Goal: Task Accomplishment & Management: Manage account settings

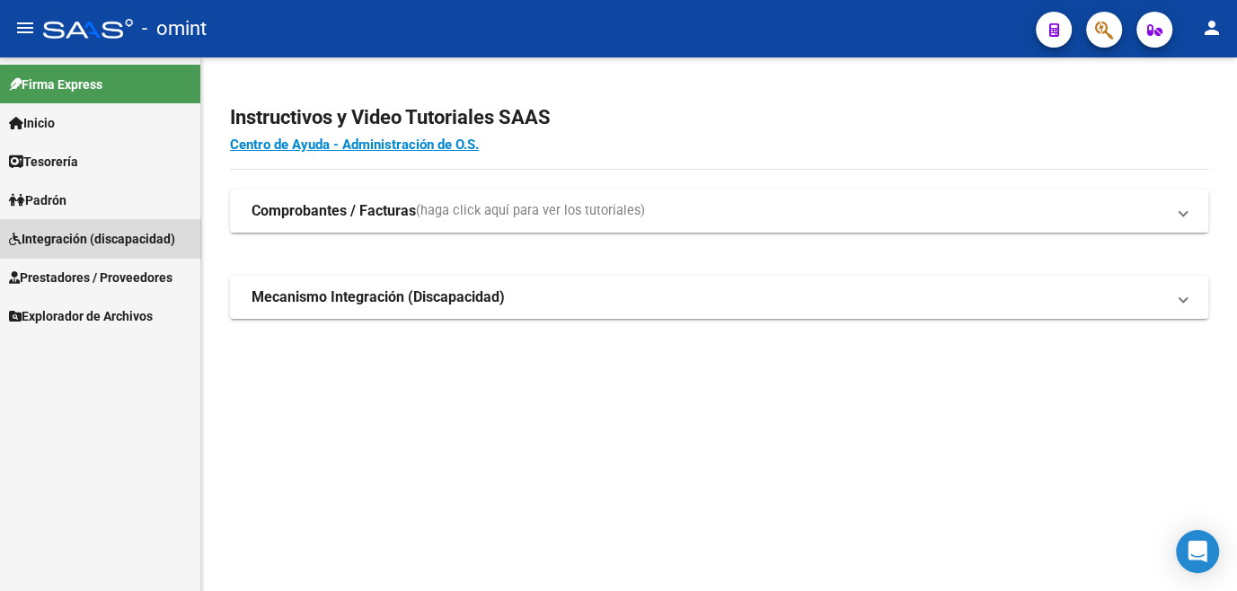
click at [115, 239] on span "Integración (discapacidad)" at bounding box center [92, 239] width 166 height 20
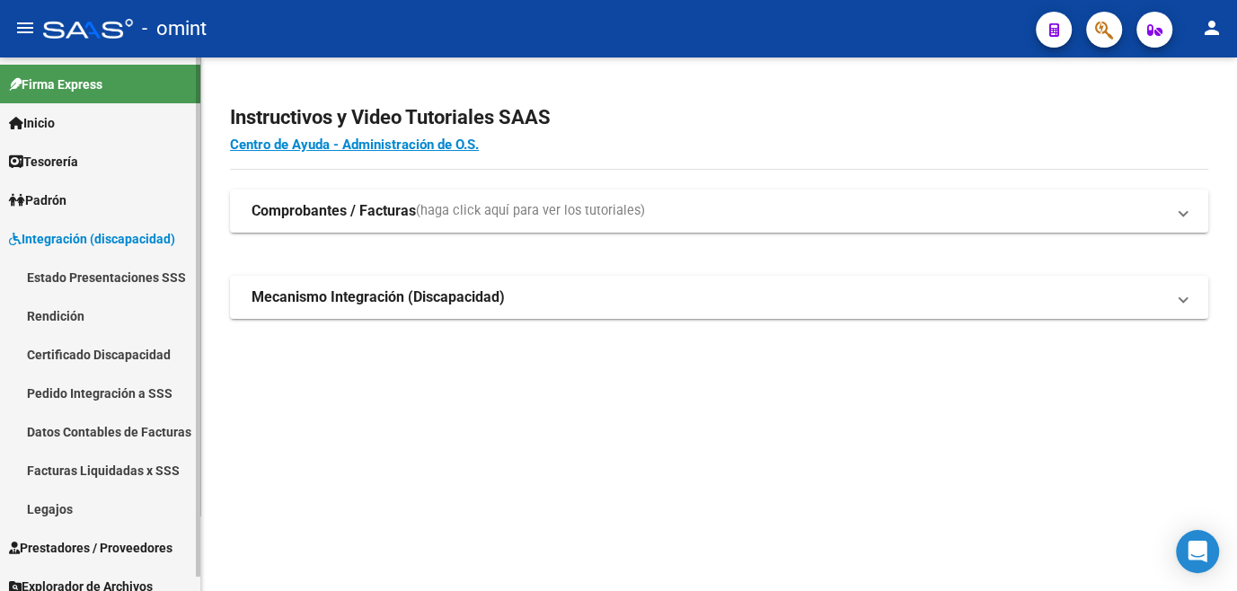
click at [46, 505] on link "Legajos" at bounding box center [100, 509] width 200 height 39
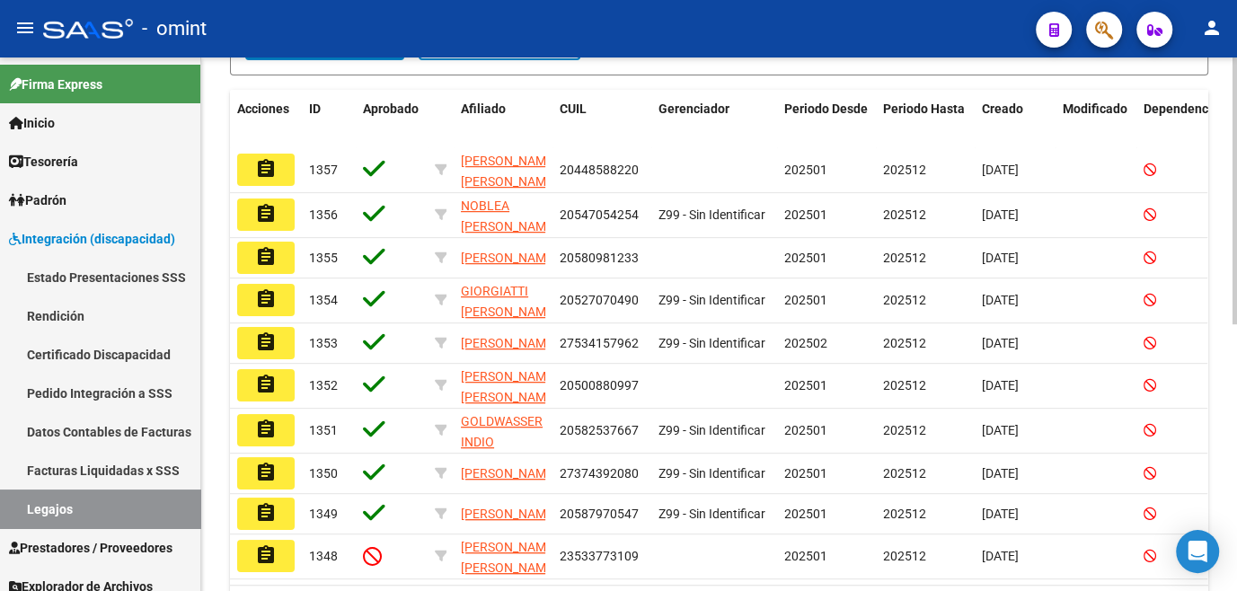
scroll to position [81, 0]
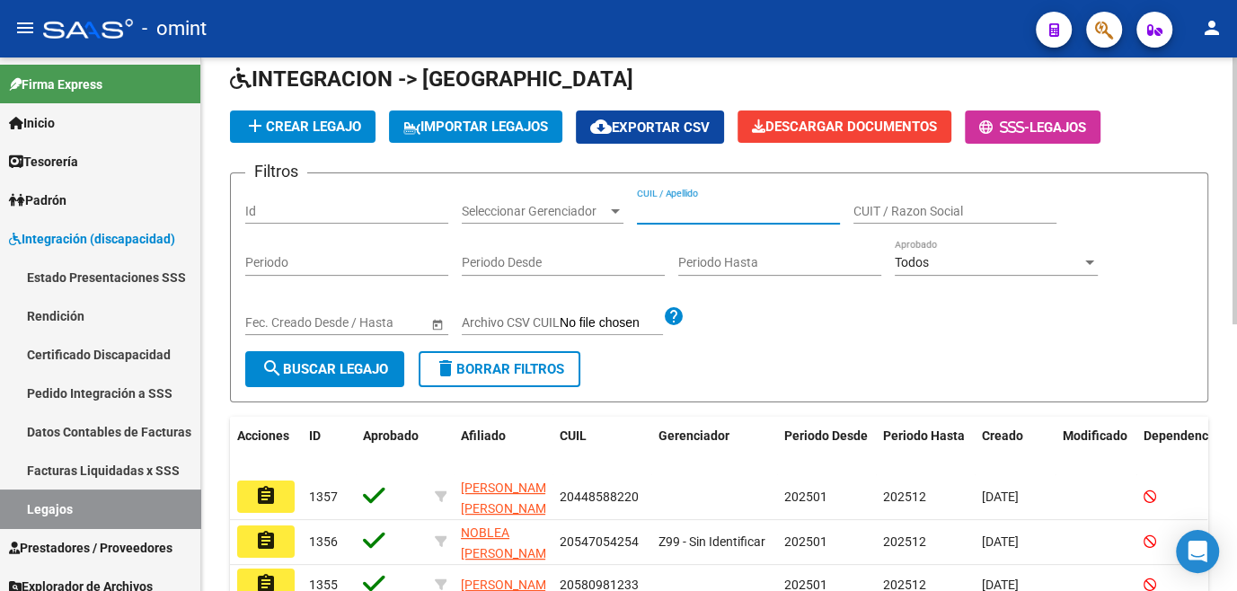
click at [717, 212] on input "CUIL / Apellido" at bounding box center [738, 211] width 203 height 15
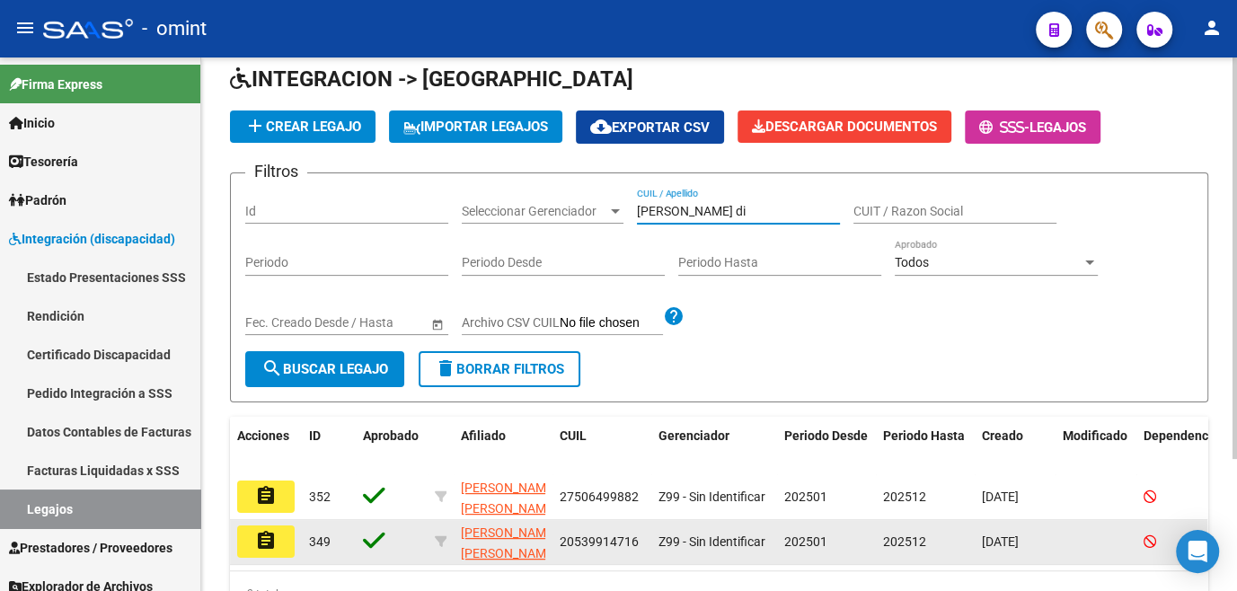
type input "lozano di"
click at [273, 530] on mat-icon "assignment" at bounding box center [266, 541] width 22 height 22
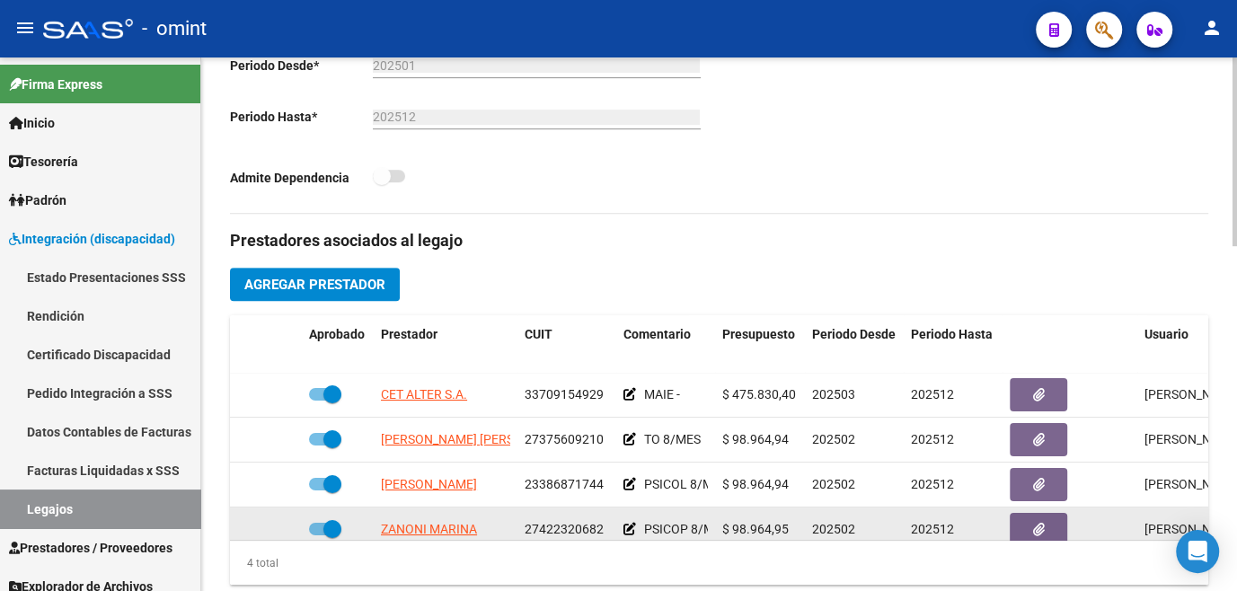
scroll to position [31, 0]
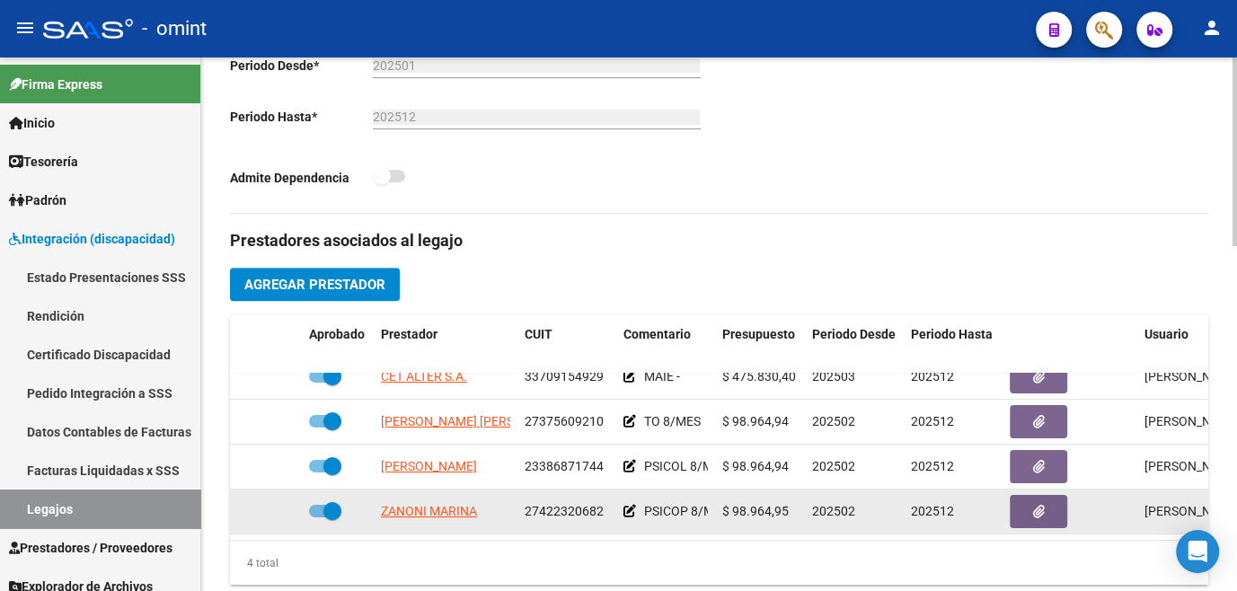
click at [423, 501] on app-link-go-to "ZANONI MARINA" at bounding box center [429, 511] width 96 height 21
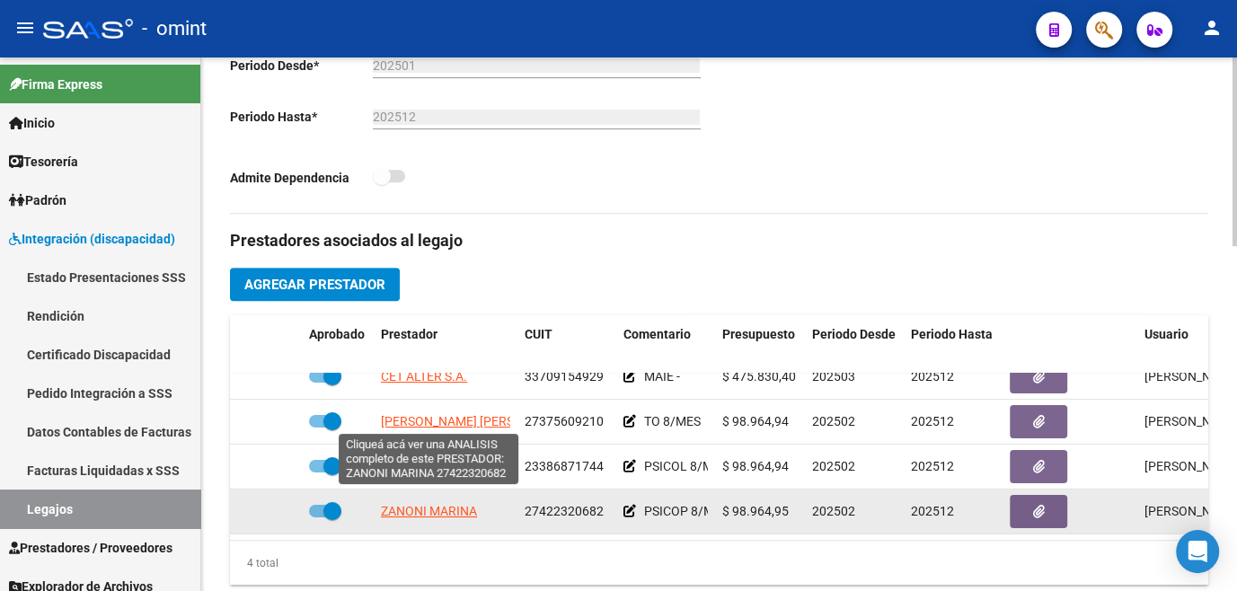
click at [430, 504] on span "ZANONI MARINA" at bounding box center [429, 511] width 96 height 14
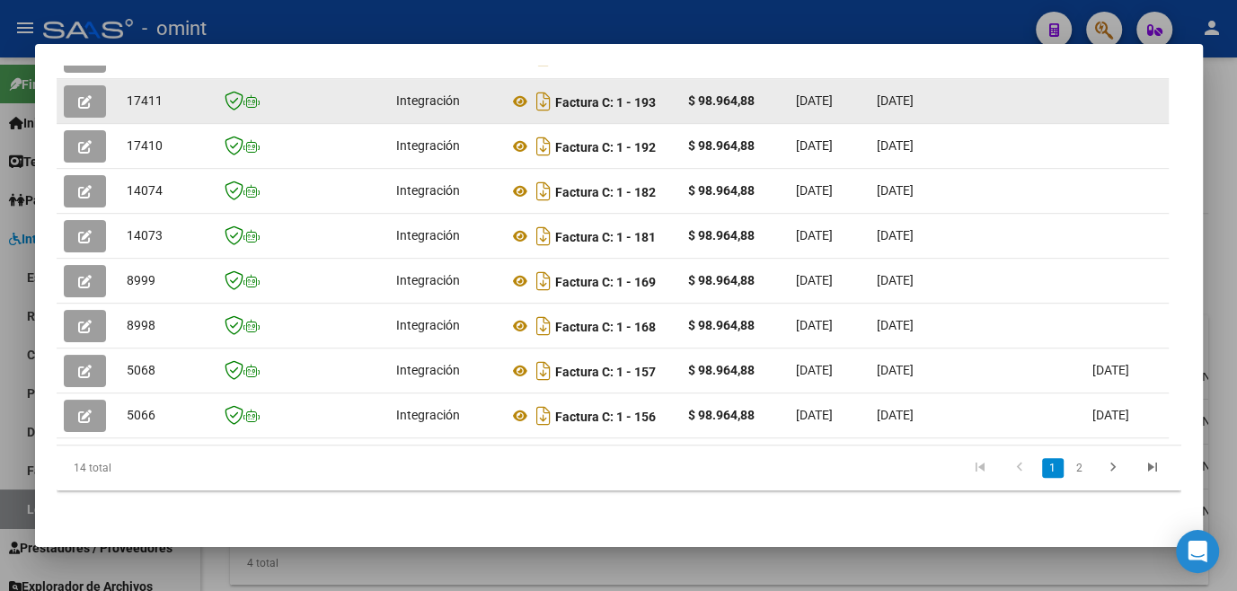
scroll to position [341, 0]
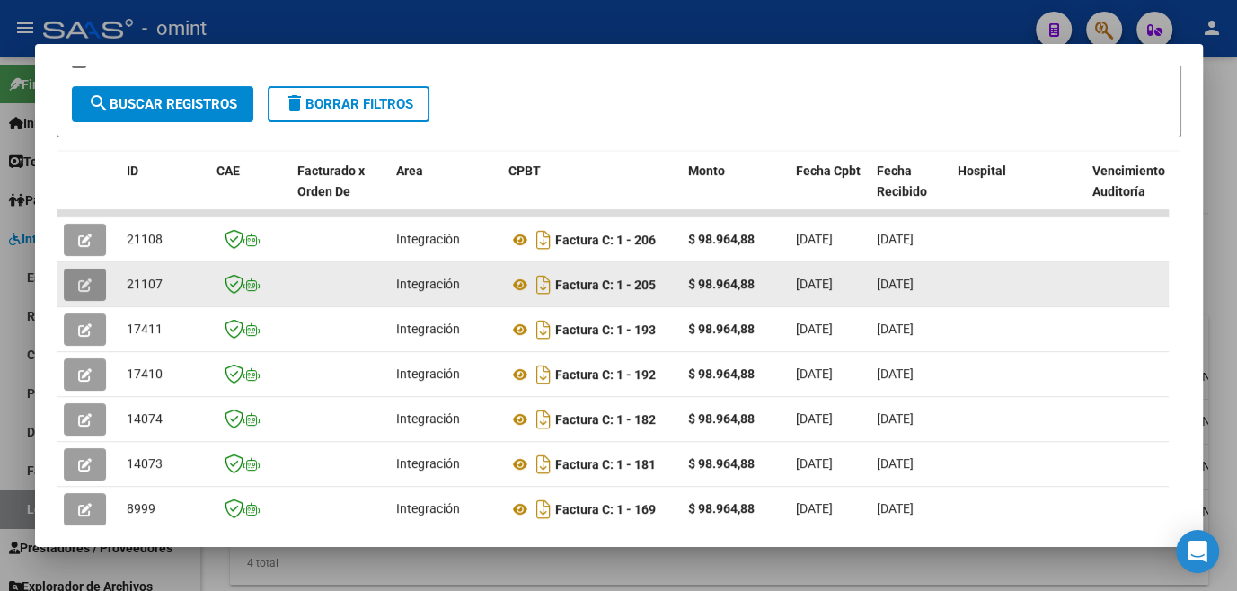
click at [93, 298] on button "button" at bounding box center [85, 285] width 42 height 32
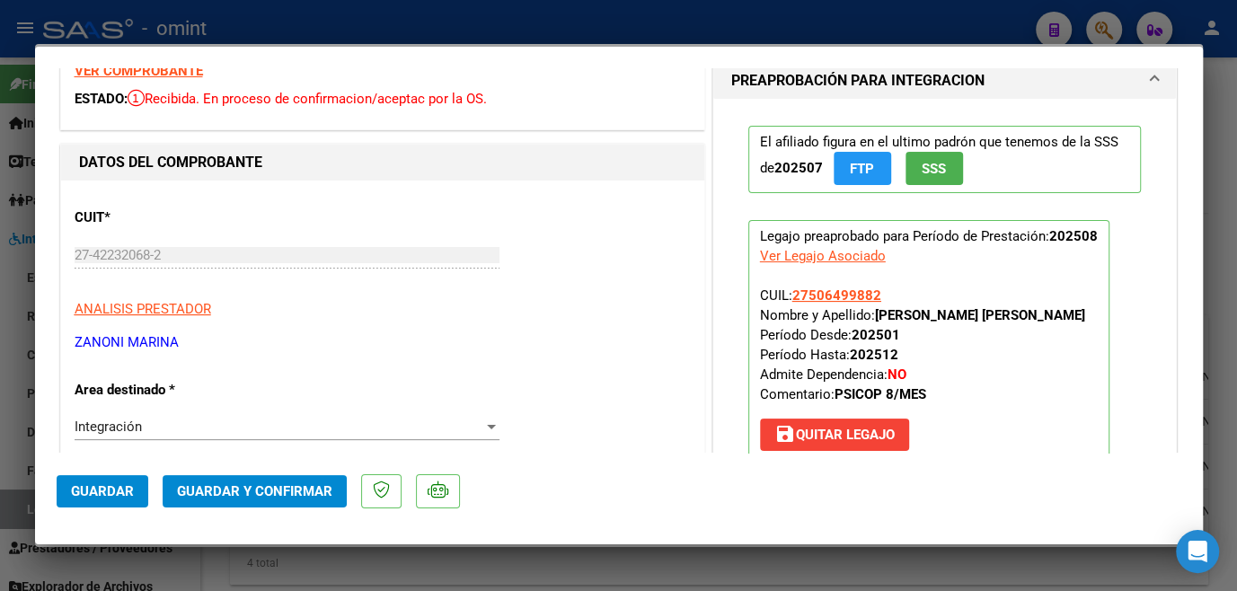
scroll to position [0, 0]
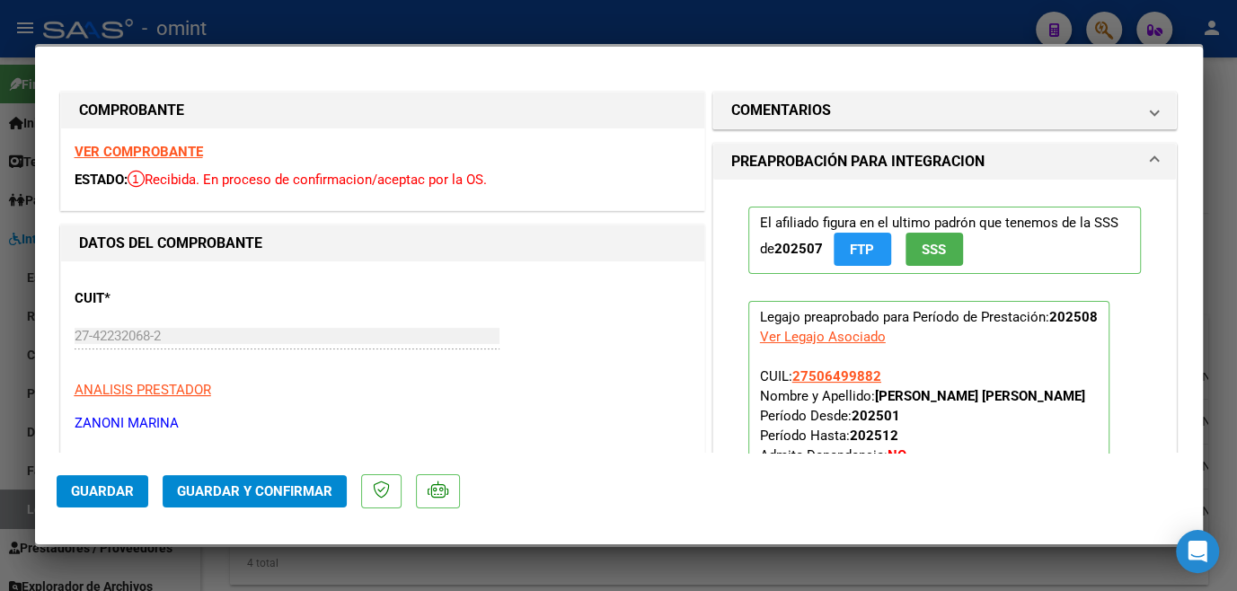
click at [182, 147] on strong "VER COMPROBANTE" at bounding box center [139, 152] width 128 height 16
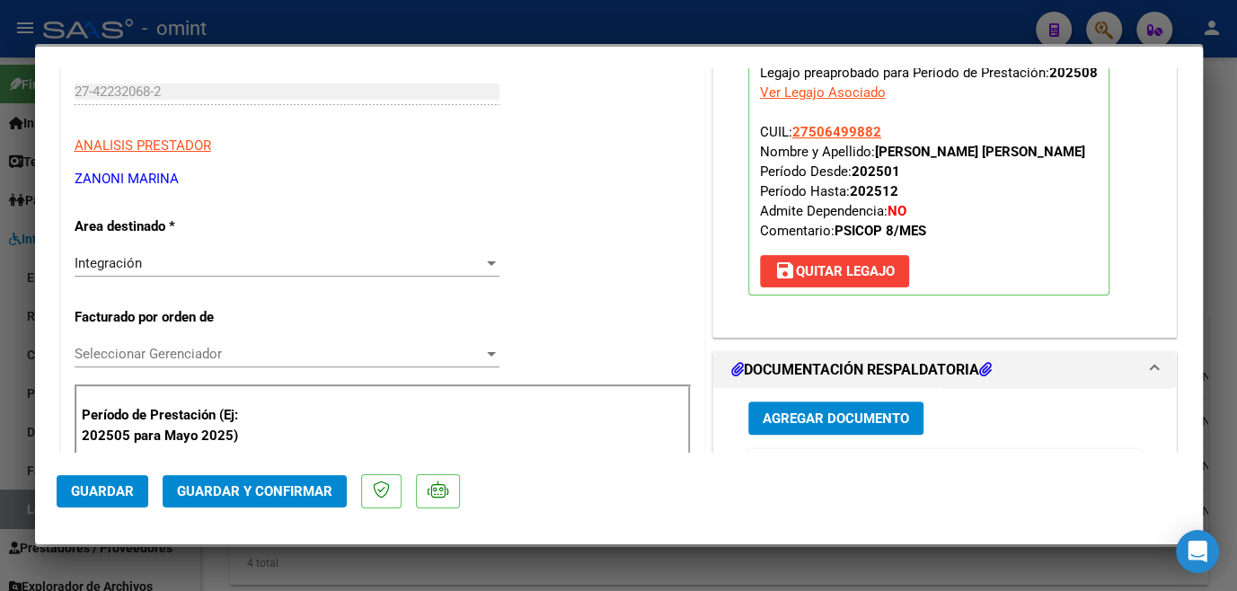
scroll to position [490, 0]
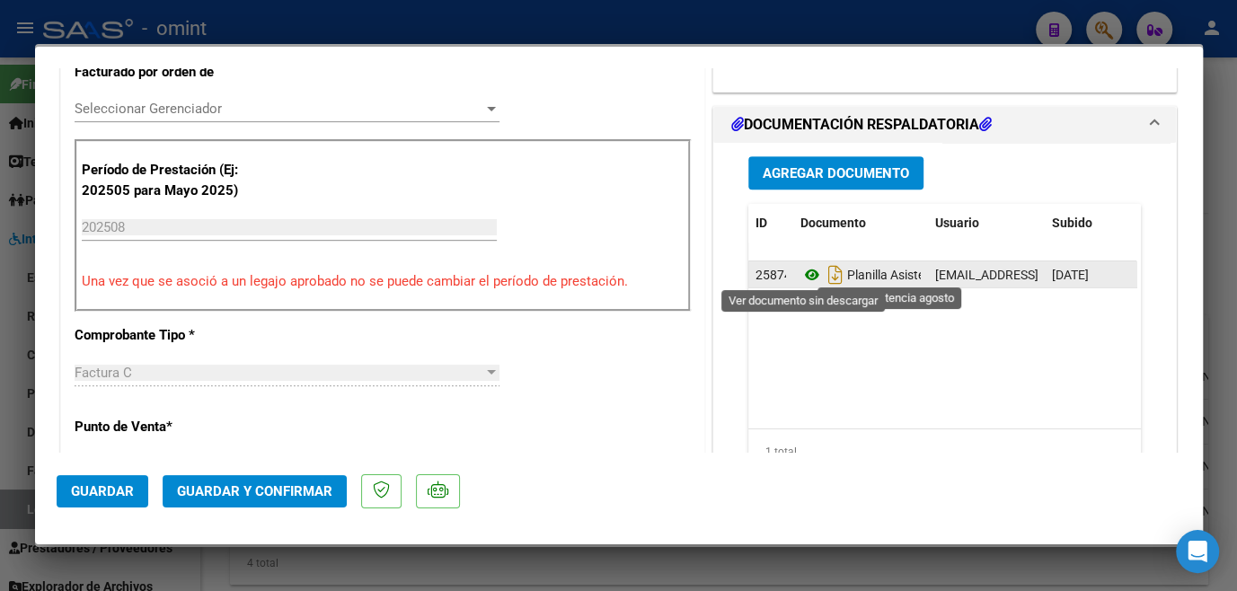
click at [811, 277] on icon at bounding box center [812, 275] width 23 height 22
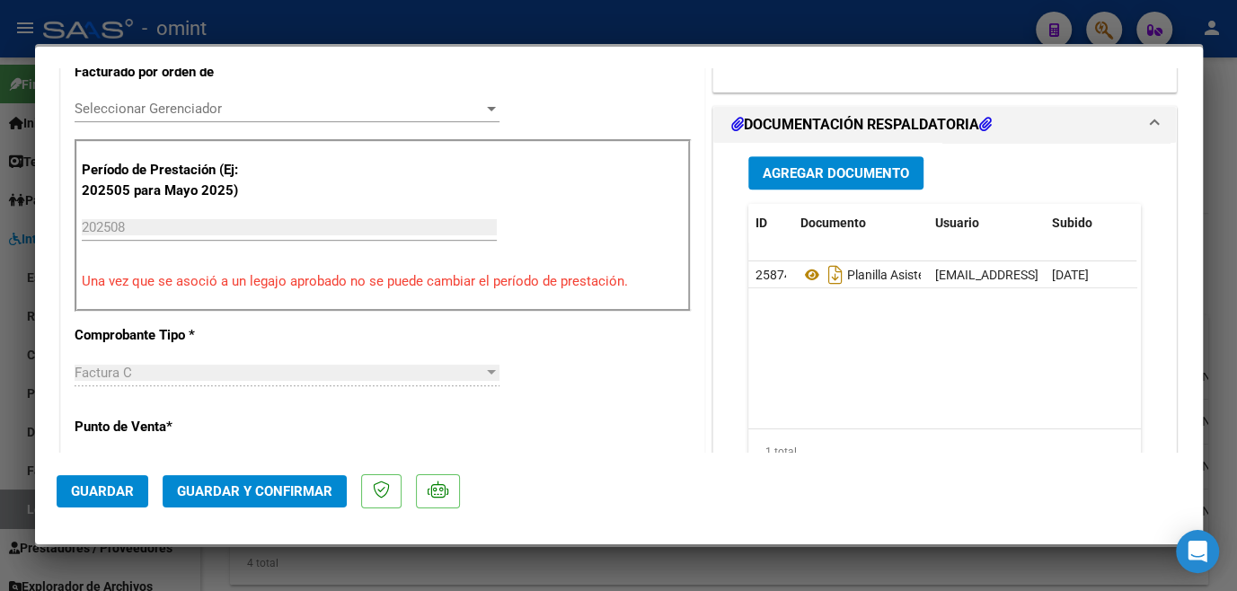
click at [216, 117] on div "Seleccionar Gerenciador Seleccionar Gerenciador" at bounding box center [287, 108] width 425 height 27
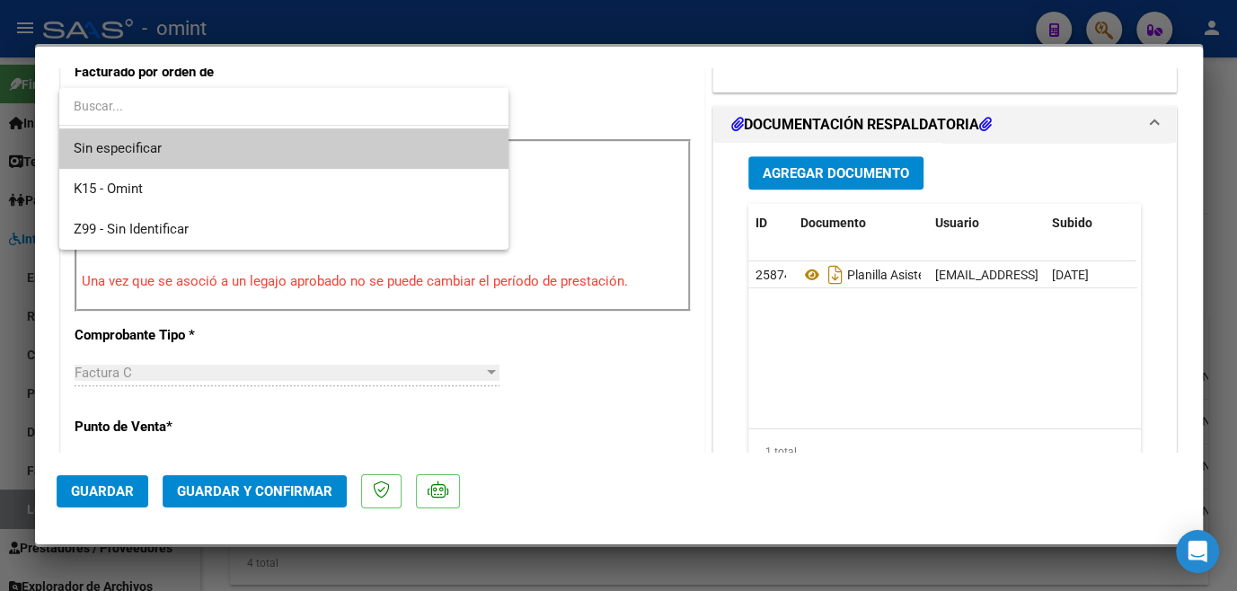
click at [203, 143] on span "Sin especificar" at bounding box center [284, 148] width 421 height 40
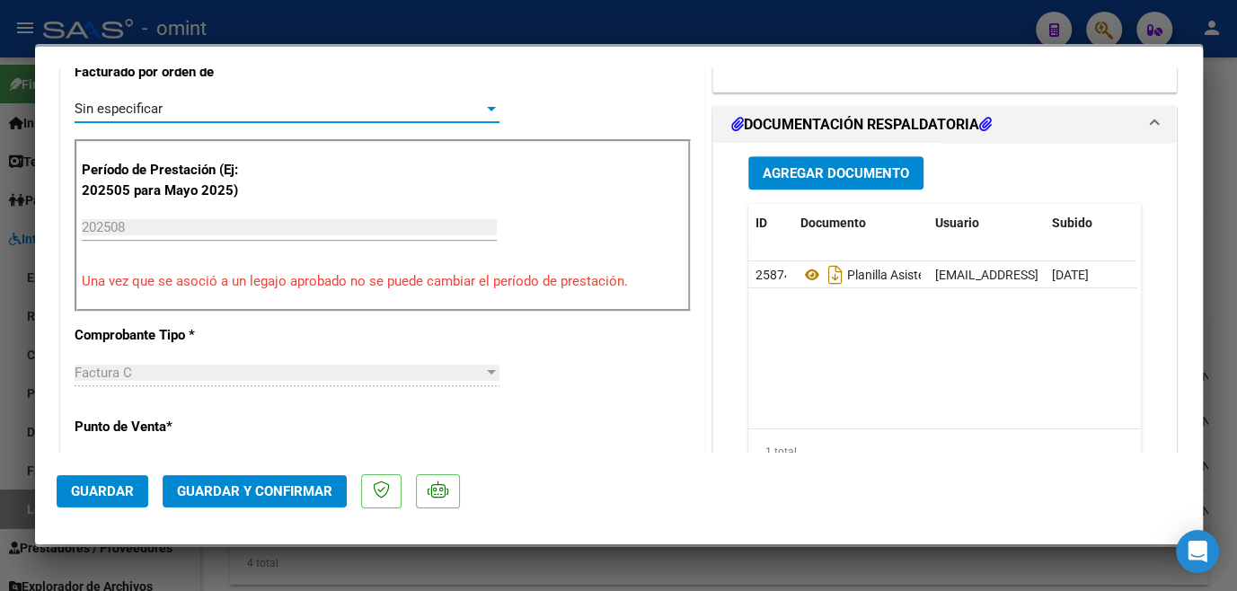
click at [261, 502] on button "Guardar y Confirmar" at bounding box center [255, 491] width 184 height 32
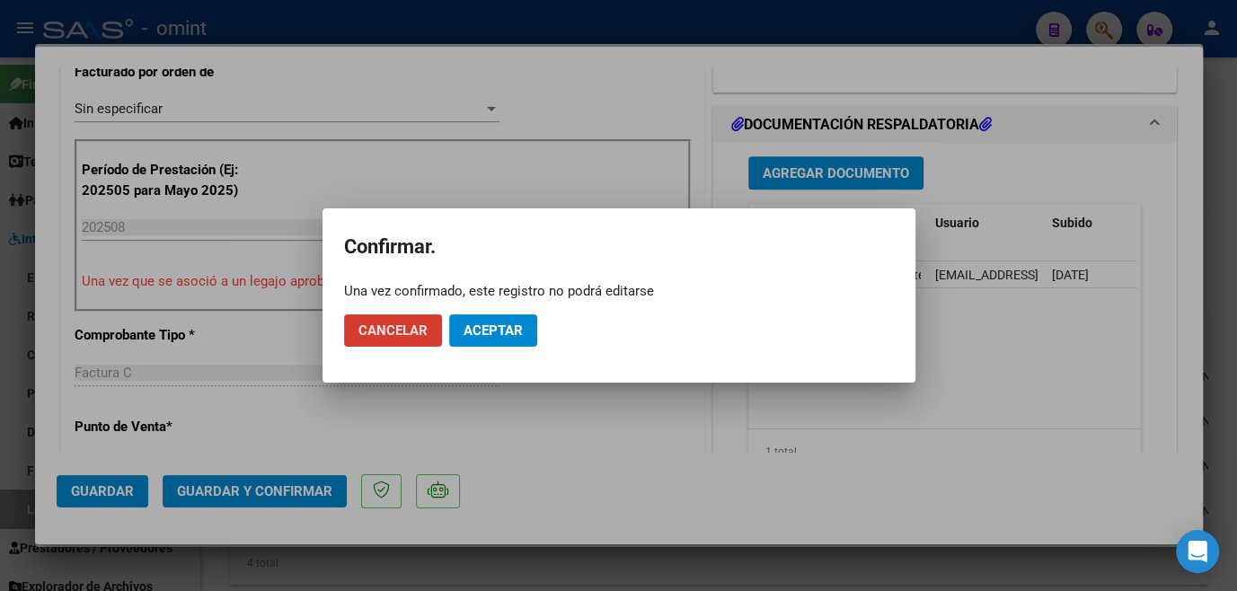
click at [508, 334] on span "Aceptar" at bounding box center [493, 331] width 59 height 16
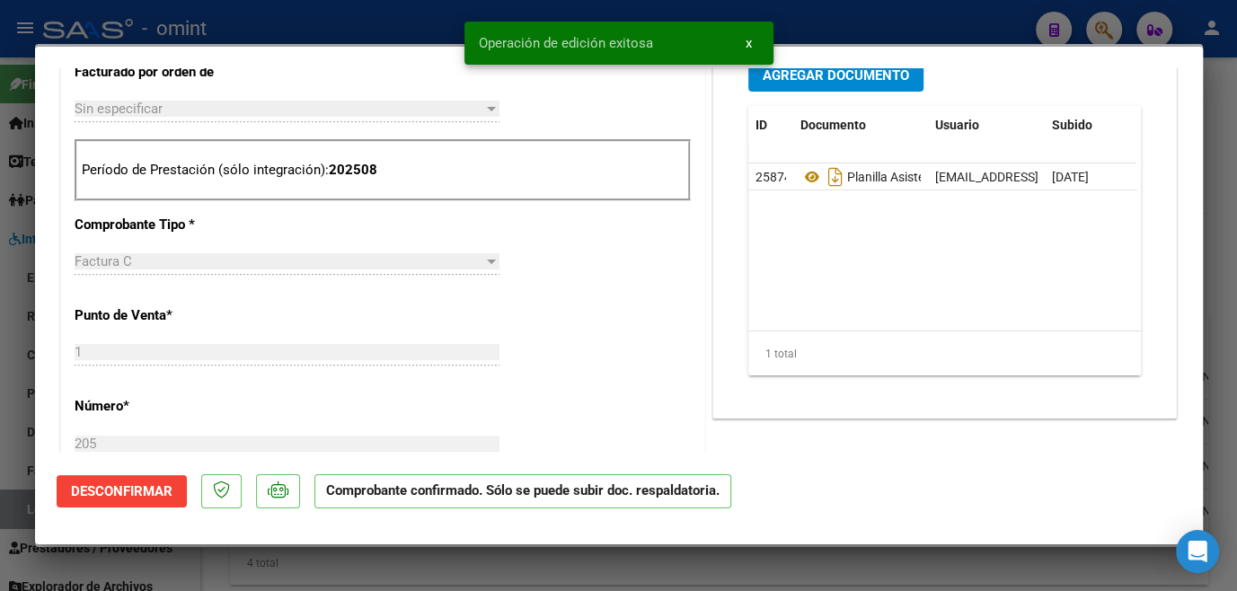
click at [534, 559] on div at bounding box center [618, 295] width 1237 height 591
type input "$ 0,00"
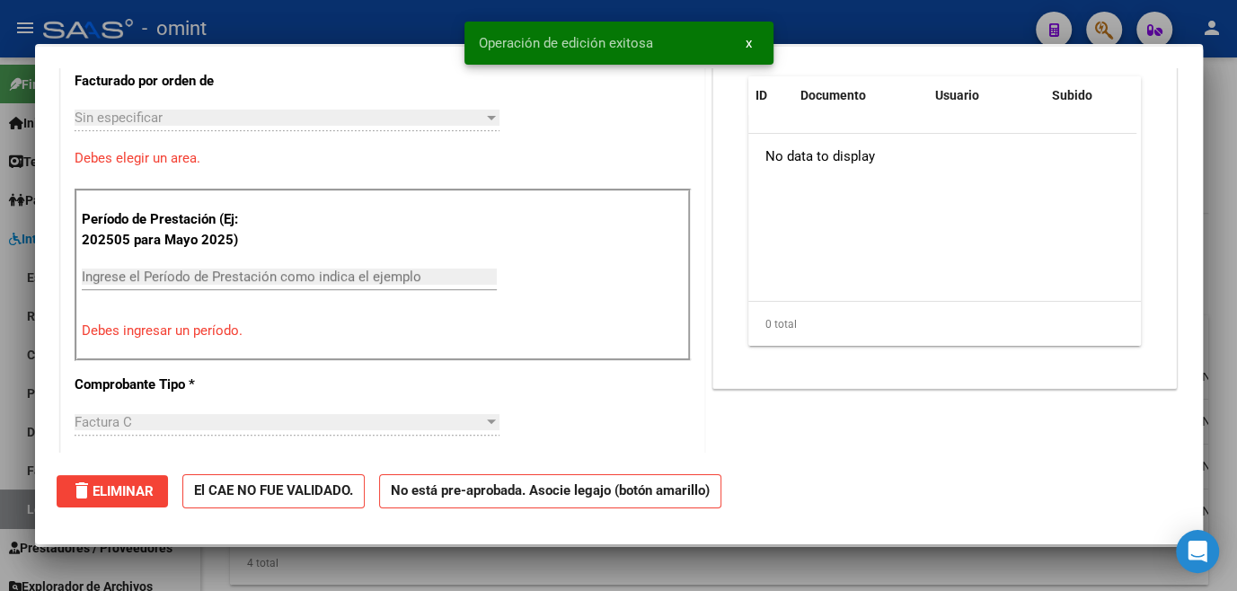
scroll to position [0, 0]
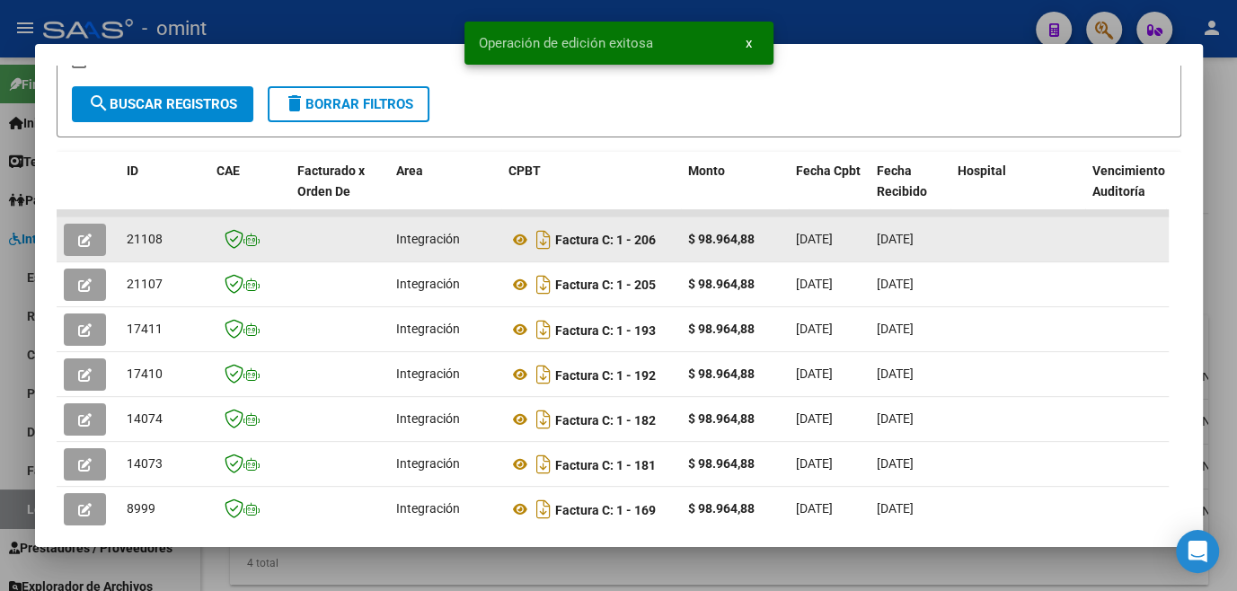
click at [66, 244] on button "button" at bounding box center [85, 240] width 42 height 32
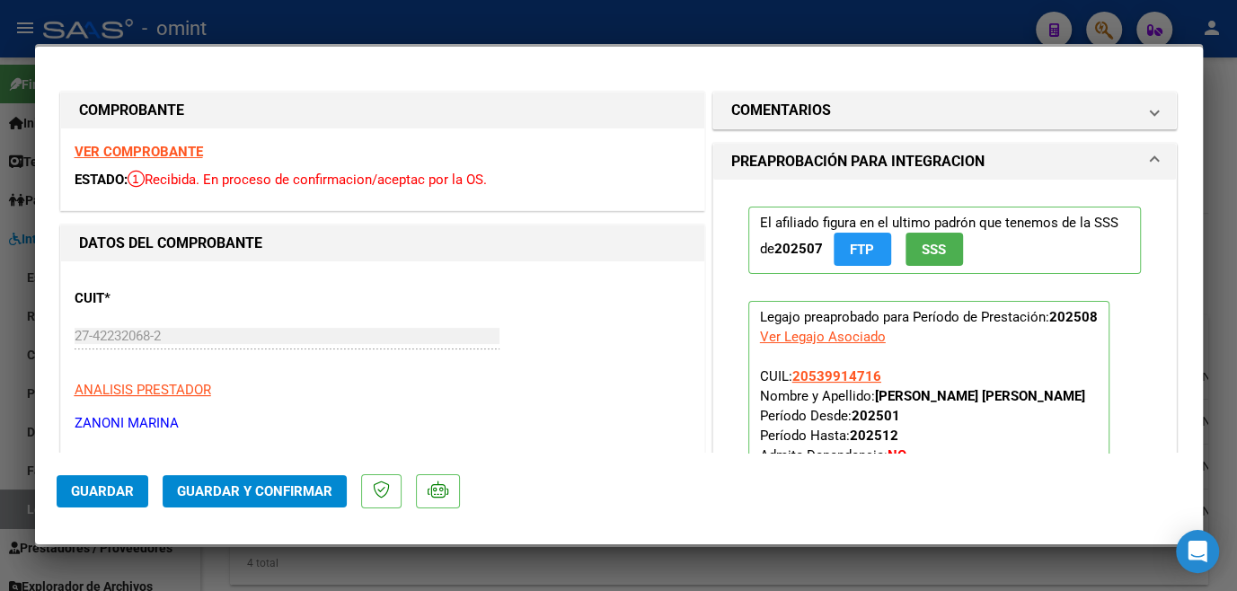
click at [174, 153] on strong "VER COMPROBANTE" at bounding box center [139, 152] width 128 height 16
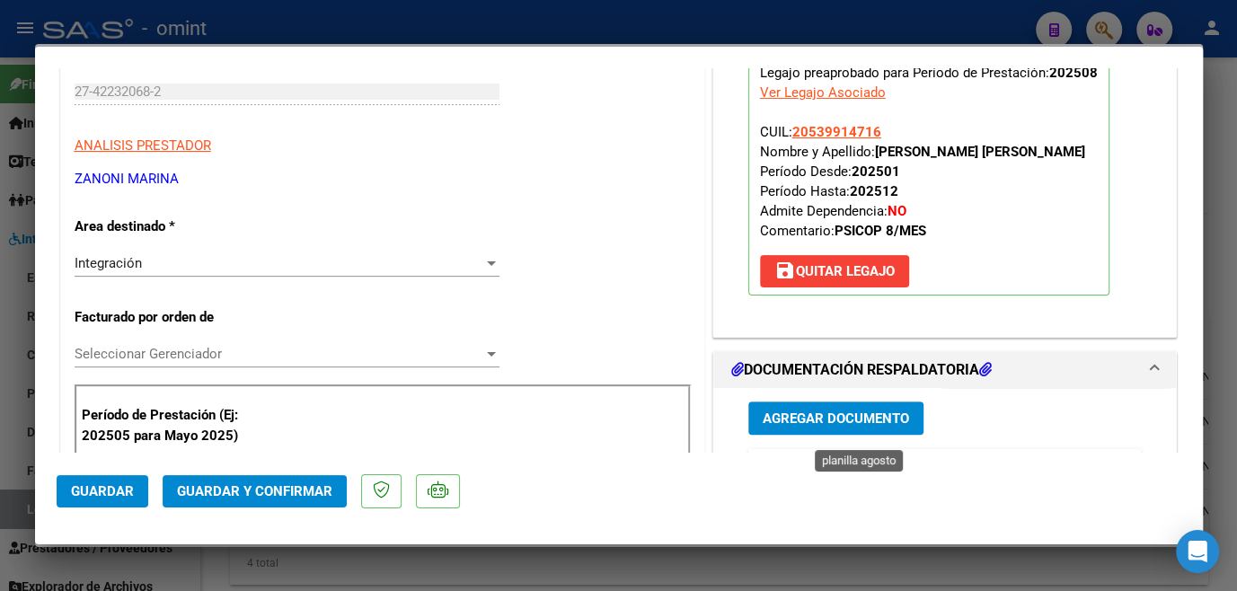
scroll to position [571, 0]
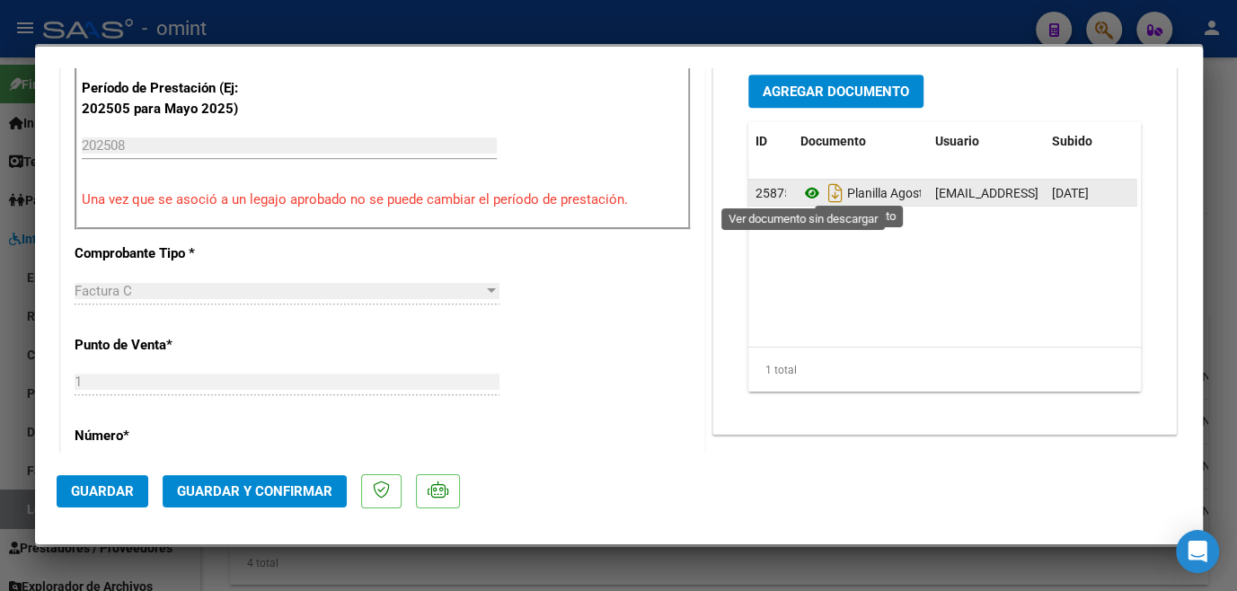
click at [803, 193] on icon at bounding box center [812, 193] width 23 height 22
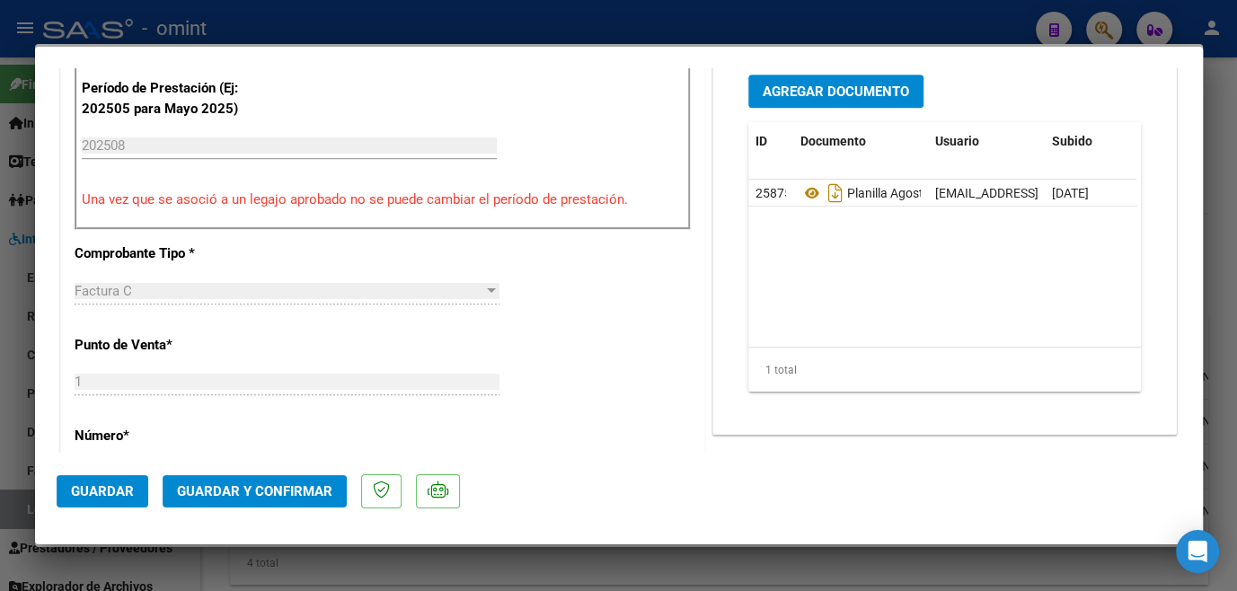
scroll to position [408, 0]
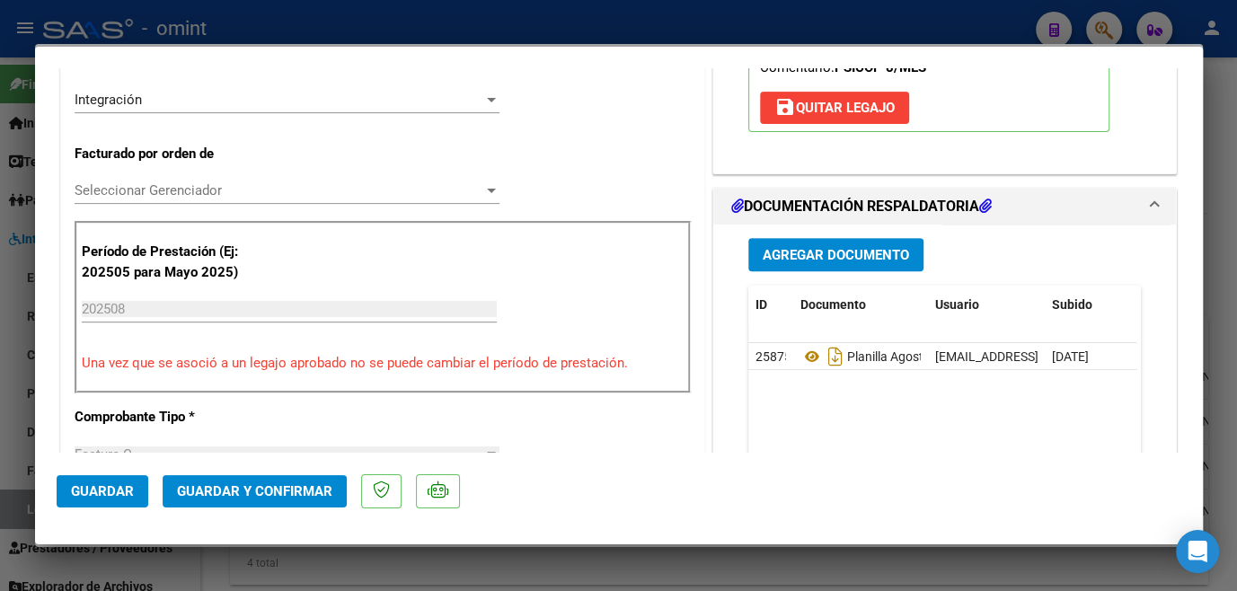
click at [240, 199] on div "Seleccionar Gerenciador Seleccionar Gerenciador" at bounding box center [287, 190] width 425 height 27
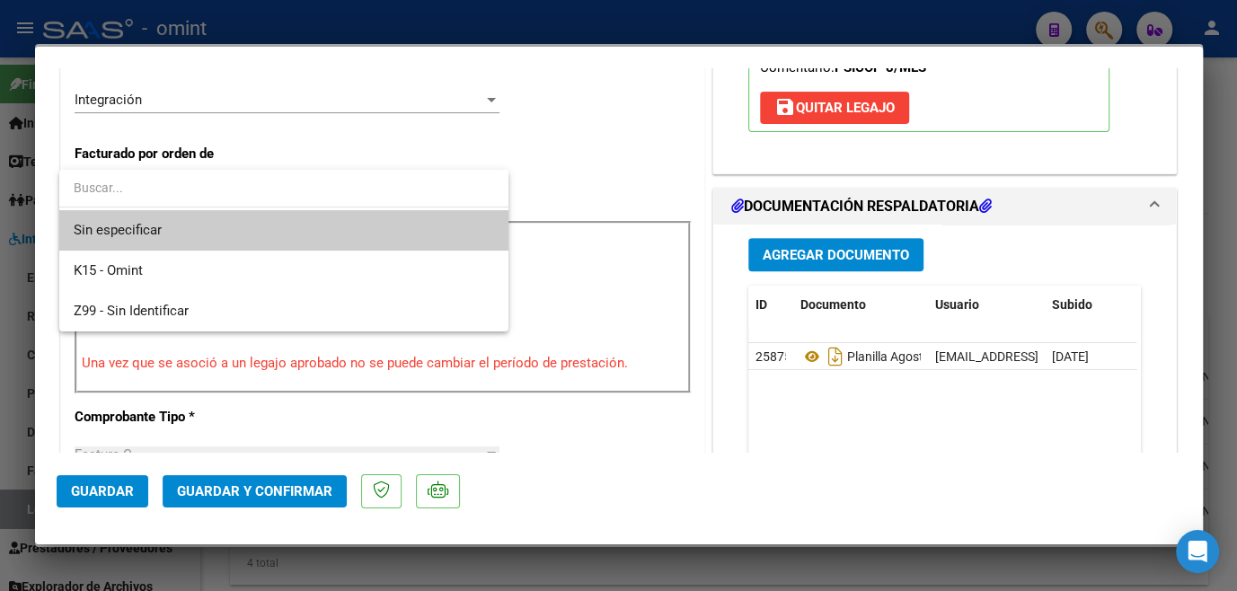
click at [226, 220] on span "Sin especificar" at bounding box center [284, 230] width 421 height 40
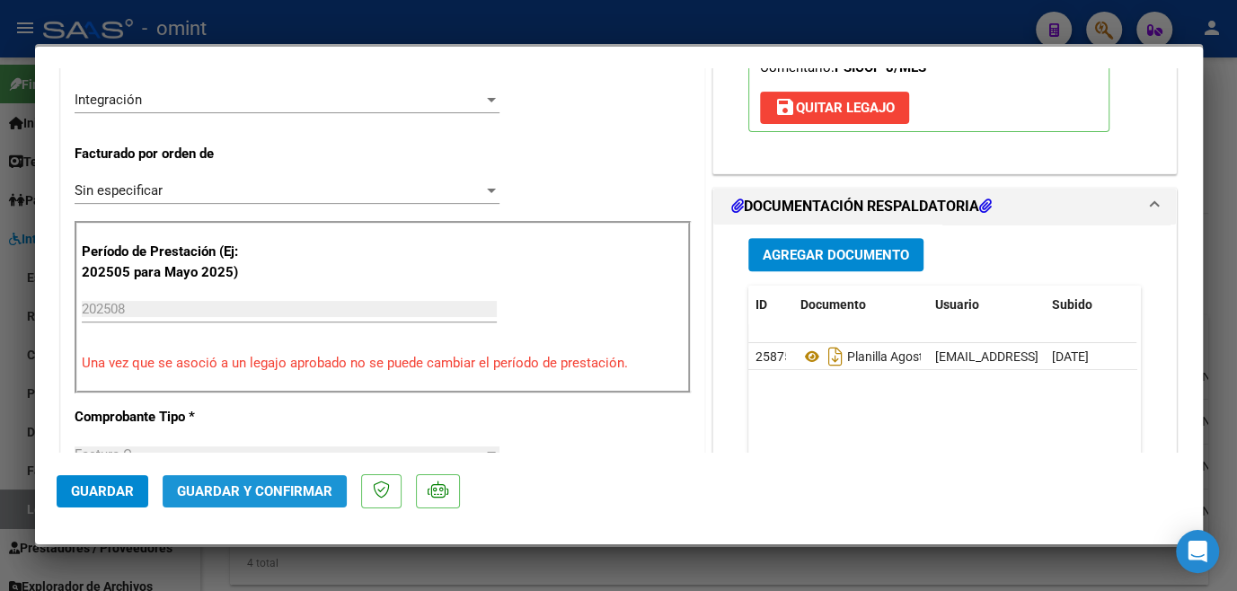
click at [254, 495] on span "Guardar y Confirmar" at bounding box center [254, 491] width 155 height 16
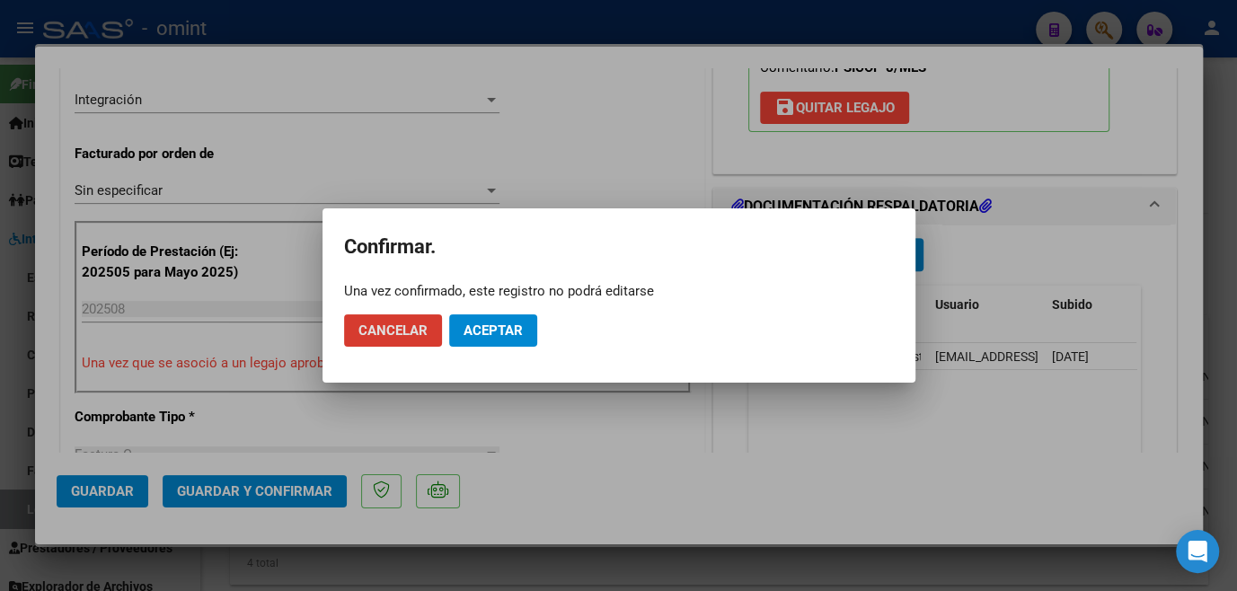
click at [465, 332] on span "Aceptar" at bounding box center [493, 331] width 59 height 16
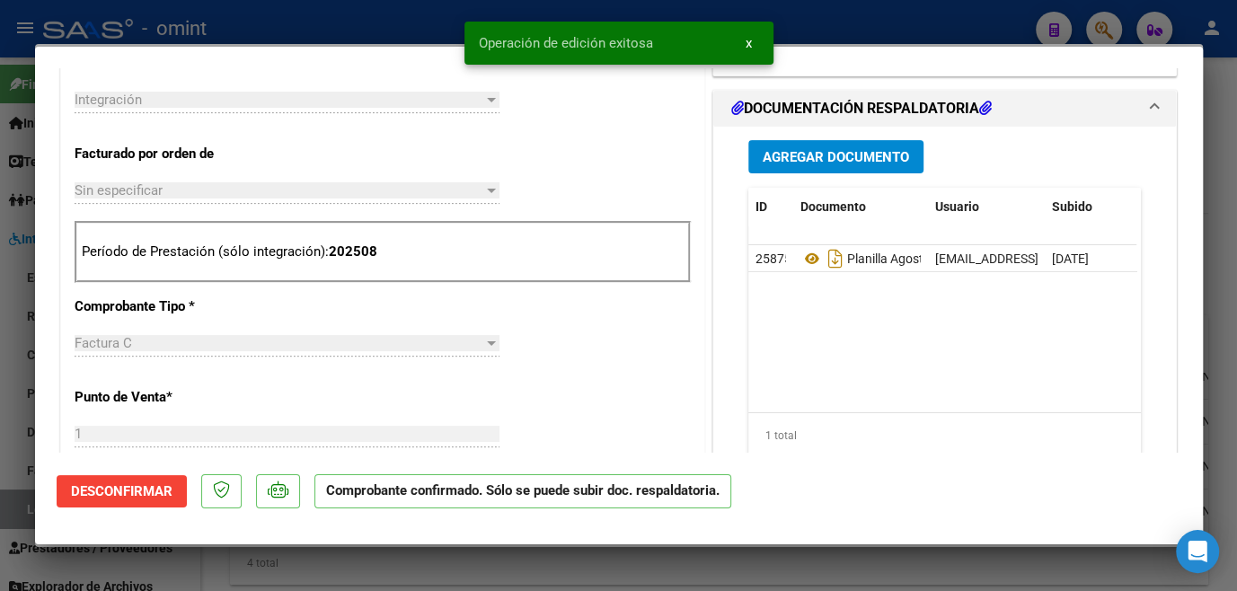
click at [474, 557] on div at bounding box center [618, 295] width 1237 height 591
type input "$ 0,00"
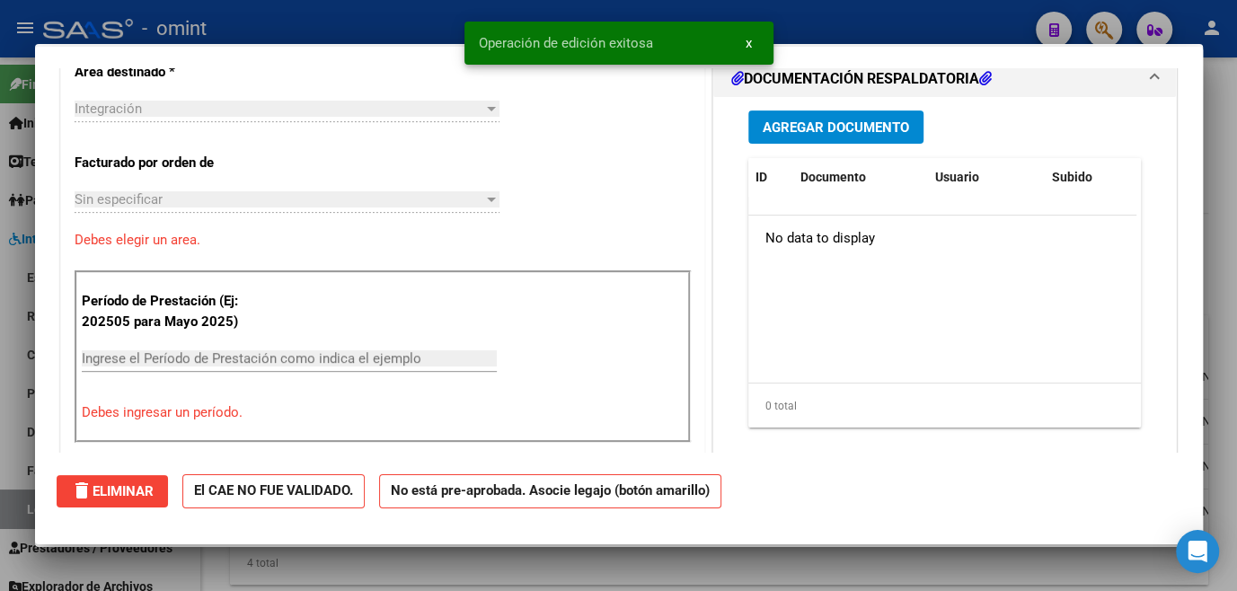
scroll to position [0, 0]
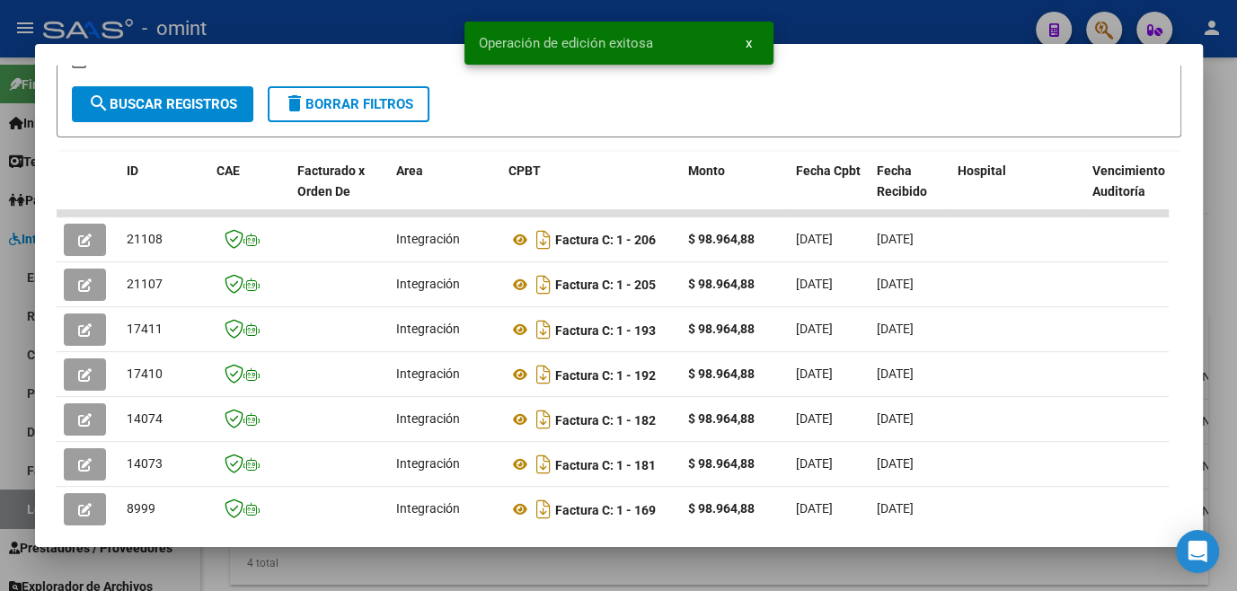
click at [474, 568] on div at bounding box center [618, 295] width 1237 height 591
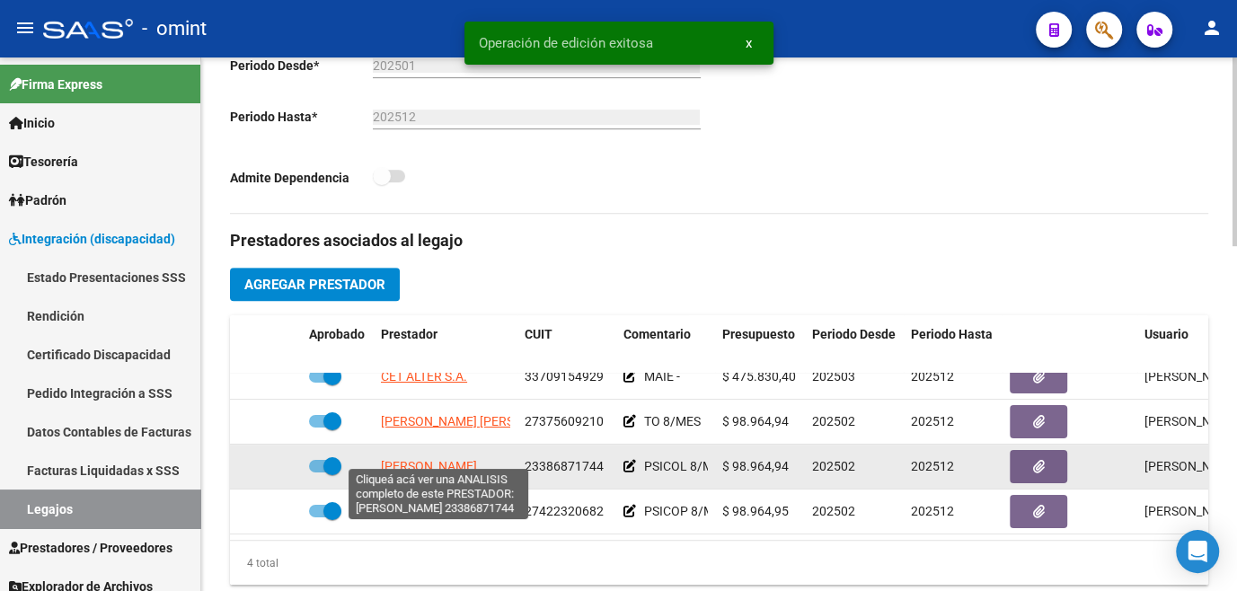
click at [440, 459] on span "REBOLLINI MICAELA" at bounding box center [429, 466] width 96 height 14
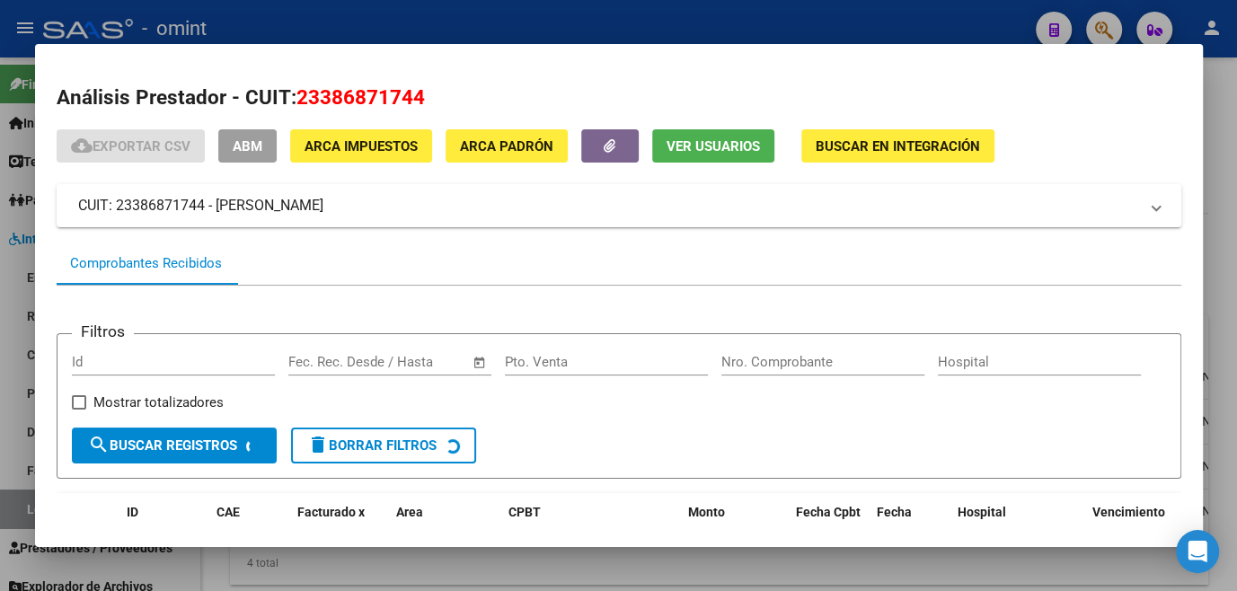
scroll to position [116, 0]
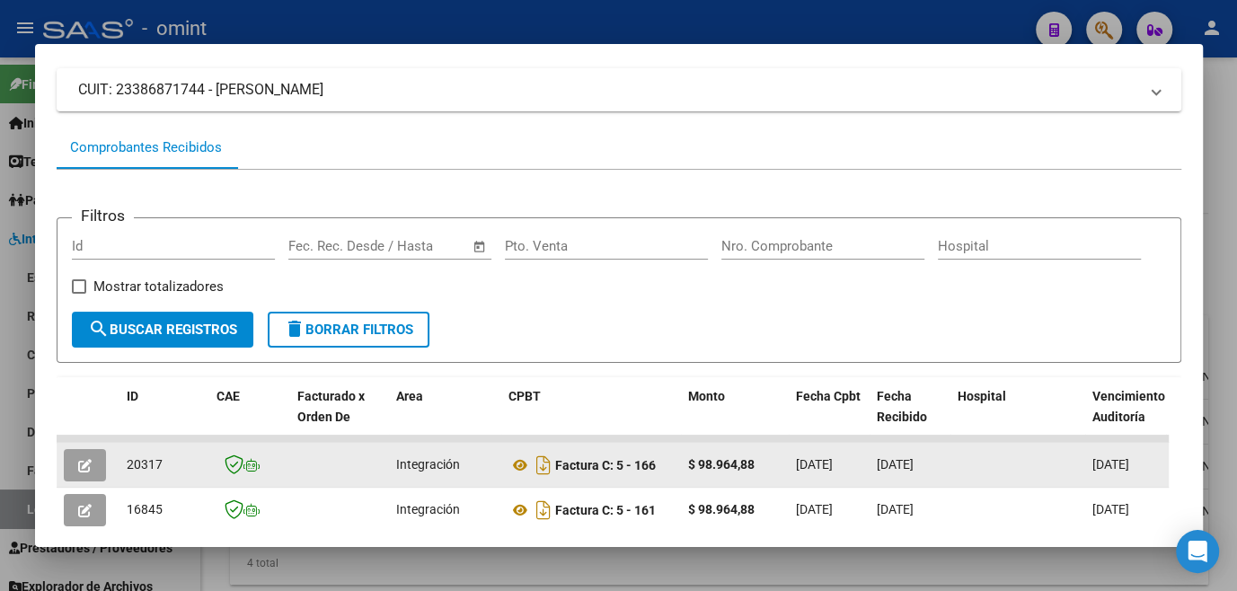
click at [78, 466] on icon "button" at bounding box center [84, 465] width 13 height 13
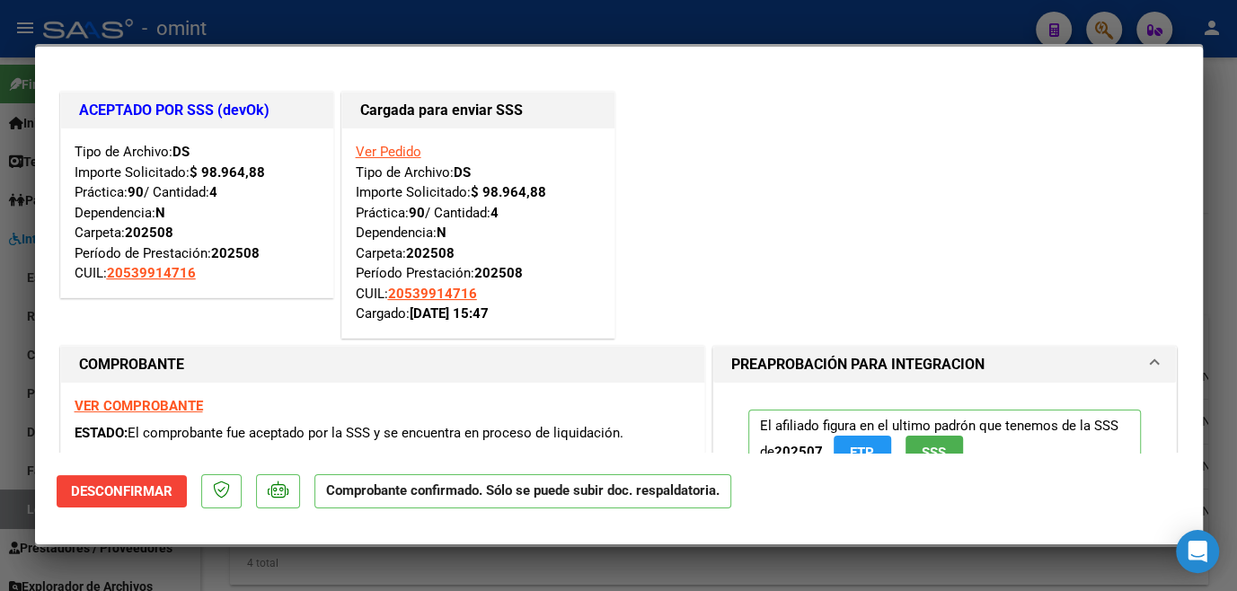
click at [24, 456] on div at bounding box center [618, 295] width 1237 height 591
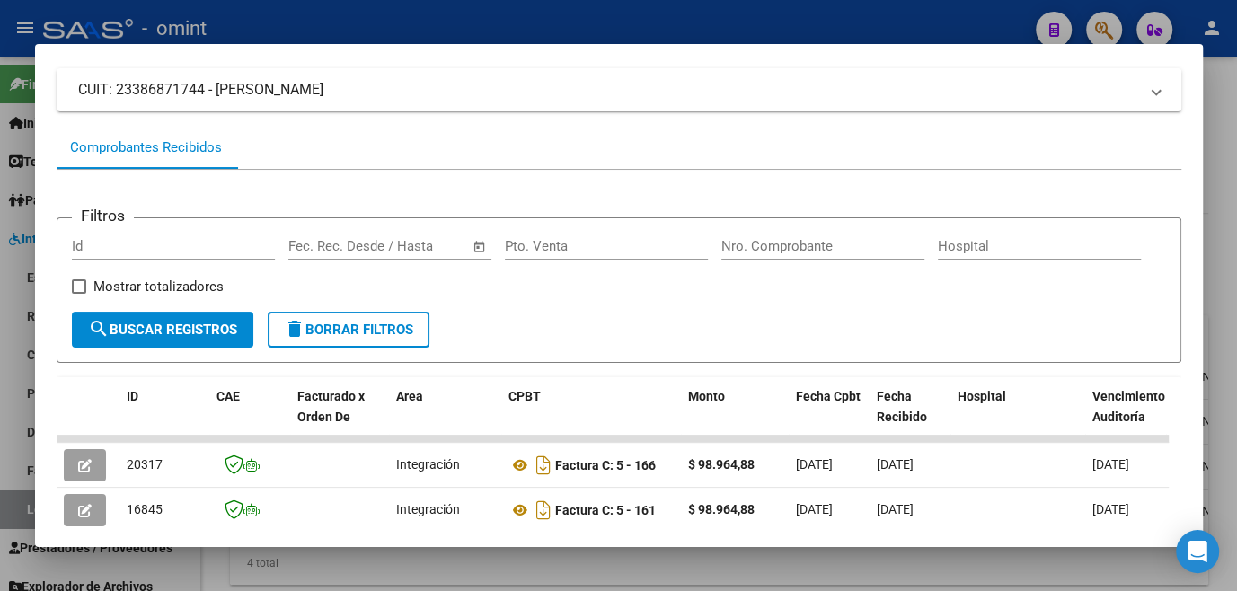
click at [24, 456] on div at bounding box center [618, 295] width 1237 height 591
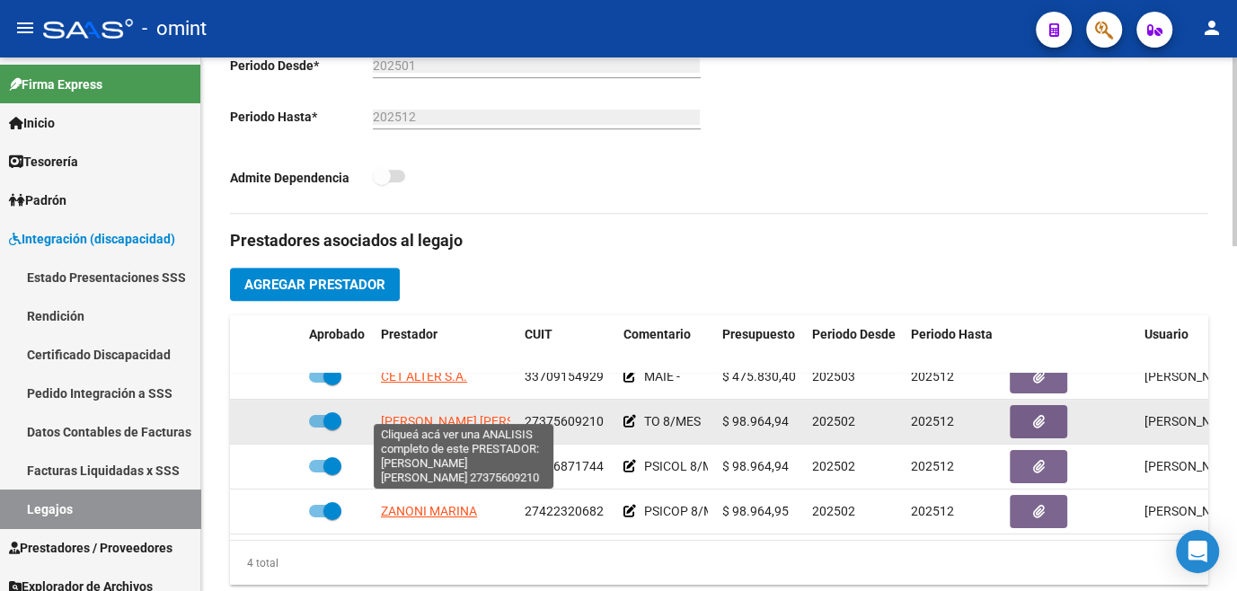
click at [443, 414] on span "BUSSETTO MICAELA ALDANA" at bounding box center [478, 421] width 195 height 14
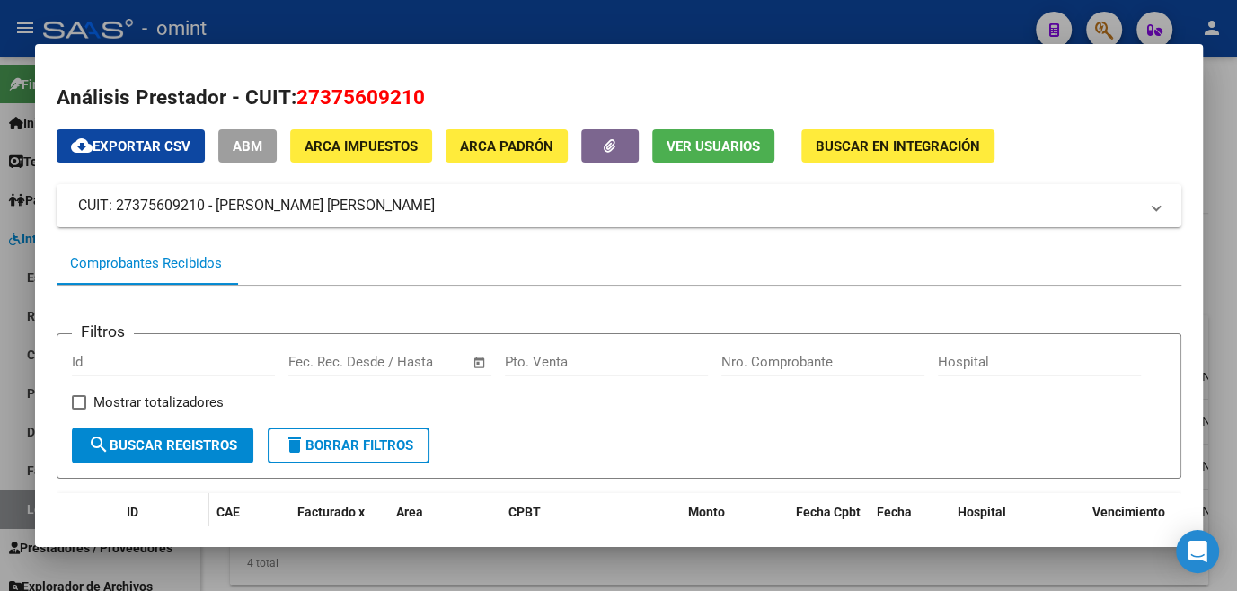
scroll to position [163, 0]
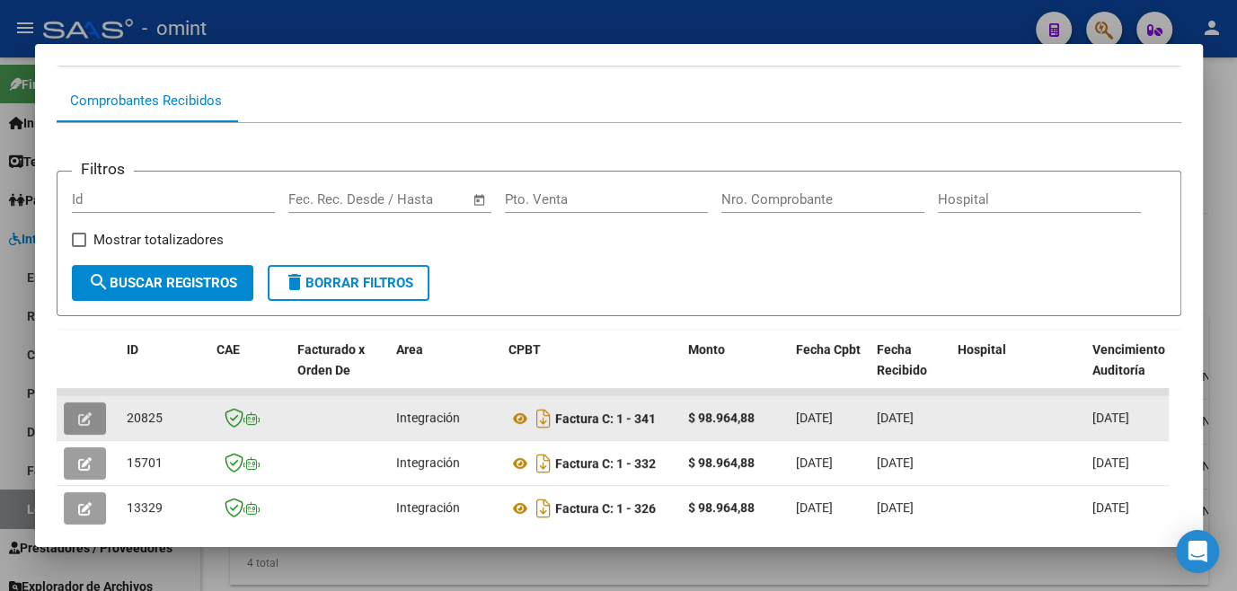
click at [86, 426] on icon "button" at bounding box center [84, 418] width 13 height 13
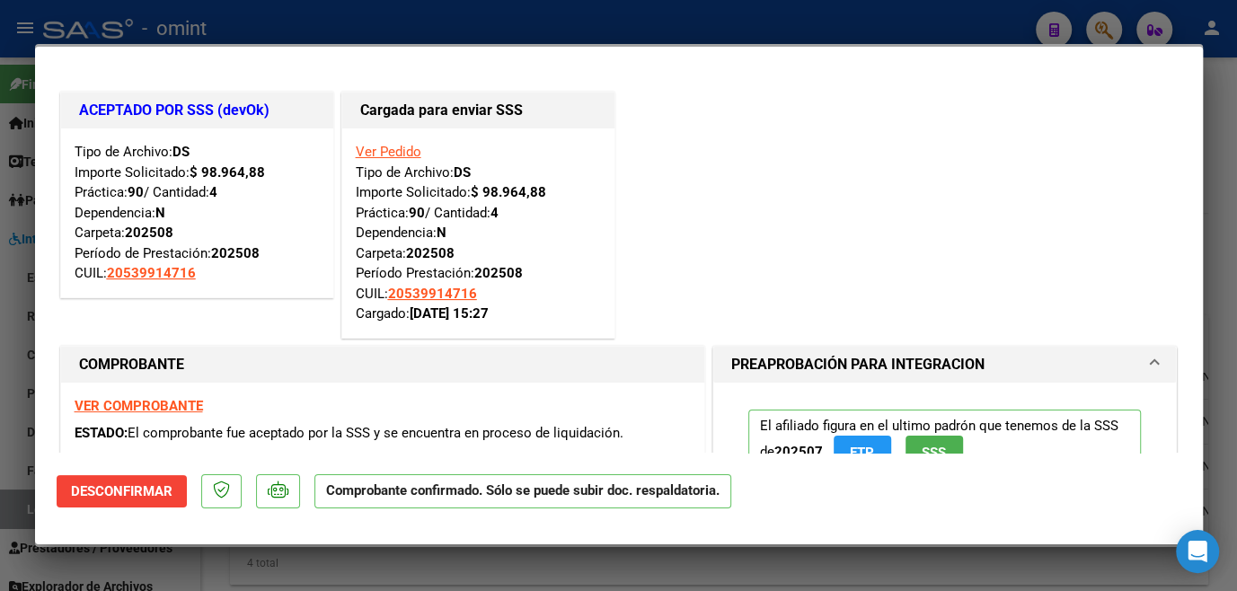
click at [14, 390] on div at bounding box center [618, 295] width 1237 height 591
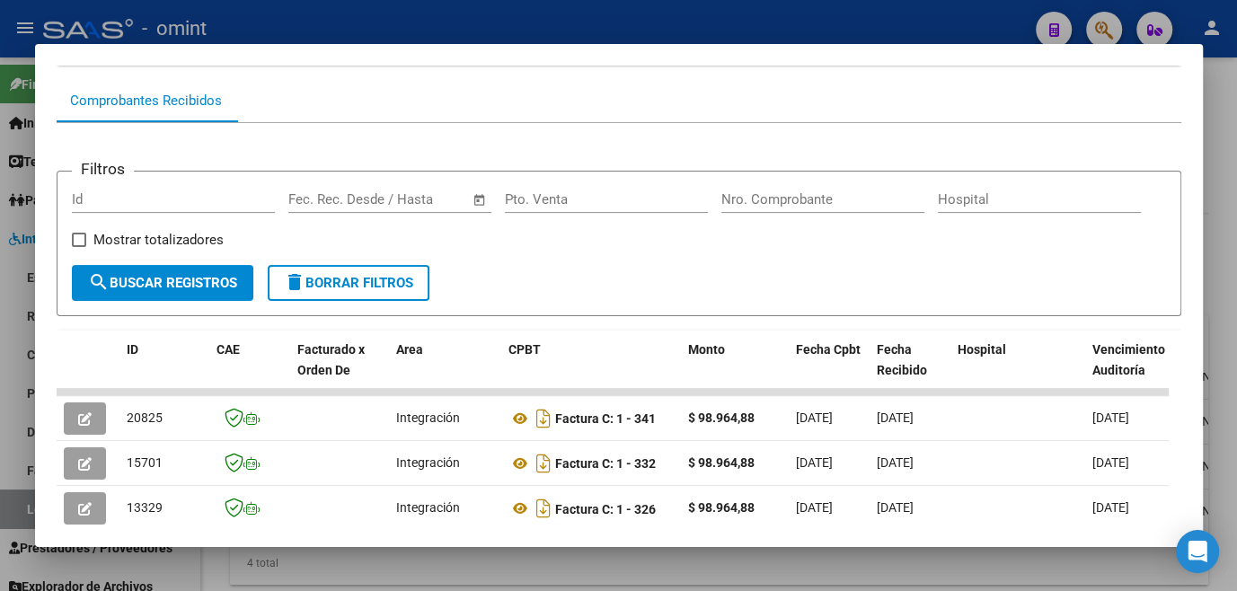
click at [14, 390] on div at bounding box center [618, 295] width 1237 height 591
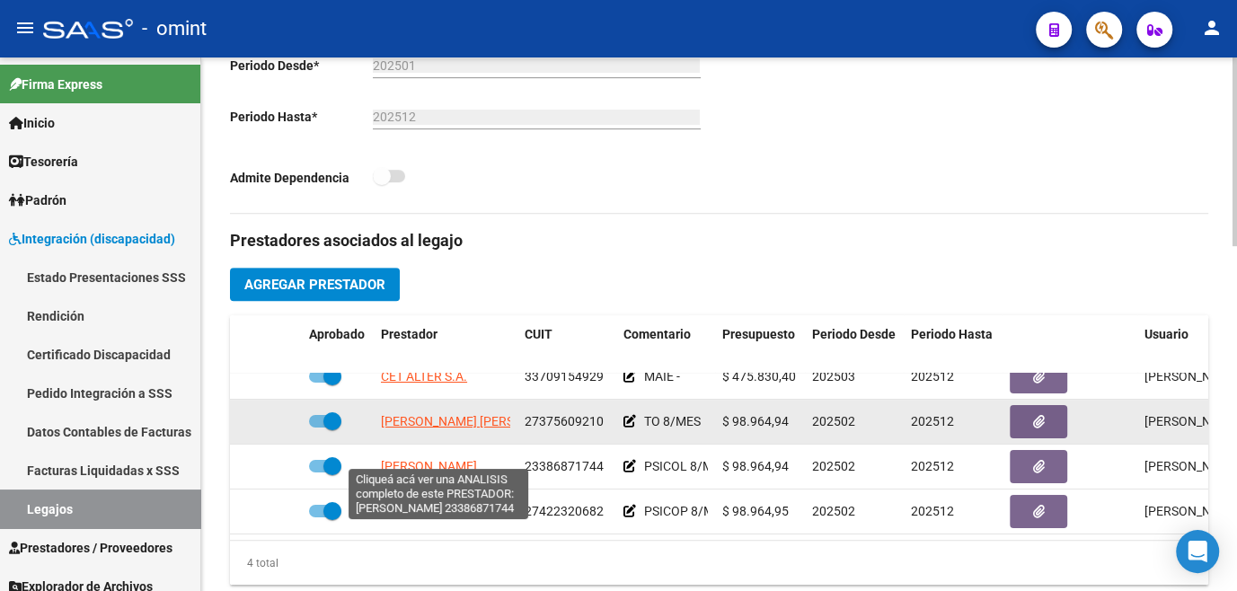
scroll to position [0, 0]
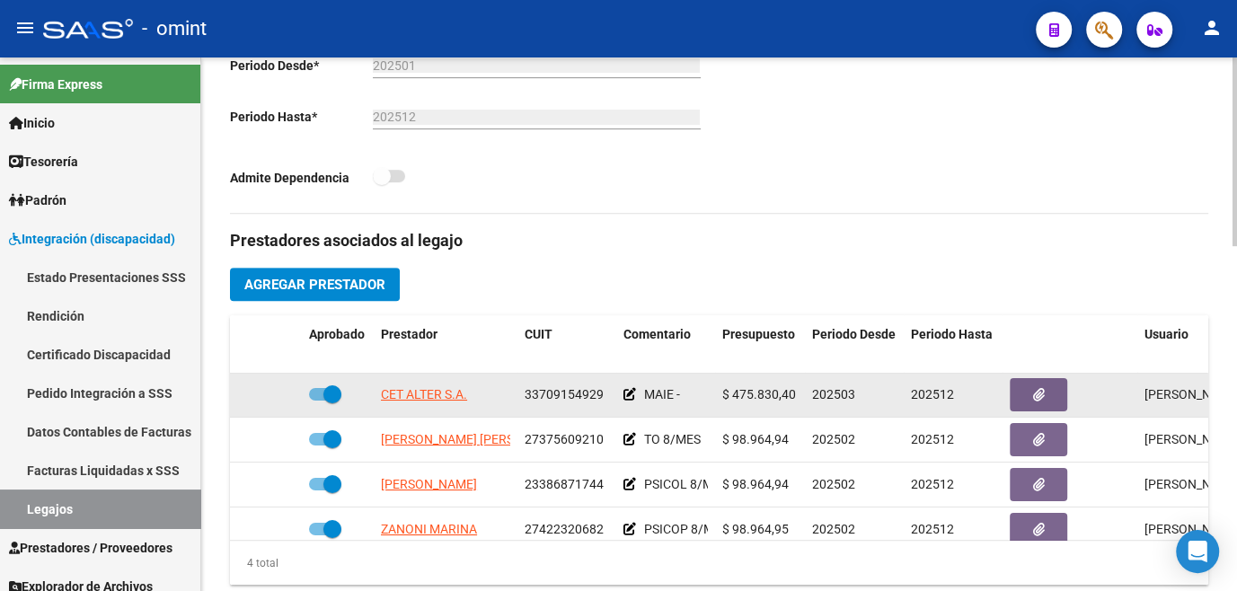
click at [427, 403] on app-link-go-to "CET ALTER S.A." at bounding box center [424, 395] width 86 height 21
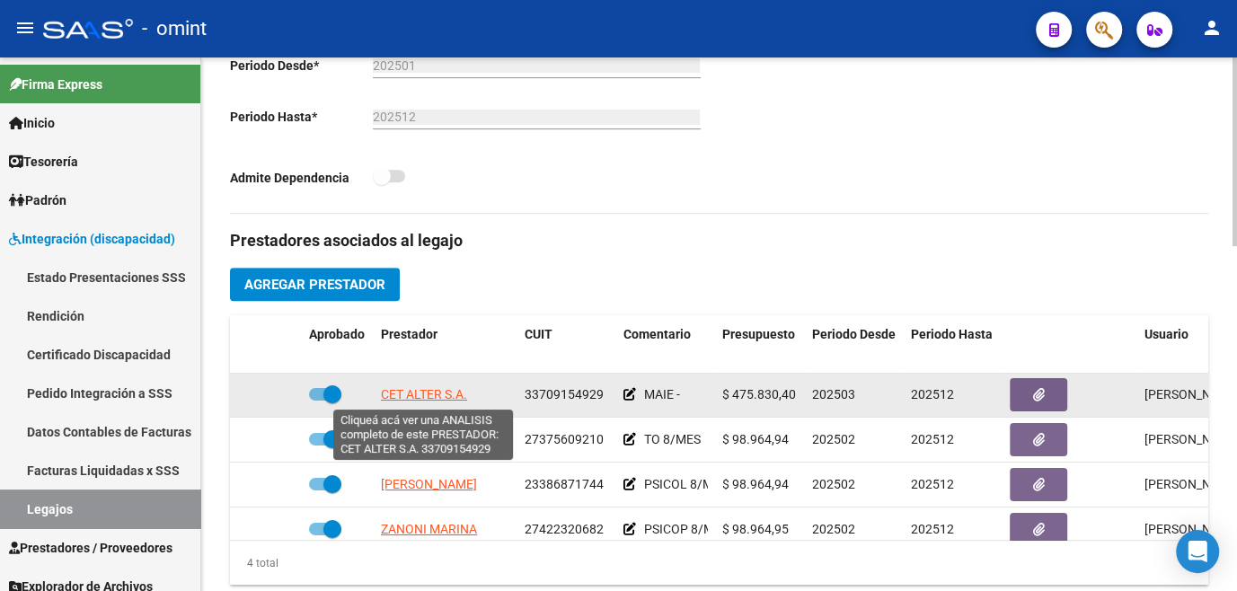
click at [428, 397] on span "CET ALTER S.A." at bounding box center [424, 394] width 86 height 14
type textarea "33709154929"
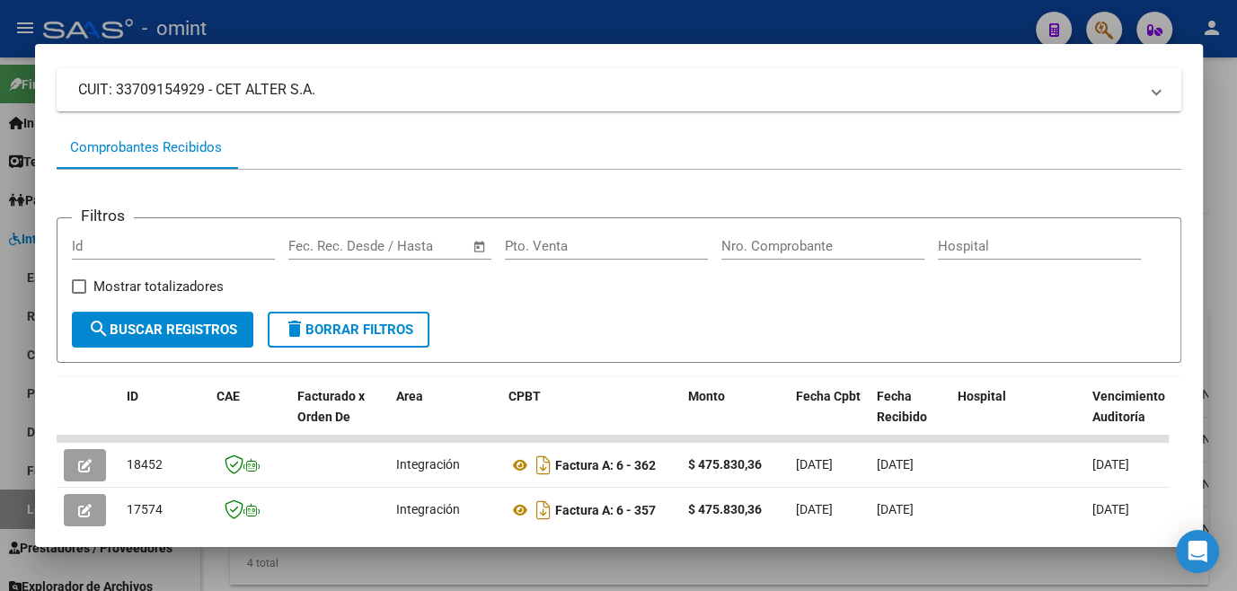
scroll to position [361, 0]
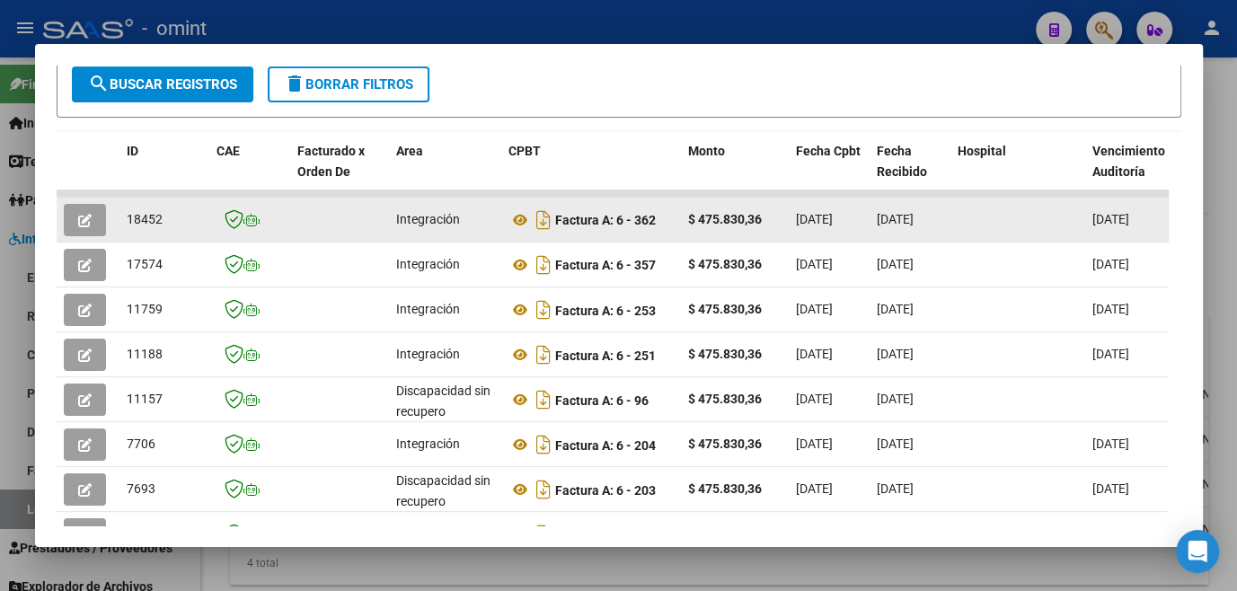
click at [83, 235] on button "button" at bounding box center [85, 220] width 42 height 32
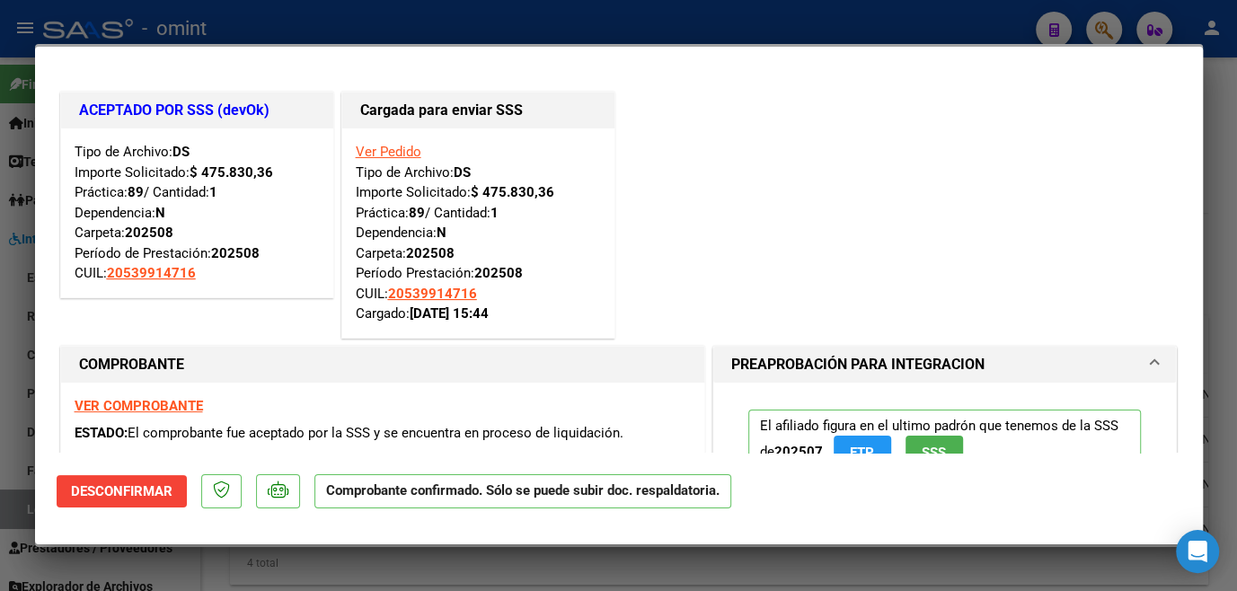
click at [9, 397] on div at bounding box center [618, 295] width 1237 height 591
type input "$ 0,00"
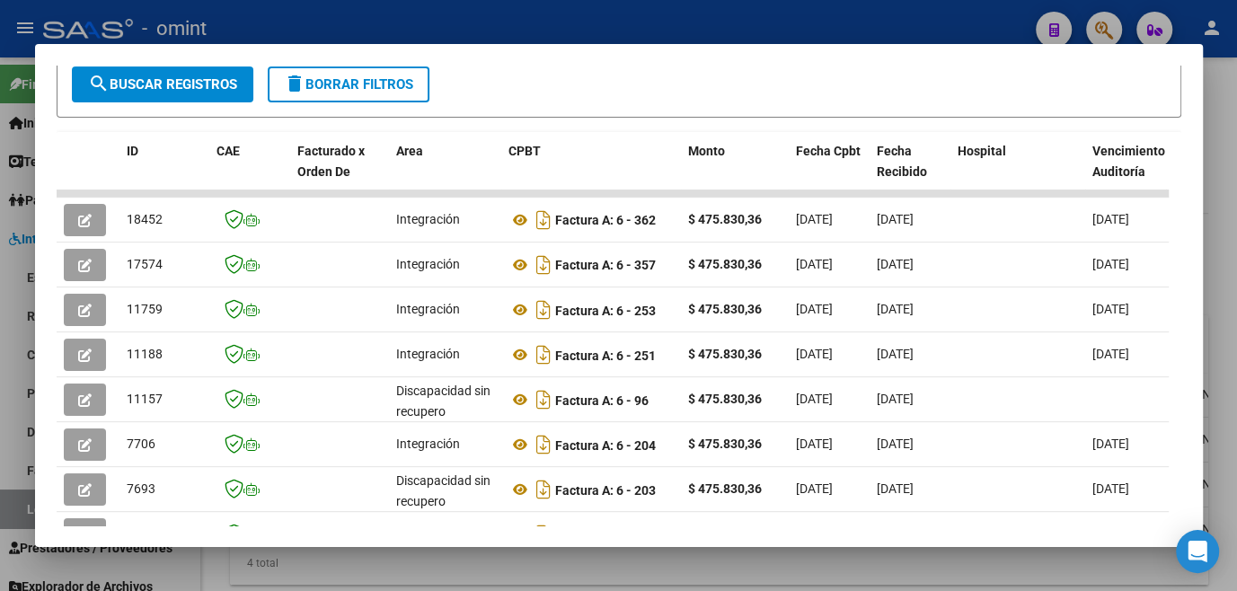
click at [9, 397] on div at bounding box center [618, 295] width 1237 height 591
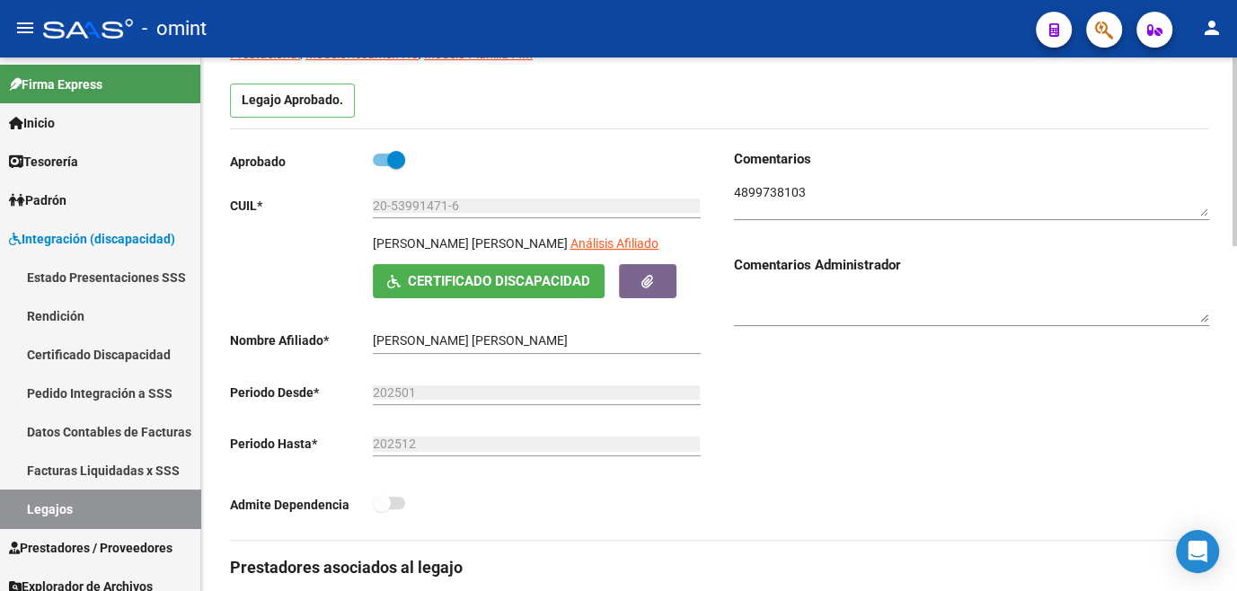
scroll to position [0, 0]
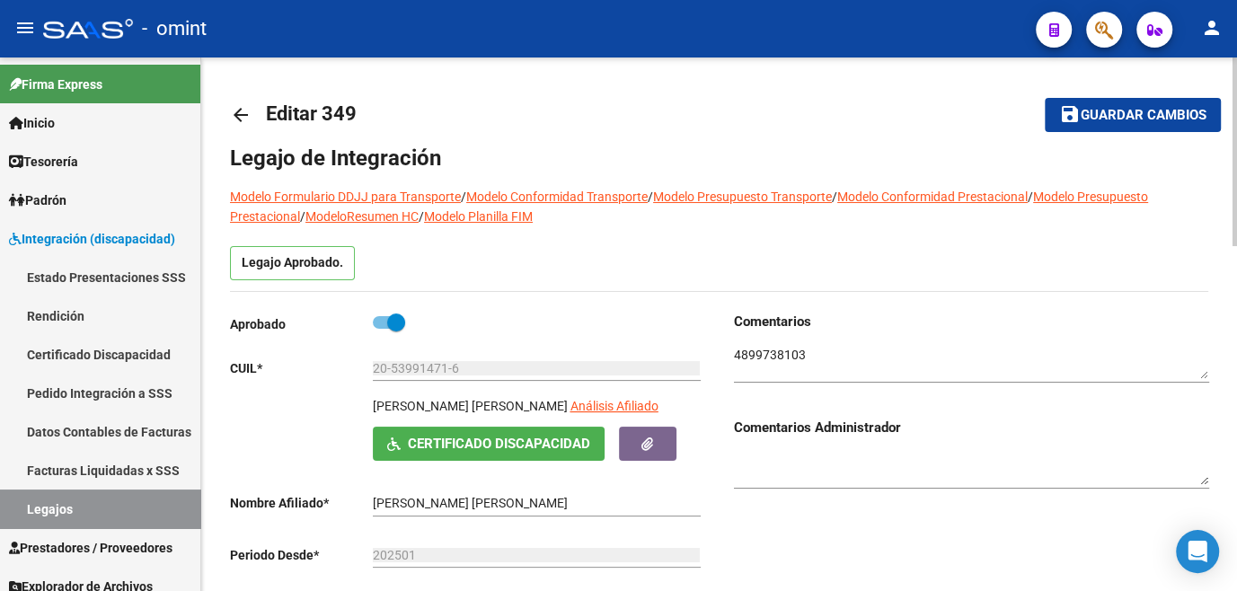
click at [1108, 111] on span "Guardar cambios" at bounding box center [1144, 116] width 126 height 16
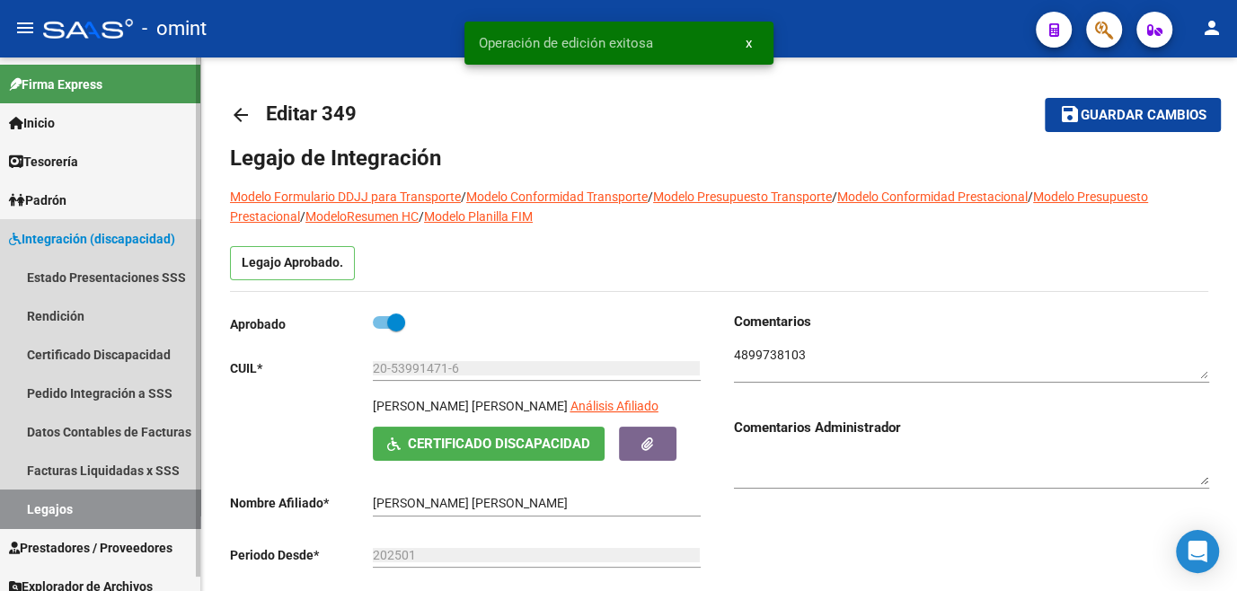
click at [99, 499] on link "Legajos" at bounding box center [100, 509] width 200 height 39
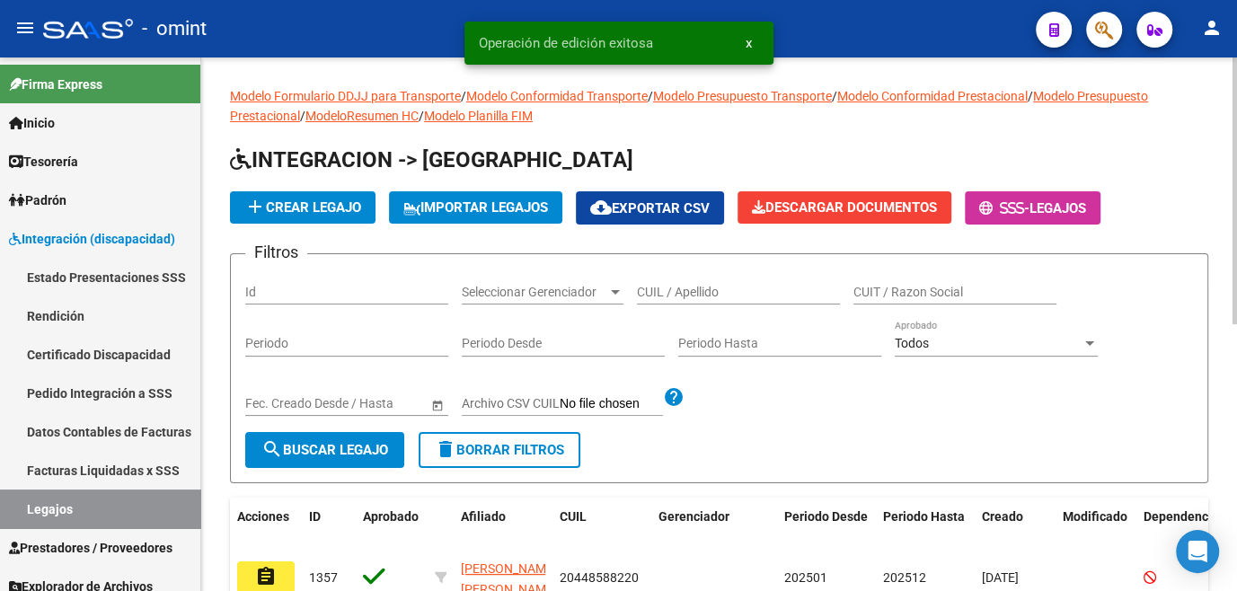
click at [721, 290] on input "CUIL / Apellido" at bounding box center [738, 292] width 203 height 15
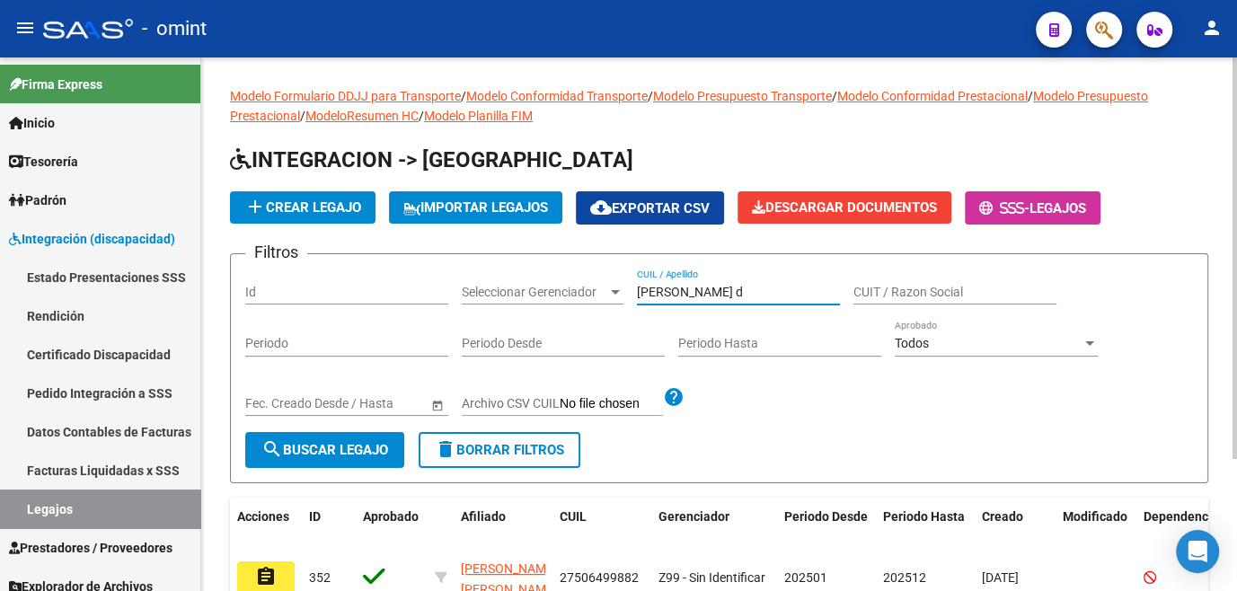
scroll to position [163, 0]
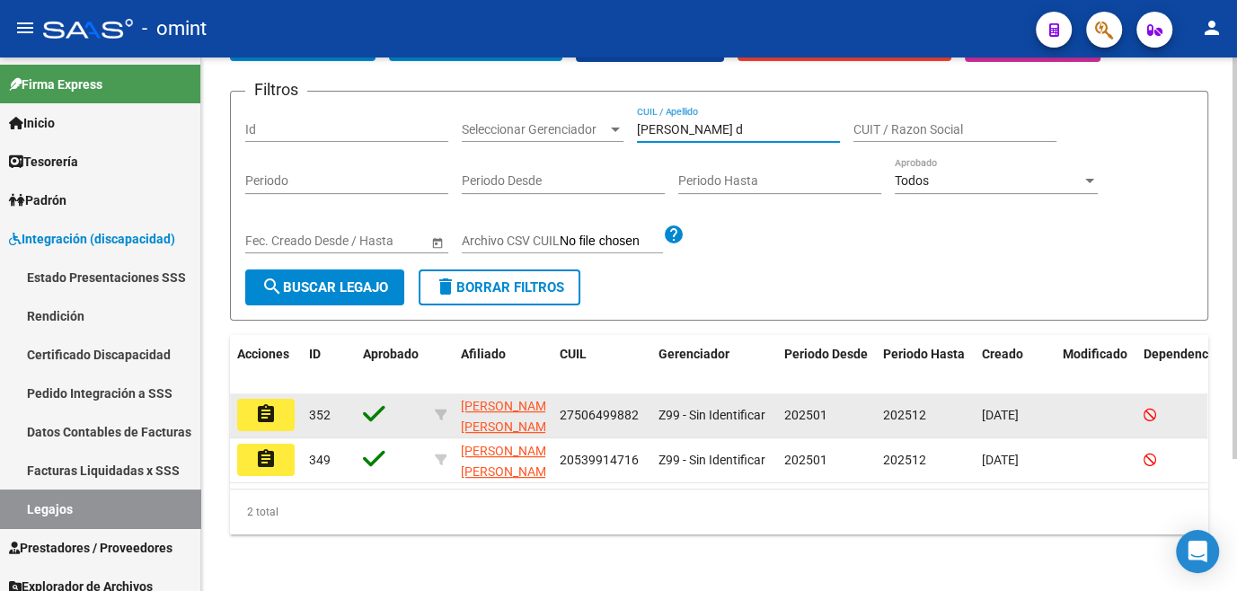
type input "lozano d"
click at [266, 412] on mat-icon "assignment" at bounding box center [266, 414] width 22 height 22
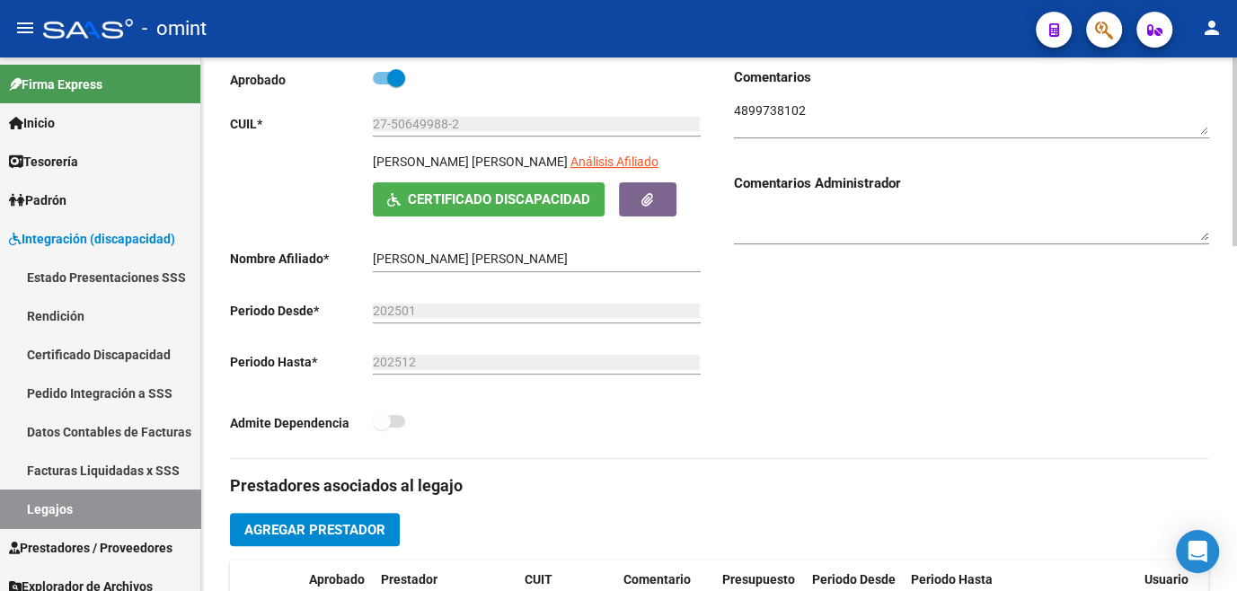
scroll to position [490, 0]
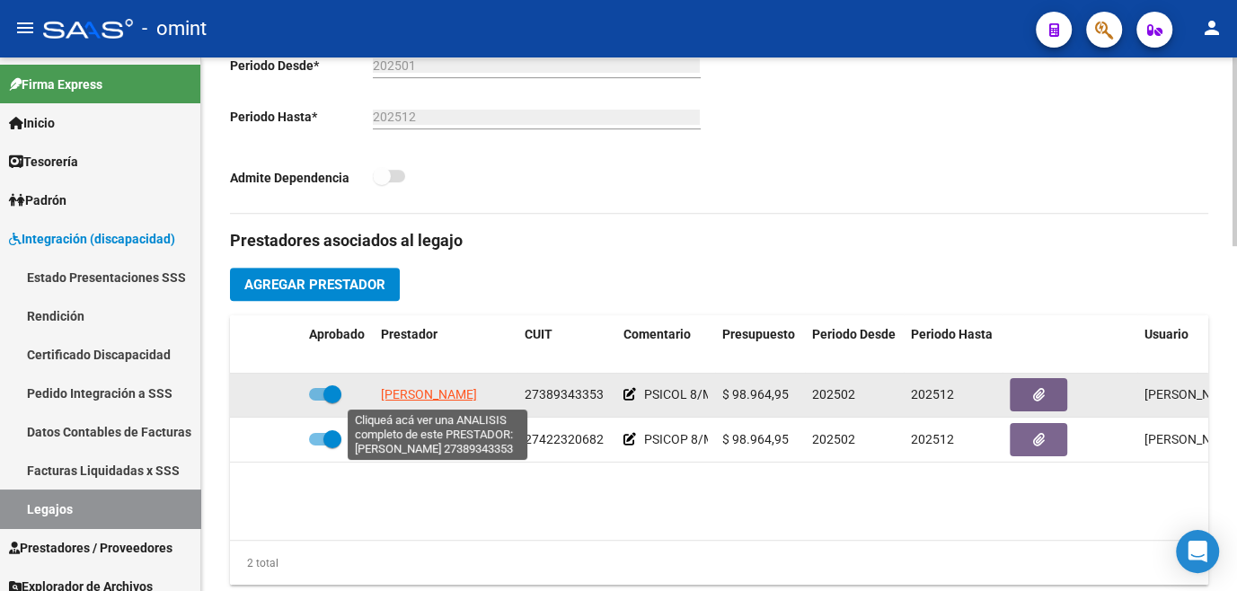
click at [448, 398] on span "MARCIANO MAITEN" at bounding box center [429, 394] width 96 height 14
type textarea "27389343353"
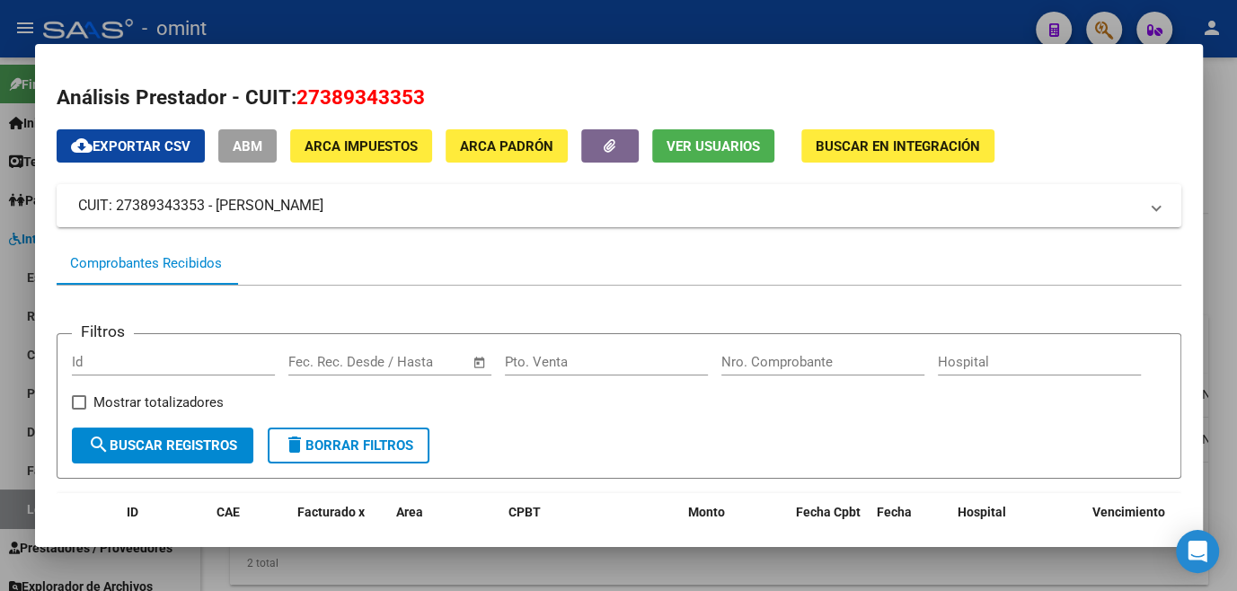
scroll to position [244, 0]
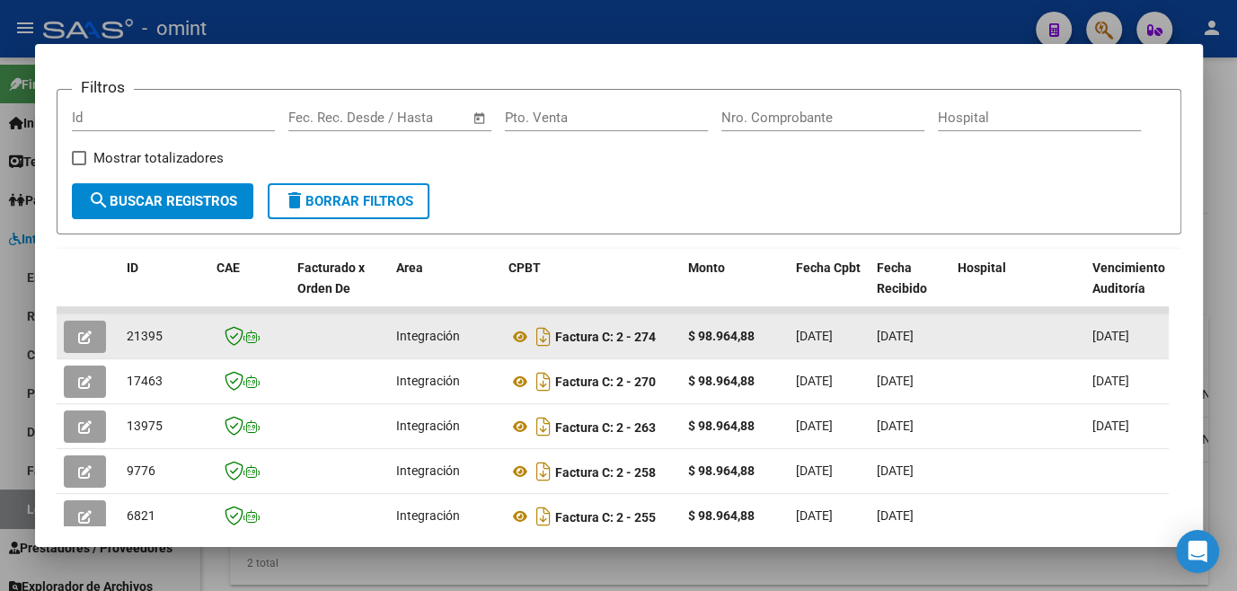
click at [81, 337] on icon "button" at bounding box center [84, 337] width 13 height 13
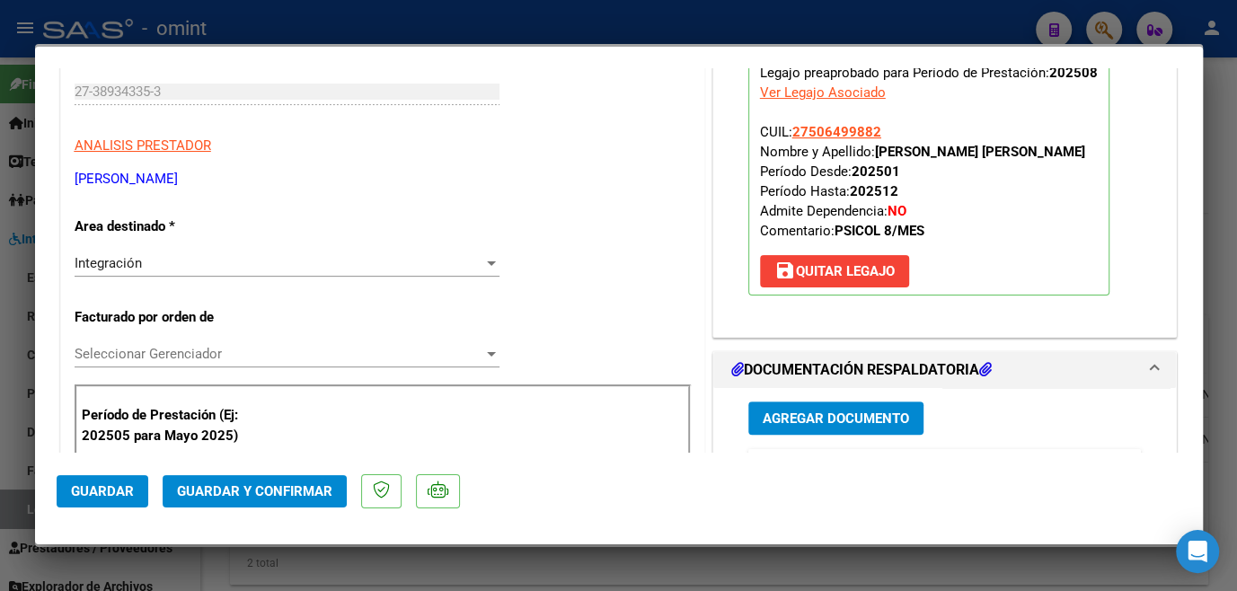
scroll to position [0, 0]
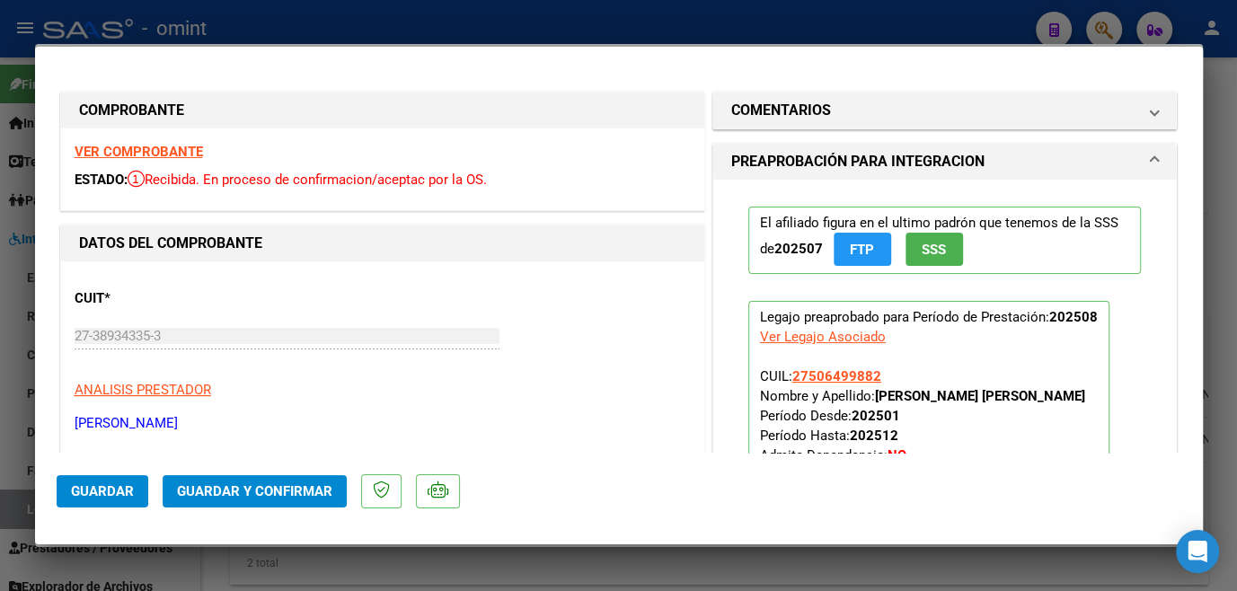
click at [128, 150] on strong "VER COMPROBANTE" at bounding box center [139, 152] width 128 height 16
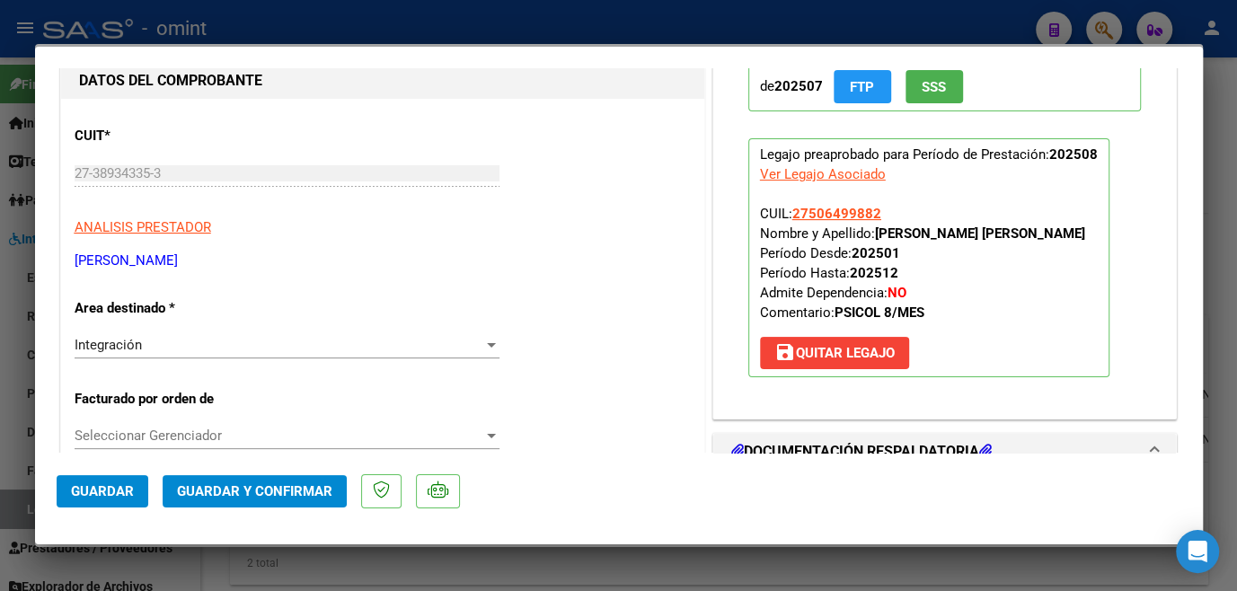
scroll to position [326, 0]
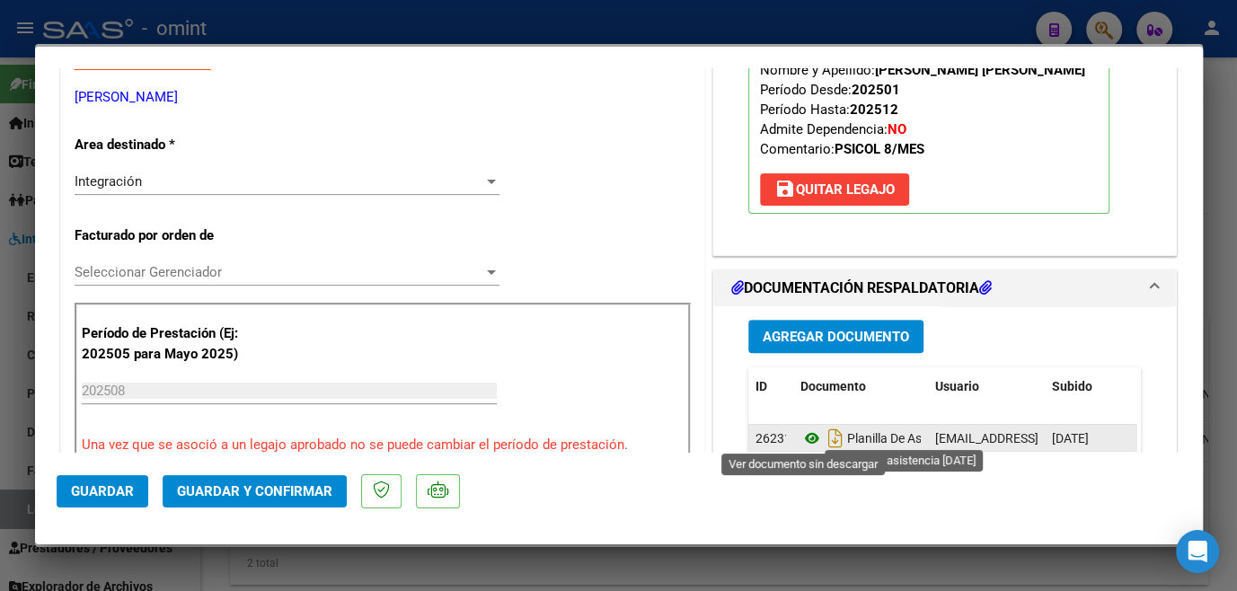
click at [801, 438] on icon at bounding box center [812, 439] width 23 height 22
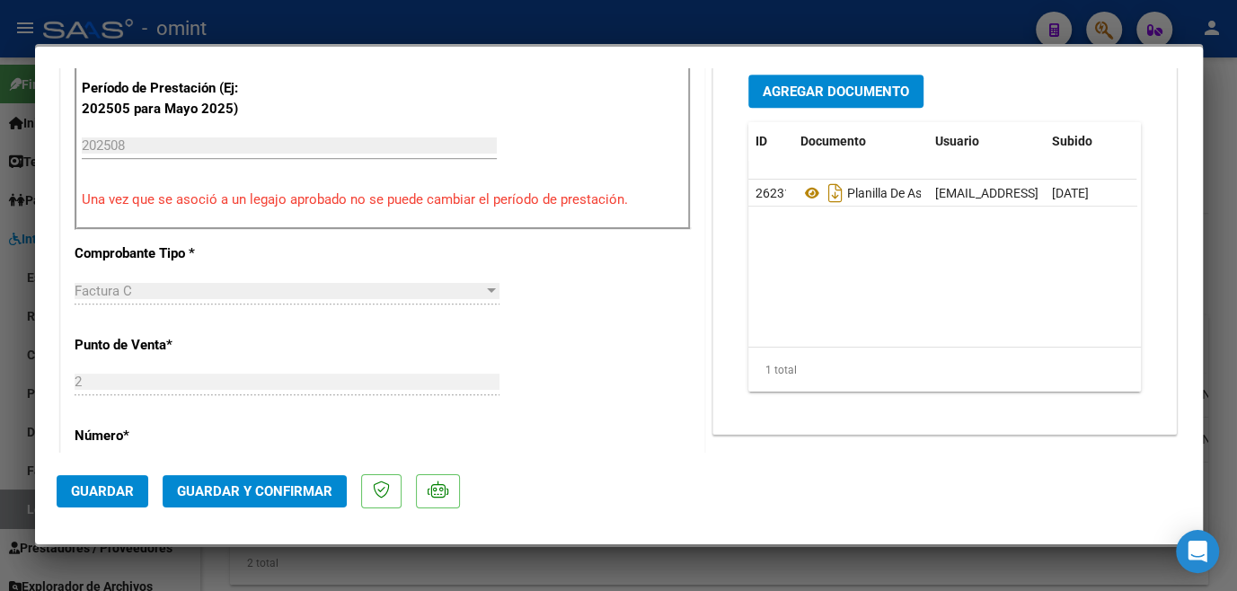
scroll to position [408, 0]
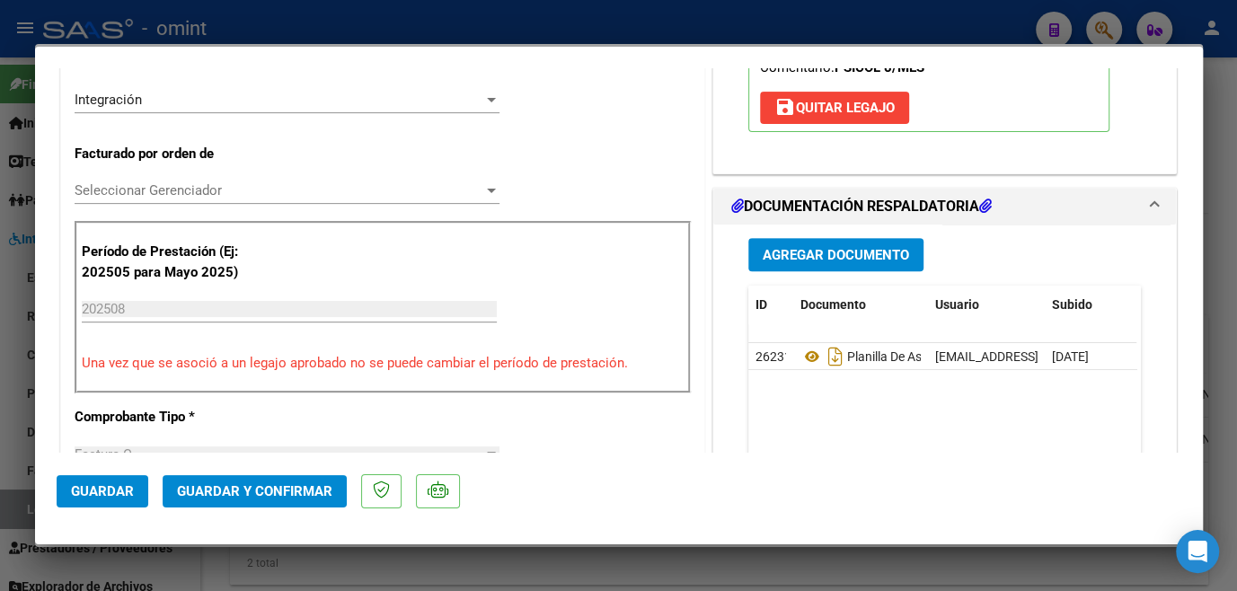
click at [213, 192] on span "Seleccionar Gerenciador" at bounding box center [279, 190] width 409 height 16
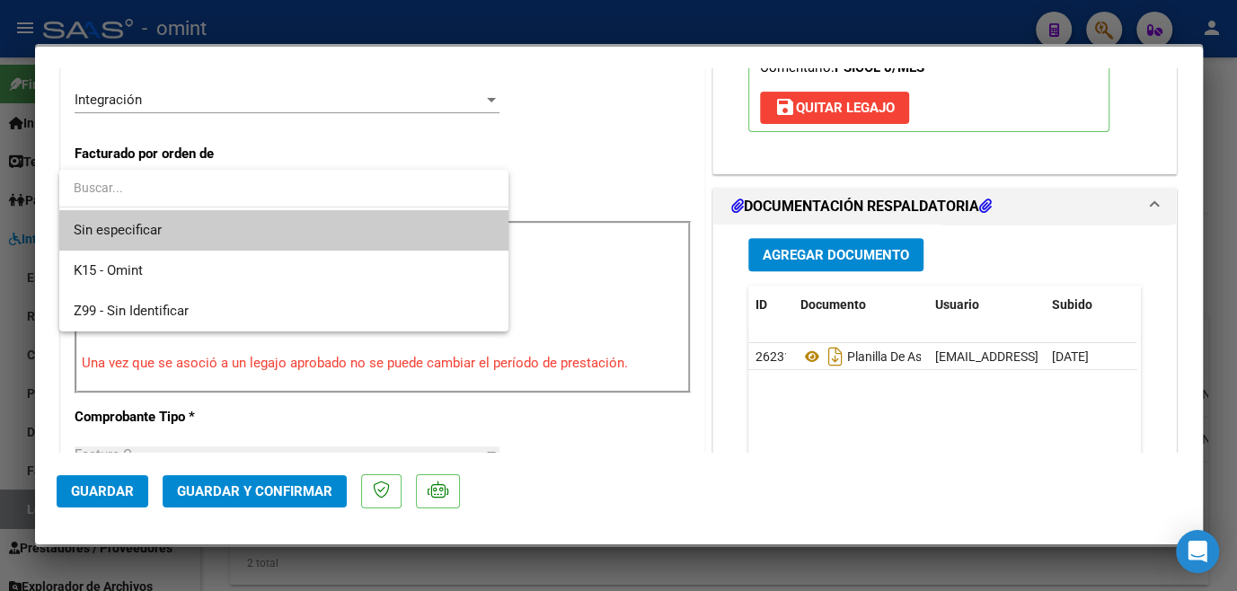
click at [194, 230] on span "Sin especificar" at bounding box center [284, 230] width 421 height 40
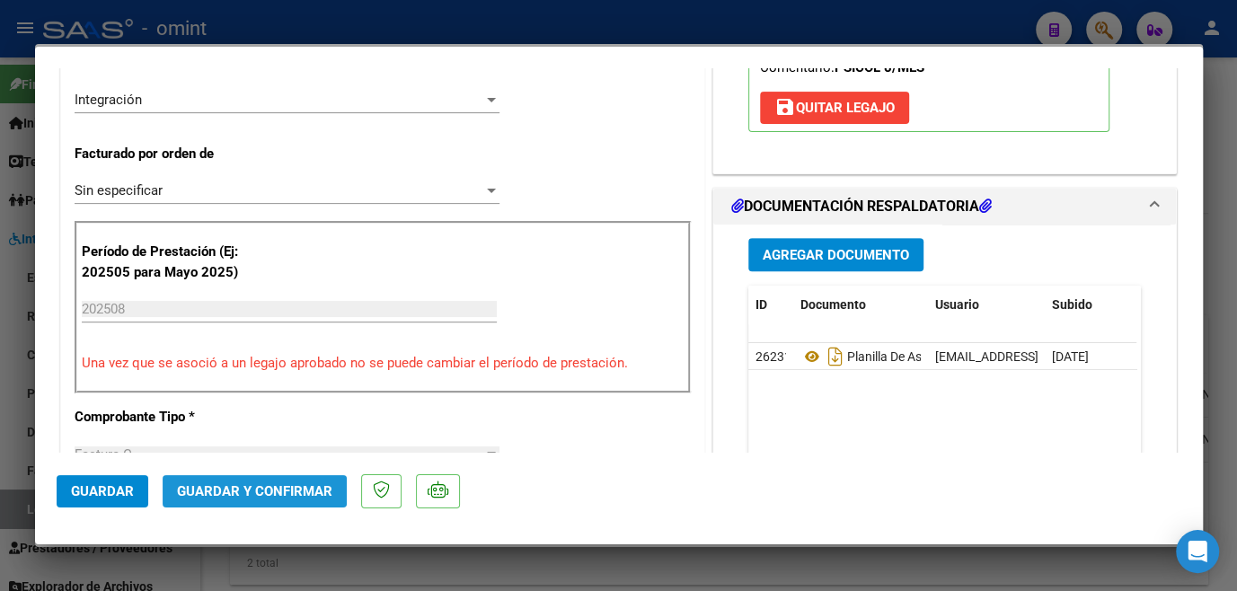
click at [252, 499] on button "Guardar y Confirmar" at bounding box center [255, 491] width 184 height 32
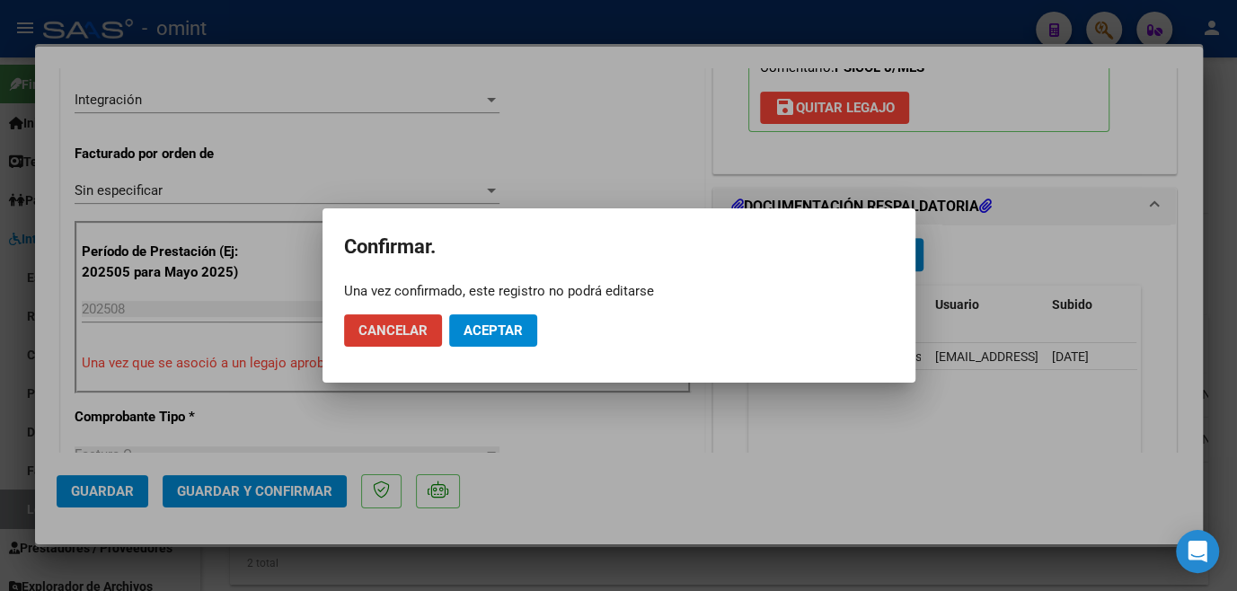
click at [515, 335] on span "Aceptar" at bounding box center [493, 331] width 59 height 16
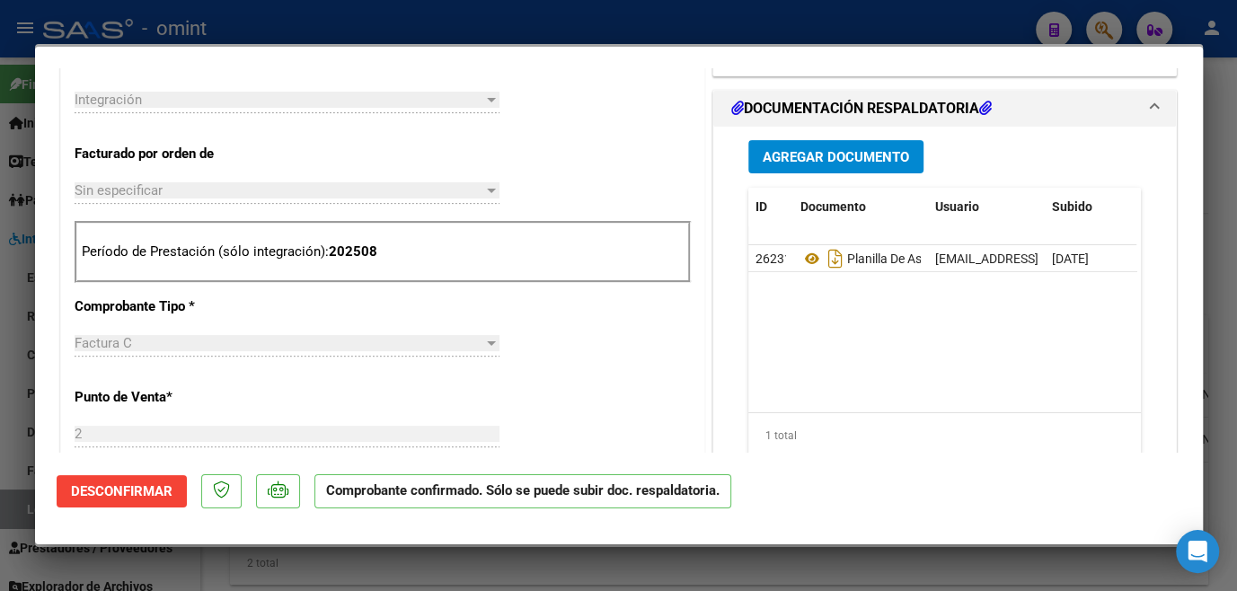
scroll to position [653, 0]
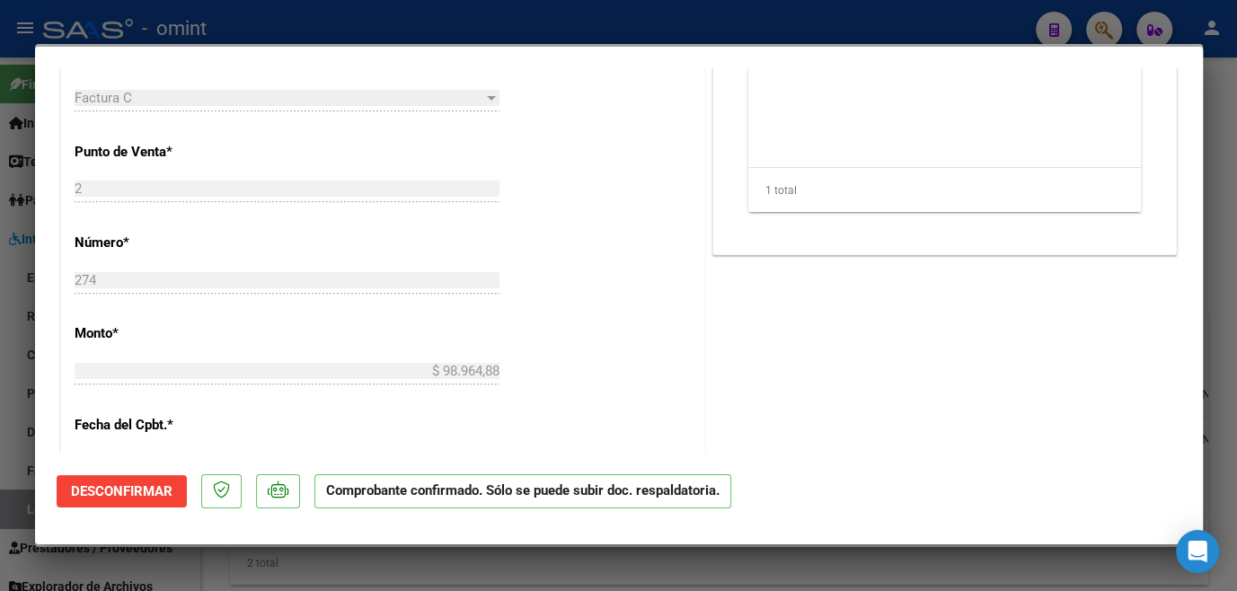
click at [510, 554] on div at bounding box center [618, 295] width 1237 height 591
type input "$ 0,00"
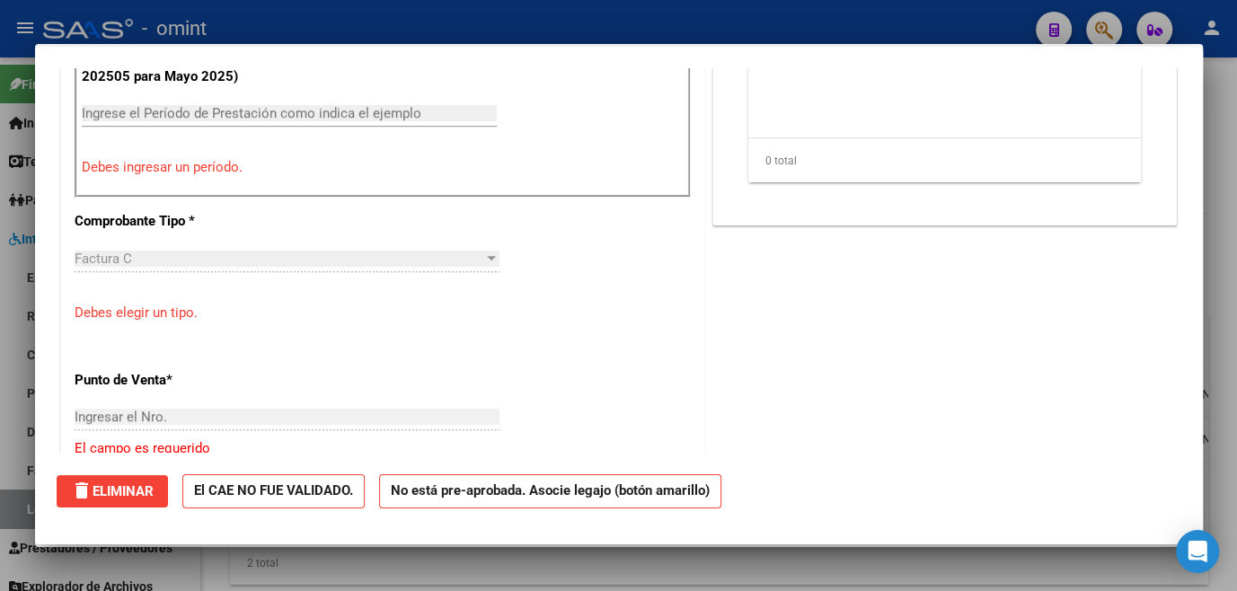
scroll to position [0, 0]
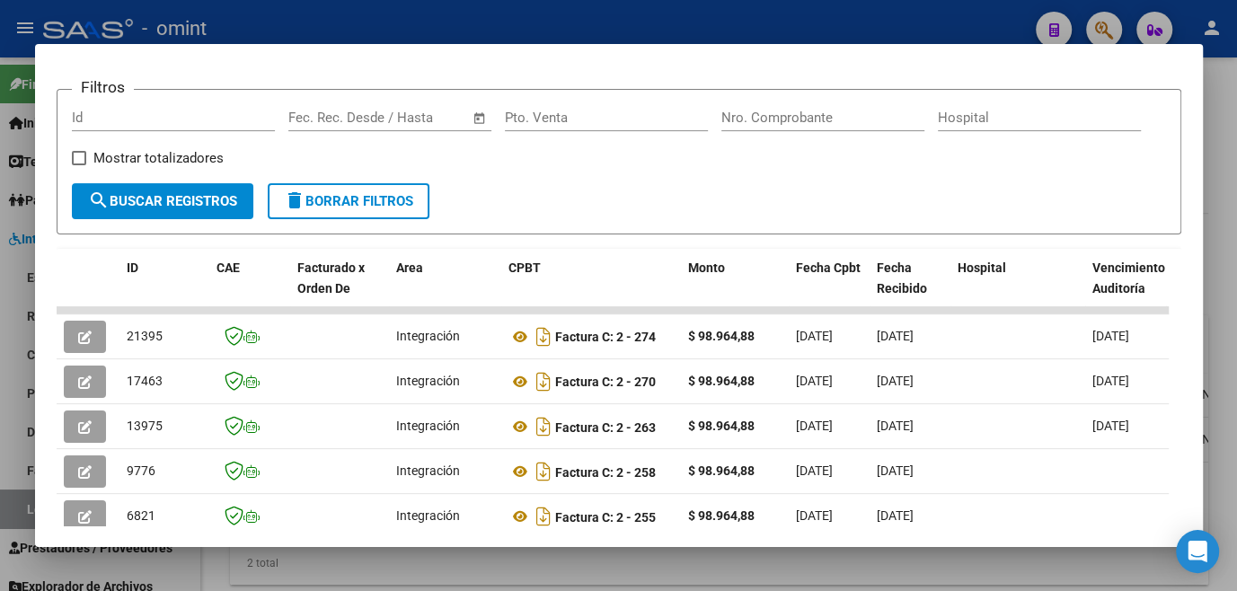
click at [510, 554] on div at bounding box center [618, 295] width 1237 height 591
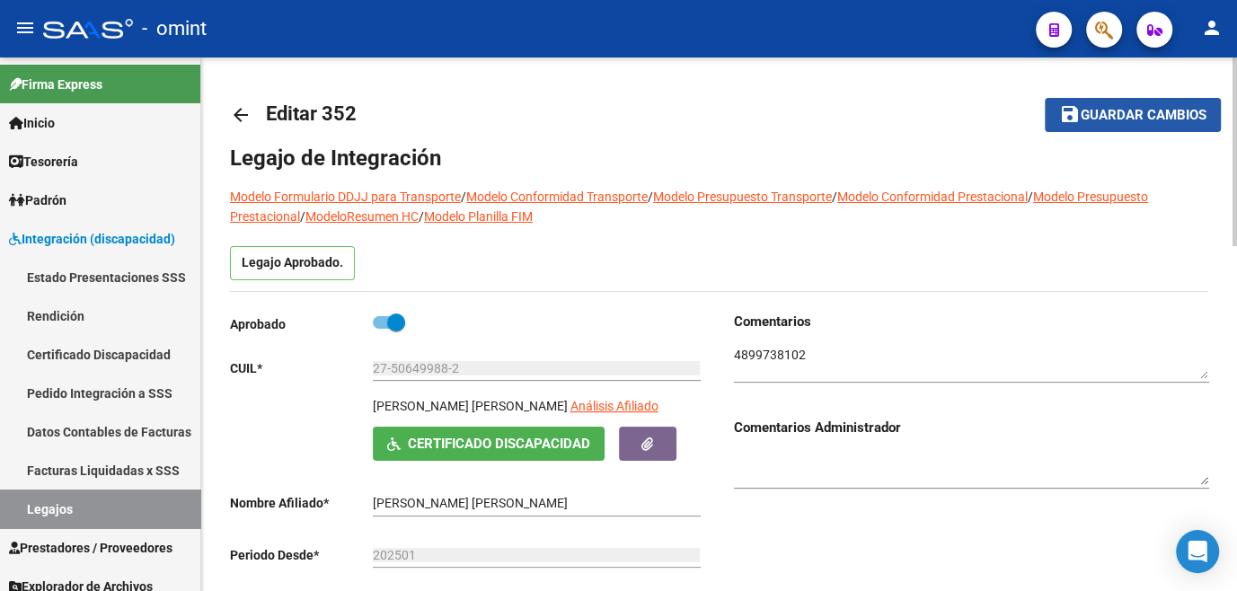
click at [1073, 101] on button "save Guardar cambios" at bounding box center [1133, 114] width 176 height 33
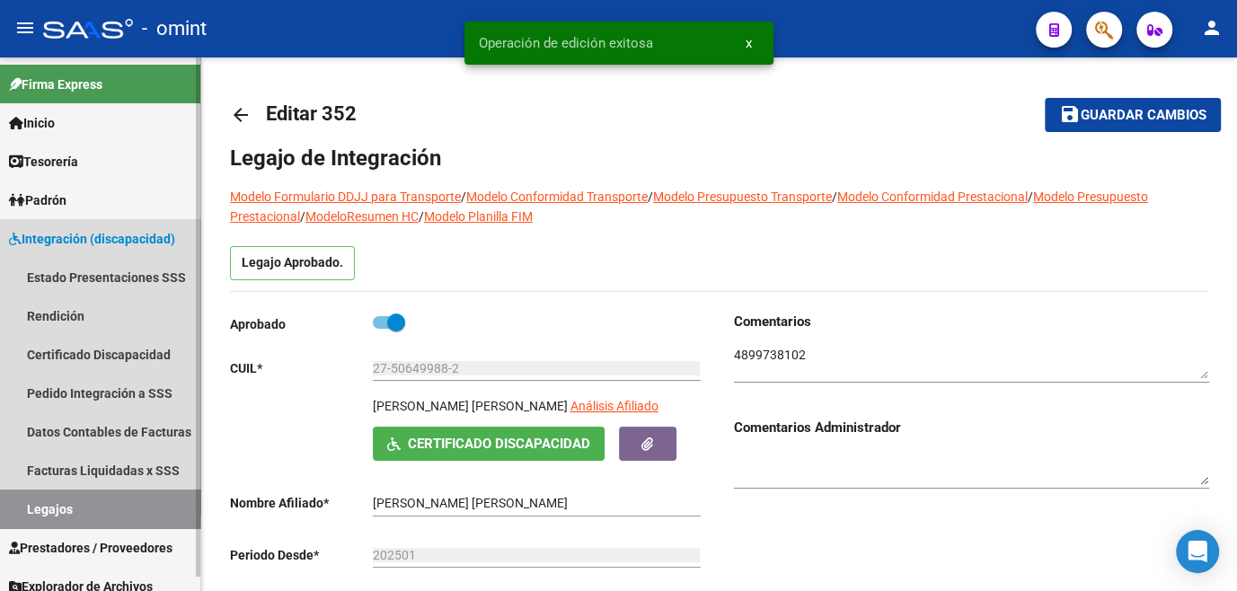
click at [83, 509] on link "Legajos" at bounding box center [100, 509] width 200 height 39
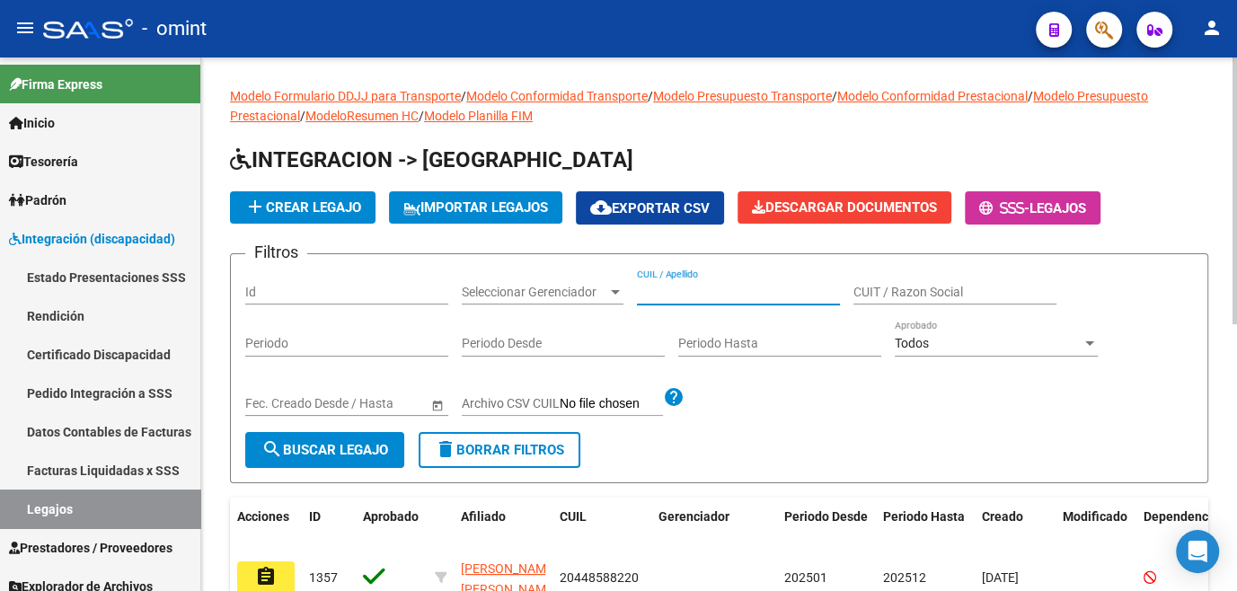
click at [683, 286] on input "CUIL / Apellido" at bounding box center [738, 292] width 203 height 15
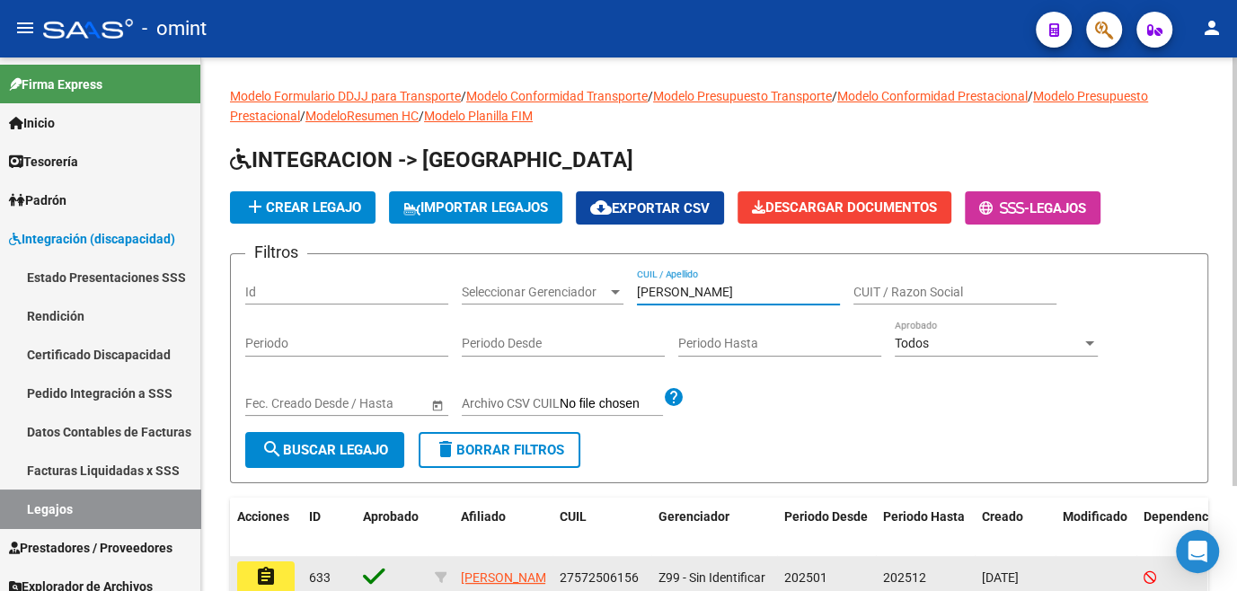
type input "maier"
click at [276, 579] on mat-icon "assignment" at bounding box center [266, 577] width 22 height 22
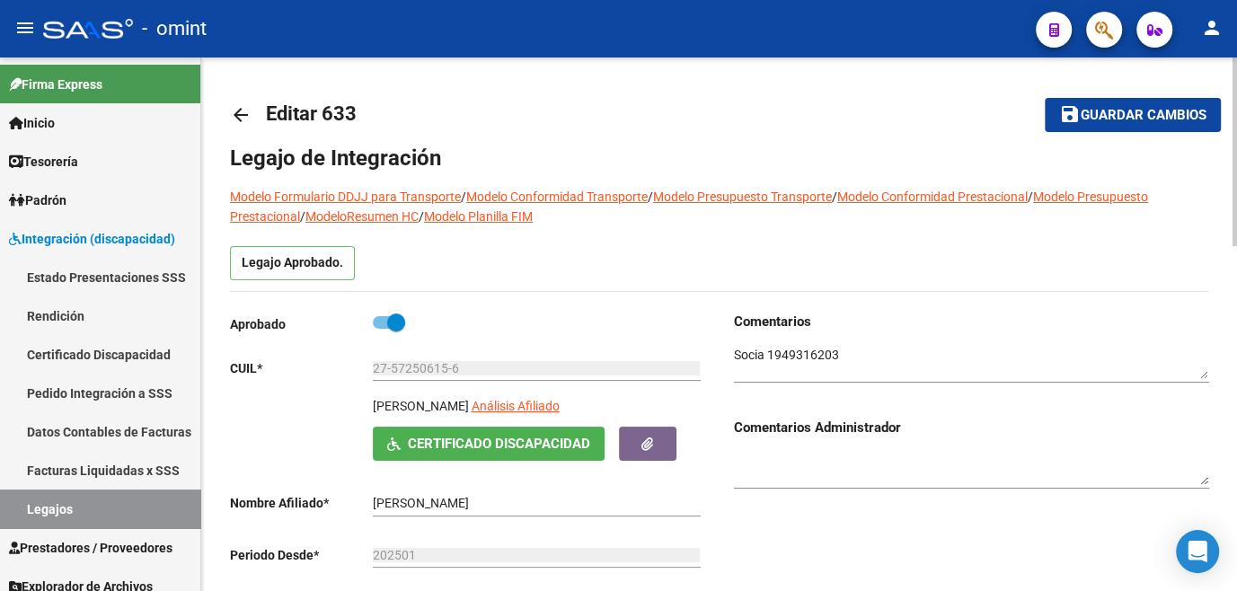
scroll to position [408, 0]
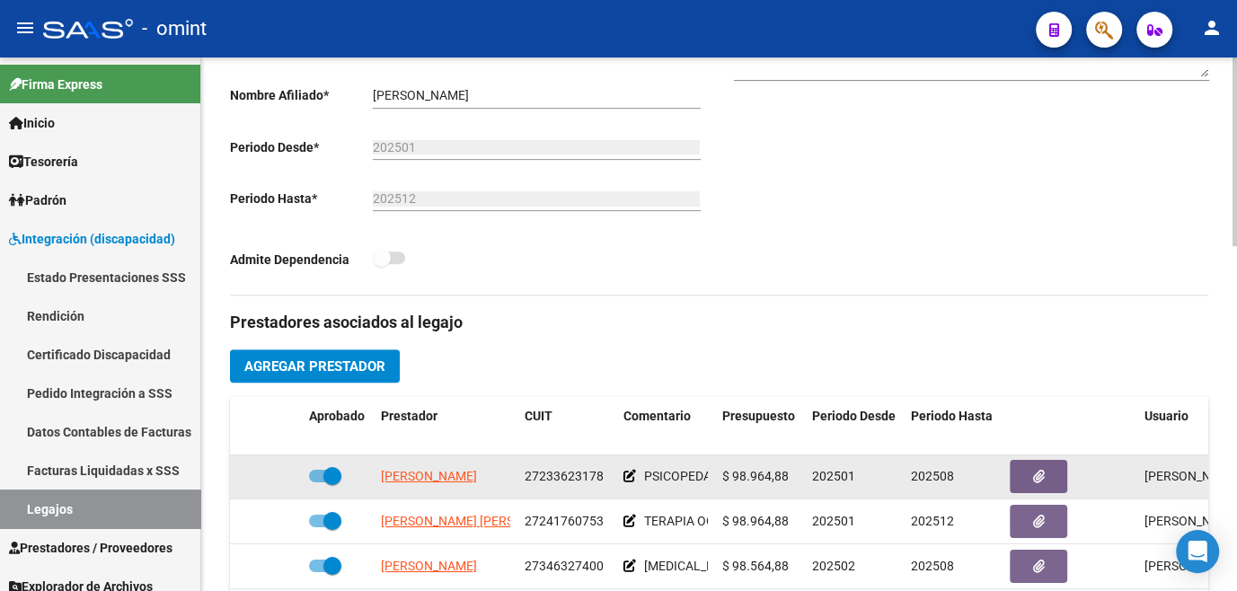
click at [438, 484] on app-link-go-to "ANTOGNINI VANINA MARIANA" at bounding box center [429, 476] width 96 height 21
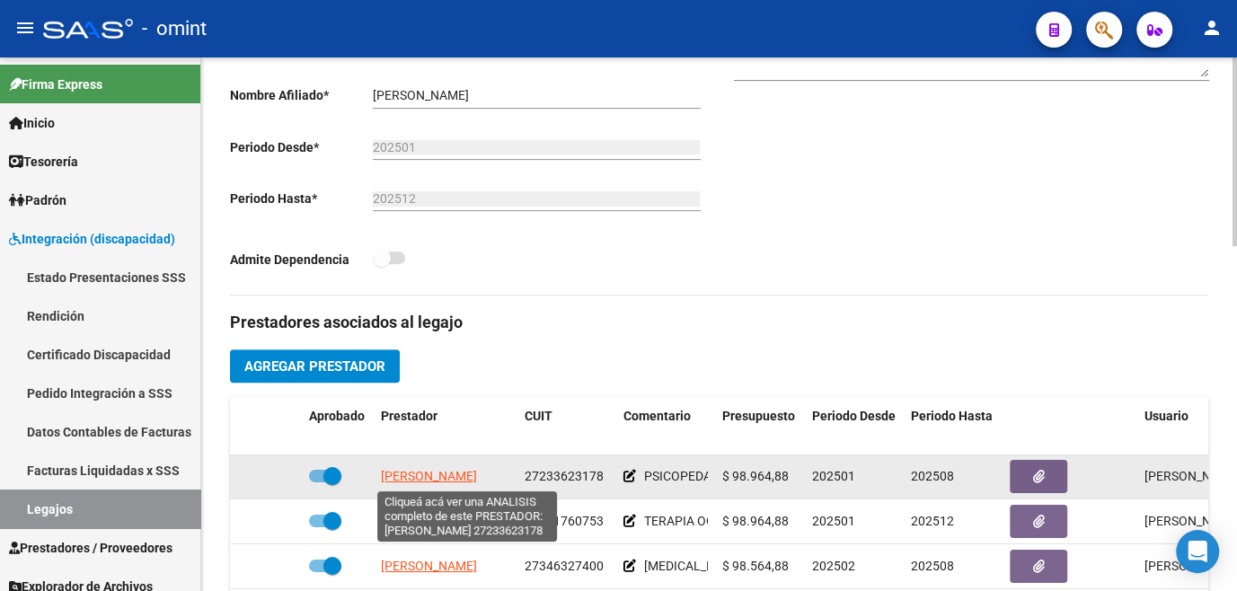
click at [443, 471] on span "ANTOGNINI VANINA MARIANA" at bounding box center [429, 476] width 96 height 14
type textarea "27233623178"
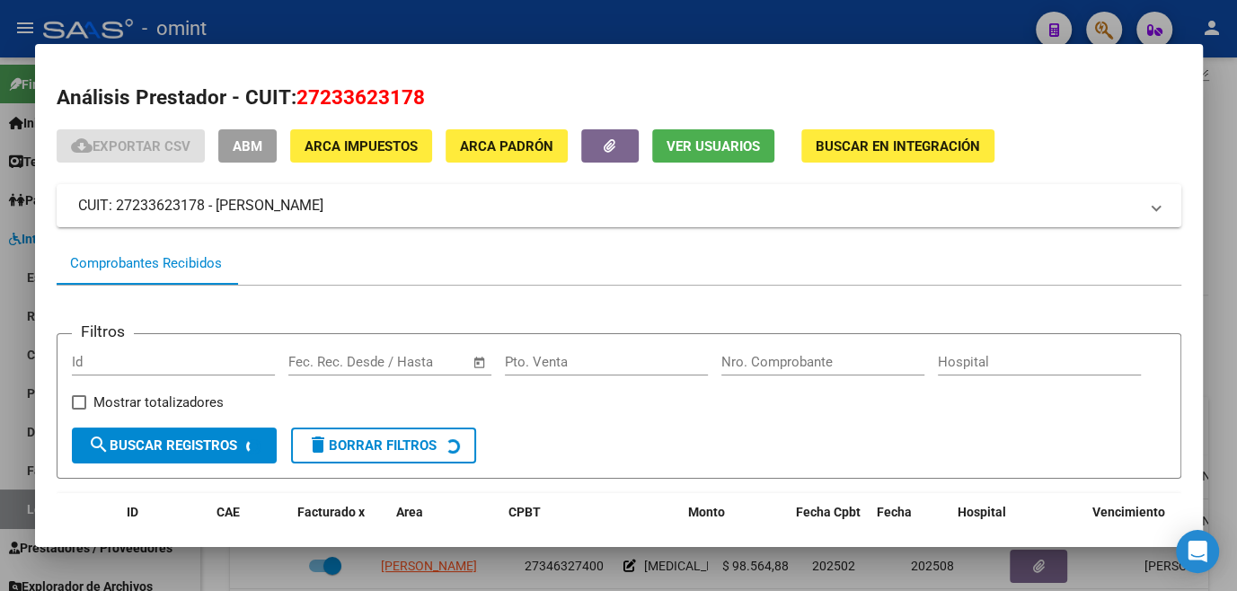
scroll to position [116, 0]
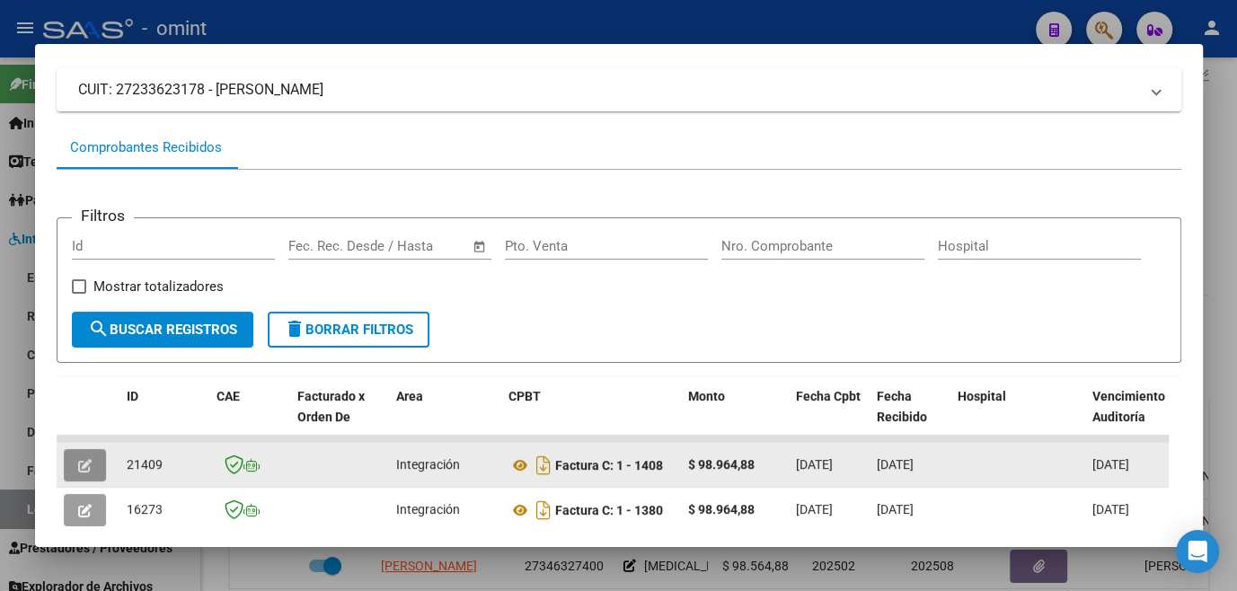
click at [69, 463] on button "button" at bounding box center [85, 465] width 42 height 32
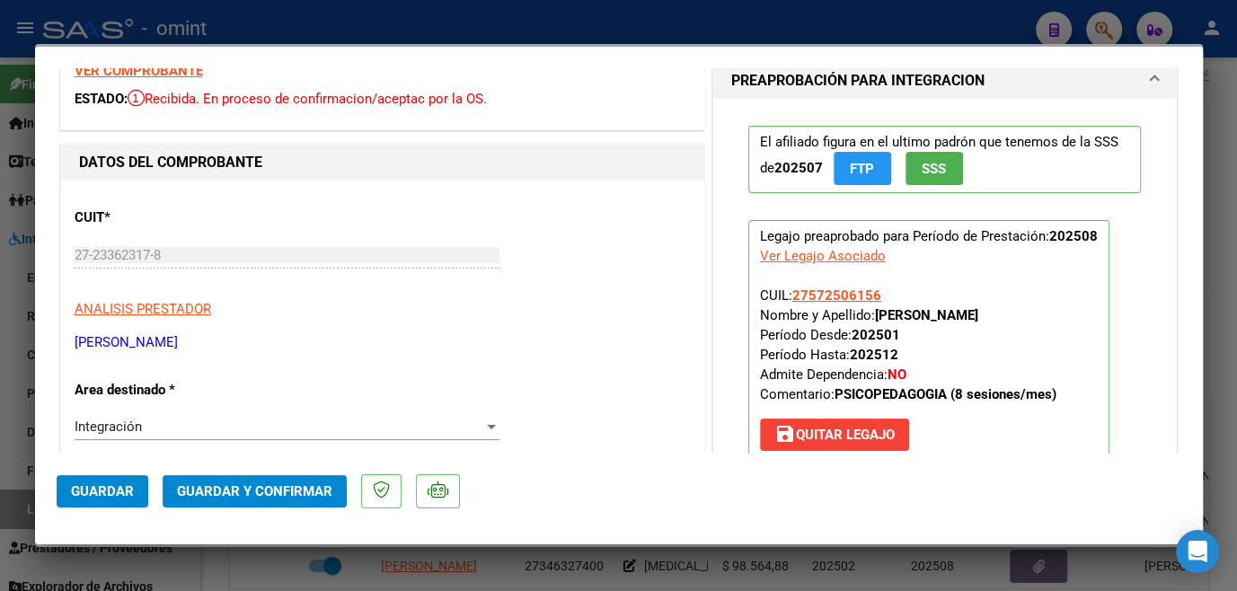
scroll to position [0, 0]
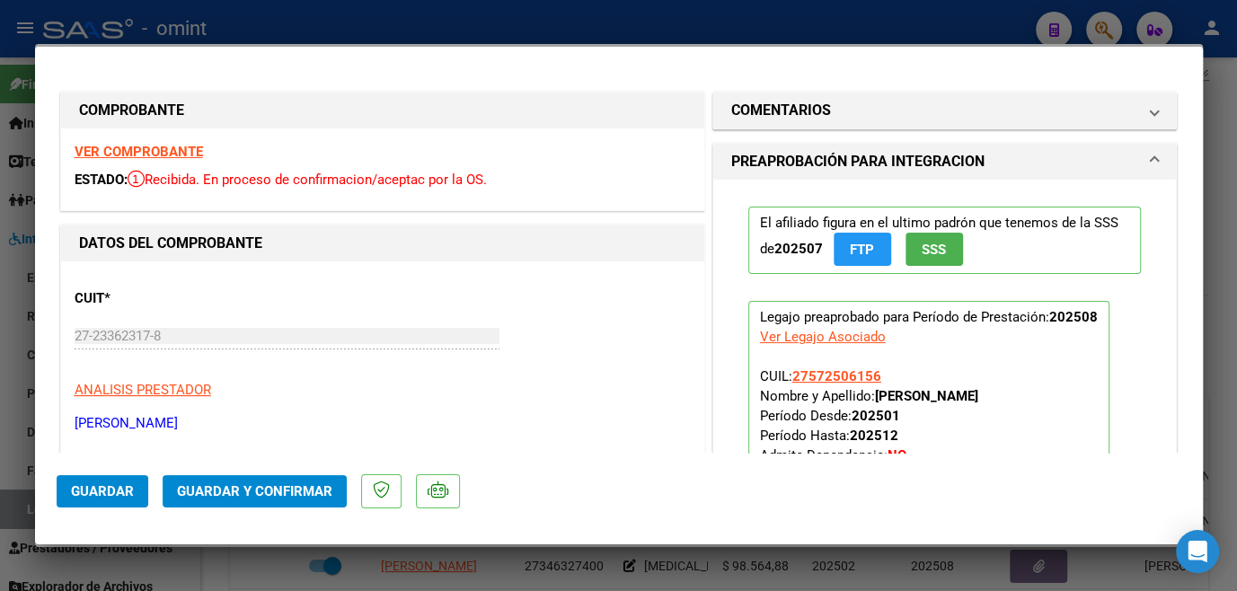
click at [167, 156] on strong "VER COMPROBANTE" at bounding box center [139, 152] width 128 height 16
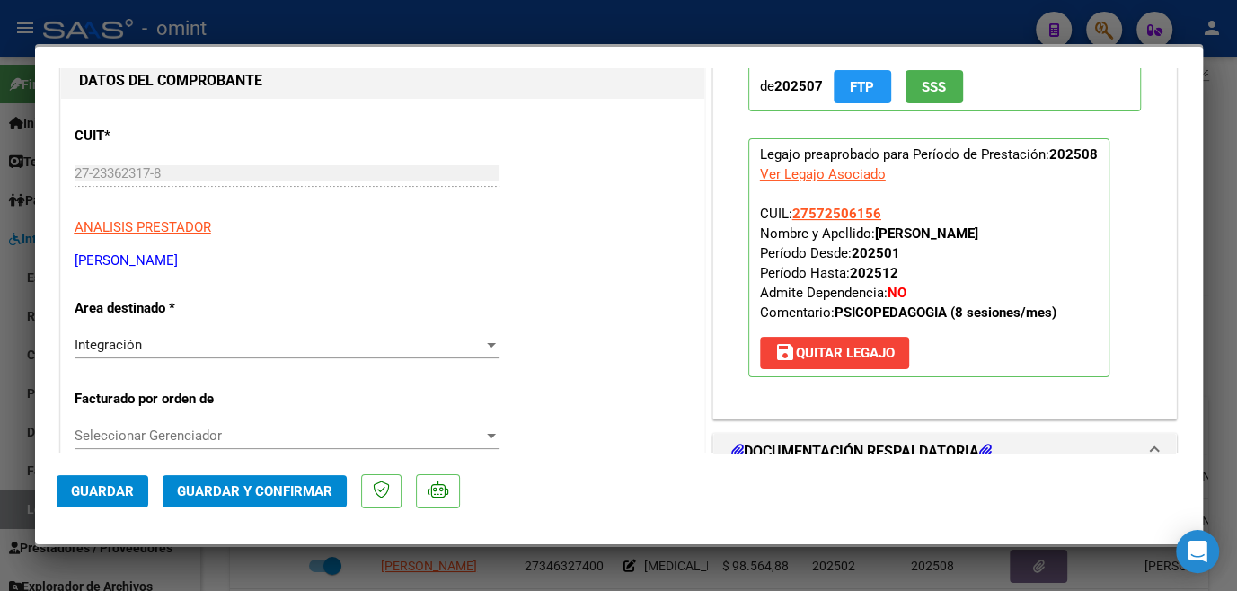
scroll to position [408, 0]
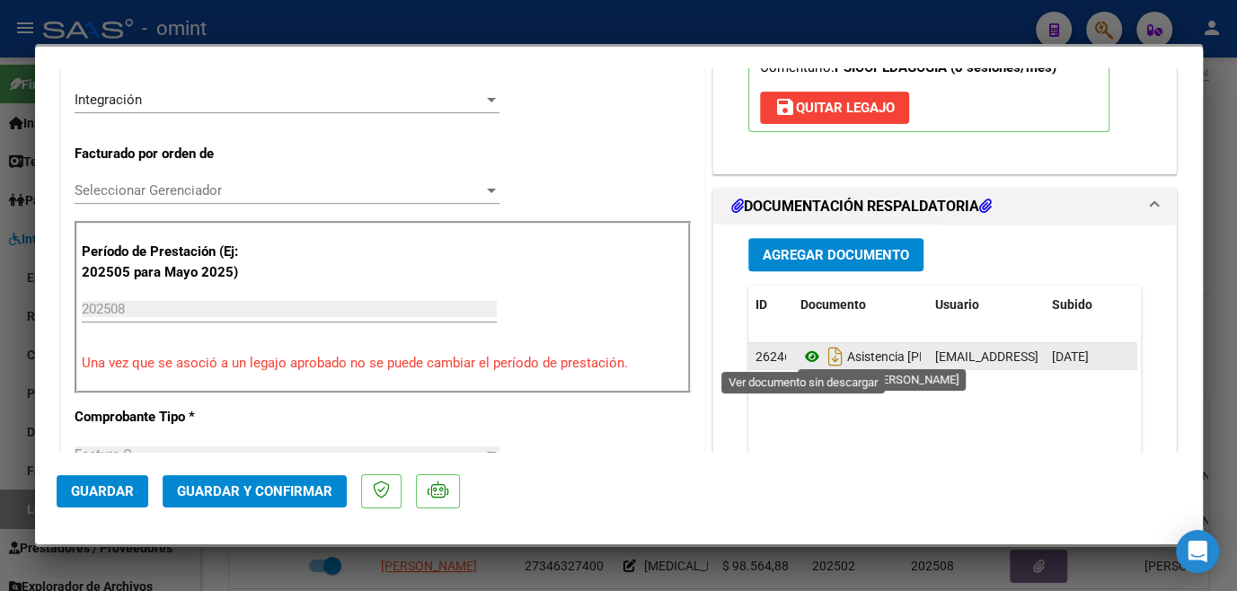
click at [806, 358] on icon at bounding box center [812, 357] width 23 height 22
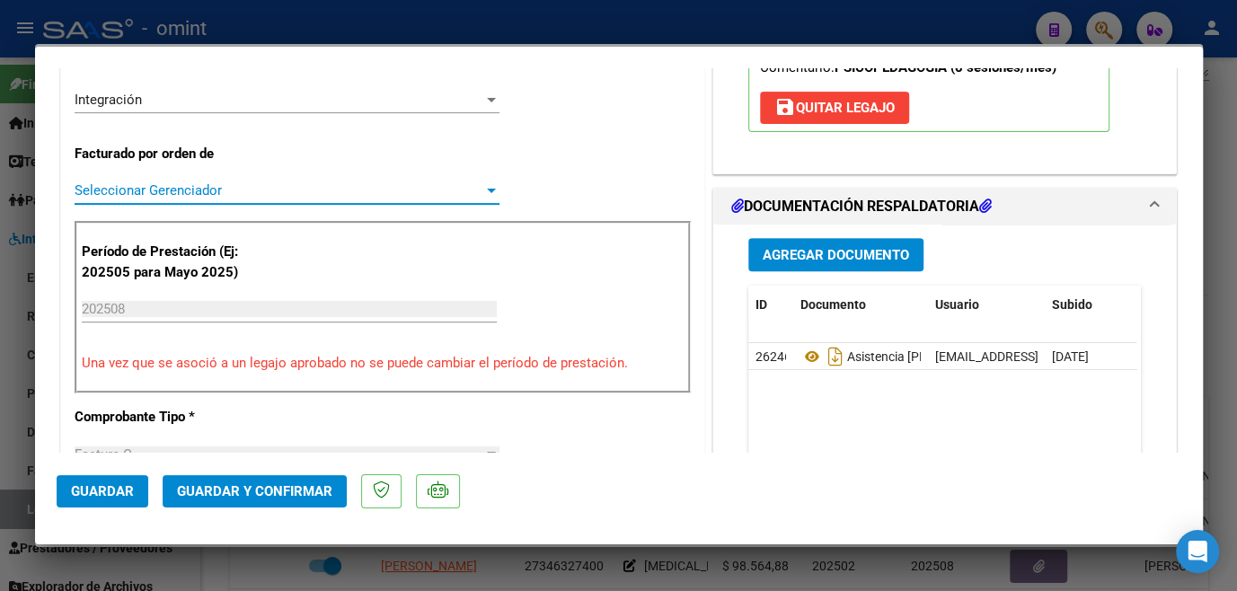
click at [201, 194] on span "Seleccionar Gerenciador" at bounding box center [279, 190] width 409 height 16
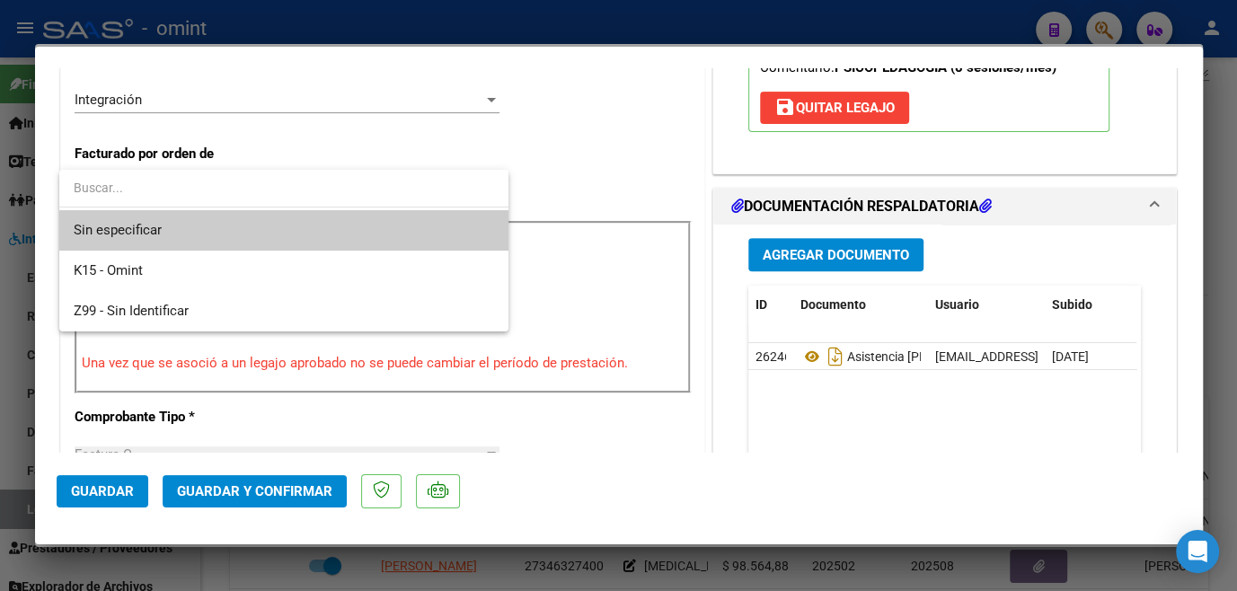
click at [193, 214] on span "Sin especificar" at bounding box center [284, 230] width 421 height 40
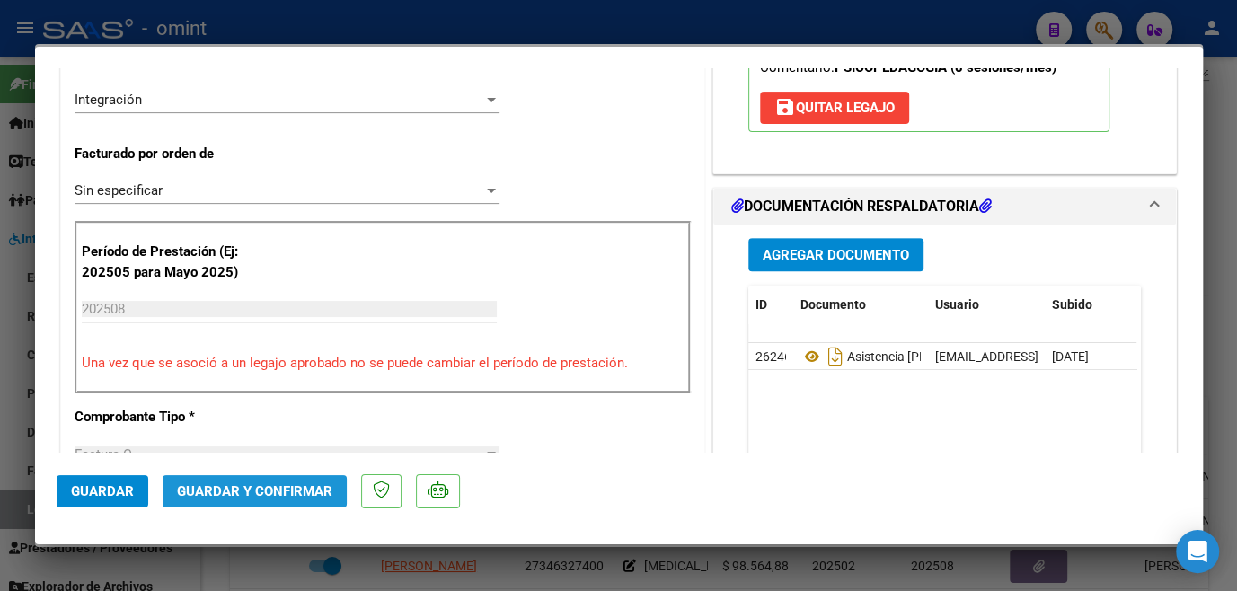
click at [246, 483] on span "Guardar y Confirmar" at bounding box center [254, 491] width 155 height 16
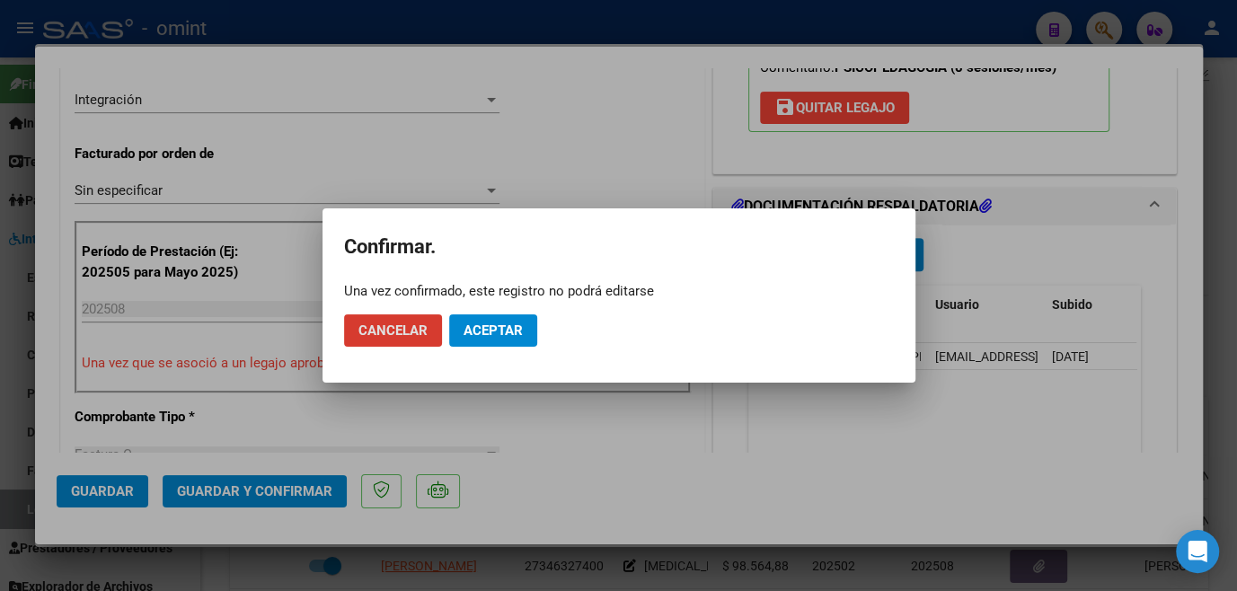
click at [519, 341] on button "Aceptar" at bounding box center [493, 330] width 88 height 32
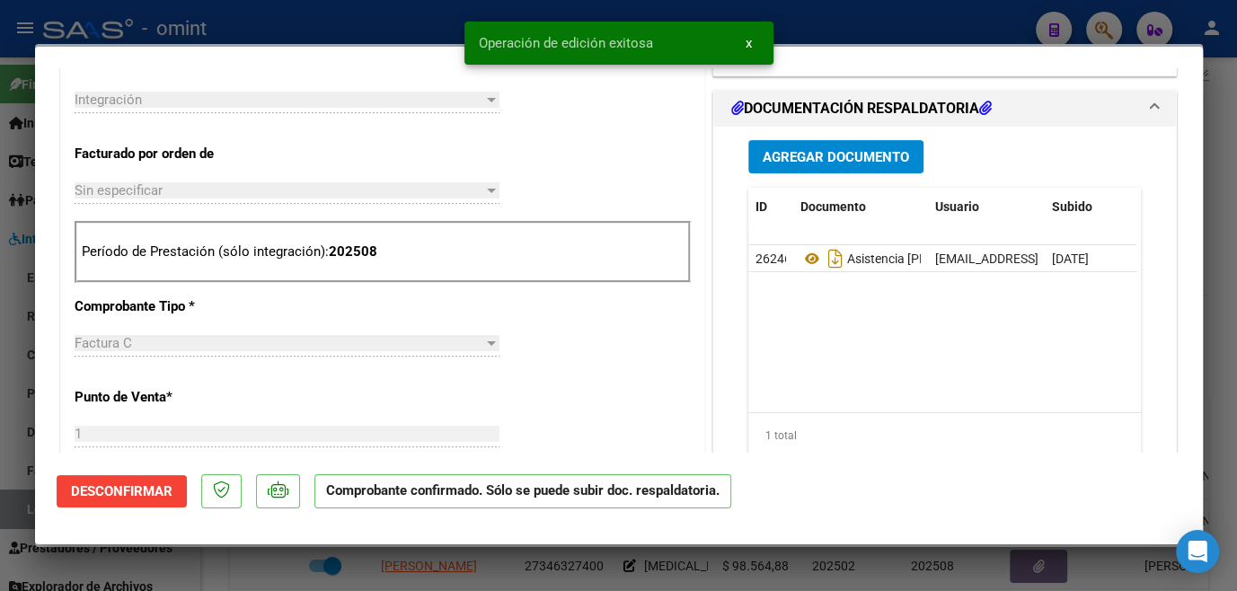
click at [453, 569] on div at bounding box center [618, 295] width 1237 height 591
type input "$ 0,00"
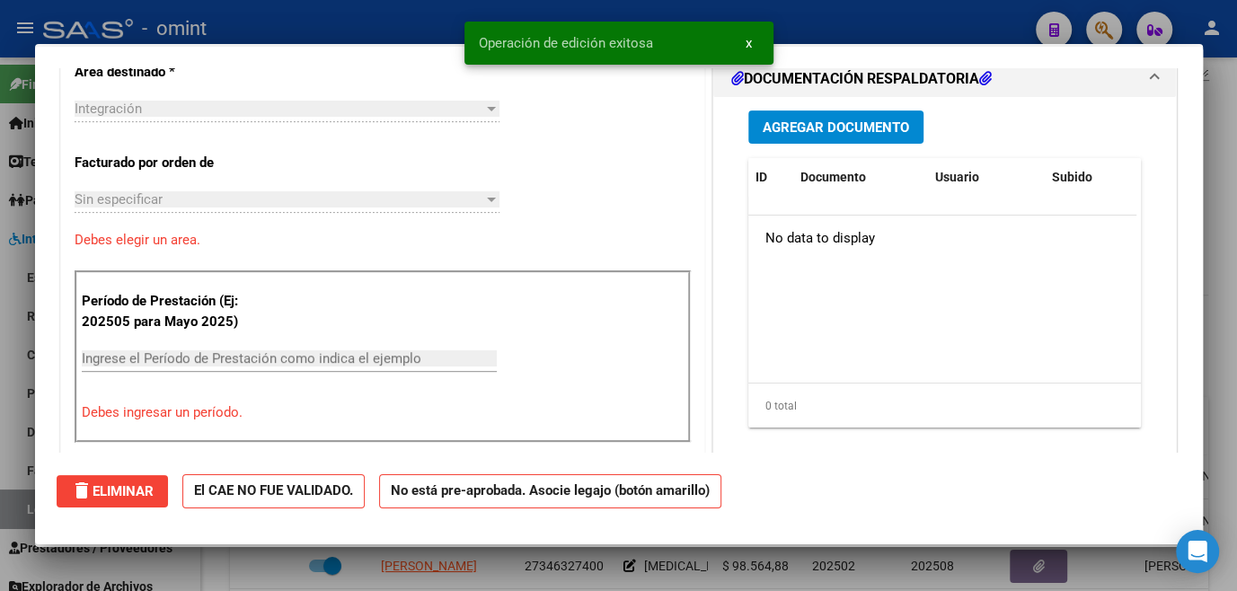
scroll to position [0, 0]
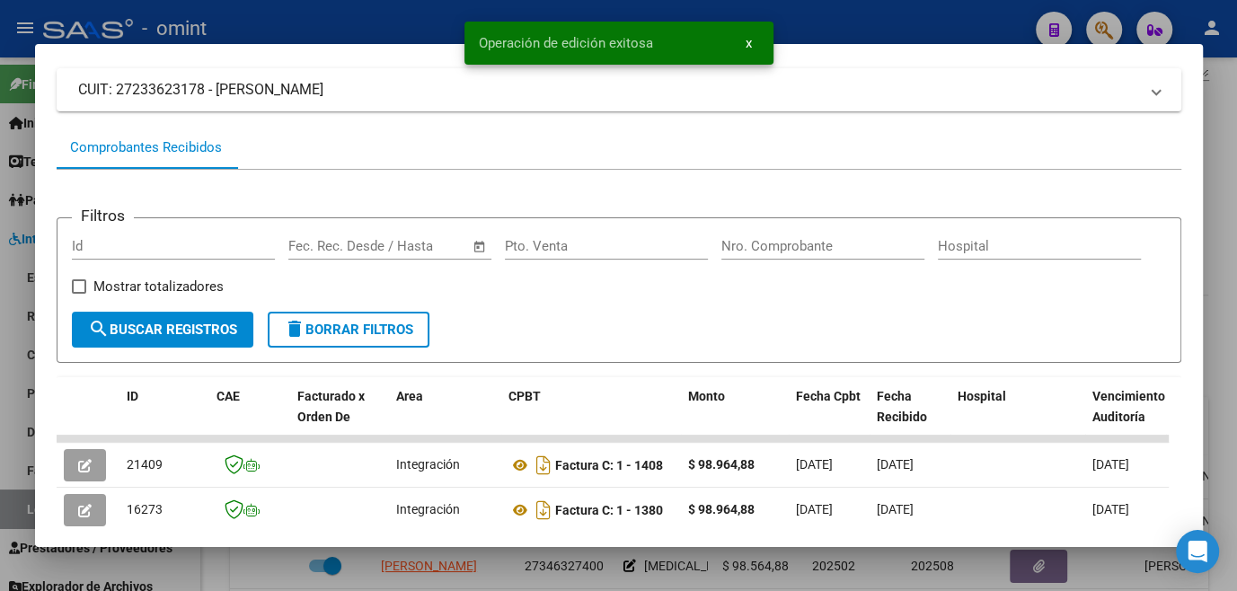
click at [453, 569] on div at bounding box center [618, 295] width 1237 height 591
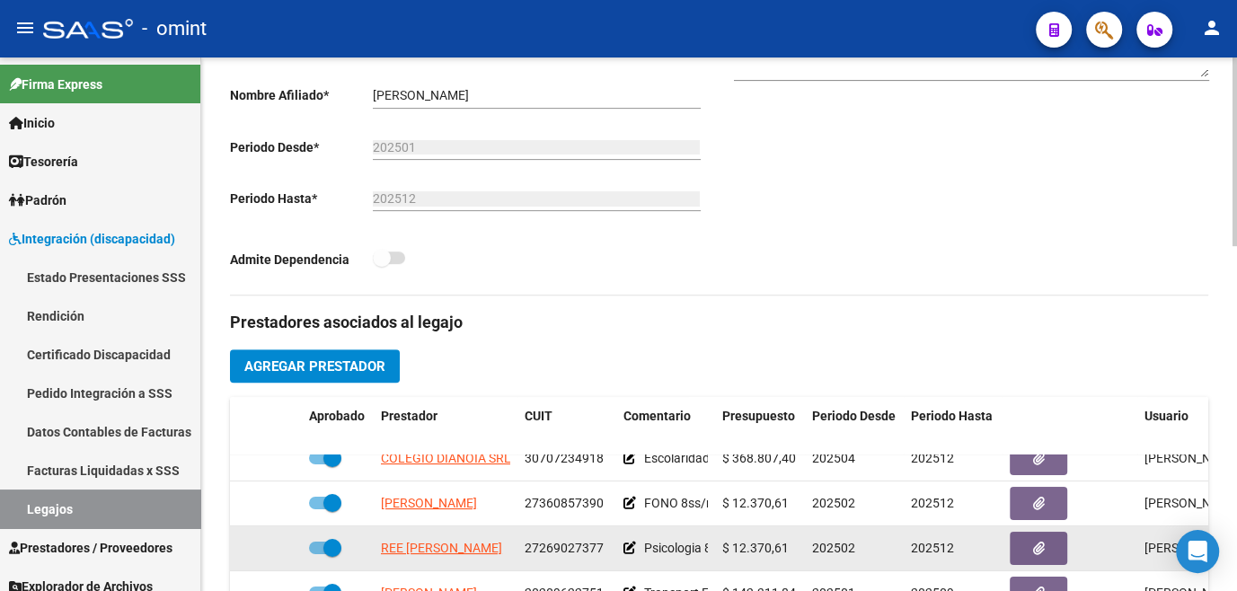
scroll to position [571, 0]
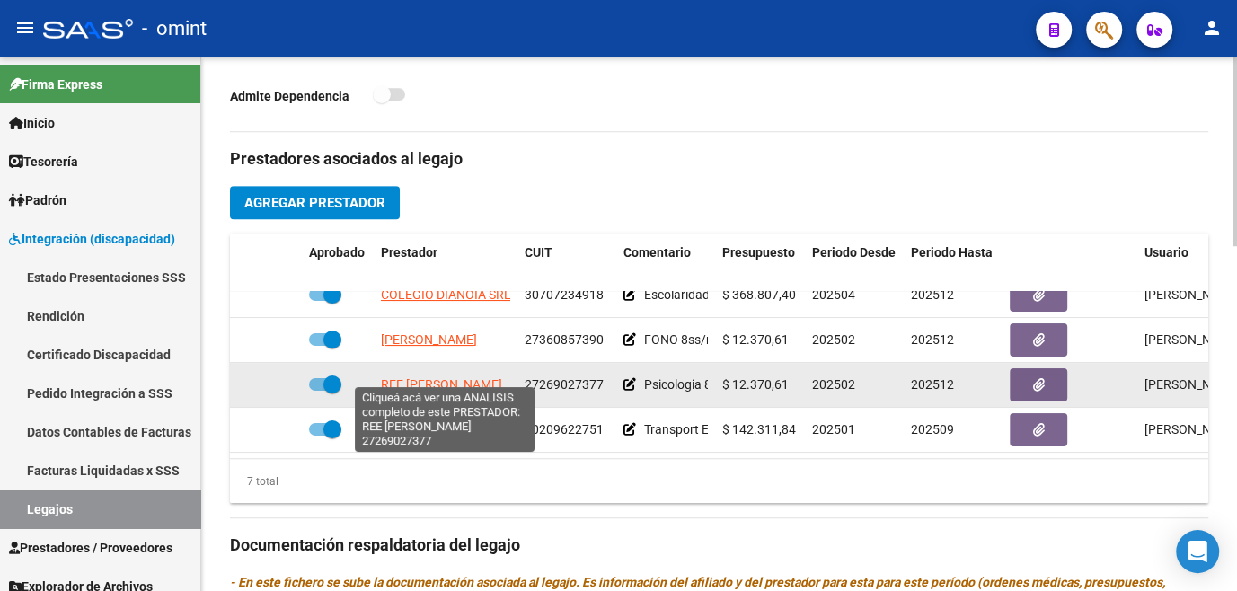
click at [418, 377] on span "REE NATALIA FABIANA" at bounding box center [441, 384] width 121 height 14
type textarea "27269027377"
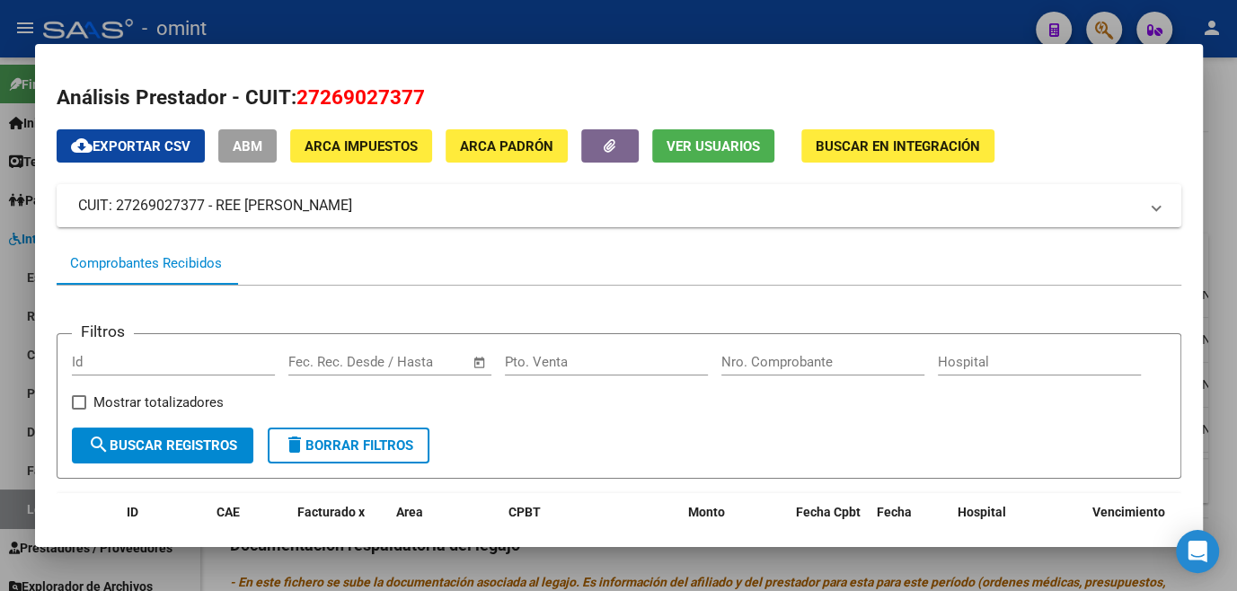
scroll to position [116, 0]
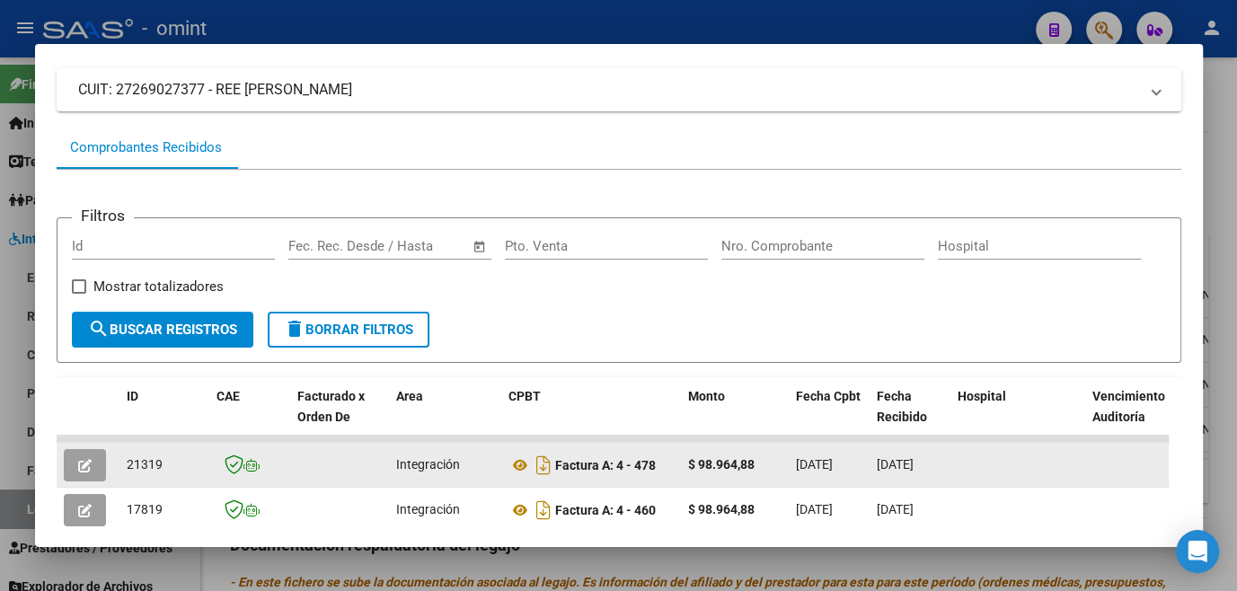
click at [98, 467] on button "button" at bounding box center [85, 465] width 42 height 32
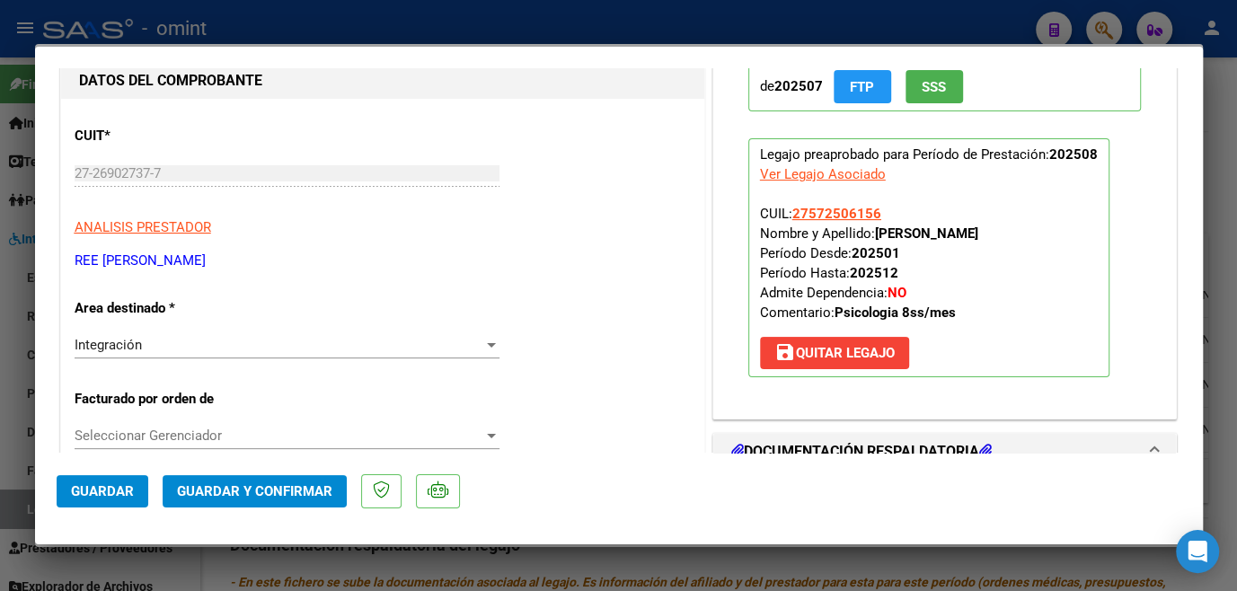
scroll to position [0, 0]
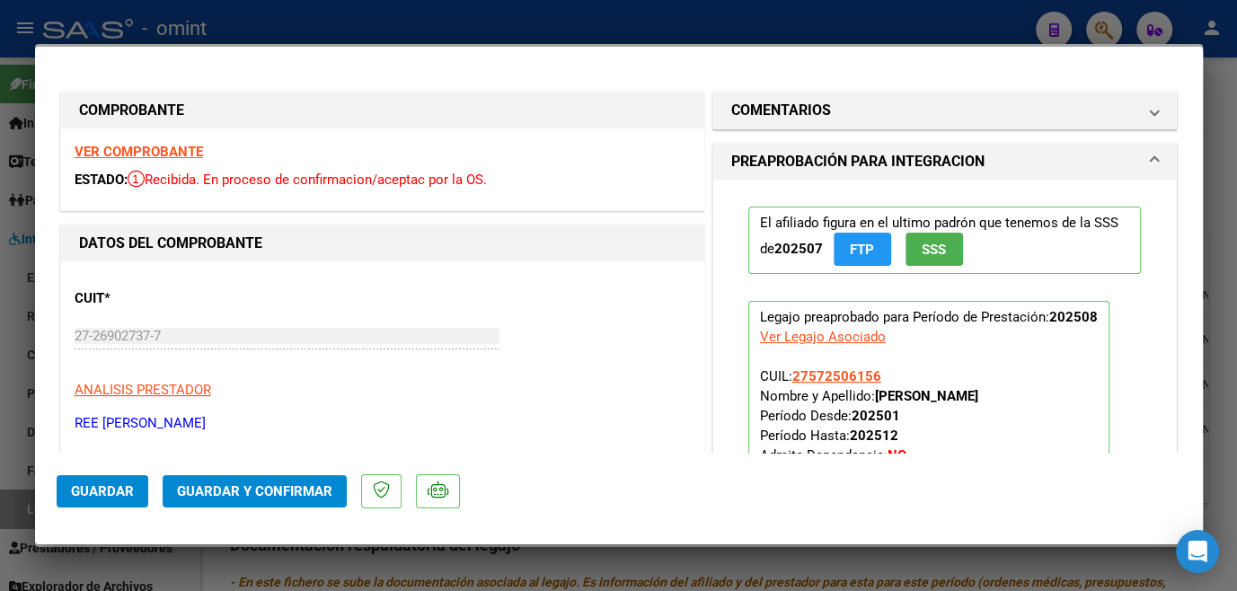
click at [173, 147] on strong "VER COMPROBANTE" at bounding box center [139, 152] width 128 height 16
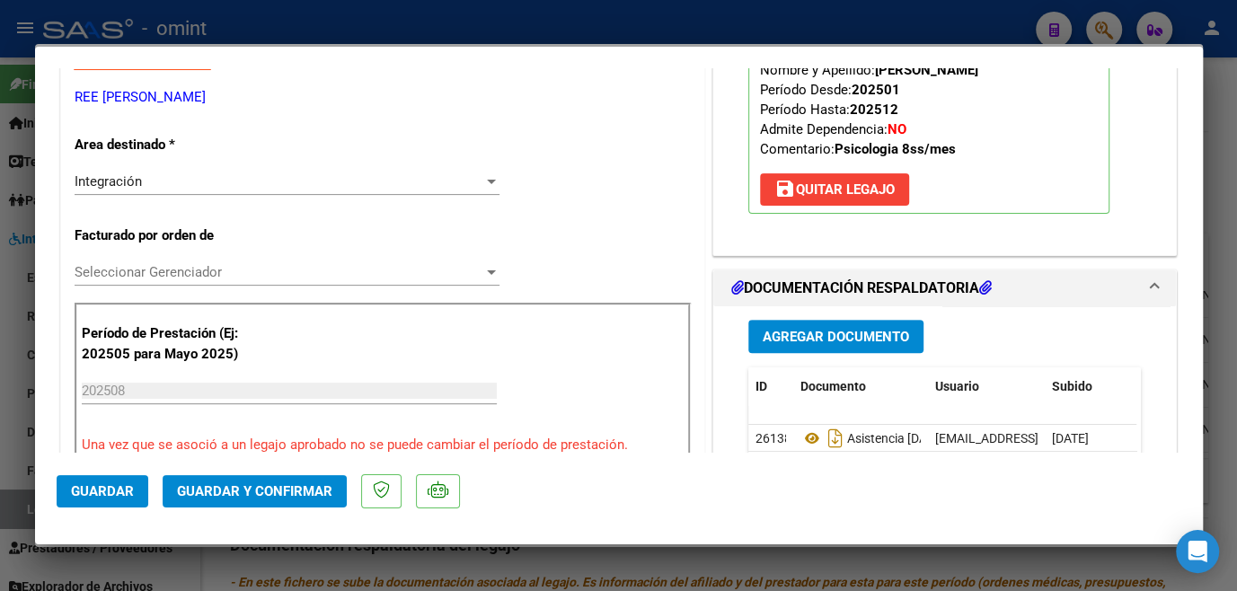
scroll to position [490, 0]
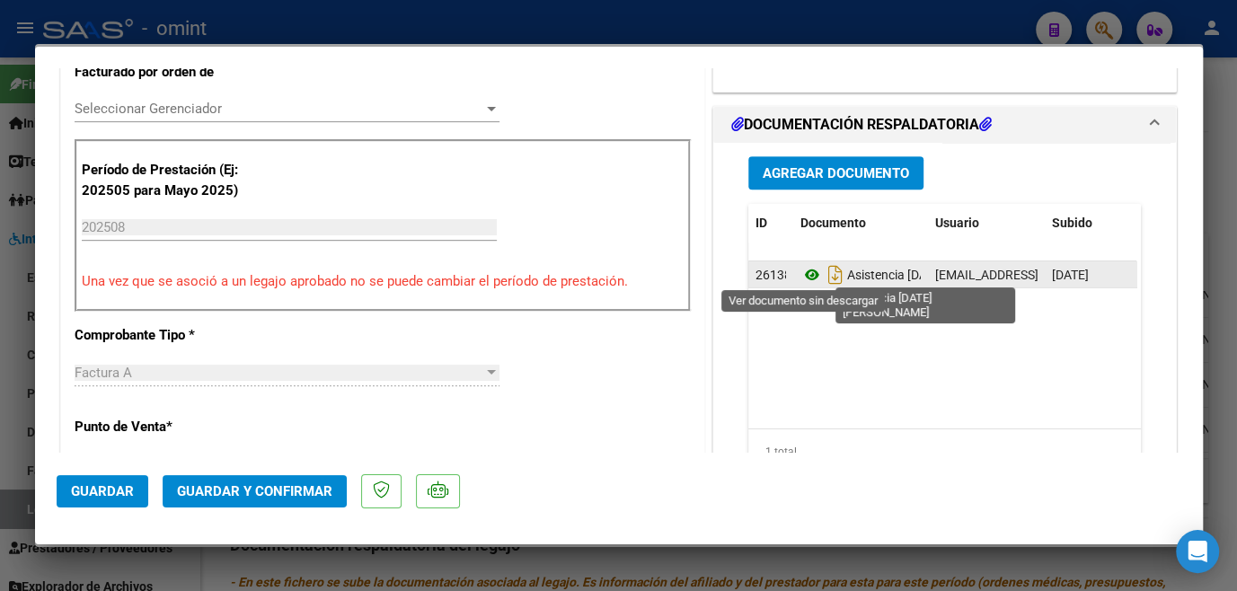
click at [807, 267] on icon at bounding box center [812, 275] width 23 height 22
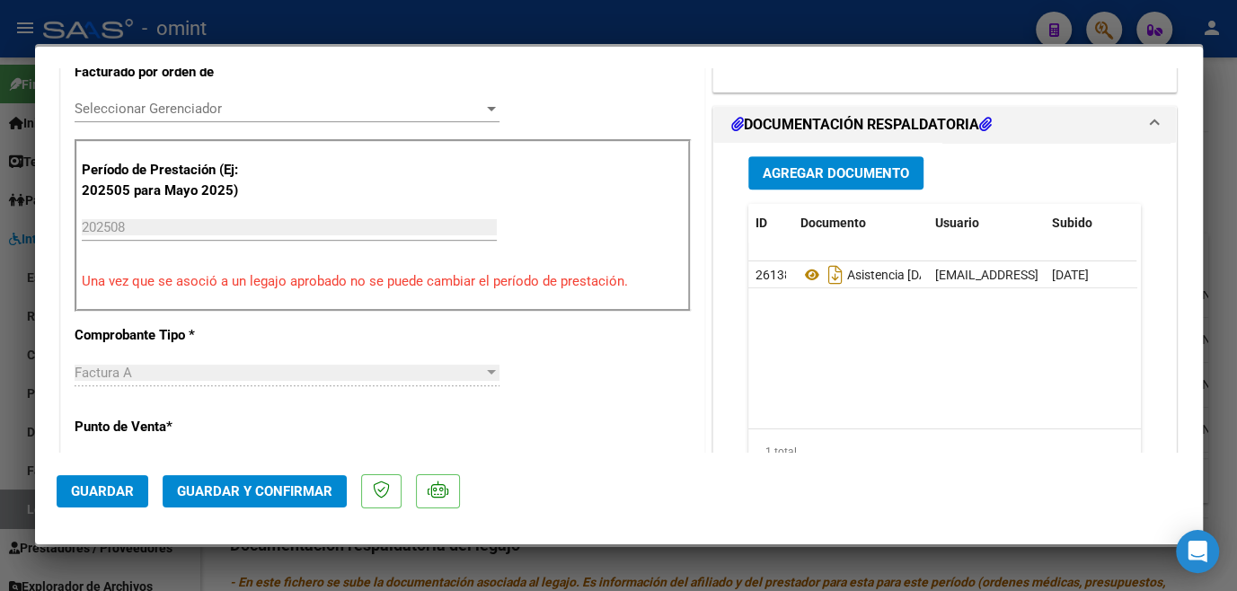
click at [176, 111] on span "Seleccionar Gerenciador" at bounding box center [279, 109] width 409 height 16
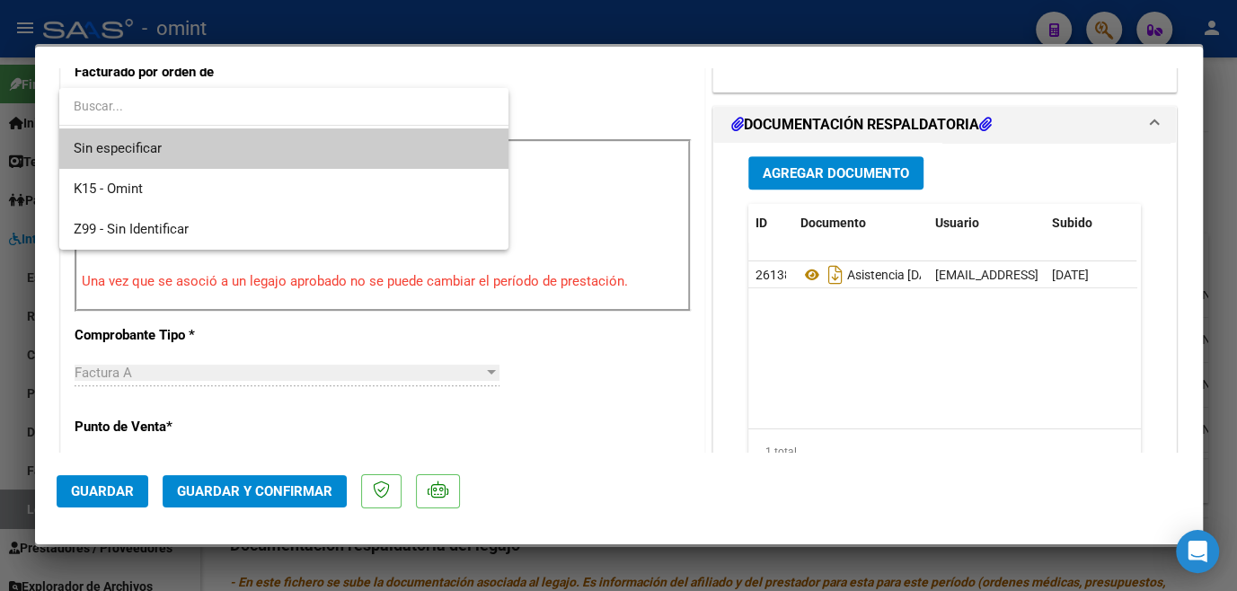
click at [163, 159] on span "Sin especificar" at bounding box center [284, 148] width 421 height 40
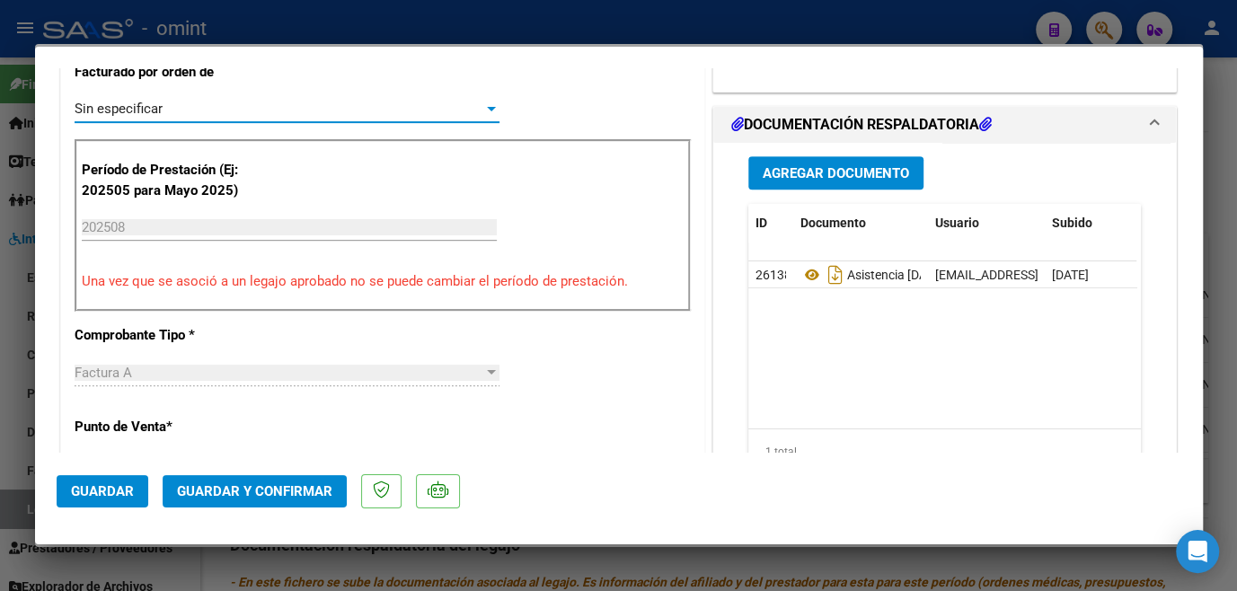
click at [252, 500] on button "Guardar y Confirmar" at bounding box center [255, 491] width 184 height 32
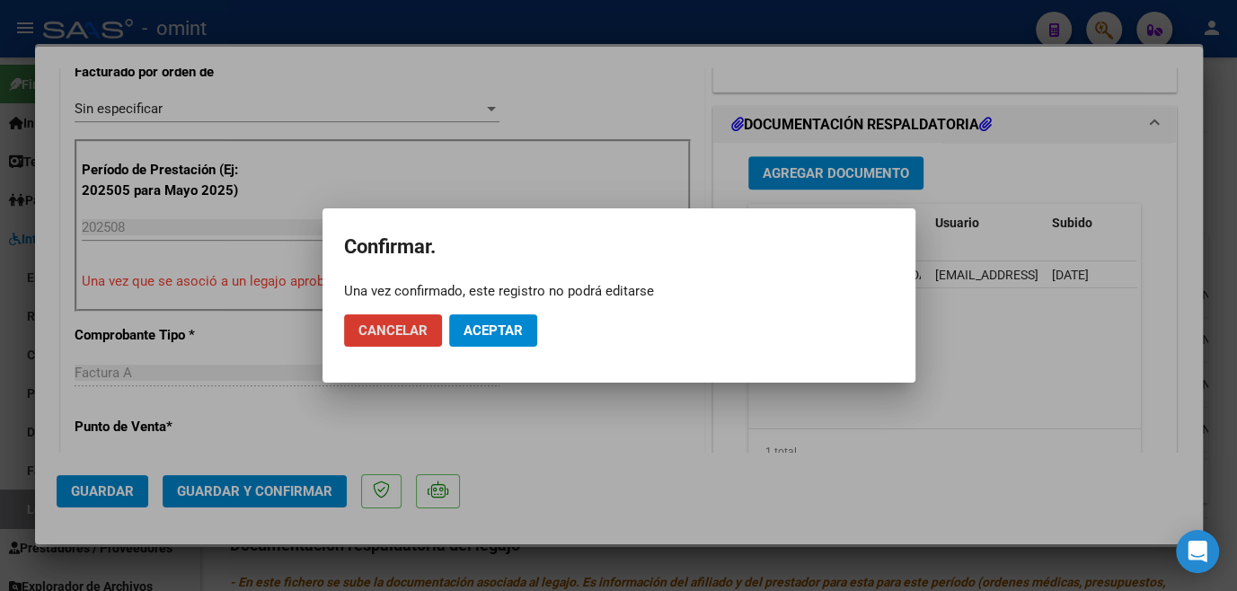
click at [495, 323] on span "Aceptar" at bounding box center [493, 331] width 59 height 16
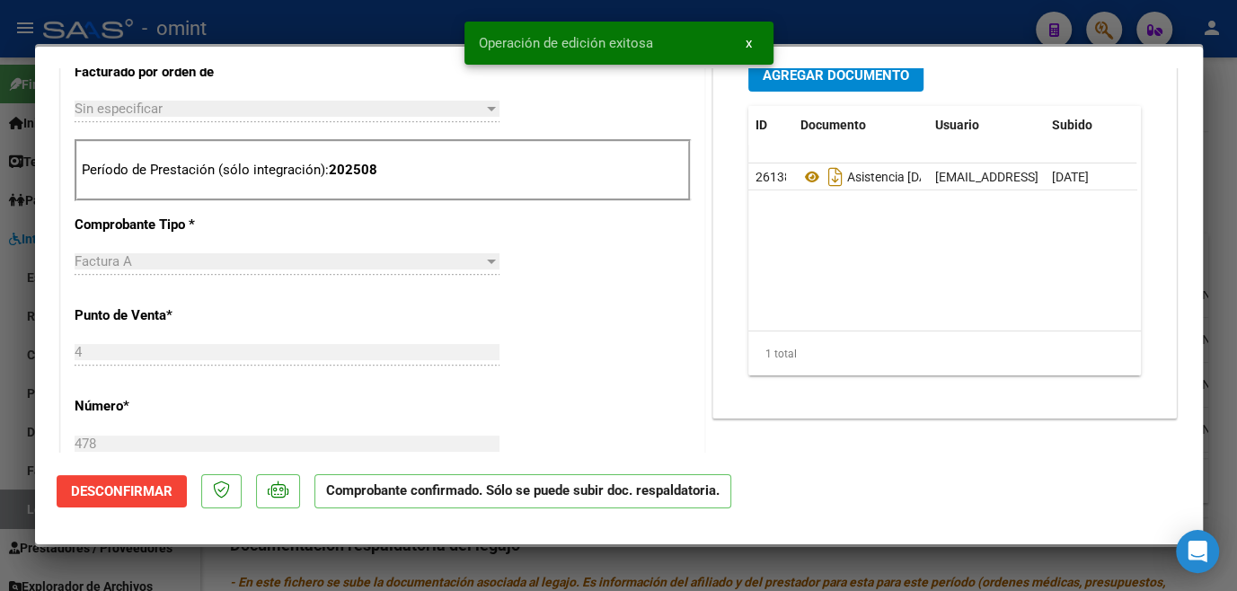
click at [512, 566] on div at bounding box center [618, 295] width 1237 height 591
type input "$ 0,00"
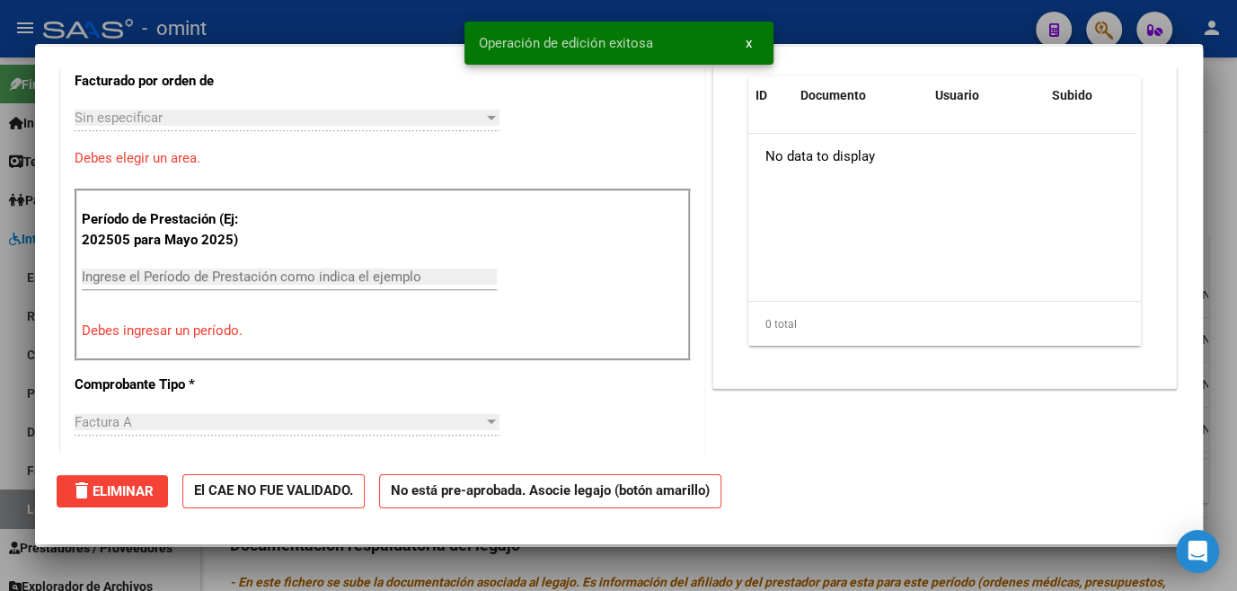
scroll to position [0, 0]
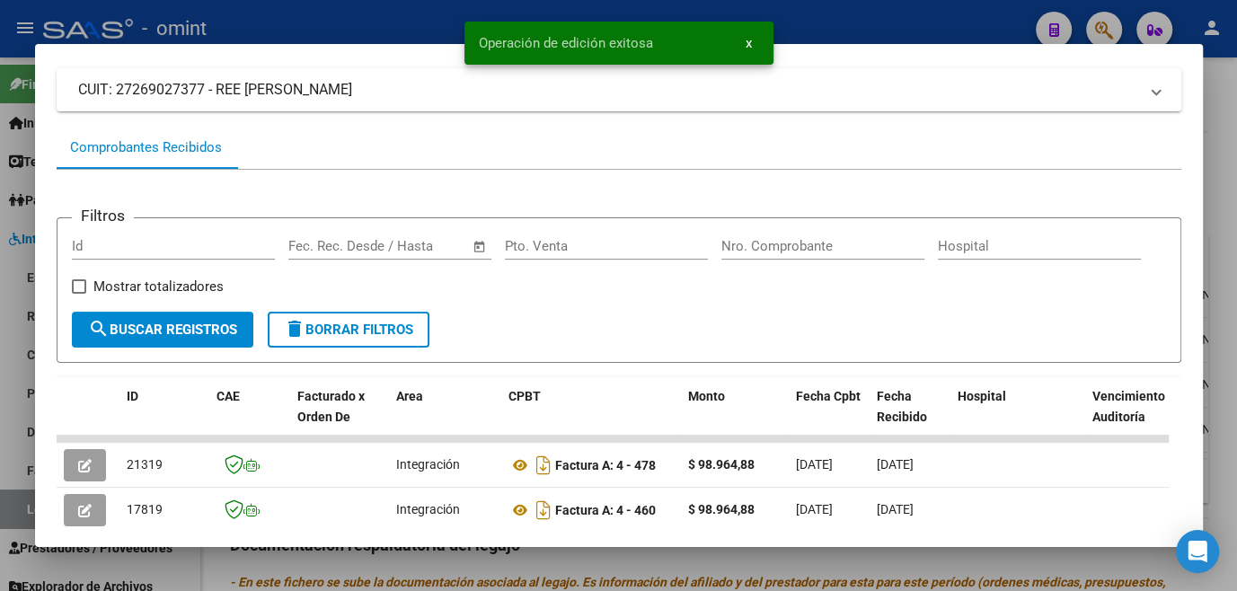
click at [512, 566] on div at bounding box center [618, 295] width 1237 height 591
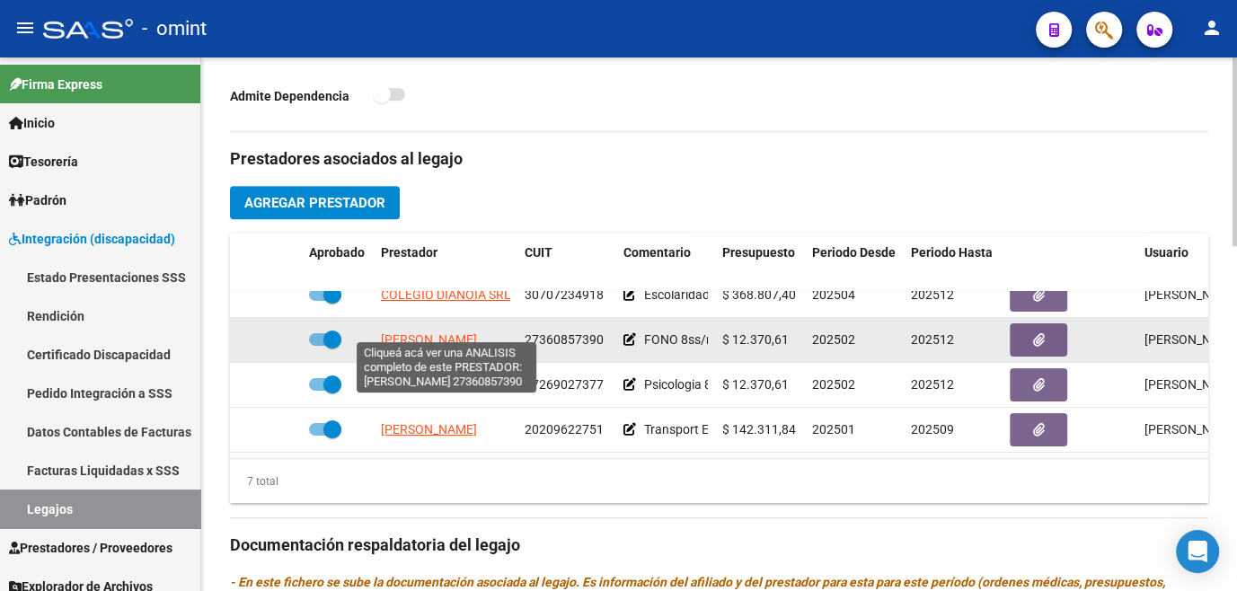
click at [467, 332] on span "FRACCHIA GUADALUPE" at bounding box center [429, 339] width 96 height 14
type textarea "27360857390"
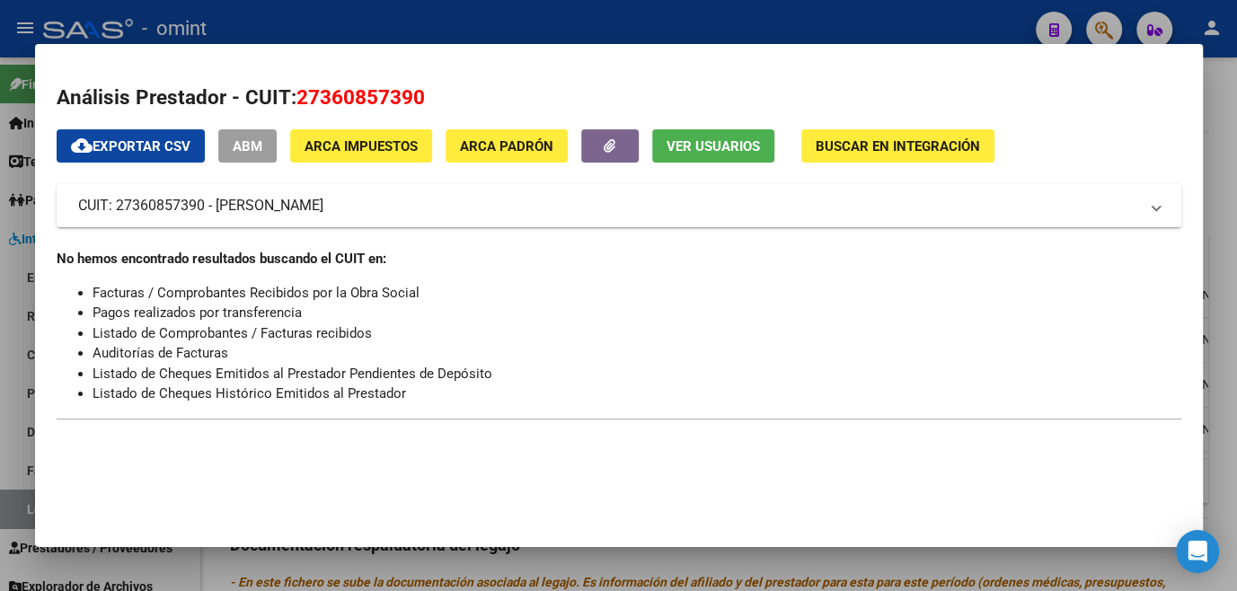
click at [499, 557] on div at bounding box center [618, 295] width 1237 height 591
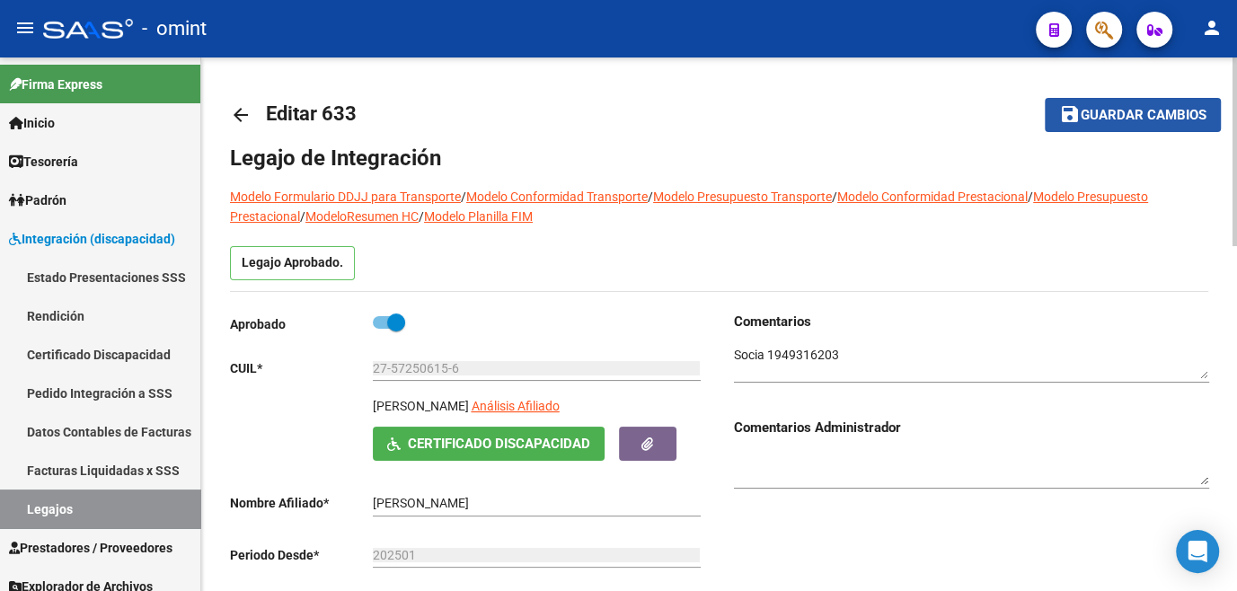
click at [1079, 122] on mat-icon "save" at bounding box center [1070, 114] width 22 height 22
click at [1145, 102] on button "save Guardar cambios" at bounding box center [1133, 114] width 176 height 33
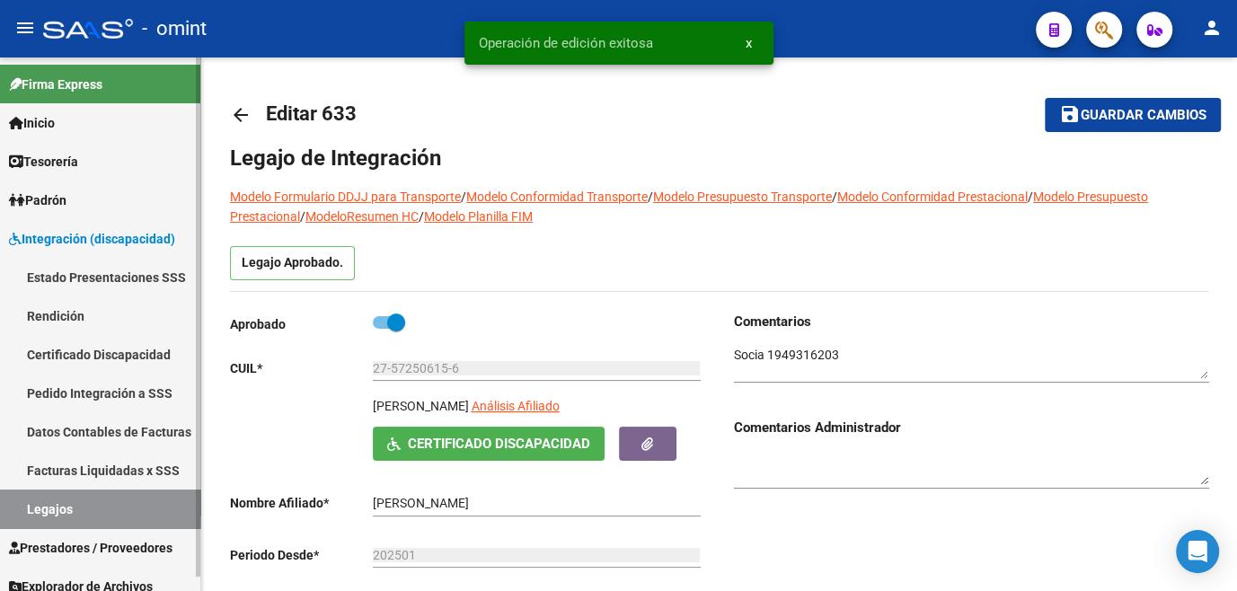
click at [63, 517] on link "Legajos" at bounding box center [100, 509] width 200 height 39
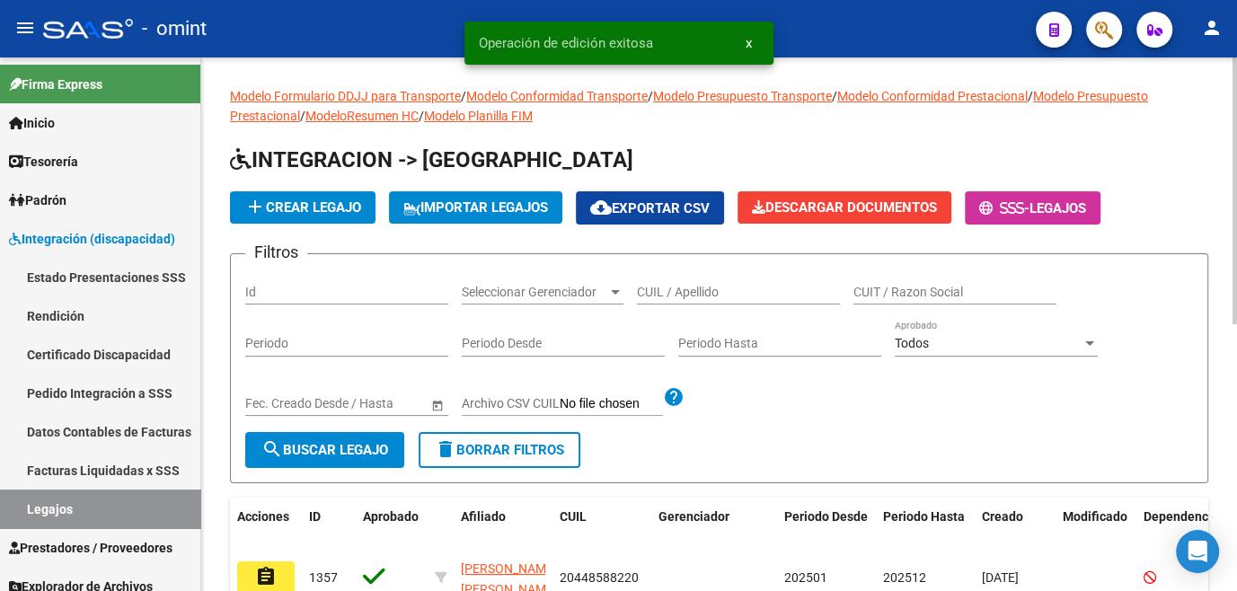
click at [742, 295] on input "CUIL / Apellido" at bounding box center [738, 292] width 203 height 15
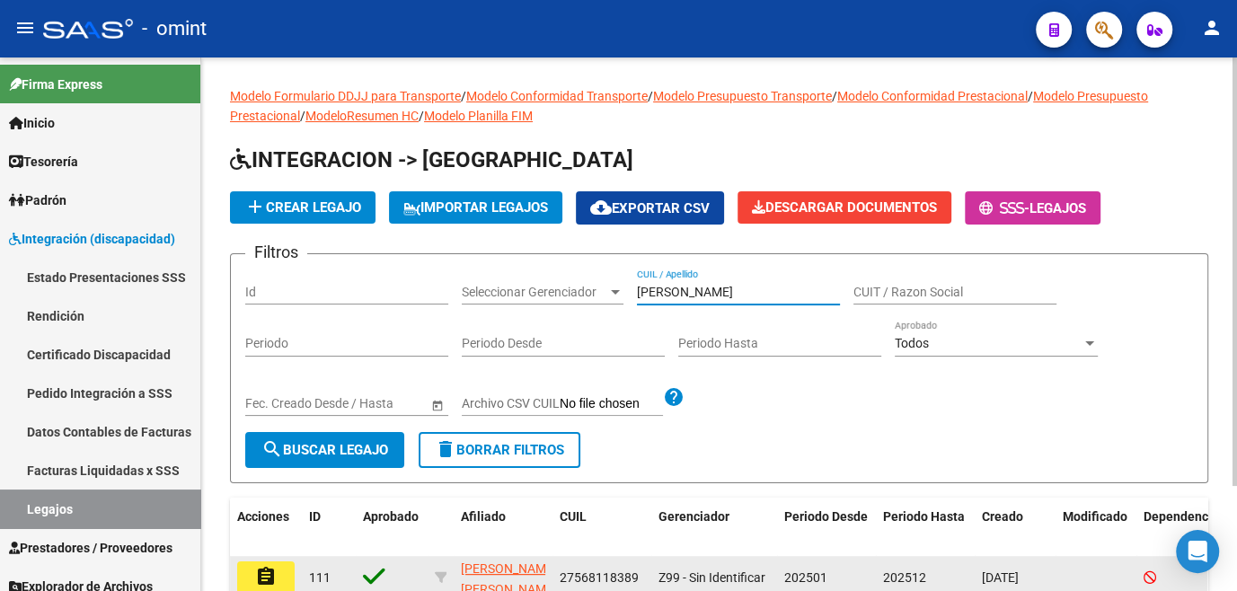
type input "makar"
click at [264, 583] on mat-icon "assignment" at bounding box center [266, 577] width 22 height 22
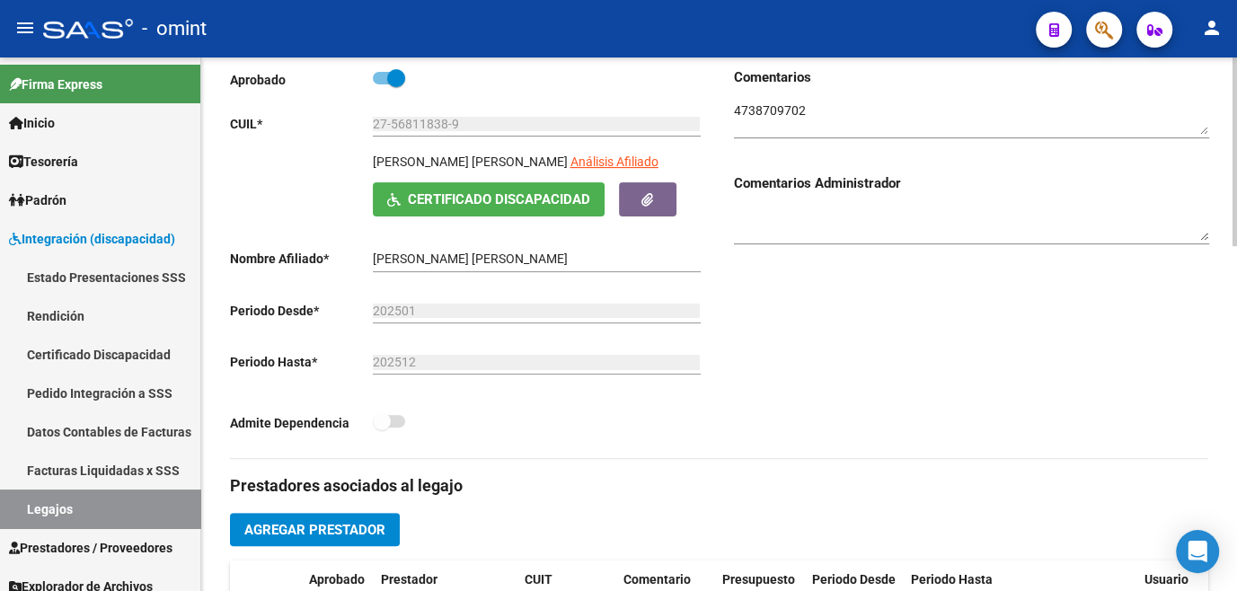
scroll to position [571, 0]
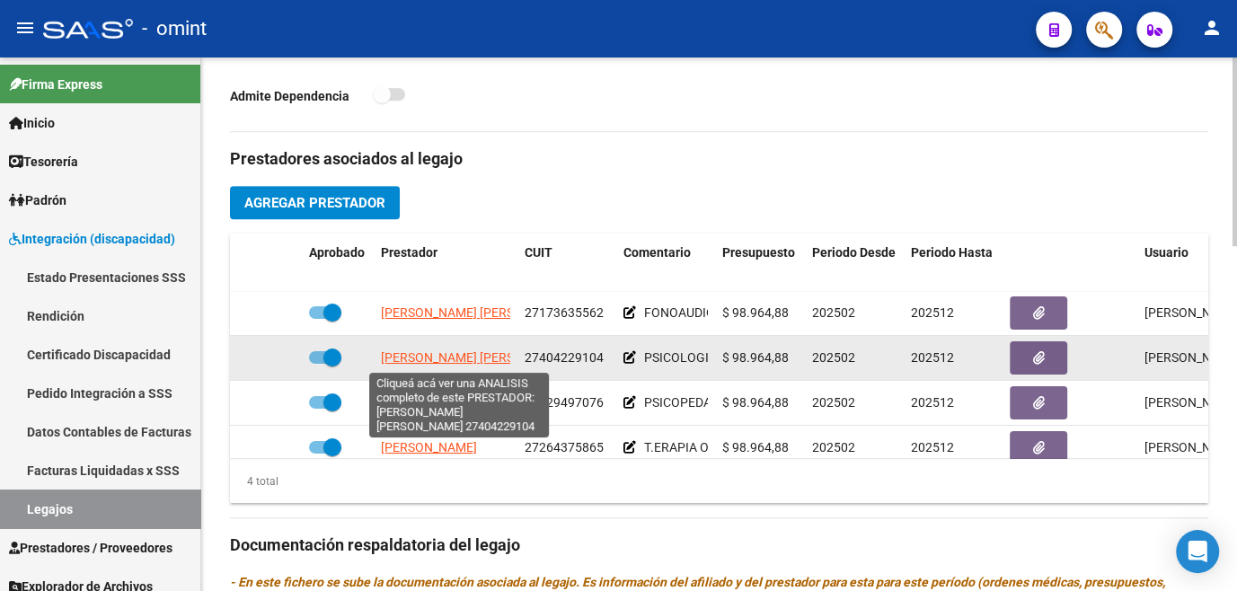
click at [425, 365] on span "CENTENO CINTHIA VANESA" at bounding box center [478, 357] width 195 height 14
type textarea "27404229104"
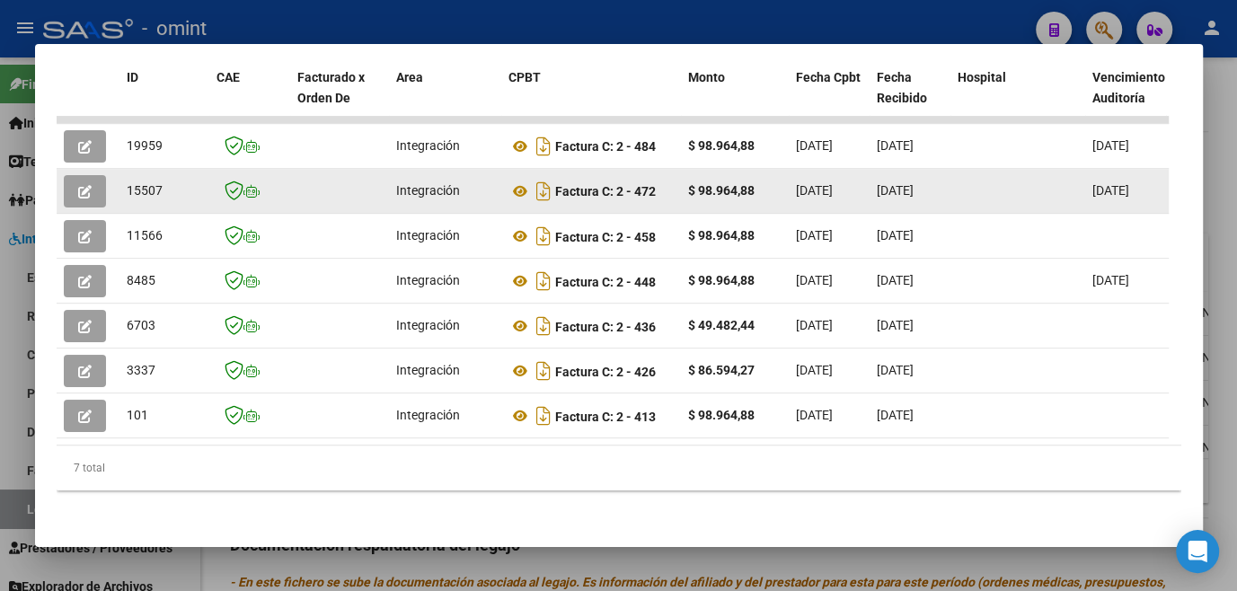
scroll to position [288, 0]
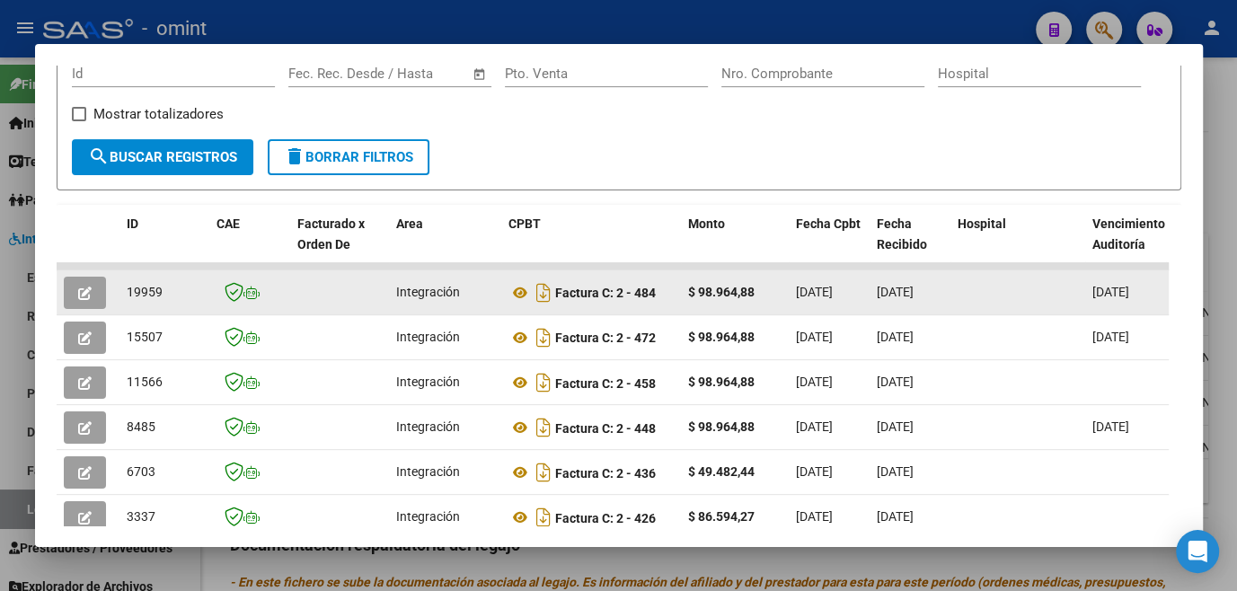
click at [98, 291] on button "button" at bounding box center [85, 293] width 42 height 32
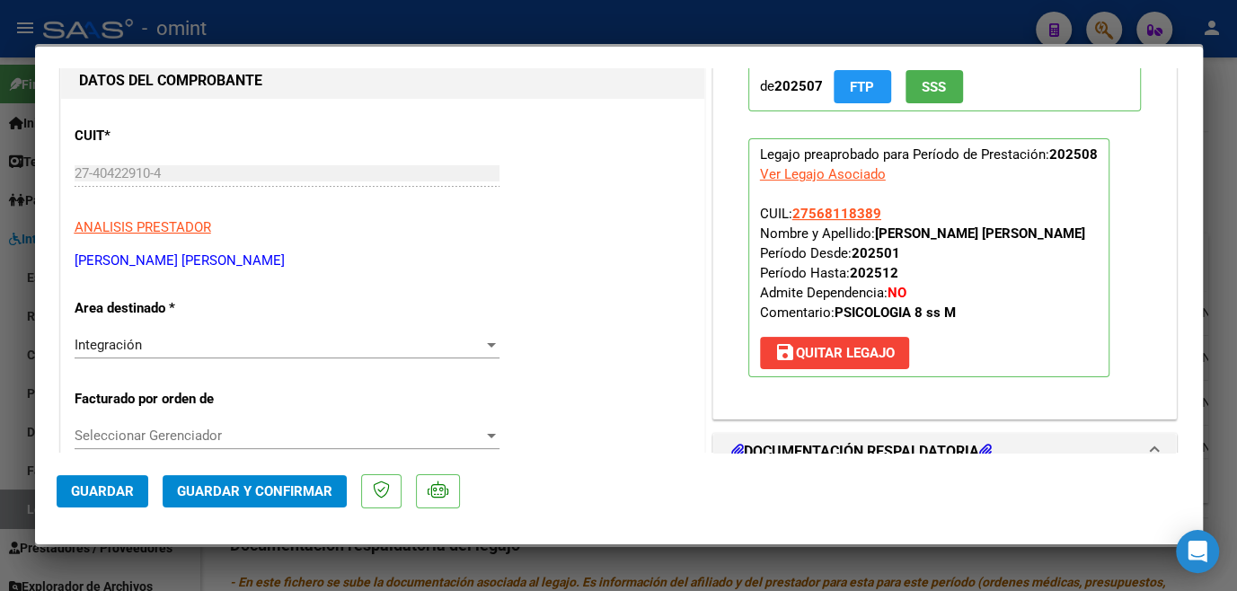
scroll to position [0, 0]
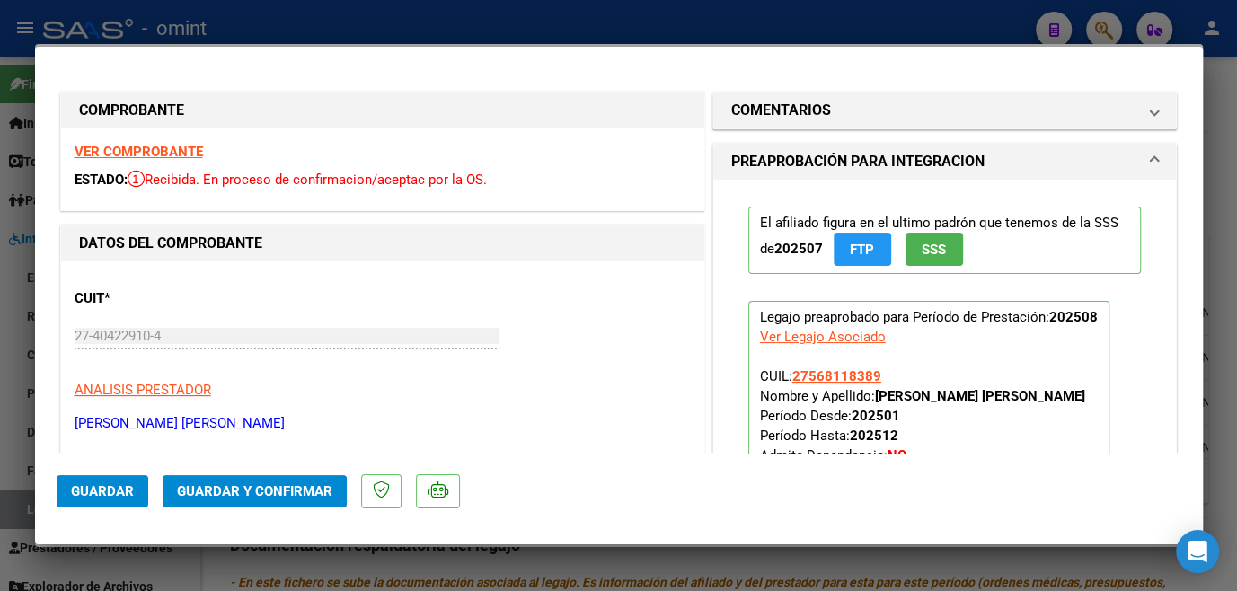
click at [167, 156] on strong "VER COMPROBANTE" at bounding box center [139, 152] width 128 height 16
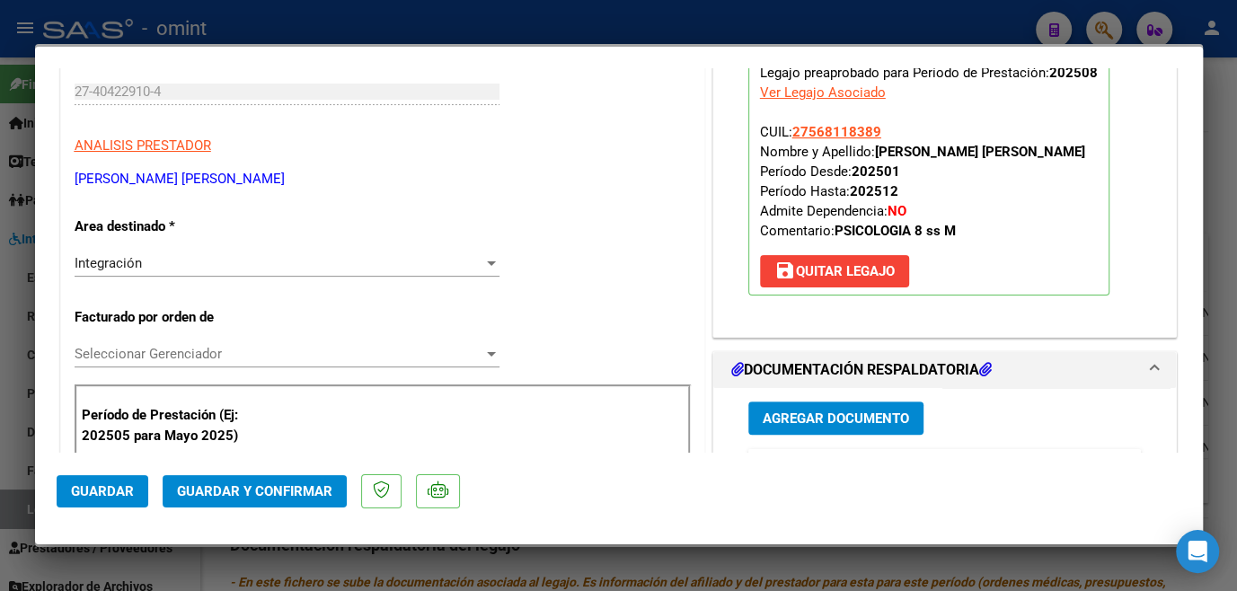
scroll to position [490, 0]
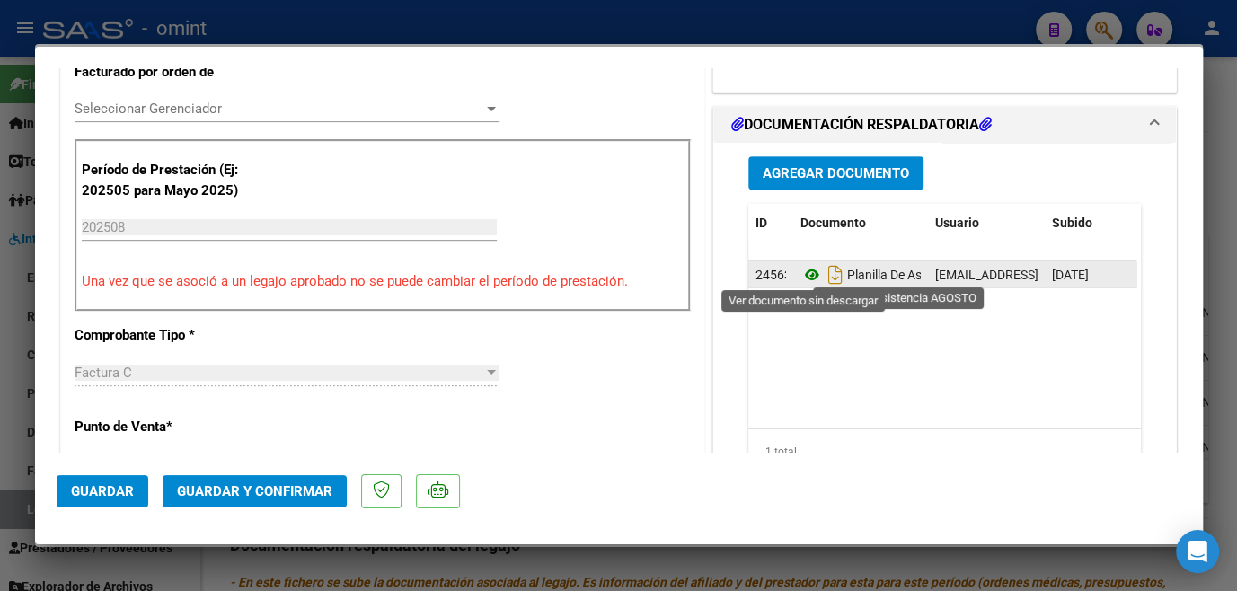
click at [802, 273] on icon at bounding box center [812, 275] width 23 height 22
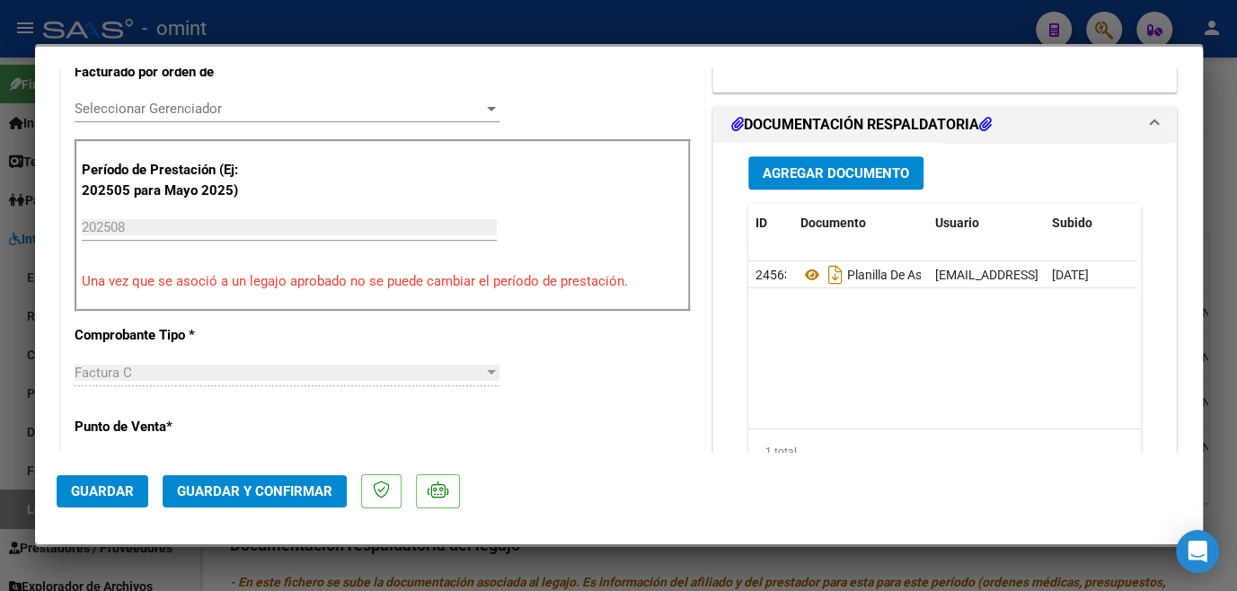
click at [223, 111] on span "Seleccionar Gerenciador" at bounding box center [279, 109] width 409 height 16
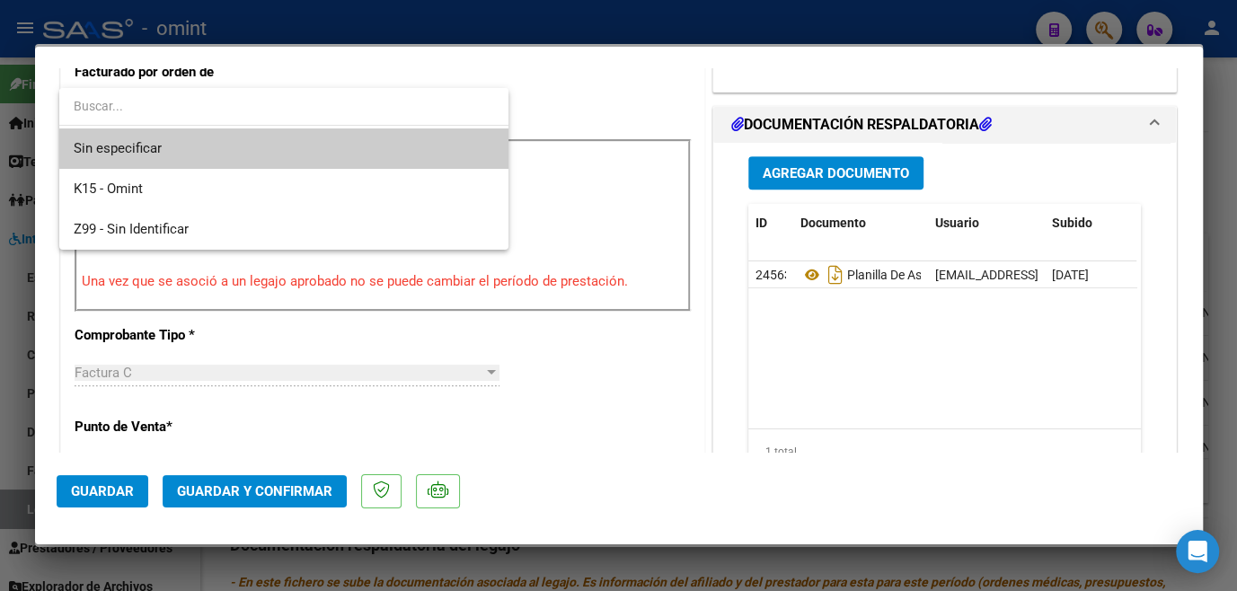
click at [215, 138] on span "Sin especificar" at bounding box center [284, 148] width 421 height 40
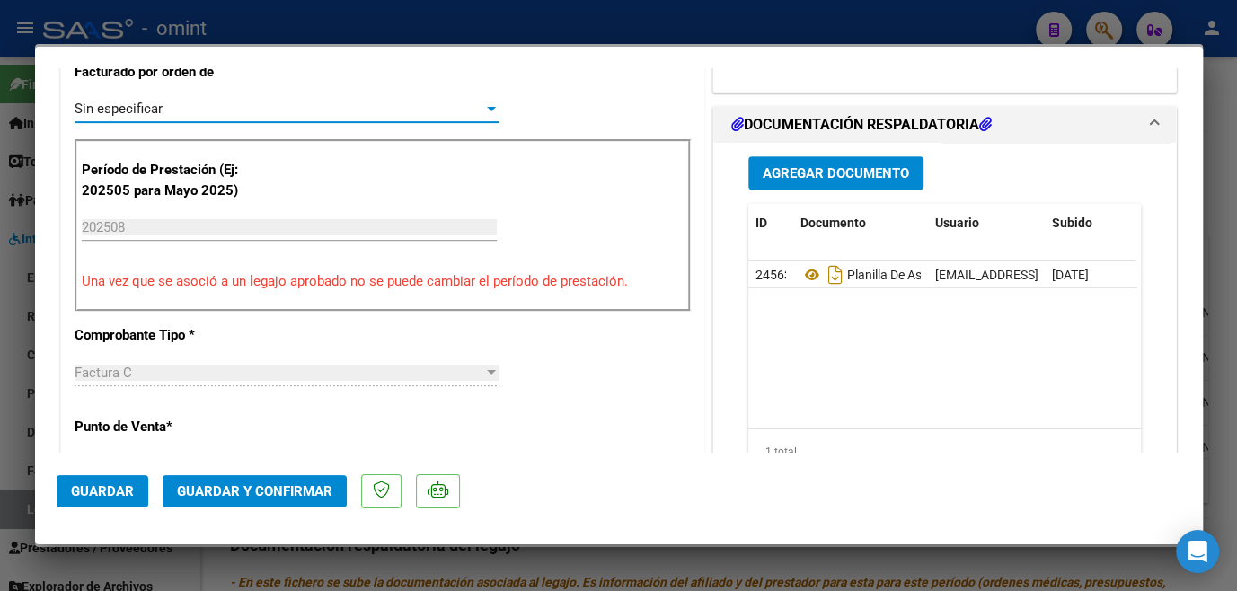
click at [246, 489] on span "Guardar y Confirmar" at bounding box center [254, 491] width 155 height 16
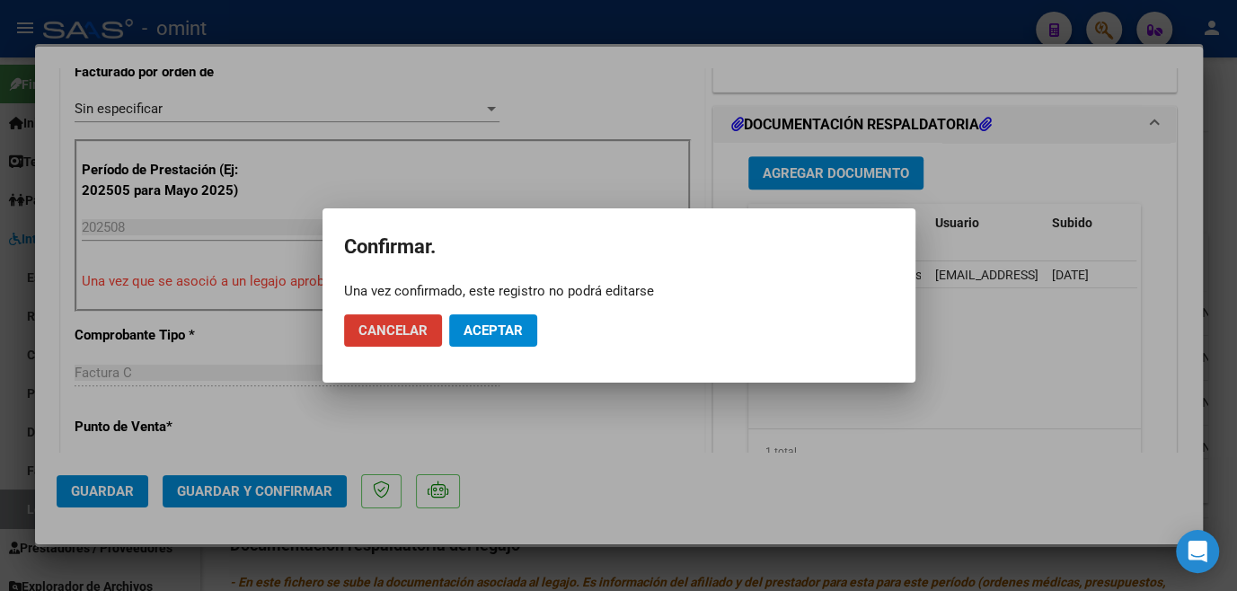
click at [507, 337] on span "Aceptar" at bounding box center [493, 331] width 59 height 16
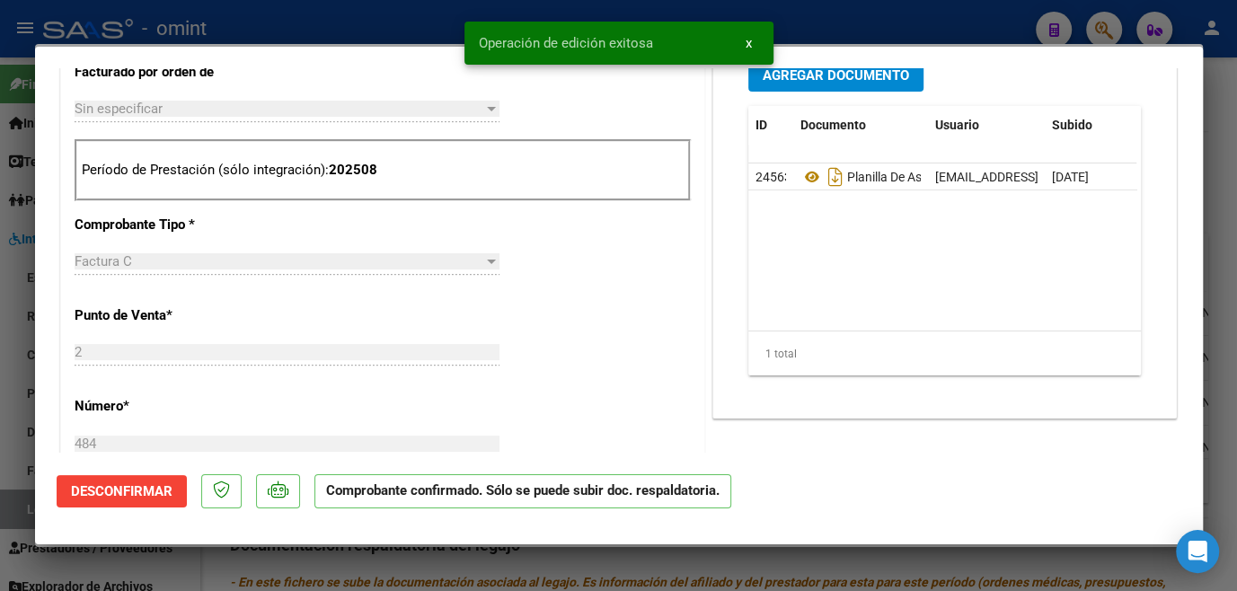
click at [493, 555] on div at bounding box center [618, 295] width 1237 height 591
type input "$ 0,00"
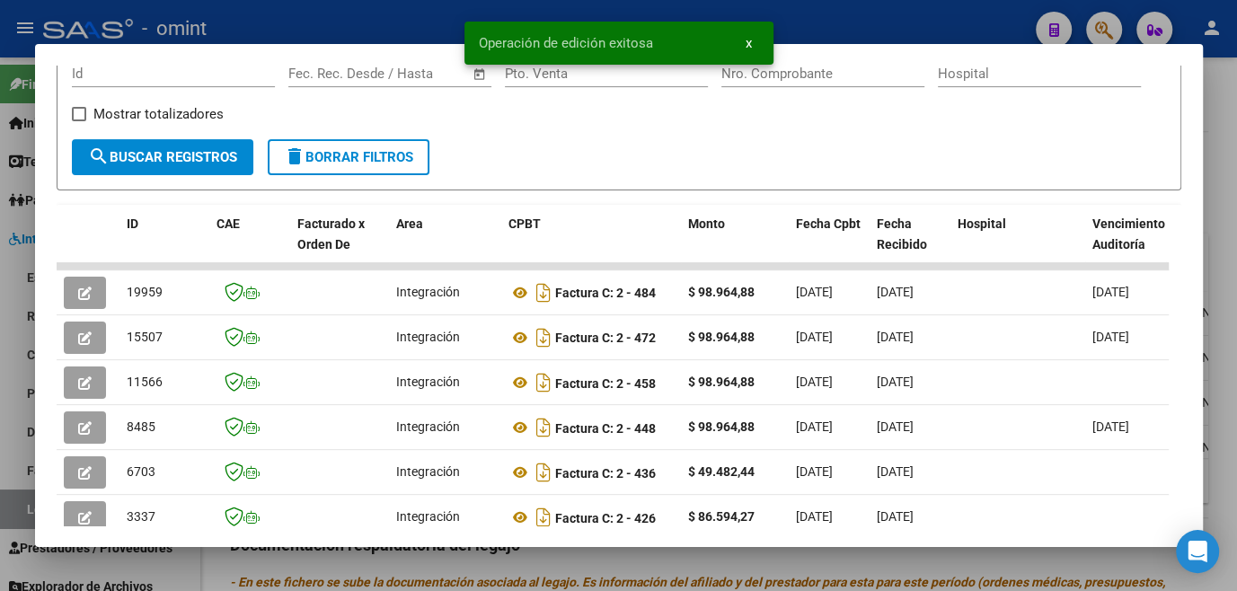
click at [493, 555] on div at bounding box center [618, 295] width 1237 height 591
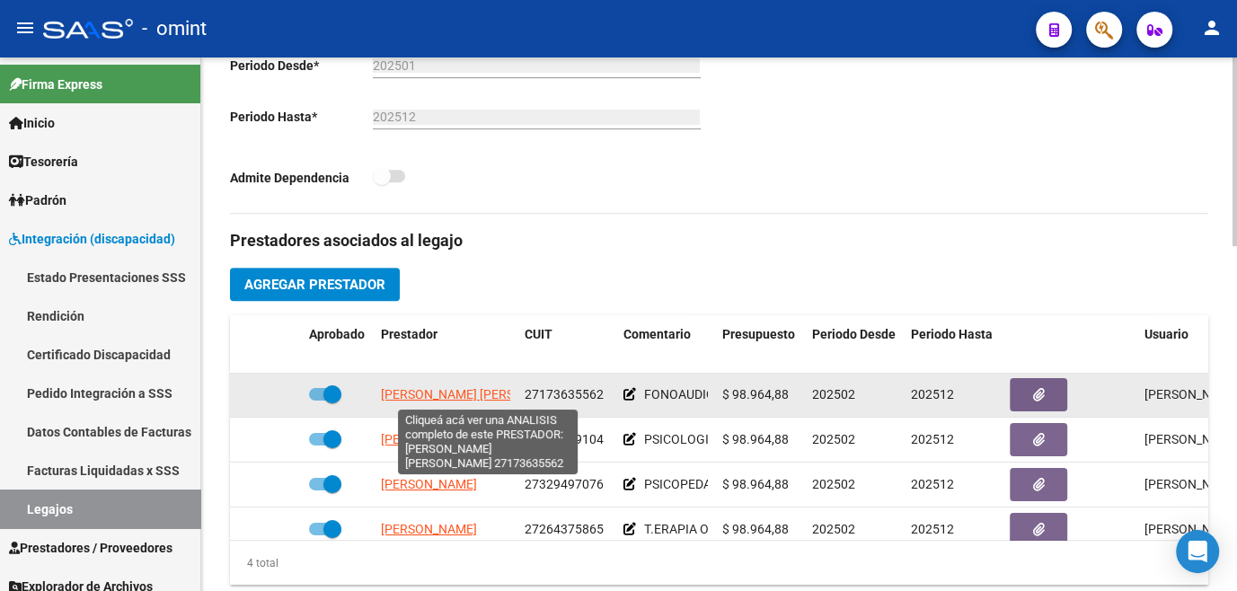
click at [471, 390] on span "ENRIQUEZ AGUIRRE MONICA VIVIANA" at bounding box center [478, 394] width 195 height 14
type textarea "27173635562"
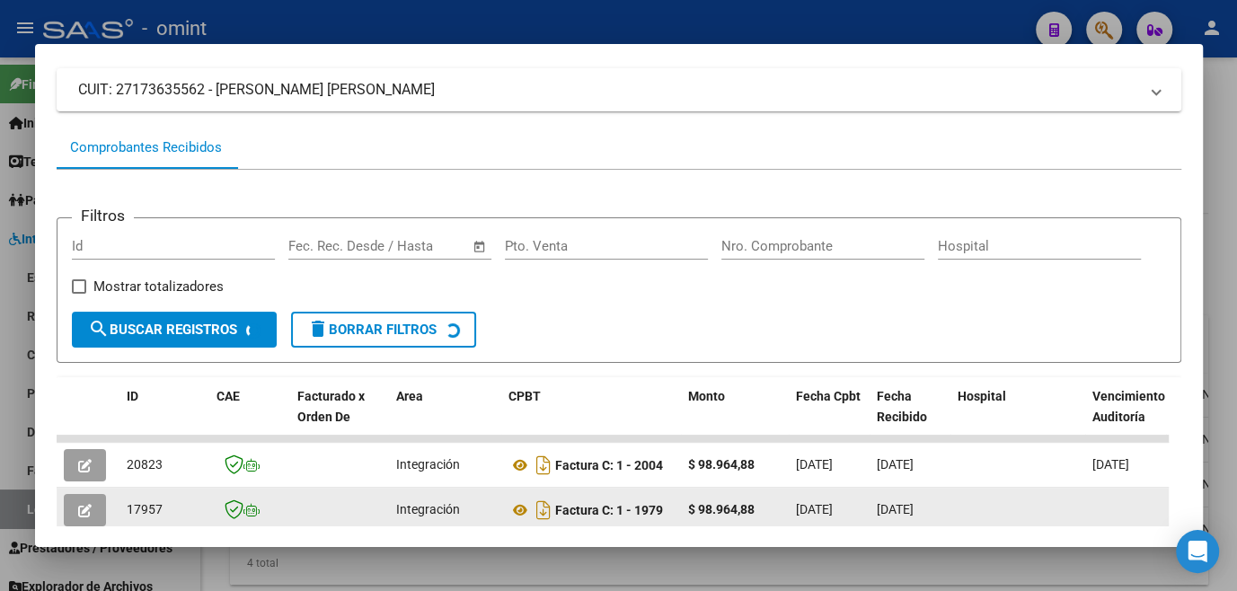
scroll to position [361, 0]
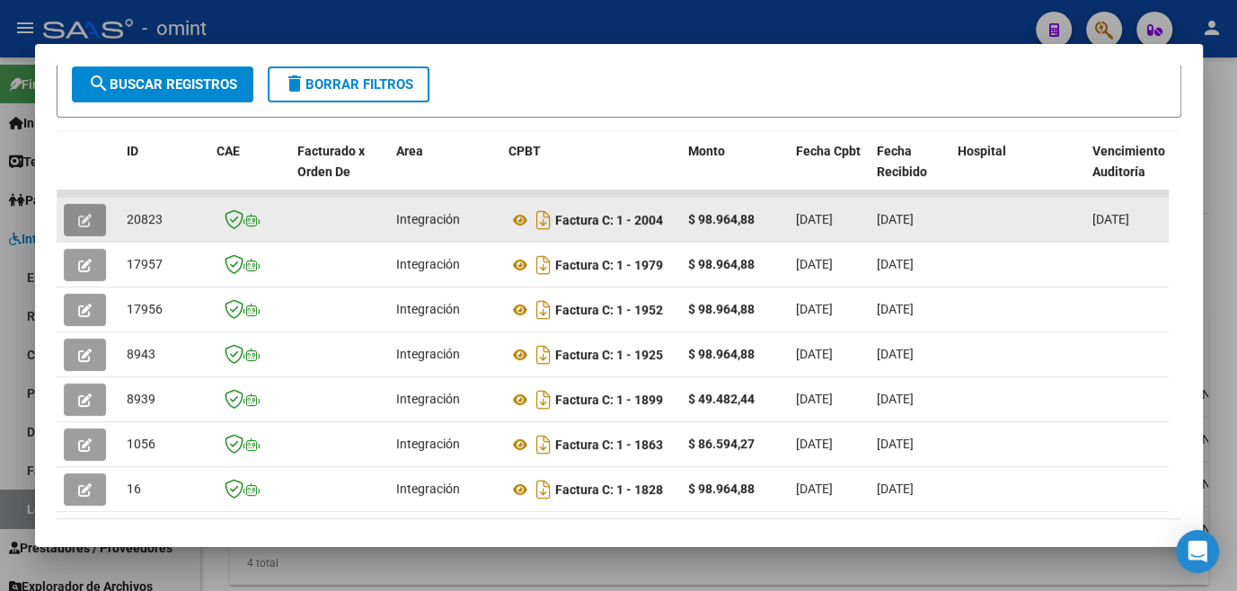
click at [88, 227] on icon "button" at bounding box center [84, 220] width 13 height 13
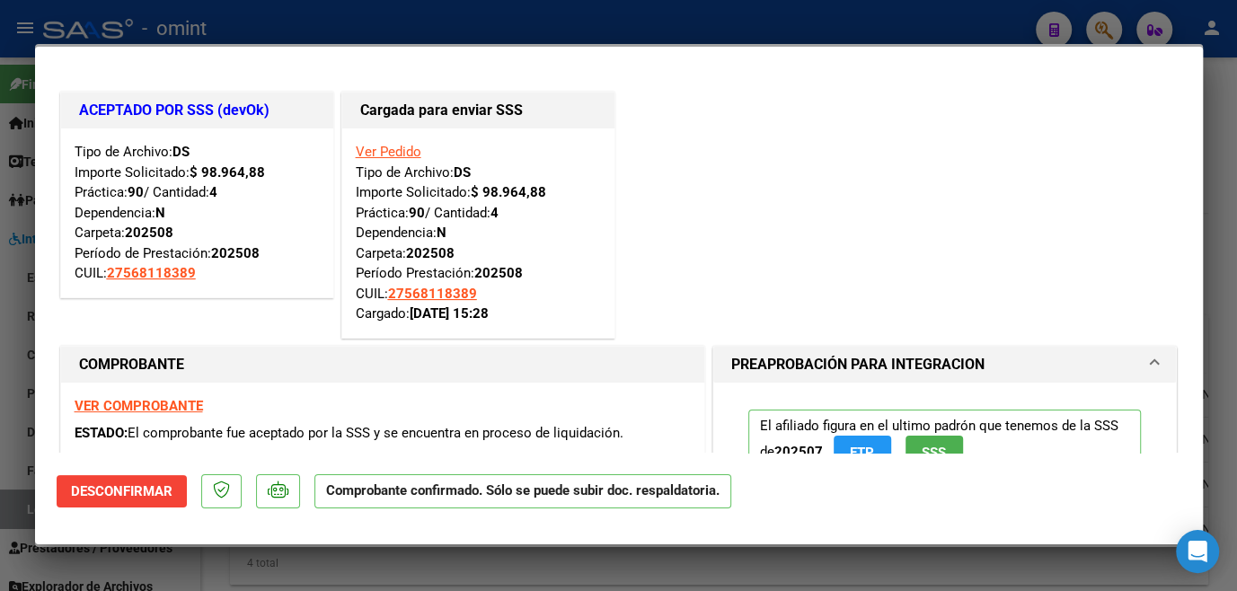
click at [16, 298] on div at bounding box center [618, 295] width 1237 height 591
type input "$ 0,00"
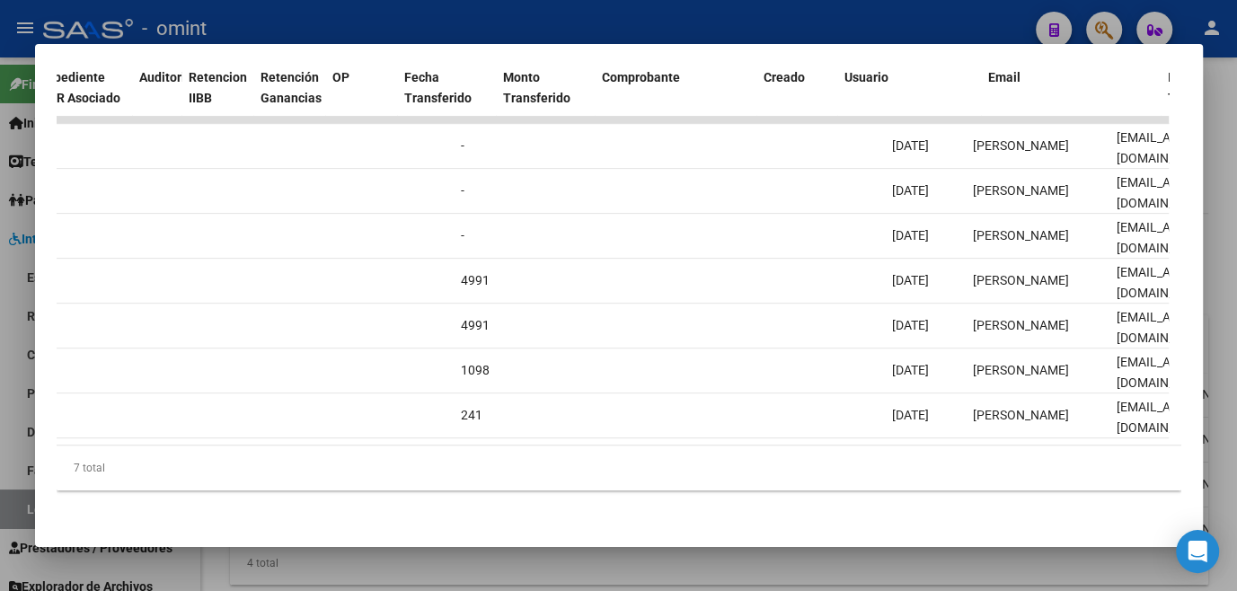
scroll to position [0, 1348]
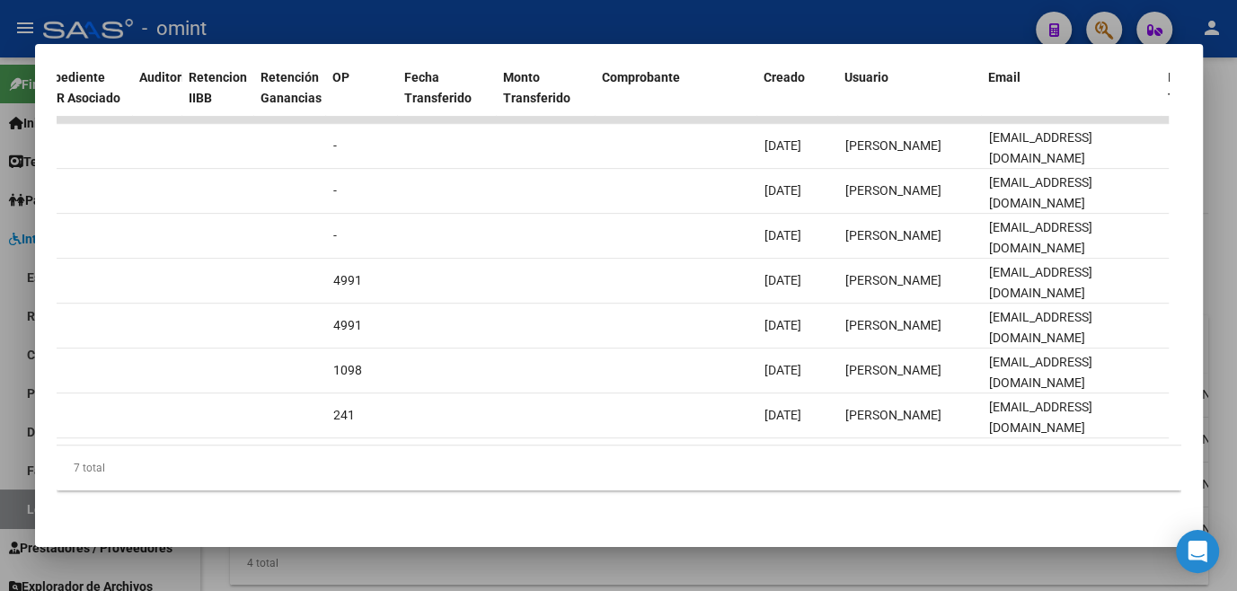
click at [536, 567] on div at bounding box center [618, 295] width 1237 height 591
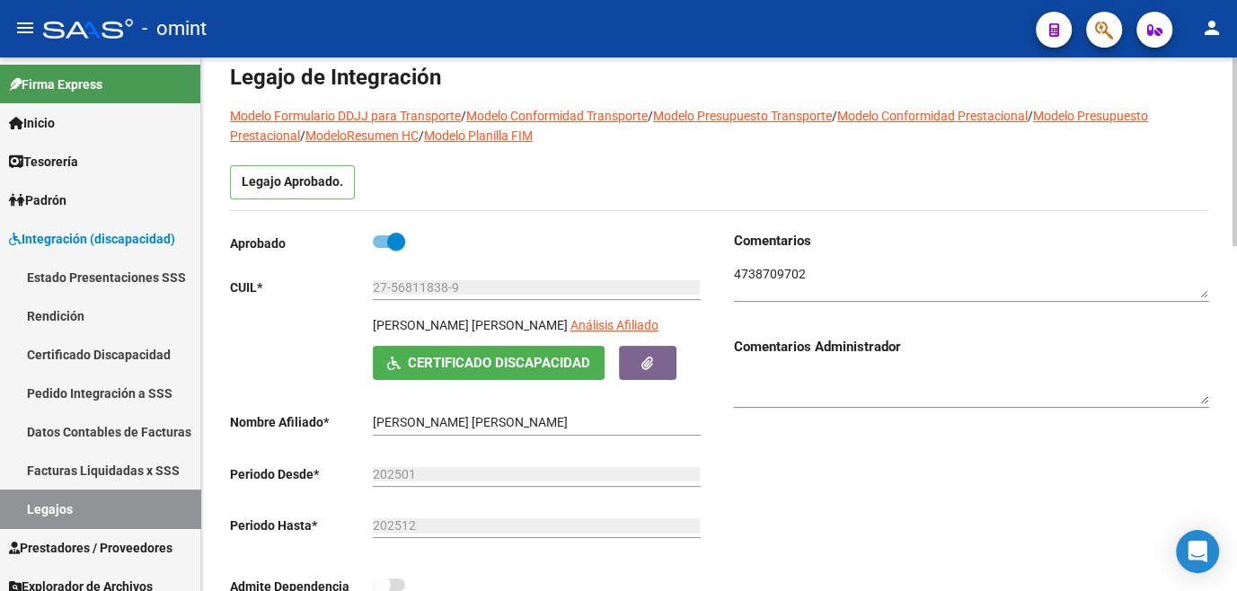
scroll to position [0, 0]
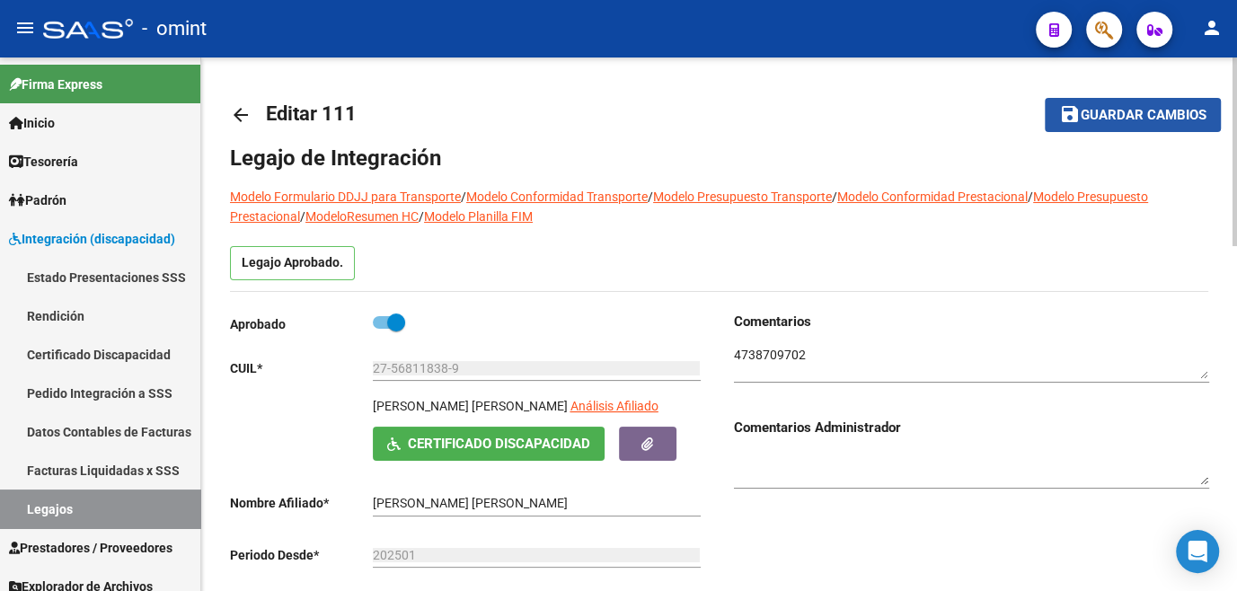
click at [1078, 104] on mat-icon "save" at bounding box center [1070, 114] width 22 height 22
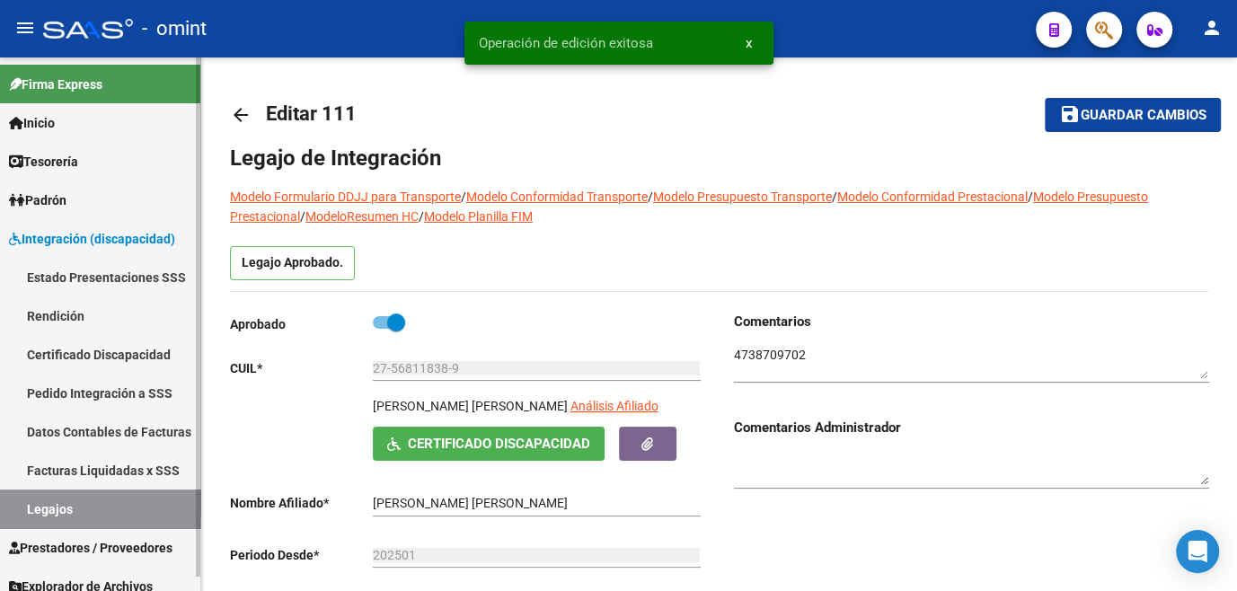
click at [58, 515] on link "Legajos" at bounding box center [100, 509] width 200 height 39
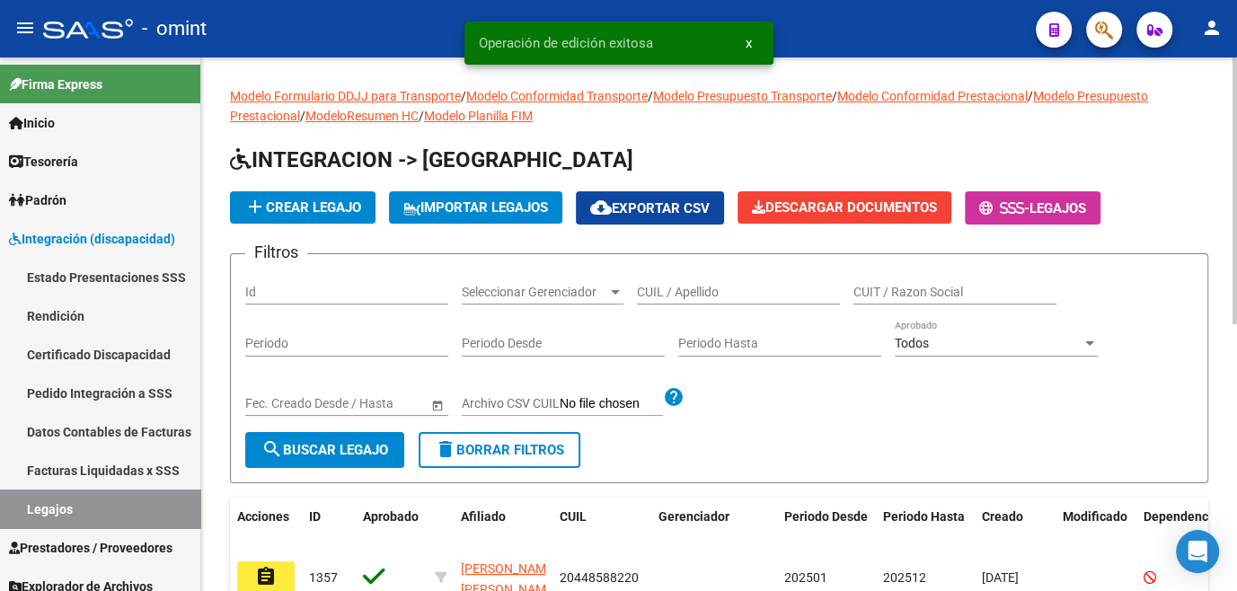
click at [720, 300] on div "CUIL / Apellido" at bounding box center [738, 287] width 203 height 36
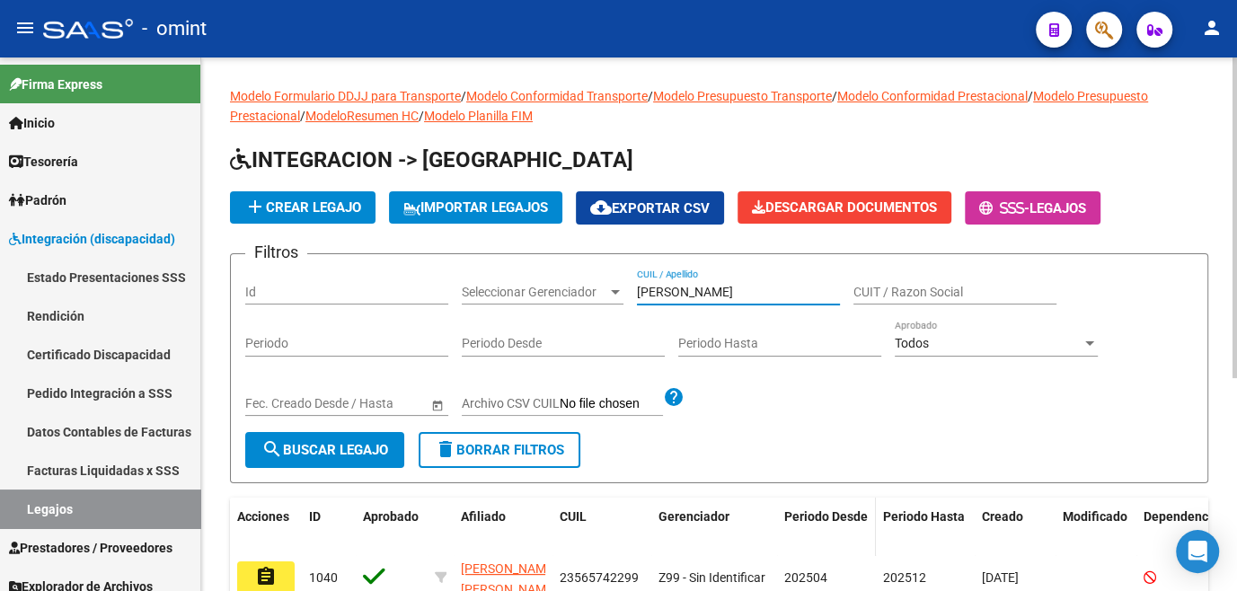
scroll to position [163, 0]
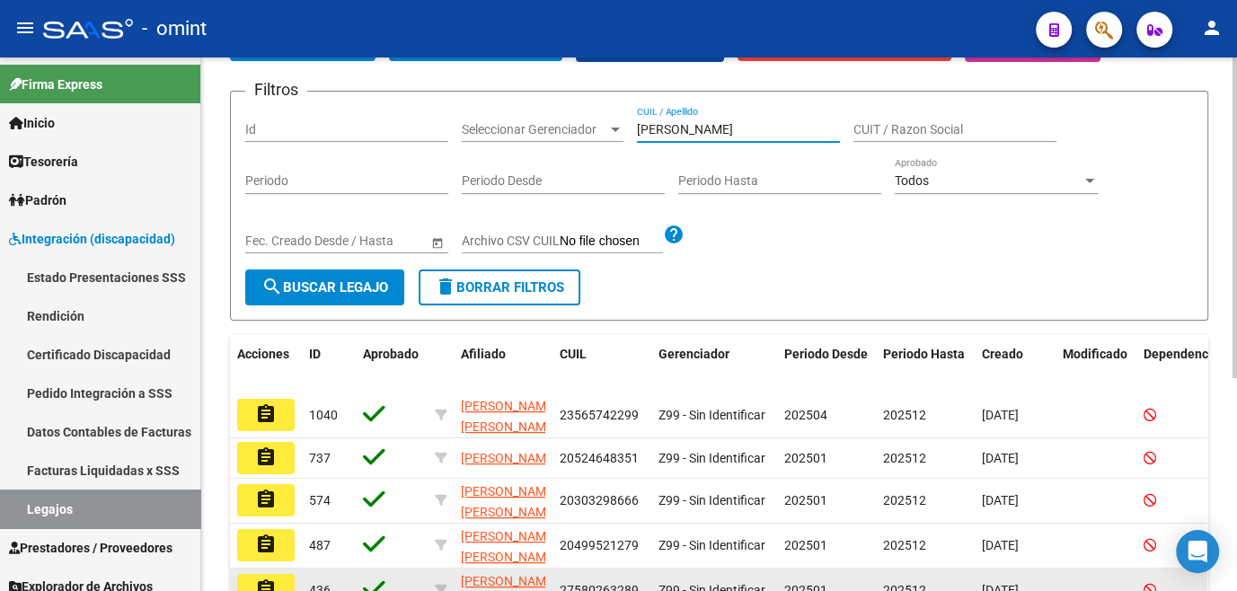
type input "mansilla"
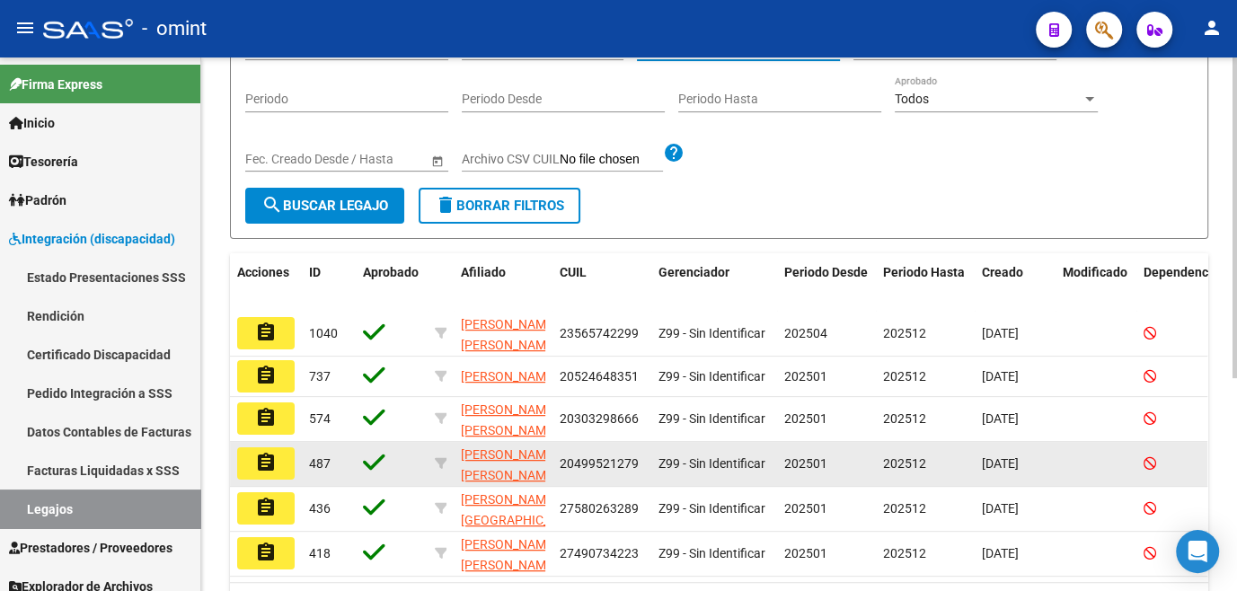
click at [267, 466] on mat-icon "assignment" at bounding box center [266, 463] width 22 height 22
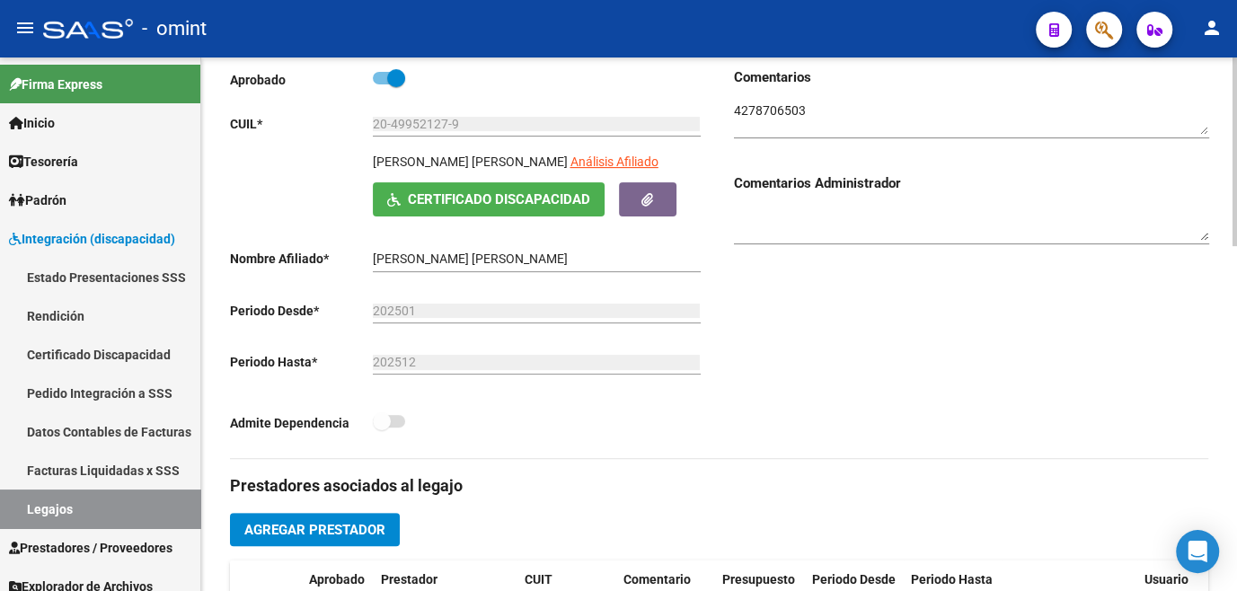
scroll to position [408, 0]
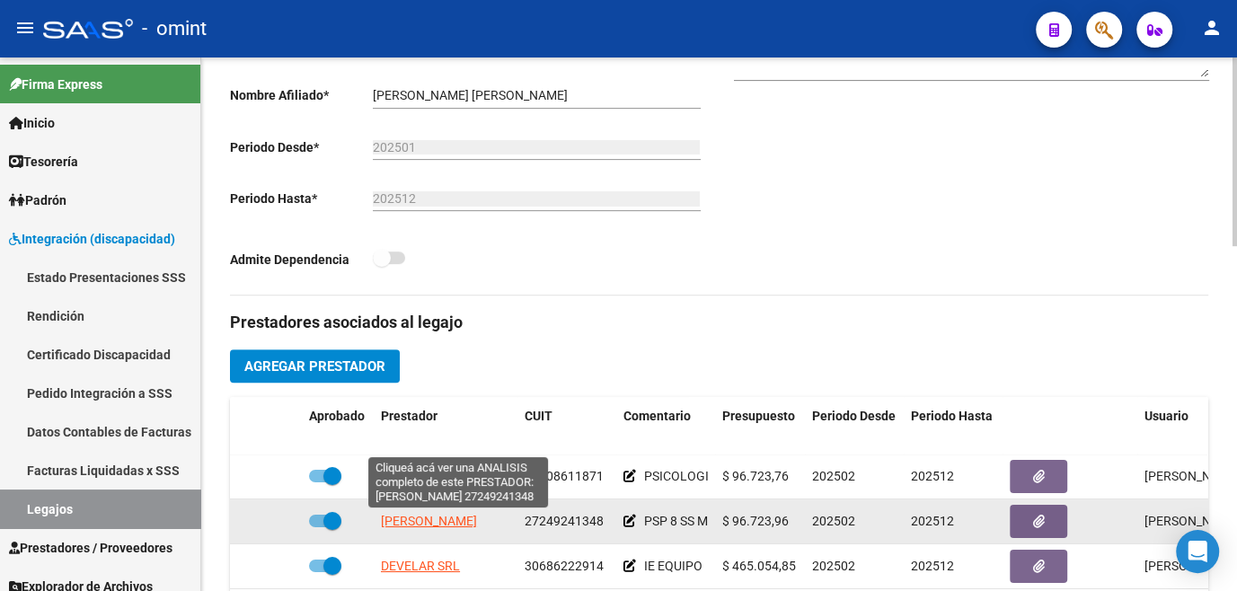
click at [457, 524] on span "FERNANDEZ SILVIA NOELIA" at bounding box center [429, 521] width 96 height 14
type textarea "27249241348"
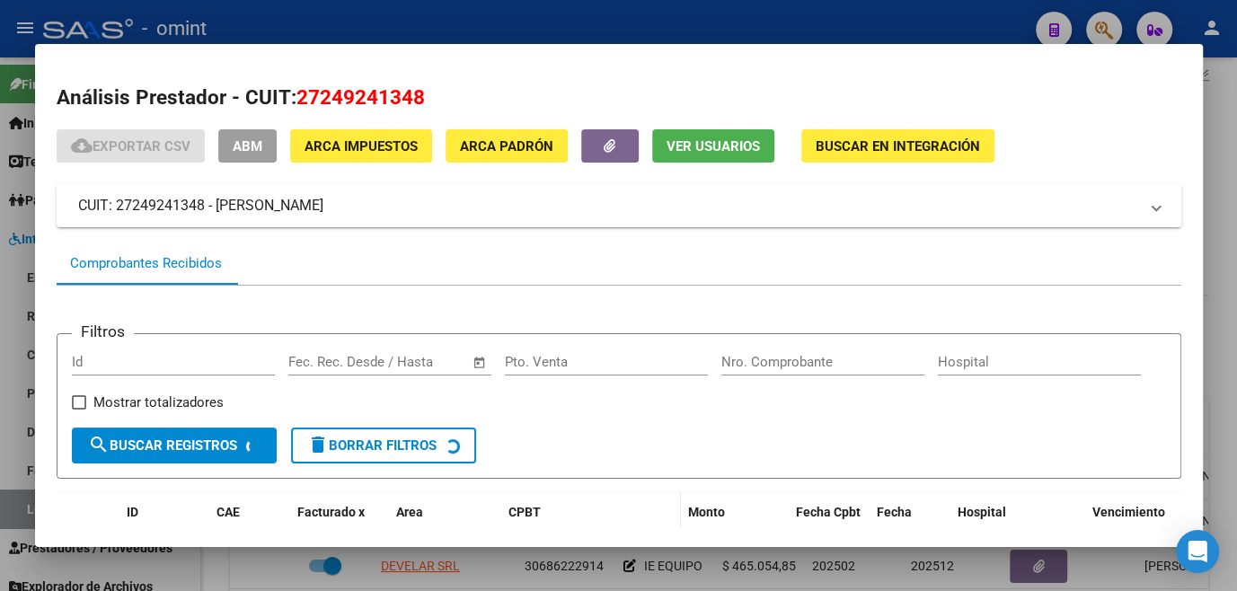
scroll to position [116, 0]
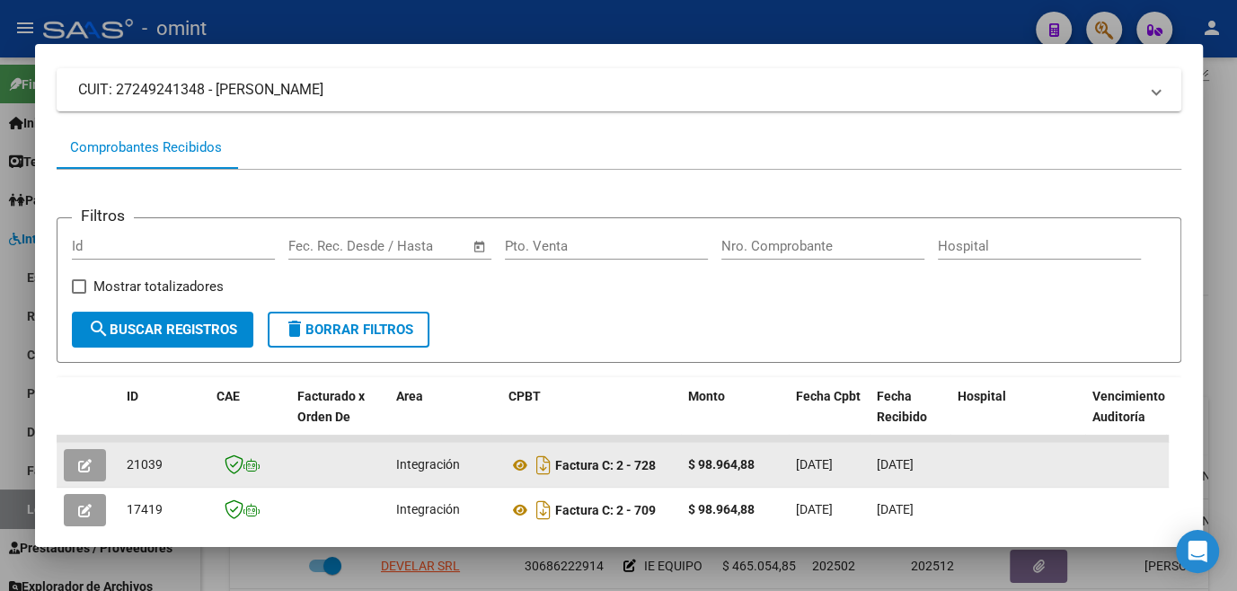
click at [78, 473] on icon "button" at bounding box center [84, 465] width 13 height 13
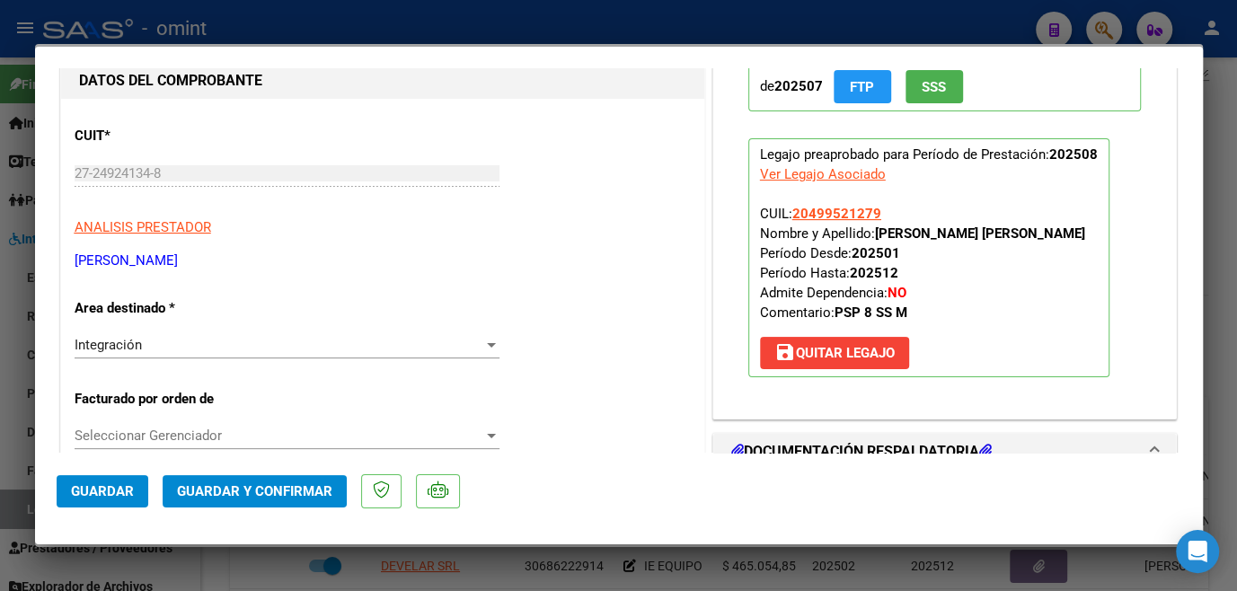
scroll to position [0, 0]
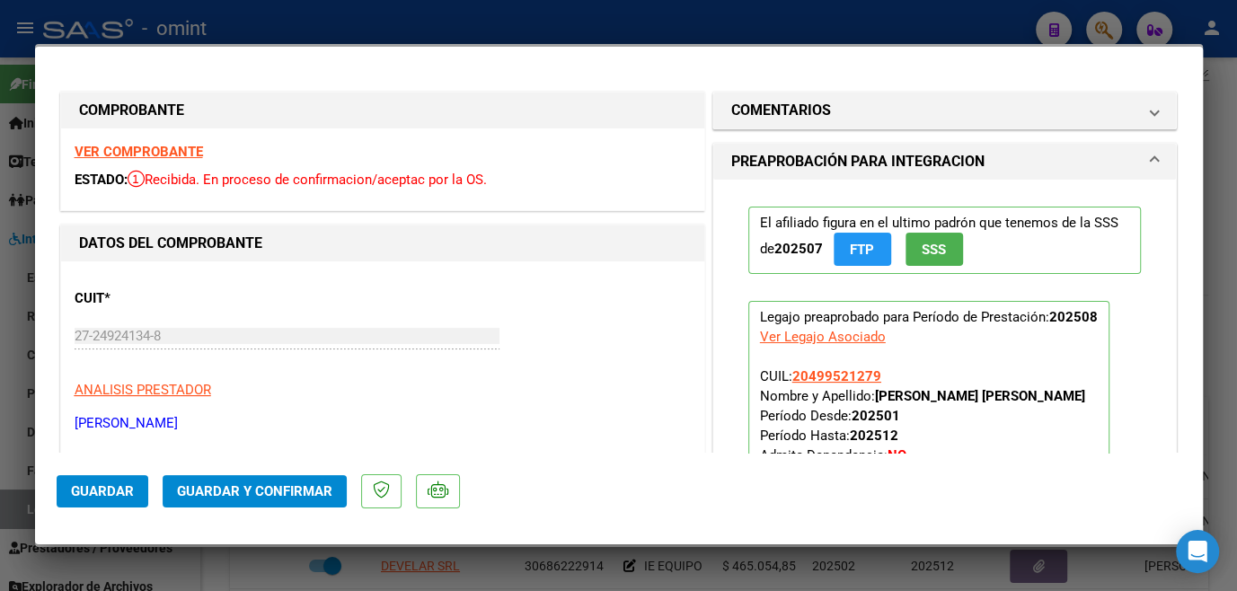
click at [190, 144] on strong "VER COMPROBANTE" at bounding box center [139, 152] width 128 height 16
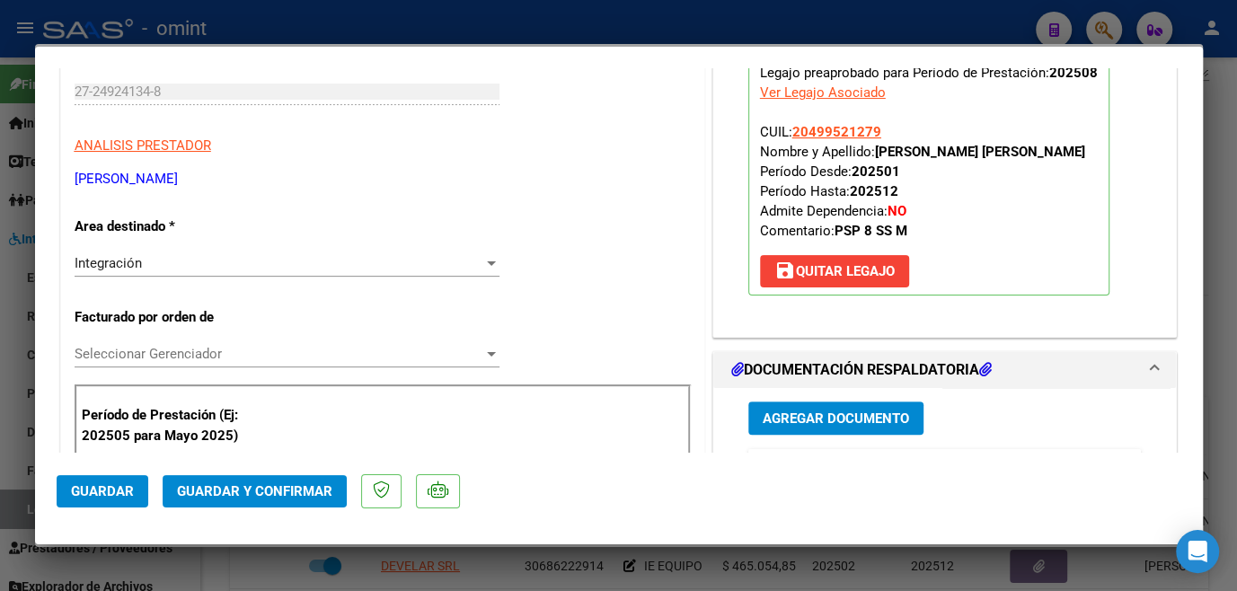
scroll to position [490, 0]
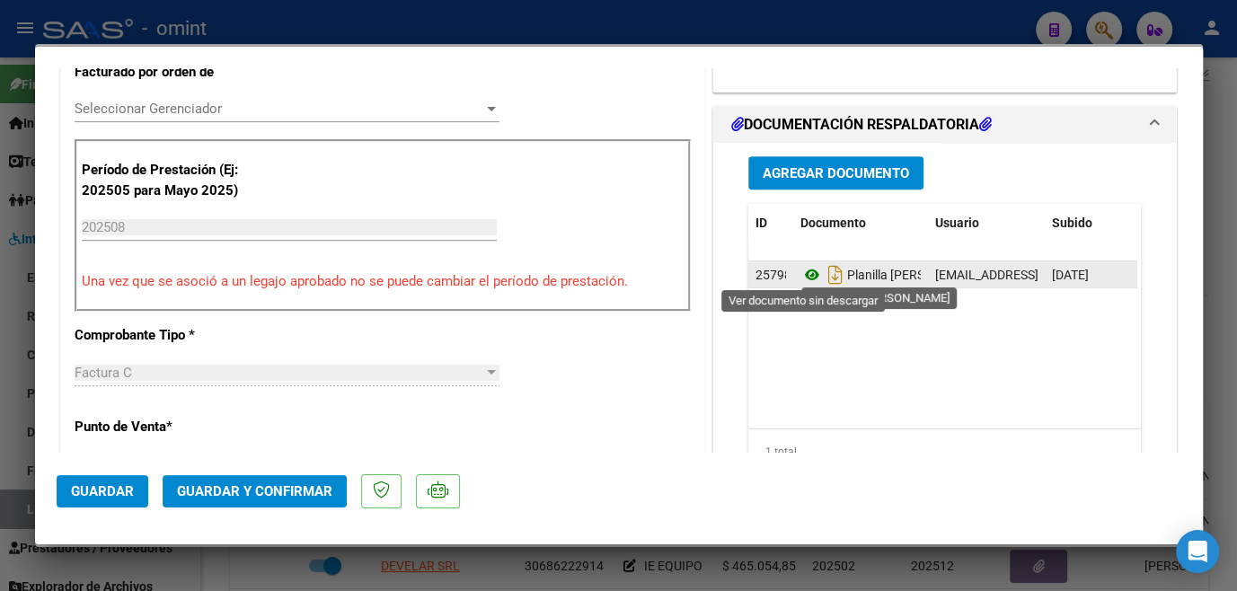
click at [807, 274] on icon at bounding box center [812, 275] width 23 height 22
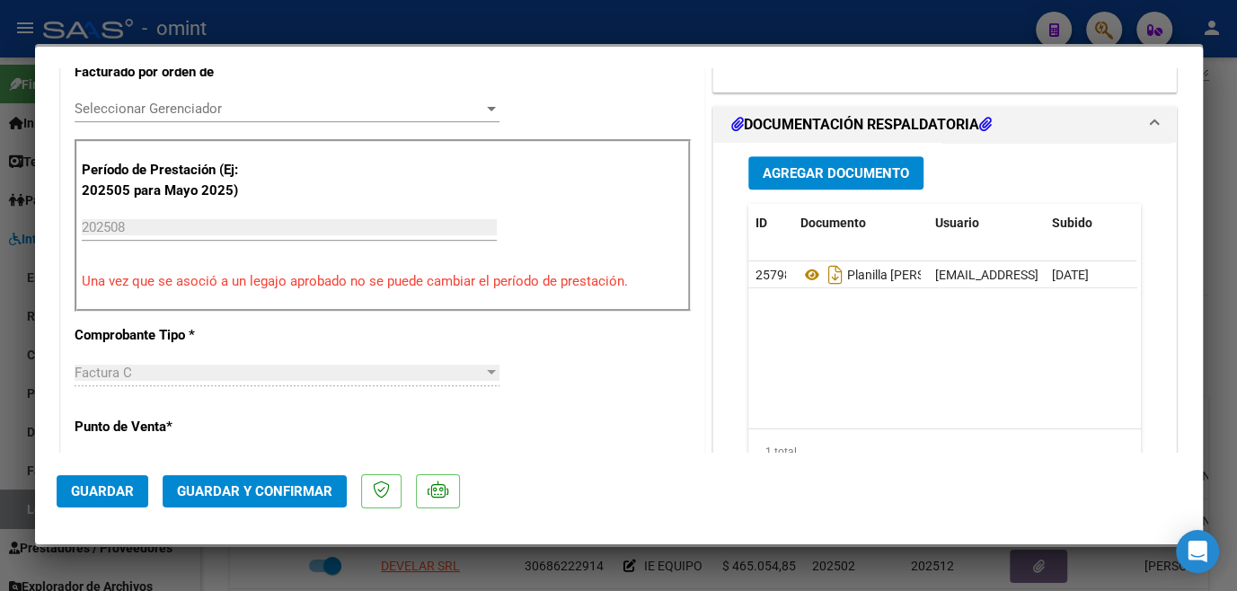
click at [255, 113] on span "Seleccionar Gerenciador" at bounding box center [279, 109] width 409 height 16
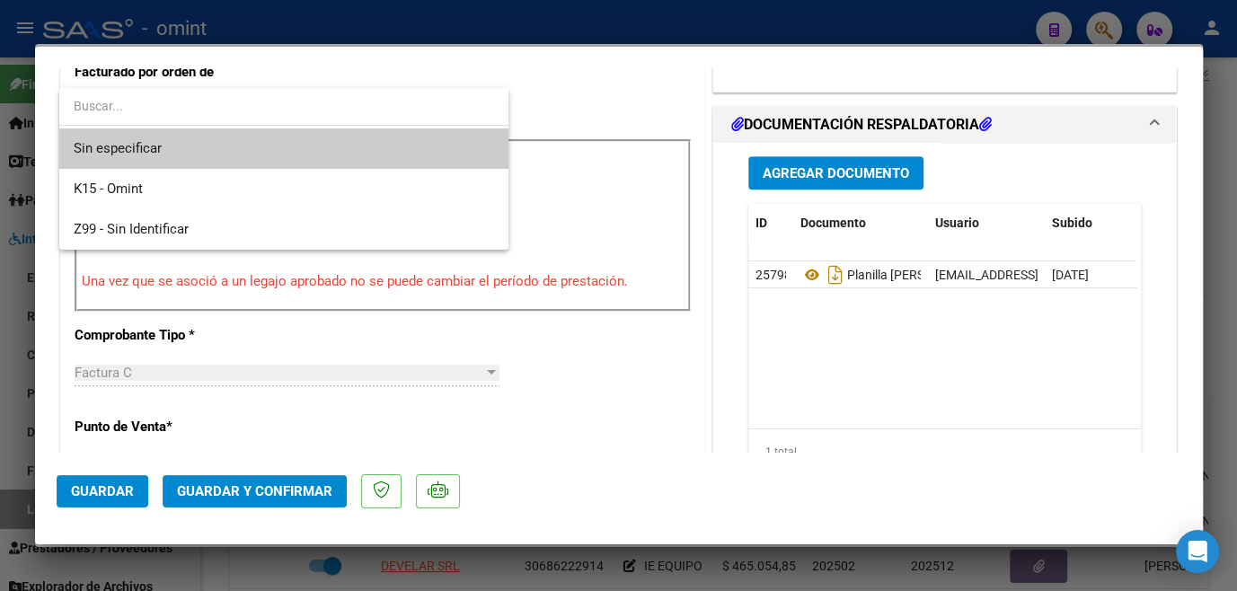
click at [223, 147] on span "Sin especificar" at bounding box center [284, 148] width 421 height 40
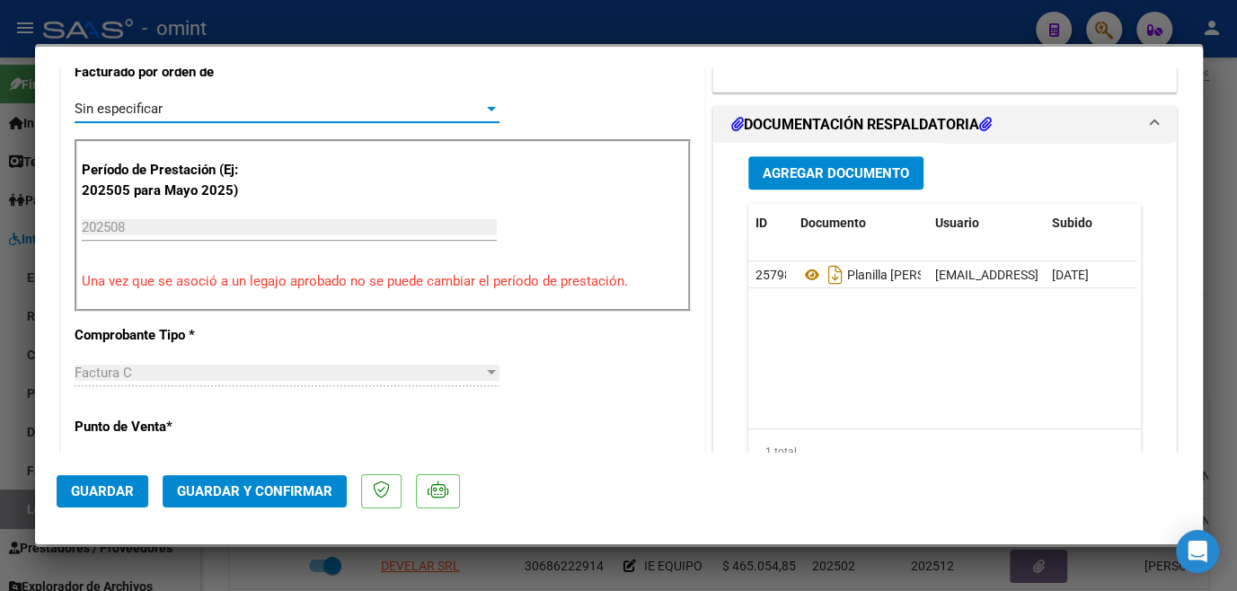
click at [250, 502] on button "Guardar y Confirmar" at bounding box center [255, 491] width 184 height 32
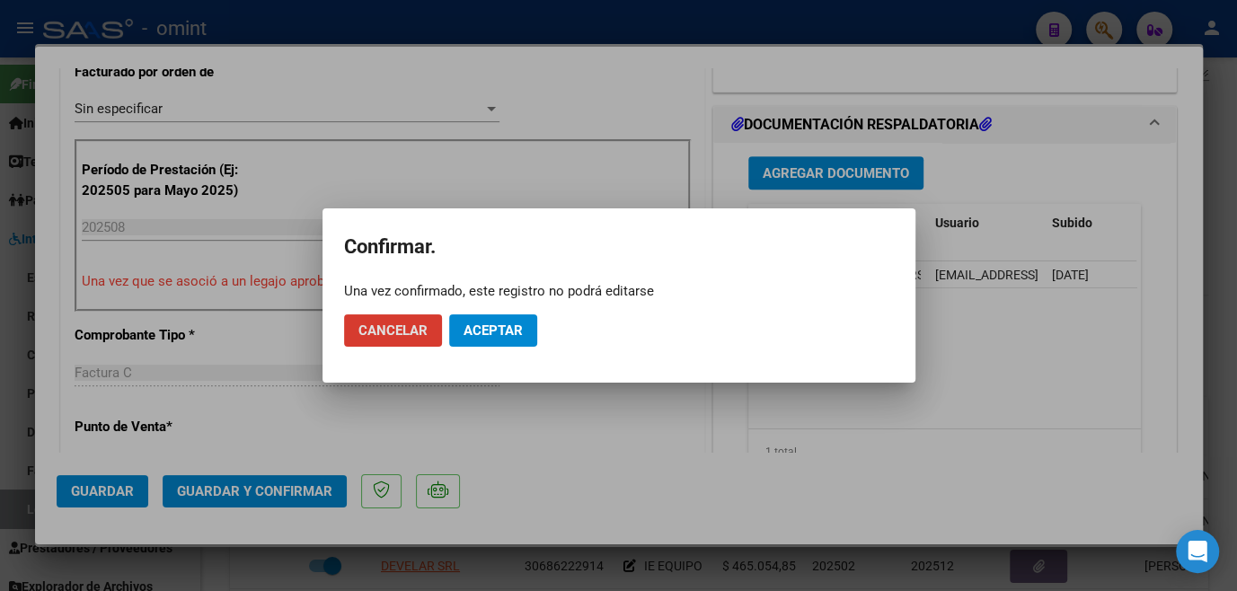
click at [505, 337] on span "Aceptar" at bounding box center [493, 331] width 59 height 16
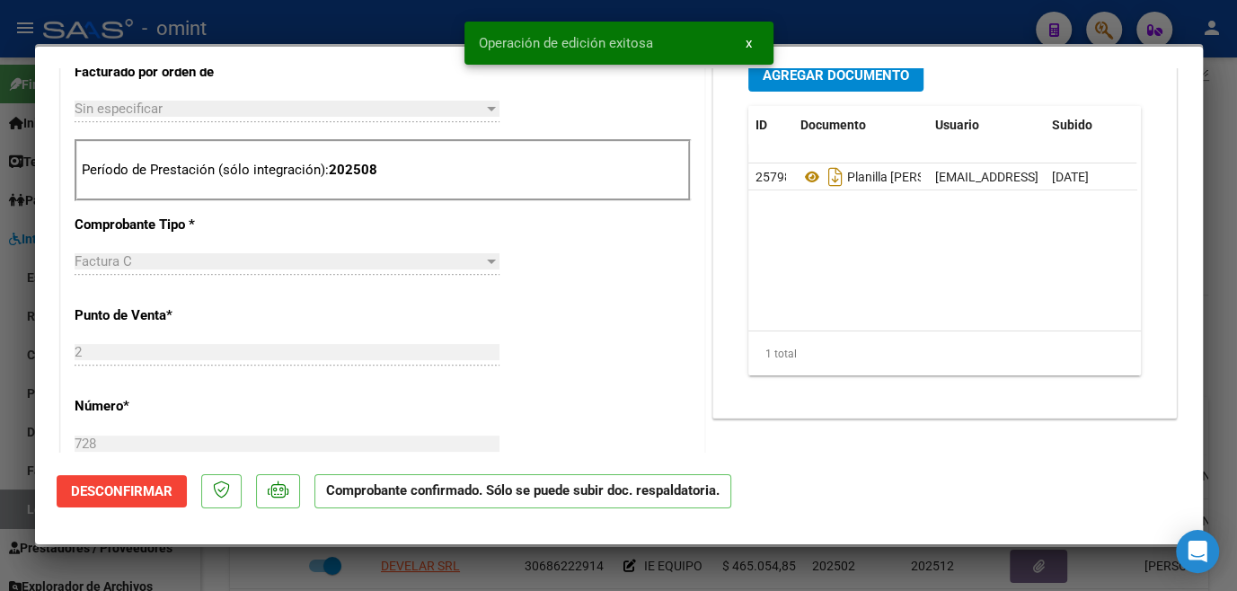
click at [559, 571] on div at bounding box center [618, 295] width 1237 height 591
type input "$ 0,00"
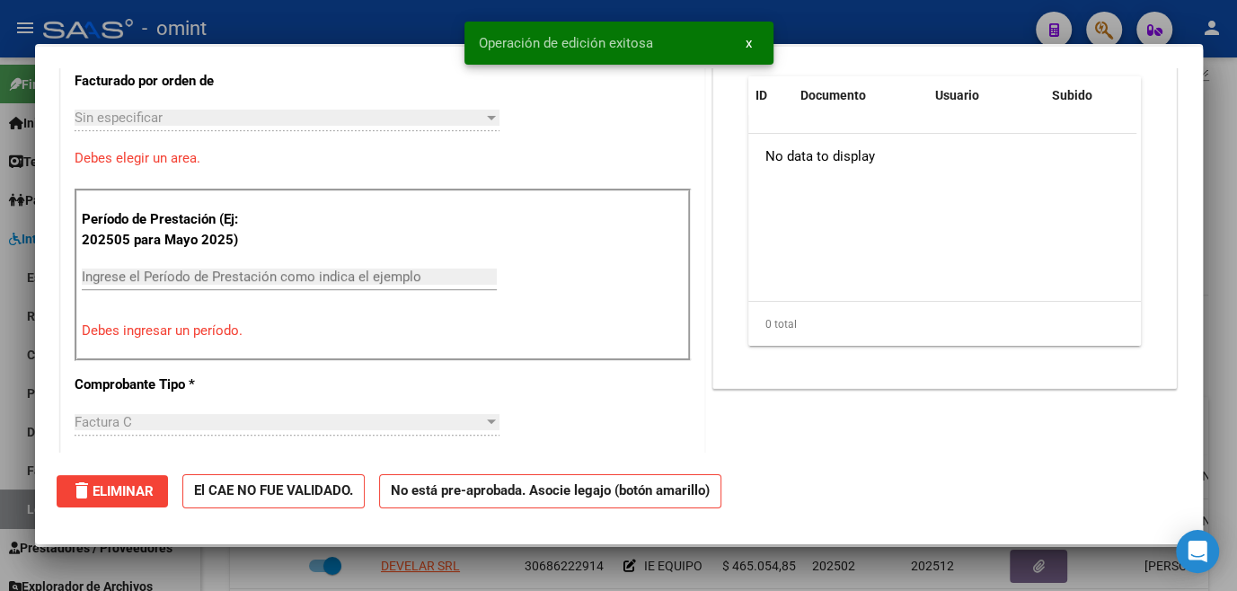
scroll to position [0, 0]
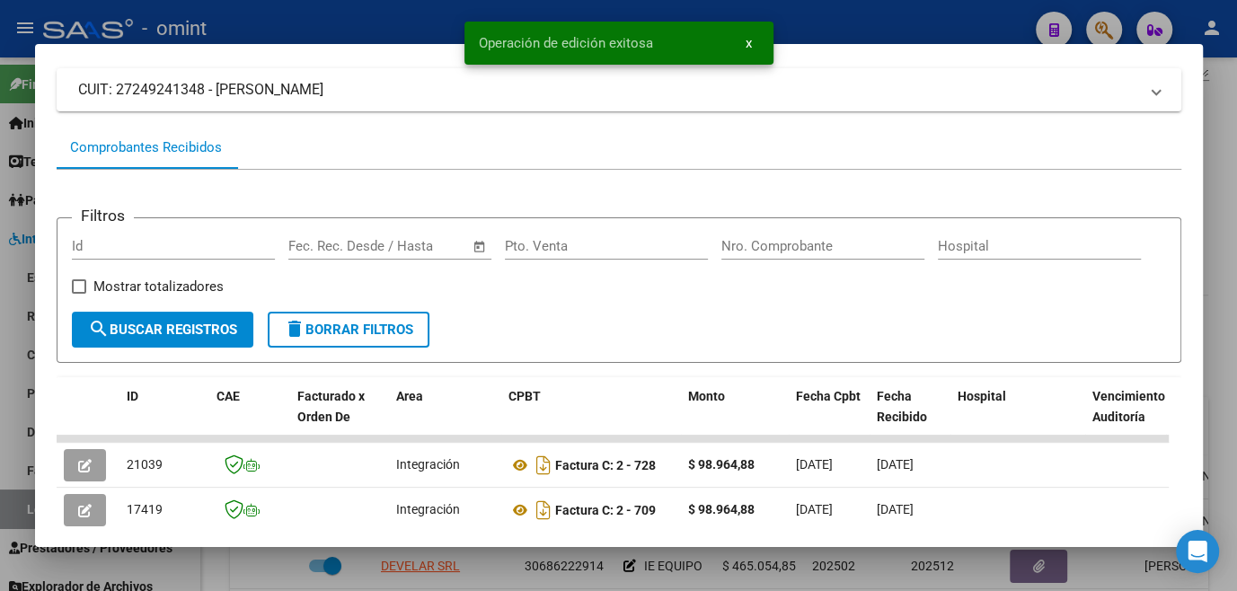
click at [559, 571] on div at bounding box center [618, 295] width 1237 height 591
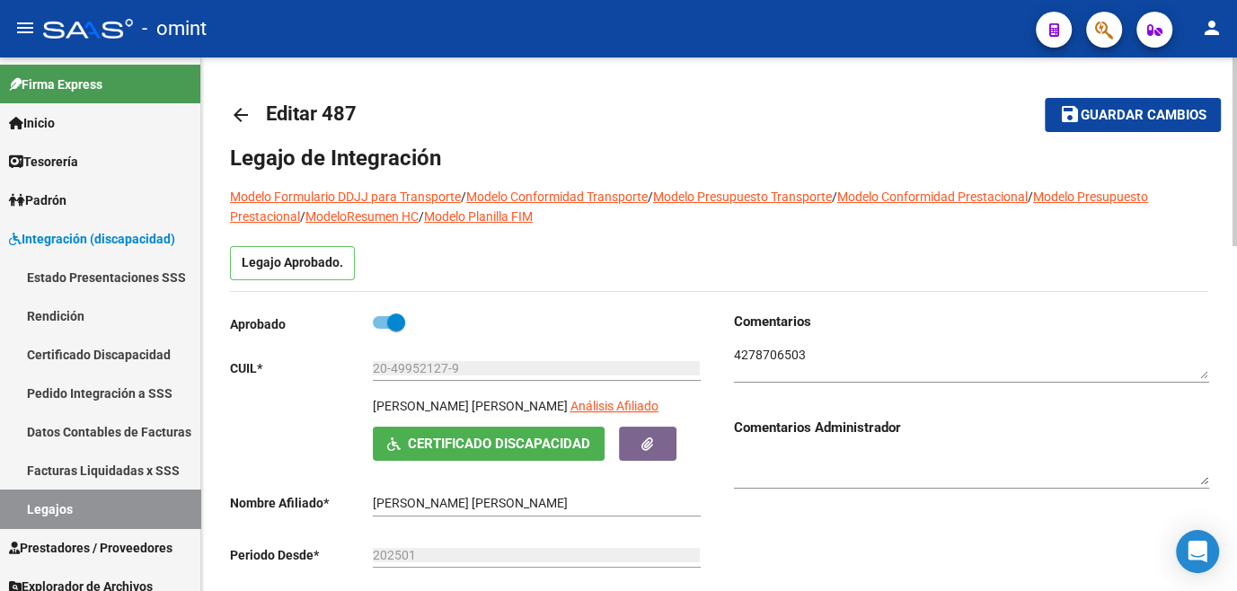
click at [1094, 111] on span "Guardar cambios" at bounding box center [1144, 116] width 126 height 16
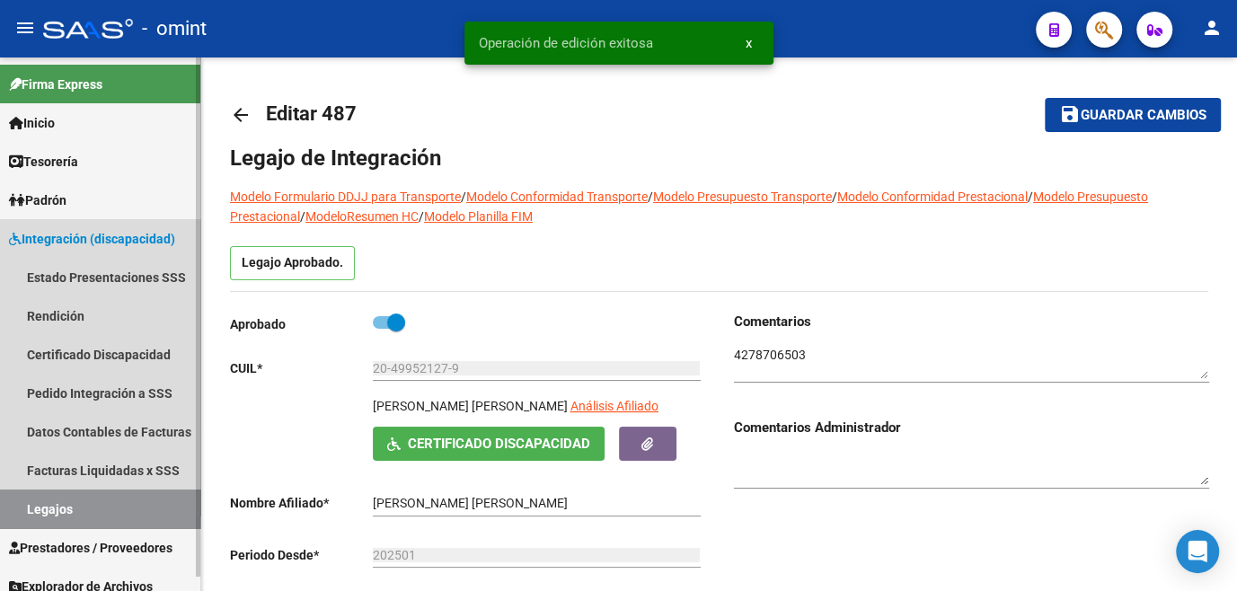
click at [95, 510] on link "Legajos" at bounding box center [100, 509] width 200 height 39
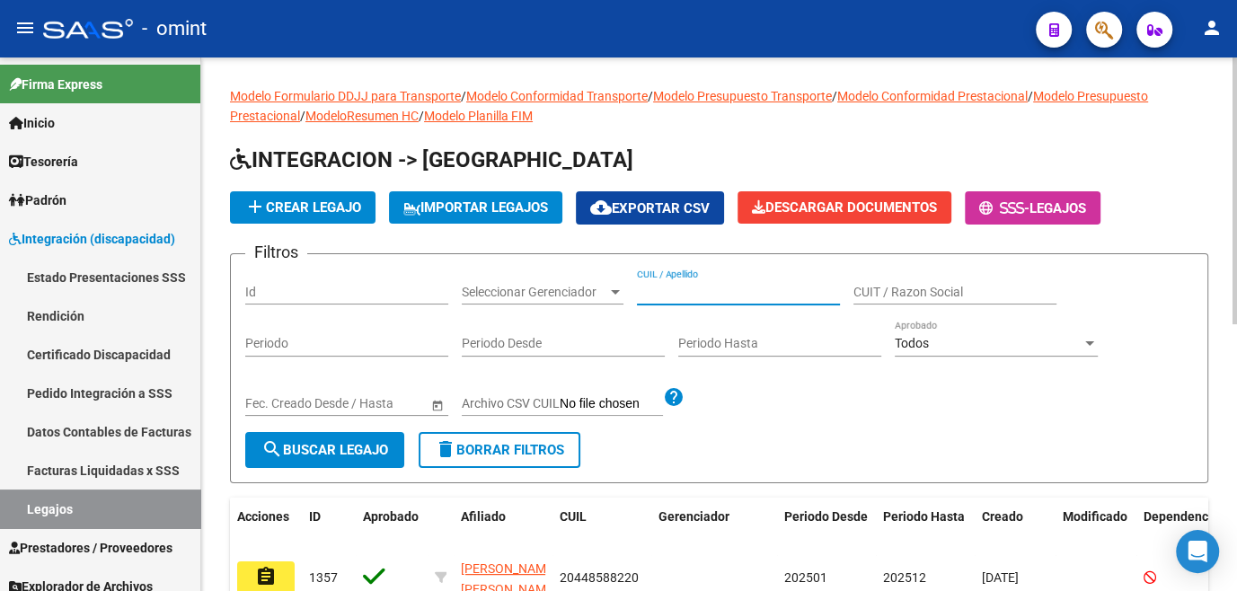
click at [695, 285] on input "CUIL / Apellido" at bounding box center [738, 292] width 203 height 15
type input "mansilla s"
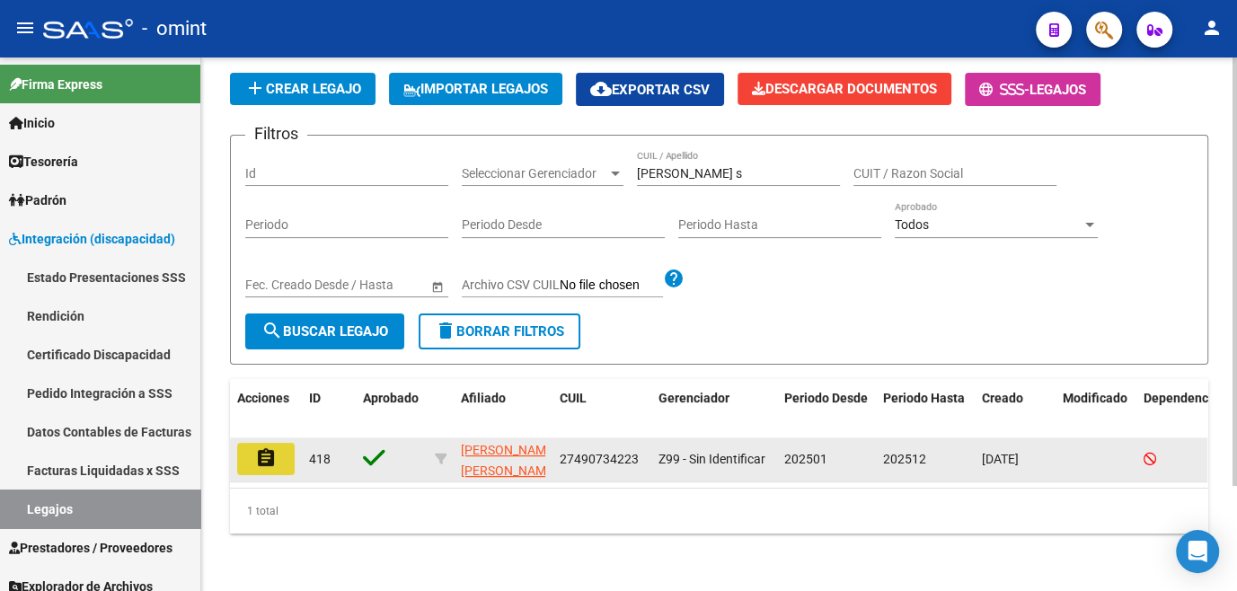
click at [292, 448] on button "assignment" at bounding box center [266, 459] width 58 height 32
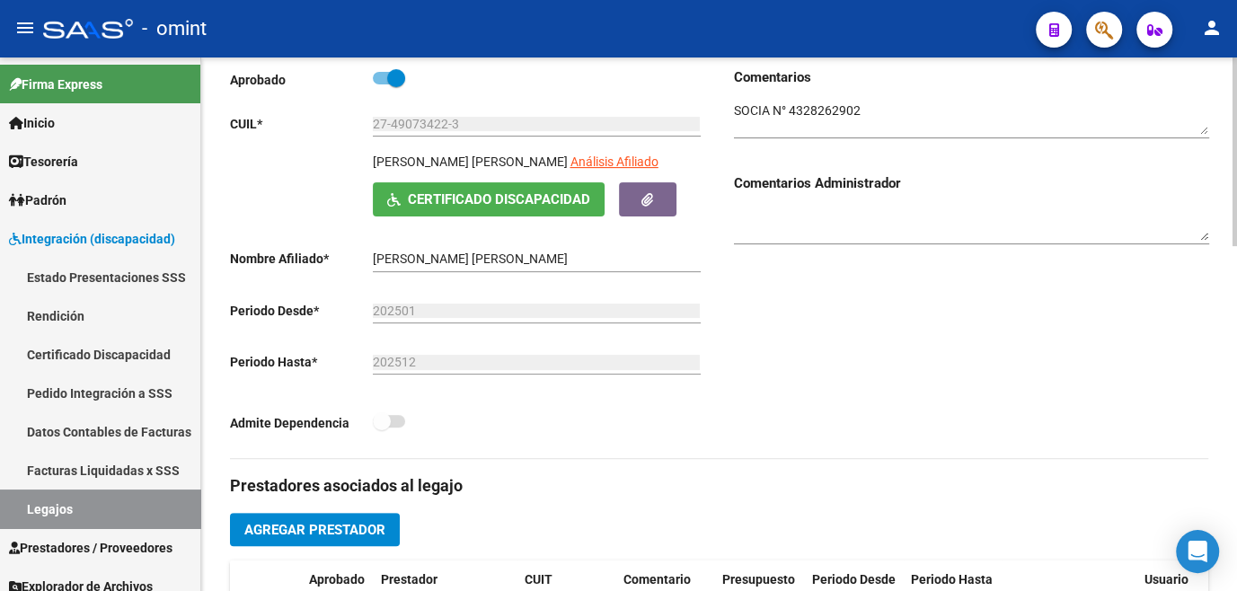
scroll to position [490, 0]
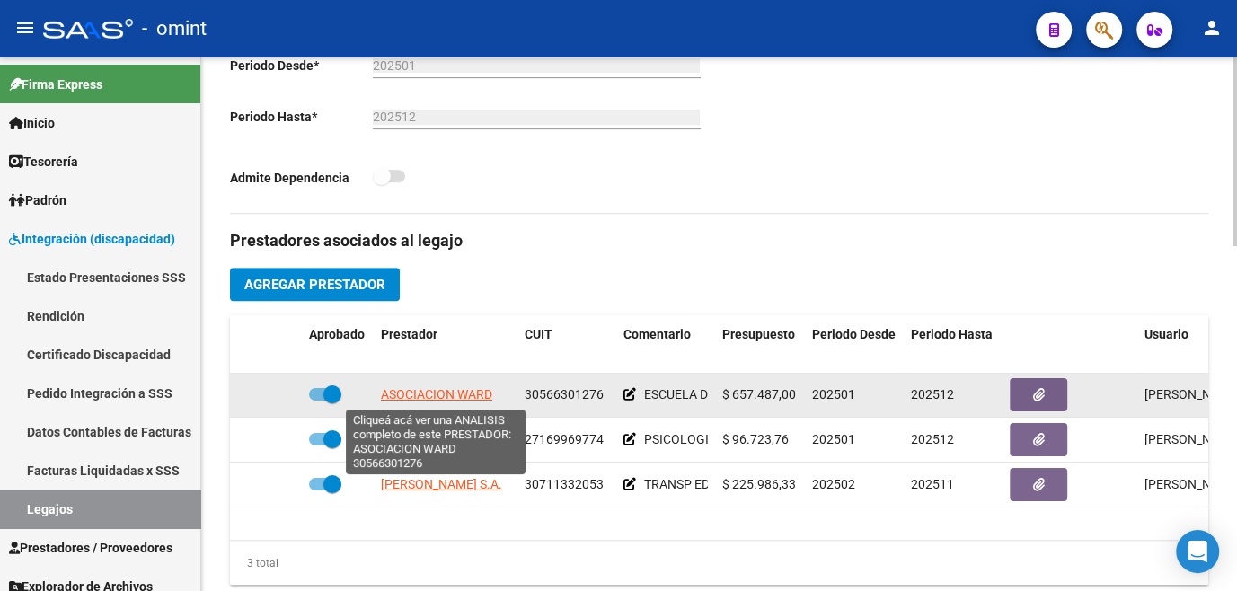
click at [439, 397] on span "ASOCIACION WARD" at bounding box center [436, 394] width 111 height 14
type textarea "30566301276"
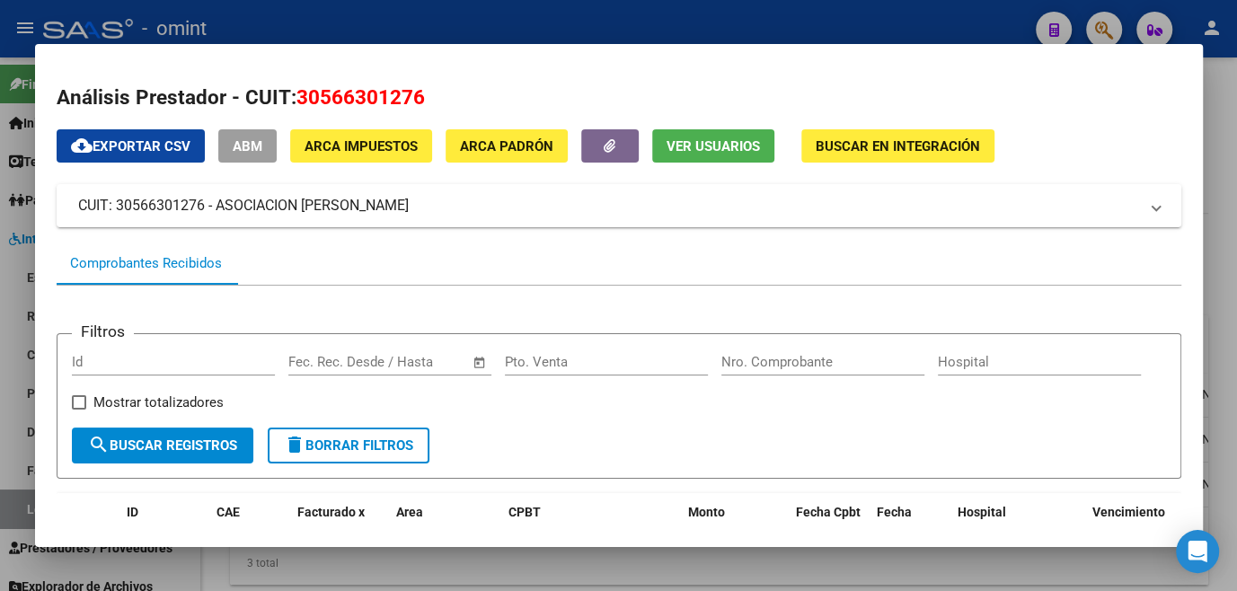
scroll to position [116, 0]
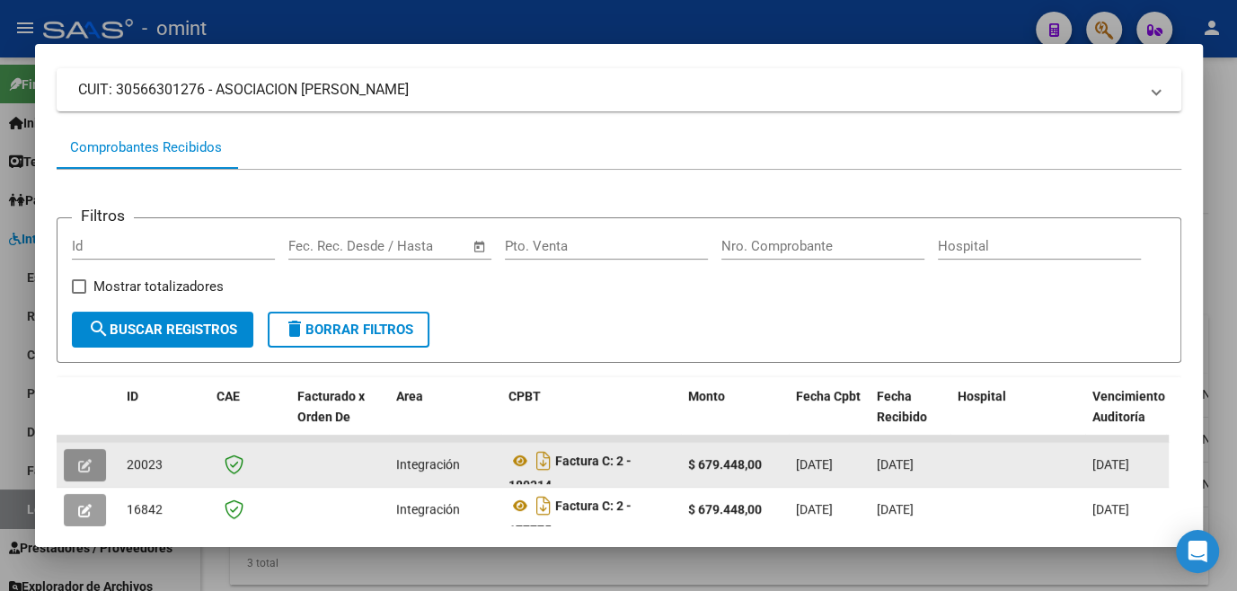
click at [75, 482] on button "button" at bounding box center [85, 465] width 42 height 32
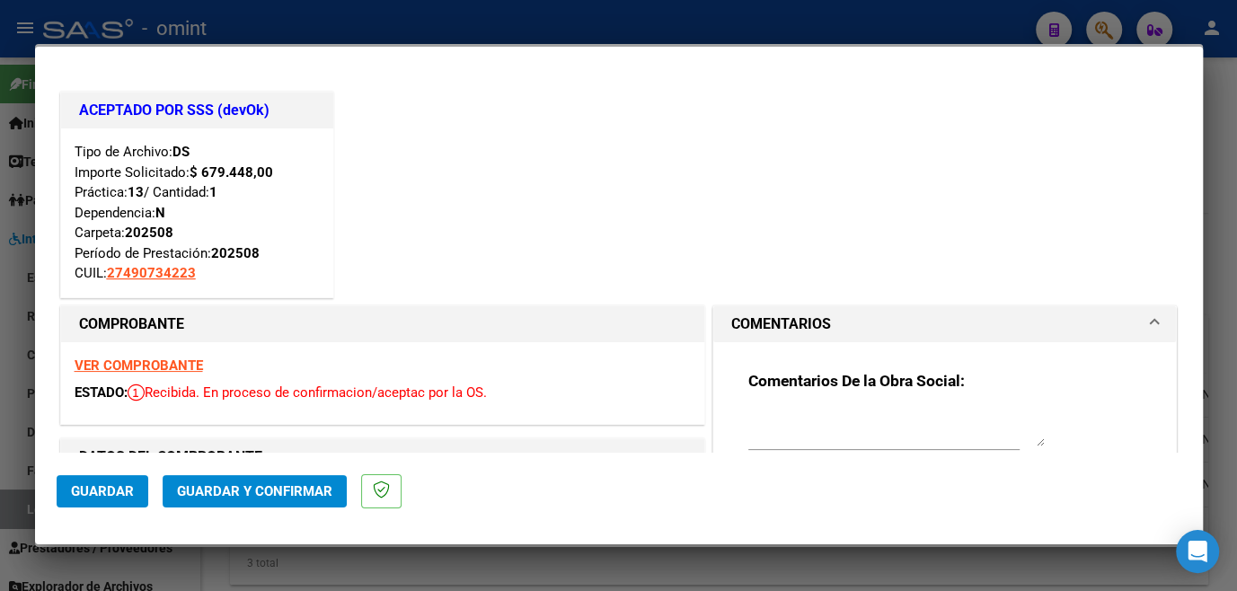
click at [249, 564] on div at bounding box center [618, 295] width 1237 height 591
type input "$ 0,00"
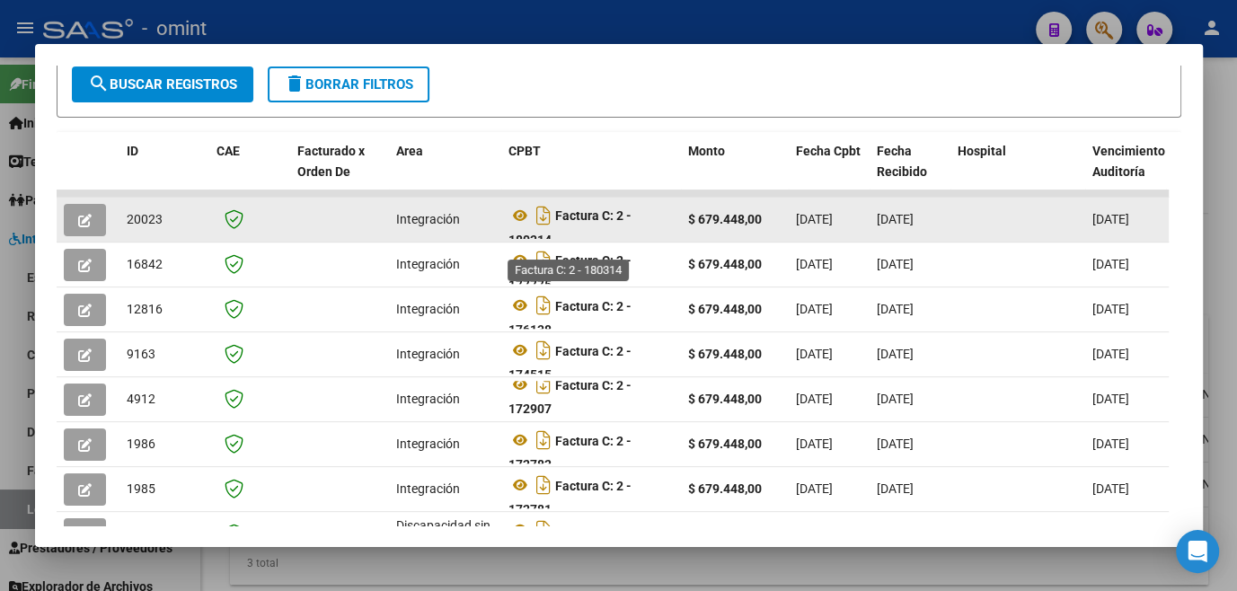
scroll to position [11, 0]
click at [95, 228] on button "button" at bounding box center [85, 220] width 42 height 32
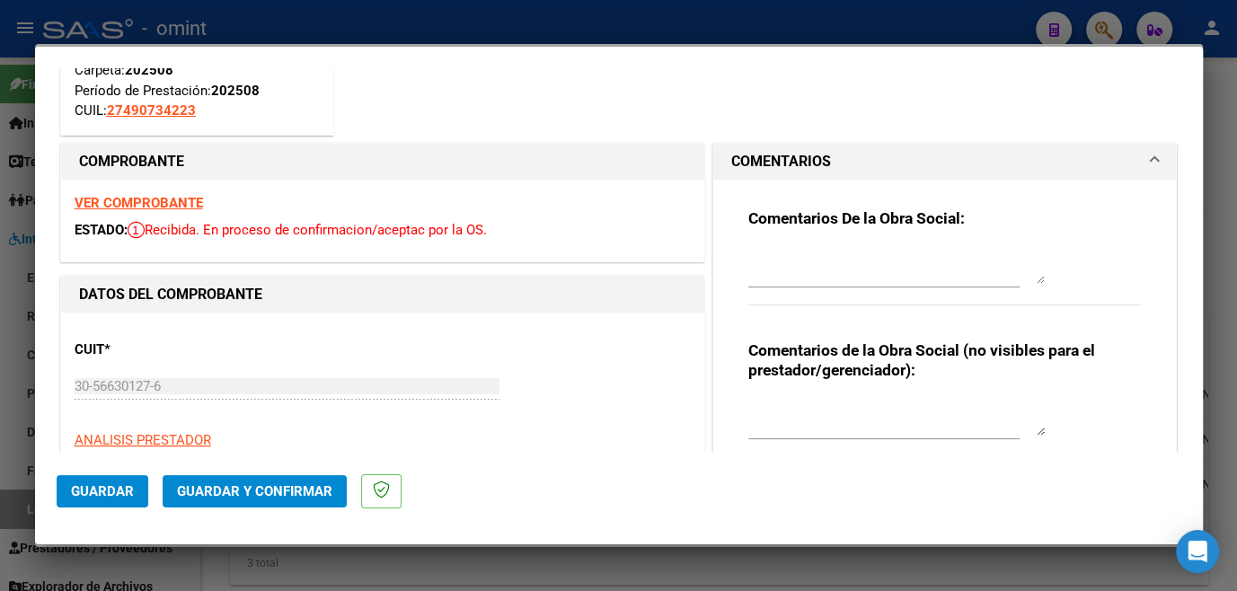
scroll to position [0, 0]
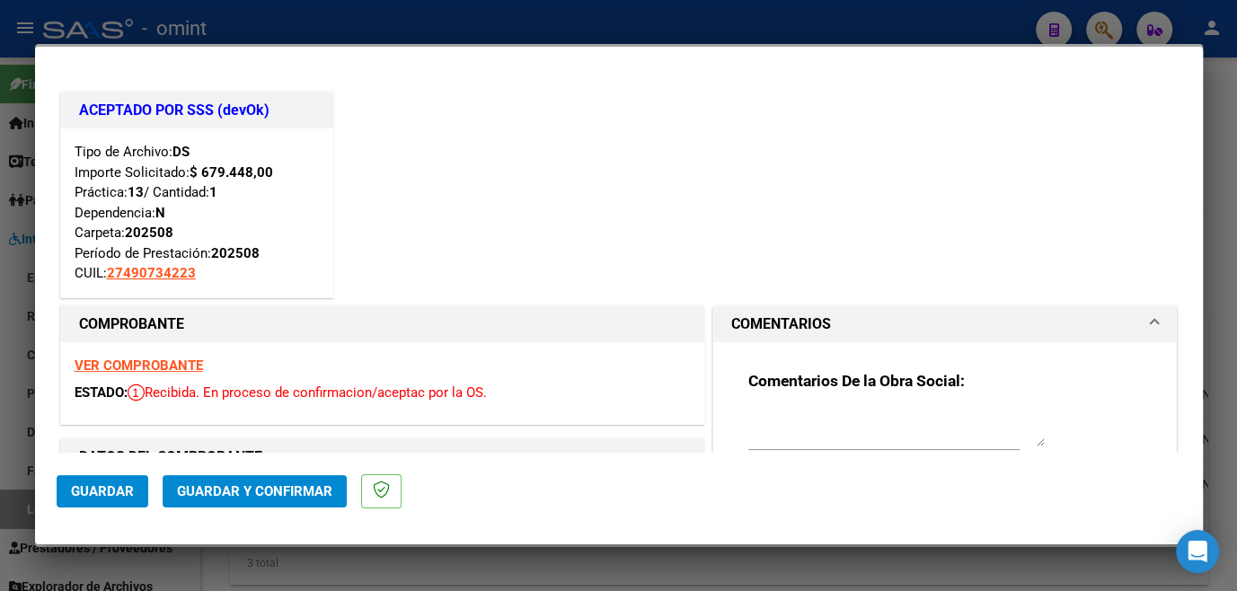
click at [16, 396] on div at bounding box center [618, 295] width 1237 height 591
type input "$ 0,00"
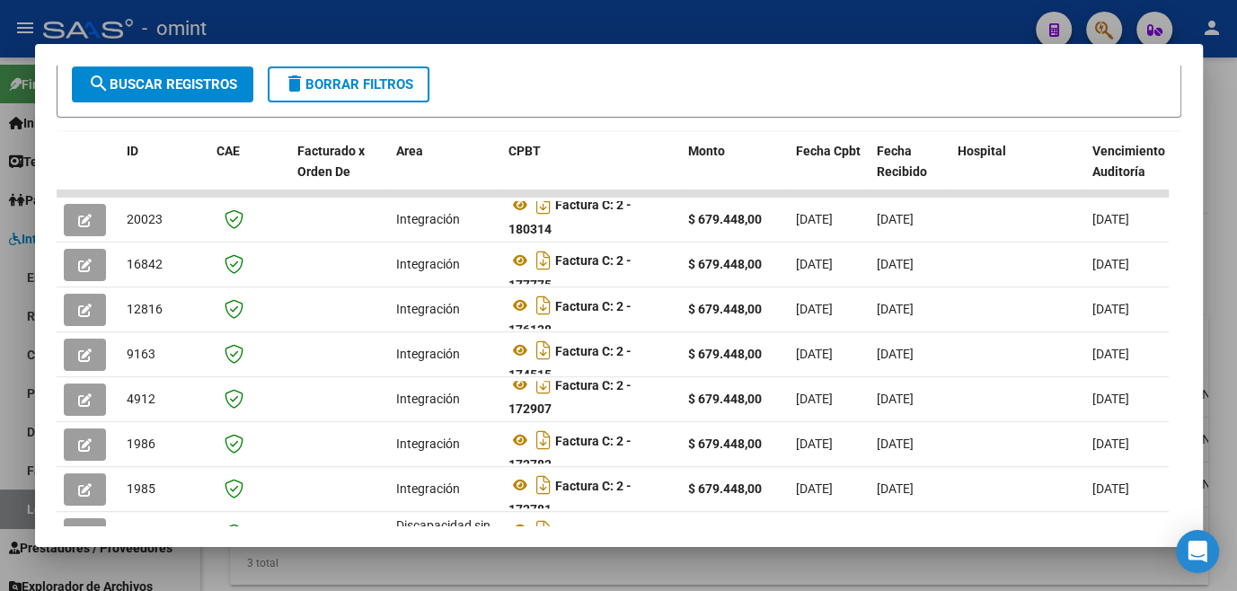
click at [16, 396] on div at bounding box center [618, 295] width 1237 height 591
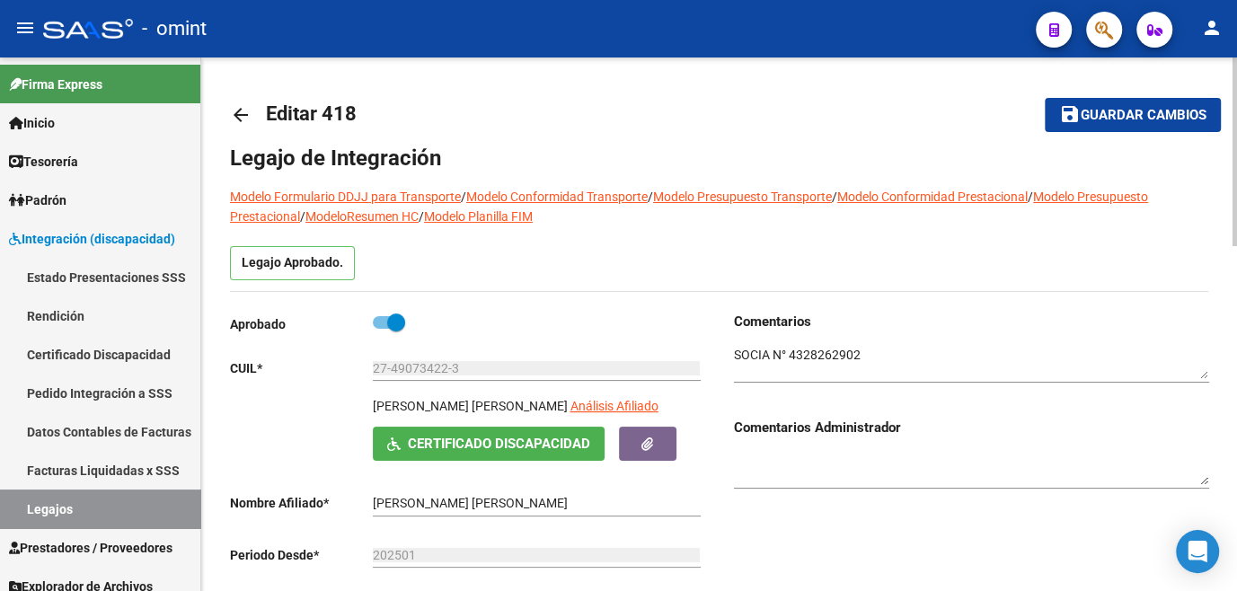
click at [1105, 119] on span "Guardar cambios" at bounding box center [1144, 116] width 126 height 16
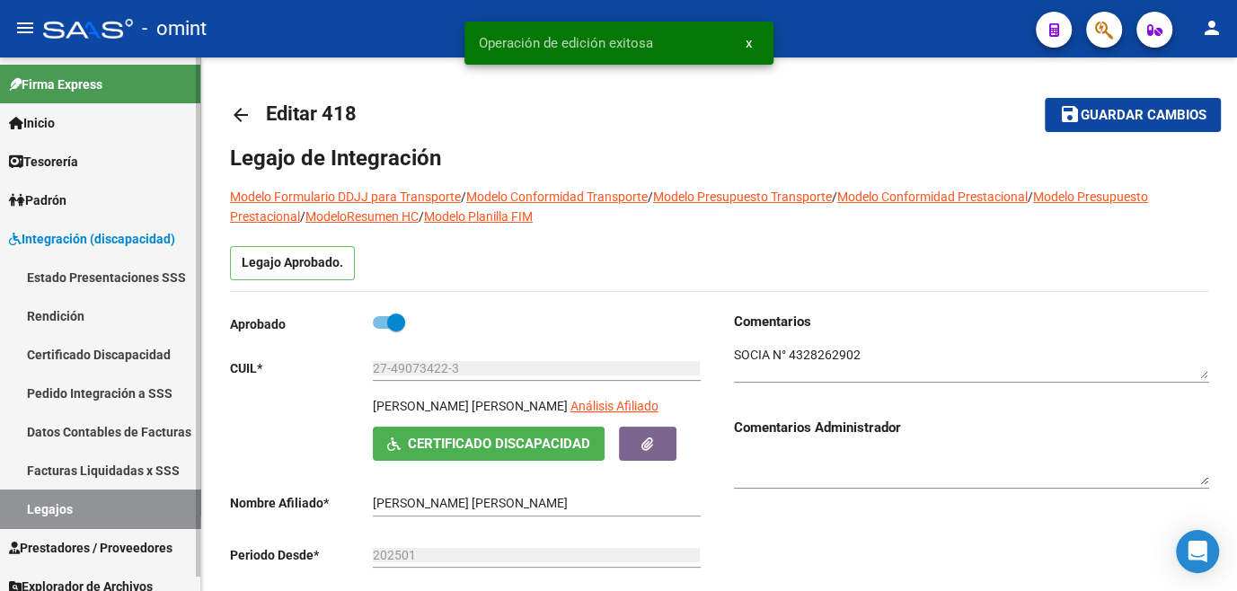
click at [55, 511] on link "Legajos" at bounding box center [100, 509] width 200 height 39
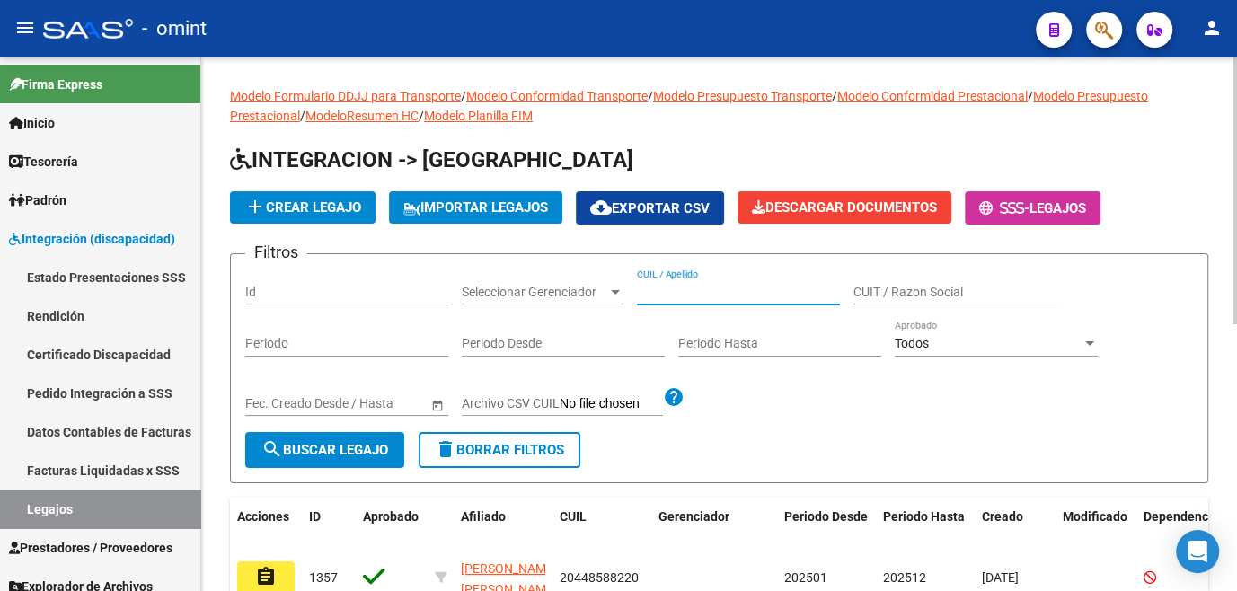
click at [690, 291] on input "CUIL / Apellido" at bounding box center [738, 292] width 203 height 15
type input "marquez alva"
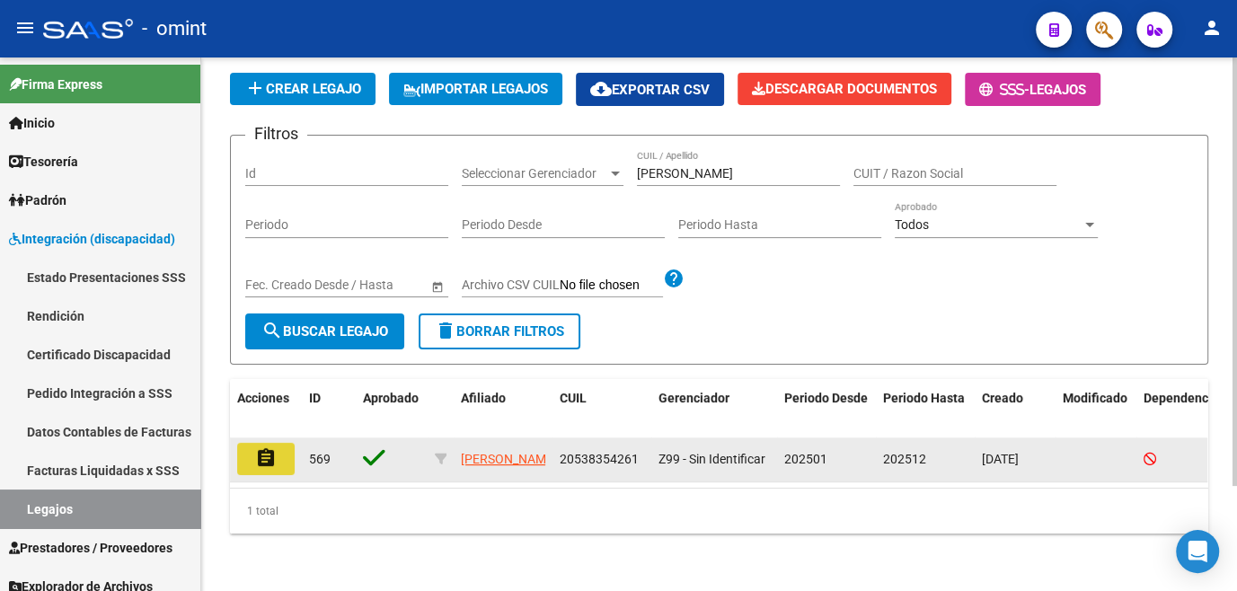
click at [261, 447] on mat-icon "assignment" at bounding box center [266, 458] width 22 height 22
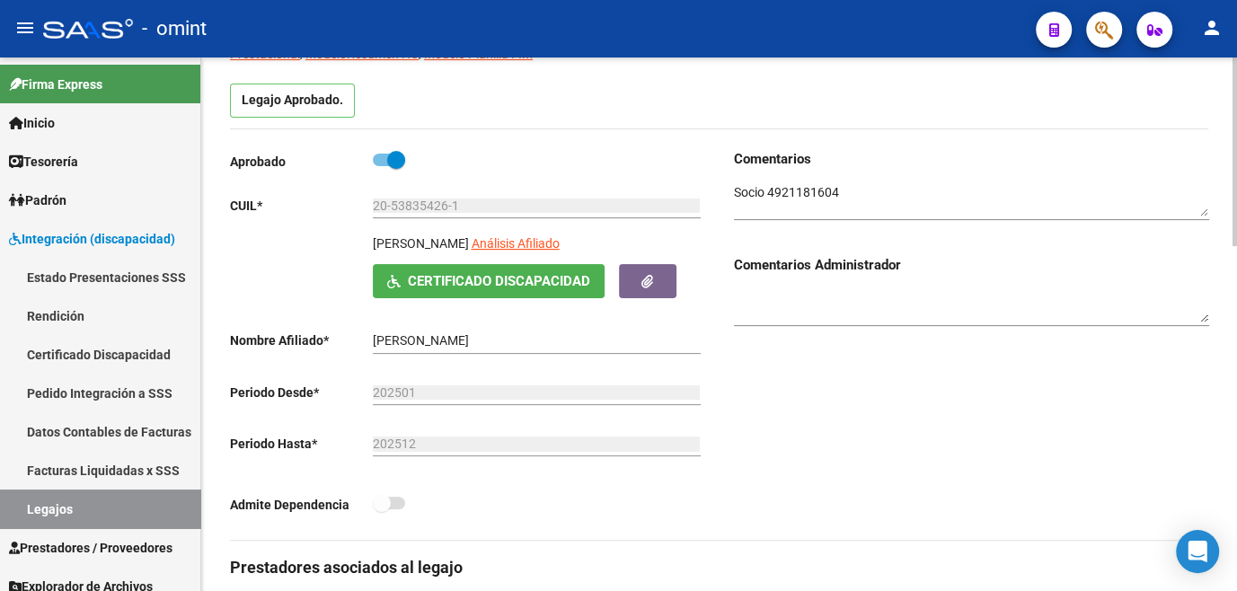
scroll to position [408, 0]
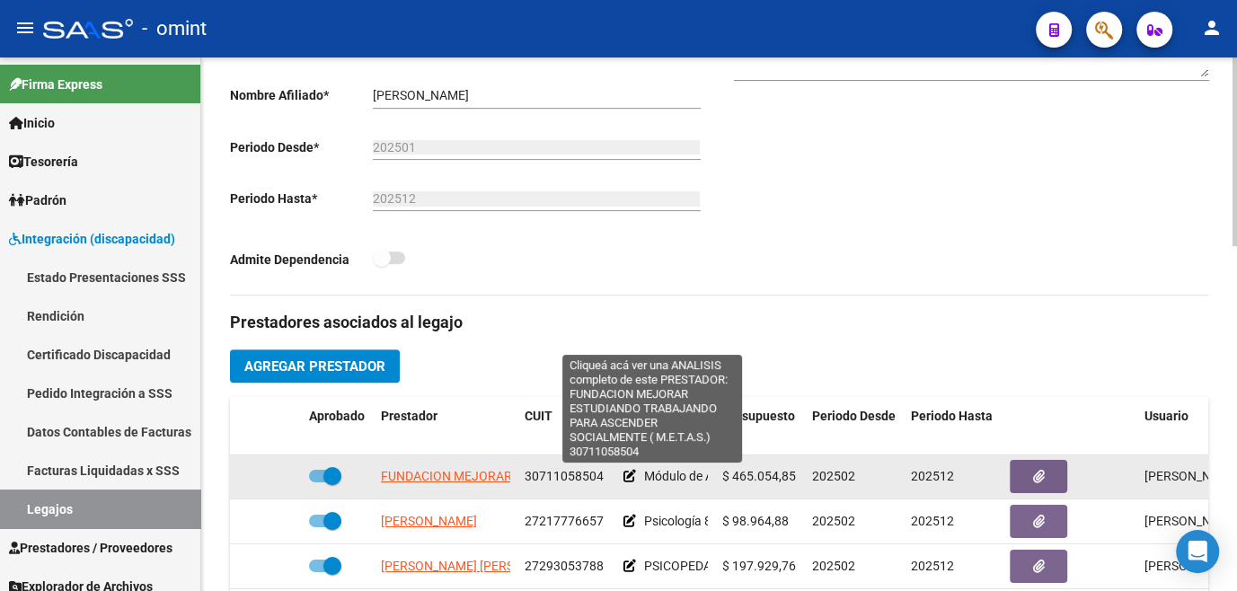
click at [483, 480] on span "FUNDACION MEJORAR ESTUDIANDO TRABAJANDO PARA ASCENDER SOCIALMENTE ( M.E.T.A.S.)" at bounding box center [657, 476] width 552 height 14
type textarea "30711058504"
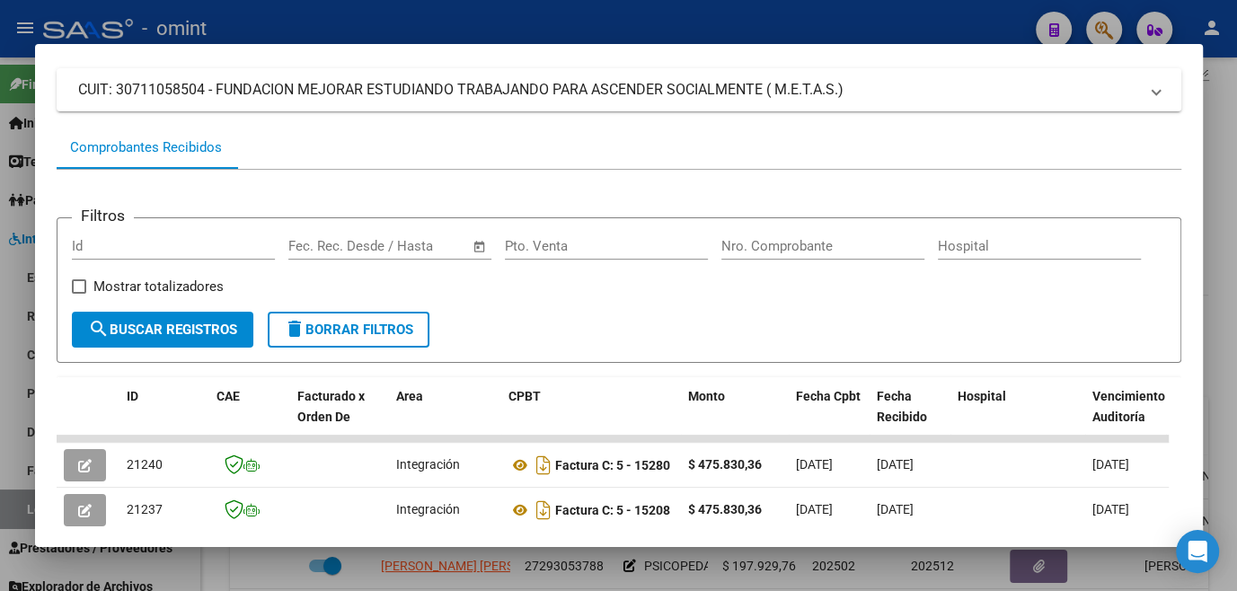
scroll to position [361, 0]
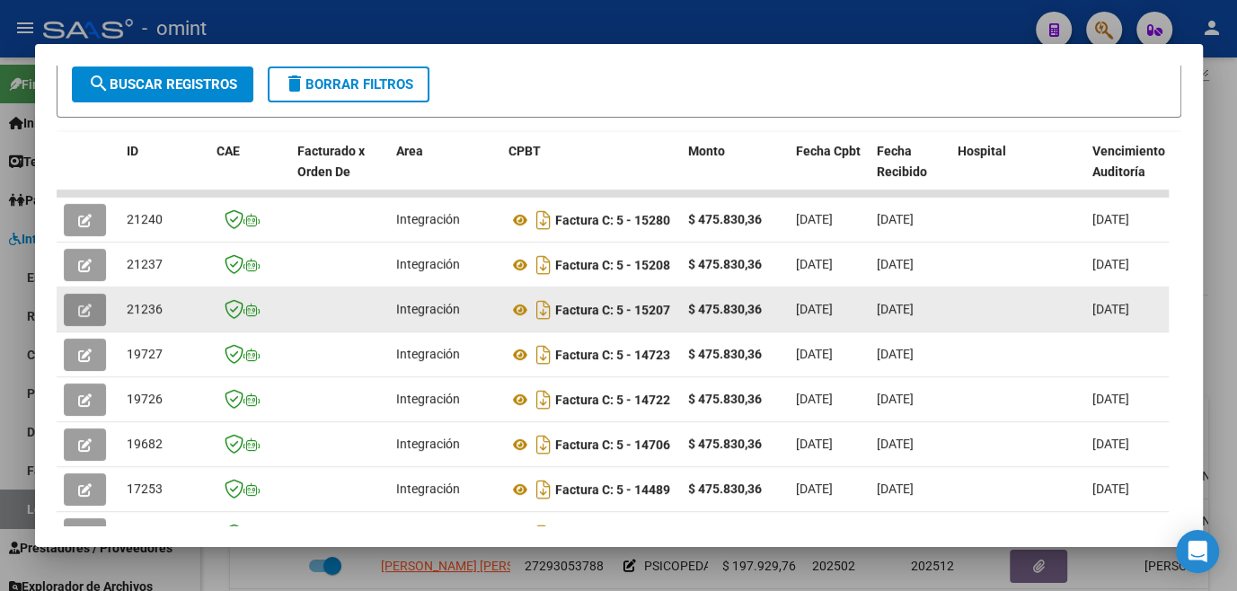
click at [78, 317] on icon "button" at bounding box center [84, 310] width 13 height 13
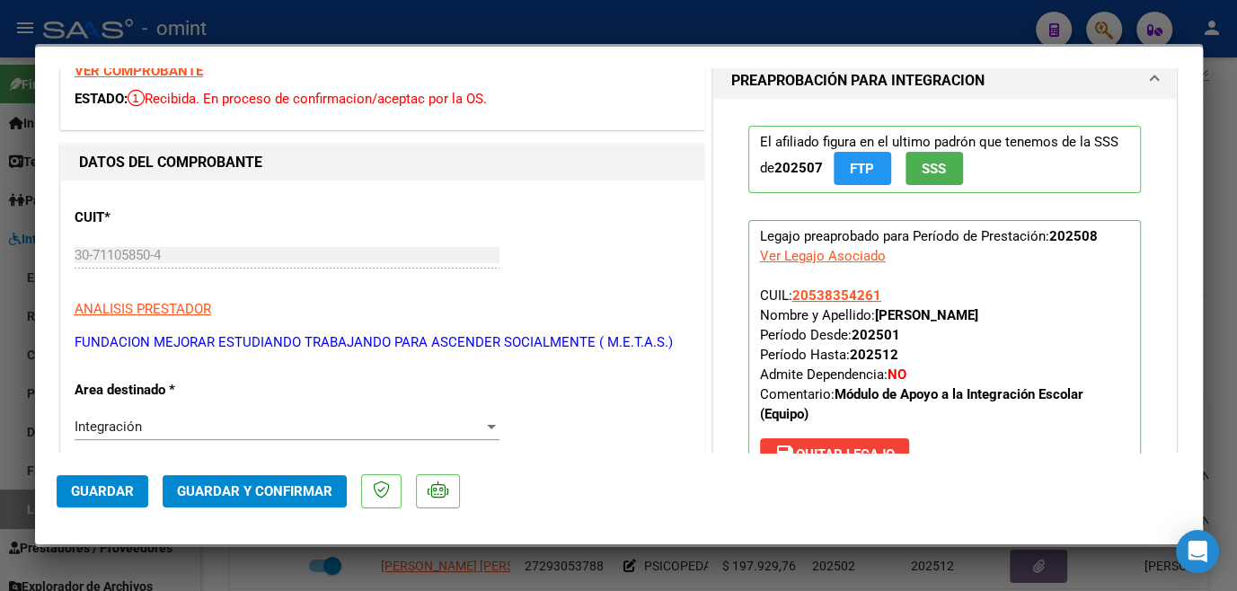
scroll to position [0, 0]
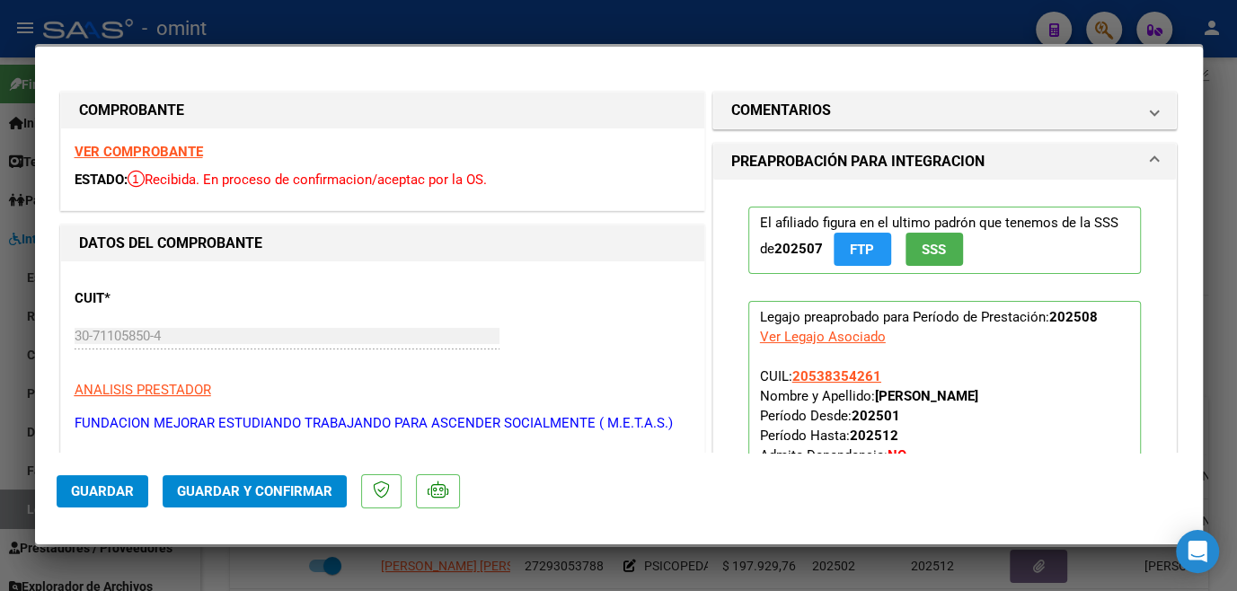
click at [155, 153] on strong "VER COMPROBANTE" at bounding box center [139, 152] width 128 height 16
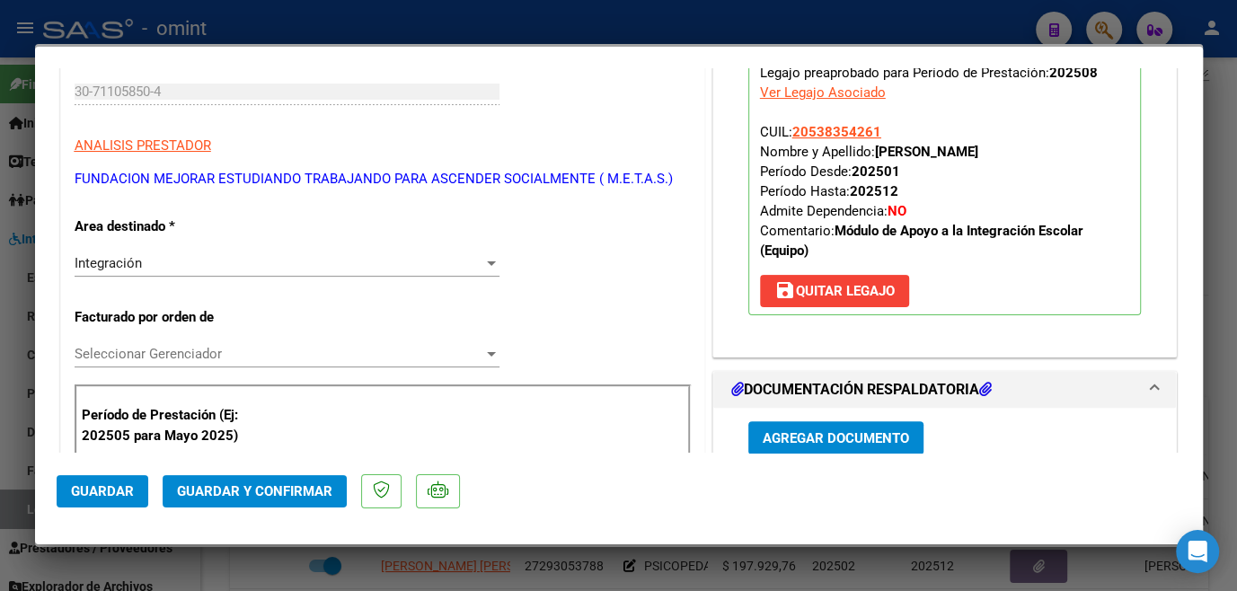
scroll to position [490, 0]
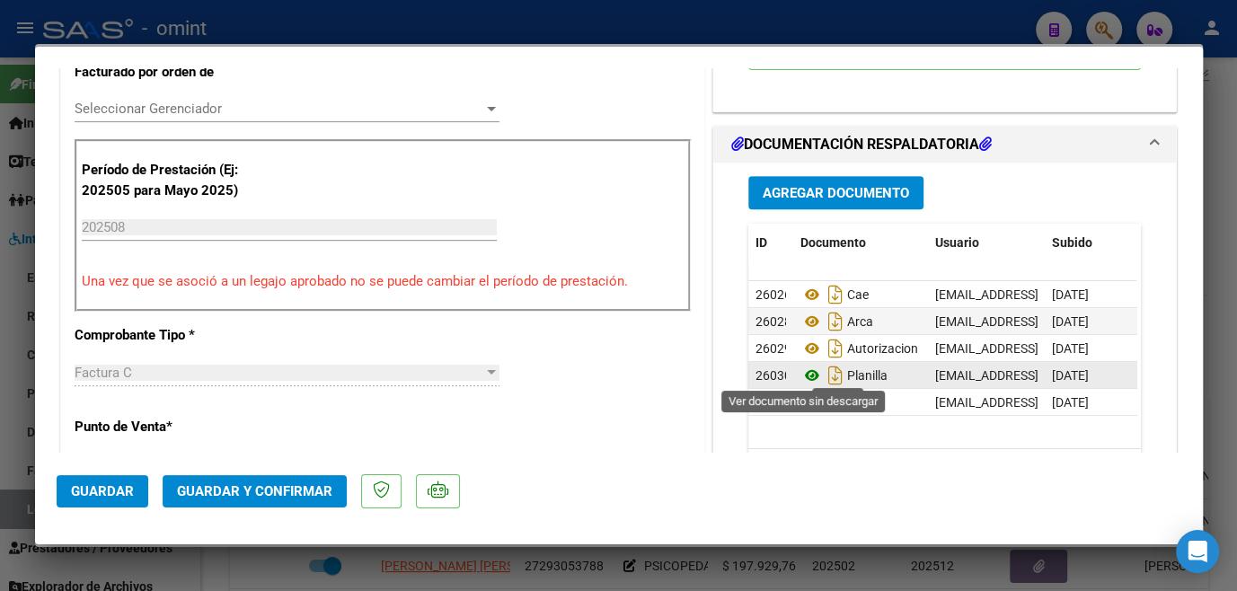
click at [804, 375] on icon at bounding box center [812, 376] width 23 height 22
click at [154, 101] on span "Seleccionar Gerenciador" at bounding box center [279, 109] width 409 height 16
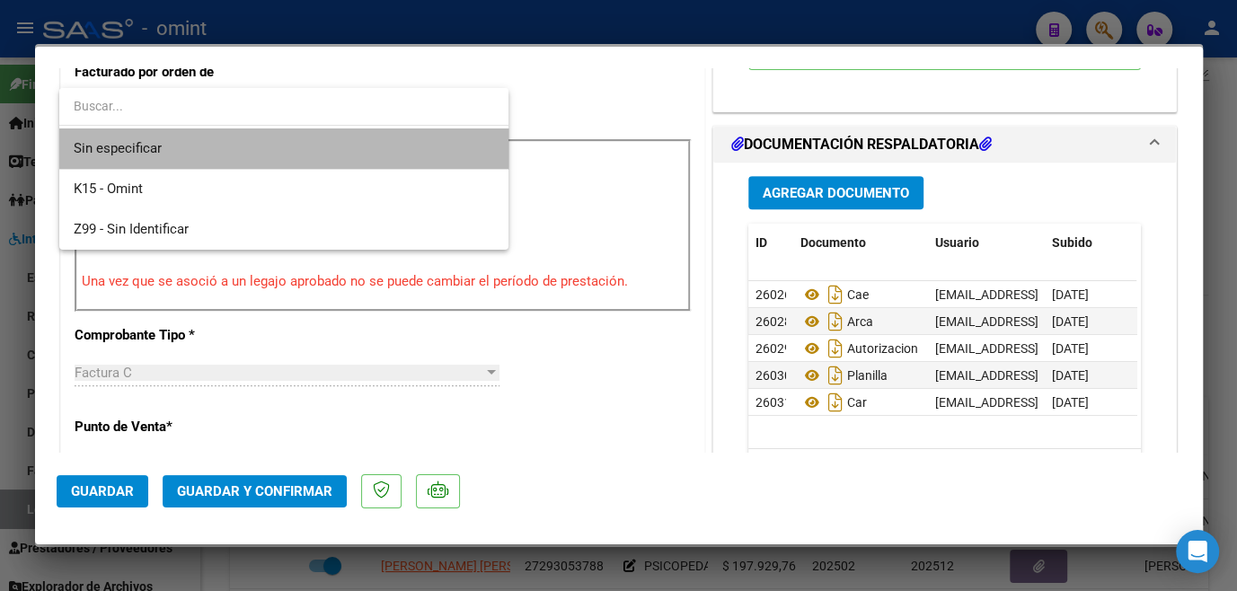
click at [125, 140] on span "Sin especificar" at bounding box center [284, 148] width 421 height 40
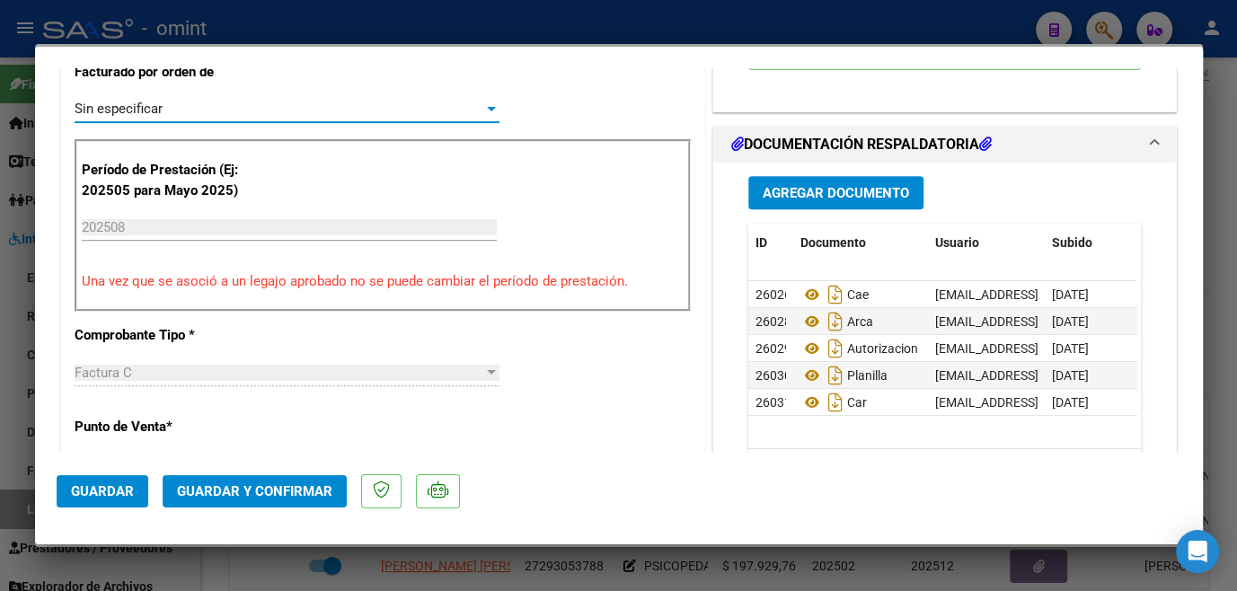
click at [214, 467] on mat-dialog-actions "Guardar Guardar y Confirmar" at bounding box center [619, 488] width 1125 height 71
click at [217, 492] on span "Guardar y Confirmar" at bounding box center [254, 491] width 155 height 16
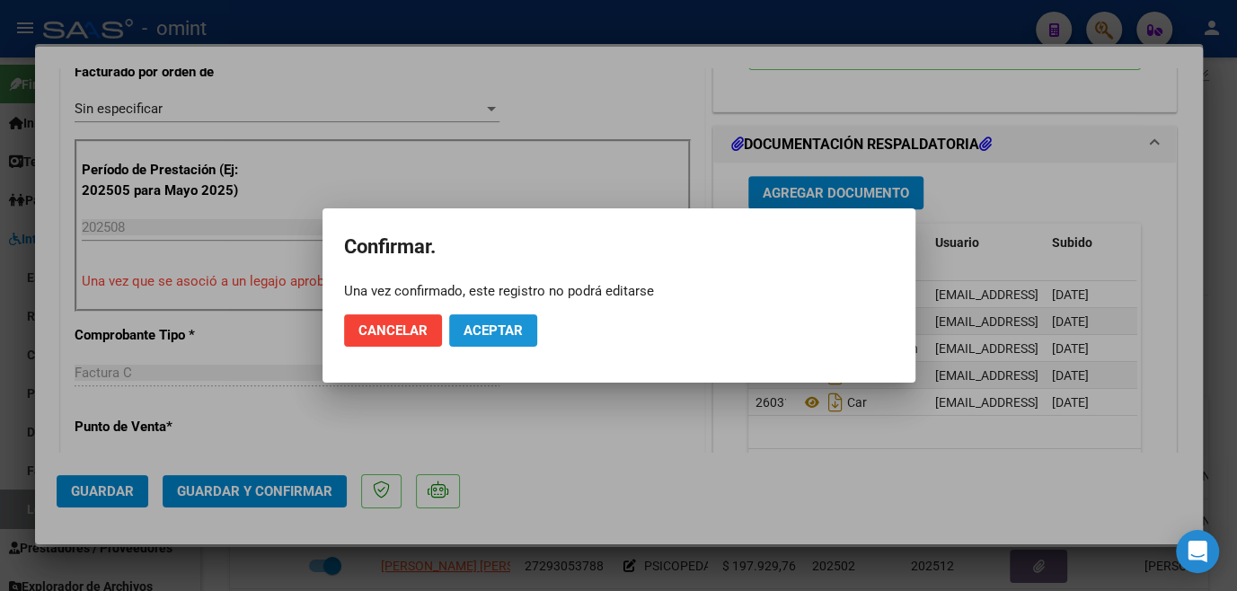
click at [519, 341] on button "Aceptar" at bounding box center [493, 330] width 88 height 32
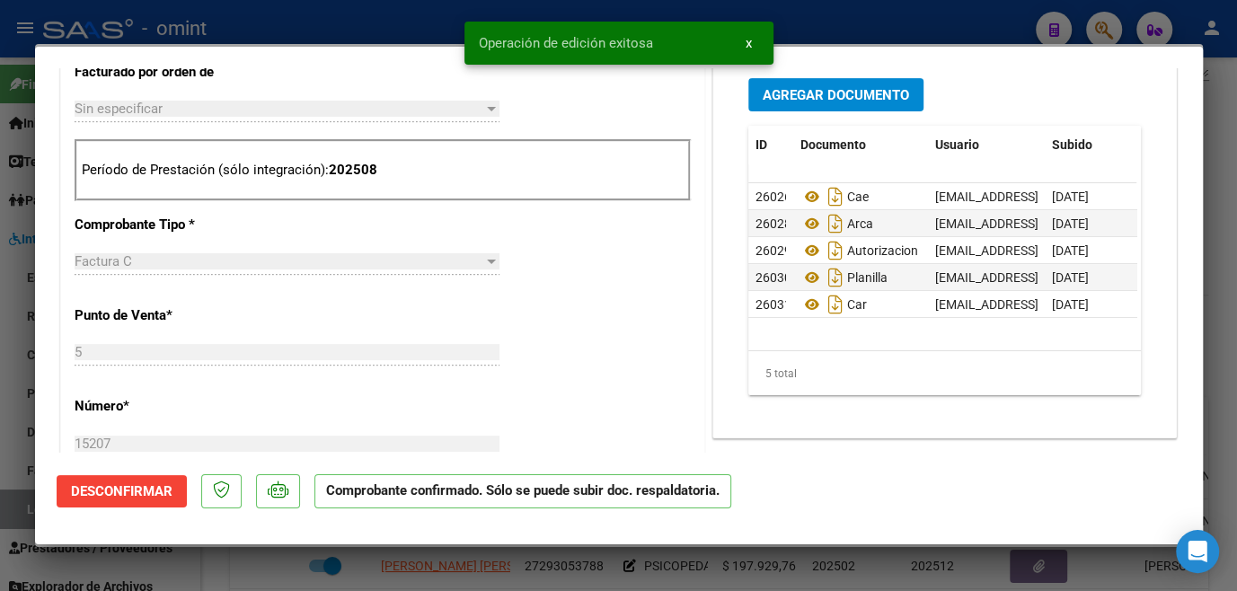
click at [532, 569] on div at bounding box center [618, 295] width 1237 height 591
type input "$ 0,00"
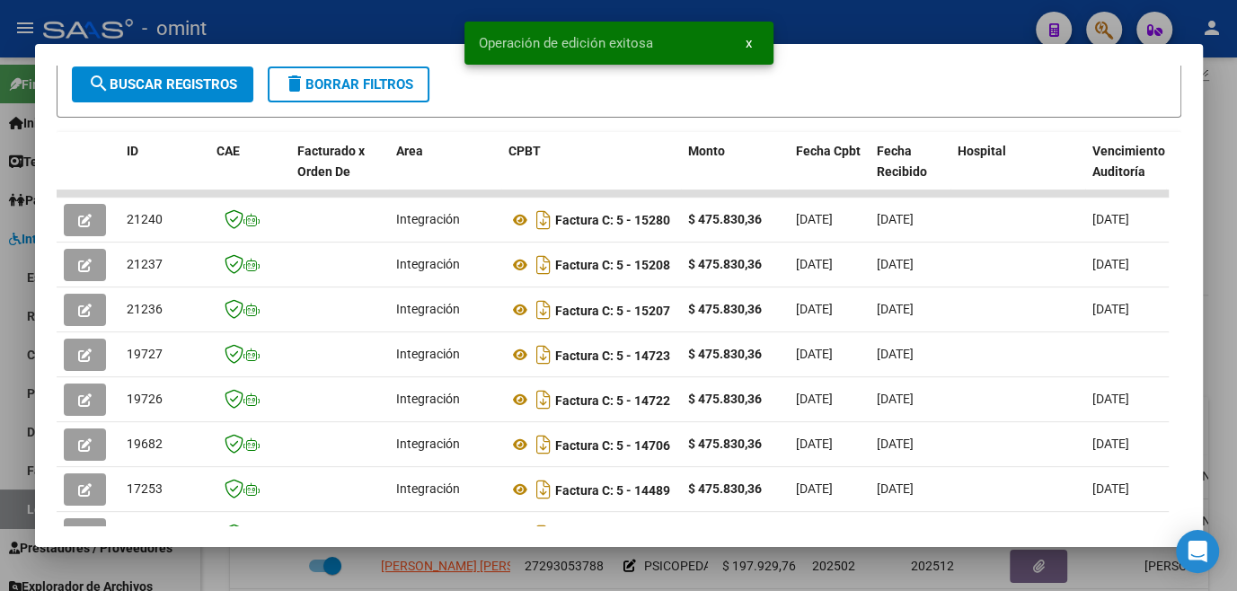
click at [532, 569] on div at bounding box center [618, 295] width 1237 height 591
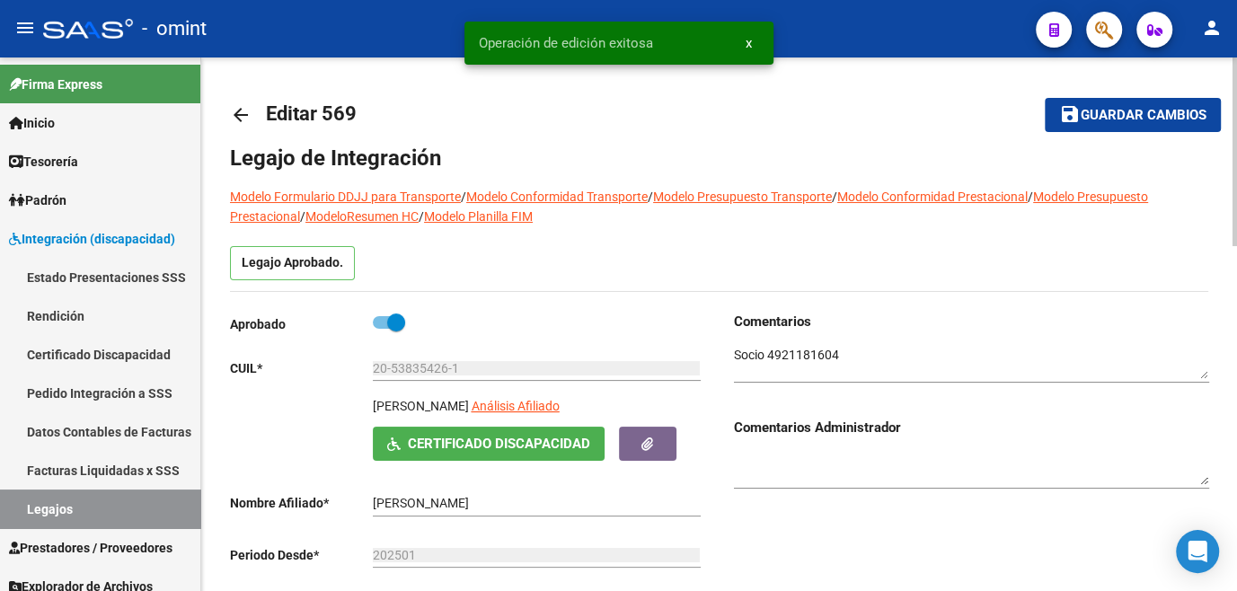
click at [1084, 116] on span "Guardar cambios" at bounding box center [1144, 116] width 126 height 16
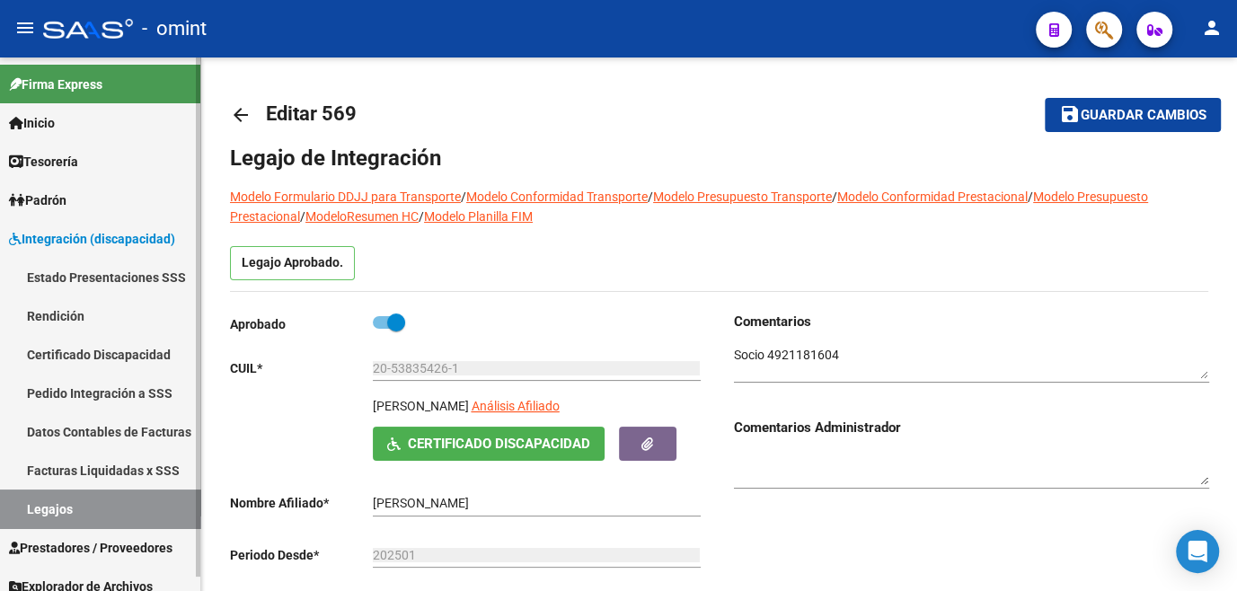
click at [75, 514] on link "Legajos" at bounding box center [100, 509] width 200 height 39
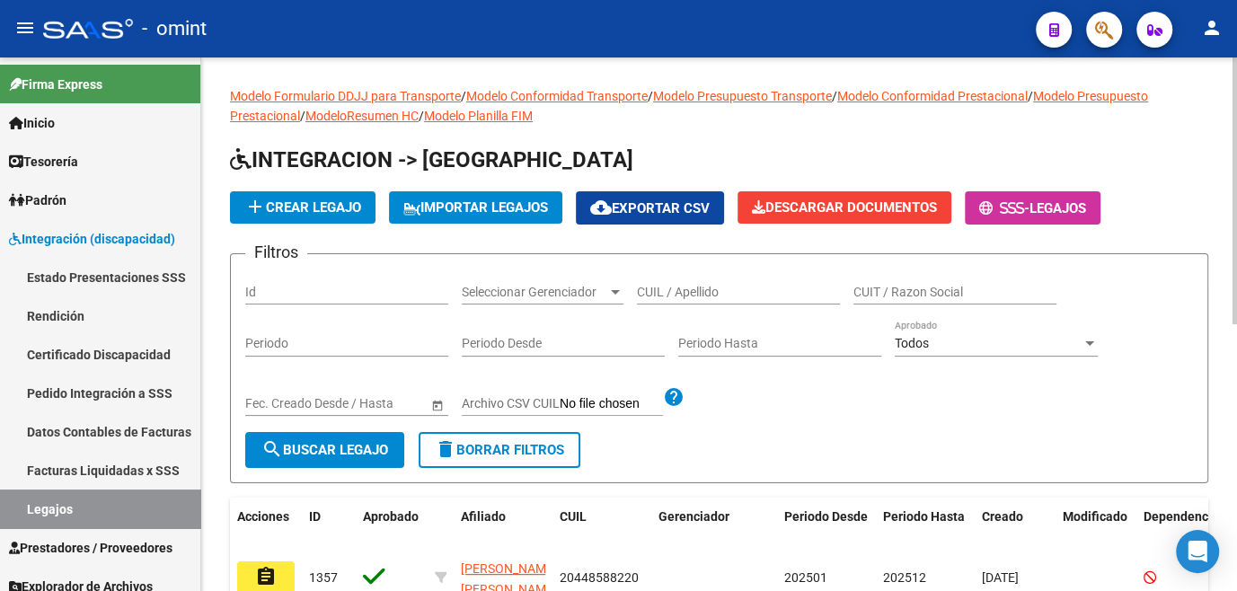
click at [773, 293] on input "CUIL / Apellido" at bounding box center [738, 292] width 203 height 15
type input "marquez joaqu"
click at [352, 437] on button "search Buscar Legajo" at bounding box center [324, 450] width 159 height 36
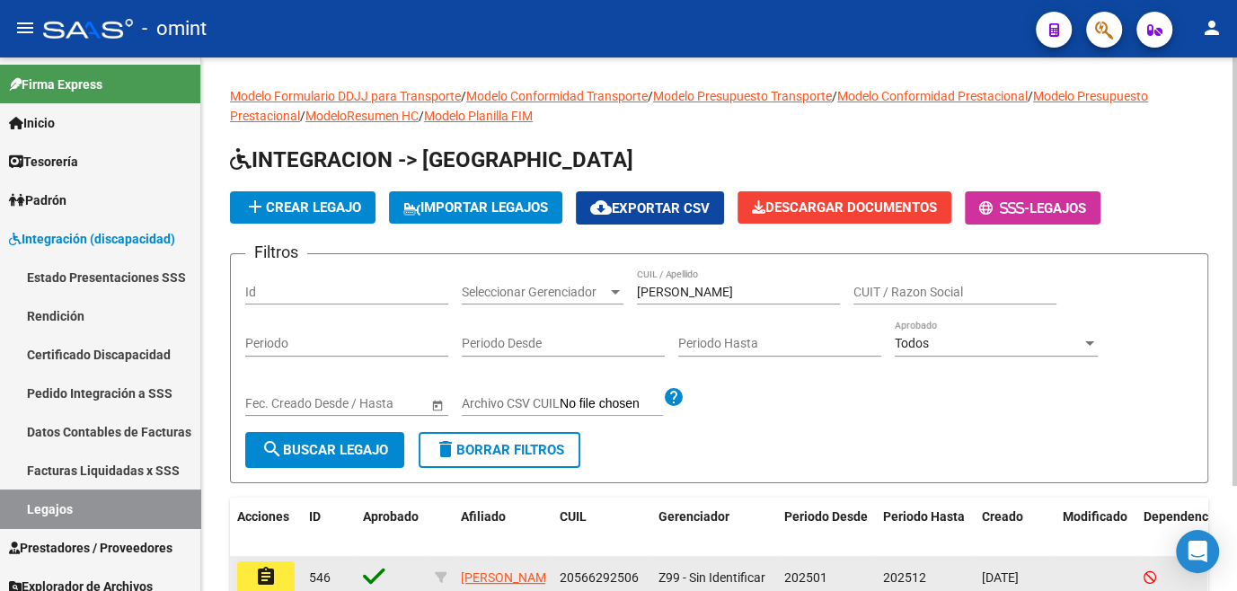
scroll to position [129, 0]
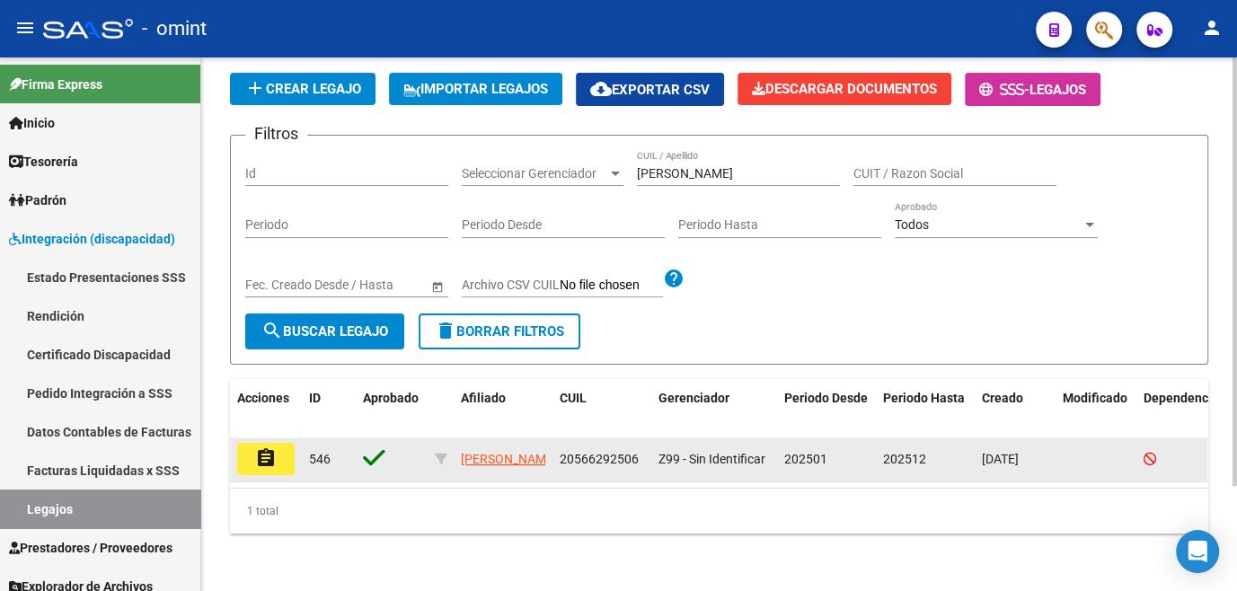
click at [245, 445] on button "assignment" at bounding box center [266, 459] width 58 height 32
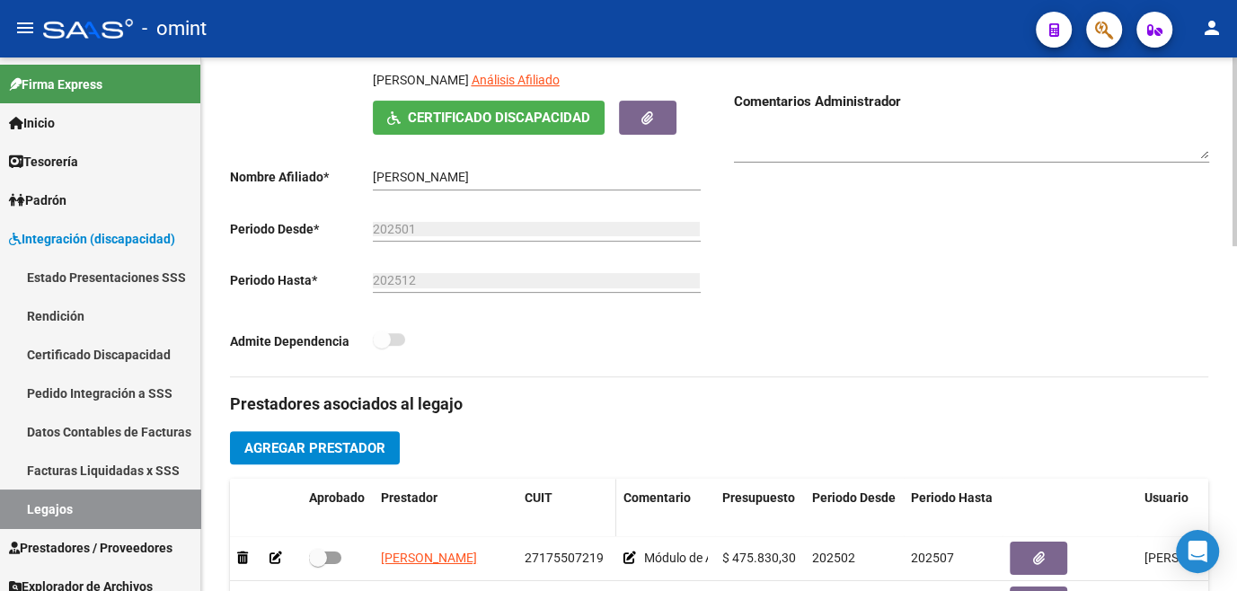
scroll to position [571, 0]
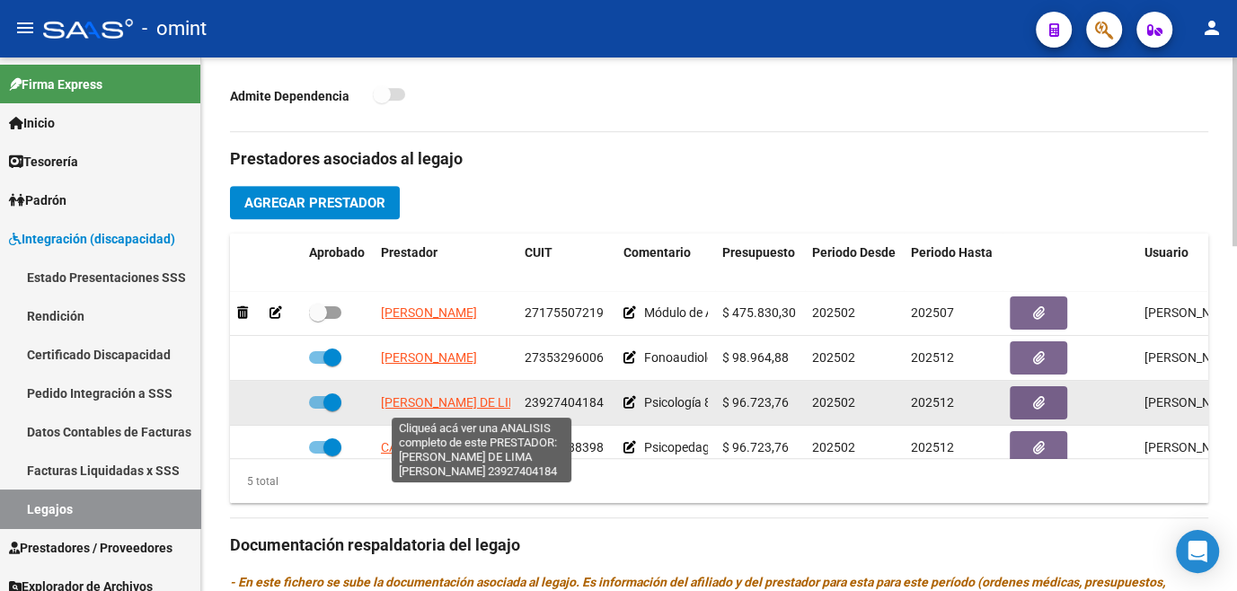
click at [450, 403] on span "SCOTTI DE LIMA VERONICA YANINA" at bounding box center [503, 402] width 245 height 14
type textarea "23927404184"
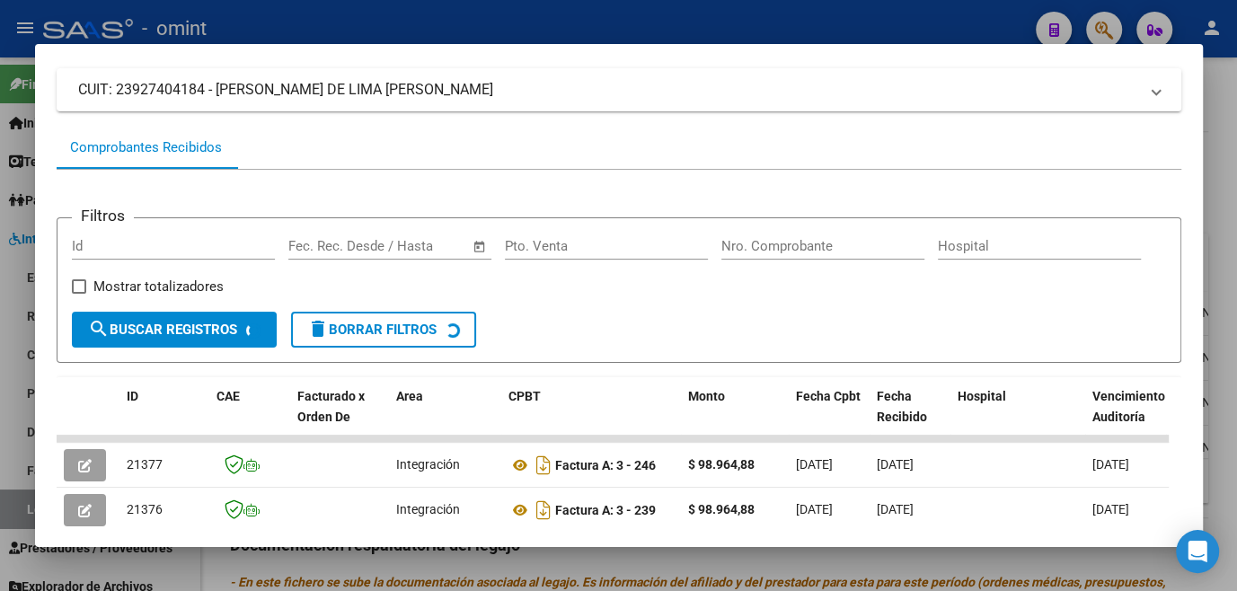
scroll to position [361, 0]
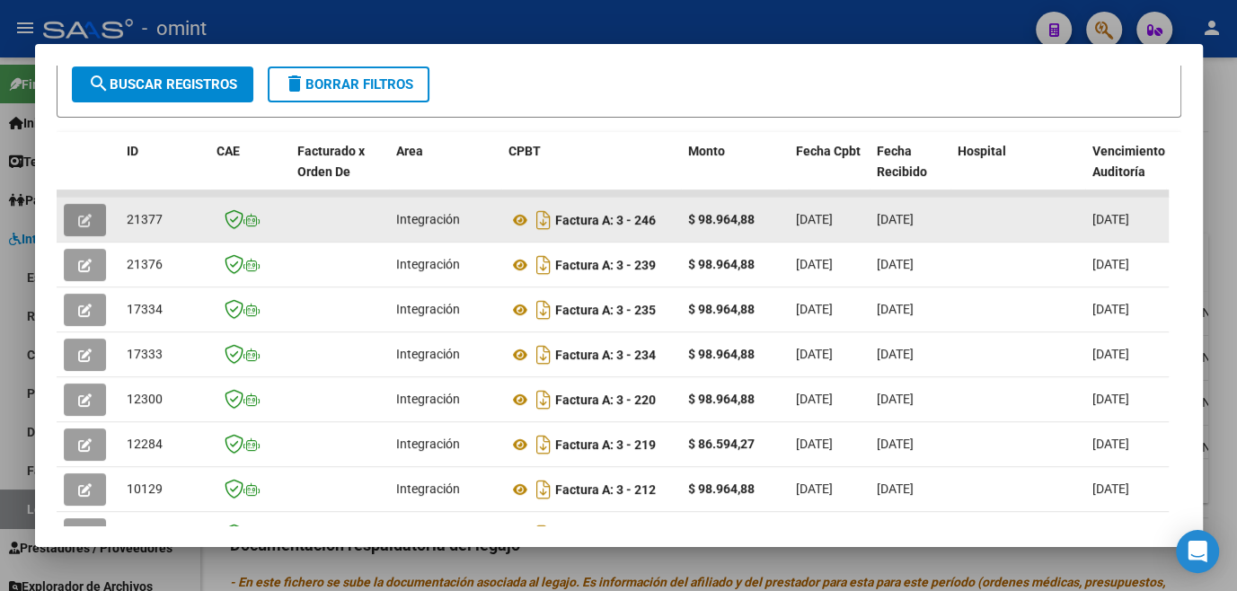
click at [76, 219] on button "button" at bounding box center [85, 220] width 42 height 32
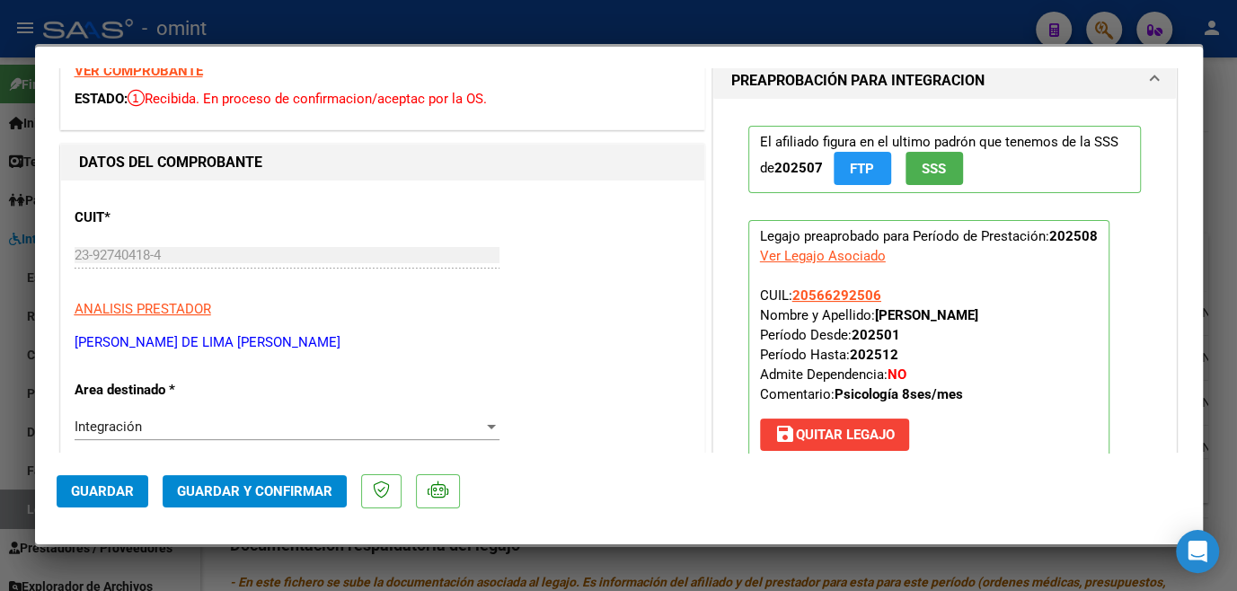
scroll to position [0, 0]
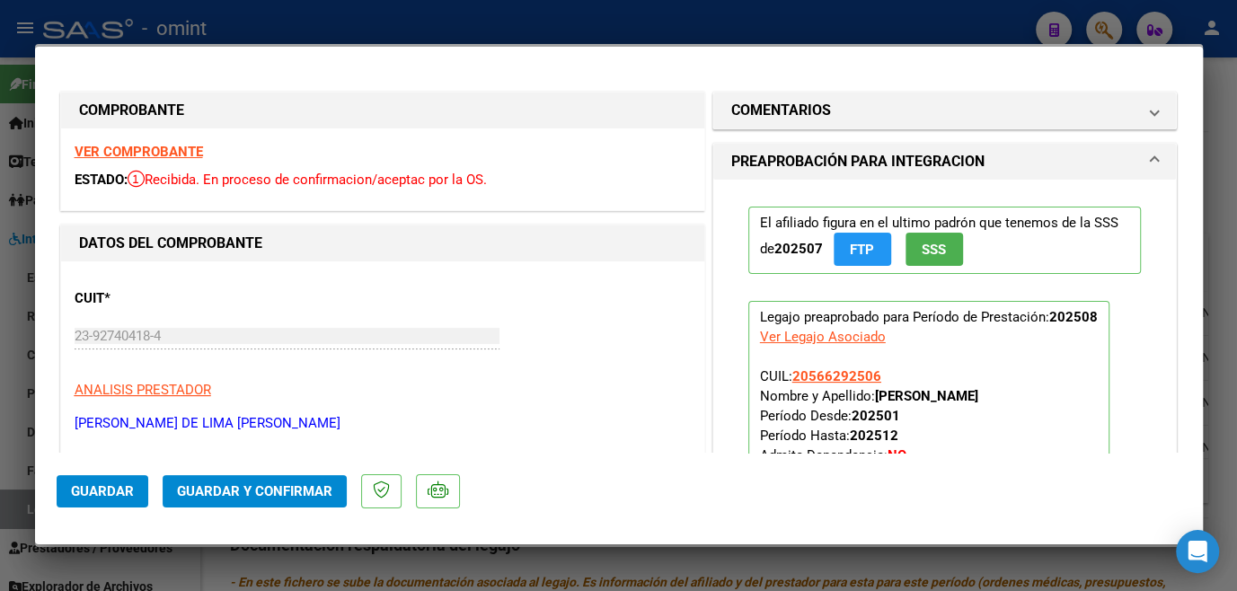
click at [105, 149] on strong "VER COMPROBANTE" at bounding box center [139, 152] width 128 height 16
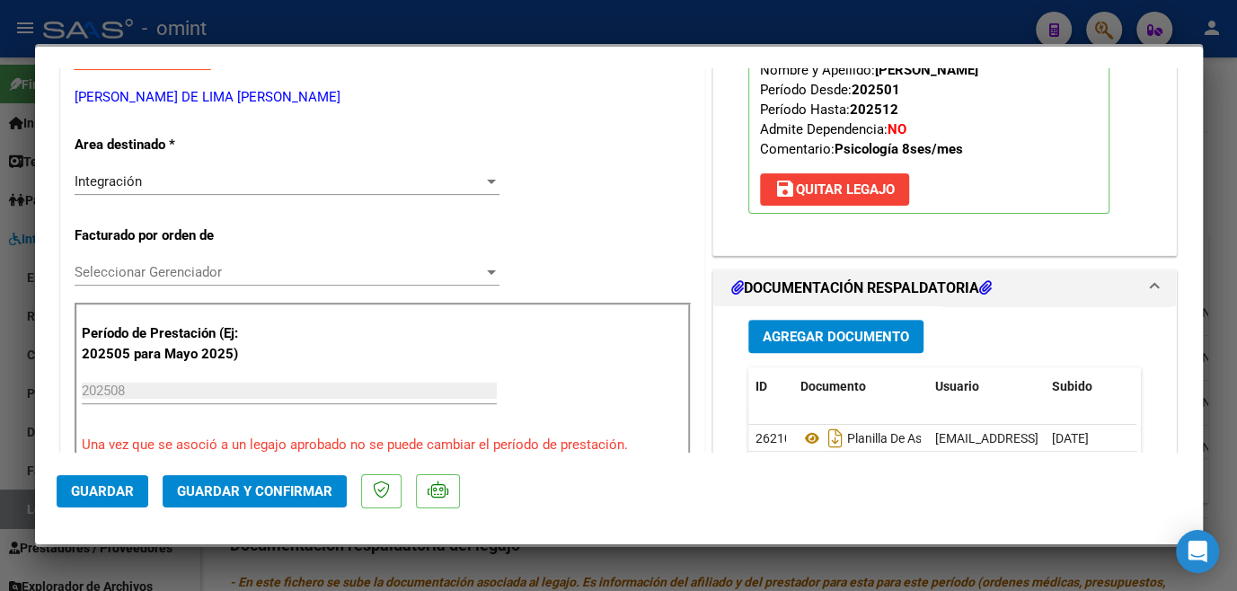
scroll to position [571, 0]
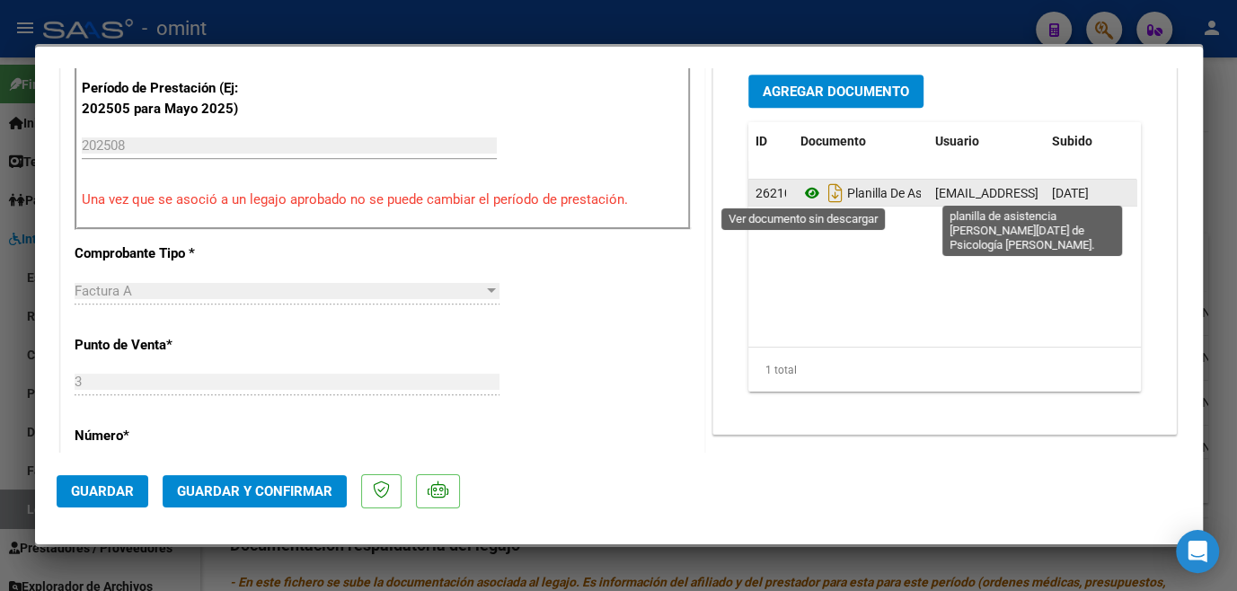
click at [802, 186] on icon at bounding box center [812, 193] width 23 height 22
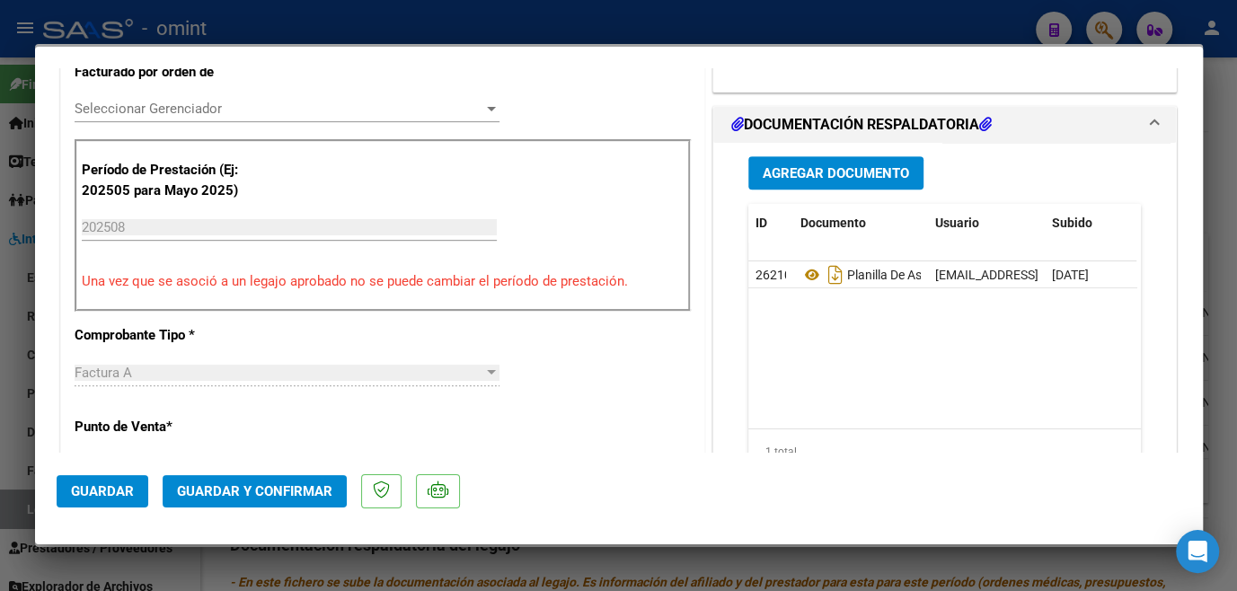
scroll to position [408, 0]
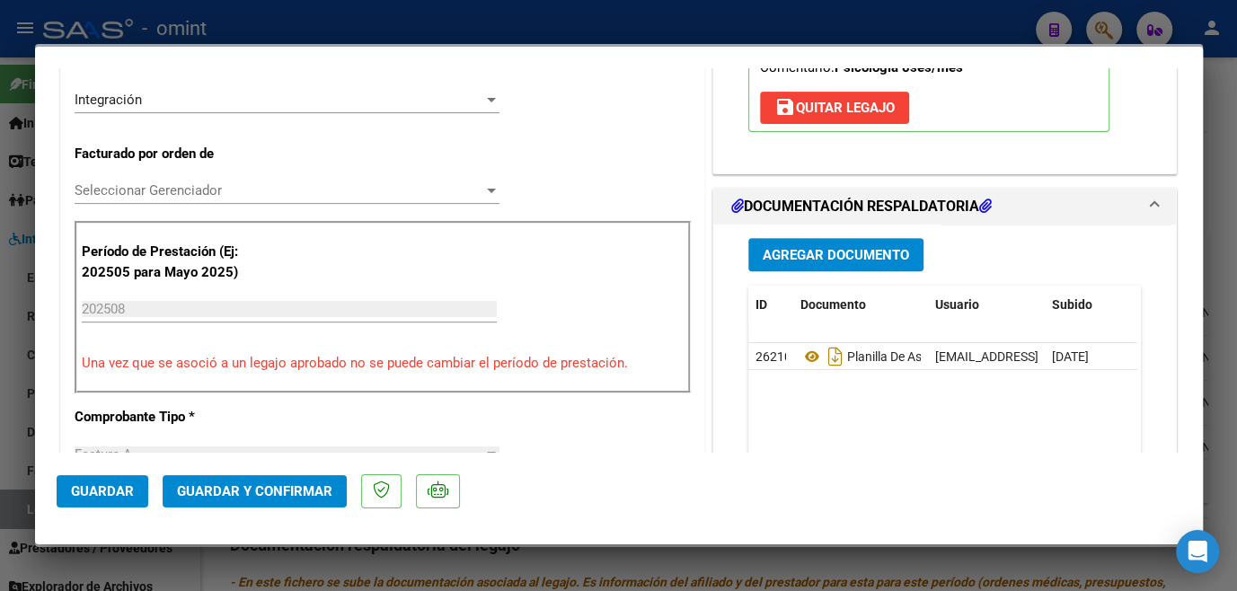
click at [168, 188] on span "Seleccionar Gerenciador" at bounding box center [279, 190] width 409 height 16
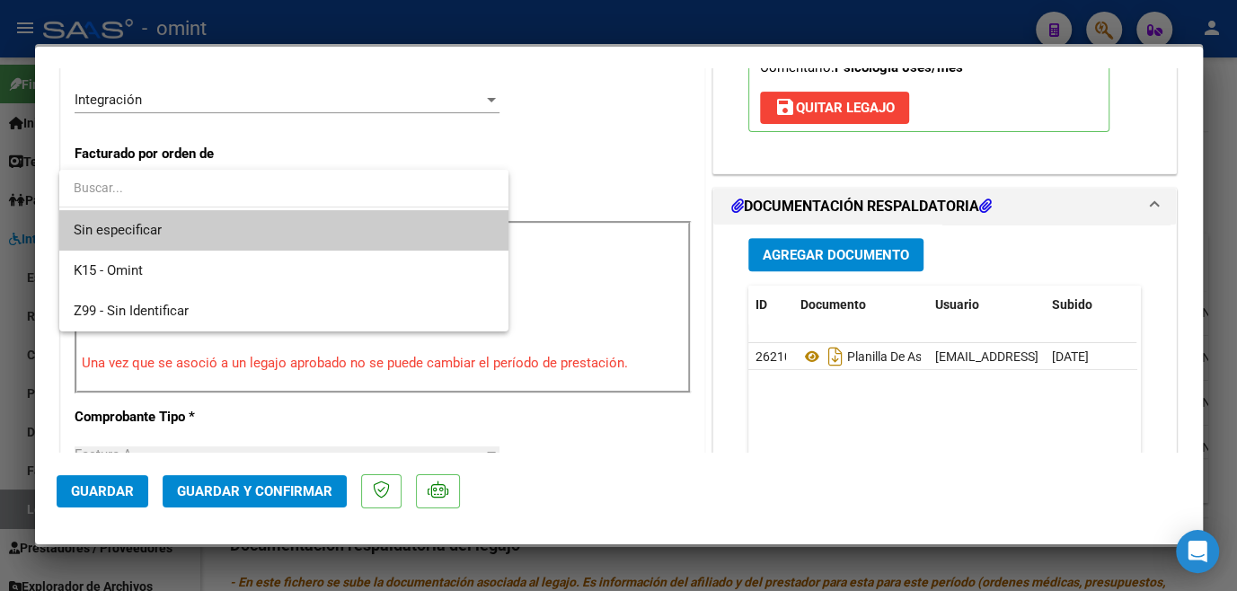
click at [166, 244] on span "Sin especificar" at bounding box center [284, 230] width 421 height 40
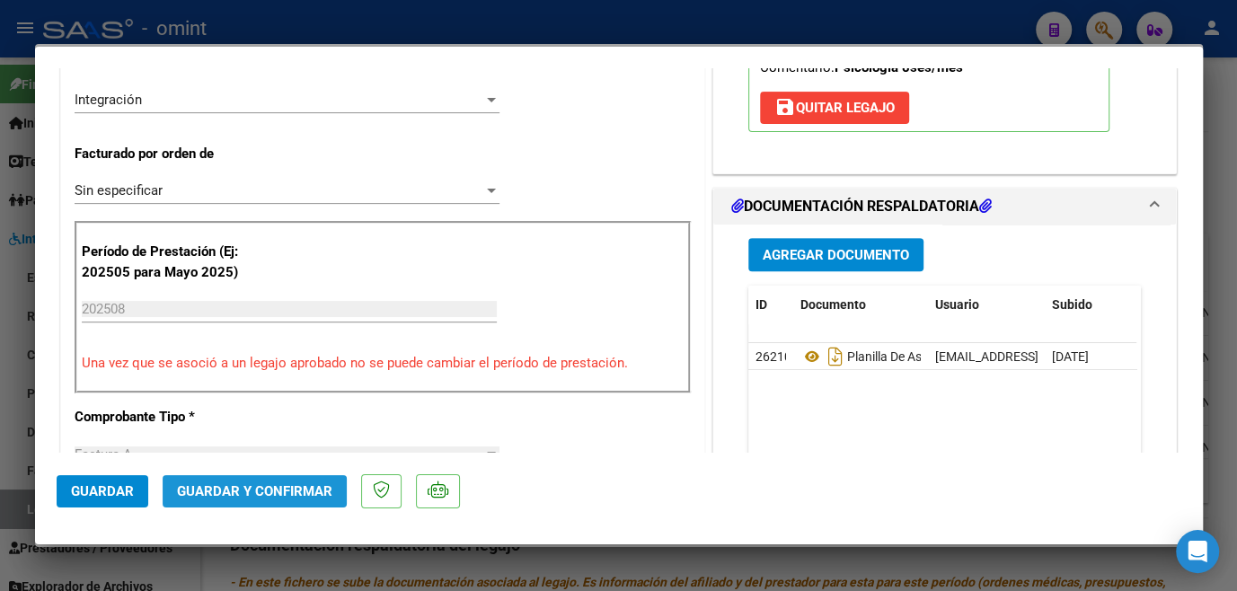
click at [227, 505] on button "Guardar y Confirmar" at bounding box center [255, 491] width 184 height 32
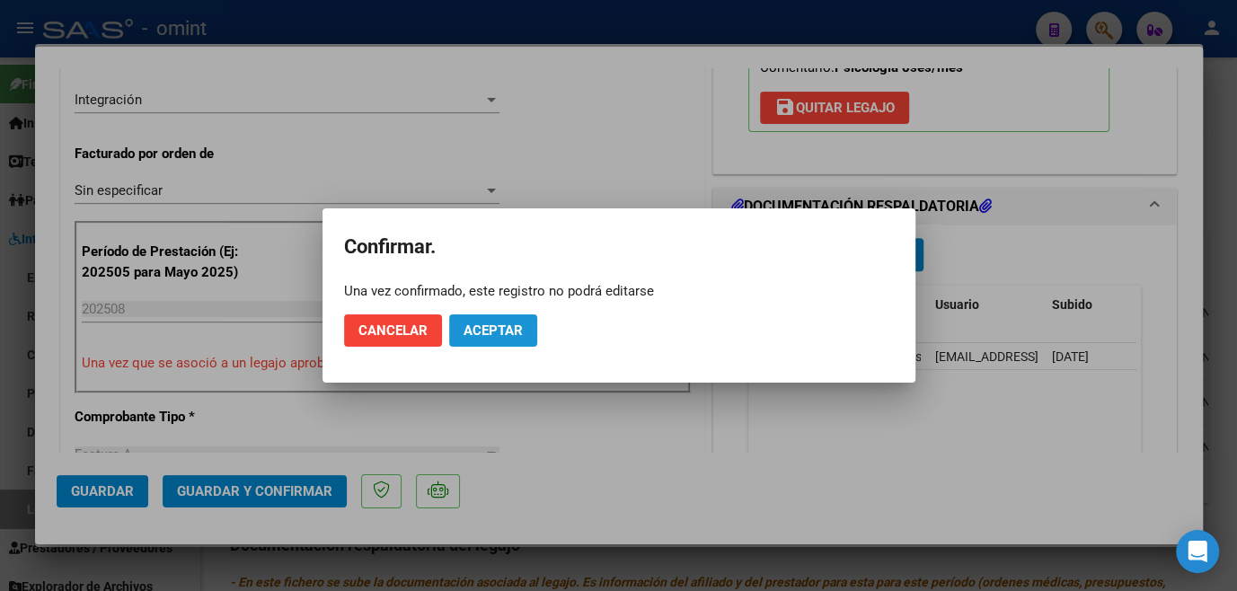
click at [481, 328] on span "Aceptar" at bounding box center [493, 331] width 59 height 16
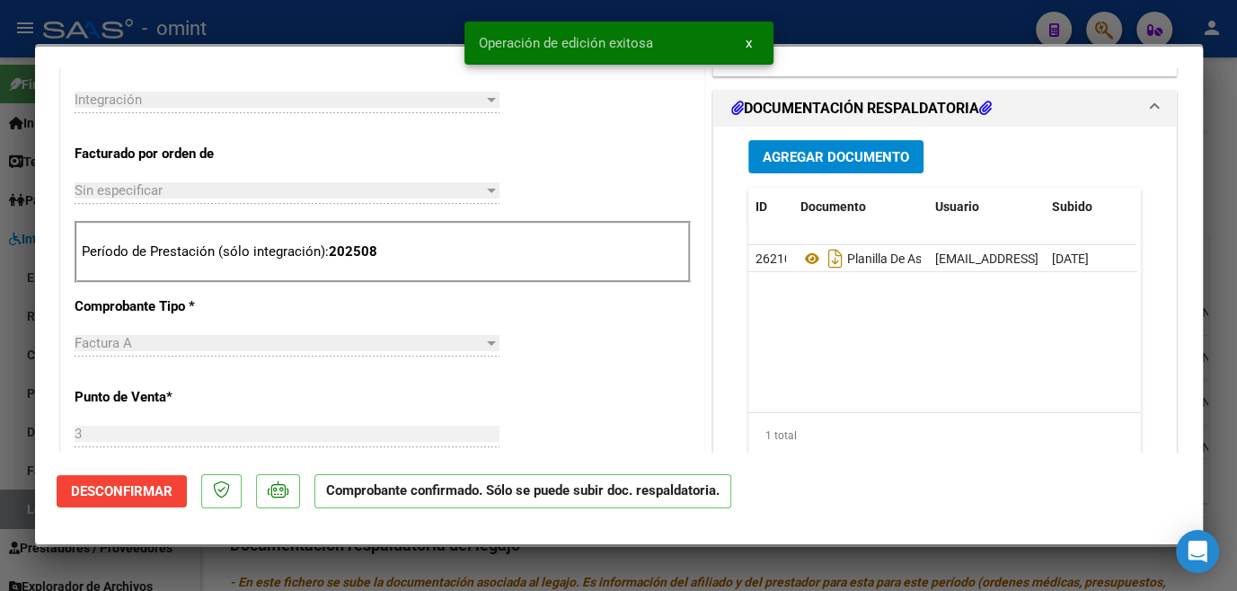
click at [414, 557] on div at bounding box center [618, 295] width 1237 height 591
type input "$ 0,00"
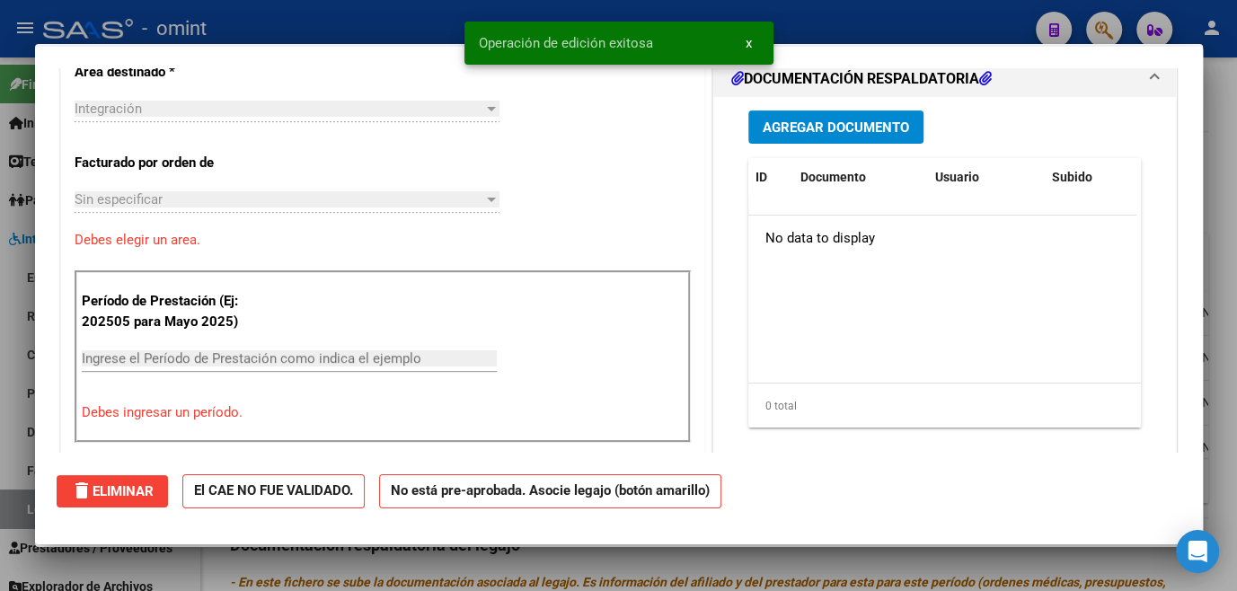
scroll to position [0, 0]
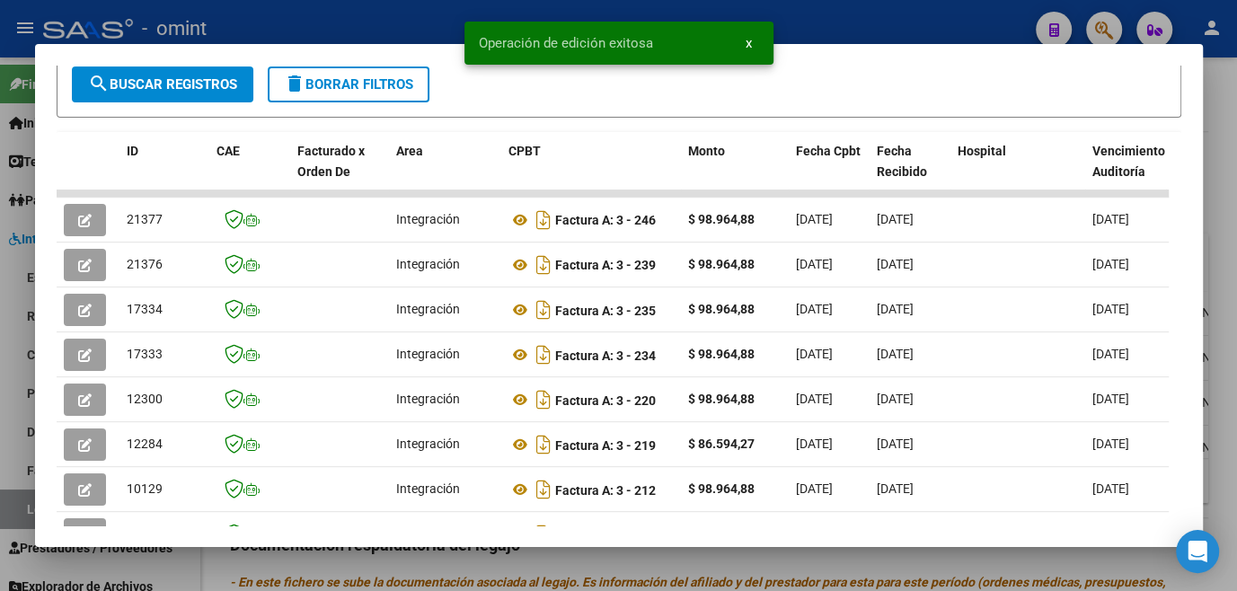
click at [414, 557] on div at bounding box center [618, 295] width 1237 height 591
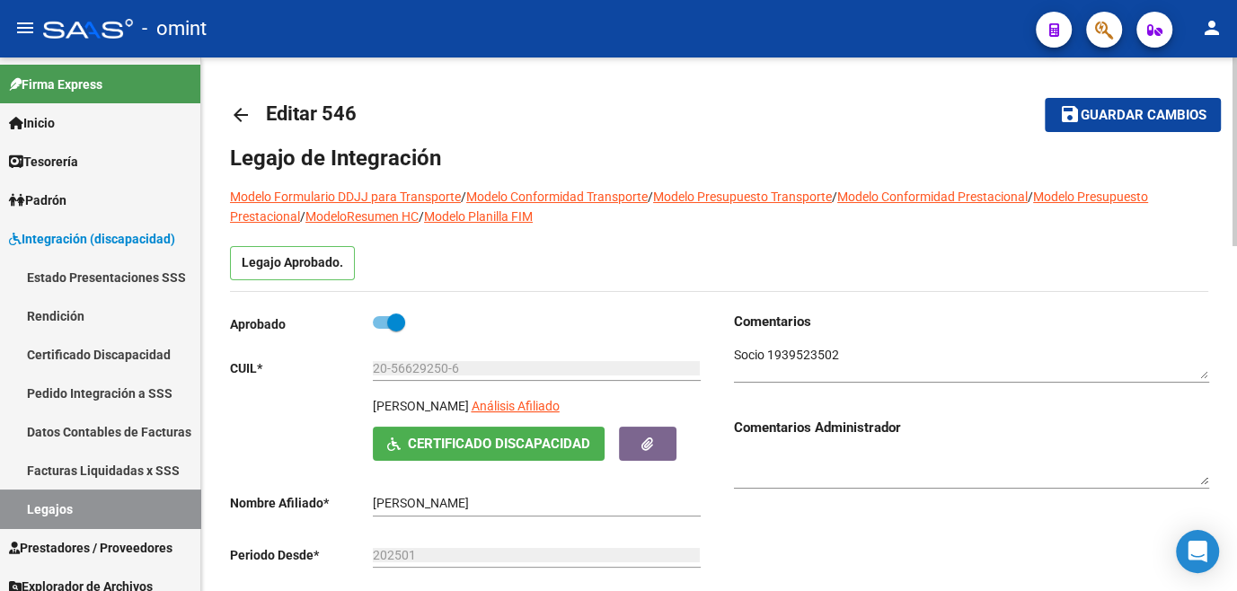
click at [1103, 111] on span "Guardar cambios" at bounding box center [1144, 116] width 126 height 16
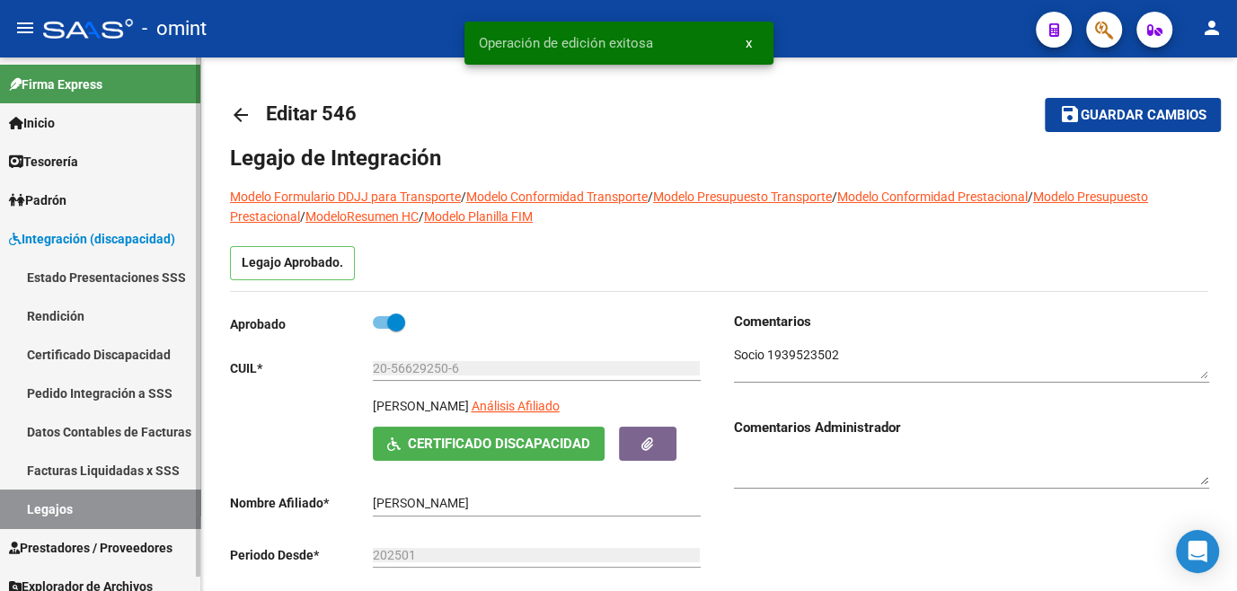
click at [57, 505] on link "Legajos" at bounding box center [100, 509] width 200 height 39
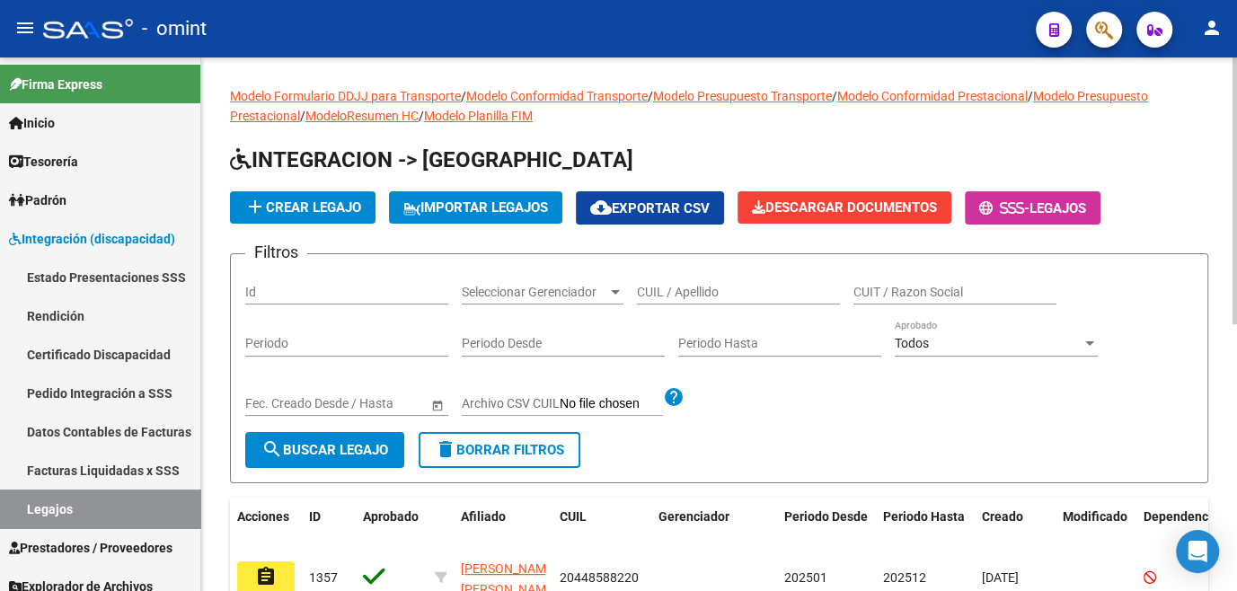
click at [664, 281] on div "CUIL / Apellido" at bounding box center [738, 287] width 203 height 36
click at [669, 290] on input "CUIL / Apellido" at bounding box center [738, 292] width 203 height 15
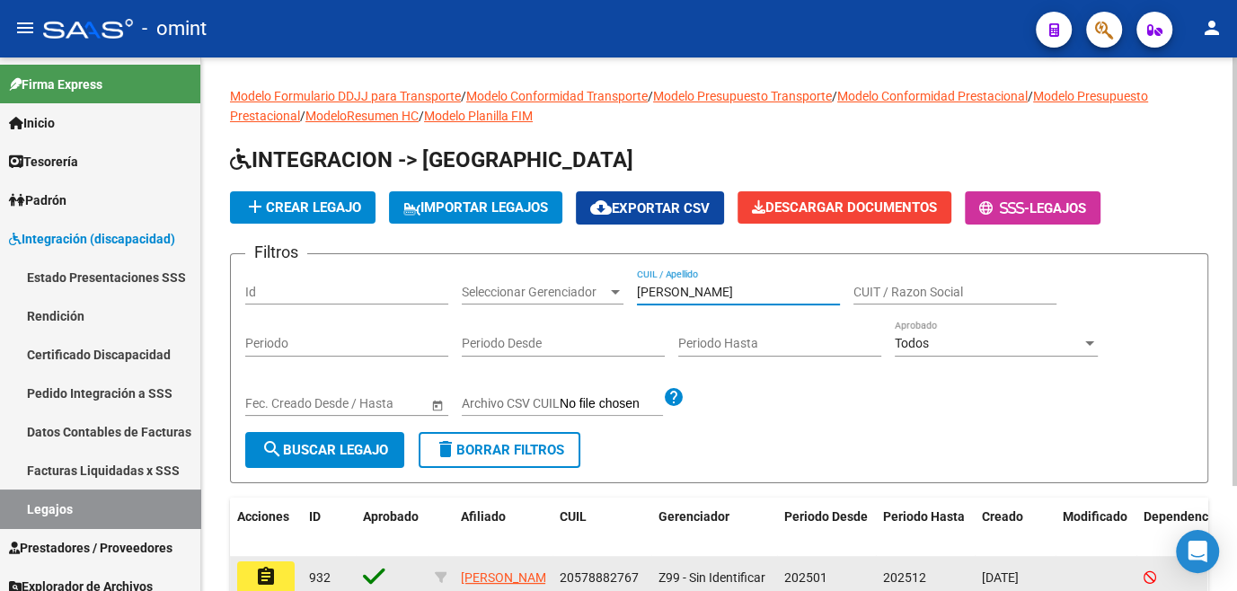
type input "martinez br"
click at [288, 570] on button "assignment" at bounding box center [266, 578] width 58 height 32
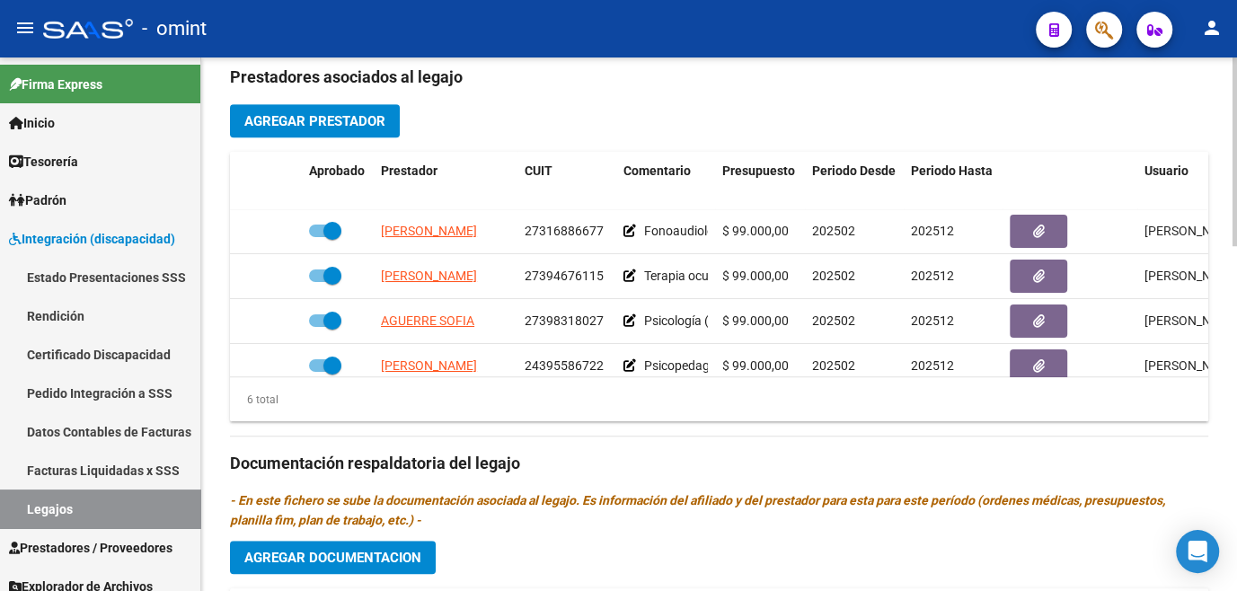
scroll to position [571, 0]
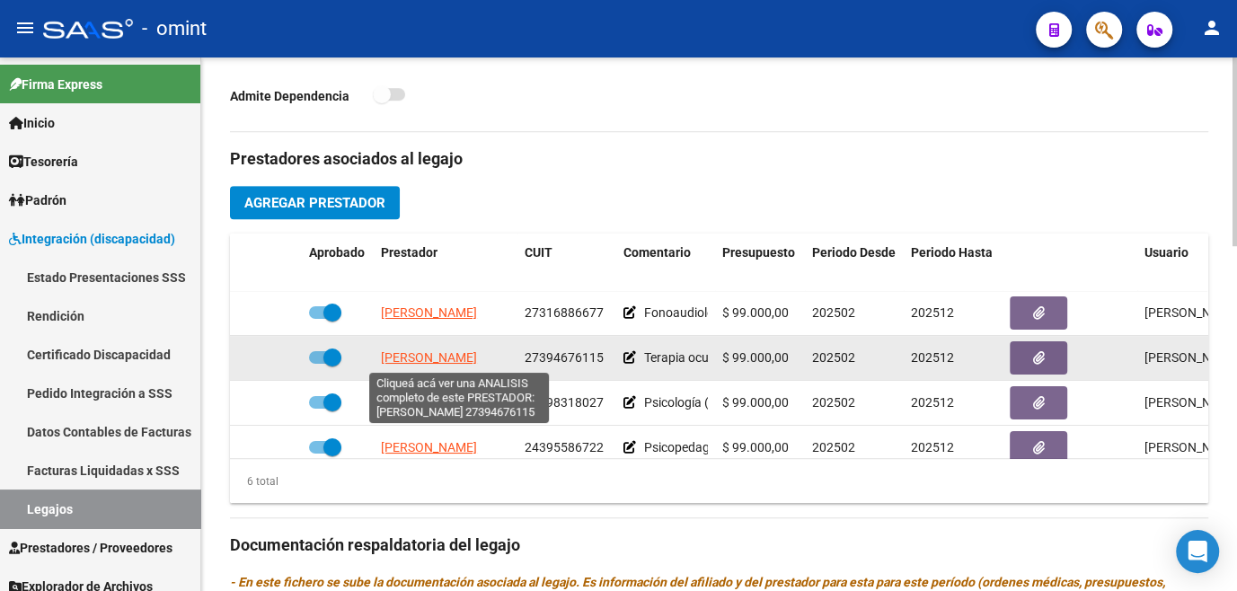
click at [450, 353] on span "MARTINEZ MICAELA BELEN" at bounding box center [429, 357] width 96 height 14
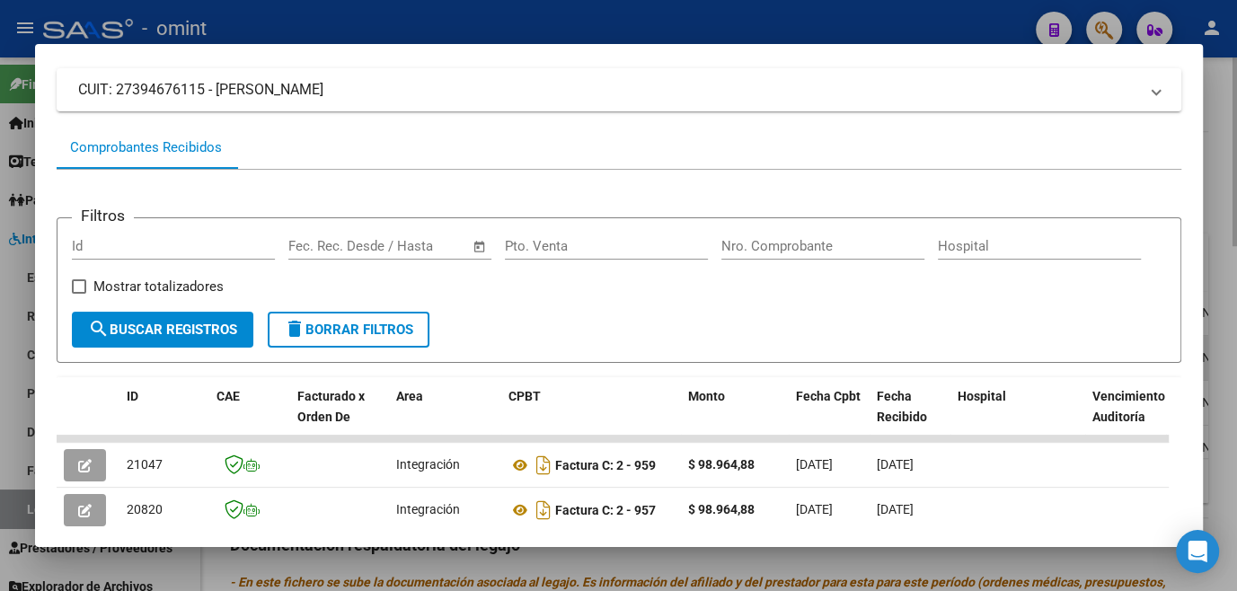
scroll to position [279, 0]
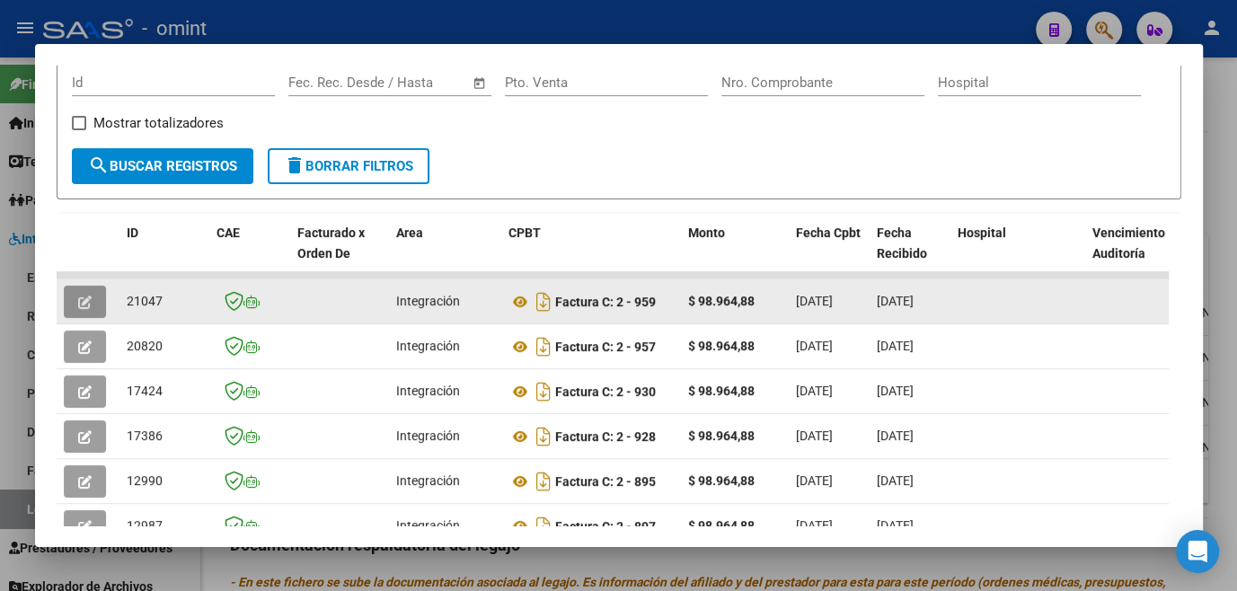
click at [64, 306] on button "button" at bounding box center [85, 302] width 42 height 32
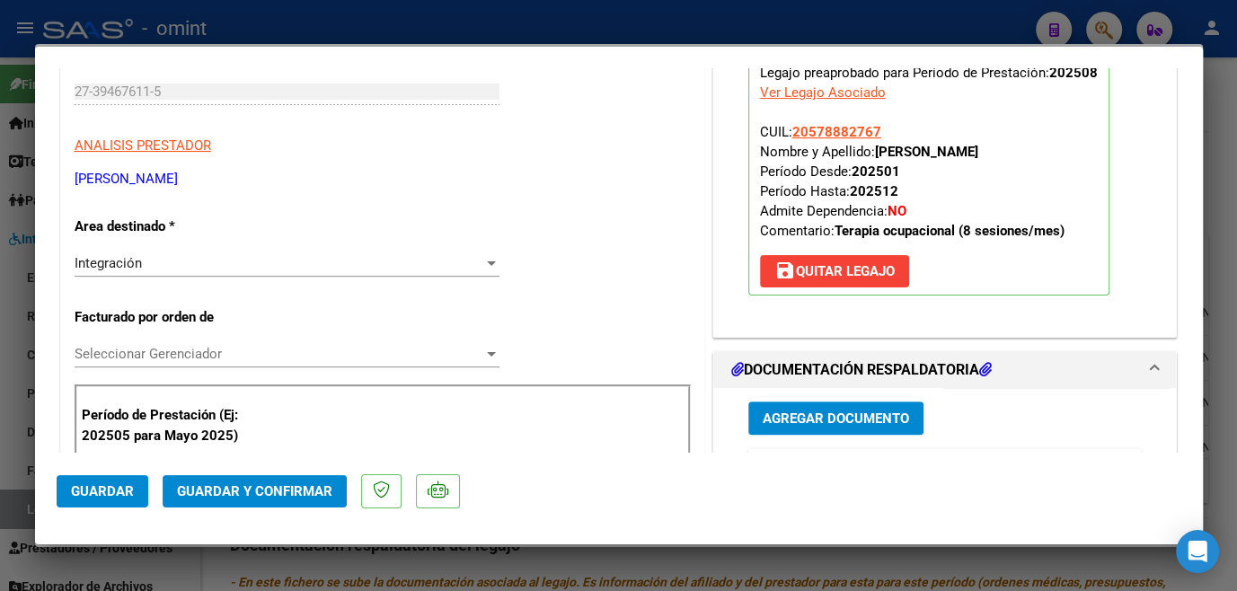
scroll to position [0, 0]
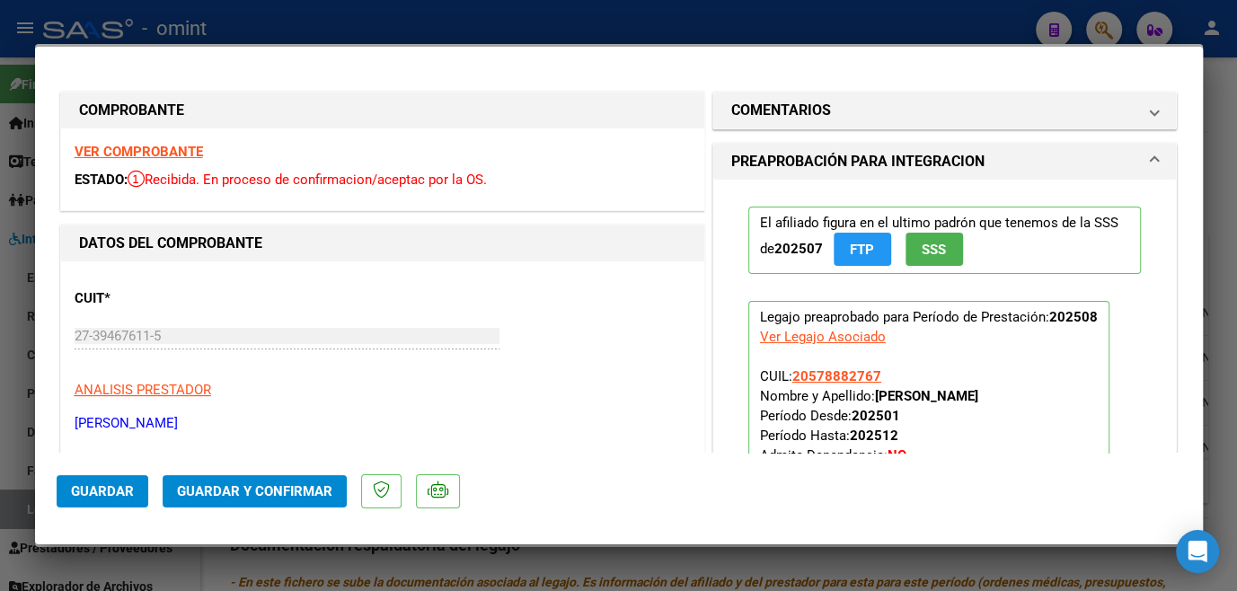
click at [139, 148] on strong "VER COMPROBANTE" at bounding box center [139, 152] width 128 height 16
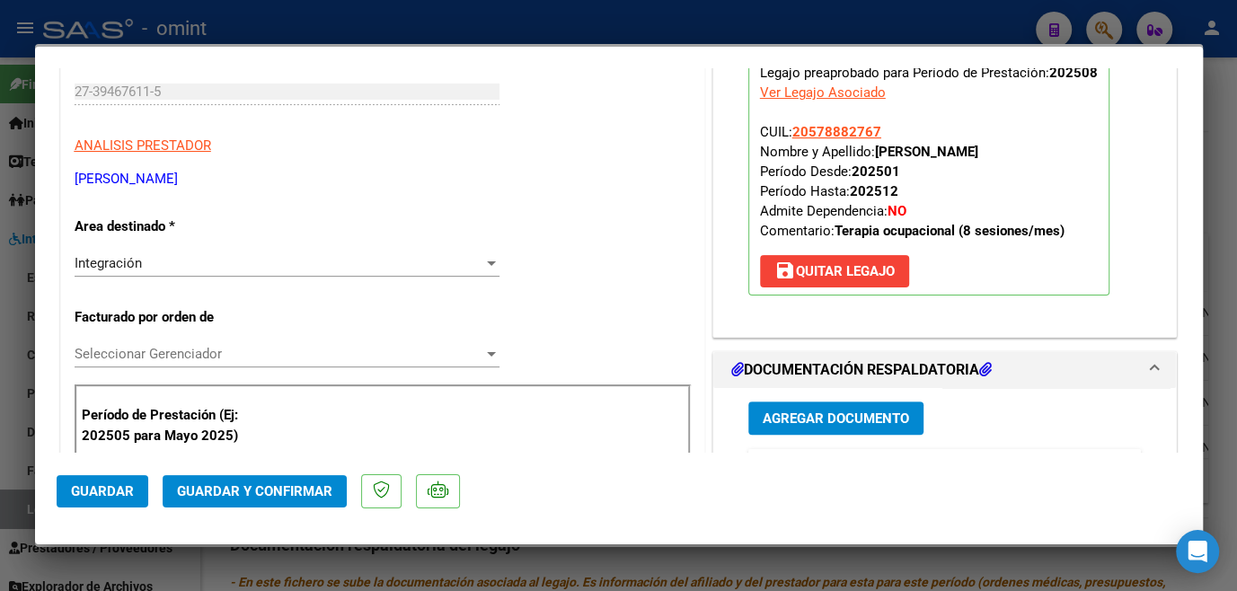
scroll to position [408, 0]
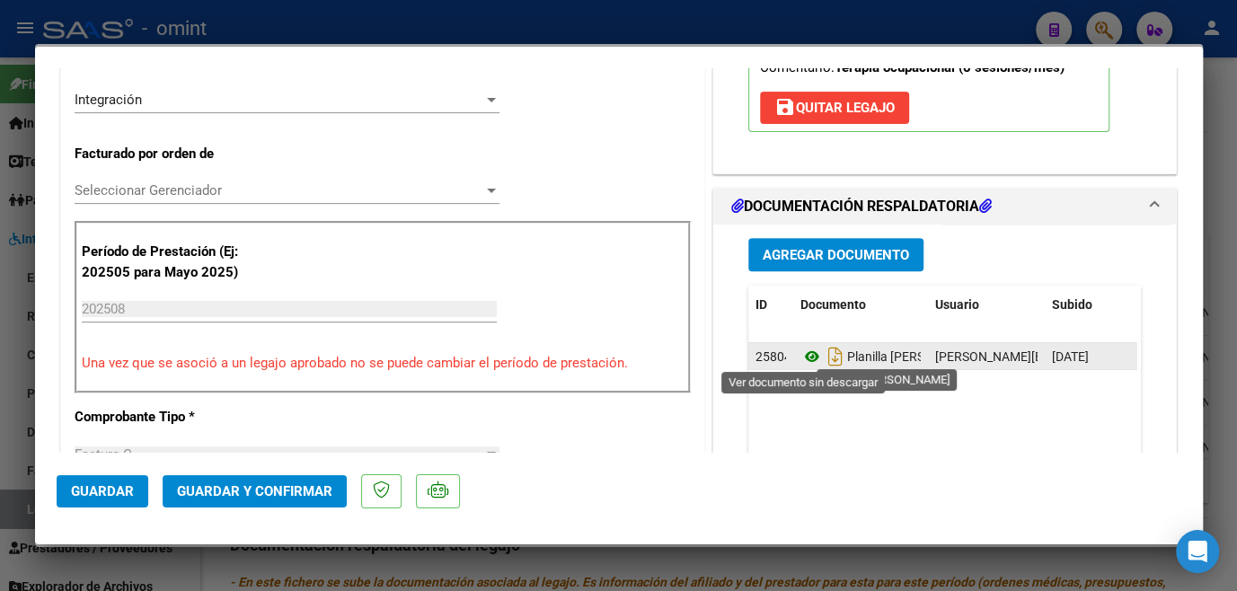
click at [801, 354] on icon at bounding box center [812, 357] width 23 height 22
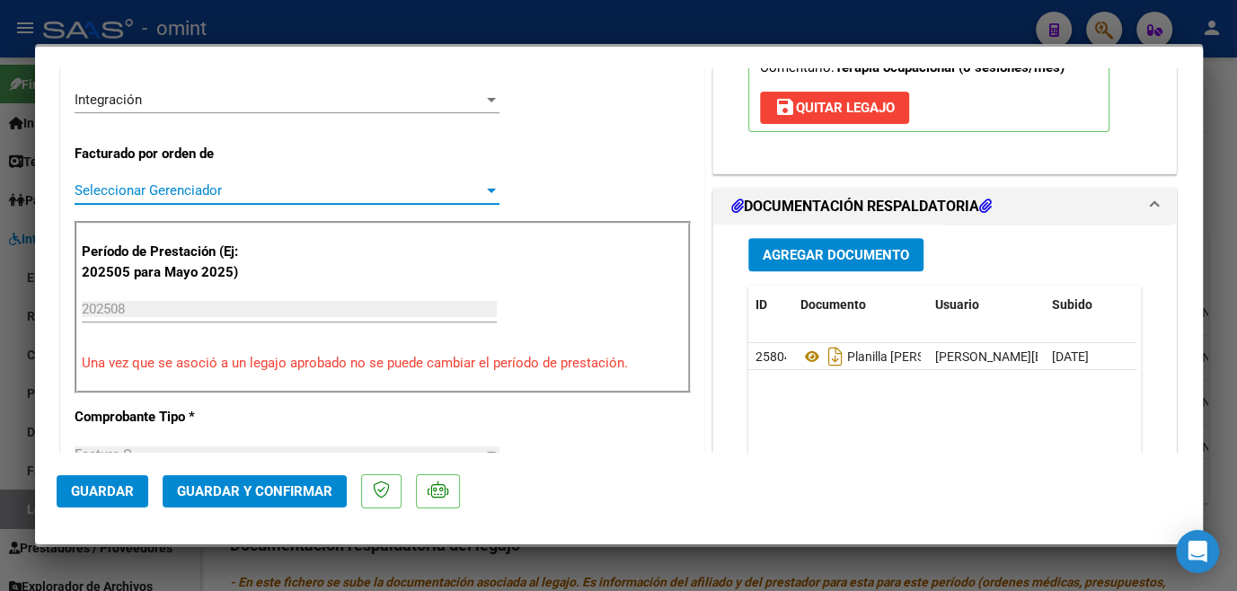
click at [237, 186] on span "Seleccionar Gerenciador" at bounding box center [279, 190] width 409 height 16
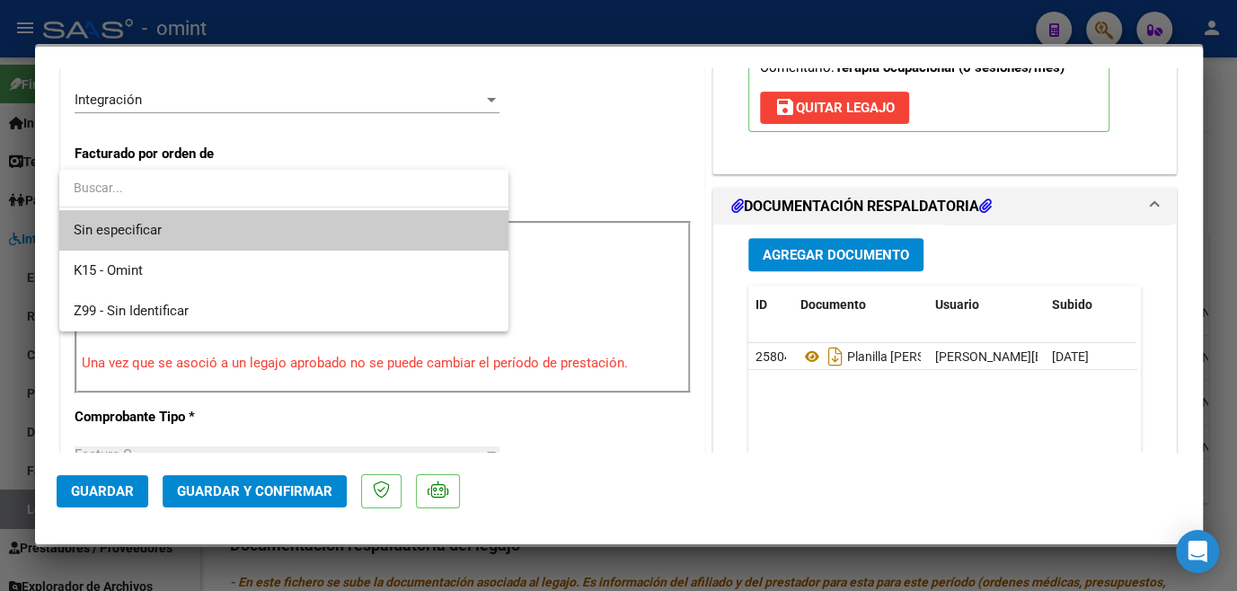
click at [233, 222] on span "Sin especificar" at bounding box center [284, 230] width 421 height 40
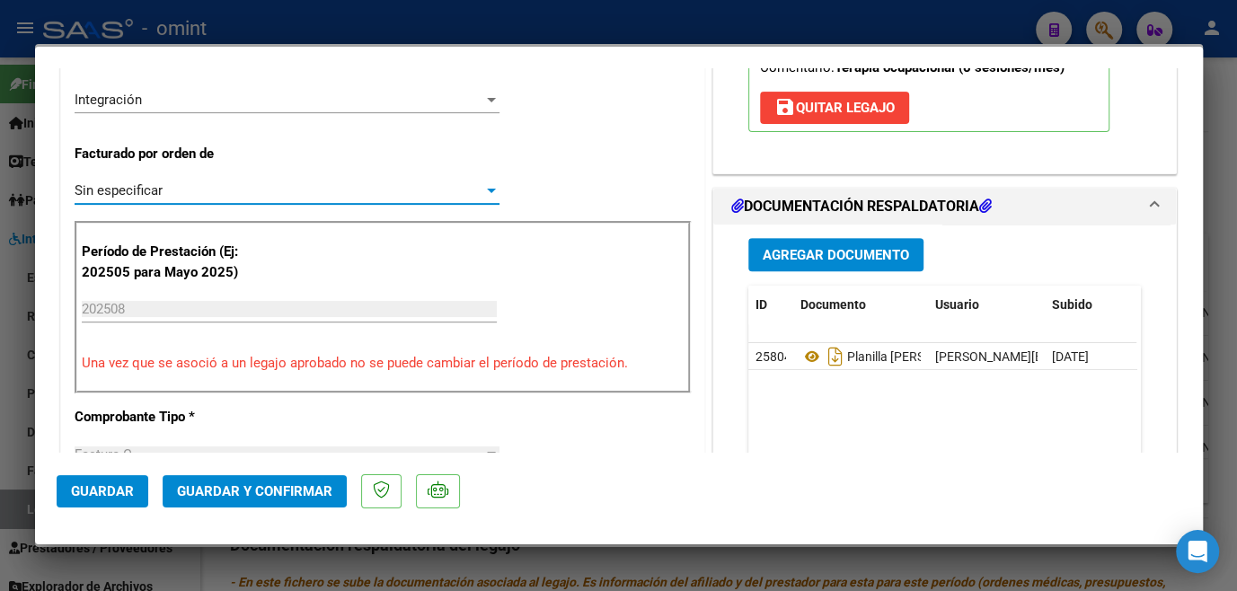
click at [242, 500] on button "Guardar y Confirmar" at bounding box center [255, 491] width 184 height 32
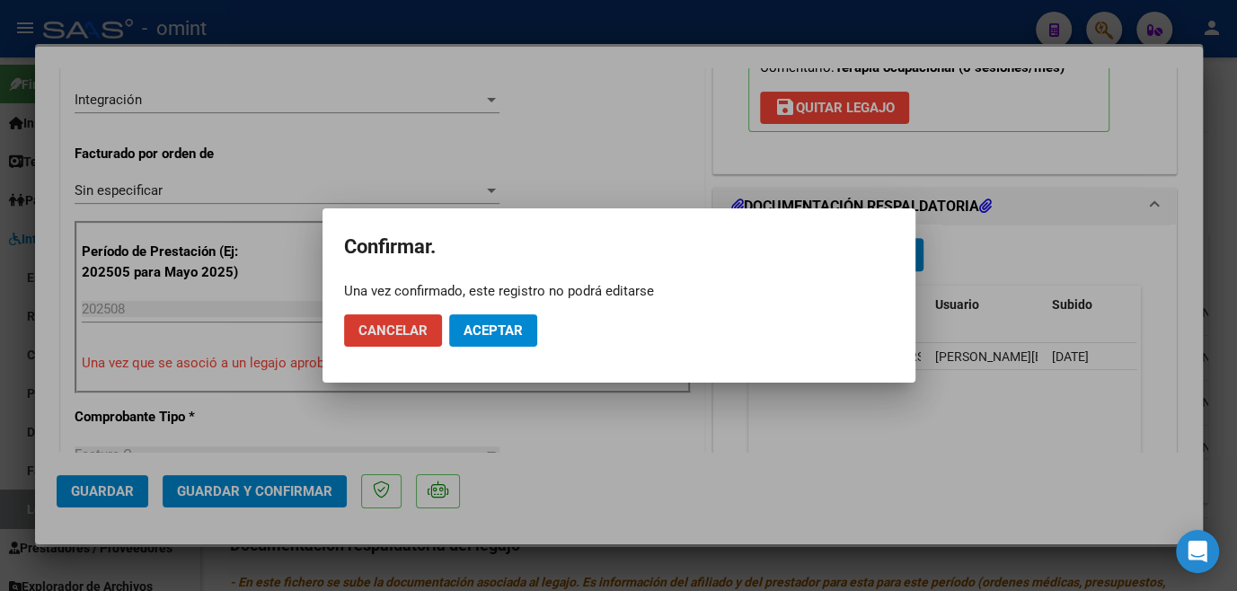
click at [511, 340] on button "Aceptar" at bounding box center [493, 330] width 88 height 32
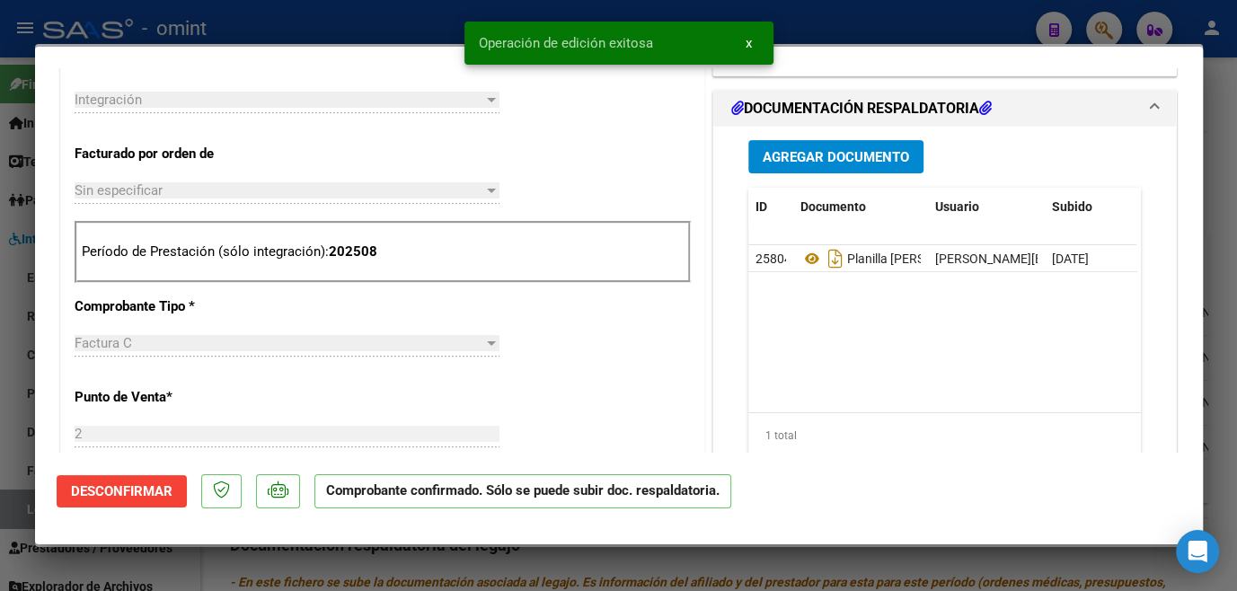
click at [479, 562] on div at bounding box center [618, 295] width 1237 height 591
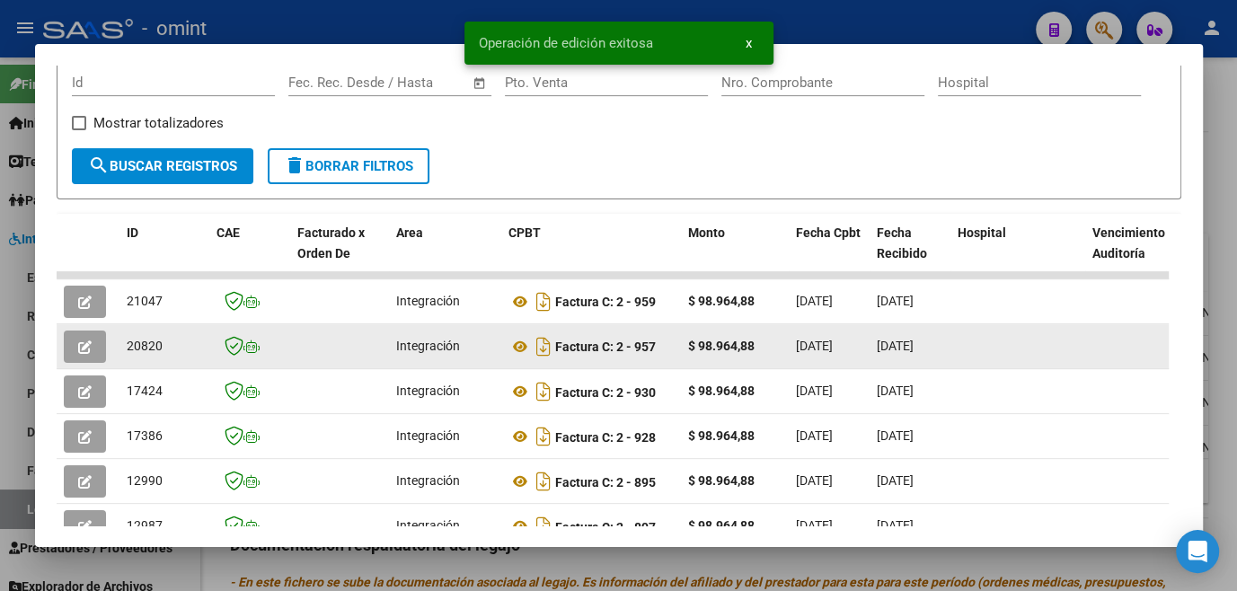
click at [76, 360] on button "button" at bounding box center [85, 347] width 42 height 32
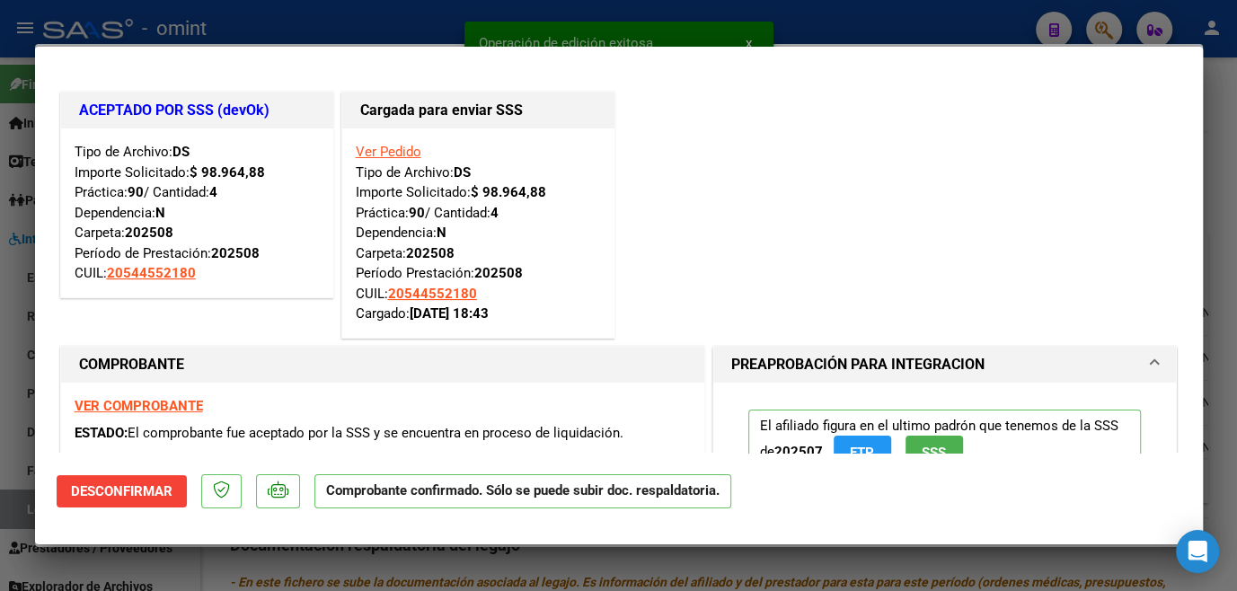
click at [13, 379] on div at bounding box center [618, 295] width 1237 height 591
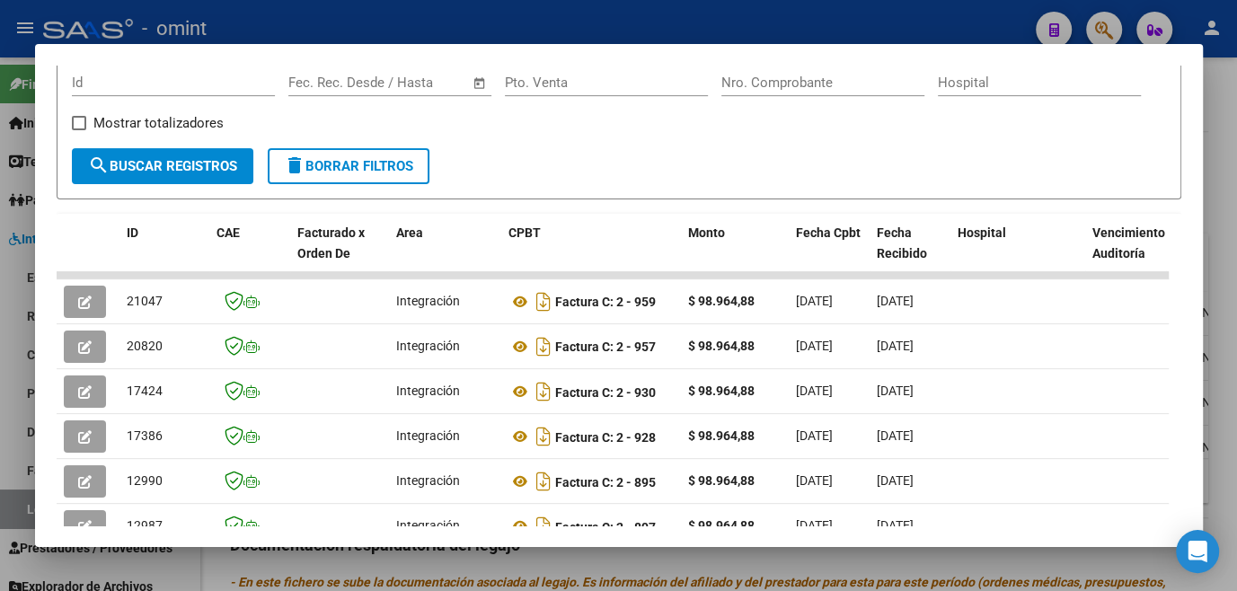
click at [13, 379] on div at bounding box center [618, 295] width 1237 height 591
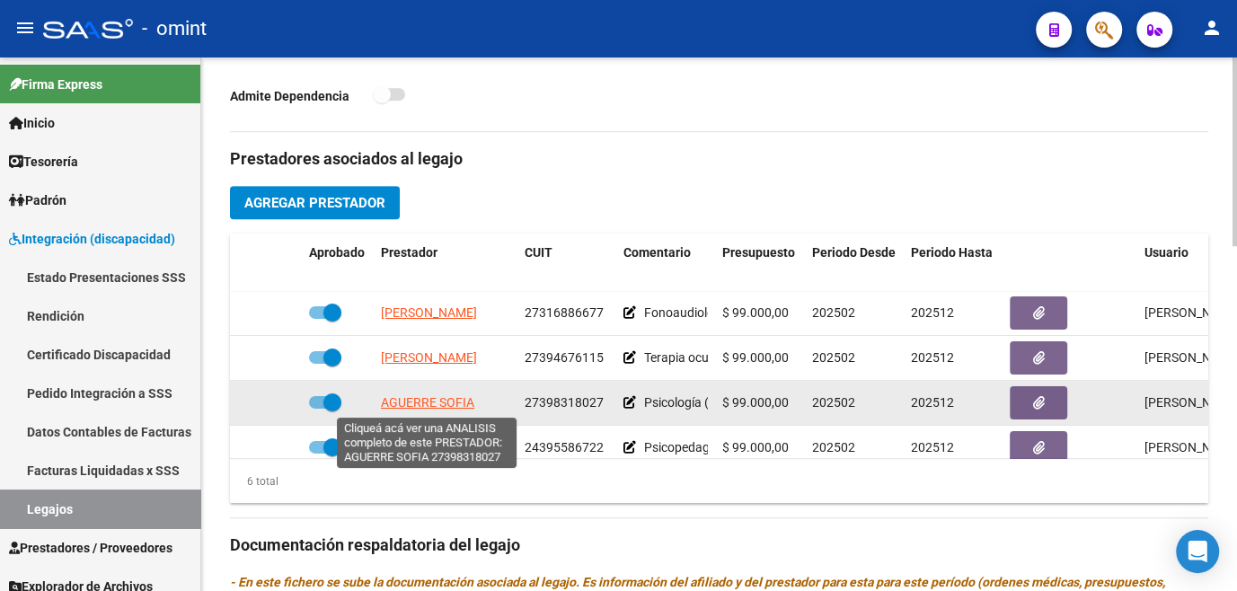
click at [443, 399] on span "AGUERRE SOFIA" at bounding box center [427, 402] width 93 height 14
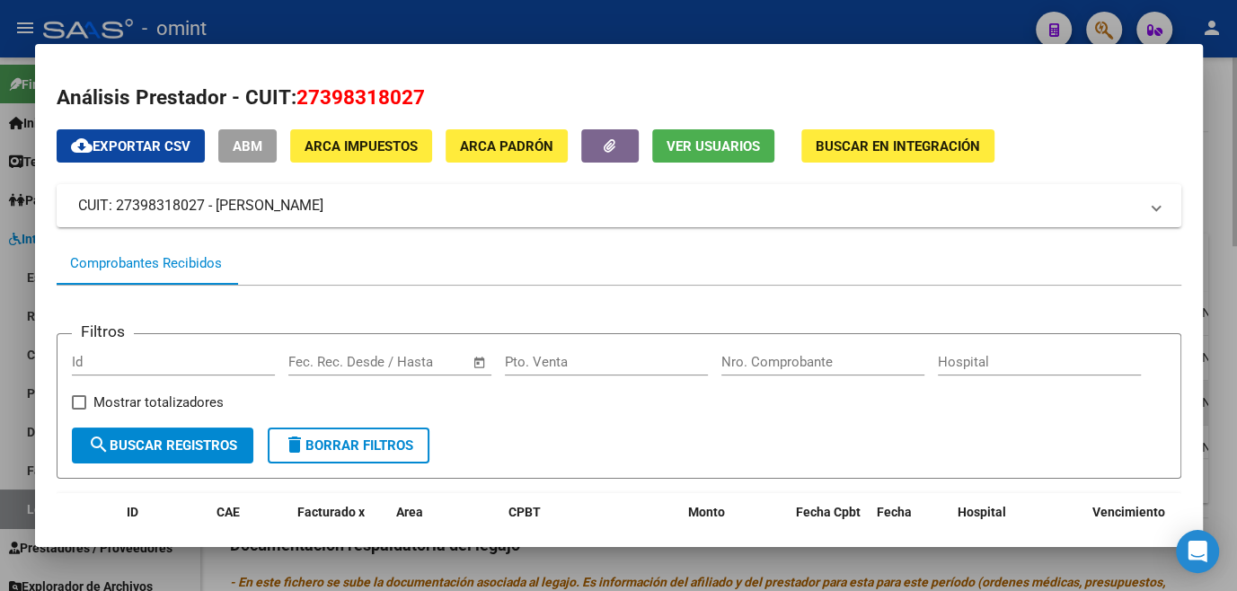
scroll to position [361, 0]
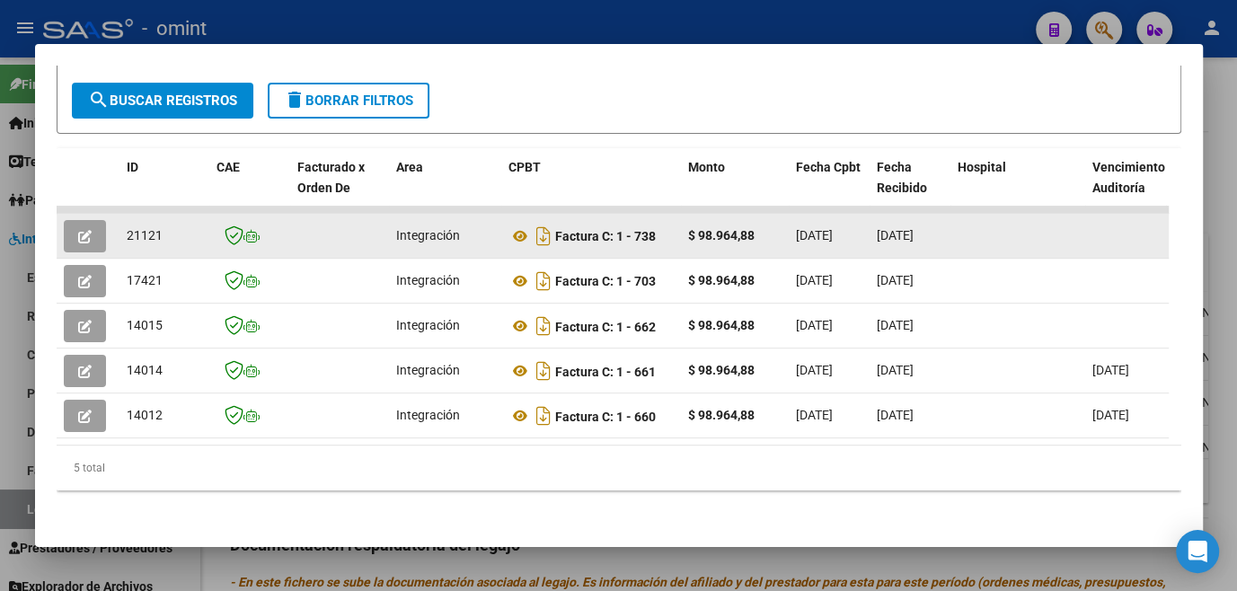
click at [93, 234] on button "button" at bounding box center [85, 236] width 42 height 32
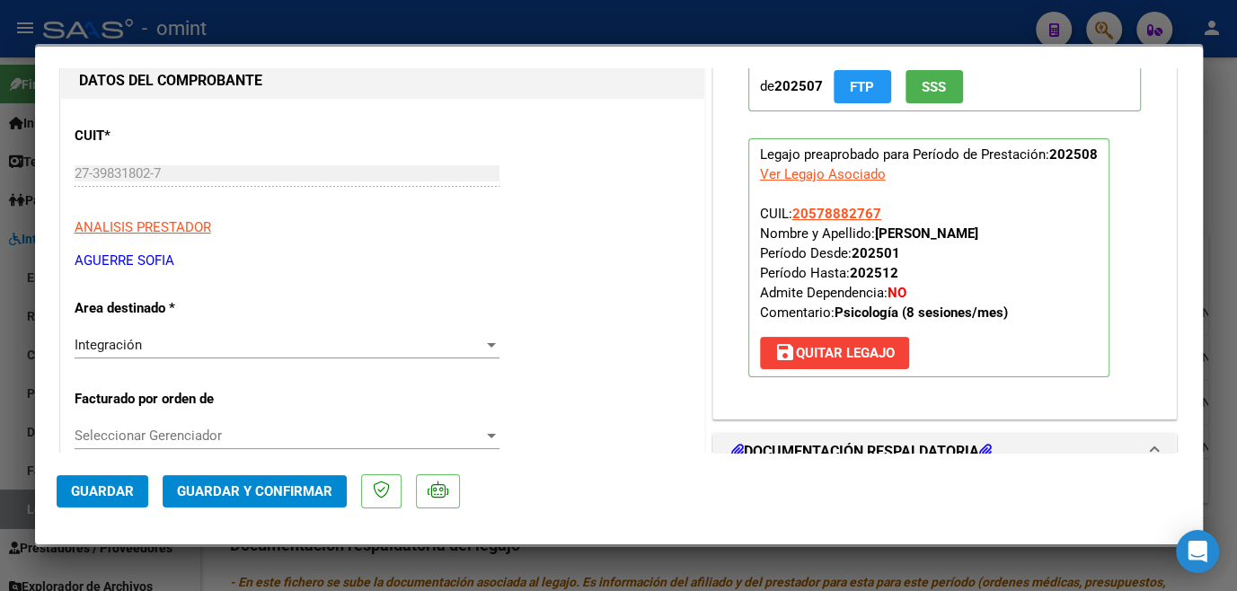
scroll to position [0, 0]
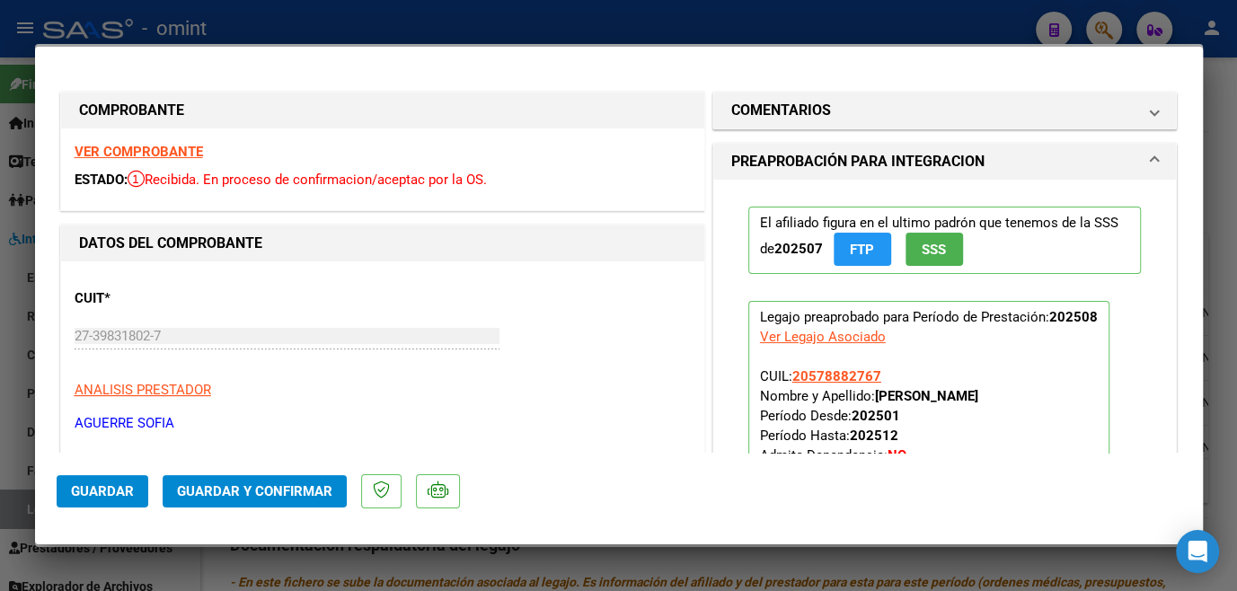
click at [171, 158] on strong "VER COMPROBANTE" at bounding box center [139, 152] width 128 height 16
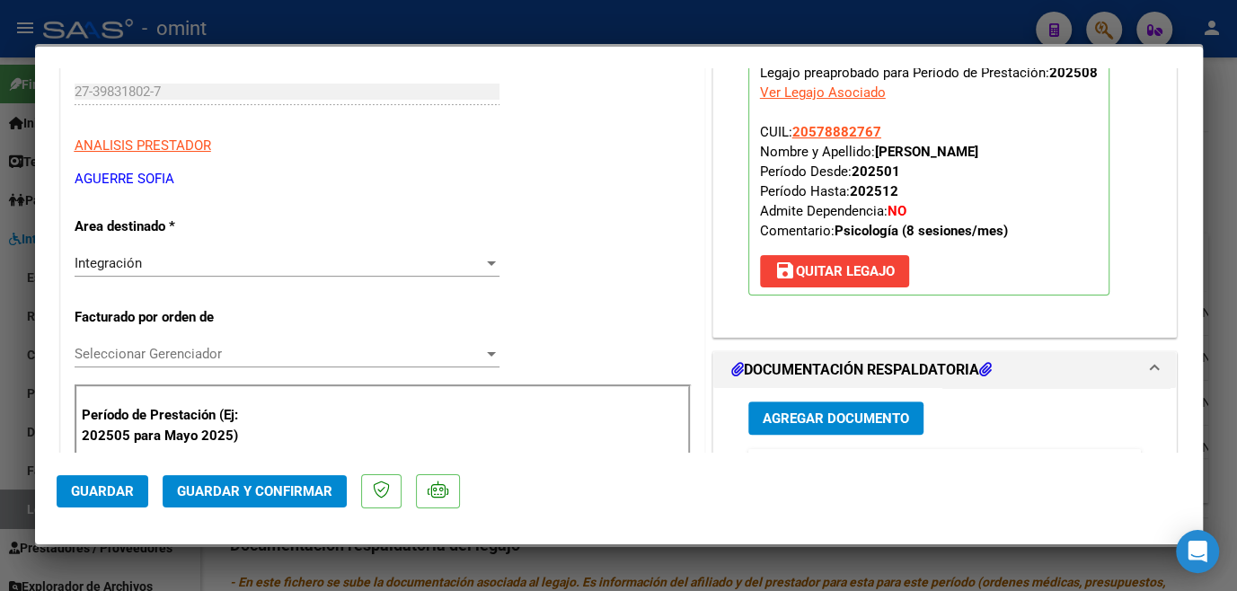
scroll to position [408, 0]
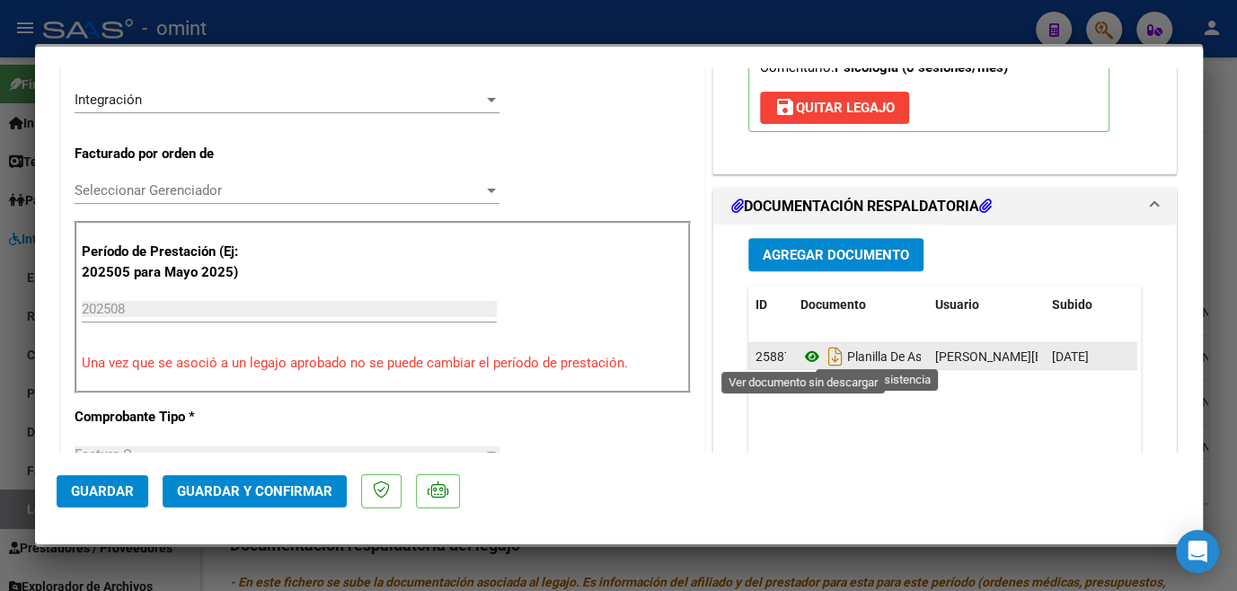
click at [808, 349] on icon at bounding box center [812, 357] width 23 height 22
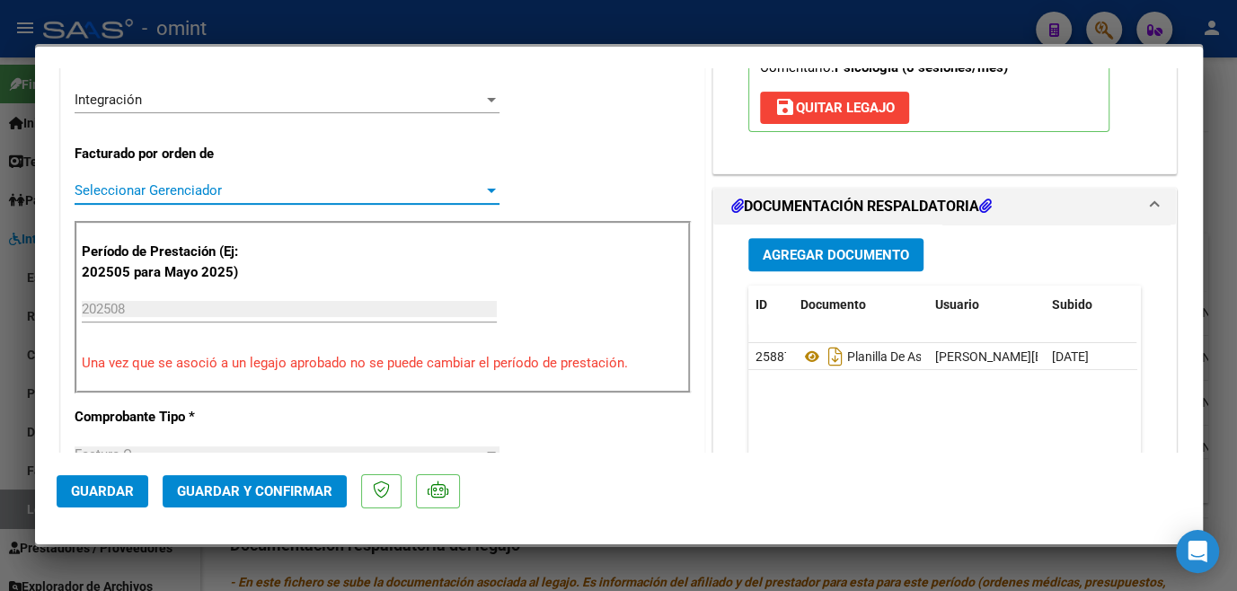
click at [183, 182] on span "Seleccionar Gerenciador" at bounding box center [279, 190] width 409 height 16
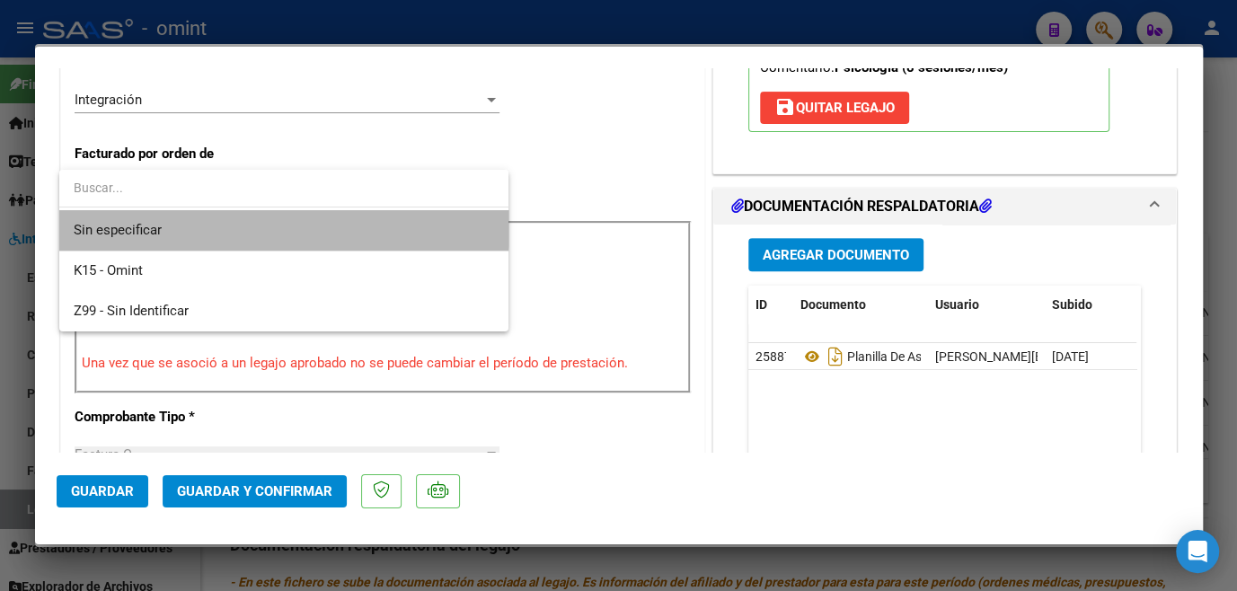
click at [174, 211] on span "Sin especificar" at bounding box center [284, 230] width 421 height 40
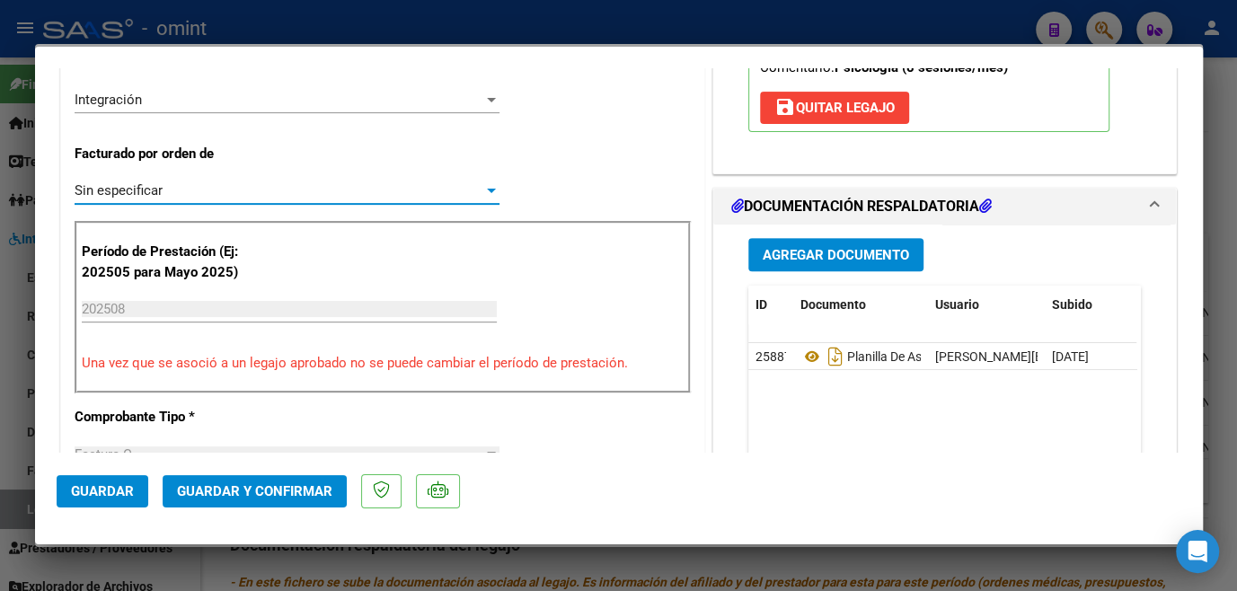
click at [226, 495] on span "Guardar y Confirmar" at bounding box center [254, 491] width 155 height 16
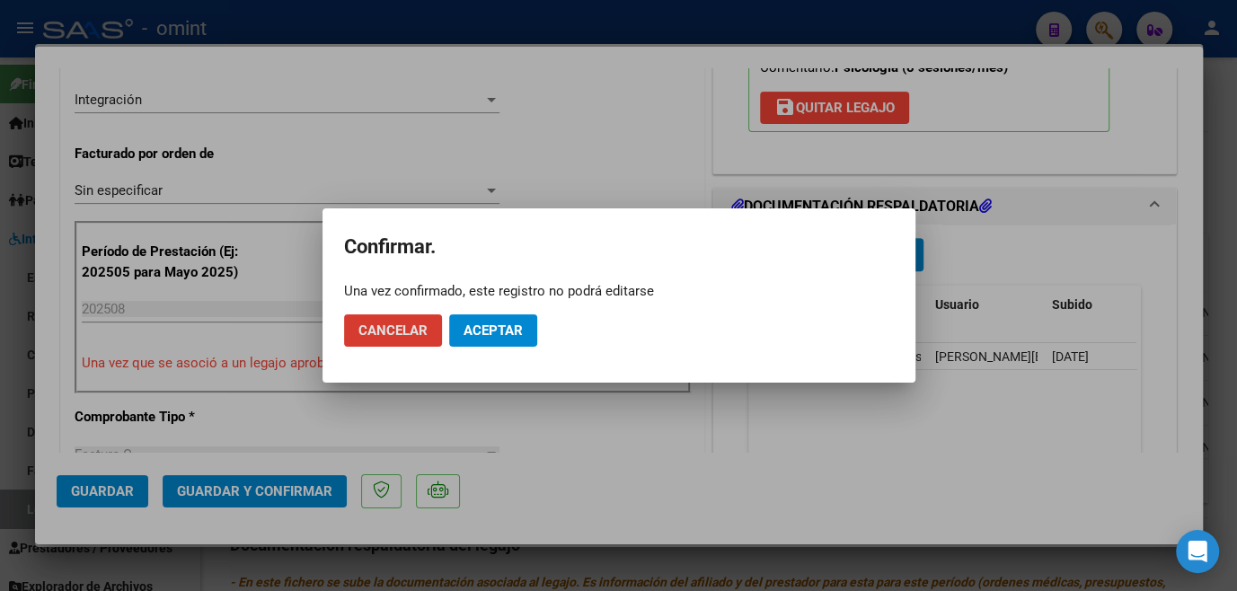
click at [496, 345] on button "Aceptar" at bounding box center [493, 330] width 88 height 32
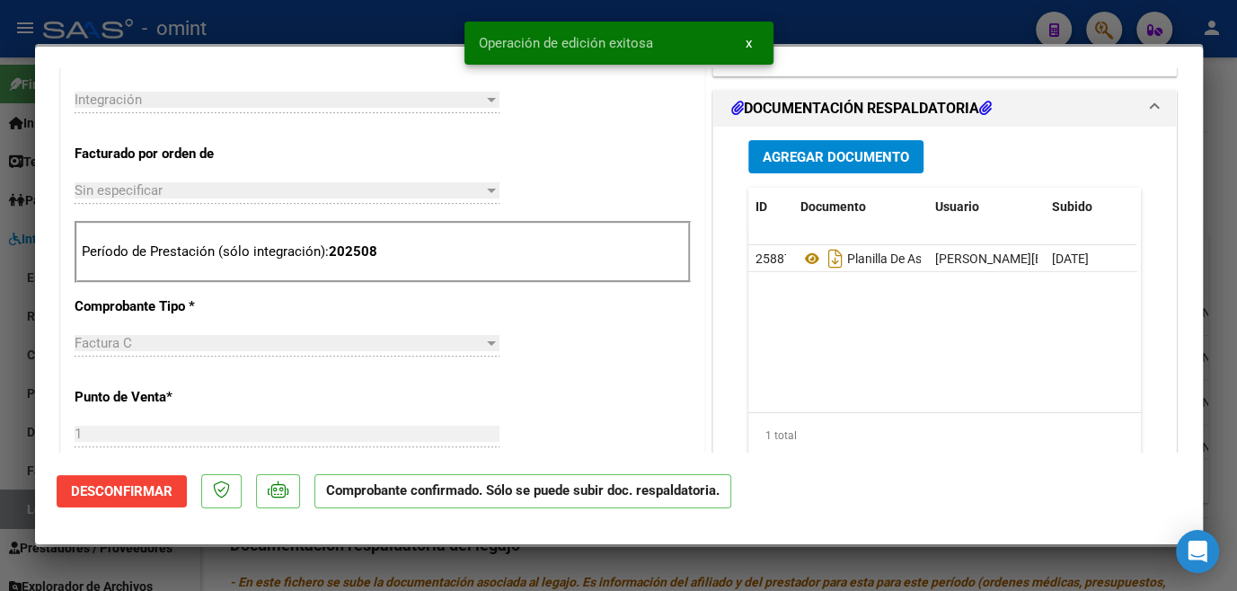
click at [318, 564] on div at bounding box center [618, 295] width 1237 height 591
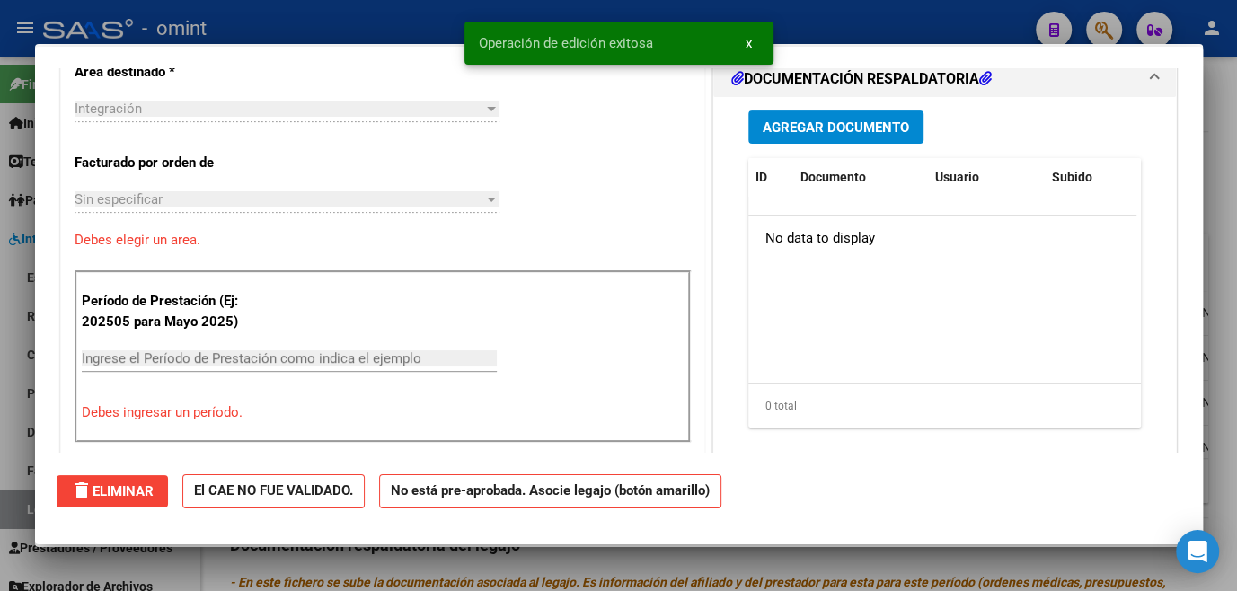
scroll to position [0, 0]
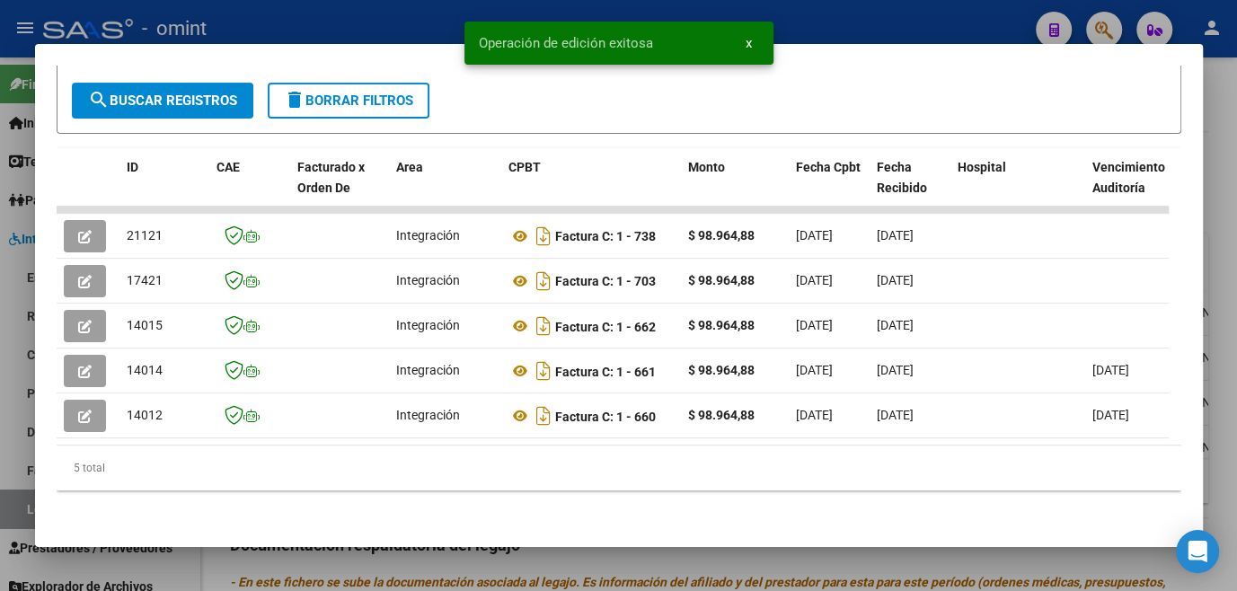
click at [318, 564] on div at bounding box center [618, 295] width 1237 height 591
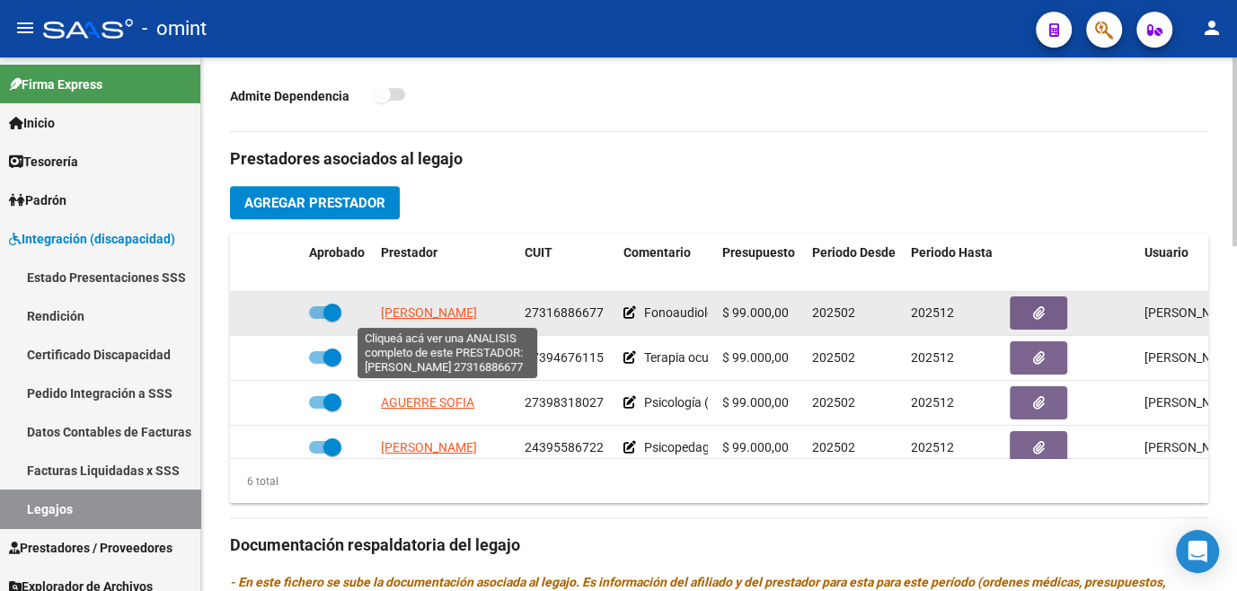
click at [431, 315] on span "SIMON NOELIA MARIEL" at bounding box center [429, 313] width 96 height 14
type textarea "27316886677"
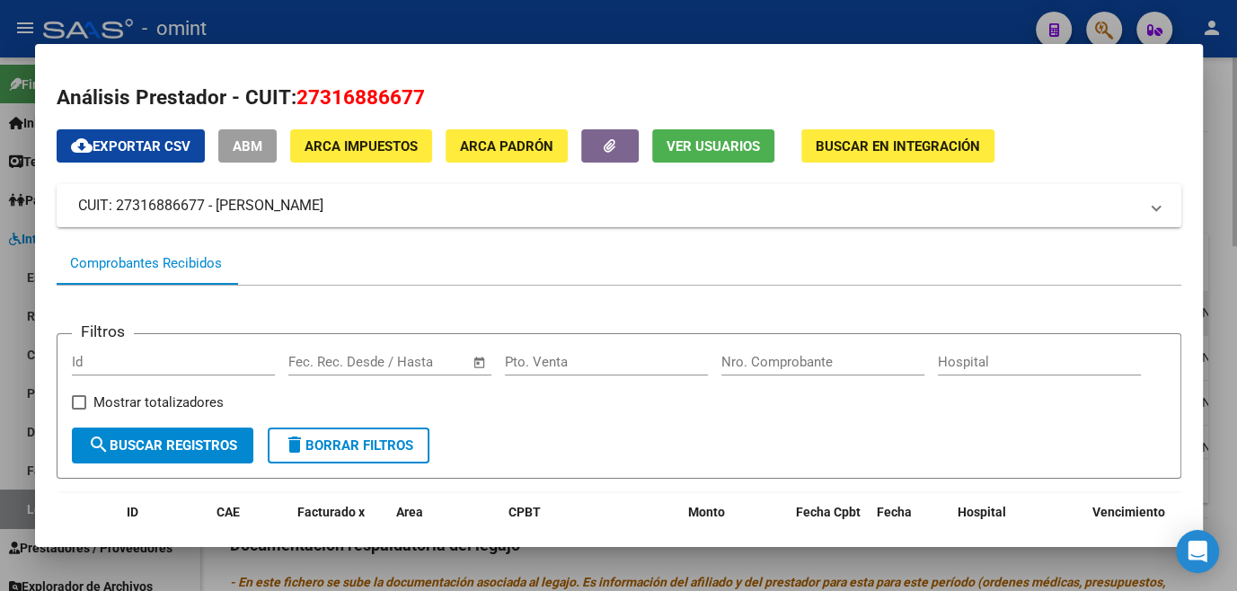
scroll to position [163, 0]
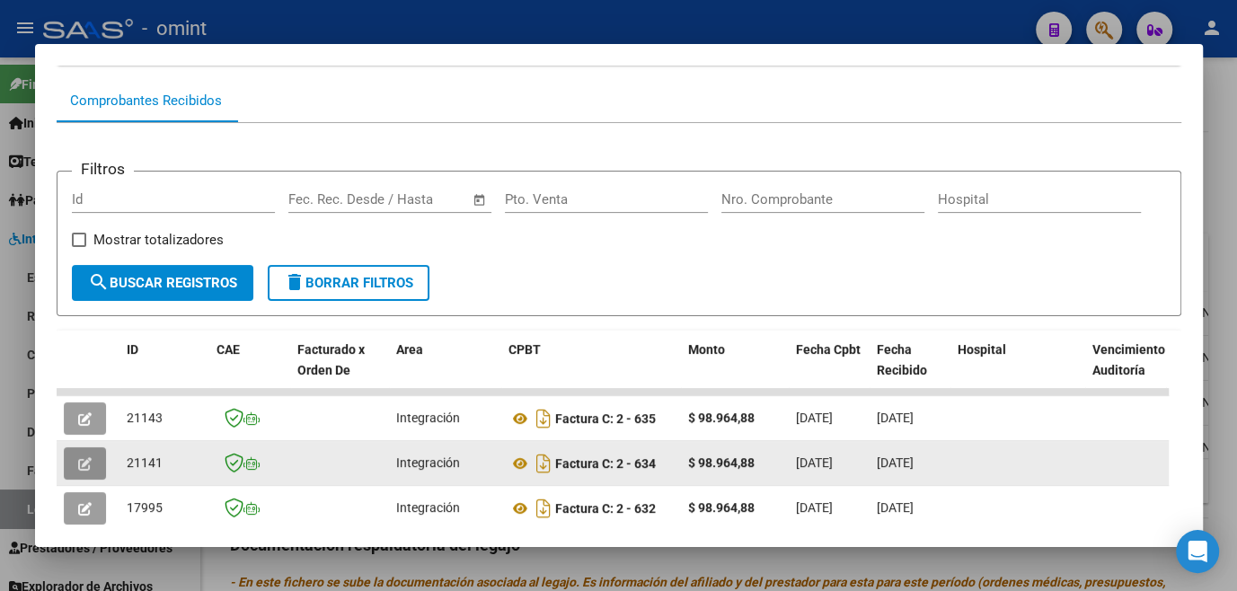
click at [94, 476] on button "button" at bounding box center [85, 463] width 42 height 32
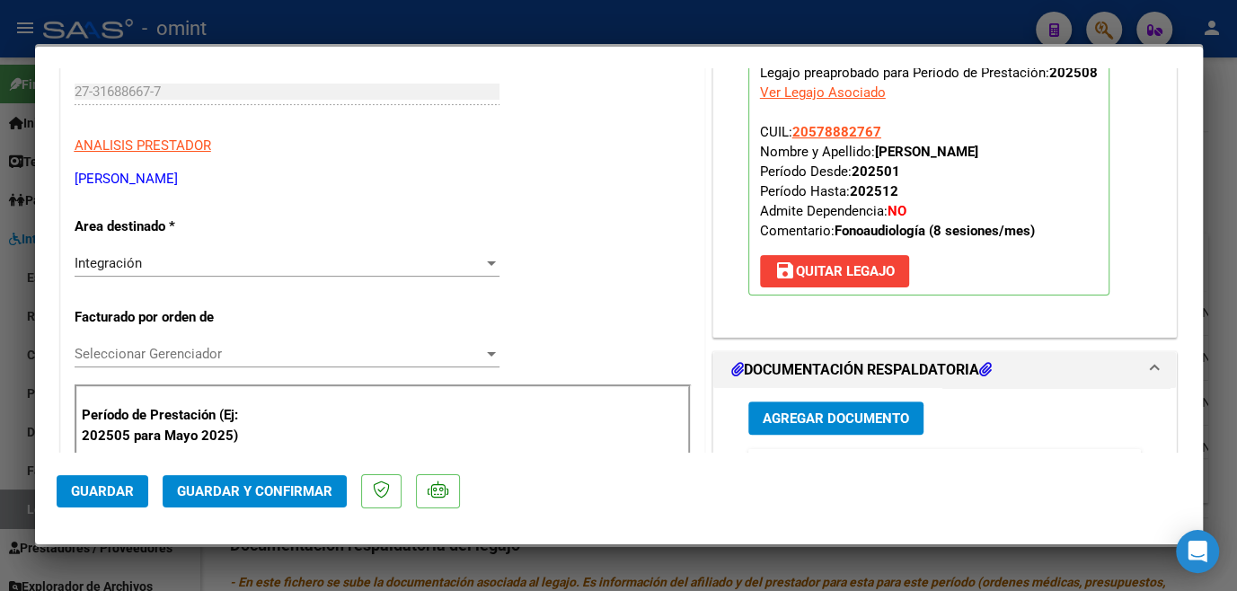
scroll to position [0, 0]
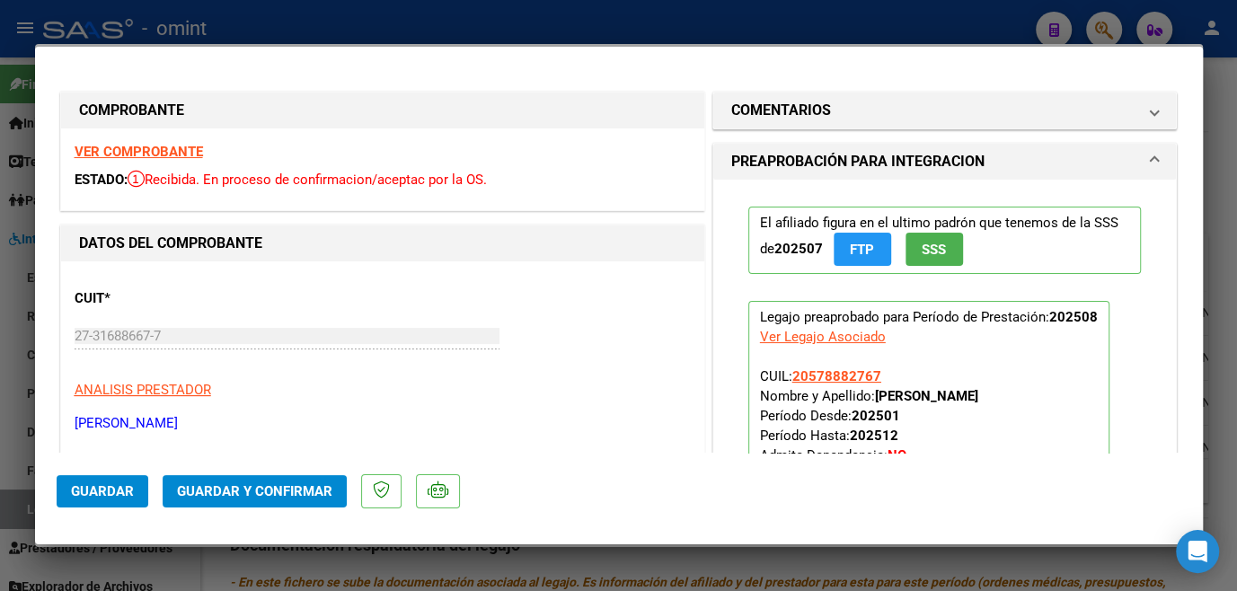
click at [119, 146] on strong "VER COMPROBANTE" at bounding box center [139, 152] width 128 height 16
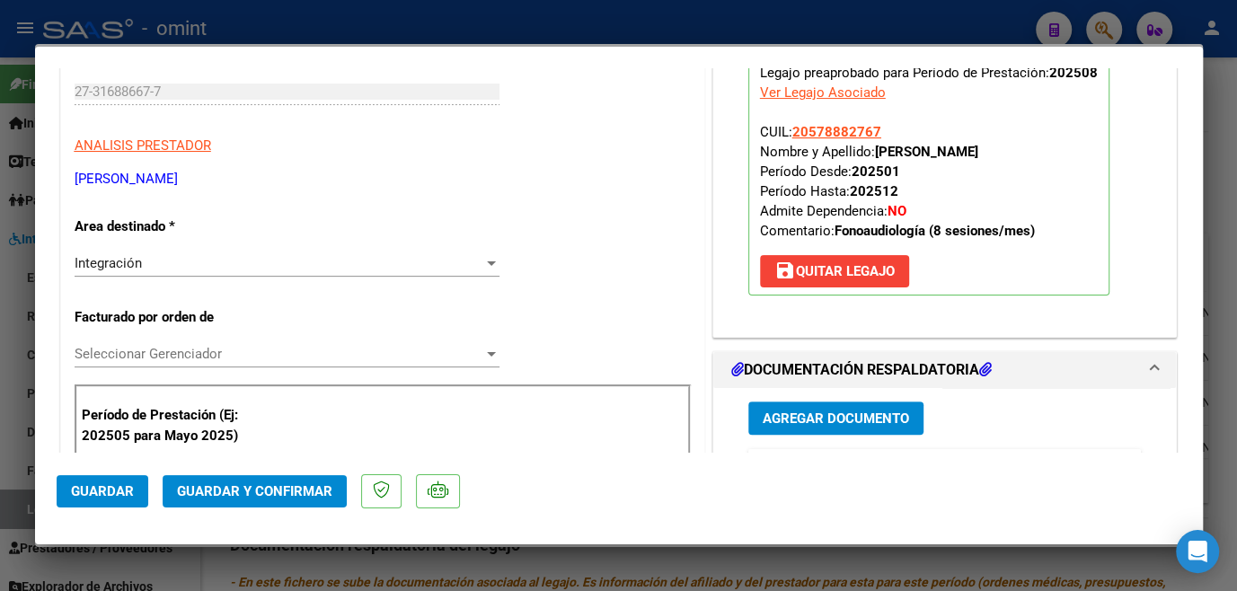
scroll to position [408, 0]
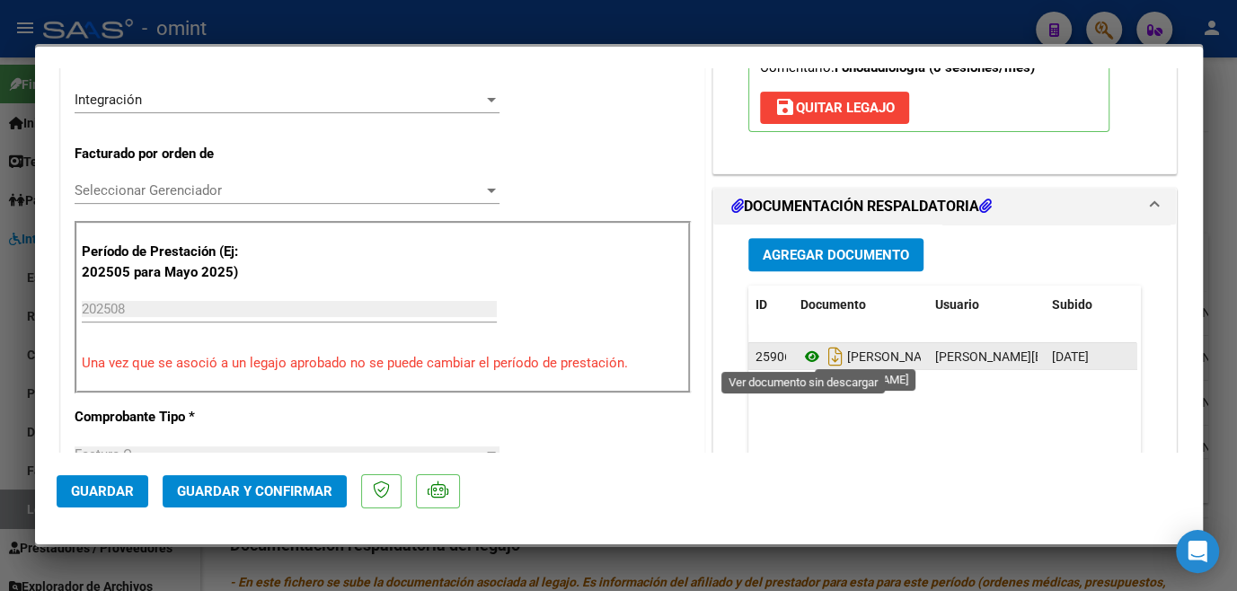
click at [807, 350] on icon at bounding box center [812, 357] width 23 height 22
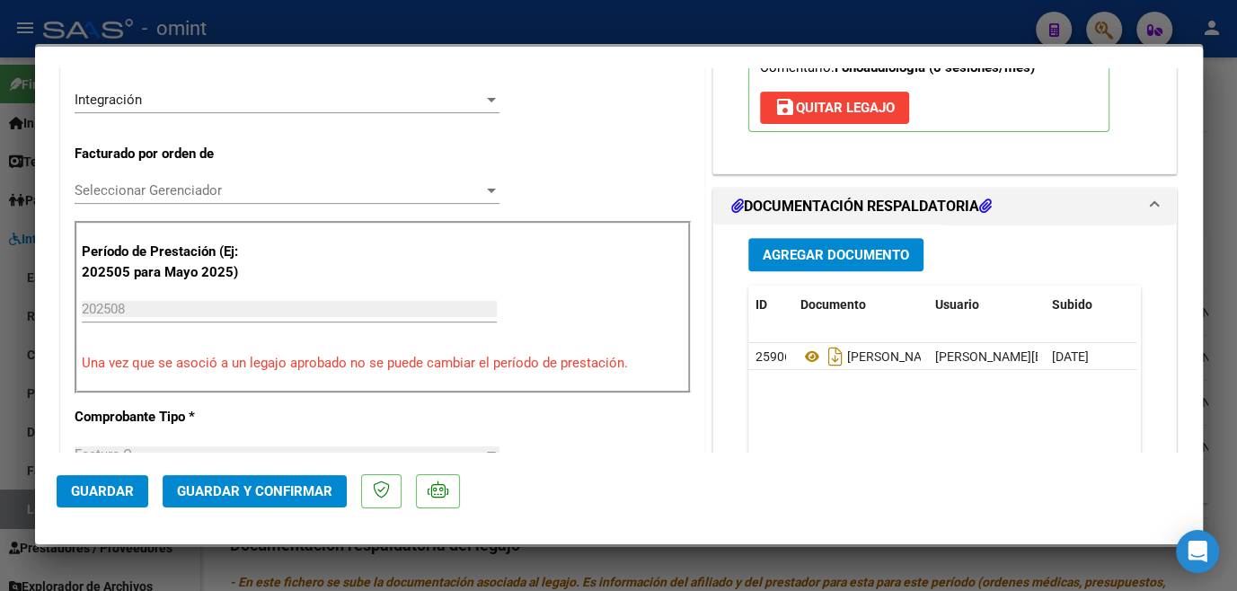
click at [217, 191] on span "Seleccionar Gerenciador" at bounding box center [279, 190] width 409 height 16
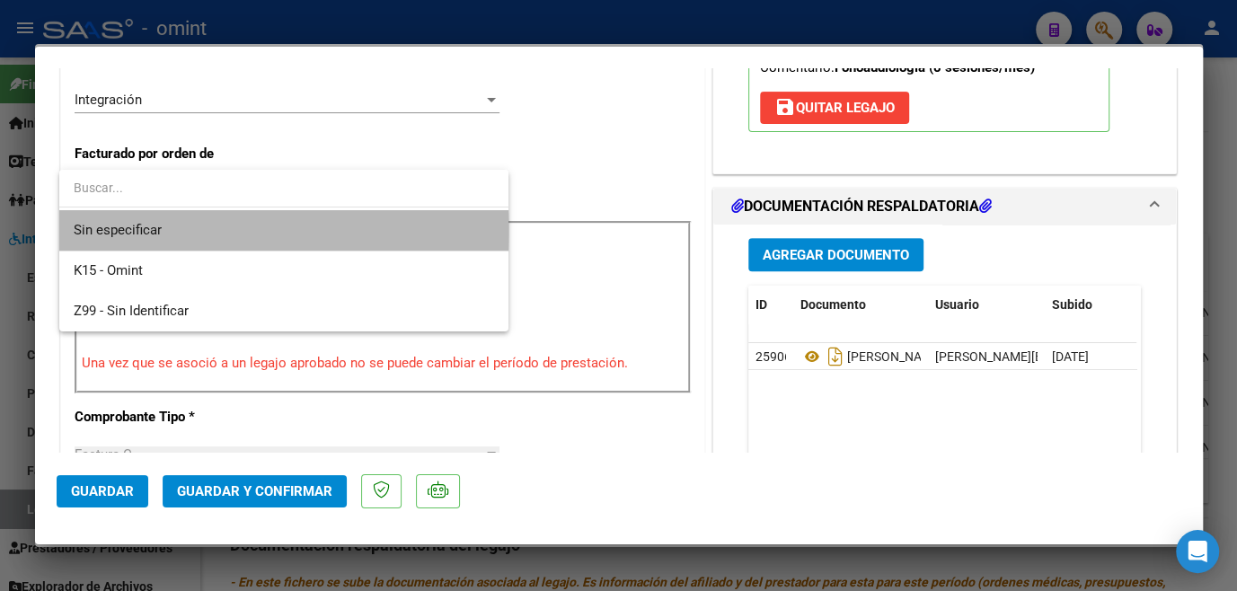
click at [204, 231] on span "Sin especificar" at bounding box center [284, 230] width 421 height 40
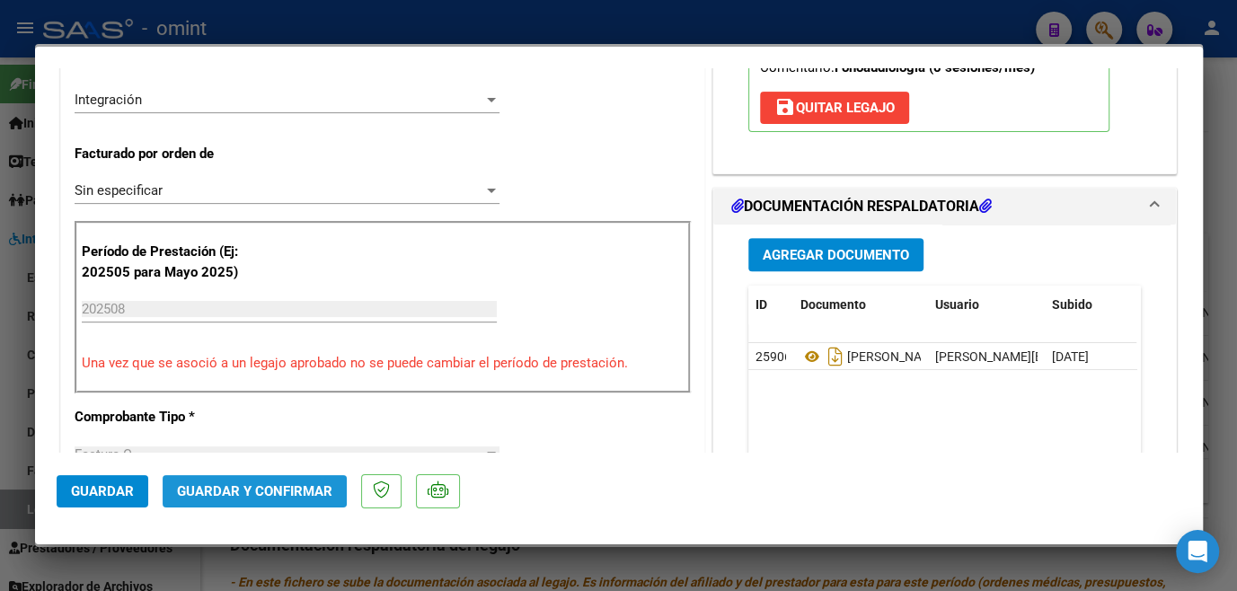
click at [216, 492] on span "Guardar y Confirmar" at bounding box center [254, 491] width 155 height 16
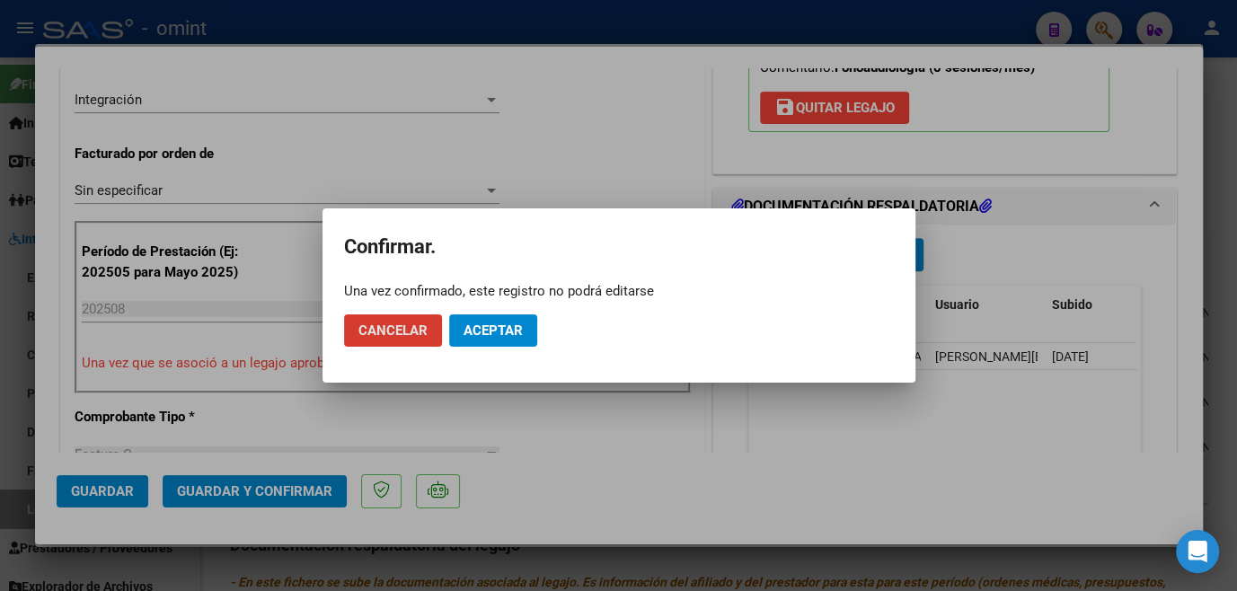
click at [515, 337] on span "Aceptar" at bounding box center [493, 331] width 59 height 16
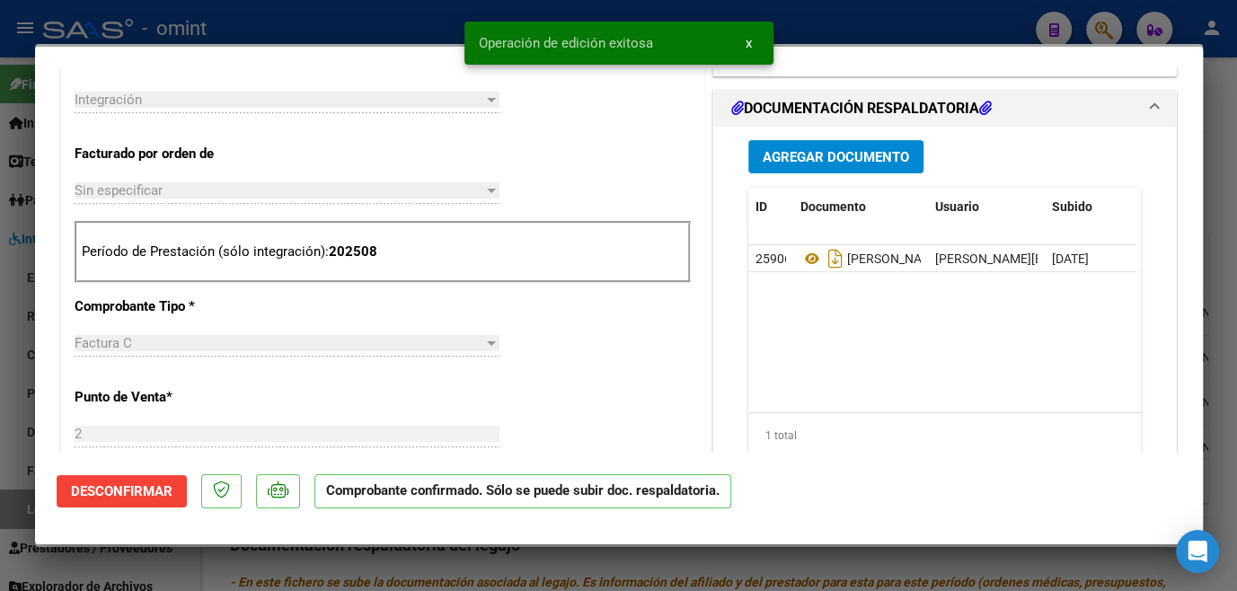
click at [469, 568] on div at bounding box center [618, 295] width 1237 height 591
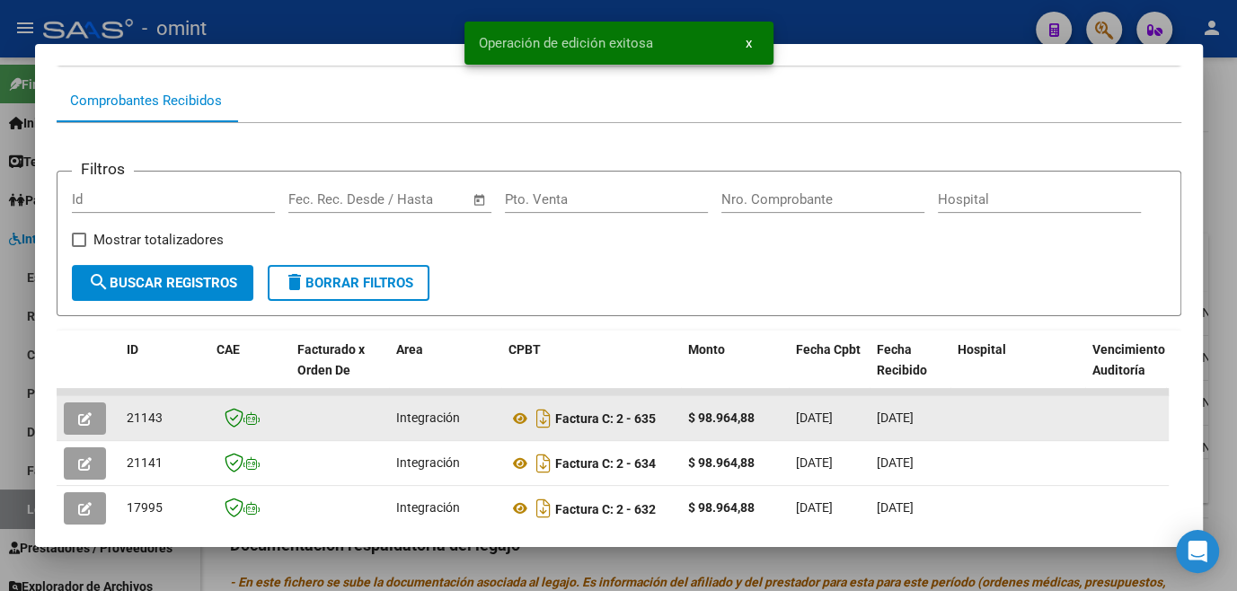
click at [87, 430] on button "button" at bounding box center [85, 419] width 42 height 32
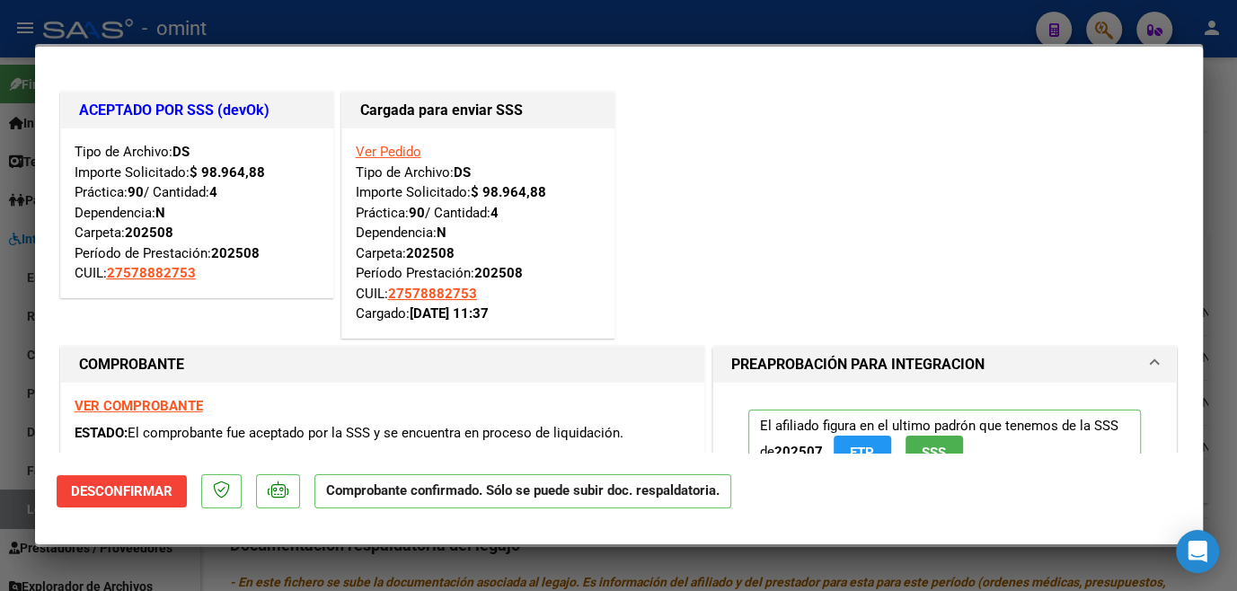
scroll to position [244, 0]
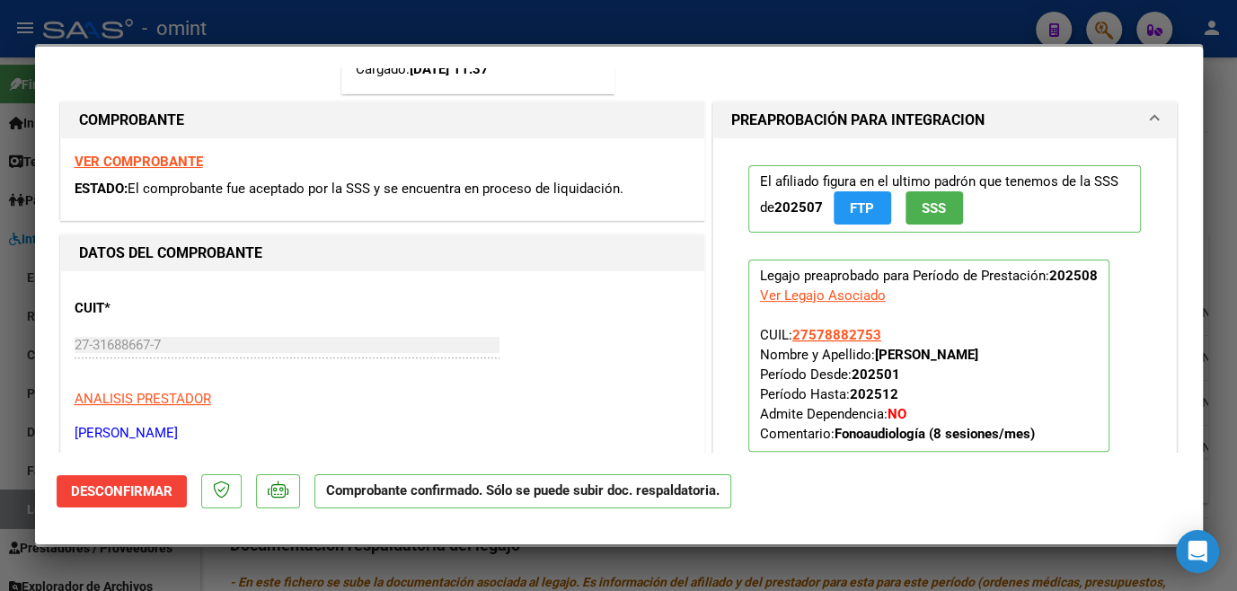
click at [12, 423] on div at bounding box center [618, 295] width 1237 height 591
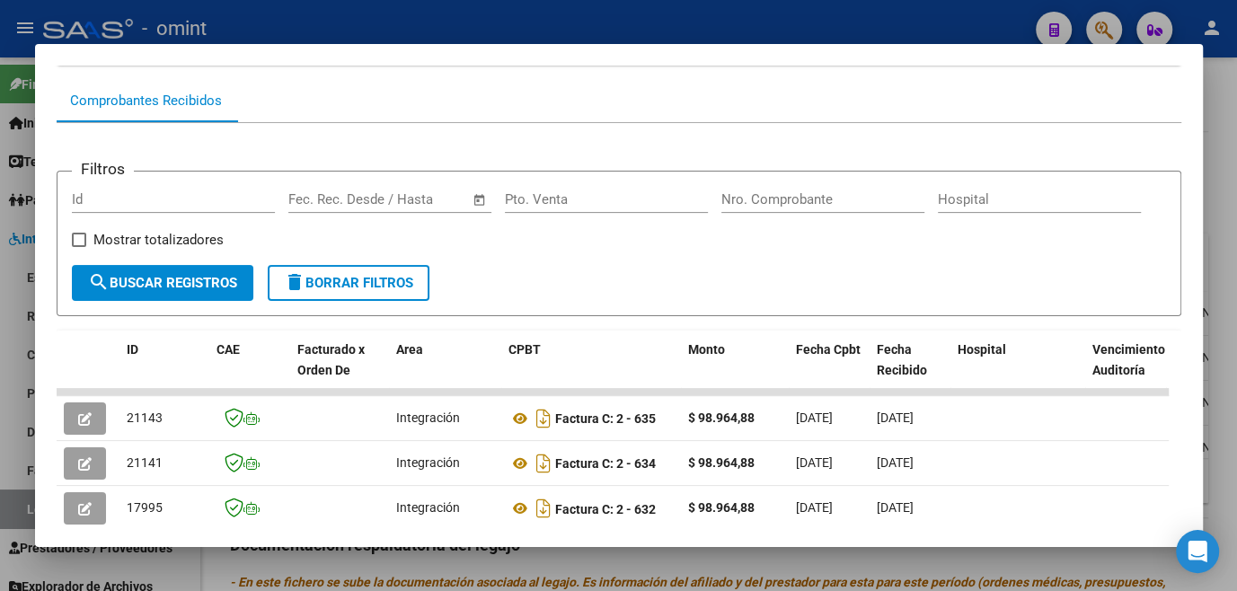
click at [12, 423] on div at bounding box center [618, 295] width 1237 height 591
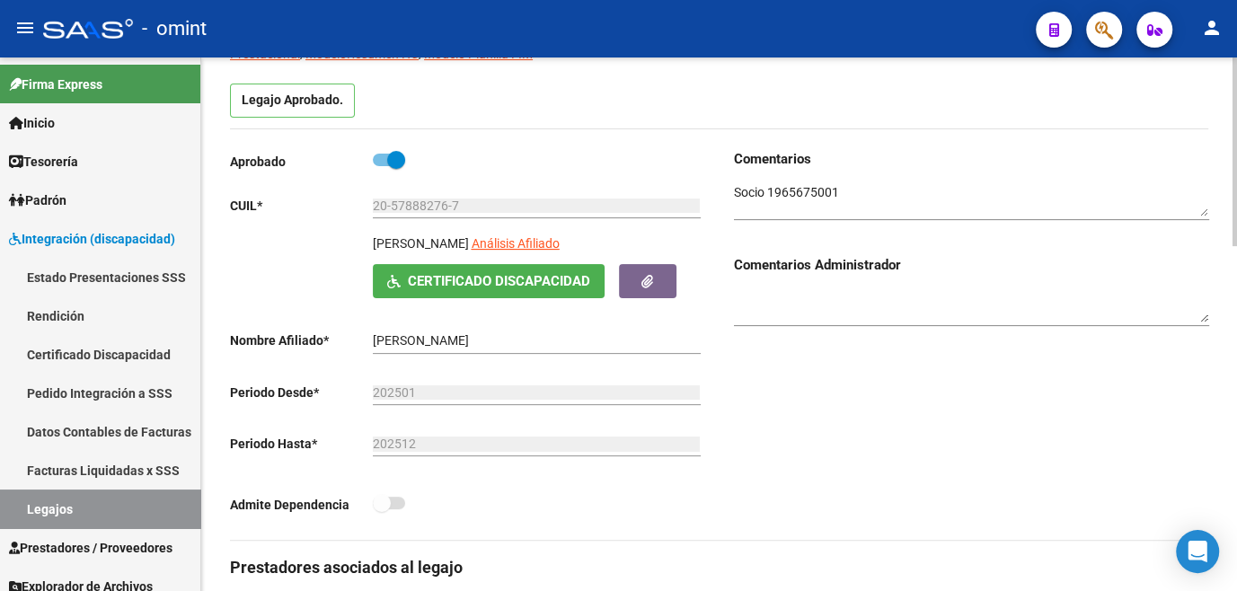
scroll to position [0, 0]
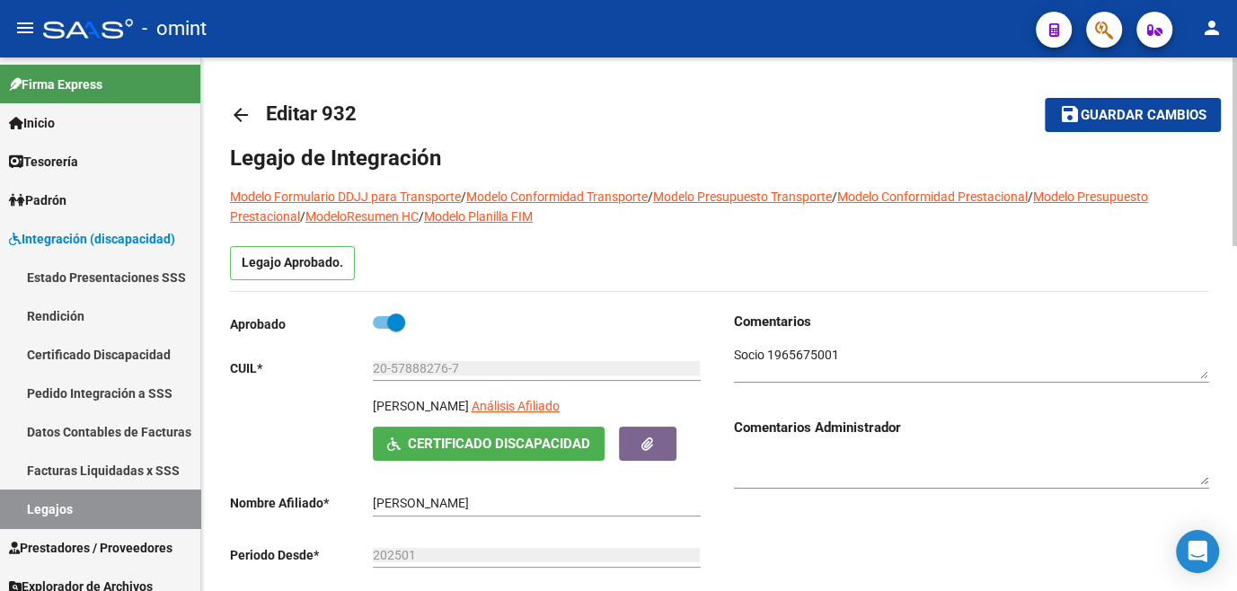
click at [1122, 121] on span "Guardar cambios" at bounding box center [1144, 116] width 126 height 16
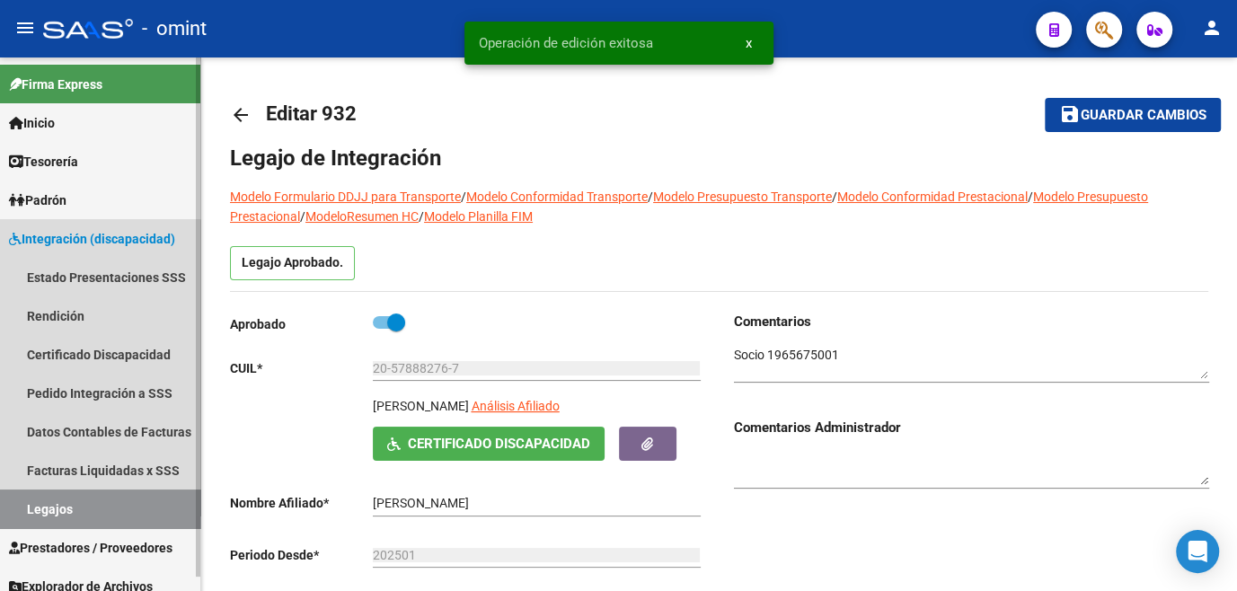
click at [57, 497] on link "Legajos" at bounding box center [100, 509] width 200 height 39
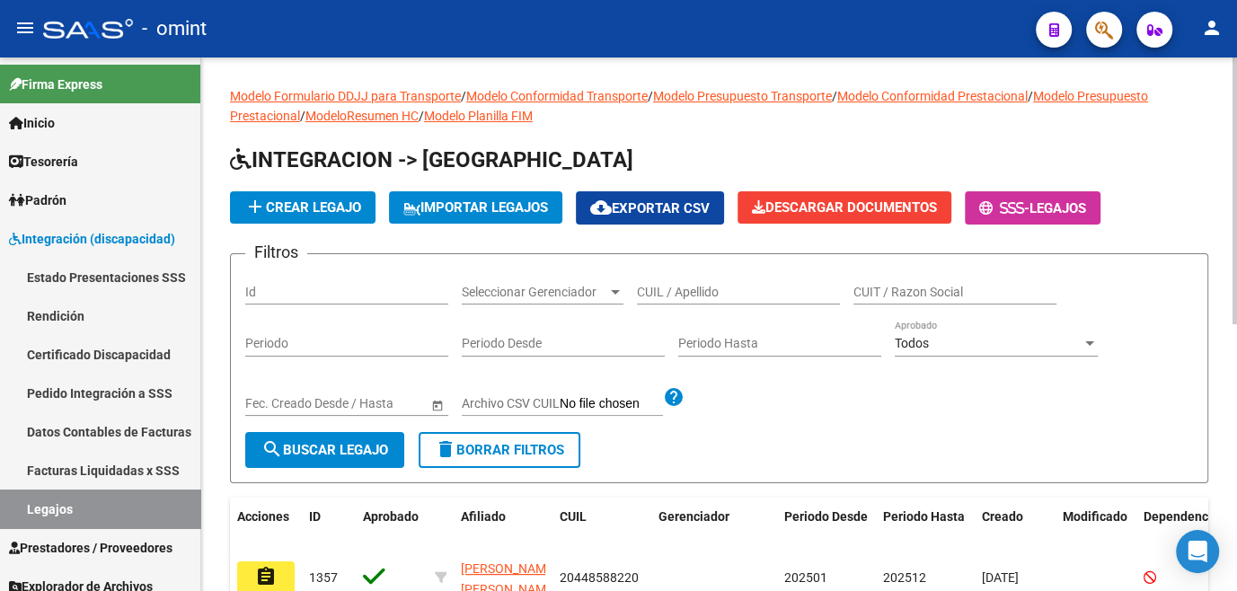
click at [690, 288] on input "CUIL / Apellido" at bounding box center [738, 292] width 203 height 15
type input "martinez f"
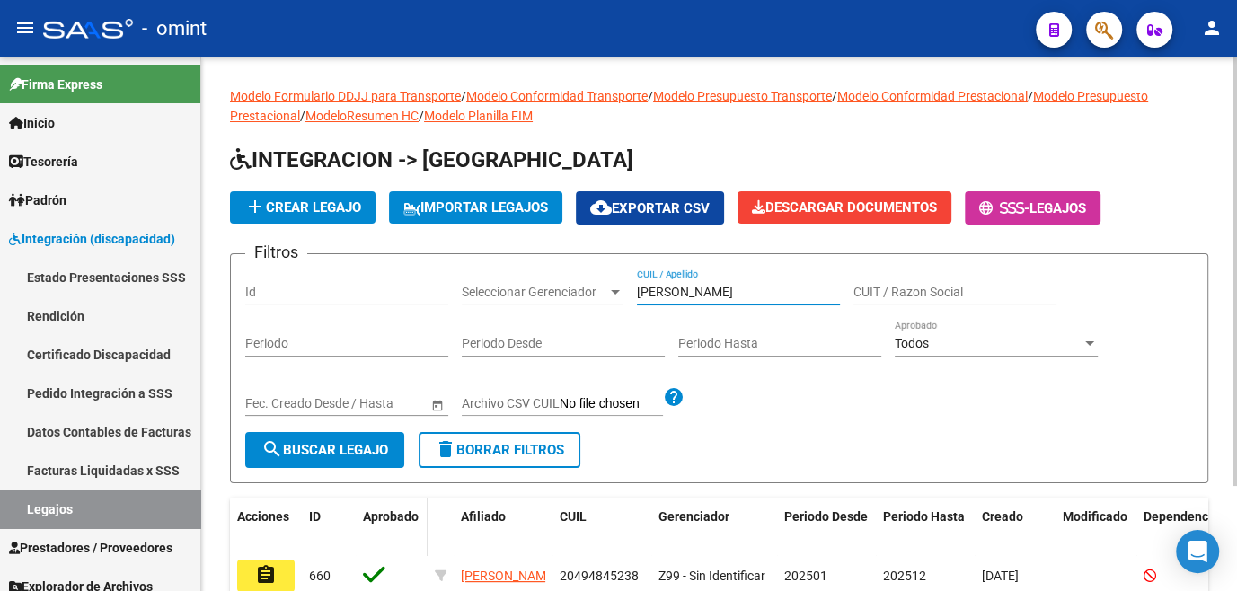
scroll to position [129, 0]
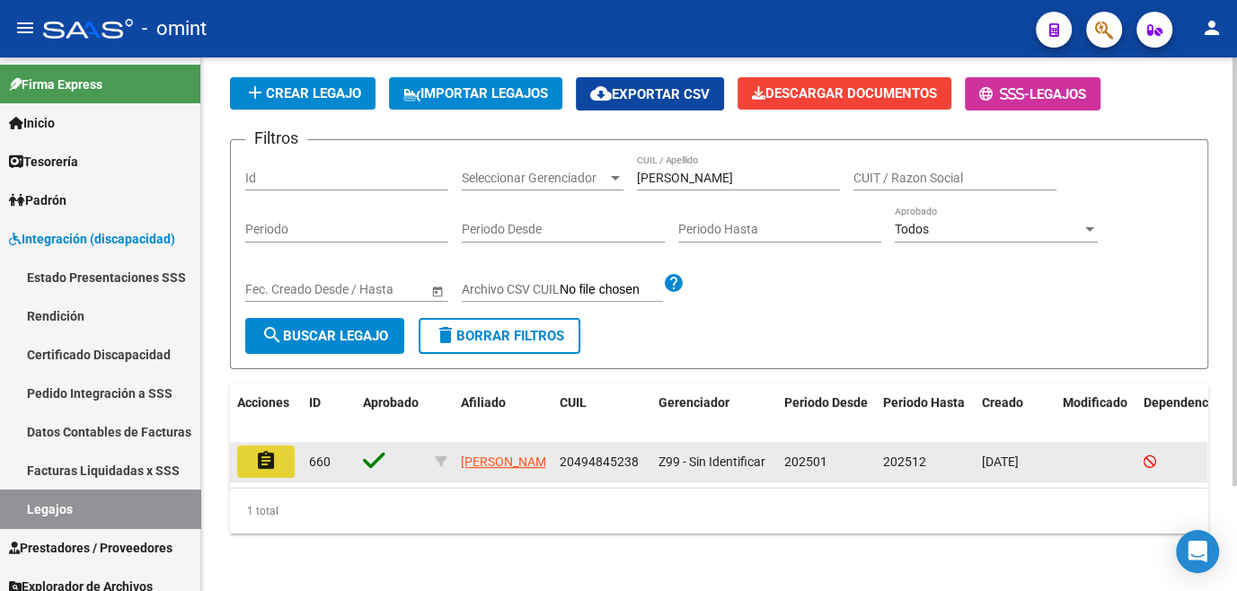
click at [270, 456] on button "assignment" at bounding box center [266, 462] width 58 height 32
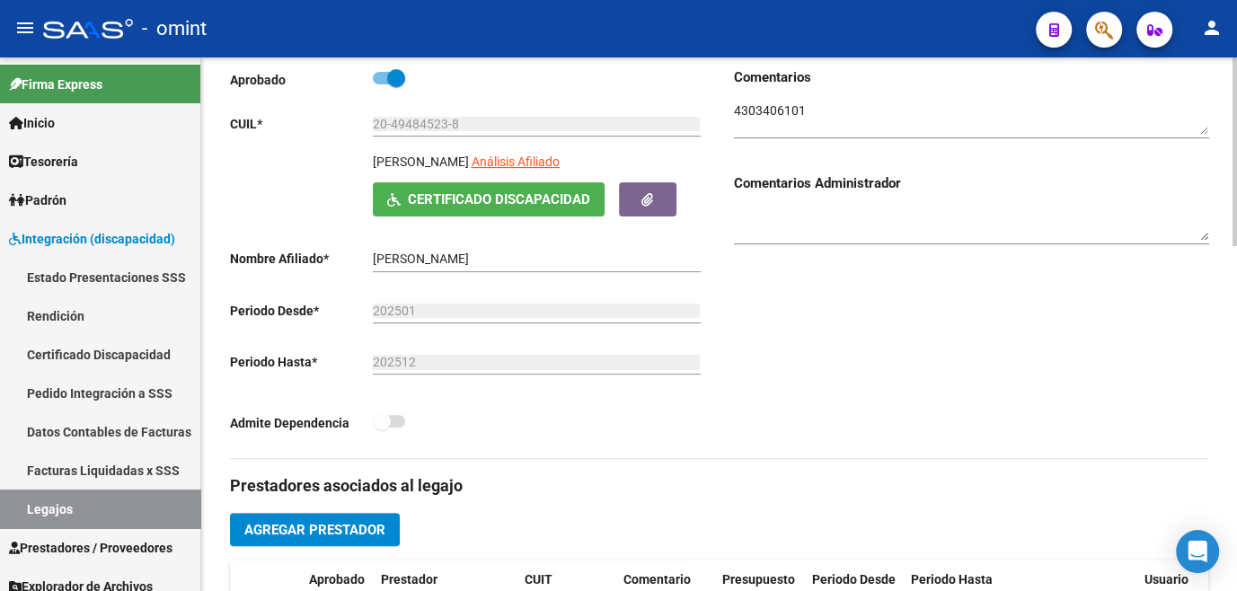
scroll to position [408, 0]
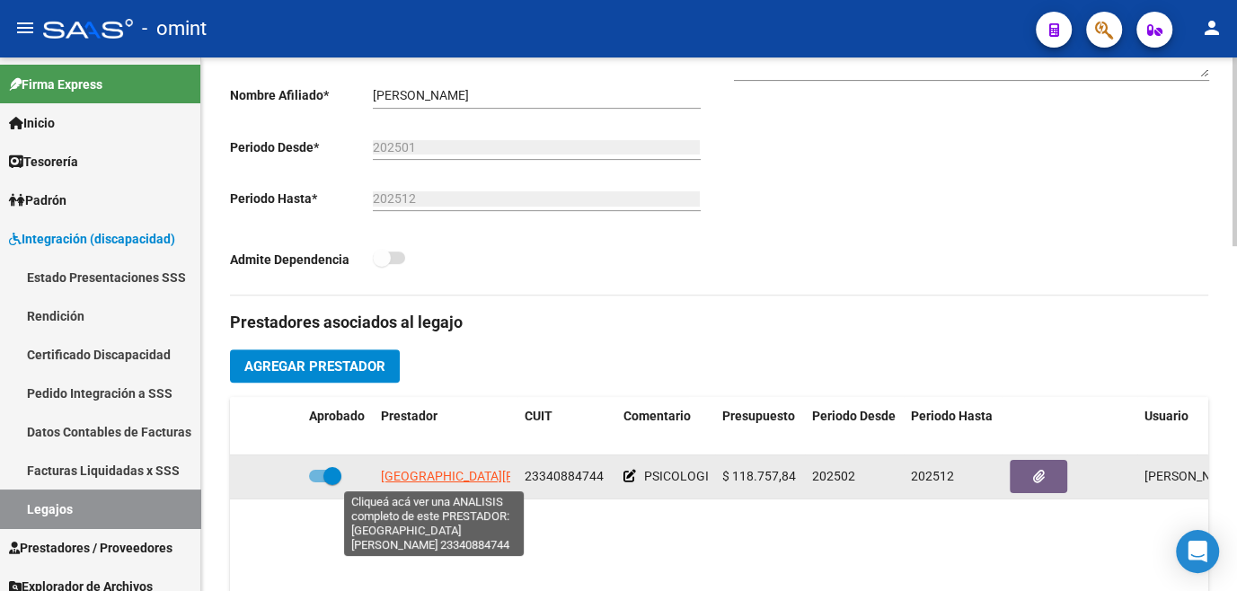
click at [438, 476] on span "SIBONA AGUSTINA" at bounding box center [489, 476] width 217 height 14
type textarea "23340884744"
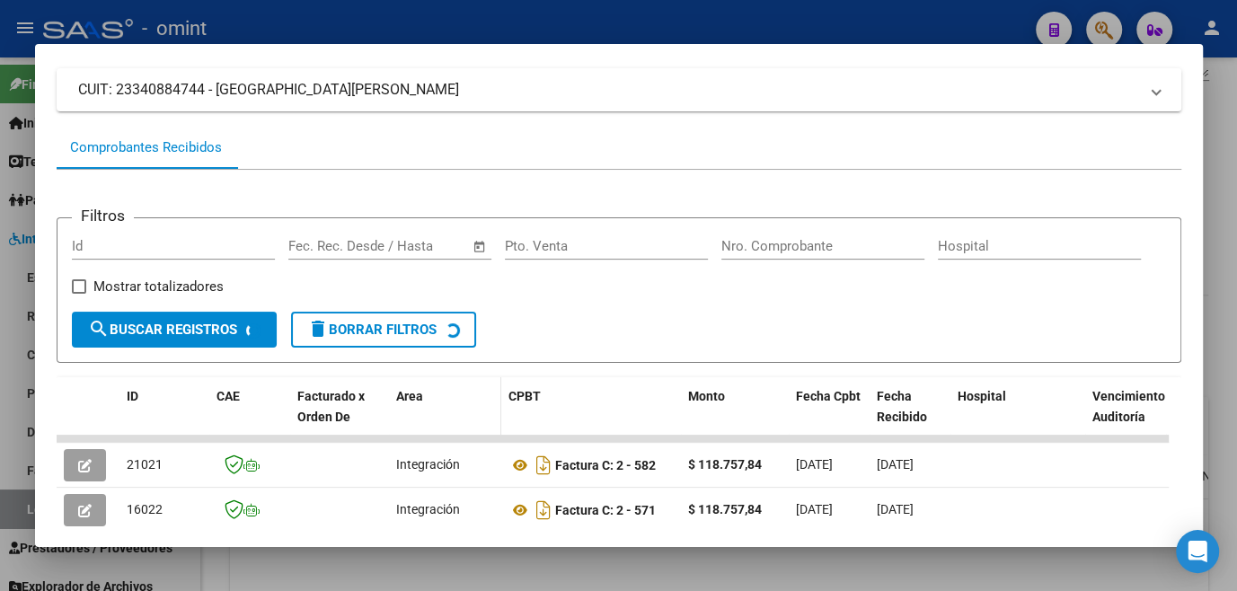
scroll to position [279, 0]
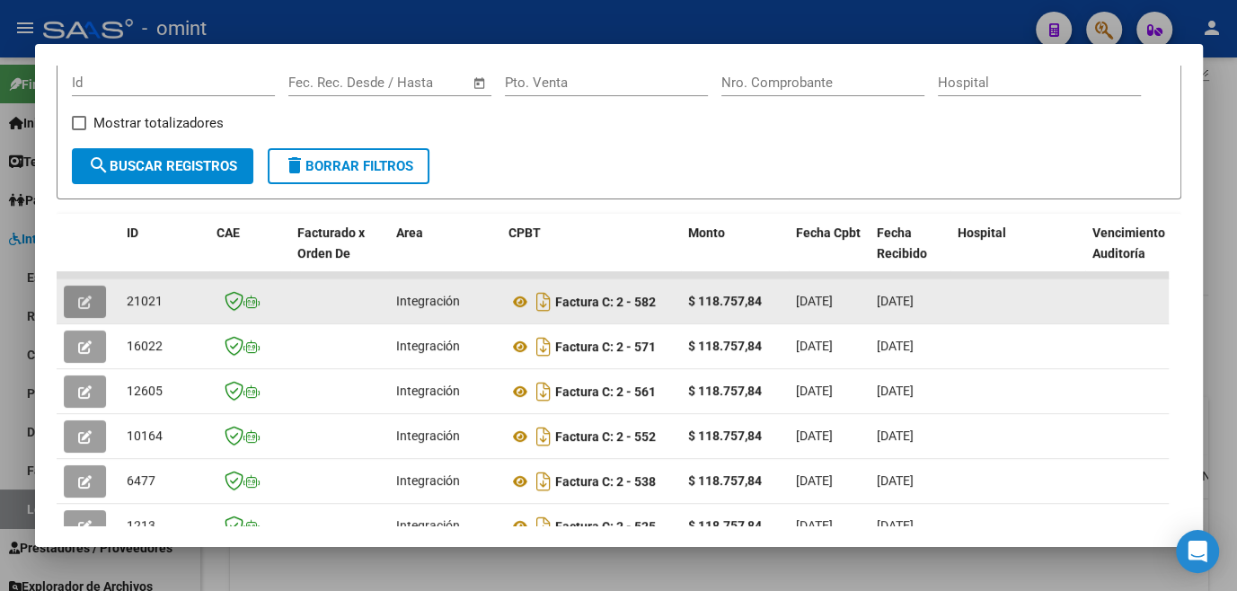
click at [86, 299] on icon "button" at bounding box center [84, 302] width 13 height 13
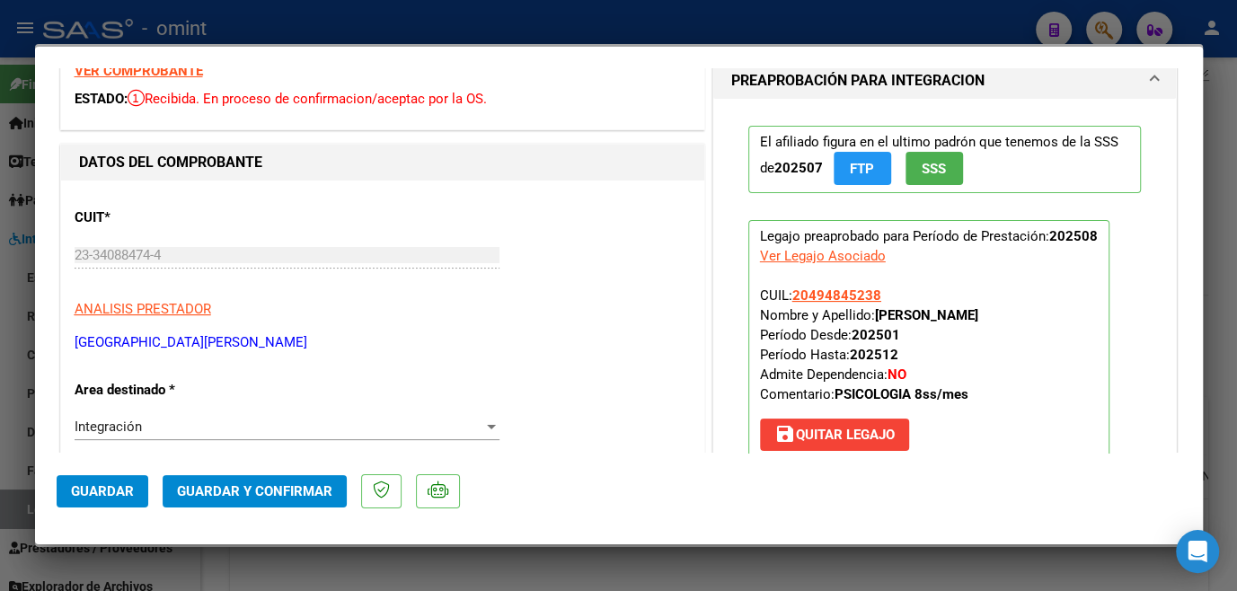
scroll to position [0, 0]
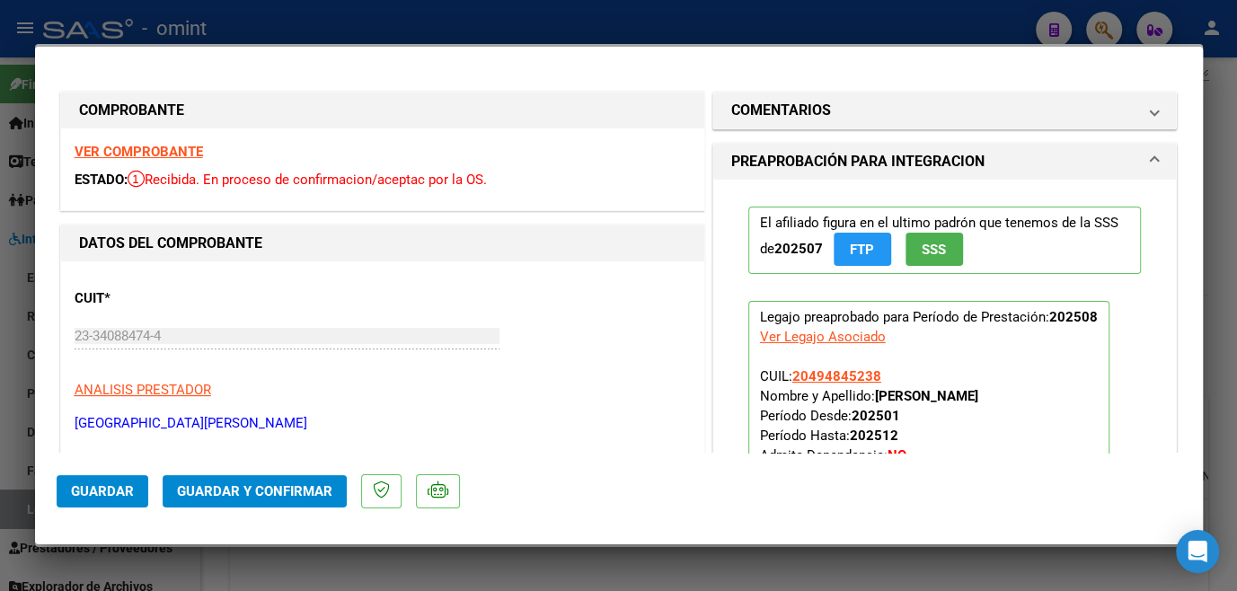
click at [163, 151] on strong "VER COMPROBANTE" at bounding box center [139, 152] width 128 height 16
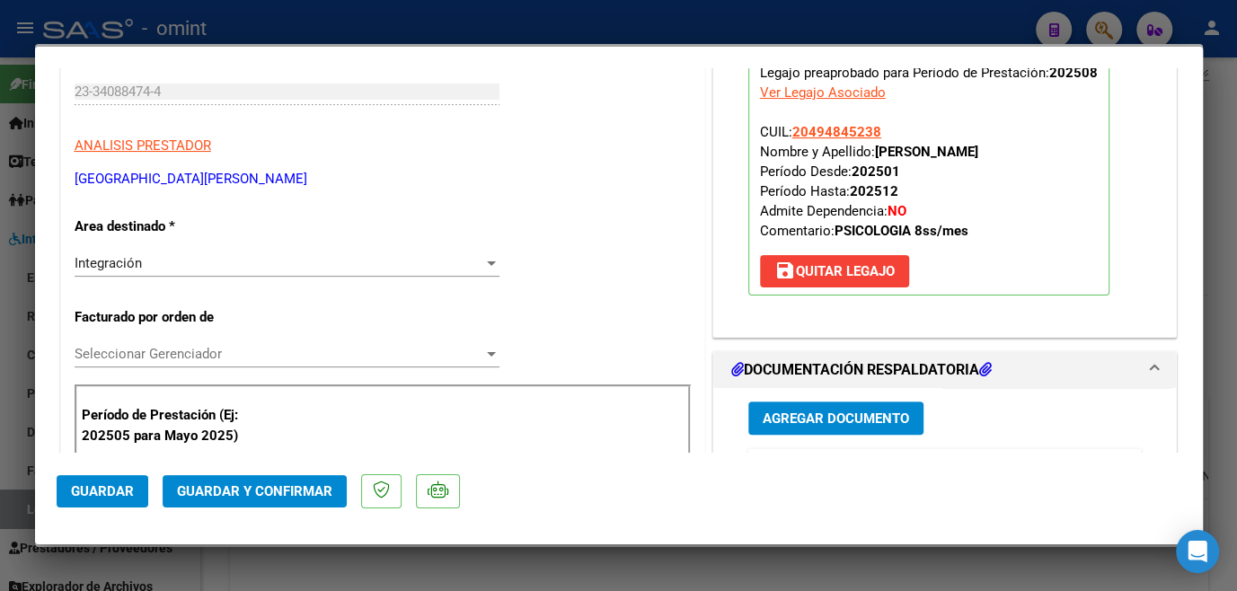
scroll to position [408, 0]
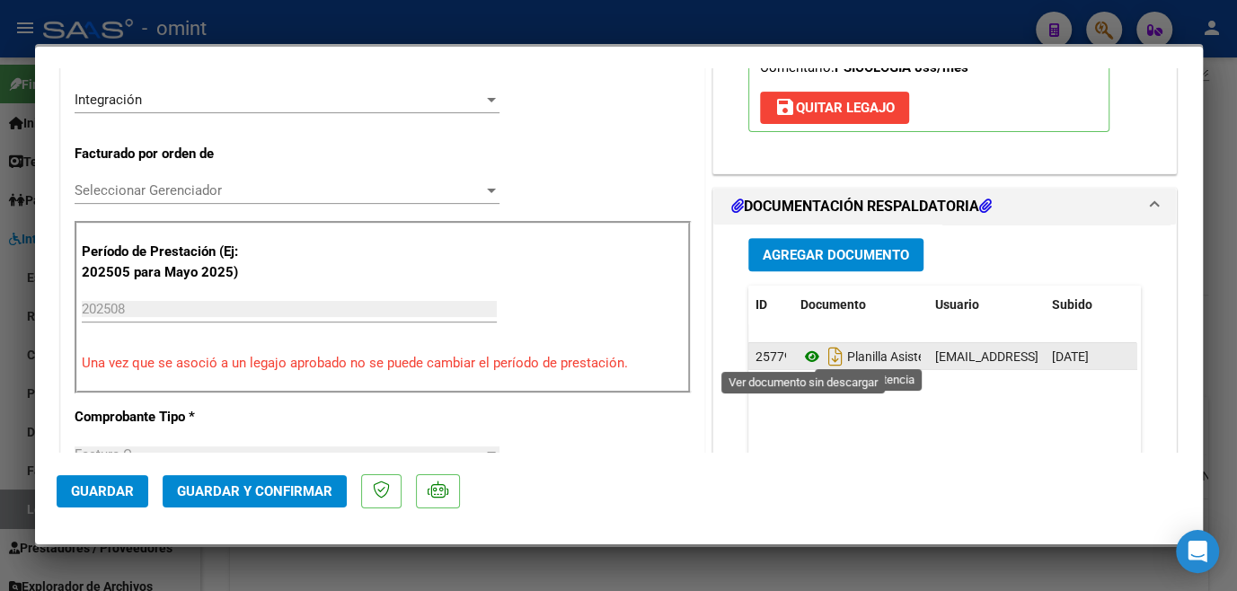
click at [807, 355] on icon at bounding box center [812, 357] width 23 height 22
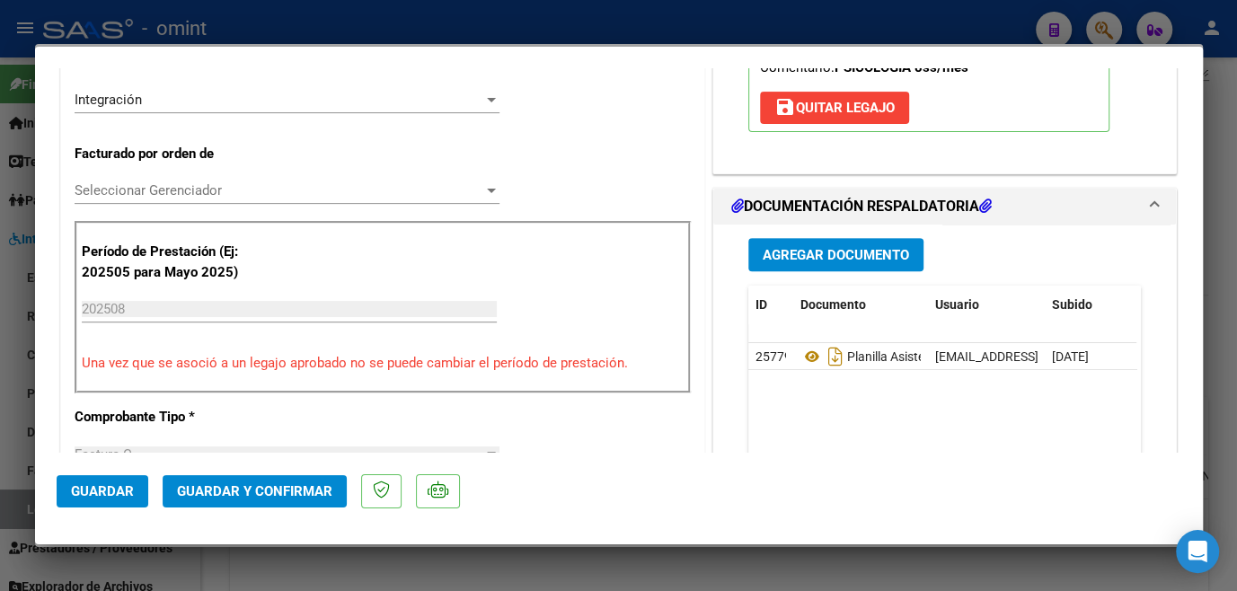
click at [199, 185] on span "Seleccionar Gerenciador" at bounding box center [279, 190] width 409 height 16
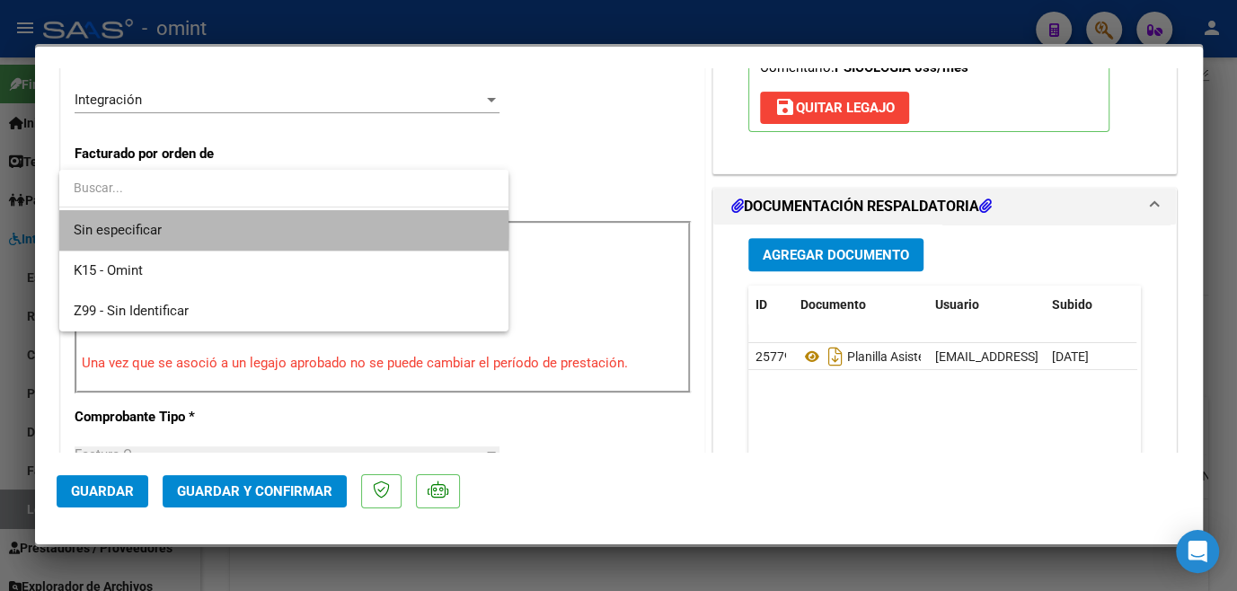
click at [177, 232] on span "Sin especificar" at bounding box center [284, 230] width 421 height 40
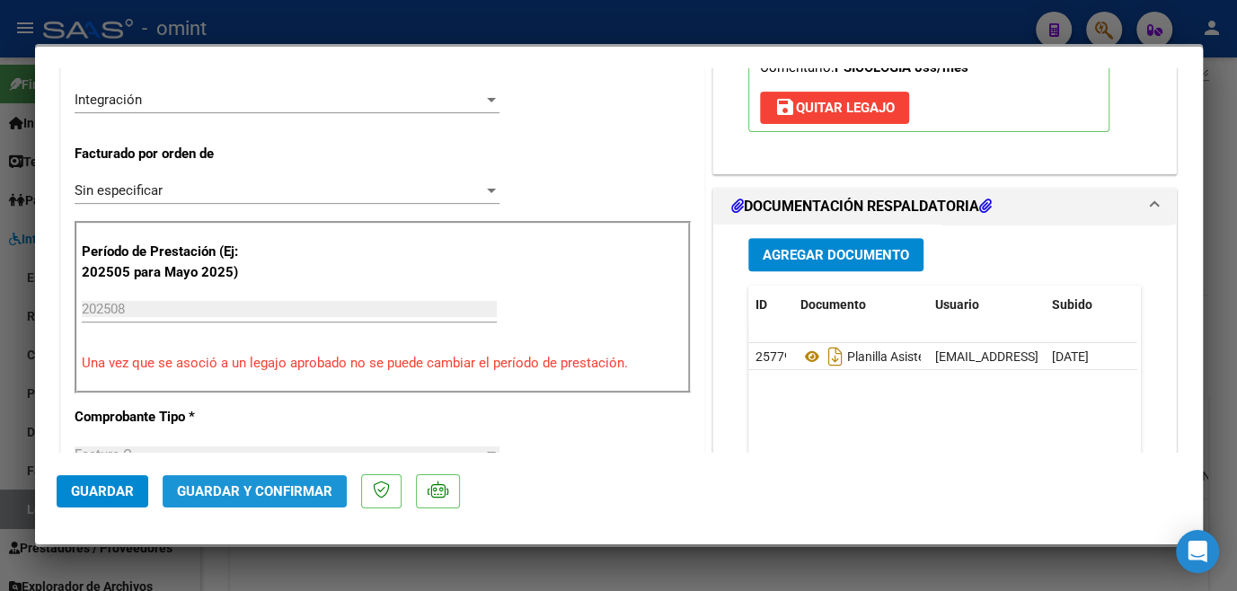
click at [227, 498] on span "Guardar y Confirmar" at bounding box center [254, 491] width 155 height 16
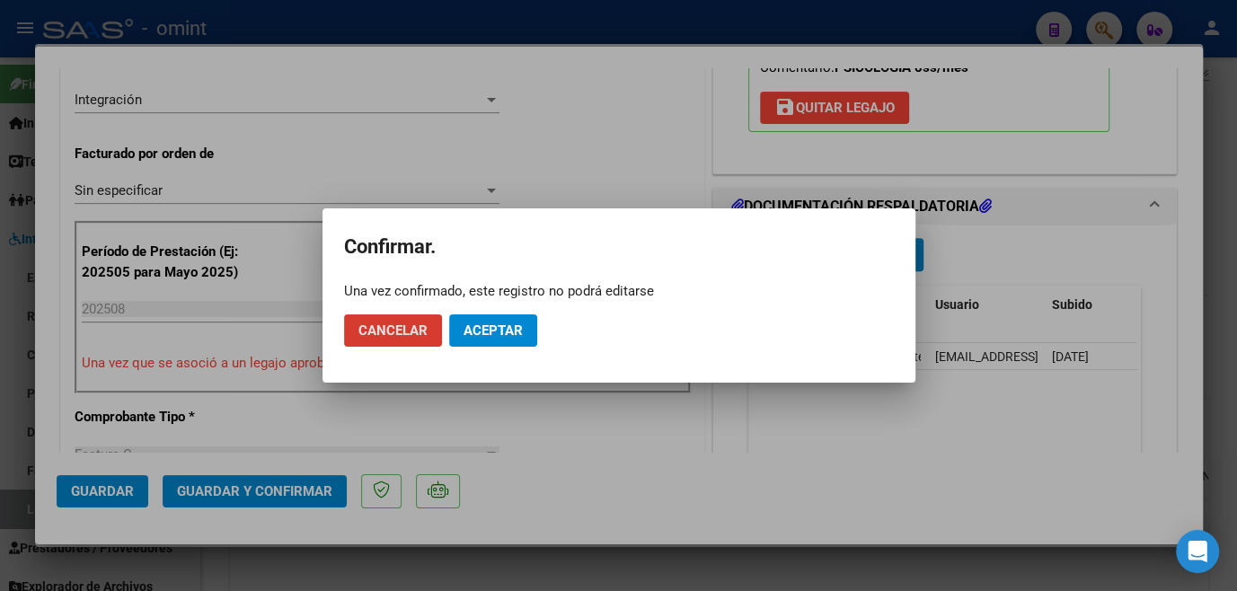
click at [482, 330] on span "Aceptar" at bounding box center [493, 331] width 59 height 16
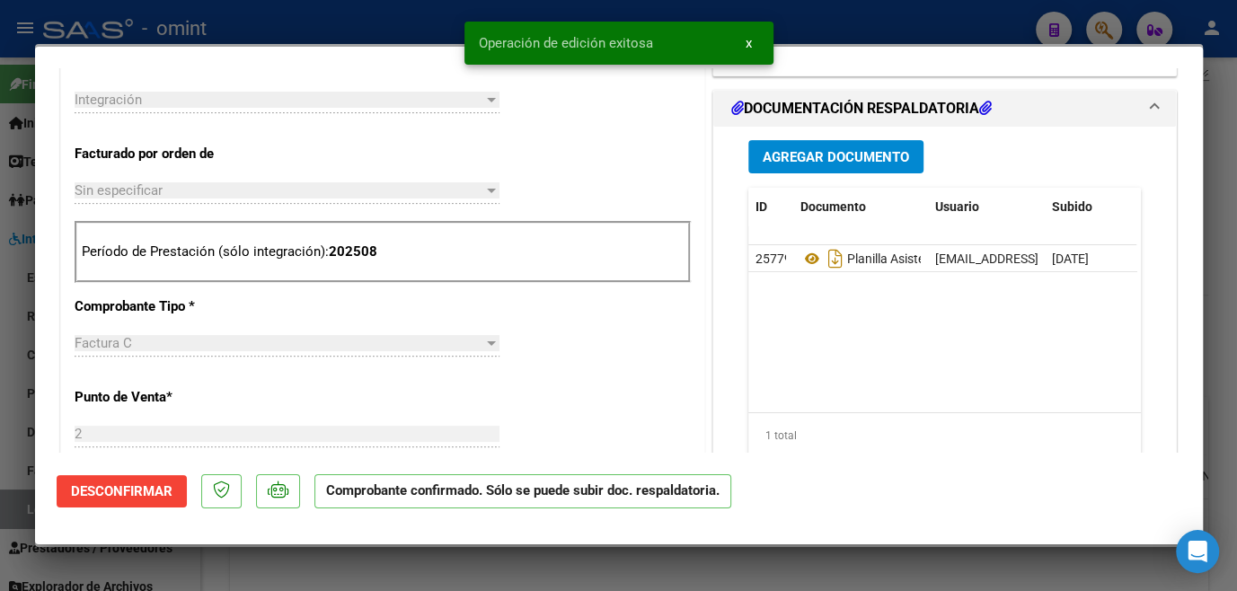
click at [443, 564] on div at bounding box center [618, 295] width 1237 height 591
type input "$ 0,00"
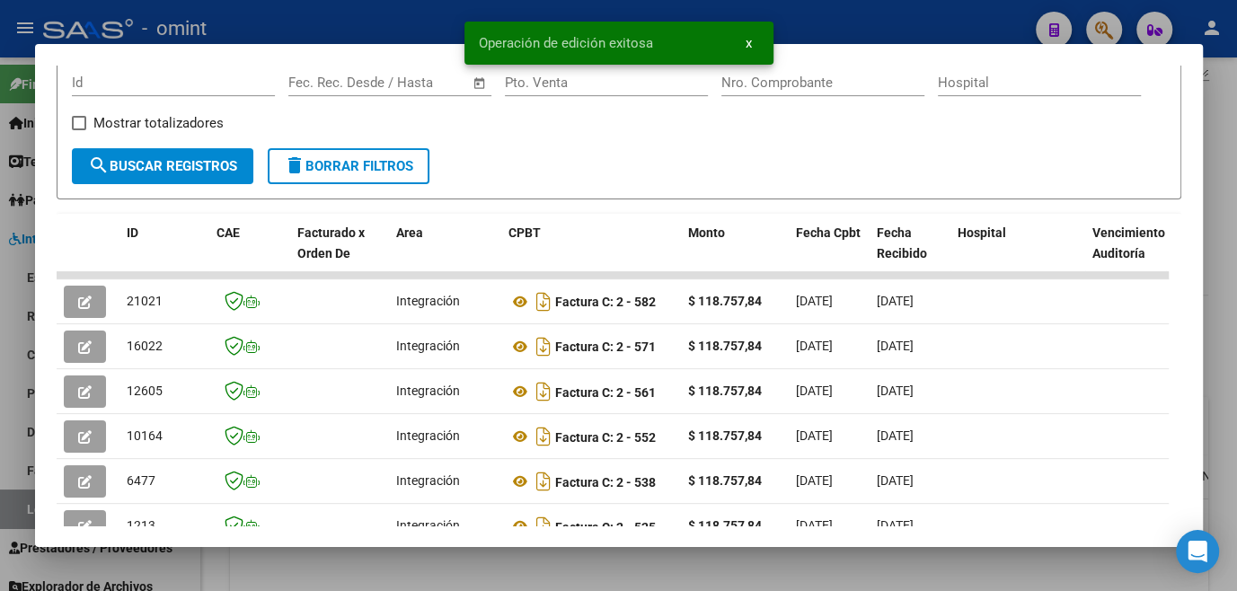
click at [443, 564] on div at bounding box center [618, 295] width 1237 height 591
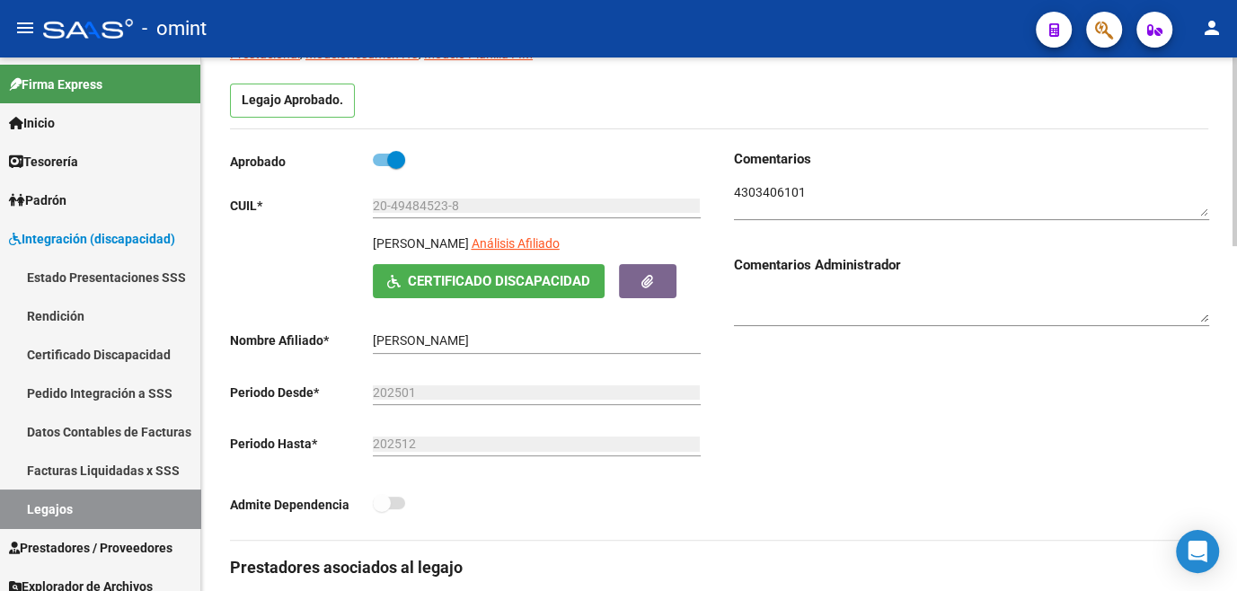
scroll to position [0, 0]
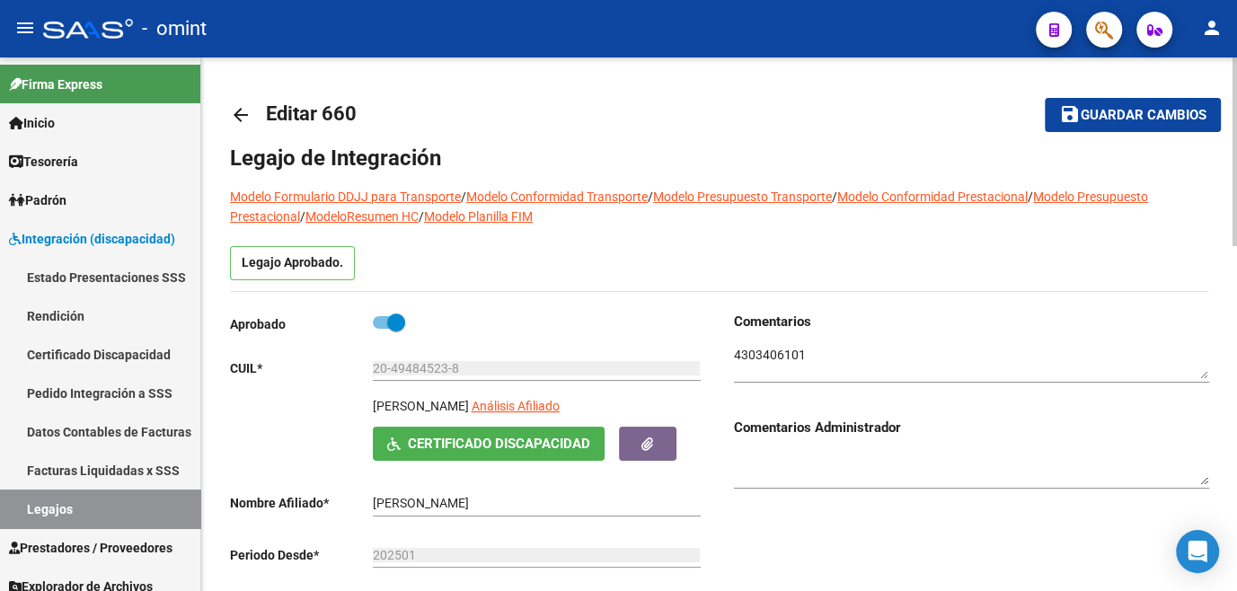
click at [1107, 111] on span "Guardar cambios" at bounding box center [1144, 116] width 126 height 16
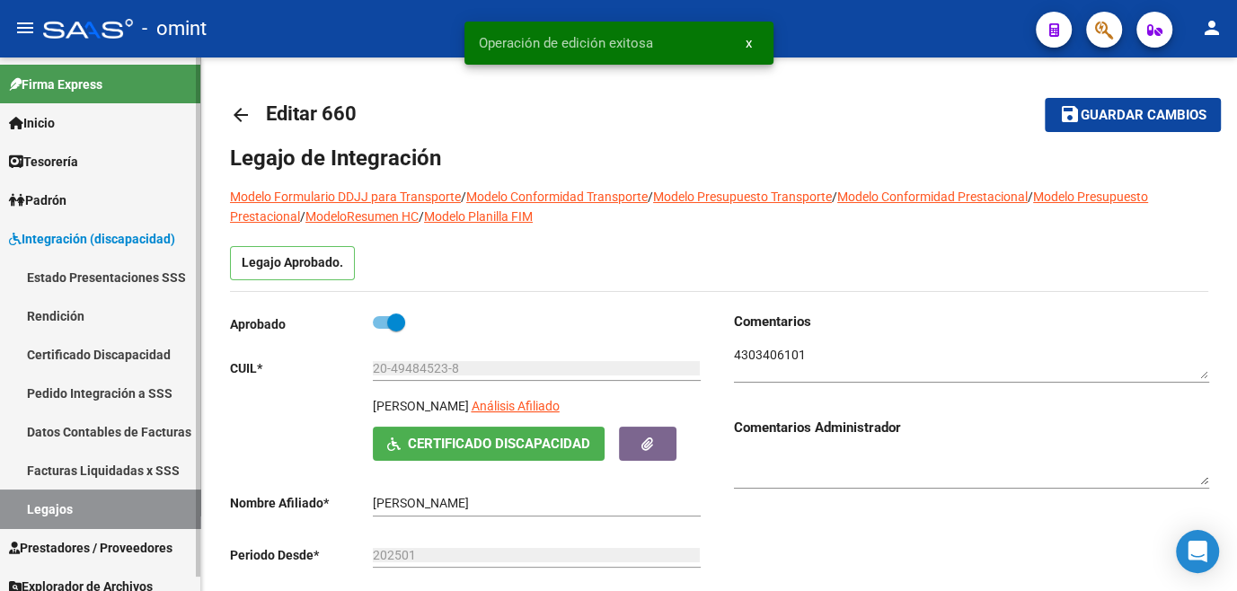
click at [48, 509] on link "Legajos" at bounding box center [100, 509] width 200 height 39
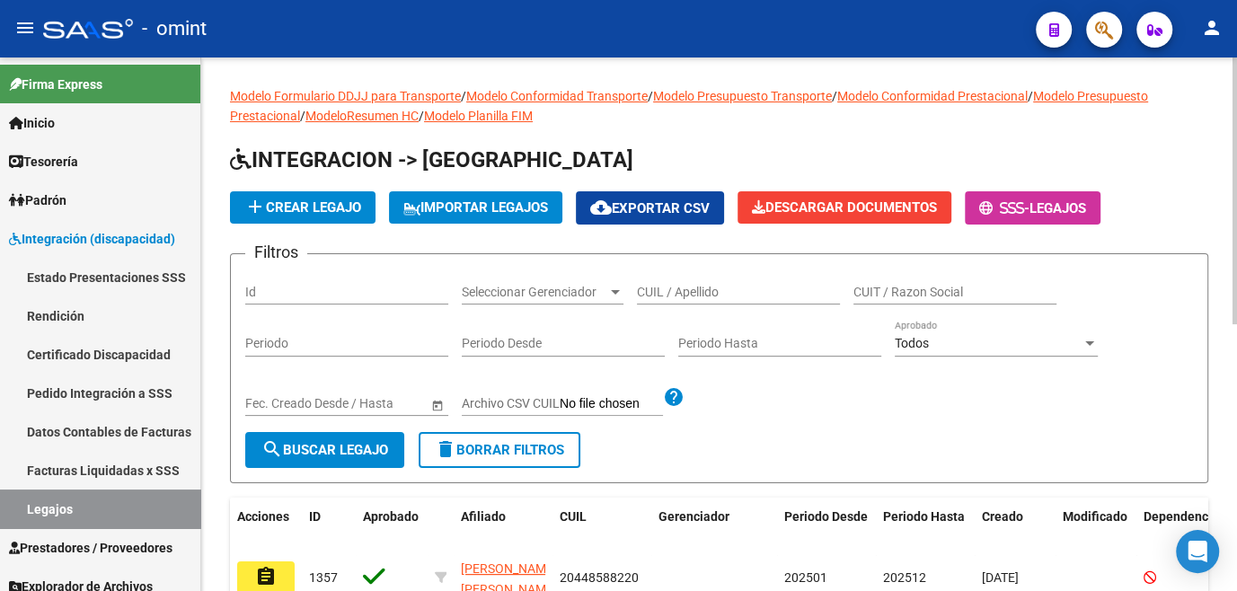
click at [673, 291] on input "CUIL / Apellido" at bounding box center [738, 292] width 203 height 15
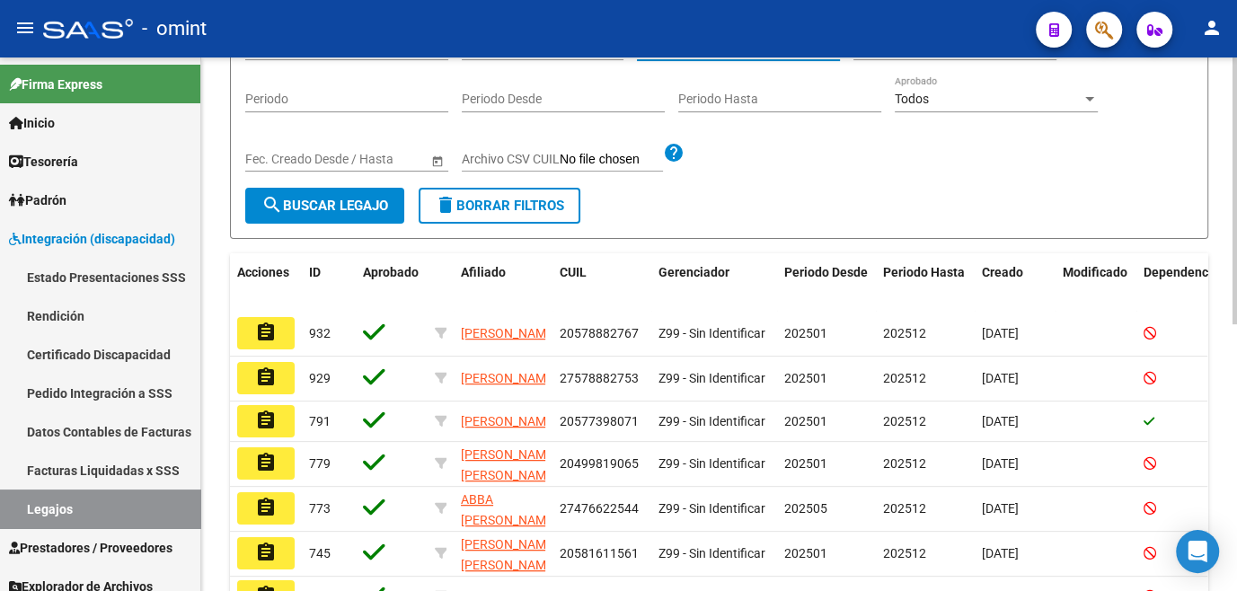
scroll to position [408, 0]
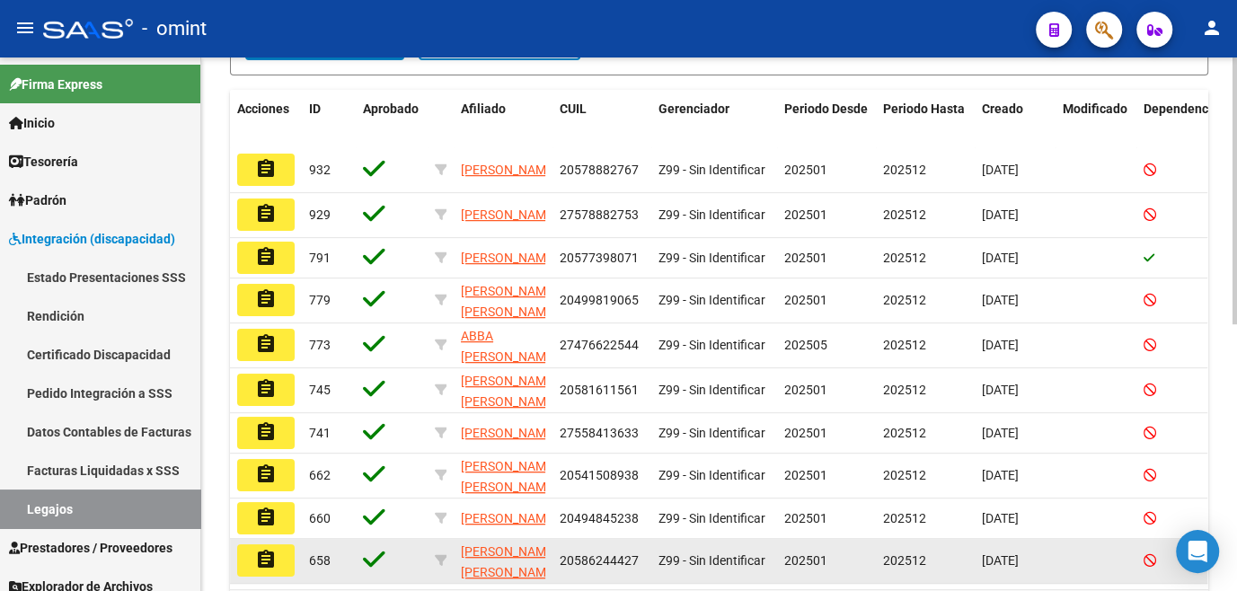
type input "martine"
click at [257, 560] on mat-icon "assignment" at bounding box center [266, 560] width 22 height 22
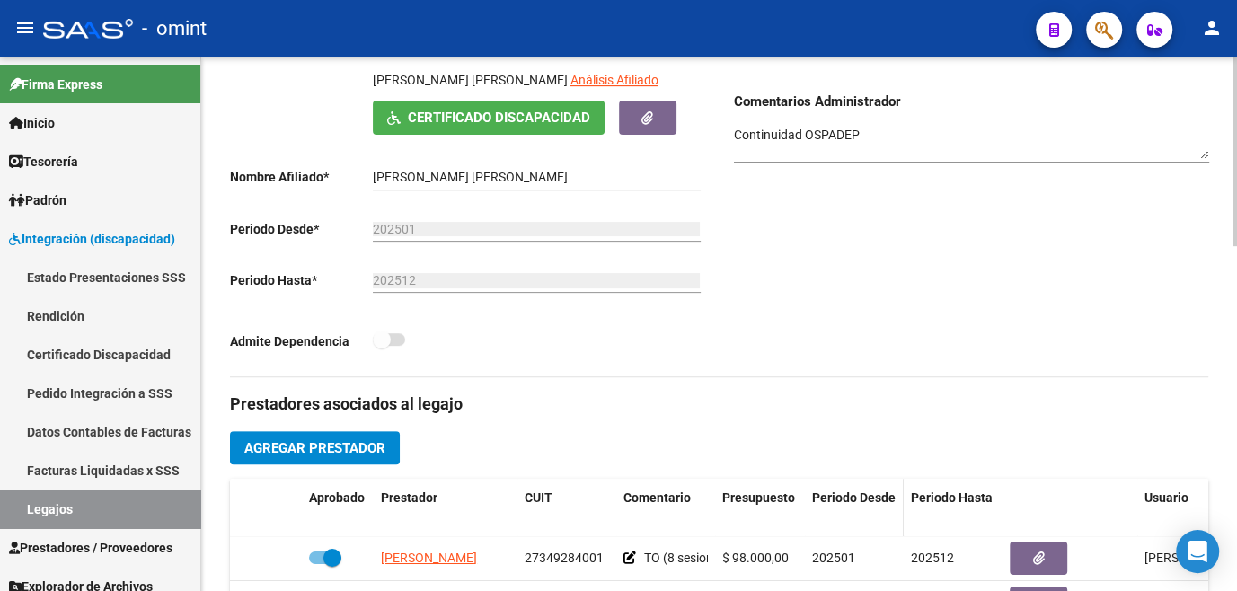
scroll to position [408, 0]
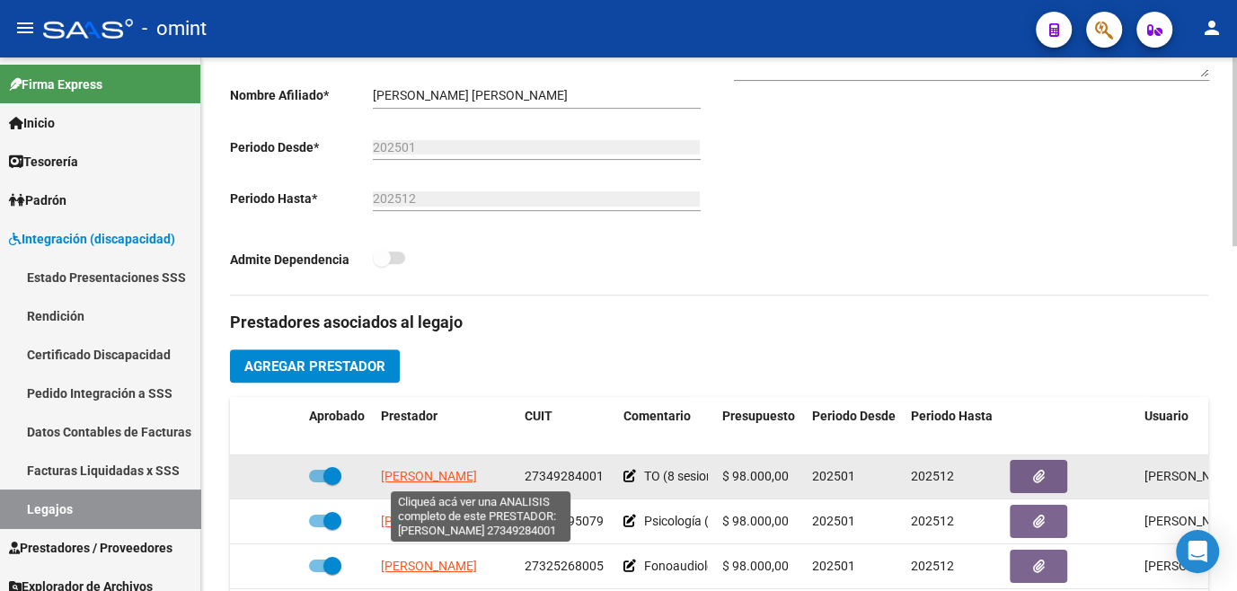
click at [470, 474] on span "STANCANELLI JOHANNA SOLANGE" at bounding box center [429, 476] width 96 height 14
type textarea "27349284001"
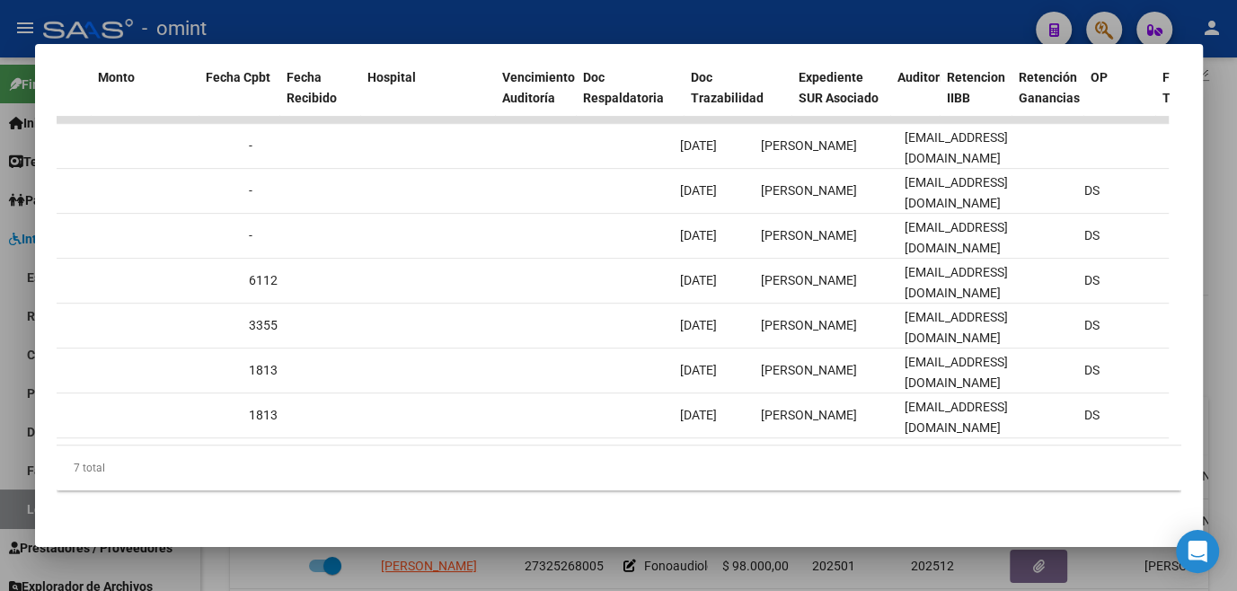
scroll to position [0, 0]
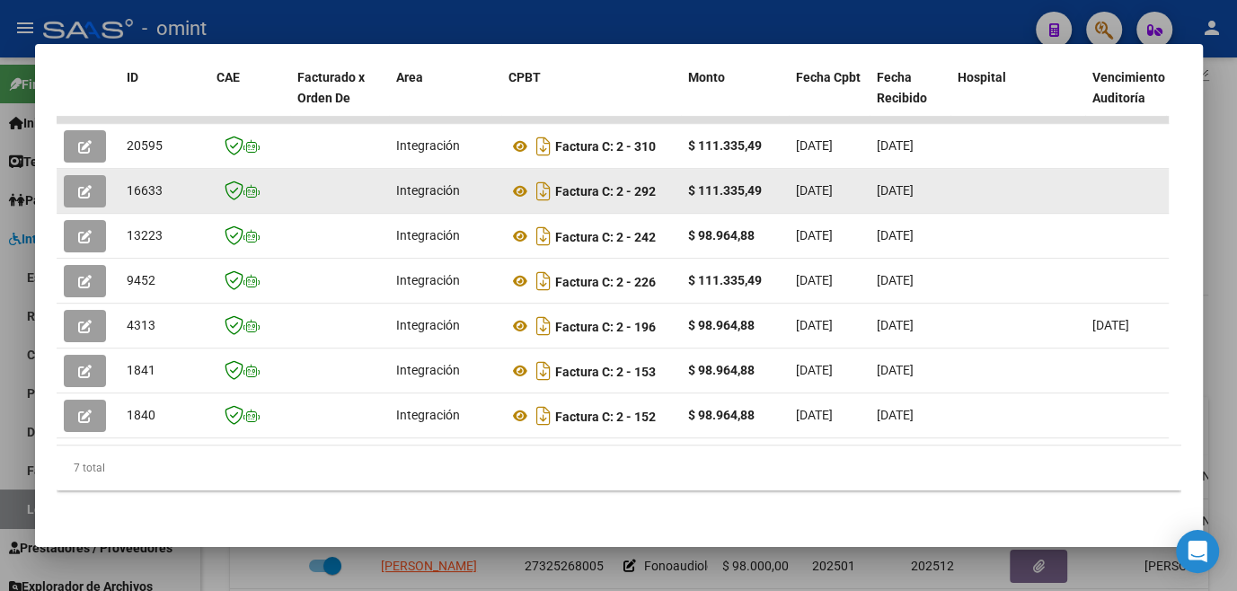
click at [79, 185] on icon "button" at bounding box center [84, 191] width 13 height 13
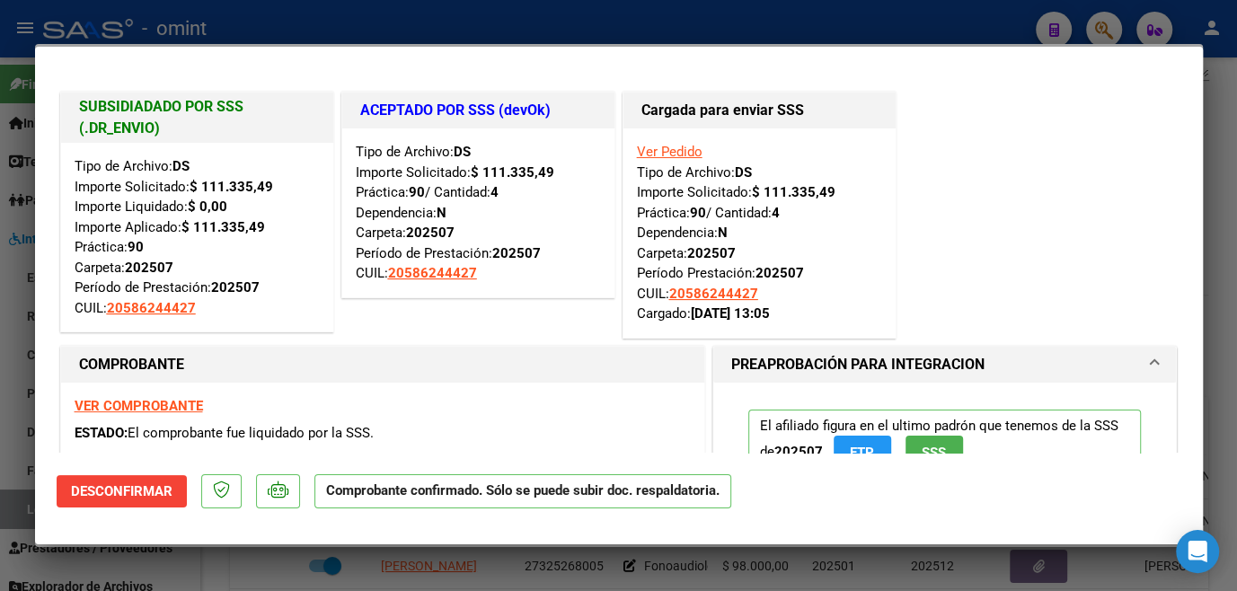
click at [25, 403] on div at bounding box center [618, 295] width 1237 height 591
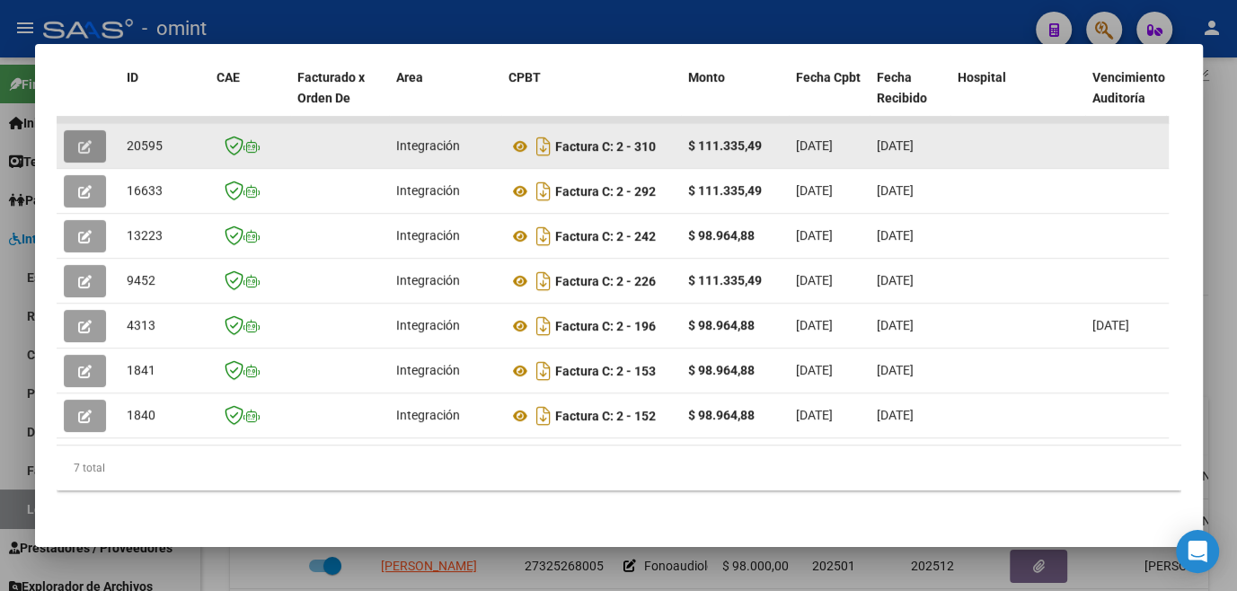
click at [88, 140] on icon "button" at bounding box center [84, 146] width 13 height 13
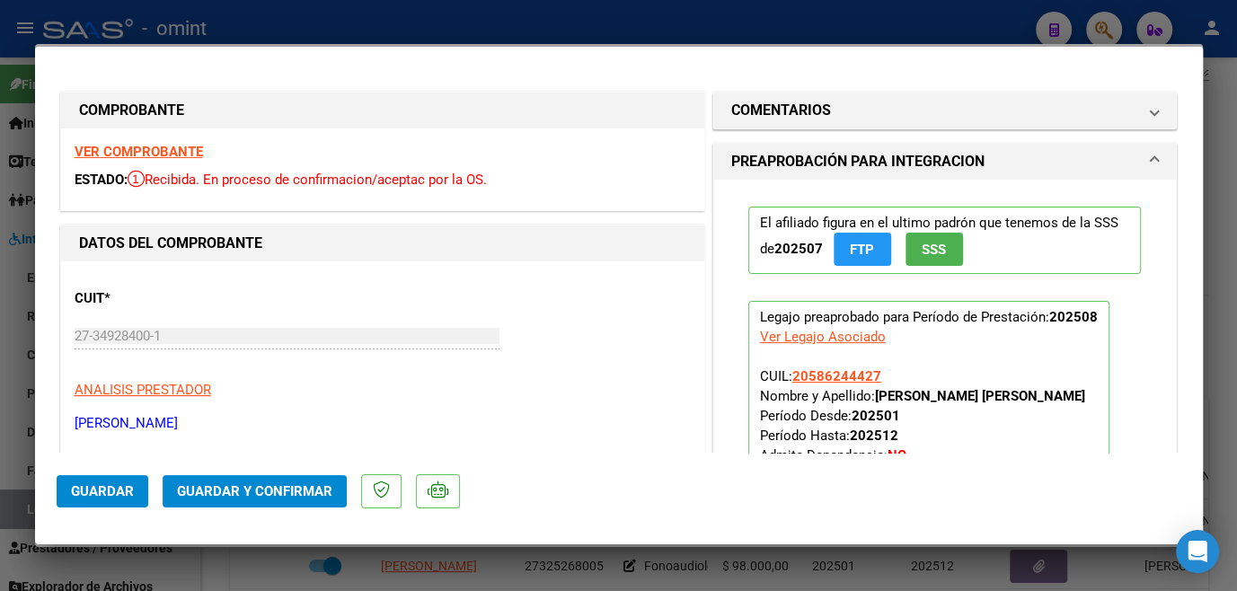
click at [166, 149] on strong "VER COMPROBANTE" at bounding box center [139, 152] width 128 height 16
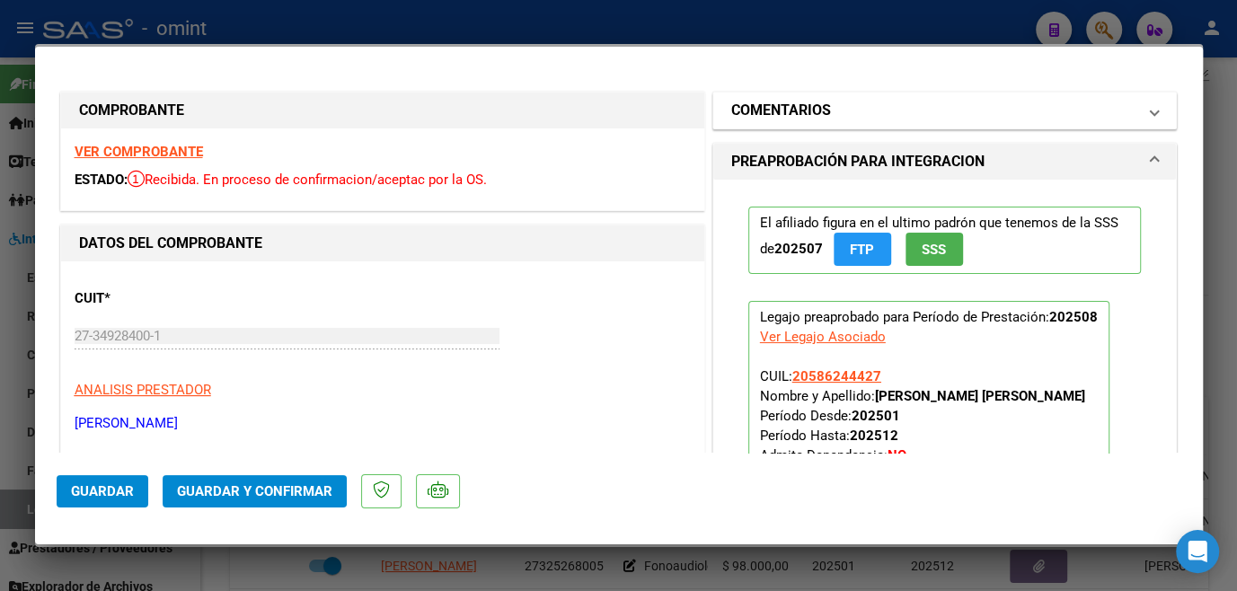
click at [882, 114] on mat-panel-title "COMENTARIOS" at bounding box center [934, 111] width 406 height 22
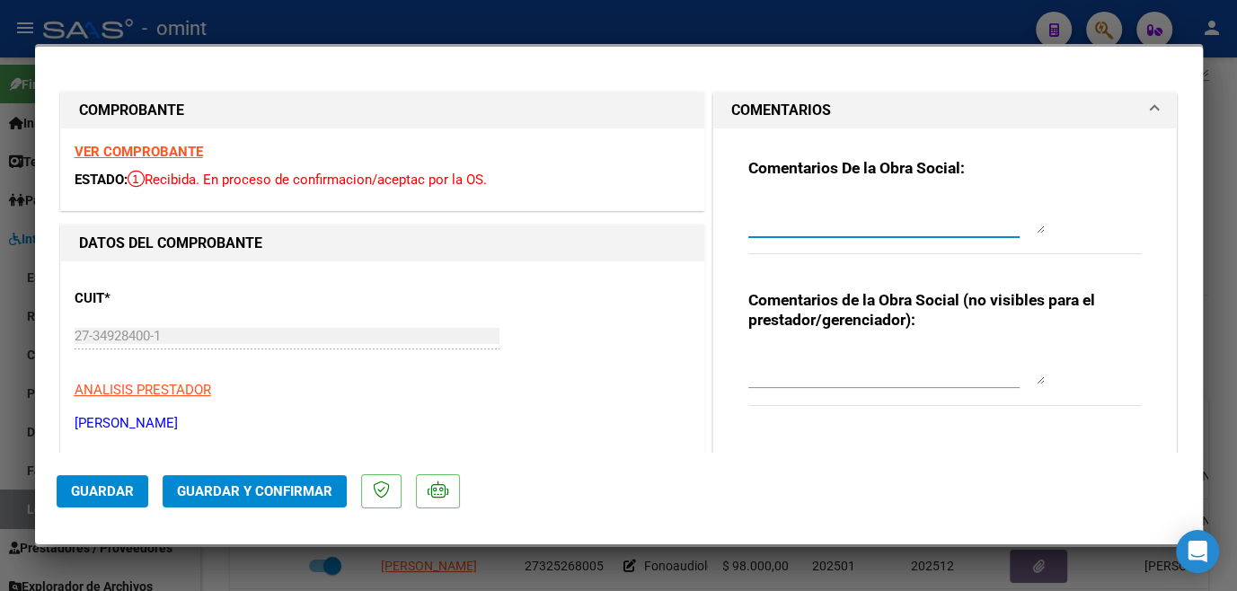
click at [831, 217] on textarea at bounding box center [897, 216] width 297 height 36
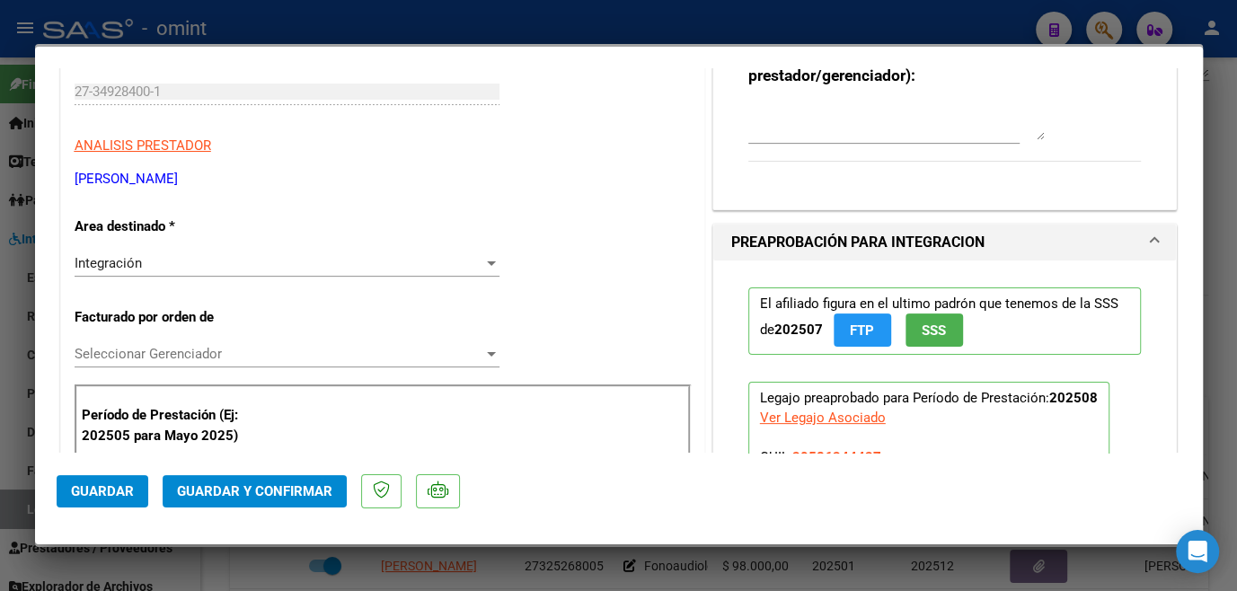
scroll to position [571, 0]
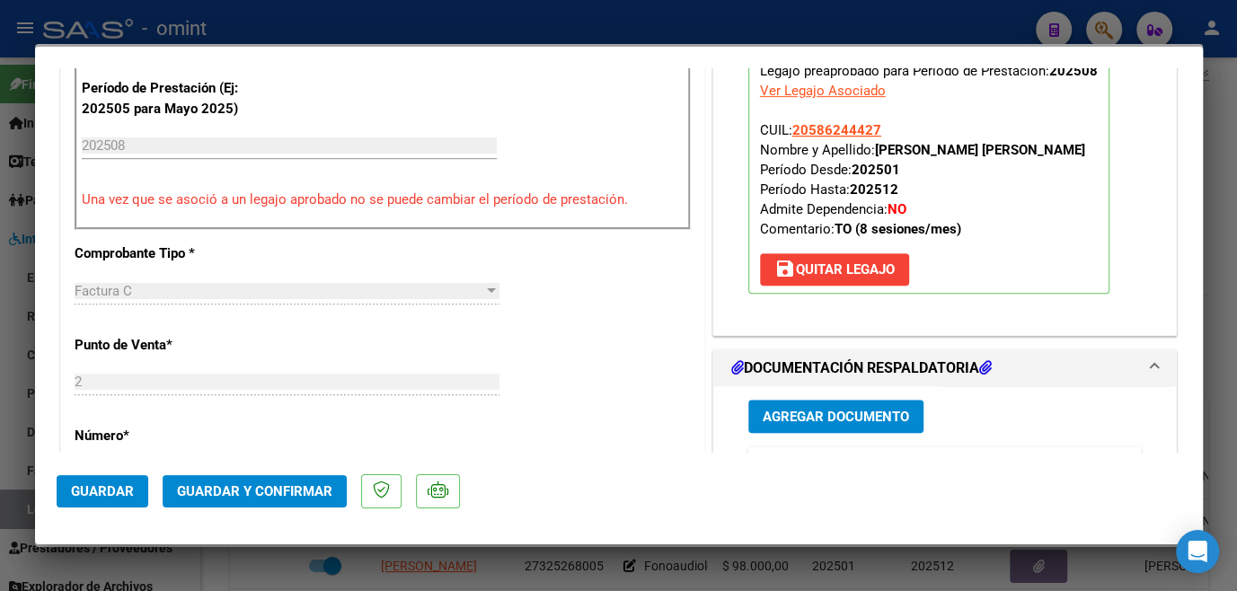
type textarea "Recuerde que el socio tiene habilitado 8 sesiones por mes,- Se debe facturar lo…"
click at [110, 494] on span "Guardar" at bounding box center [102, 491] width 63 height 16
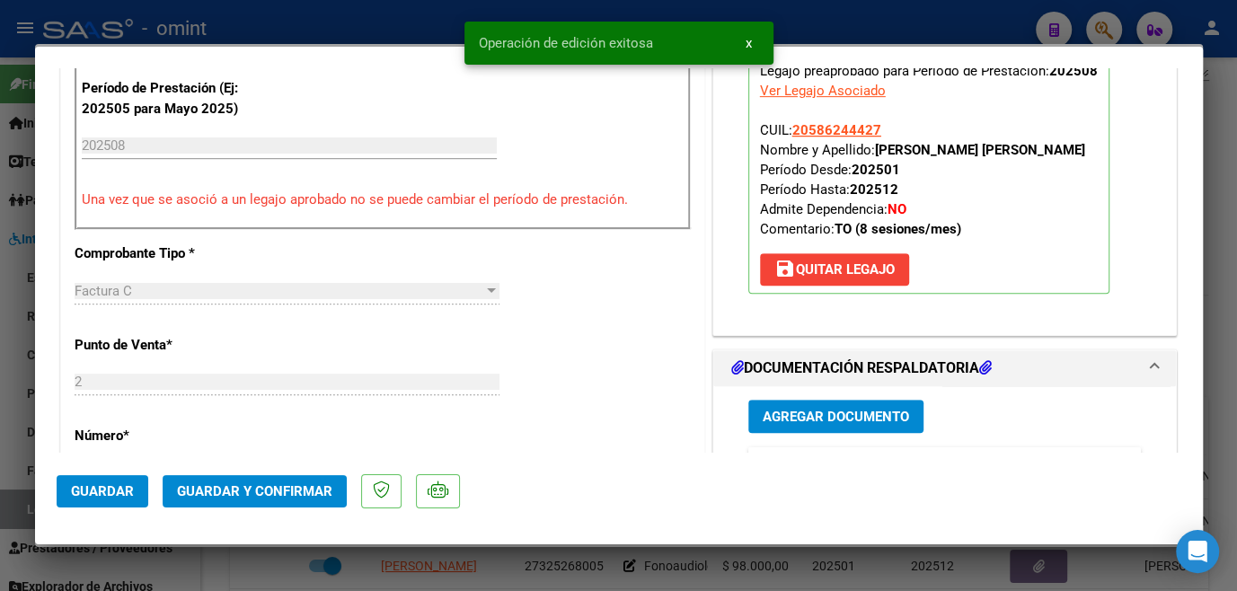
click at [246, 577] on div at bounding box center [618, 295] width 1237 height 591
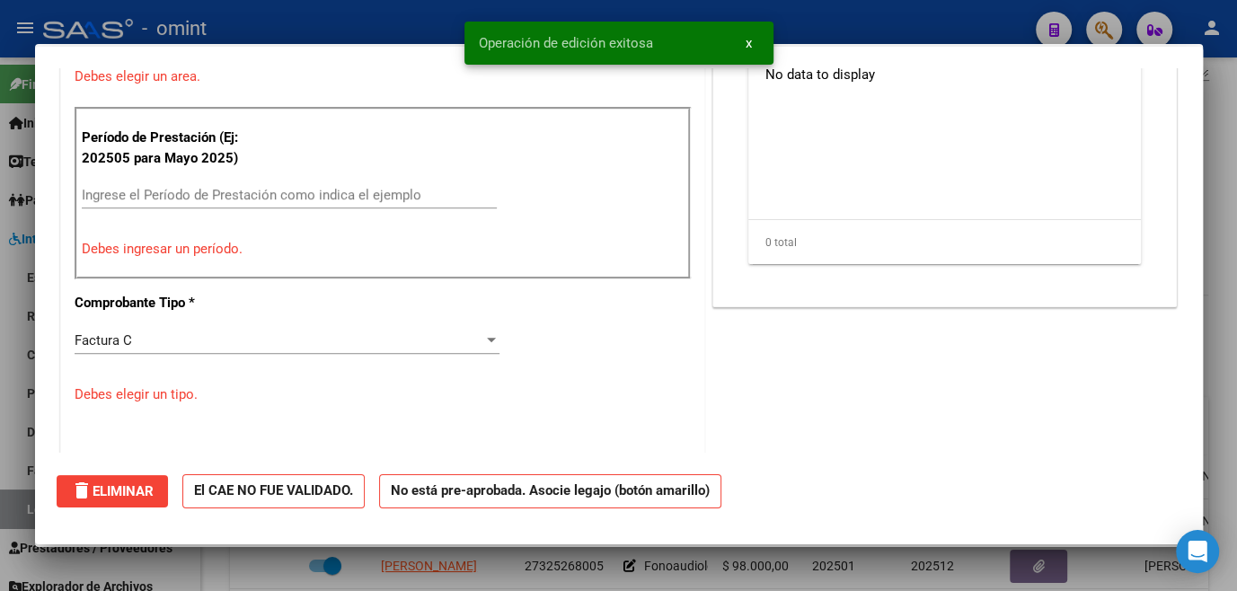
scroll to position [0, 0]
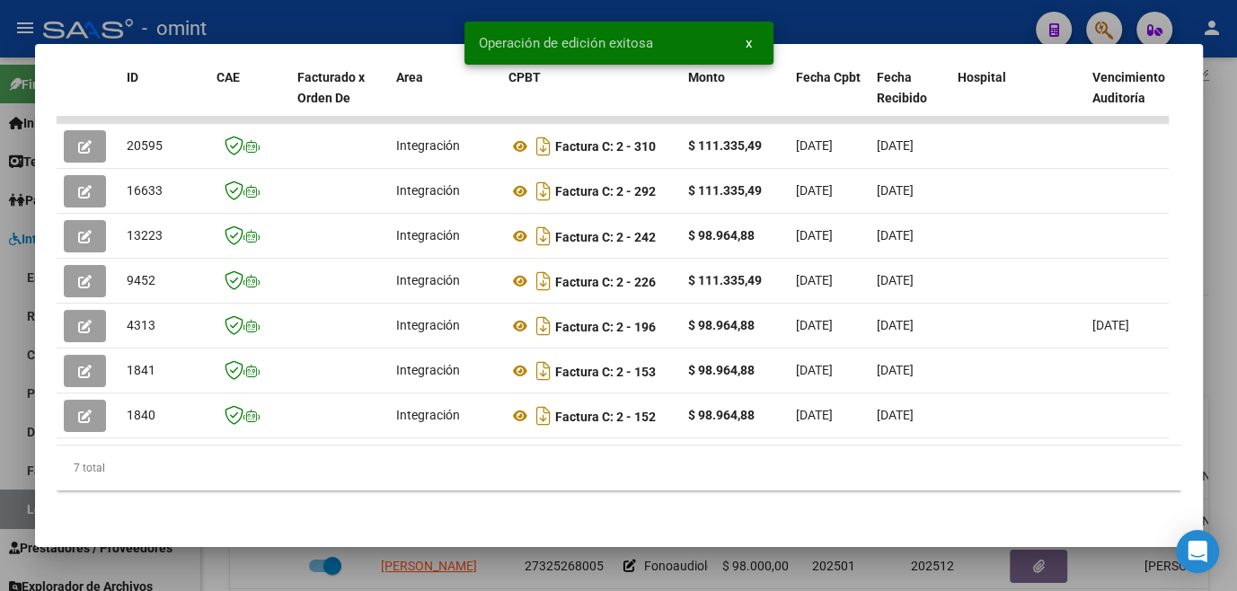
click at [263, 567] on div at bounding box center [618, 295] width 1237 height 591
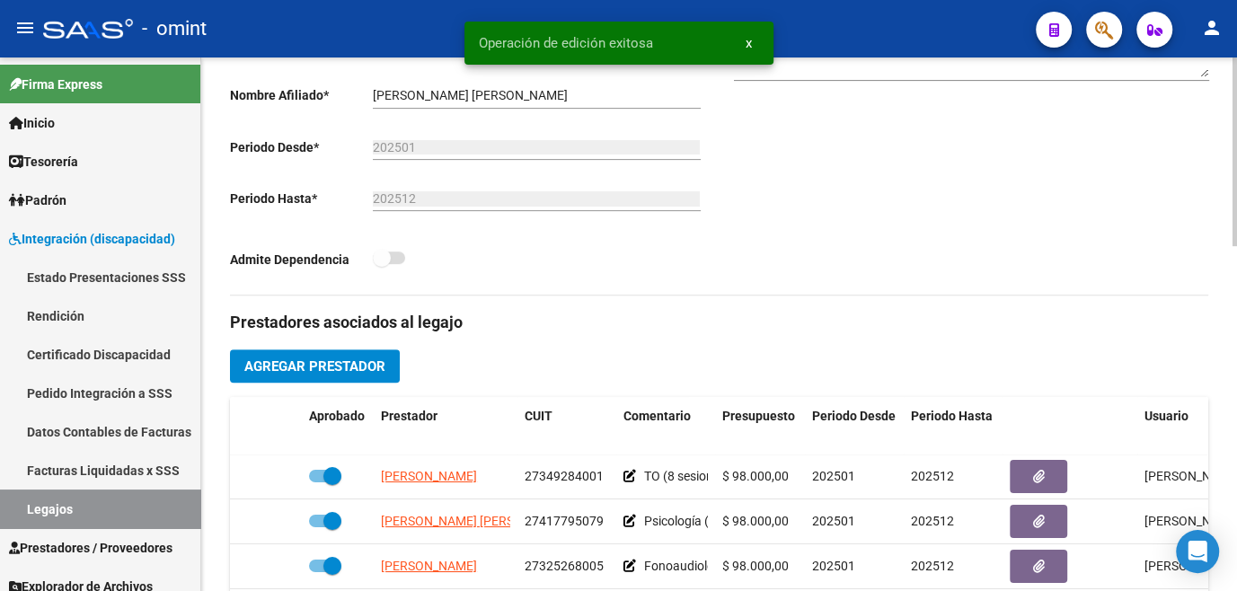
scroll to position [571, 0]
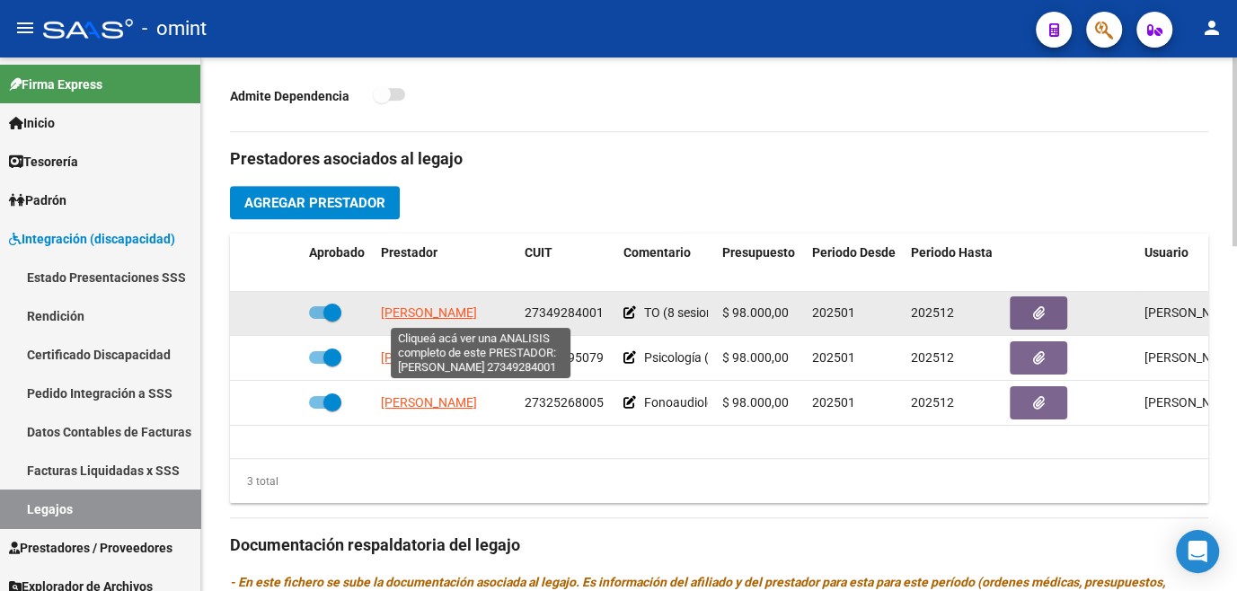
click at [424, 317] on span "STANCANELLI JOHANNA SOLANGE" at bounding box center [429, 313] width 96 height 14
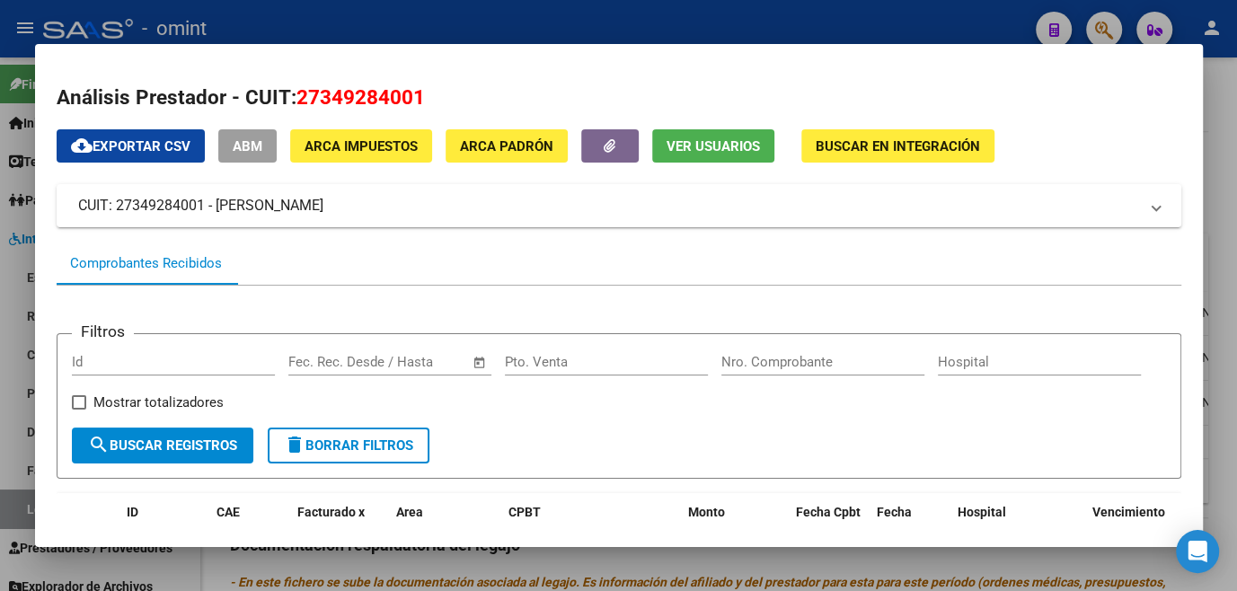
scroll to position [326, 0]
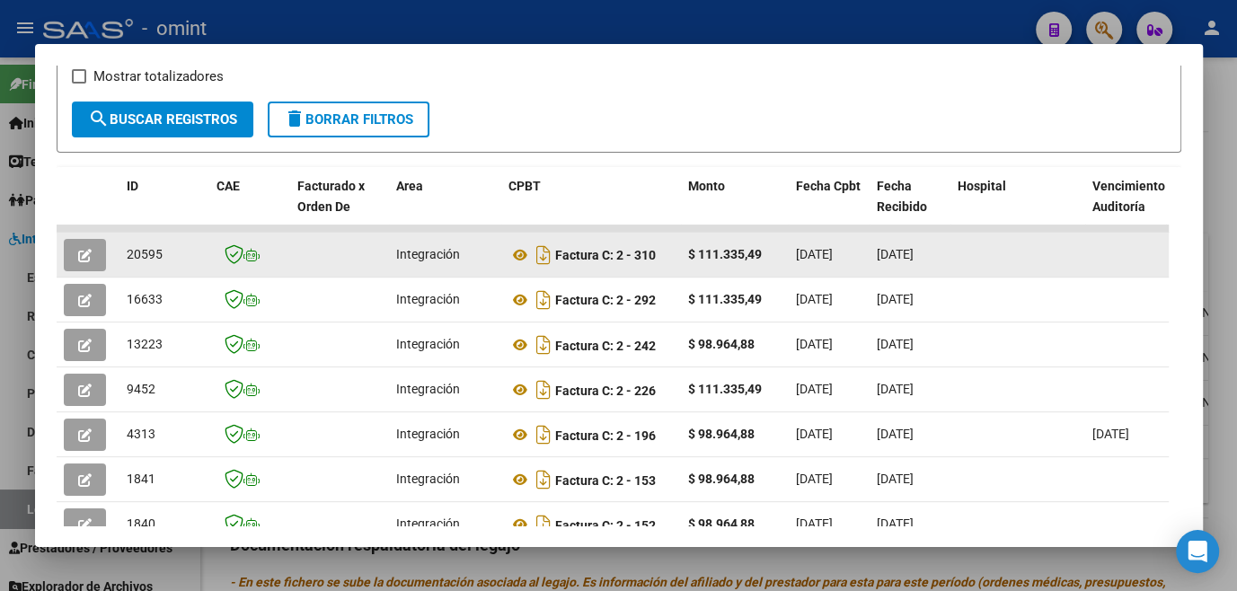
click at [81, 262] on icon "button" at bounding box center [84, 255] width 13 height 13
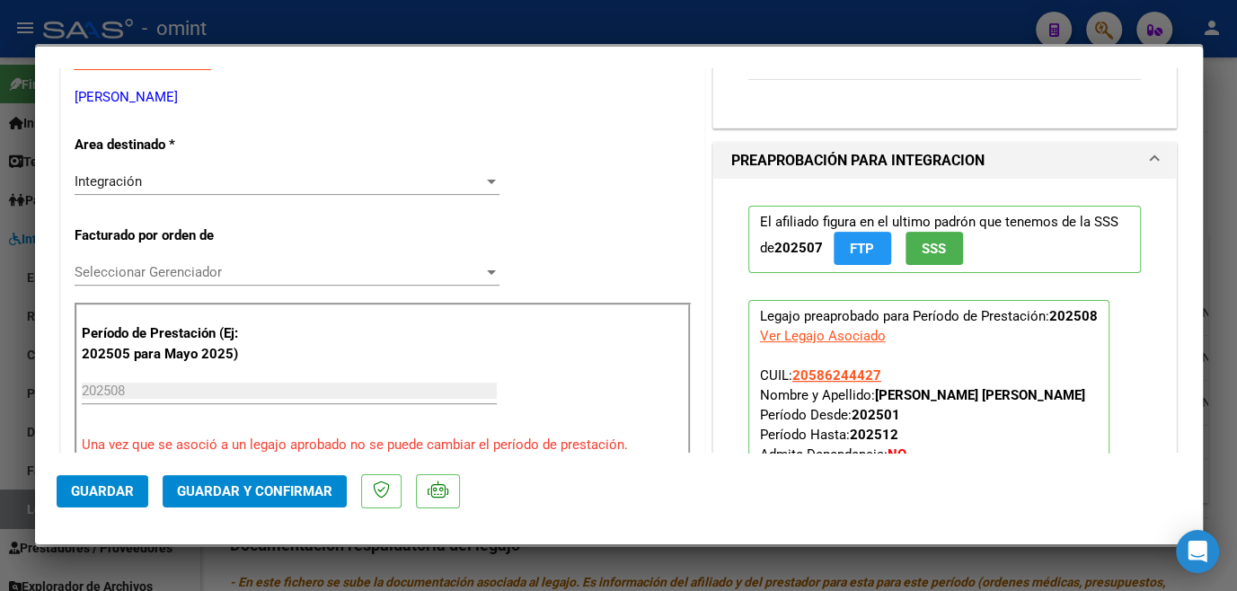
click at [208, 279] on span "Seleccionar Gerenciador" at bounding box center [279, 272] width 409 height 16
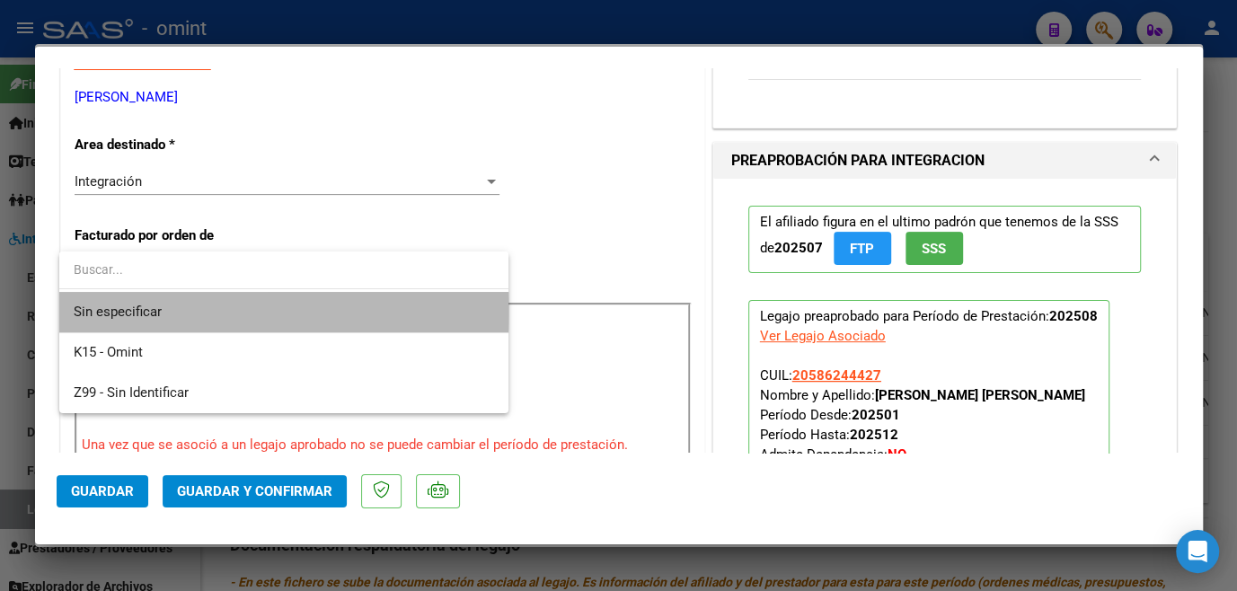
click at [160, 311] on span "Sin especificar" at bounding box center [284, 312] width 421 height 40
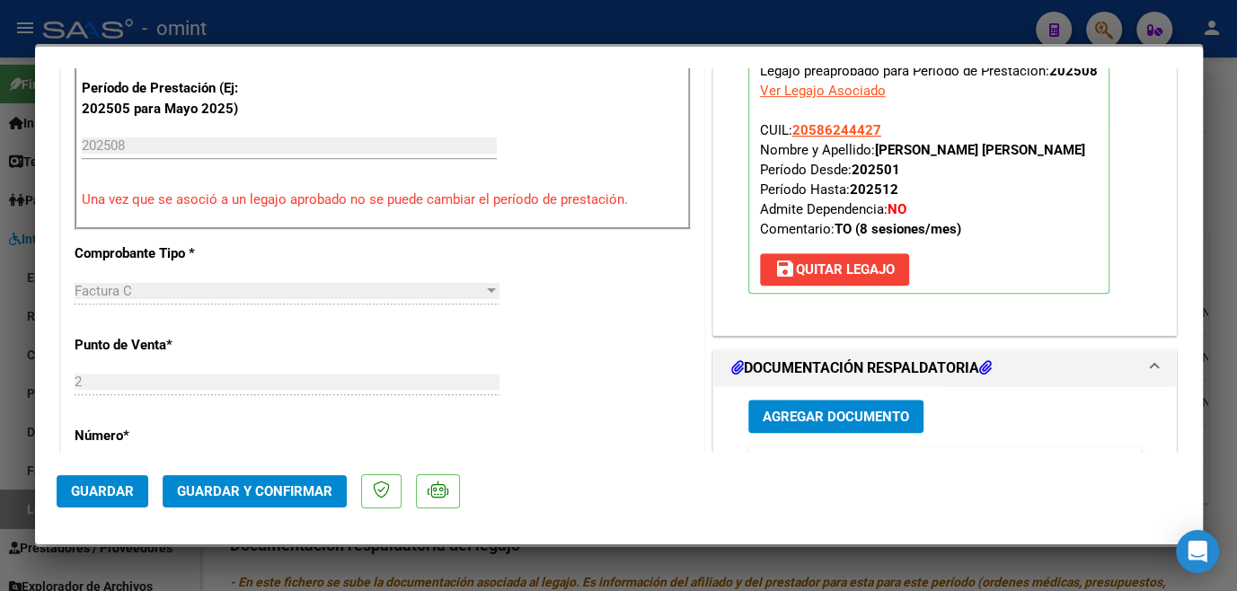
scroll to position [817, 0]
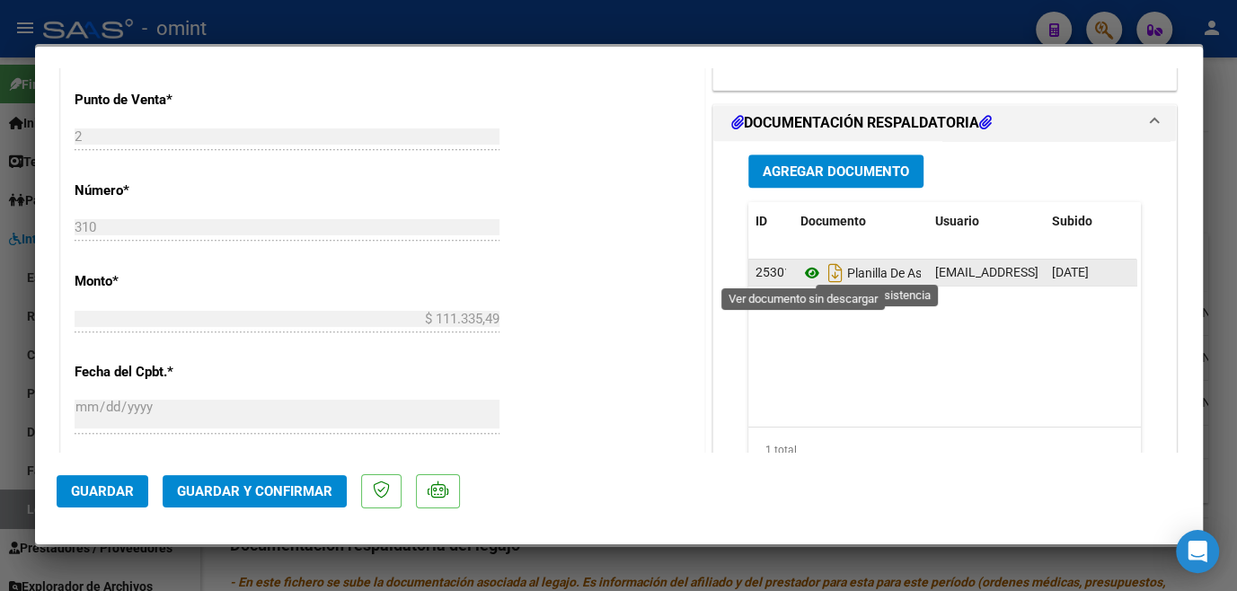
click at [804, 269] on icon at bounding box center [812, 273] width 23 height 22
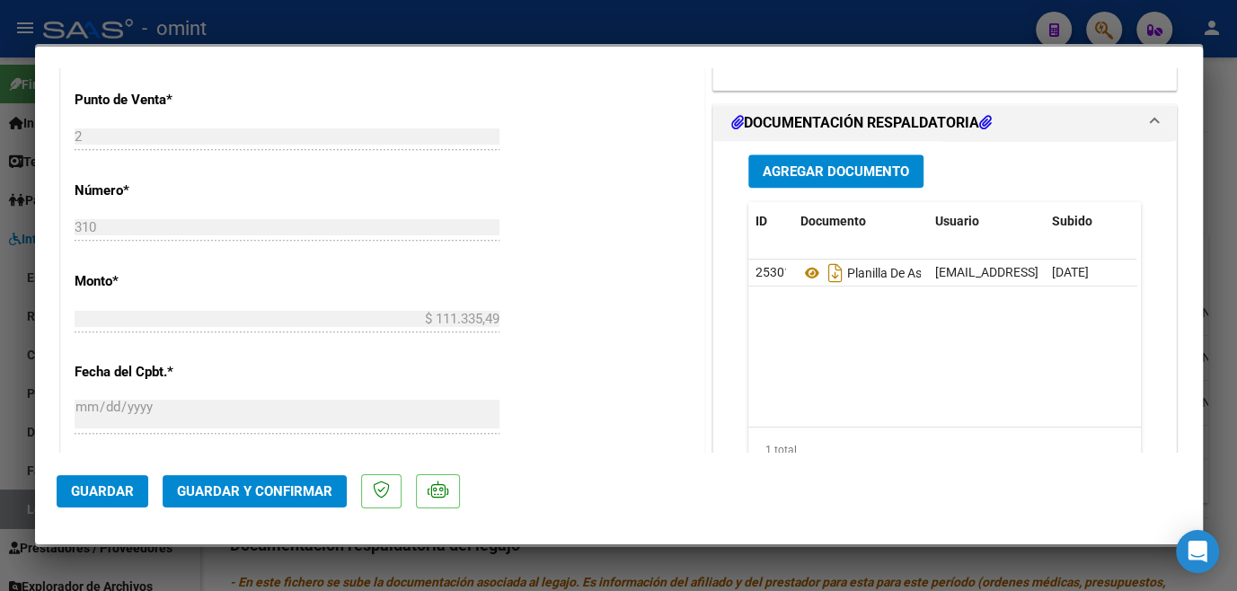
click at [282, 491] on span "Guardar y Confirmar" at bounding box center [254, 491] width 155 height 16
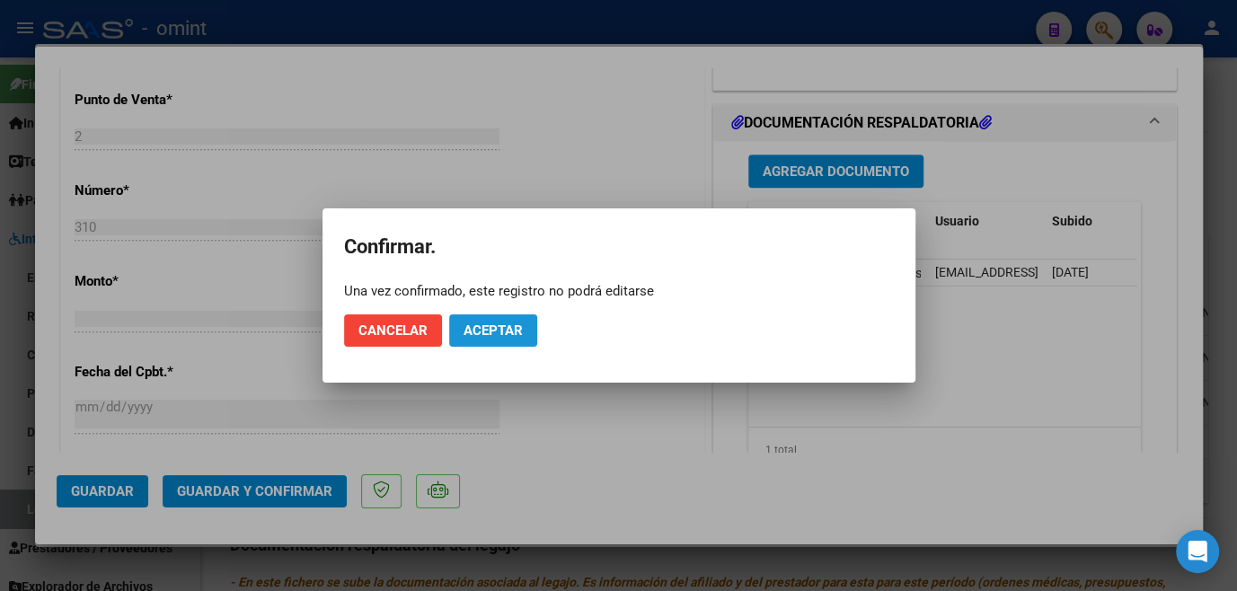
click at [473, 327] on span "Aceptar" at bounding box center [493, 331] width 59 height 16
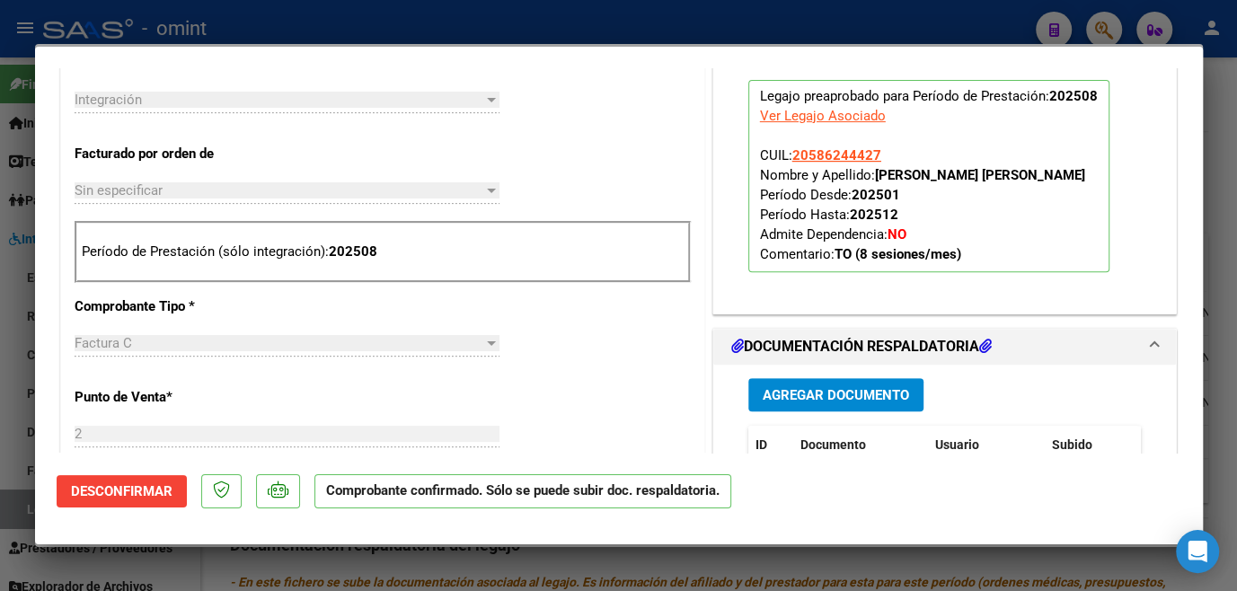
scroll to position [163, 0]
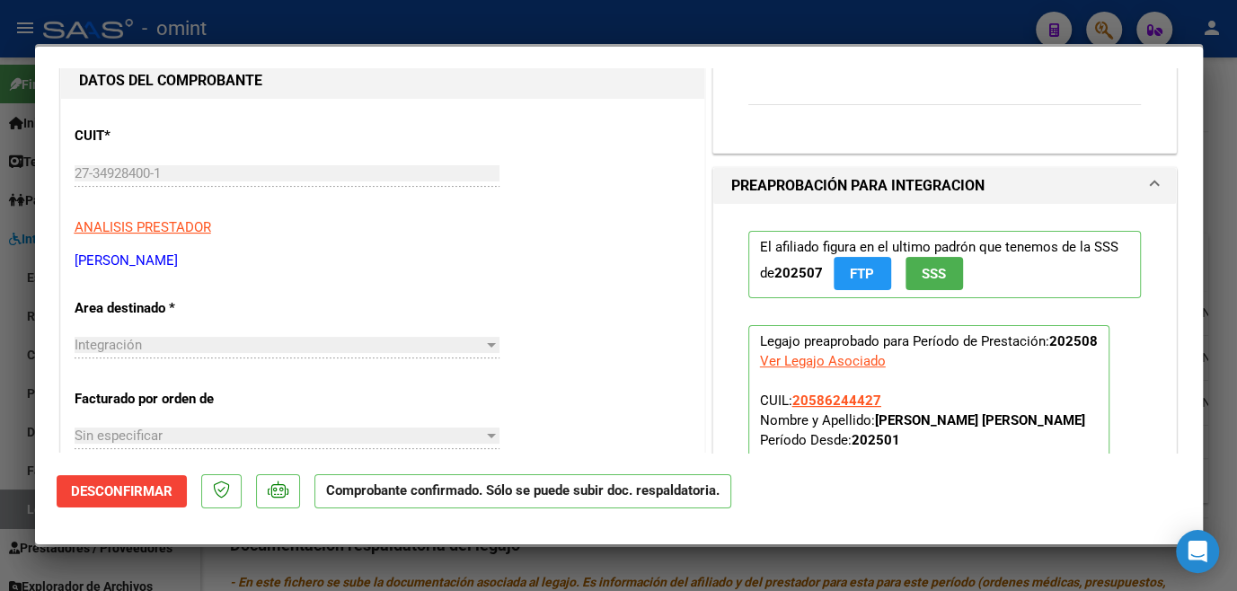
click at [465, 563] on div at bounding box center [618, 295] width 1237 height 591
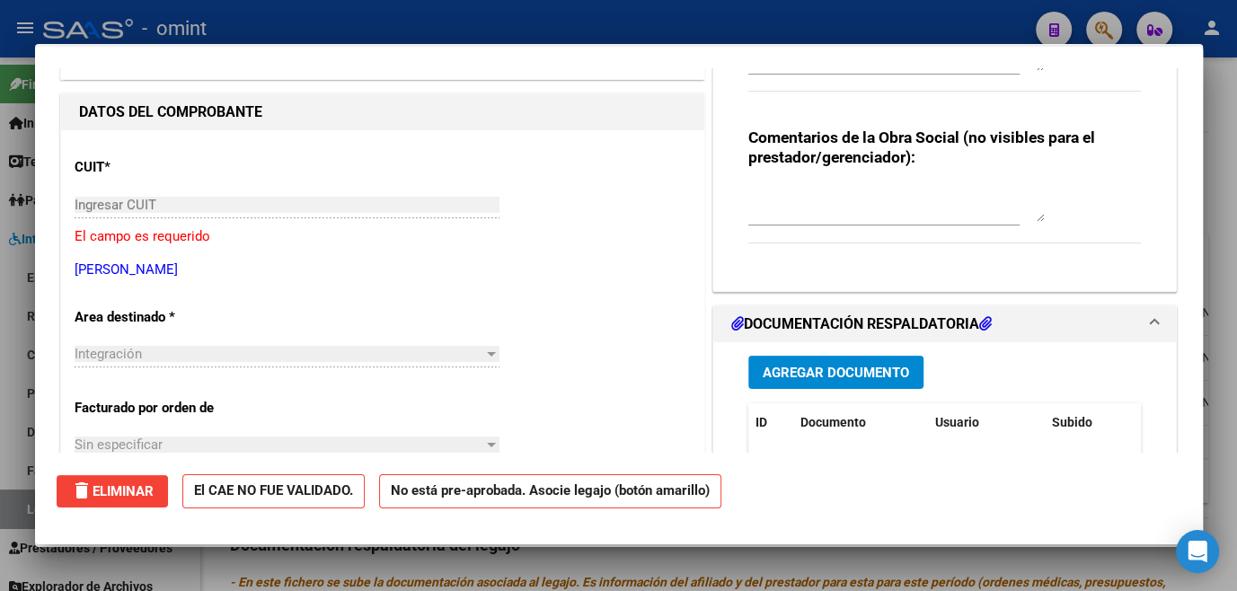
scroll to position [0, 0]
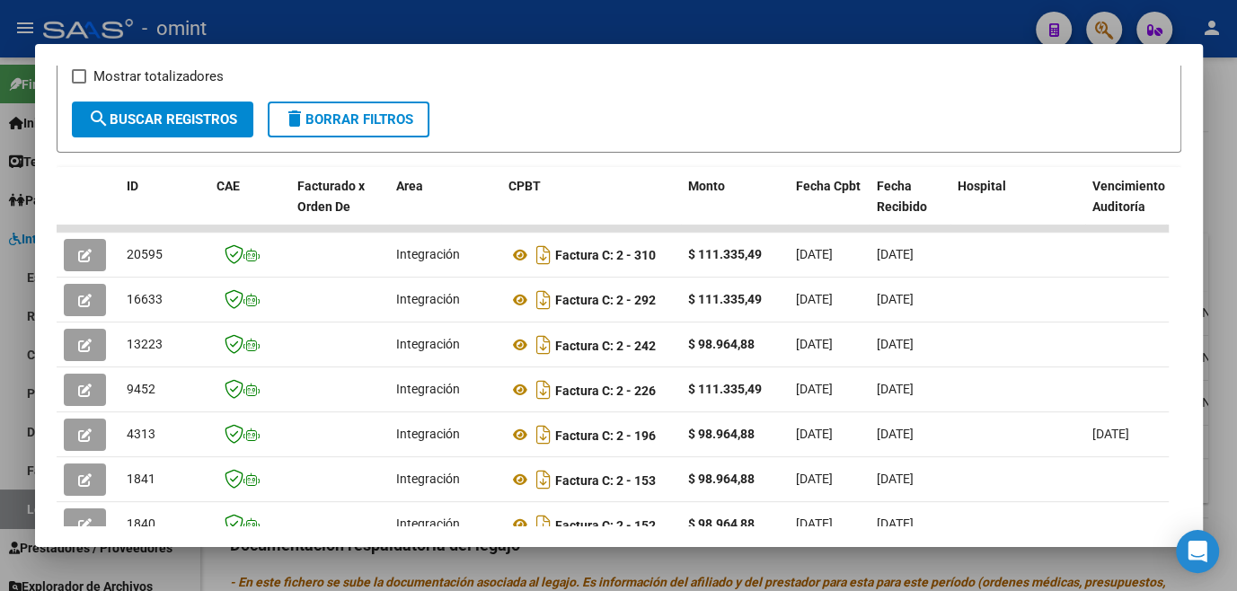
click at [465, 563] on div at bounding box center [618, 295] width 1237 height 591
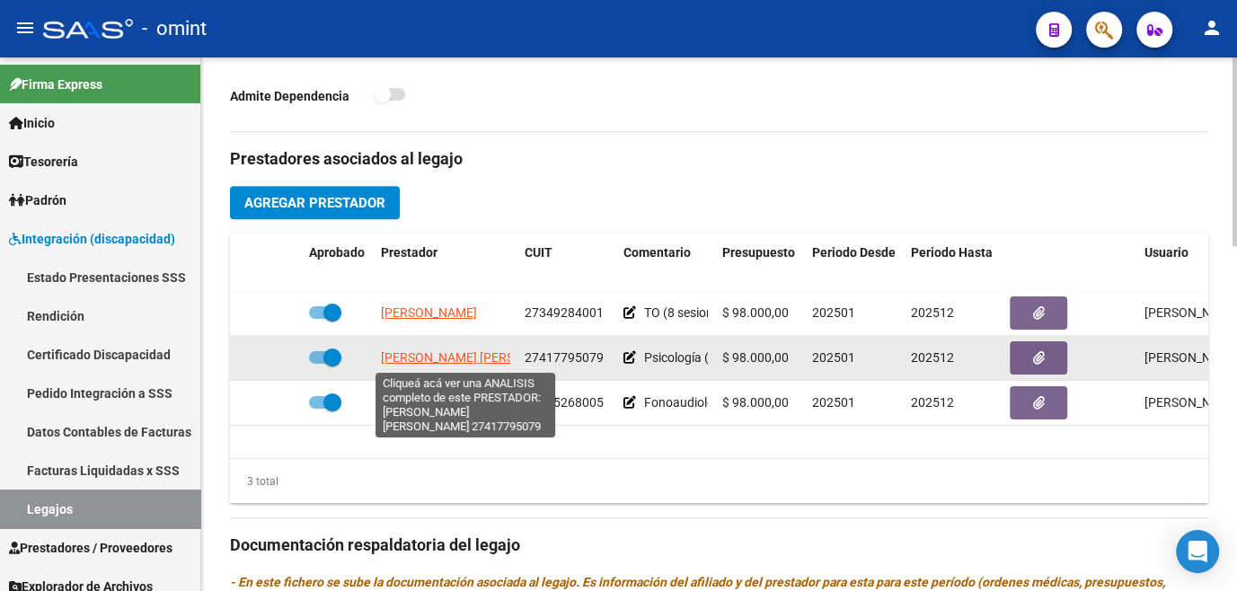
click at [438, 356] on span "CASAMASSIMA IRINA JAZMIN" at bounding box center [478, 357] width 195 height 14
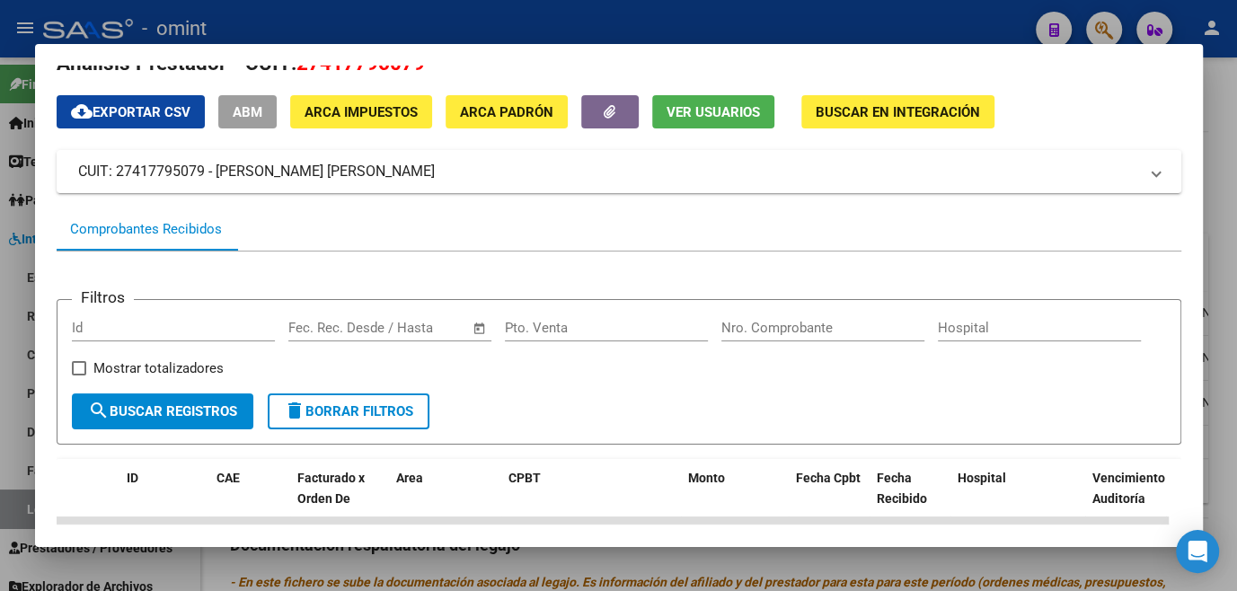
scroll to position [279, 0]
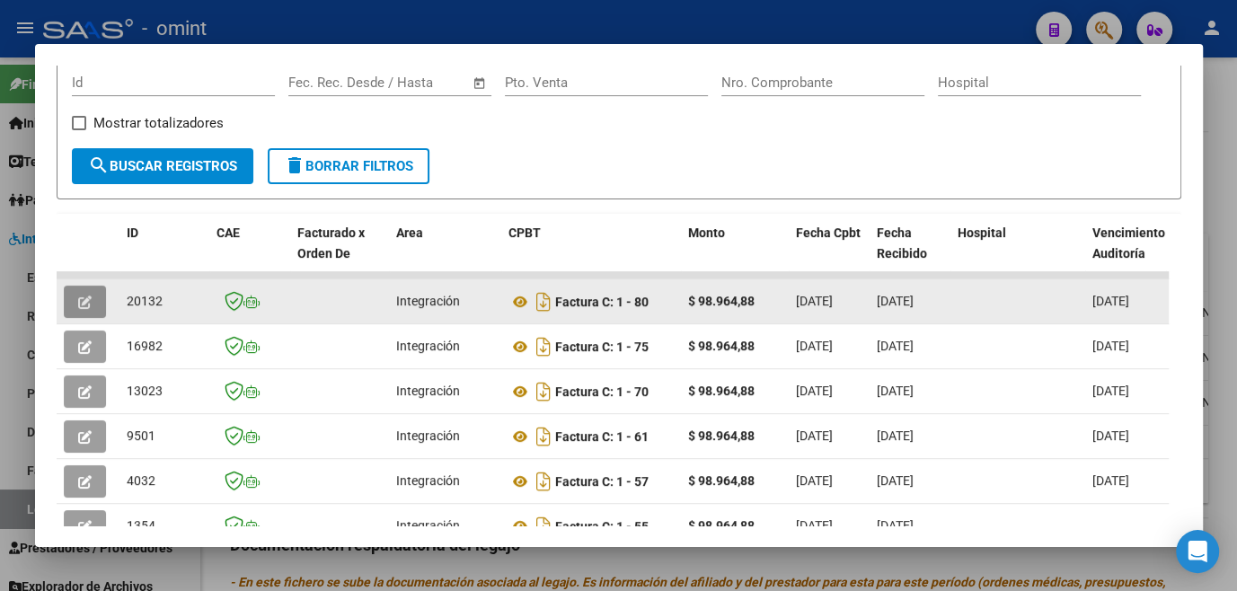
click at [75, 303] on button "button" at bounding box center [85, 302] width 42 height 32
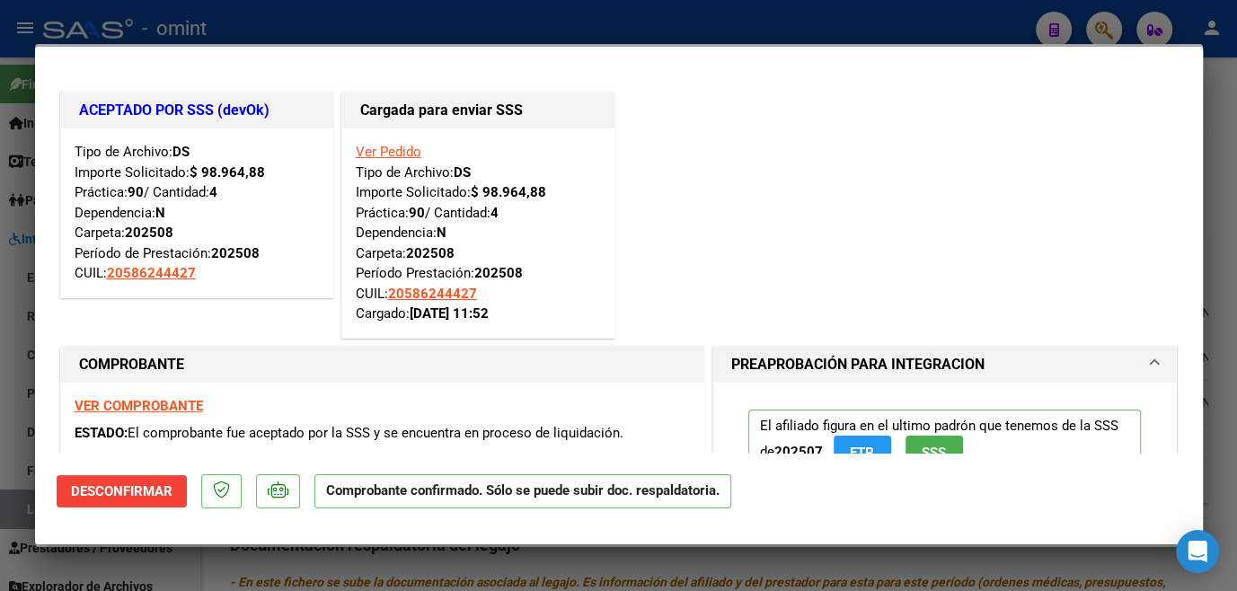
click at [3, 333] on div at bounding box center [618, 295] width 1237 height 591
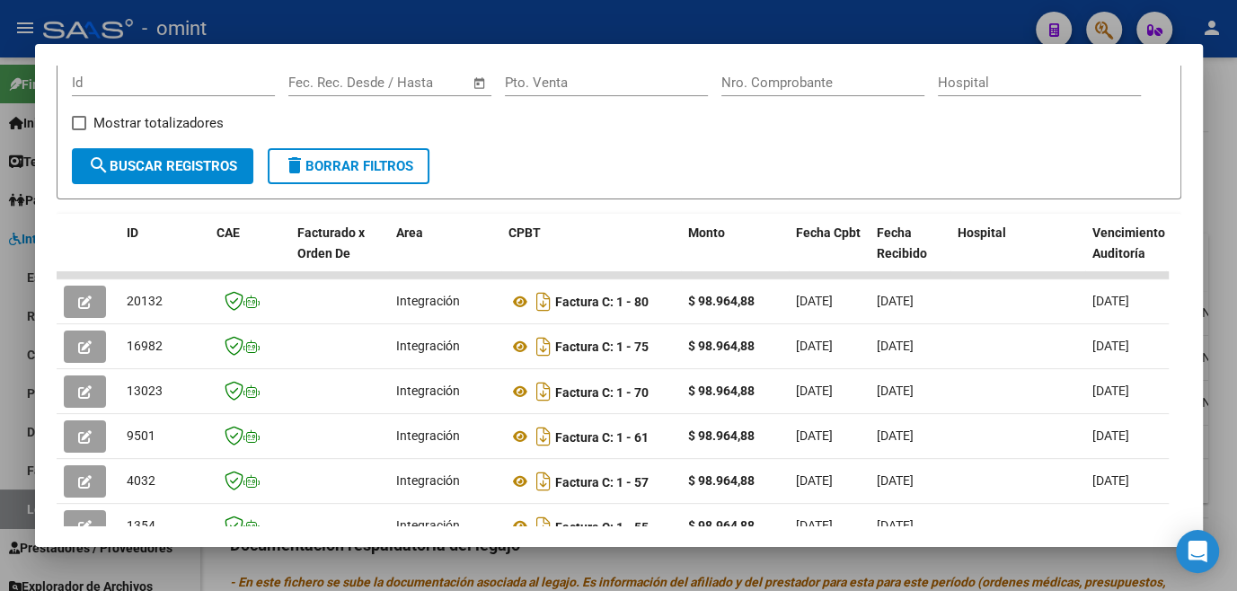
click at [3, 333] on div at bounding box center [618, 295] width 1237 height 591
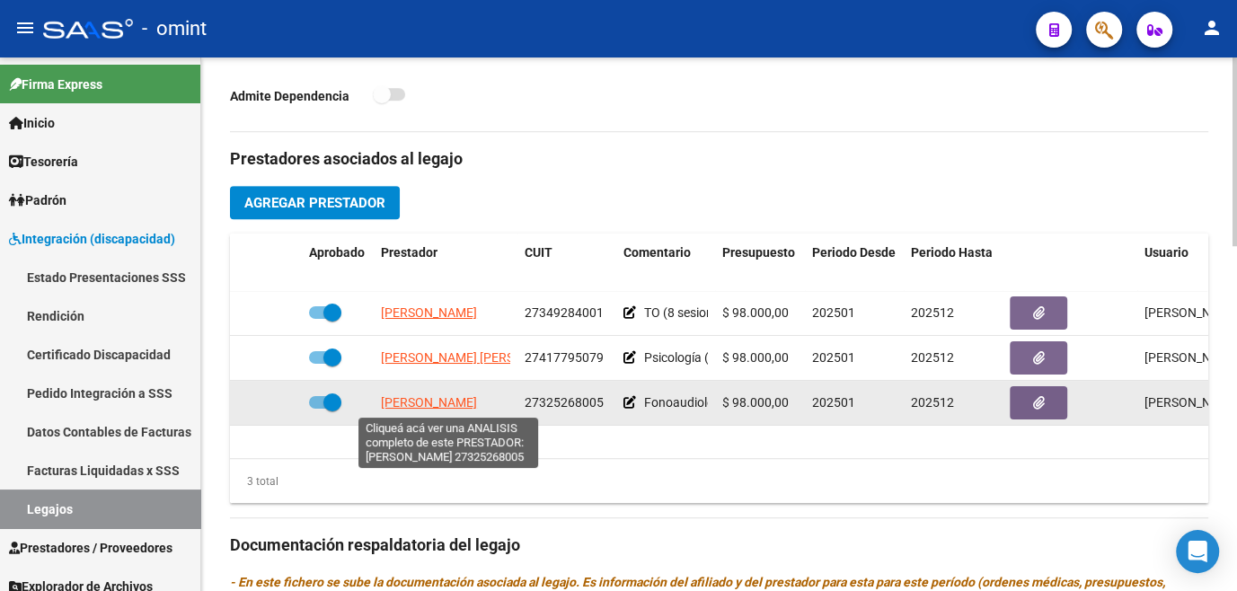
click at [417, 406] on span "FRANCO MARIA NOELIA" at bounding box center [429, 402] width 96 height 14
type textarea "27325268005"
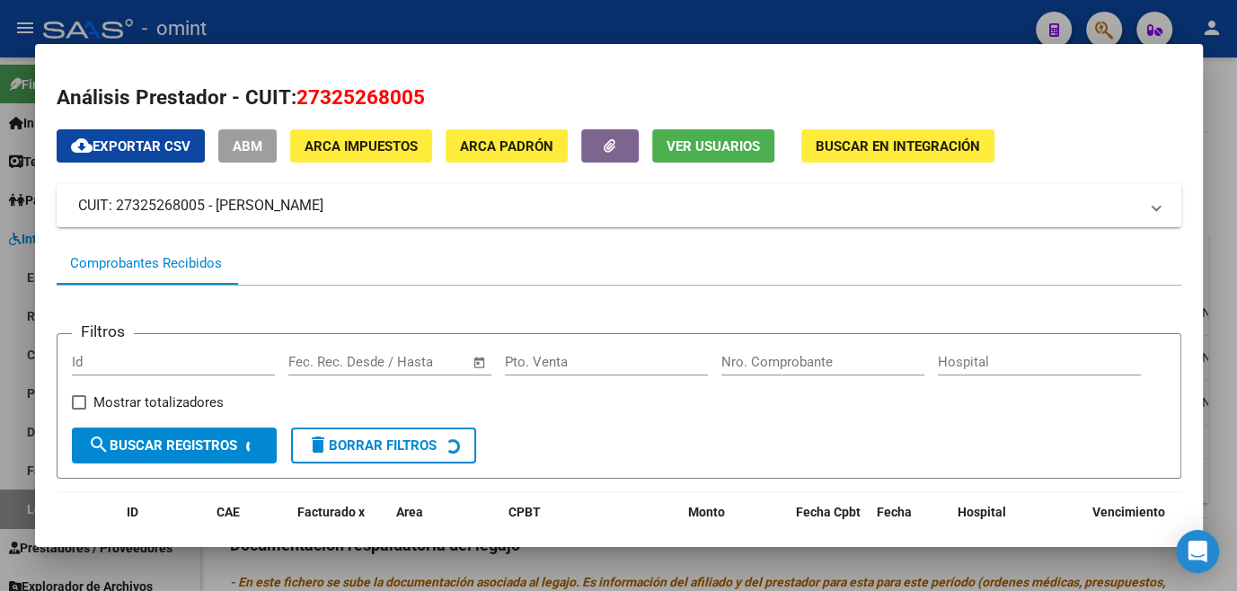
scroll to position [244, 0]
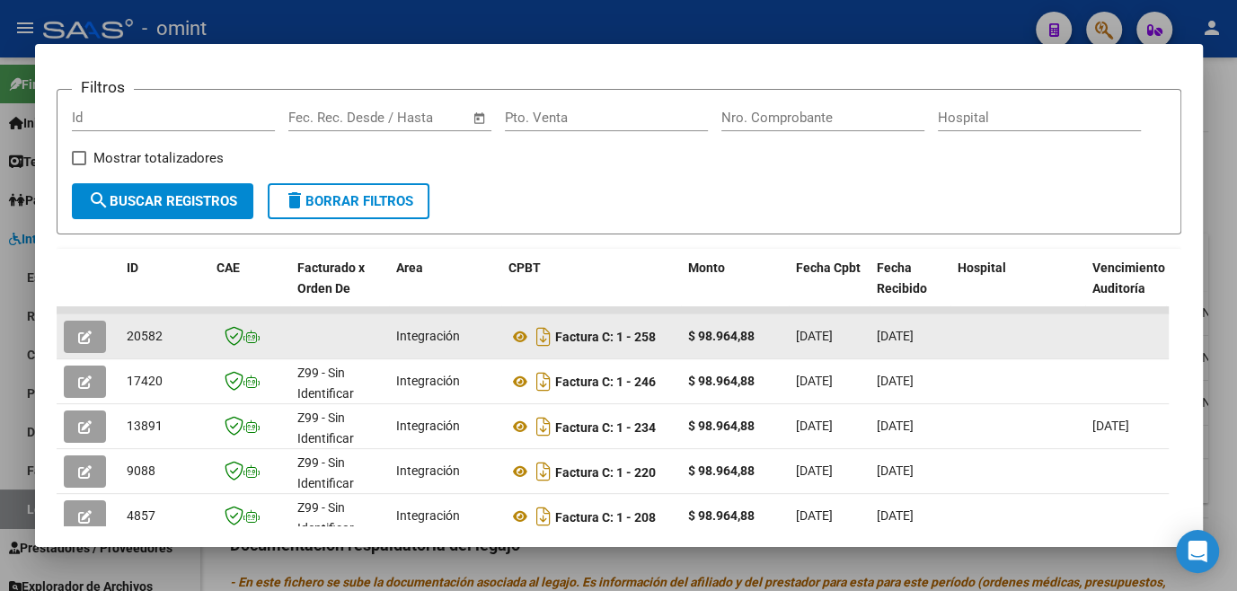
click at [91, 352] on button "button" at bounding box center [85, 337] width 42 height 32
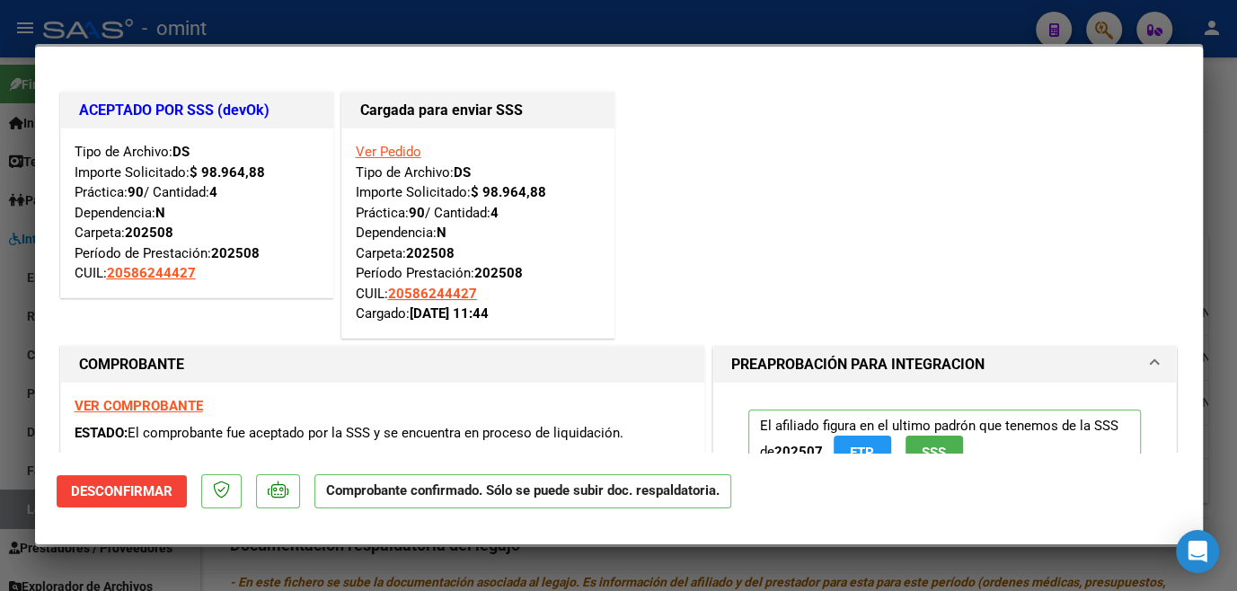
click at [19, 369] on div at bounding box center [618, 295] width 1237 height 591
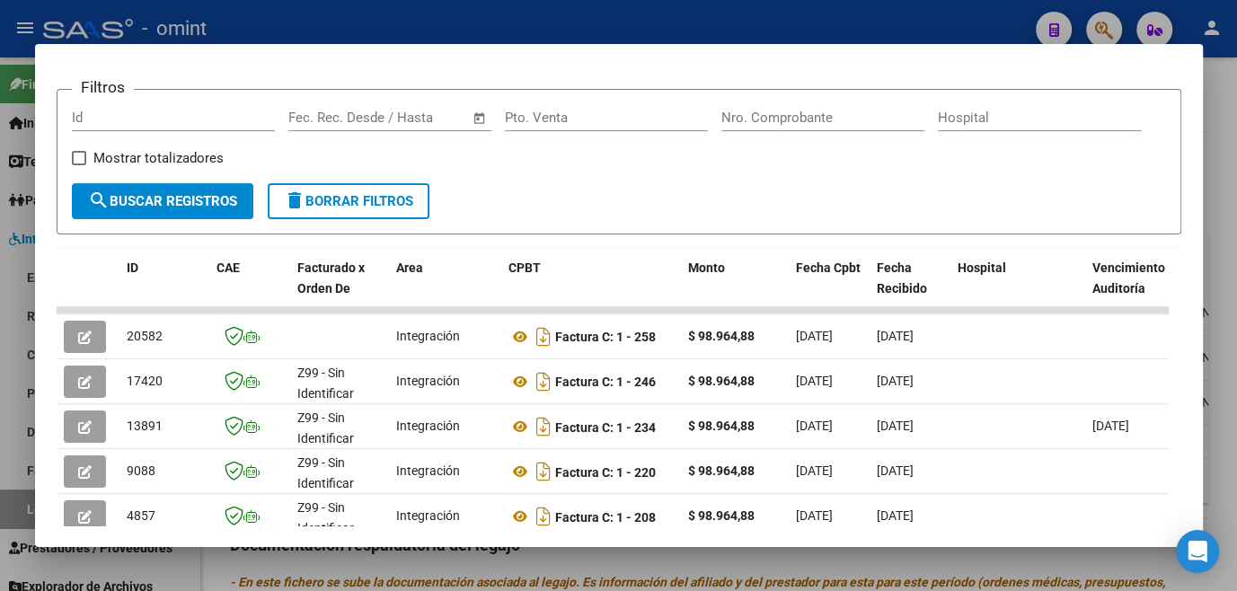
click at [19, 369] on div at bounding box center [618, 295] width 1237 height 591
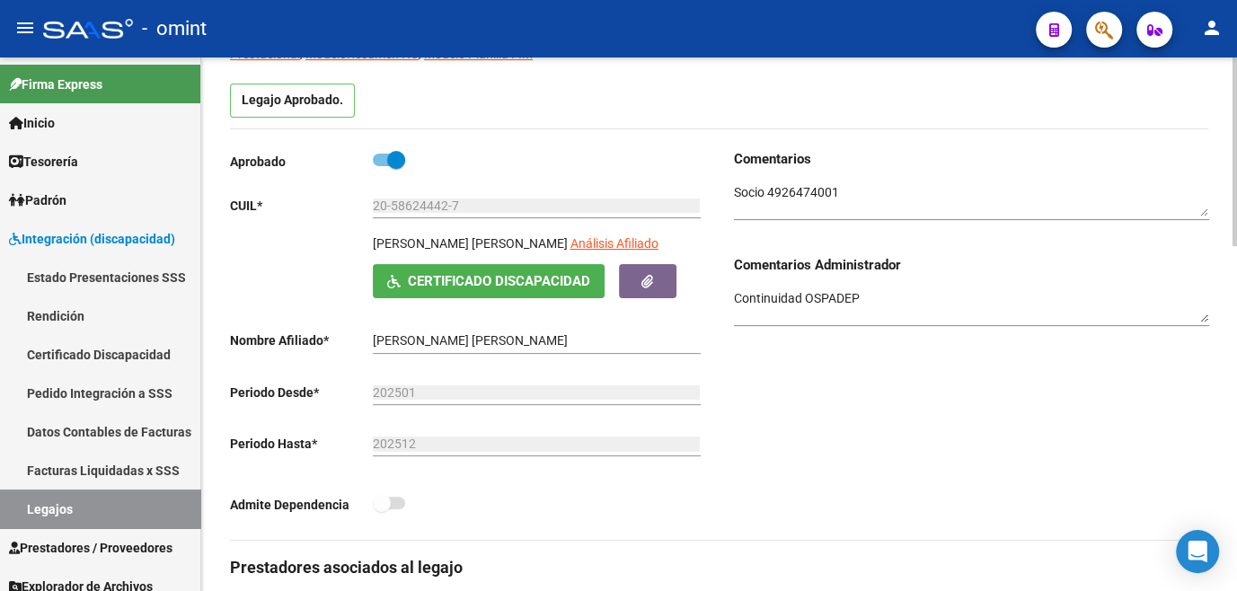
scroll to position [0, 0]
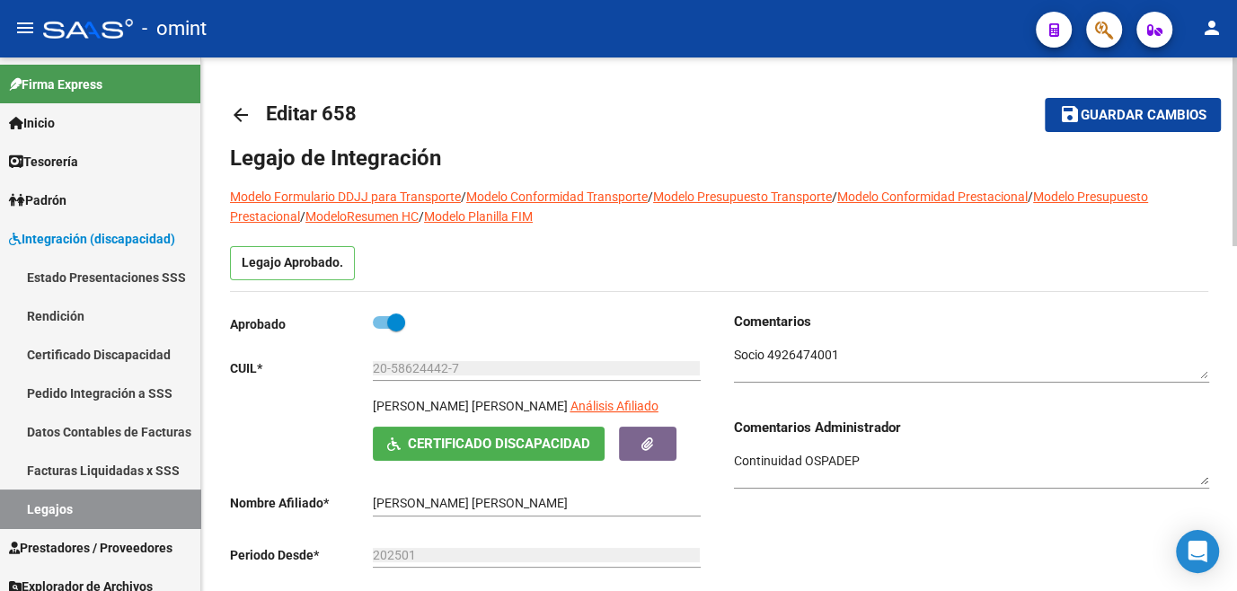
click at [1111, 110] on span "Guardar cambios" at bounding box center [1144, 116] width 126 height 16
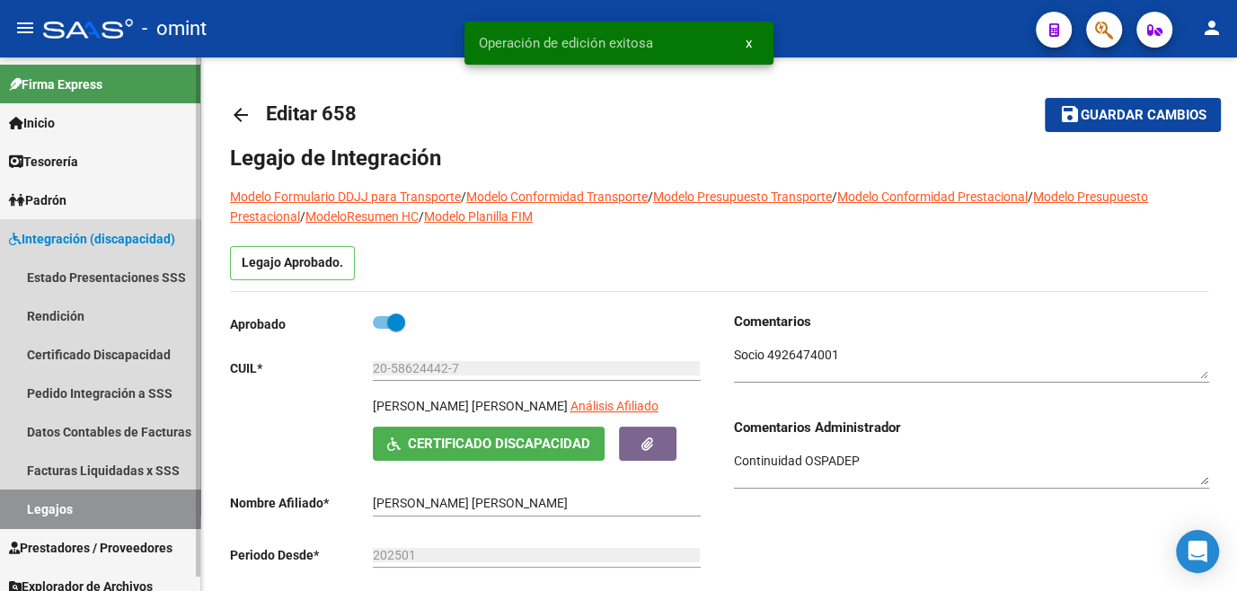
click at [144, 499] on link "Legajos" at bounding box center [100, 509] width 200 height 39
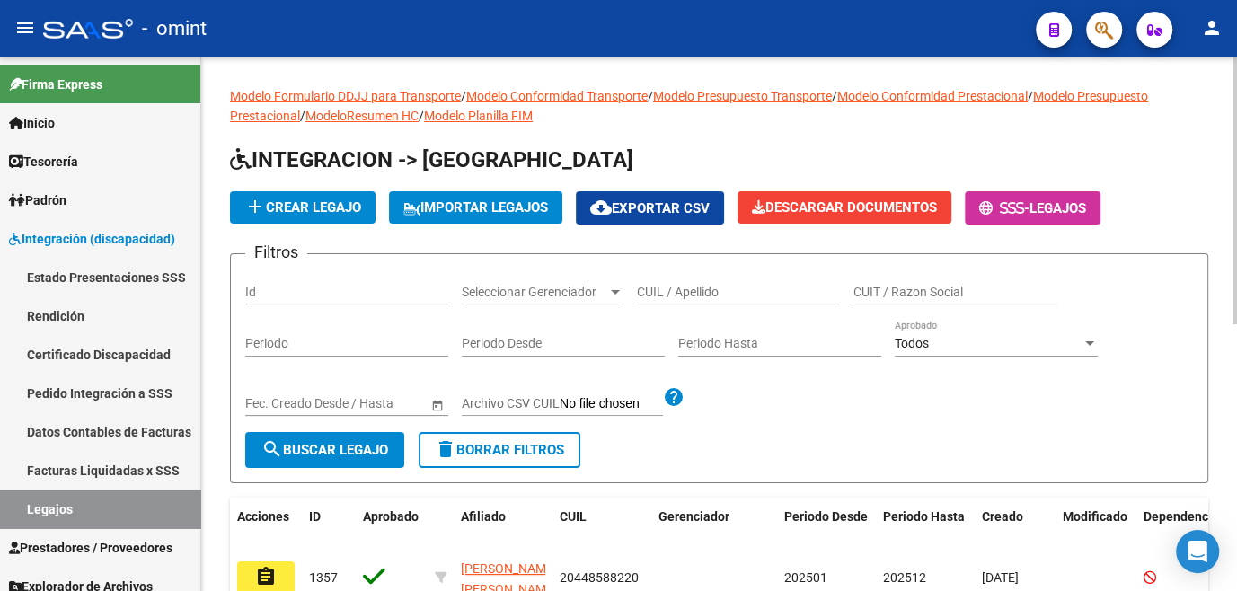
click at [663, 287] on input "CUIL / Apellido" at bounding box center [738, 292] width 203 height 15
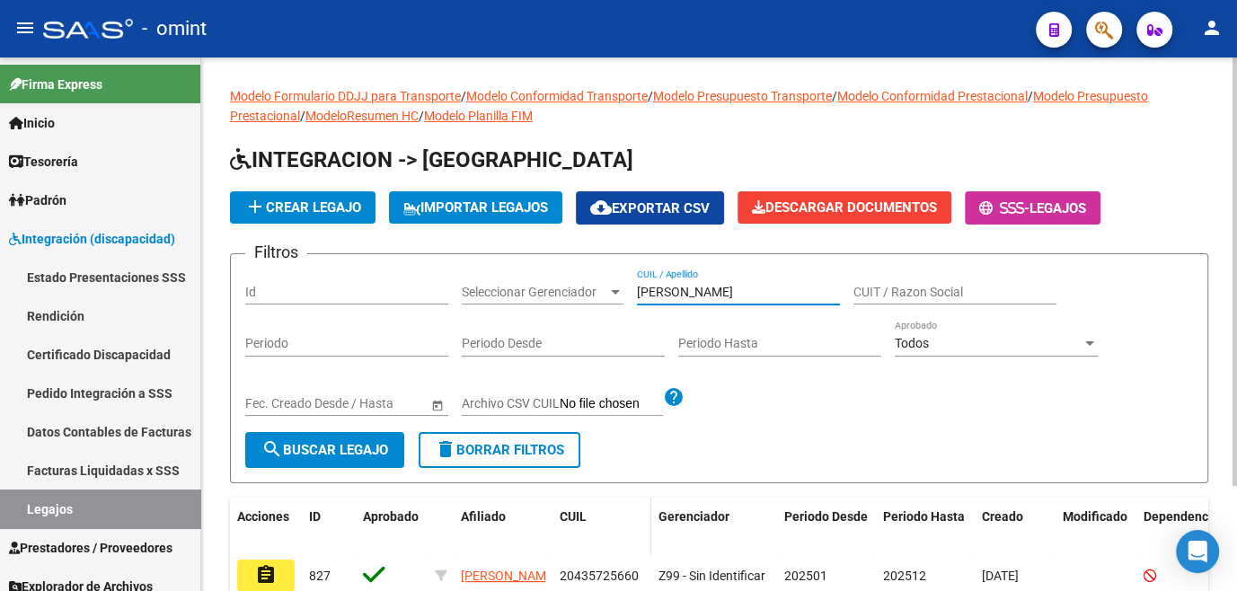
scroll to position [129, 0]
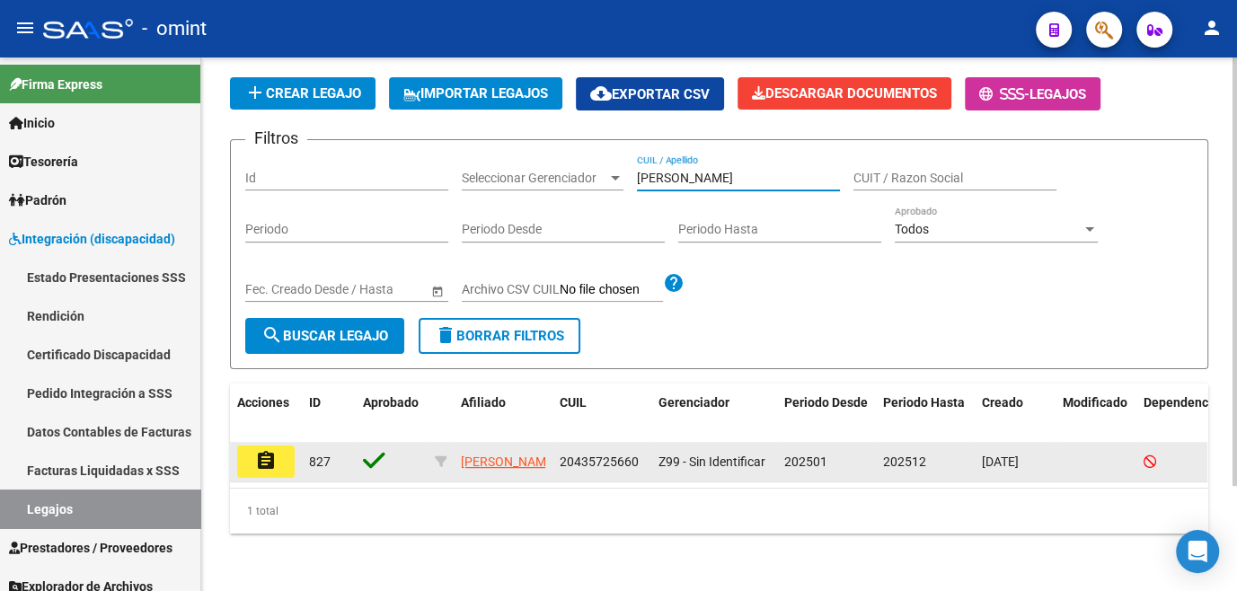
type input "matos mau"
click at [244, 449] on button "assignment" at bounding box center [266, 462] width 58 height 32
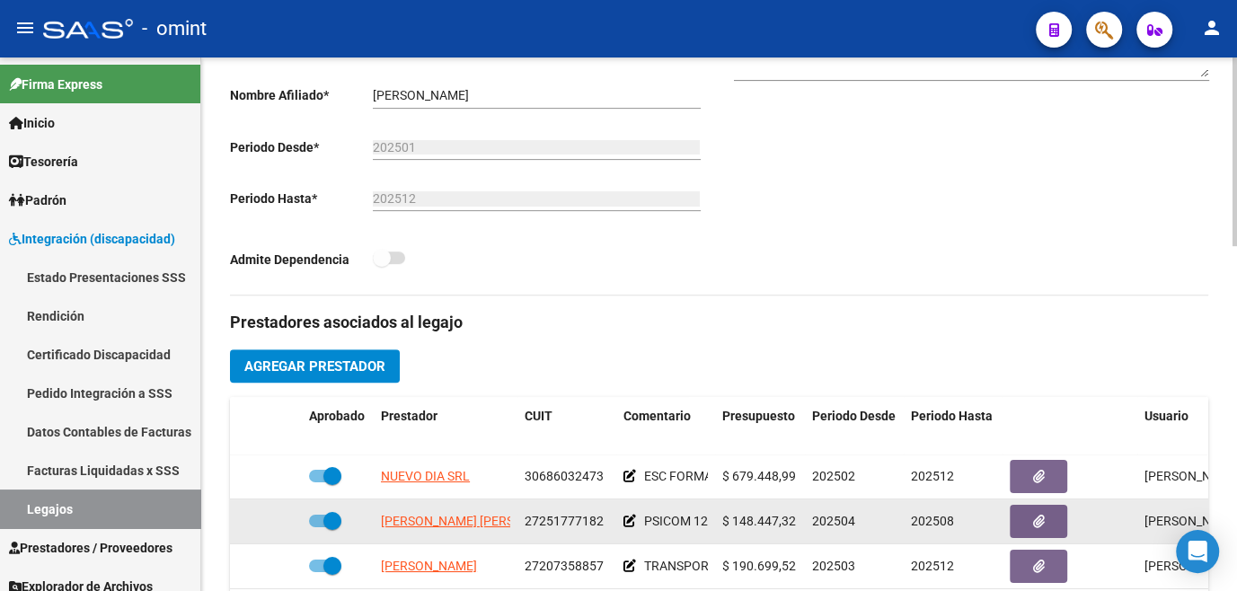
scroll to position [571, 0]
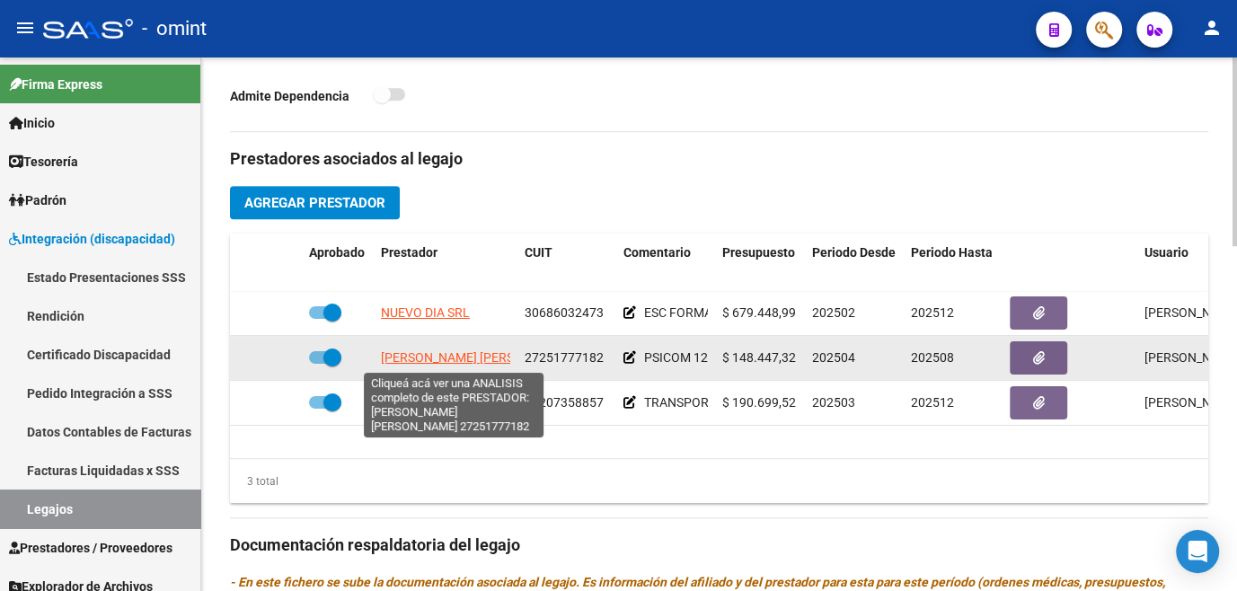
click at [438, 356] on span "MANTELLA LIGIA LORENA" at bounding box center [478, 357] width 195 height 14
type textarea "27251777182"
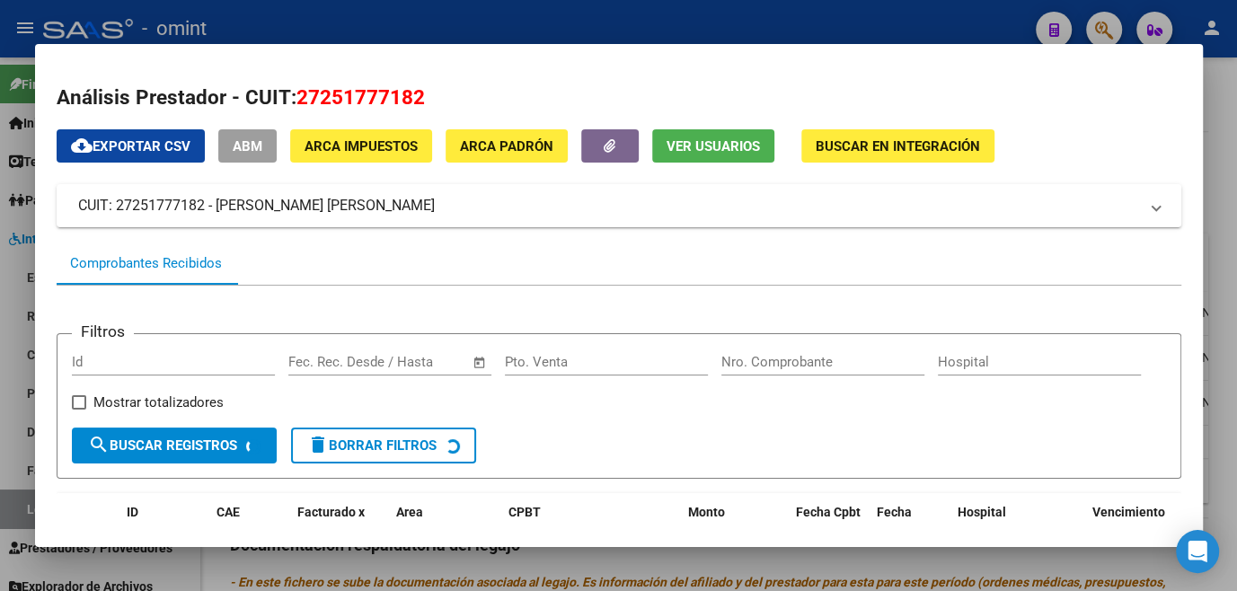
scroll to position [116, 0]
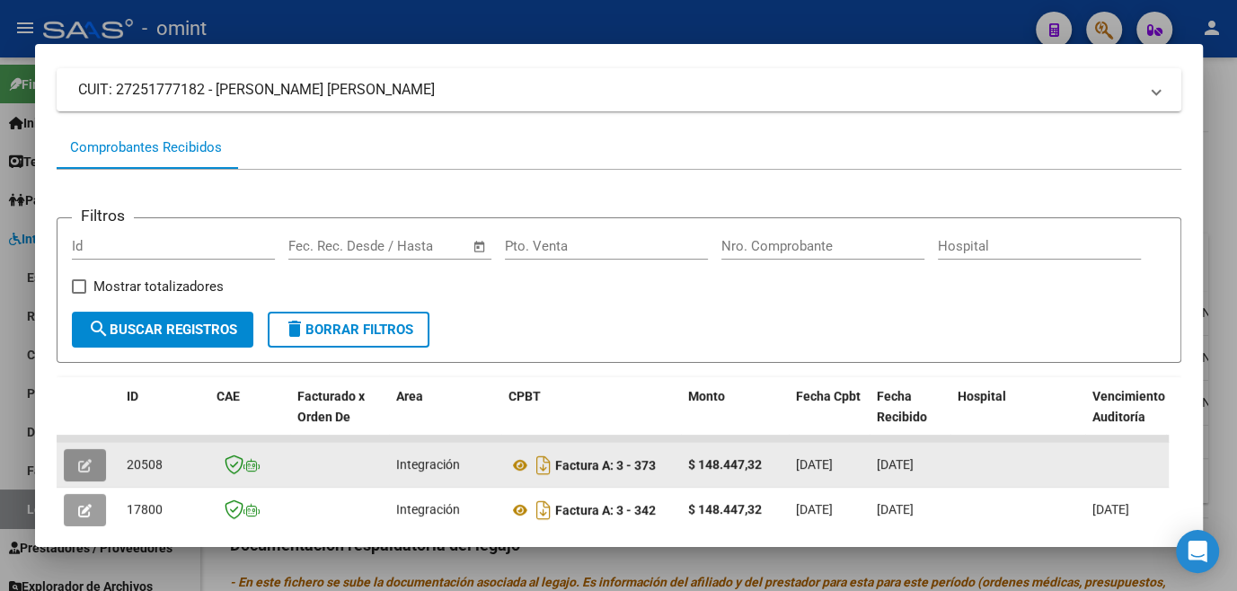
click at [81, 466] on icon "button" at bounding box center [84, 465] width 13 height 13
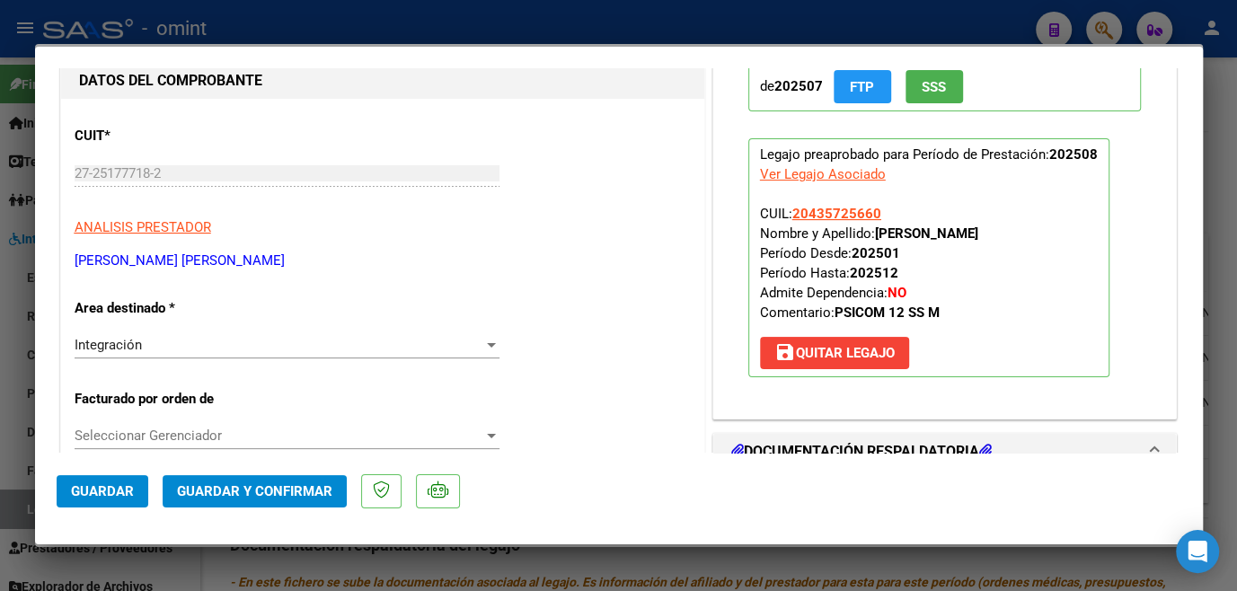
scroll to position [0, 0]
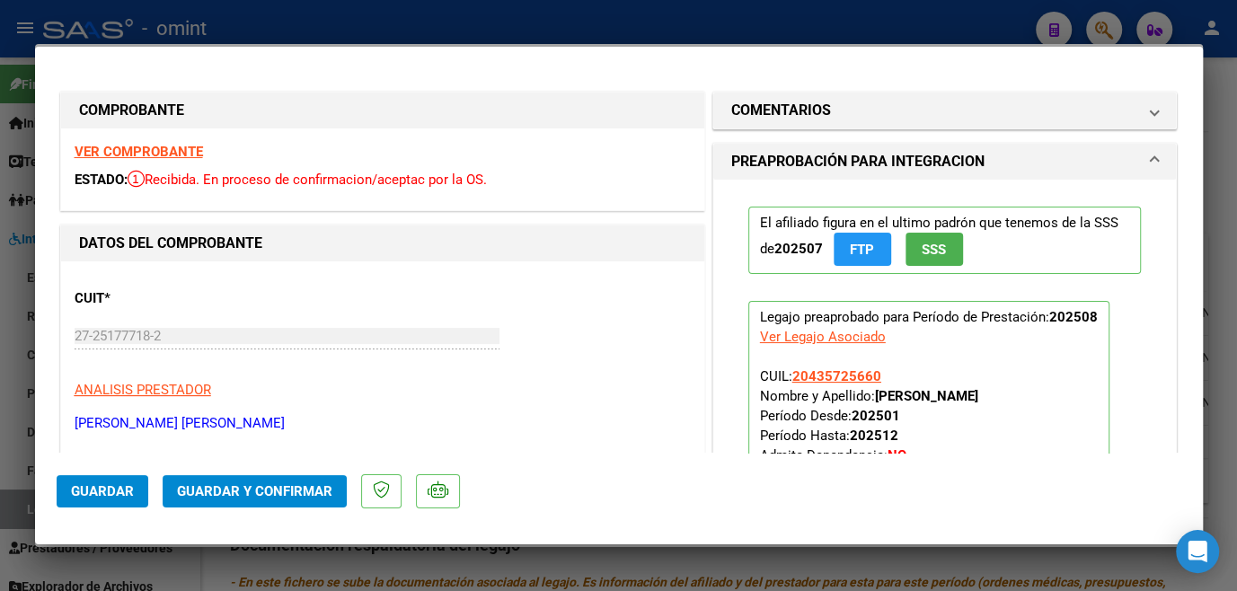
click at [155, 153] on strong "VER COMPROBANTE" at bounding box center [139, 152] width 128 height 16
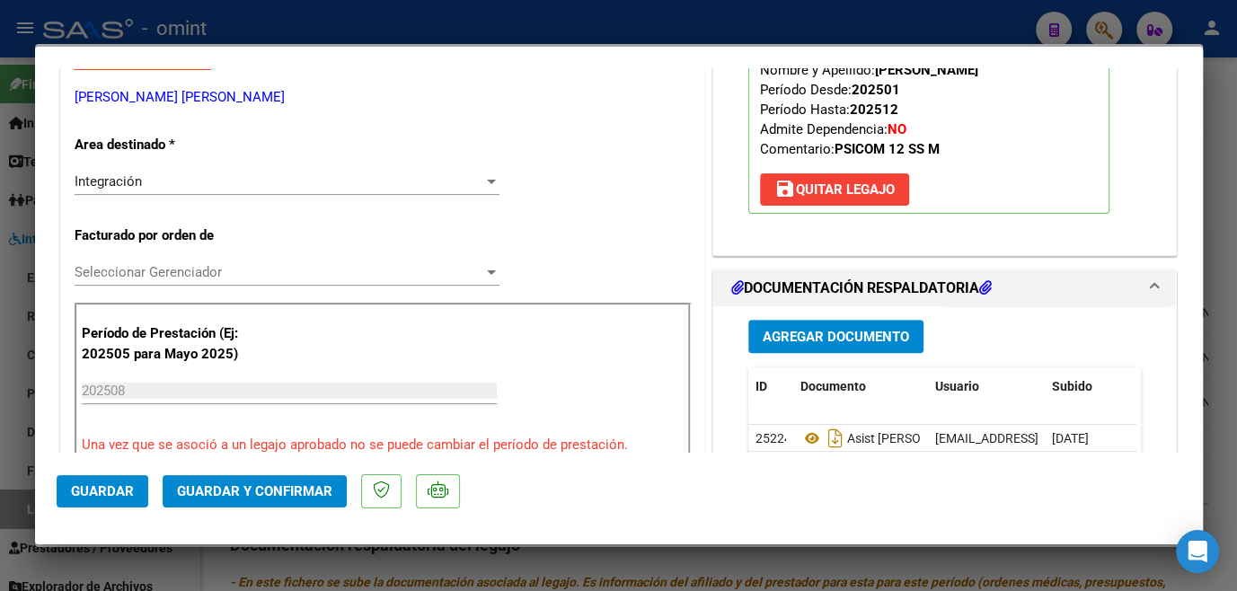
scroll to position [490, 0]
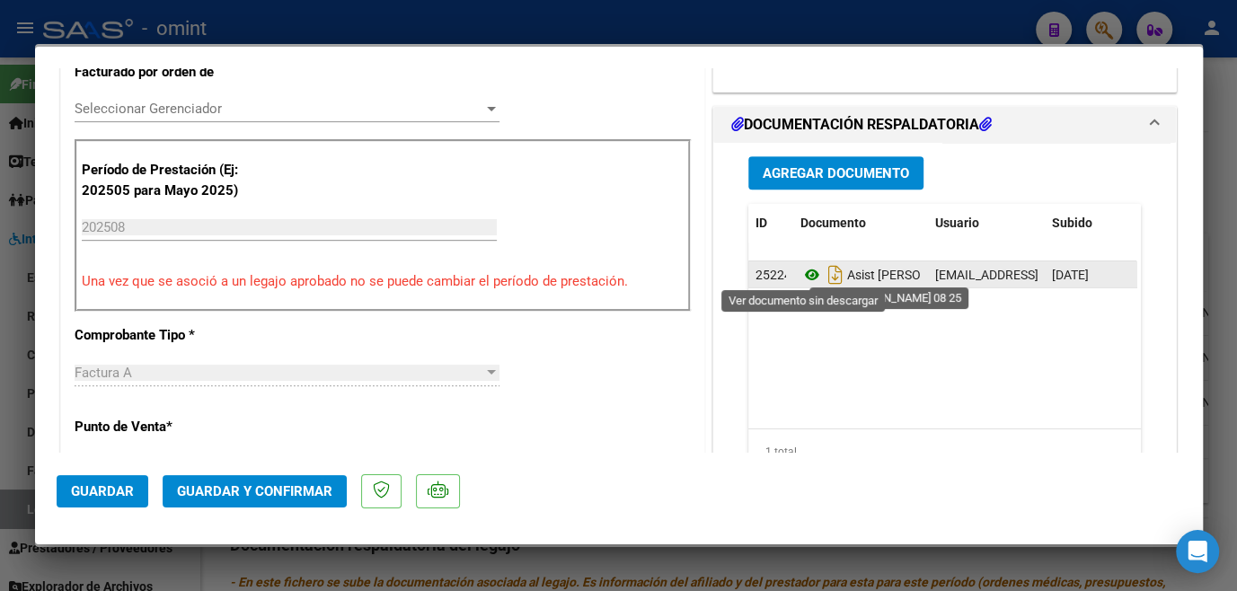
click at [802, 270] on icon at bounding box center [812, 275] width 23 height 22
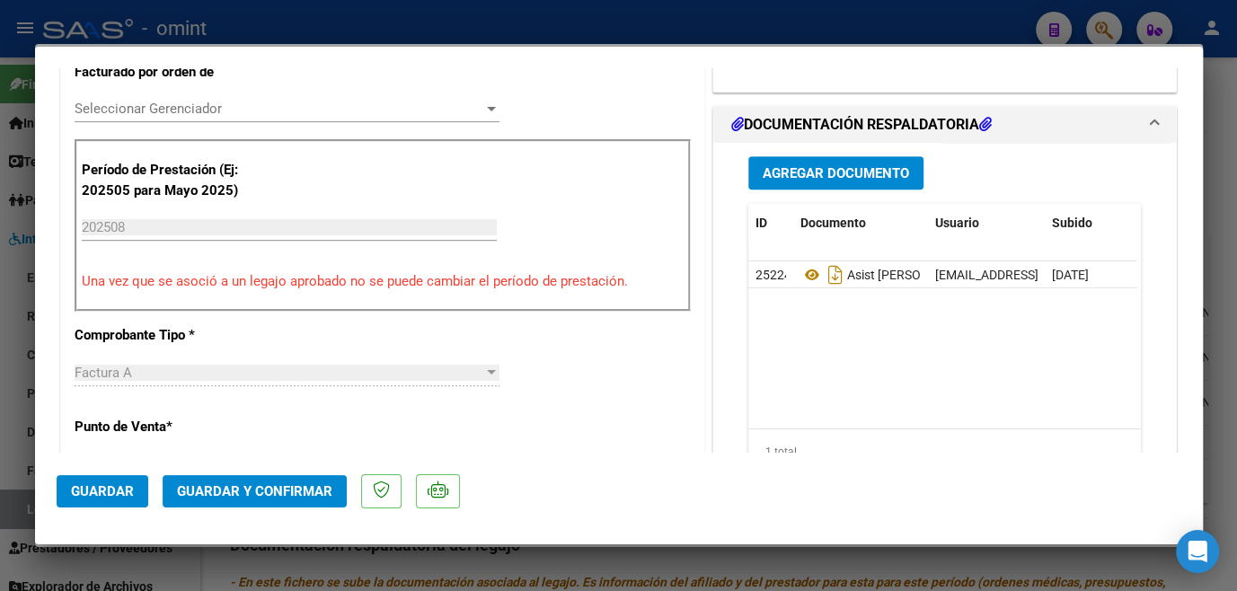
click at [180, 118] on div "Seleccionar Gerenciador Seleccionar Gerenciador" at bounding box center [287, 108] width 425 height 27
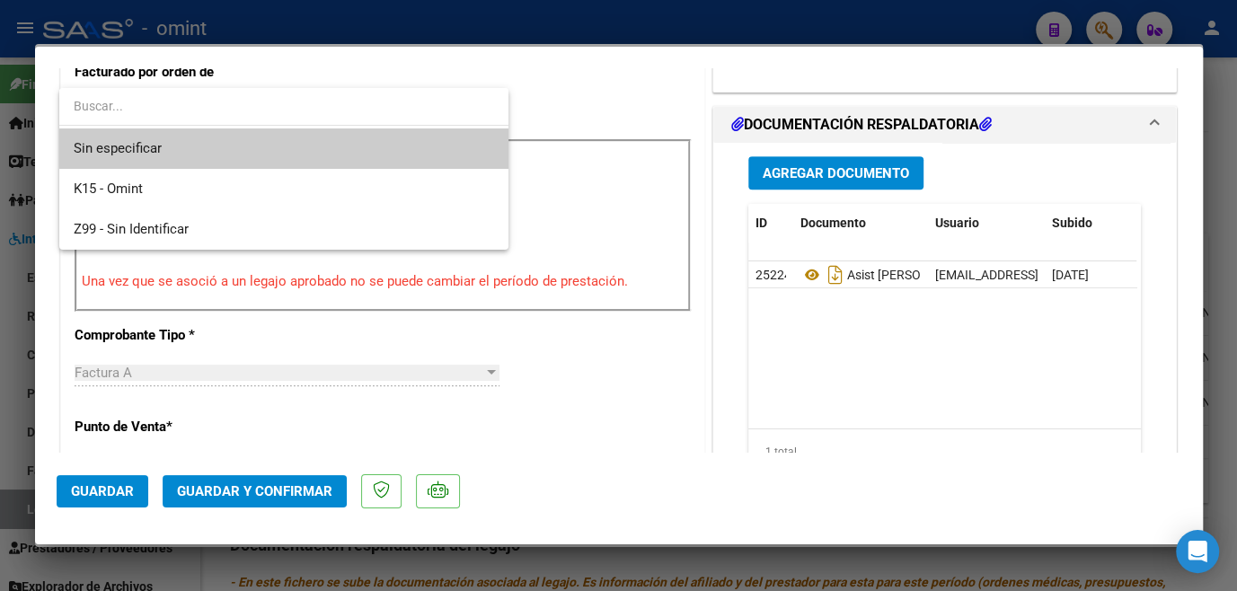
click at [156, 156] on span "Sin especificar" at bounding box center [284, 148] width 421 height 40
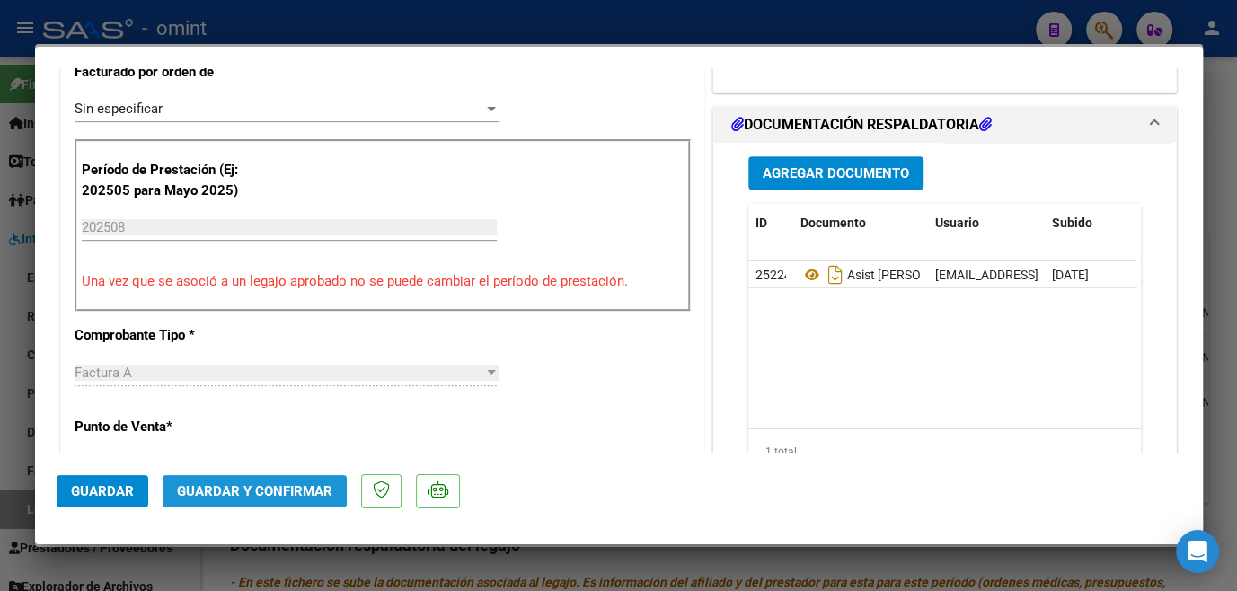
click at [243, 498] on span "Guardar y Confirmar" at bounding box center [254, 491] width 155 height 16
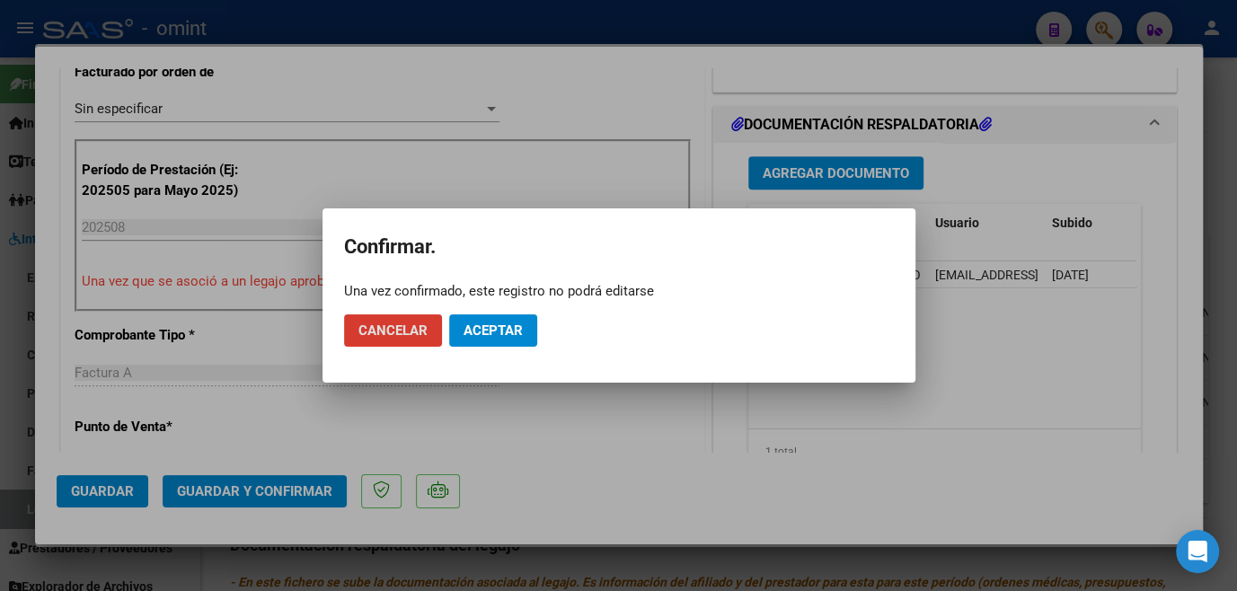
click at [496, 324] on span "Aceptar" at bounding box center [493, 331] width 59 height 16
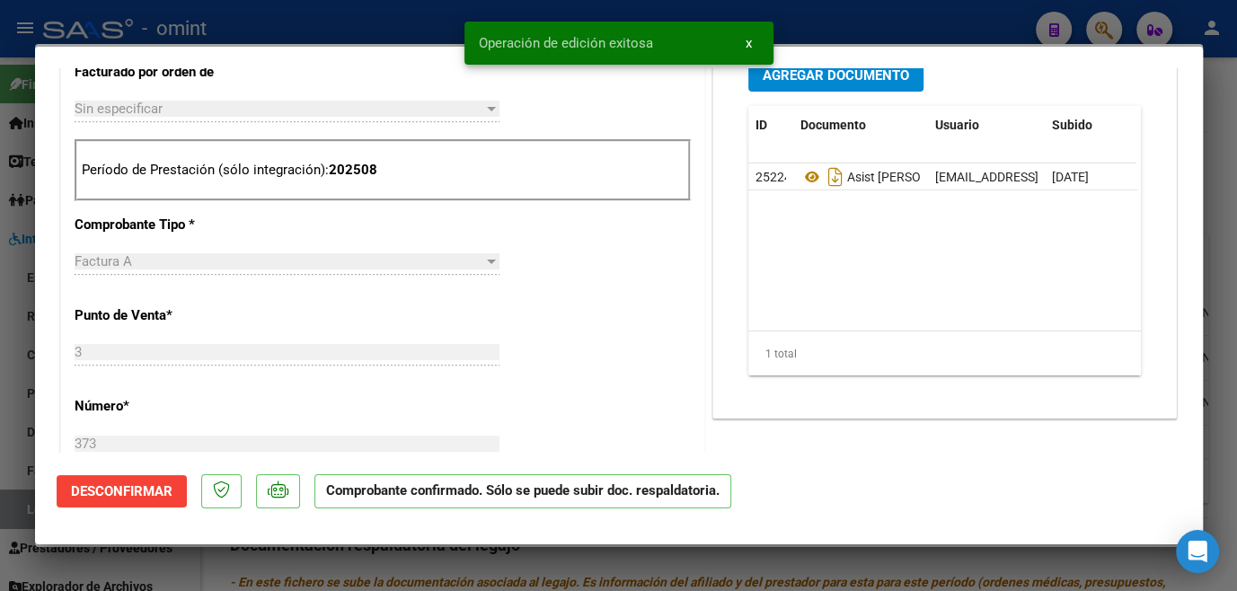
click at [385, 571] on div at bounding box center [618, 295] width 1237 height 591
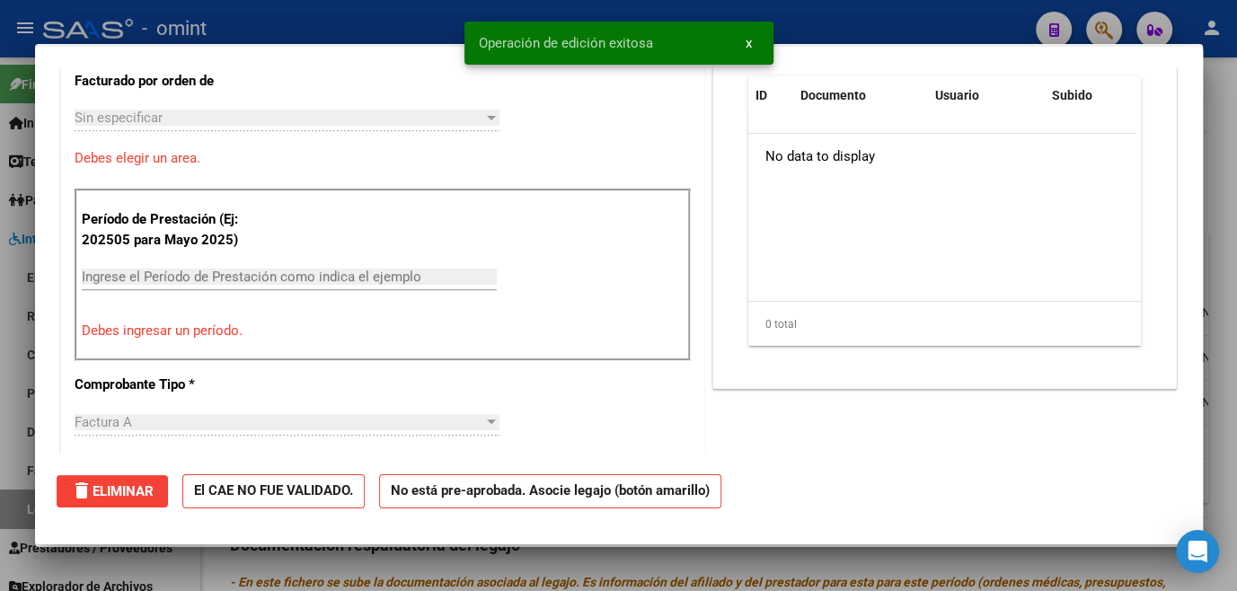
scroll to position [0, 0]
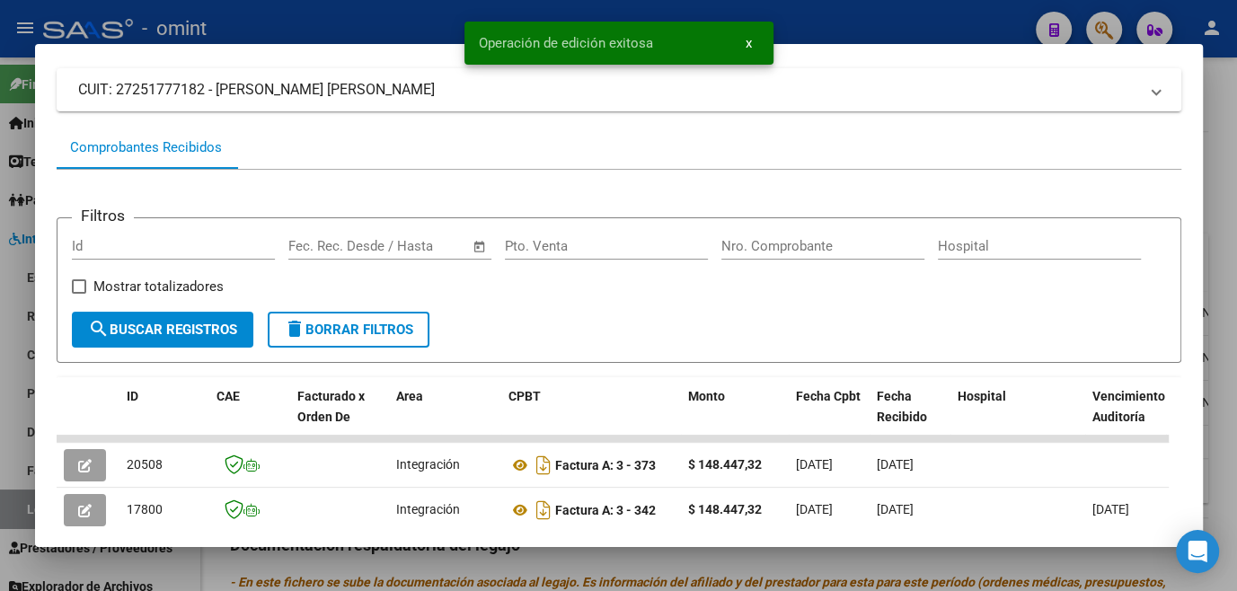
click at [385, 571] on div at bounding box center [618, 295] width 1237 height 591
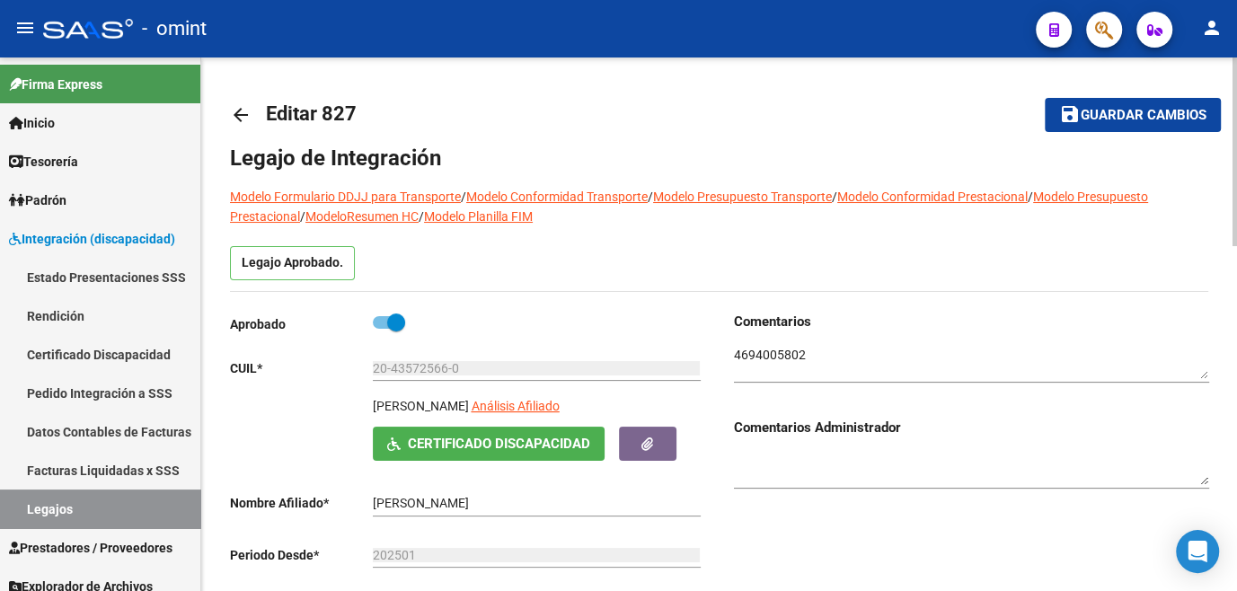
click at [1072, 115] on mat-icon "save" at bounding box center [1070, 114] width 22 height 22
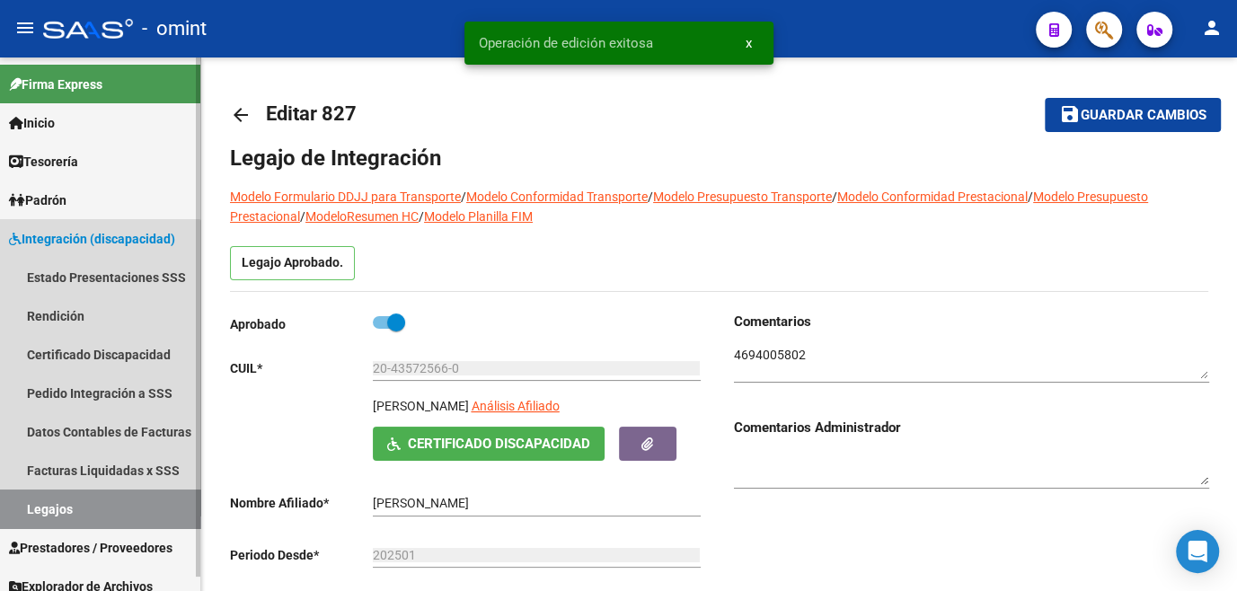
click at [52, 521] on link "Legajos" at bounding box center [100, 509] width 200 height 39
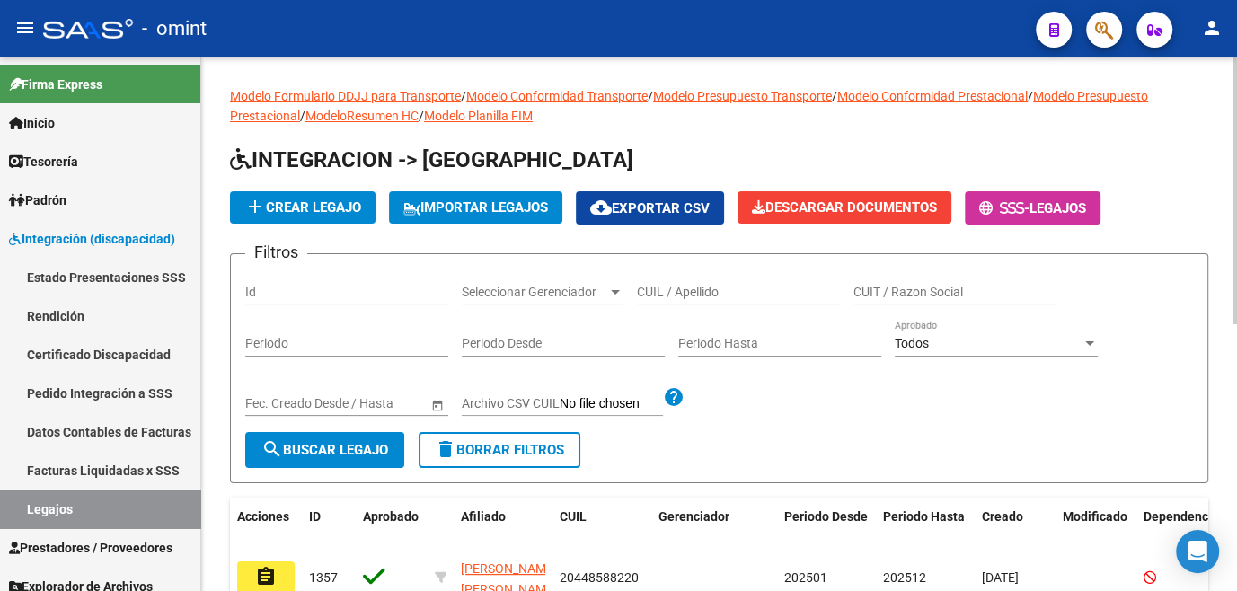
click at [656, 288] on input "CUIL / Apellido" at bounding box center [738, 292] width 203 height 15
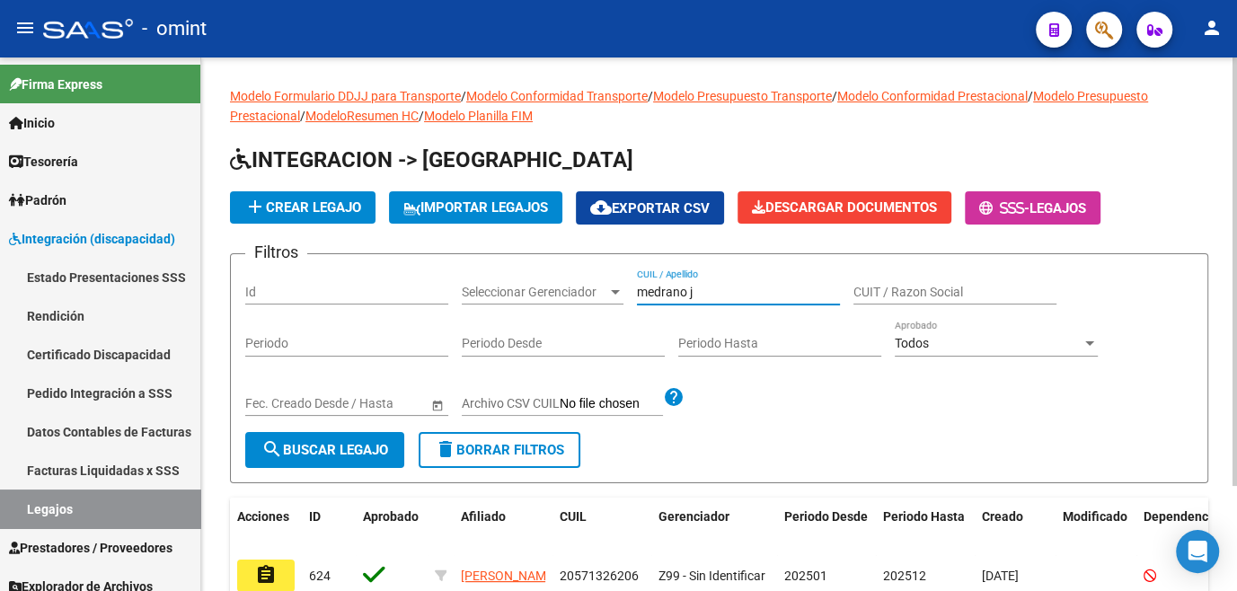
scroll to position [81, 0]
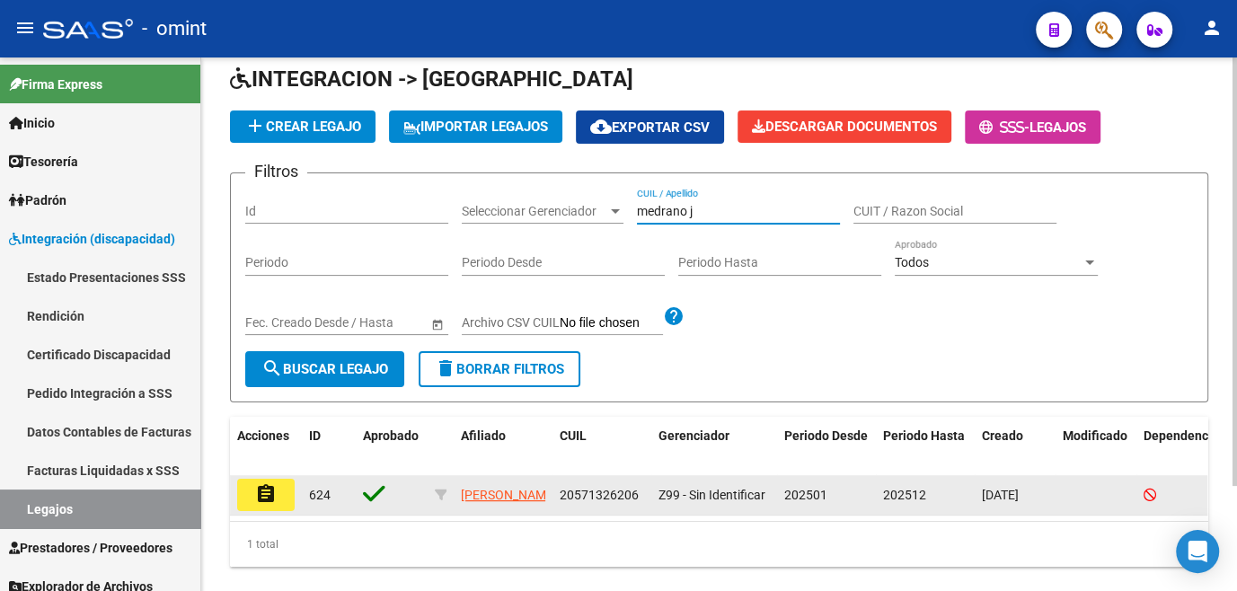
type input "medrano j"
click at [261, 497] on mat-icon "assignment" at bounding box center [266, 494] width 22 height 22
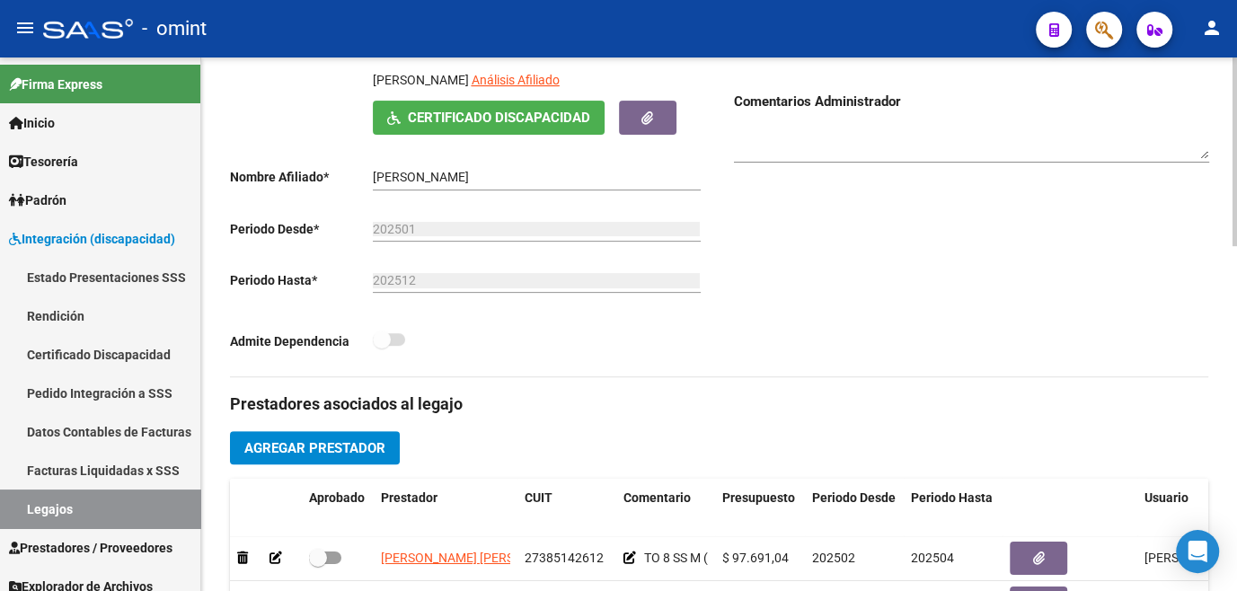
scroll to position [490, 0]
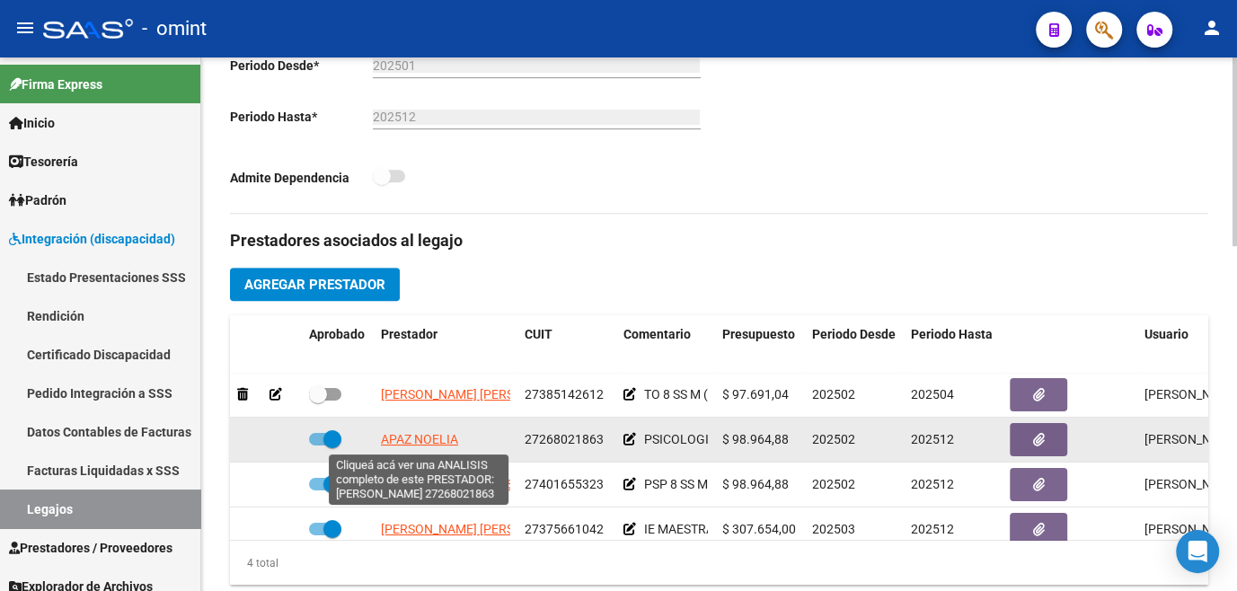
click at [447, 445] on span "APAZ NOELIA" at bounding box center [419, 439] width 77 height 14
type textarea "27268021863"
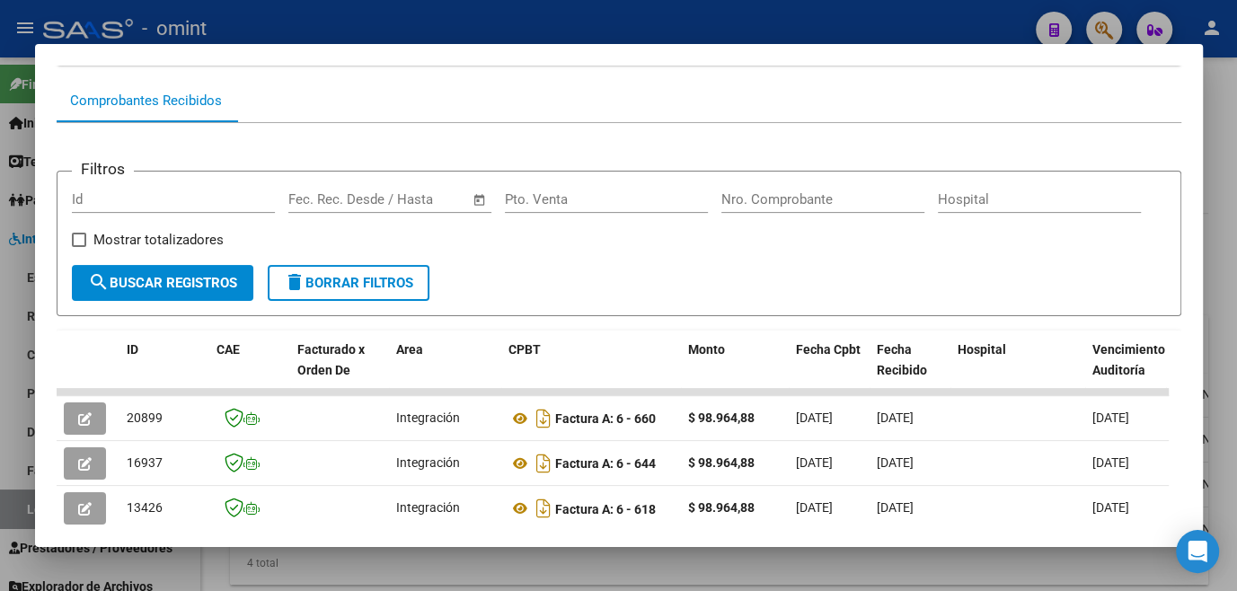
scroll to position [326, 0]
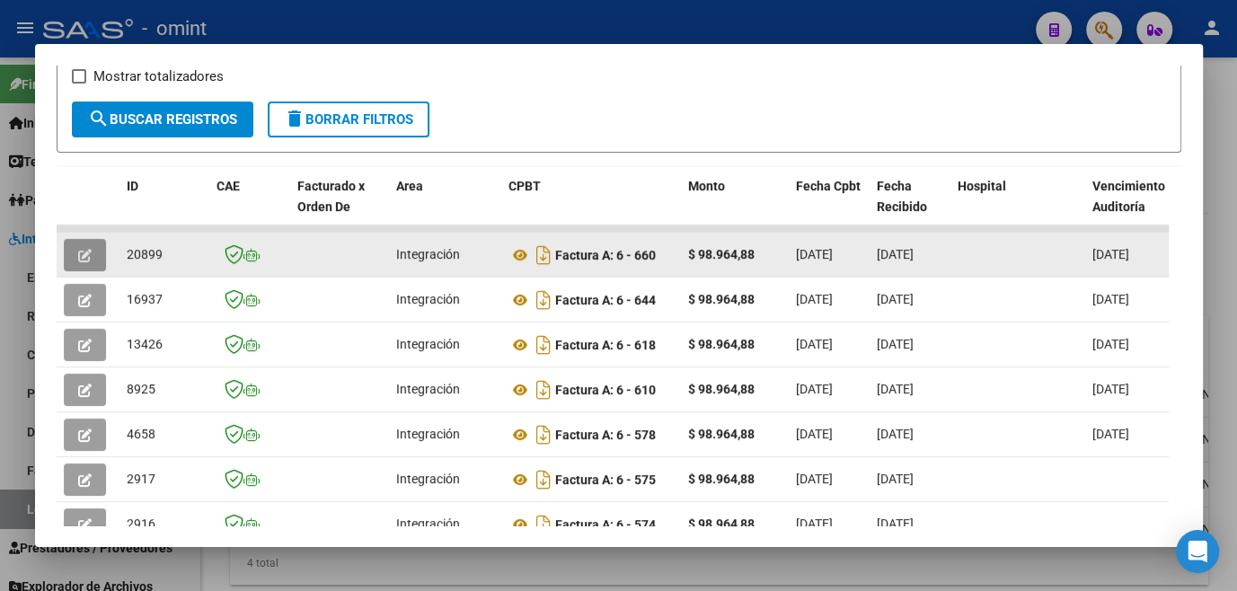
click at [100, 262] on button "button" at bounding box center [85, 255] width 42 height 32
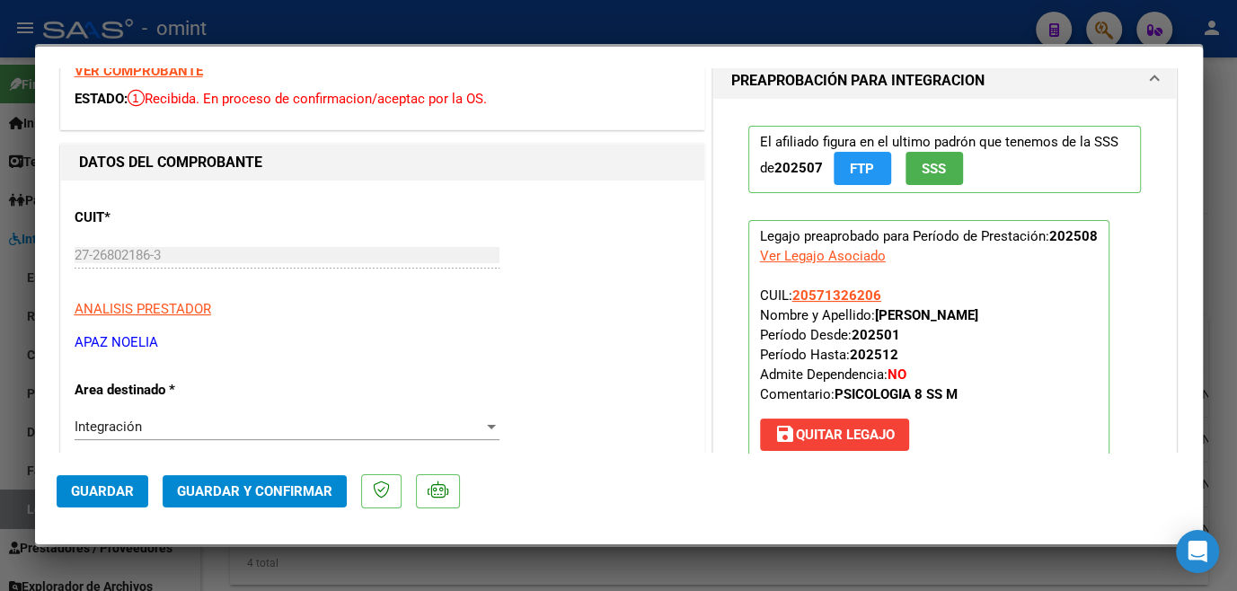
scroll to position [0, 0]
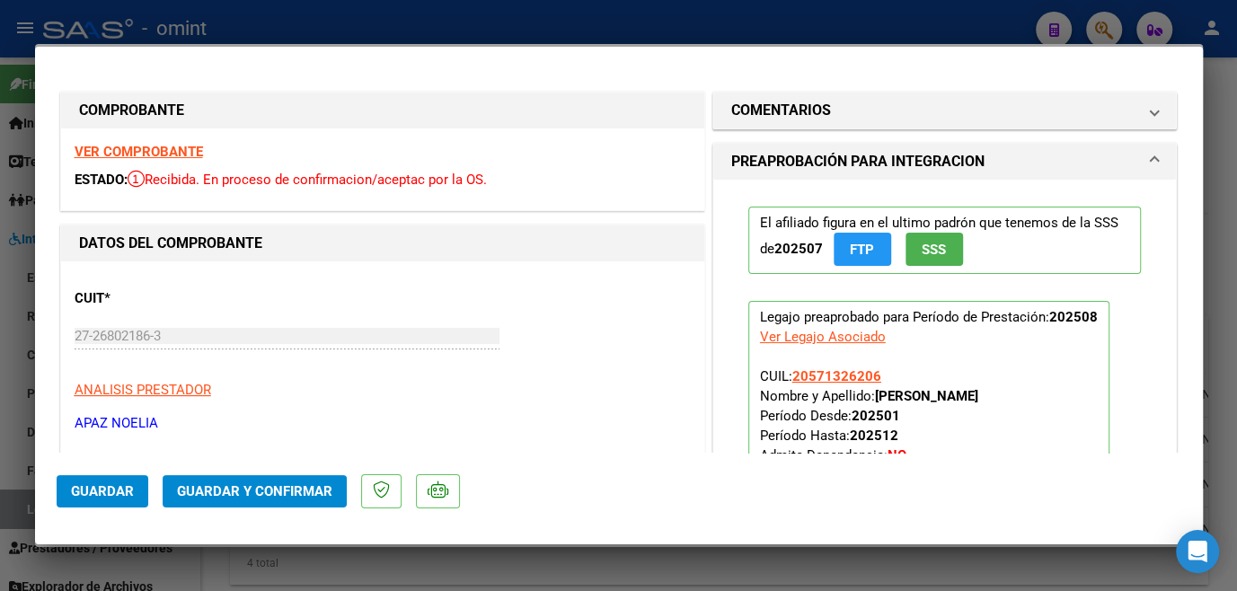
click at [196, 159] on strong "VER COMPROBANTE" at bounding box center [139, 152] width 128 height 16
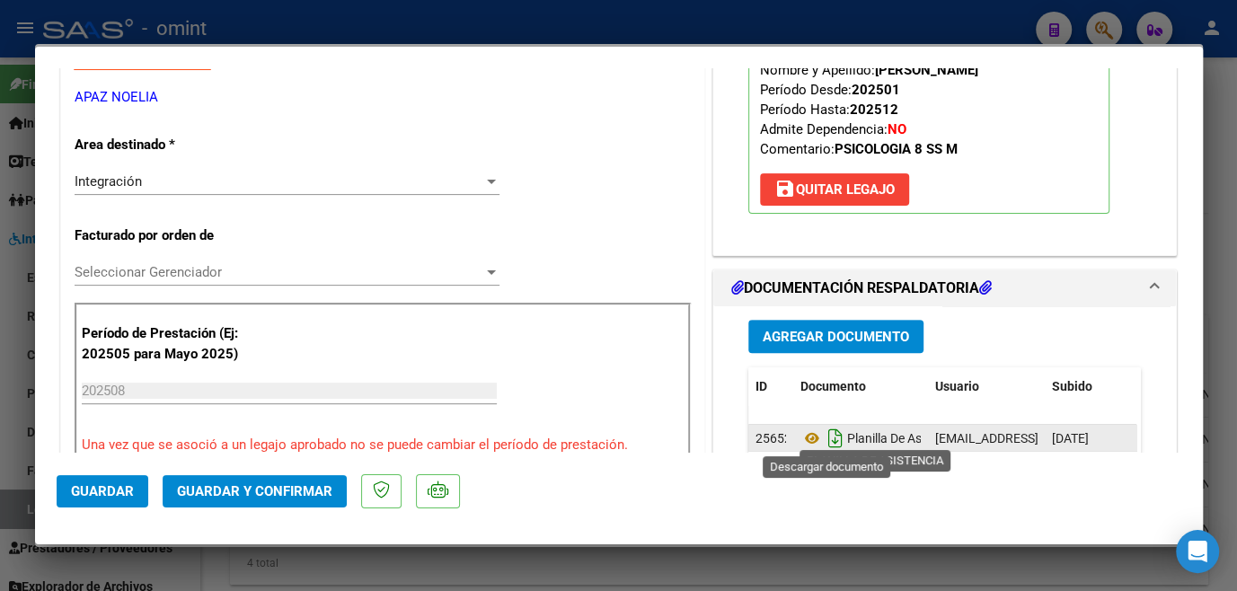
scroll to position [408, 0]
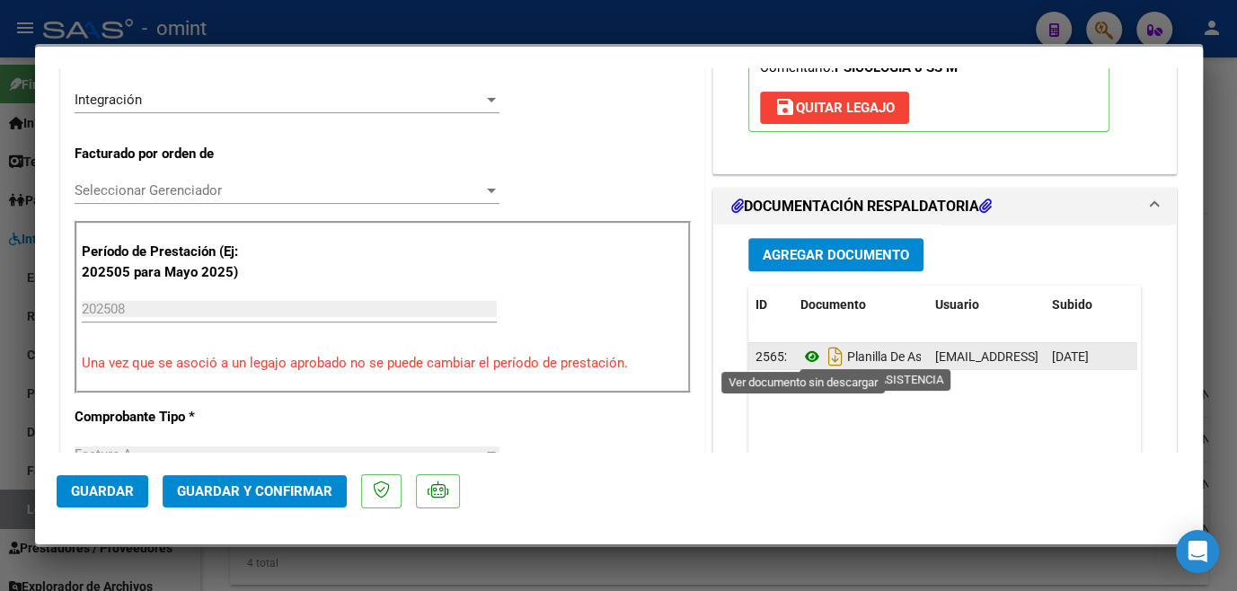
click at [803, 352] on icon at bounding box center [812, 357] width 23 height 22
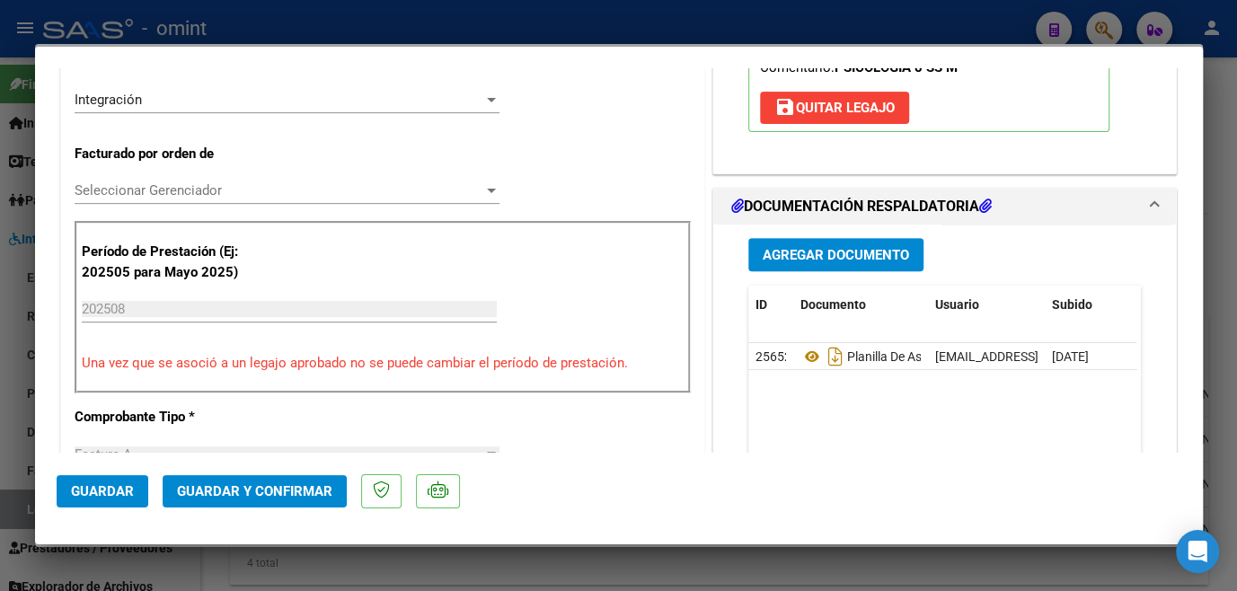
click at [190, 186] on span "Seleccionar Gerenciador" at bounding box center [279, 190] width 409 height 16
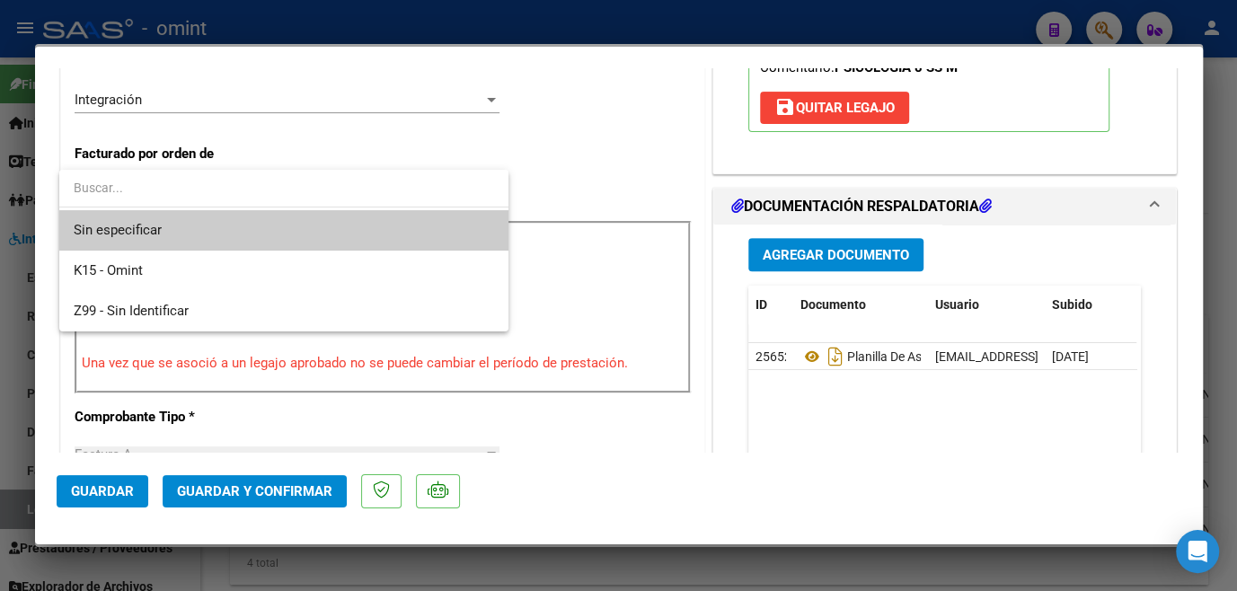
click at [177, 229] on span "Sin especificar" at bounding box center [284, 230] width 421 height 40
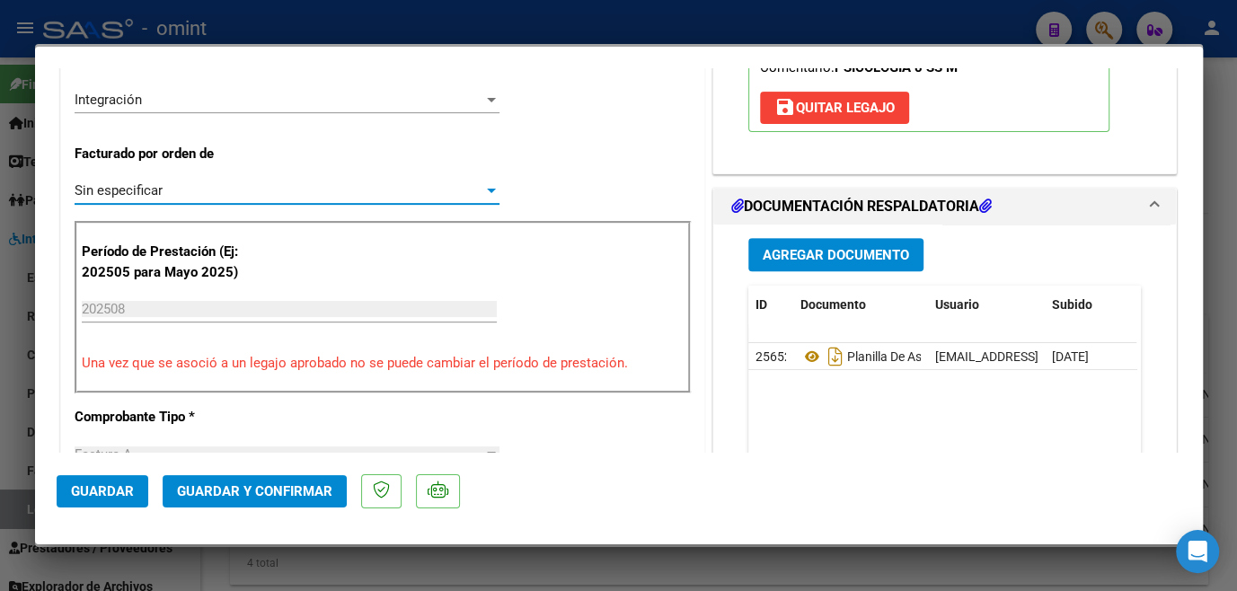
click at [220, 481] on button "Guardar y Confirmar" at bounding box center [255, 491] width 184 height 32
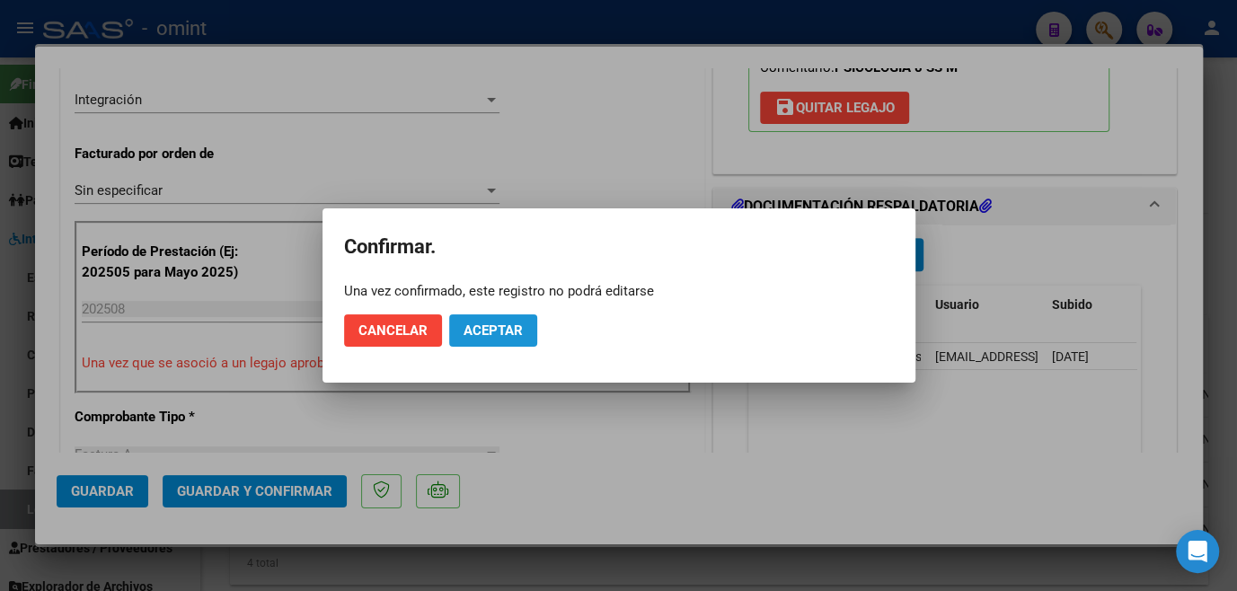
click at [488, 331] on span "Aceptar" at bounding box center [493, 331] width 59 height 16
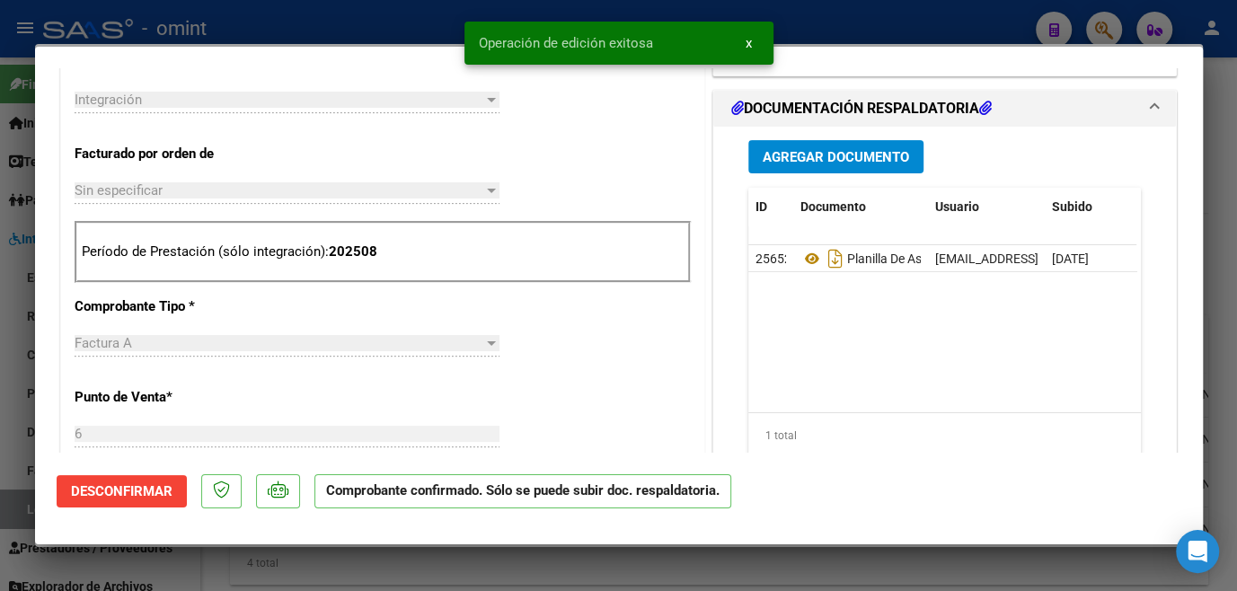
click at [419, 569] on div at bounding box center [618, 295] width 1237 height 591
type input "$ 0,00"
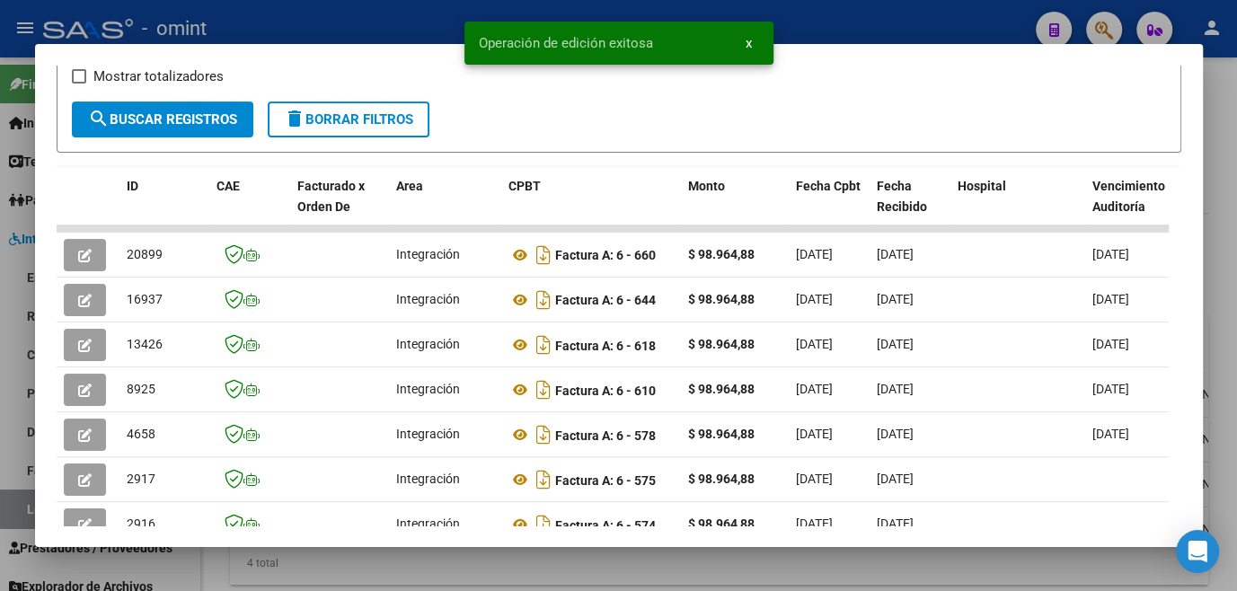
click at [419, 569] on div at bounding box center [618, 295] width 1237 height 591
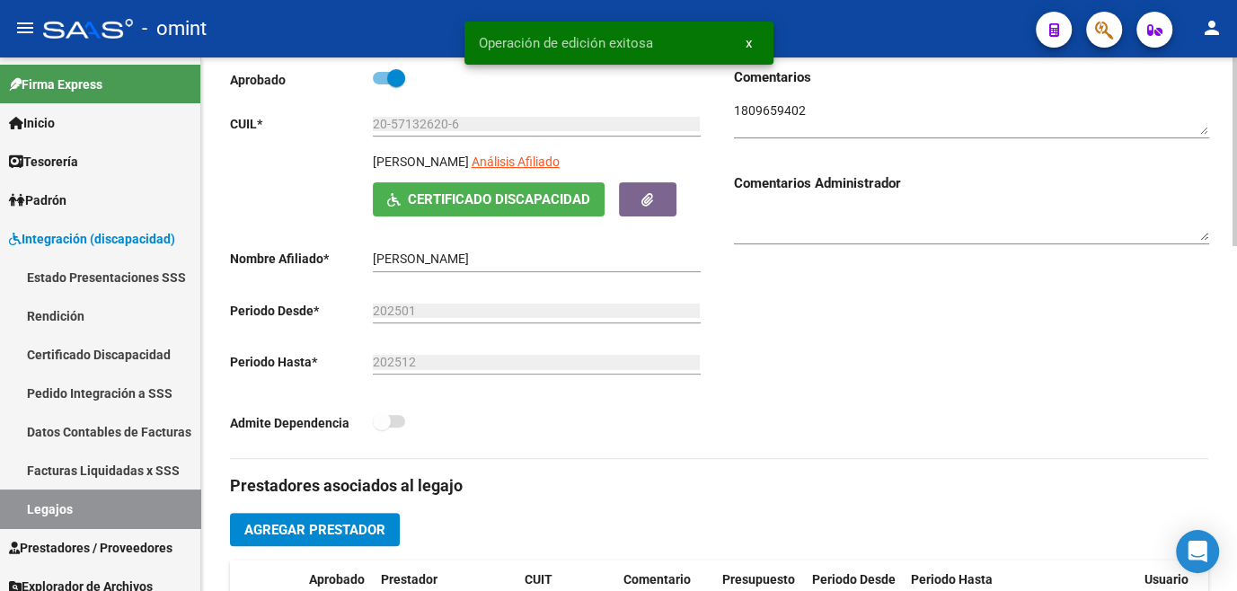
scroll to position [0, 0]
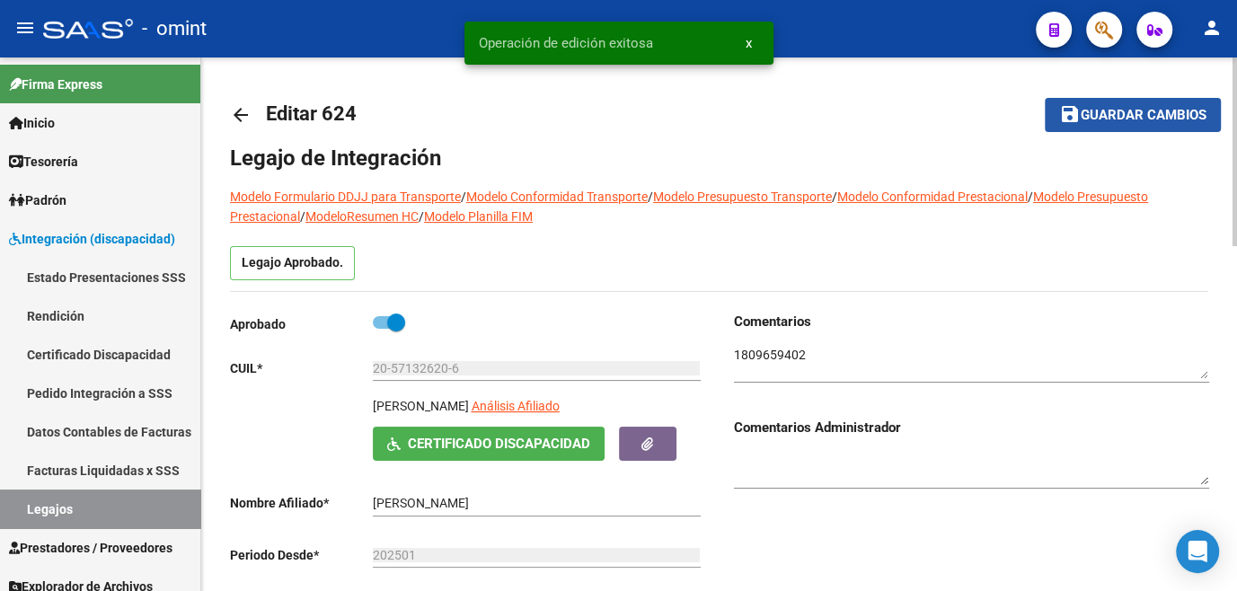
click at [1102, 102] on button "save Guardar cambios" at bounding box center [1133, 114] width 176 height 33
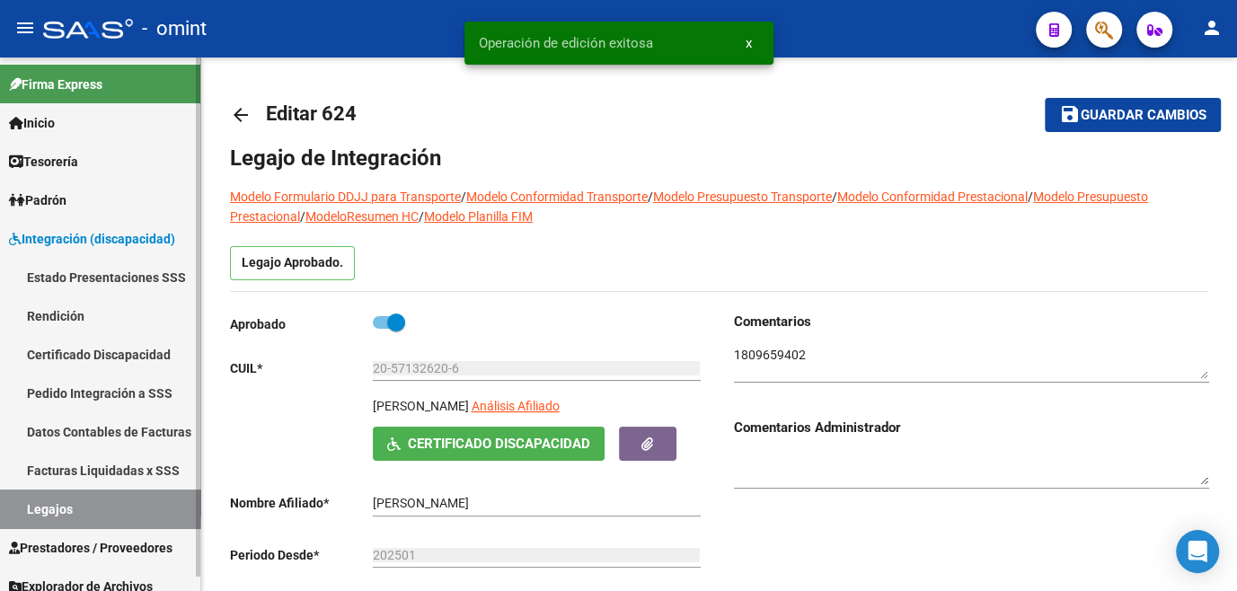
click at [93, 507] on link "Legajos" at bounding box center [100, 509] width 200 height 39
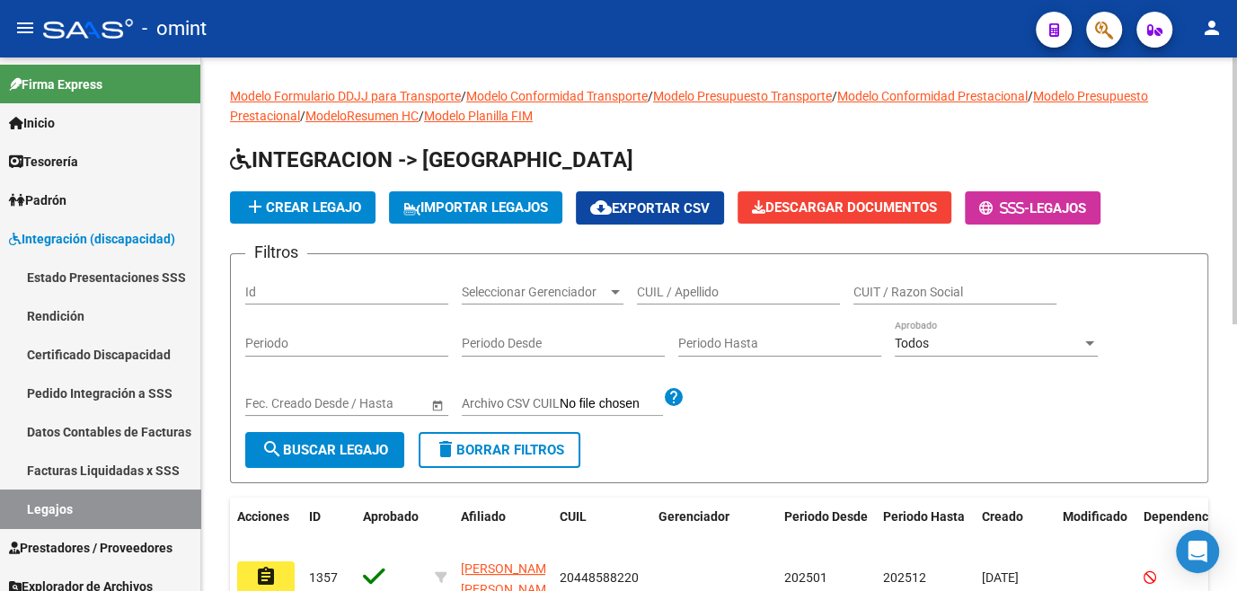
click at [716, 295] on input "CUIL / Apellido" at bounding box center [738, 292] width 203 height 15
type input "miranda ra"
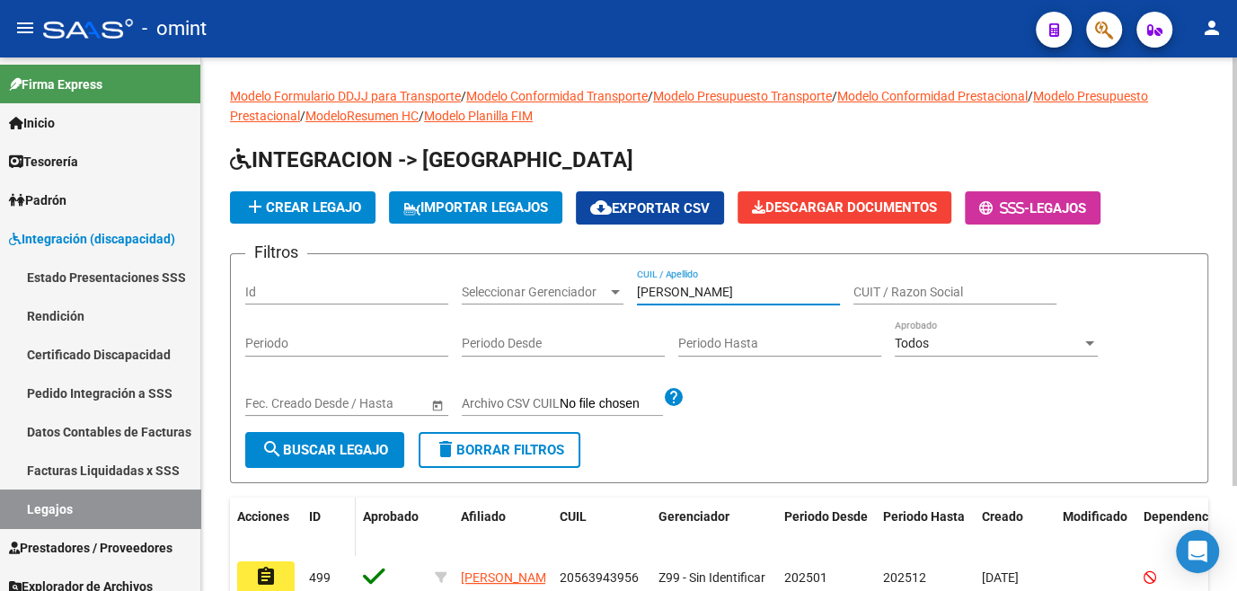
scroll to position [81, 0]
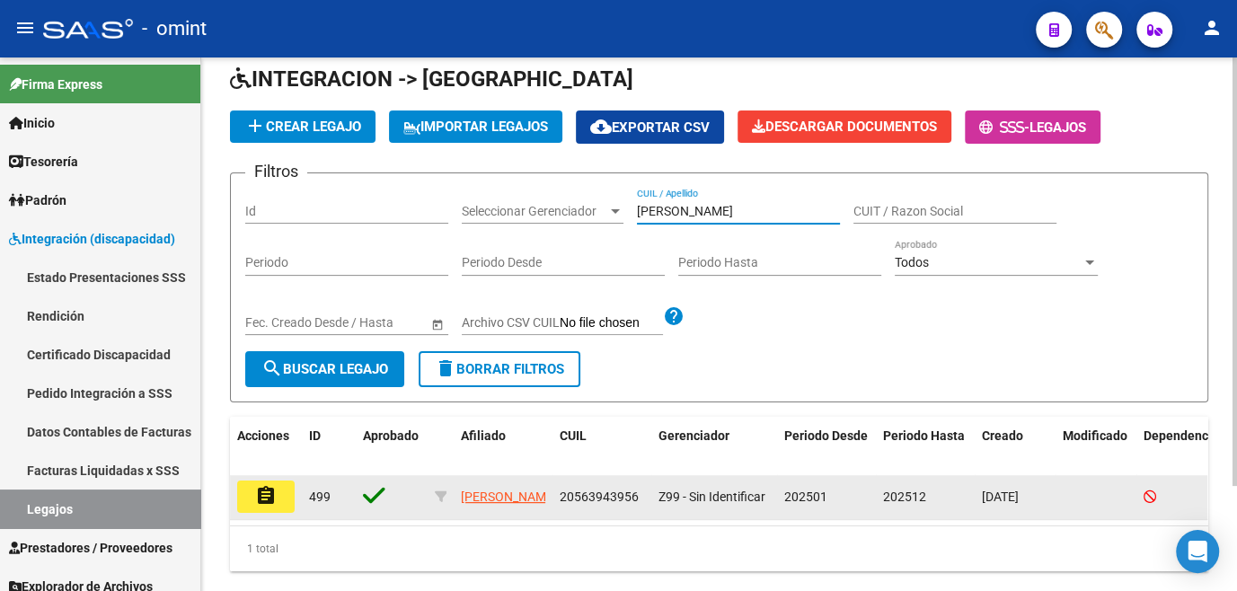
click at [285, 499] on button "assignment" at bounding box center [266, 497] width 58 height 32
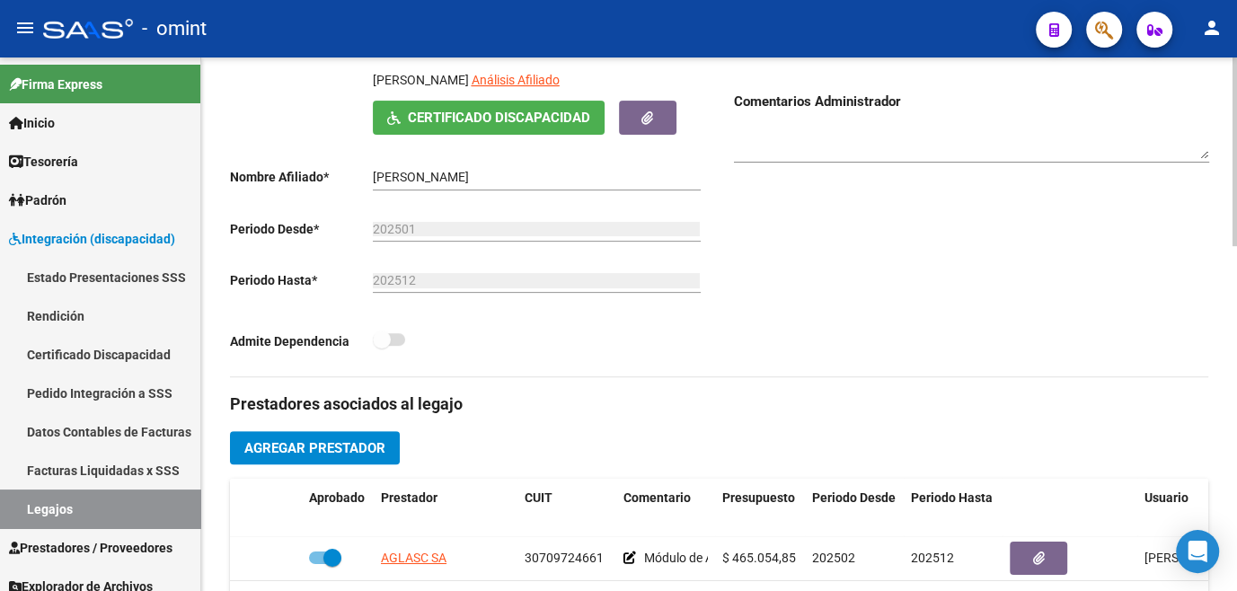
scroll to position [571, 0]
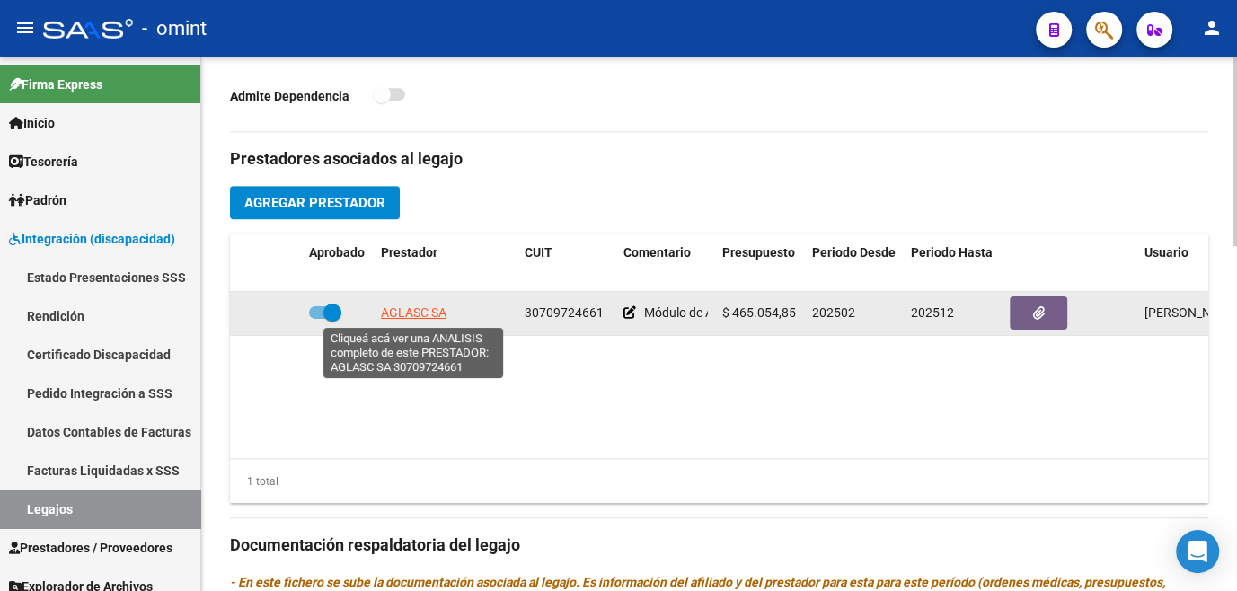
click at [403, 311] on span "AGLASC SA" at bounding box center [414, 313] width 66 height 14
type textarea "30709724661"
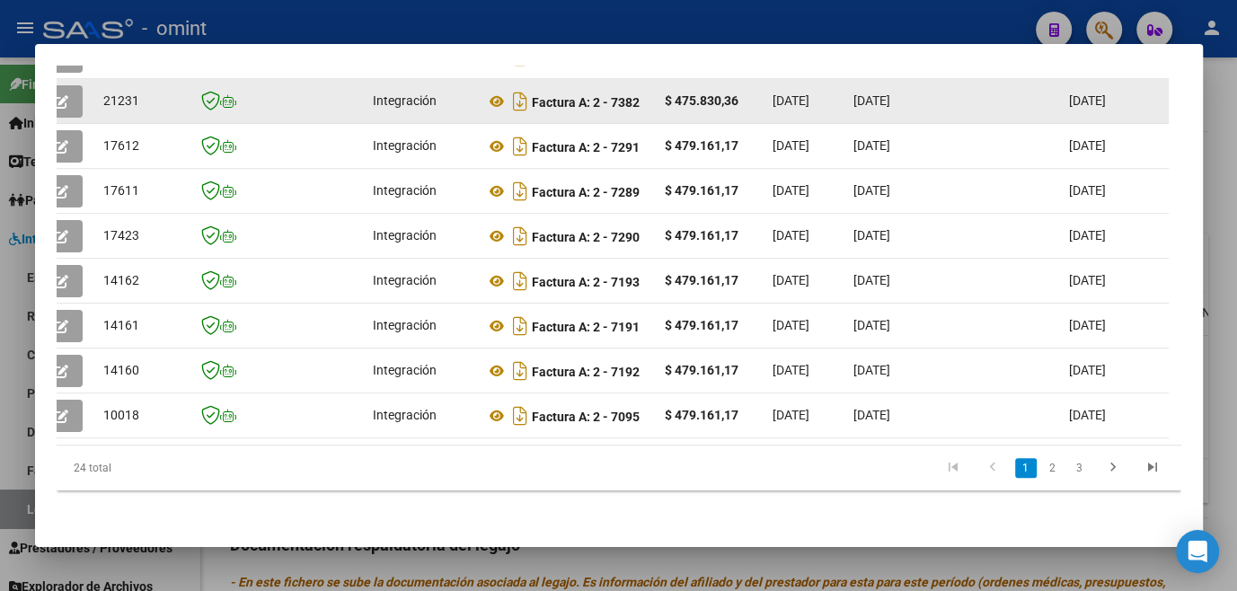
scroll to position [341, 0]
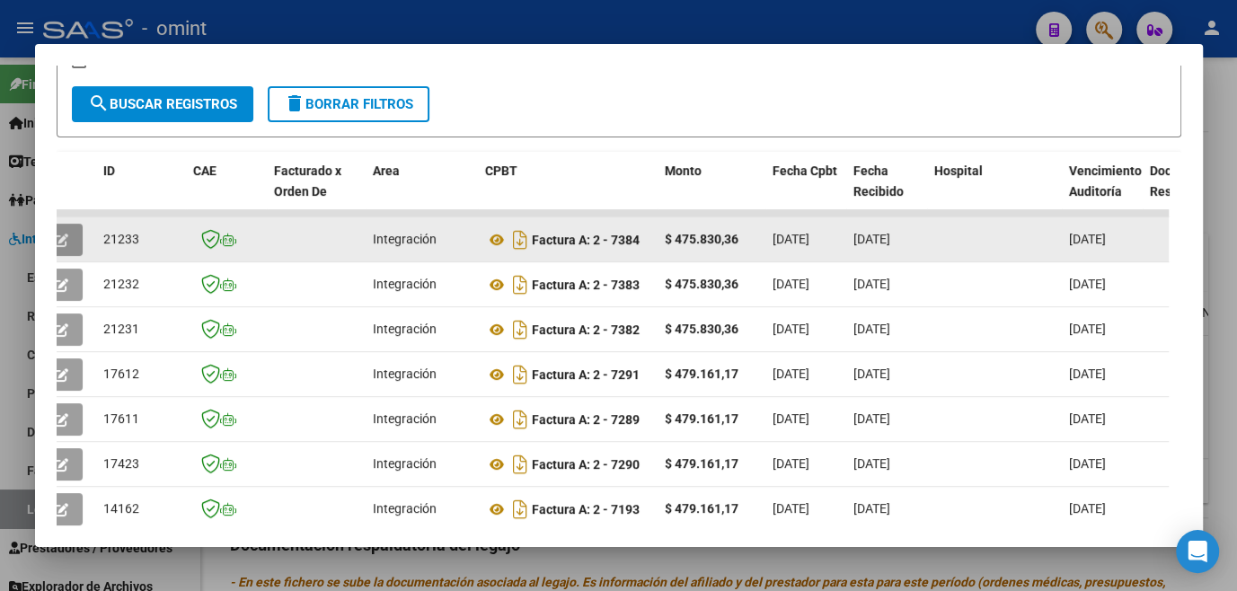
click at [67, 245] on button "button" at bounding box center [61, 240] width 42 height 32
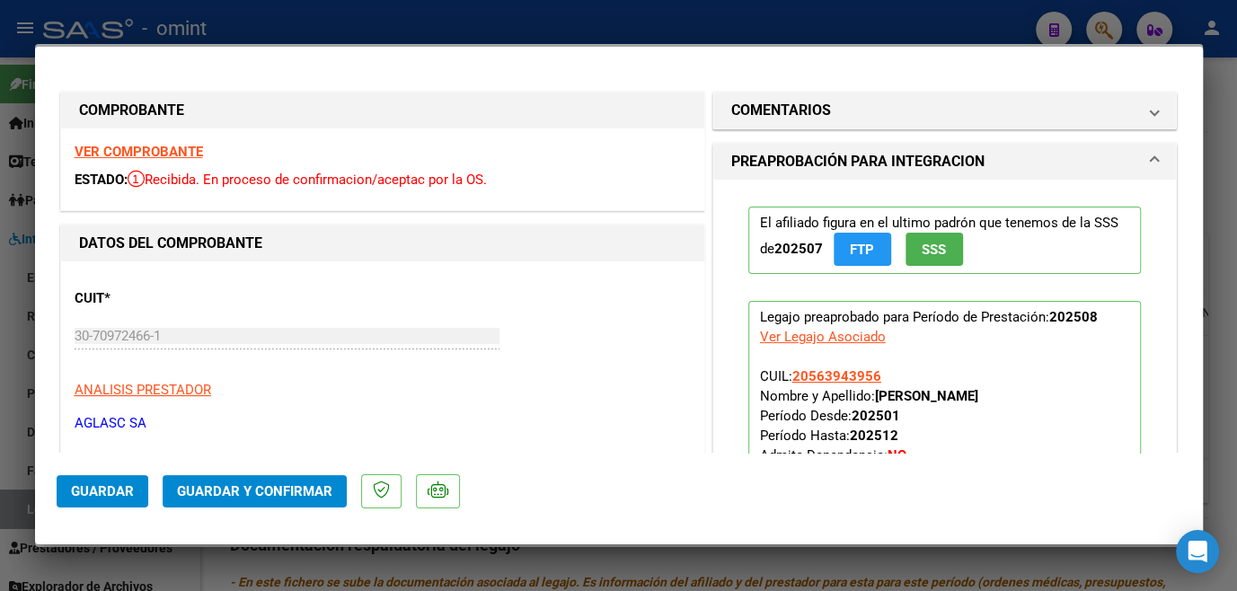
scroll to position [244, 0]
click at [168, 155] on strong "VER COMPROBANTE" at bounding box center [139, 152] width 128 height 16
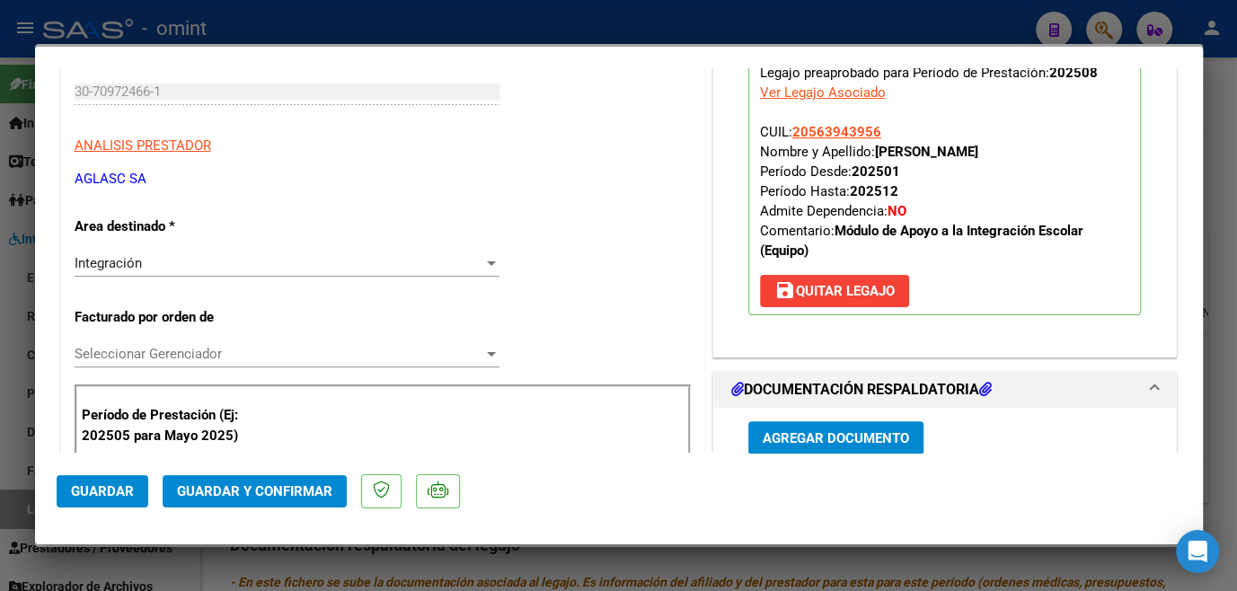
scroll to position [490, 0]
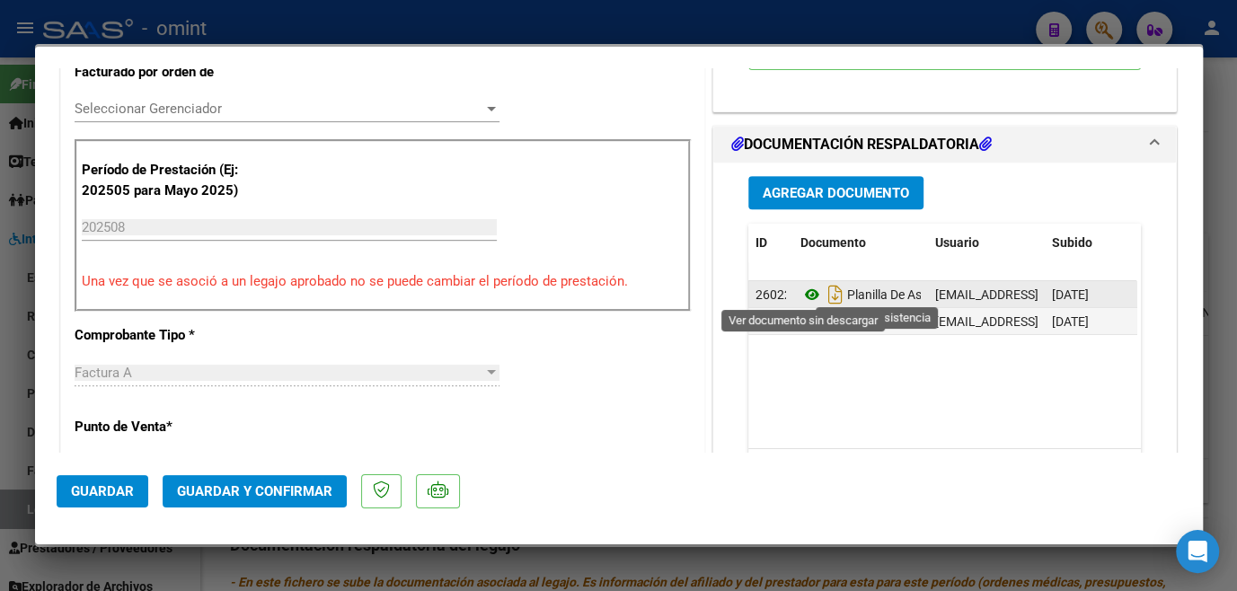
click at [805, 294] on icon at bounding box center [812, 295] width 23 height 22
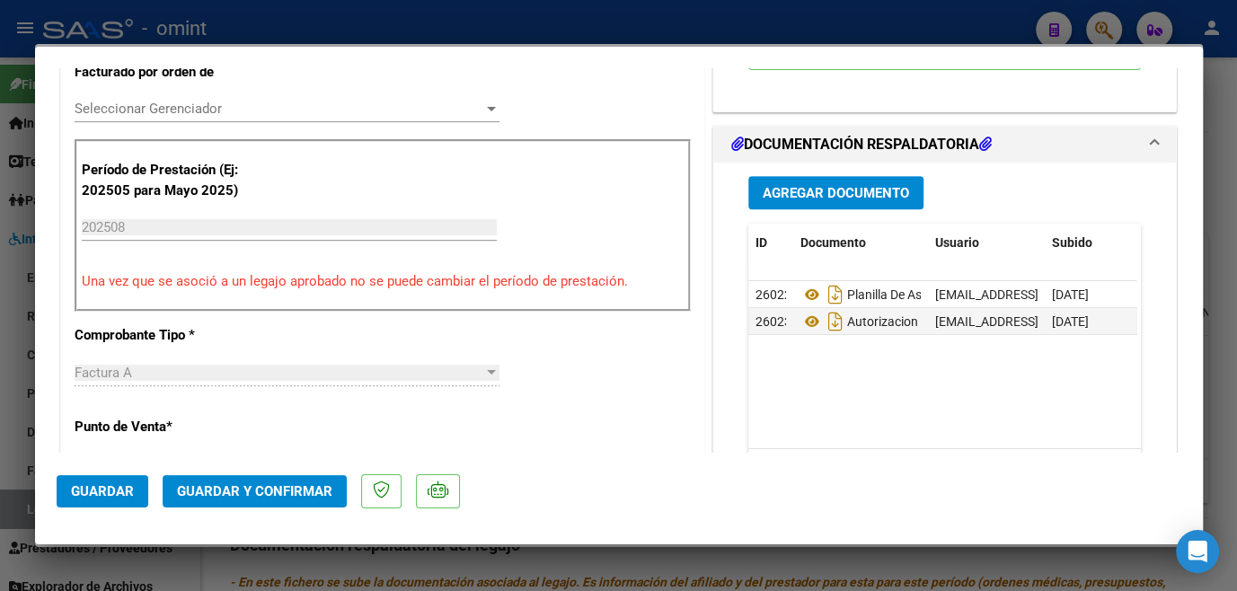
click at [226, 116] on span "Seleccionar Gerenciador" at bounding box center [279, 109] width 409 height 16
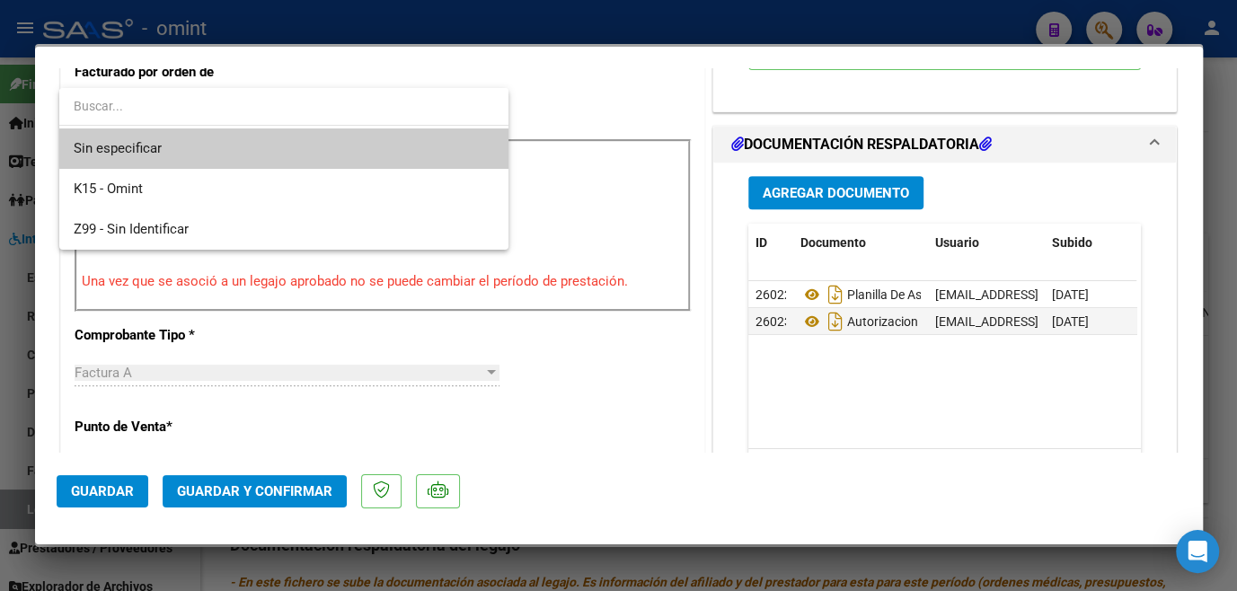
click at [194, 150] on span "Sin especificar" at bounding box center [284, 148] width 421 height 40
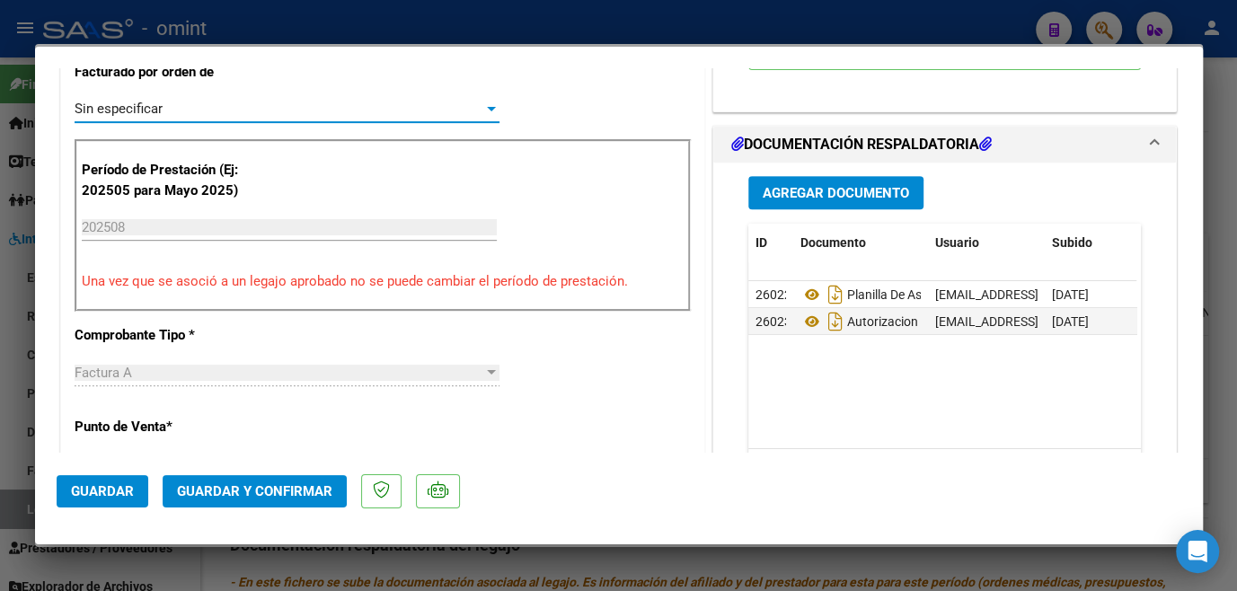
click at [264, 494] on span "Guardar y Confirmar" at bounding box center [254, 491] width 155 height 16
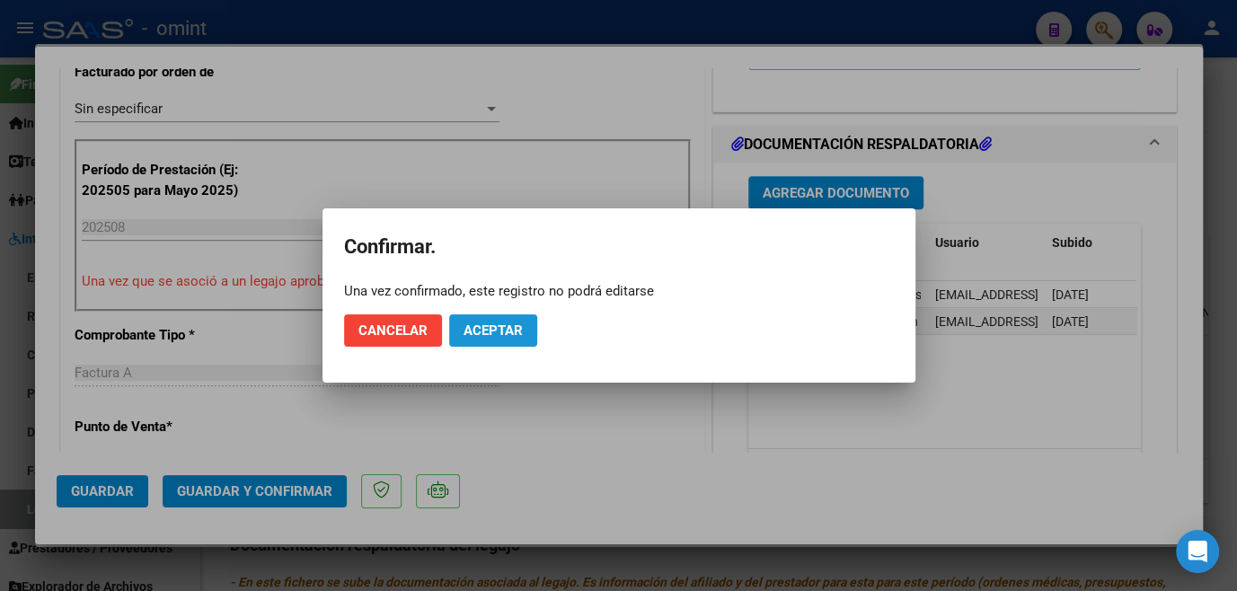
click at [497, 344] on button "Aceptar" at bounding box center [493, 330] width 88 height 32
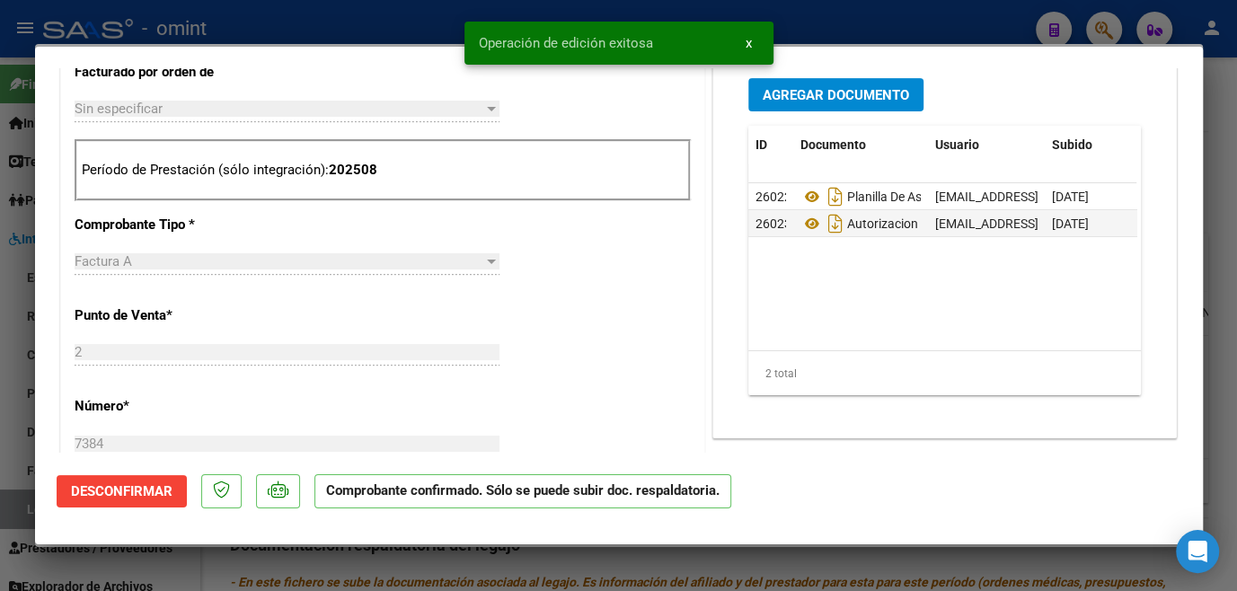
click at [465, 564] on div at bounding box center [618, 295] width 1237 height 591
type input "$ 0,00"
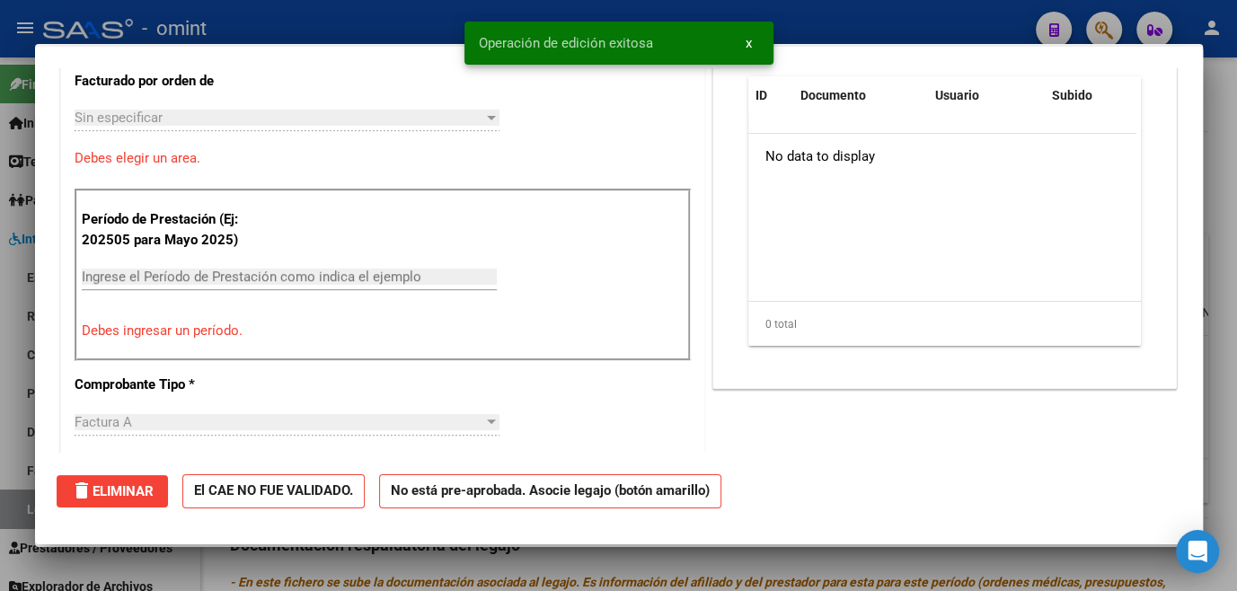
scroll to position [0, 0]
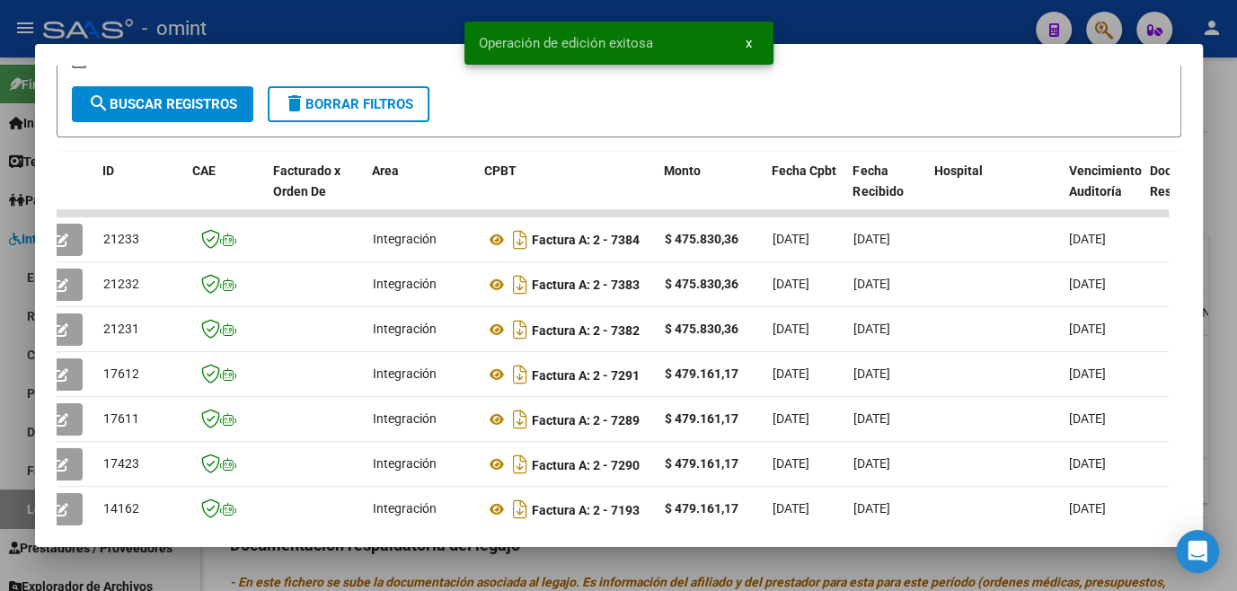
click at [465, 564] on div at bounding box center [618, 295] width 1237 height 591
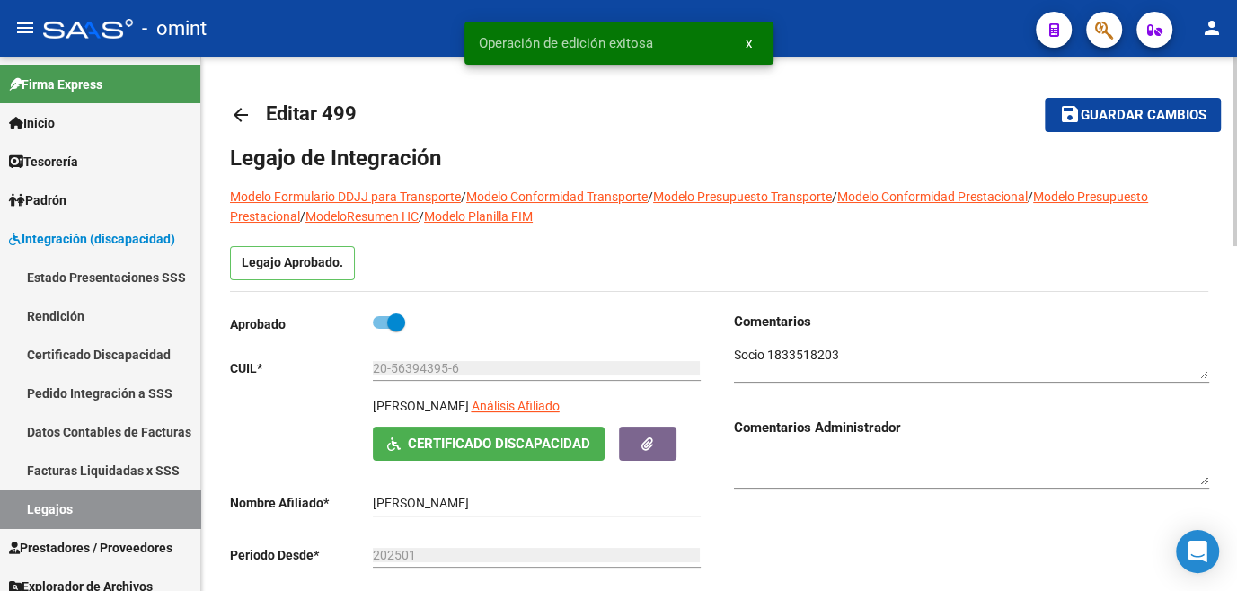
click at [1085, 126] on button "save Guardar cambios" at bounding box center [1133, 114] width 176 height 33
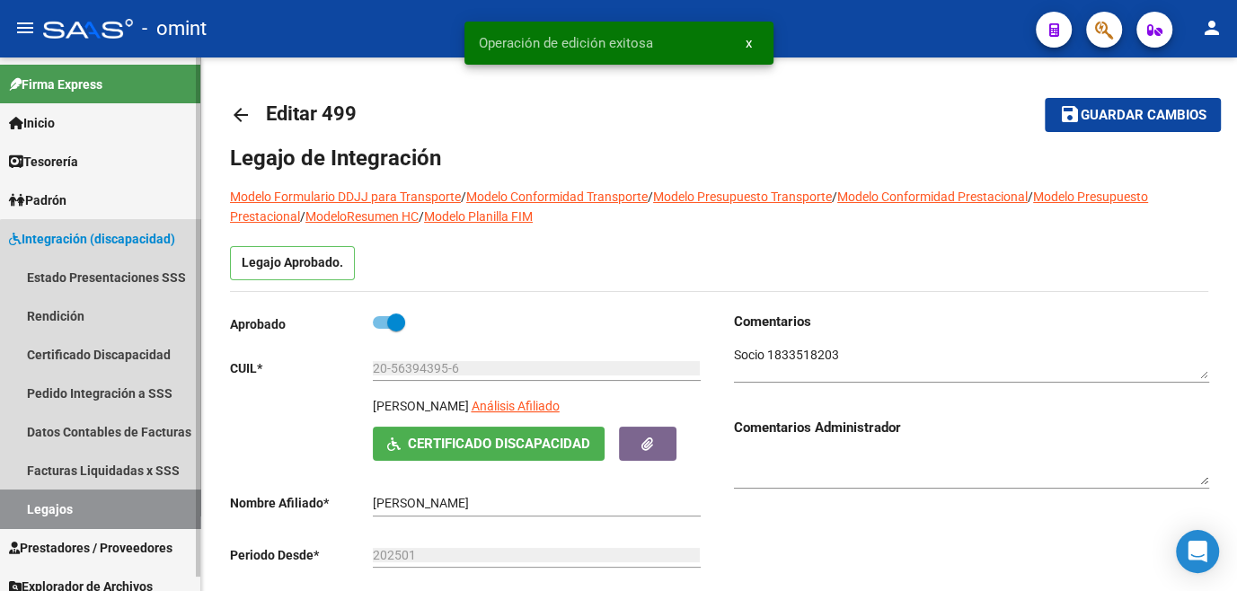
click at [106, 501] on link "Legajos" at bounding box center [100, 509] width 200 height 39
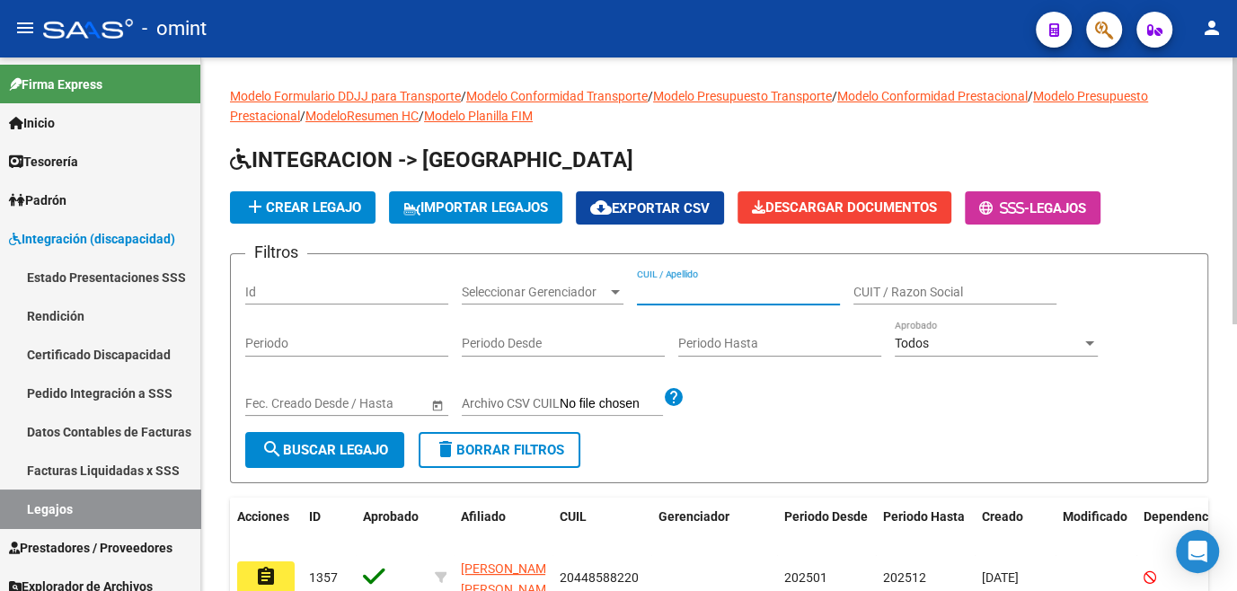
click at [709, 285] on input "CUIL / Apellido" at bounding box center [738, 292] width 203 height 15
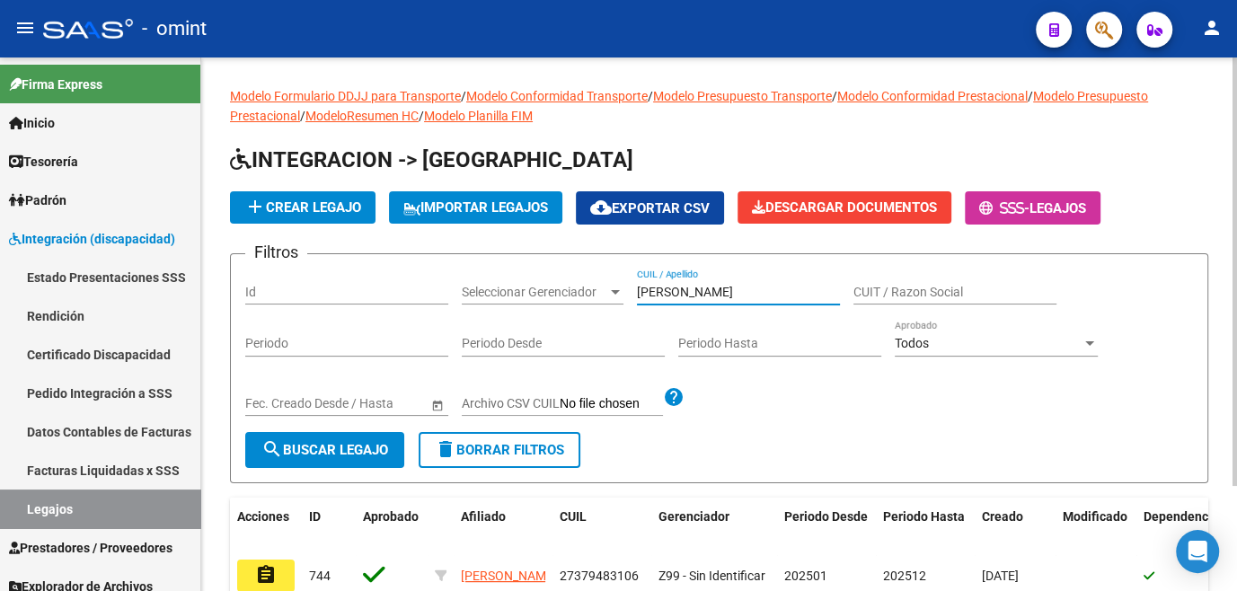
scroll to position [81, 0]
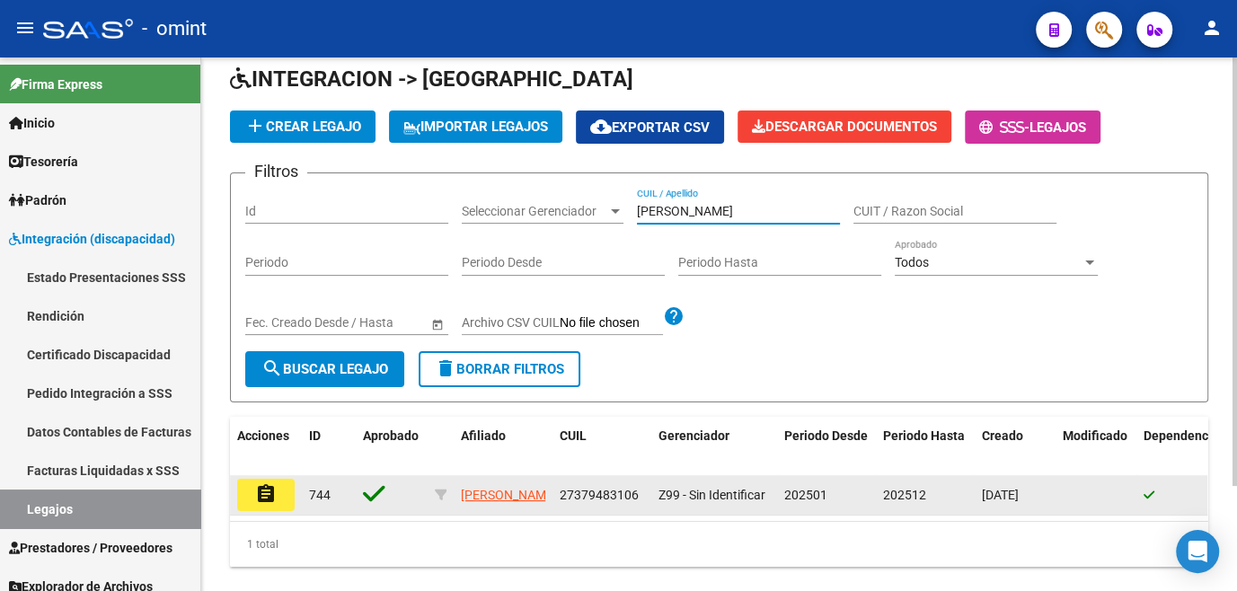
type input "MONTEPAGANO"
click at [282, 503] on button "assignment" at bounding box center [266, 495] width 58 height 32
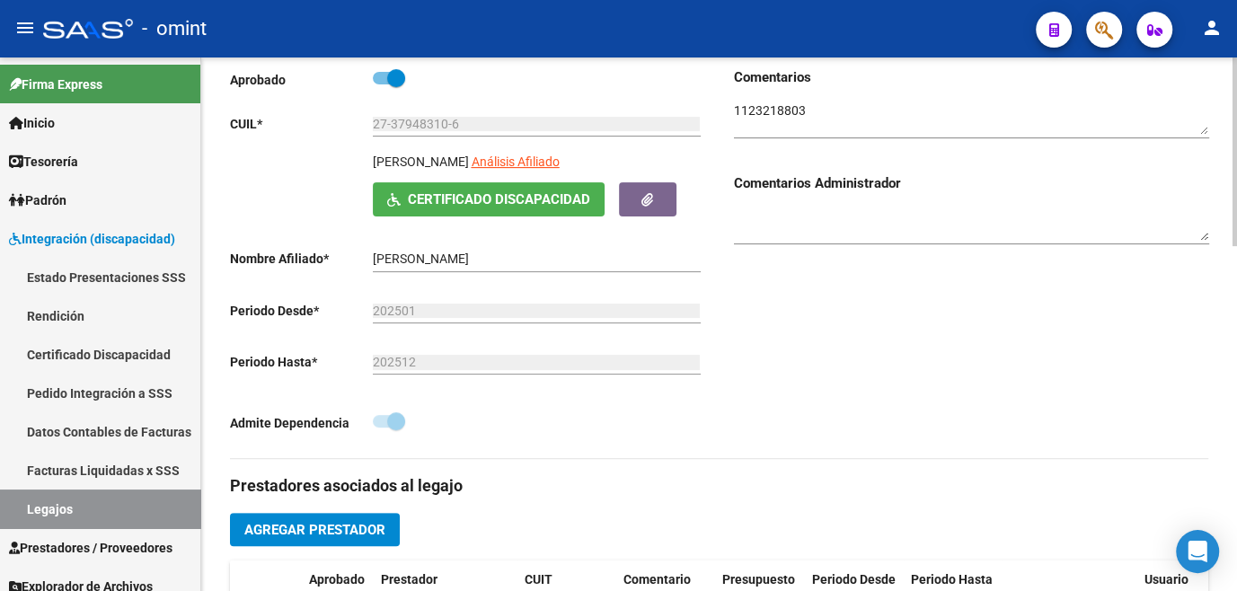
scroll to position [490, 0]
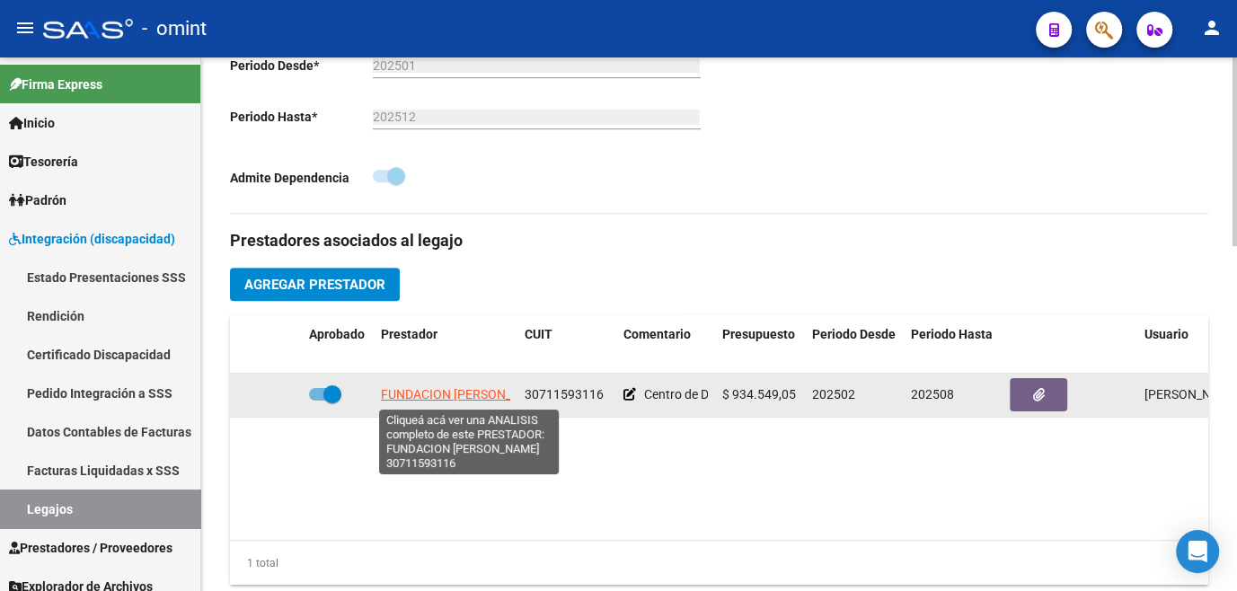
click at [474, 392] on span "FUNDACION CAMILA DRAGONE" at bounding box center [465, 394] width 169 height 14
type textarea "30711593116"
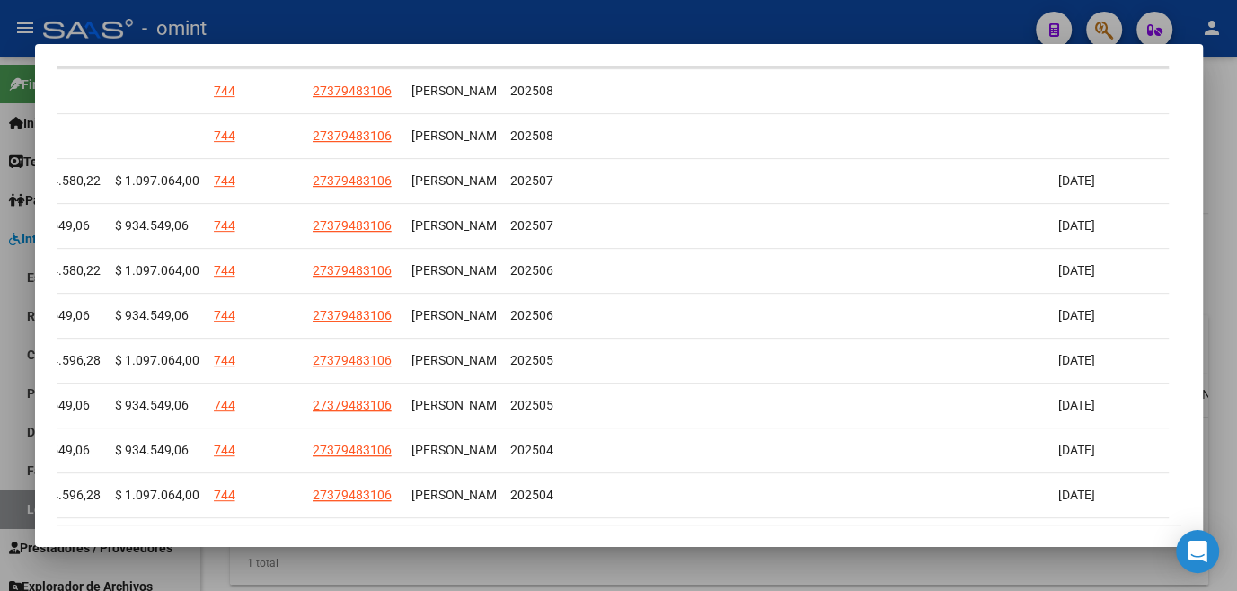
click at [702, 577] on div at bounding box center [618, 295] width 1237 height 591
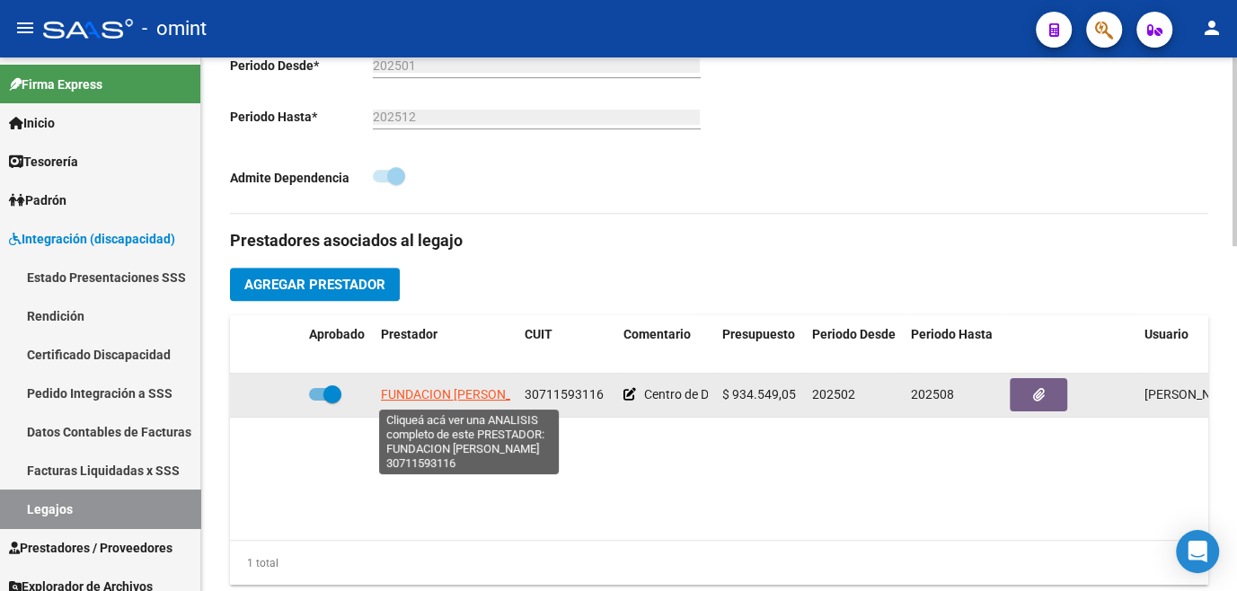
click at [410, 397] on span "FUNDACION CAMILA DRAGONE" at bounding box center [465, 394] width 169 height 14
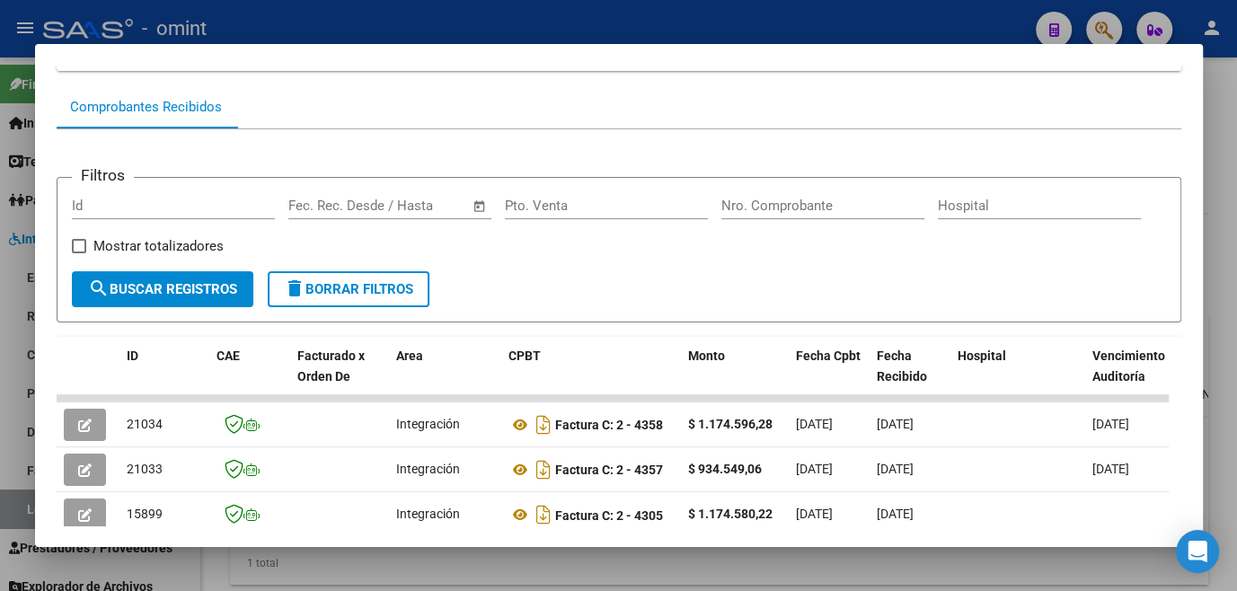
scroll to position [402, 0]
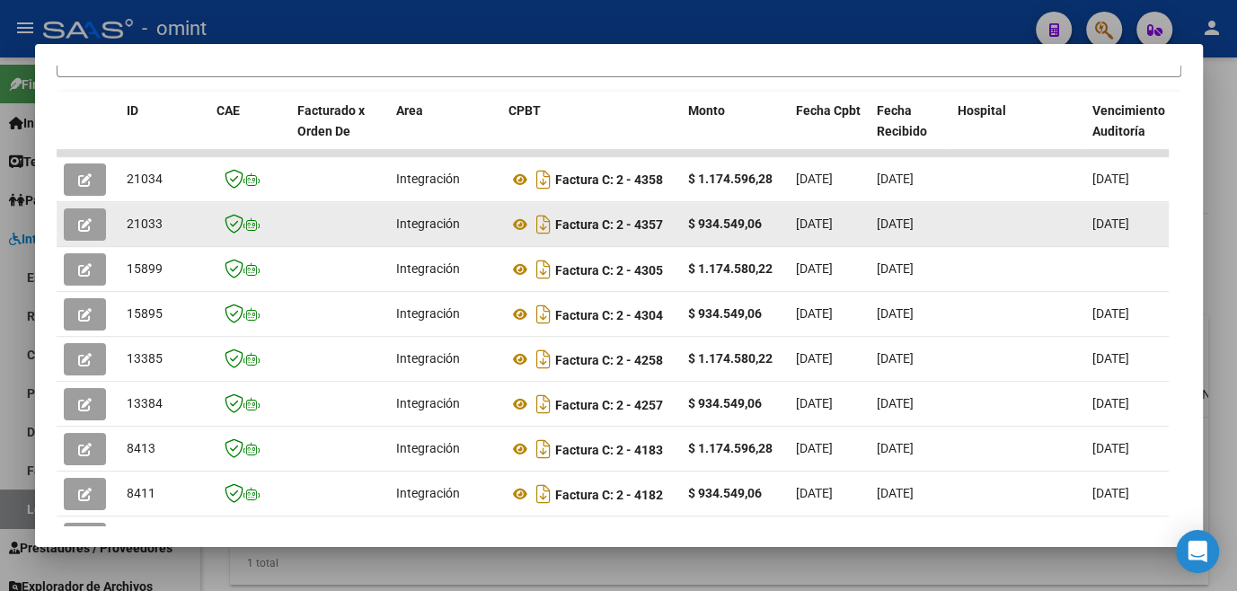
click at [82, 231] on icon "button" at bounding box center [84, 224] width 13 height 13
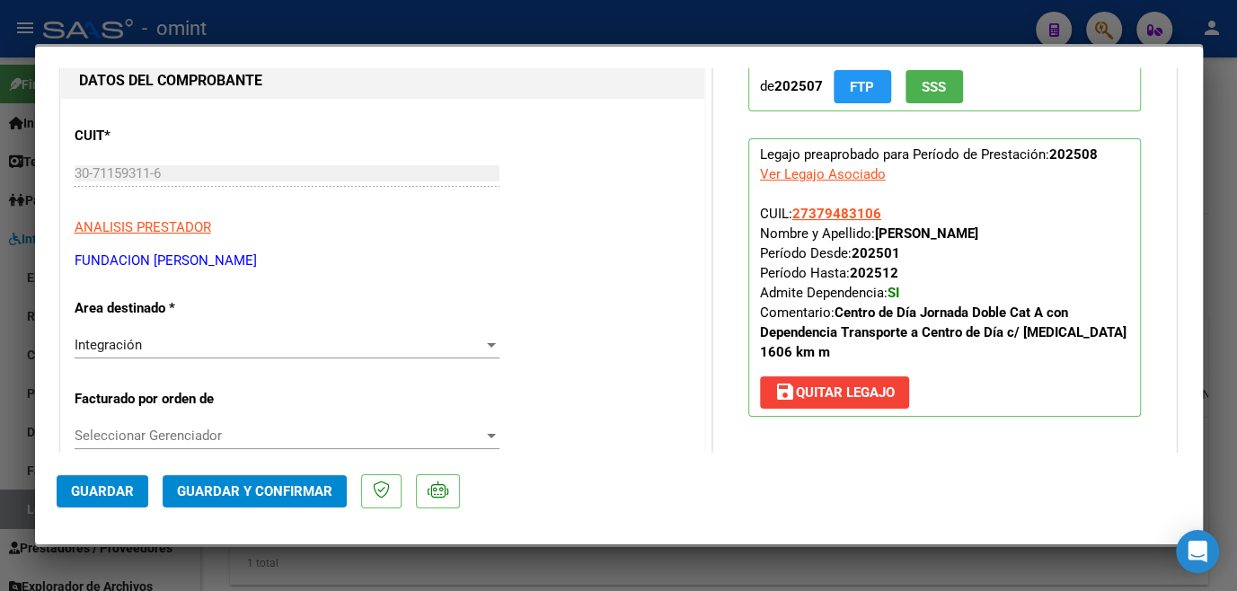
scroll to position [490, 0]
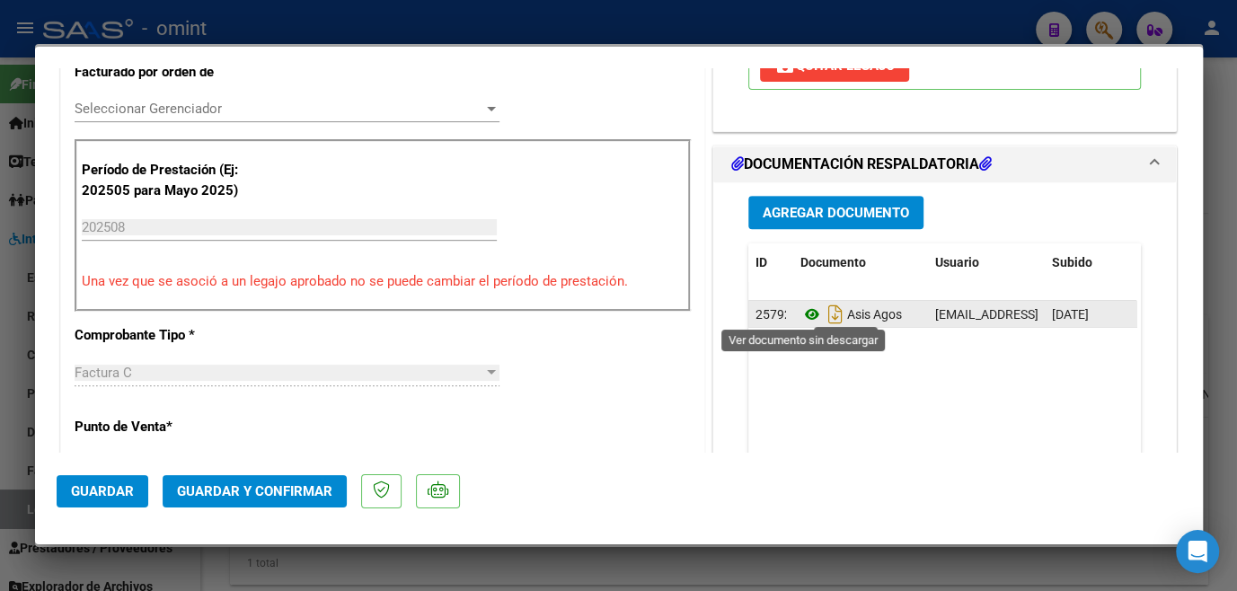
click at [801, 308] on icon at bounding box center [812, 315] width 23 height 22
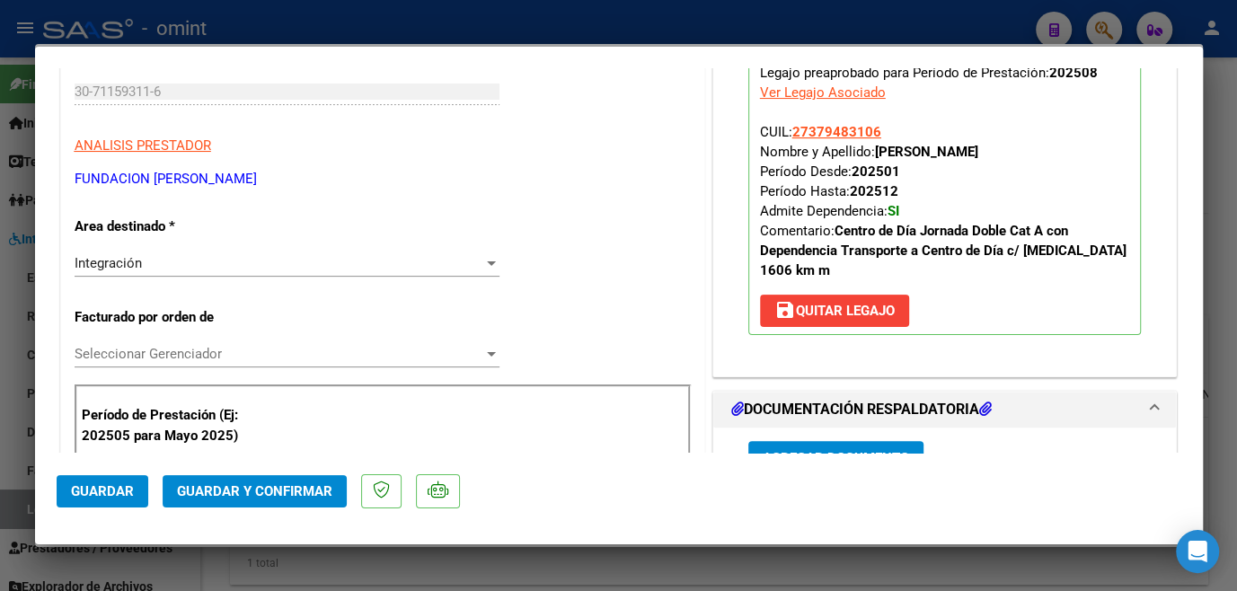
scroll to position [0, 0]
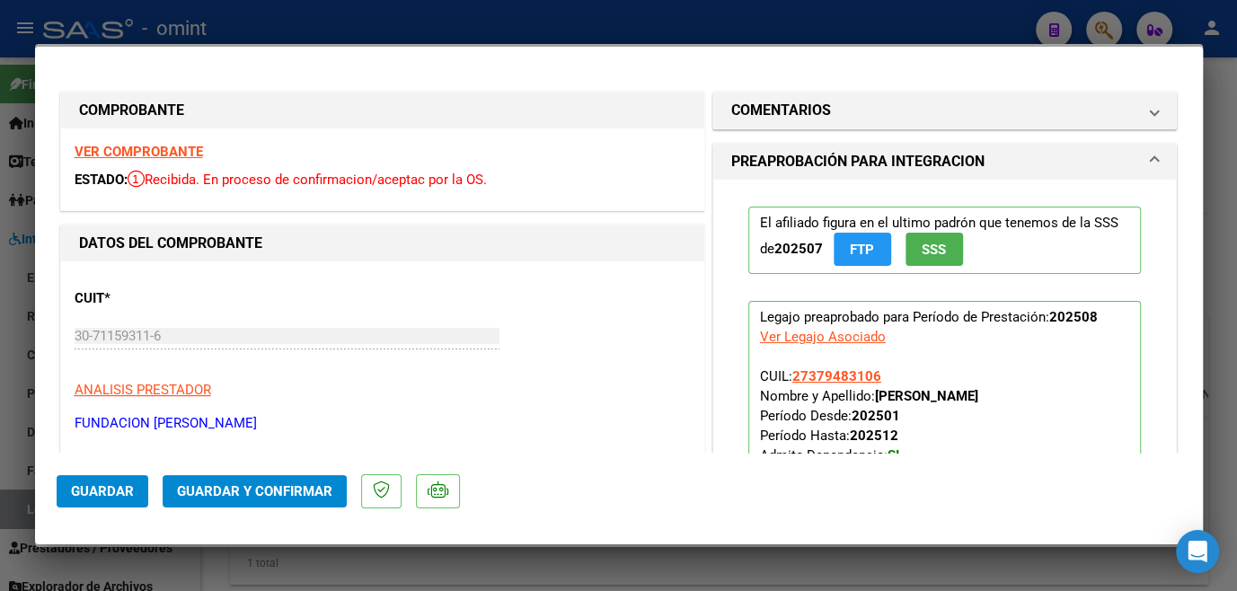
click at [164, 147] on strong "VER COMPROBANTE" at bounding box center [139, 152] width 128 height 16
click at [512, 571] on div at bounding box center [618, 295] width 1237 height 591
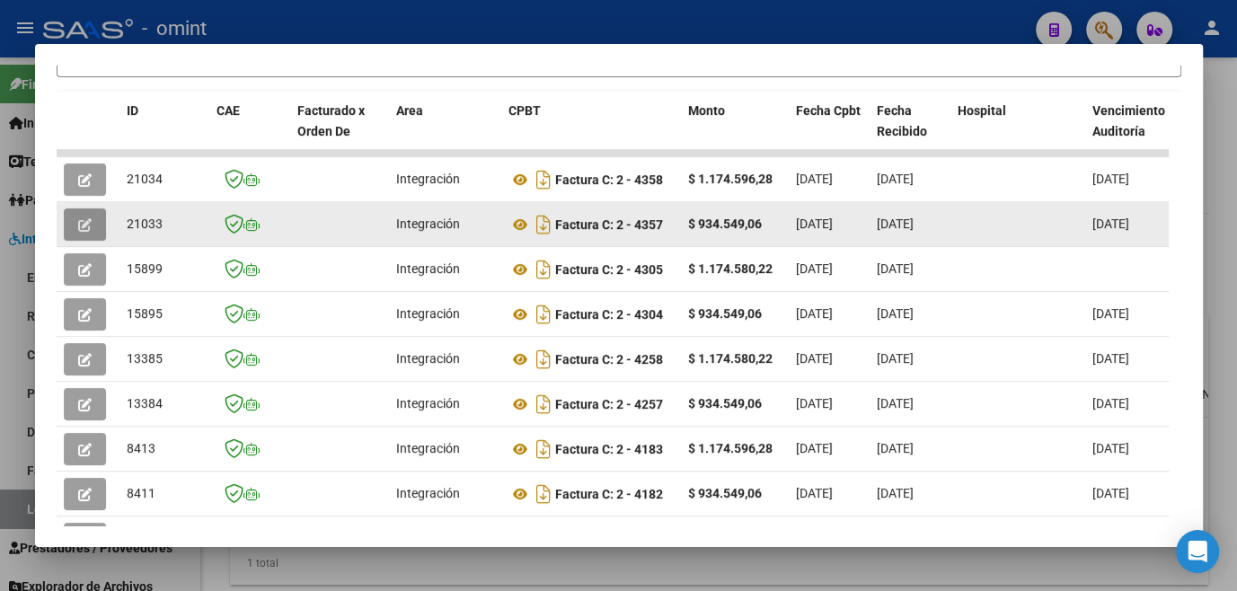
click at [73, 226] on button "button" at bounding box center [85, 224] width 42 height 32
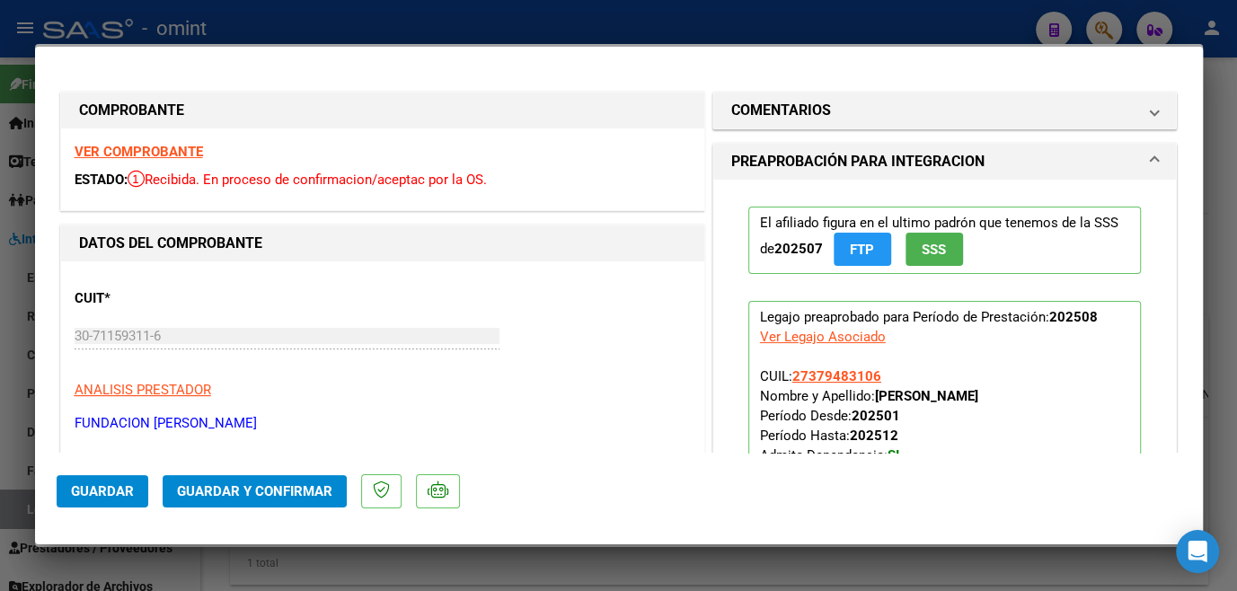
scroll to position [163, 0]
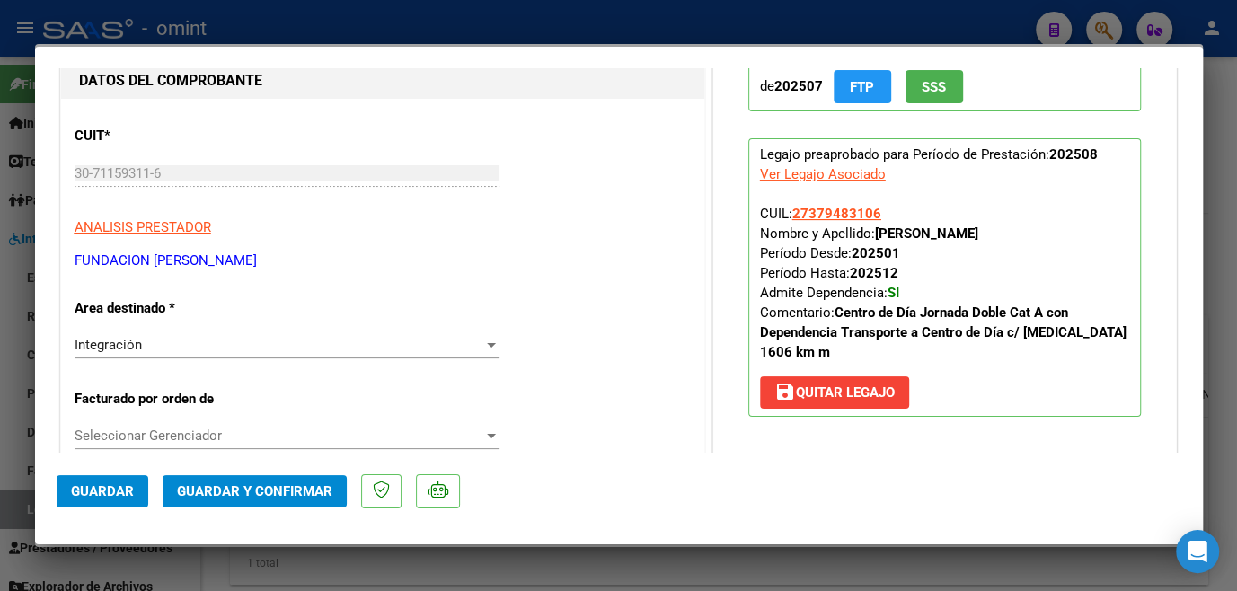
click at [263, 440] on span "Seleccionar Gerenciador" at bounding box center [279, 436] width 409 height 16
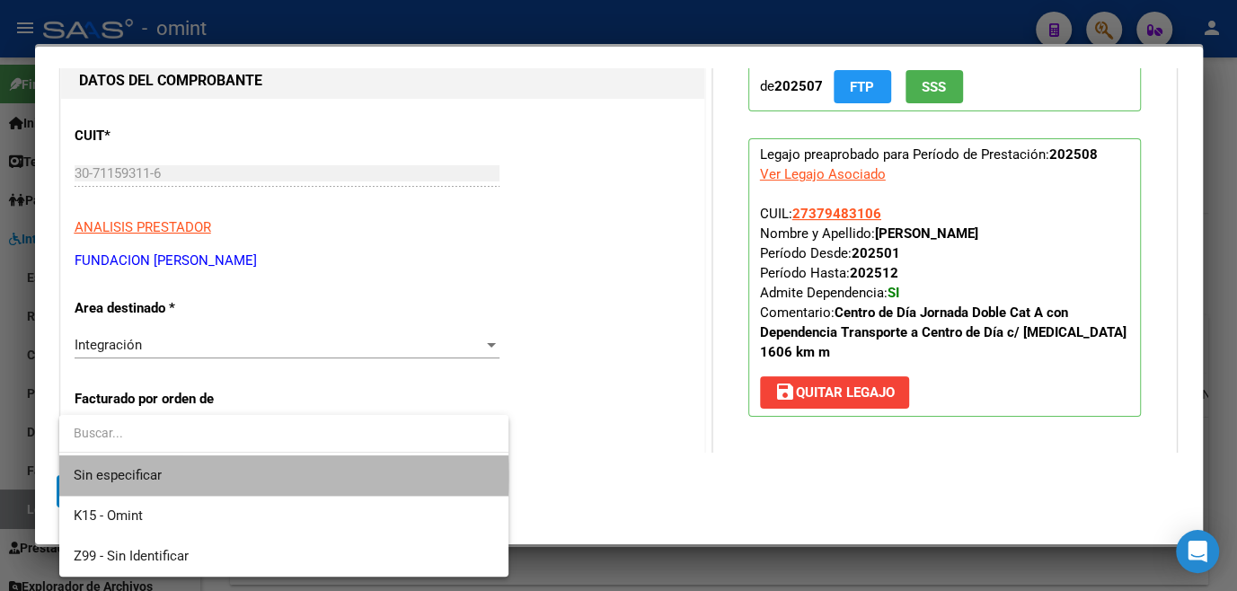
click at [232, 476] on span "Sin especificar" at bounding box center [284, 476] width 421 height 40
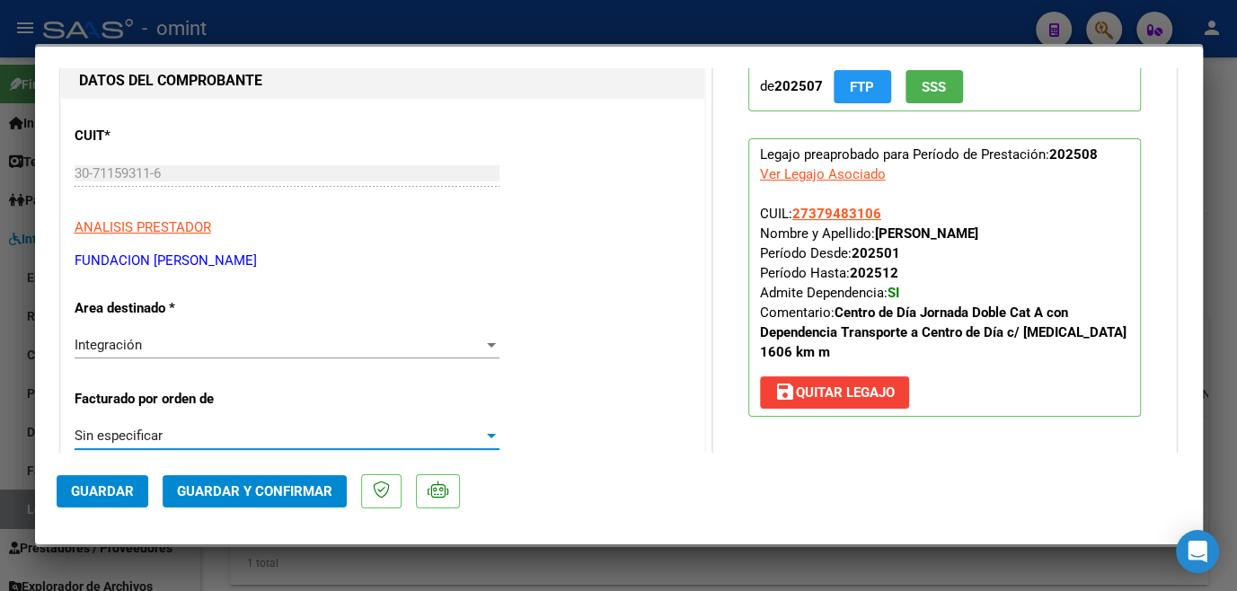
click at [242, 496] on span "Guardar y Confirmar" at bounding box center [254, 491] width 155 height 16
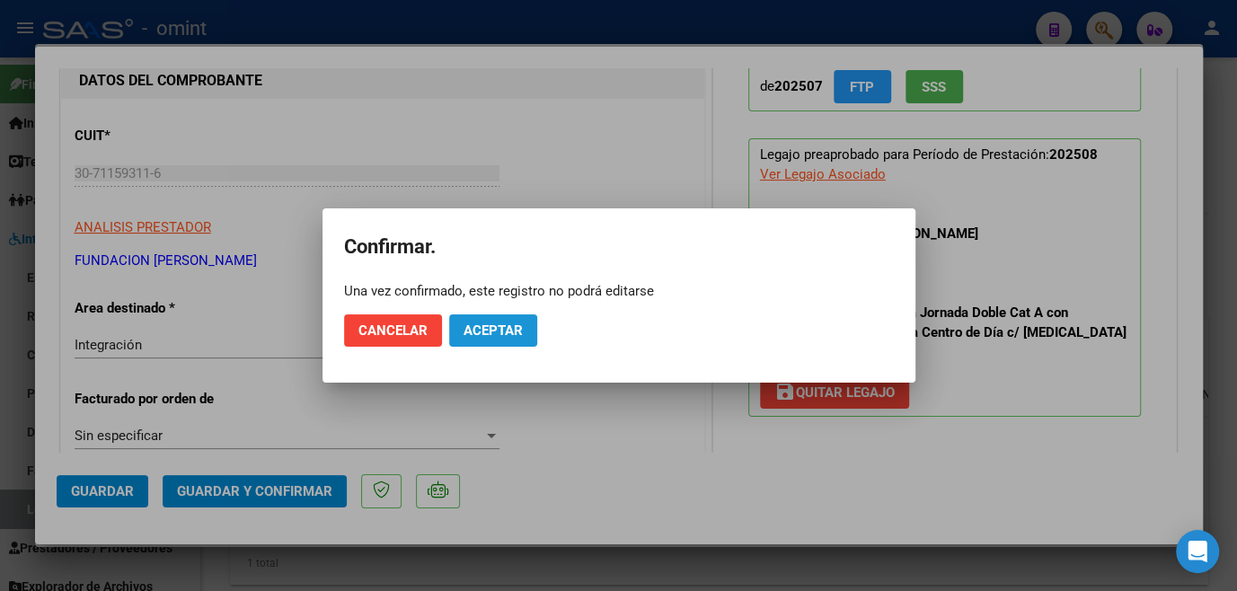
click at [484, 335] on span "Aceptar" at bounding box center [493, 331] width 59 height 16
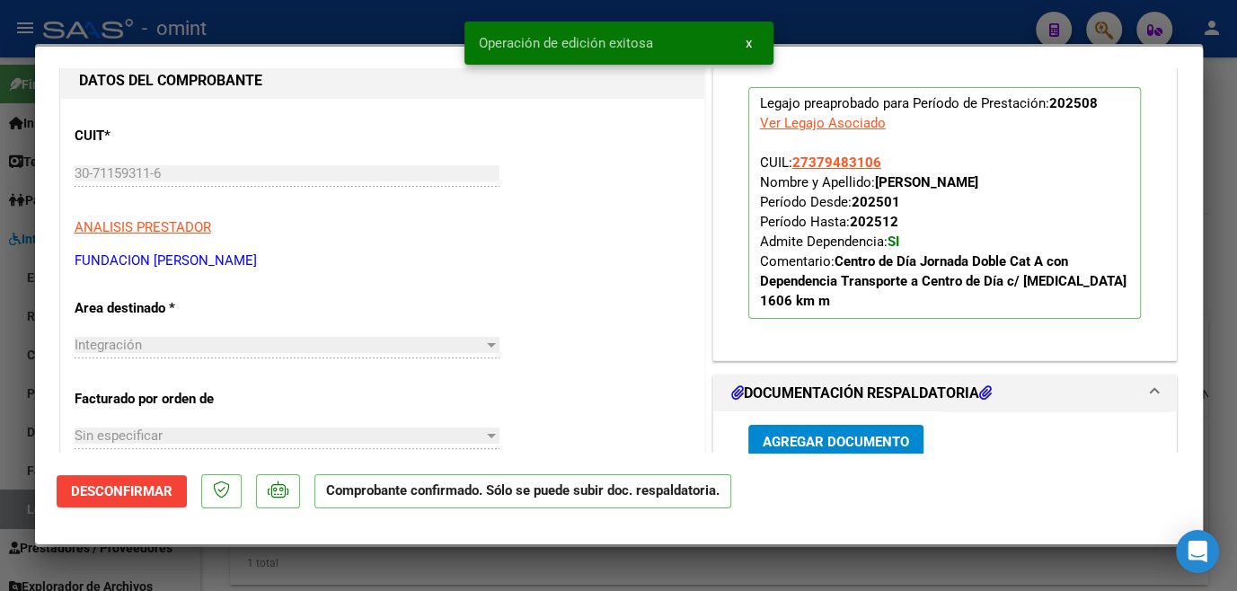
click at [401, 567] on div at bounding box center [618, 295] width 1237 height 591
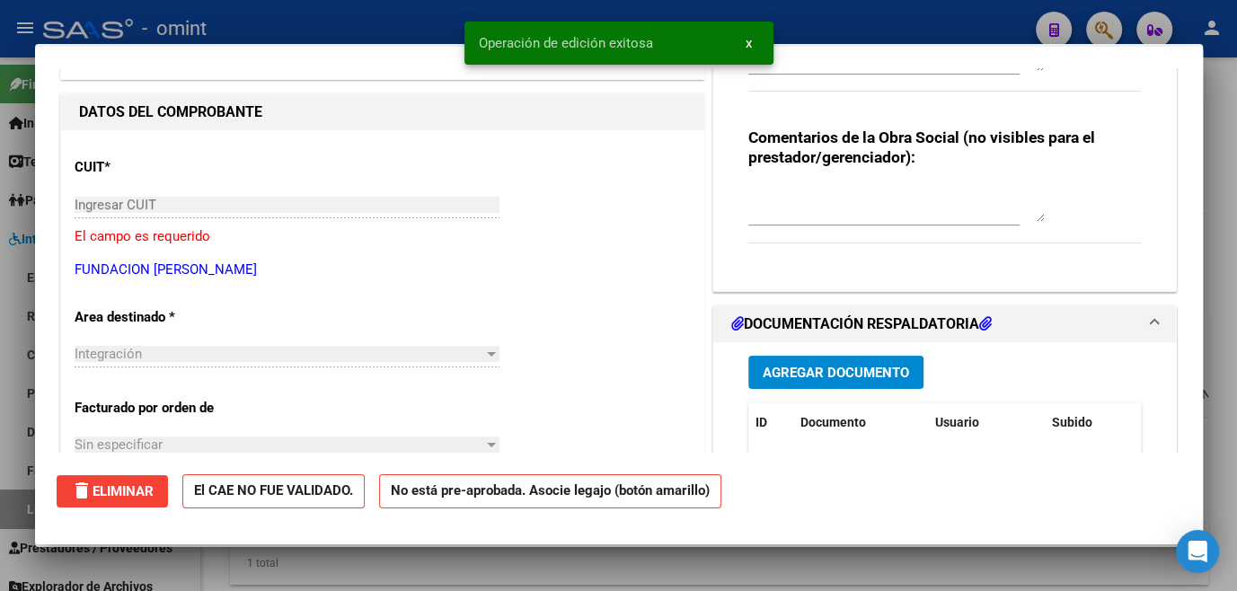
scroll to position [0, 0]
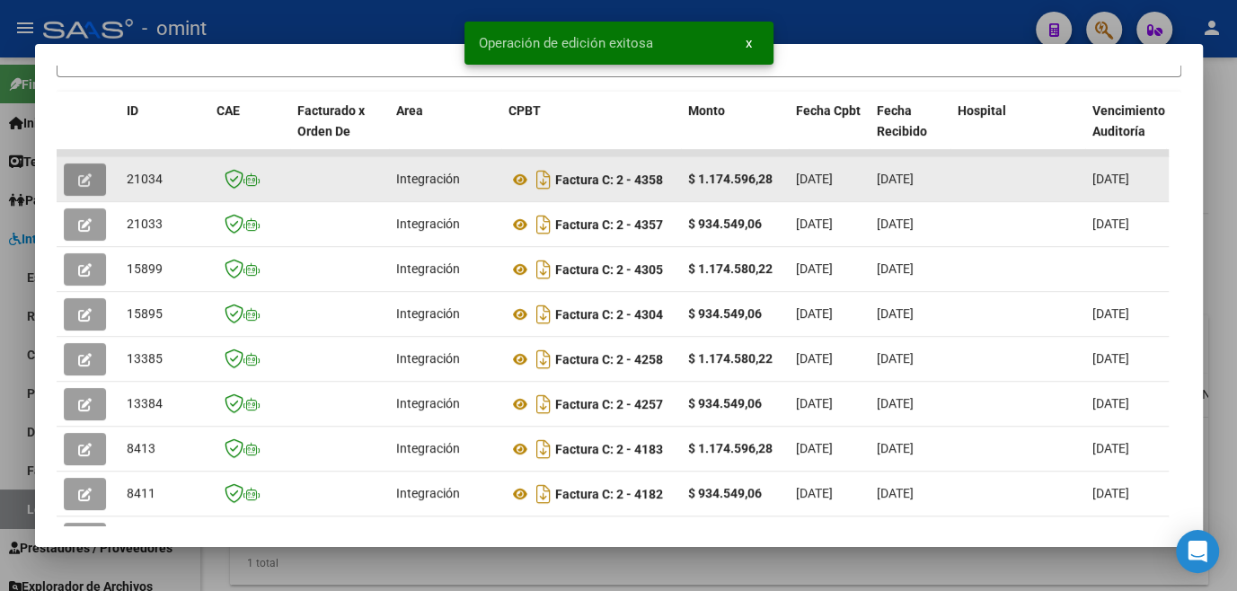
click at [76, 192] on button "button" at bounding box center [85, 180] width 42 height 32
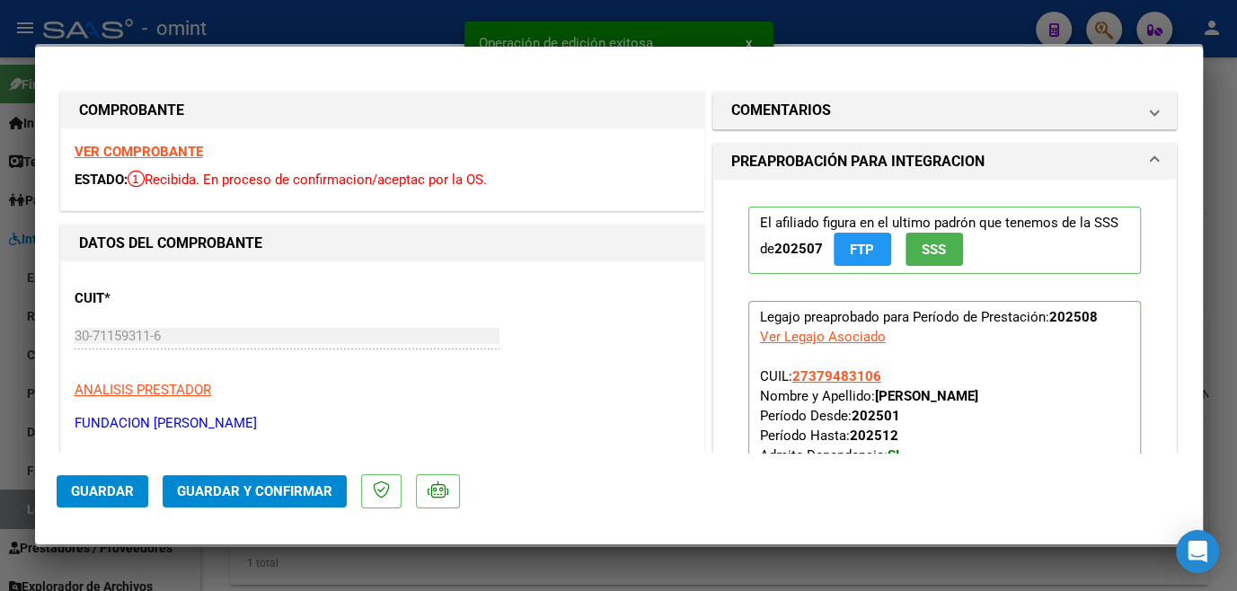
click at [167, 145] on strong "VER COMPROBANTE" at bounding box center [139, 152] width 128 height 16
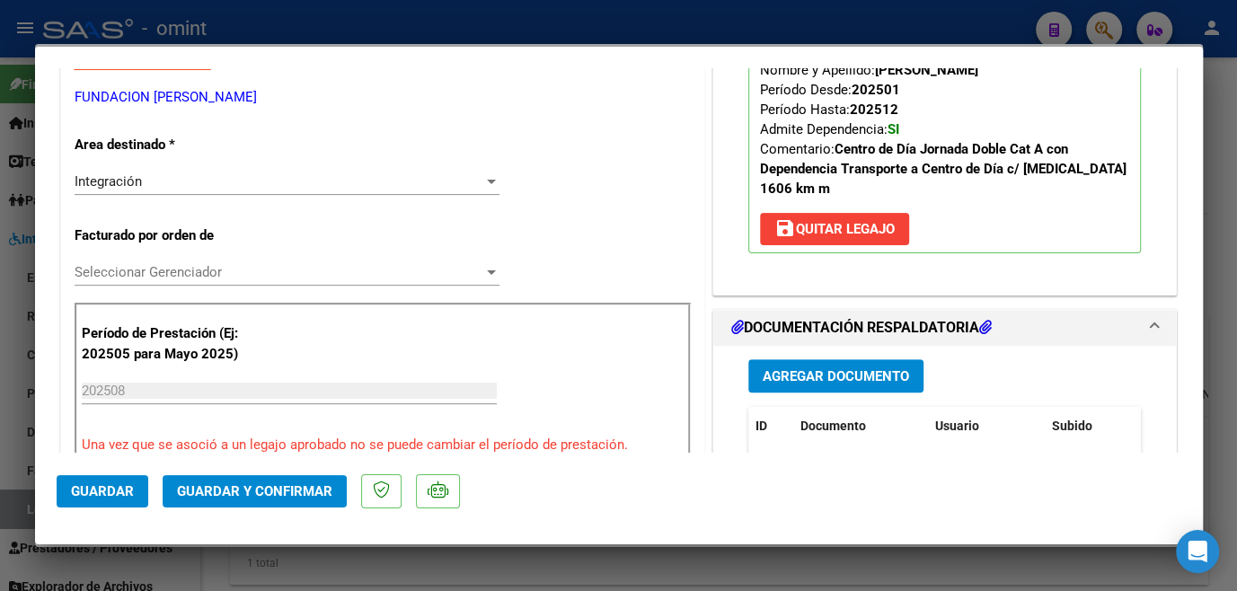
scroll to position [571, 0]
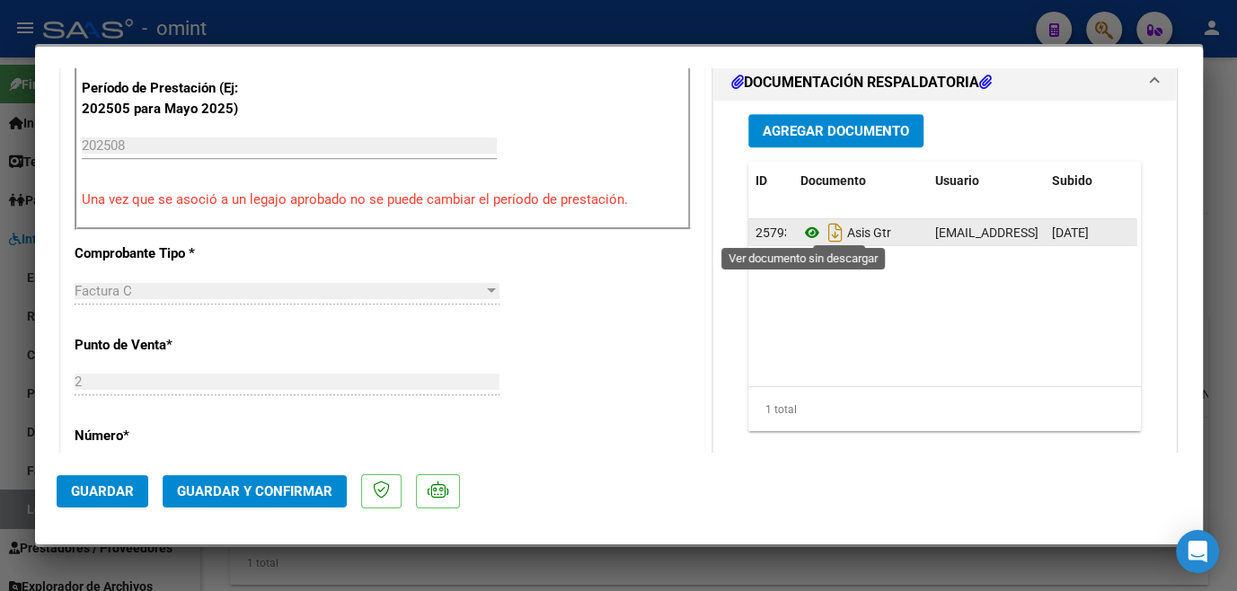
click at [807, 226] on icon at bounding box center [812, 233] width 23 height 22
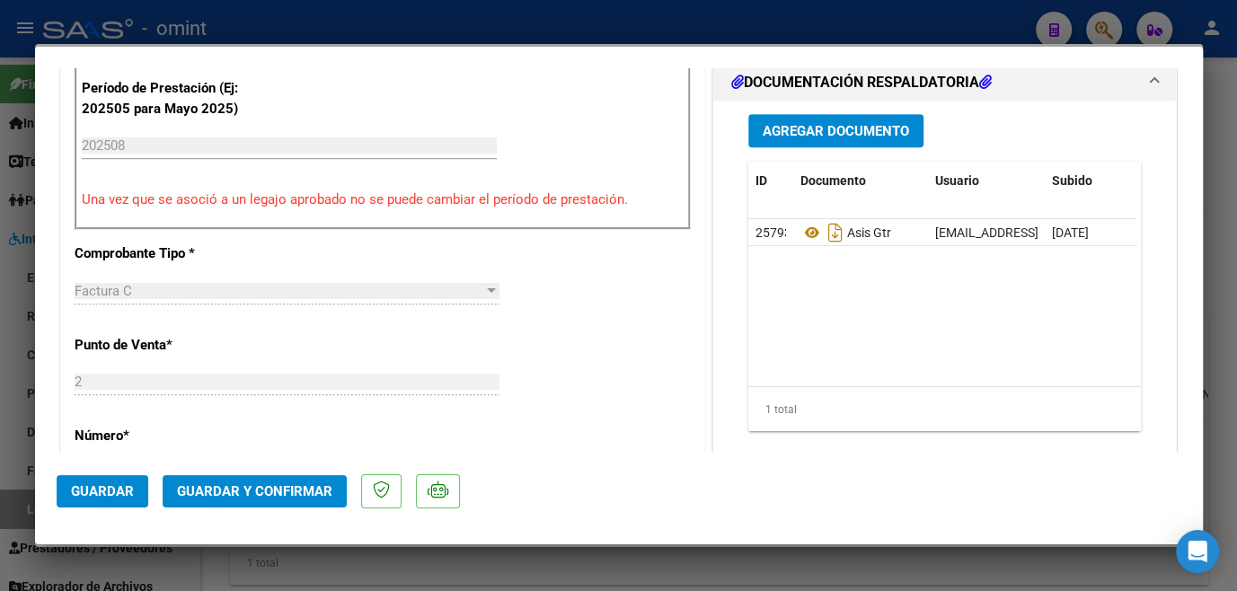
scroll to position [326, 0]
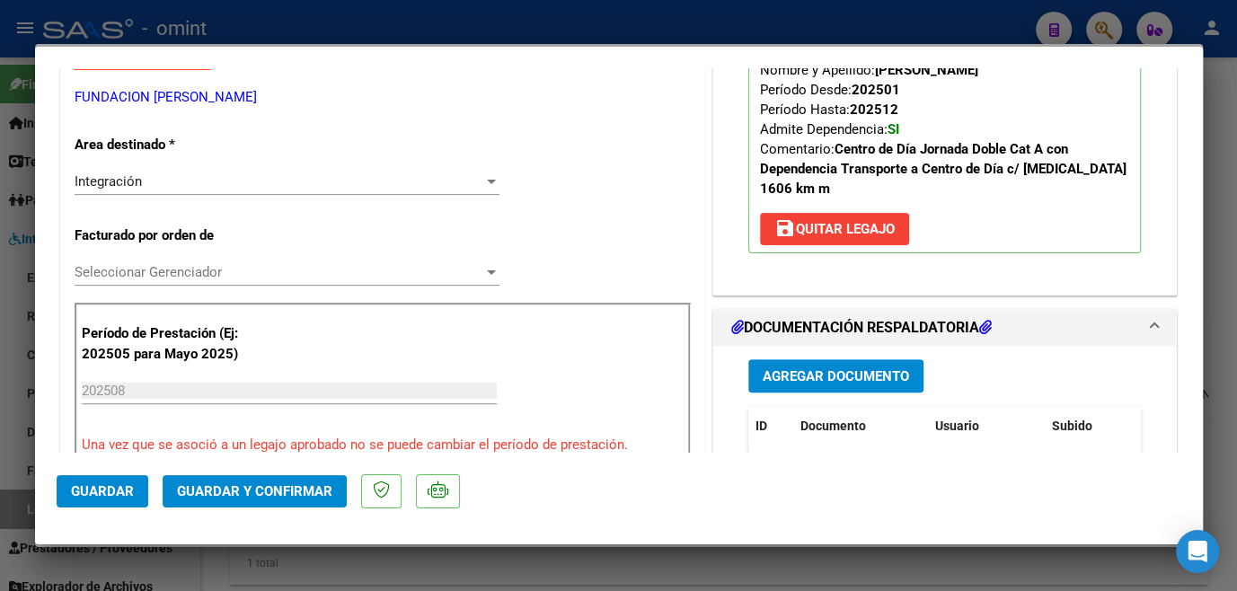
click at [249, 265] on span "Seleccionar Gerenciador" at bounding box center [279, 272] width 409 height 16
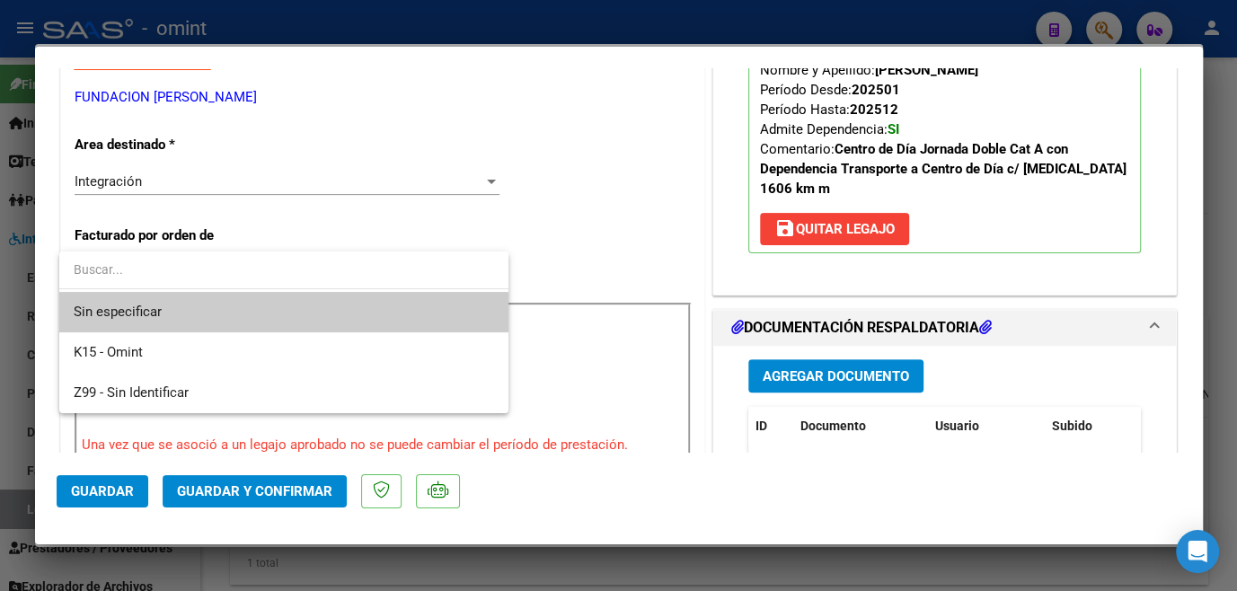
click at [249, 304] on span "Sin especificar" at bounding box center [284, 312] width 421 height 40
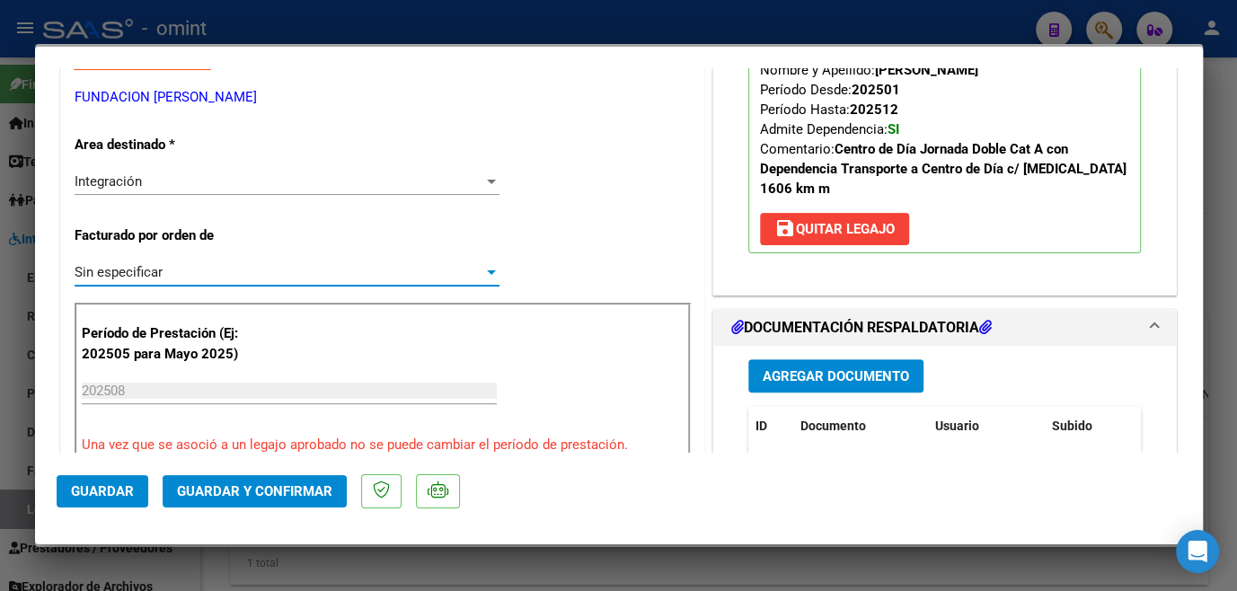
click at [264, 495] on span "Guardar y Confirmar" at bounding box center [254, 491] width 155 height 16
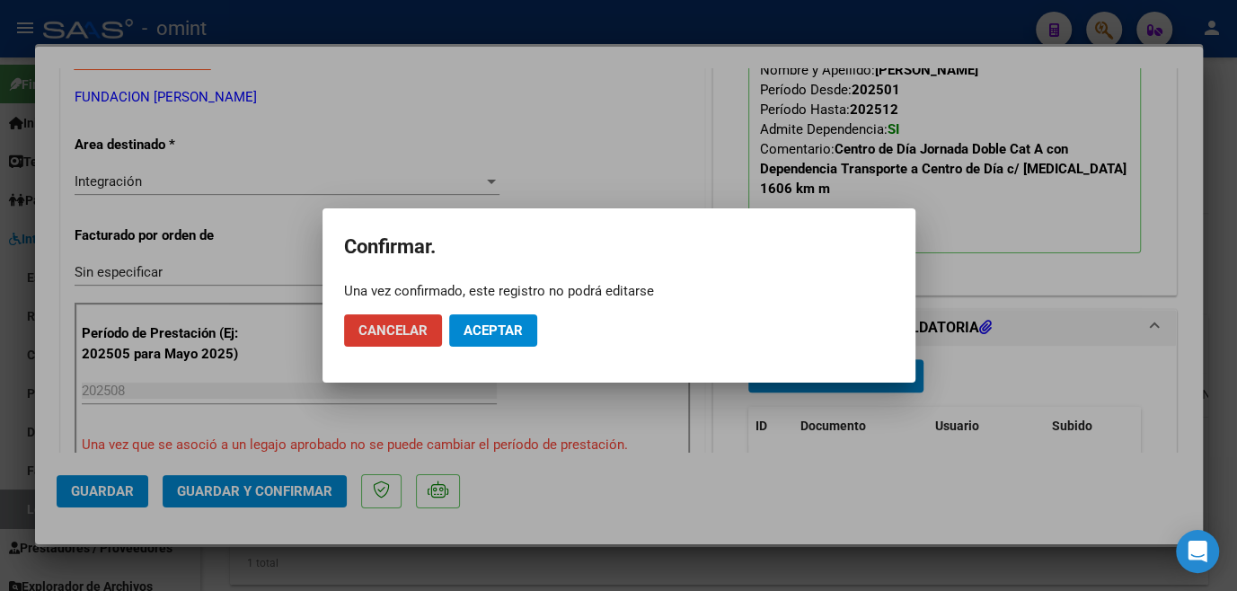
click at [489, 328] on span "Aceptar" at bounding box center [493, 331] width 59 height 16
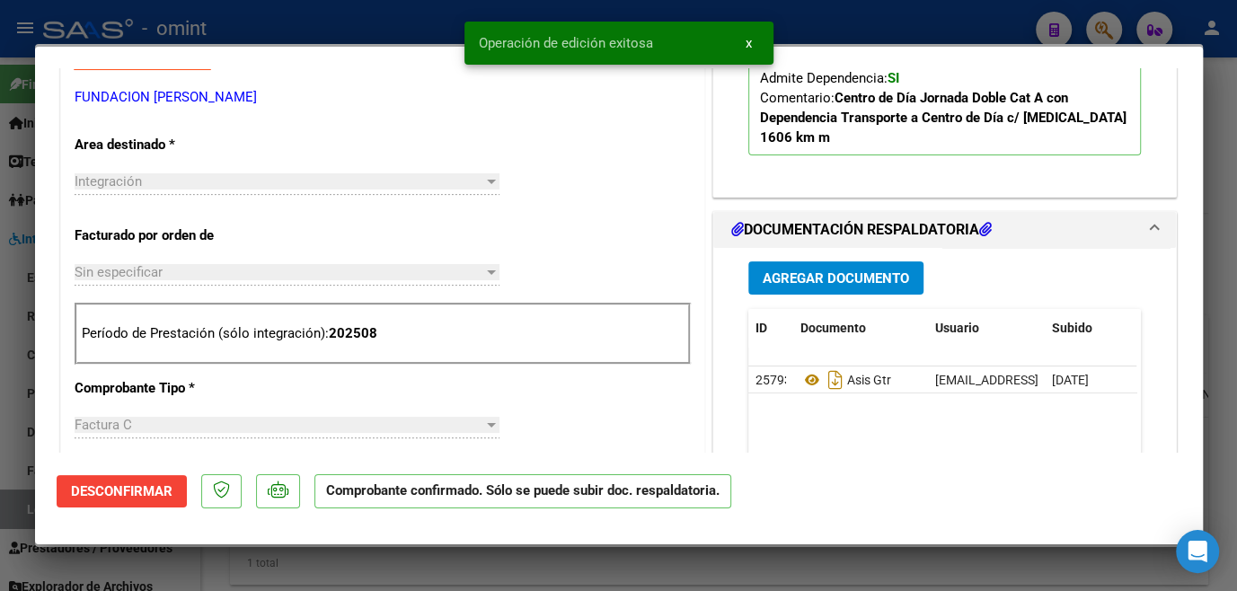
click at [438, 566] on div at bounding box center [618, 295] width 1237 height 591
type input "$ 0,00"
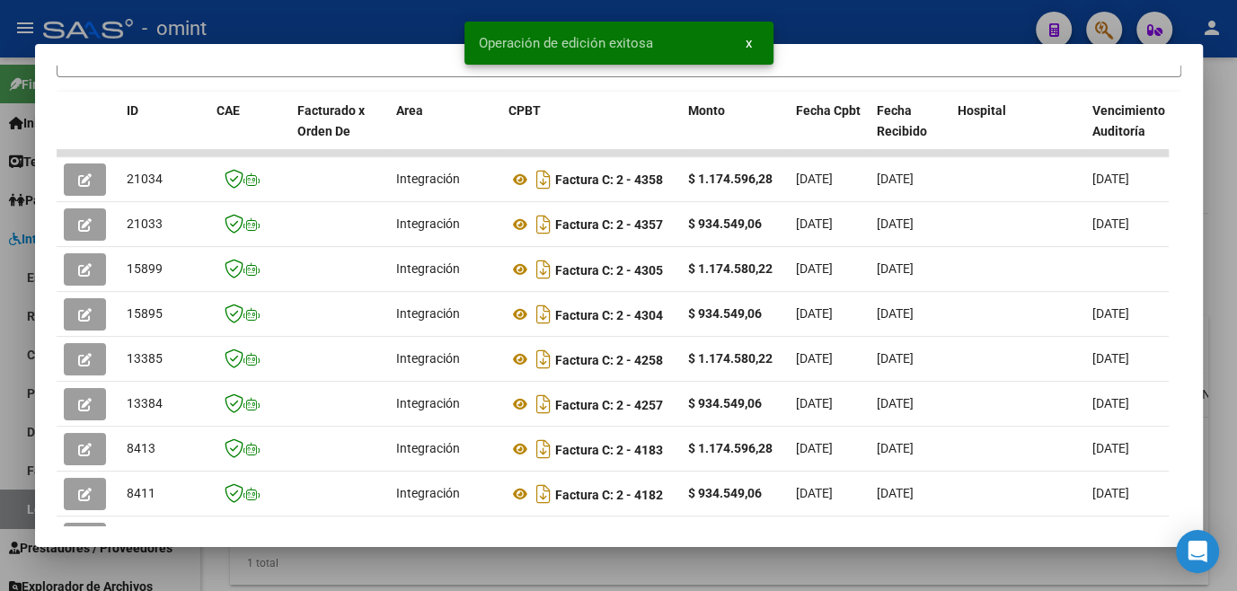
click at [438, 566] on div at bounding box center [618, 295] width 1237 height 591
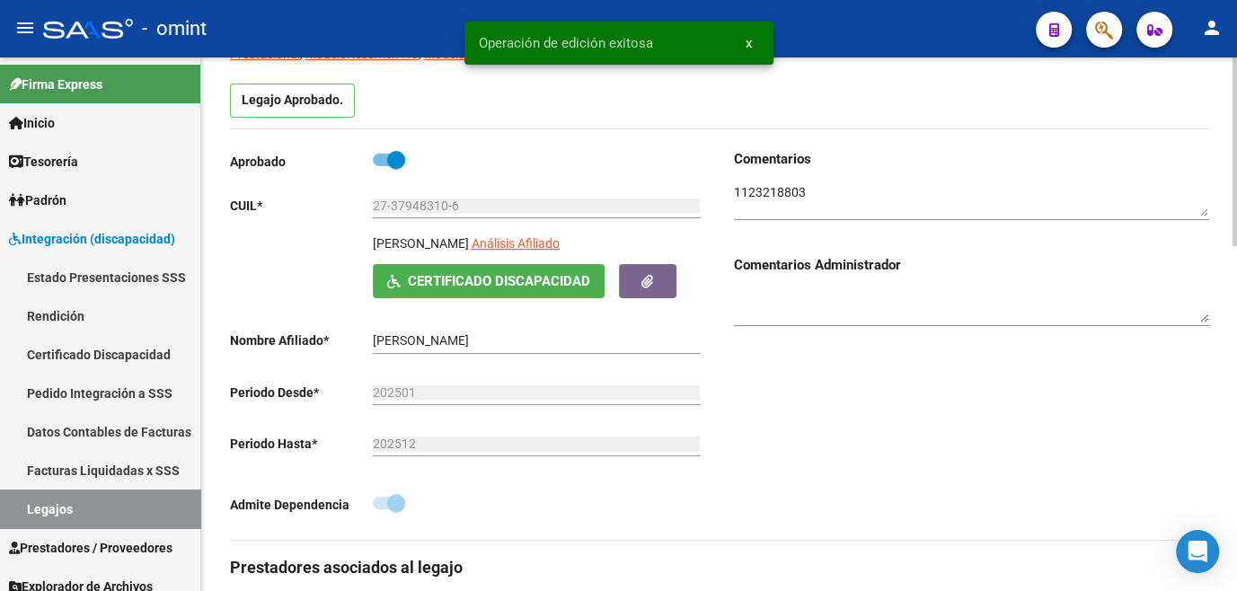
scroll to position [0, 0]
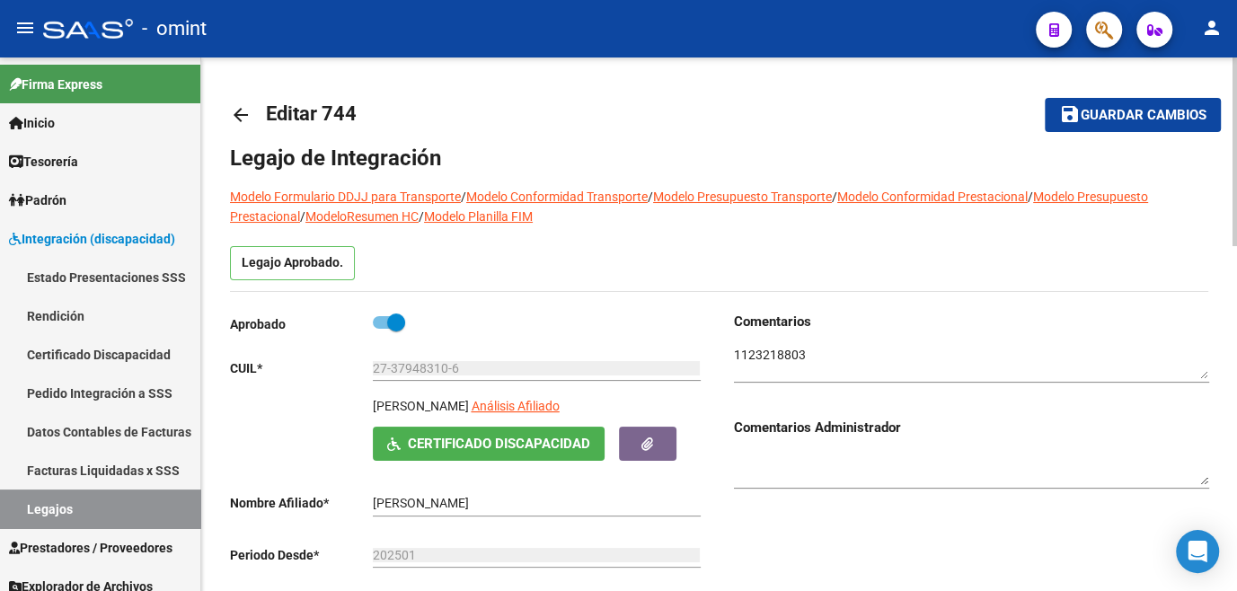
click at [1086, 121] on span "Guardar cambios" at bounding box center [1144, 116] width 126 height 16
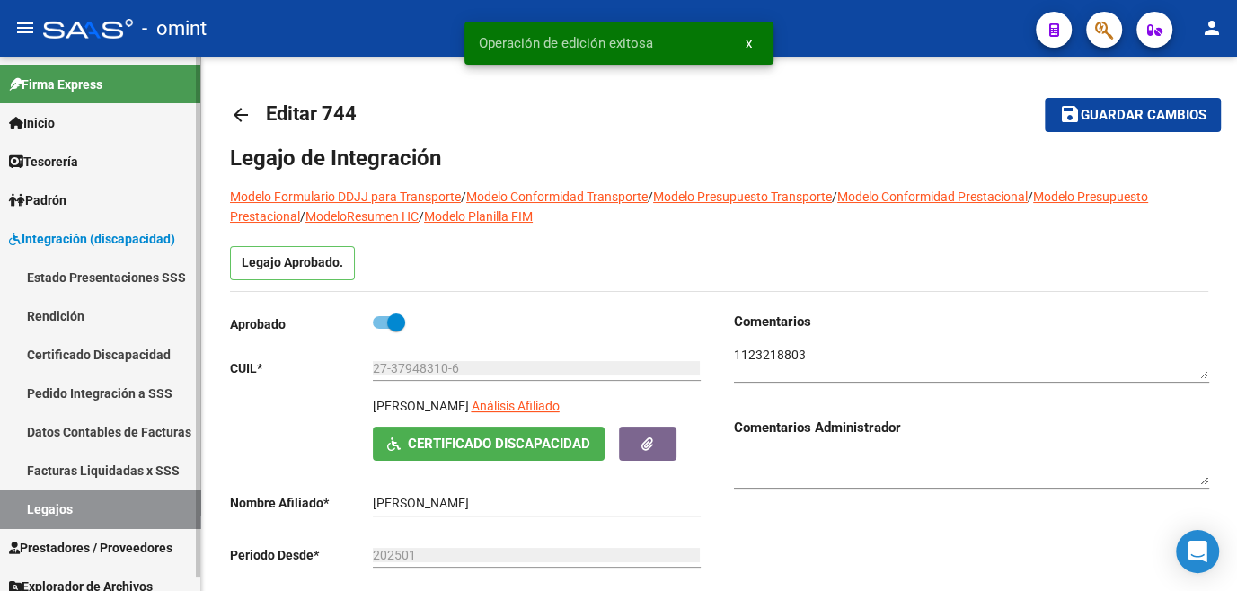
click at [50, 514] on link "Legajos" at bounding box center [100, 509] width 200 height 39
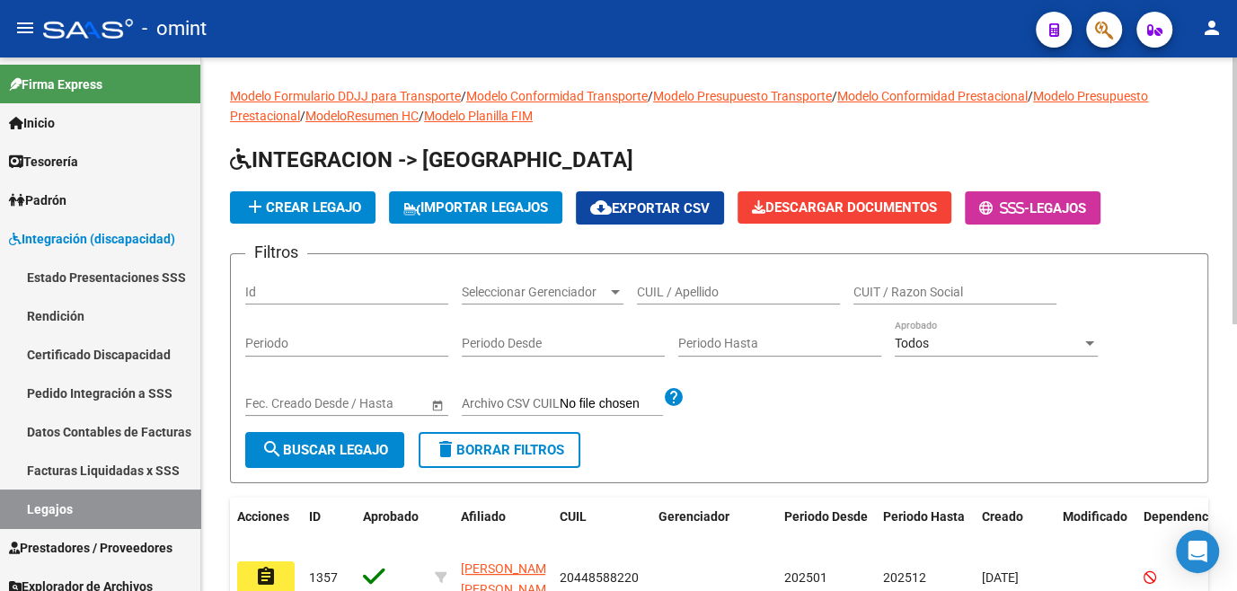
click at [674, 288] on input "CUIL / Apellido" at bounding box center [738, 292] width 203 height 15
type input "MONZON J"
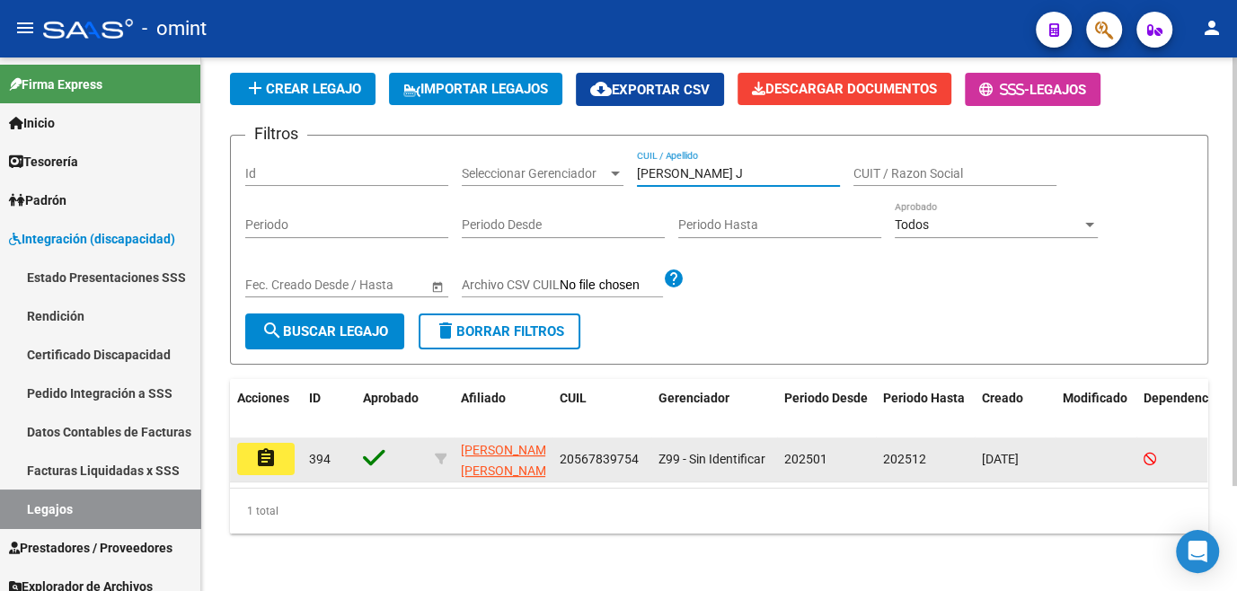
click at [265, 447] on mat-icon "assignment" at bounding box center [266, 458] width 22 height 22
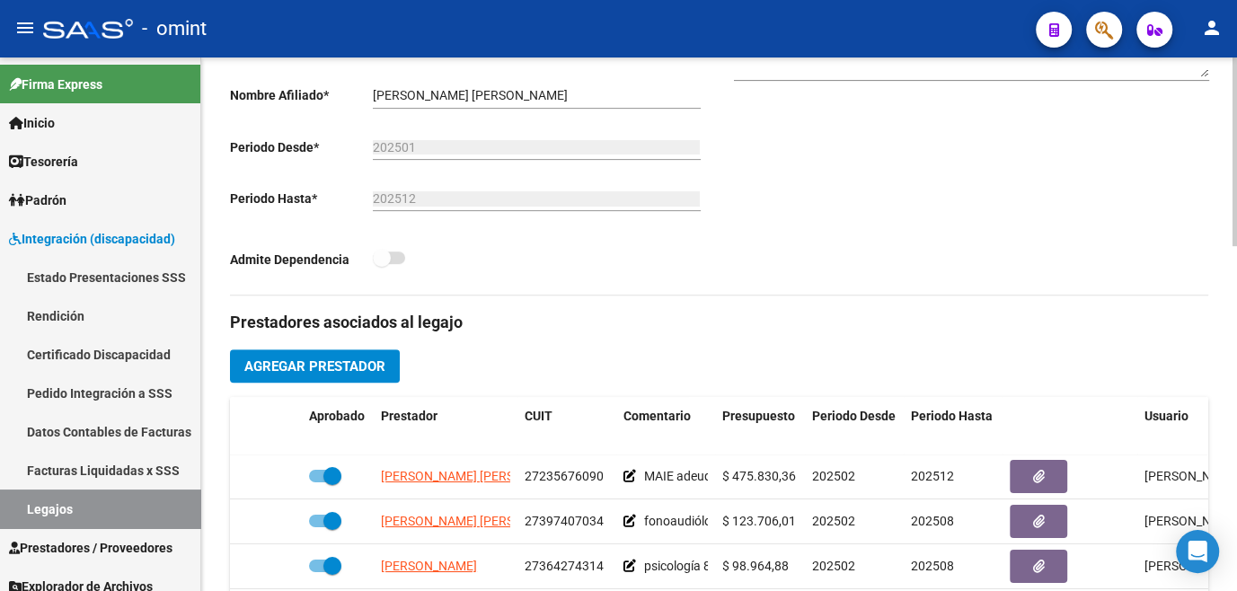
scroll to position [490, 0]
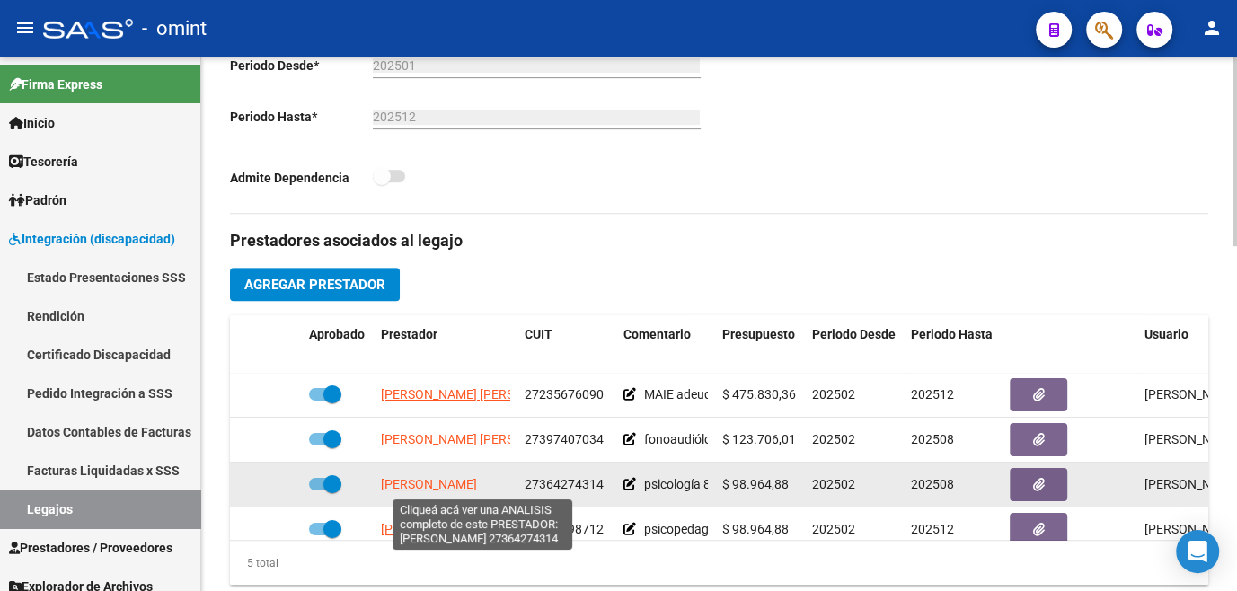
click at [443, 489] on span "MODERNELL GONZALEZ ESTEFANIA" at bounding box center [429, 484] width 96 height 14
type textarea "27364274314"
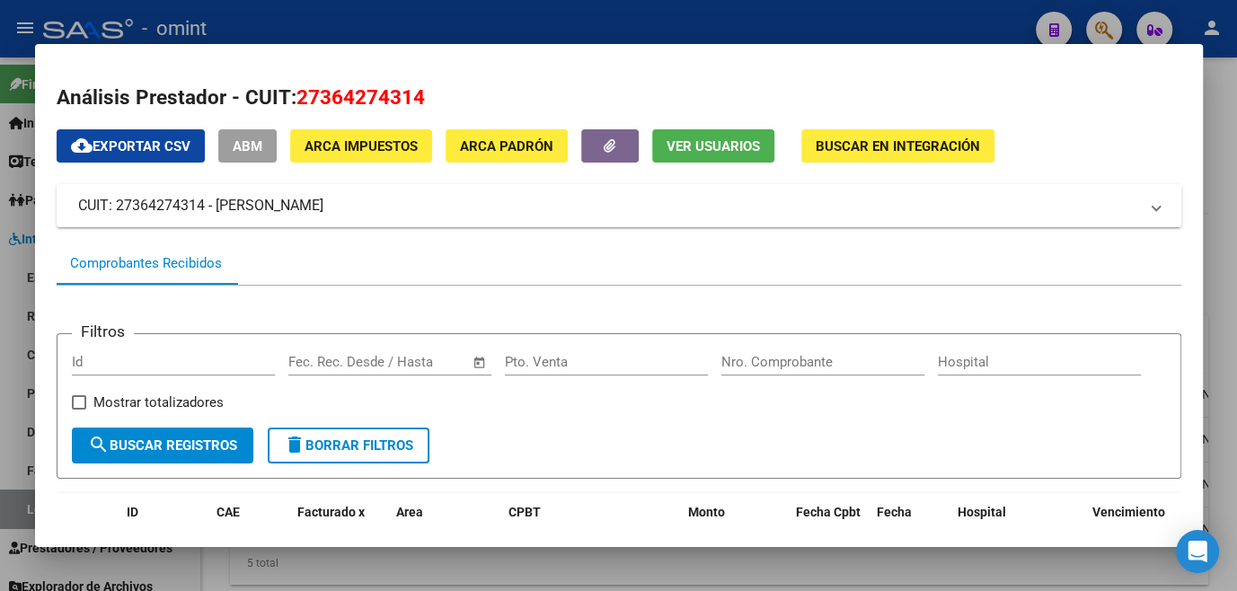
scroll to position [244, 0]
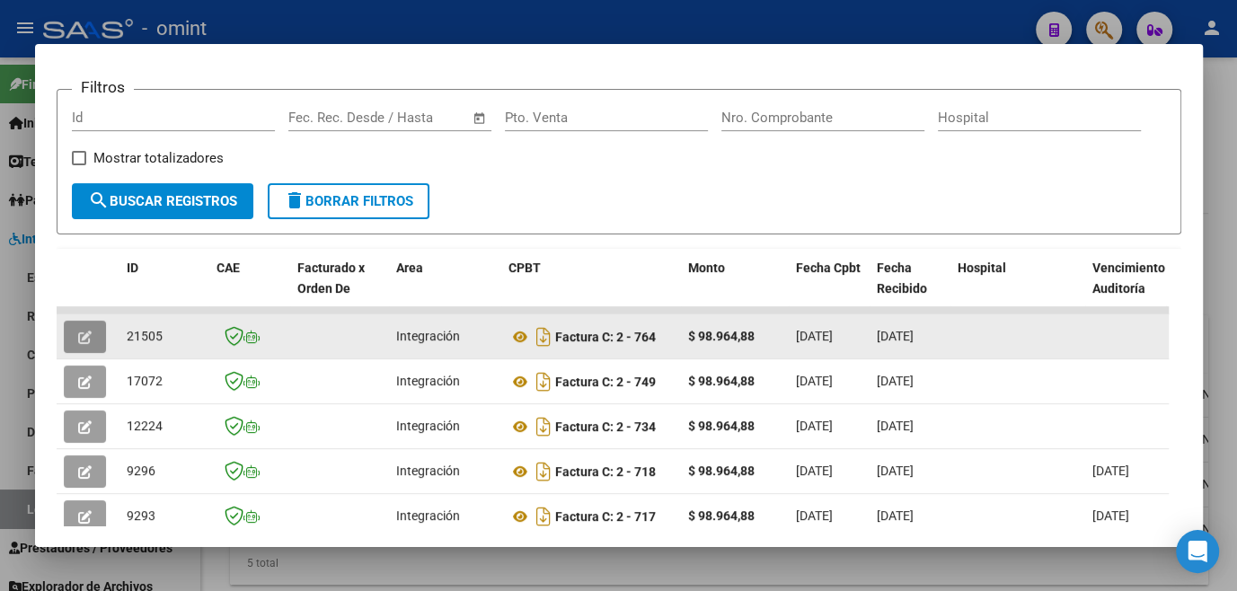
click at [72, 333] on button "button" at bounding box center [85, 337] width 42 height 32
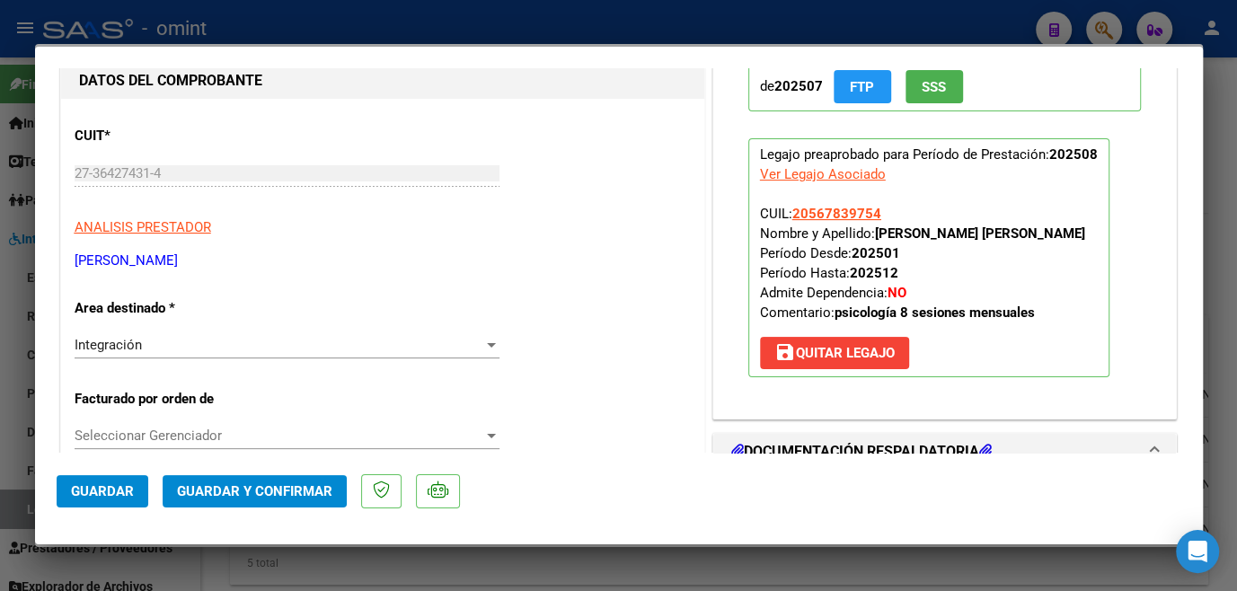
scroll to position [0, 0]
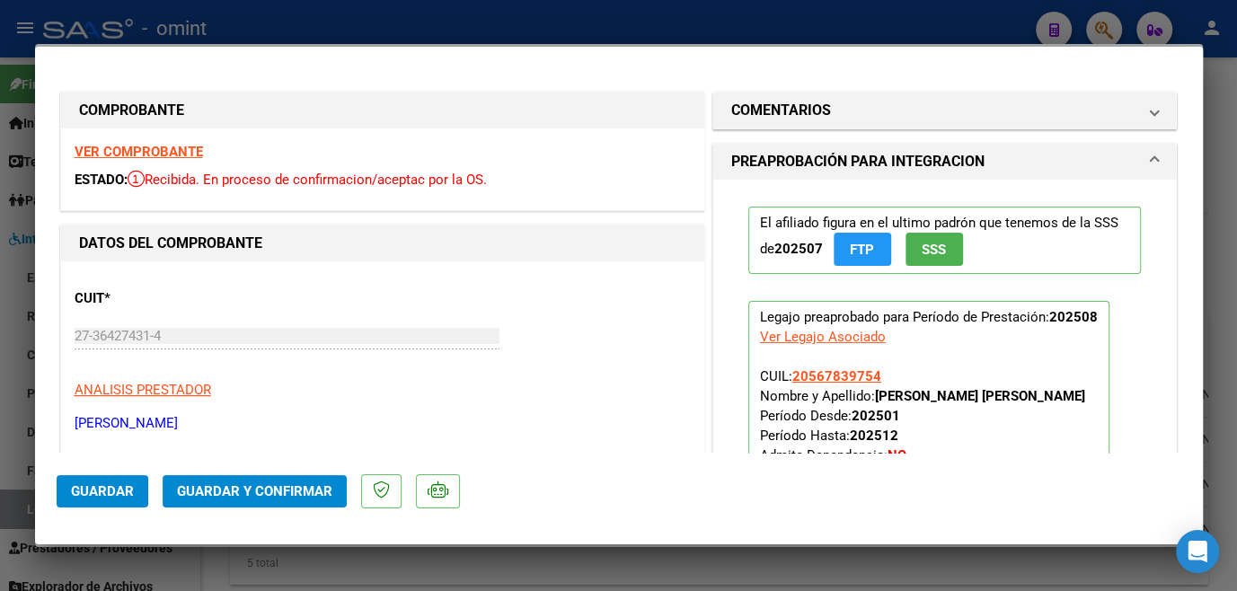
click at [137, 151] on strong "VER COMPROBANTE" at bounding box center [139, 152] width 128 height 16
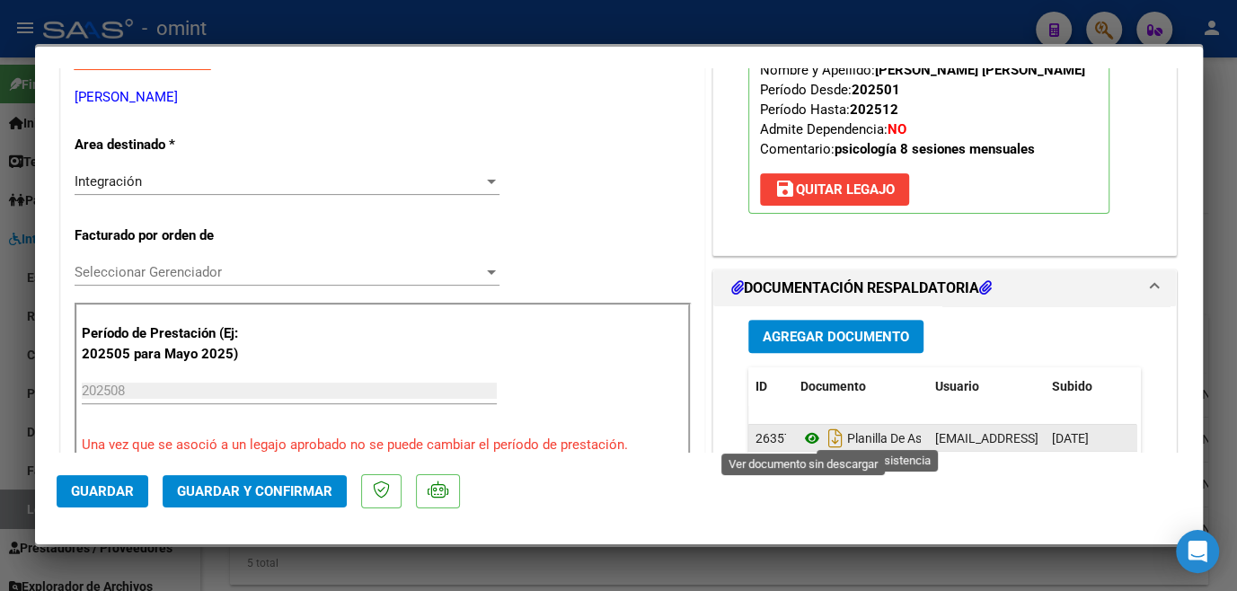
click at [803, 439] on icon at bounding box center [812, 439] width 23 height 22
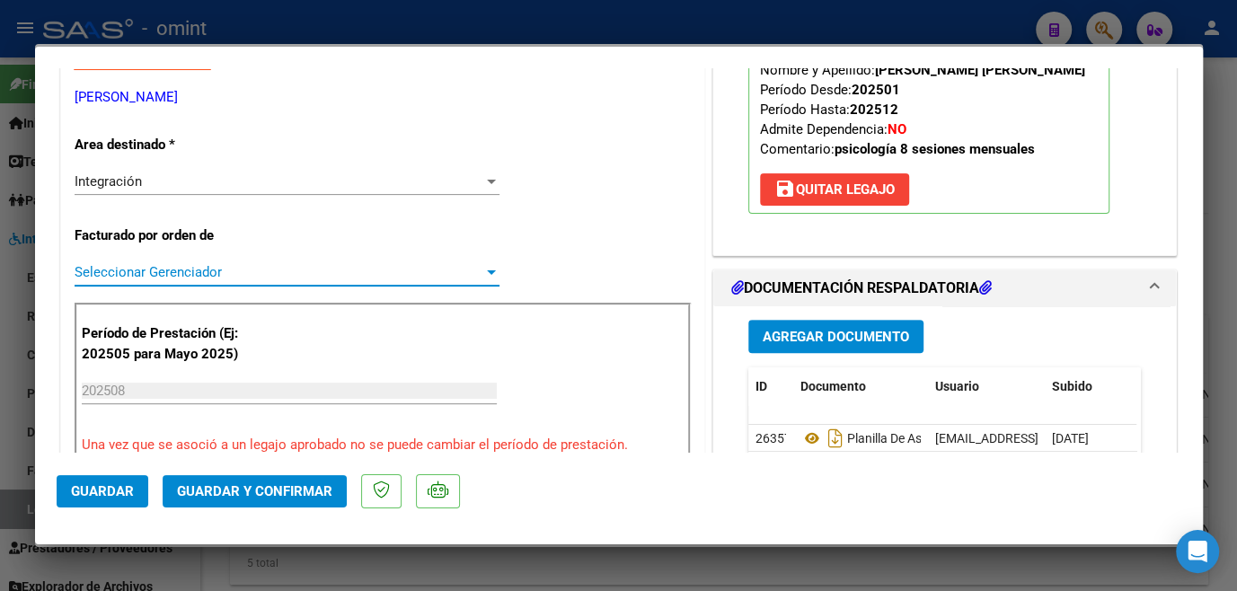
click at [395, 270] on span "Seleccionar Gerenciador" at bounding box center [279, 272] width 409 height 16
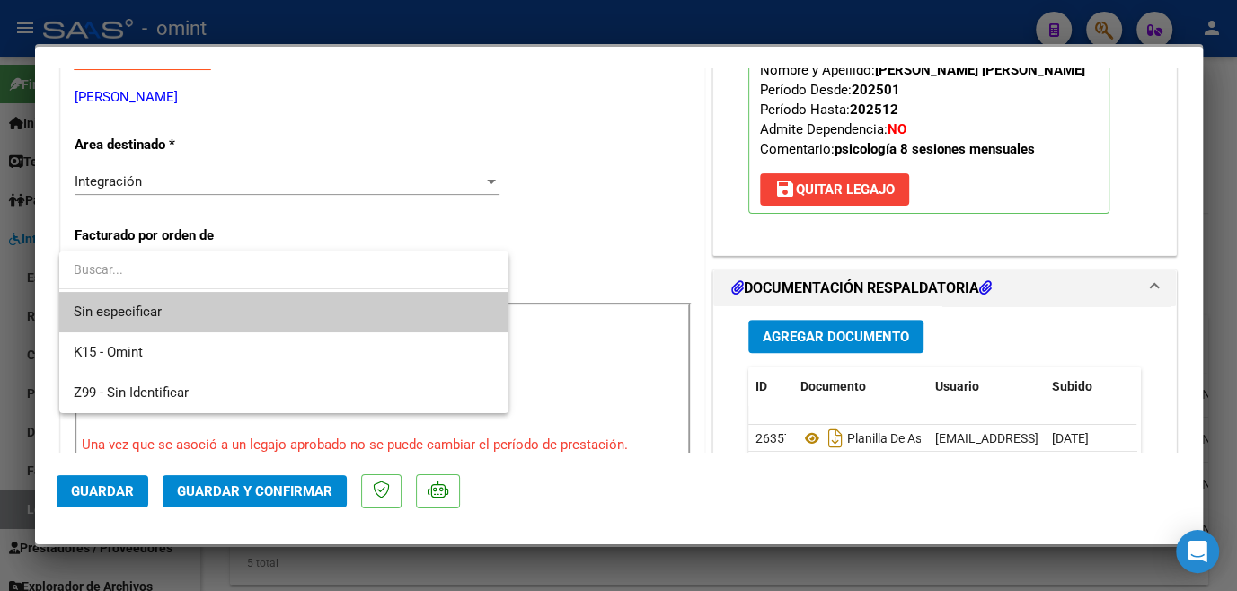
click at [364, 292] on span "Sin especificar" at bounding box center [284, 312] width 421 height 40
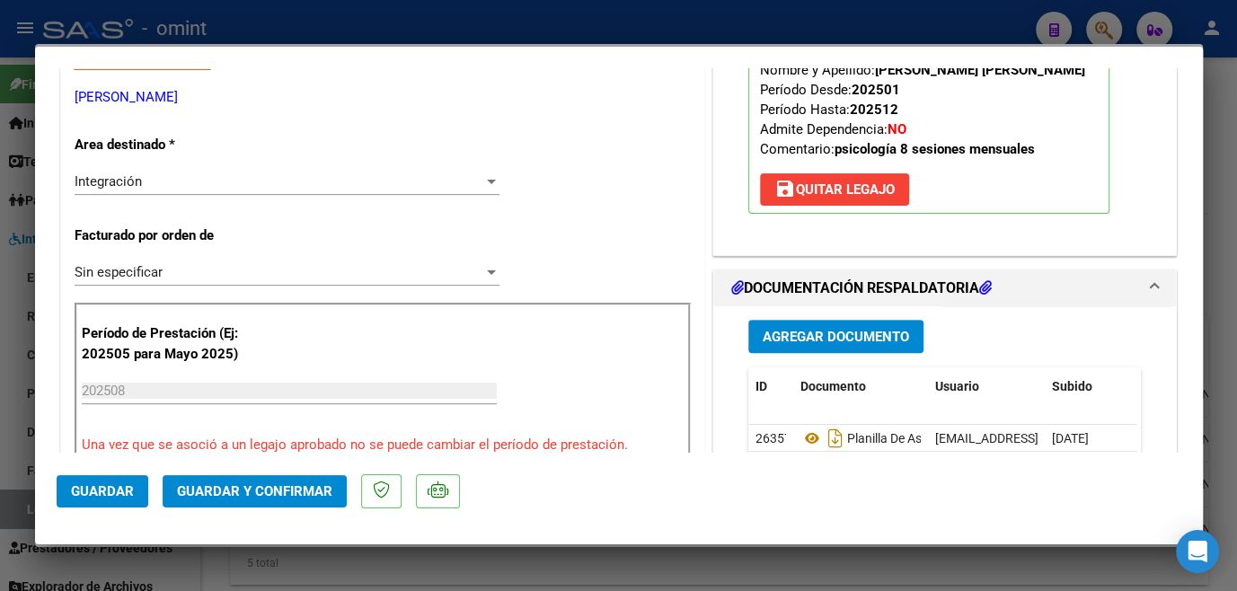
click at [539, 563] on div at bounding box center [618, 295] width 1237 height 591
type input "$ 0,00"
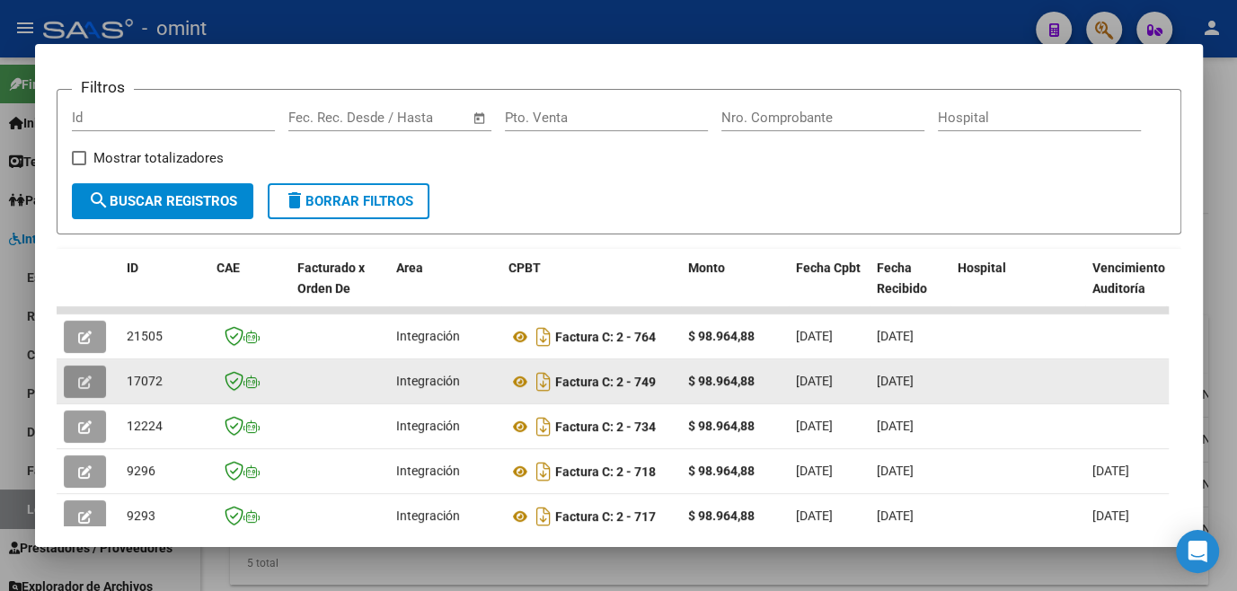
click at [87, 383] on icon "button" at bounding box center [84, 382] width 13 height 13
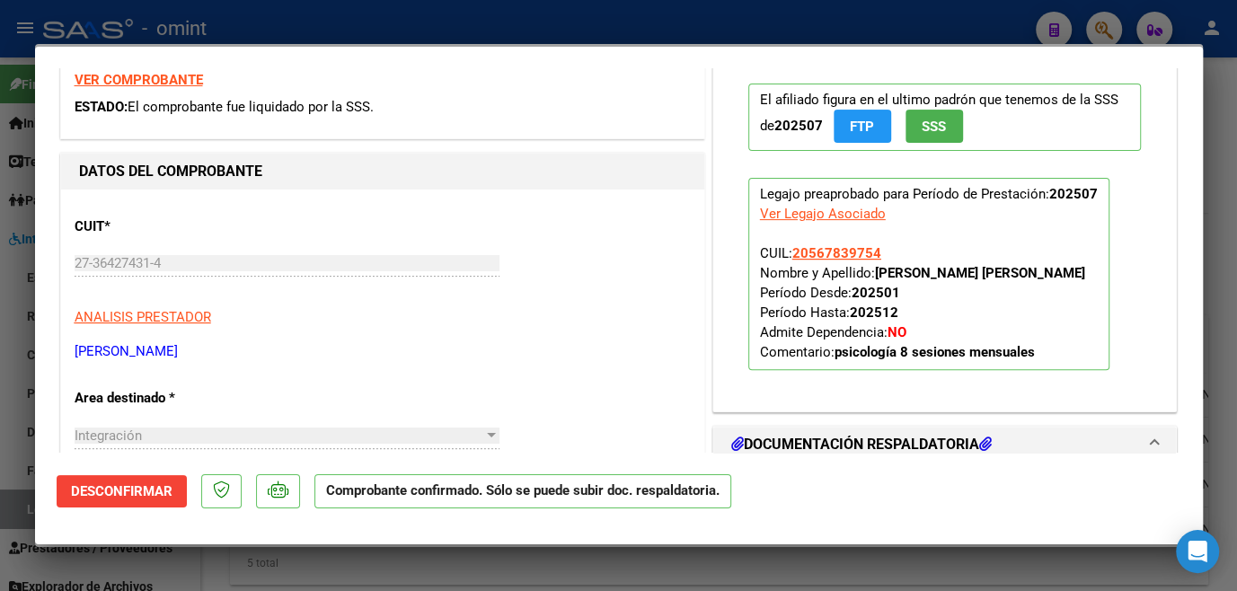
scroll to position [490, 0]
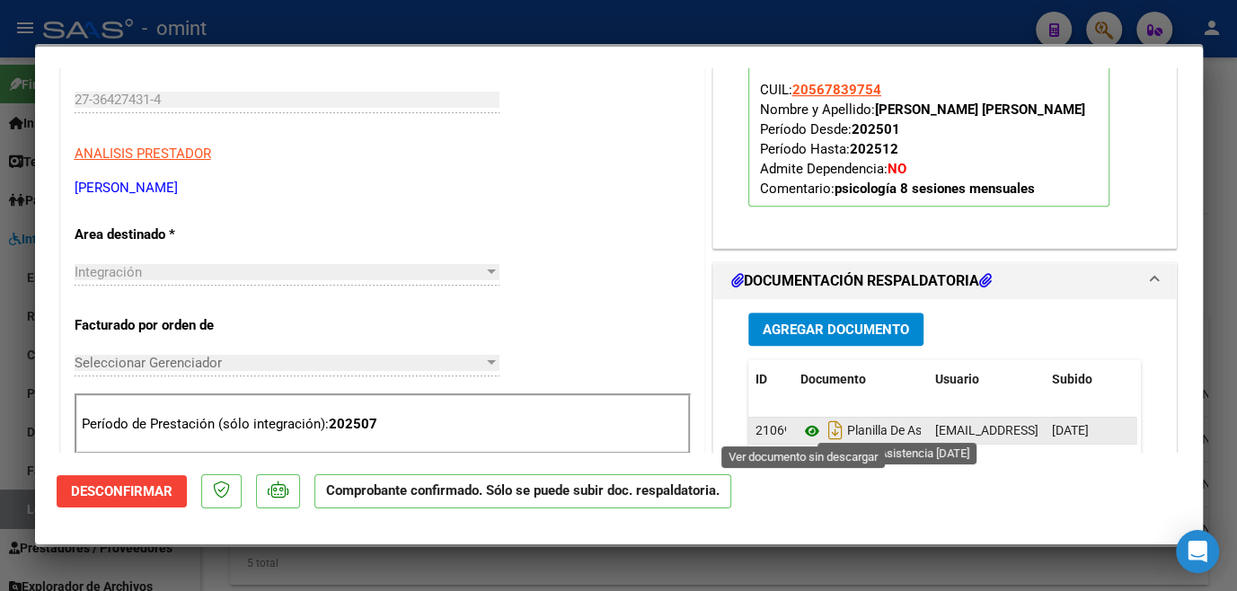
click at [801, 427] on icon at bounding box center [812, 432] width 23 height 22
click at [805, 430] on icon at bounding box center [812, 432] width 23 height 22
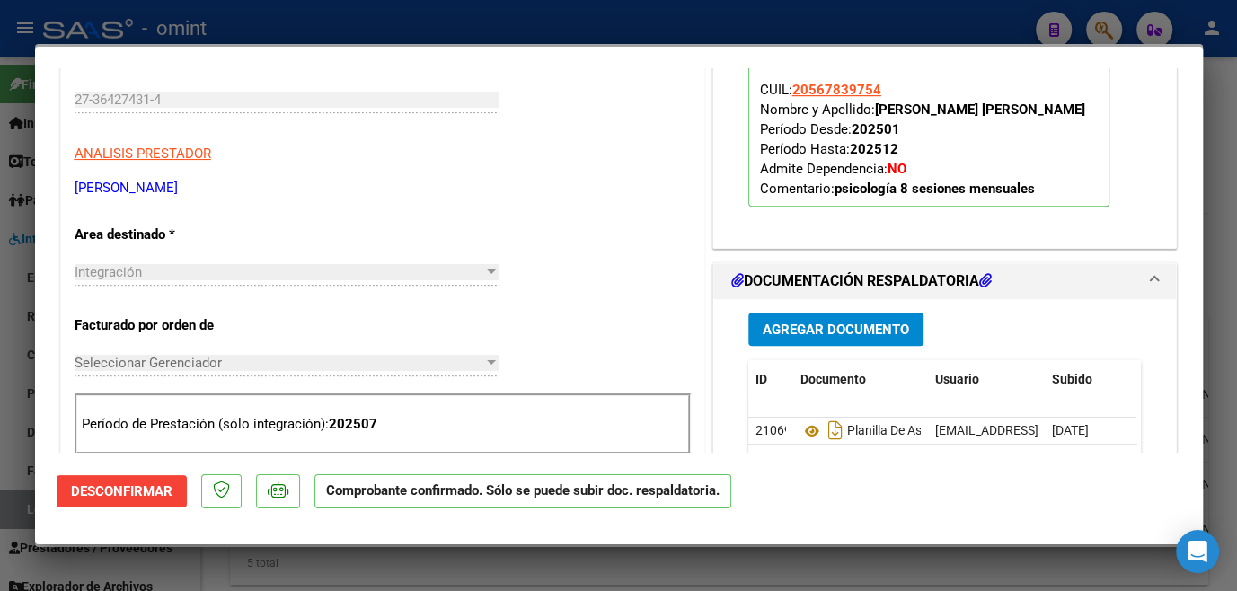
click at [303, 571] on div at bounding box center [618, 295] width 1237 height 591
type input "$ 0,00"
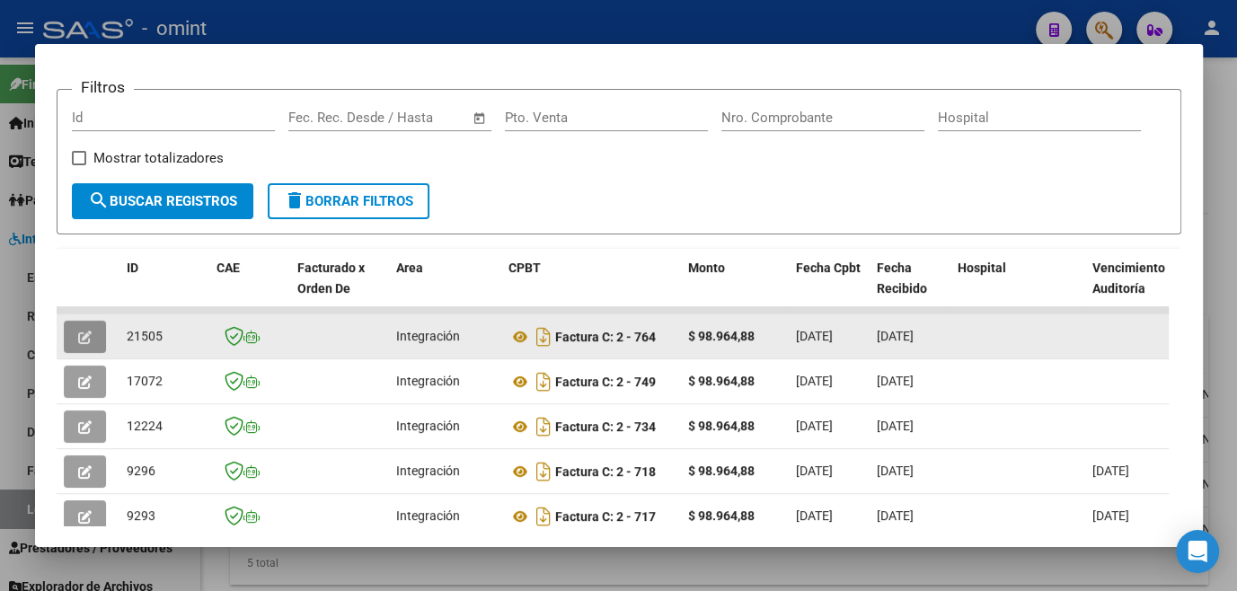
click at [86, 343] on icon "button" at bounding box center [84, 337] width 13 height 13
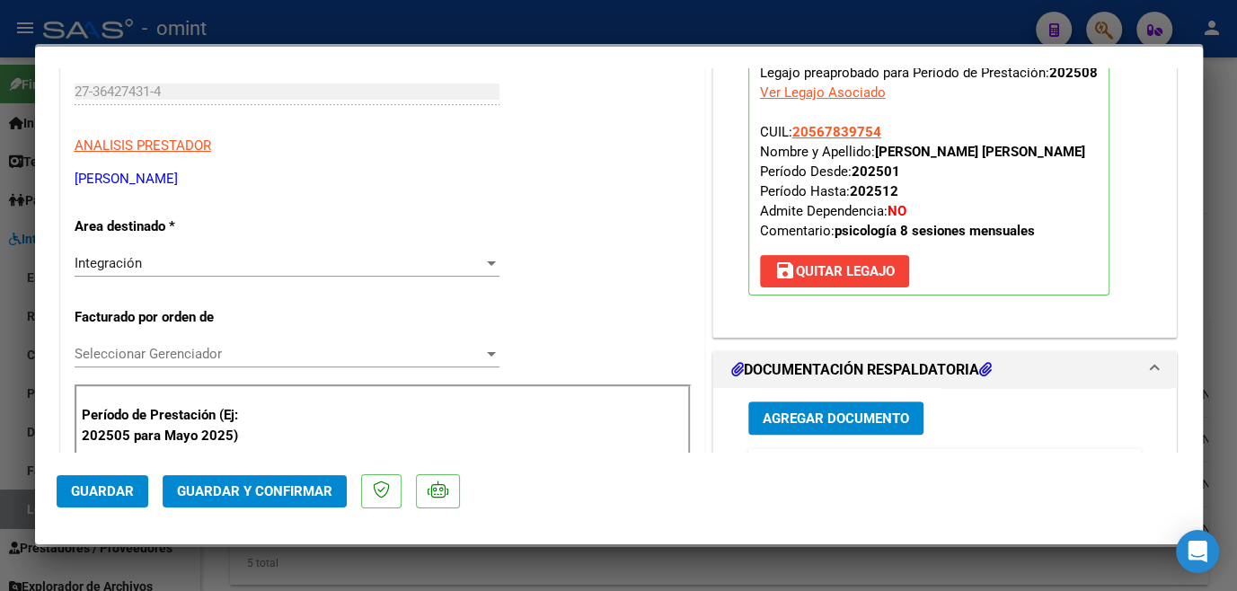
scroll to position [408, 0]
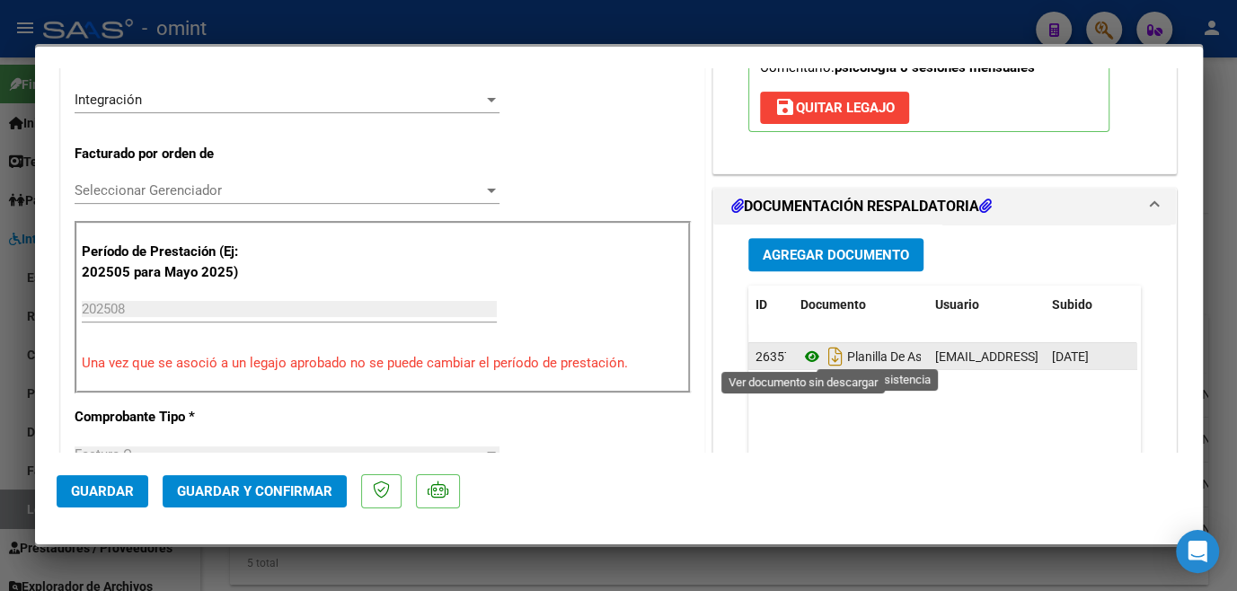
click at [807, 351] on icon at bounding box center [812, 357] width 23 height 22
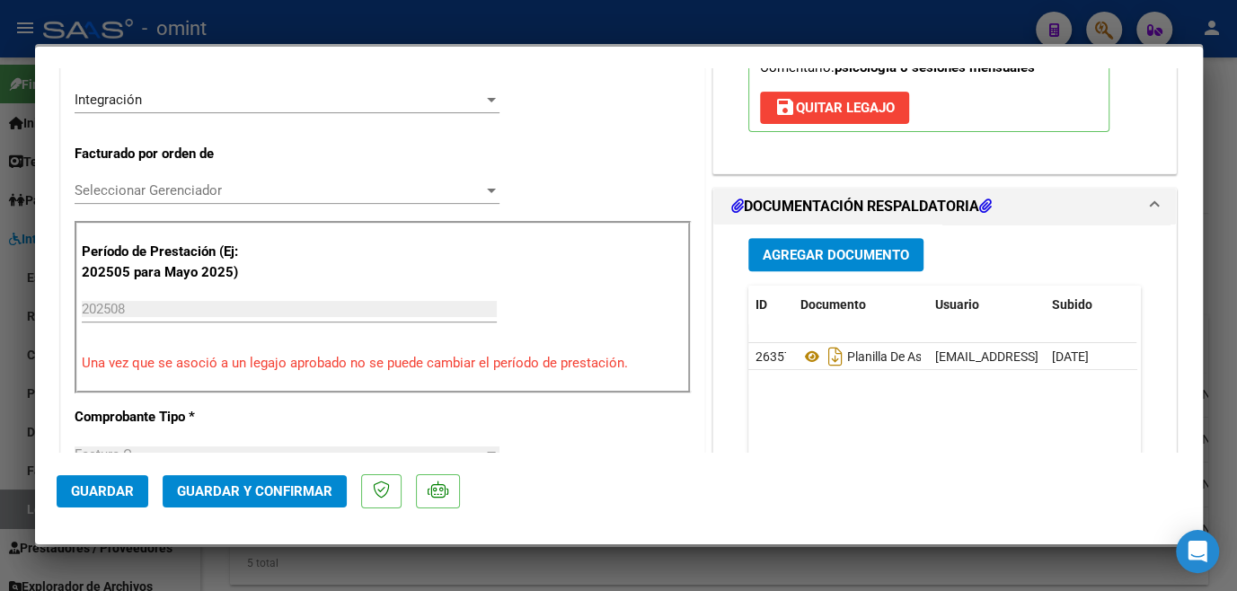
click at [244, 198] on div "Seleccionar Gerenciador Seleccionar Gerenciador" at bounding box center [287, 190] width 425 height 27
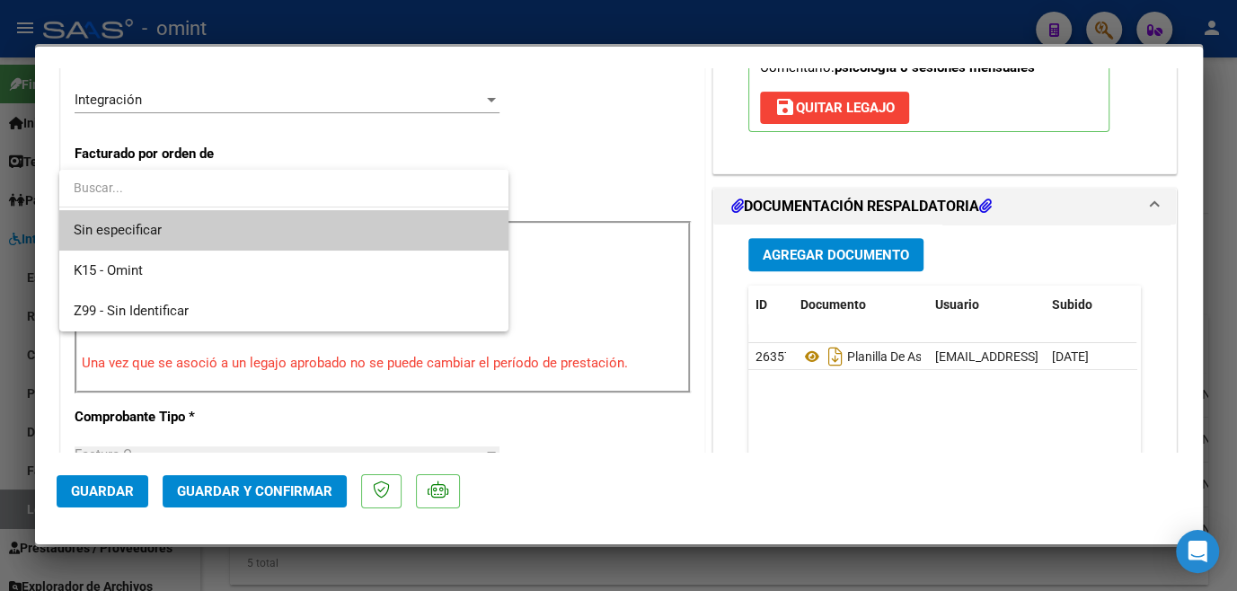
click at [211, 227] on span "Sin especificar" at bounding box center [284, 230] width 421 height 40
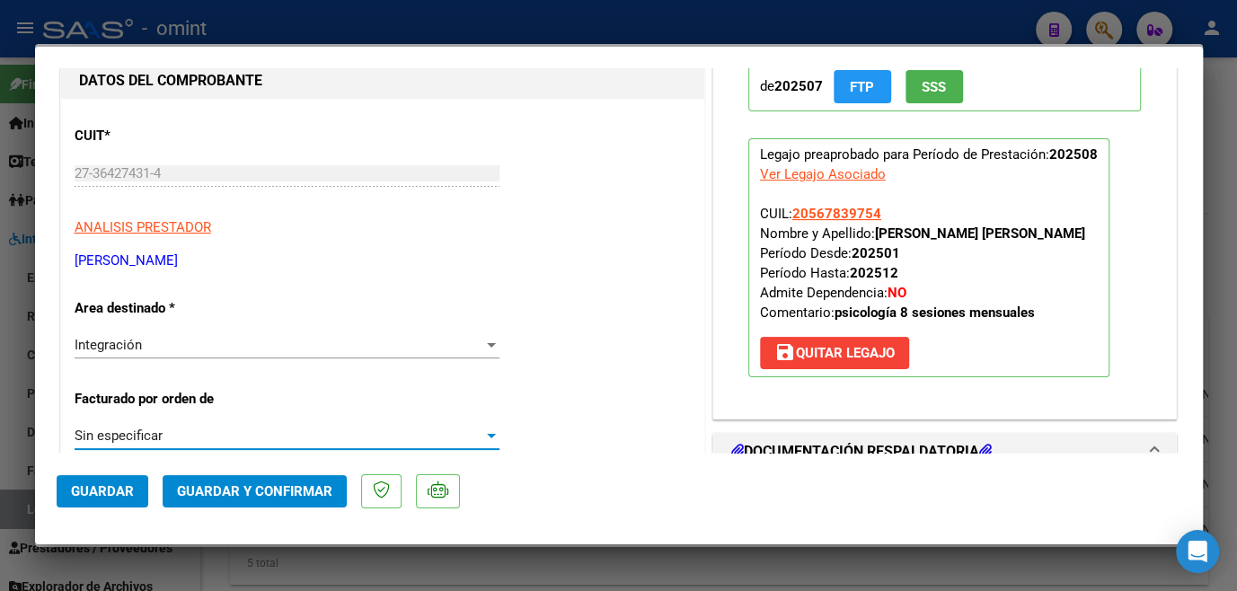
scroll to position [0, 0]
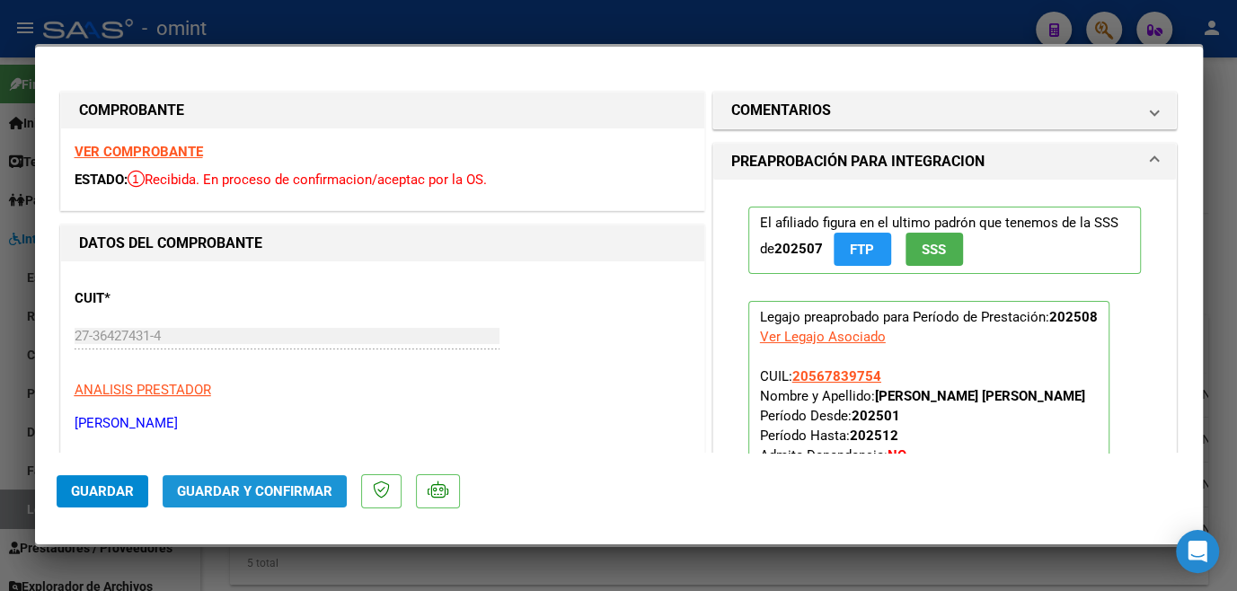
click at [324, 494] on span "Guardar y Confirmar" at bounding box center [254, 491] width 155 height 16
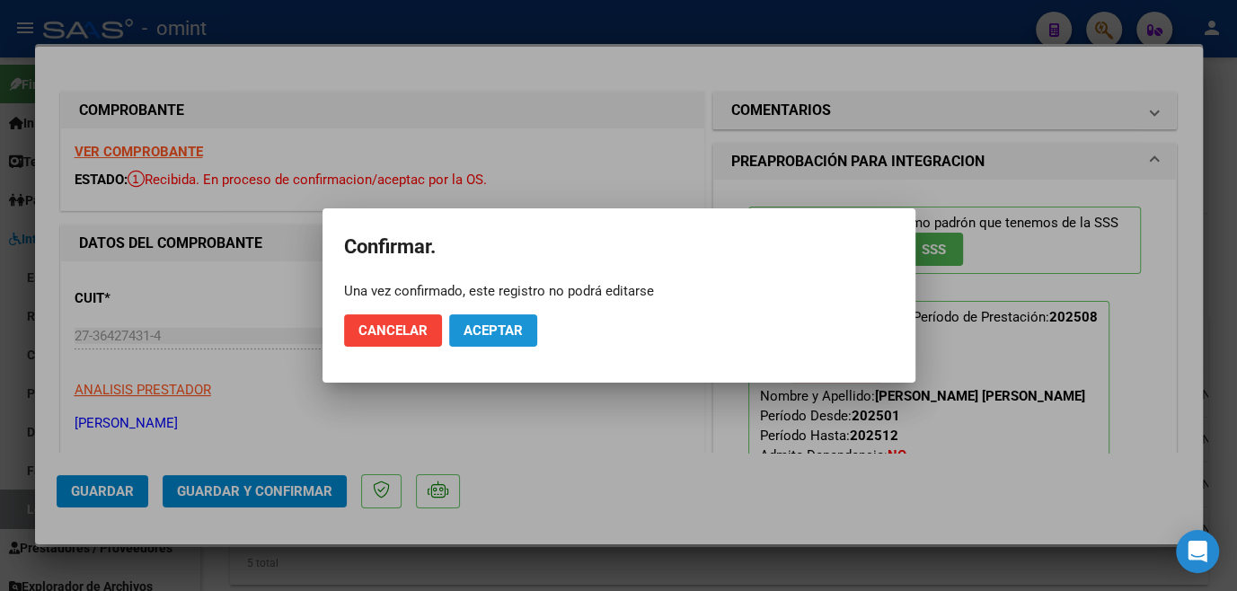
click at [526, 327] on button "Aceptar" at bounding box center [493, 330] width 88 height 32
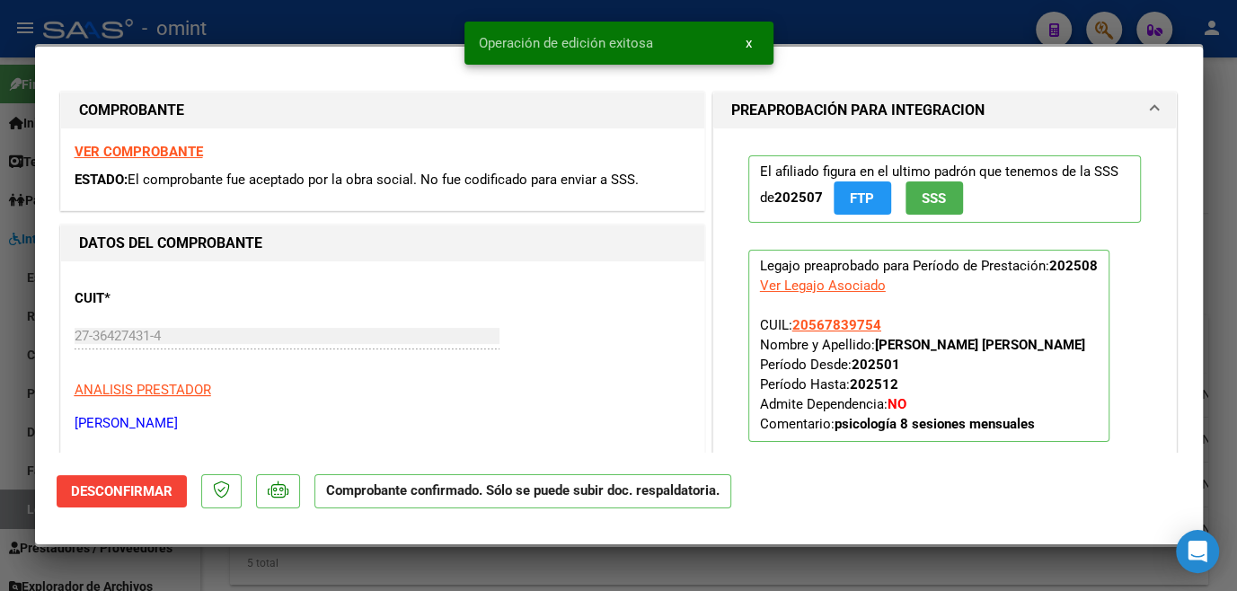
click at [493, 571] on div at bounding box center [618, 295] width 1237 height 591
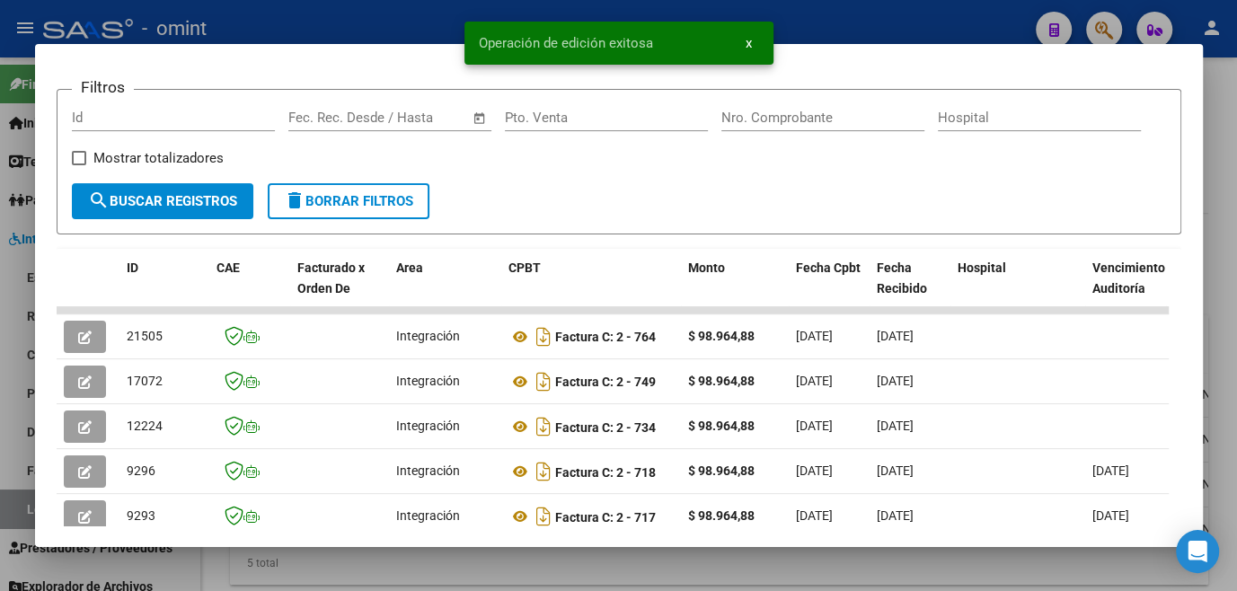
click at [493, 571] on div at bounding box center [618, 295] width 1237 height 591
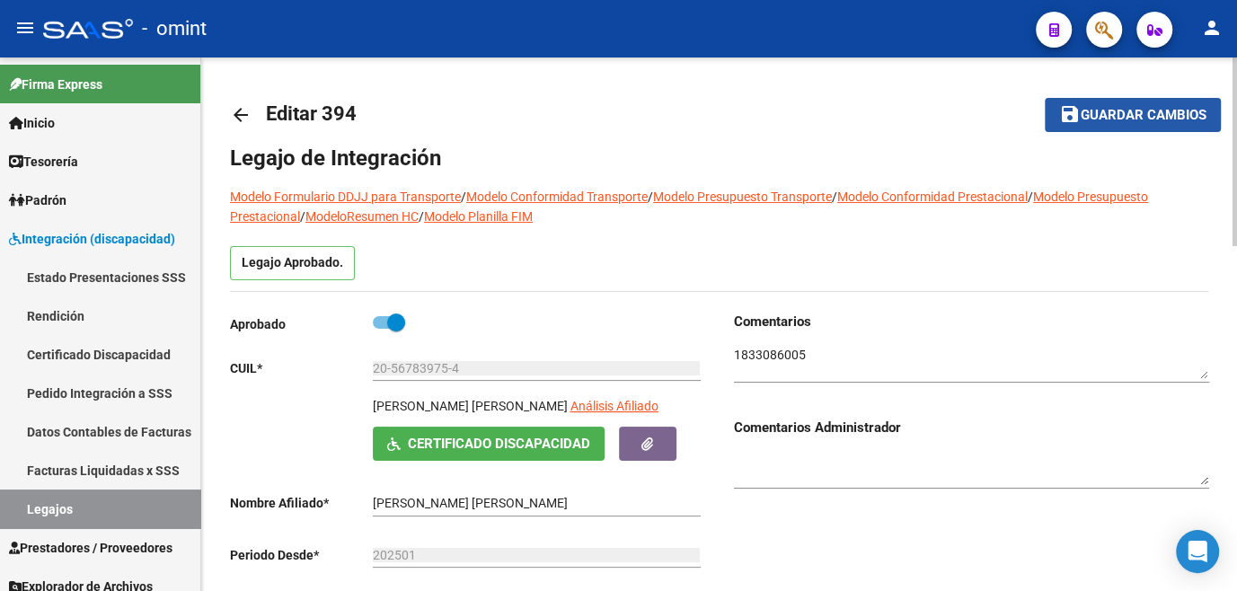
click at [1094, 126] on button "save Guardar cambios" at bounding box center [1133, 114] width 176 height 33
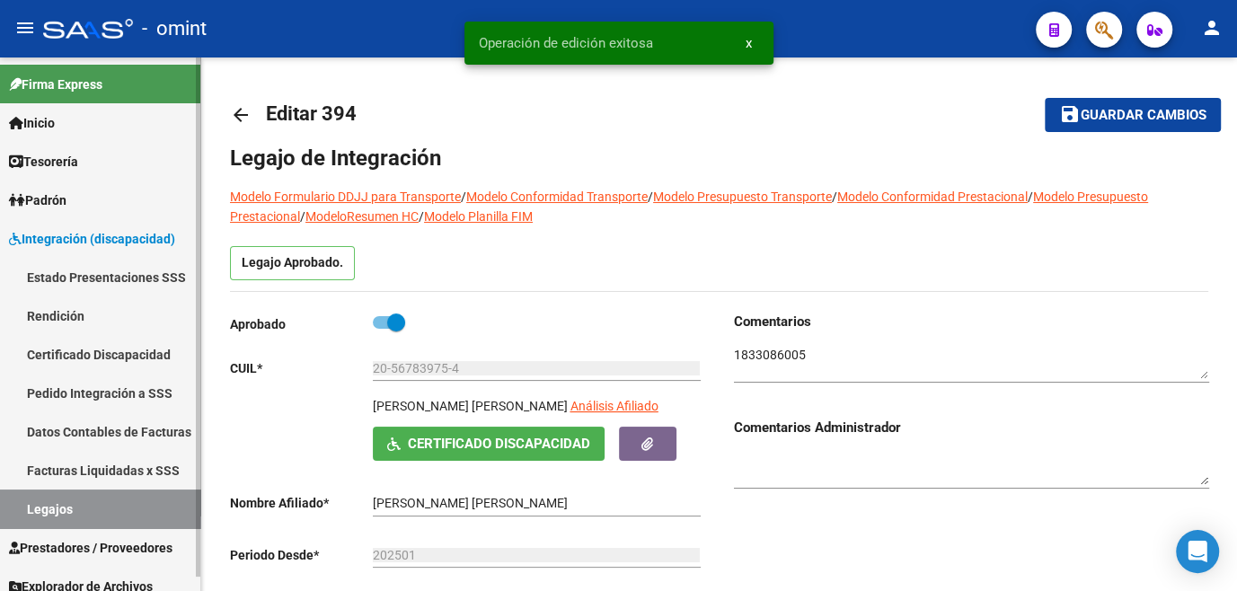
click at [120, 492] on link "Legajos" at bounding box center [100, 509] width 200 height 39
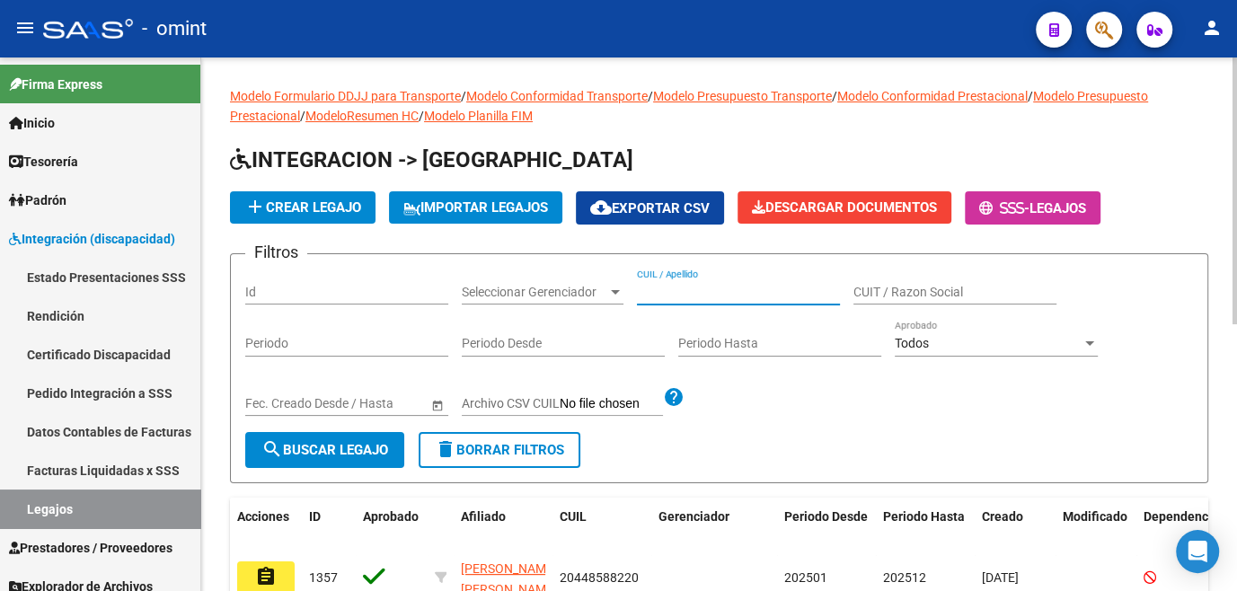
click at [700, 291] on input "CUIL / Apellido" at bounding box center [738, 292] width 203 height 15
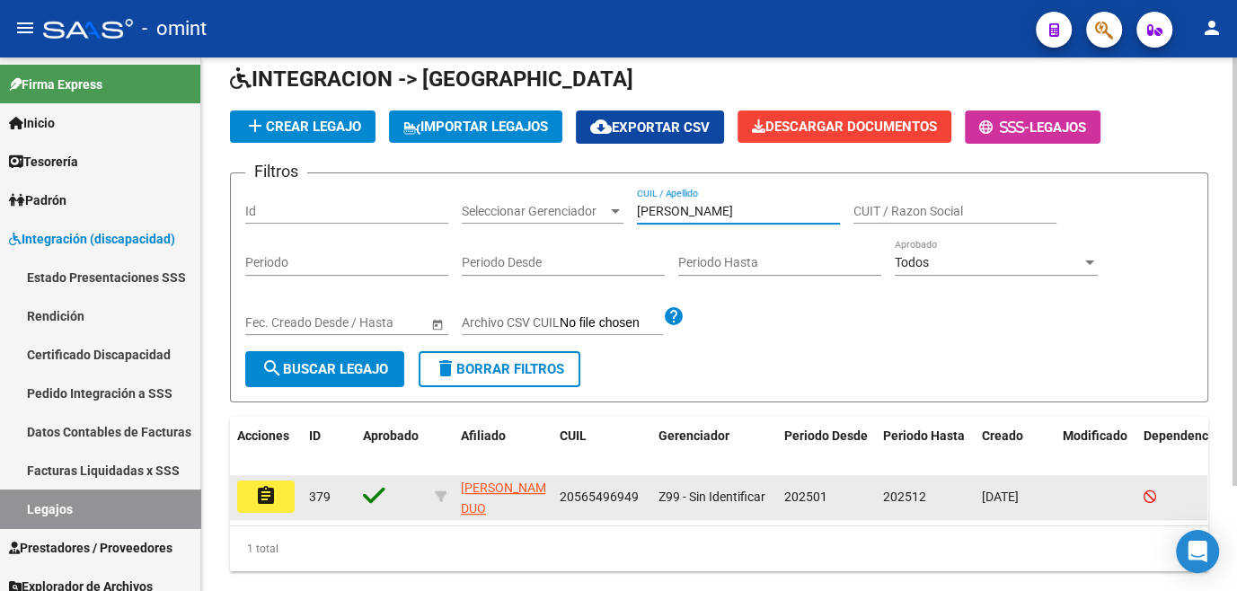
type input "ORTIZ D"
click at [276, 499] on mat-icon "assignment" at bounding box center [266, 496] width 22 height 22
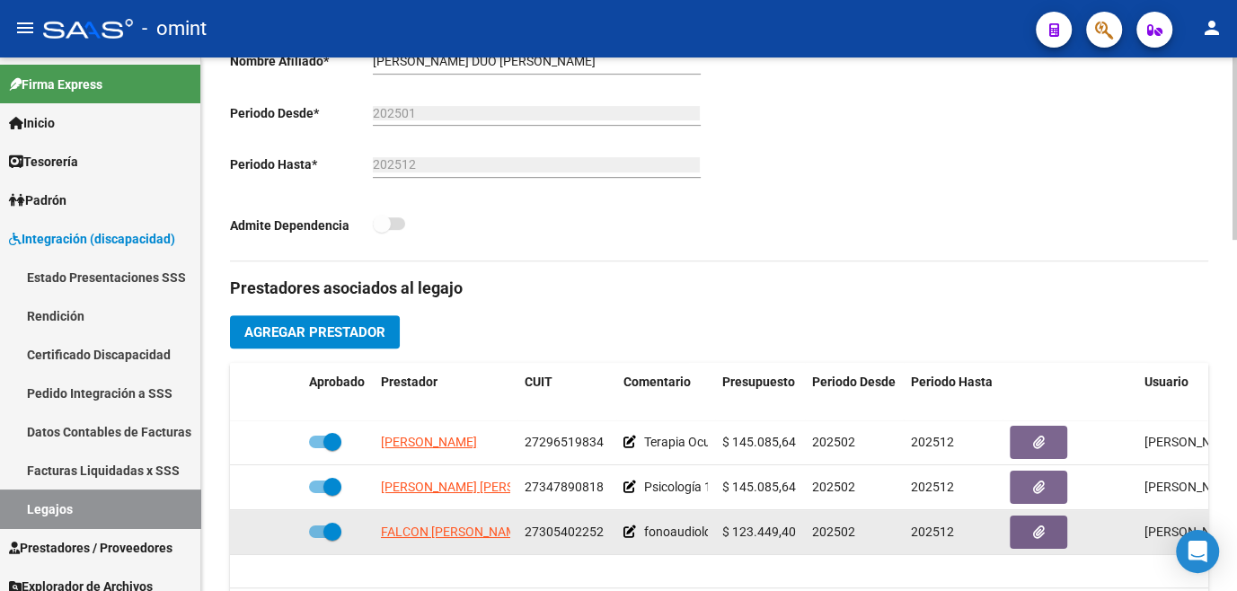
scroll to position [571, 0]
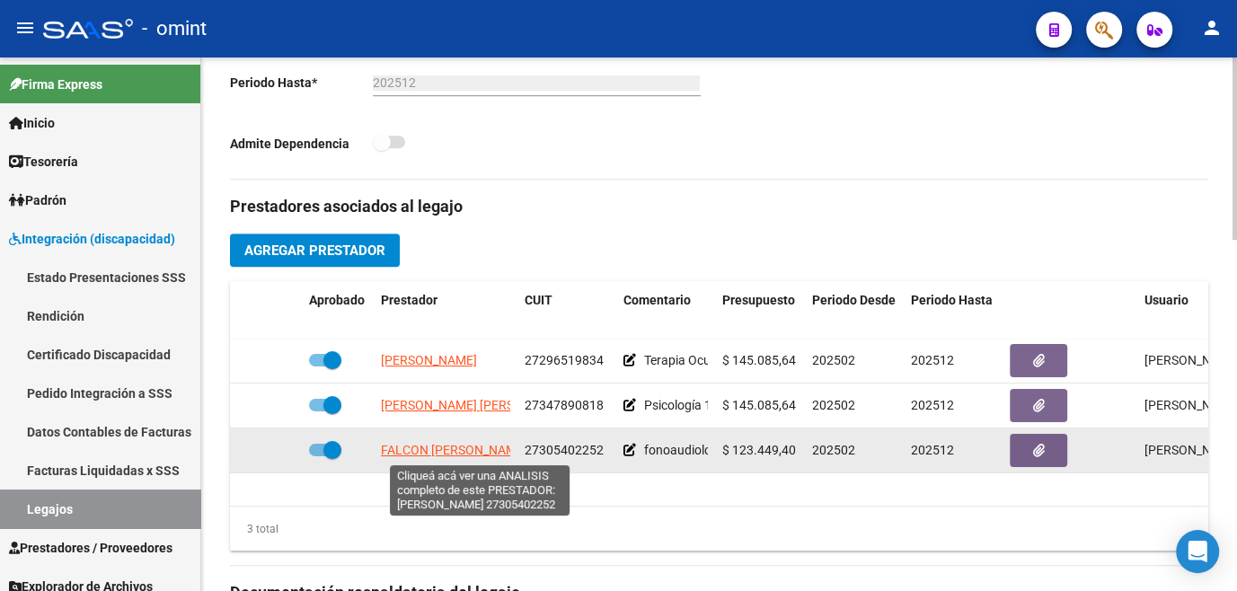
click at [430, 449] on span "FALCON LOURDES AMALIA RAQUEL" at bounding box center [454, 450] width 146 height 14
type textarea "27305402252"
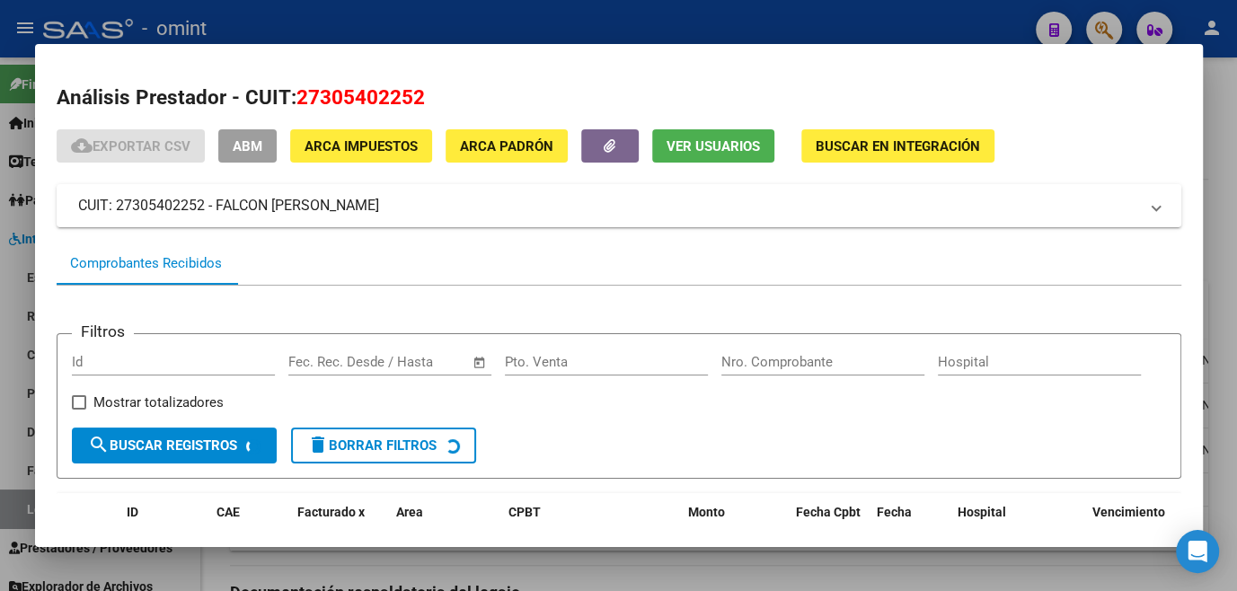
scroll to position [116, 0]
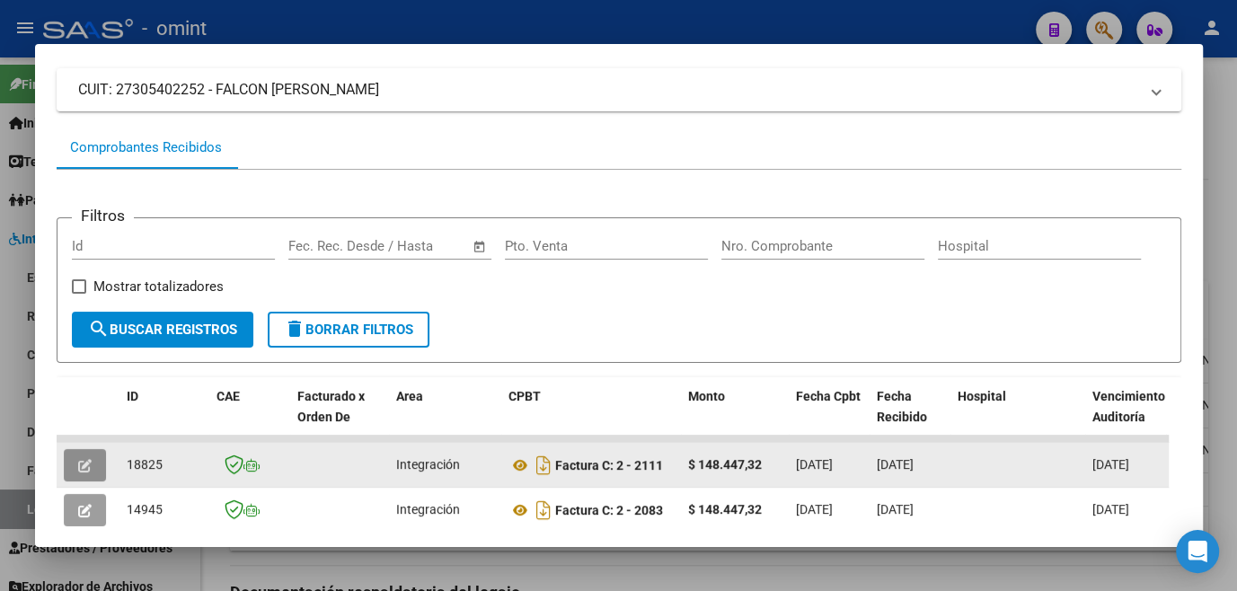
click at [93, 476] on button "button" at bounding box center [85, 465] width 42 height 32
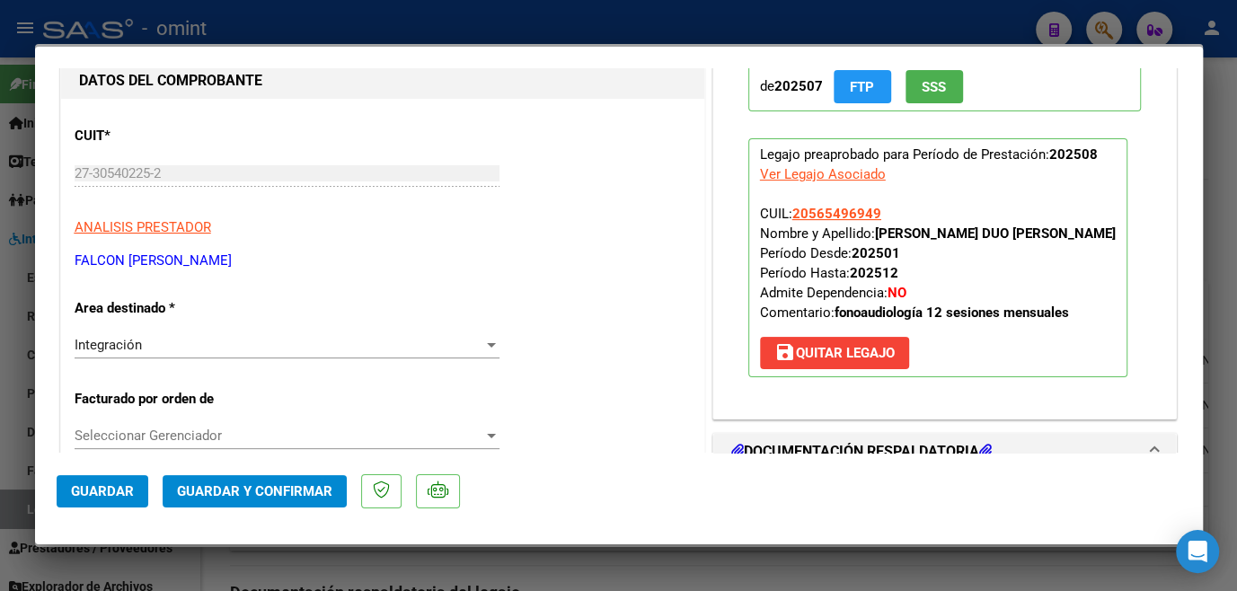
scroll to position [0, 0]
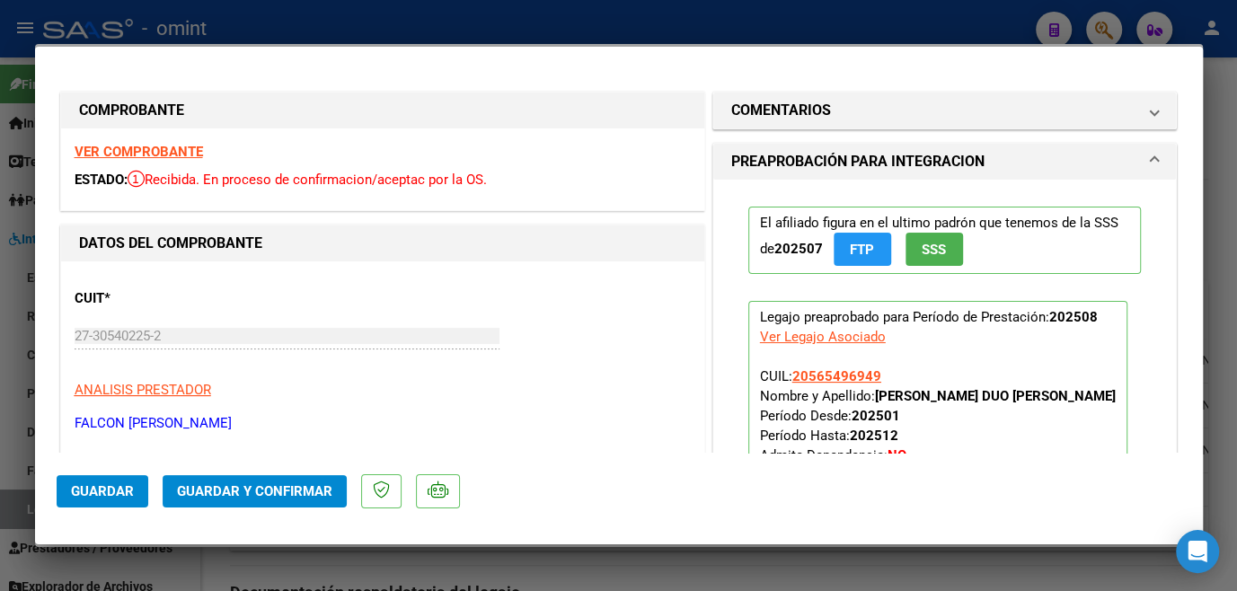
click at [161, 148] on strong "VER COMPROBANTE" at bounding box center [139, 152] width 128 height 16
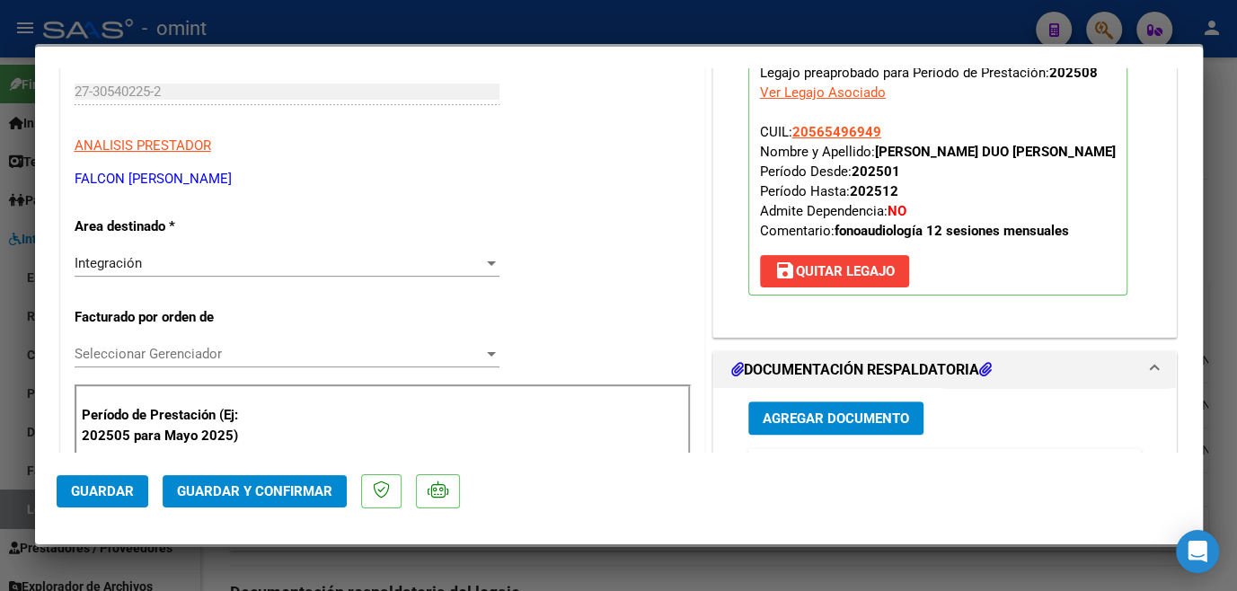
scroll to position [490, 0]
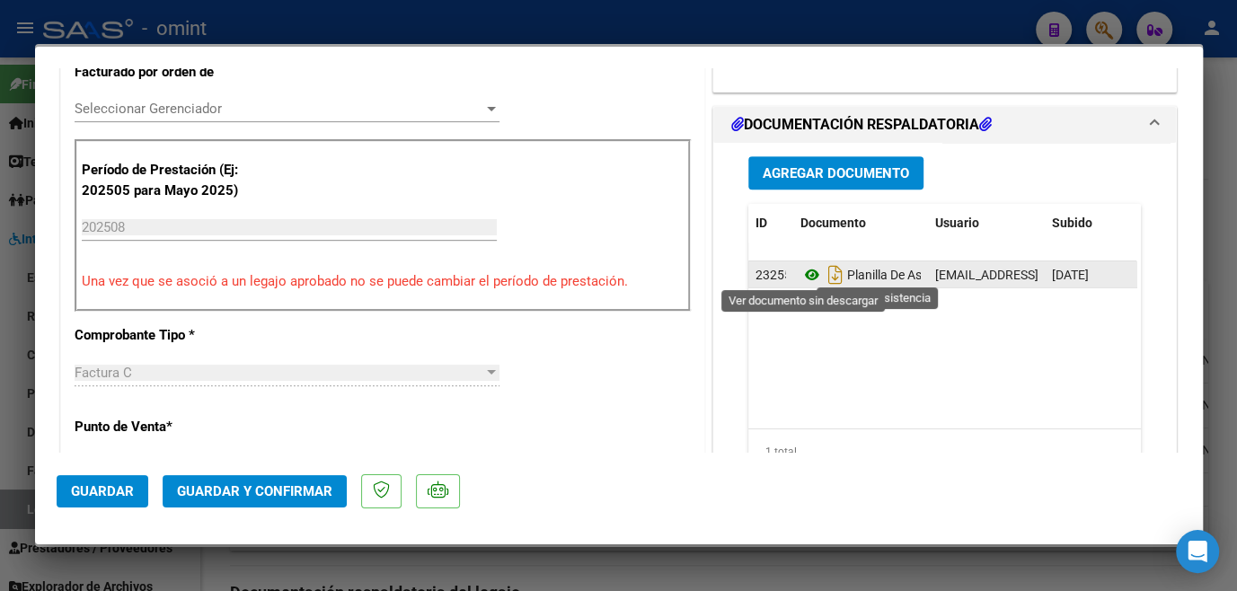
click at [804, 269] on icon at bounding box center [812, 275] width 23 height 22
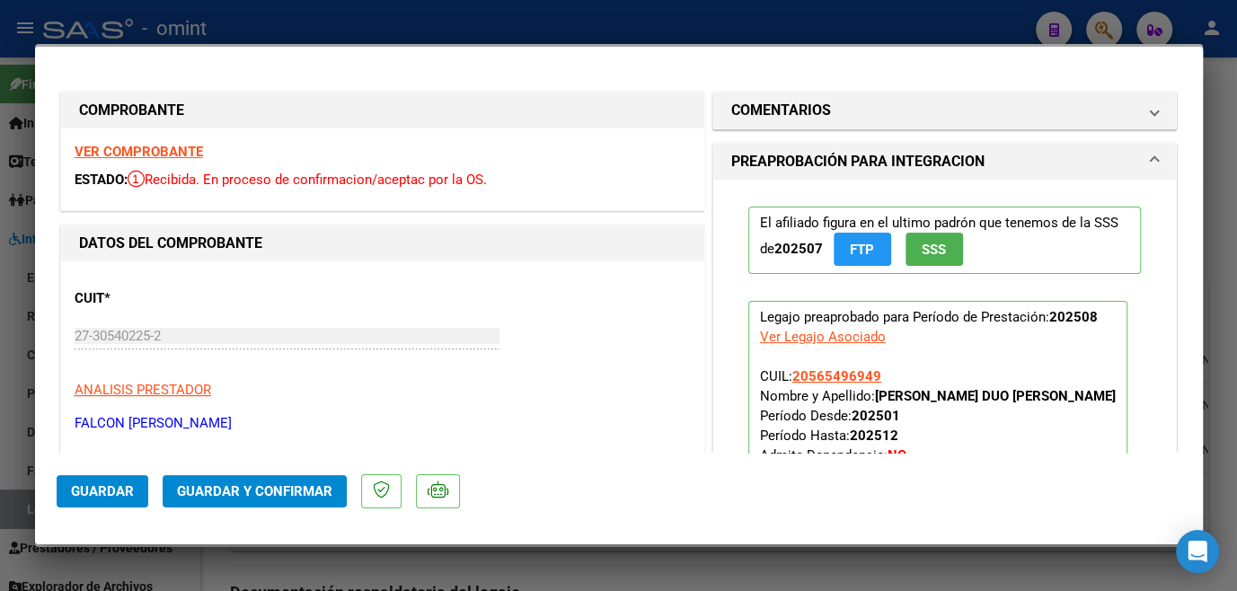
scroll to position [326, 0]
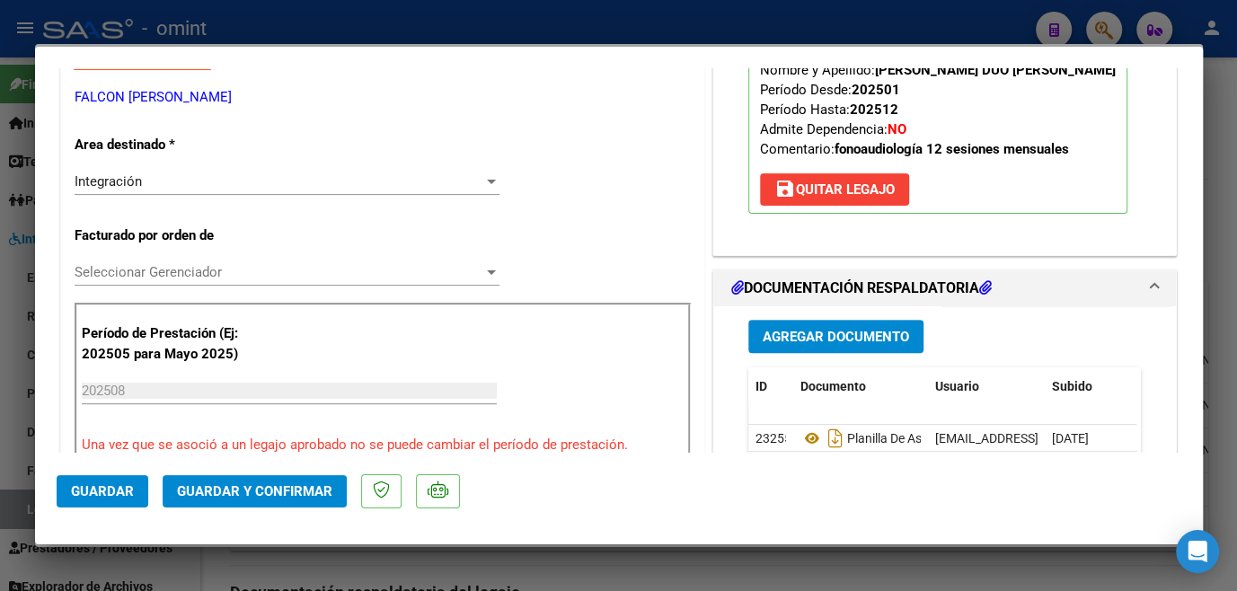
click at [217, 278] on span "Seleccionar Gerenciador" at bounding box center [279, 272] width 409 height 16
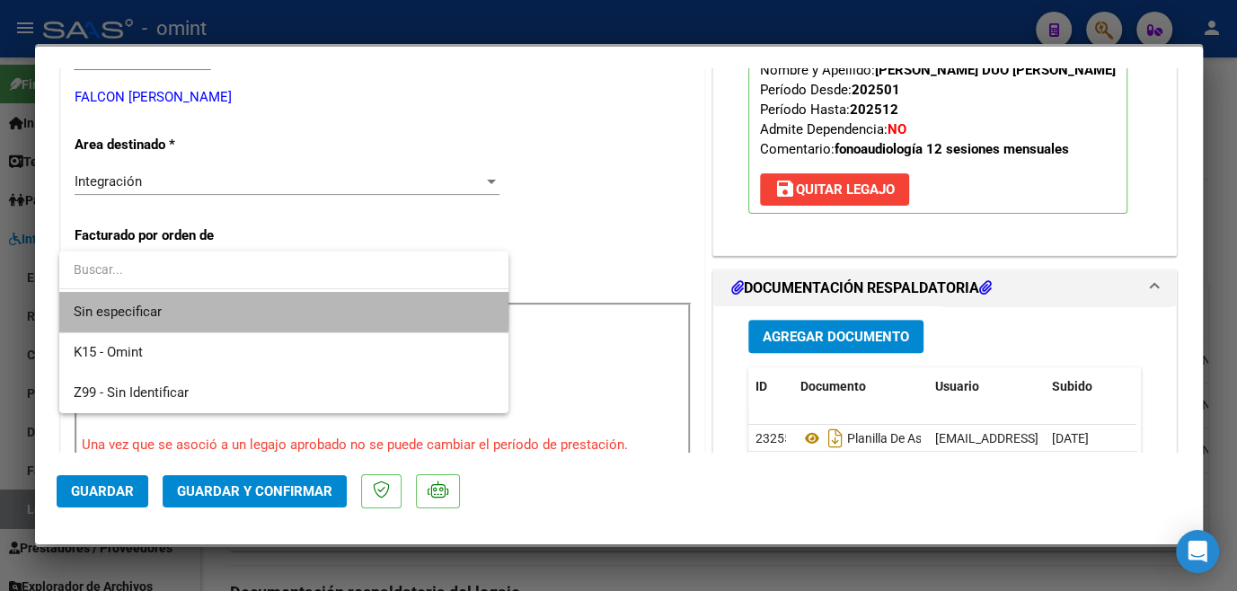
click at [191, 298] on span "Sin especificar" at bounding box center [284, 312] width 421 height 40
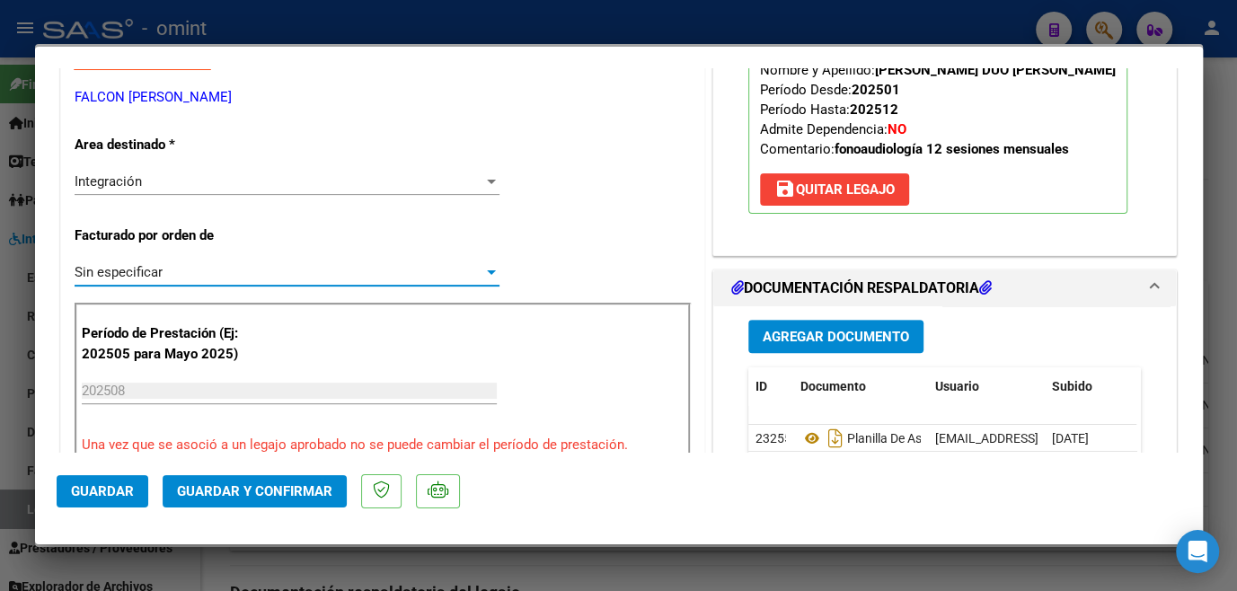
click at [252, 489] on span "Guardar y Confirmar" at bounding box center [254, 491] width 155 height 16
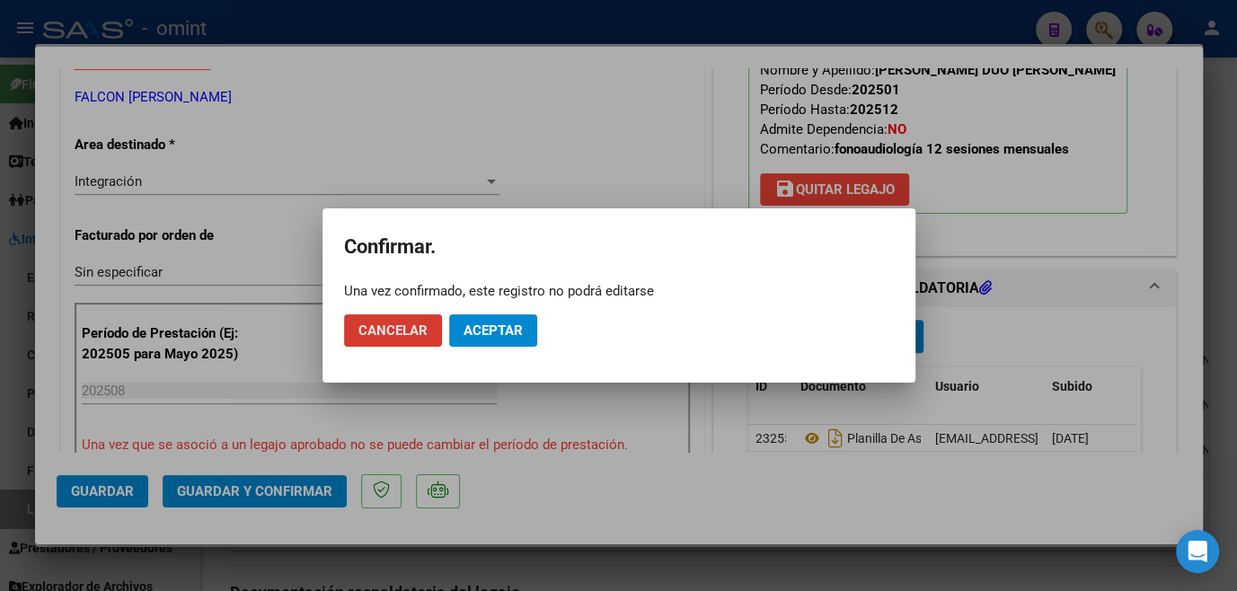
click at [486, 337] on span "Aceptar" at bounding box center [493, 331] width 59 height 16
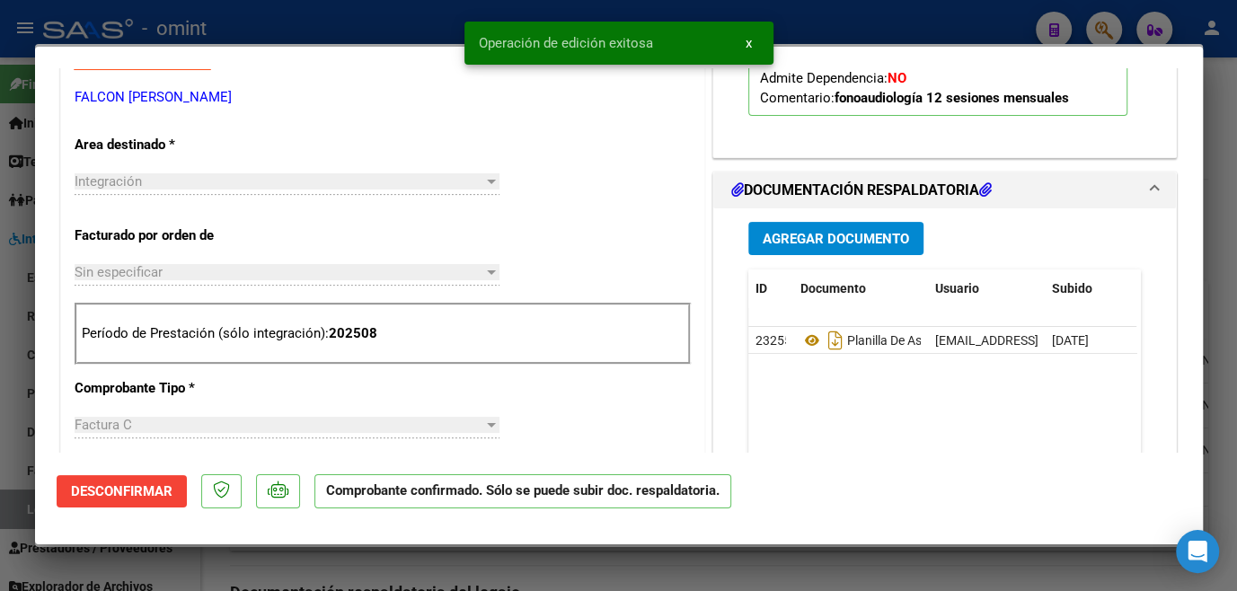
click at [460, 570] on div at bounding box center [618, 295] width 1237 height 591
type input "$ 0,00"
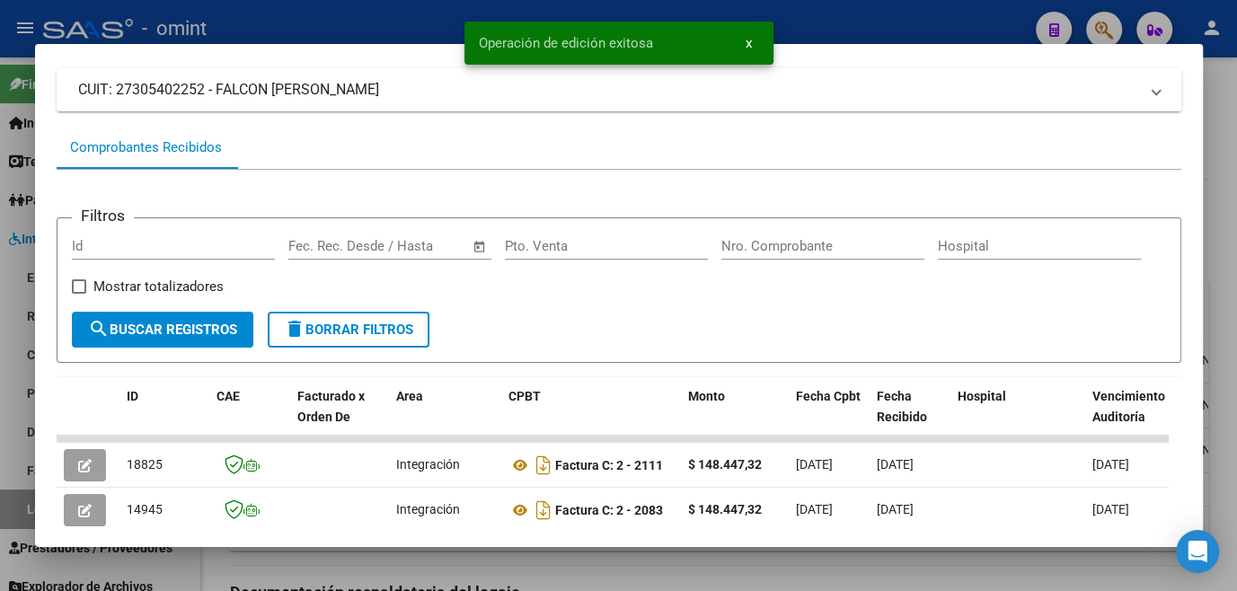
click at [460, 570] on div at bounding box center [618, 295] width 1237 height 591
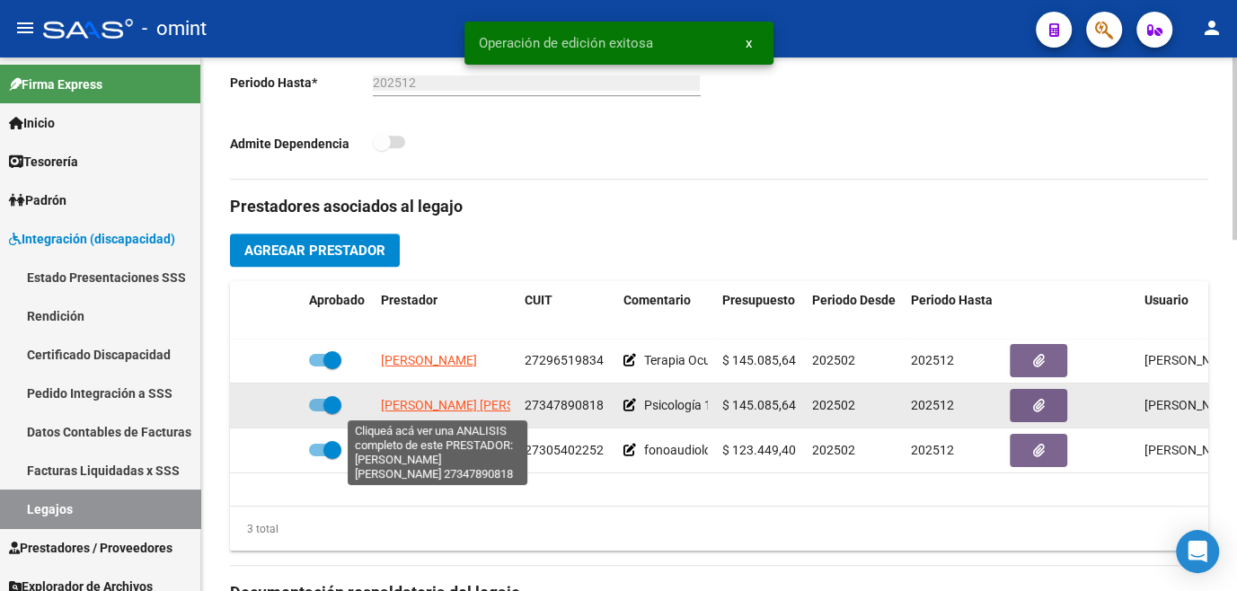
click at [431, 409] on span "ALIANO ANA LAURA" at bounding box center [478, 405] width 195 height 14
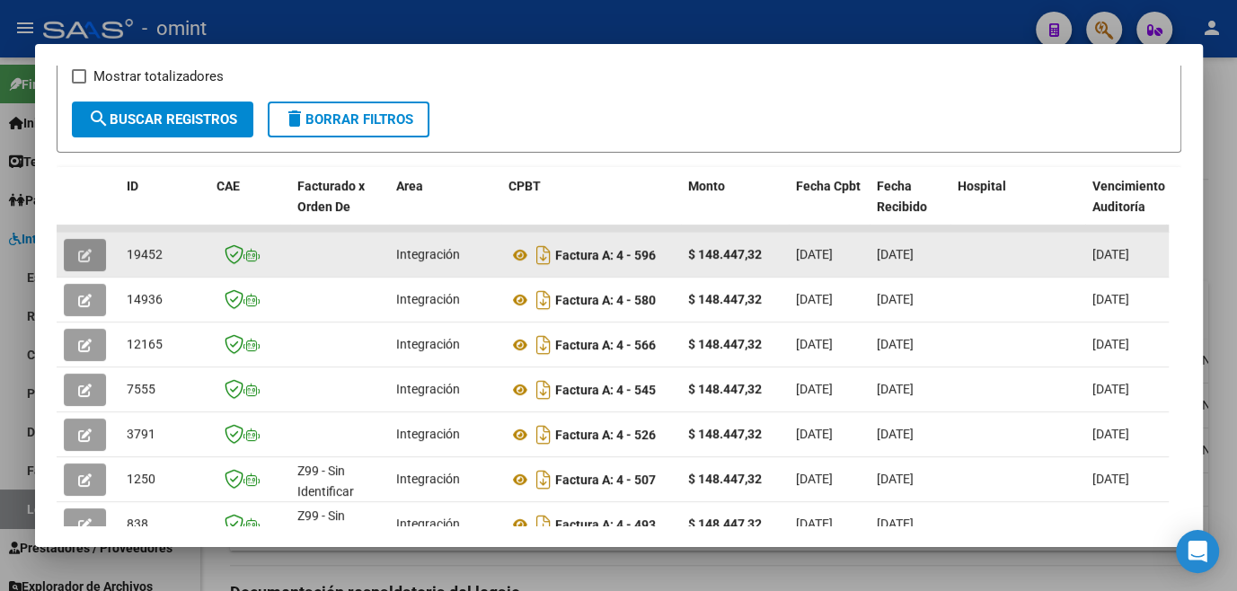
click at [78, 262] on icon "button" at bounding box center [84, 255] width 13 height 13
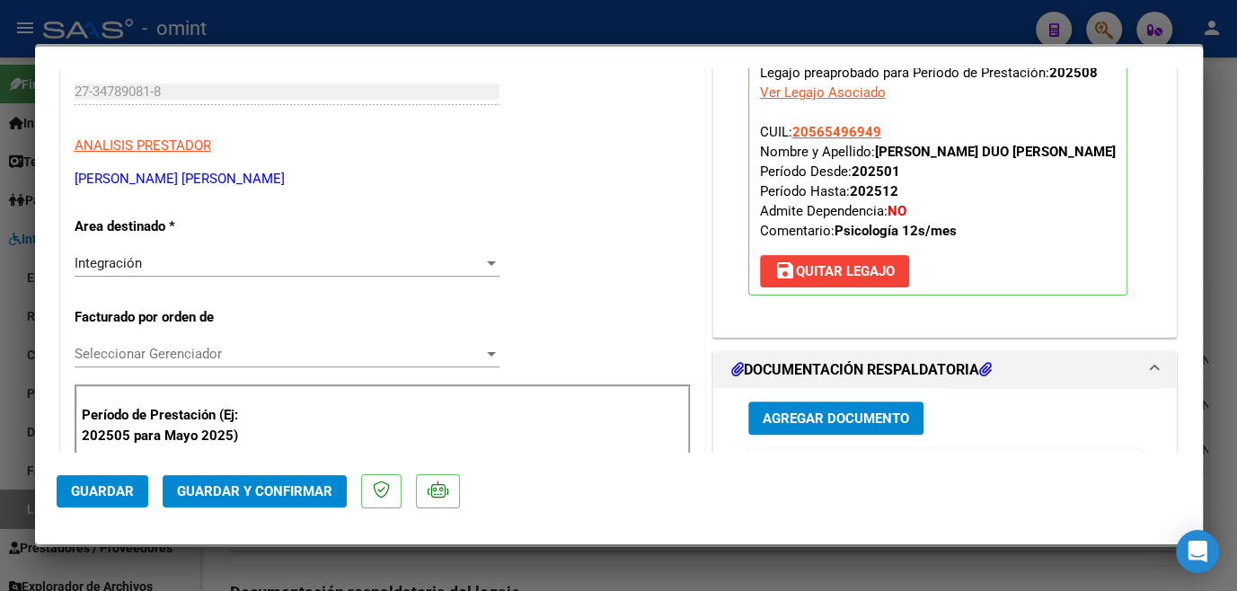
scroll to position [408, 0]
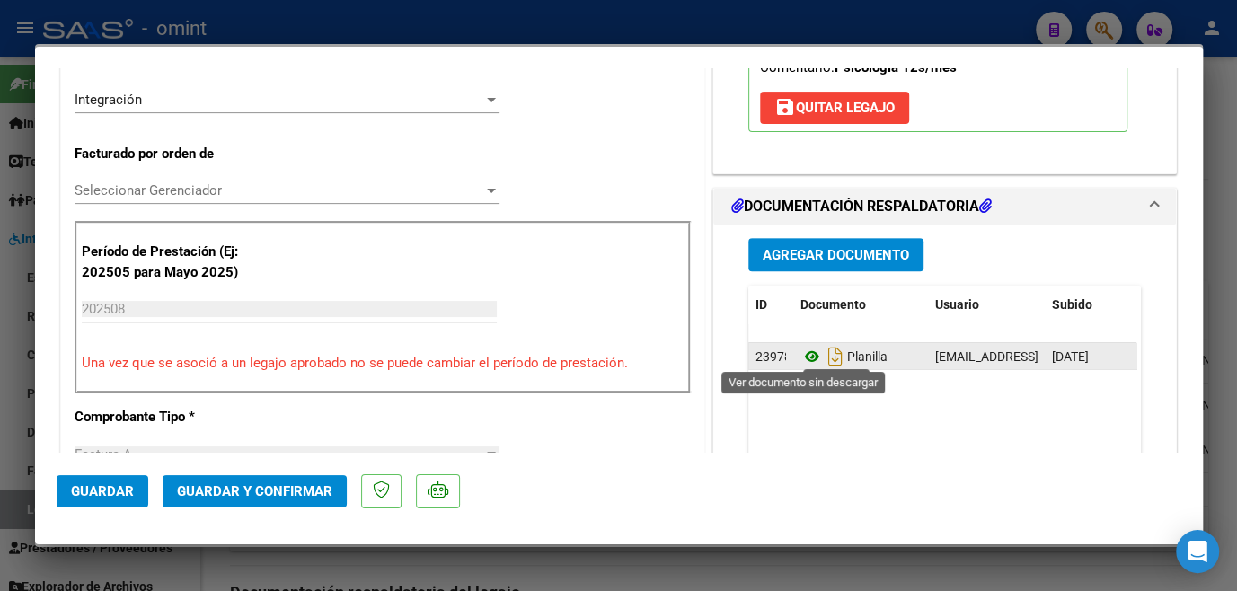
click at [805, 354] on icon at bounding box center [812, 357] width 23 height 22
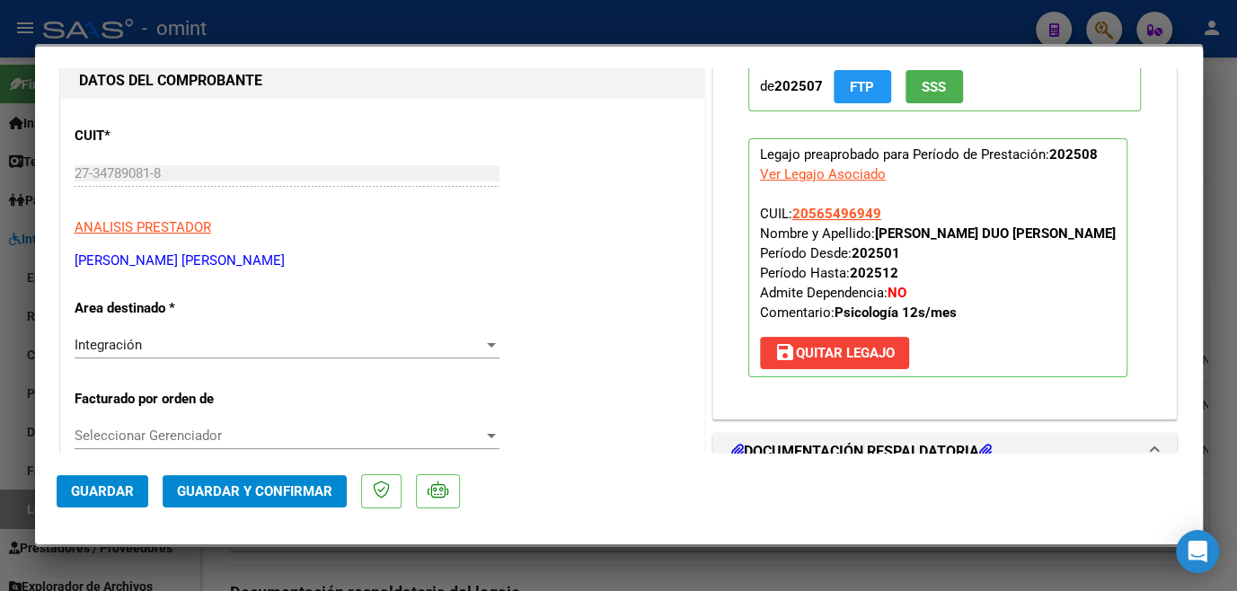
scroll to position [0, 0]
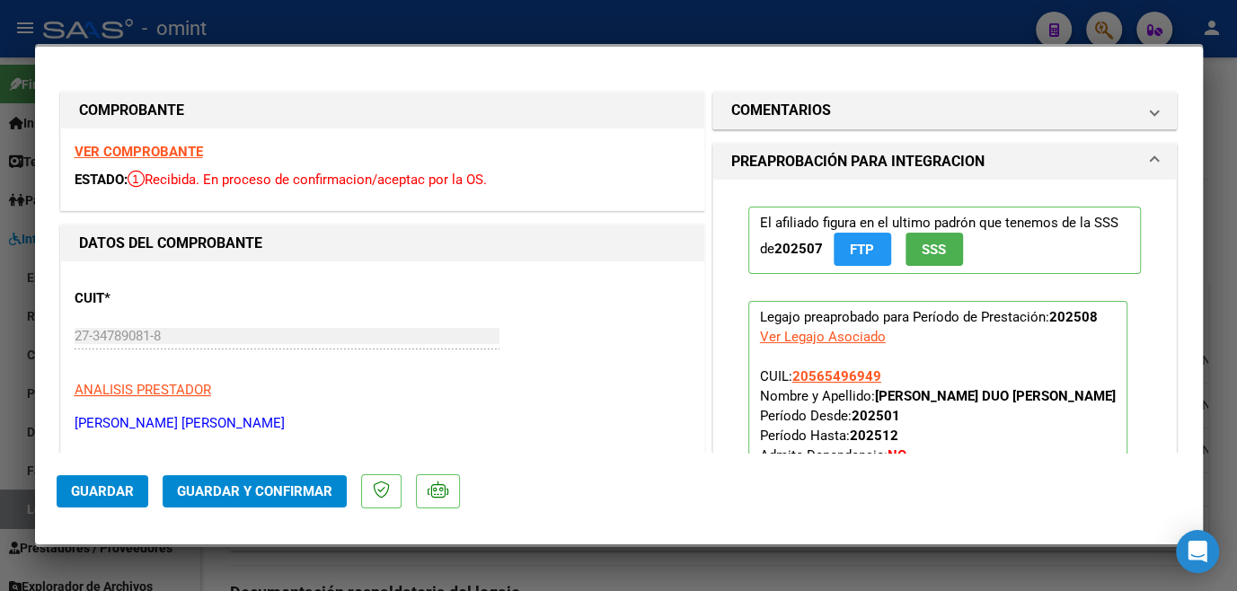
click at [167, 154] on strong "VER COMPROBANTE" at bounding box center [139, 152] width 128 height 16
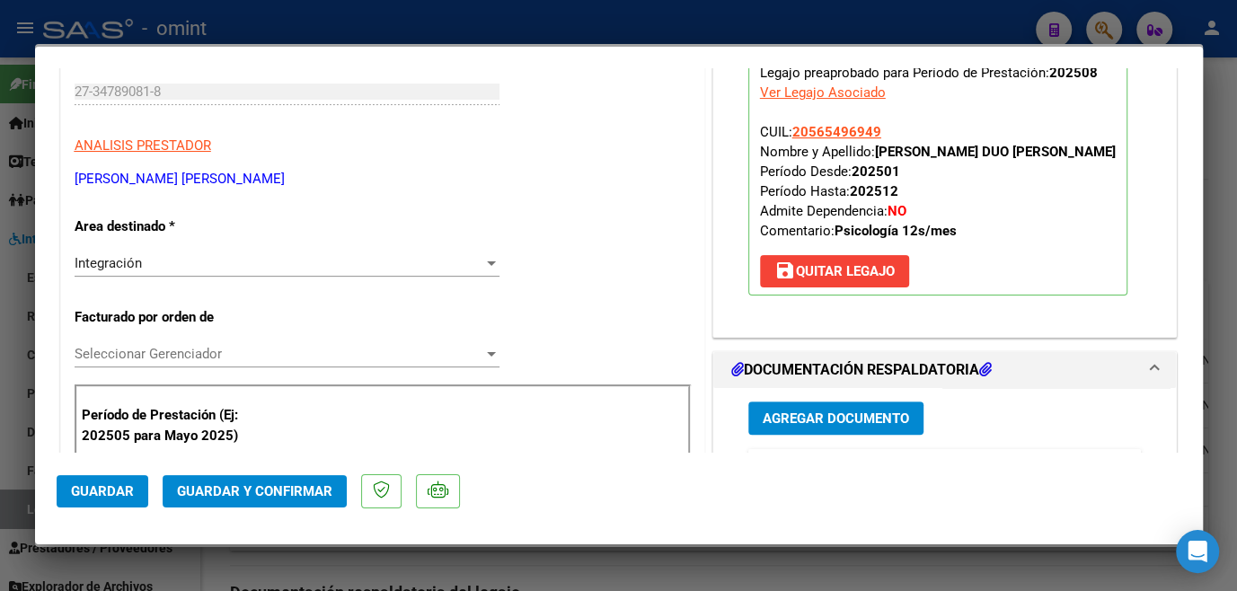
click at [201, 357] on span "Seleccionar Gerenciador" at bounding box center [279, 354] width 409 height 16
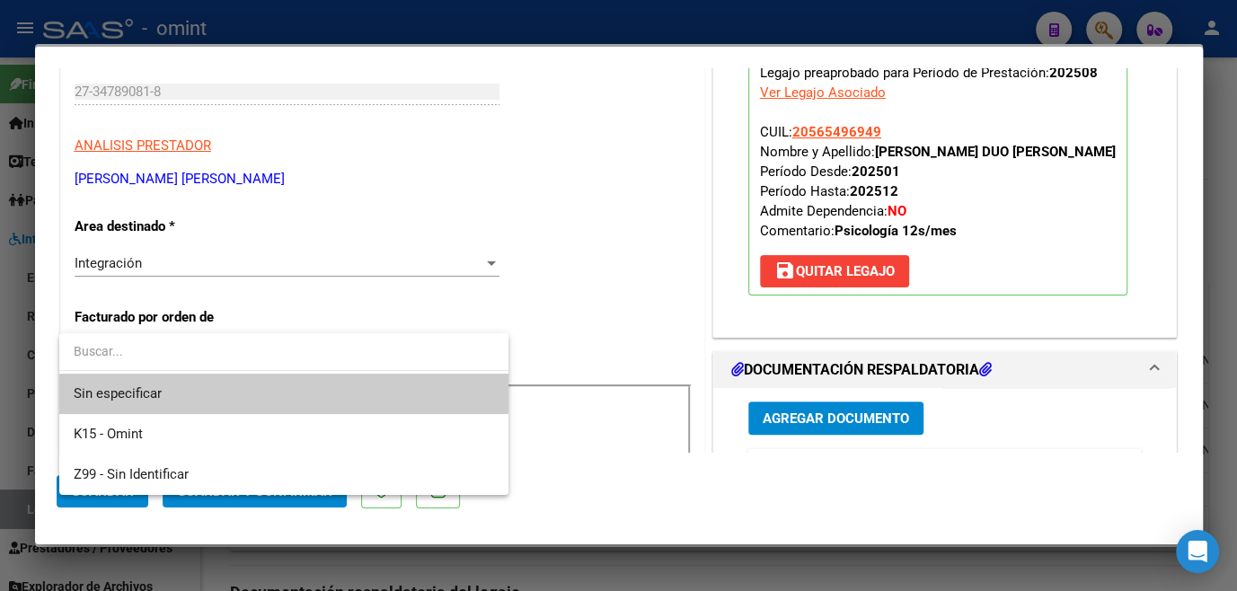
click at [179, 388] on span "Sin especificar" at bounding box center [284, 394] width 421 height 40
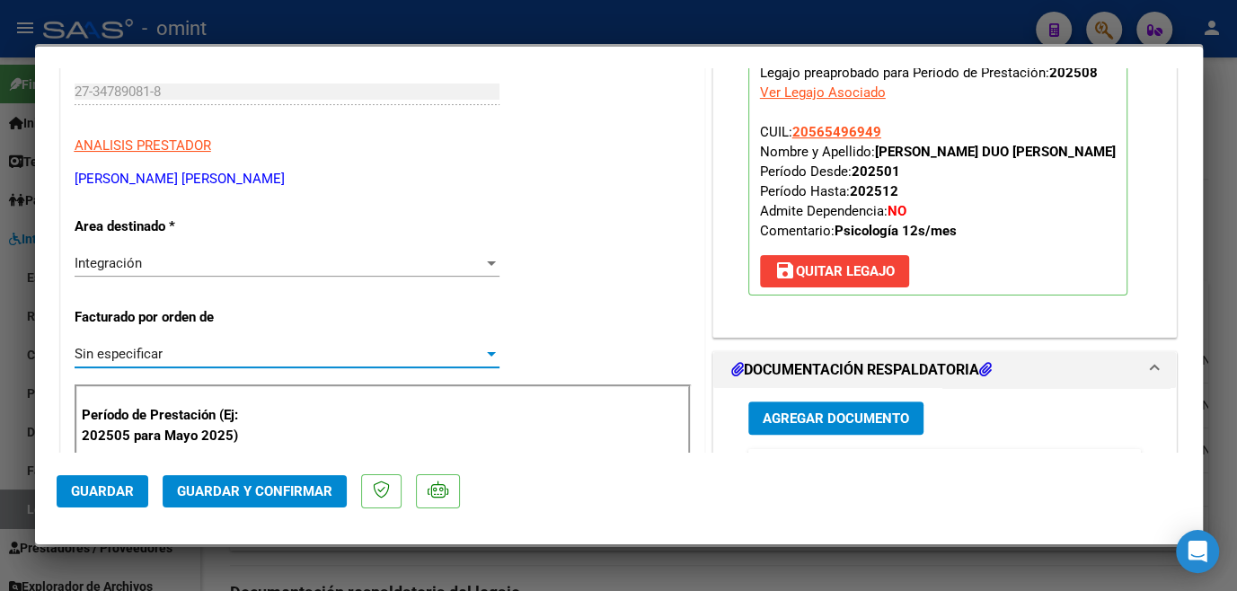
click at [211, 496] on span "Guardar y Confirmar" at bounding box center [254, 491] width 155 height 16
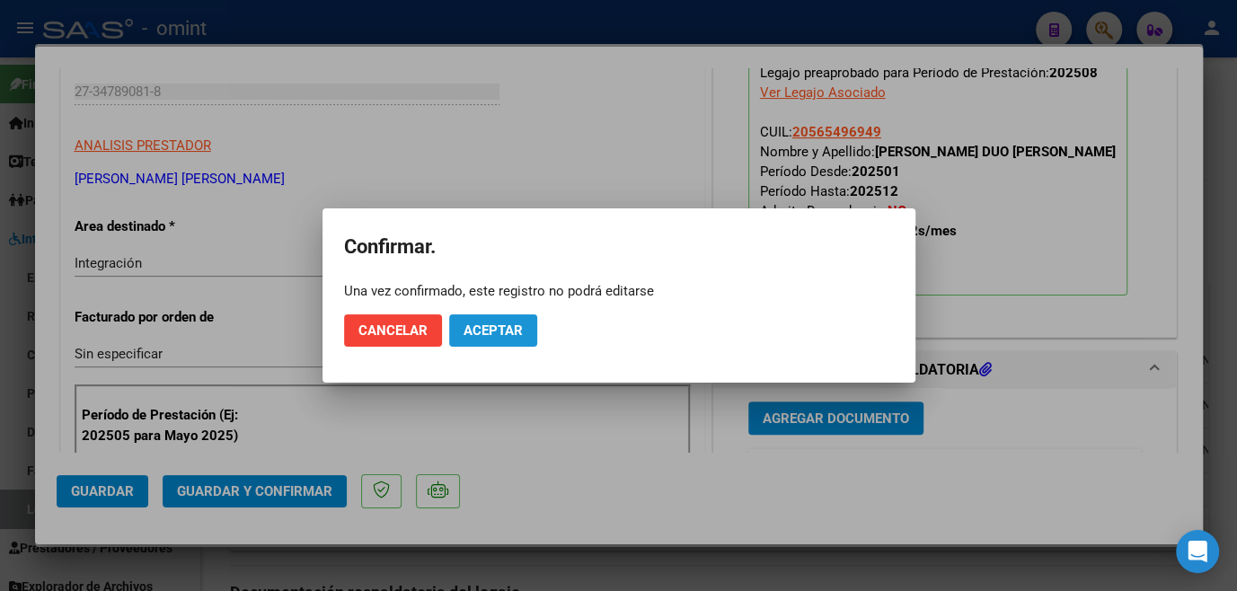
click at [493, 332] on span "Aceptar" at bounding box center [493, 331] width 59 height 16
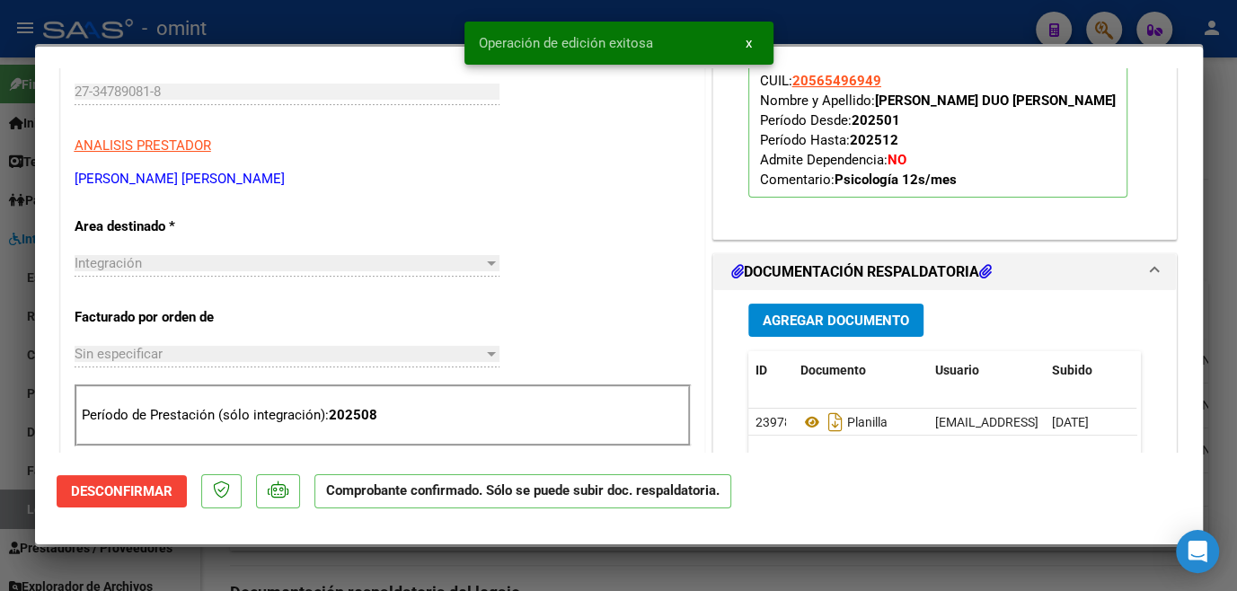
click at [374, 564] on div at bounding box center [618, 295] width 1237 height 591
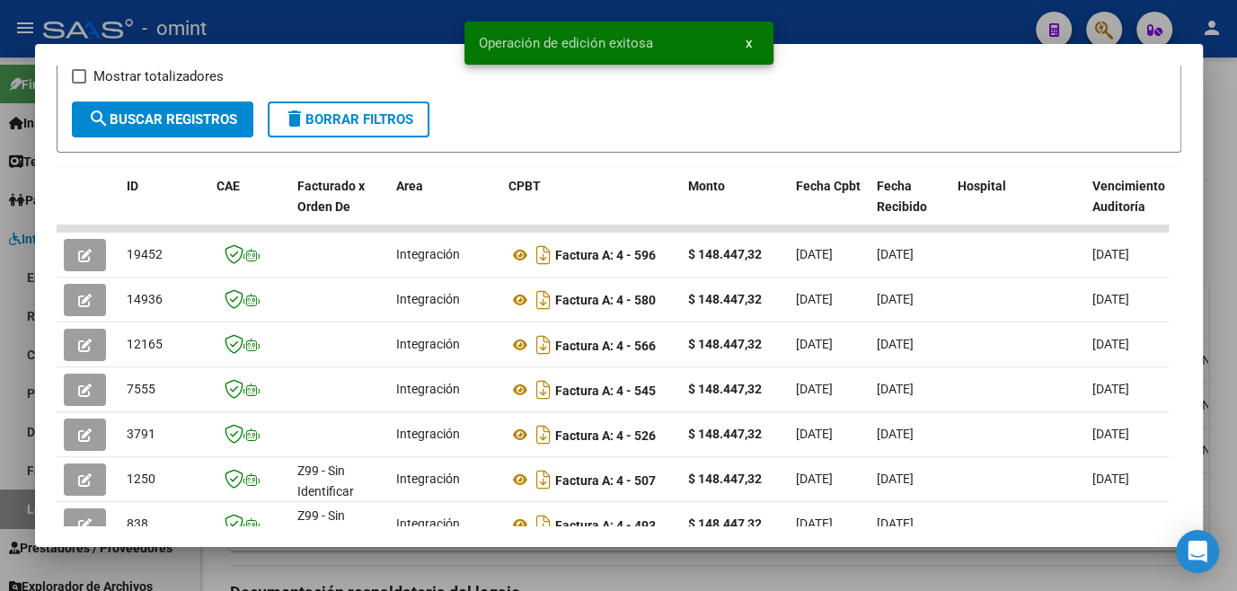
click at [374, 564] on div at bounding box center [618, 295] width 1237 height 591
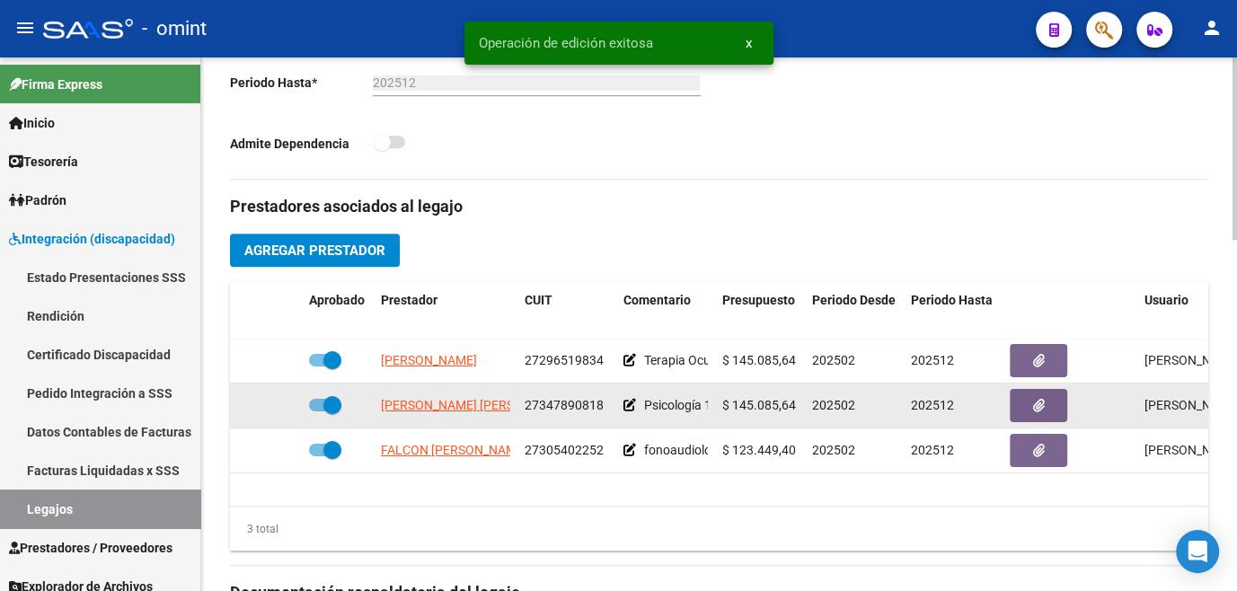
click at [400, 413] on app-link-go-to "ALIANO ANA LAURA" at bounding box center [478, 405] width 195 height 21
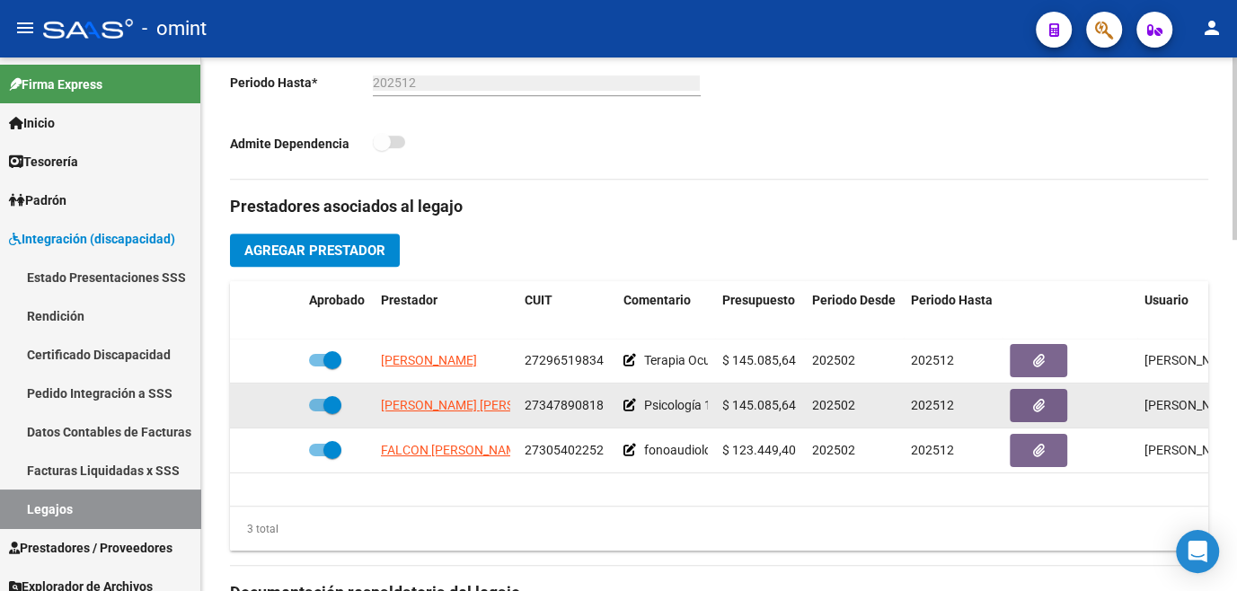
click at [407, 413] on app-link-go-to "ALIANO ANA LAURA" at bounding box center [478, 405] width 195 height 21
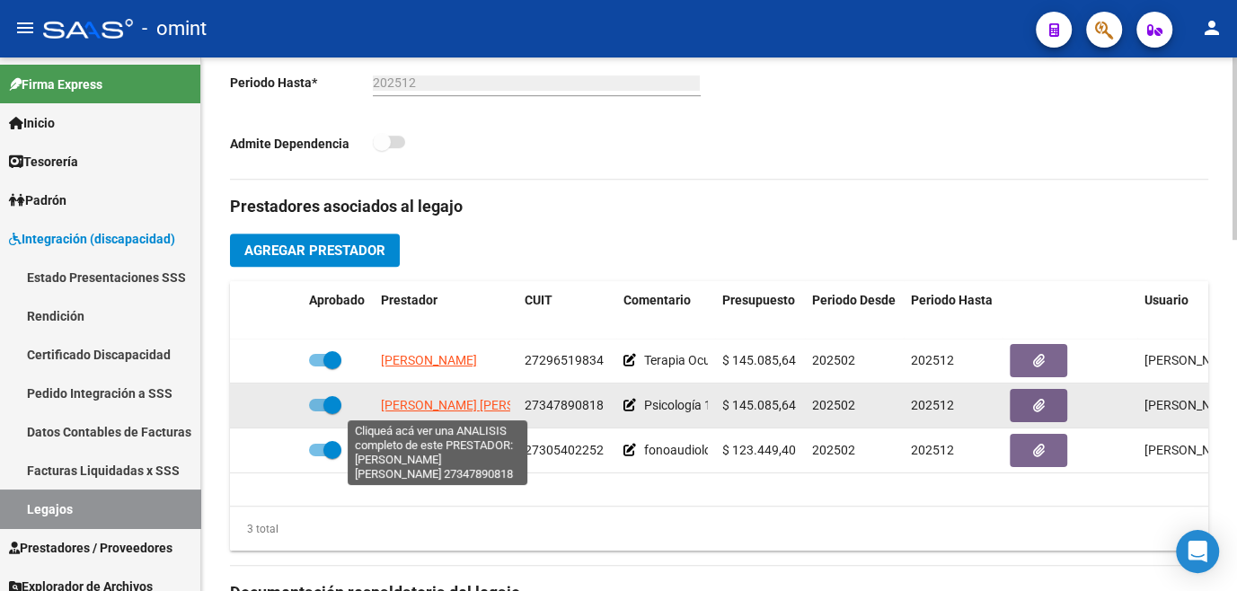
click at [414, 403] on span "ALIANO ANA LAURA" at bounding box center [478, 405] width 195 height 14
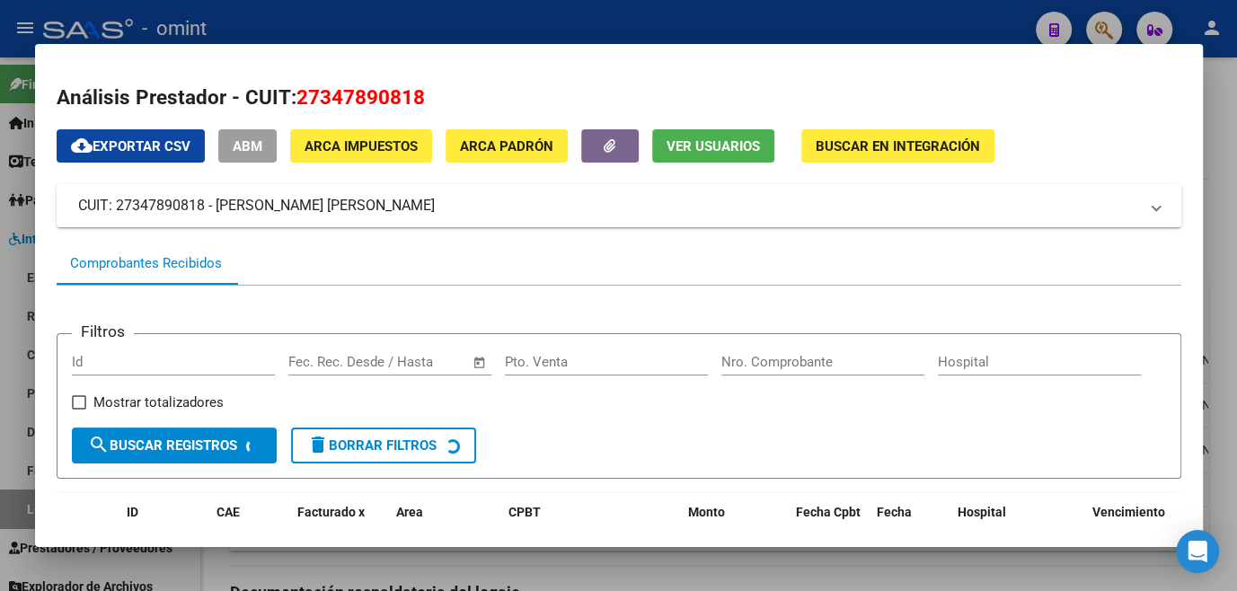
scroll to position [326, 0]
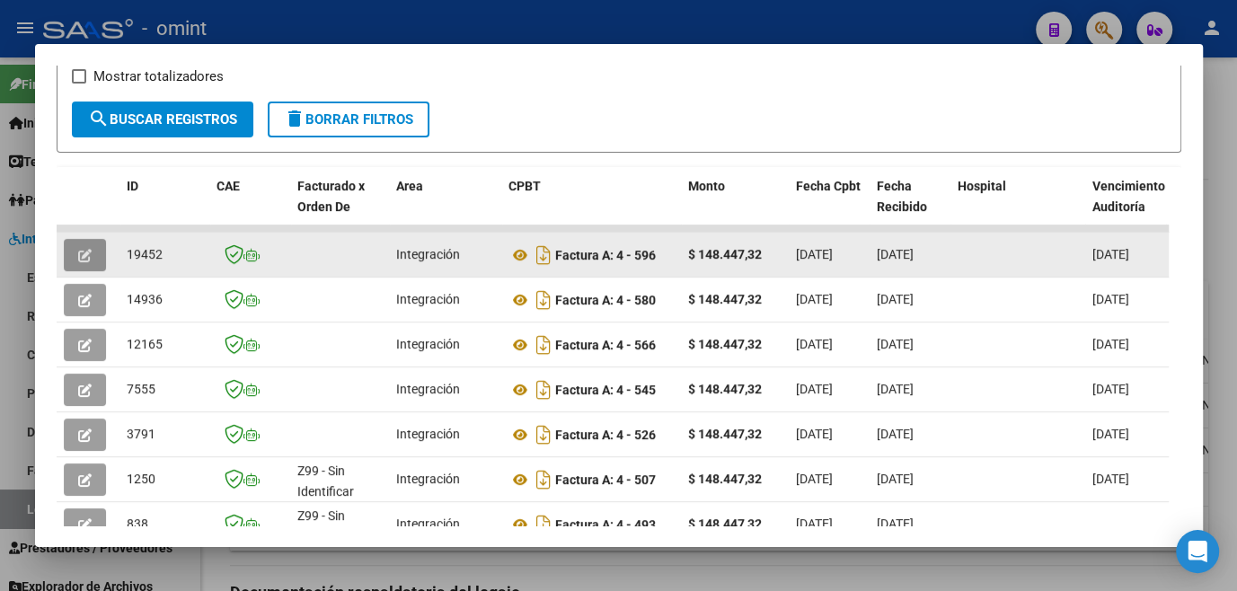
click at [84, 251] on button "button" at bounding box center [85, 255] width 42 height 32
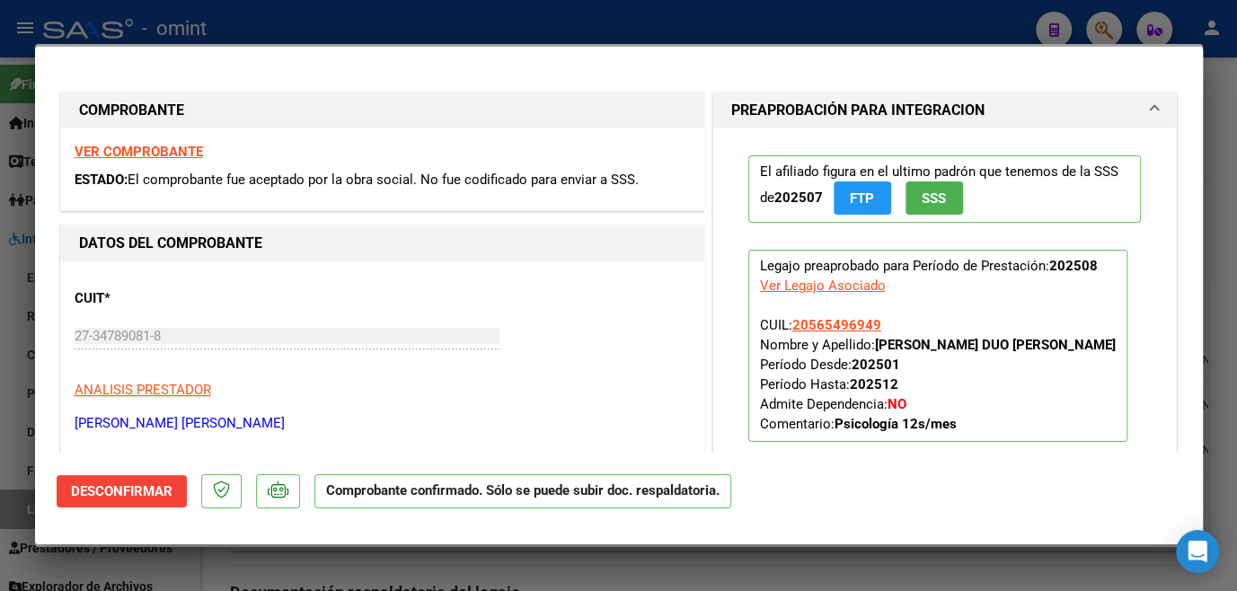
scroll to position [244, 0]
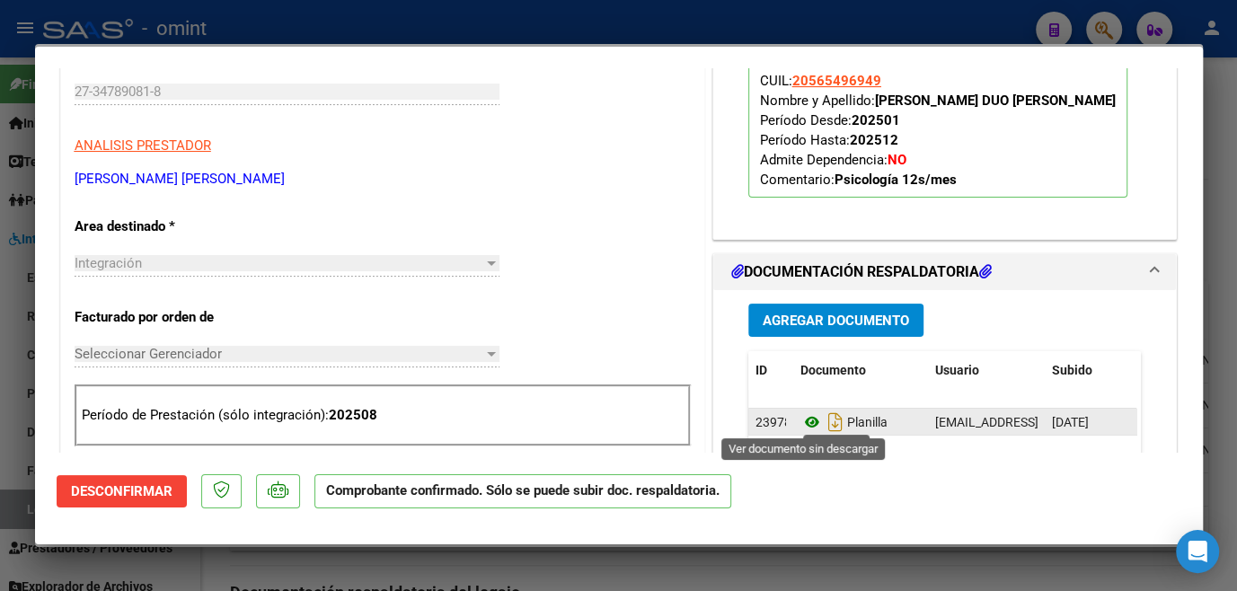
click at [806, 421] on icon at bounding box center [812, 423] width 23 height 22
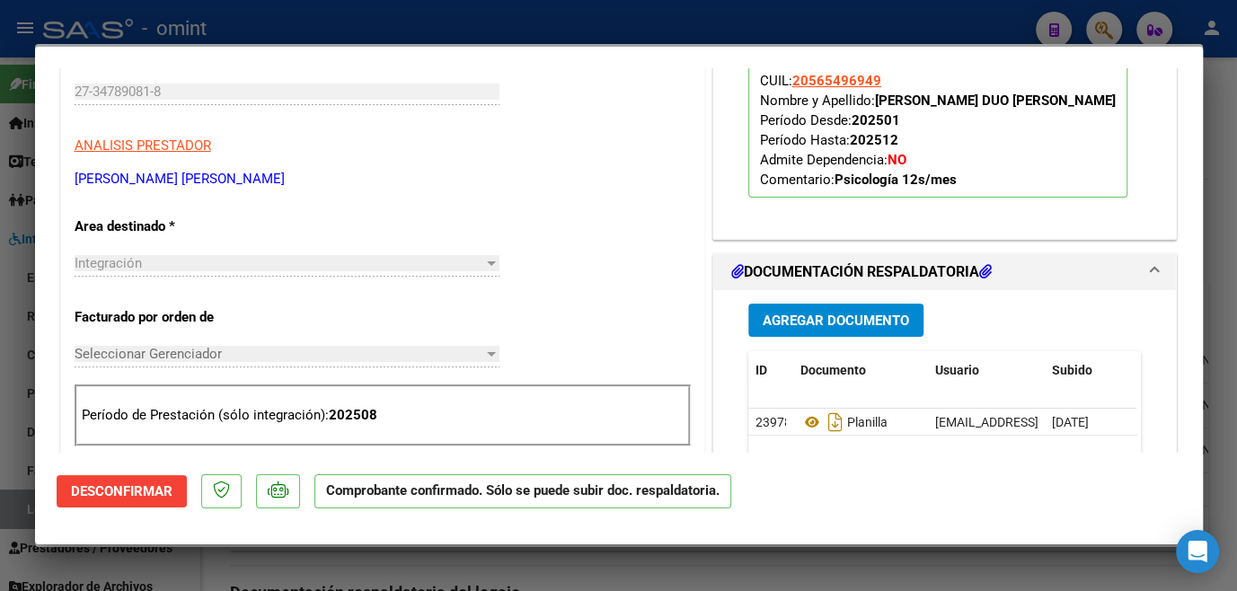
scroll to position [0, 0]
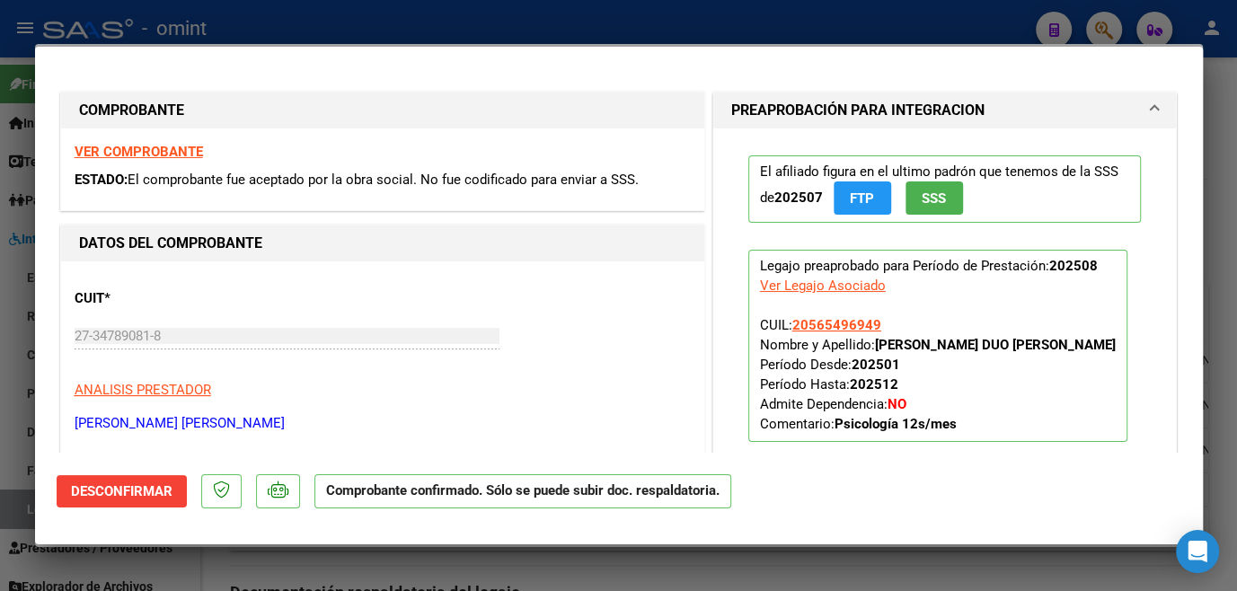
click at [4, 294] on div at bounding box center [618, 295] width 1237 height 591
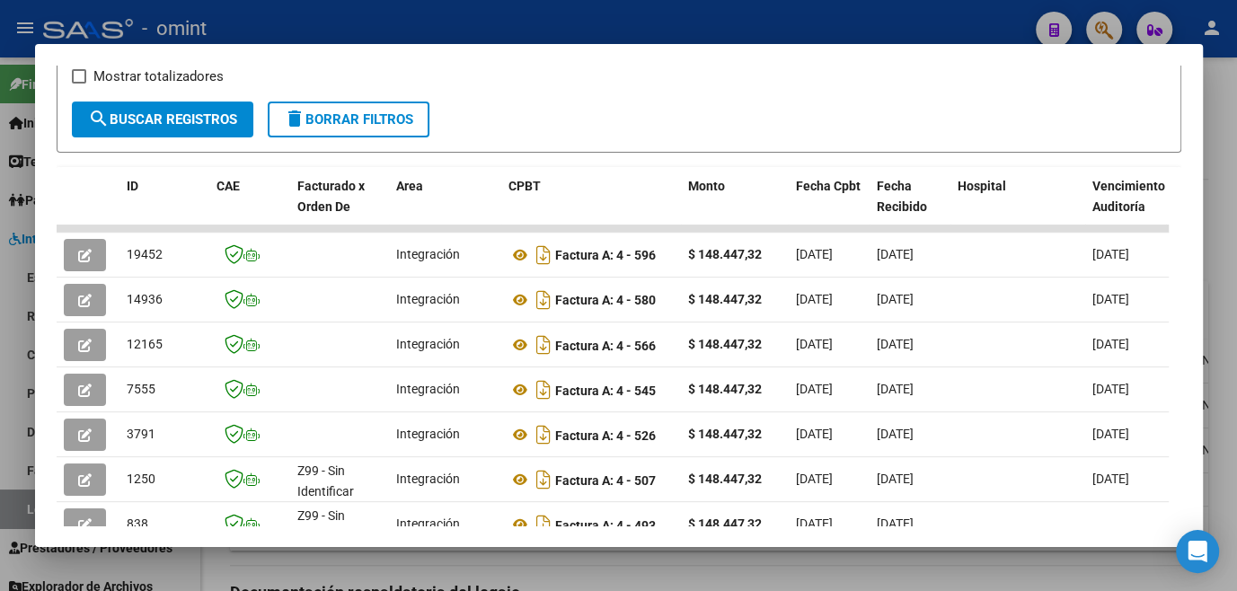
click at [13, 295] on div at bounding box center [618, 295] width 1237 height 591
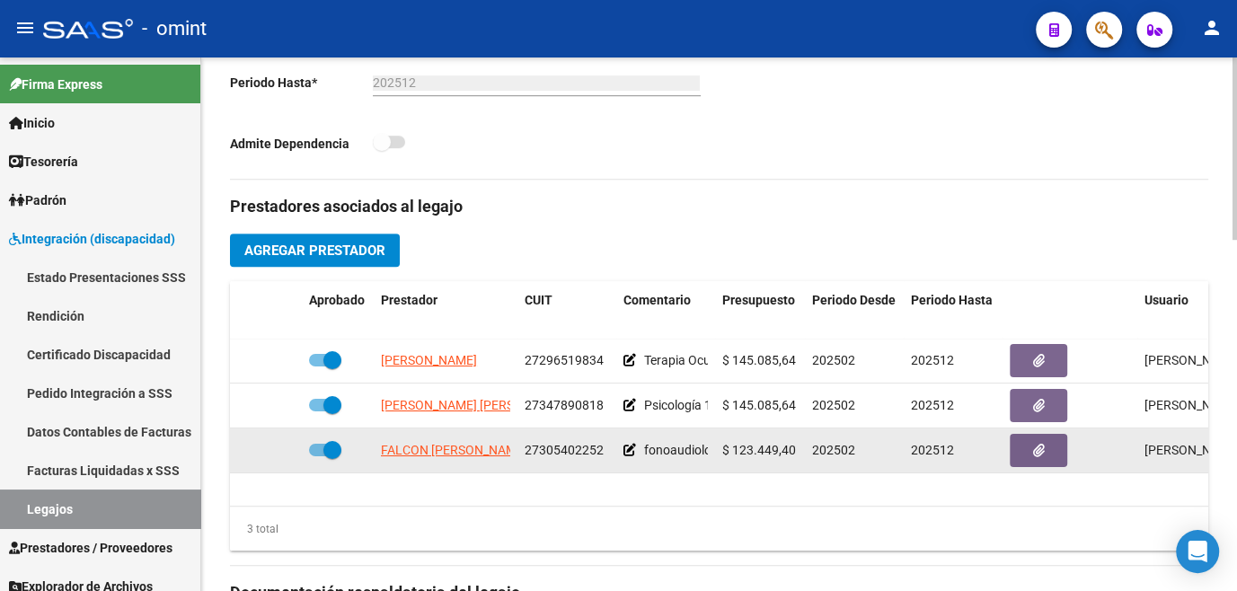
click at [440, 460] on app-link-go-to "FALCON LOURDES AMALIA RAQUEL" at bounding box center [454, 450] width 146 height 21
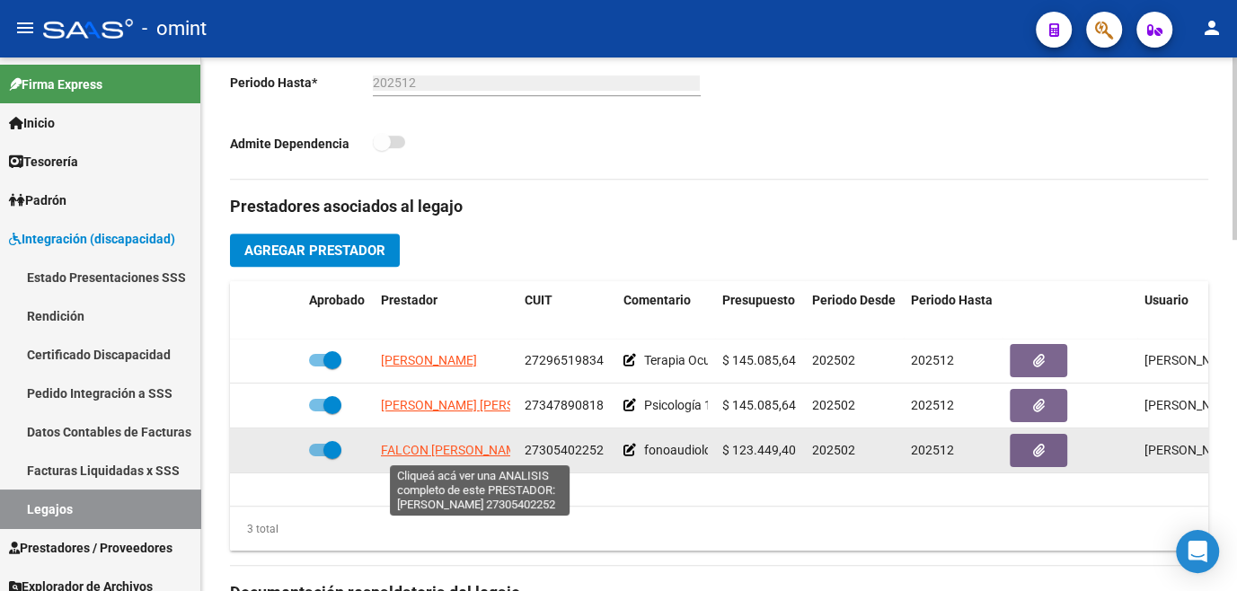
click at [441, 456] on span "FALCON LOURDES AMALIA RAQUEL" at bounding box center [454, 450] width 146 height 14
type textarea "27305402252"
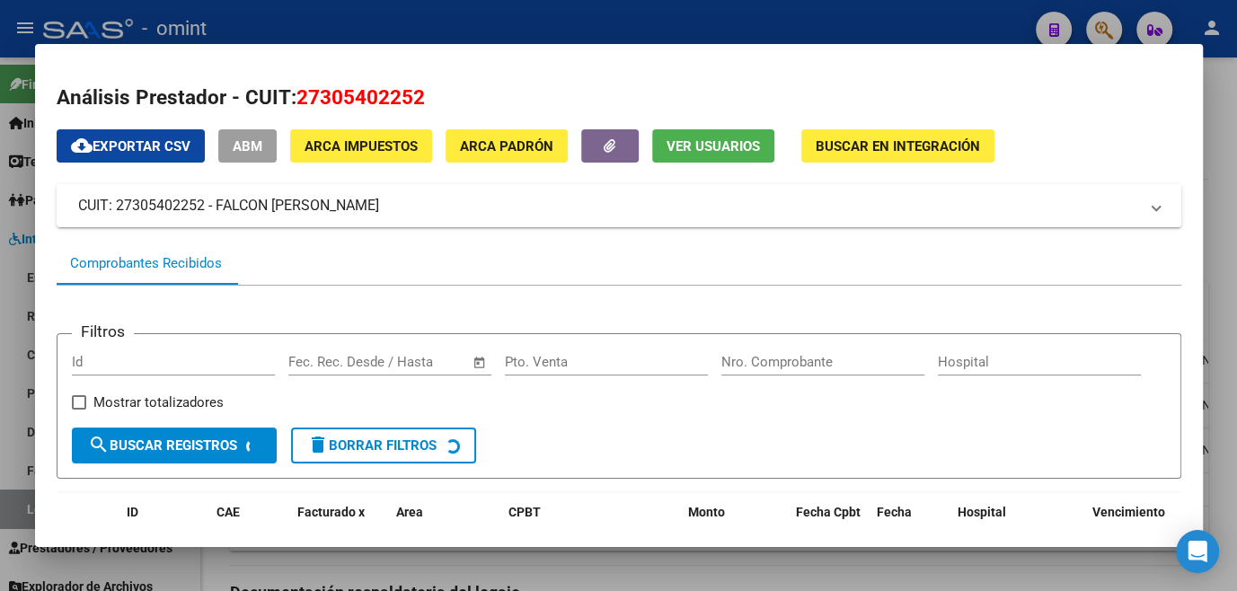
scroll to position [244, 0]
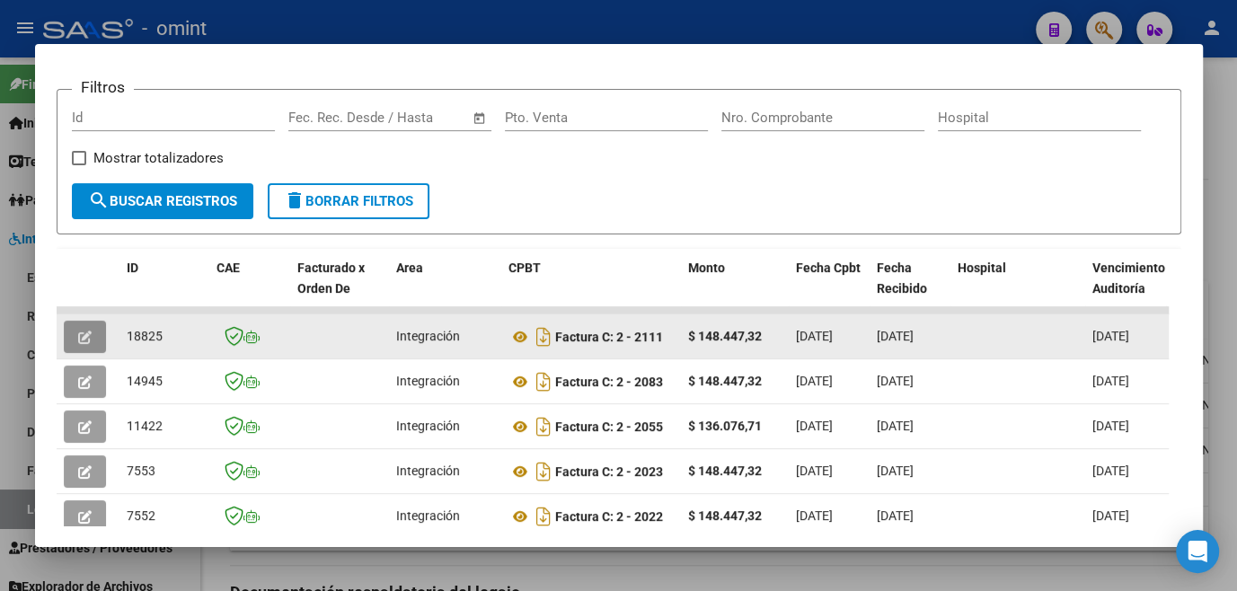
click at [91, 334] on icon "button" at bounding box center [84, 337] width 13 height 13
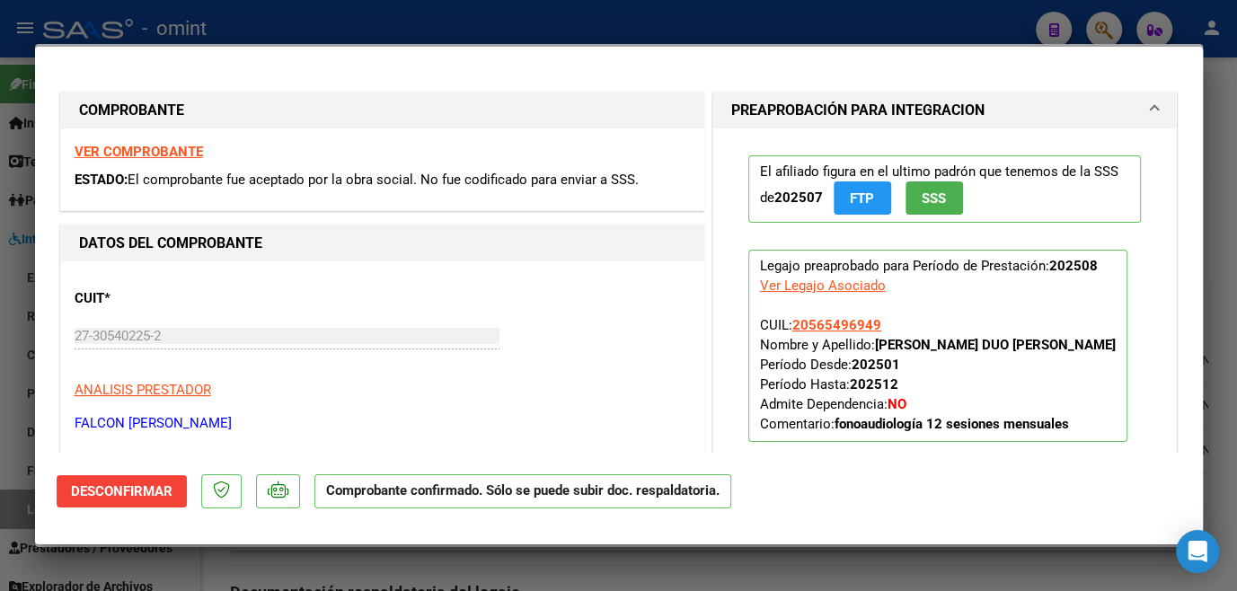
click at [24, 370] on div at bounding box center [618, 295] width 1237 height 591
type input "$ 0,00"
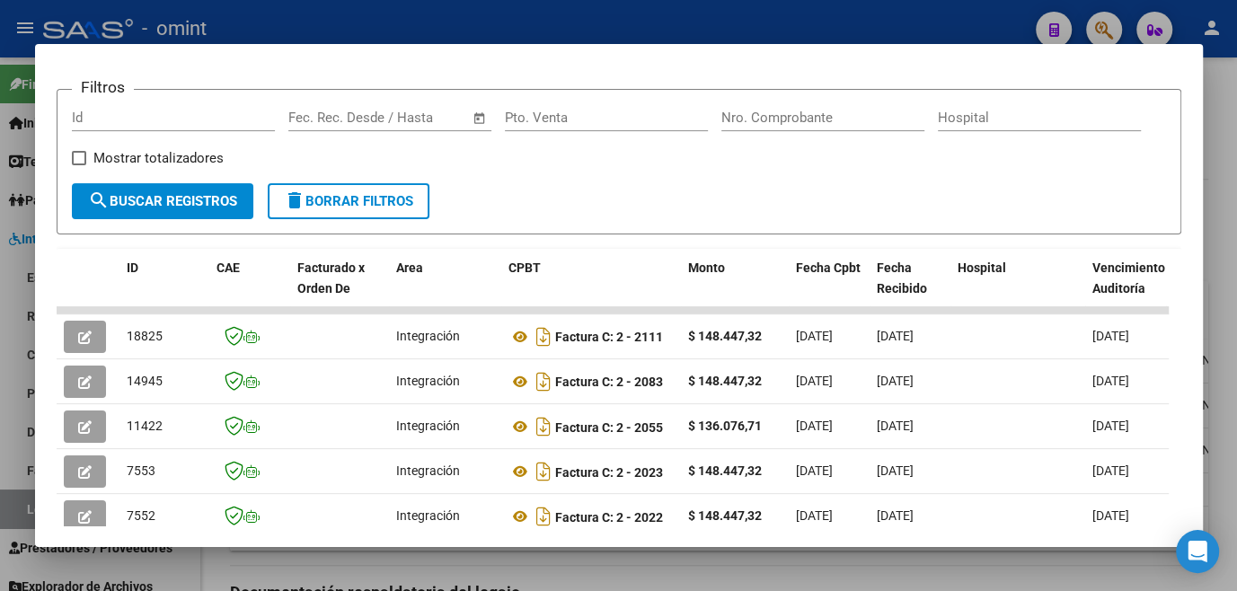
click at [24, 370] on div at bounding box center [618, 295] width 1237 height 591
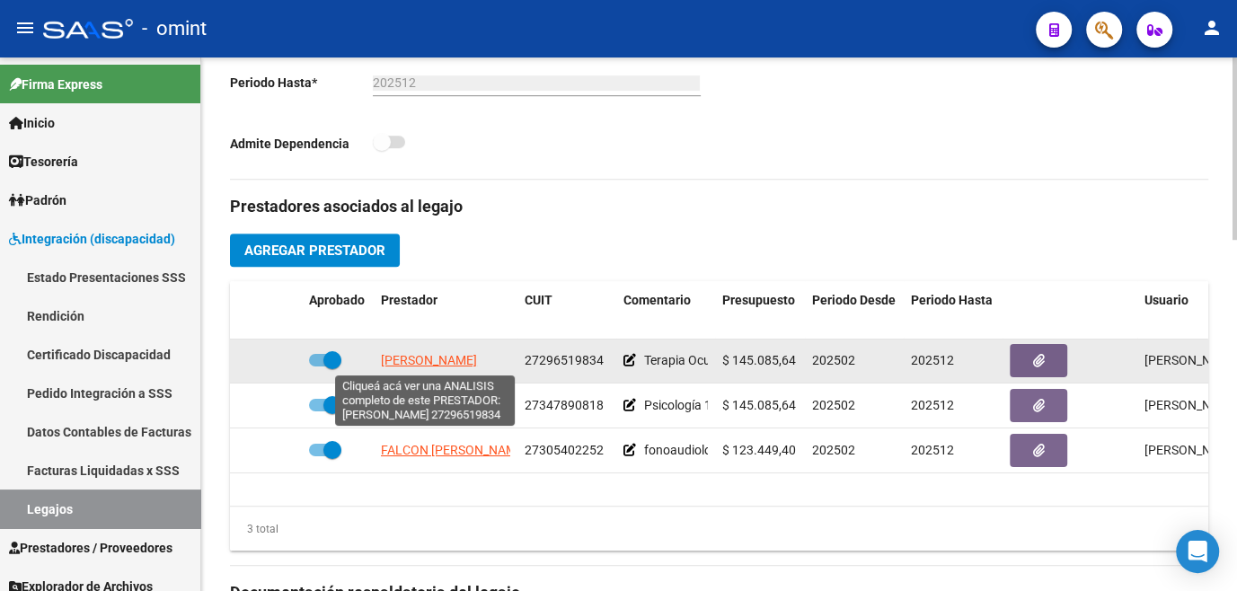
click at [394, 363] on span "BADANO ROCIO" at bounding box center [429, 360] width 96 height 14
type textarea "27296519834"
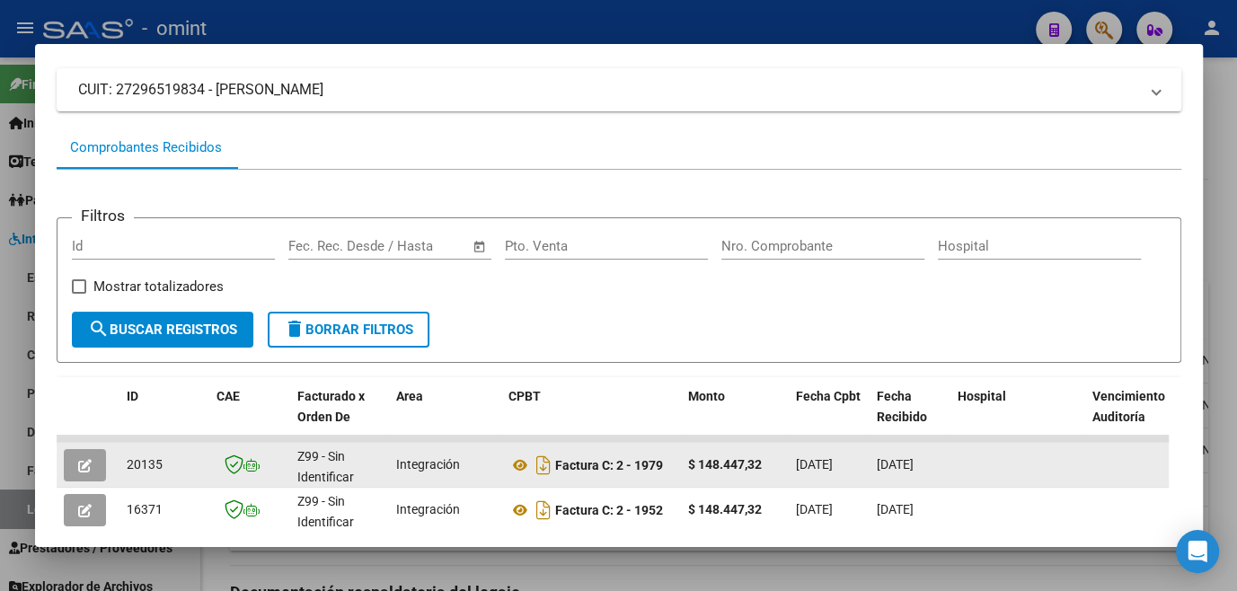
scroll to position [198, 0]
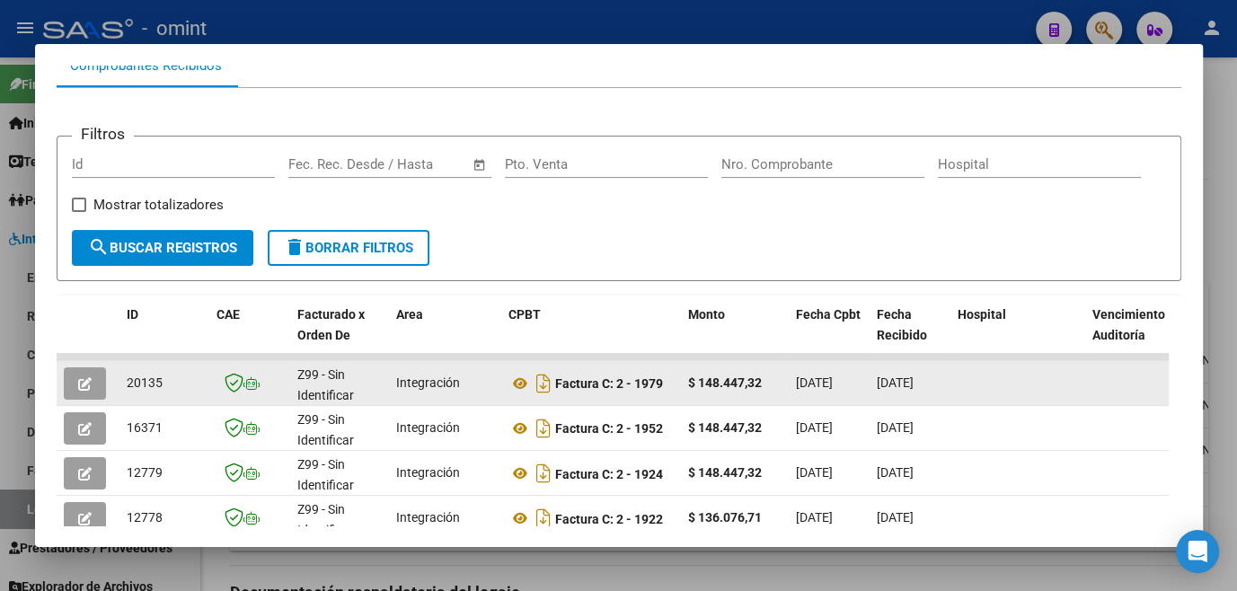
click at [110, 385] on div at bounding box center [88, 384] width 49 height 32
click at [102, 385] on button "button" at bounding box center [85, 384] width 42 height 32
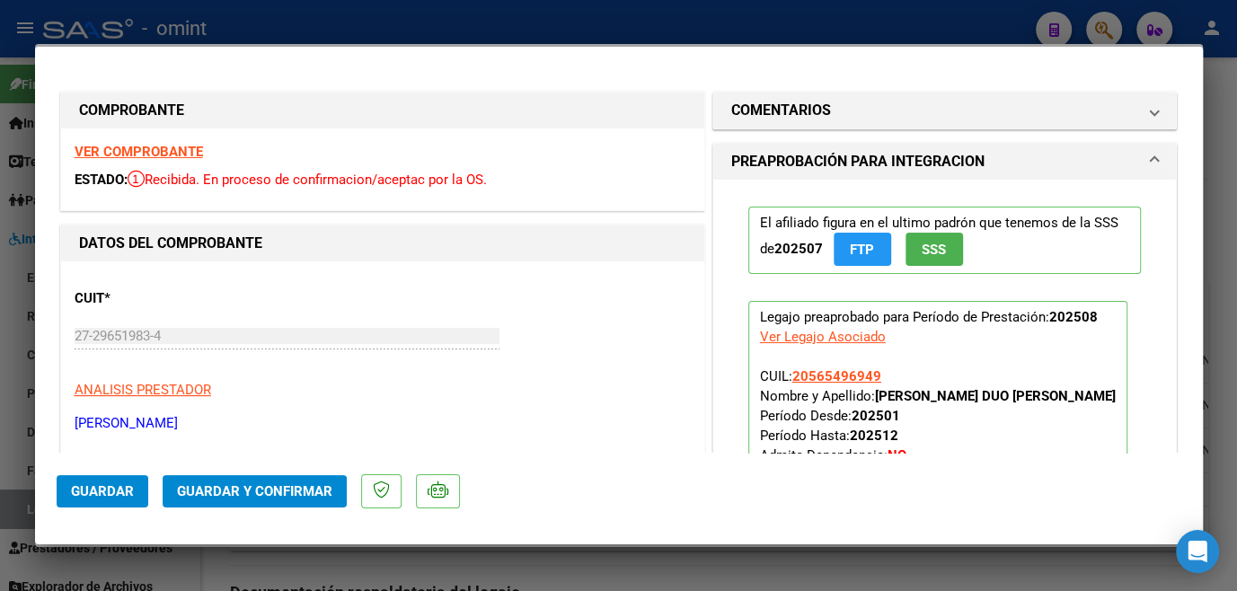
scroll to position [326, 0]
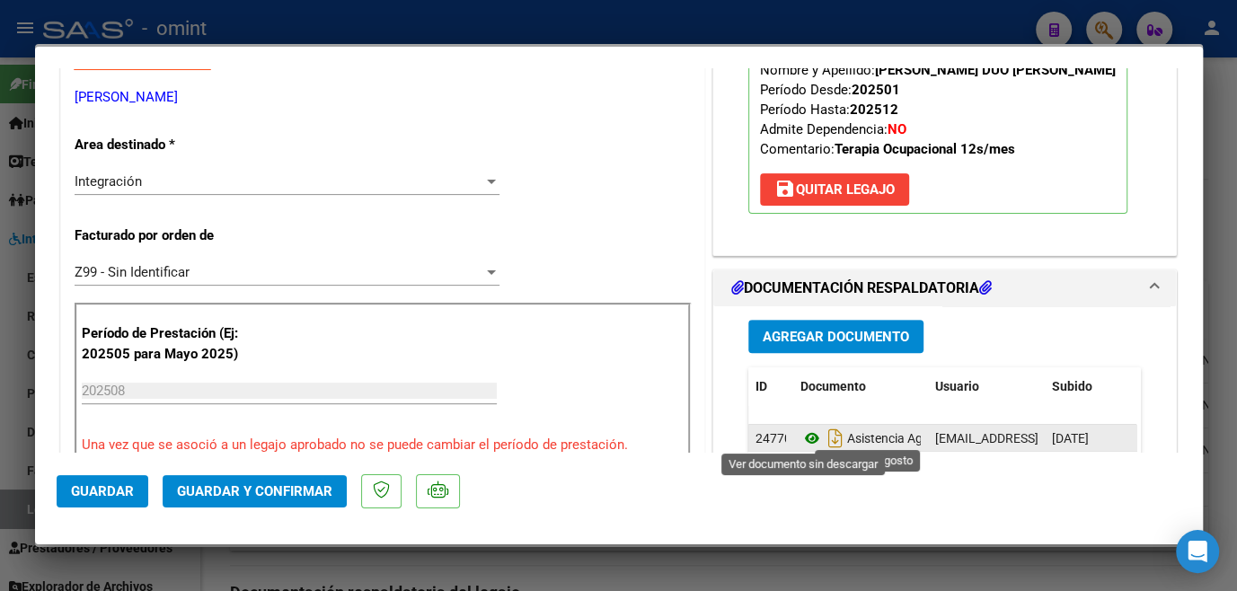
click at [804, 438] on icon at bounding box center [812, 439] width 23 height 22
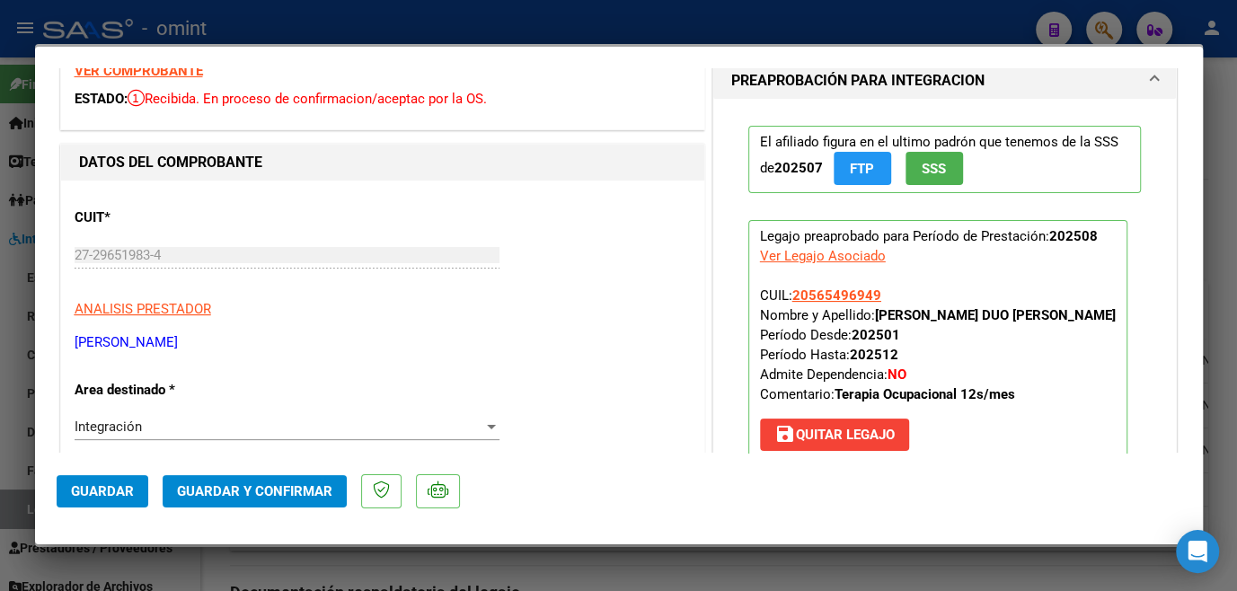
scroll to position [0, 0]
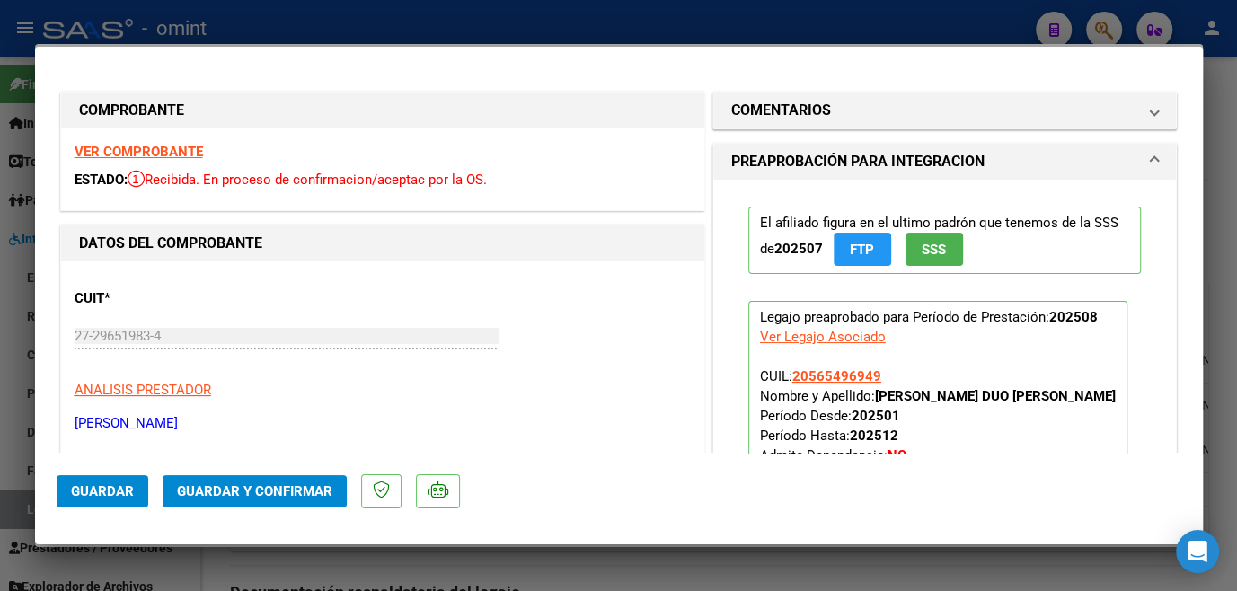
click at [178, 153] on strong "VER COMPROBANTE" at bounding box center [139, 152] width 128 height 16
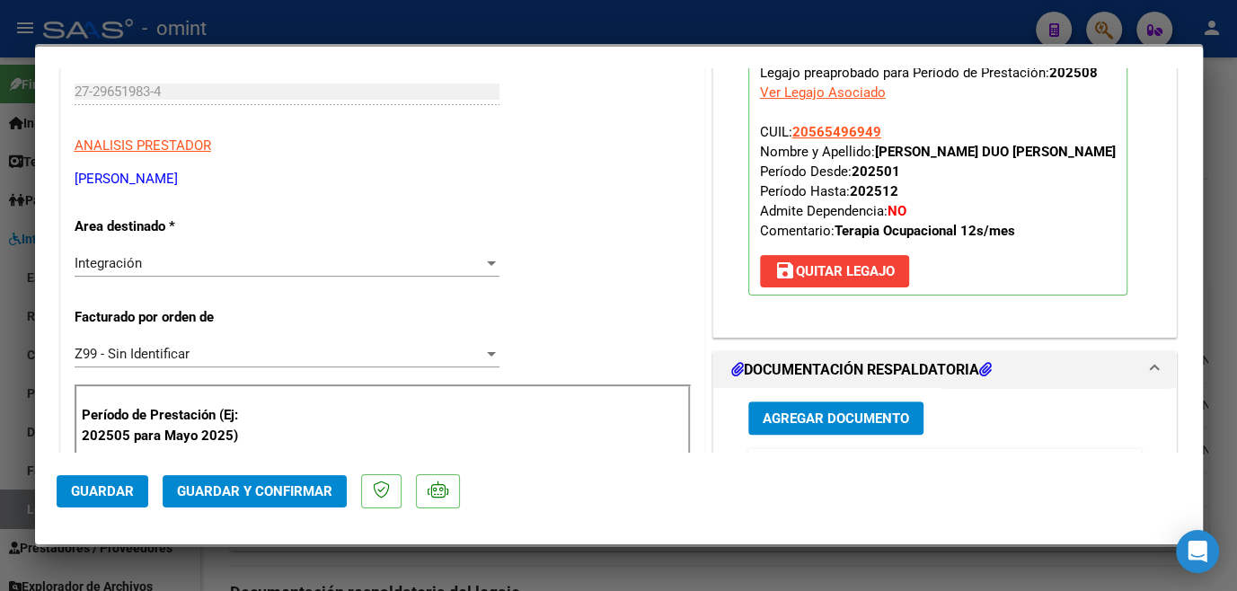
click at [198, 361] on div "Z99 - Sin Identificar Seleccionar Gerenciador" at bounding box center [287, 354] width 425 height 27
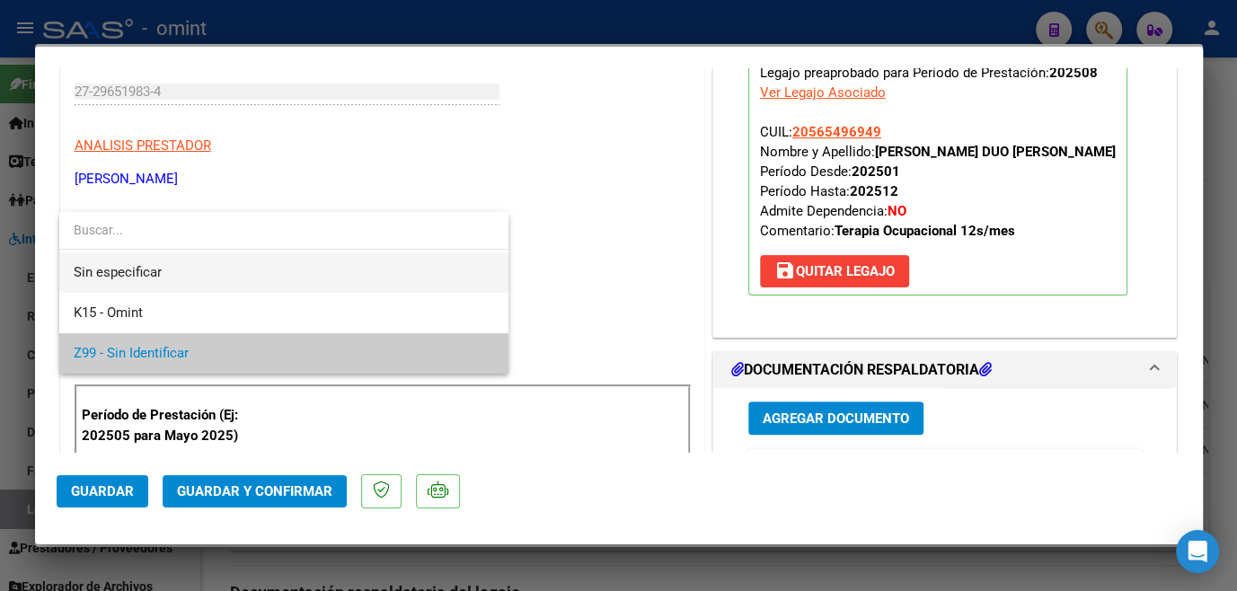
click at [180, 279] on span "Sin especificar" at bounding box center [284, 272] width 421 height 40
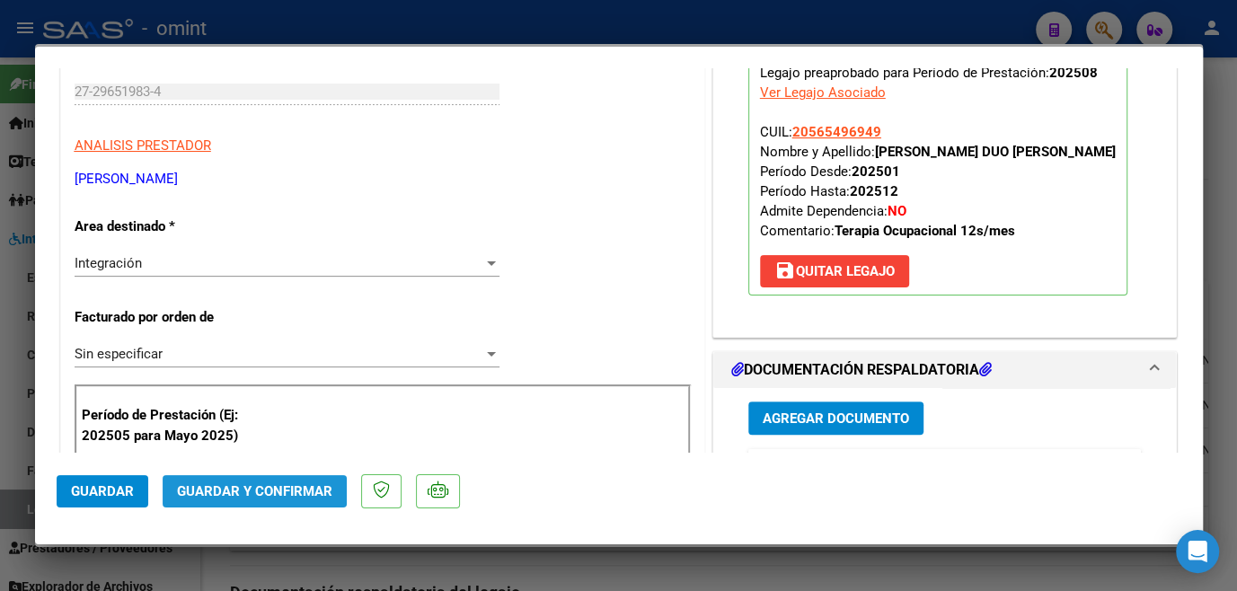
click at [252, 478] on button "Guardar y Confirmar" at bounding box center [255, 491] width 184 height 32
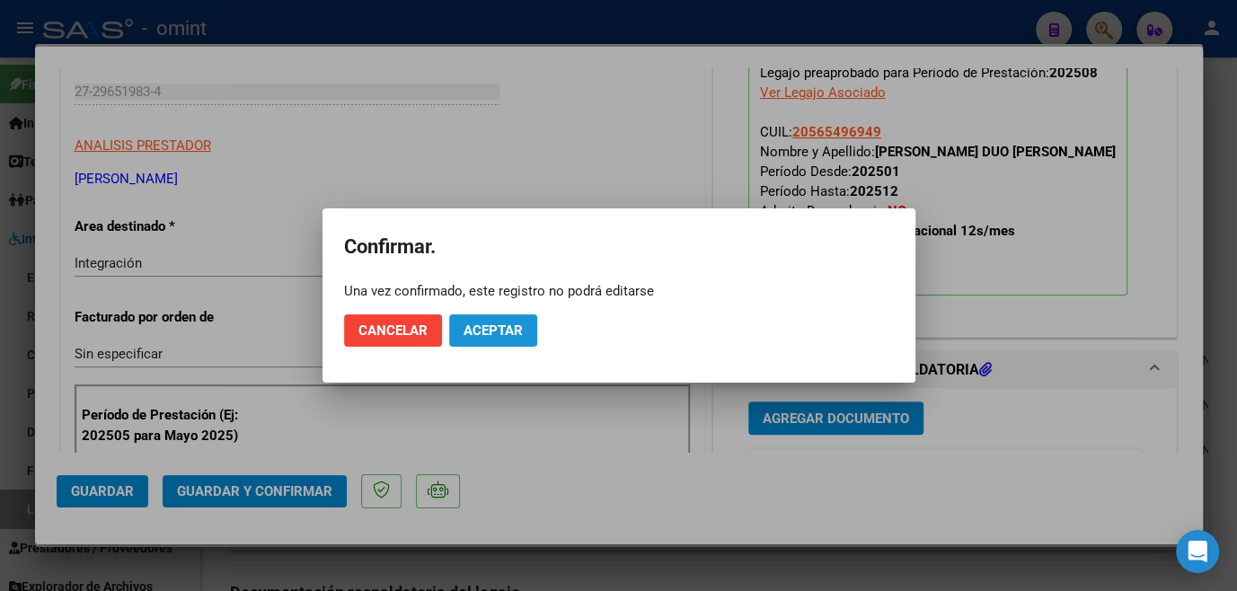
click at [487, 334] on span "Aceptar" at bounding box center [493, 331] width 59 height 16
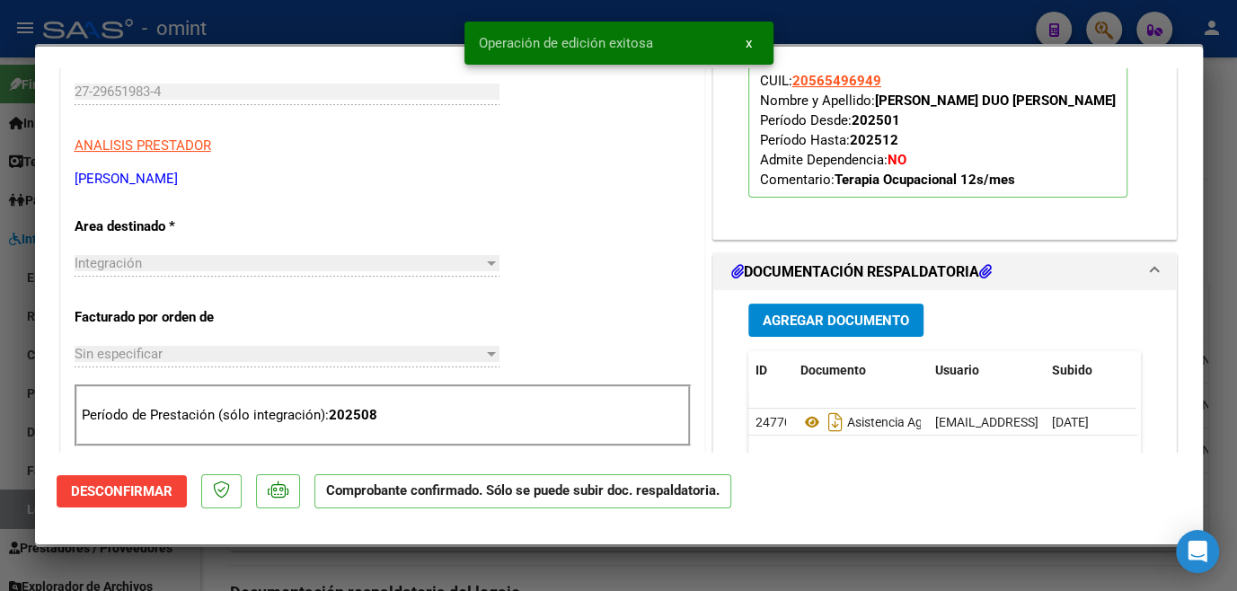
click at [334, 562] on div at bounding box center [618, 295] width 1237 height 591
type input "$ 0,00"
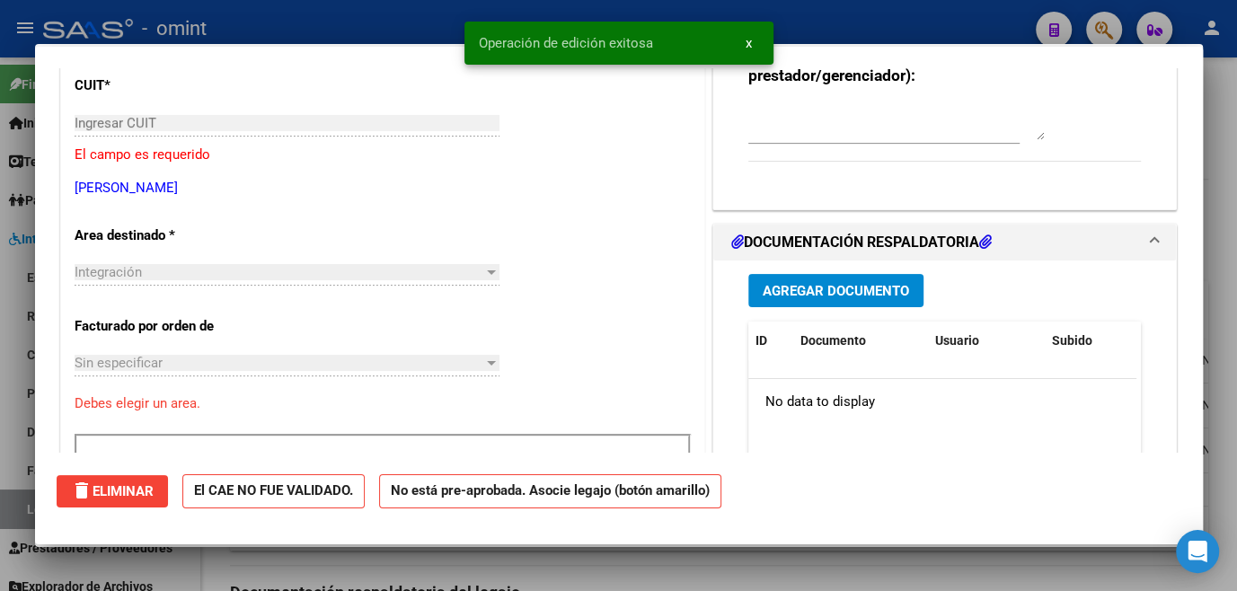
scroll to position [0, 0]
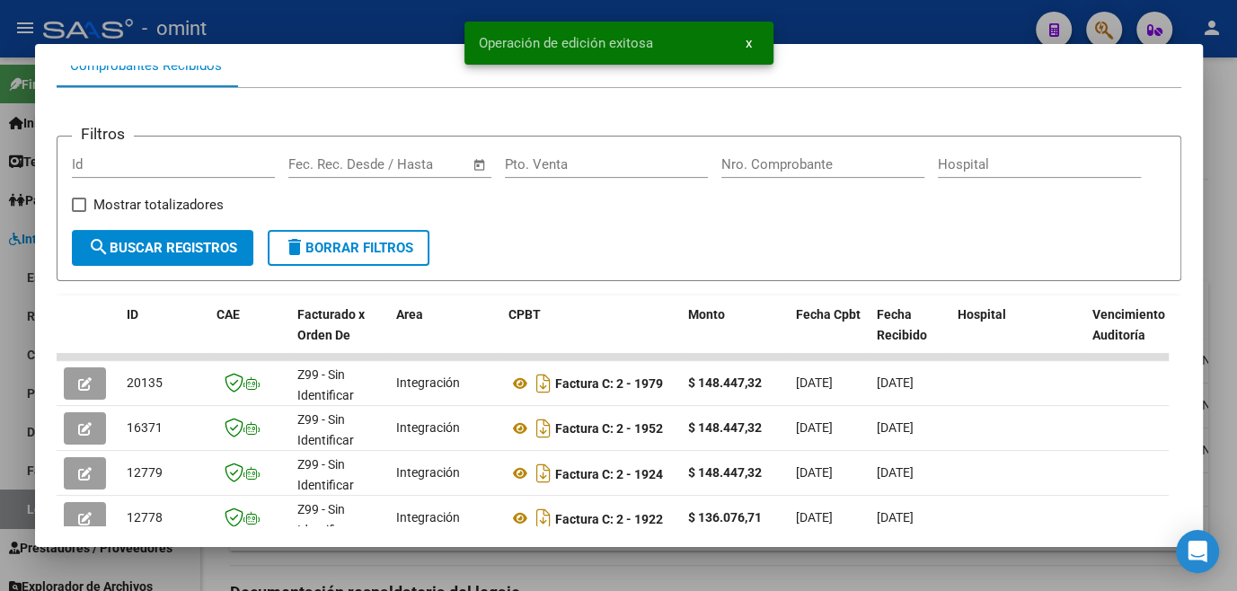
click at [334, 562] on div at bounding box center [618, 295] width 1237 height 591
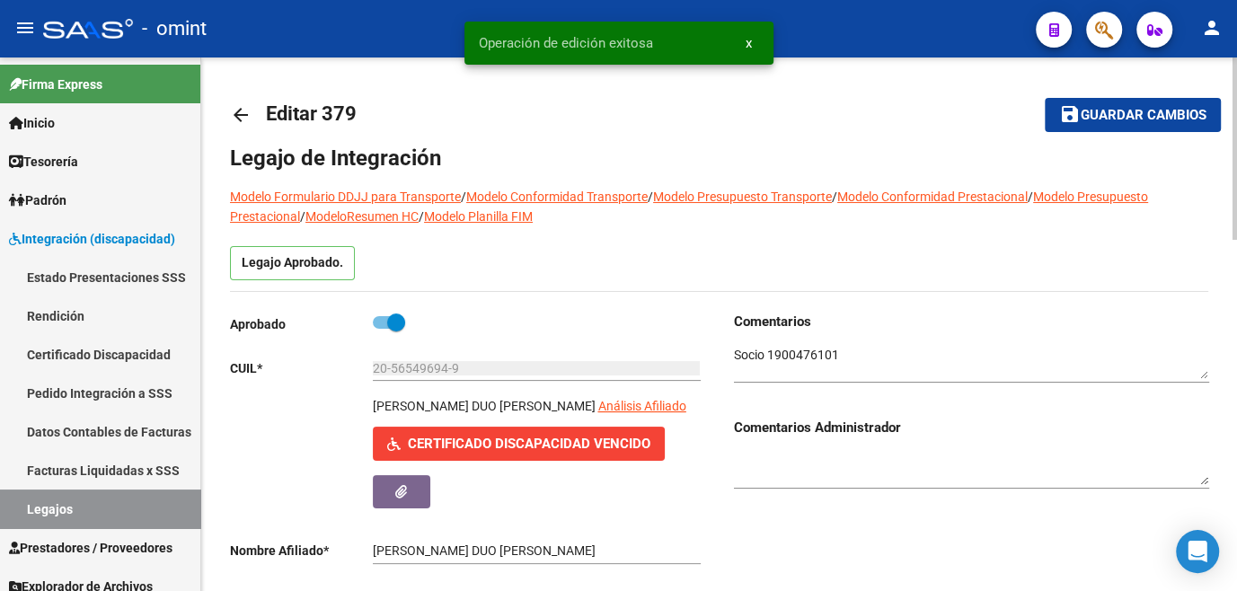
click at [1100, 115] on span "Guardar cambios" at bounding box center [1144, 116] width 126 height 16
click at [114, 508] on link "Legajos" at bounding box center [100, 509] width 200 height 39
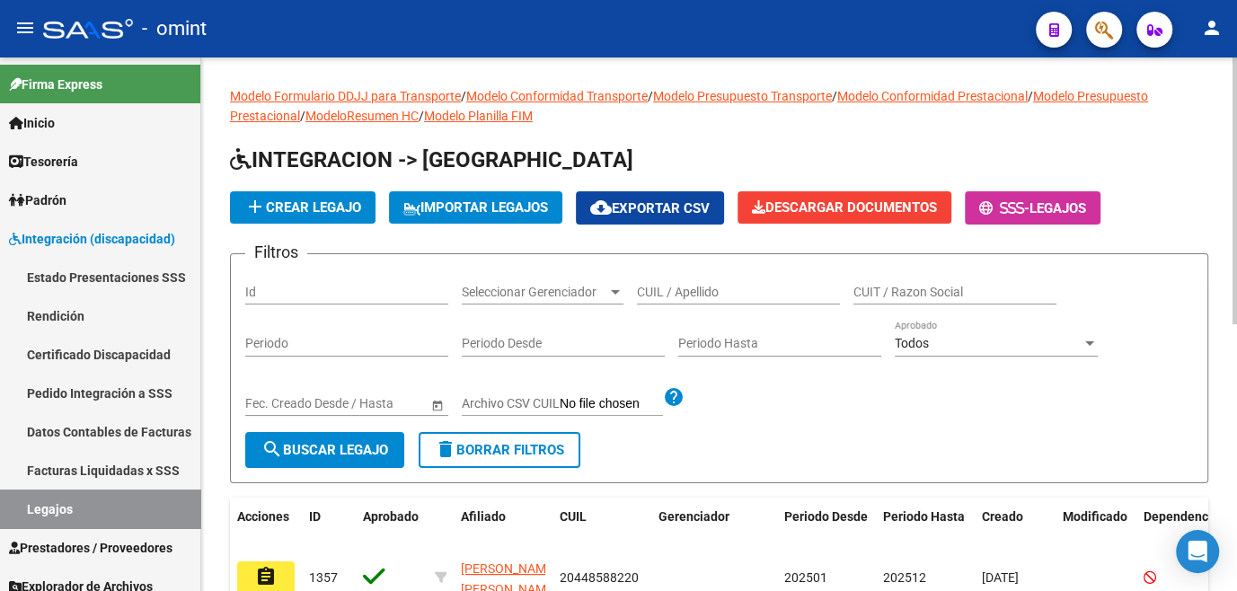
click at [706, 288] on input "CUIL / Apellido" at bounding box center [738, 292] width 203 height 15
type input "ORONS"
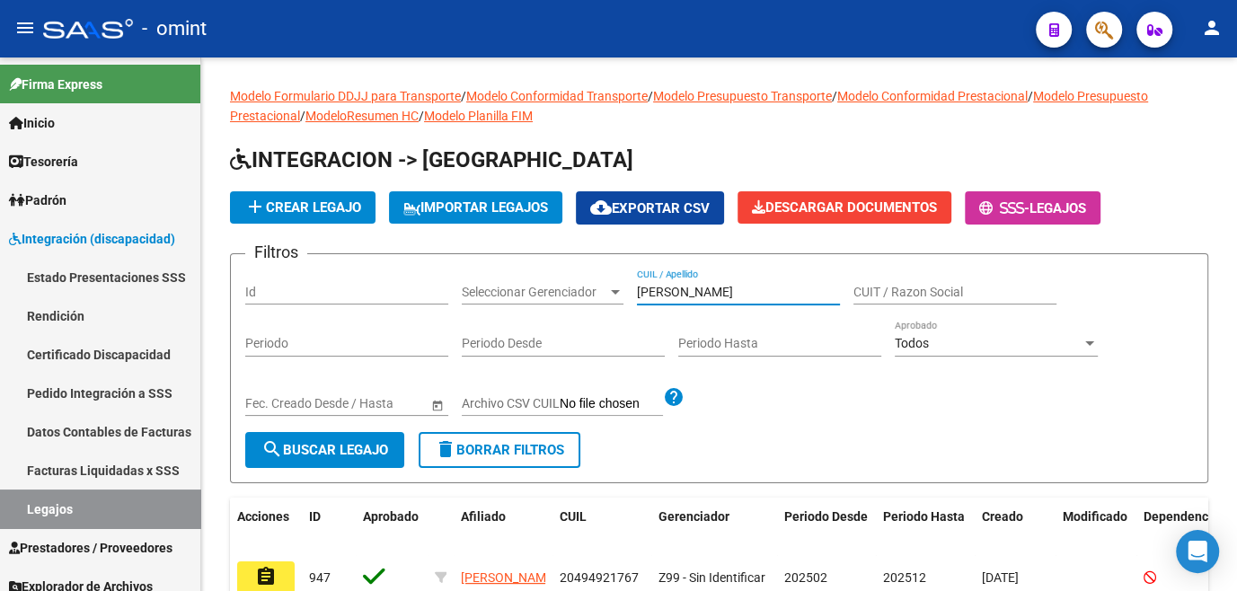
click at [262, 574] on mat-icon "assignment" at bounding box center [266, 577] width 22 height 22
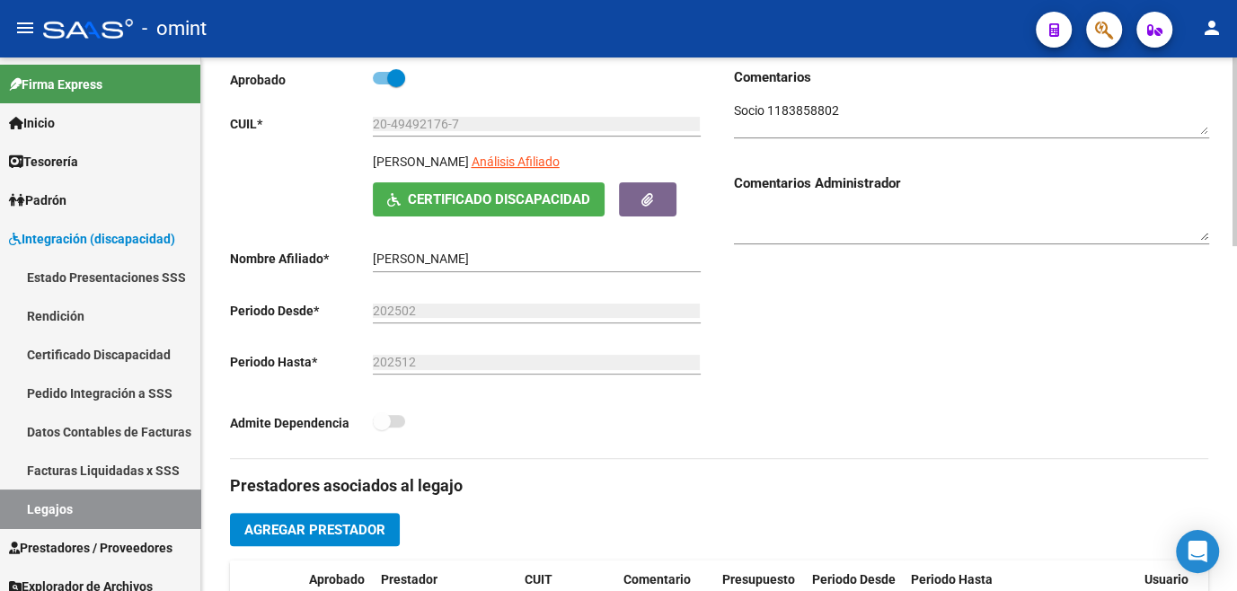
scroll to position [408, 0]
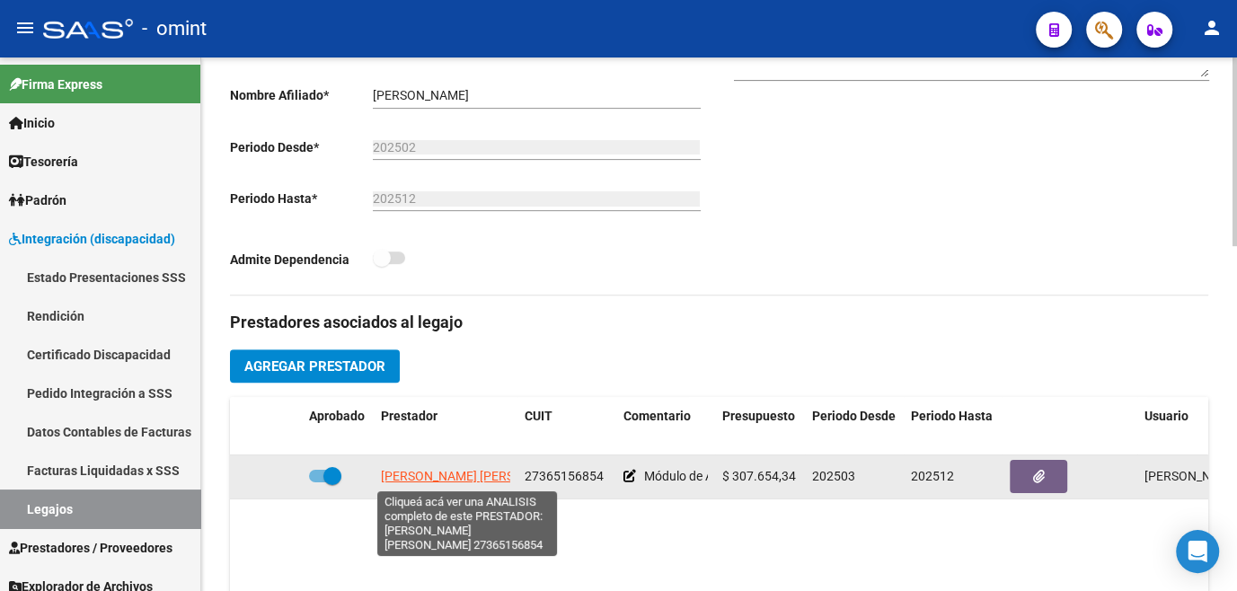
click at [418, 482] on span "GALARZA MARIA MAGDALENA" at bounding box center [478, 476] width 195 height 14
type textarea "27365156854"
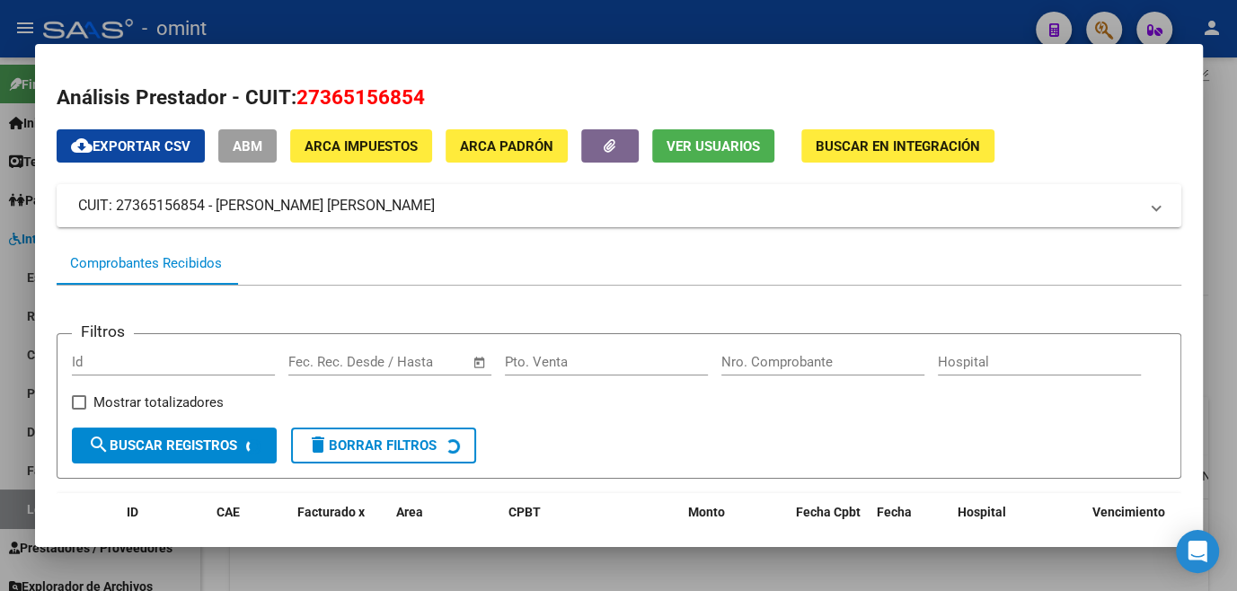
scroll to position [116, 0]
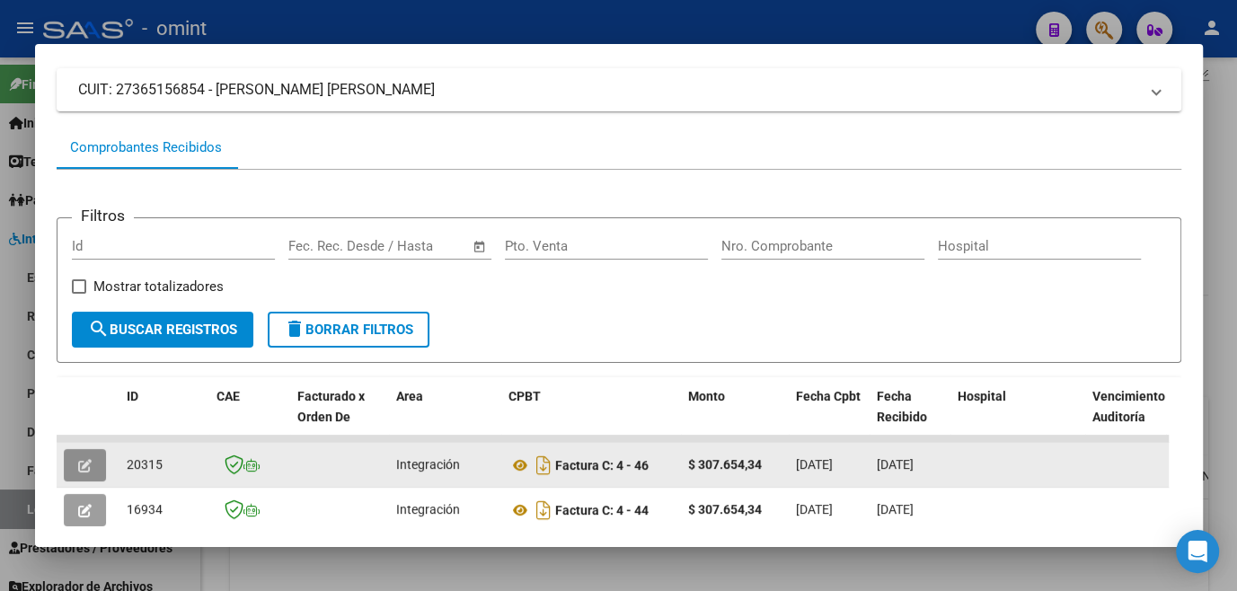
click at [72, 466] on button "button" at bounding box center [85, 465] width 42 height 32
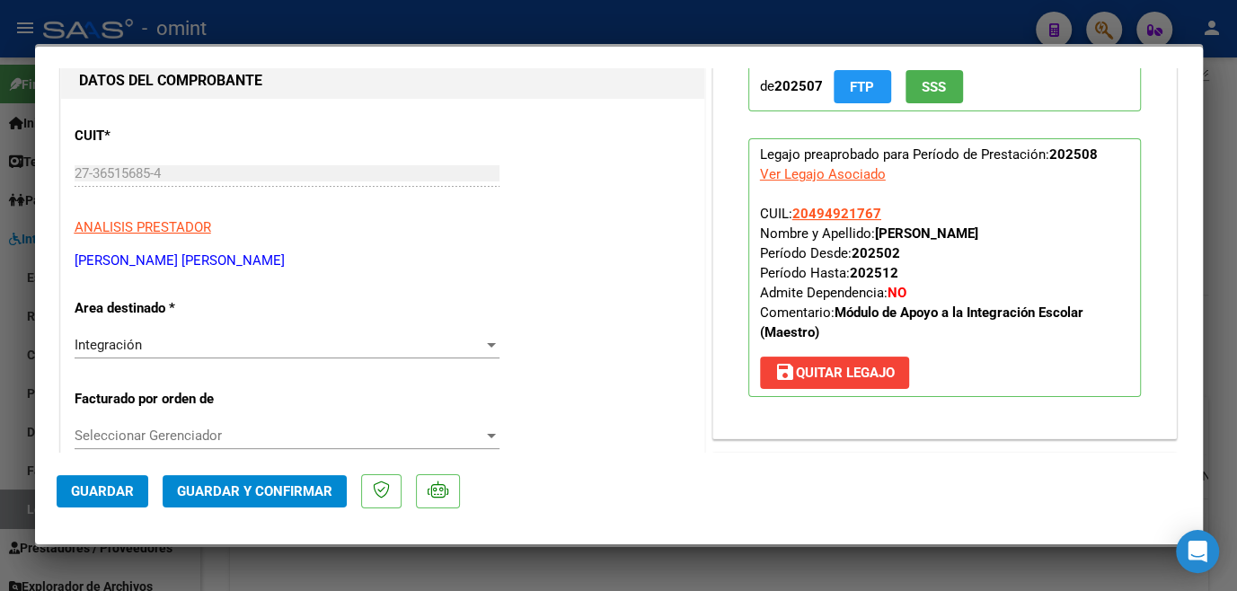
scroll to position [0, 0]
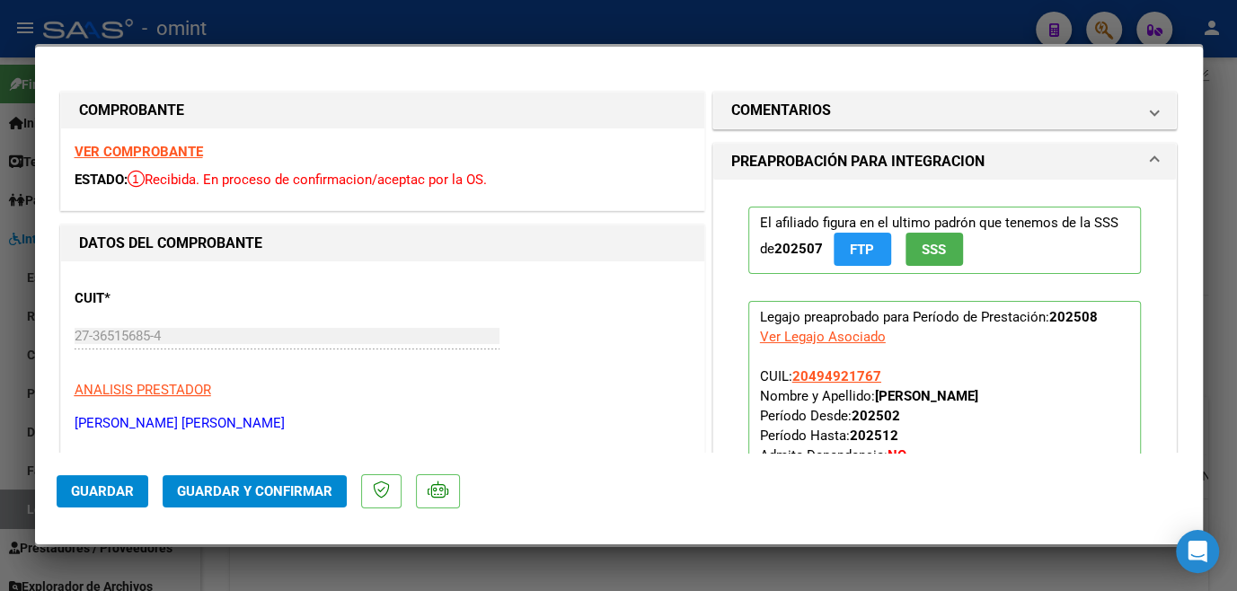
click at [188, 157] on strong "VER COMPROBANTE" at bounding box center [139, 152] width 128 height 16
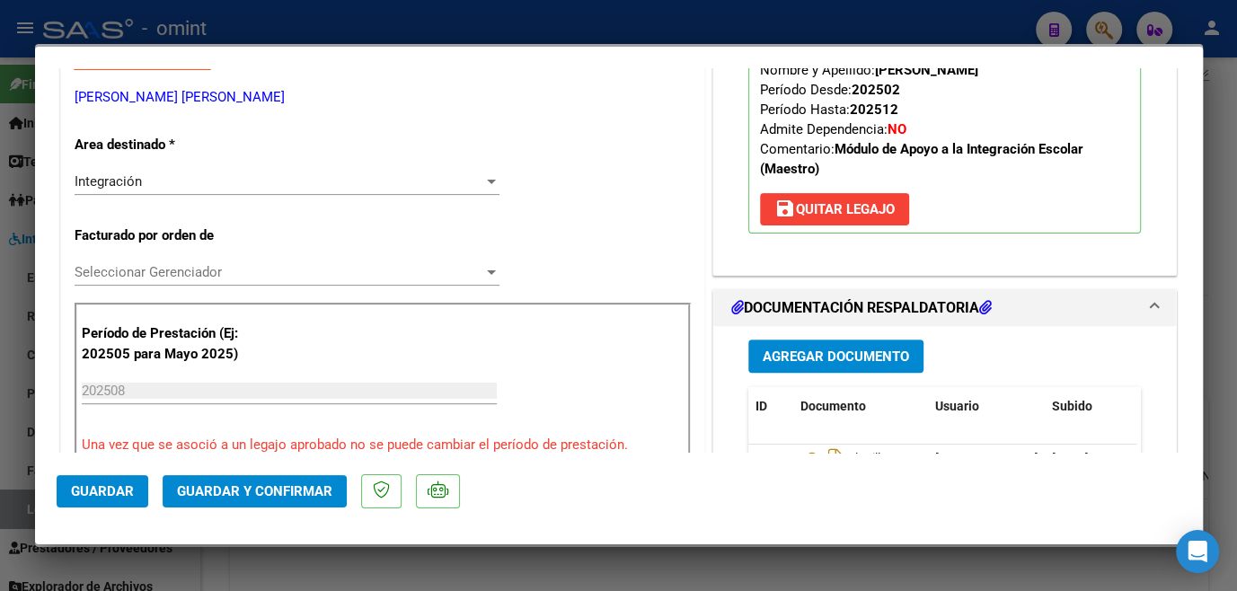
scroll to position [490, 0]
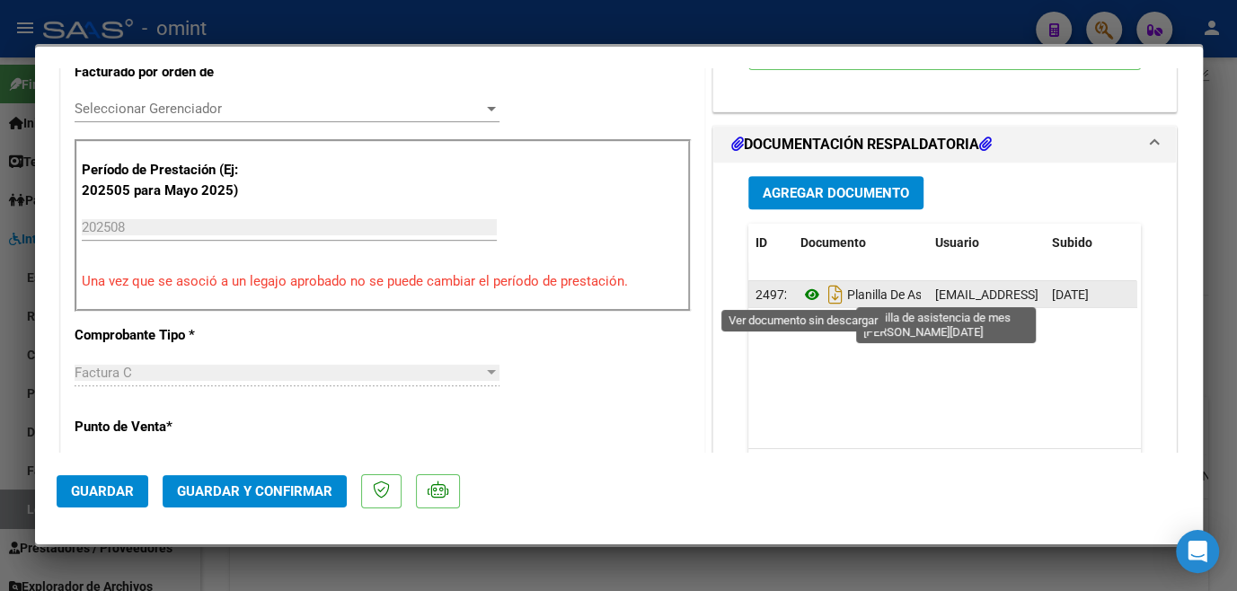
click at [801, 295] on icon at bounding box center [812, 295] width 23 height 22
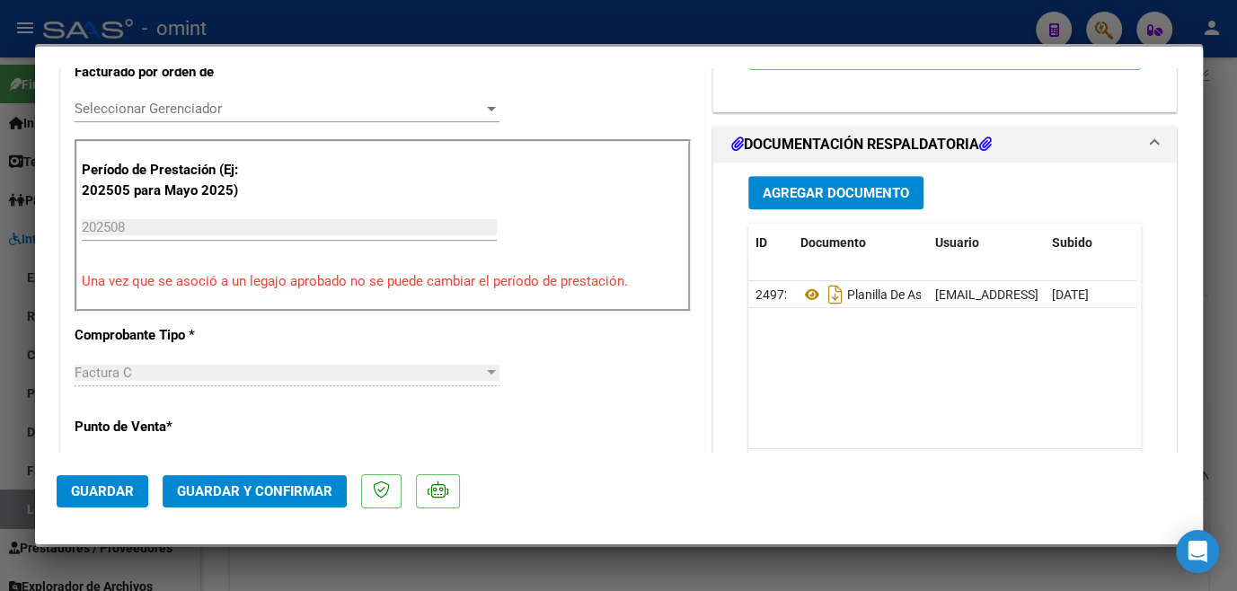
click at [263, 105] on span "Seleccionar Gerenciador" at bounding box center [279, 109] width 409 height 16
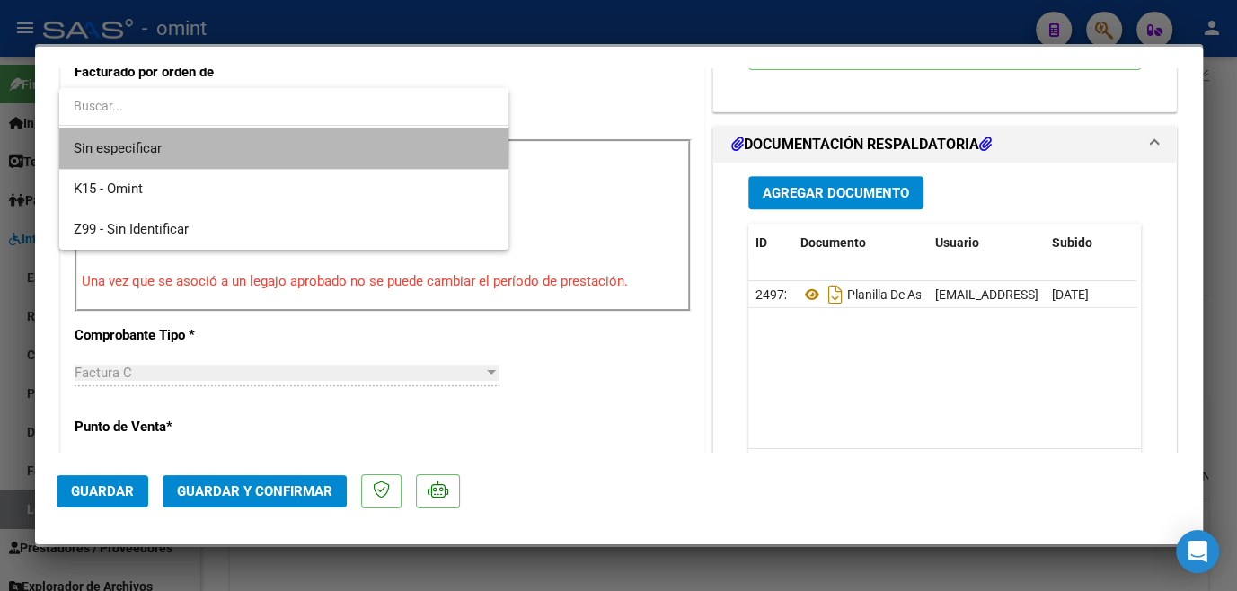
click at [209, 147] on span "Sin especificar" at bounding box center [284, 148] width 421 height 40
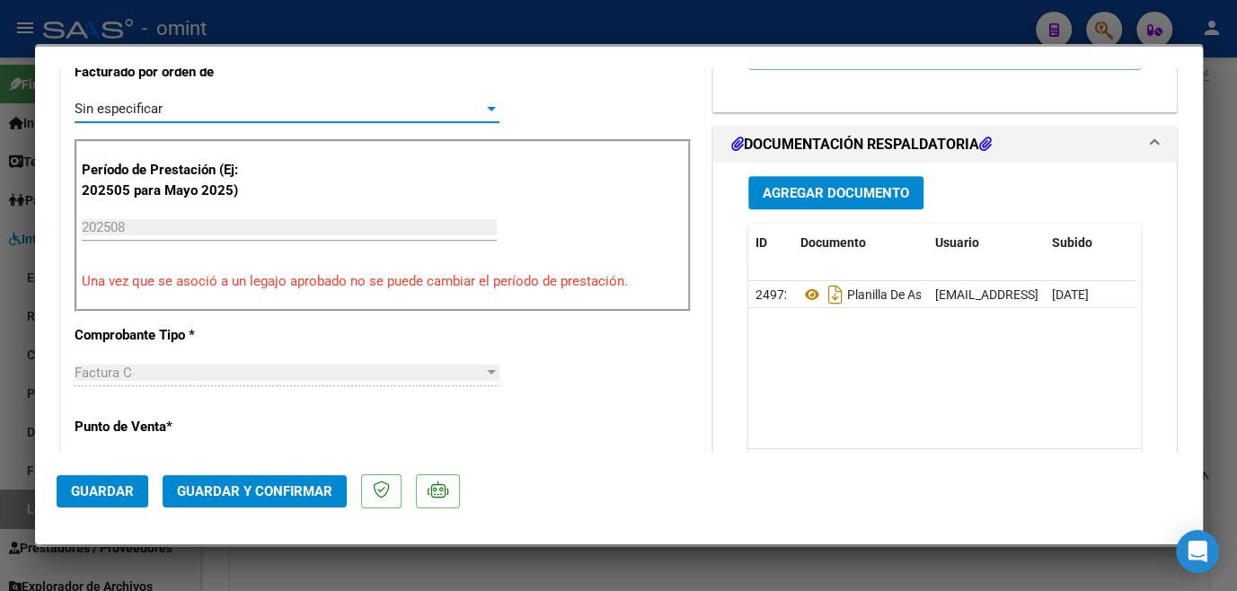
click at [223, 495] on span "Guardar y Confirmar" at bounding box center [254, 491] width 155 height 16
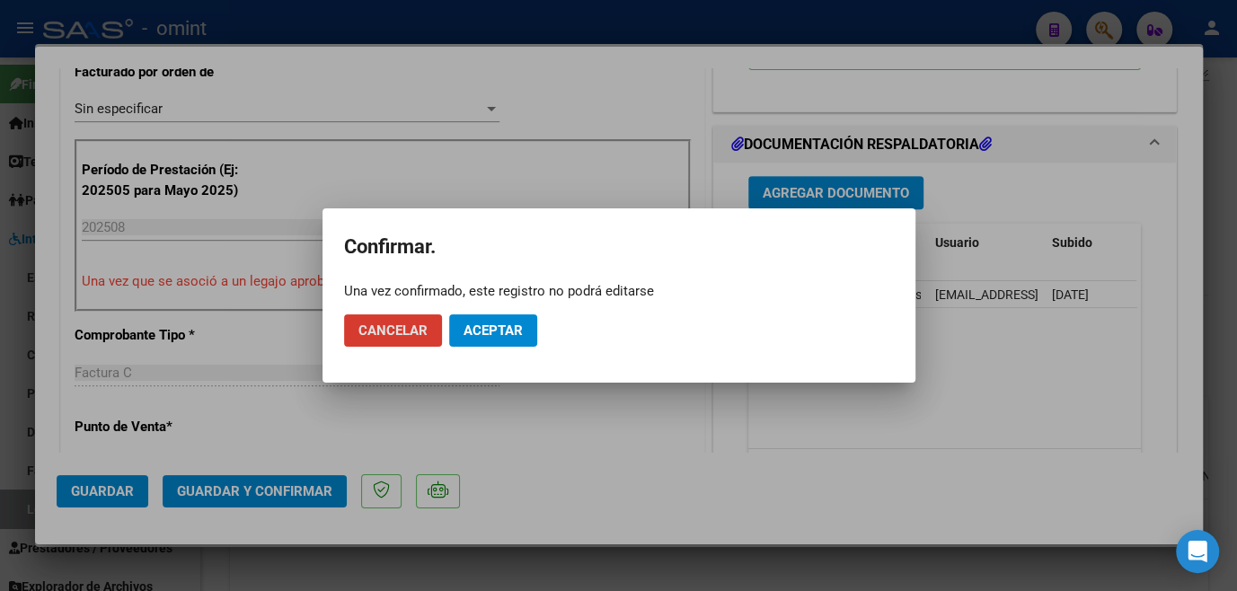
click at [476, 342] on button "Aceptar" at bounding box center [493, 330] width 88 height 32
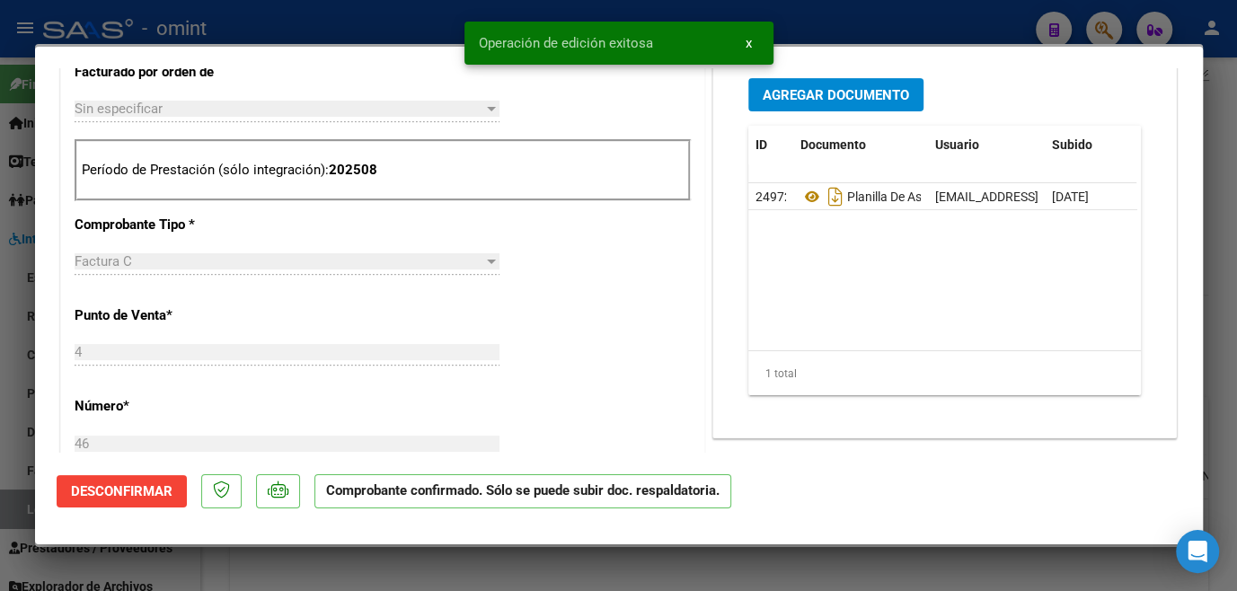
click at [376, 569] on div at bounding box center [618, 295] width 1237 height 591
type input "$ 0,00"
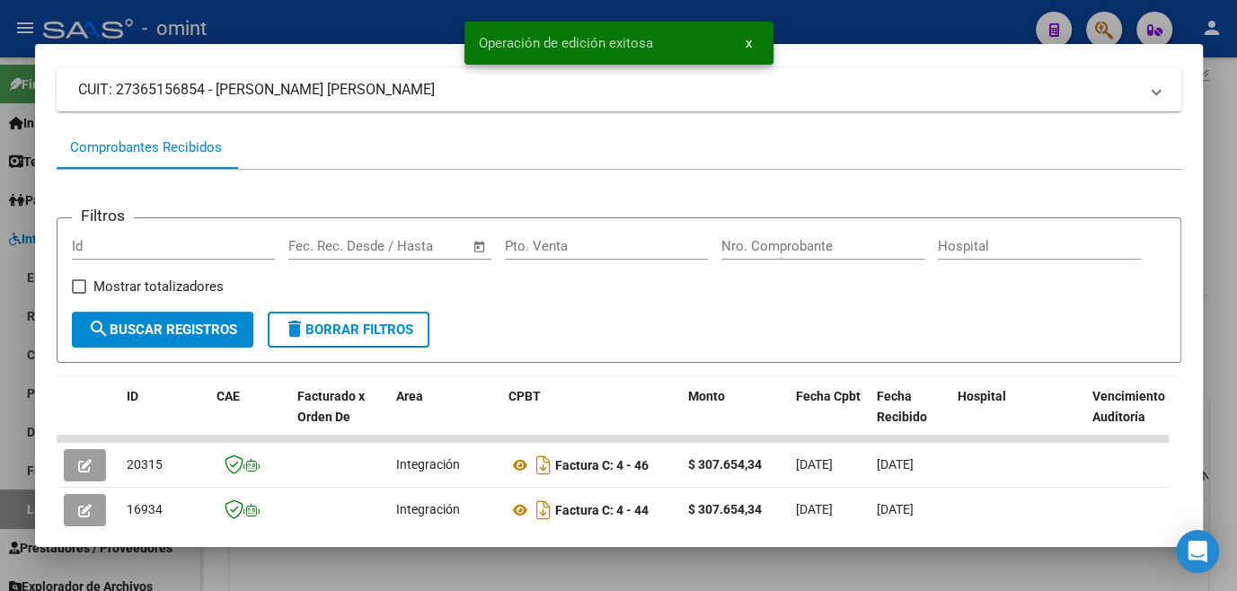
click at [376, 569] on div at bounding box center [618, 295] width 1237 height 591
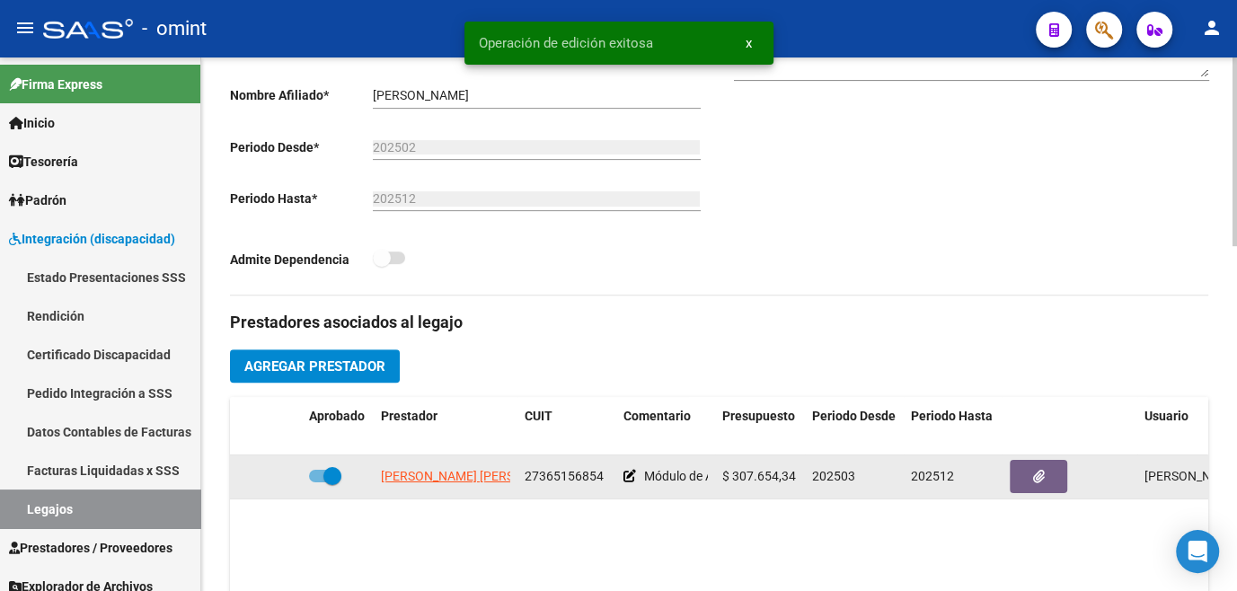
click at [617, 478] on datatable-body-cell "Módulo de Apoyo a la Integración Escolar (Maestro)" at bounding box center [665, 477] width 99 height 44
click at [618, 475] on datatable-body-cell "Módulo de Apoyo a la Integración Escolar (Maestro)" at bounding box center [665, 477] width 99 height 44
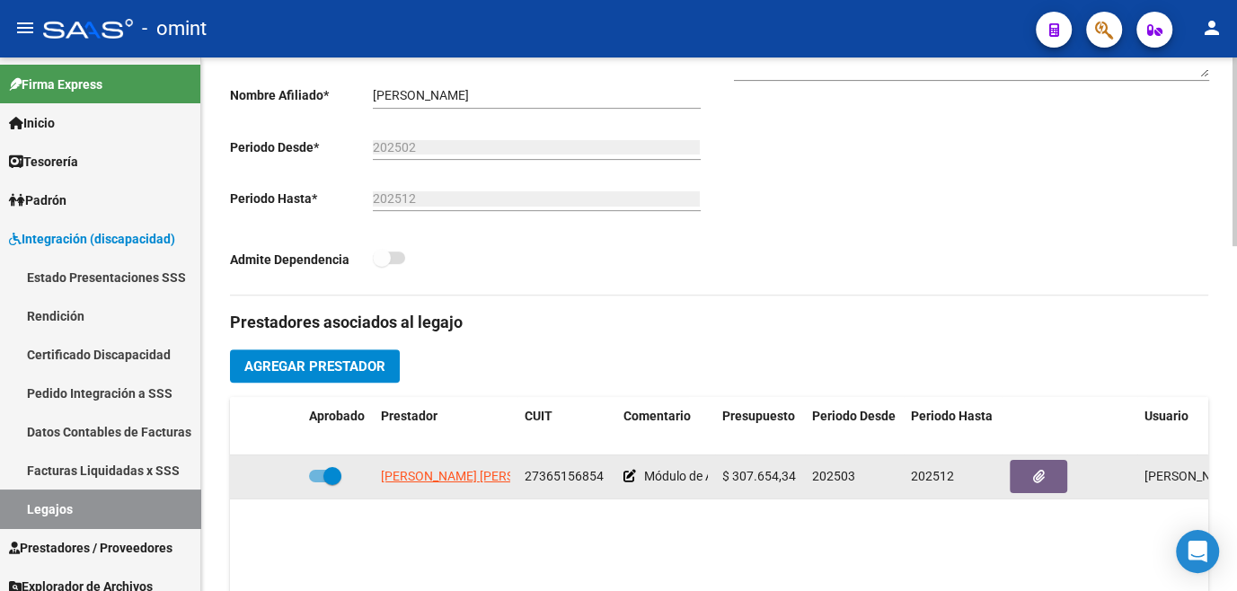
click at [630, 480] on icon at bounding box center [630, 476] width 13 height 13
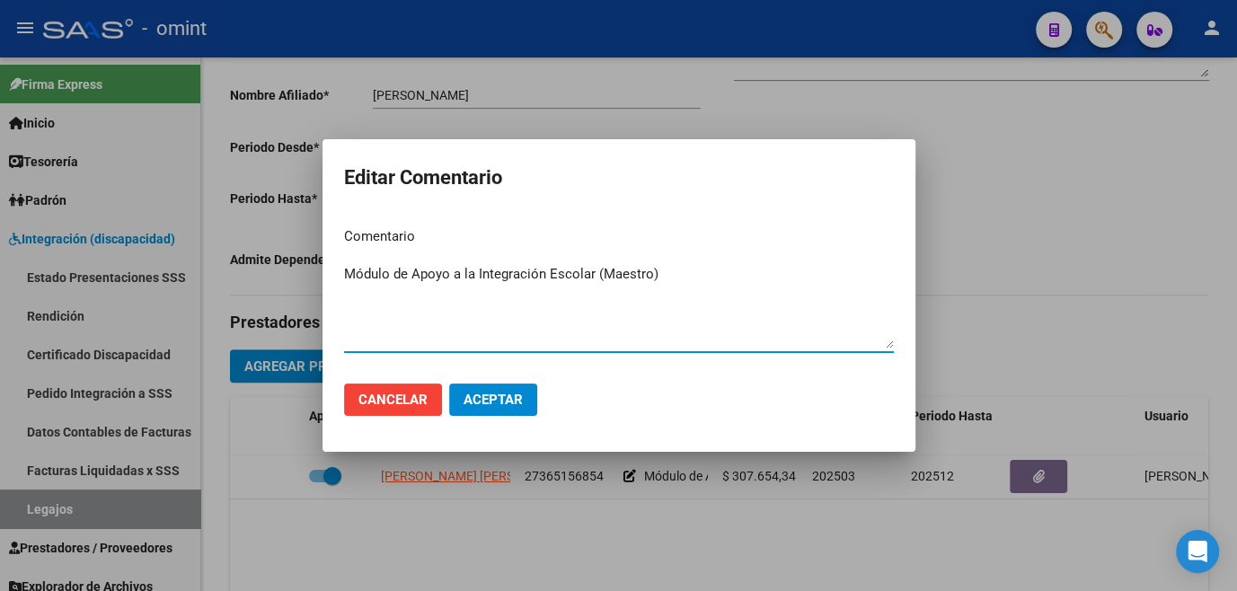
drag, startPoint x: 596, startPoint y: 273, endPoint x: 310, endPoint y: 281, distance: 285.9
click at [310, 281] on div "Editar Comentario Comentario Módulo de Apoyo a la Integración Escolar (Maestro)…" at bounding box center [618, 295] width 1237 height 591
type textarea "MIE (Maestro)"
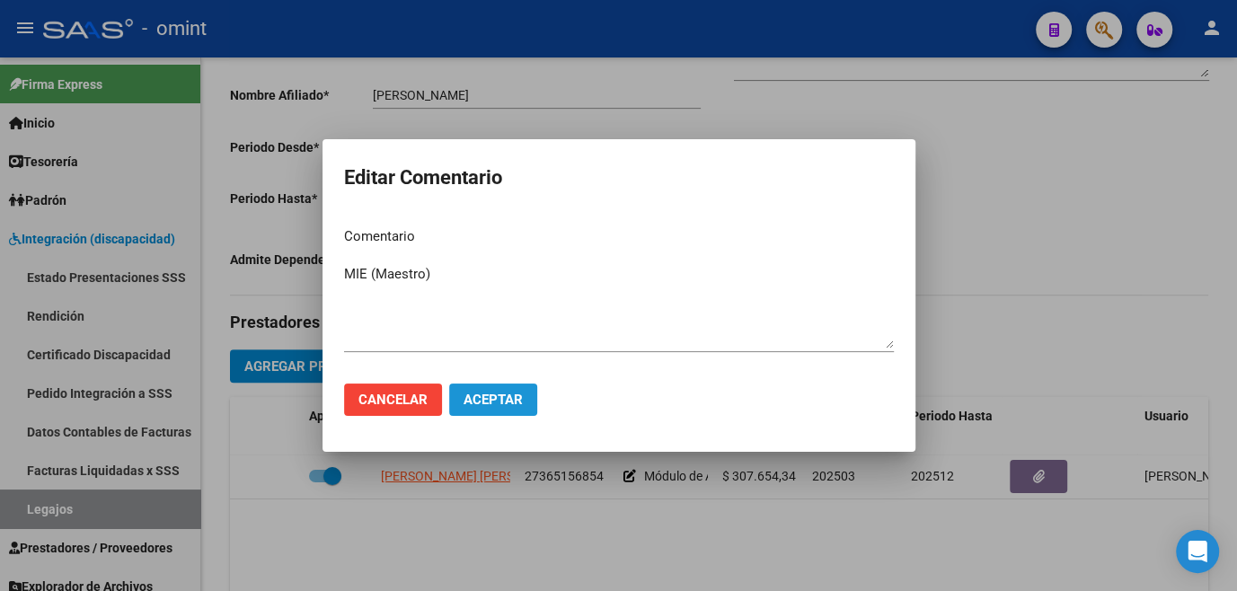
click at [503, 399] on span "Aceptar" at bounding box center [493, 400] width 59 height 16
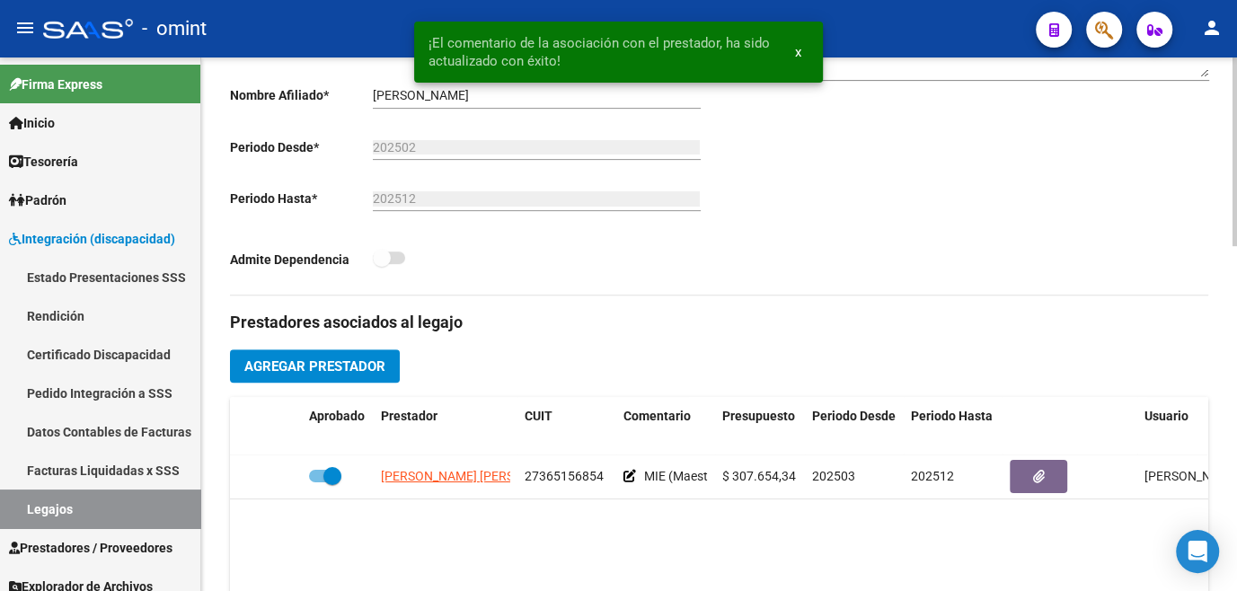
scroll to position [0, 0]
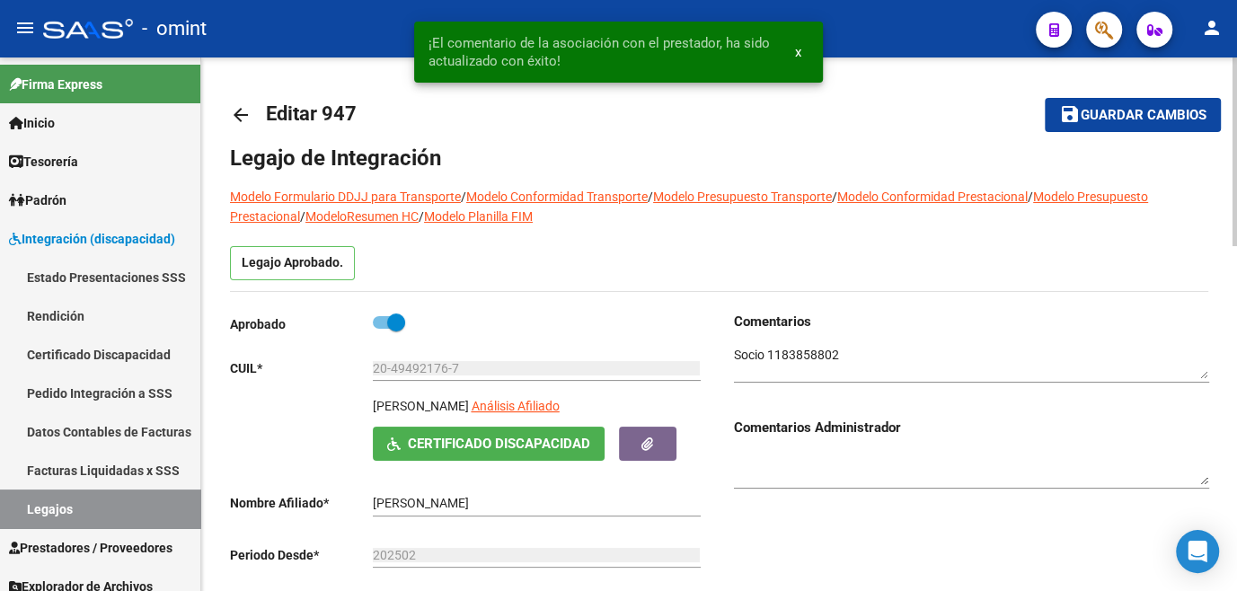
click at [1138, 123] on button "save Guardar cambios" at bounding box center [1133, 114] width 176 height 33
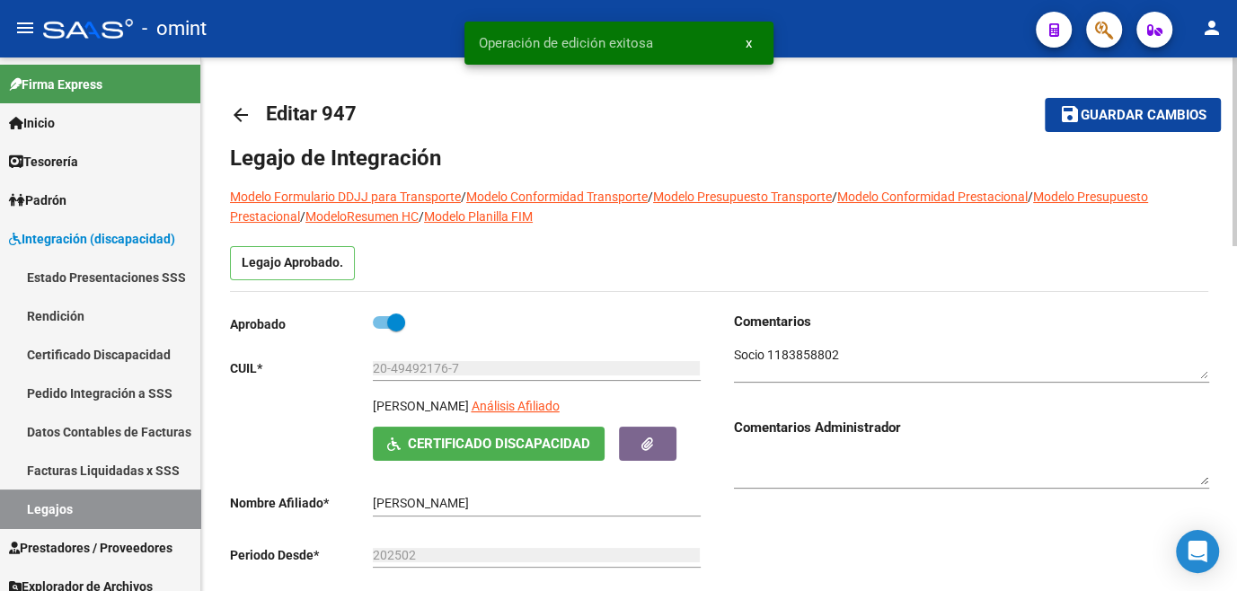
scroll to position [326, 0]
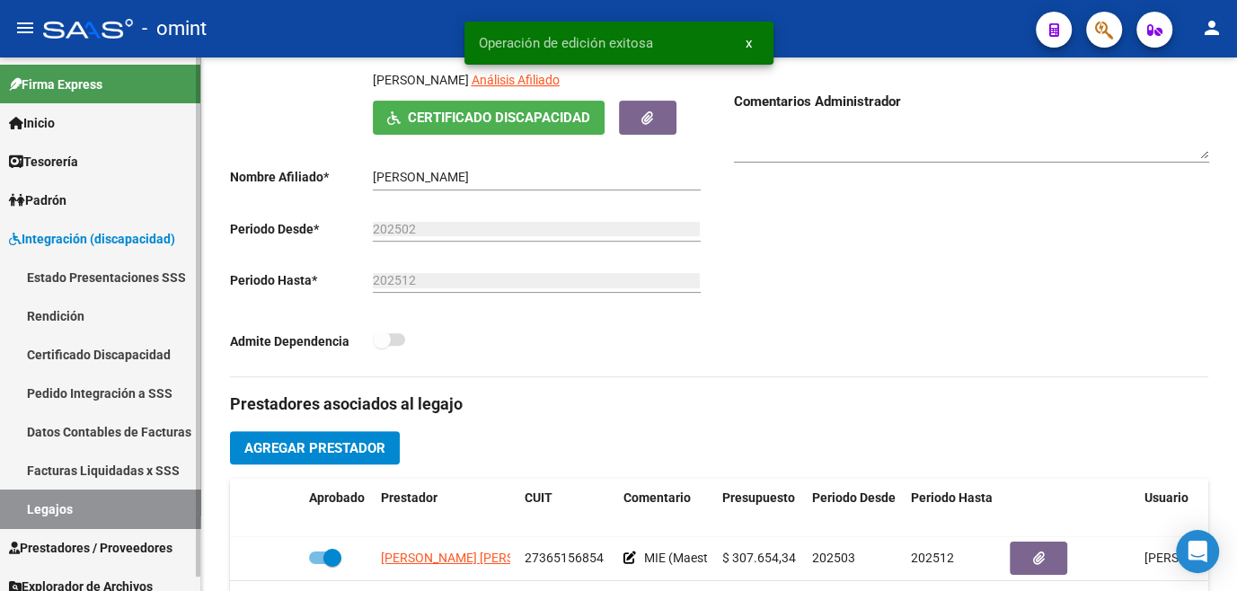
click at [87, 520] on link "Legajos" at bounding box center [100, 509] width 200 height 39
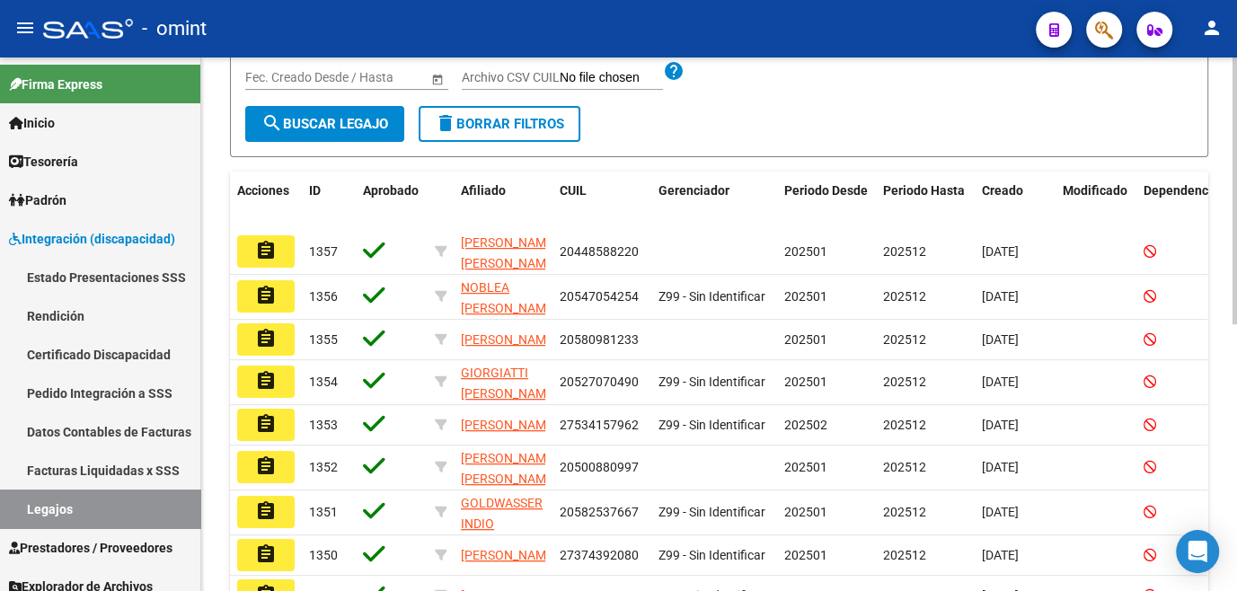
scroll to position [81, 0]
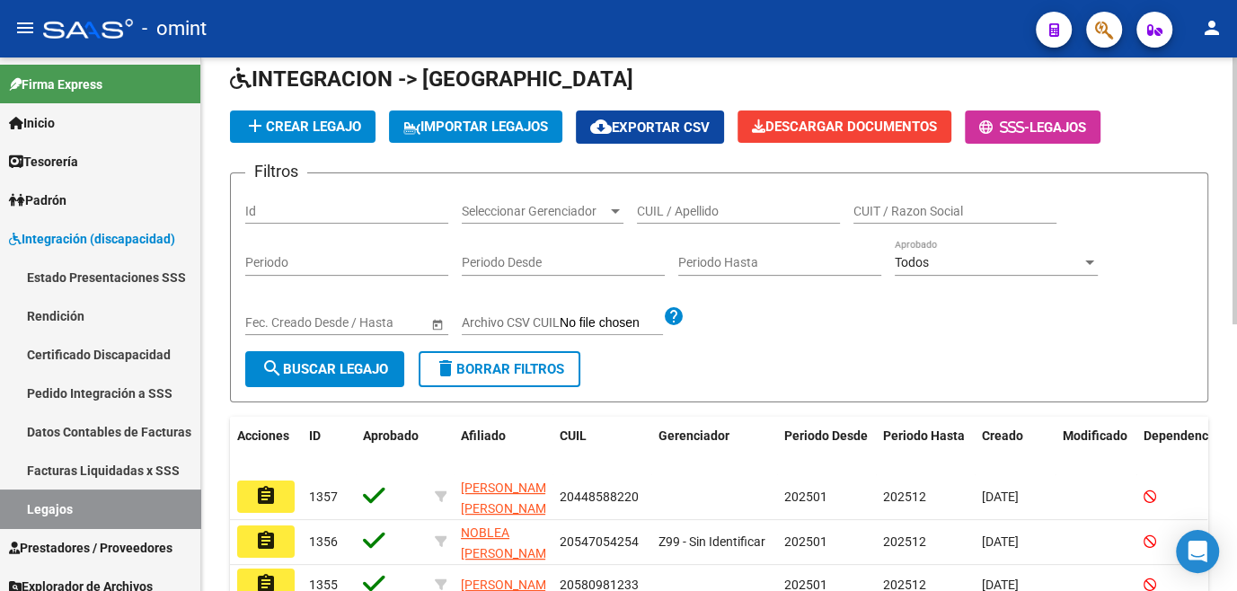
click at [794, 219] on div "CUIL / Apellido" at bounding box center [738, 206] width 203 height 36
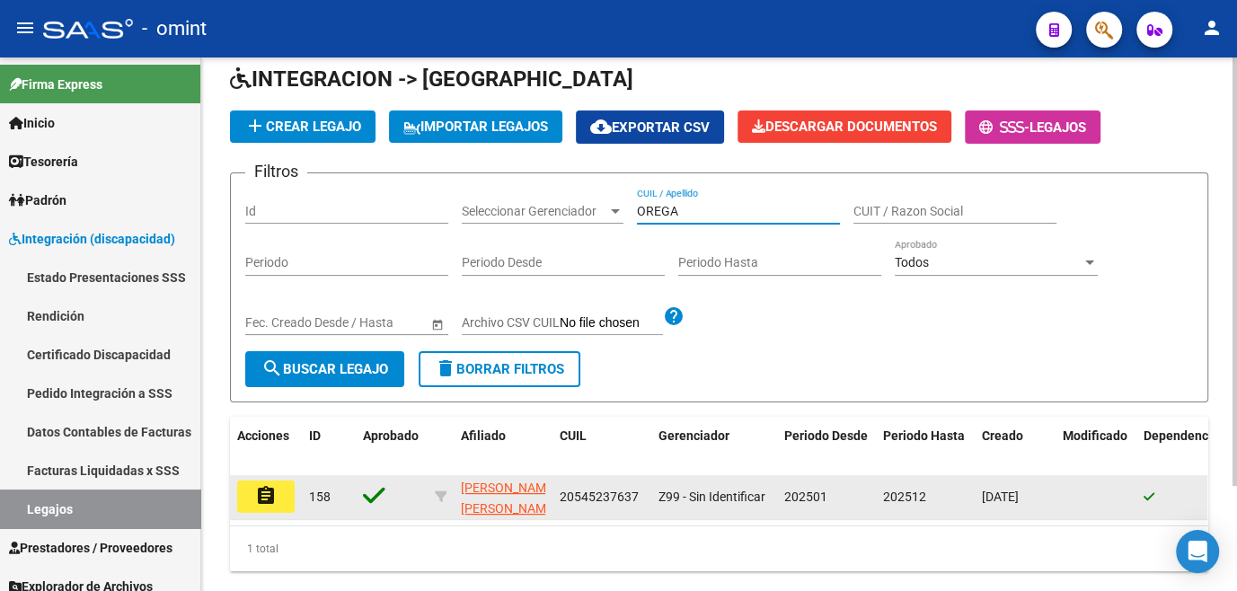
type input "OREGA"
click at [263, 502] on mat-icon "assignment" at bounding box center [266, 496] width 22 height 22
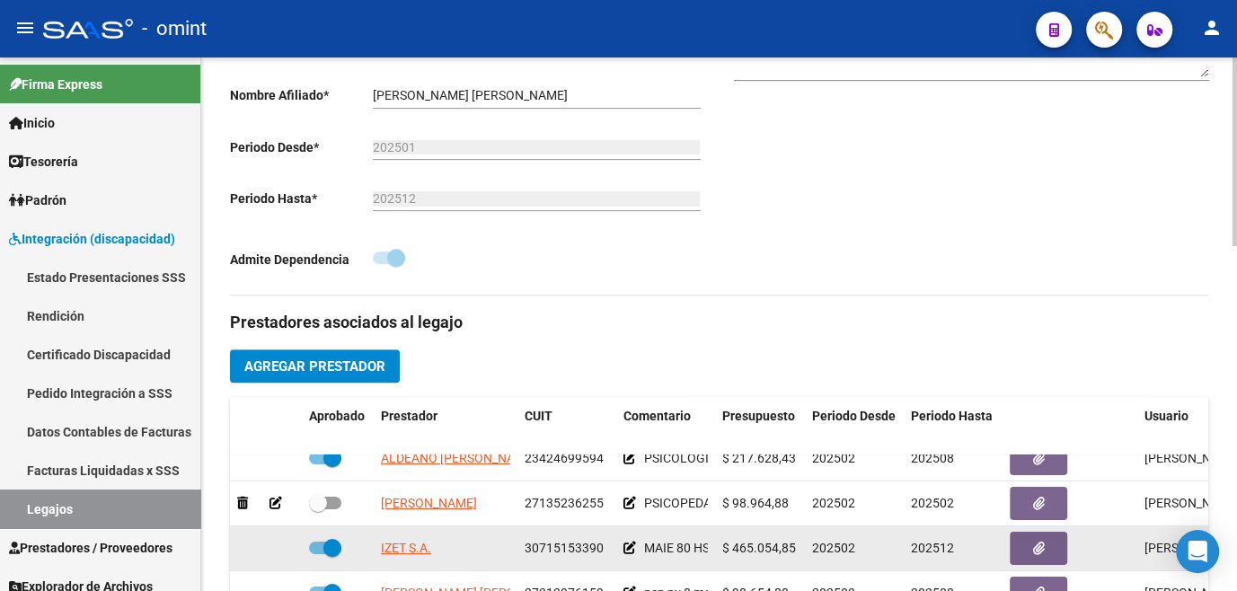
scroll to position [571, 0]
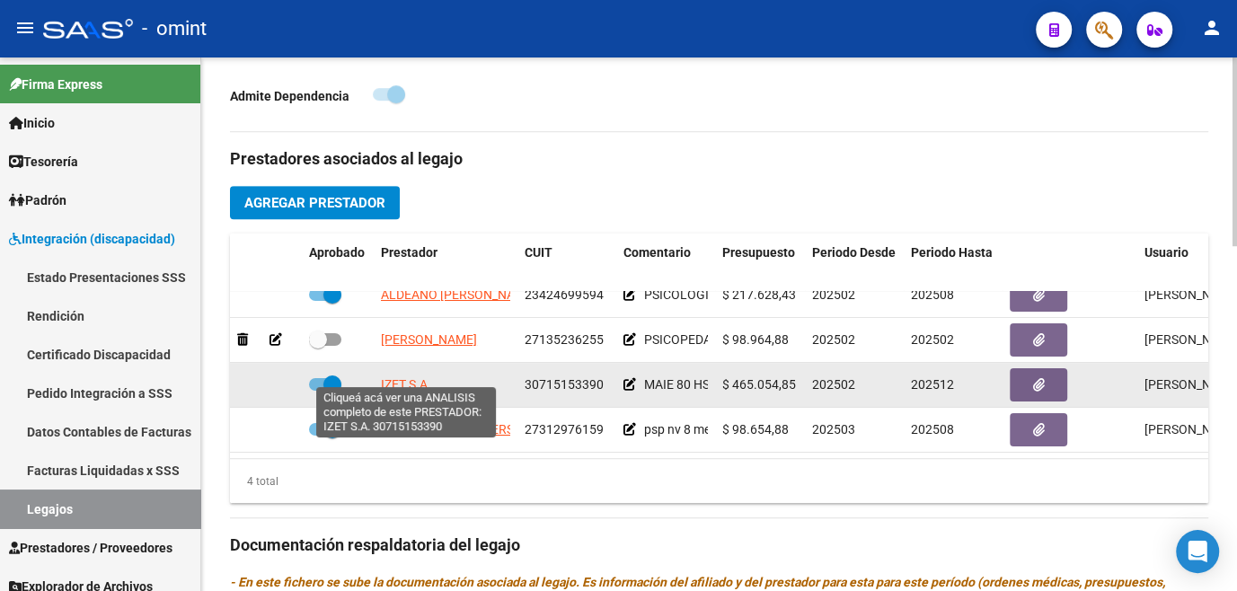
click at [417, 377] on span "IZET S.A." at bounding box center [406, 384] width 50 height 14
type textarea "30715153390"
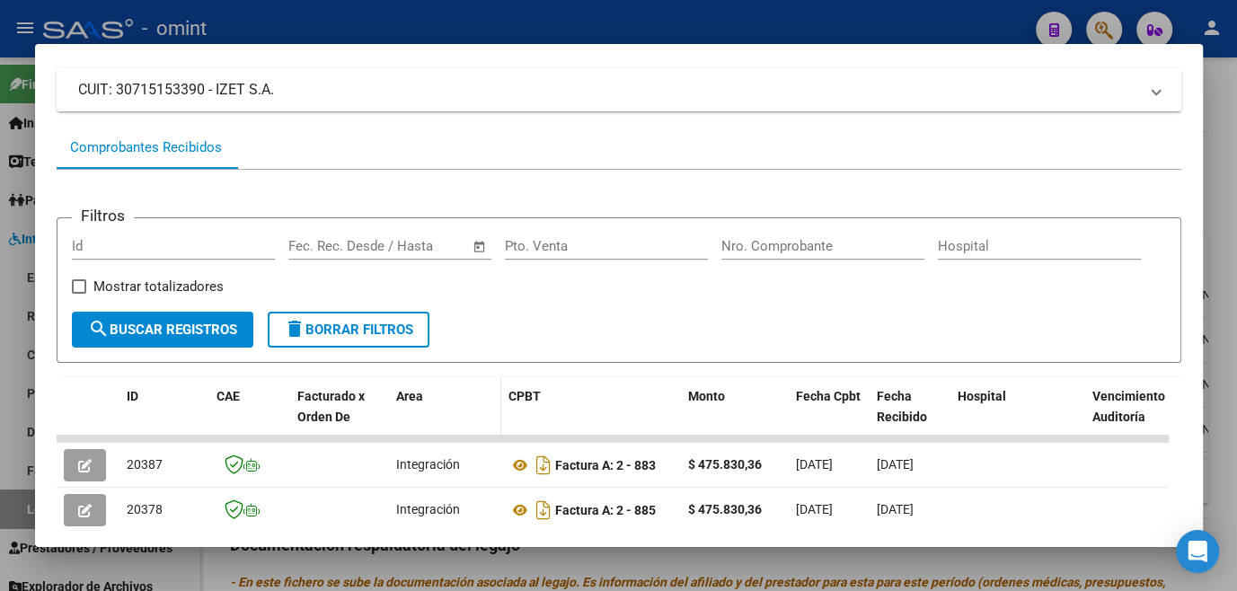
scroll to position [198, 0]
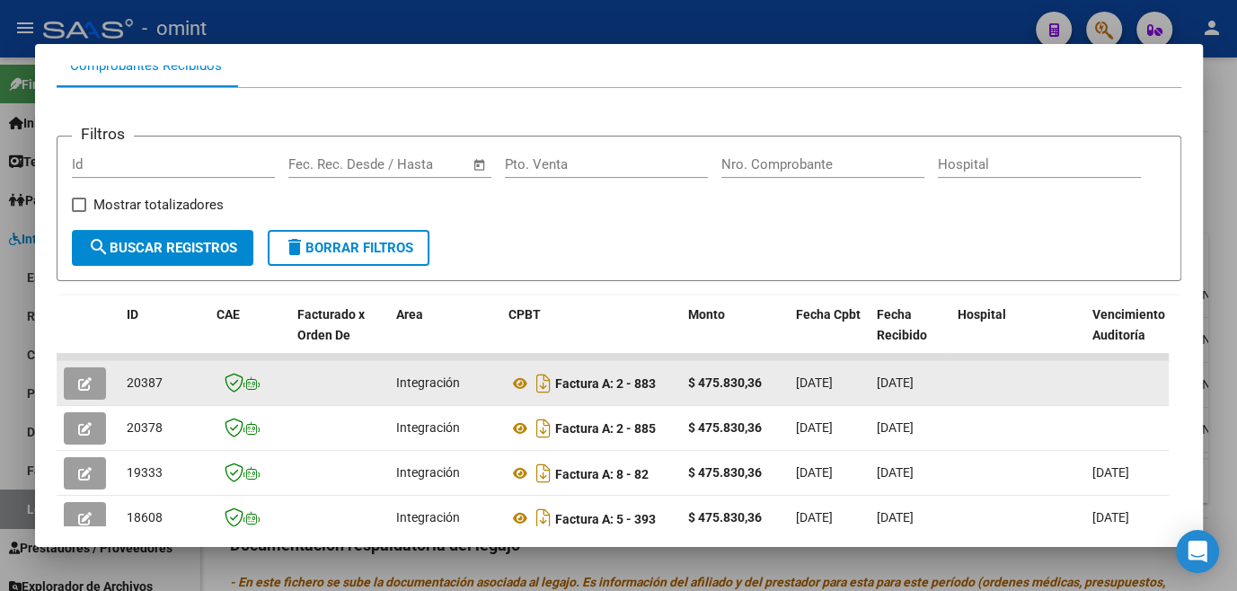
click at [93, 390] on button "button" at bounding box center [85, 384] width 42 height 32
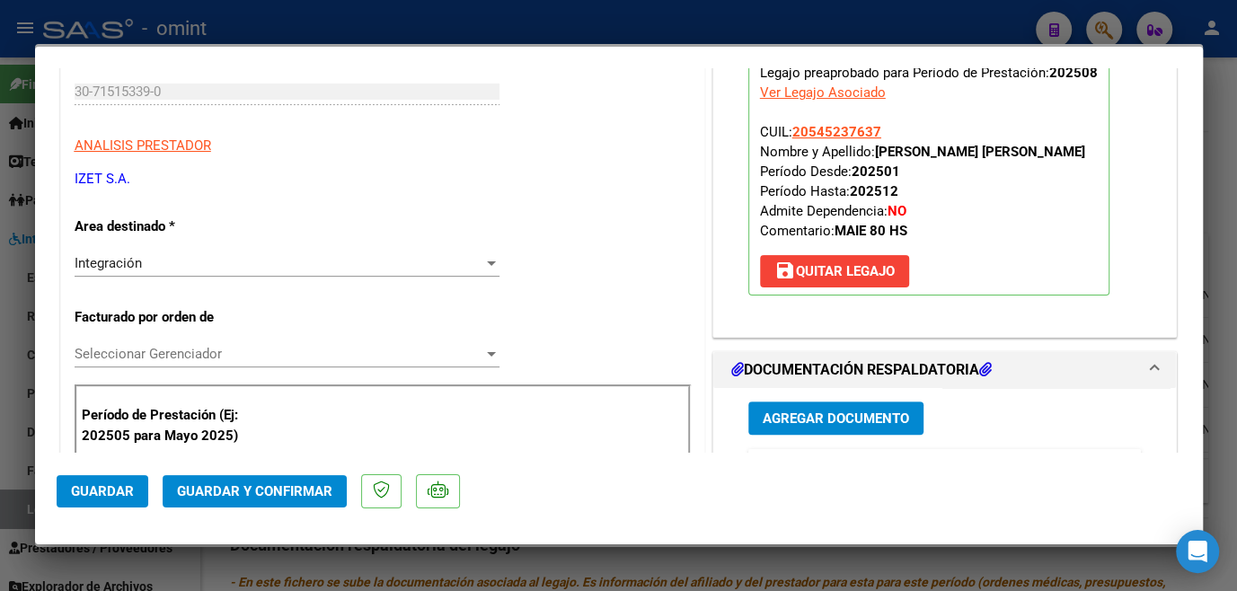
scroll to position [408, 0]
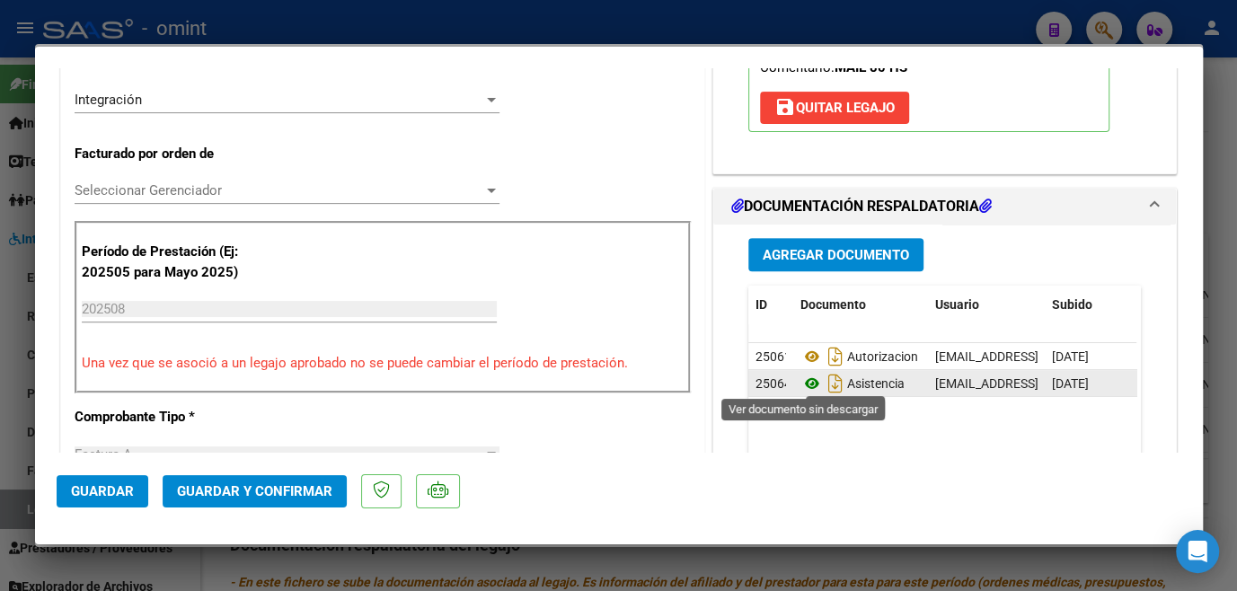
click at [805, 381] on icon at bounding box center [812, 384] width 23 height 22
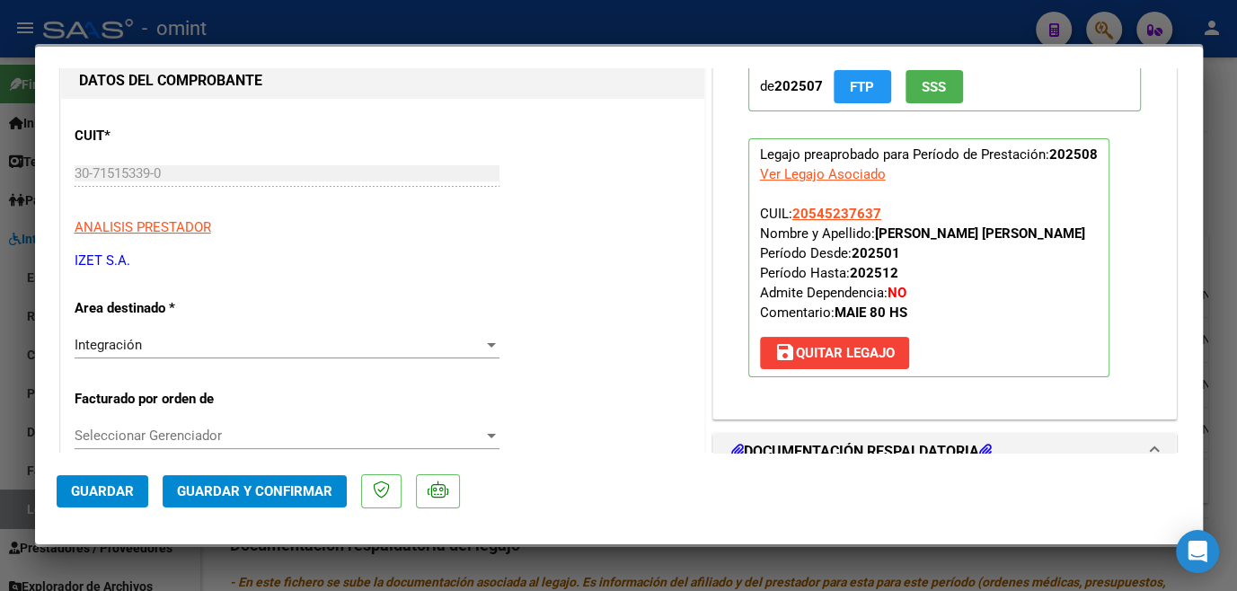
scroll to position [0, 0]
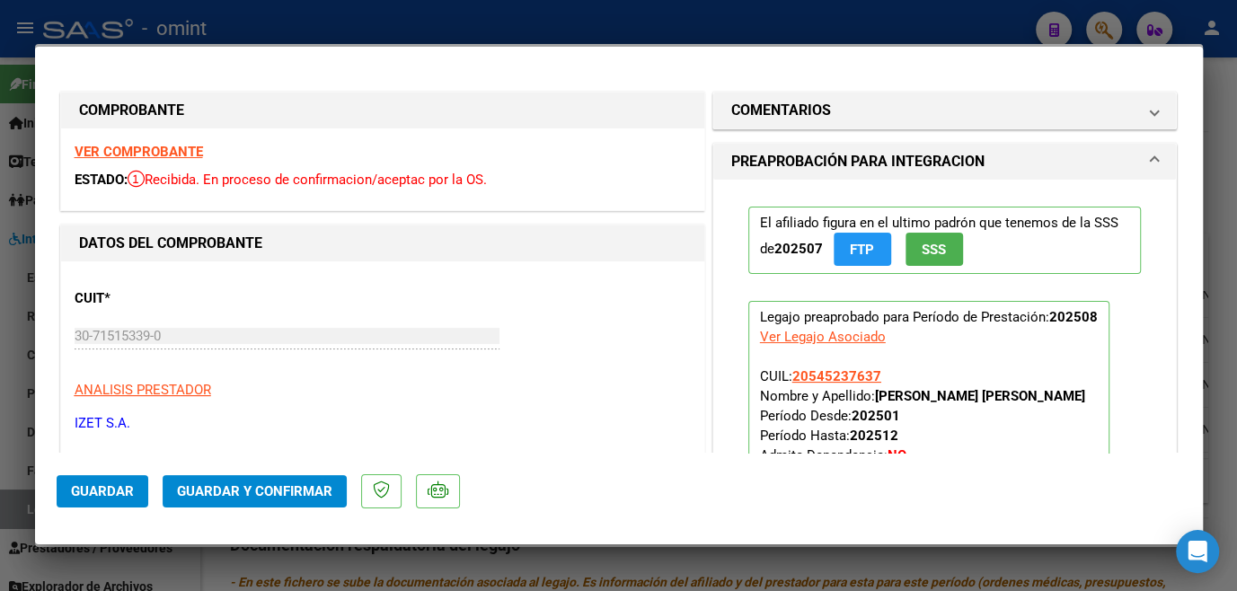
click at [165, 153] on strong "VER COMPROBANTE" at bounding box center [139, 152] width 128 height 16
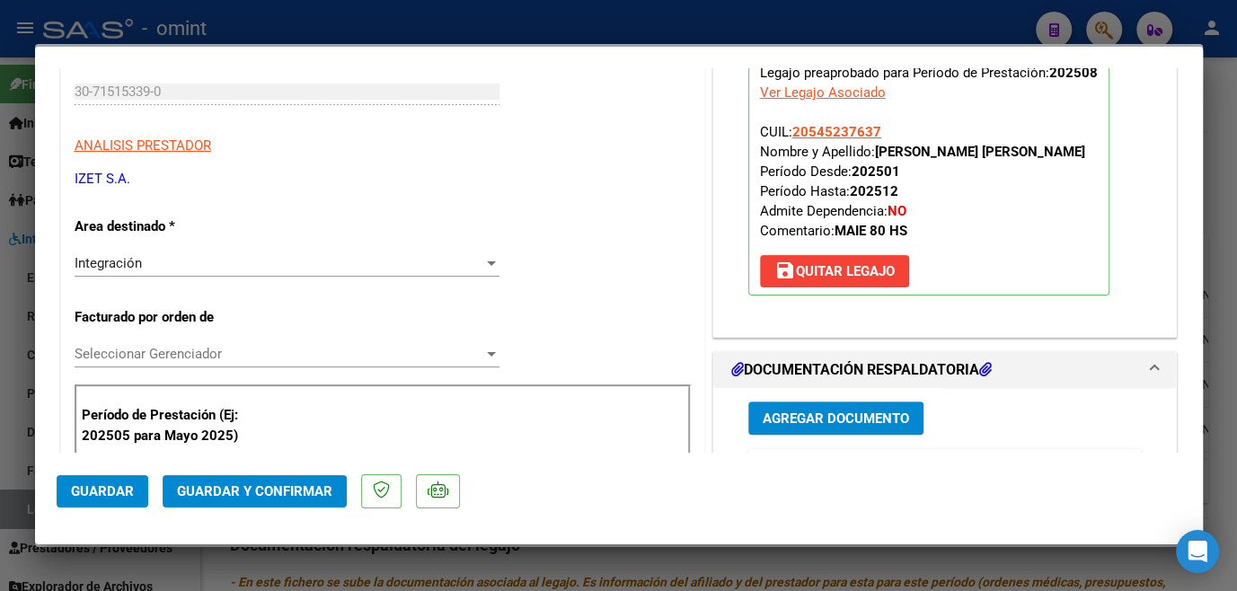
click at [227, 351] on span "Seleccionar Gerenciador" at bounding box center [279, 354] width 409 height 16
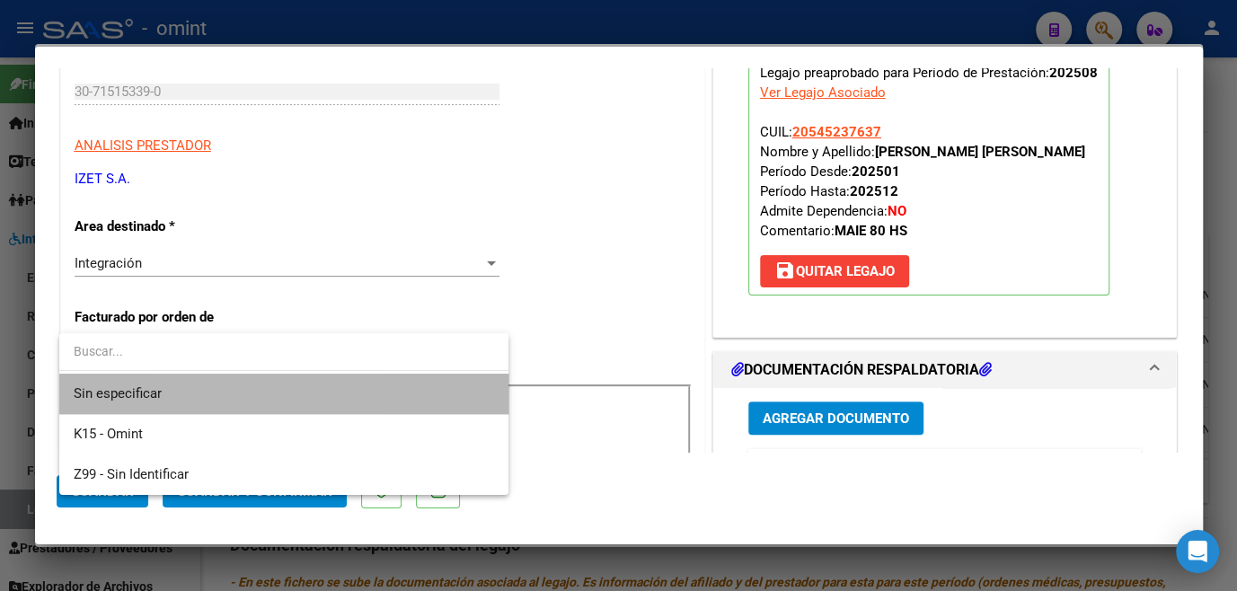
click at [219, 380] on span "Sin especificar" at bounding box center [284, 394] width 421 height 40
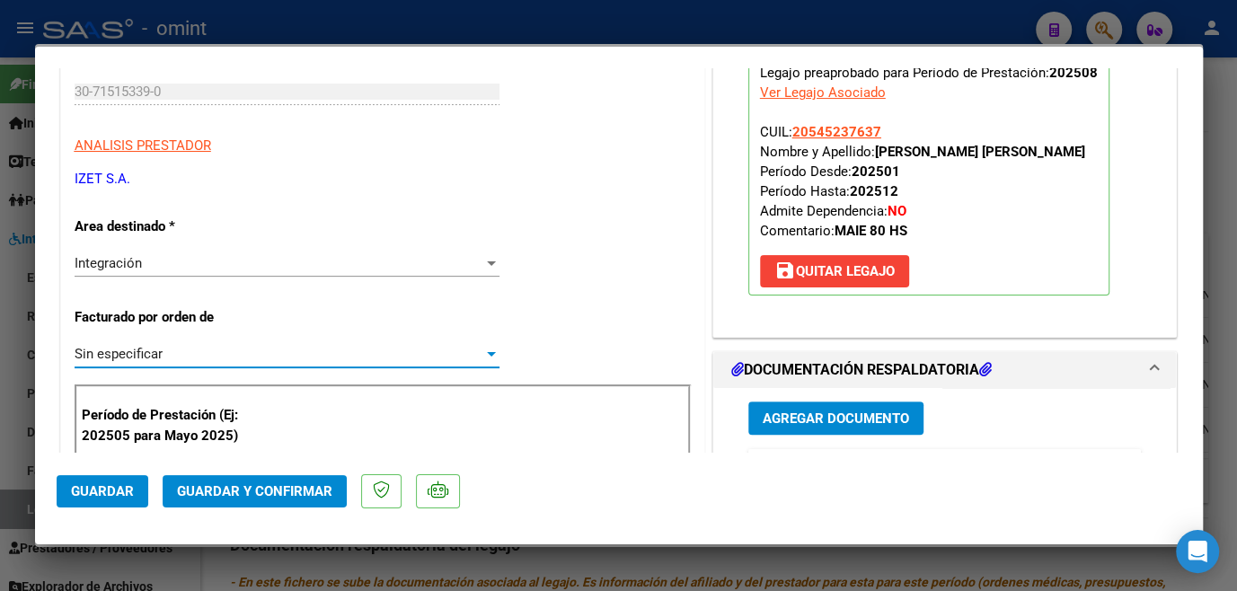
click at [212, 503] on button "Guardar y Confirmar" at bounding box center [255, 491] width 184 height 32
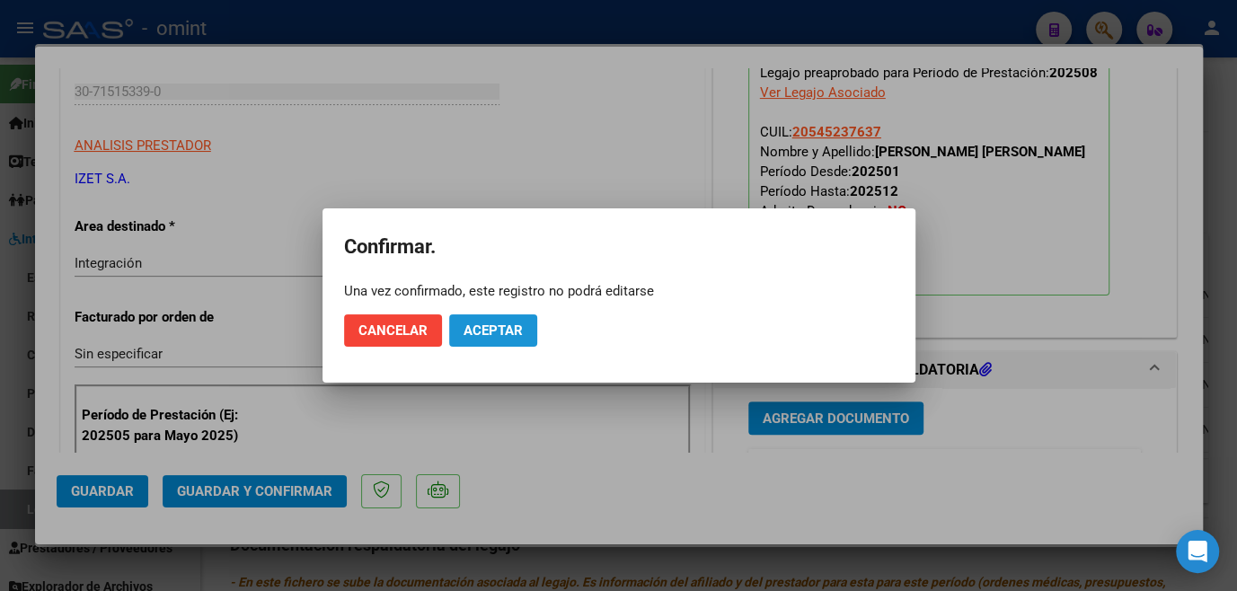
click at [469, 334] on span "Aceptar" at bounding box center [493, 331] width 59 height 16
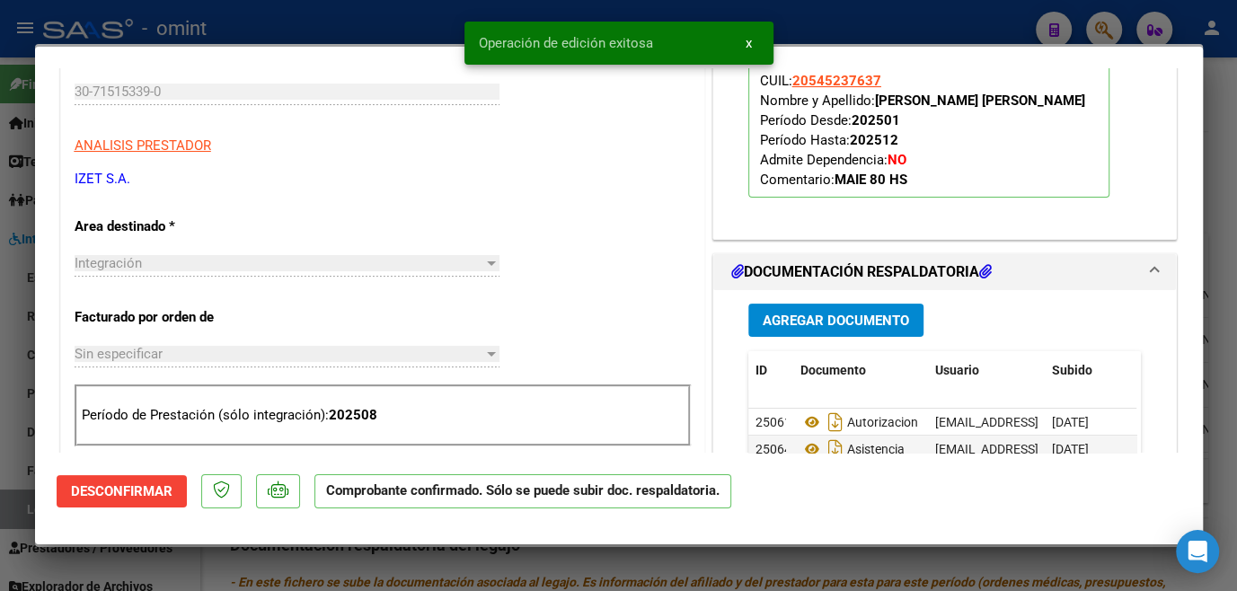
click at [376, 554] on div at bounding box center [618, 295] width 1237 height 591
type input "$ 0,00"
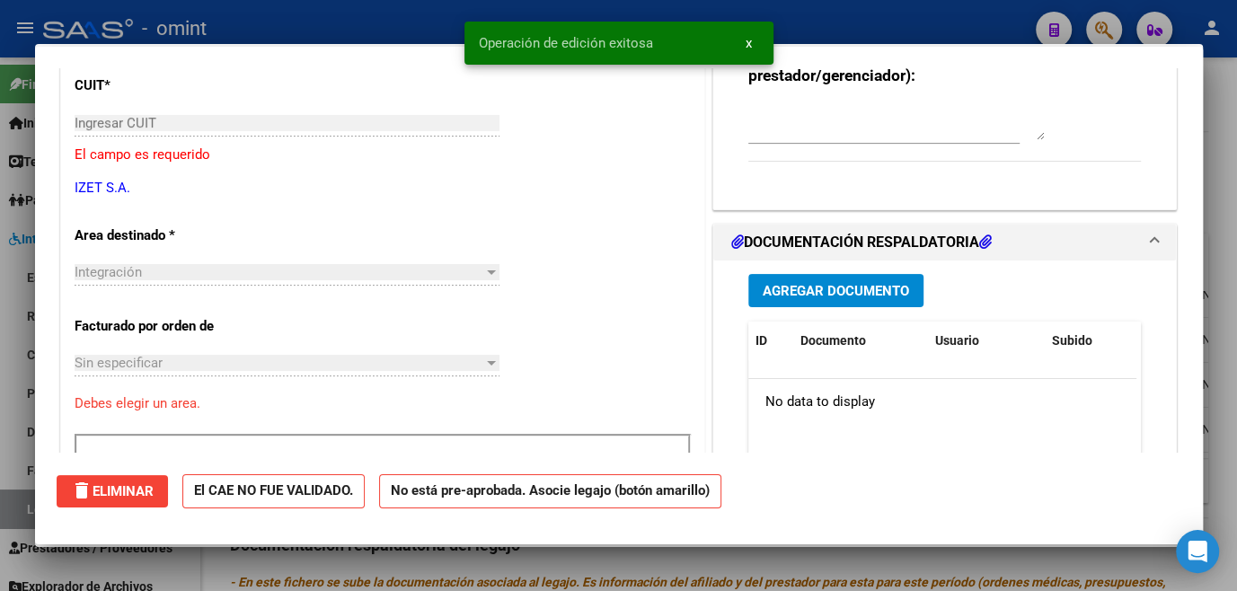
scroll to position [0, 0]
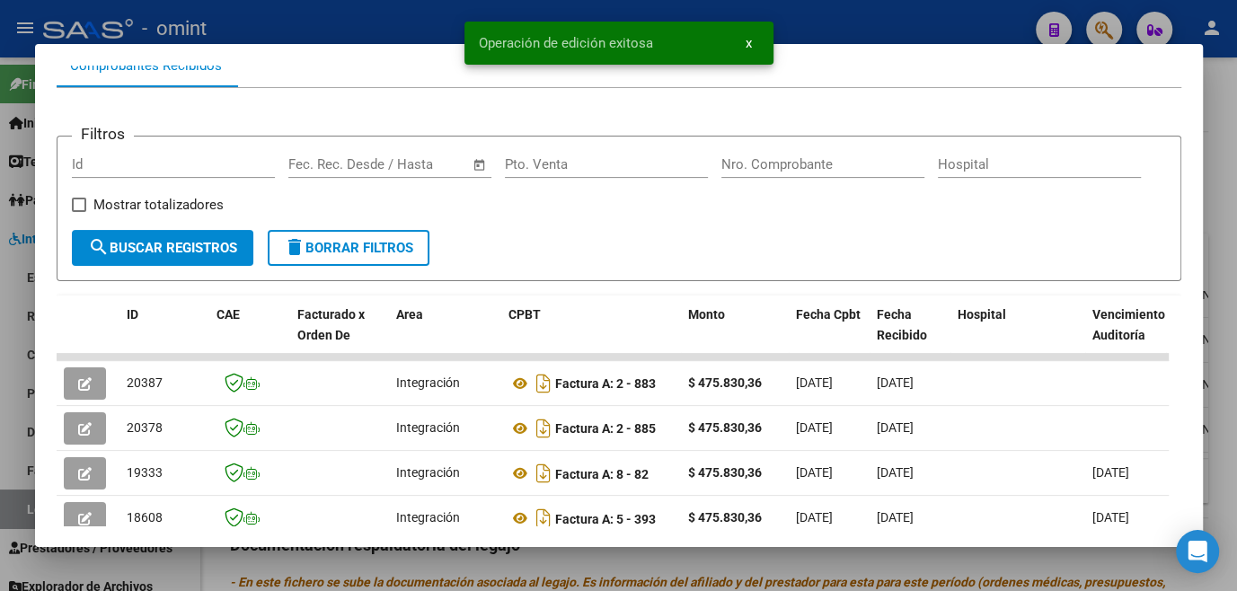
click at [376, 554] on div at bounding box center [618, 295] width 1237 height 591
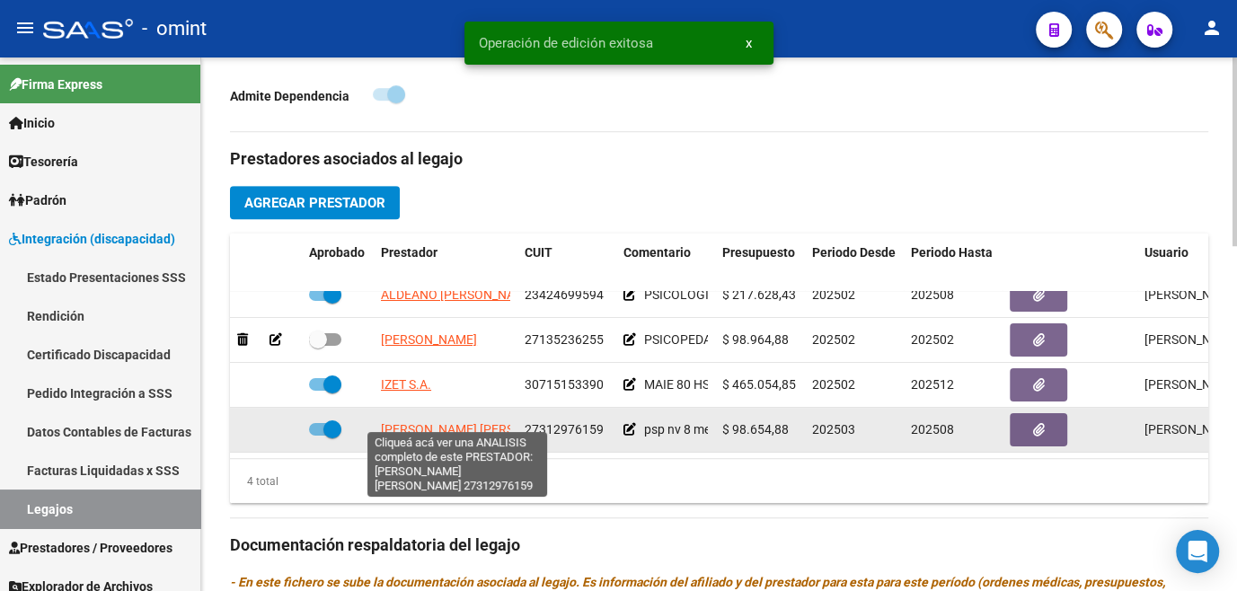
click at [407, 422] on span "SANTILLAN CINTIA MARIEL" at bounding box center [478, 429] width 195 height 14
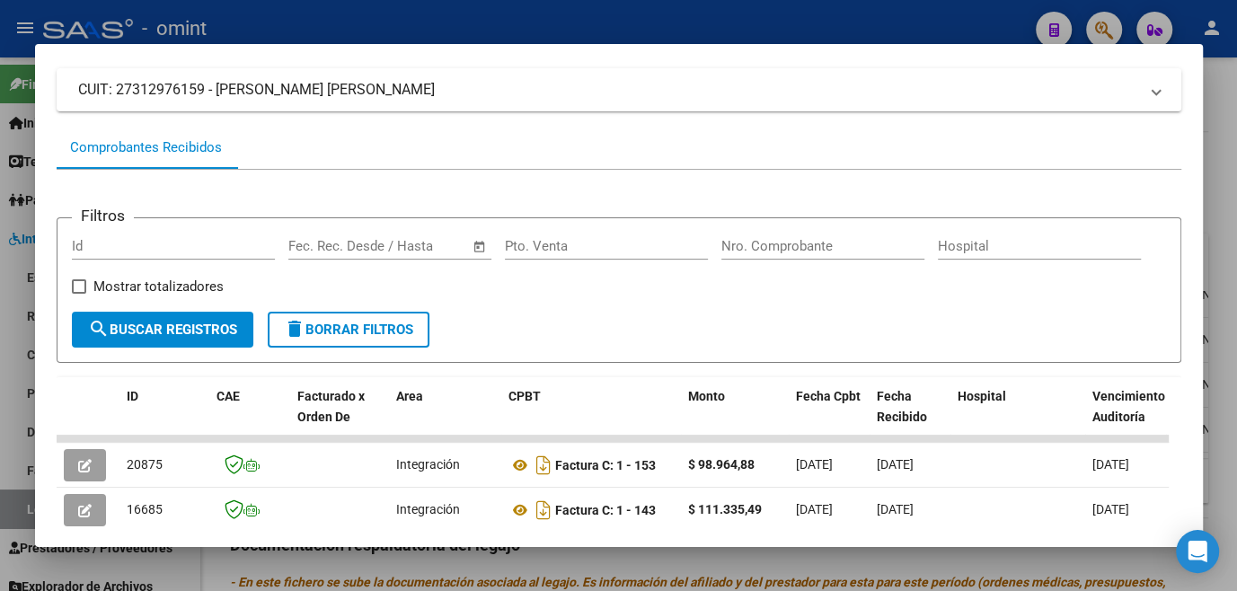
scroll to position [279, 0]
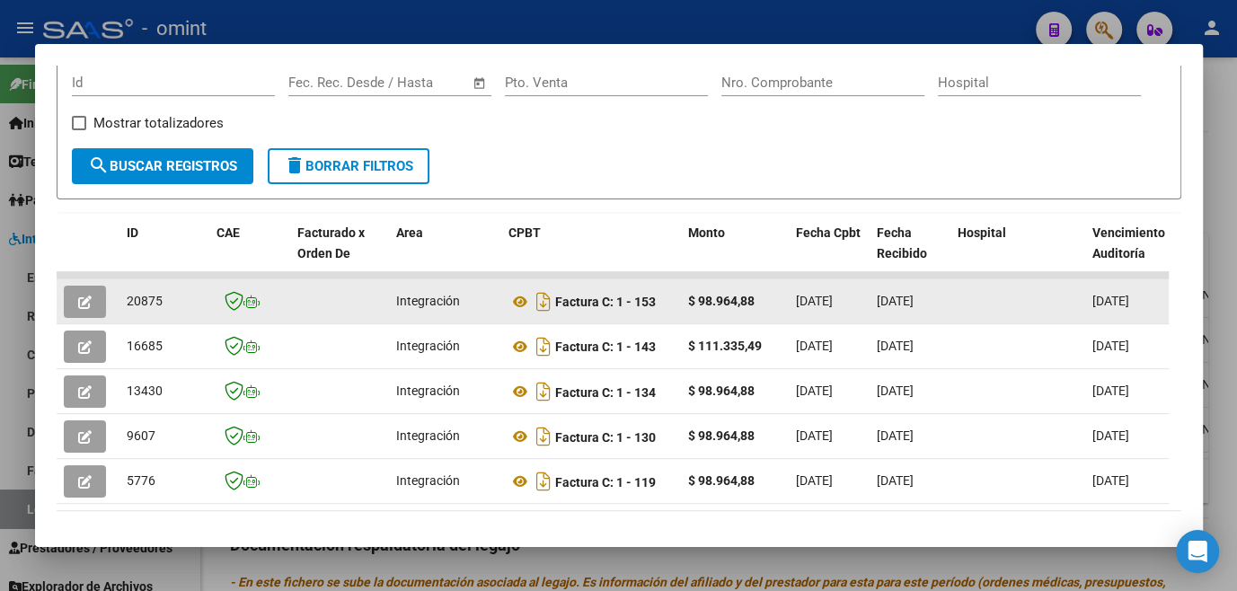
click at [84, 309] on icon "button" at bounding box center [84, 302] width 13 height 13
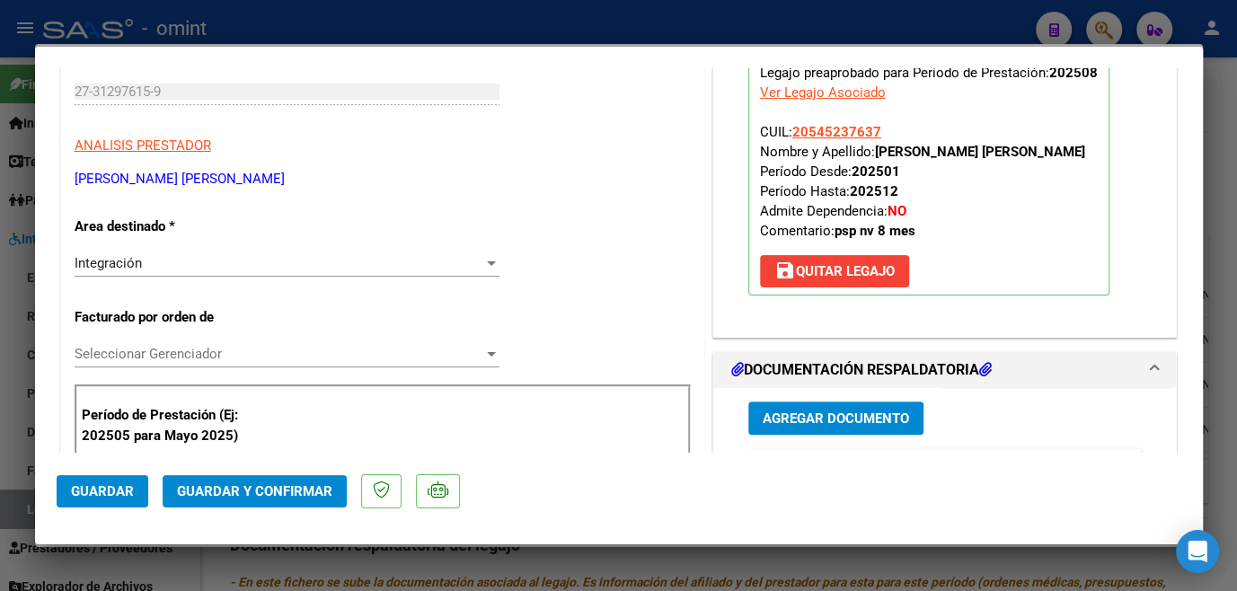
scroll to position [0, 0]
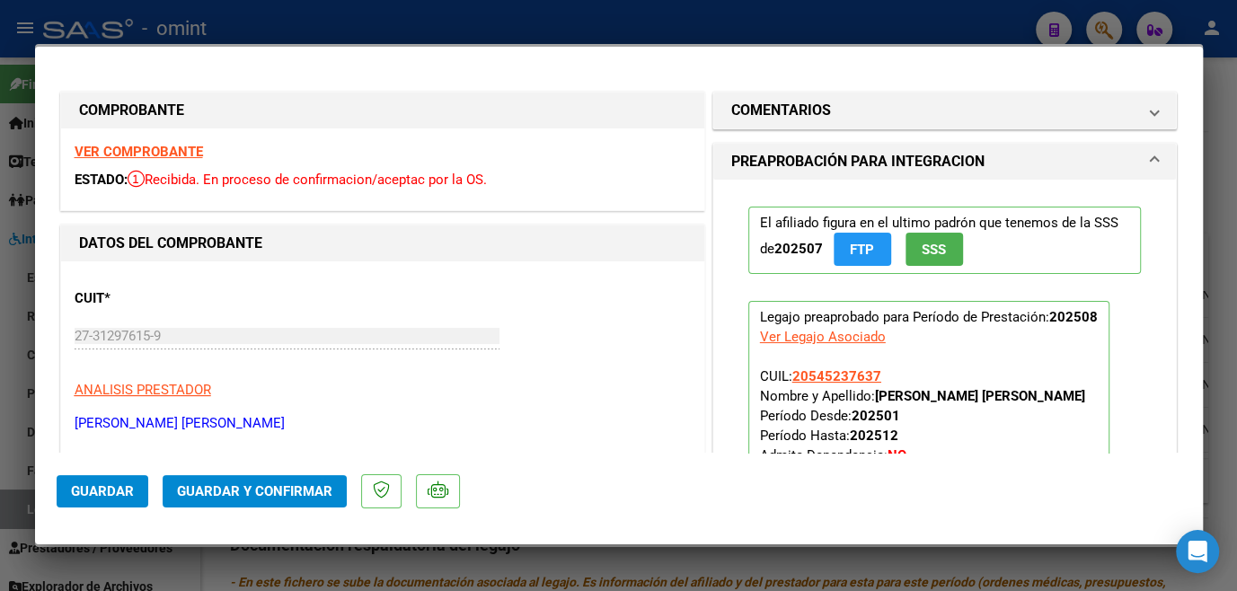
click at [178, 153] on strong "VER COMPROBANTE" at bounding box center [139, 152] width 128 height 16
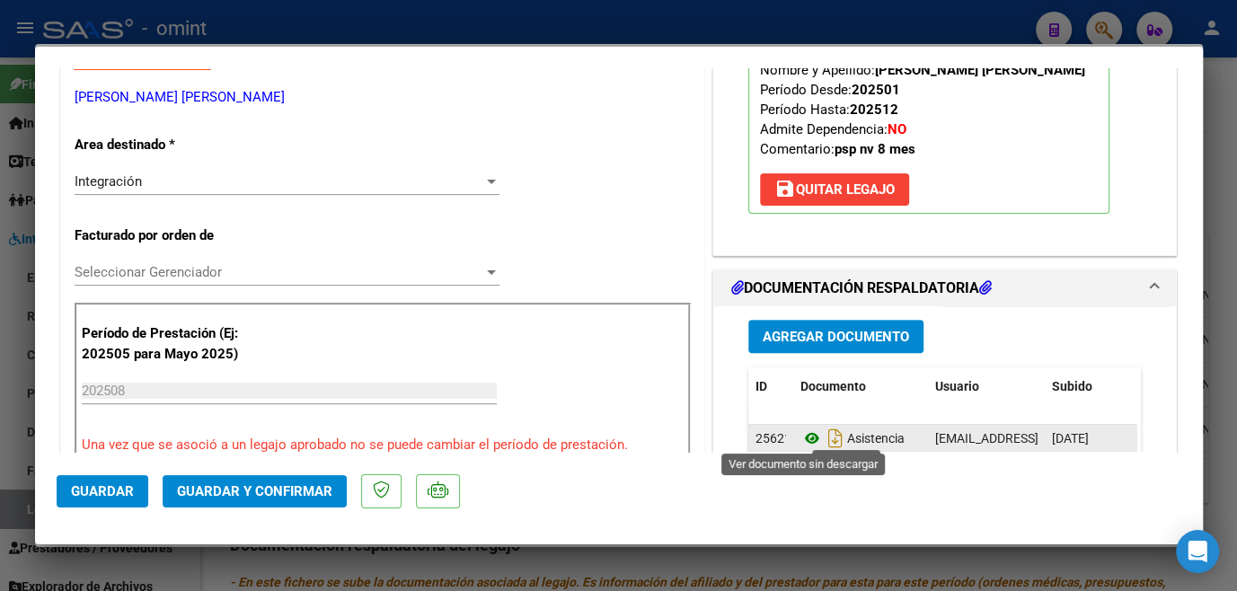
click at [807, 432] on icon at bounding box center [812, 439] width 23 height 22
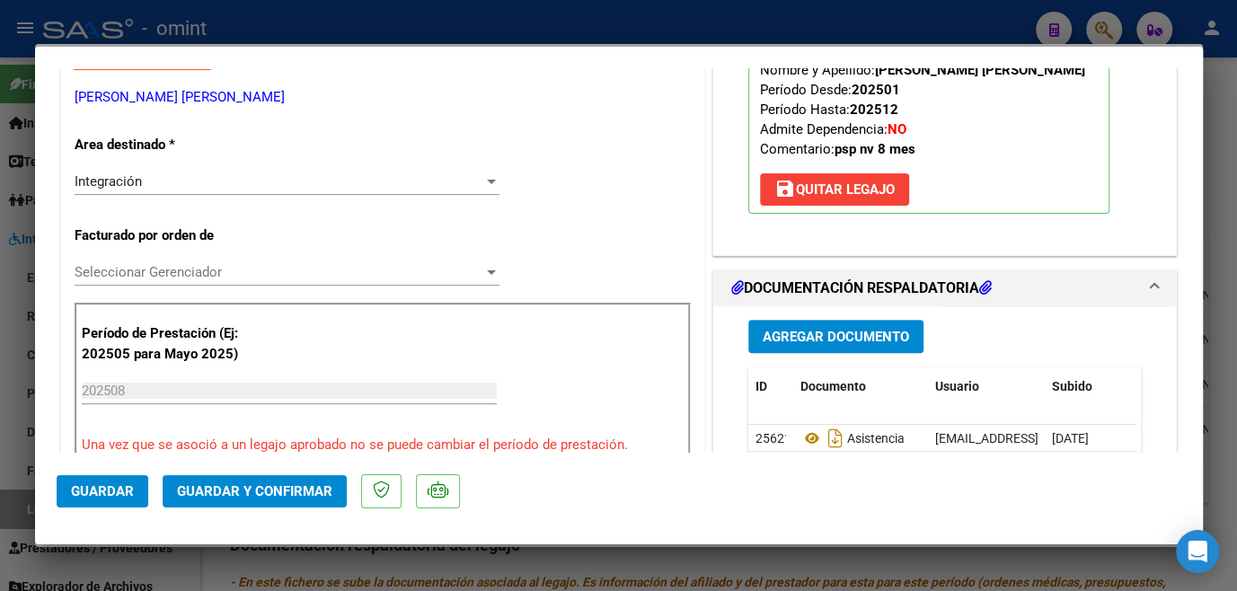
click at [333, 282] on div "Seleccionar Gerenciador Seleccionar Gerenciador" at bounding box center [287, 272] width 425 height 27
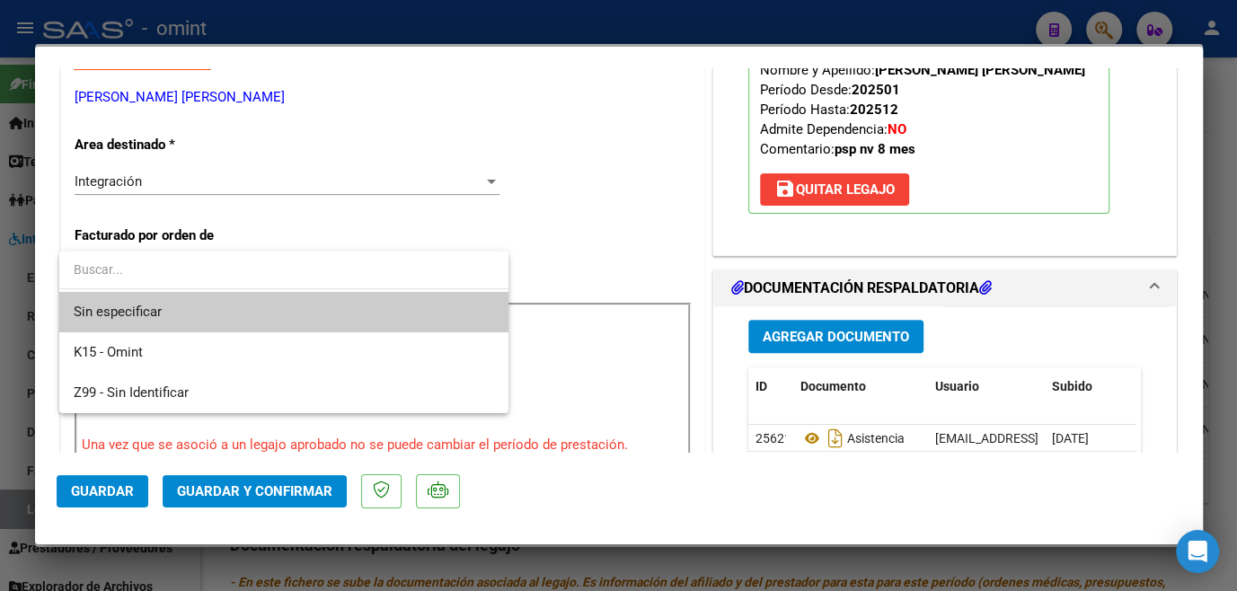
click at [299, 304] on span "Sin especificar" at bounding box center [284, 312] width 421 height 40
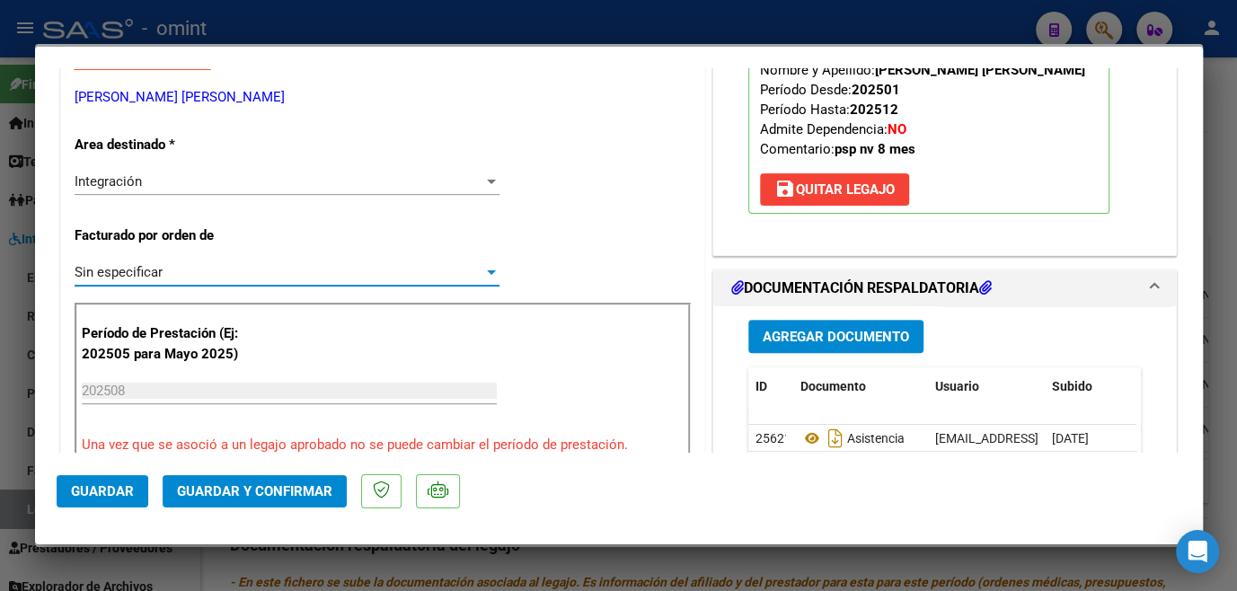
click at [284, 493] on span "Guardar y Confirmar" at bounding box center [254, 491] width 155 height 16
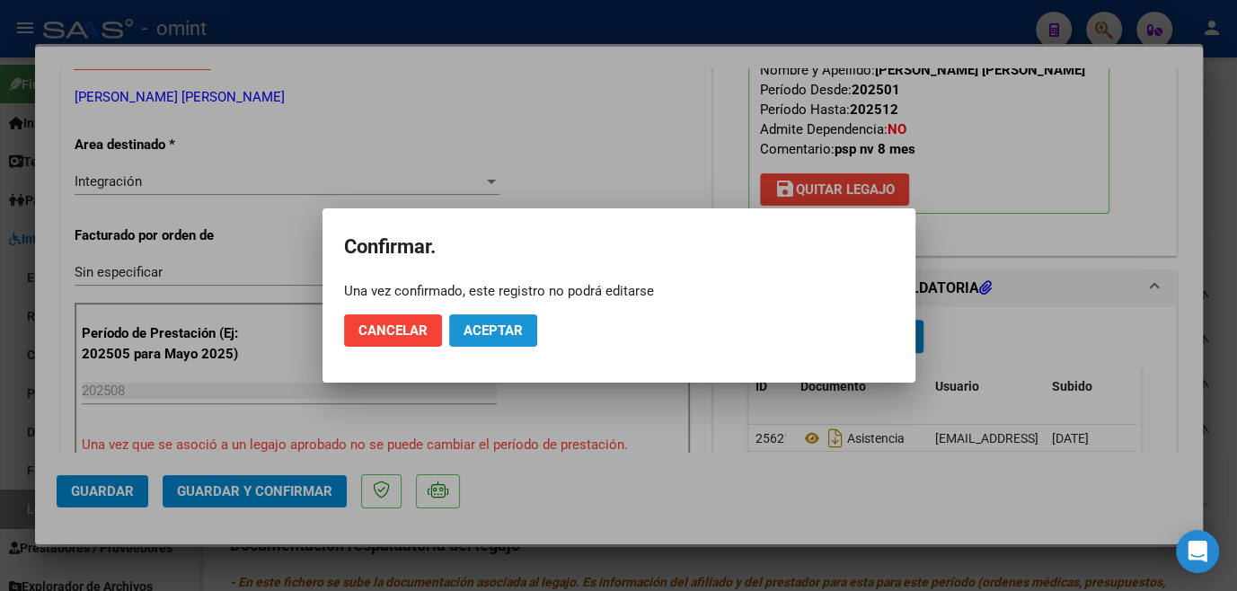
click at [505, 330] on span "Aceptar" at bounding box center [493, 331] width 59 height 16
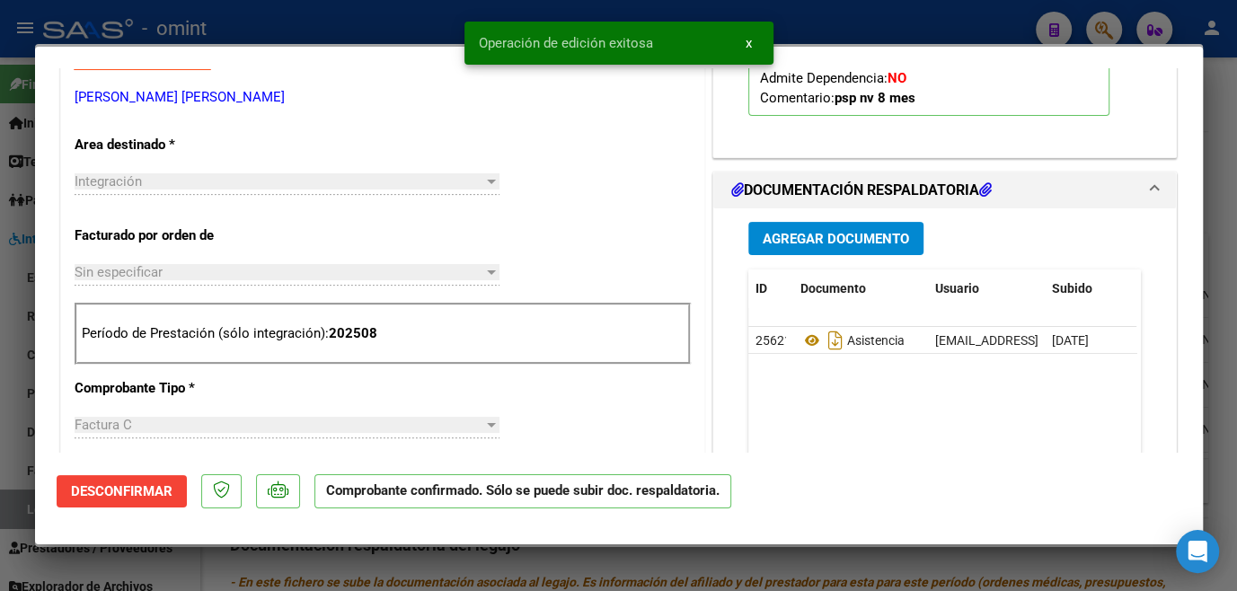
click at [492, 579] on div at bounding box center [618, 295] width 1237 height 591
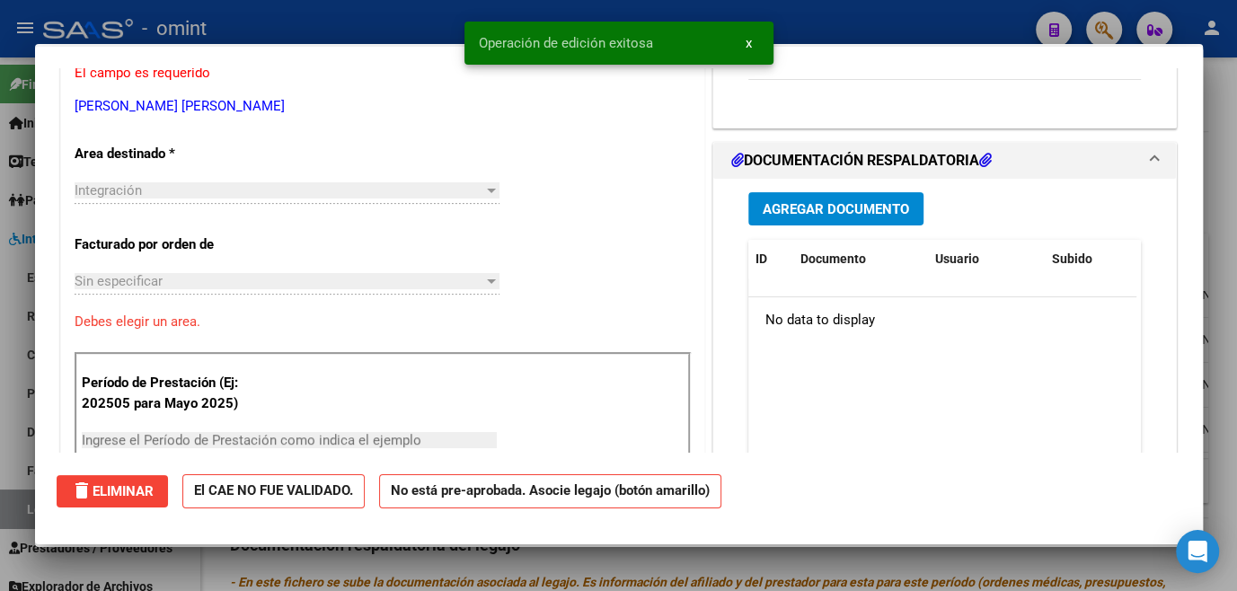
scroll to position [0, 0]
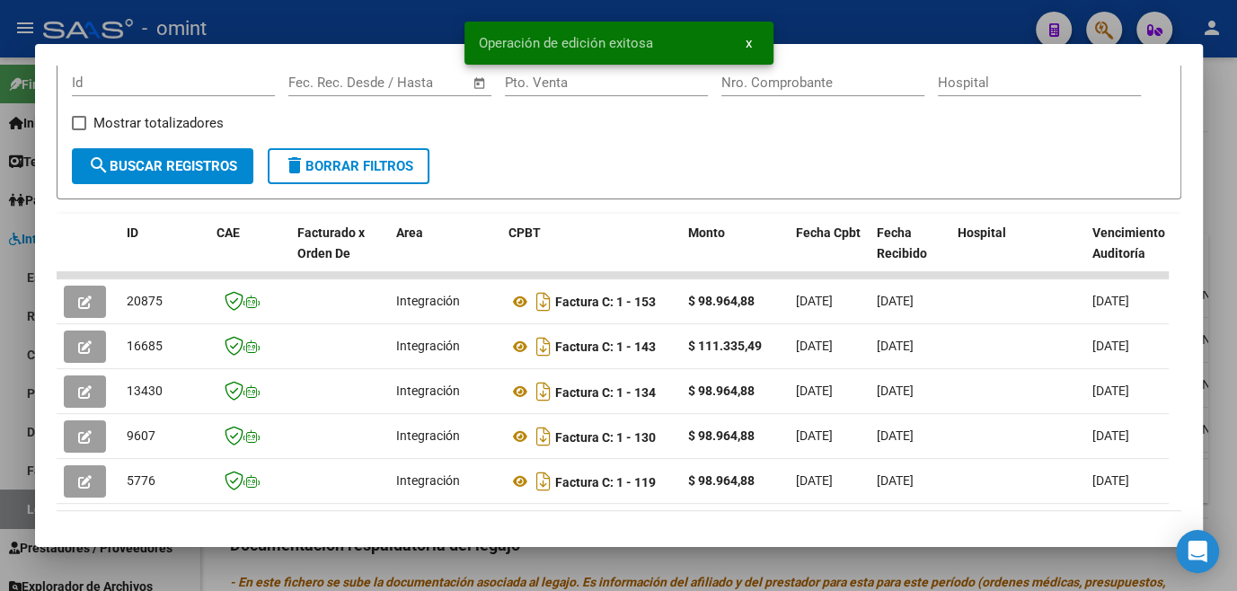
click at [383, 570] on div at bounding box center [618, 295] width 1237 height 591
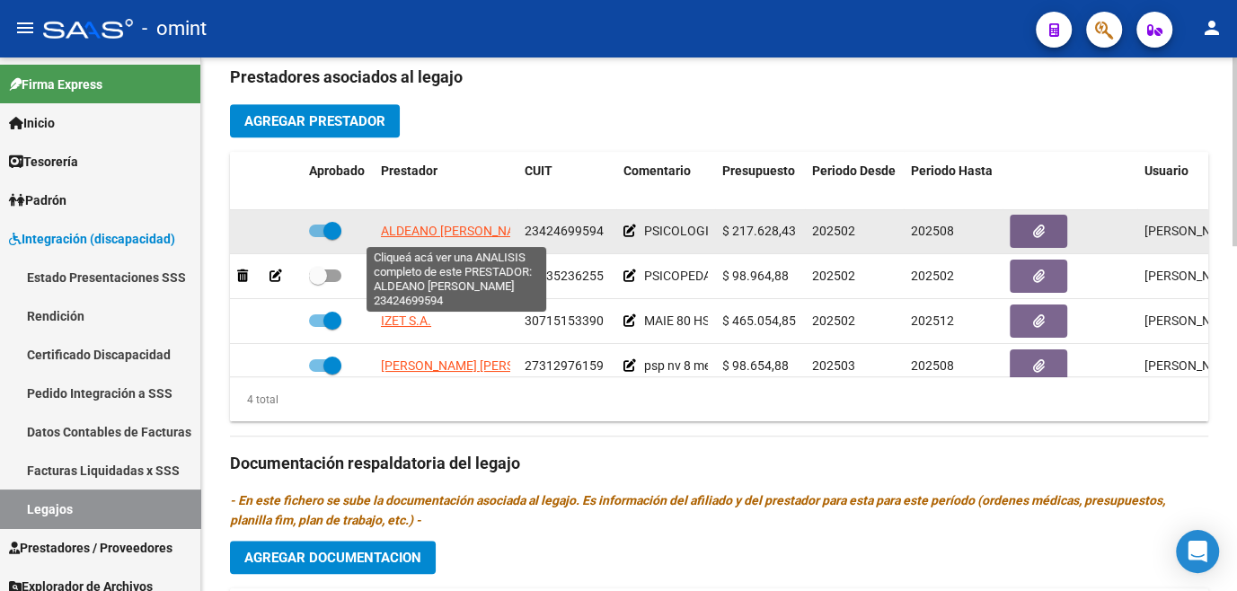
click at [443, 235] on span "ALDEANO MILENA MAGALI" at bounding box center [458, 231] width 155 height 14
type textarea "23424699594"
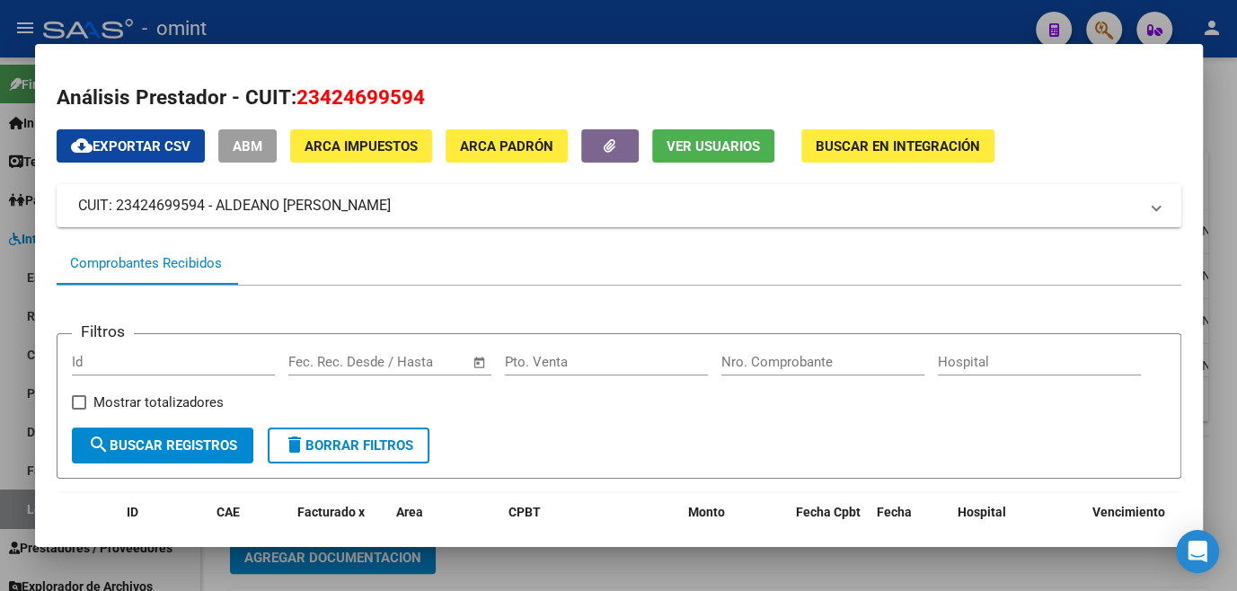
click at [516, 584] on div at bounding box center [618, 295] width 1237 height 591
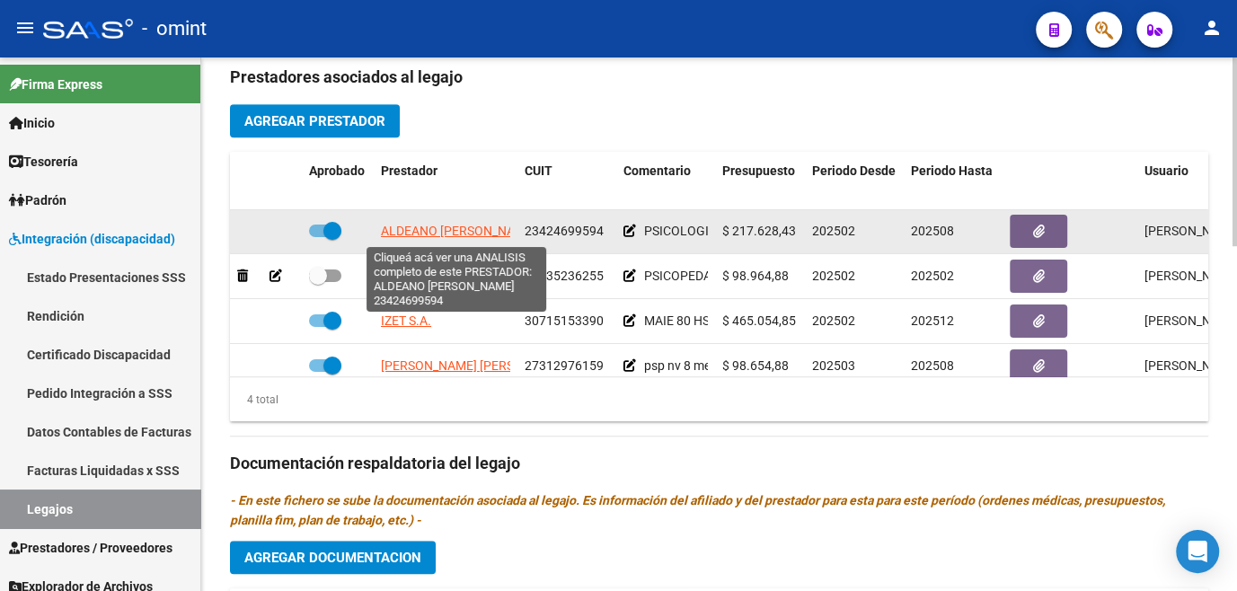
click at [403, 230] on span "ALDEANO MILENA MAGALI" at bounding box center [458, 231] width 155 height 14
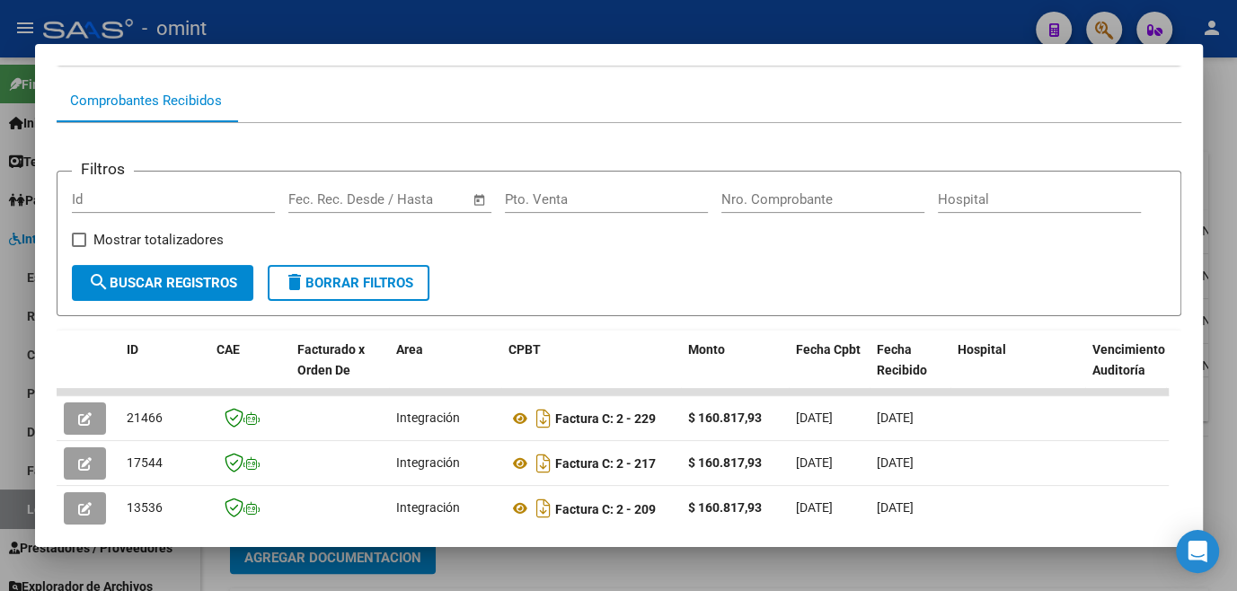
scroll to position [408, 0]
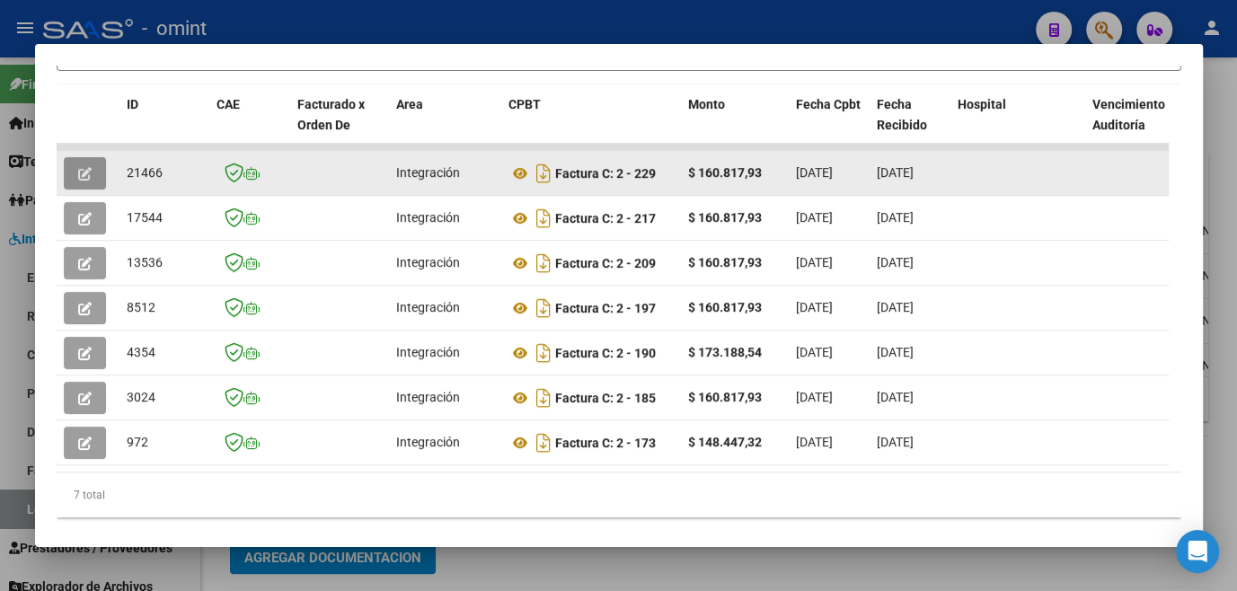
click at [84, 180] on icon "button" at bounding box center [84, 173] width 13 height 13
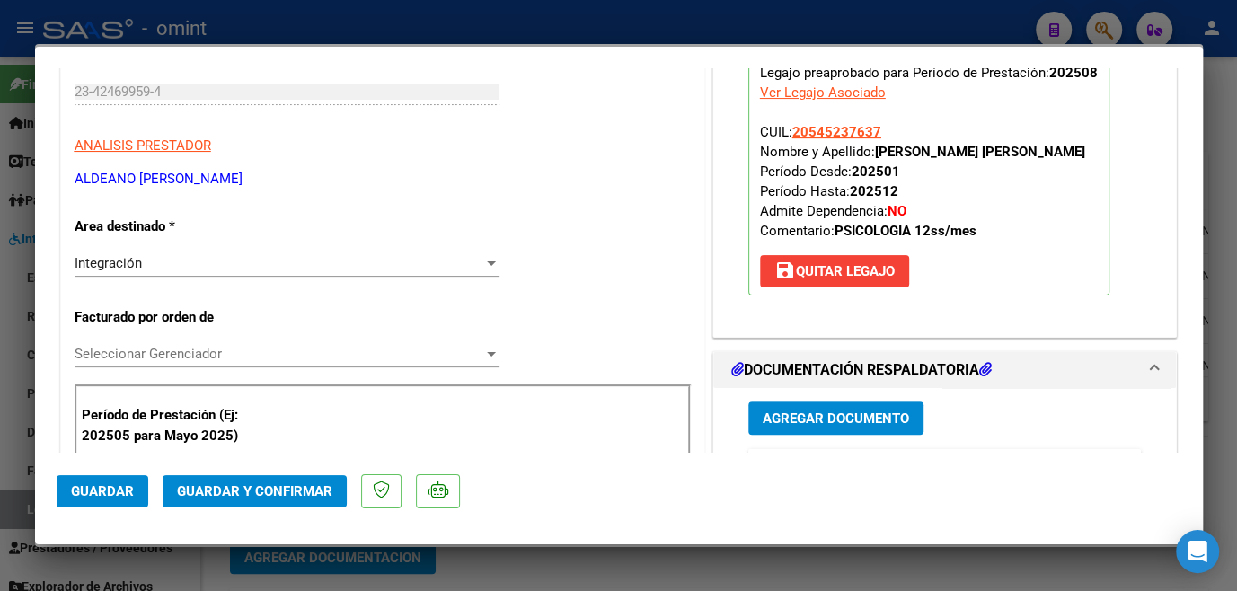
scroll to position [0, 0]
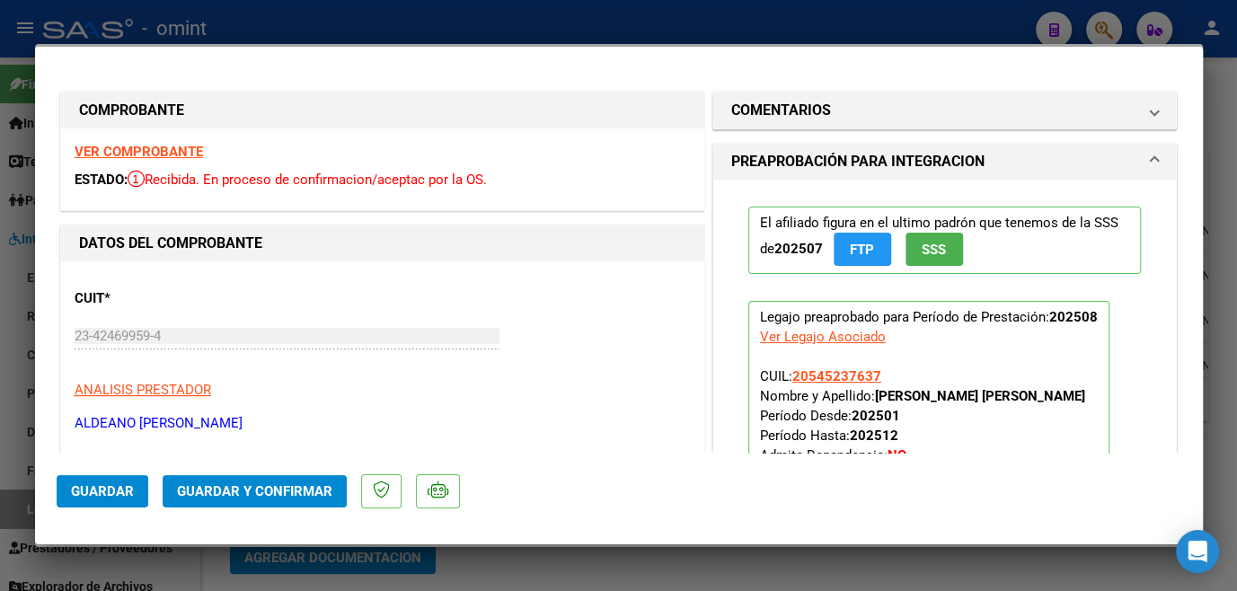
click at [154, 152] on strong "VER COMPROBANTE" at bounding box center [139, 152] width 128 height 16
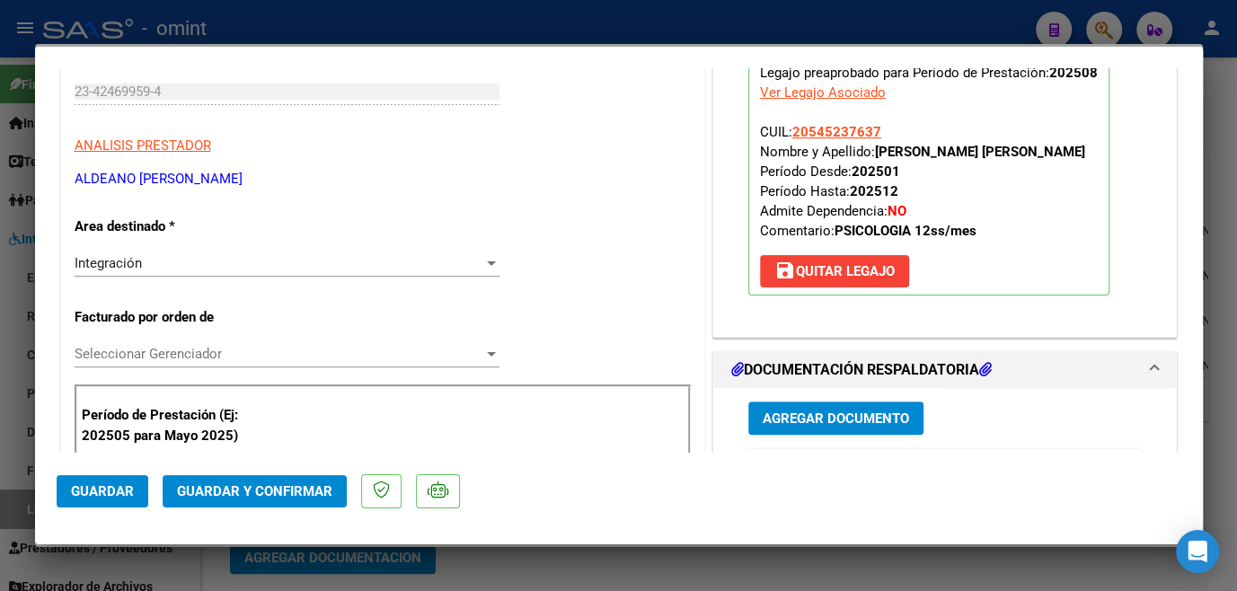
scroll to position [408, 0]
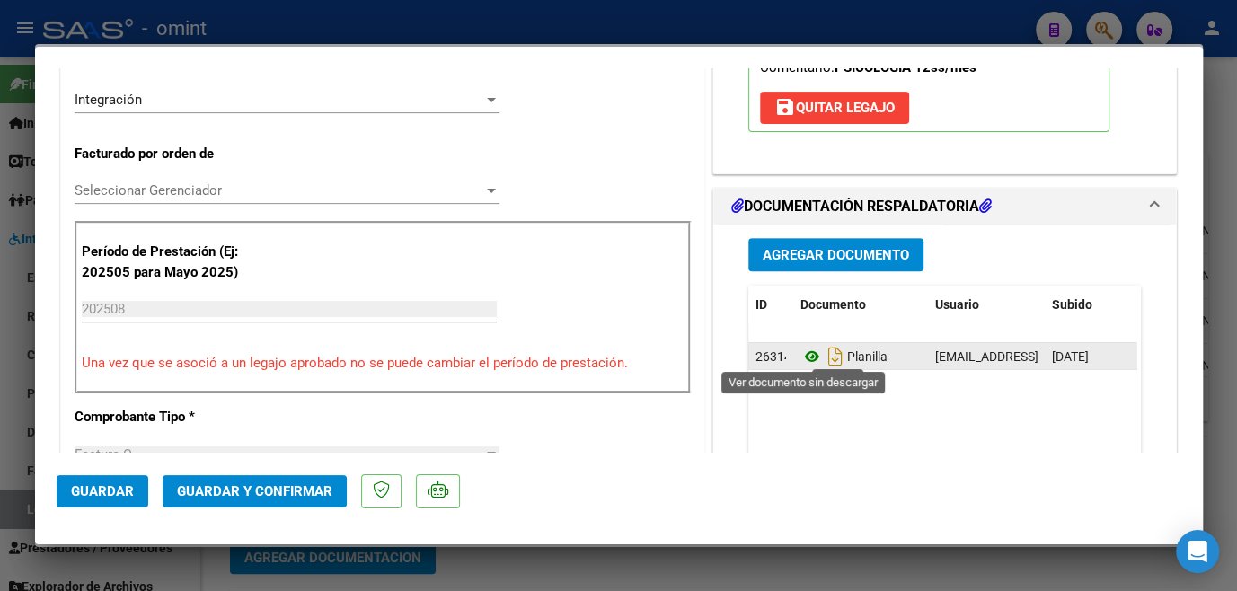
click at [808, 350] on icon at bounding box center [812, 357] width 23 height 22
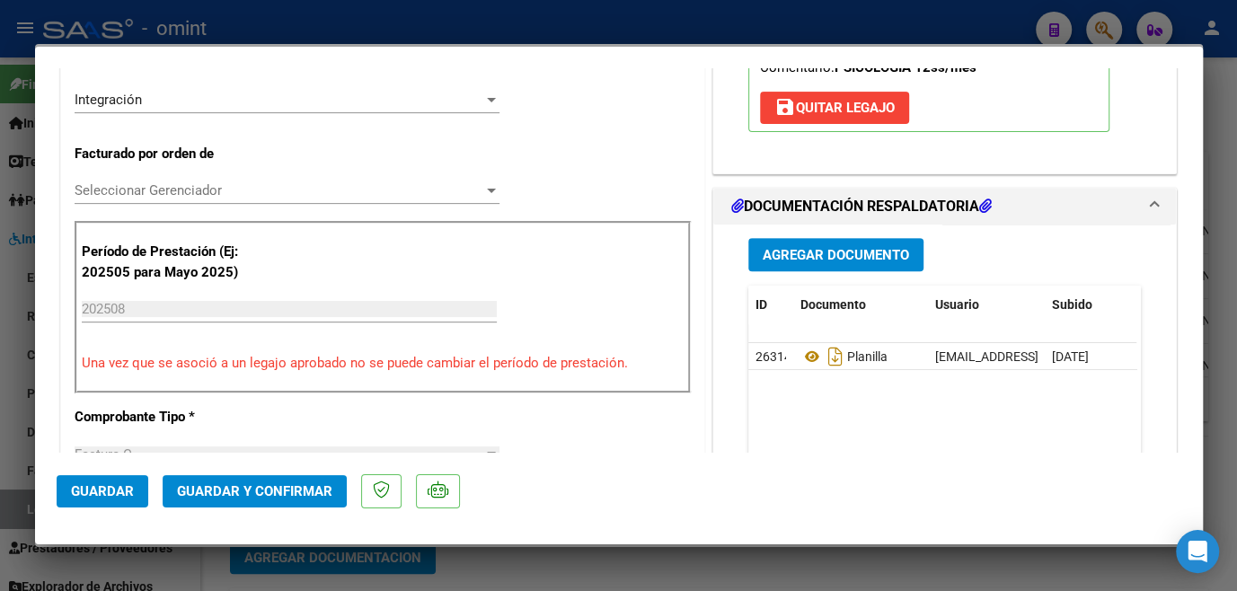
click at [261, 189] on span "Seleccionar Gerenciador" at bounding box center [279, 190] width 409 height 16
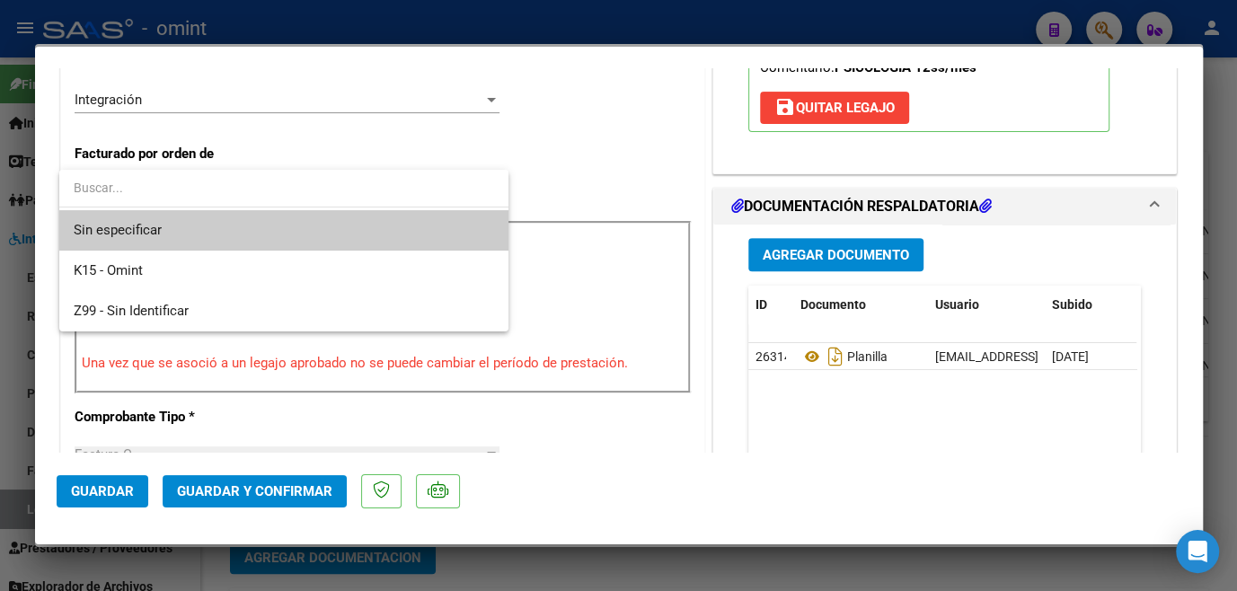
click at [259, 225] on span "Sin especificar" at bounding box center [284, 230] width 421 height 40
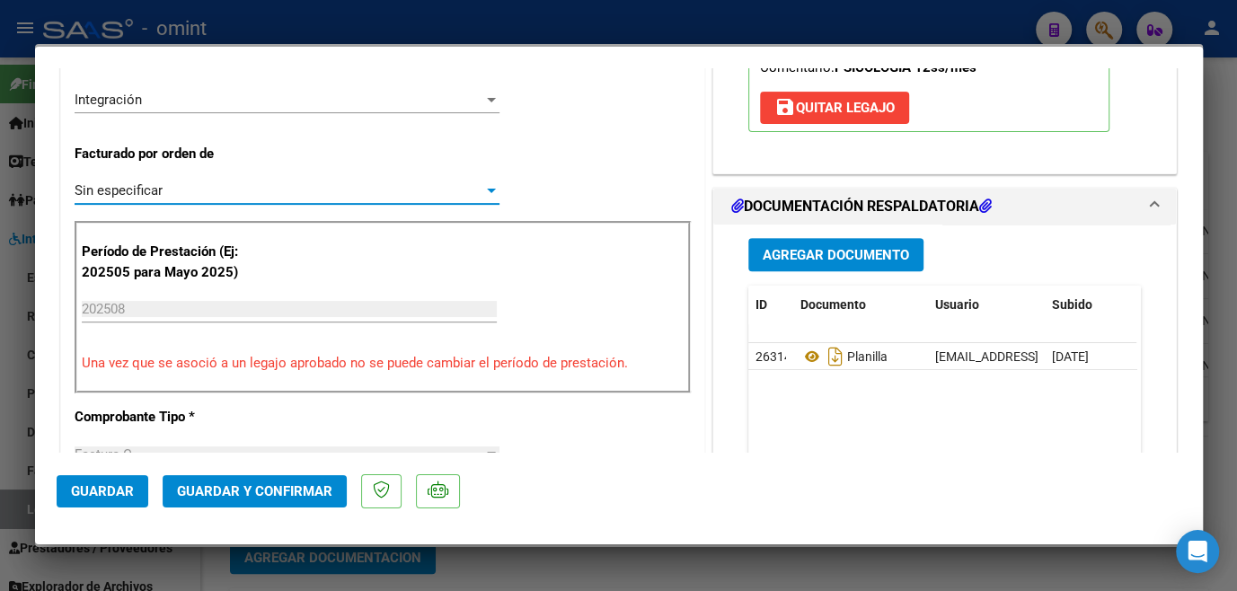
click at [257, 490] on span "Guardar y Confirmar" at bounding box center [254, 491] width 155 height 16
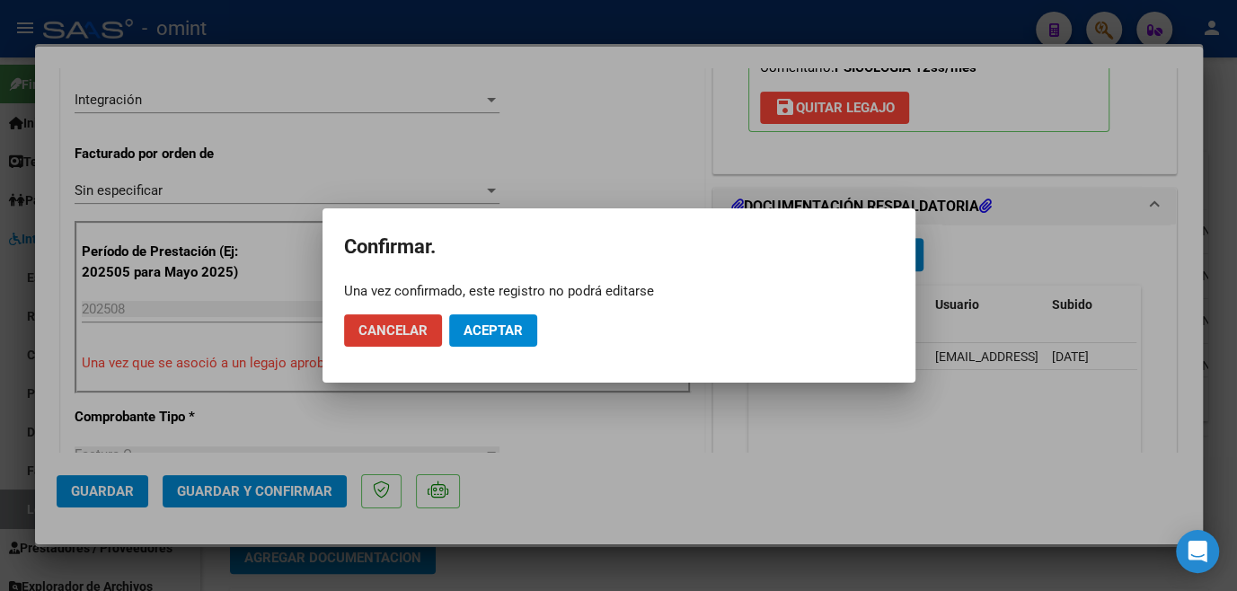
click at [529, 337] on button "Aceptar" at bounding box center [493, 330] width 88 height 32
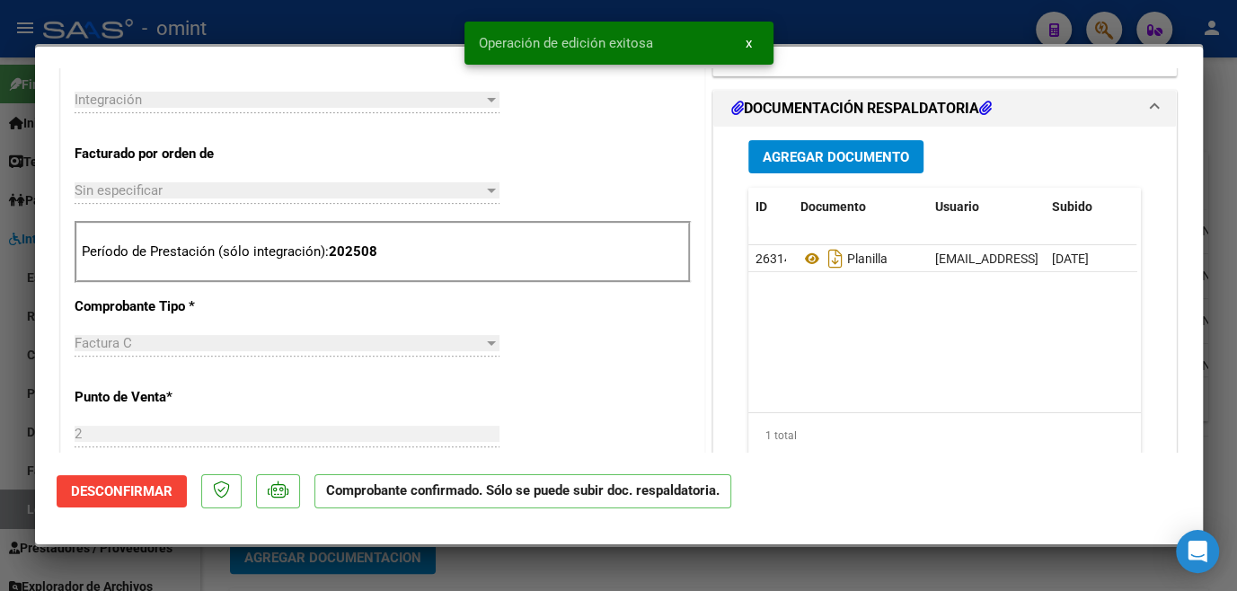
click at [510, 564] on div at bounding box center [618, 295] width 1237 height 591
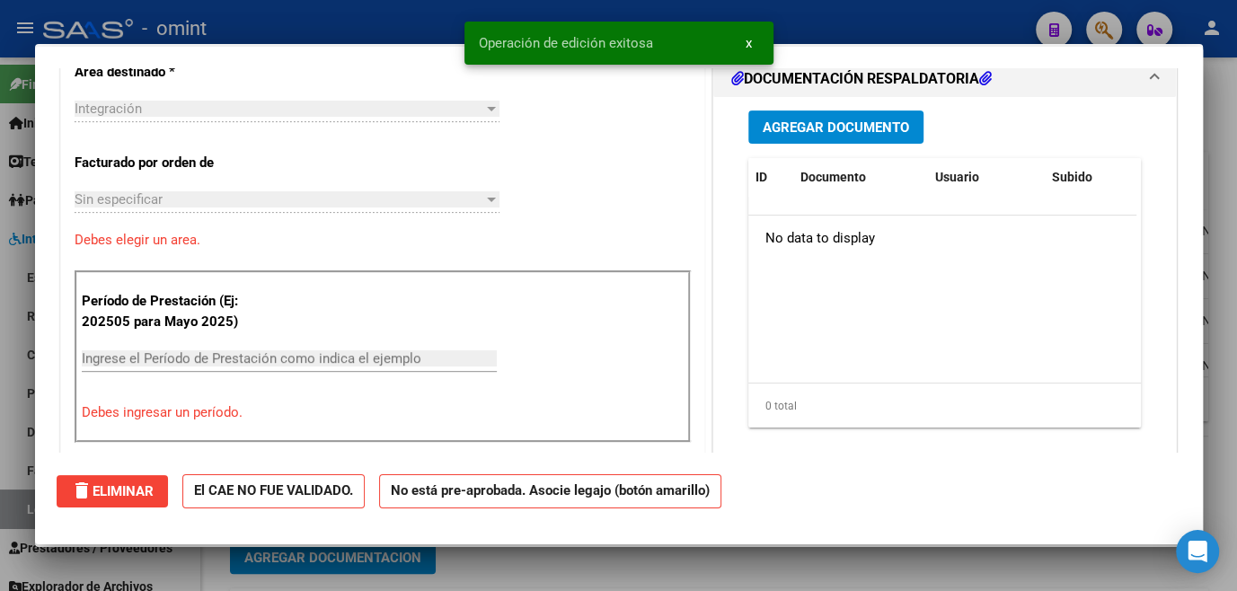
scroll to position [0, 0]
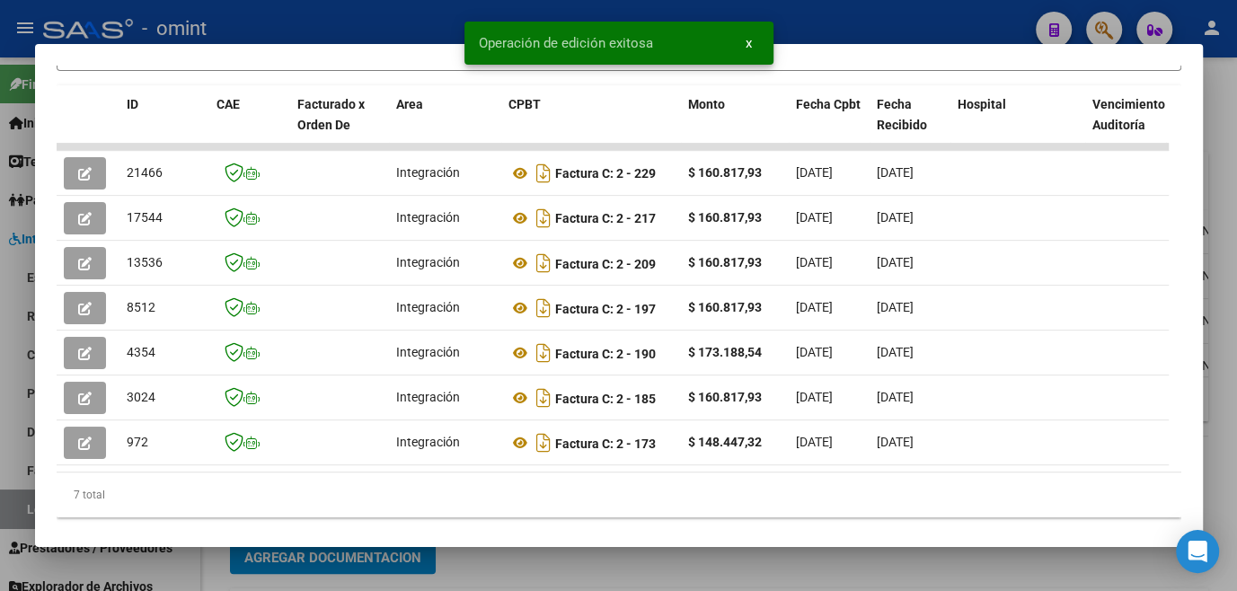
click at [510, 564] on div at bounding box center [618, 295] width 1237 height 591
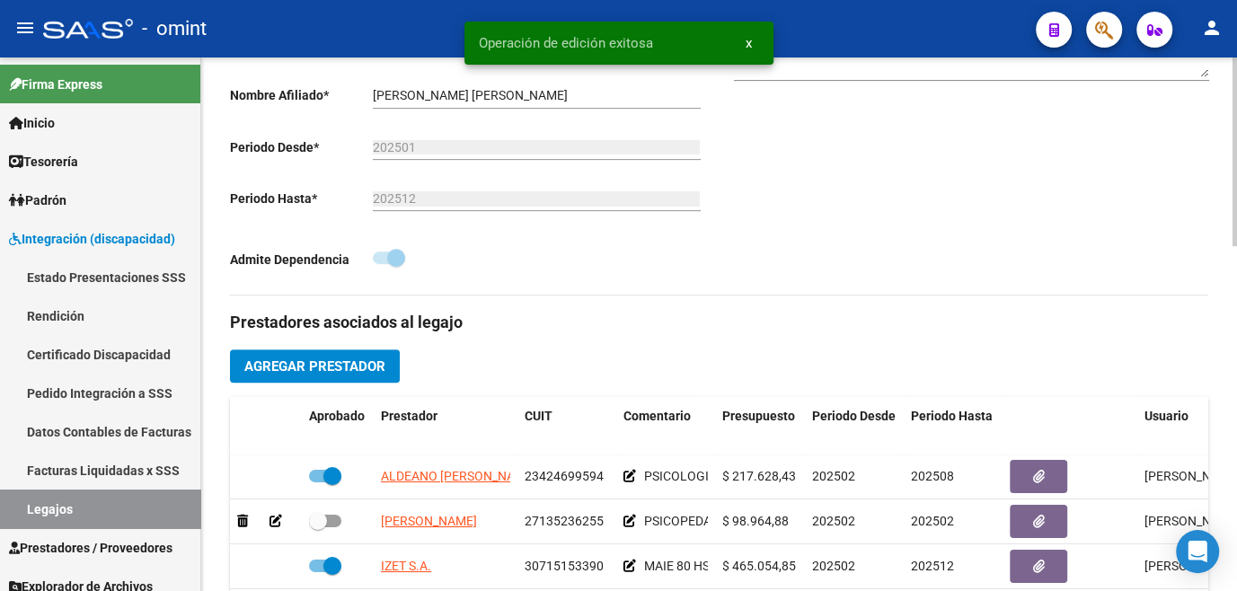
scroll to position [244, 0]
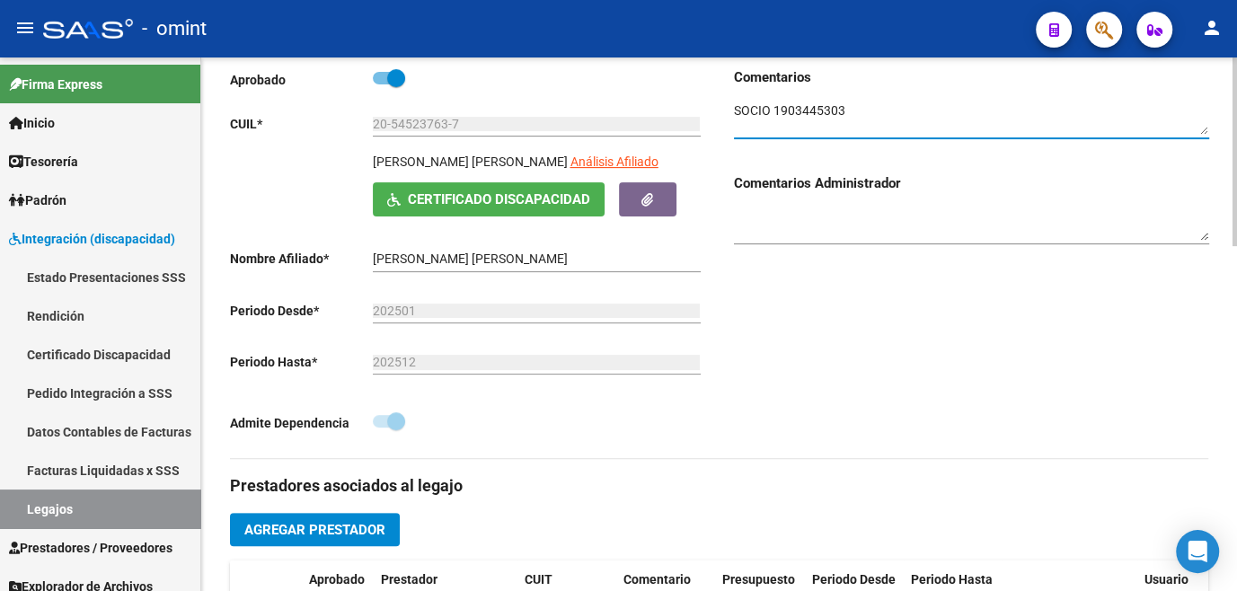
click at [819, 110] on textarea at bounding box center [971, 119] width 475 height 34
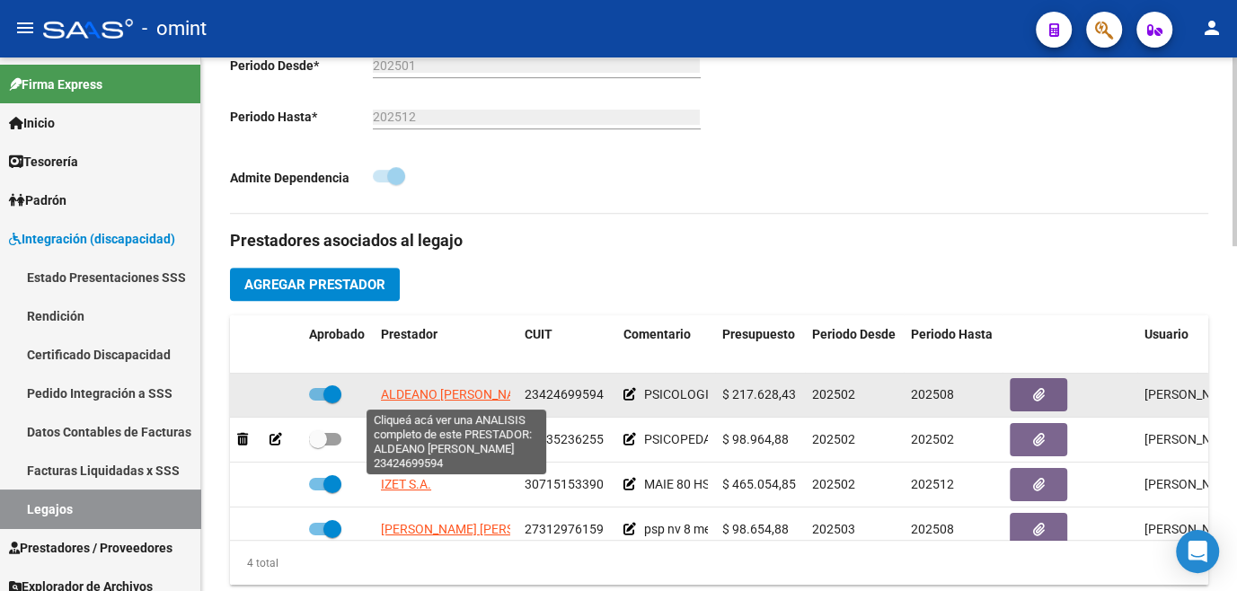
click at [400, 395] on span "ALDEANO MILENA MAGALI" at bounding box center [458, 394] width 155 height 14
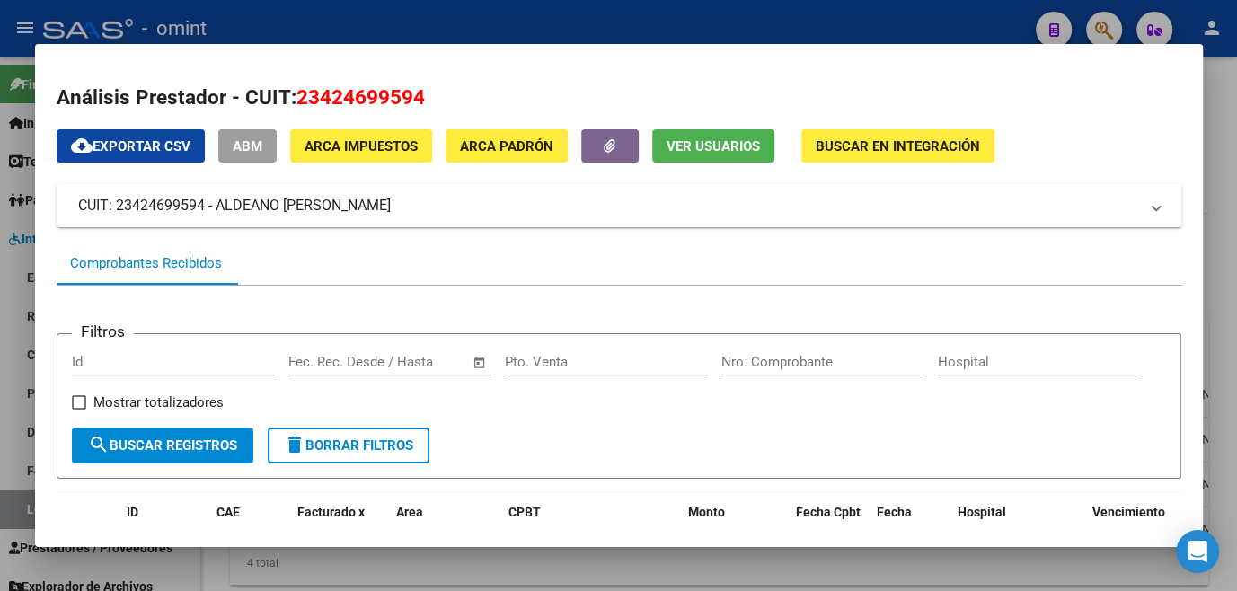
scroll to position [244, 0]
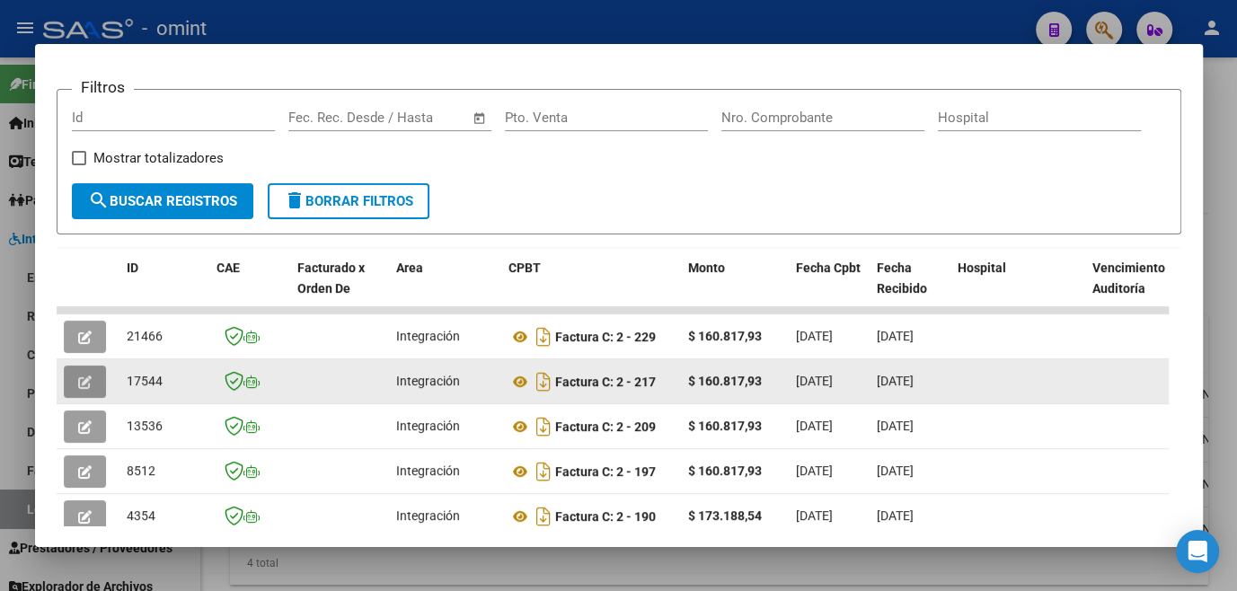
click at [93, 383] on button "button" at bounding box center [85, 382] width 42 height 32
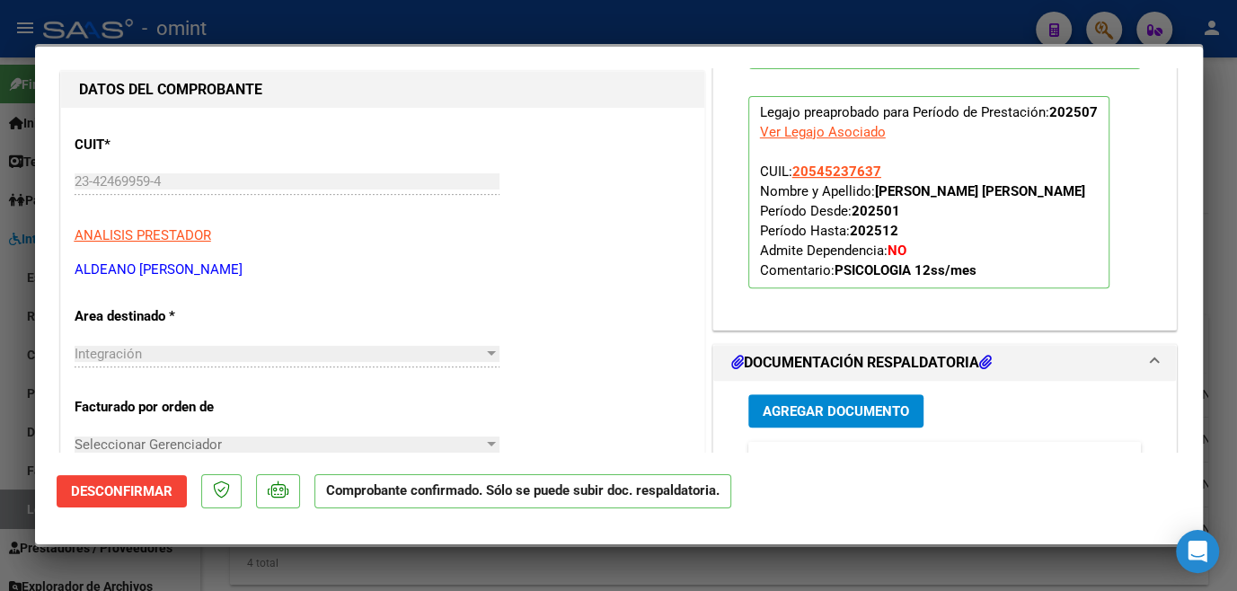
scroll to position [653, 0]
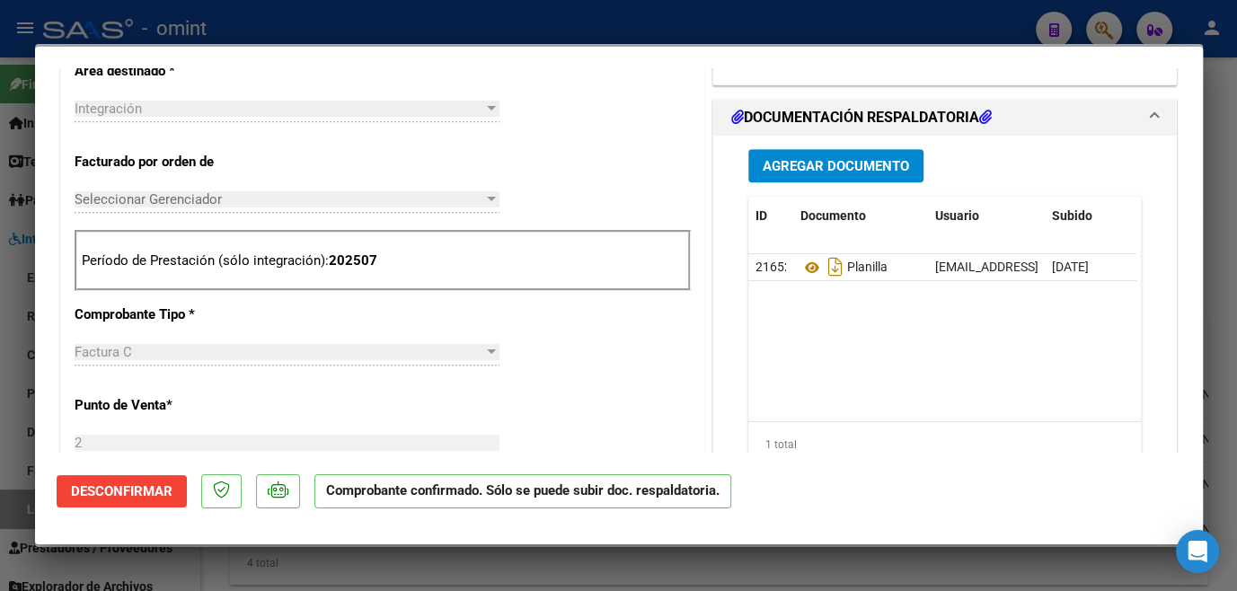
click at [718, 570] on div at bounding box center [618, 295] width 1237 height 591
type input "$ 0,00"
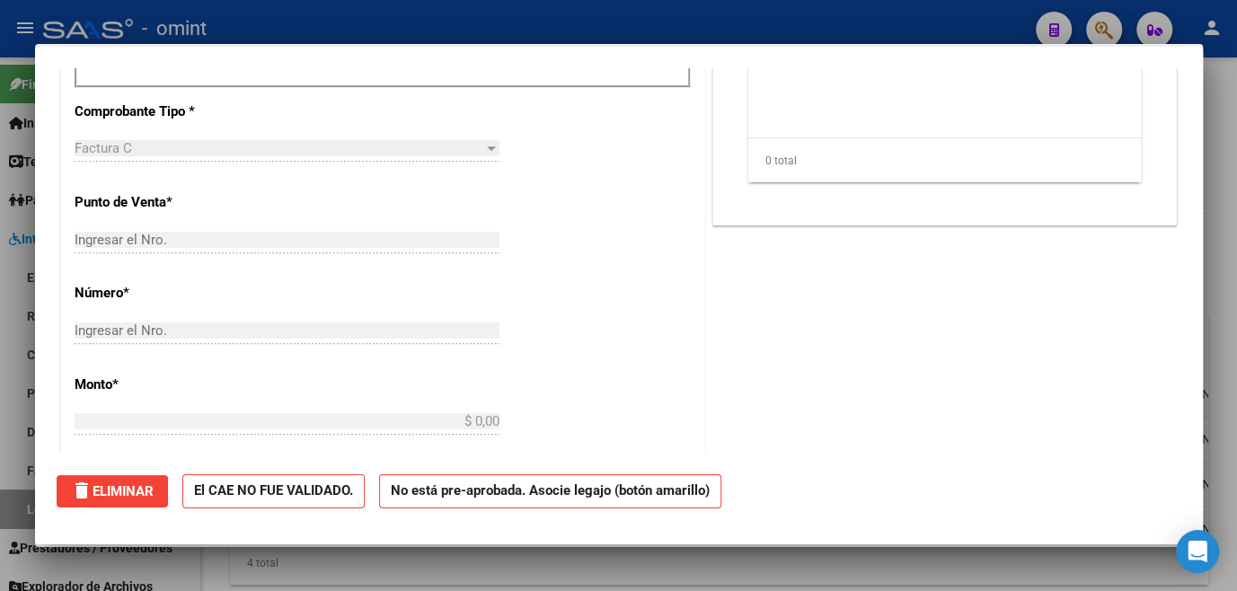
scroll to position [0, 0]
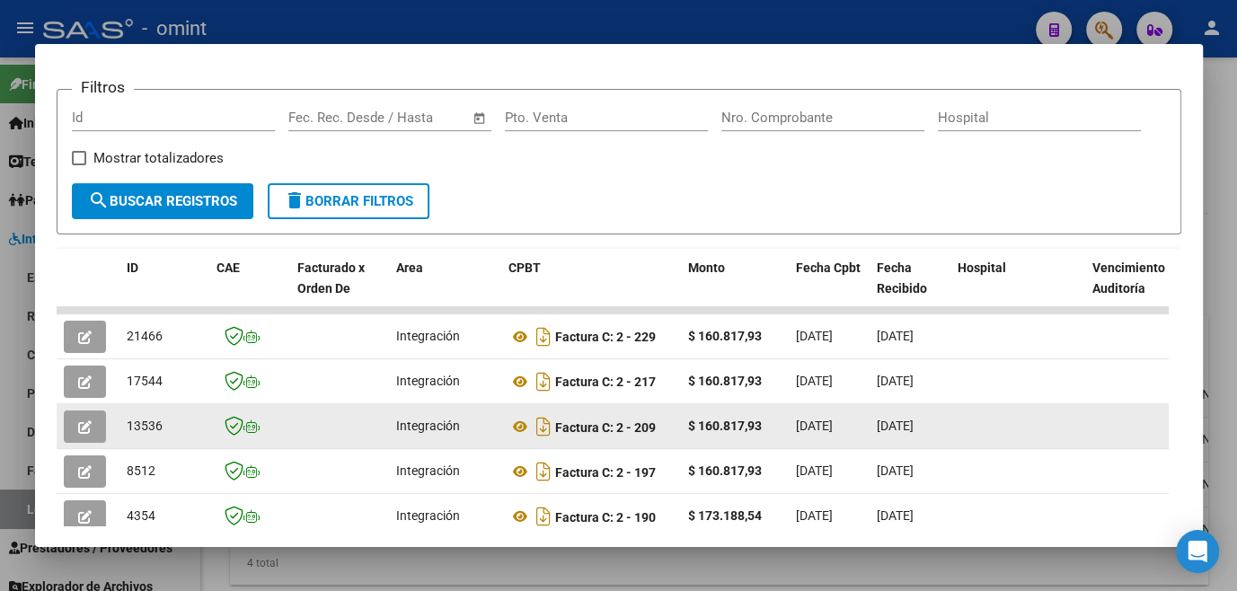
click at [96, 429] on button "button" at bounding box center [85, 427] width 42 height 32
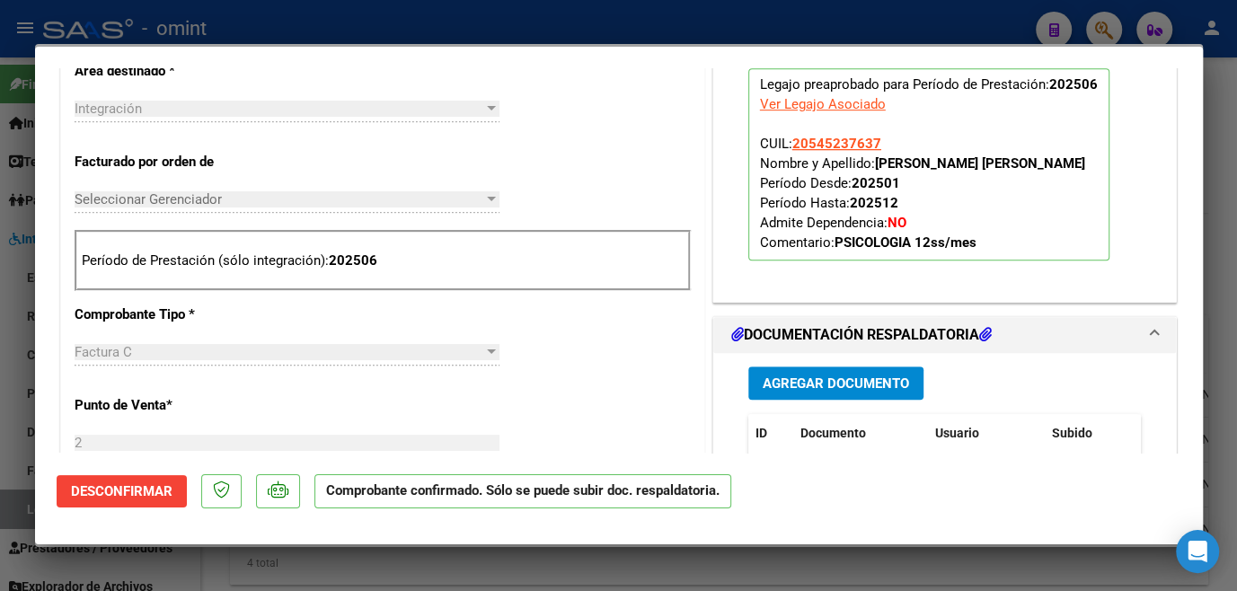
scroll to position [899, 0]
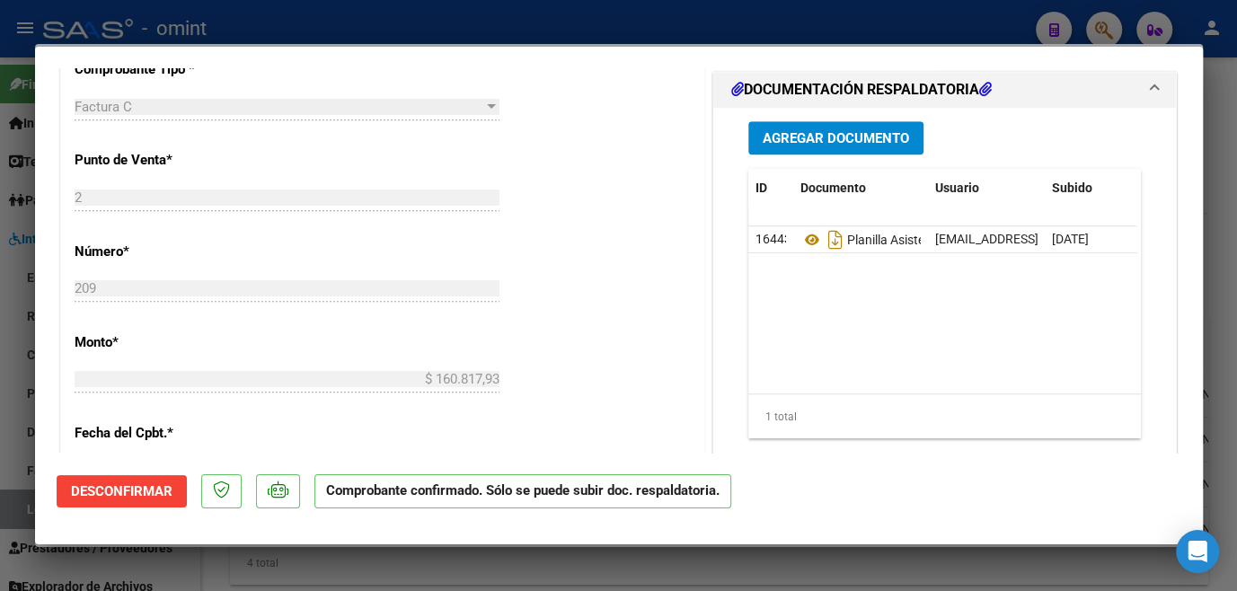
click at [796, 560] on div at bounding box center [618, 295] width 1237 height 591
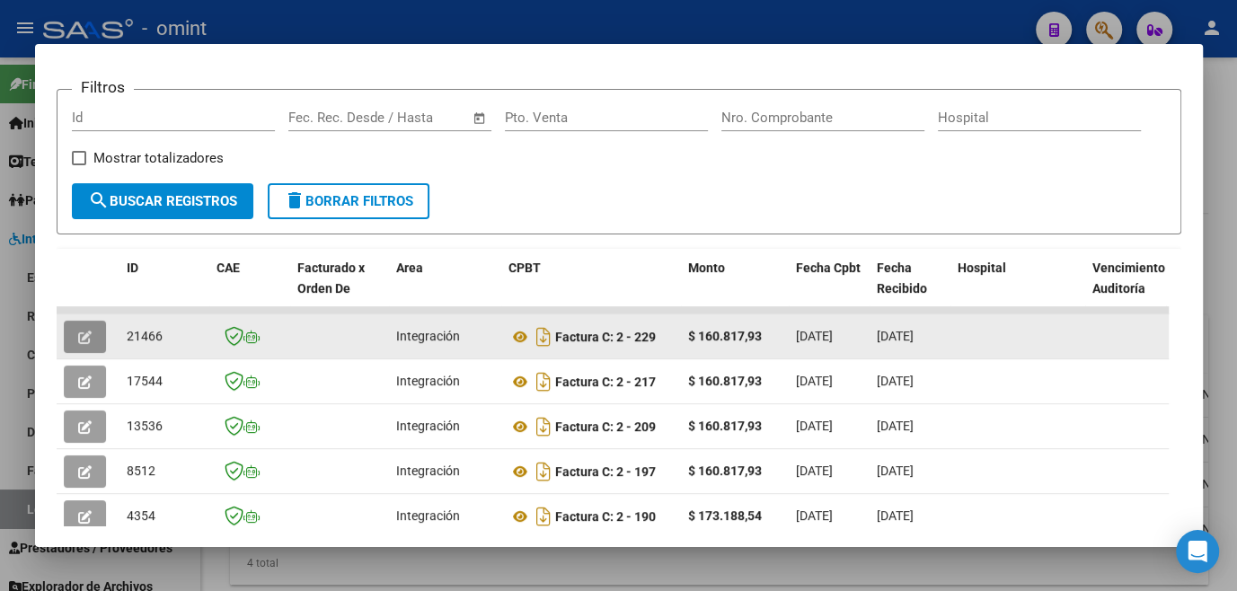
click at [93, 344] on button "button" at bounding box center [85, 337] width 42 height 32
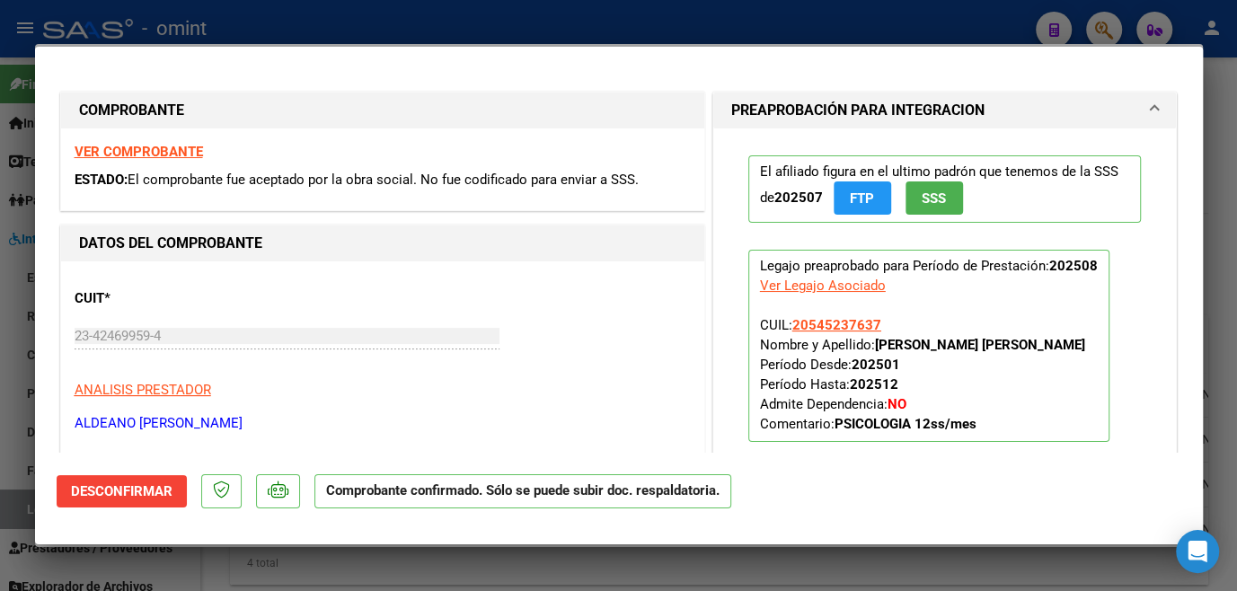
click at [144, 483] on span "Desconfirmar" at bounding box center [122, 491] width 102 height 16
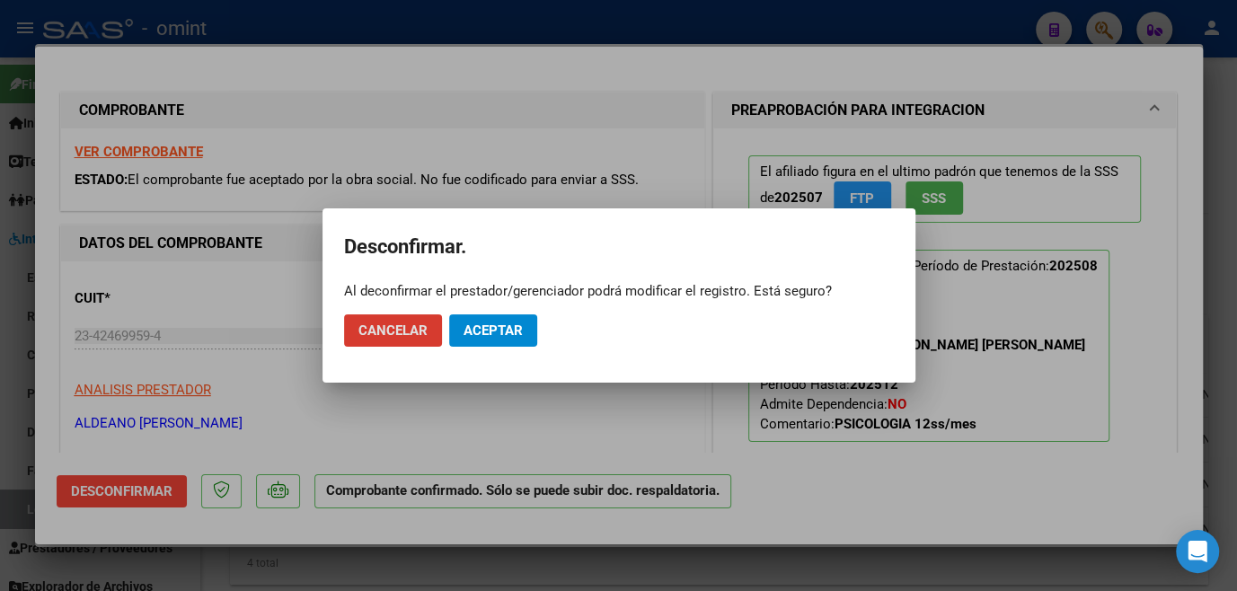
click at [512, 334] on span "Aceptar" at bounding box center [493, 331] width 59 height 16
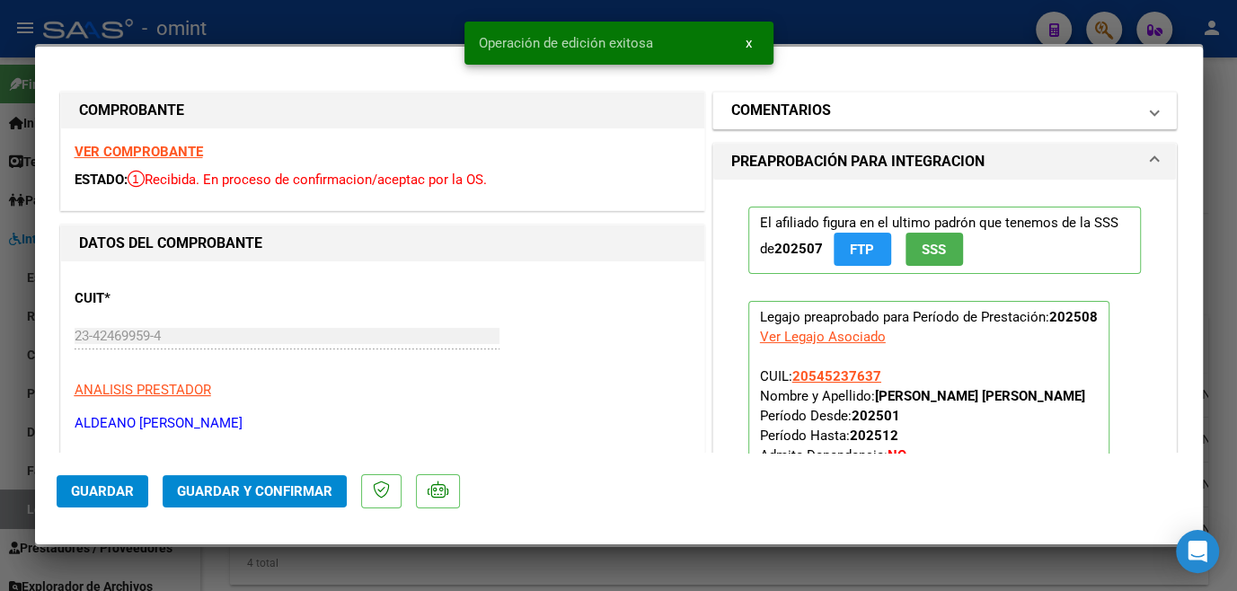
click at [858, 102] on mat-panel-title "COMENTARIOS" at bounding box center [934, 111] width 406 height 22
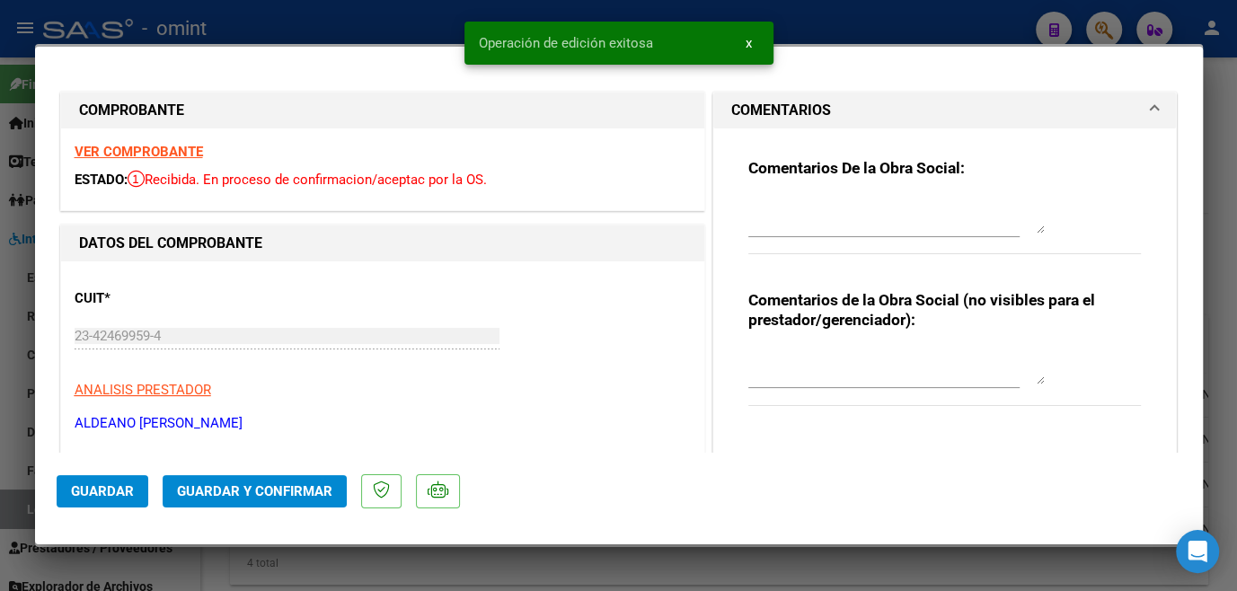
click at [833, 201] on textarea at bounding box center [897, 216] width 297 height 36
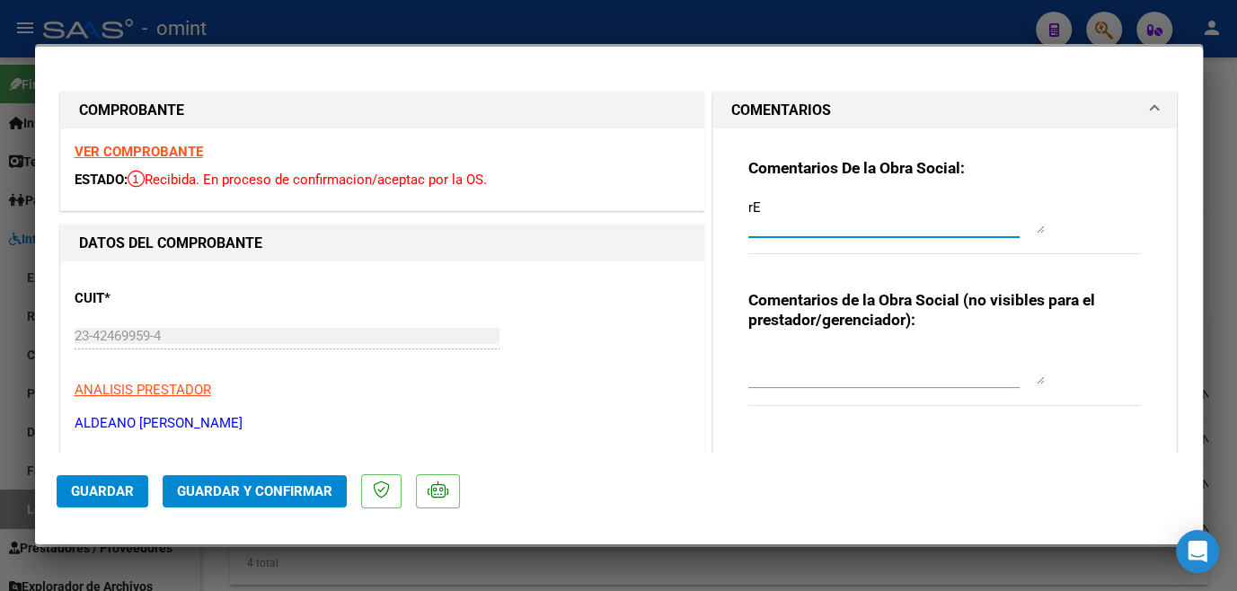
type textarea "r"
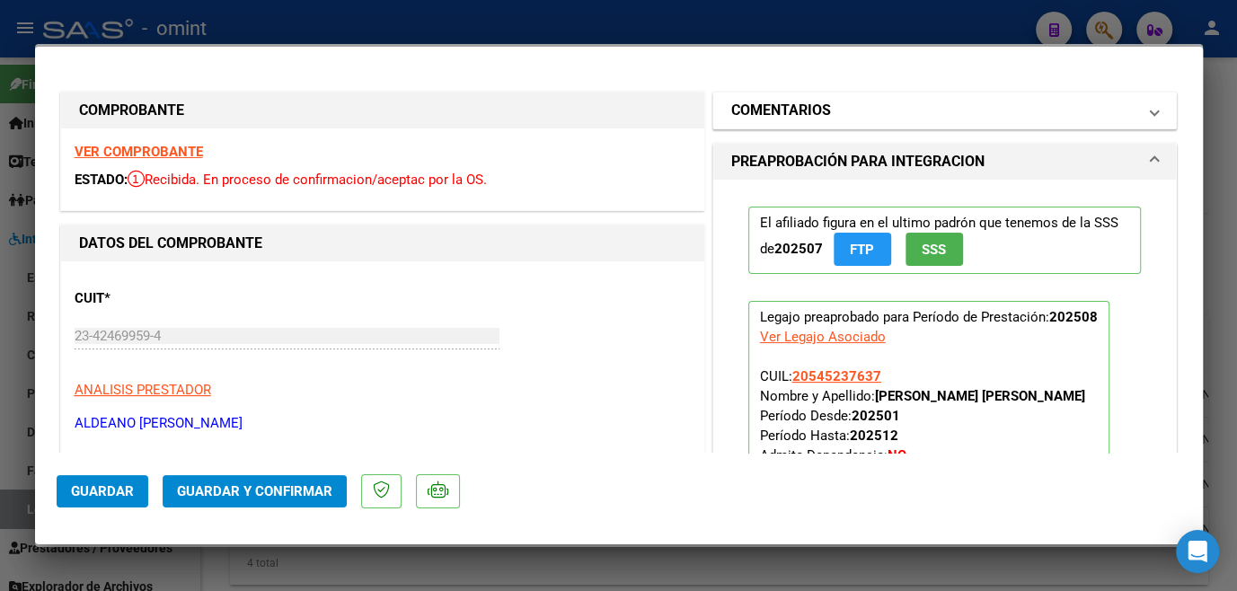
click at [854, 106] on mat-panel-title "COMENTARIOS" at bounding box center [934, 111] width 406 height 22
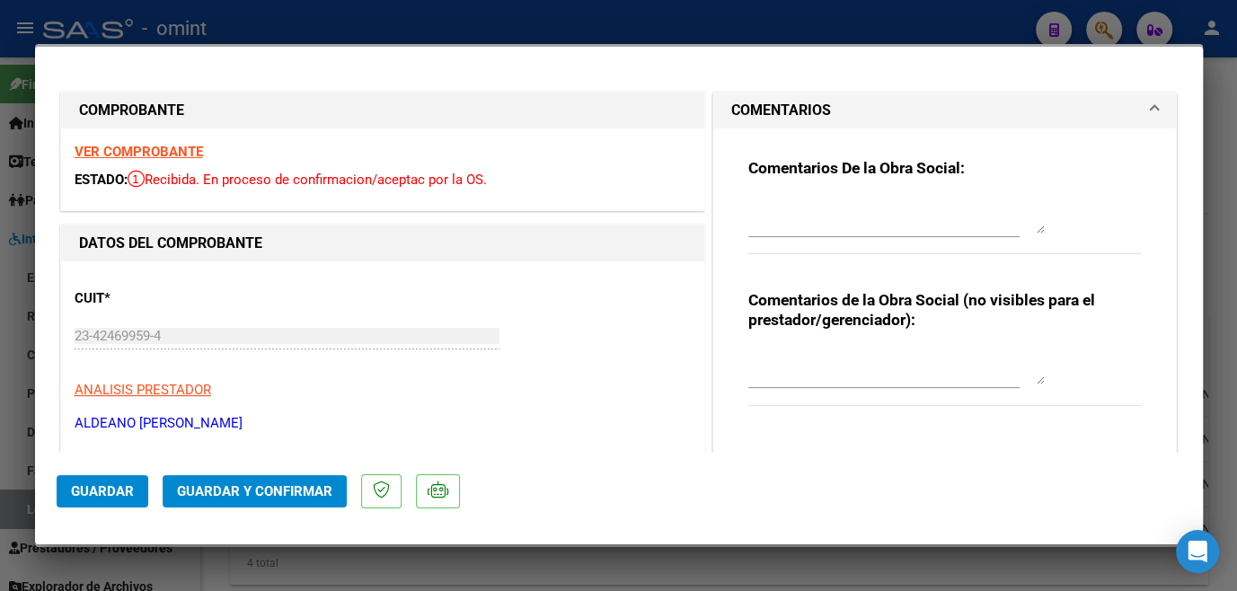
click at [801, 229] on textarea at bounding box center [897, 216] width 297 height 36
type textarea "r"
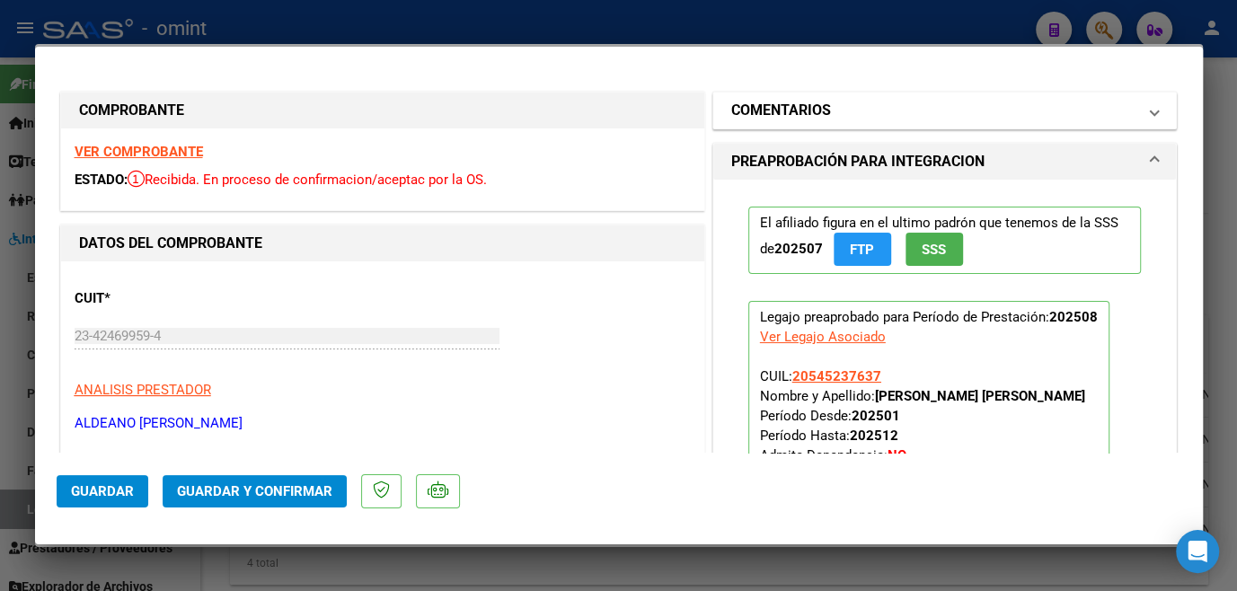
click at [835, 126] on mat-expansion-panel-header "COMENTARIOS" at bounding box center [945, 111] width 464 height 36
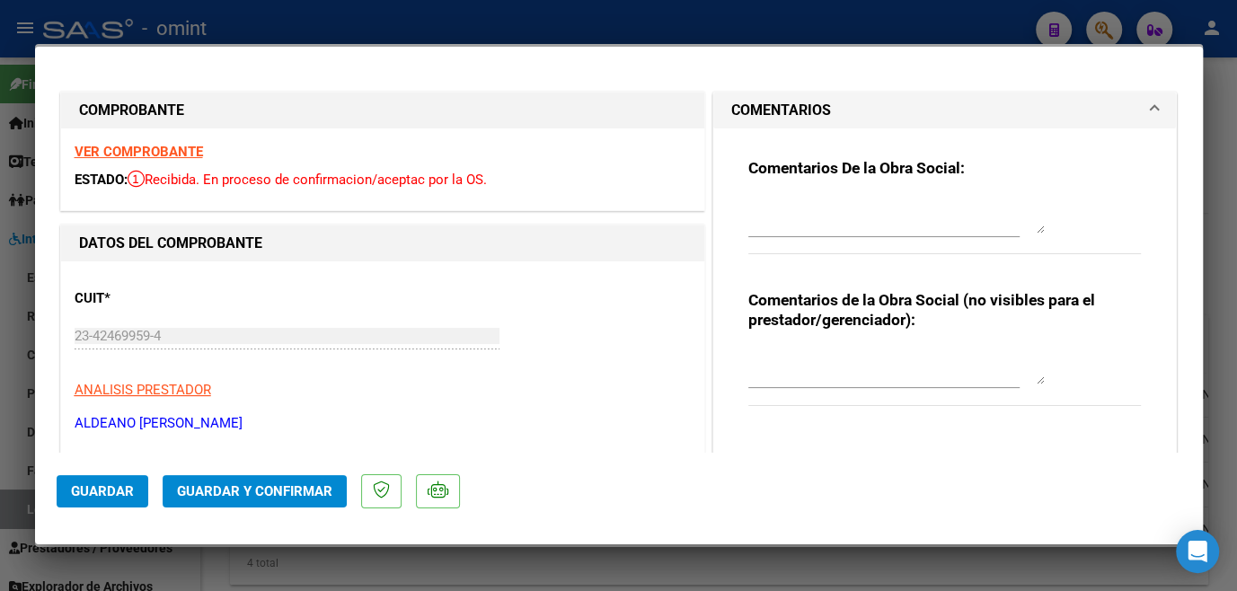
click at [783, 234] on div at bounding box center [897, 215] width 297 height 43
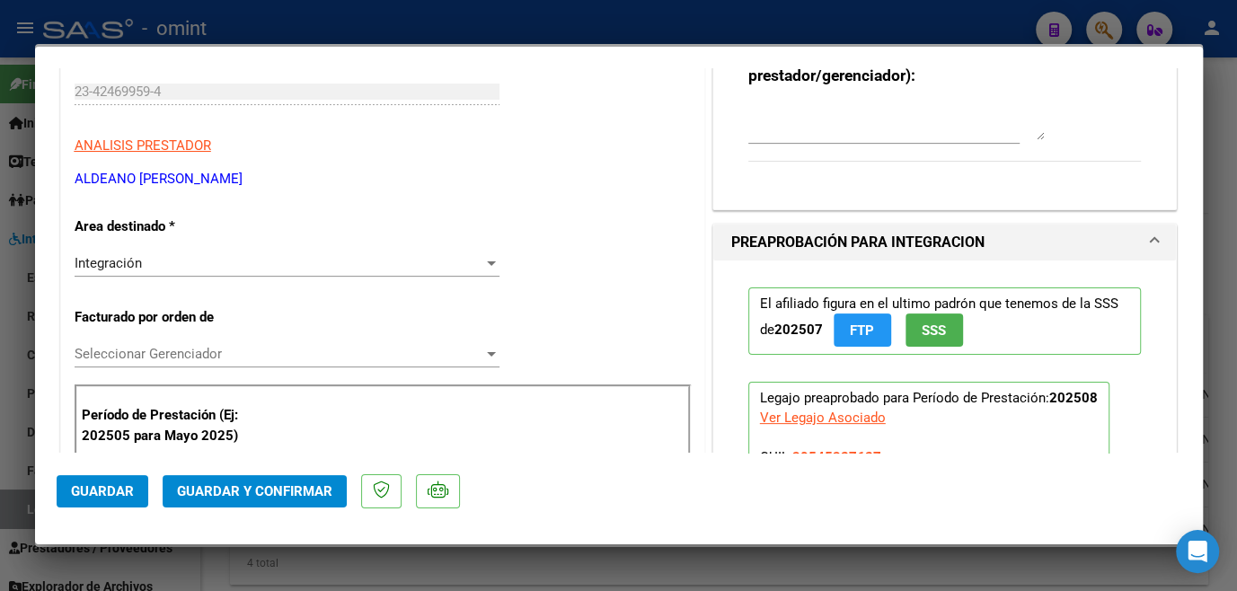
scroll to position [408, 0]
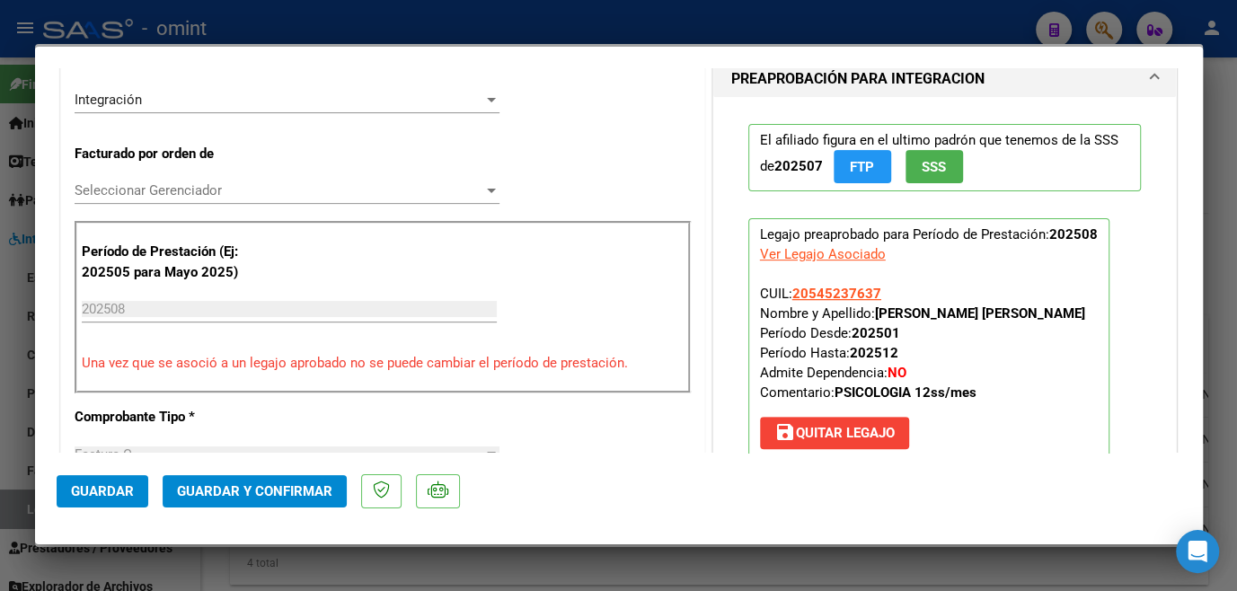
type textarea "Recuerde que esta adeudando el Informe semestral- Debe etregarlo a la flia para…"
click at [195, 190] on span "Seleccionar Gerenciador" at bounding box center [279, 190] width 409 height 16
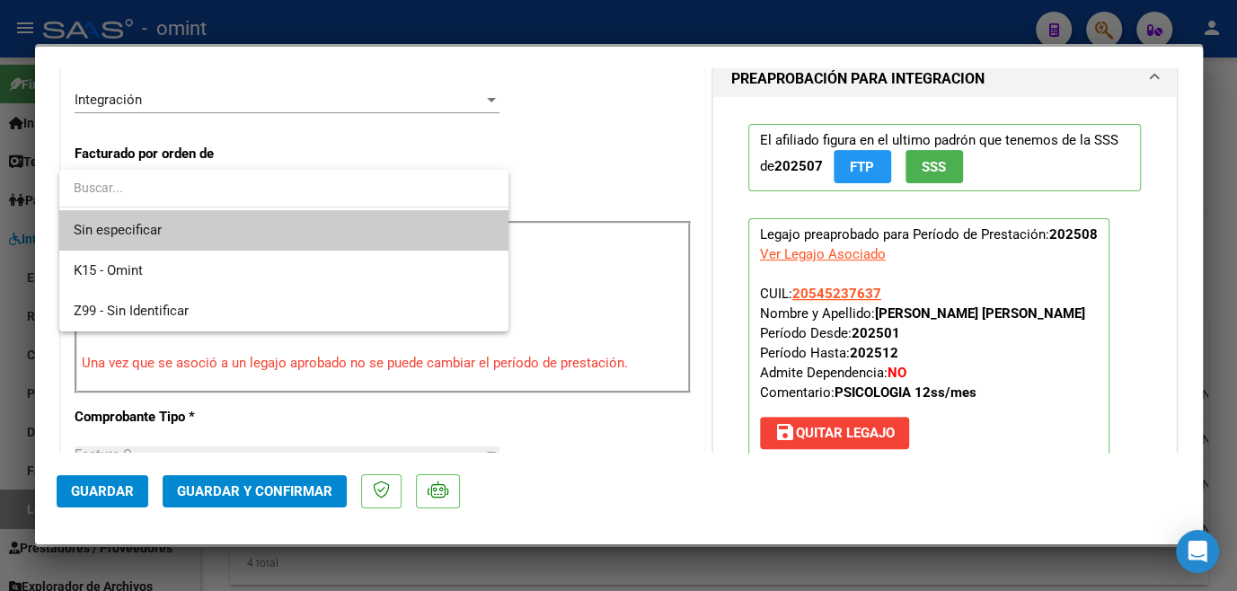
click at [187, 235] on span "Sin especificar" at bounding box center [284, 230] width 421 height 40
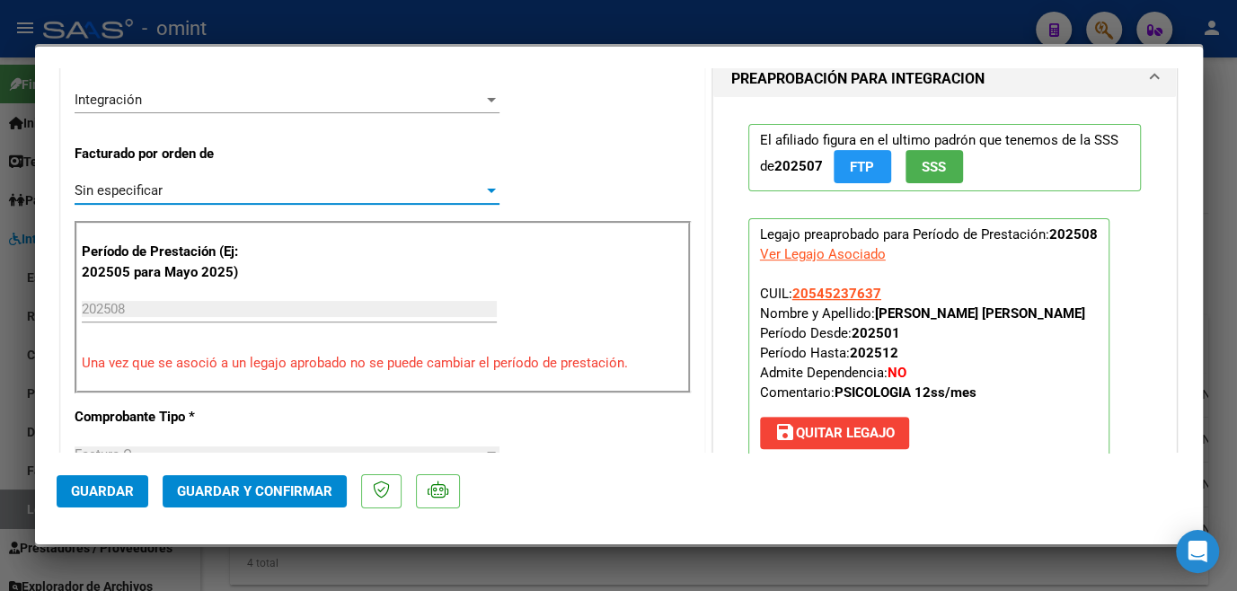
click at [232, 500] on button "Guardar y Confirmar" at bounding box center [255, 491] width 184 height 32
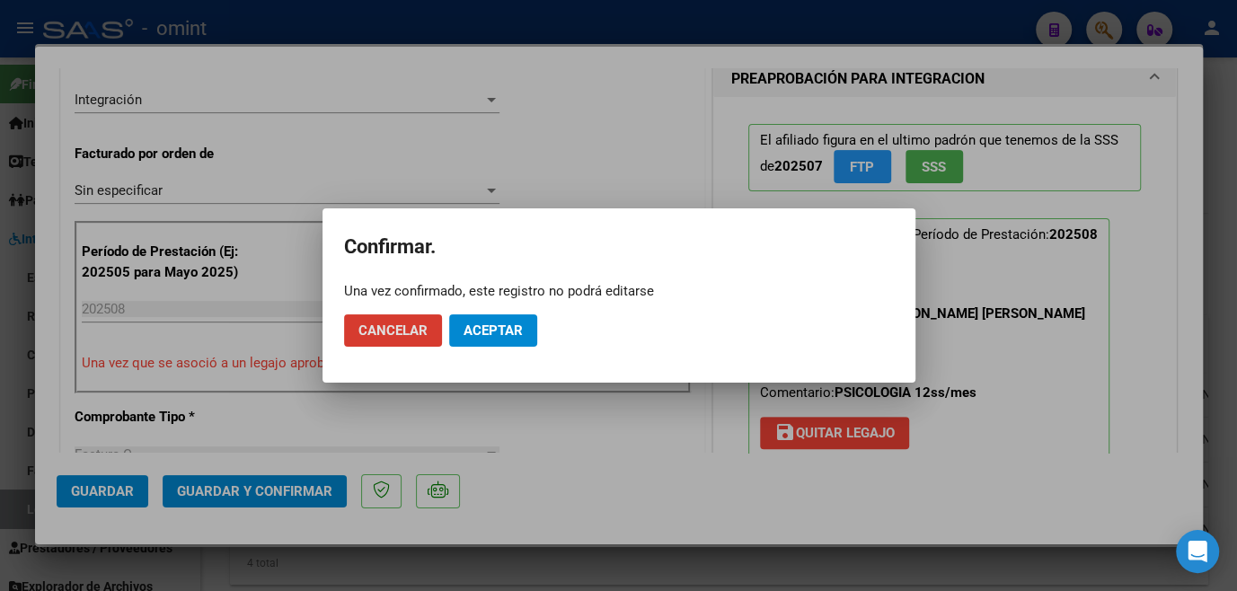
click at [477, 342] on button "Aceptar" at bounding box center [493, 330] width 88 height 32
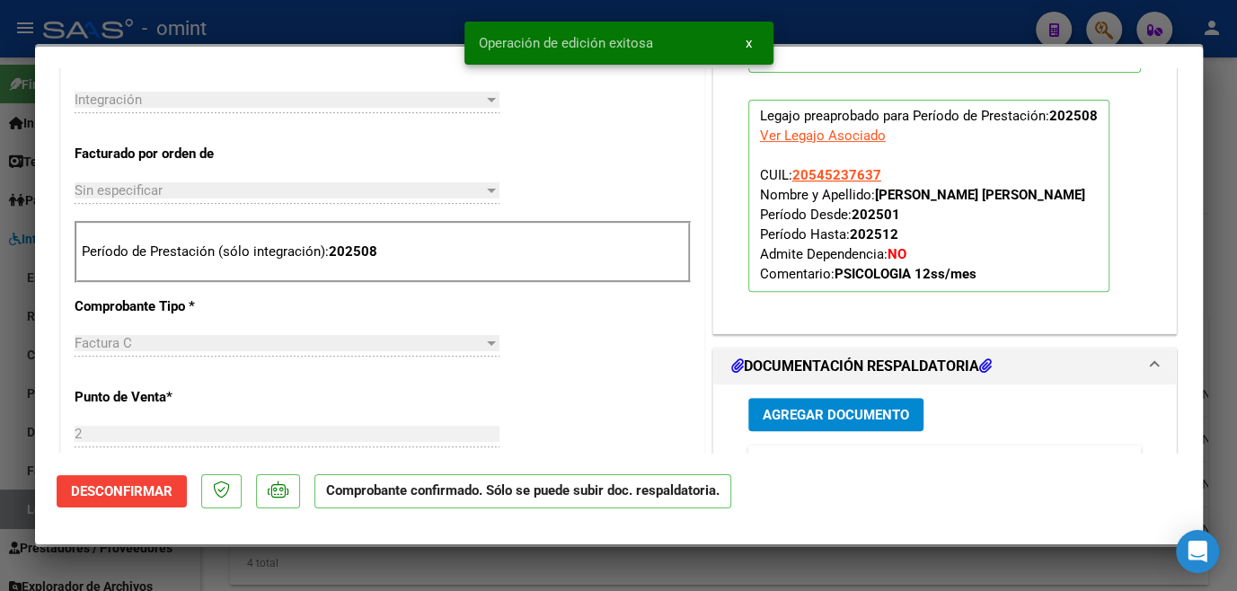
click at [585, 566] on div at bounding box center [618, 295] width 1237 height 591
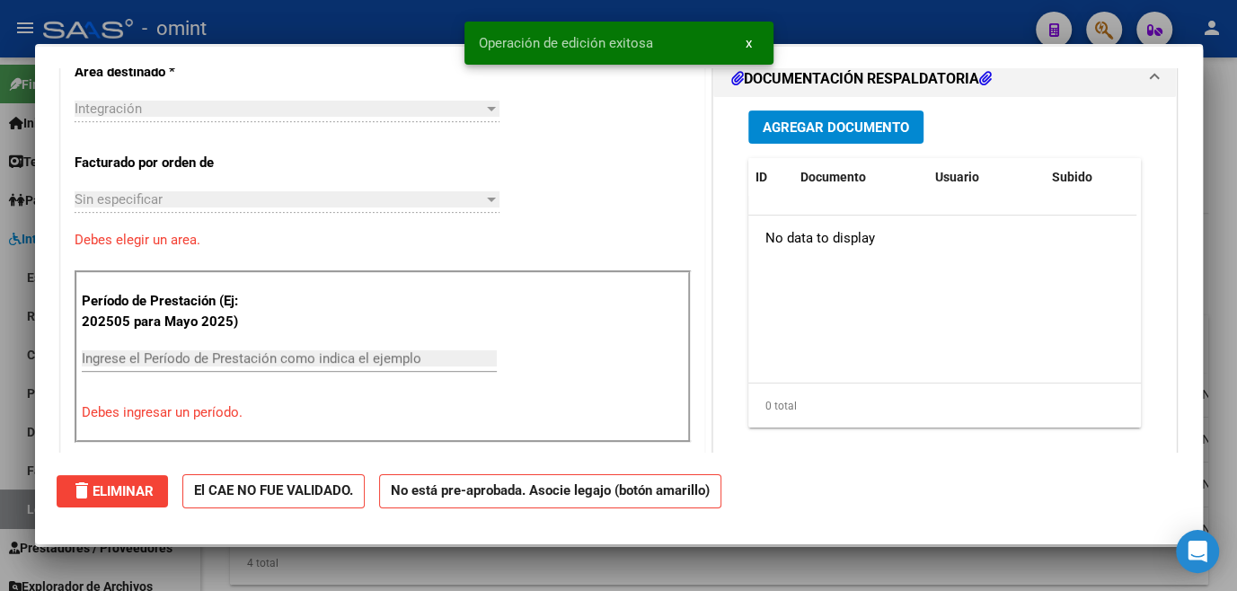
scroll to position [0, 0]
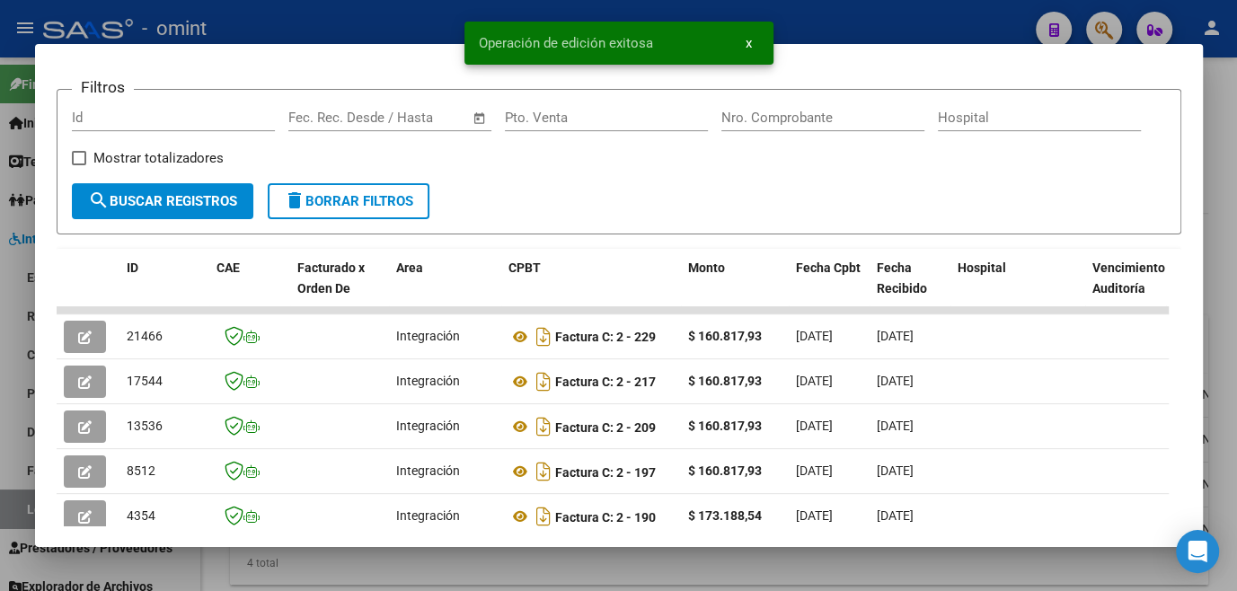
click at [450, 568] on div at bounding box center [618, 295] width 1237 height 591
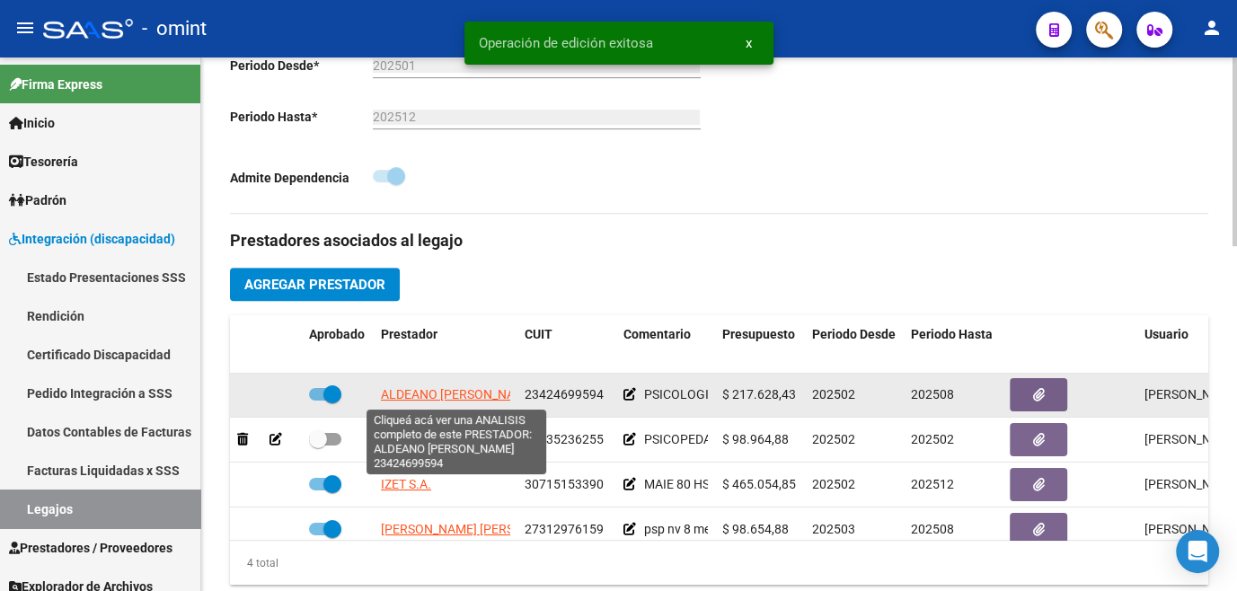
click at [438, 397] on span "ALDEANO MILENA MAGALI" at bounding box center [458, 394] width 155 height 14
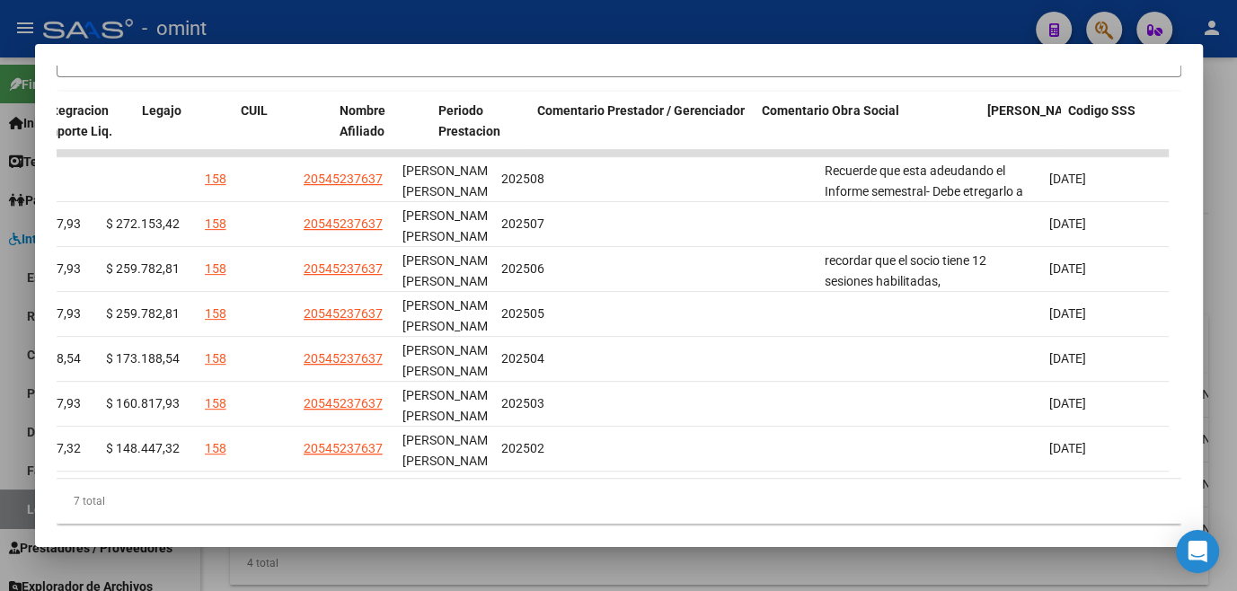
scroll to position [0, 2769]
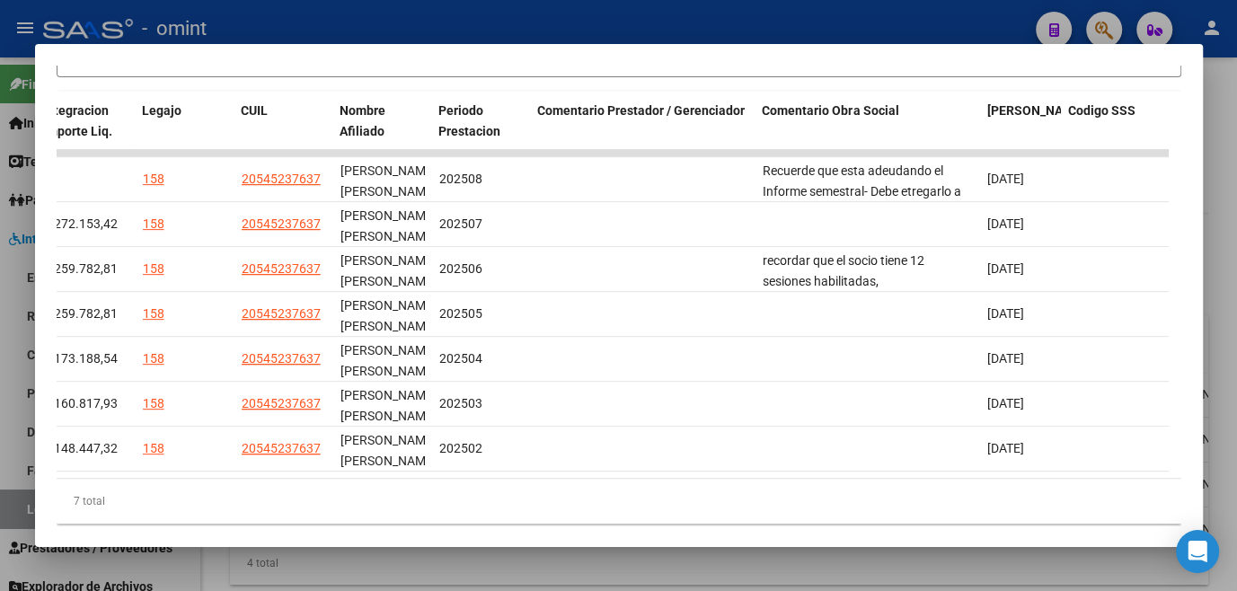
click at [828, 563] on div at bounding box center [618, 295] width 1237 height 591
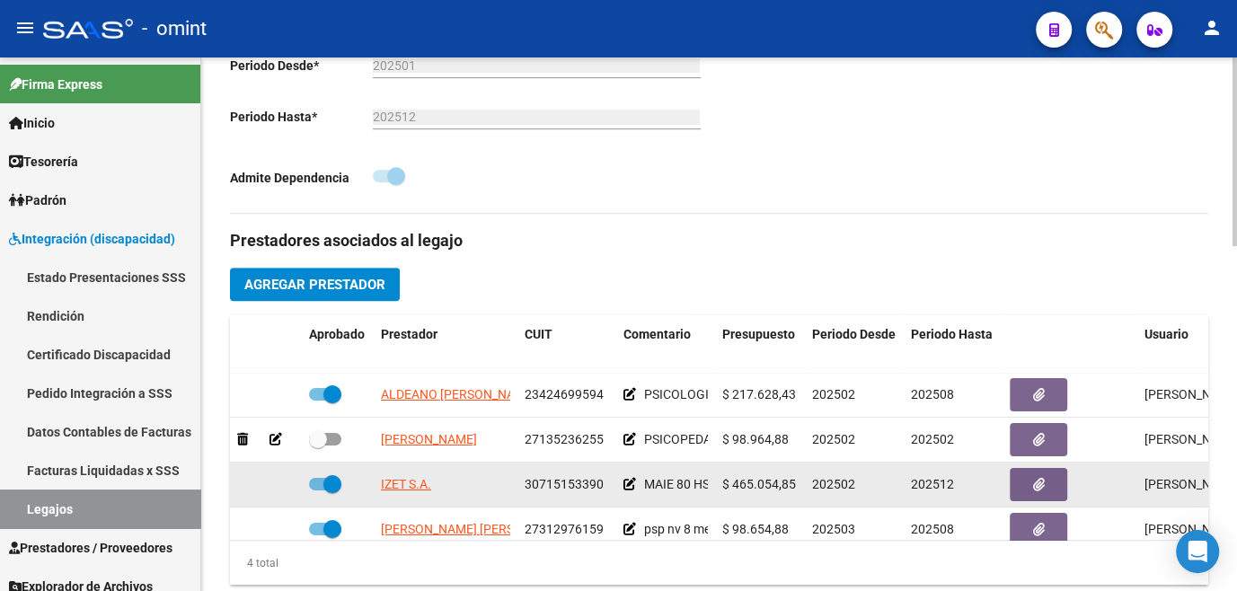
scroll to position [31, 0]
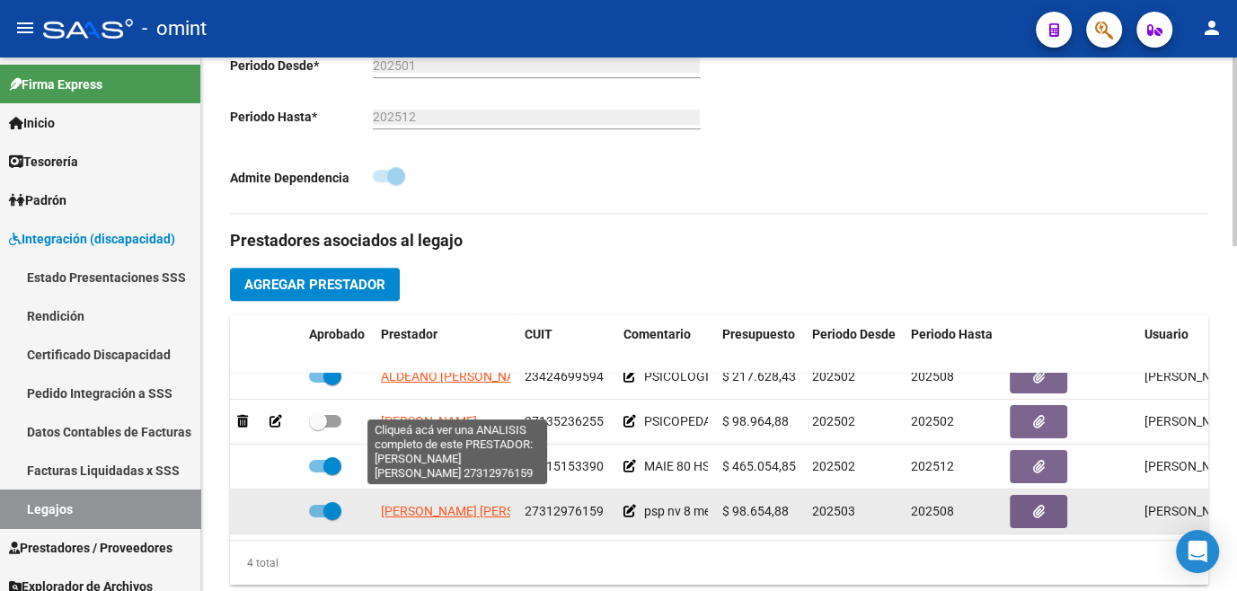
click at [410, 504] on span "SANTILLAN CINTIA MARIEL" at bounding box center [478, 511] width 195 height 14
type textarea "27312976159"
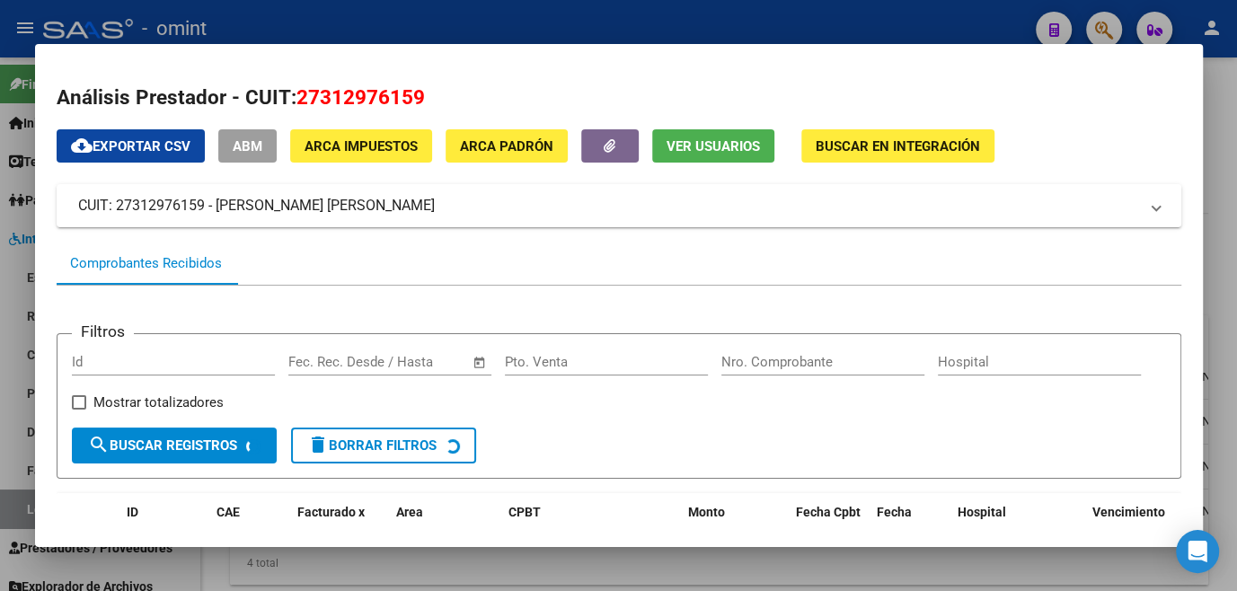
scroll to position [238, 0]
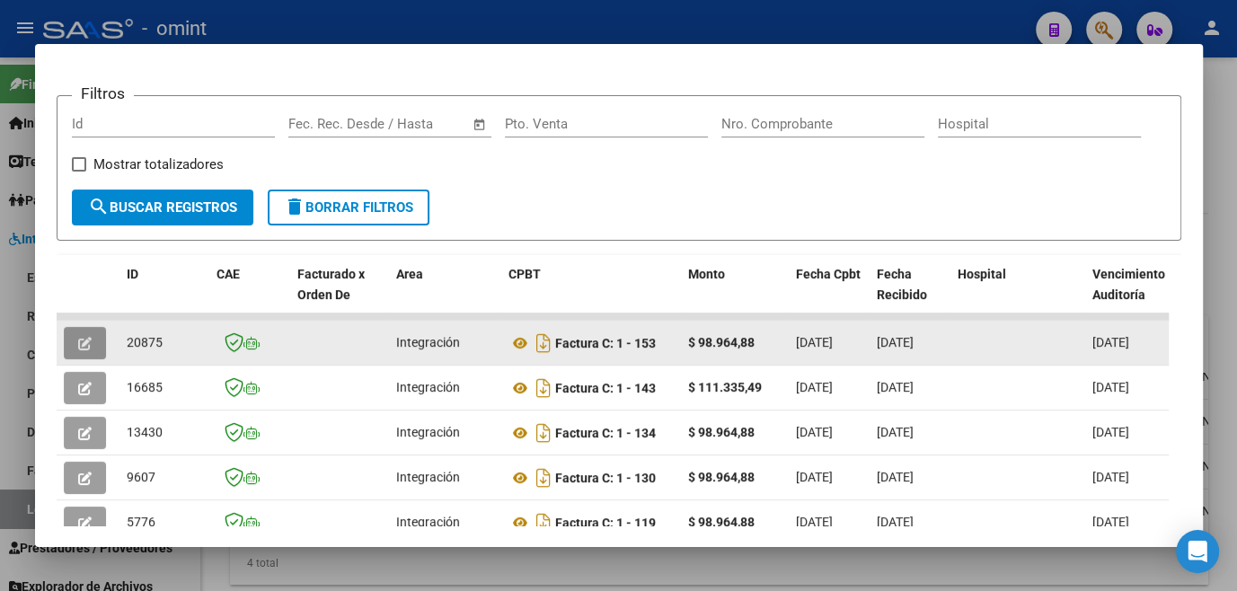
click at [71, 351] on button "button" at bounding box center [85, 343] width 42 height 32
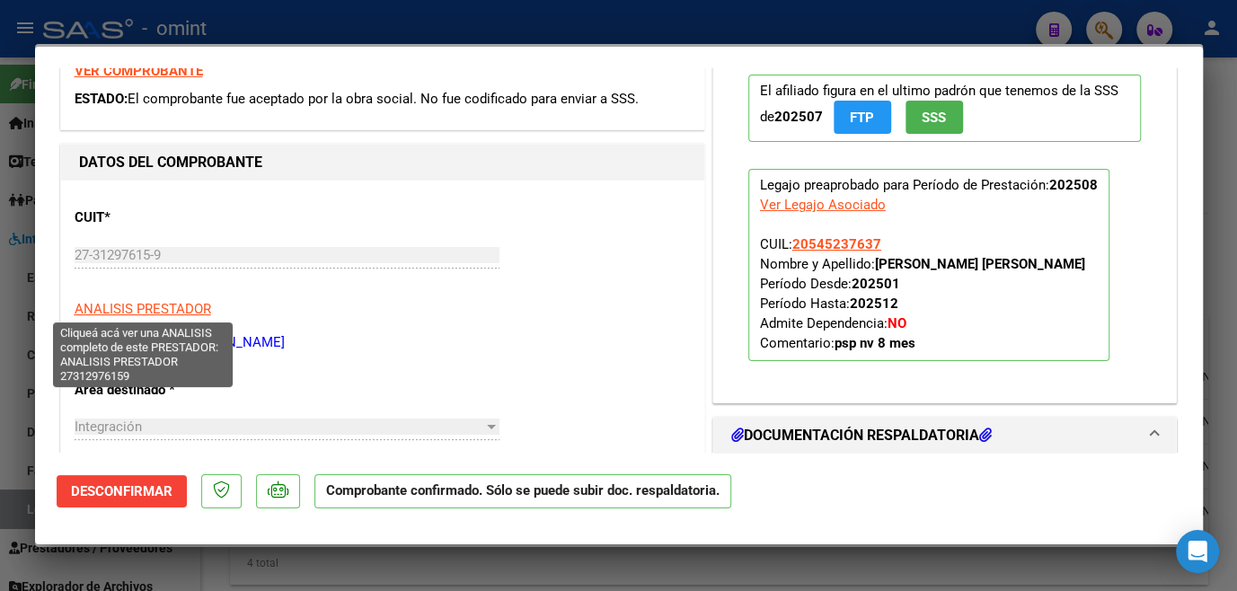
scroll to position [0, 0]
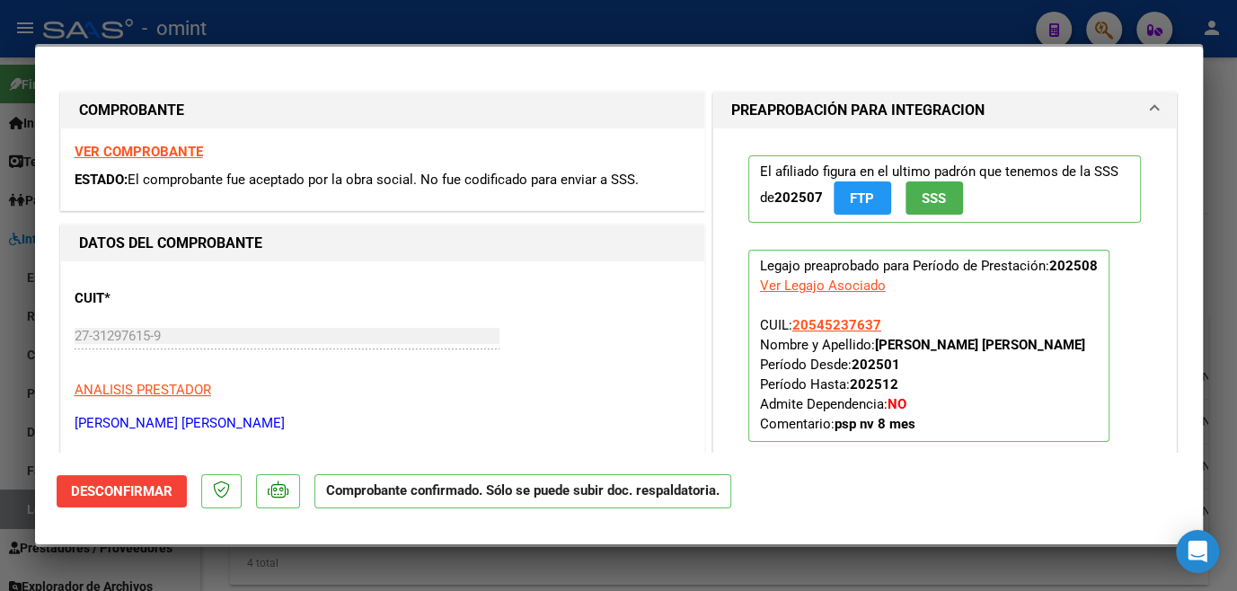
click at [122, 491] on span "Desconfirmar" at bounding box center [122, 491] width 102 height 16
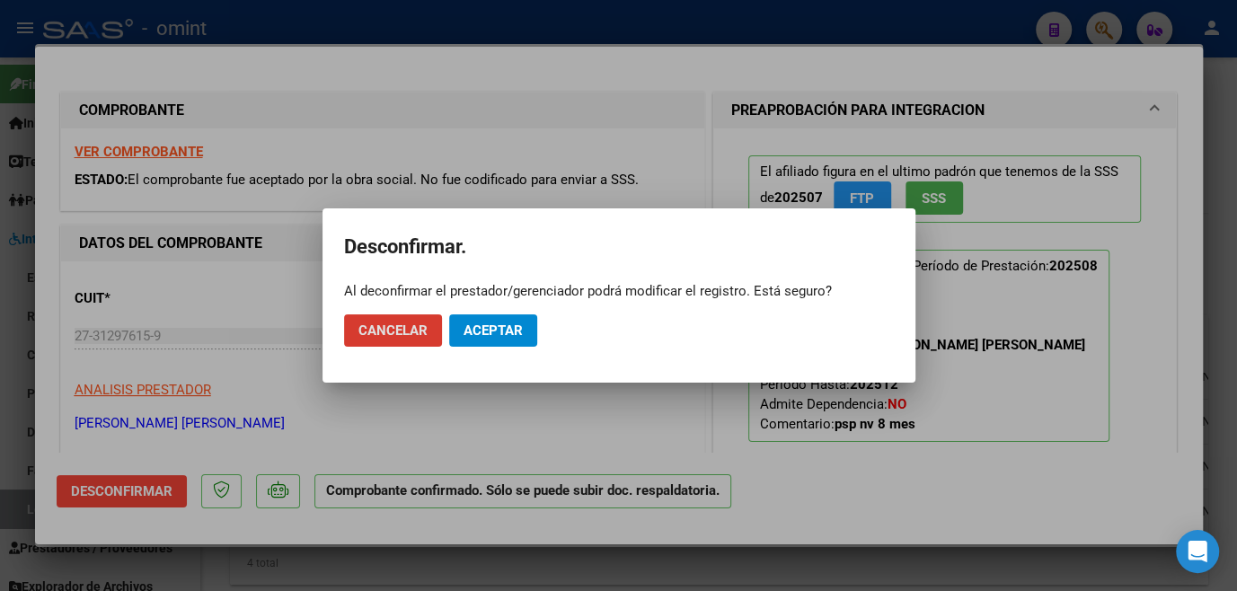
click at [499, 324] on span "Aceptar" at bounding box center [493, 331] width 59 height 16
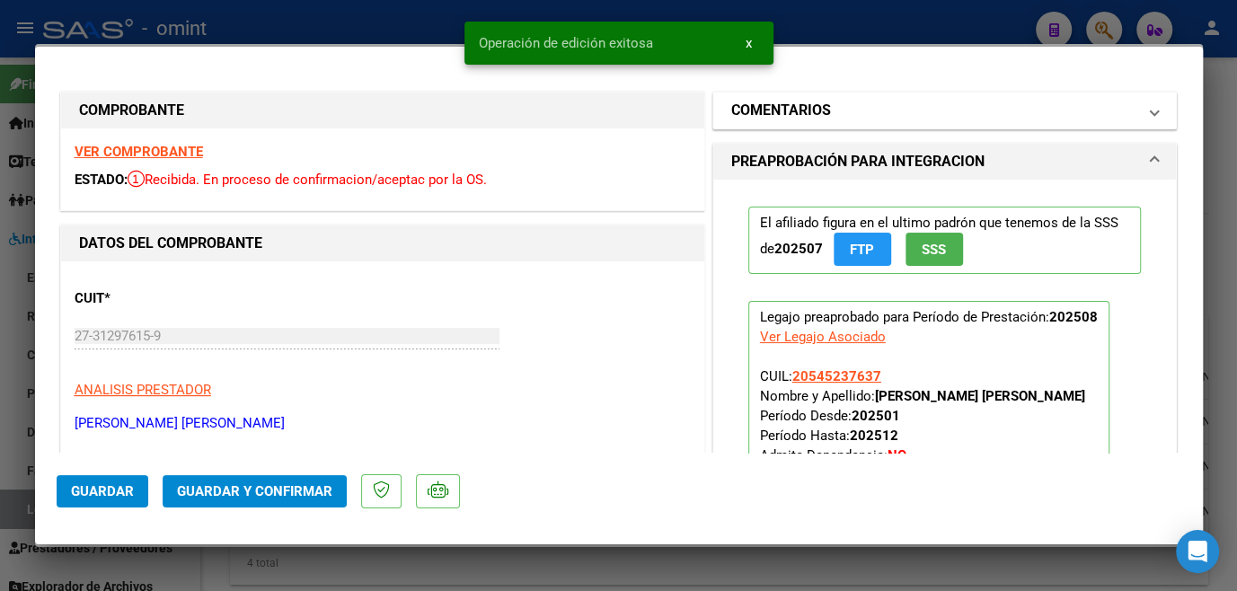
click at [899, 102] on mat-panel-title "COMENTARIOS" at bounding box center [934, 111] width 406 height 22
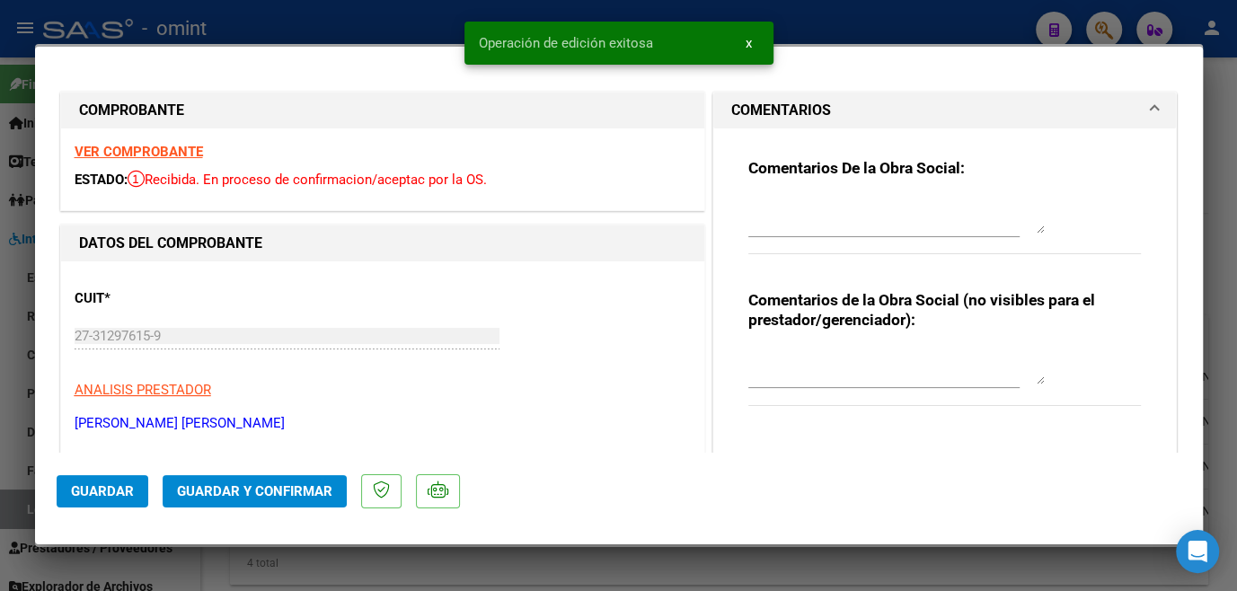
click at [861, 208] on textarea at bounding box center [897, 216] width 297 height 36
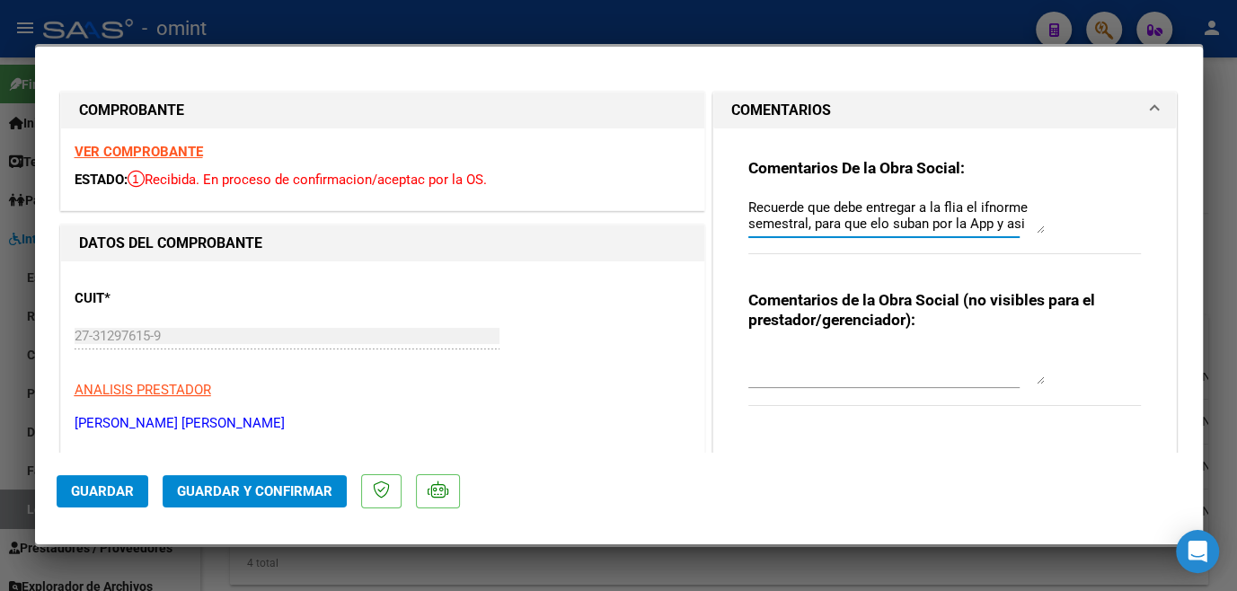
scroll to position [14, 0]
click at [881, 223] on textarea "Recuerde que debe entregar a la flia el ifnorme semestral, para que elo suban p…" at bounding box center [897, 216] width 297 height 36
drag, startPoint x: 874, startPoint y: 222, endPoint x: 1046, endPoint y: 172, distance: 178.9
click at [1089, 162] on h3 "Comentarios De la Obra Social:" at bounding box center [946, 168] width 394 height 20
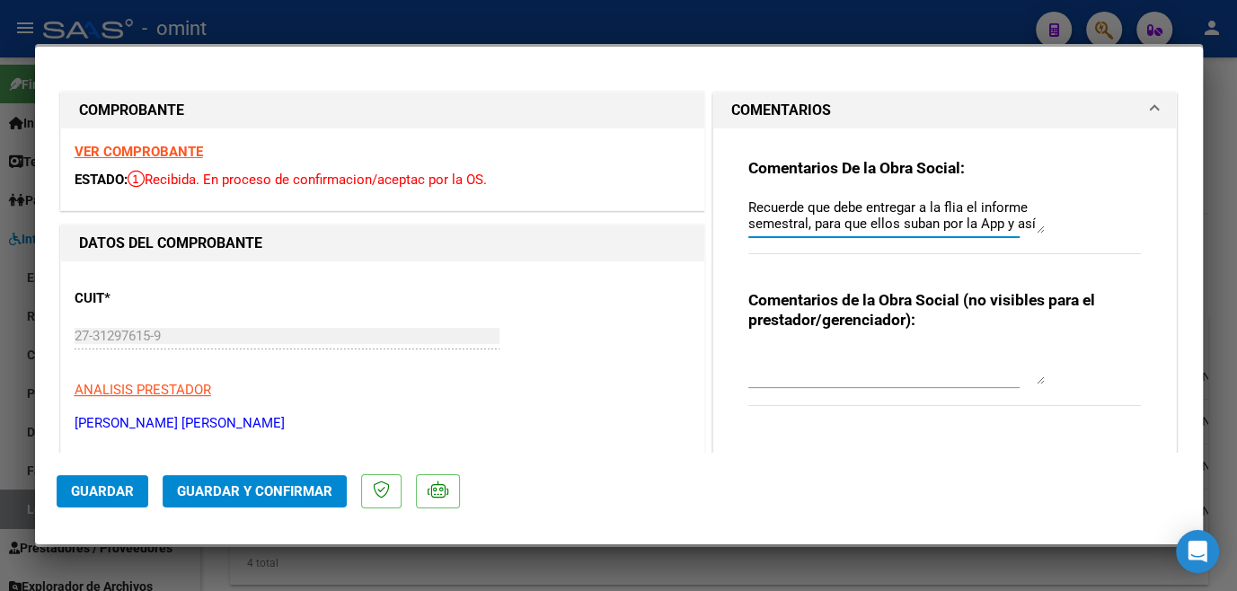
scroll to position [163, 0]
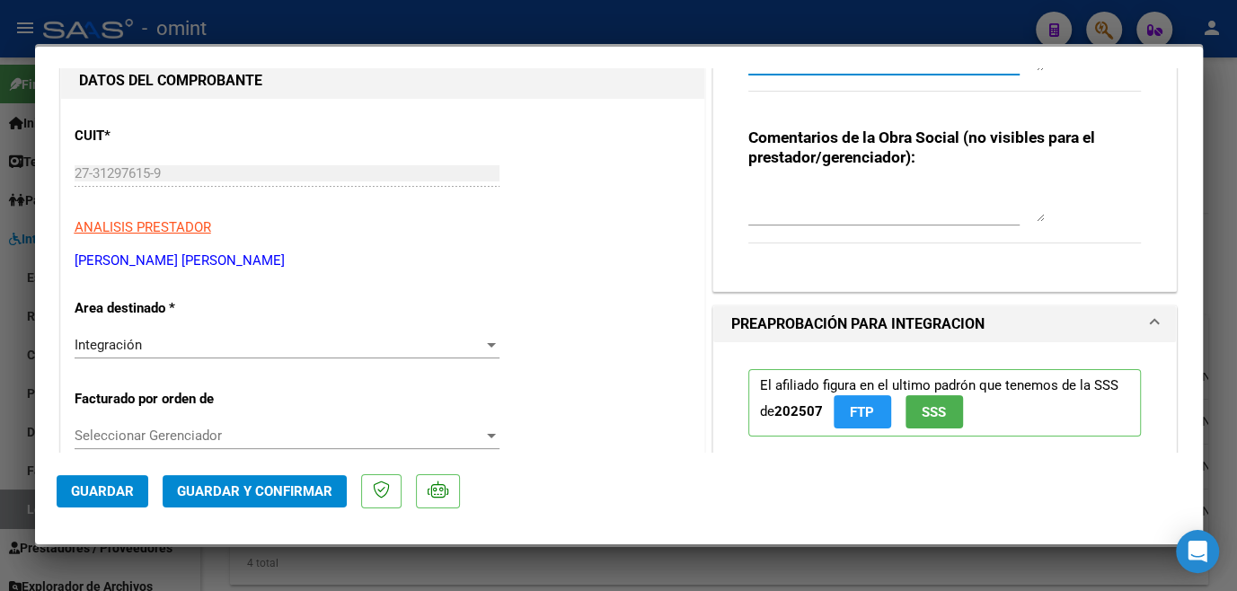
type textarea "Recuerde que debe entregar a la flia el informe semestral, para que ellos suban…"
click at [201, 441] on span "Seleccionar Gerenciador" at bounding box center [279, 436] width 409 height 16
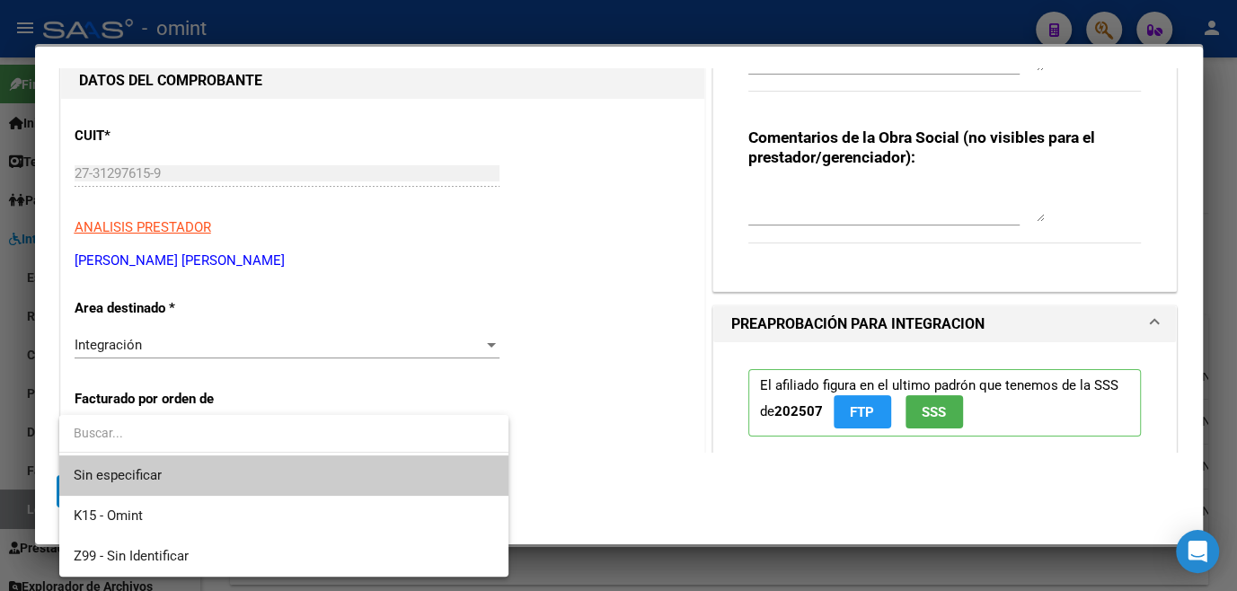
click at [143, 476] on span "Sin especificar" at bounding box center [284, 476] width 421 height 40
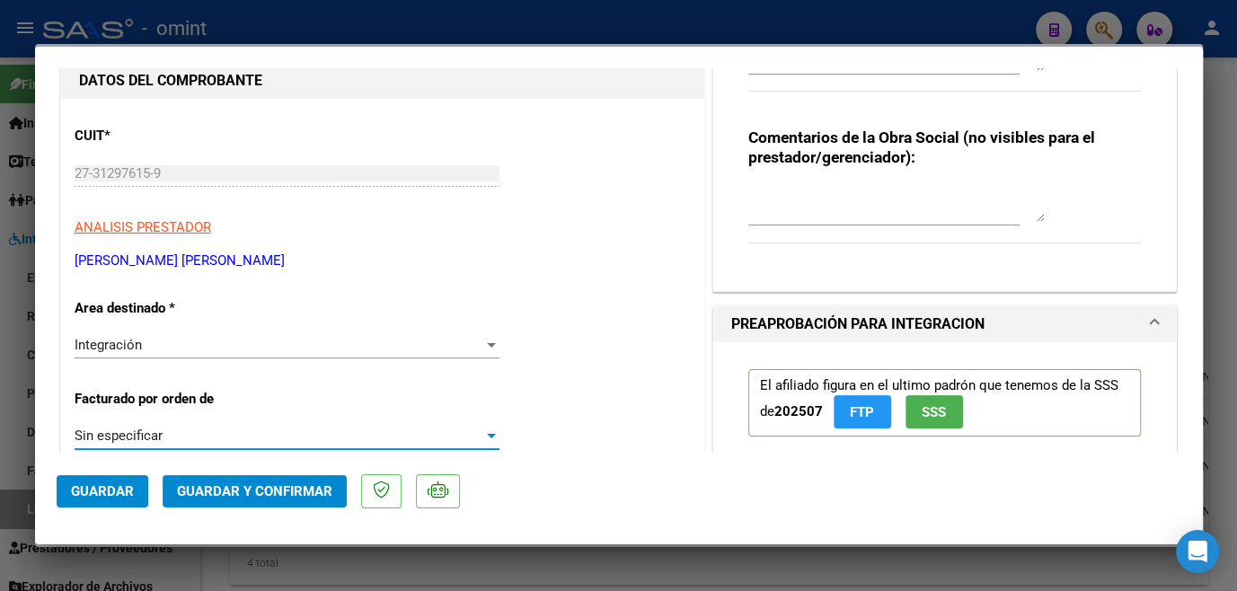
click at [228, 501] on button "Guardar y Confirmar" at bounding box center [255, 491] width 184 height 32
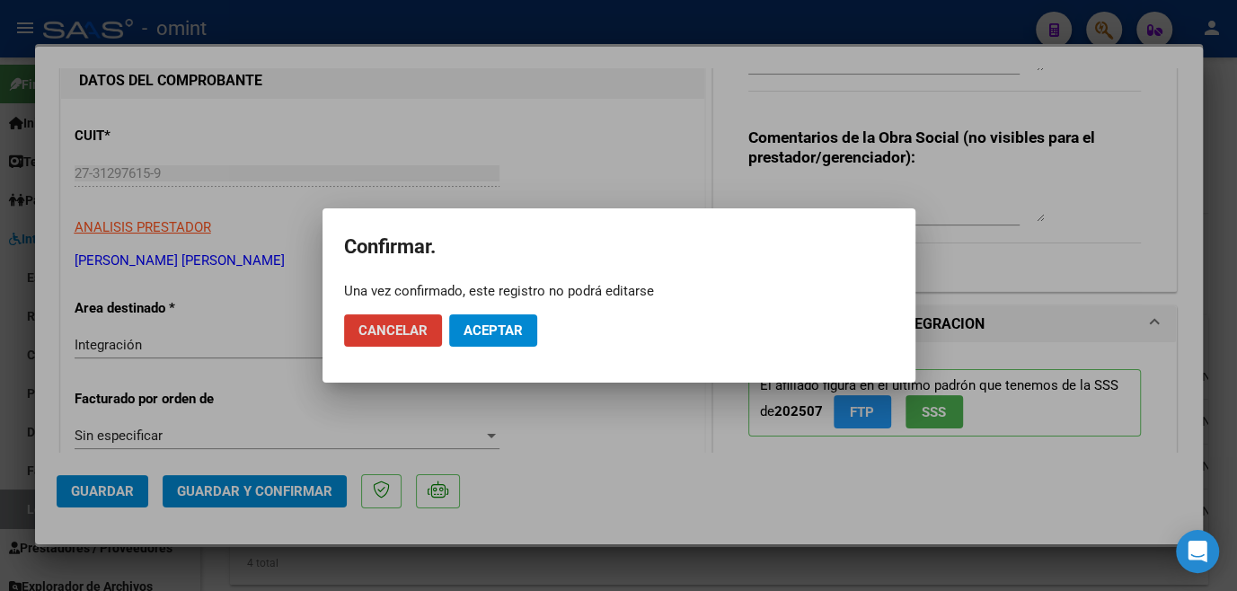
click at [480, 343] on button "Aceptar" at bounding box center [493, 330] width 88 height 32
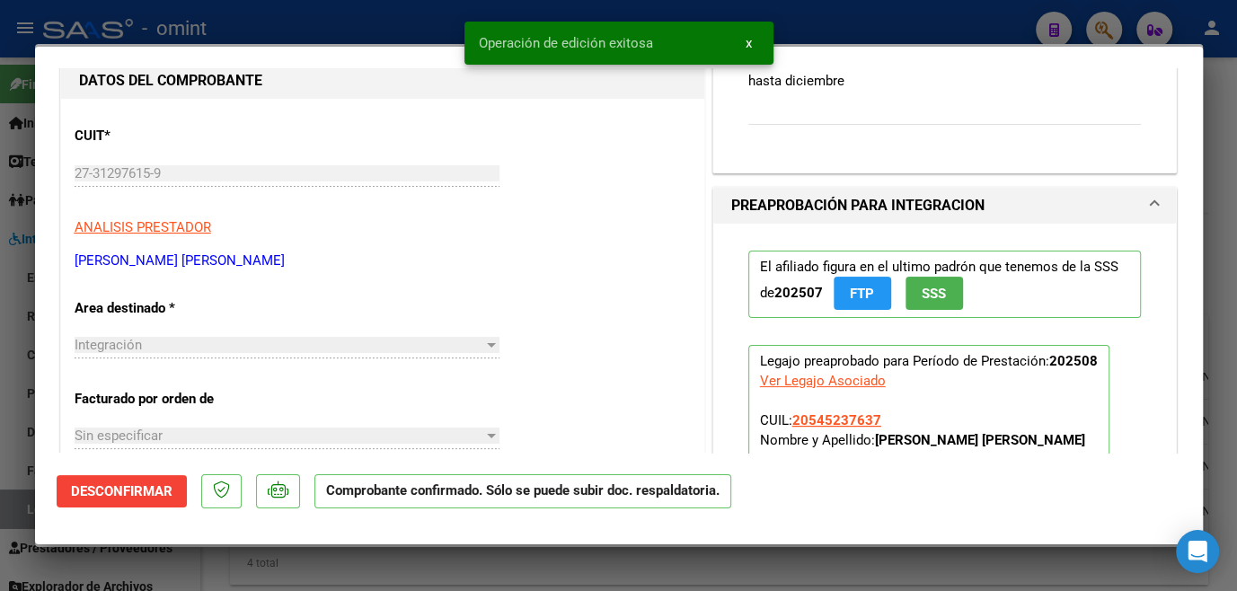
click at [421, 575] on div at bounding box center [618, 295] width 1237 height 591
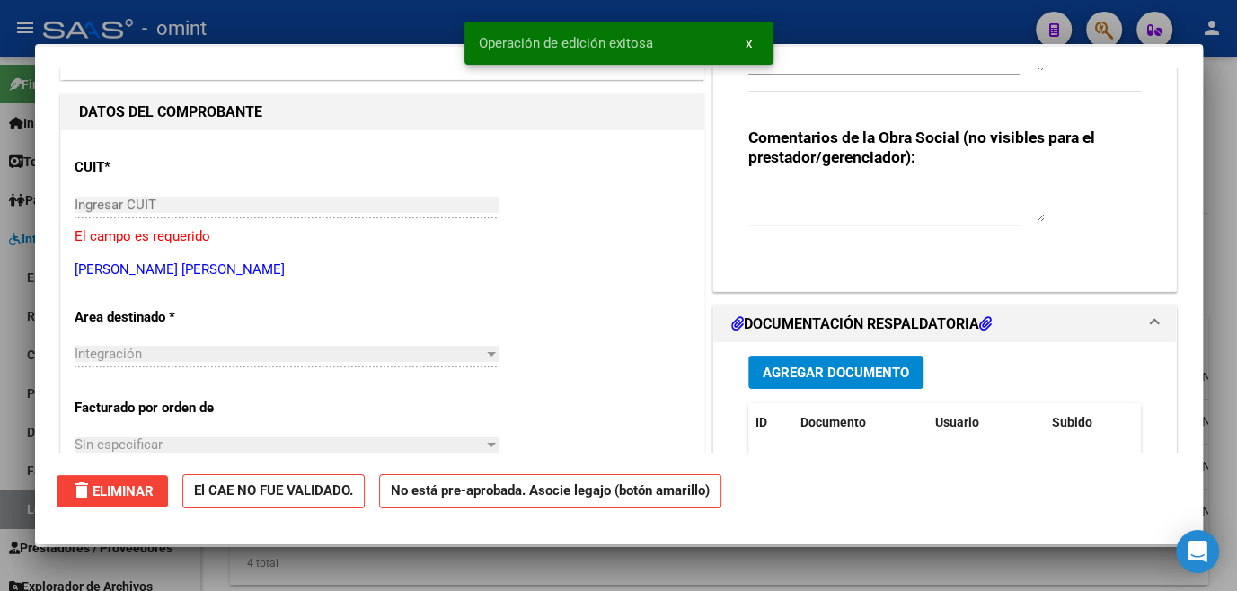
scroll to position [0, 0]
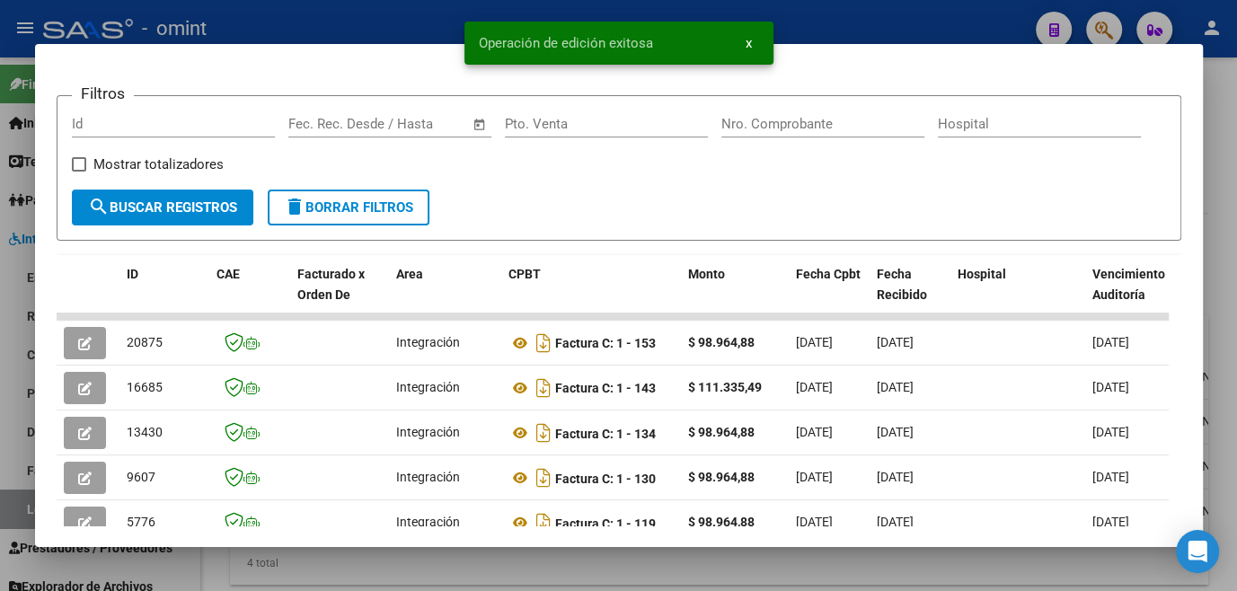
click at [421, 575] on div at bounding box center [618, 295] width 1237 height 591
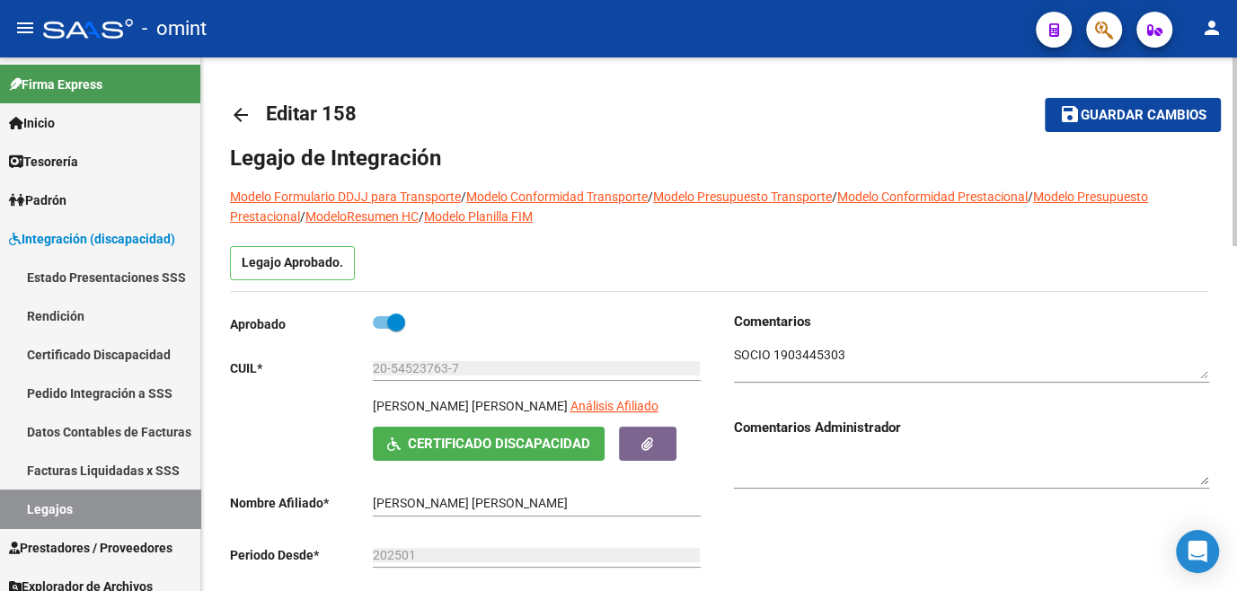
click at [1102, 119] on span "Guardar cambios" at bounding box center [1144, 116] width 126 height 16
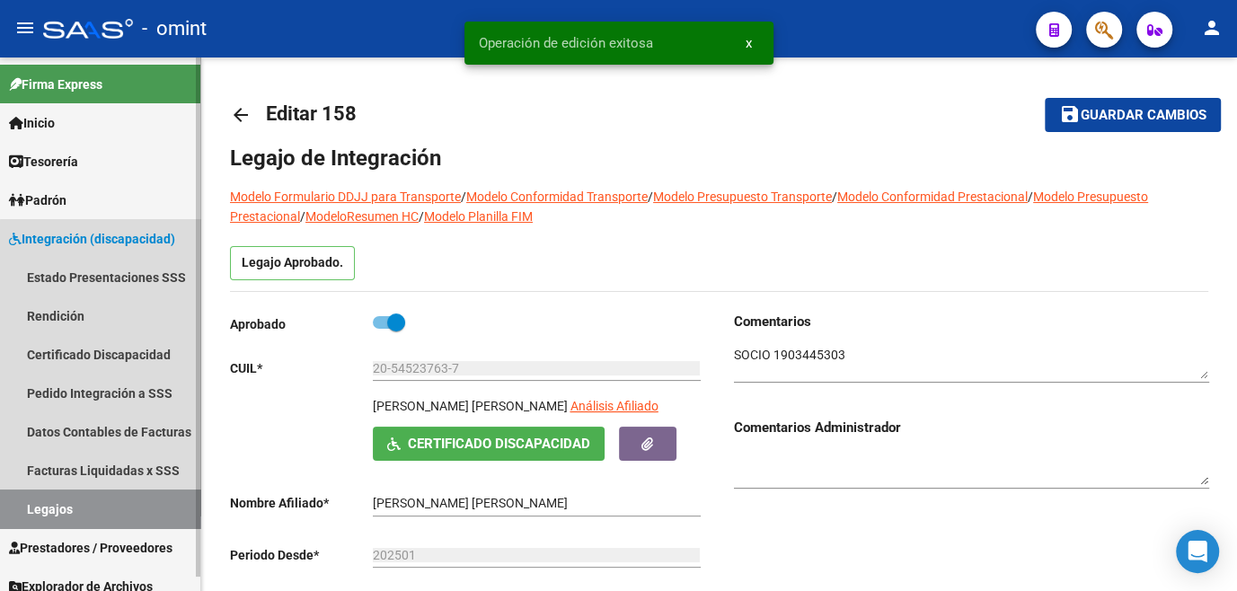
click at [127, 512] on link "Legajos" at bounding box center [100, 509] width 200 height 39
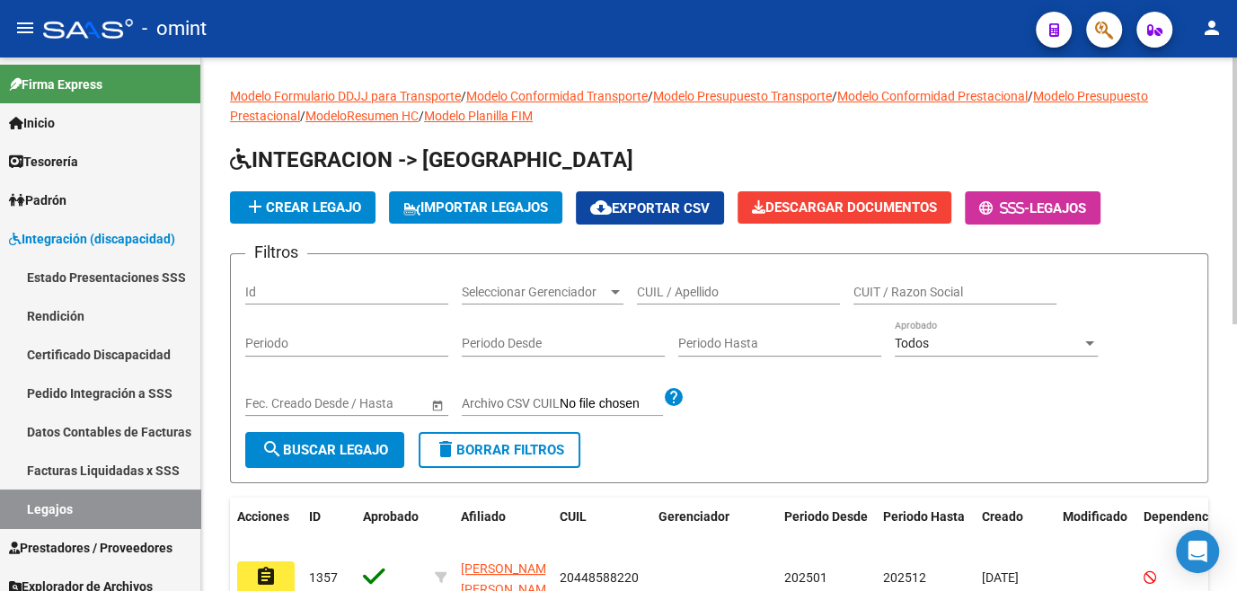
click at [660, 288] on input "CUIL / Apellido" at bounding box center [738, 292] width 203 height 15
type input "olivare"
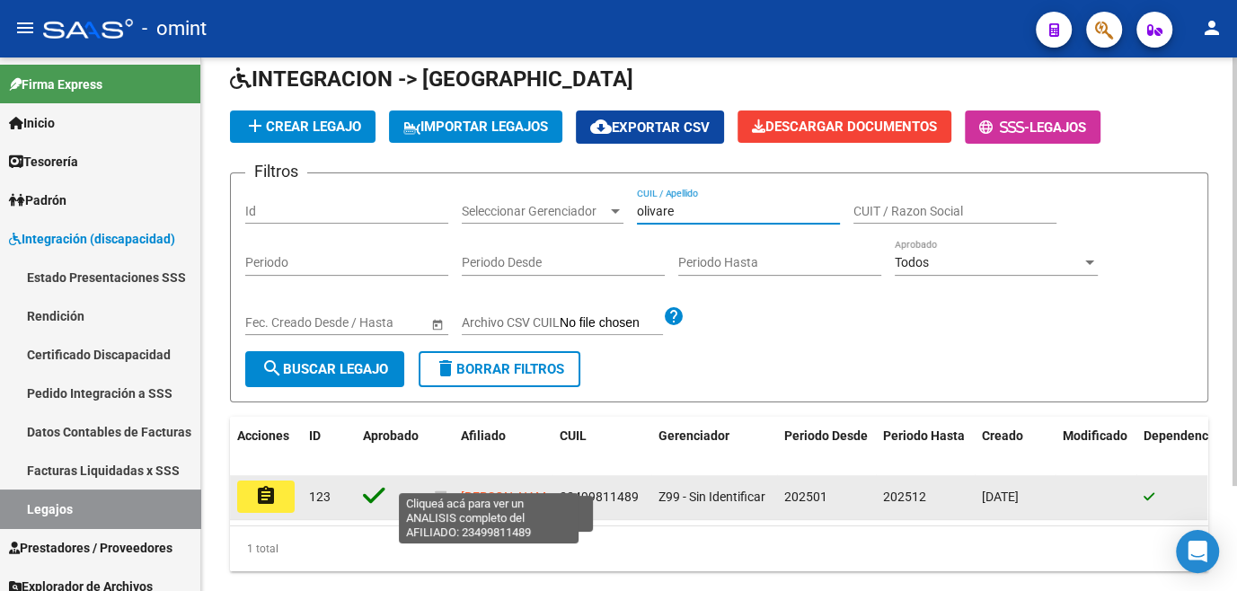
scroll to position [129, 0]
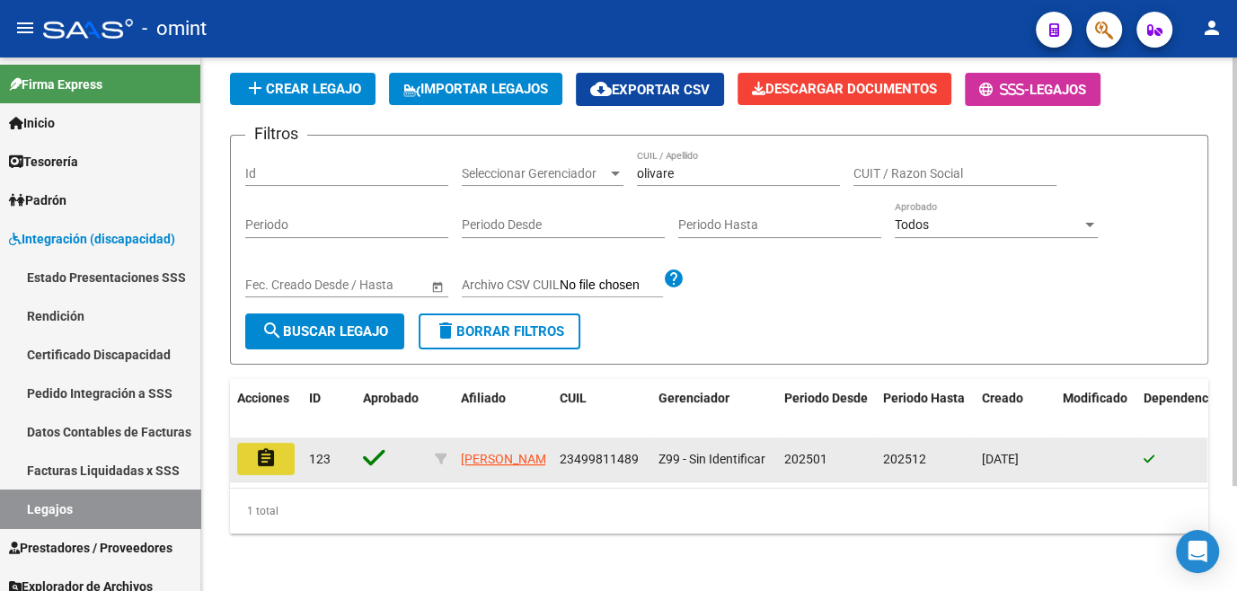
click at [265, 447] on mat-icon "assignment" at bounding box center [266, 458] width 22 height 22
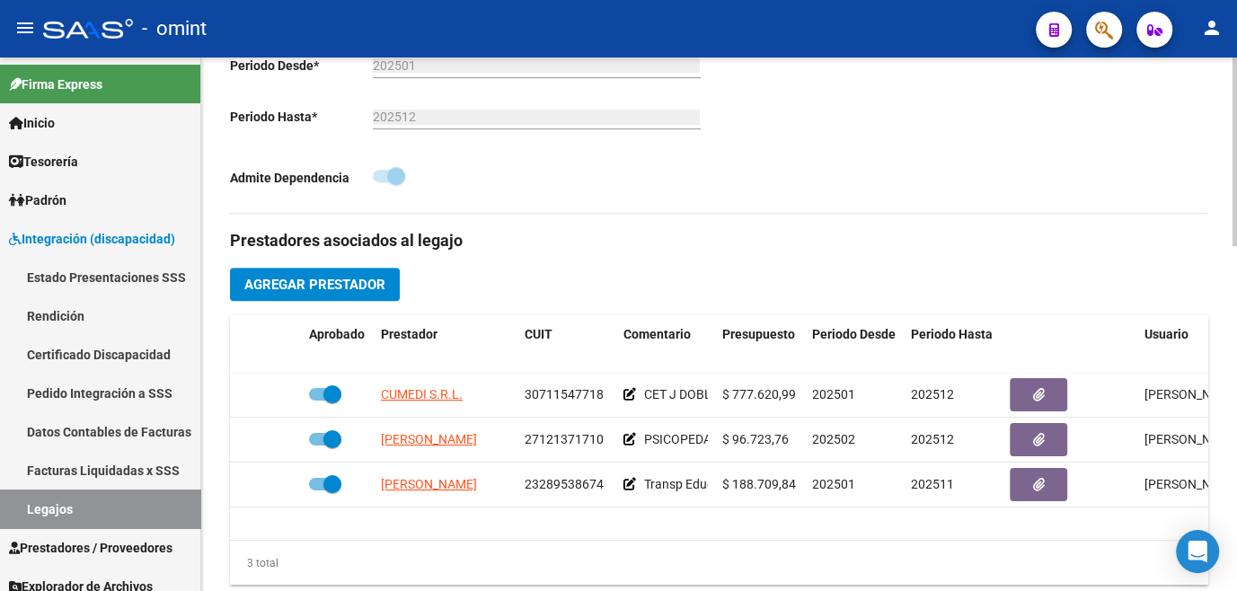
scroll to position [571, 0]
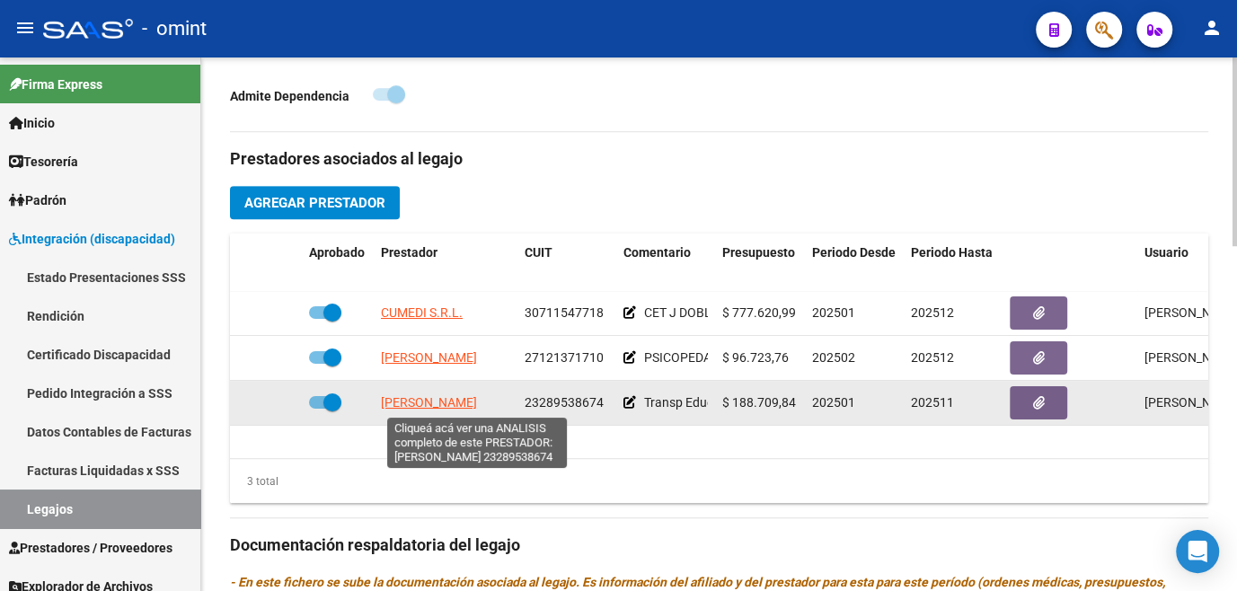
click at [430, 403] on span "CATANZARITI VANESA FERNANDA" at bounding box center [429, 402] width 96 height 14
type textarea "23289538674"
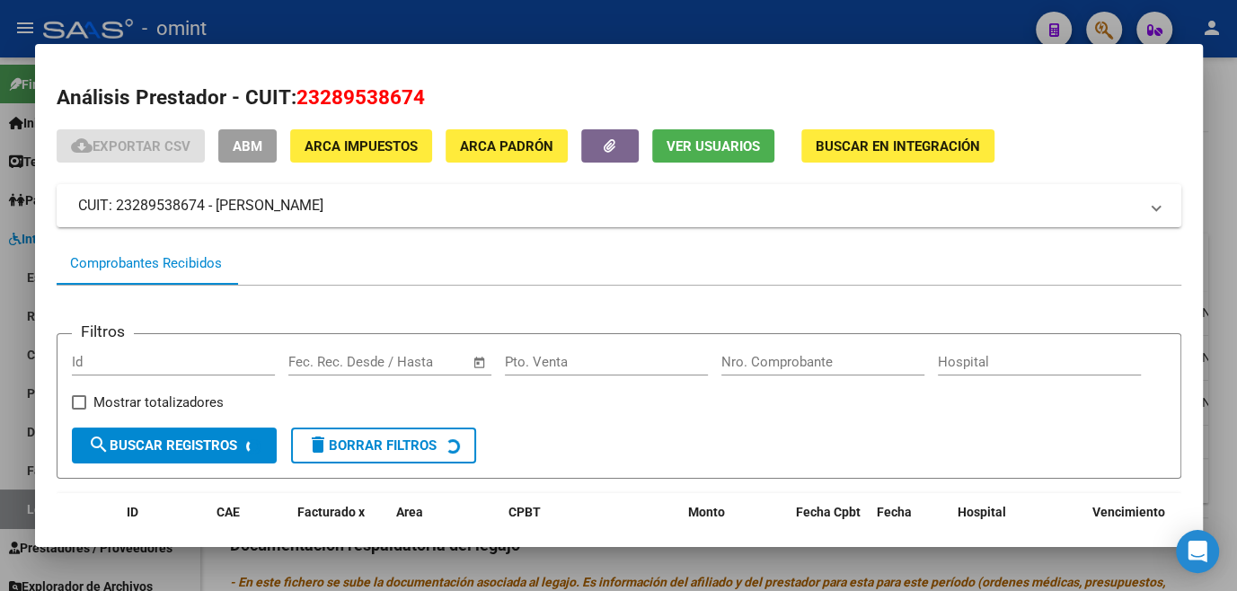
scroll to position [116, 0]
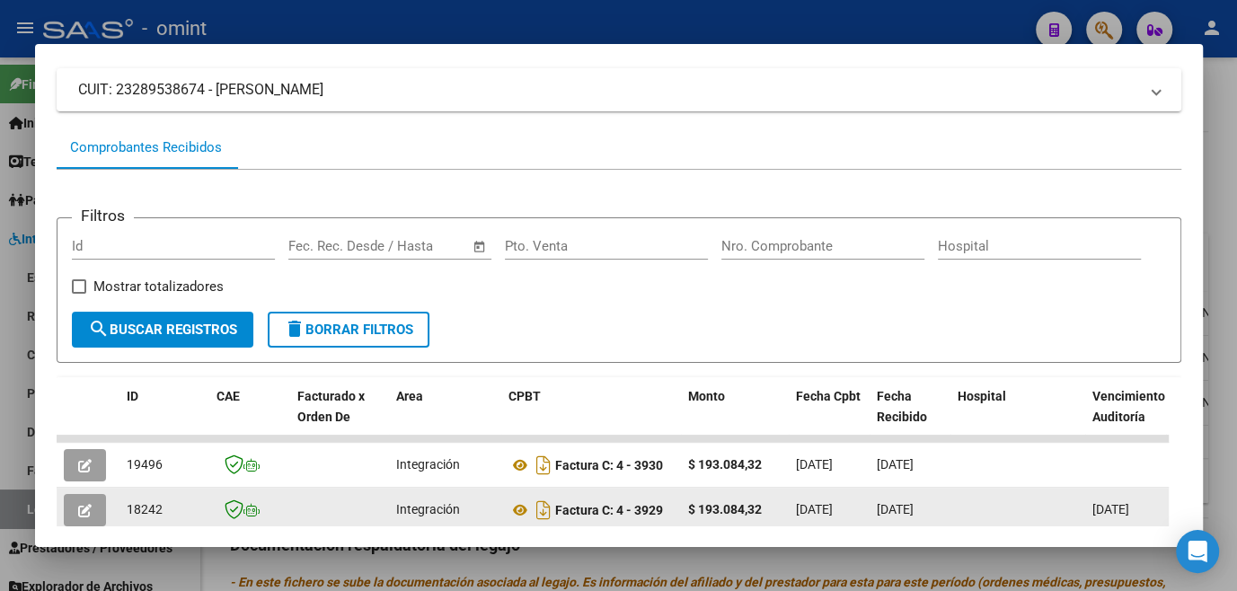
click at [86, 502] on button "button" at bounding box center [85, 510] width 42 height 32
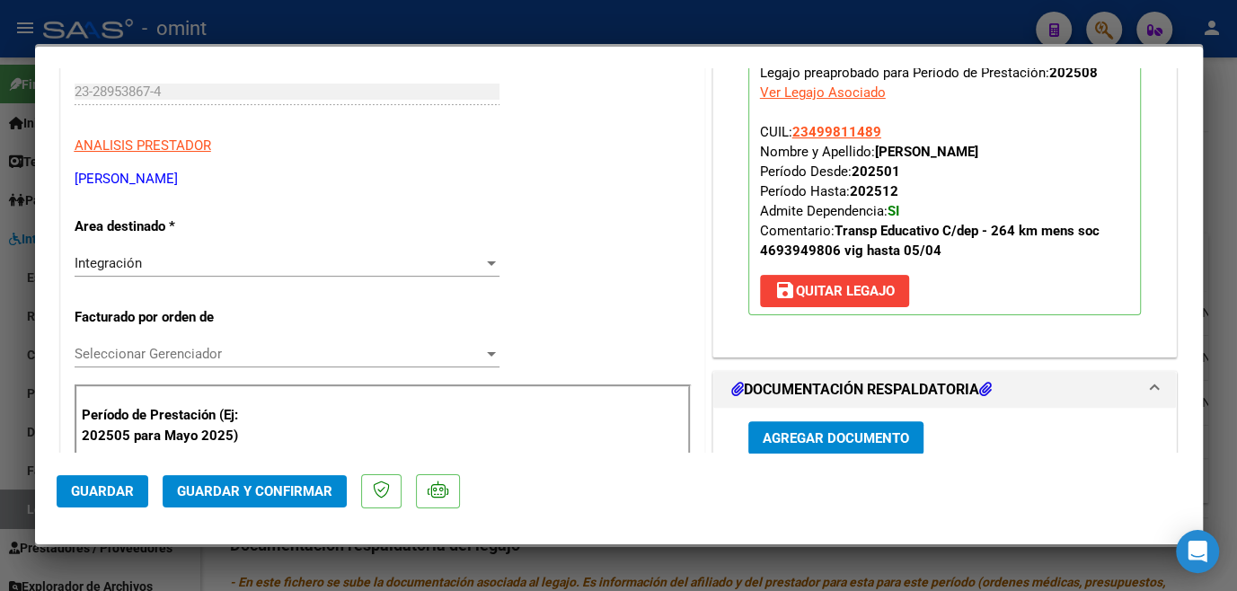
scroll to position [0, 0]
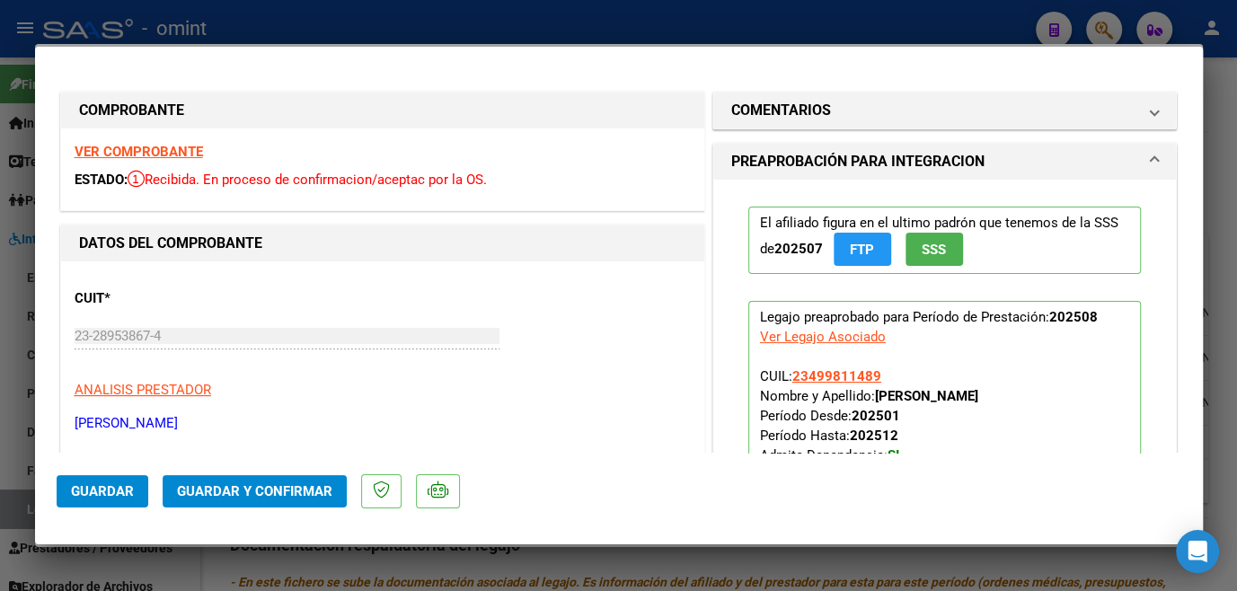
click at [186, 155] on strong "VER COMPROBANTE" at bounding box center [139, 152] width 128 height 16
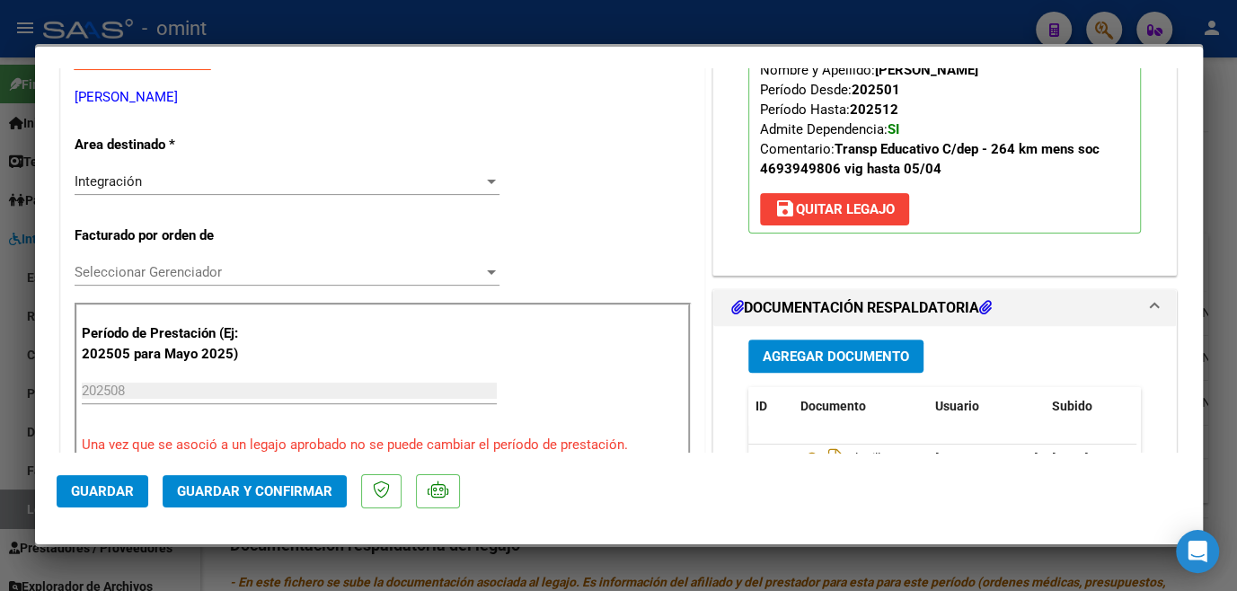
scroll to position [571, 0]
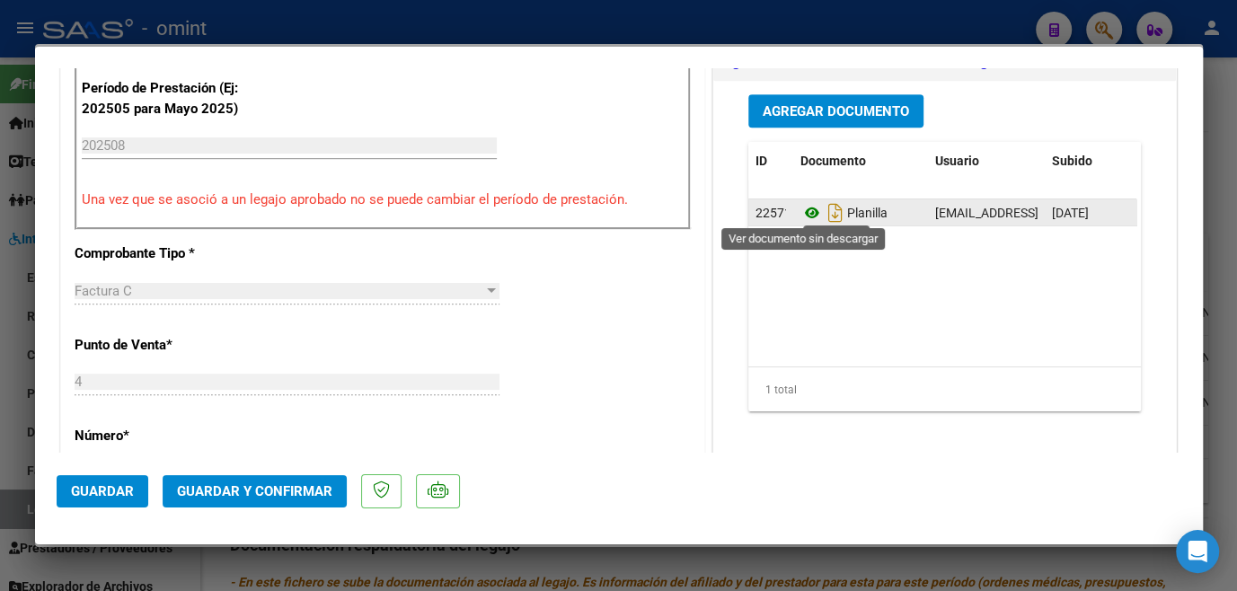
click at [801, 205] on icon at bounding box center [812, 213] width 23 height 22
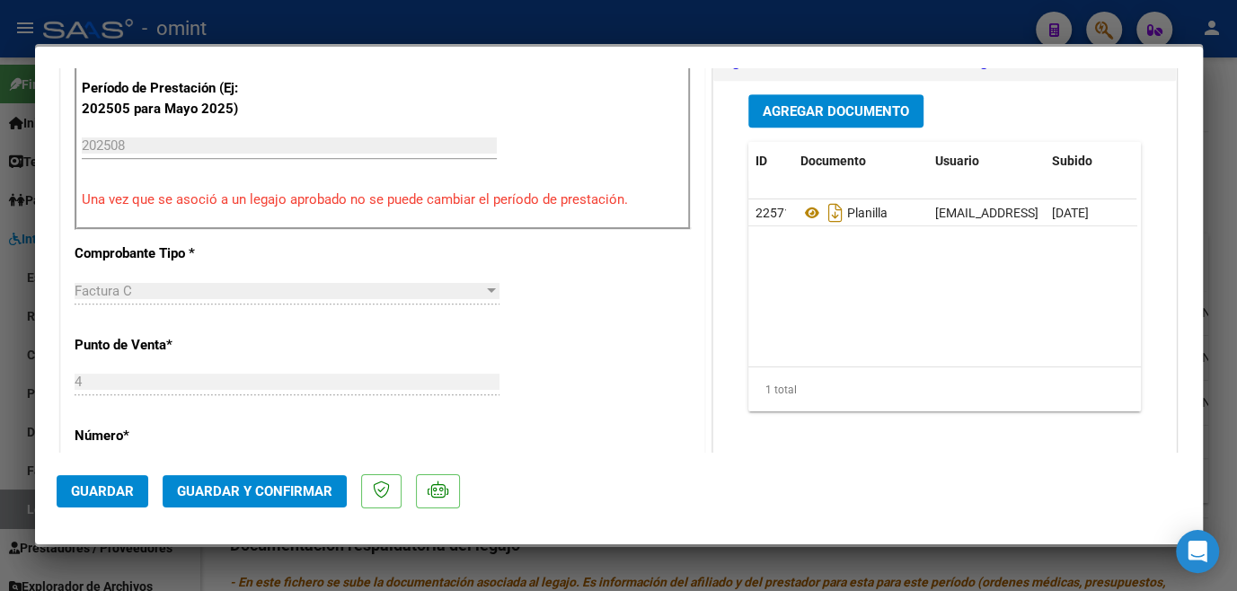
scroll to position [408, 0]
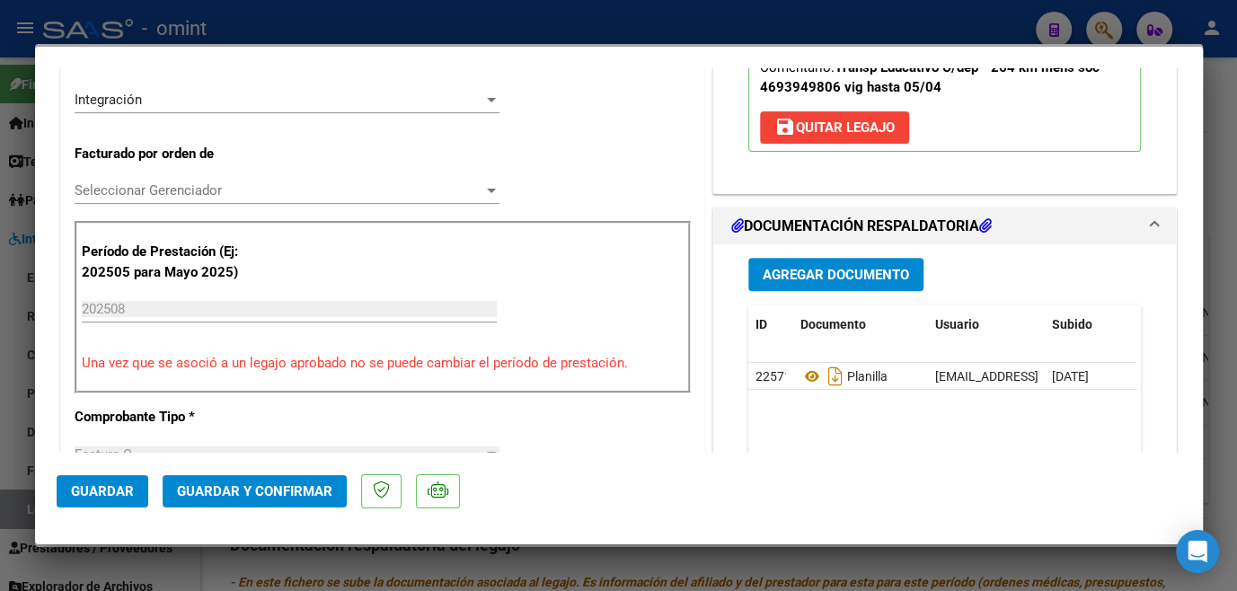
click at [244, 196] on span "Seleccionar Gerenciador" at bounding box center [279, 190] width 409 height 16
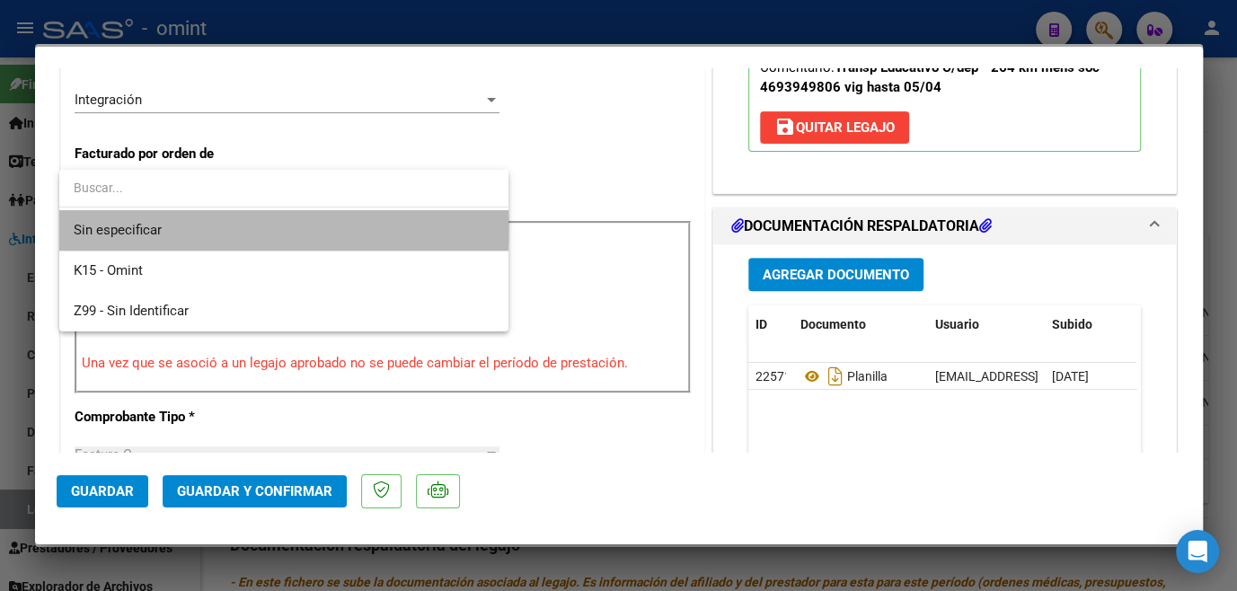
click at [242, 229] on span "Sin especificar" at bounding box center [284, 230] width 421 height 40
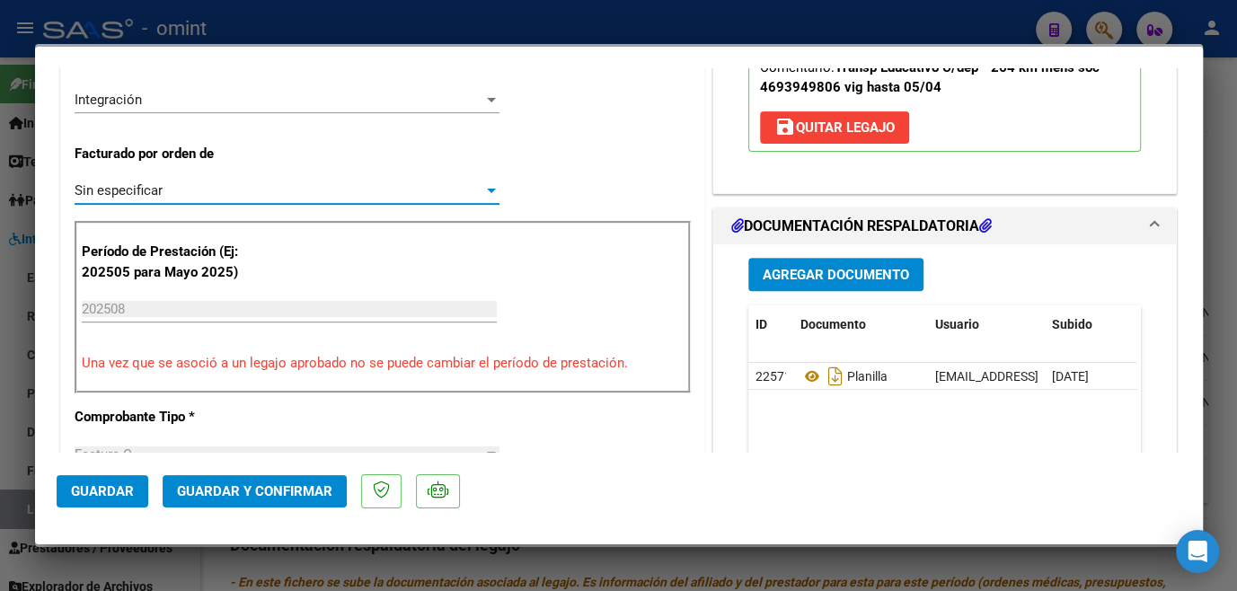
click at [288, 500] on button "Guardar y Confirmar" at bounding box center [255, 491] width 184 height 32
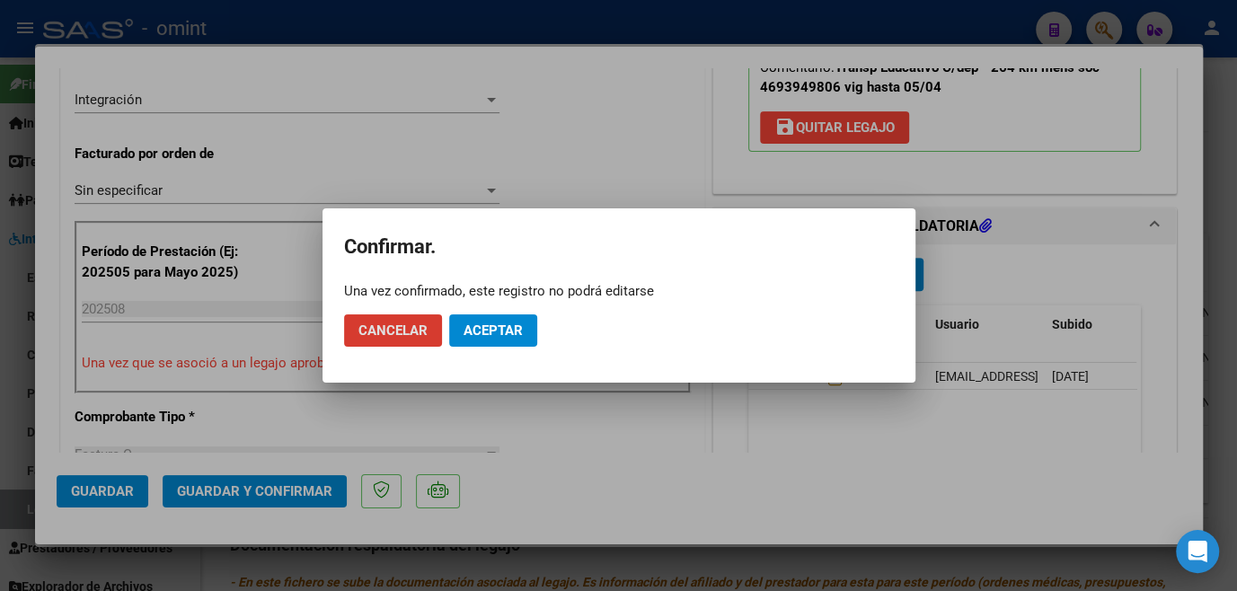
click at [496, 339] on button "Aceptar" at bounding box center [493, 330] width 88 height 32
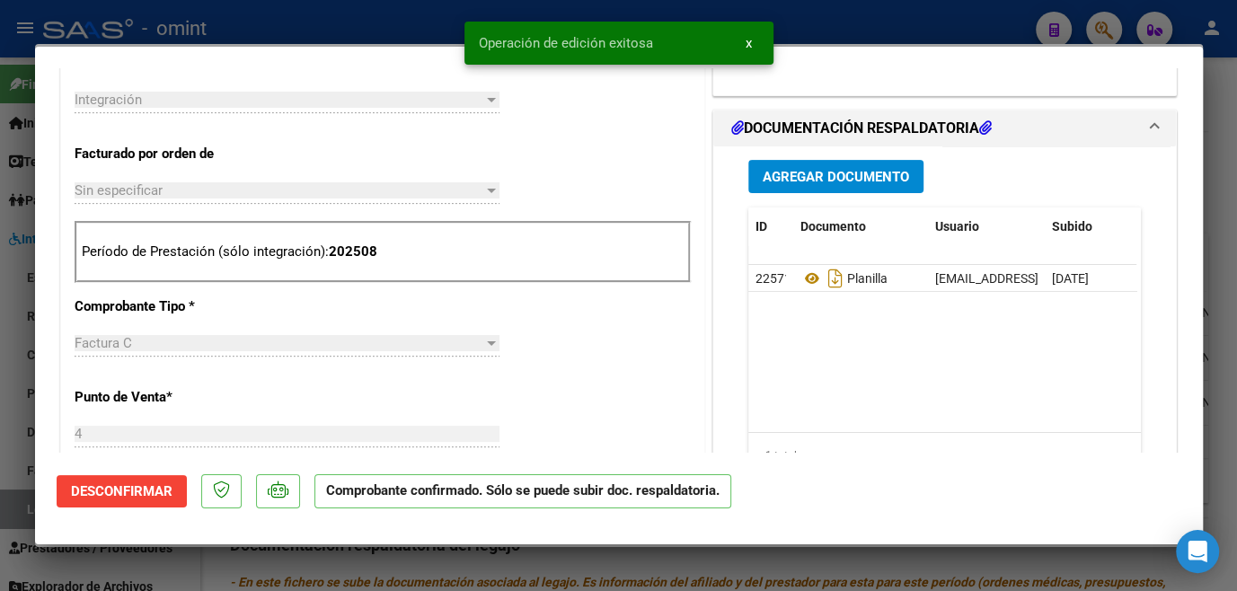
click at [498, 557] on div at bounding box center [618, 295] width 1237 height 591
type input "$ 0,00"
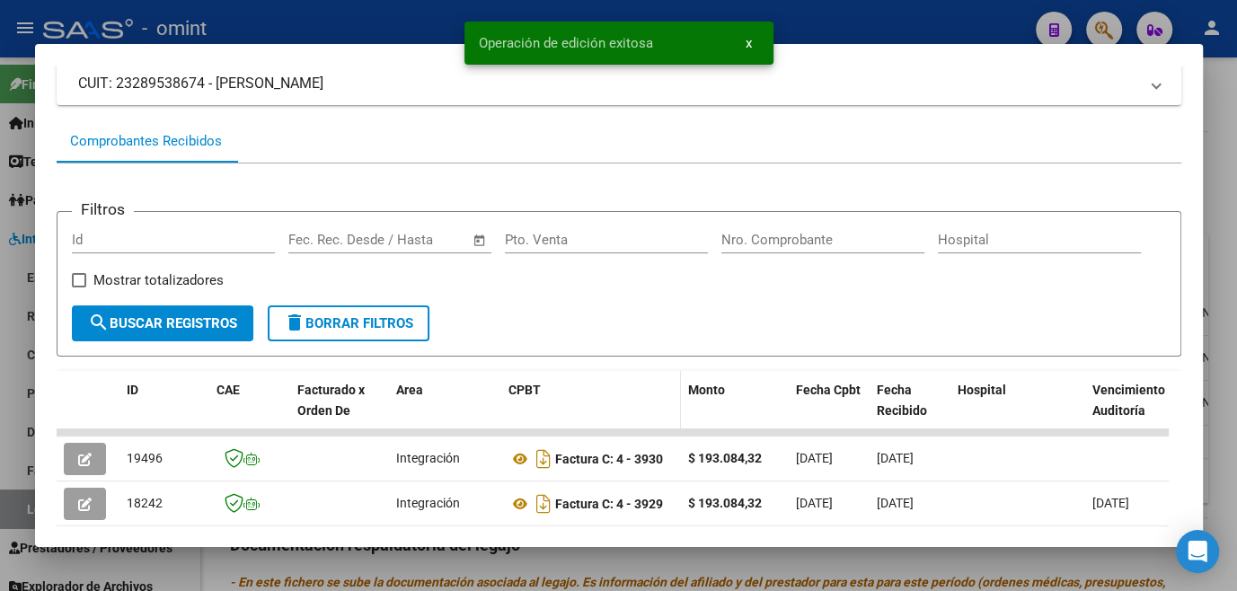
scroll to position [203, 0]
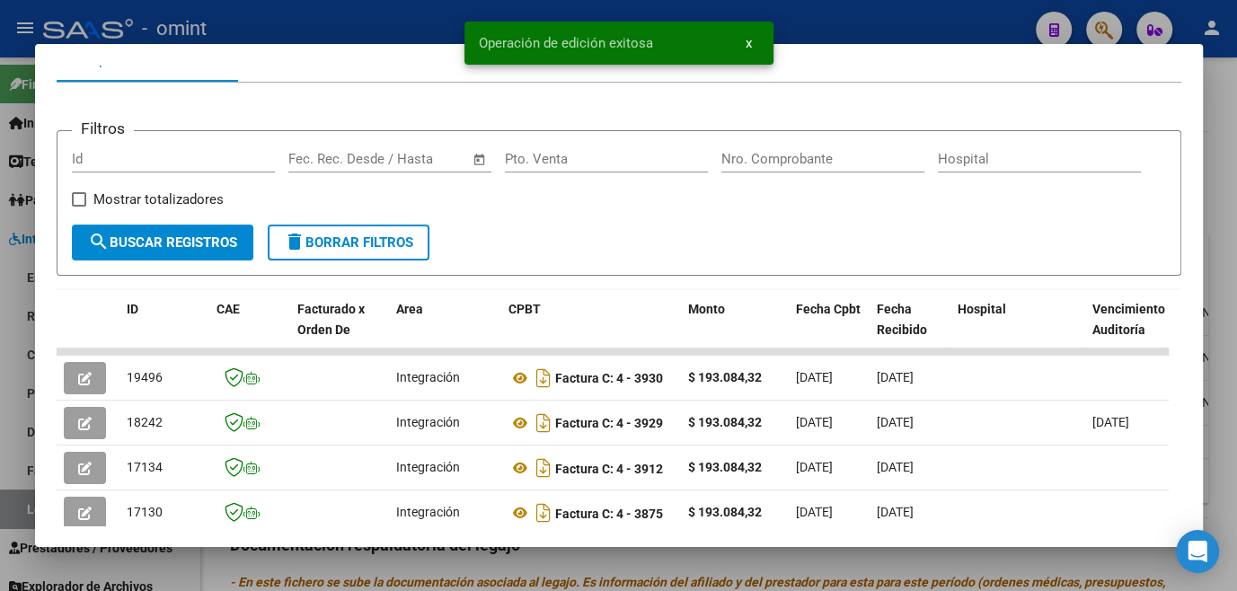
click at [588, 561] on div at bounding box center [618, 295] width 1237 height 591
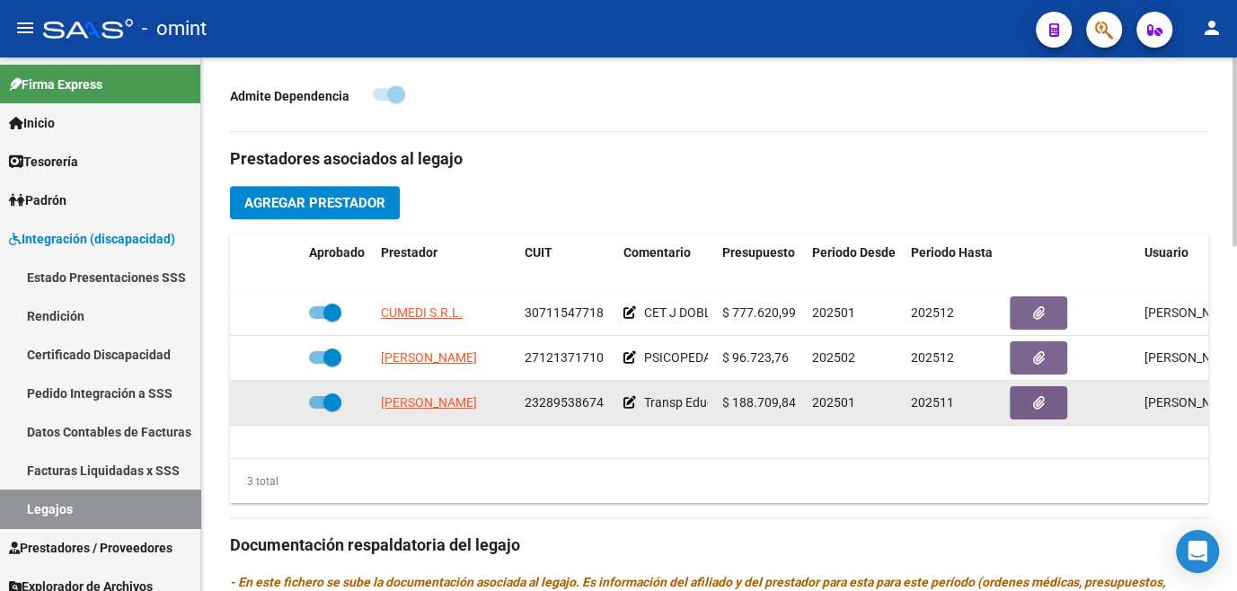
click at [625, 406] on icon at bounding box center [630, 402] width 13 height 13
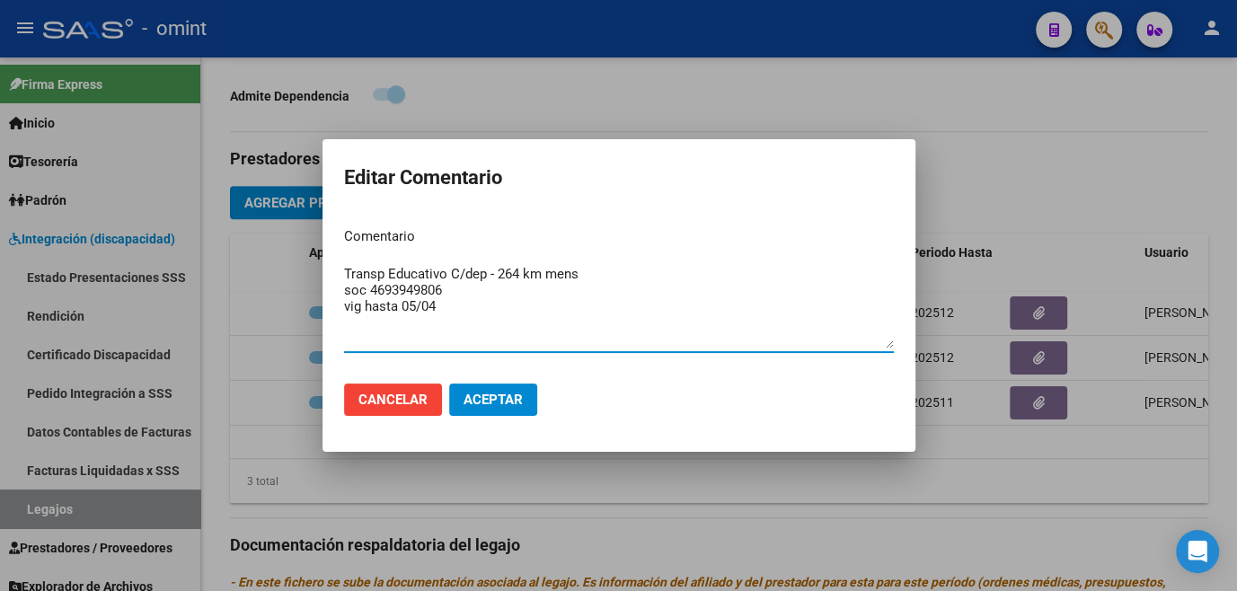
drag, startPoint x: 433, startPoint y: 302, endPoint x: 465, endPoint y: 314, distance: 34.7
click at [465, 314] on textarea "Transp Educativo C/dep - 264 km mens soc 4693949806 vig hasta 05/04" at bounding box center [619, 306] width 550 height 84
drag, startPoint x: 589, startPoint y: 275, endPoint x: 548, endPoint y: 272, distance: 41.4
click at [548, 272] on textarea "Transp Educativo C/dep - 264 km mens" at bounding box center [619, 306] width 550 height 84
type textarea "Transp Educativo C/dep - 264 km"
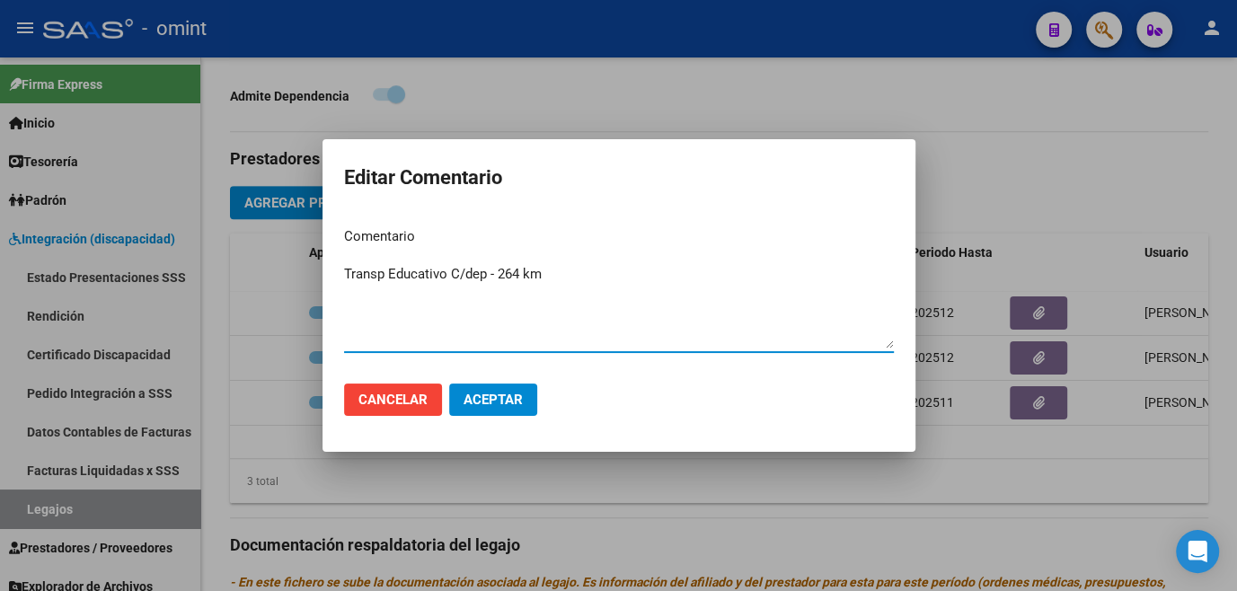
click at [525, 403] on button "Aceptar" at bounding box center [493, 400] width 88 height 32
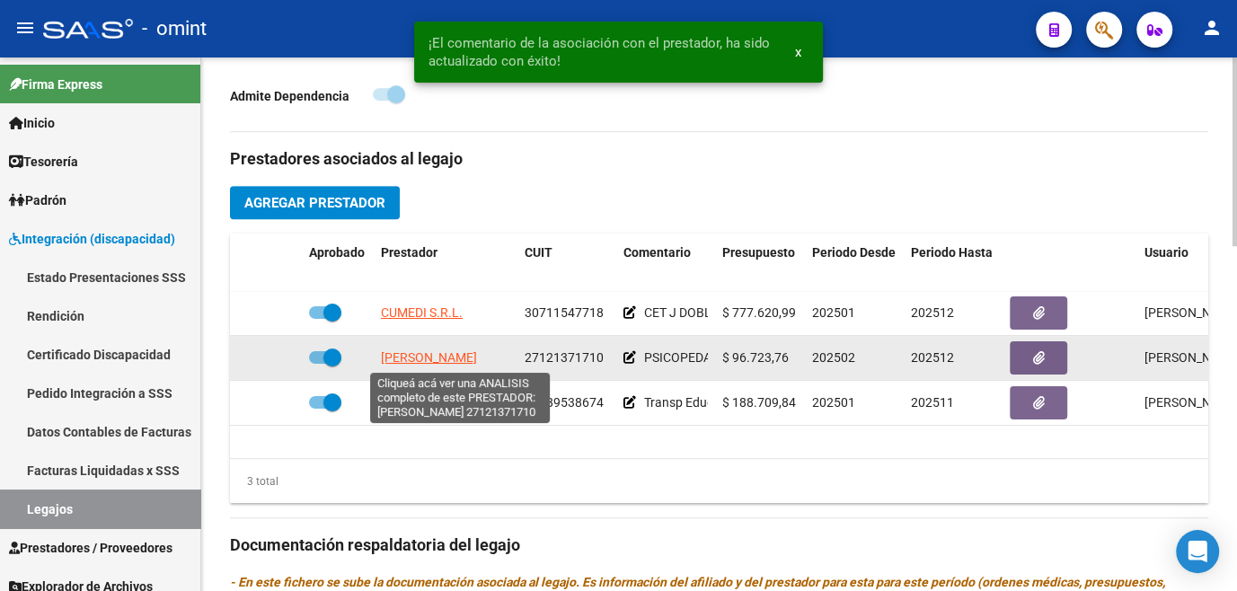
click at [443, 351] on span "CELAYA CATALINA ADRIANA" at bounding box center [429, 357] width 96 height 14
type textarea "27121371710"
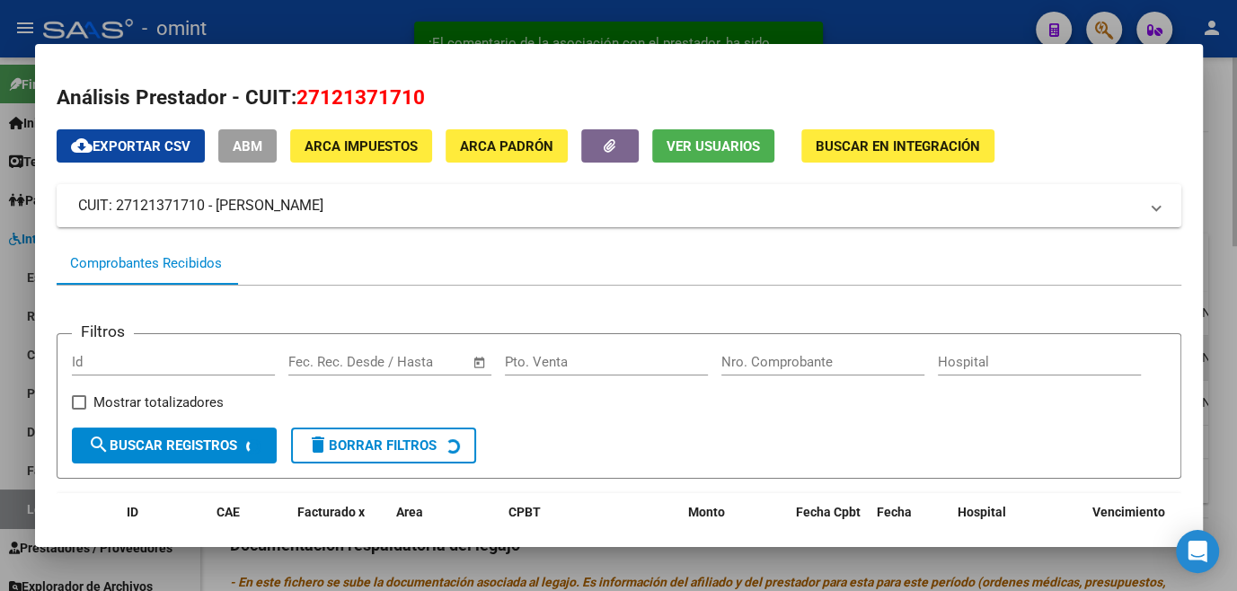
scroll to position [244, 0]
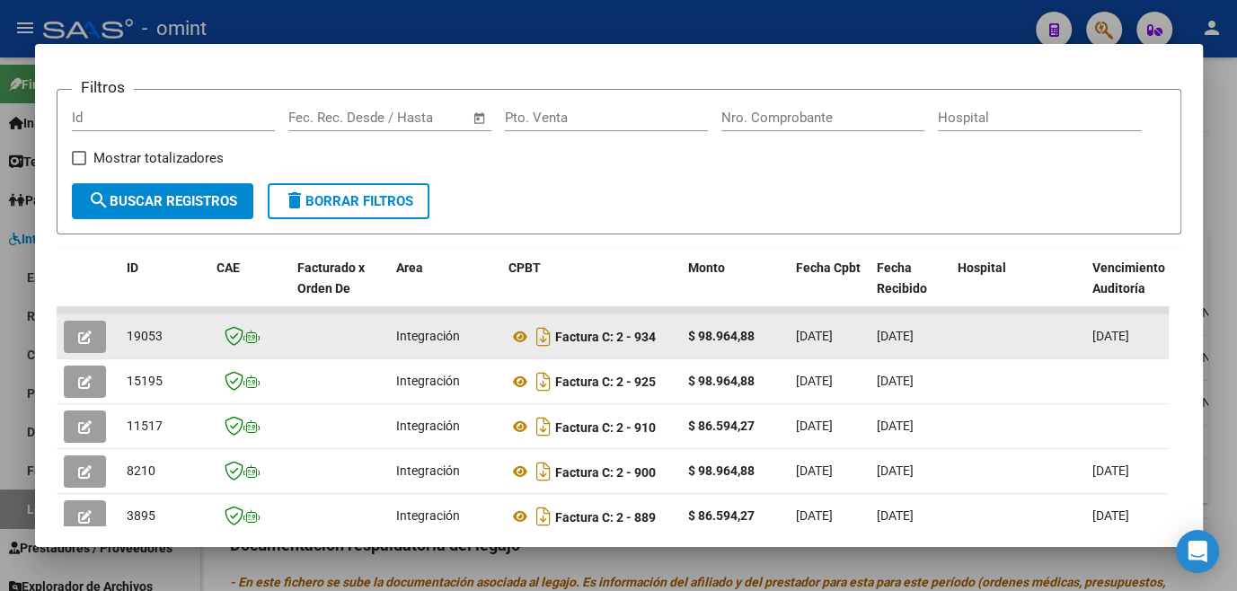
click at [85, 340] on icon "button" at bounding box center [84, 337] width 13 height 13
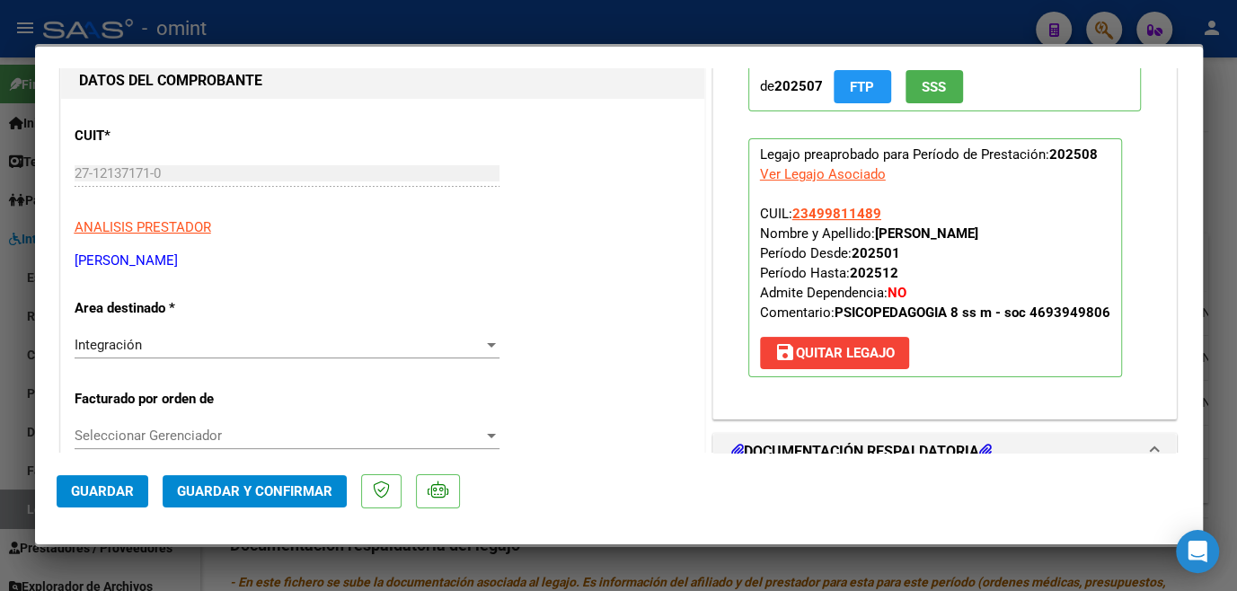
scroll to position [0, 0]
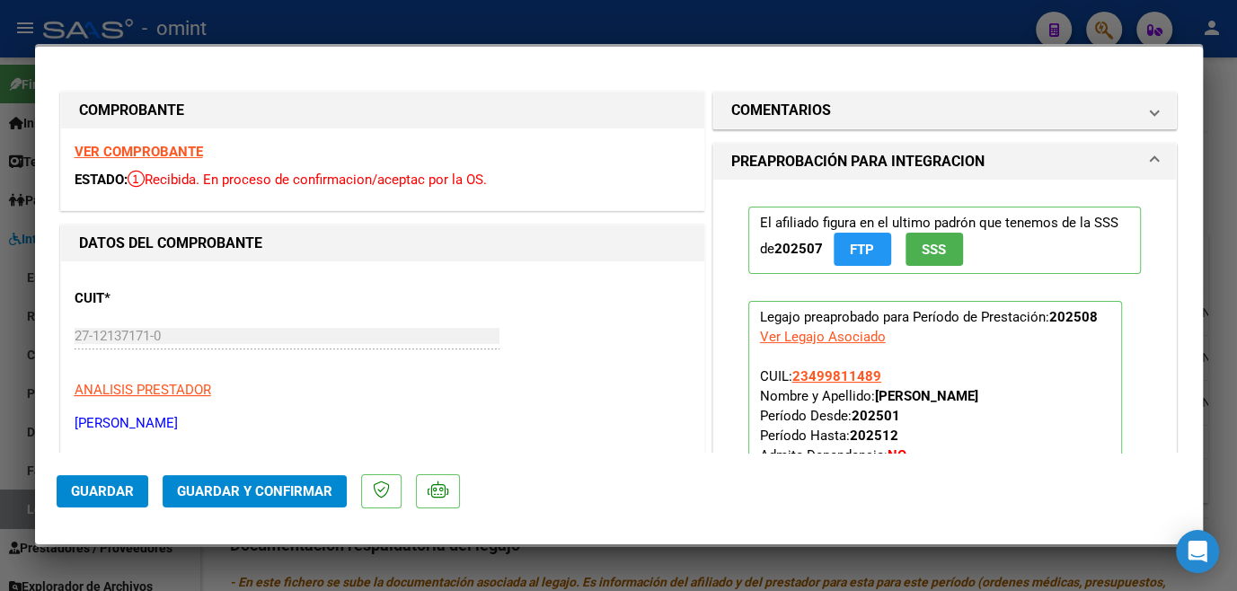
click at [143, 146] on strong "VER COMPROBANTE" at bounding box center [139, 152] width 128 height 16
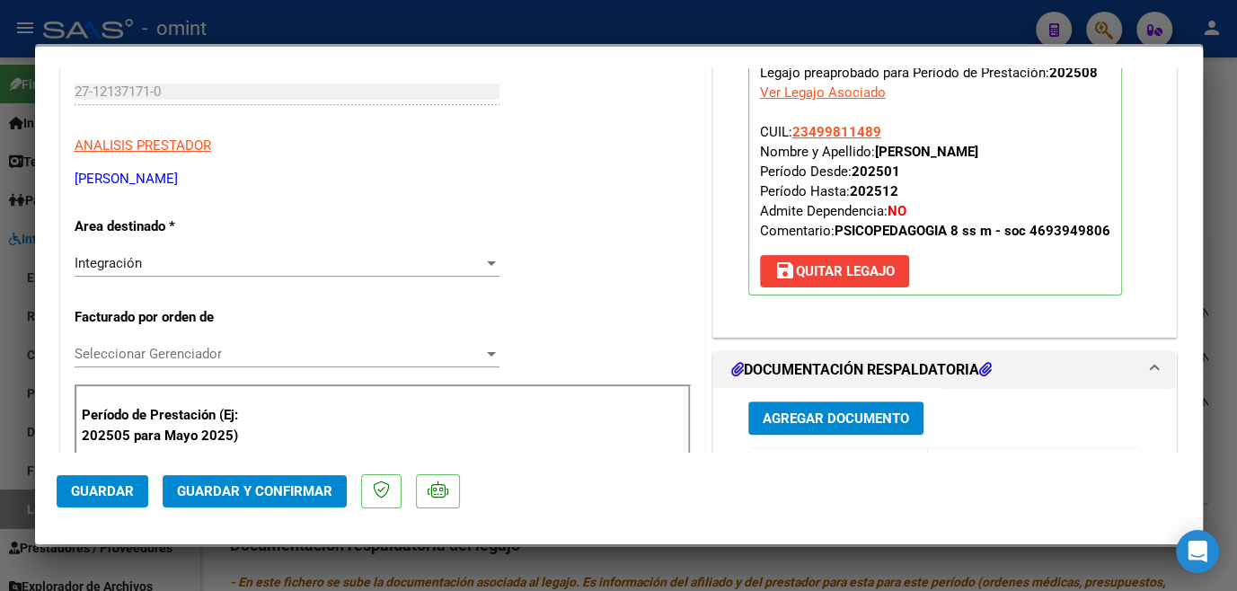
scroll to position [408, 0]
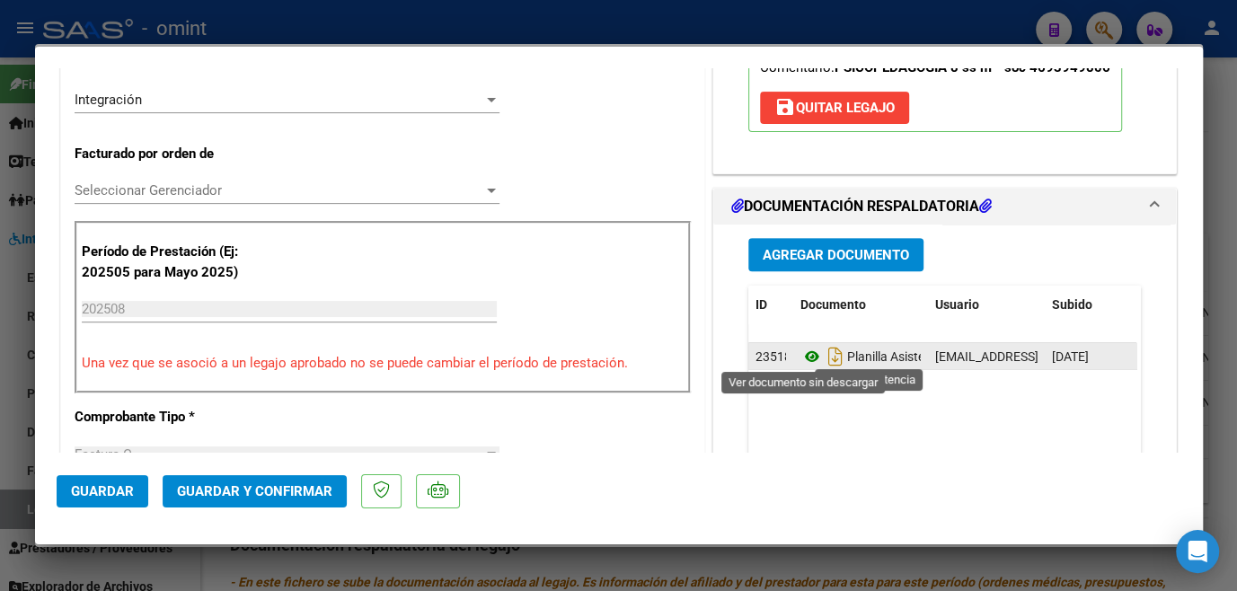
click at [807, 350] on icon at bounding box center [812, 357] width 23 height 22
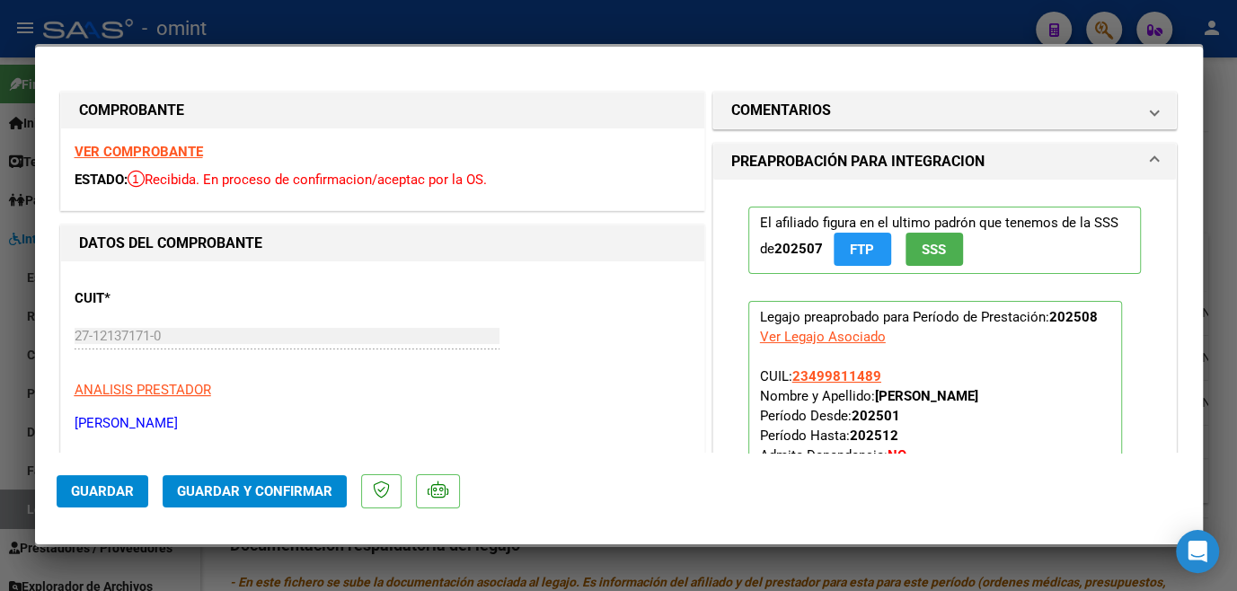
scroll to position [244, 0]
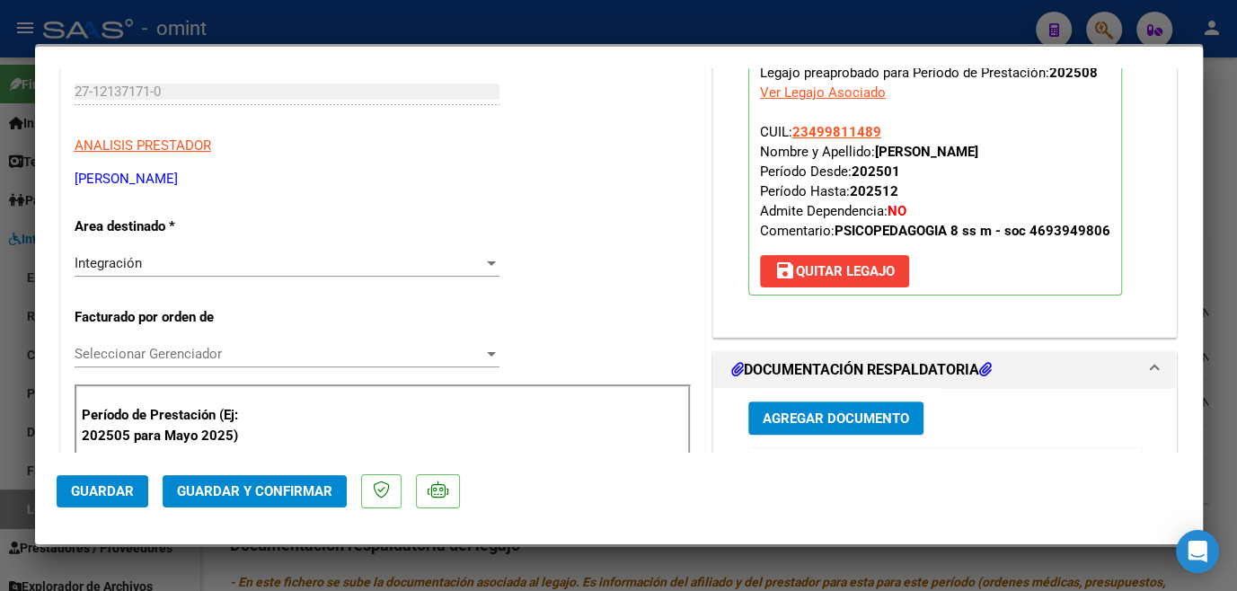
click at [357, 349] on span "Seleccionar Gerenciador" at bounding box center [279, 354] width 409 height 16
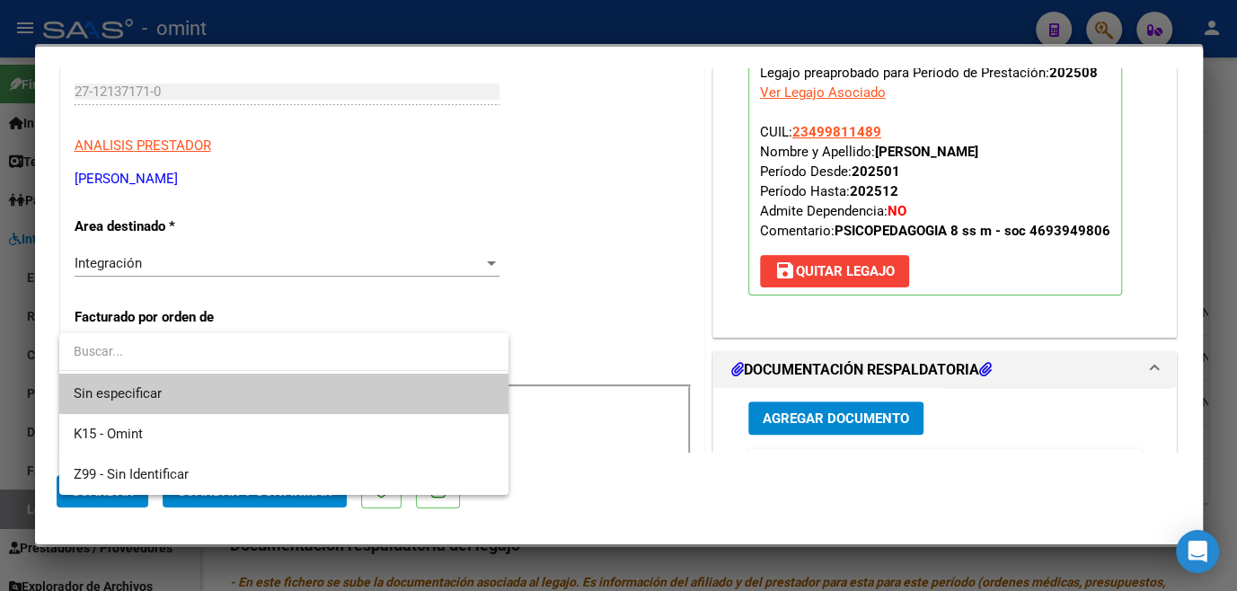
click at [313, 382] on span "Sin especificar" at bounding box center [284, 394] width 421 height 40
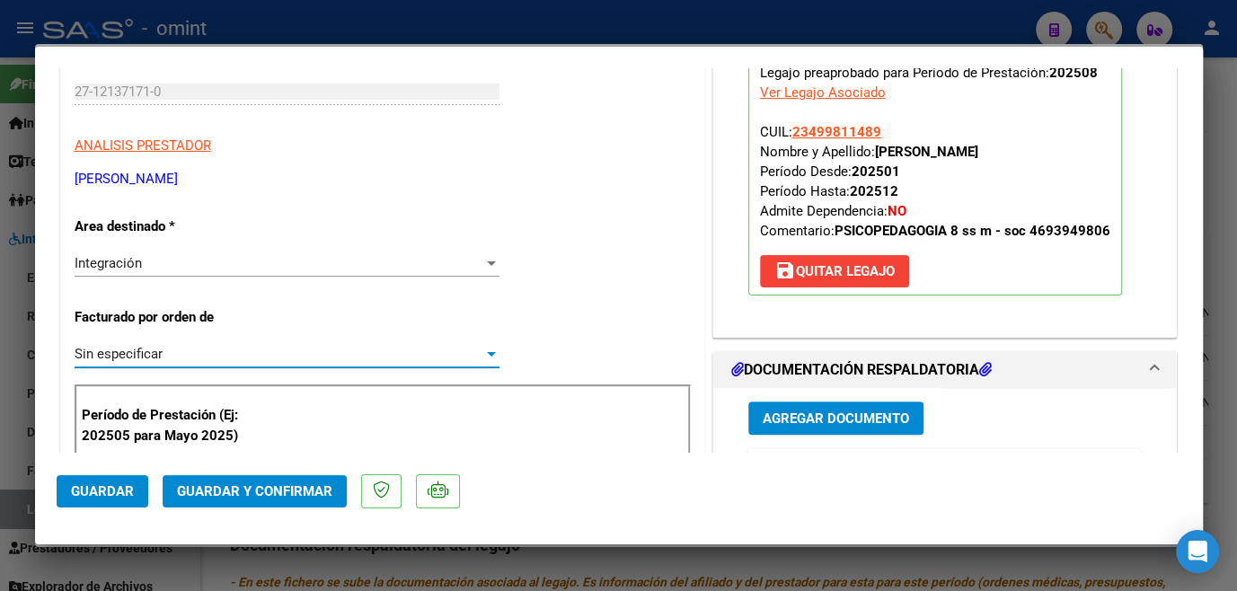
click at [278, 494] on span "Guardar y Confirmar" at bounding box center [254, 491] width 155 height 16
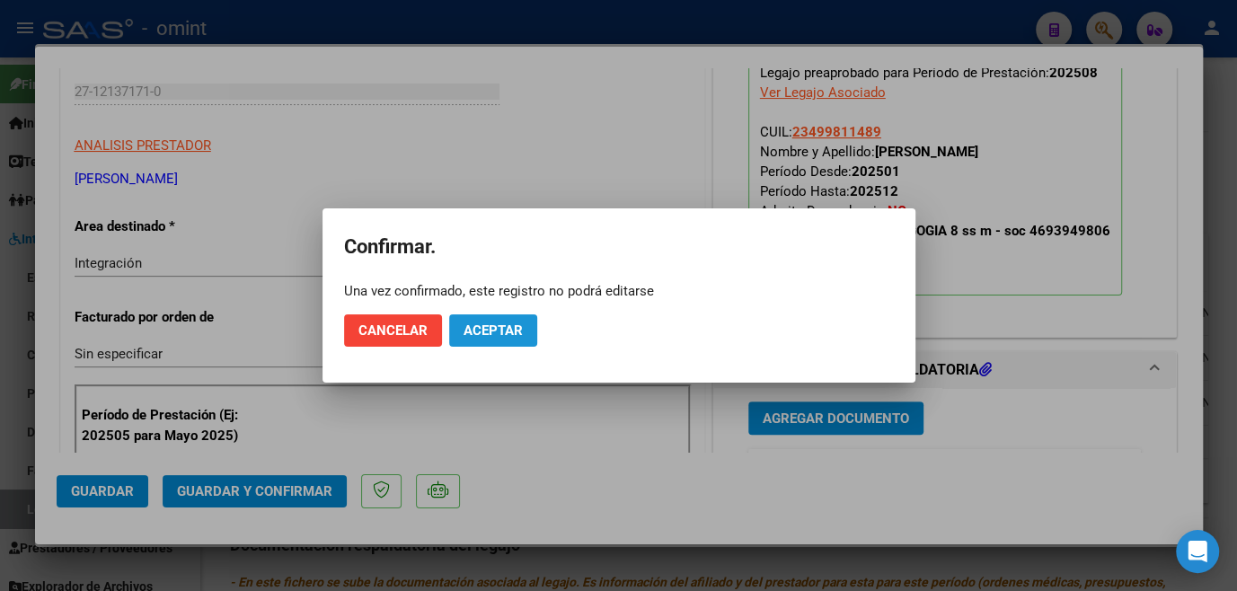
click at [485, 339] on button "Aceptar" at bounding box center [493, 330] width 88 height 32
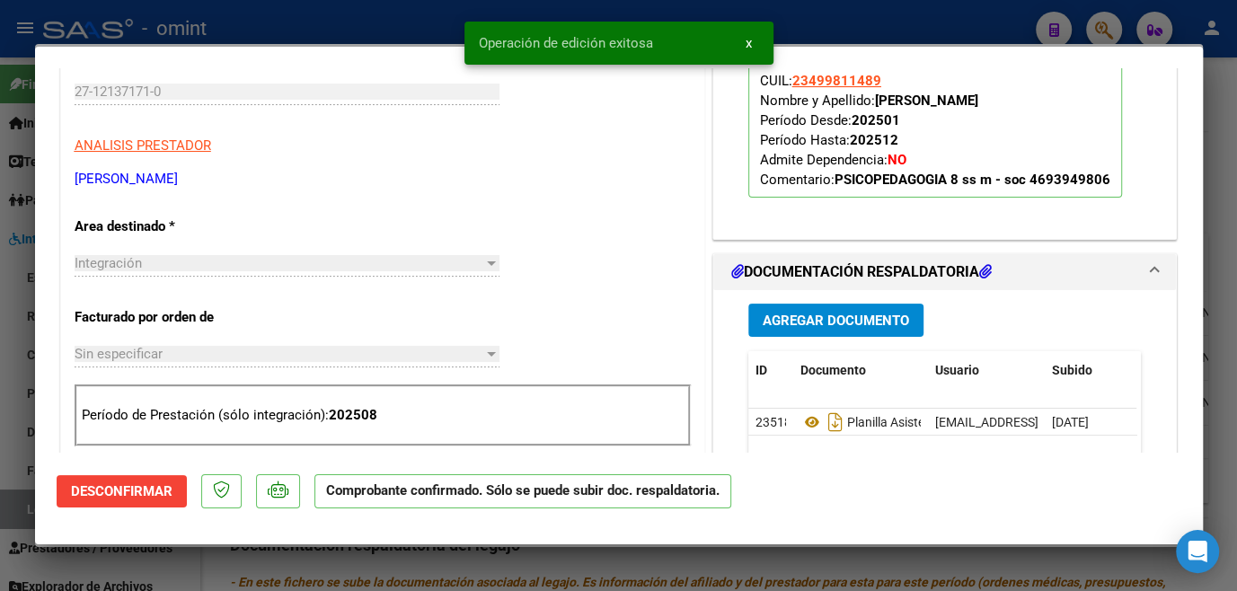
click at [424, 560] on div at bounding box center [618, 295] width 1237 height 591
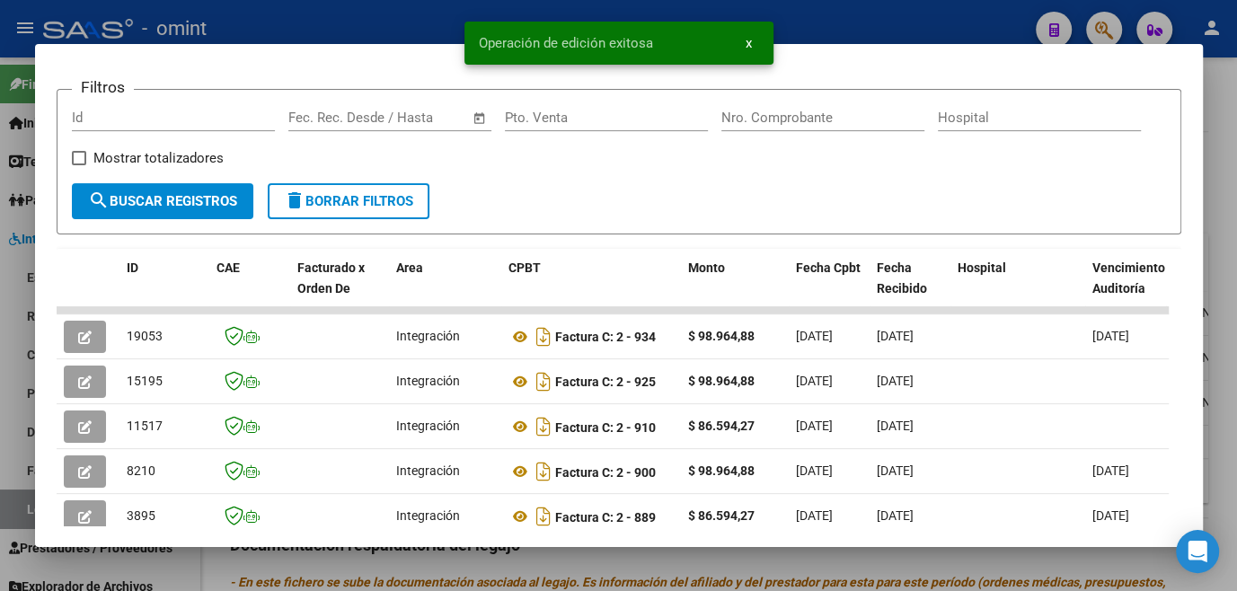
click at [435, 564] on div at bounding box center [618, 295] width 1237 height 591
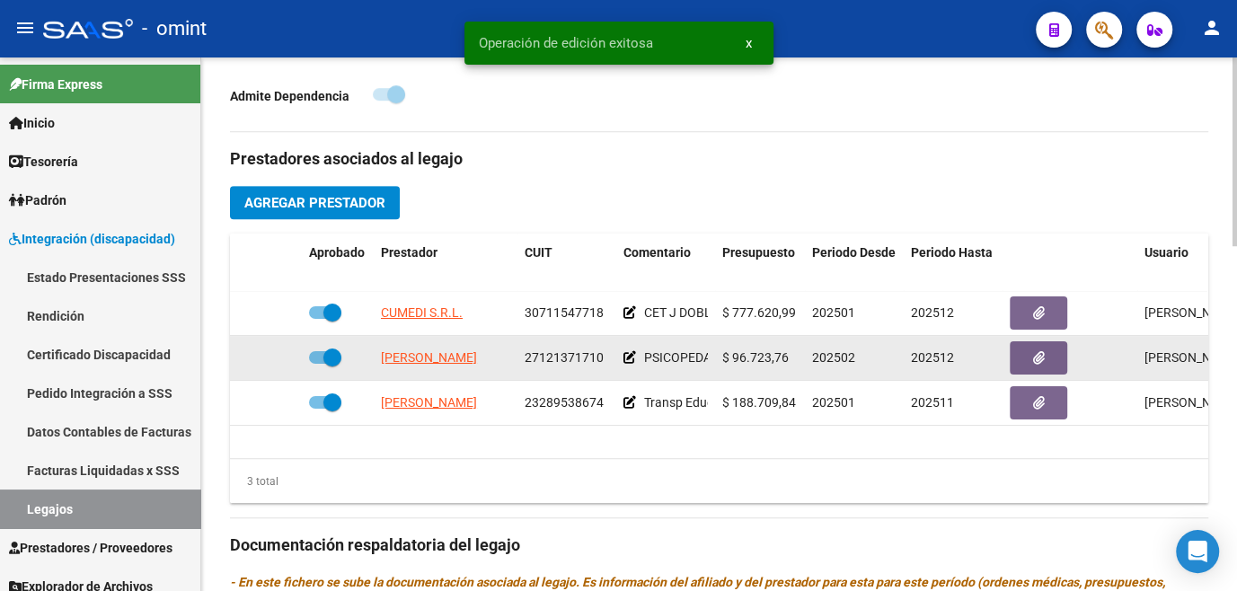
click at [627, 360] on icon at bounding box center [630, 357] width 13 height 13
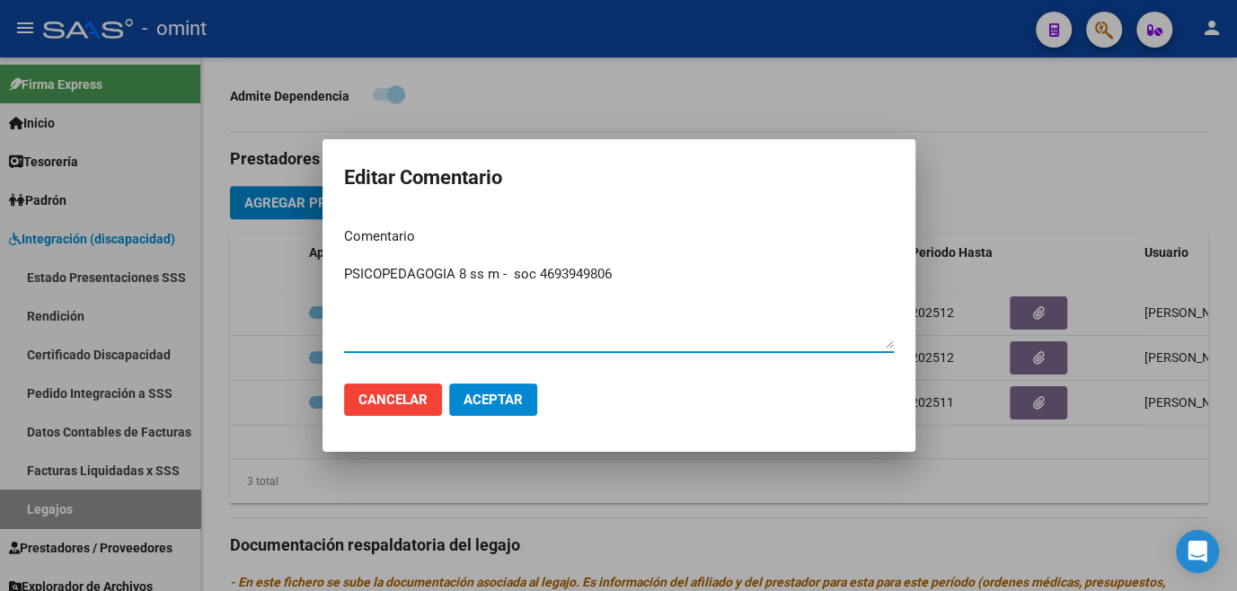
drag, startPoint x: 629, startPoint y: 275, endPoint x: 519, endPoint y: 262, distance: 110.3
click at [519, 262] on div "PSICOPEDAGOGIA 8 ss m - soc 4693949806 Ingresar el comentario" at bounding box center [619, 307] width 550 height 92
type textarea "PSICOPEDAGOGIA 8 ss m"
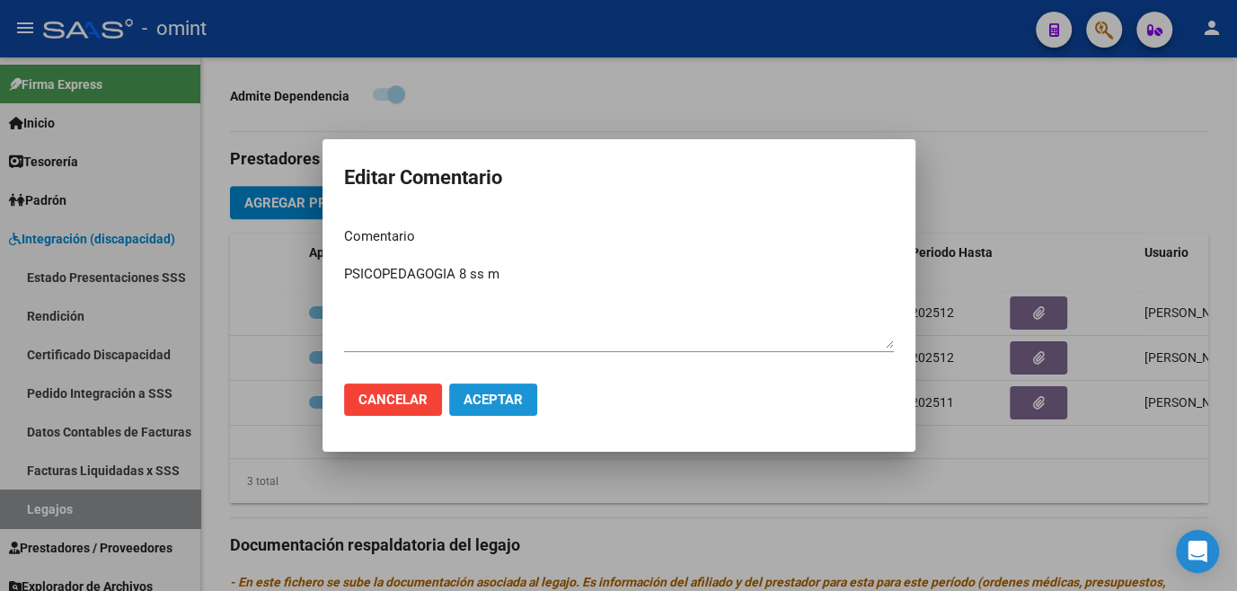
click at [486, 408] on button "Aceptar" at bounding box center [493, 400] width 88 height 32
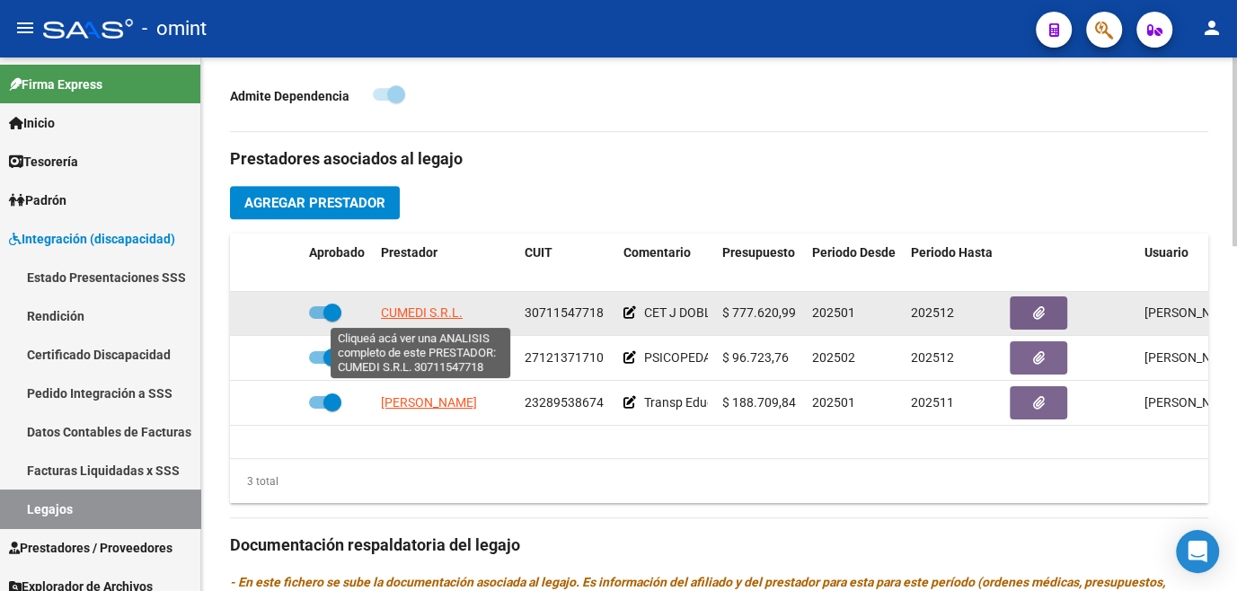
click at [417, 314] on span "CUMEDI S.R.L." at bounding box center [422, 313] width 82 height 14
type textarea "30711547718"
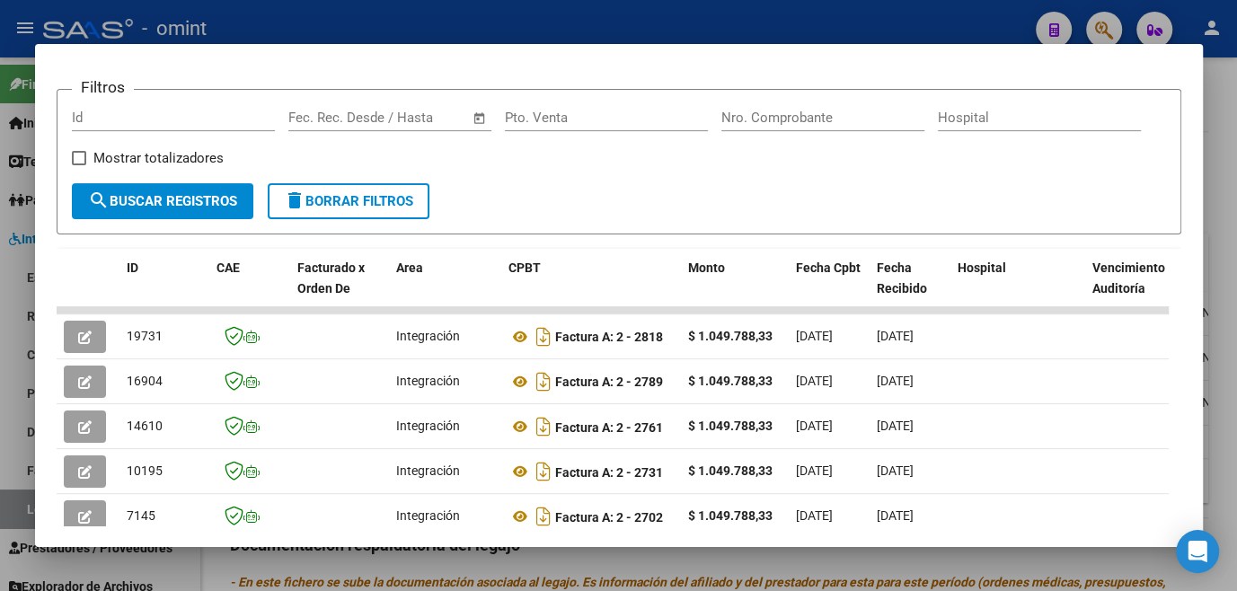
scroll to position [407, 0]
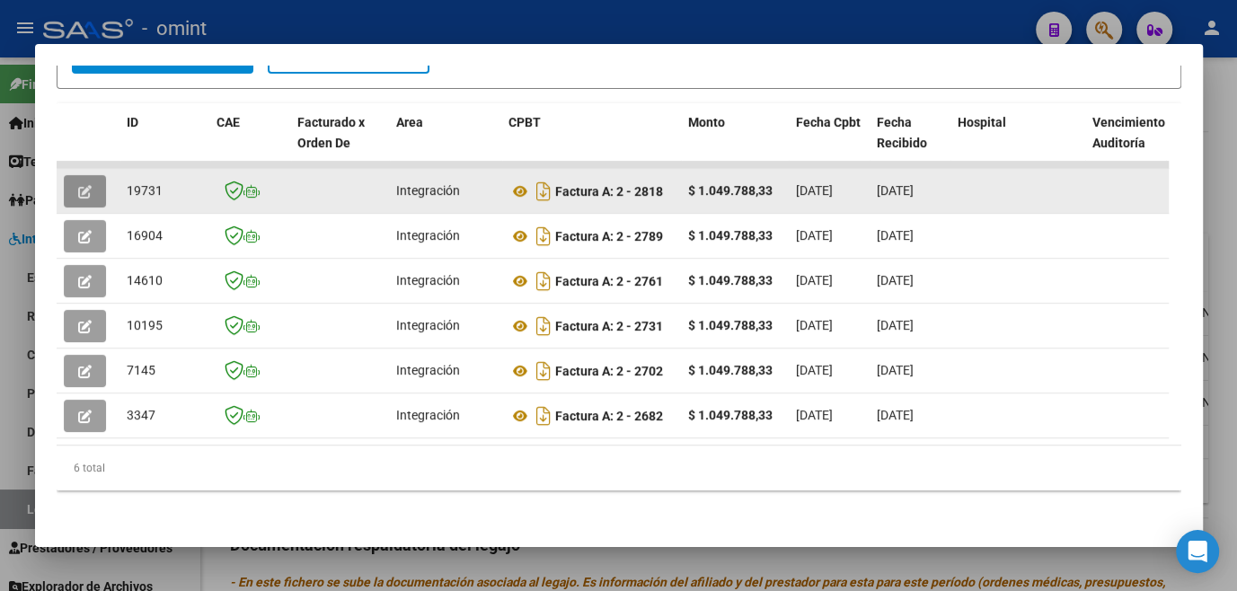
click at [65, 182] on button "button" at bounding box center [85, 191] width 42 height 32
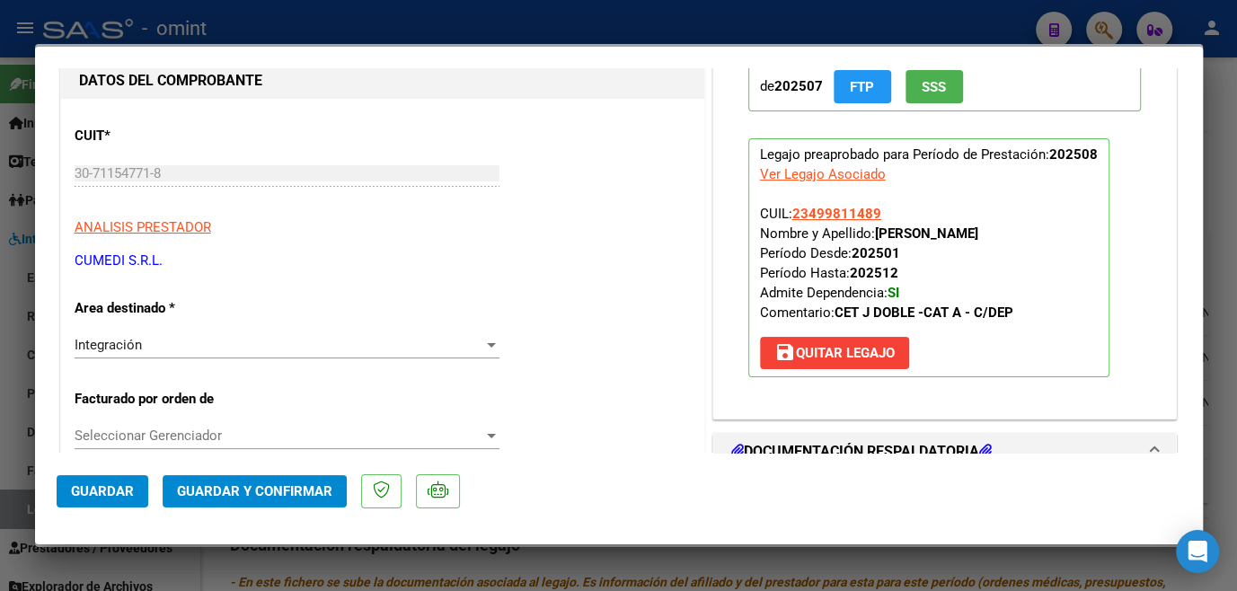
scroll to position [0, 0]
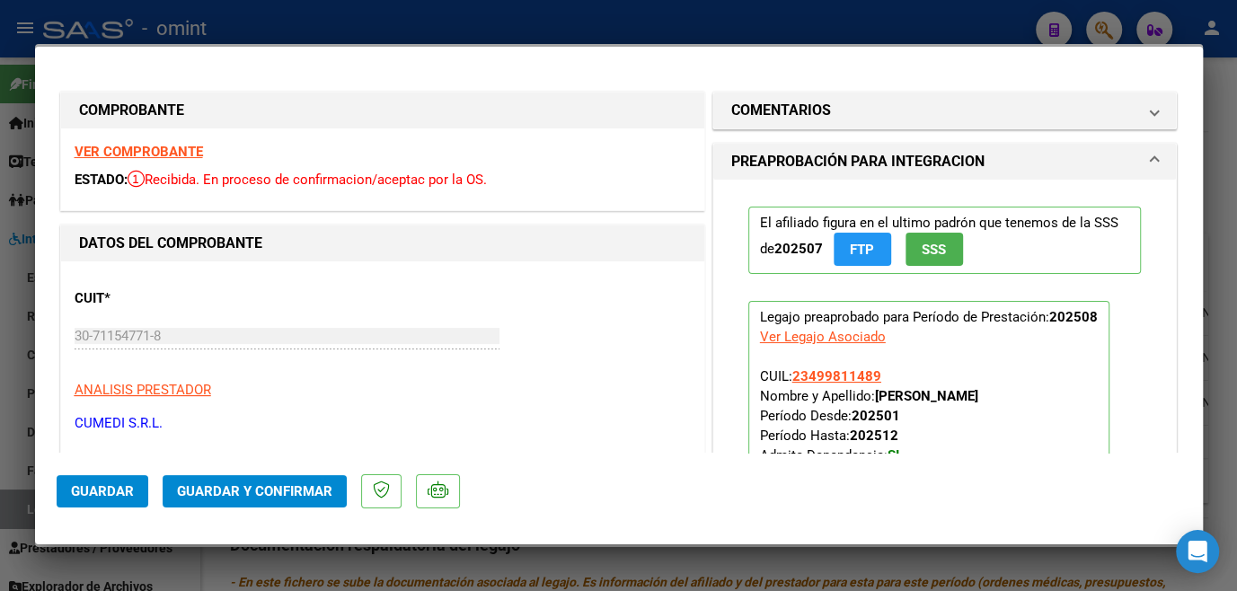
click at [174, 147] on strong "VER COMPROBANTE" at bounding box center [139, 152] width 128 height 16
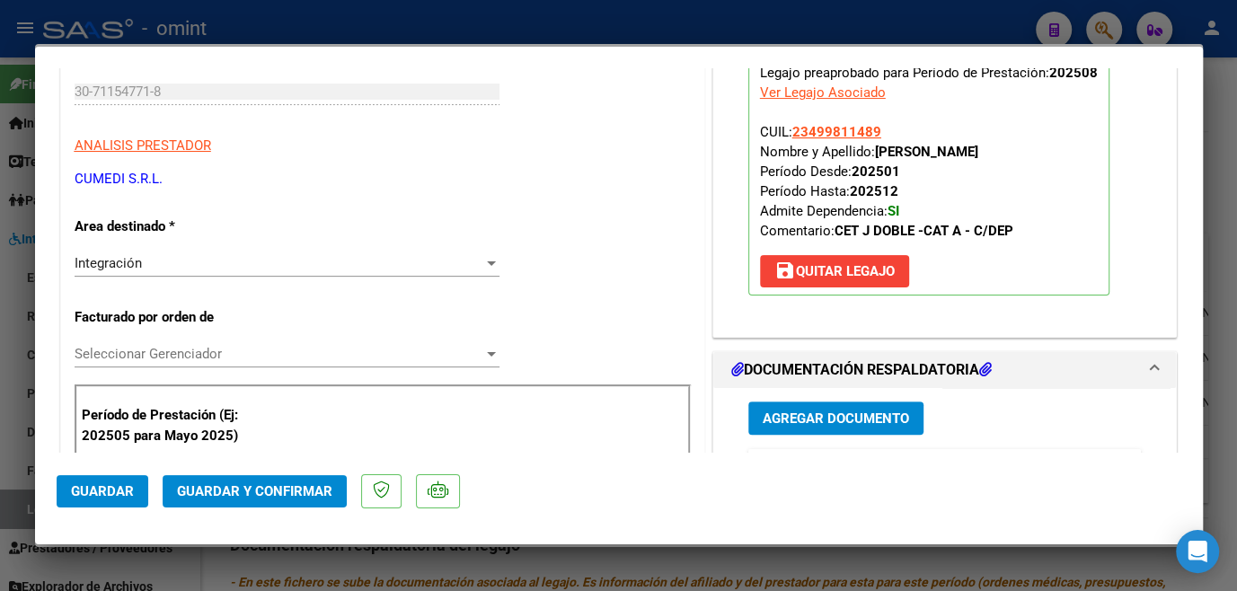
scroll to position [408, 0]
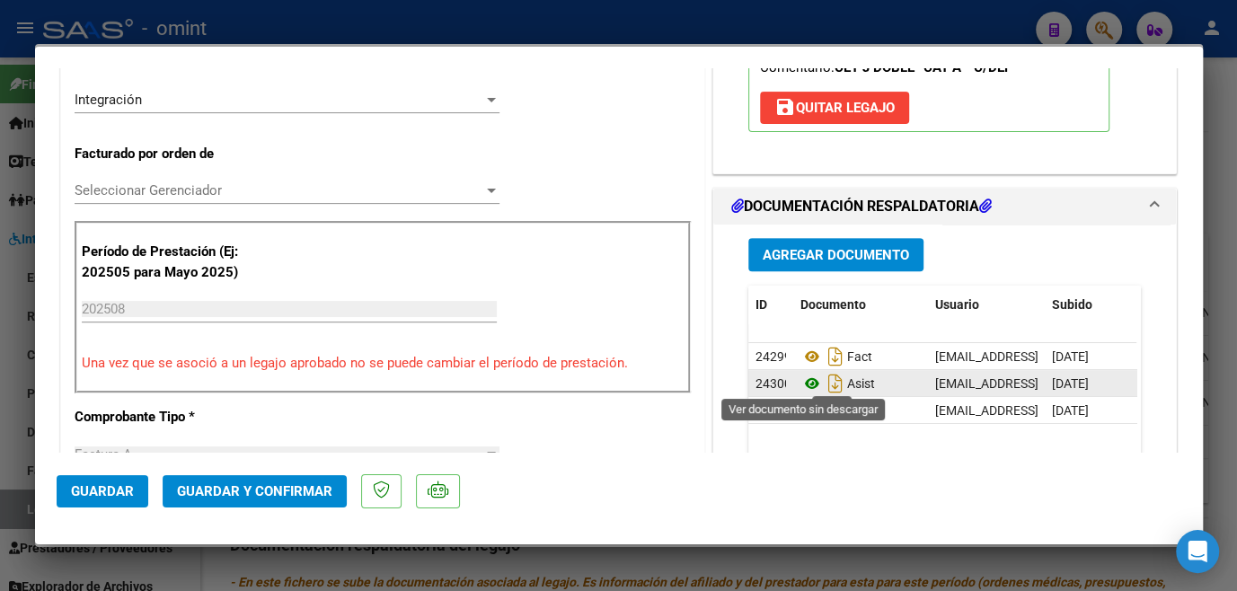
click at [801, 375] on icon at bounding box center [812, 384] width 23 height 22
click at [252, 198] on span "Seleccionar Gerenciador" at bounding box center [279, 190] width 409 height 16
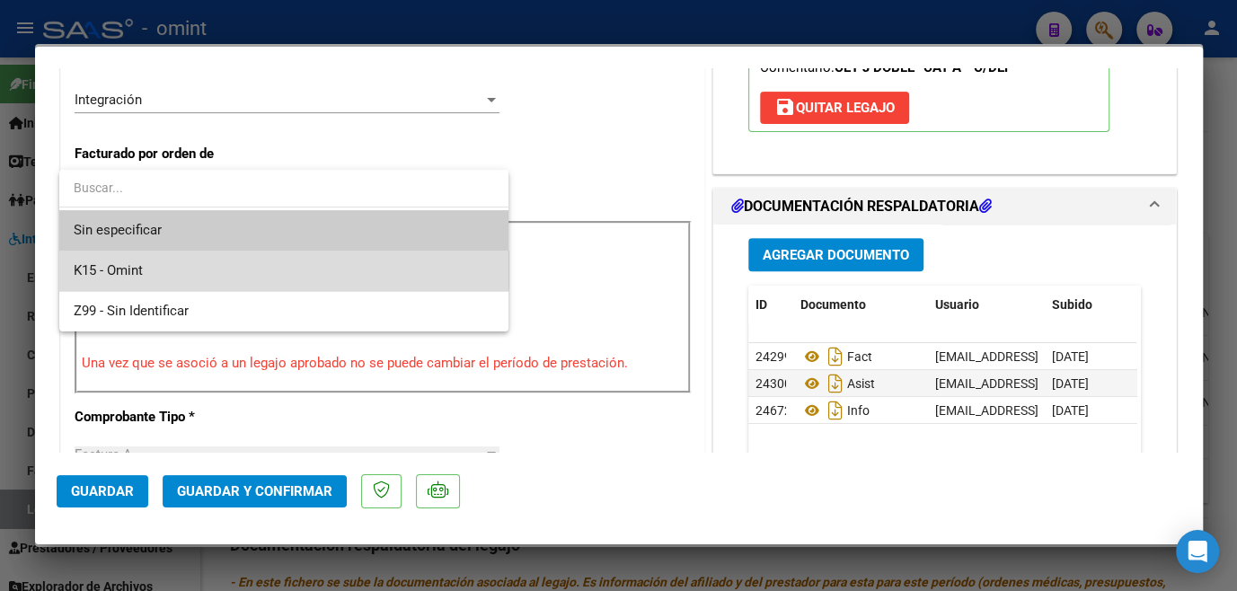
click at [231, 262] on span "K15 - Omint" at bounding box center [284, 271] width 421 height 40
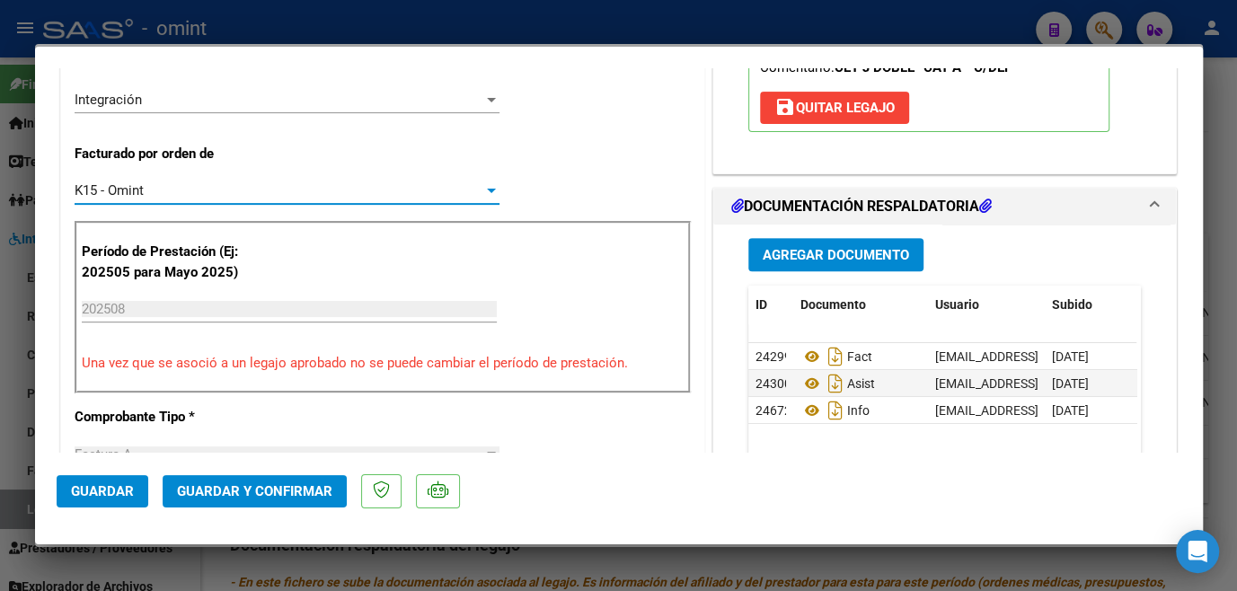
click at [231, 196] on div "K15 - Omint" at bounding box center [279, 190] width 409 height 16
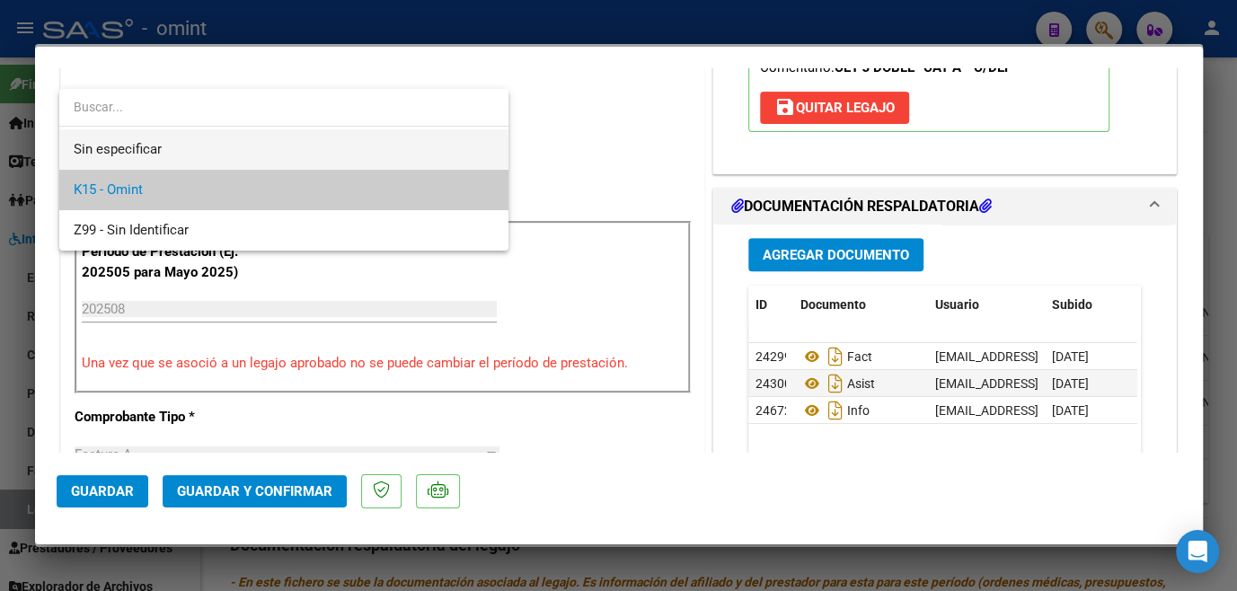
click at [199, 157] on span "Sin especificar" at bounding box center [284, 149] width 421 height 40
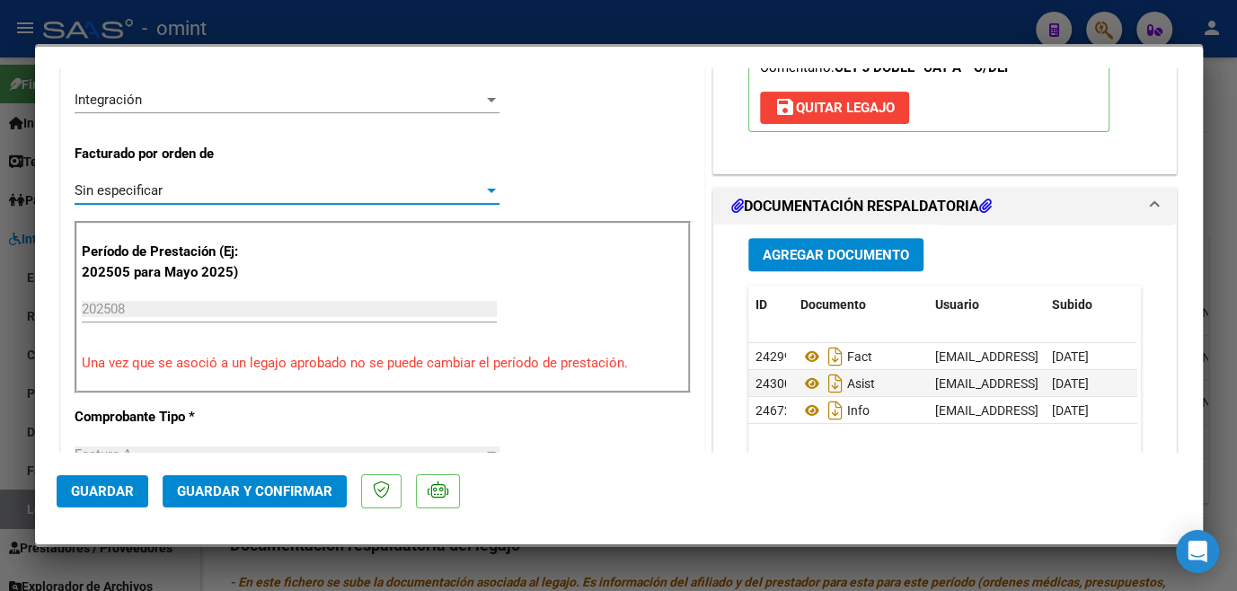
click at [266, 492] on span "Guardar y Confirmar" at bounding box center [254, 491] width 155 height 16
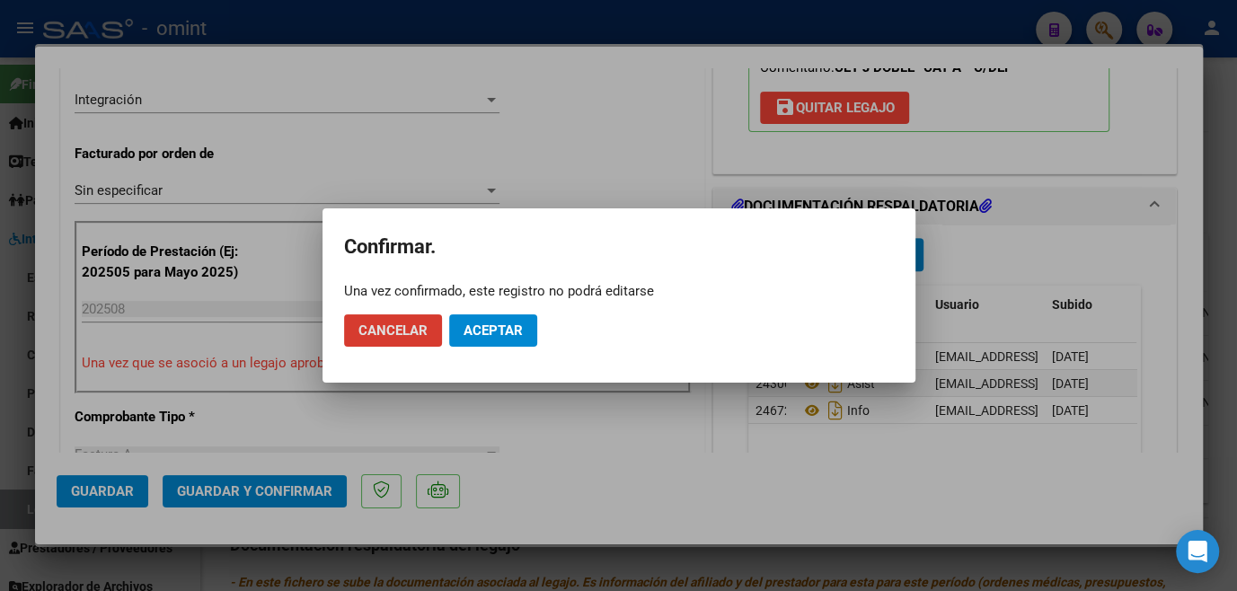
click at [525, 334] on button "Aceptar" at bounding box center [493, 330] width 88 height 32
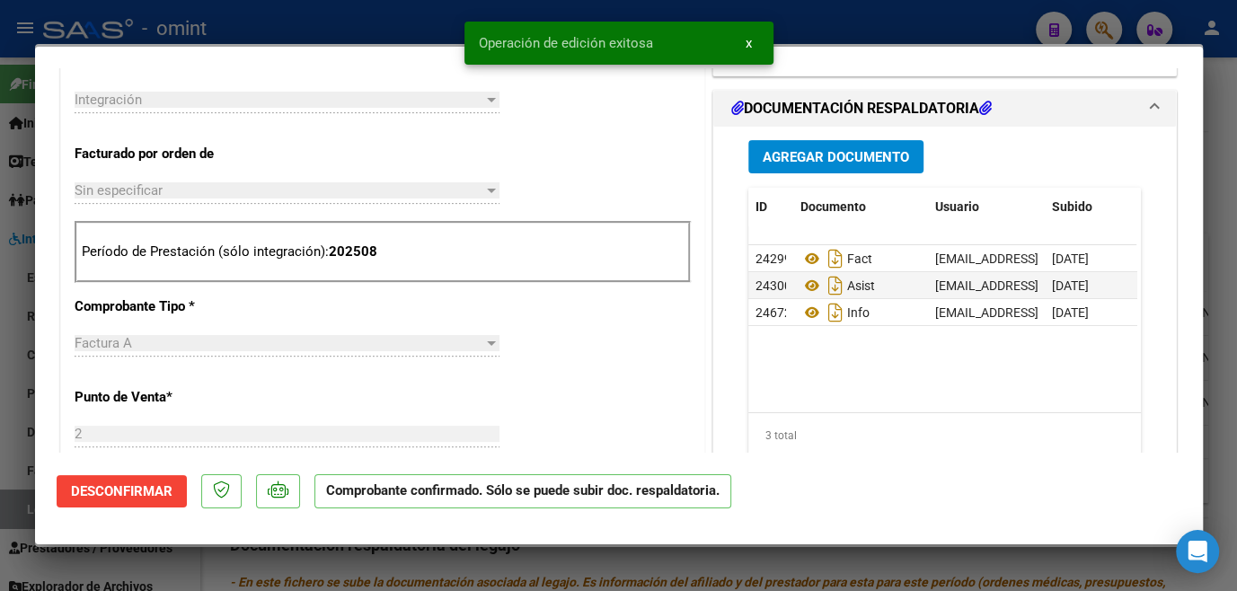
click at [580, 571] on div at bounding box center [618, 295] width 1237 height 591
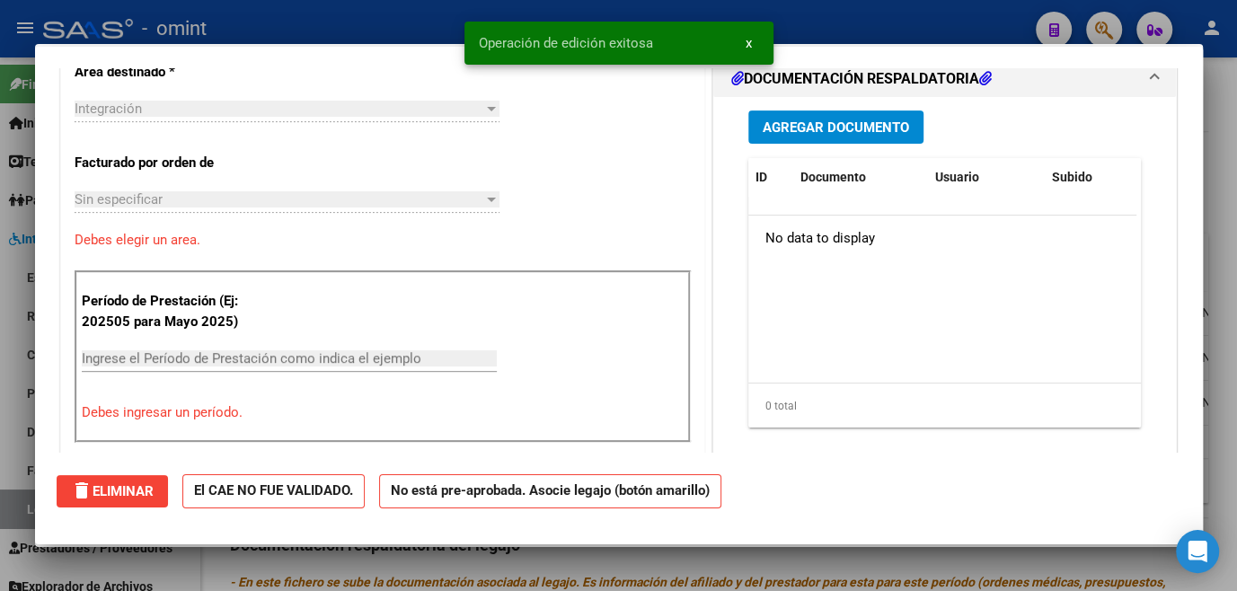
scroll to position [0, 0]
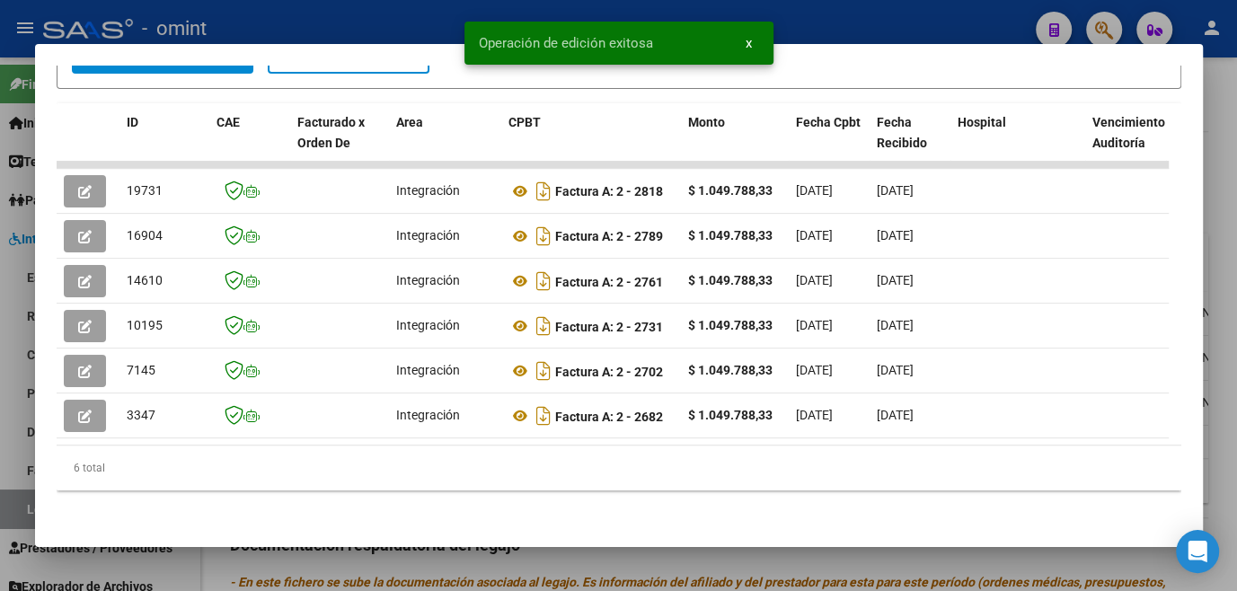
click at [580, 571] on div at bounding box center [618, 295] width 1237 height 591
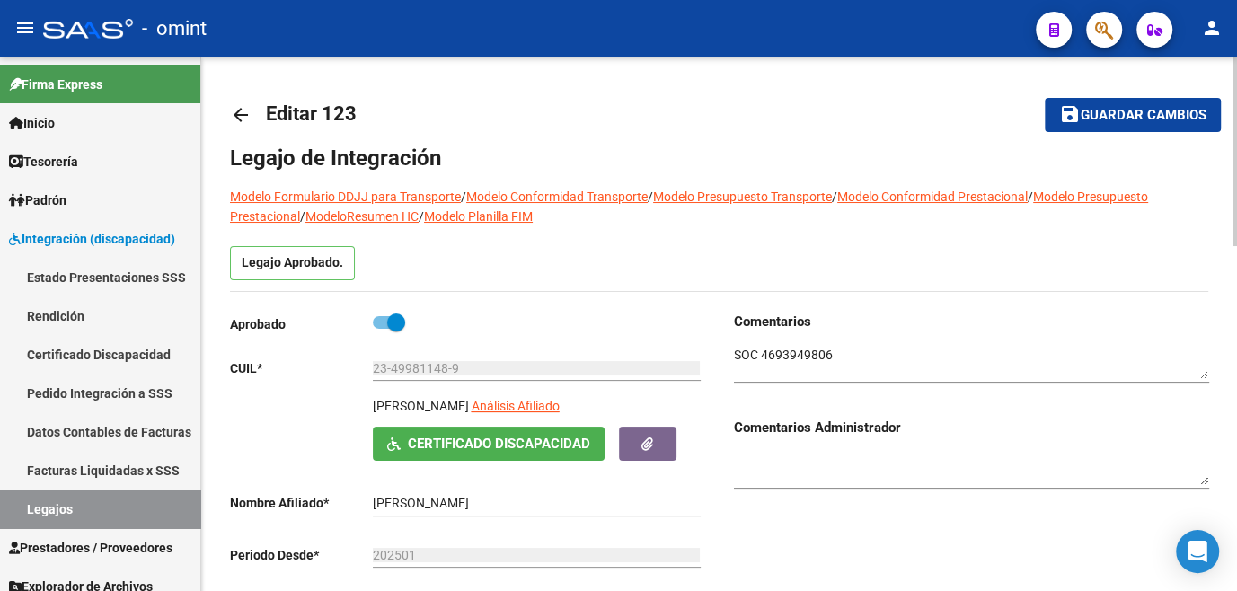
click at [1105, 113] on span "Guardar cambios" at bounding box center [1144, 116] width 126 height 16
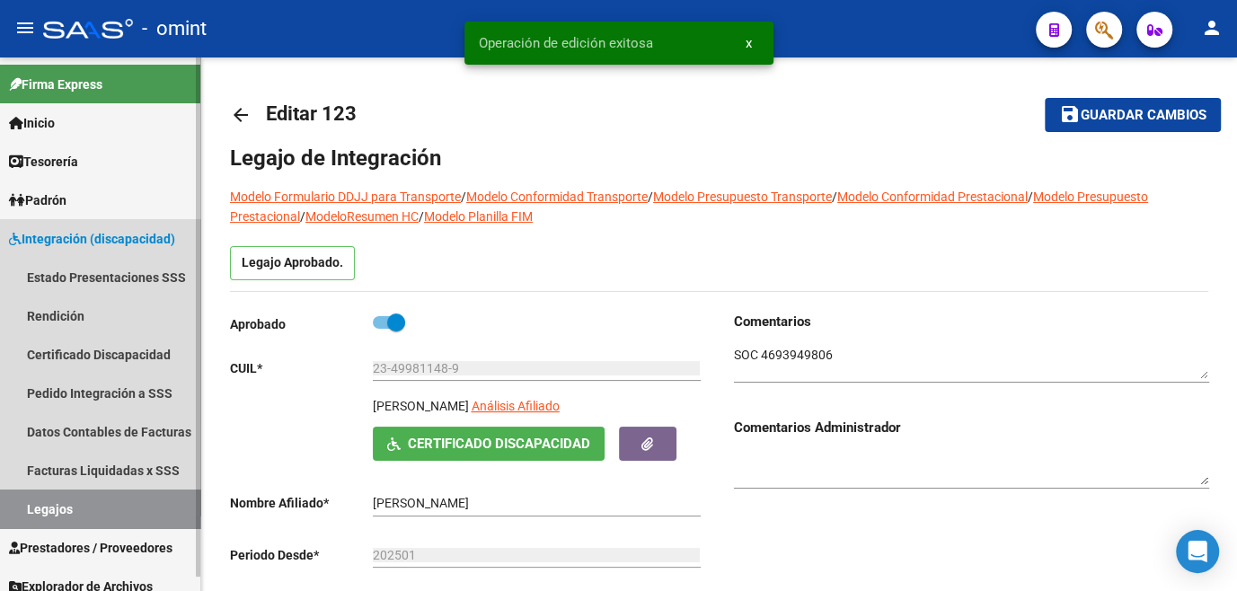
click at [117, 500] on link "Legajos" at bounding box center [100, 509] width 200 height 39
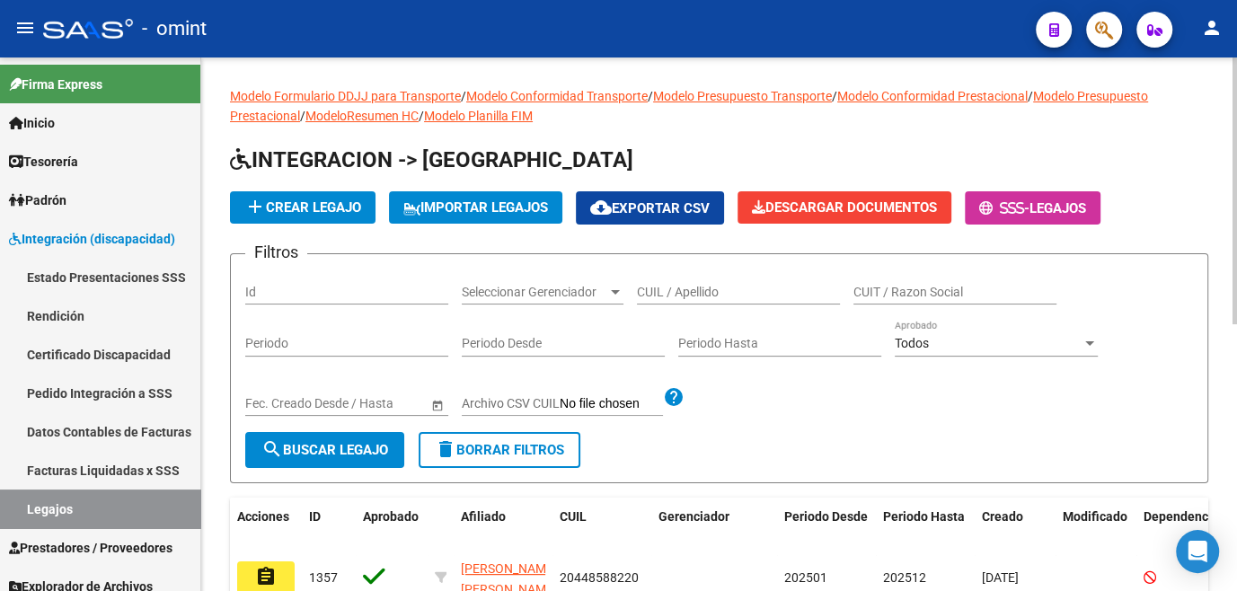
click at [201, 419] on div "Modelo Formulario DDJJ para Transporte / Modelo Conformidad Transporte / Modelo…" at bounding box center [719, 577] width 1036 height 1039
click at [726, 289] on input "CUIL / Apellido" at bounding box center [738, 292] width 203 height 15
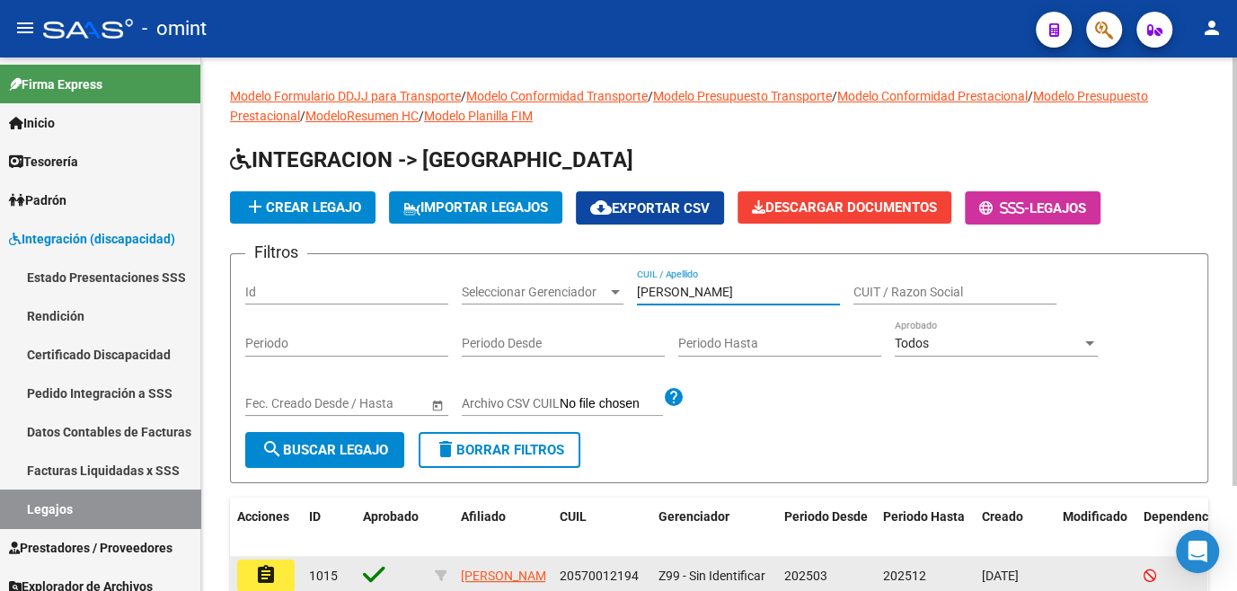
scroll to position [129, 0]
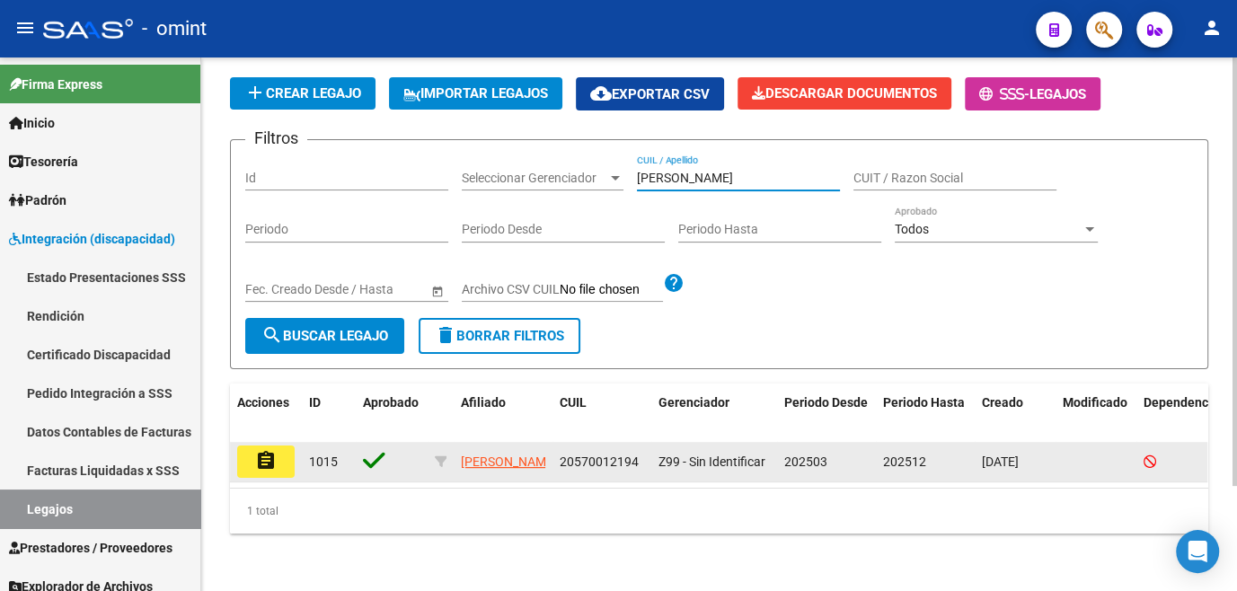
type input "olima"
click at [281, 446] on button "assignment" at bounding box center [266, 462] width 58 height 32
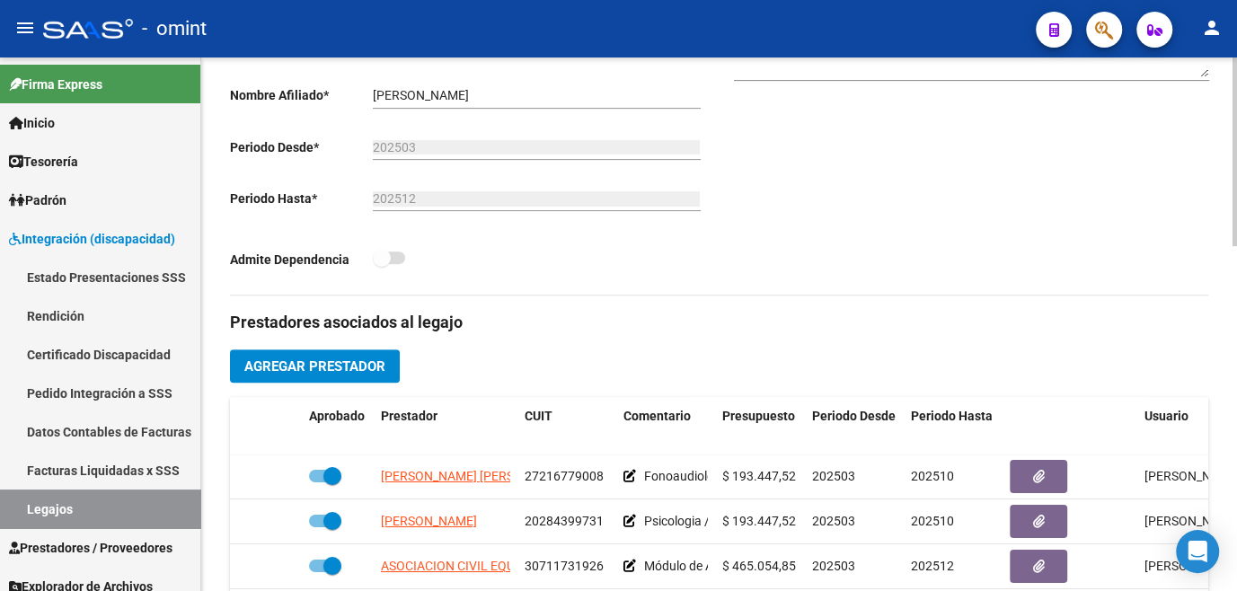
scroll to position [571, 0]
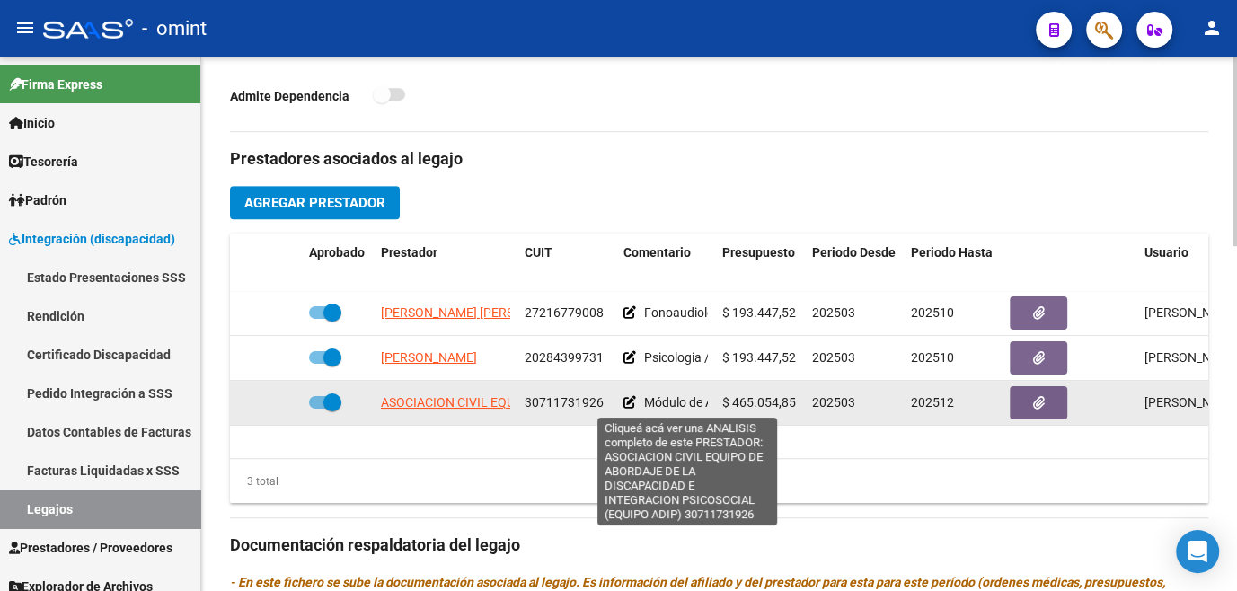
click at [441, 402] on span "ASOCIACION CIVIL EQUIPO DE ABORDAJE DE LA DISCAPACIDAD E INTEGRACION PSICOSOCIA…" at bounding box center [694, 402] width 627 height 14
type textarea "30711731926"
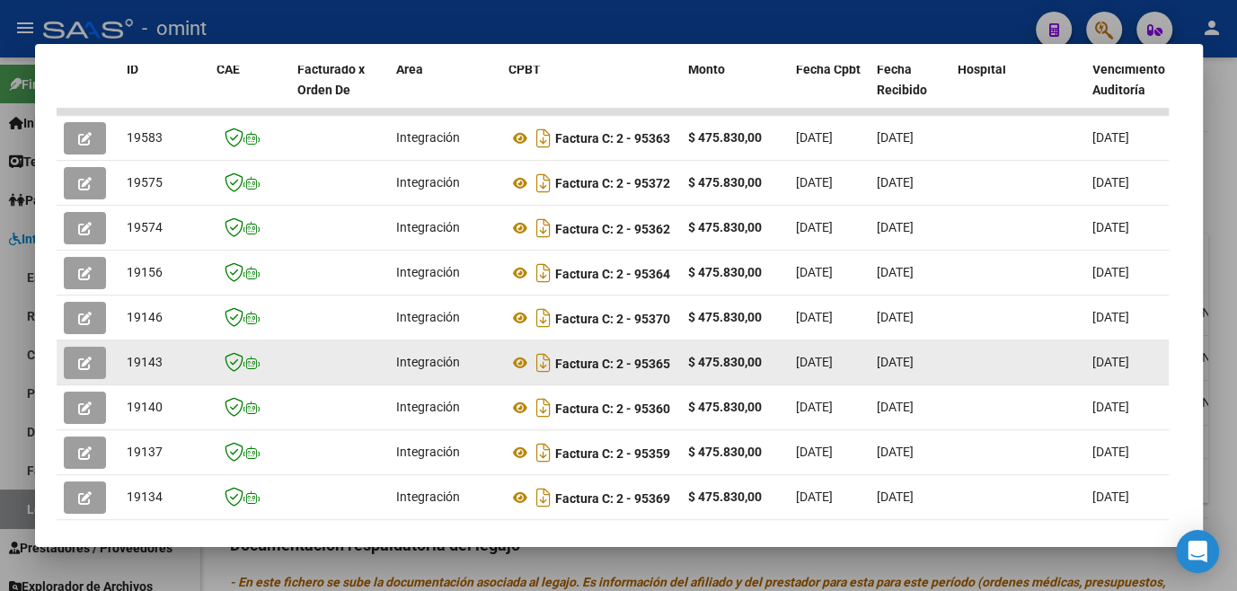
scroll to position [525, 0]
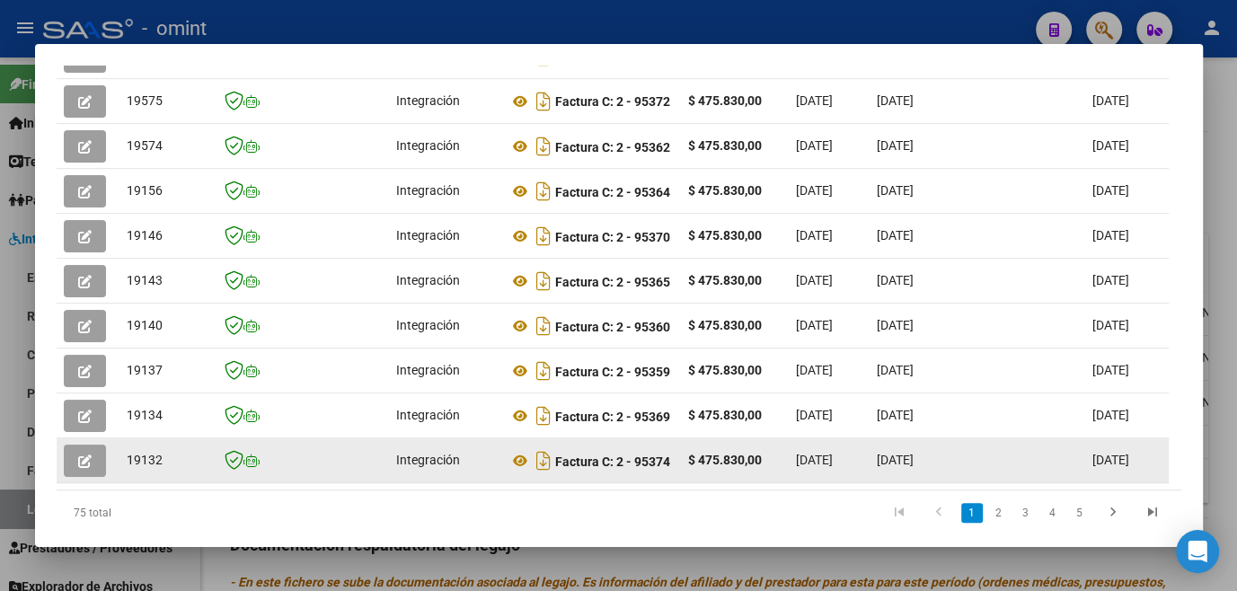
click at [98, 467] on button "button" at bounding box center [85, 461] width 42 height 32
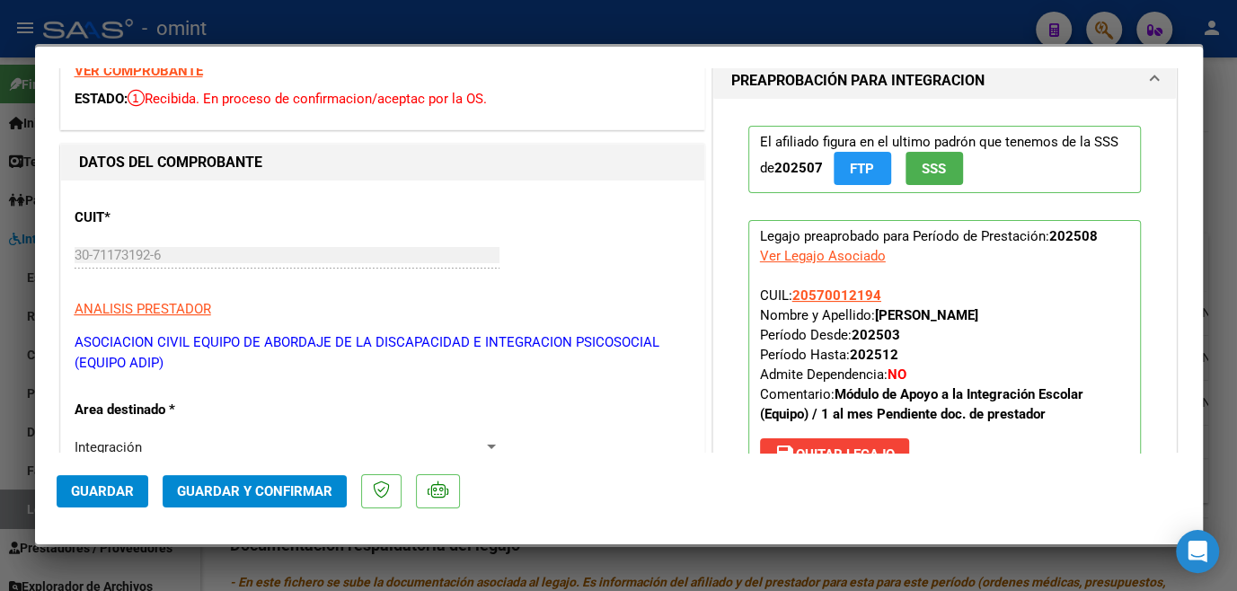
scroll to position [0, 0]
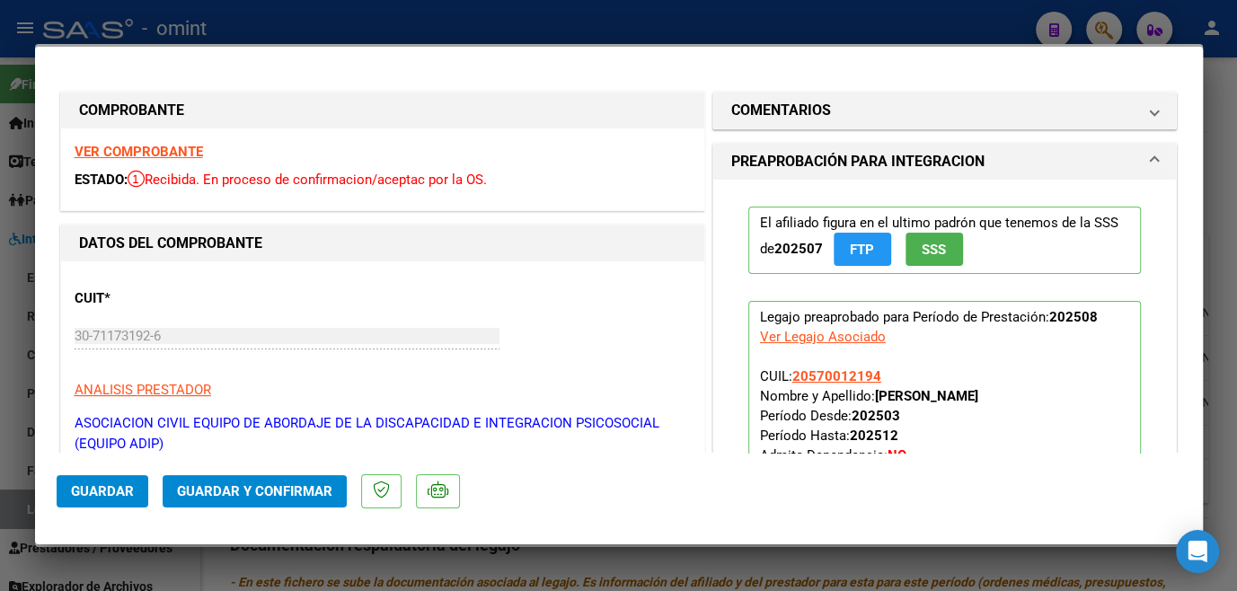
click at [160, 146] on strong "VER COMPROBANTE" at bounding box center [139, 152] width 128 height 16
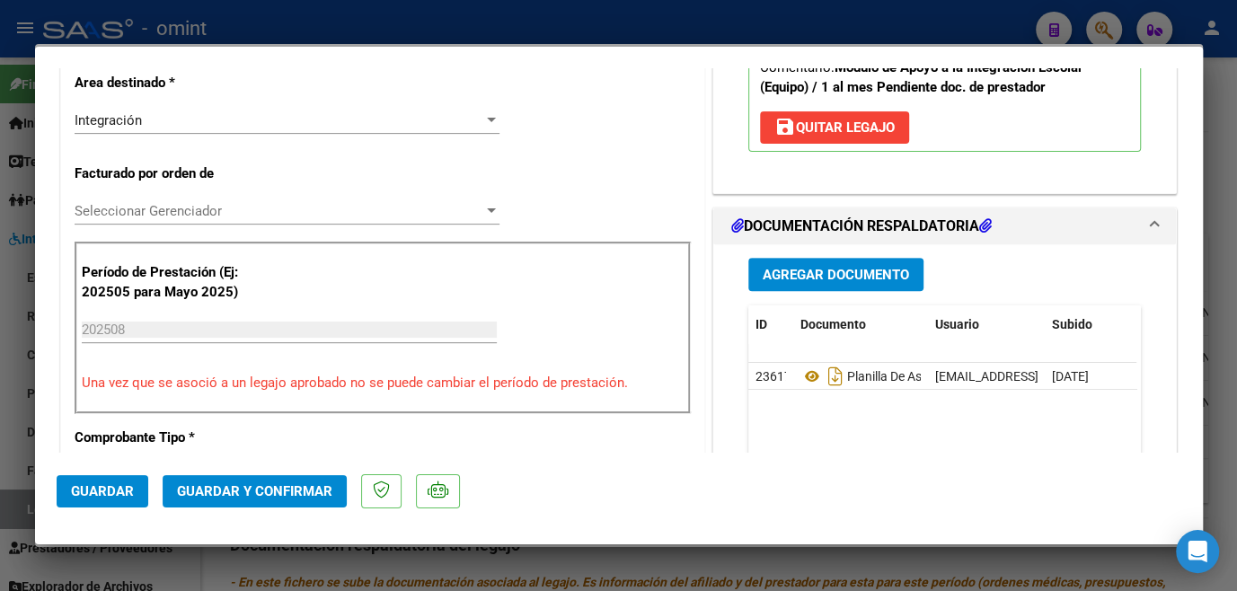
scroll to position [490, 0]
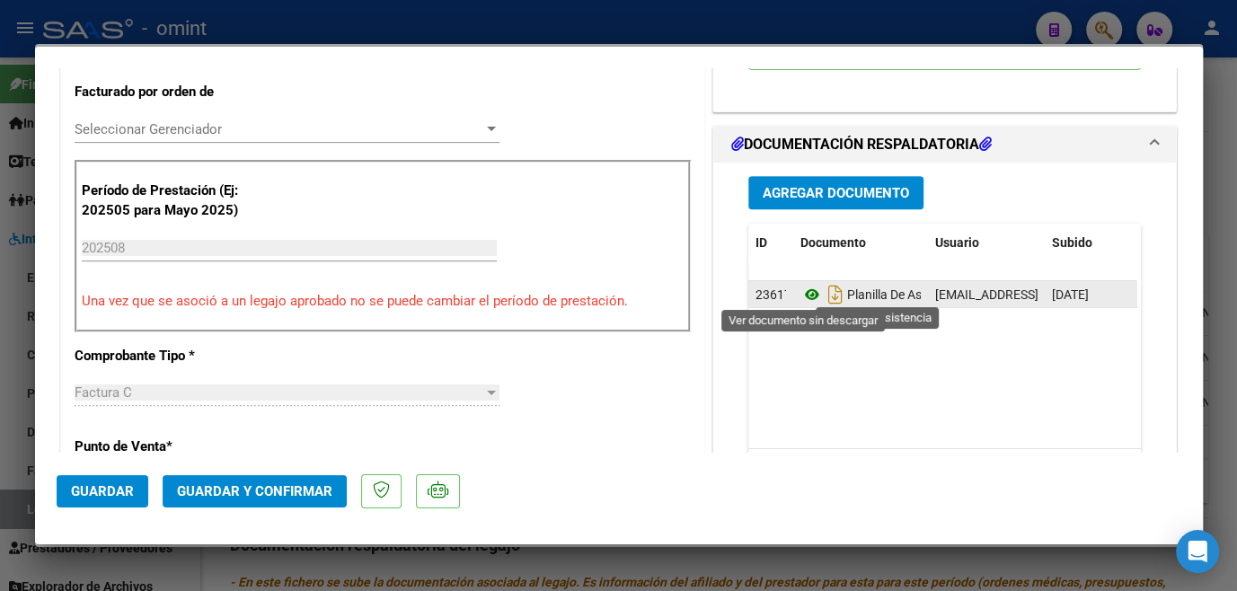
click at [804, 288] on icon at bounding box center [812, 295] width 23 height 22
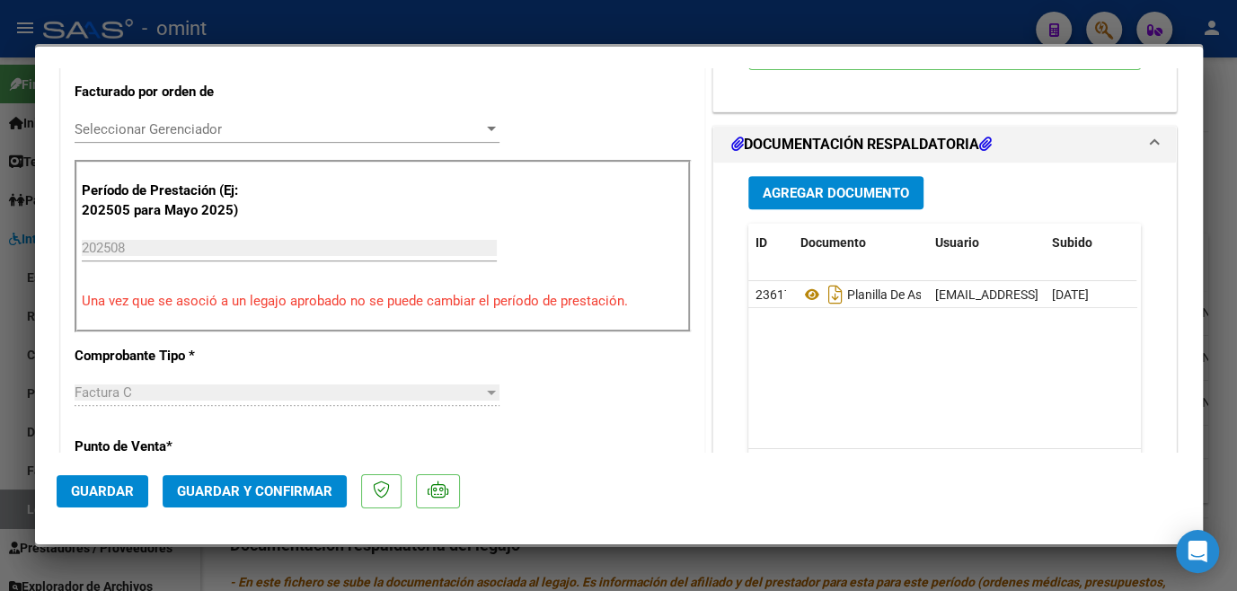
click at [243, 125] on span "Seleccionar Gerenciador" at bounding box center [279, 129] width 409 height 16
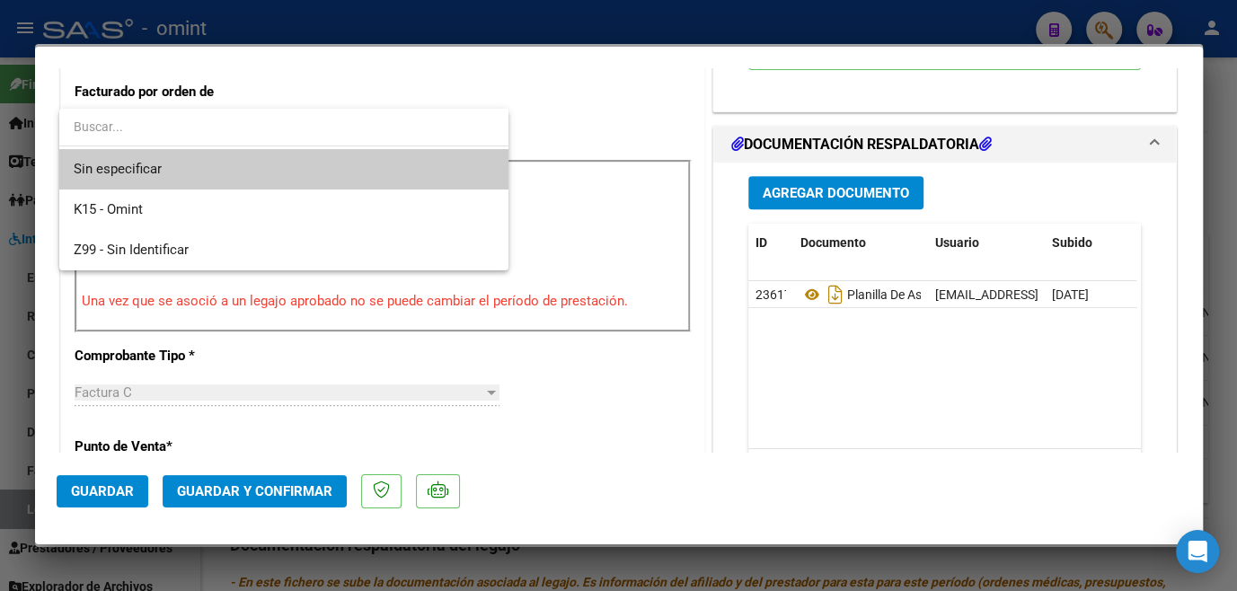
click at [230, 169] on span "Sin especificar" at bounding box center [284, 169] width 421 height 40
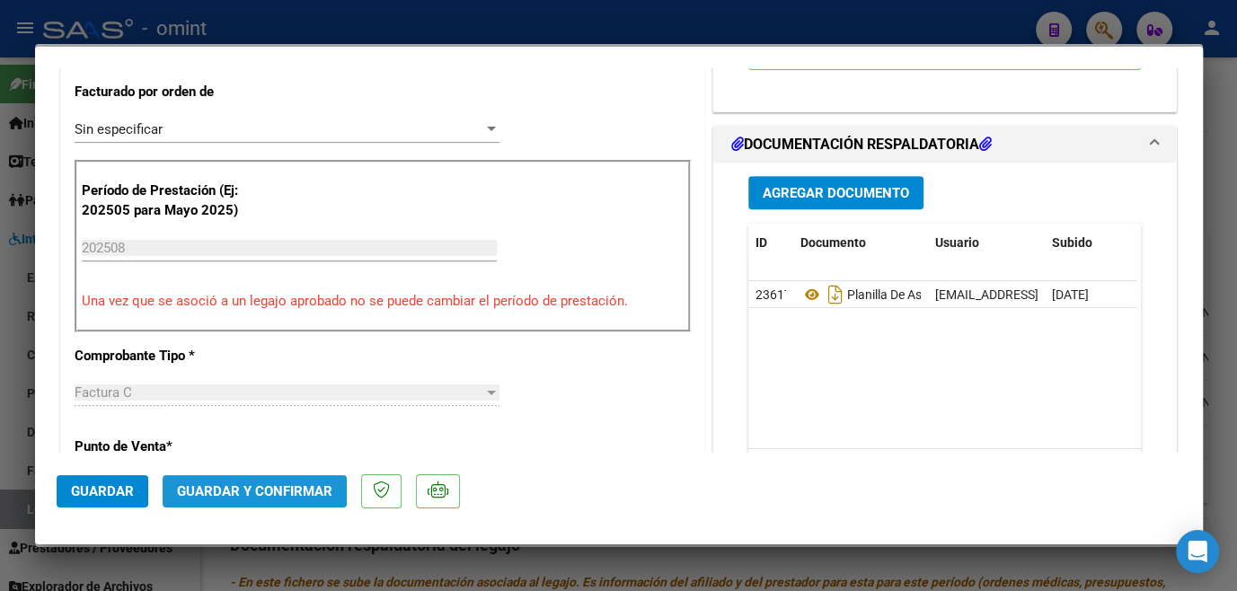
click at [224, 490] on span "Guardar y Confirmar" at bounding box center [254, 491] width 155 height 16
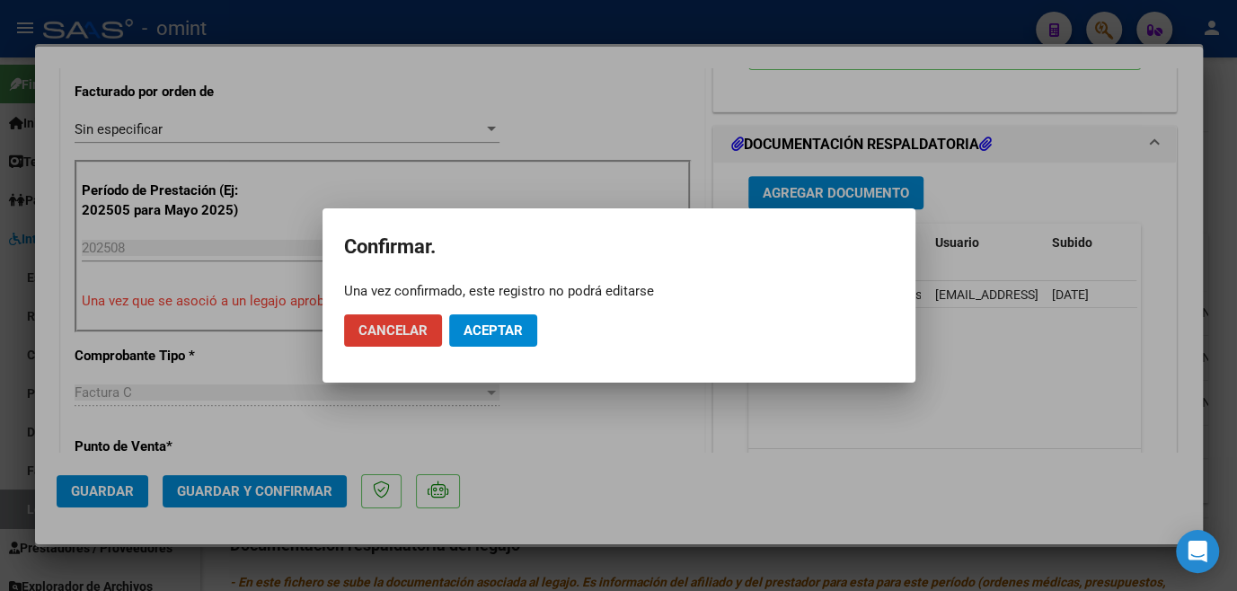
click at [499, 332] on span "Aceptar" at bounding box center [493, 331] width 59 height 16
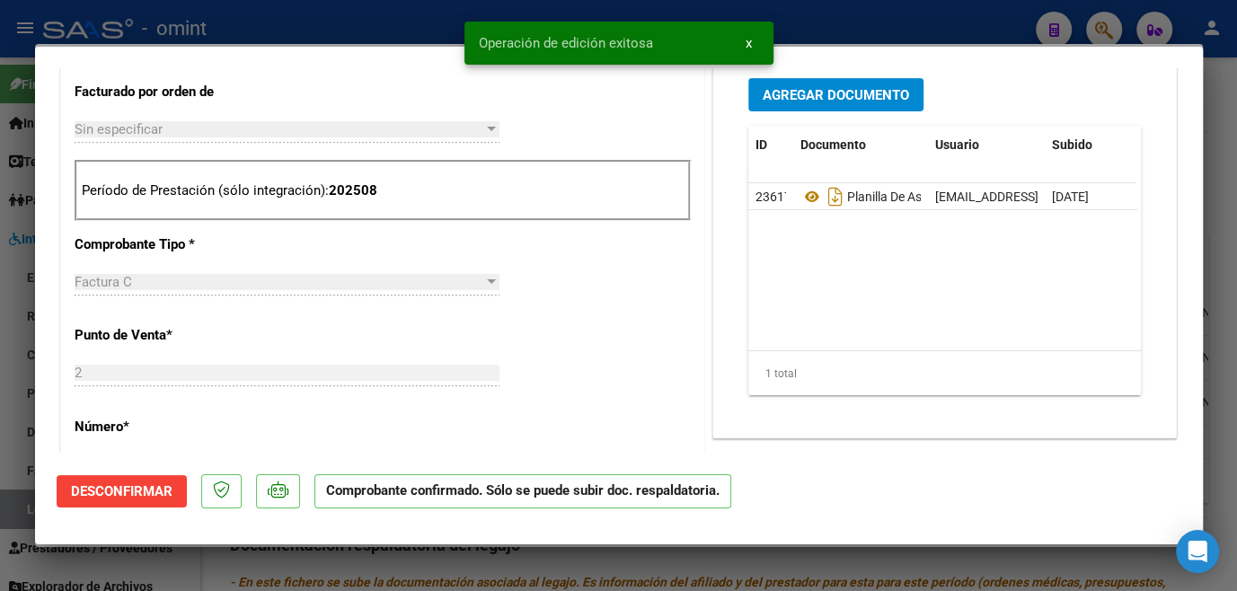
click at [532, 571] on div at bounding box center [618, 295] width 1237 height 591
type input "$ 0,00"
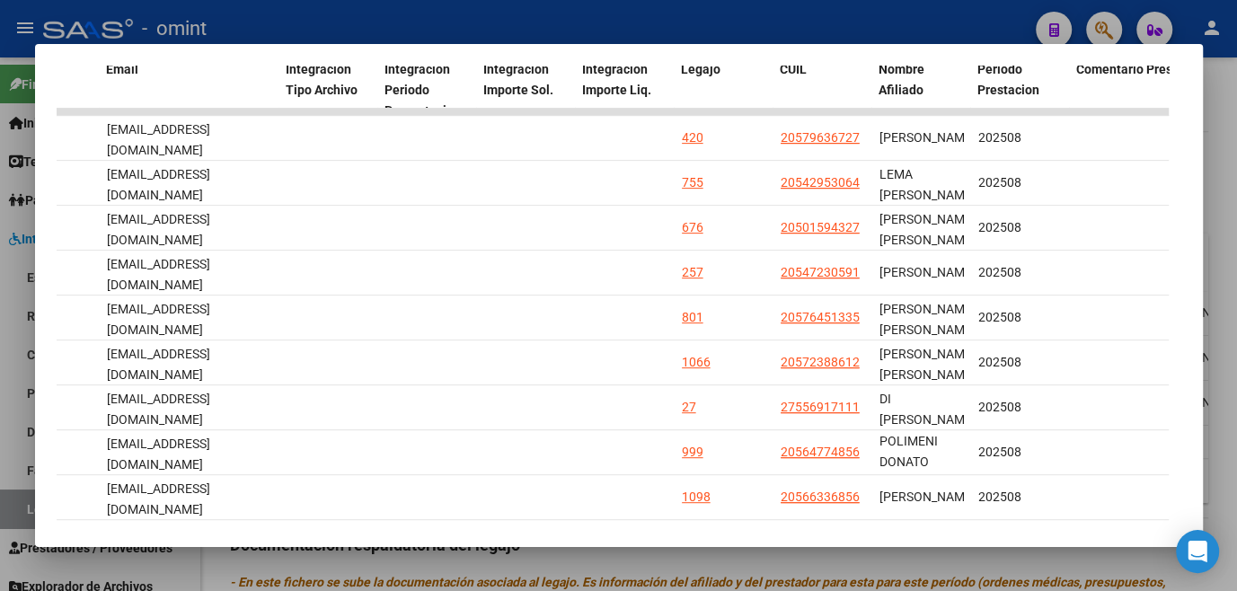
scroll to position [587, 0]
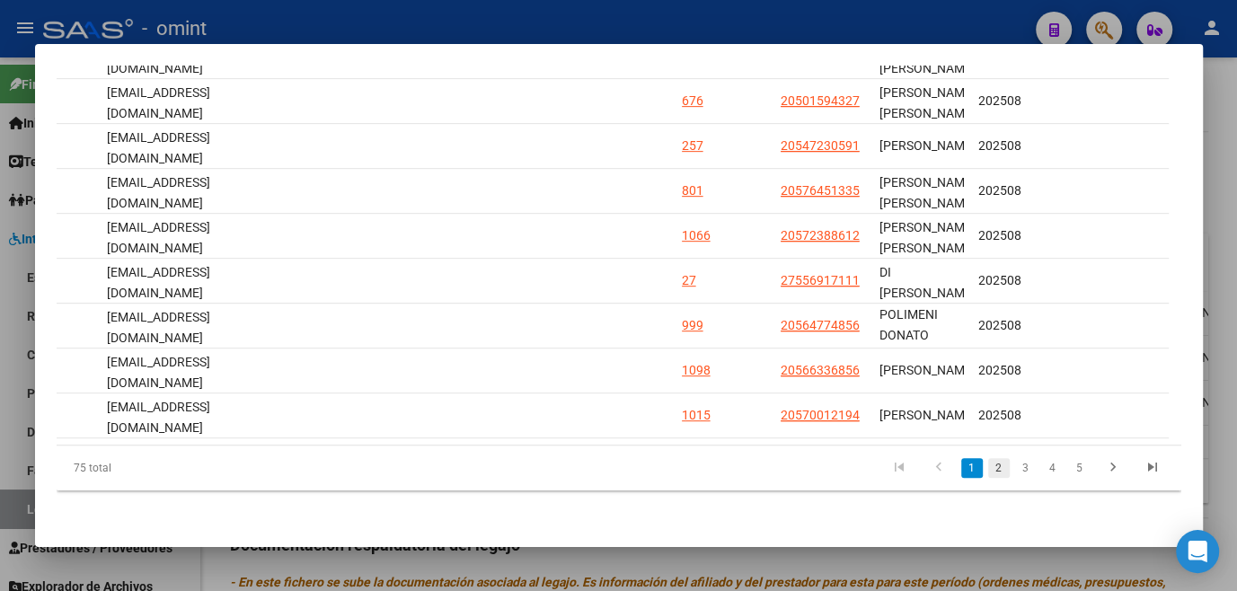
click at [988, 469] on link "2" at bounding box center [999, 468] width 22 height 20
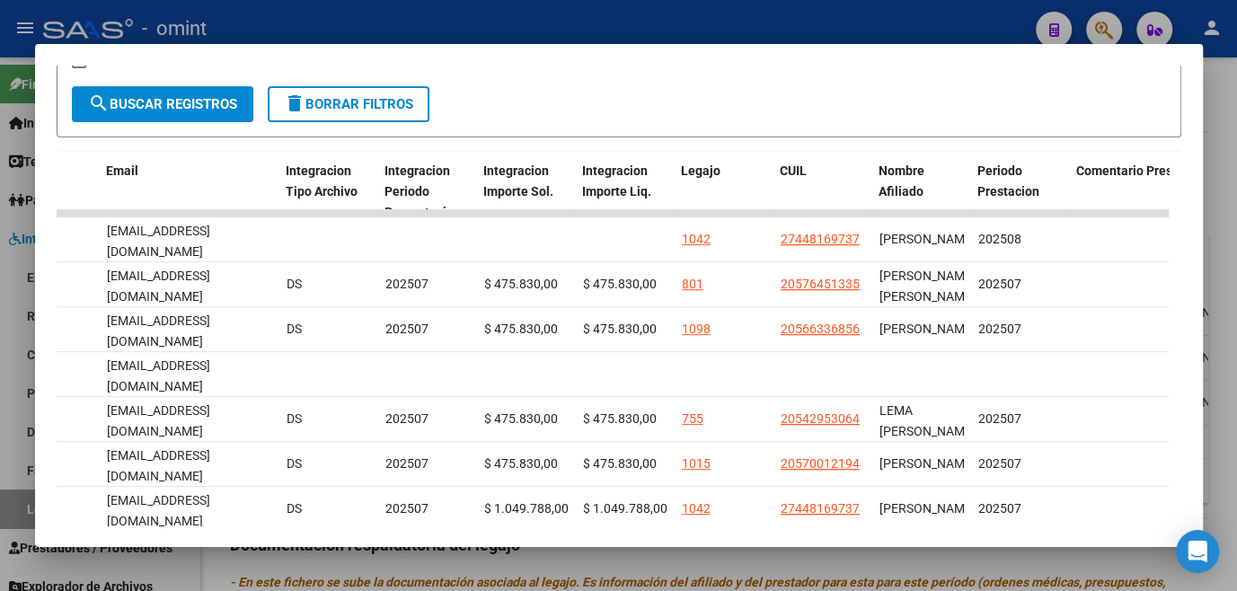
scroll to position [505, 0]
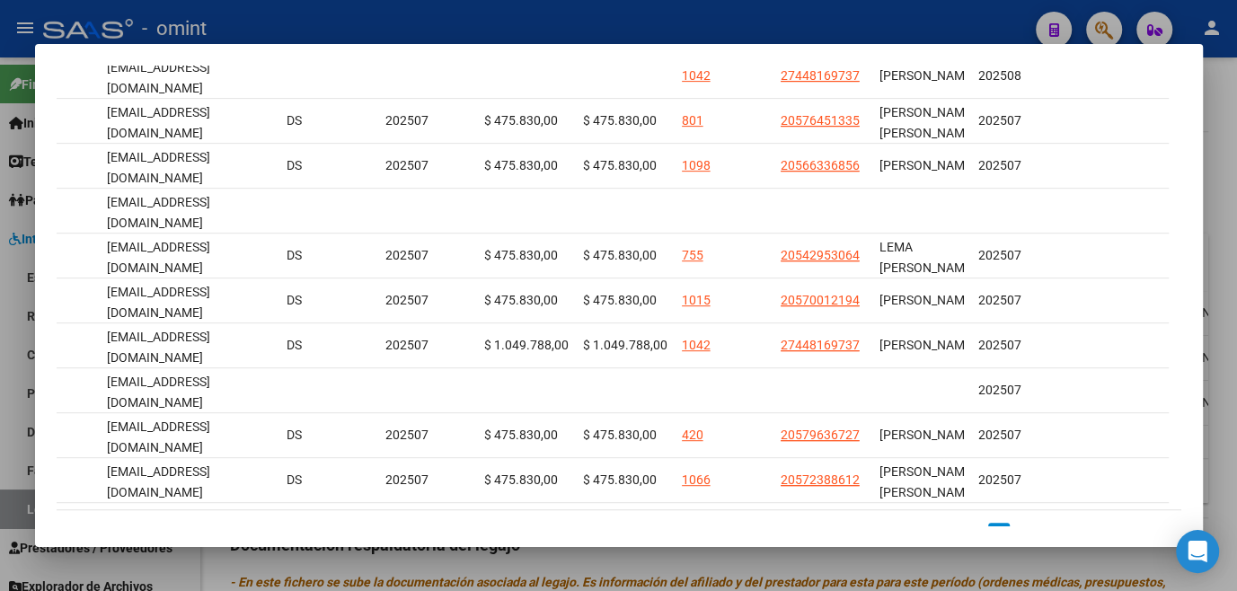
click at [680, 556] on div at bounding box center [618, 295] width 1237 height 591
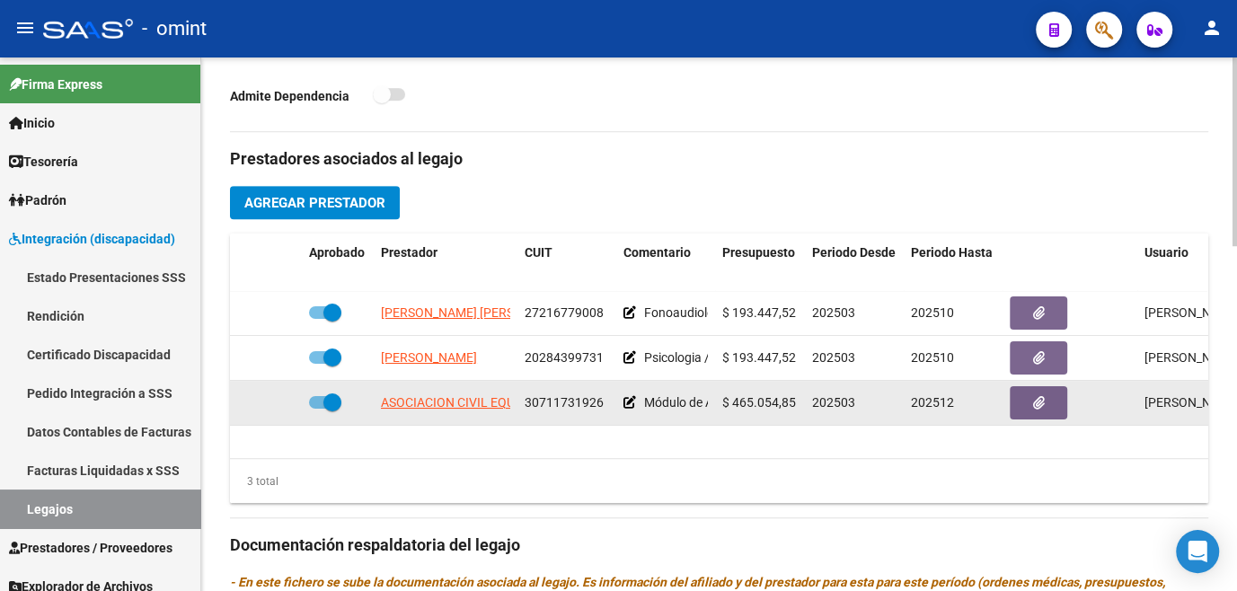
click at [627, 403] on icon at bounding box center [630, 402] width 13 height 13
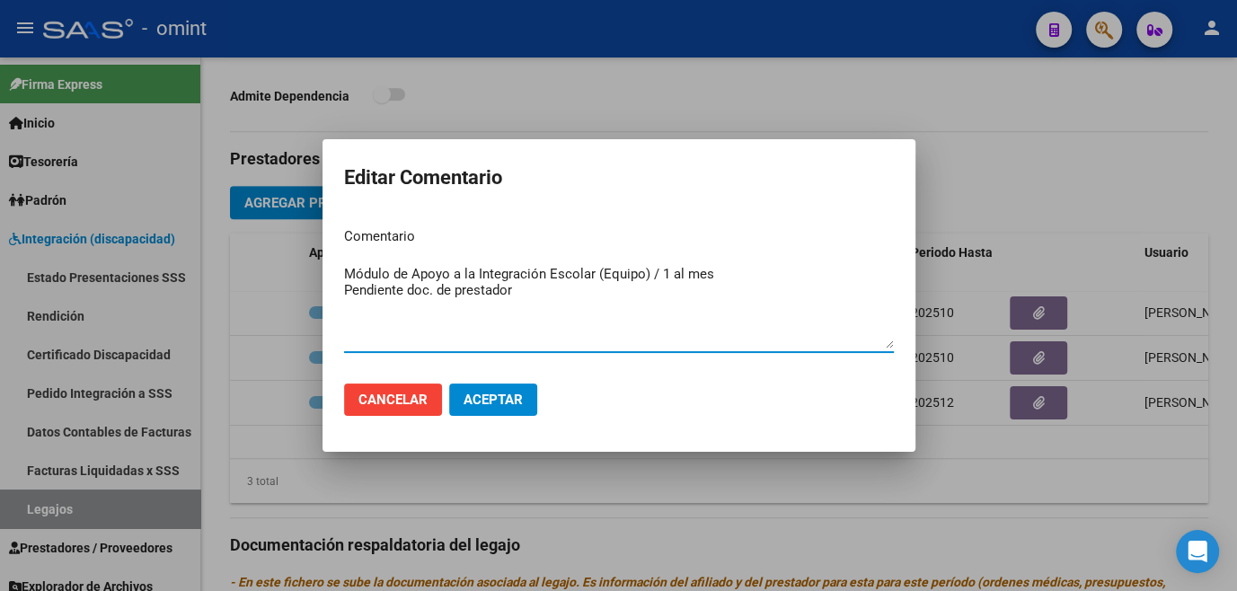
drag, startPoint x: 653, startPoint y: 270, endPoint x: 664, endPoint y: 294, distance: 26.5
click at [664, 294] on textarea "Módulo de Apoyo a la Integración Escolar (Equipo) / 1 al mes Pendiente doc. de …" at bounding box center [619, 306] width 550 height 84
drag, startPoint x: 593, startPoint y: 270, endPoint x: 321, endPoint y: 275, distance: 272.3
click at [321, 275] on div "Editar Comentario Comentario Módulo de Apoyo a la Integración Escolar (Equipo) …" at bounding box center [618, 295] width 1237 height 591
type textarea "MAIE (Equipo)"
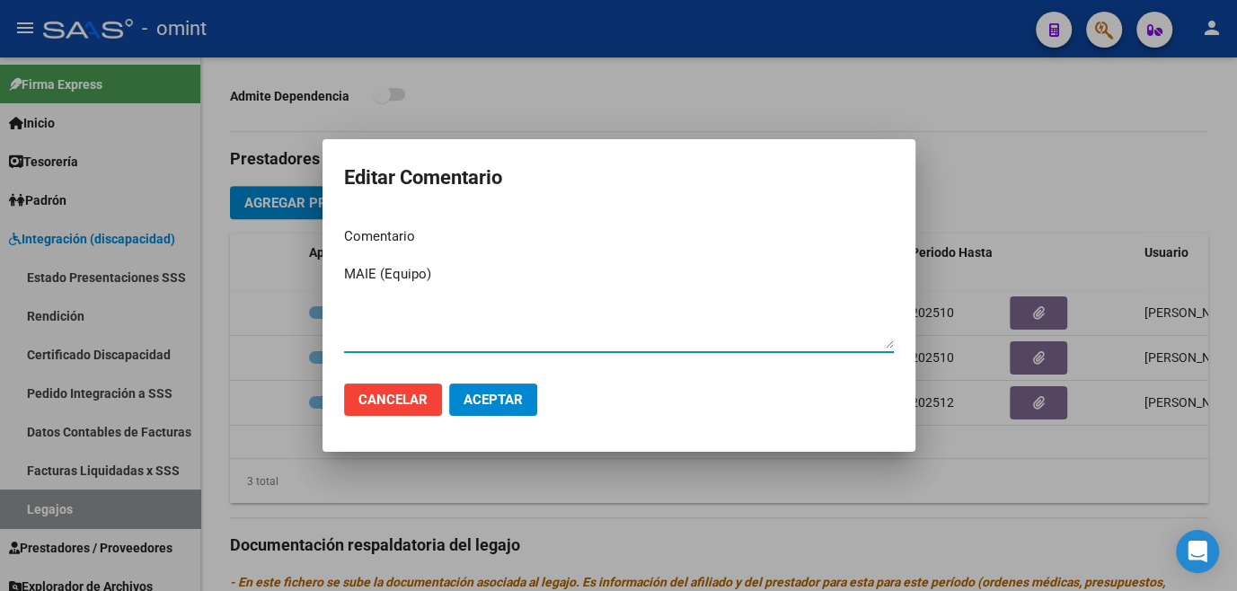
click at [483, 406] on button "Aceptar" at bounding box center [493, 400] width 88 height 32
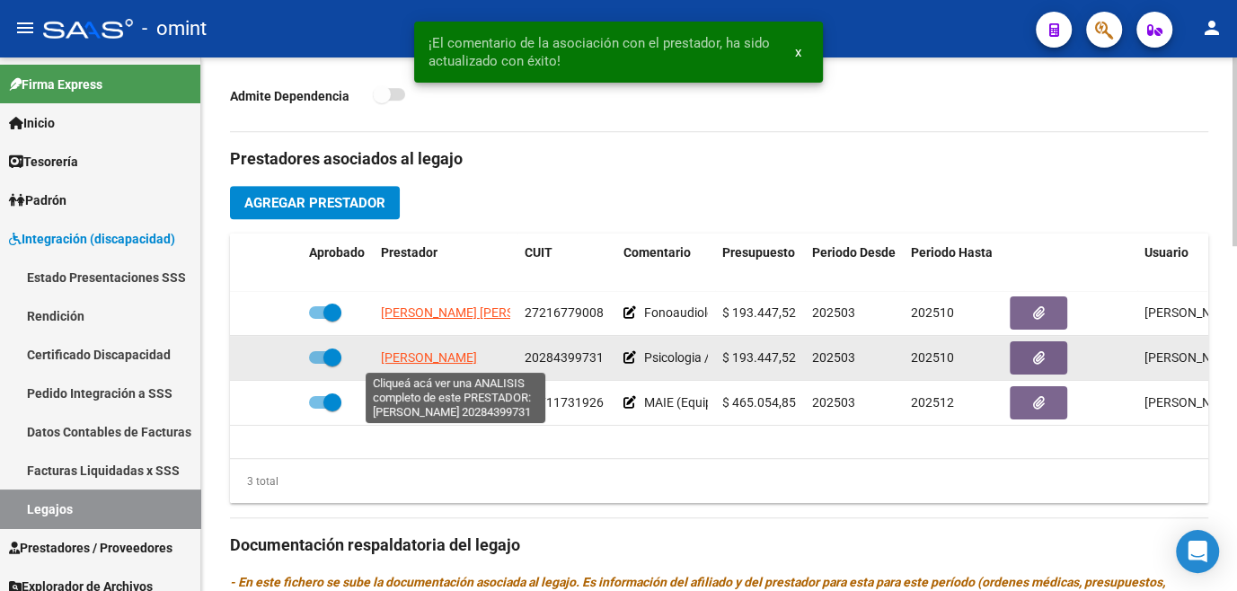
click at [465, 361] on span "BARBIERI MARCOS RUBEN" at bounding box center [429, 357] width 96 height 14
type textarea "20284399731"
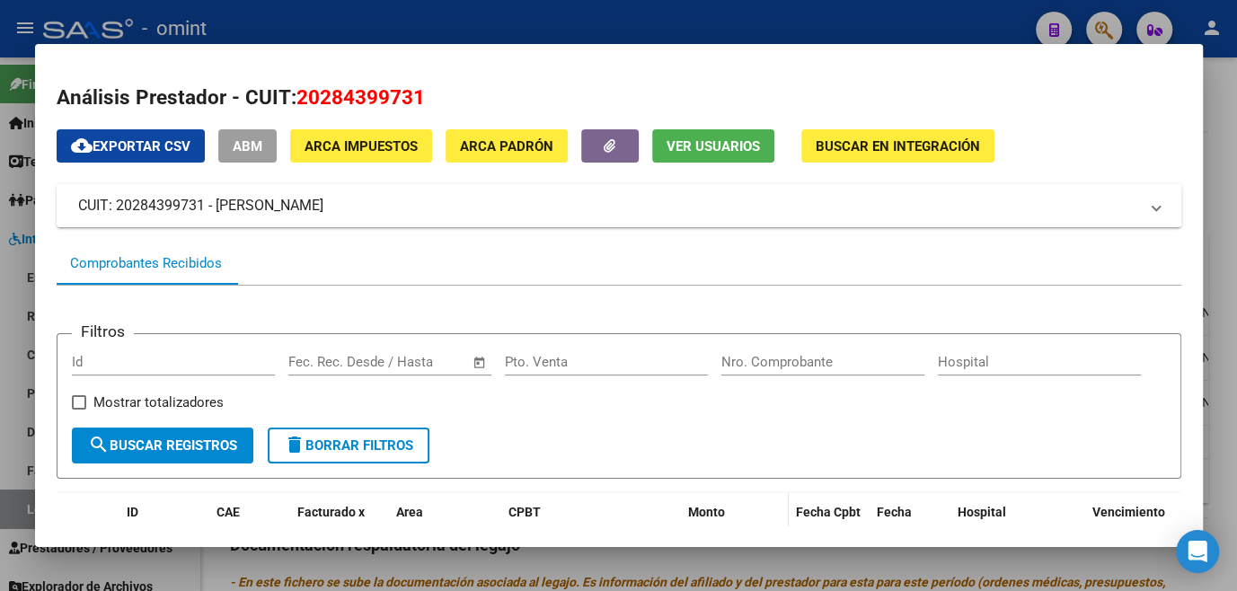
scroll to position [244, 0]
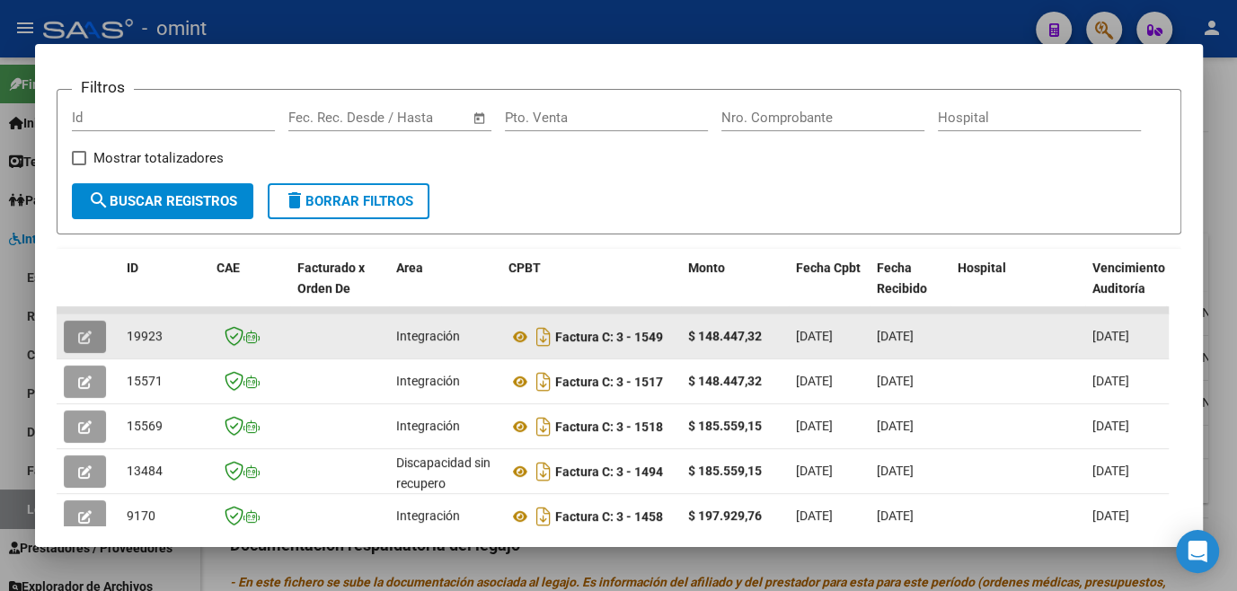
click at [97, 334] on button "button" at bounding box center [85, 337] width 42 height 32
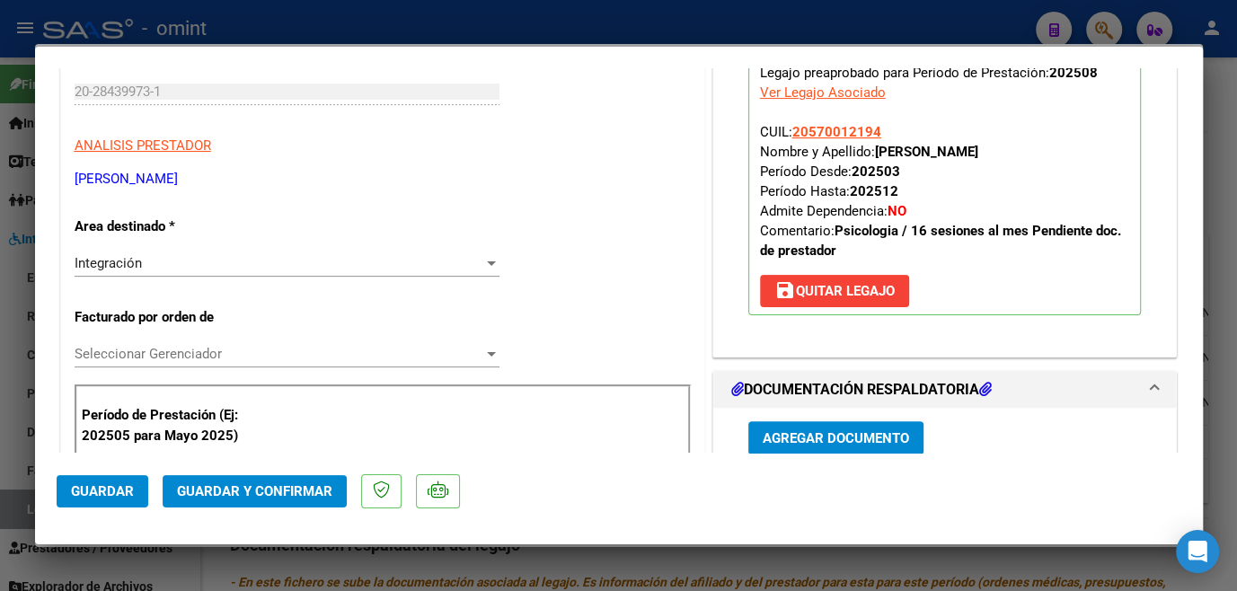
scroll to position [0, 0]
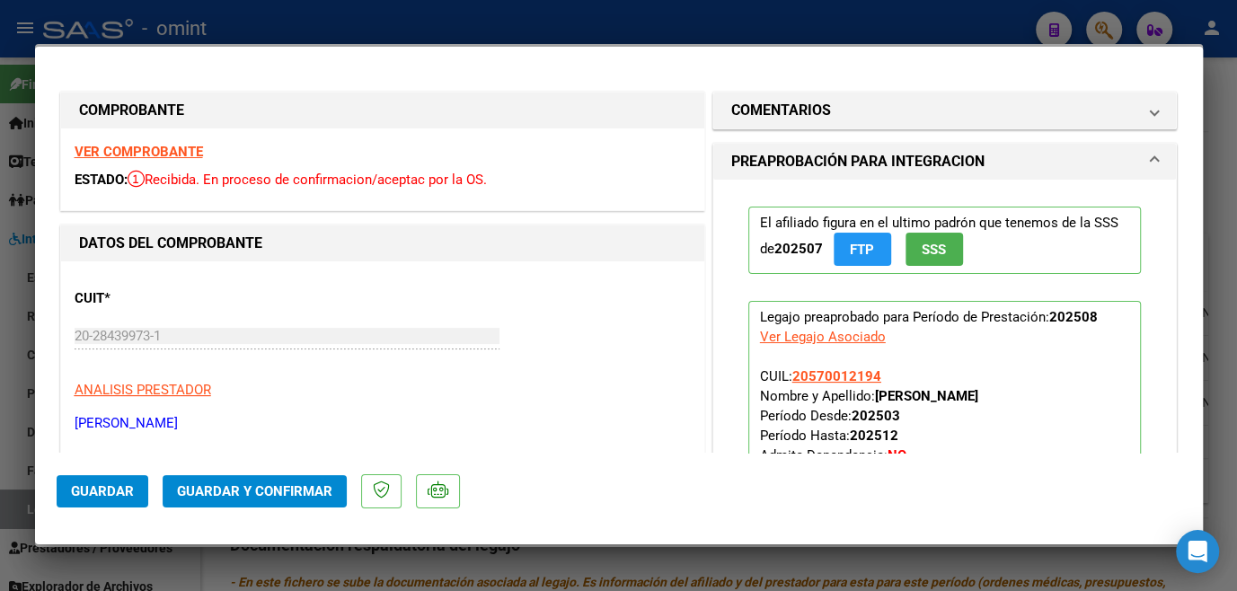
click at [123, 149] on strong "VER COMPROBANTE" at bounding box center [139, 152] width 128 height 16
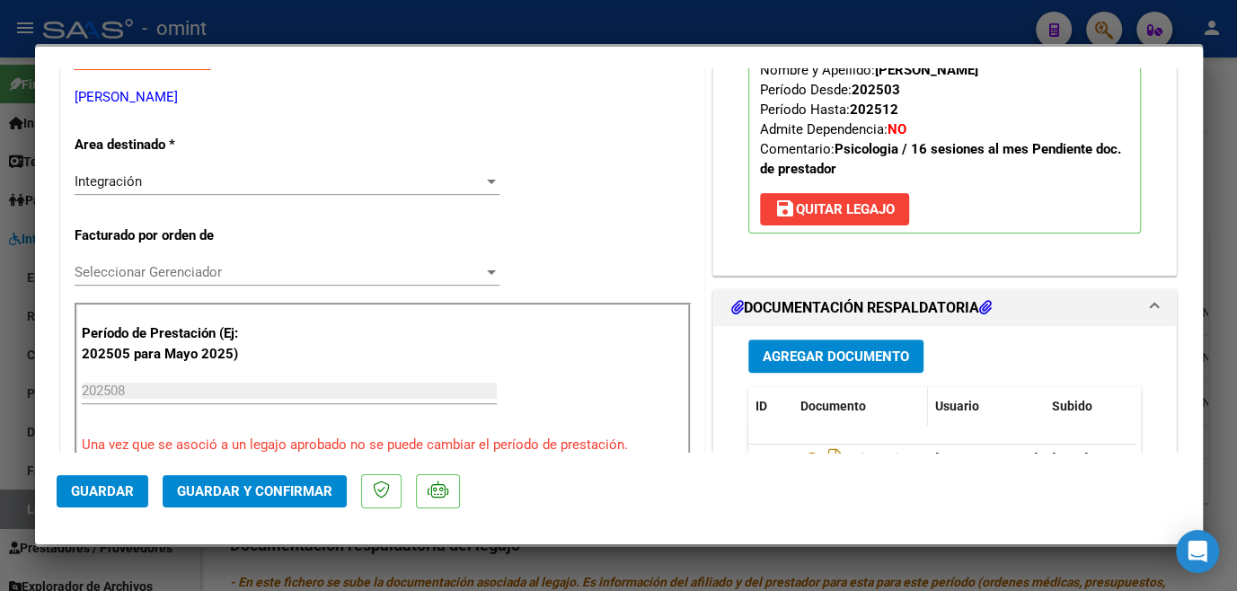
scroll to position [408, 0]
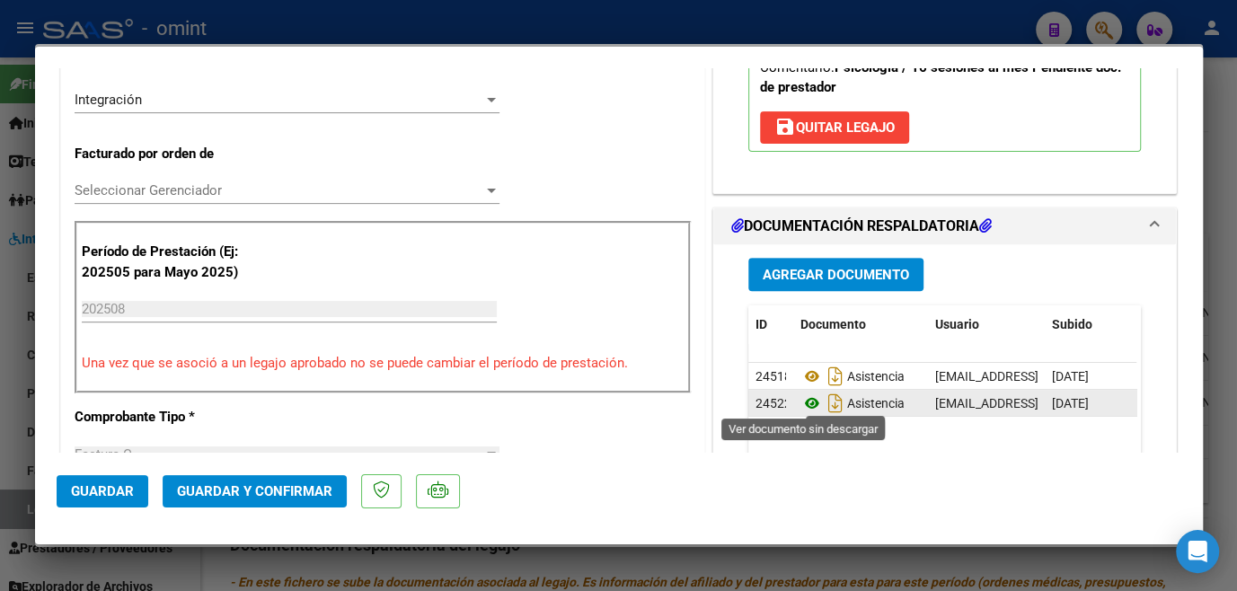
click at [802, 402] on icon at bounding box center [812, 404] width 23 height 22
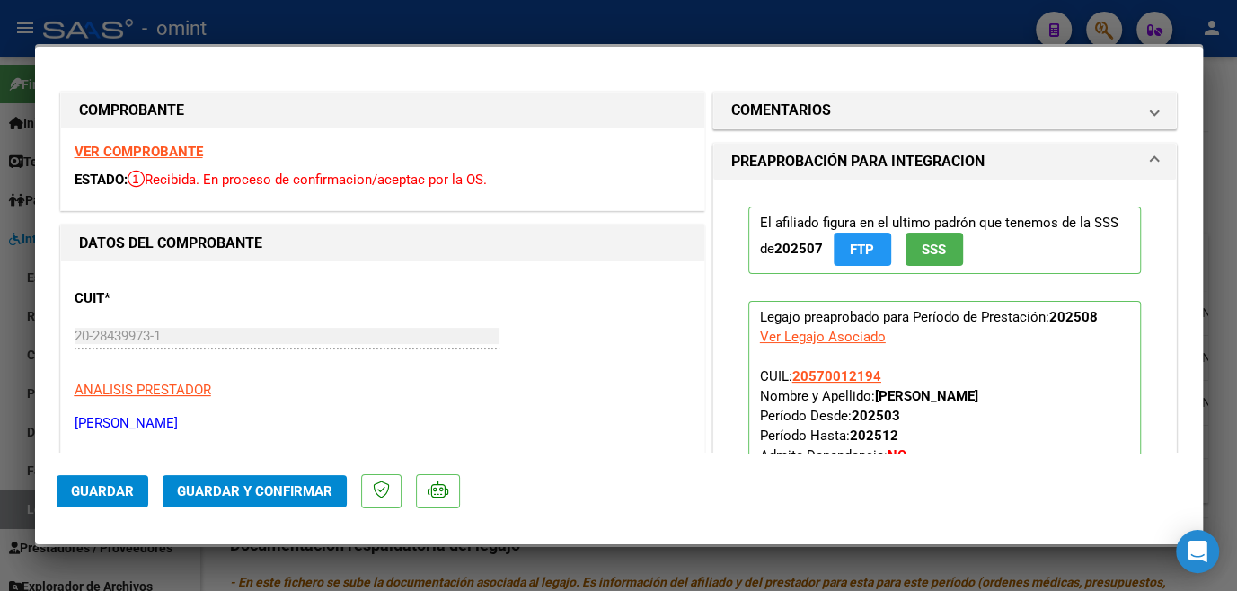
scroll to position [163, 0]
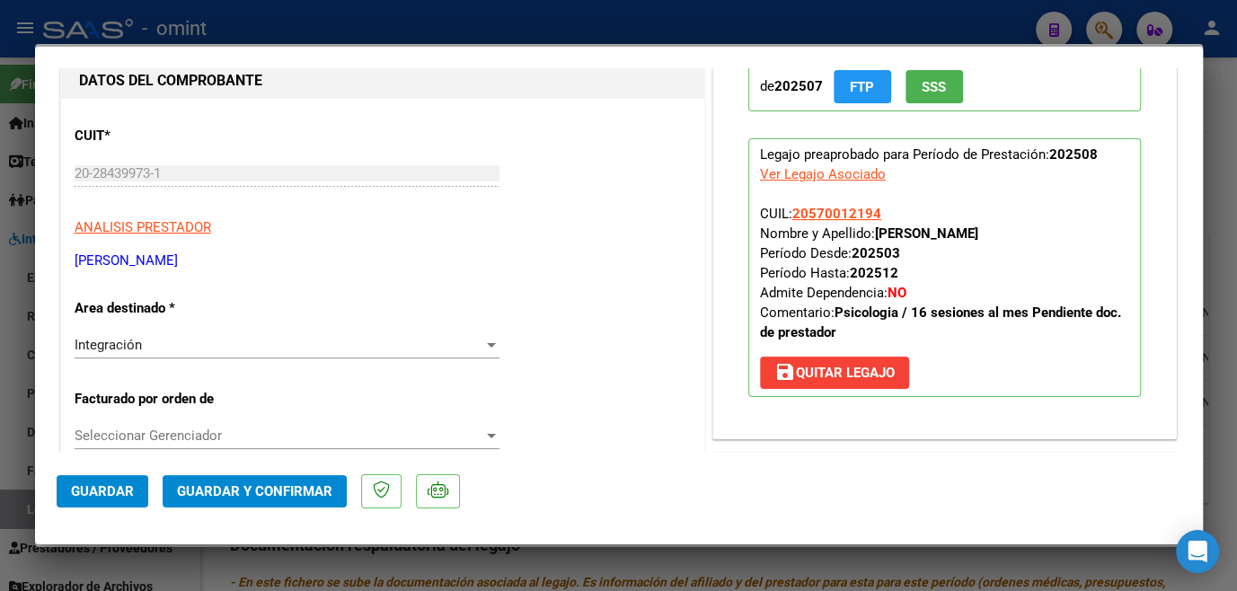
click at [167, 441] on span "Seleccionar Gerenciador" at bounding box center [279, 436] width 409 height 16
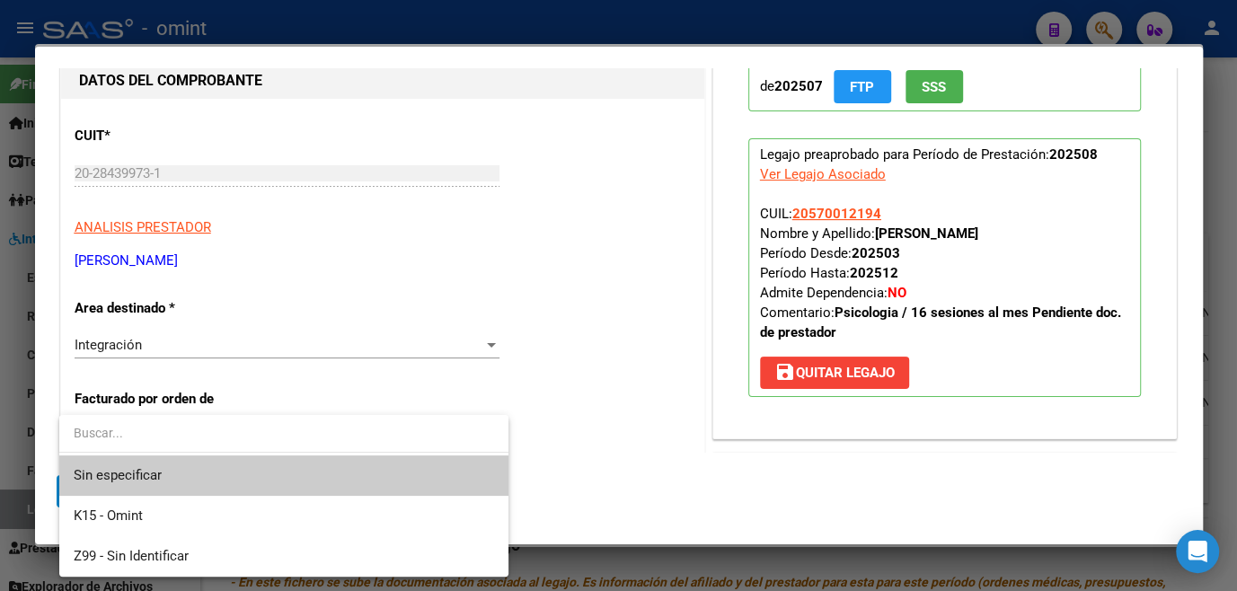
click at [163, 481] on span "Sin especificar" at bounding box center [284, 476] width 421 height 40
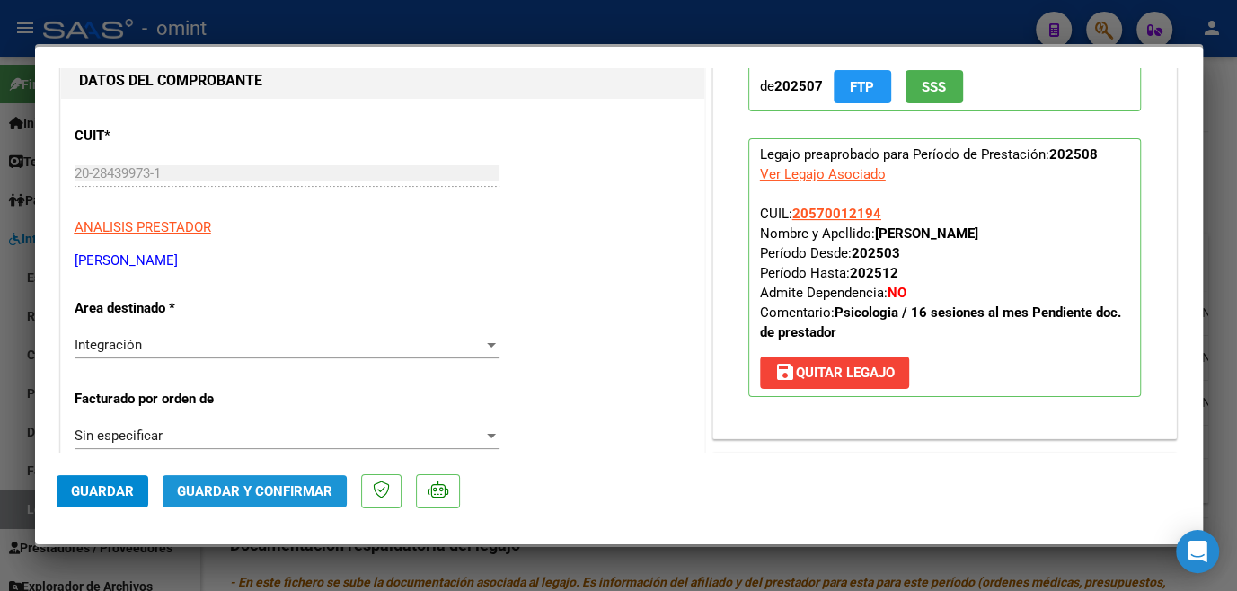
click at [226, 495] on span "Guardar y Confirmar" at bounding box center [254, 491] width 155 height 16
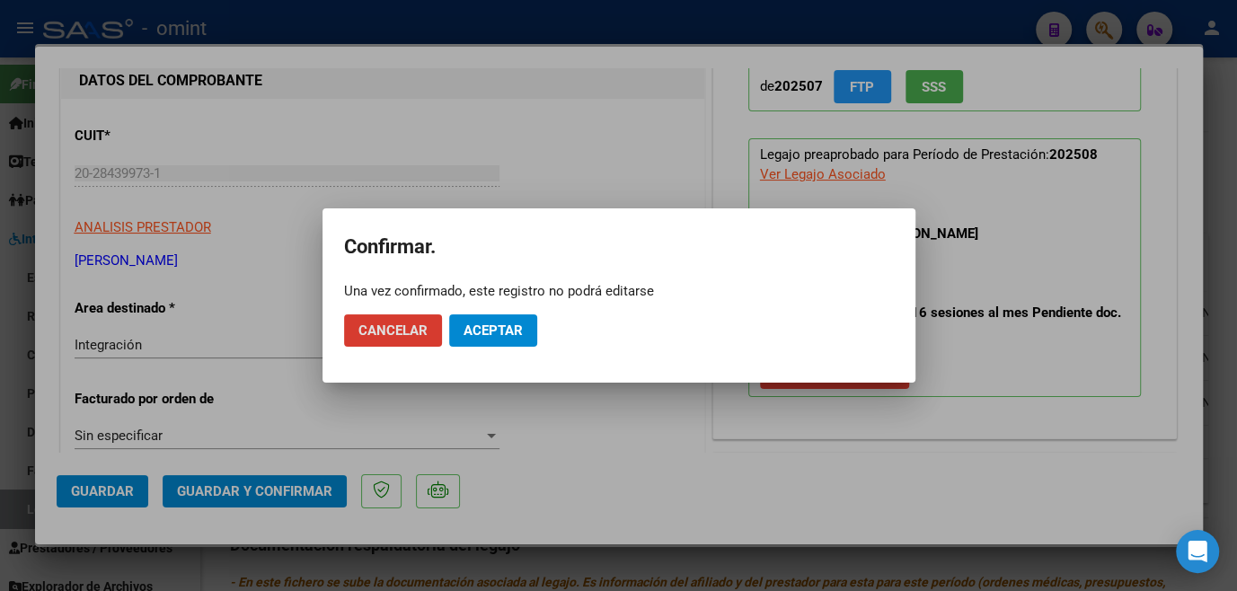
click at [502, 323] on span "Aceptar" at bounding box center [493, 331] width 59 height 16
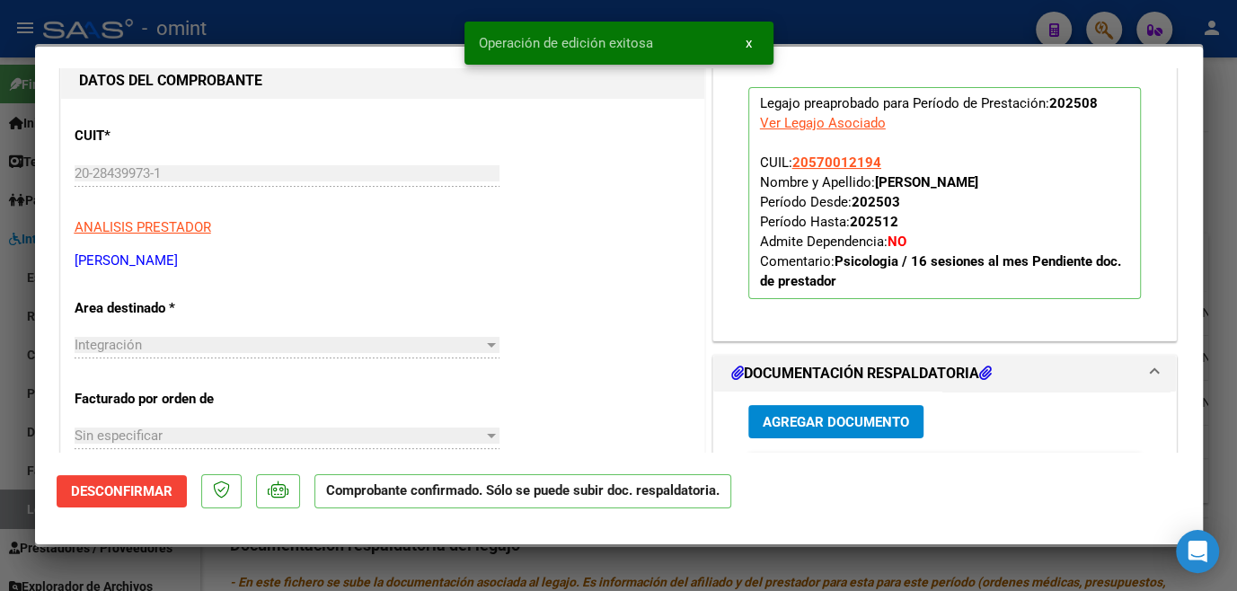
click at [518, 558] on div at bounding box center [618, 295] width 1237 height 591
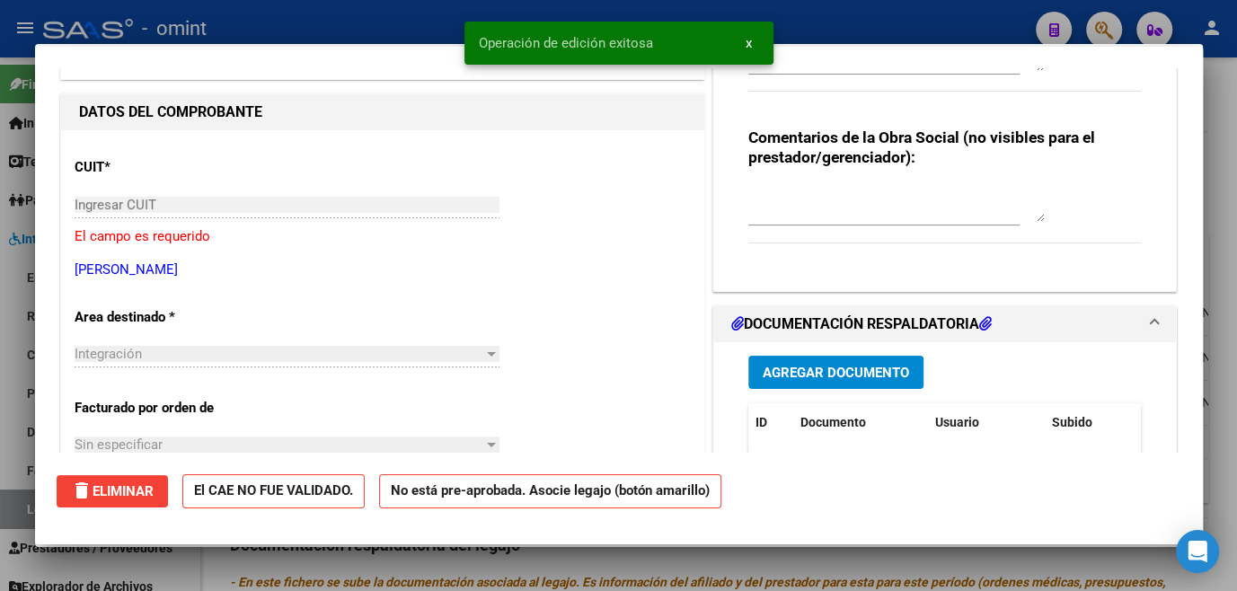
scroll to position [0, 0]
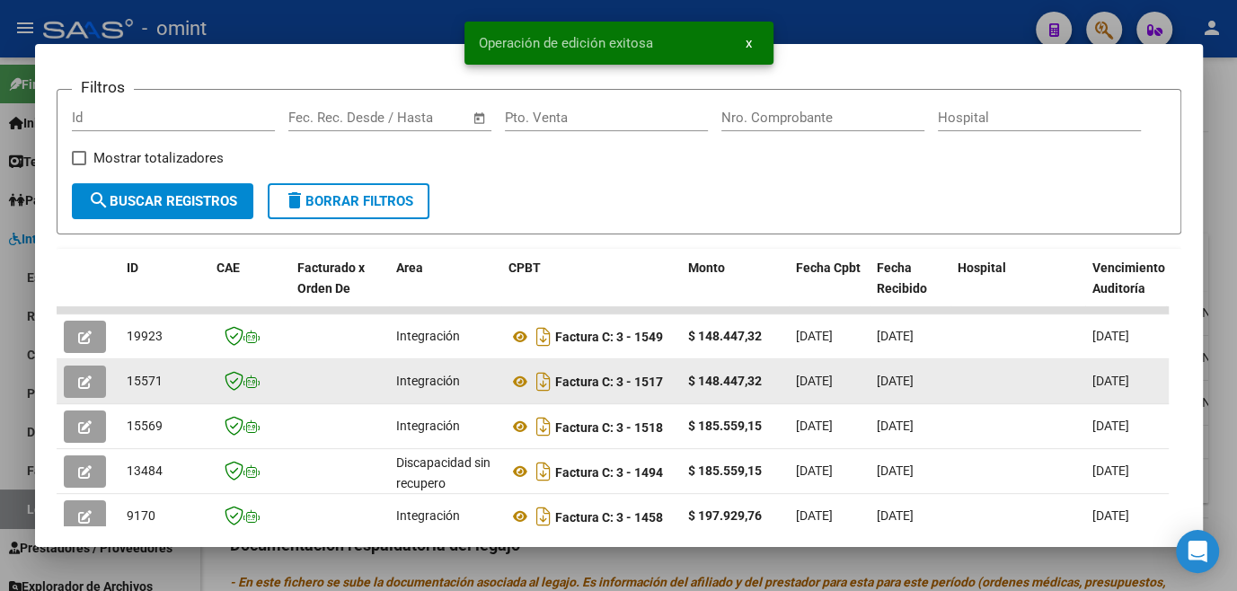
click at [79, 377] on span "button" at bounding box center [84, 382] width 13 height 16
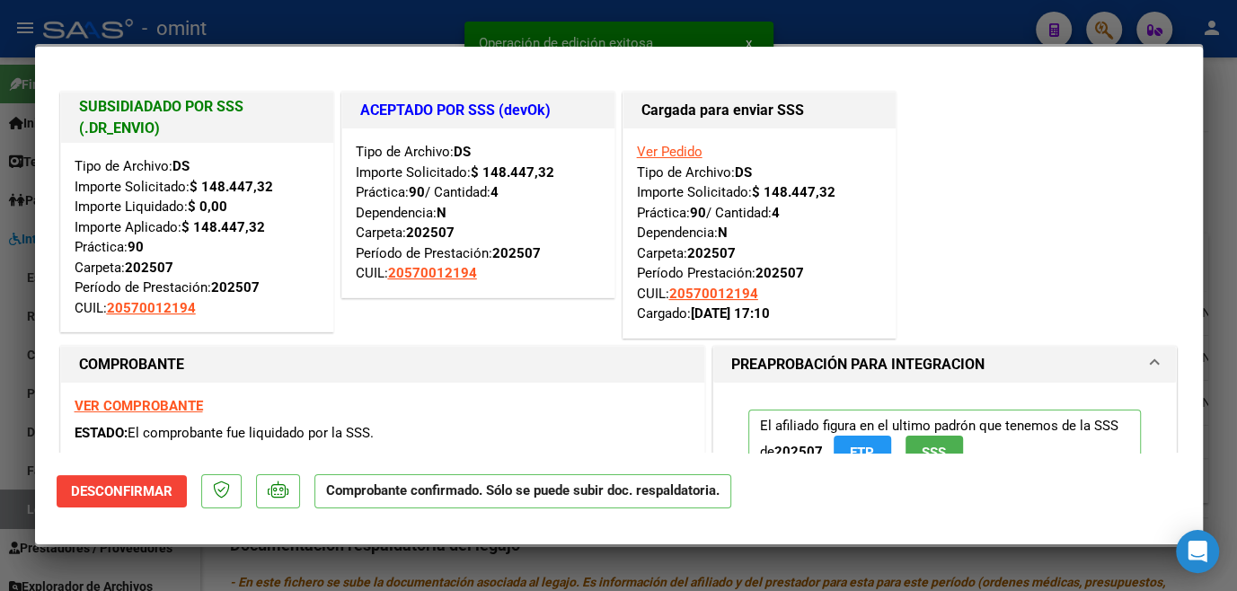
click at [284, 564] on div at bounding box center [618, 295] width 1237 height 591
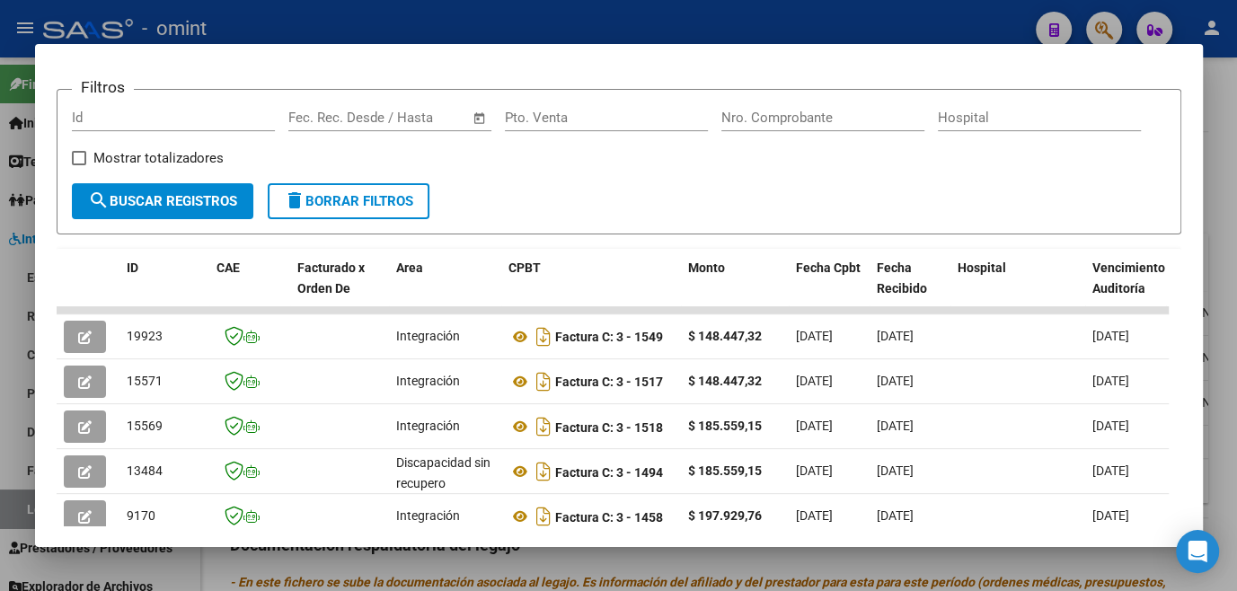
click at [284, 564] on div at bounding box center [618, 295] width 1237 height 591
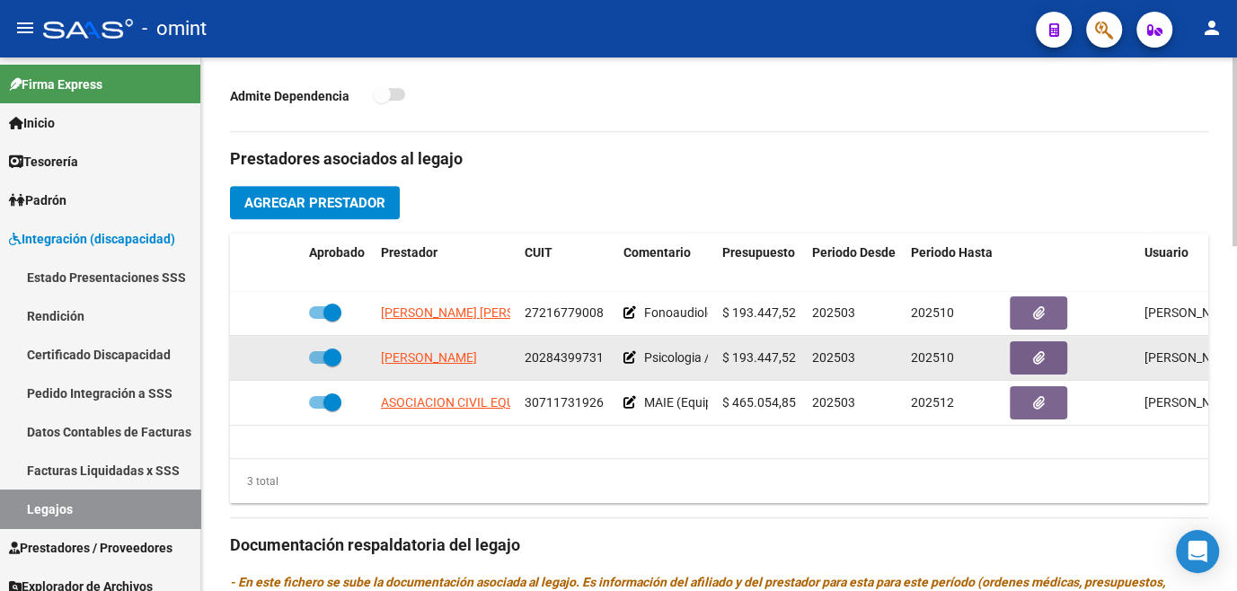
click at [629, 355] on icon at bounding box center [630, 357] width 13 height 13
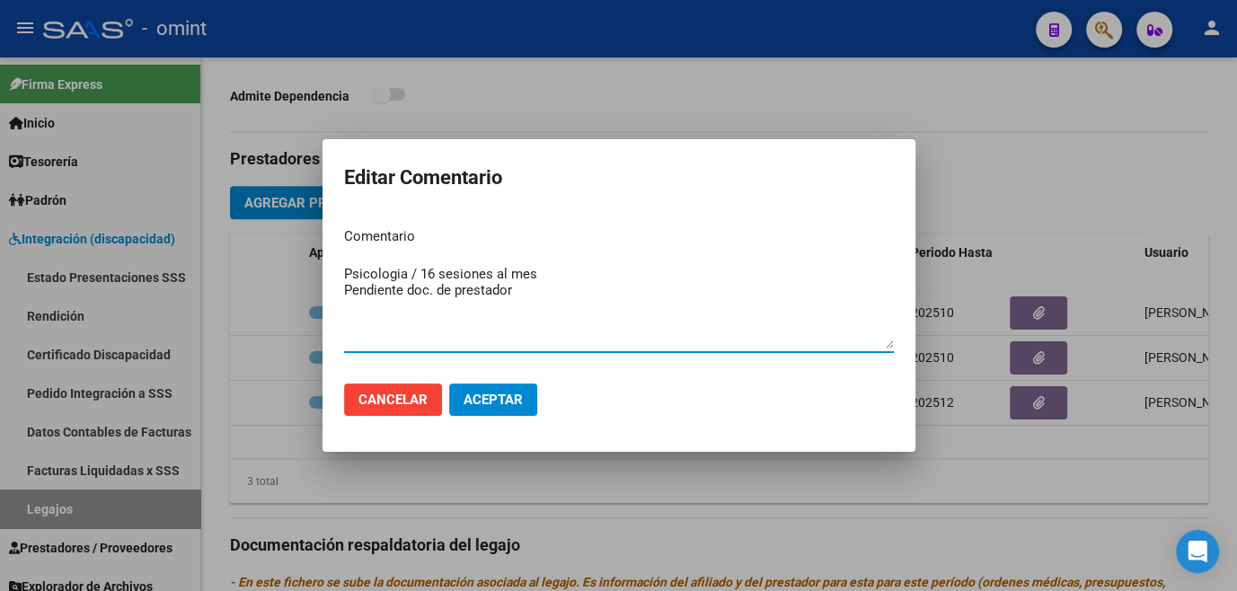
drag, startPoint x: 531, startPoint y: 289, endPoint x: 359, endPoint y: 297, distance: 172.7
click at [359, 297] on textarea "Psicologia / 16 sesiones al mes Pendiente doc. de prestador" at bounding box center [619, 306] width 550 height 84
type textarea "Psicologia / 16 sesiones al mes"
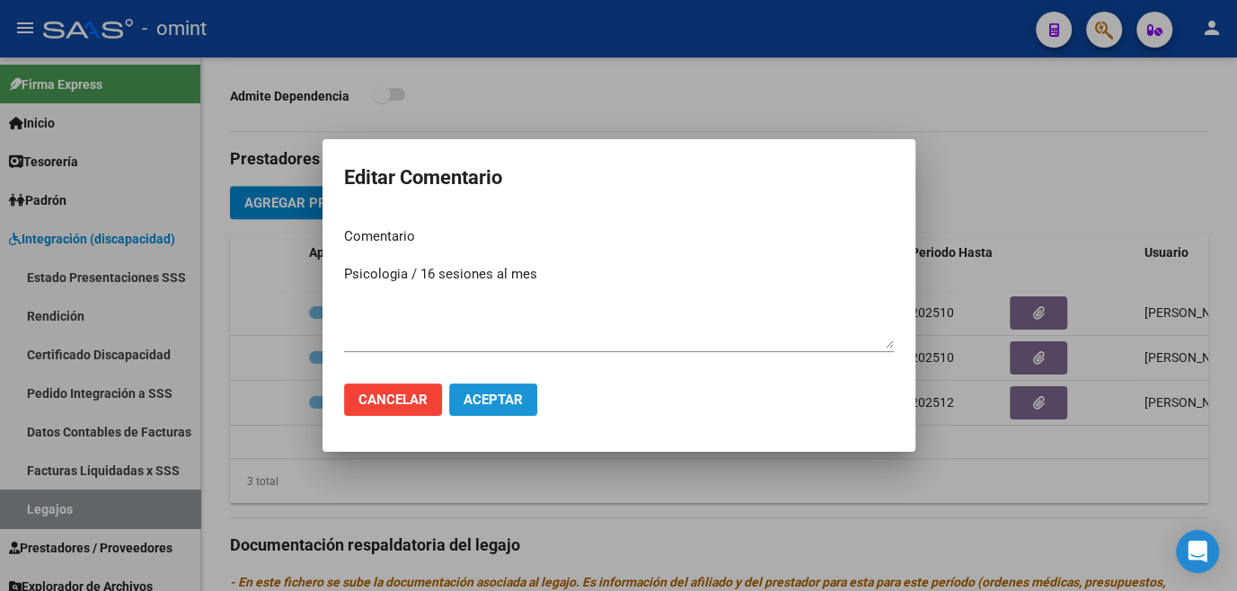
click at [486, 402] on span "Aceptar" at bounding box center [493, 400] width 59 height 16
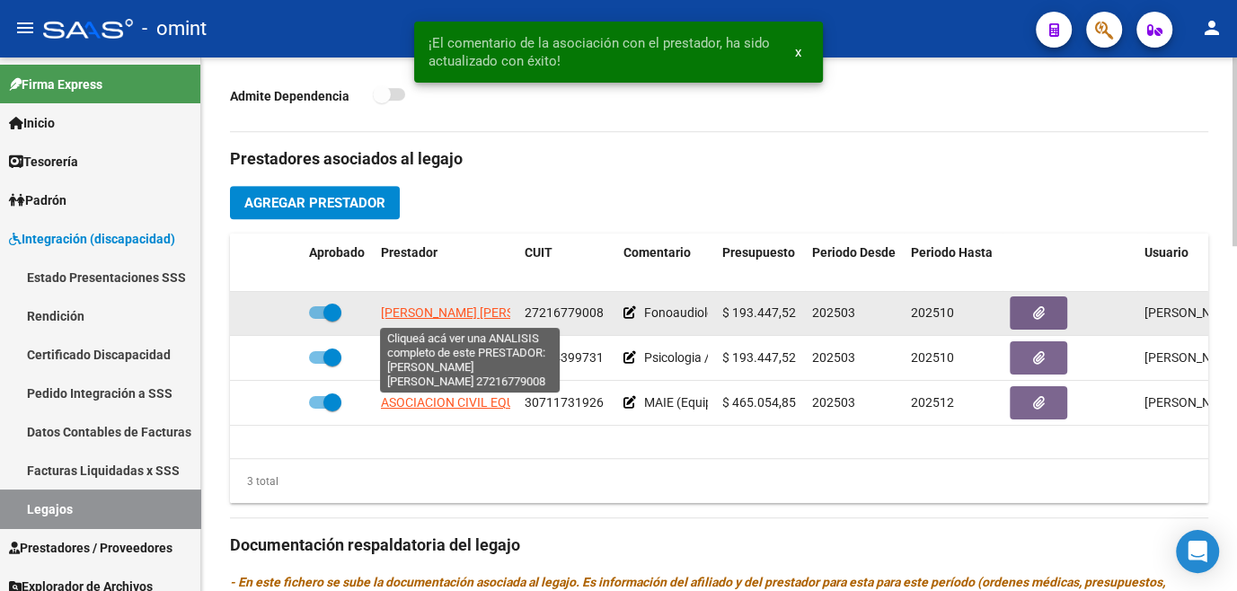
click at [433, 311] on span "FERNANDEZ LUCRECIA MARIEL" at bounding box center [478, 313] width 195 height 14
type textarea "27216779008"
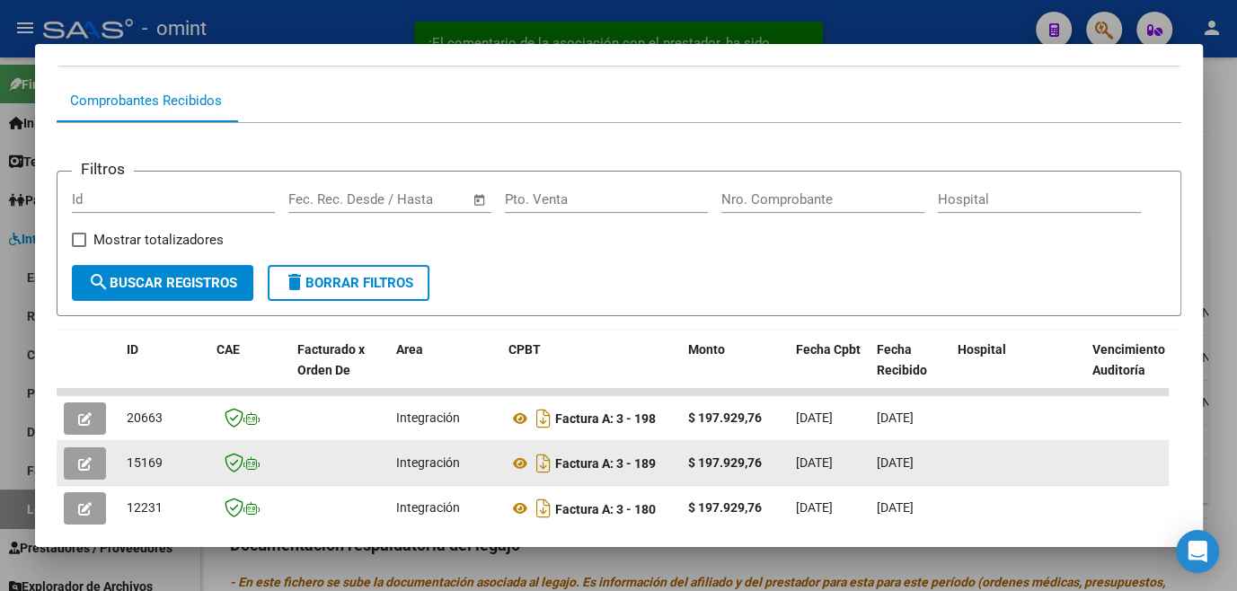
scroll to position [244, 0]
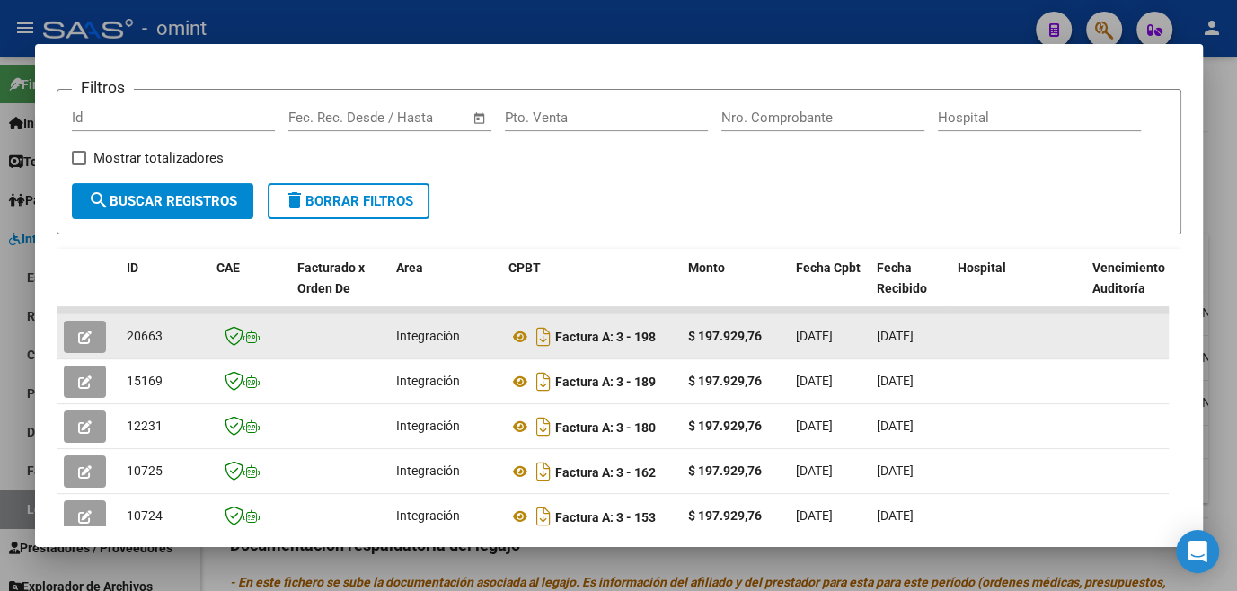
click at [88, 341] on icon "button" at bounding box center [84, 337] width 13 height 13
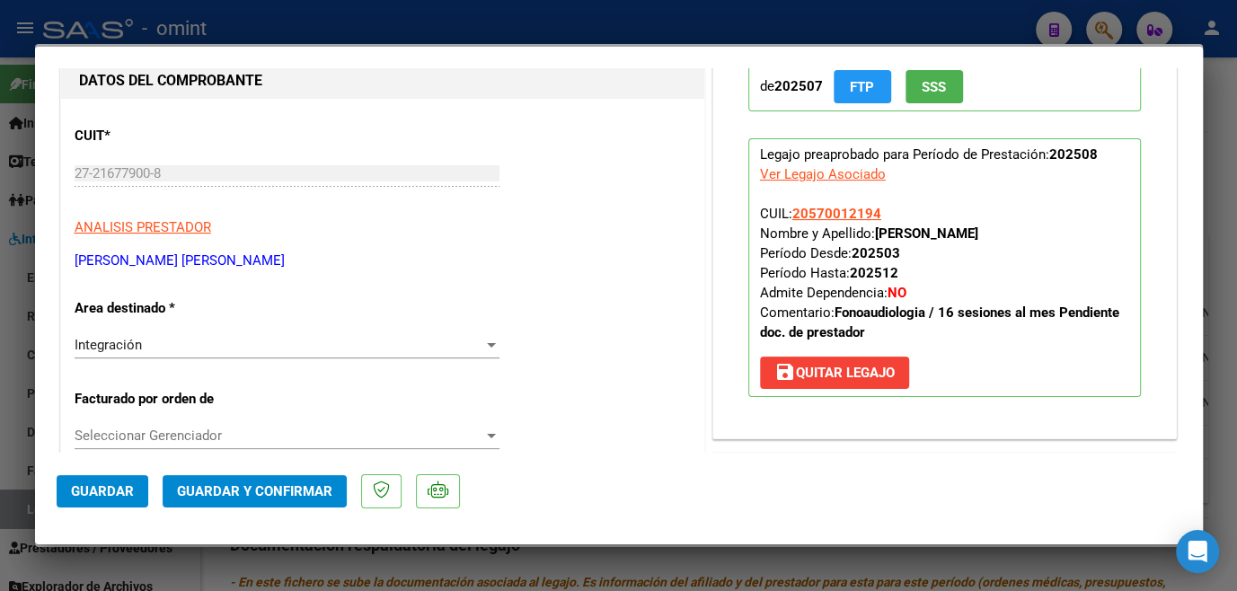
scroll to position [81, 0]
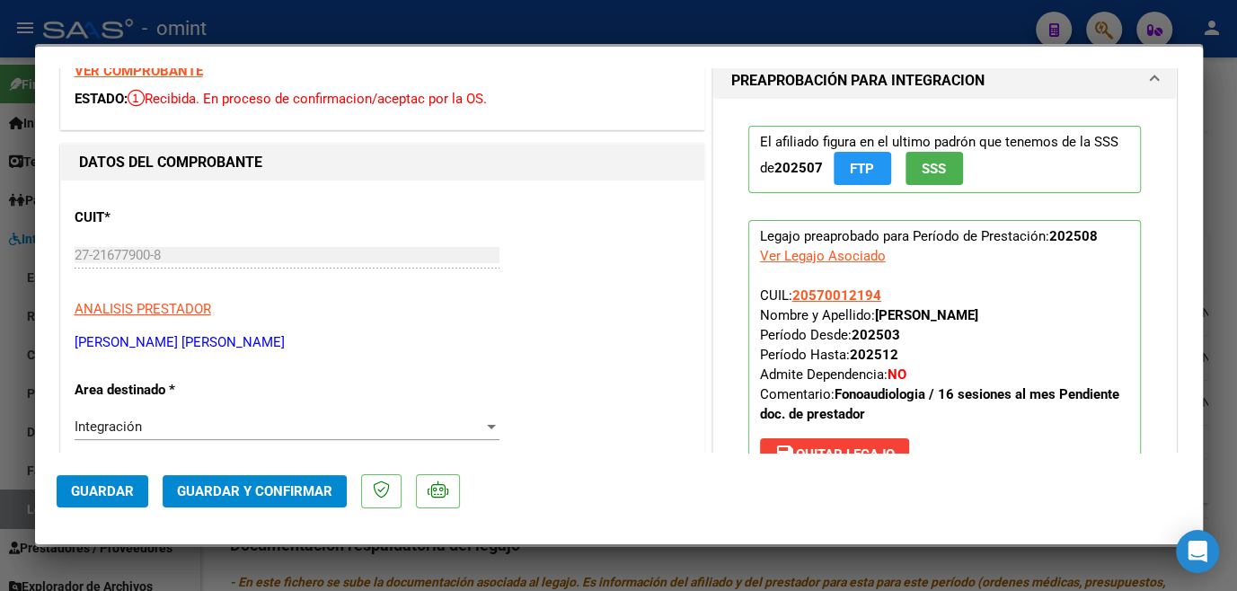
click at [129, 68] on strong "VER COMPROBANTE" at bounding box center [139, 71] width 128 height 16
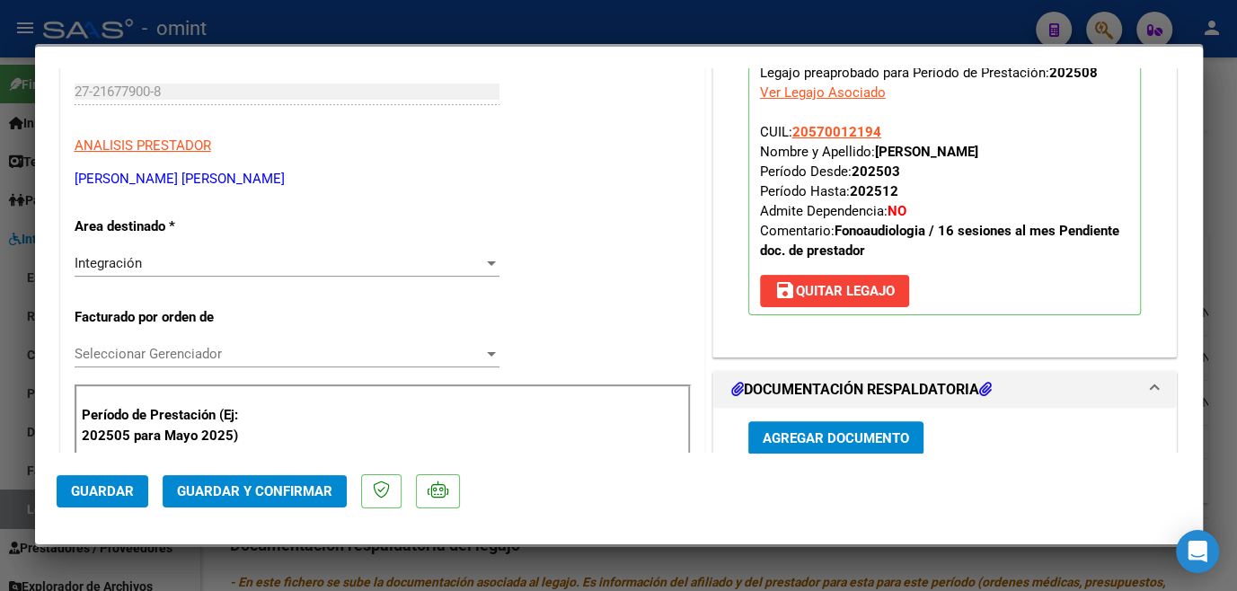
scroll to position [326, 0]
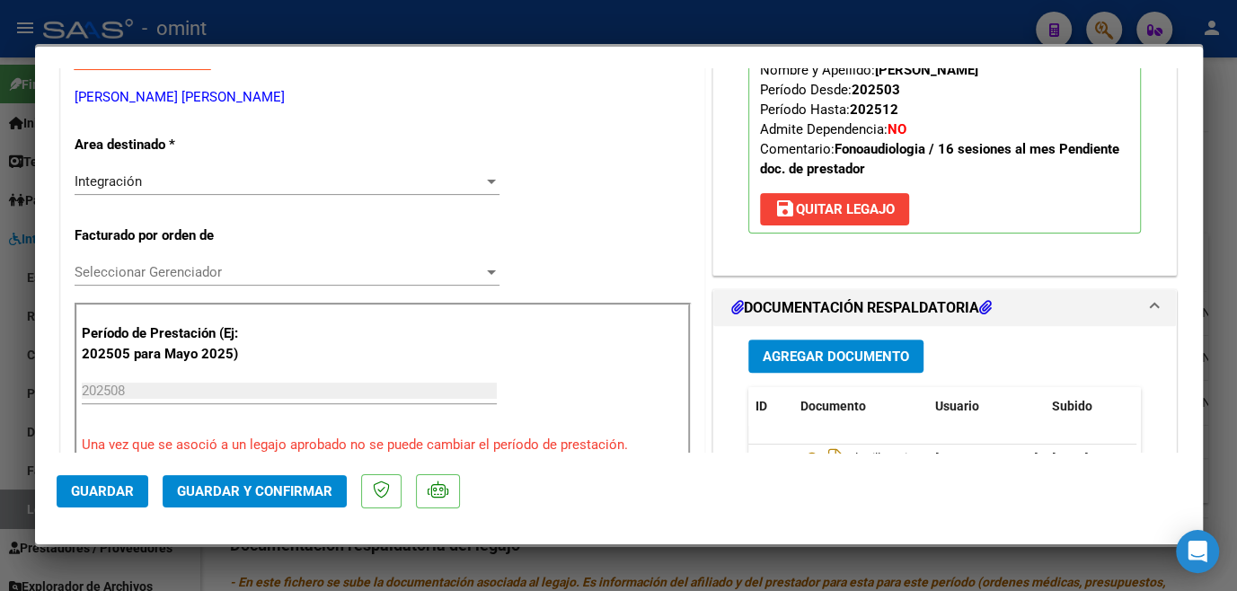
click at [359, 270] on span "Seleccionar Gerenciador" at bounding box center [279, 272] width 409 height 16
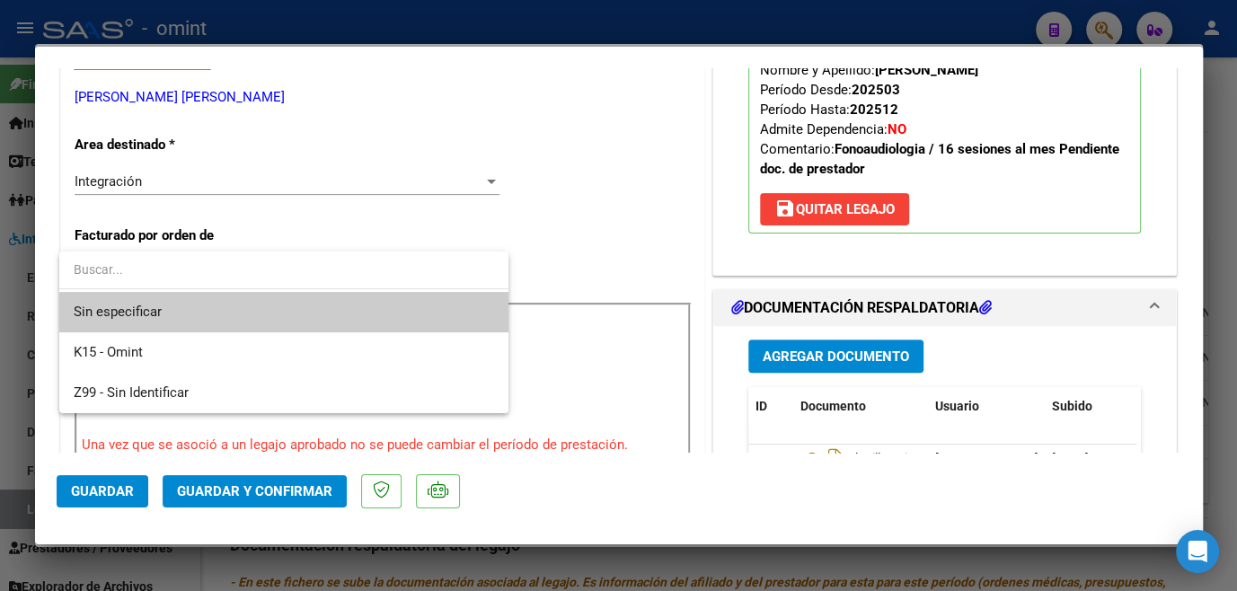
click at [323, 301] on span "Sin especificar" at bounding box center [284, 312] width 421 height 40
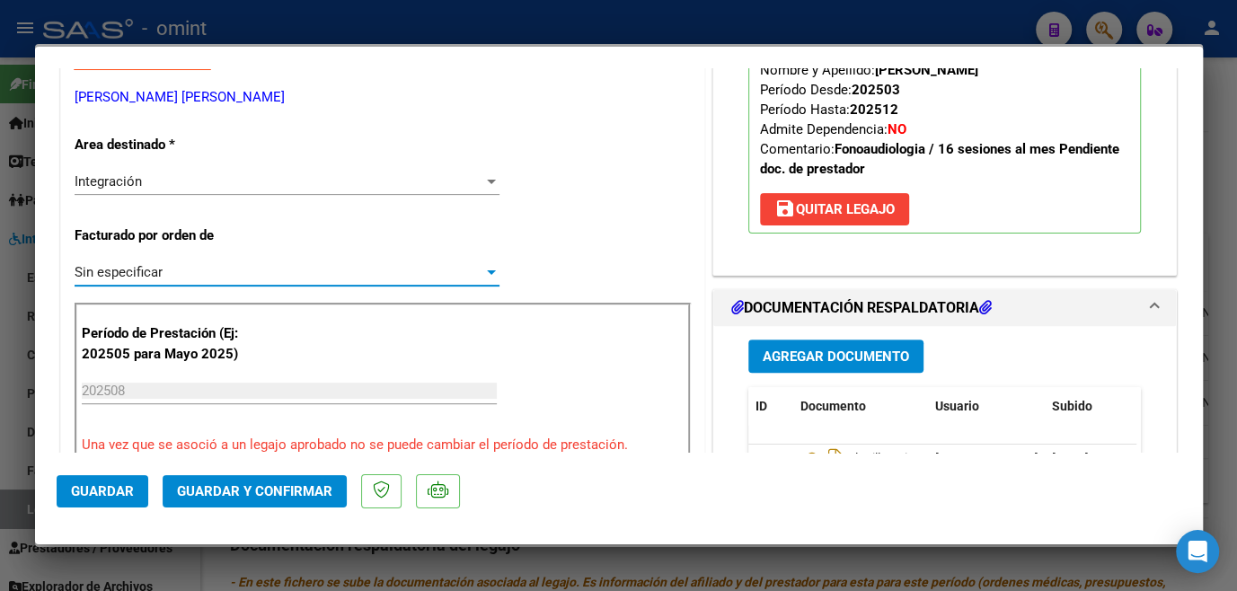
scroll to position [571, 0]
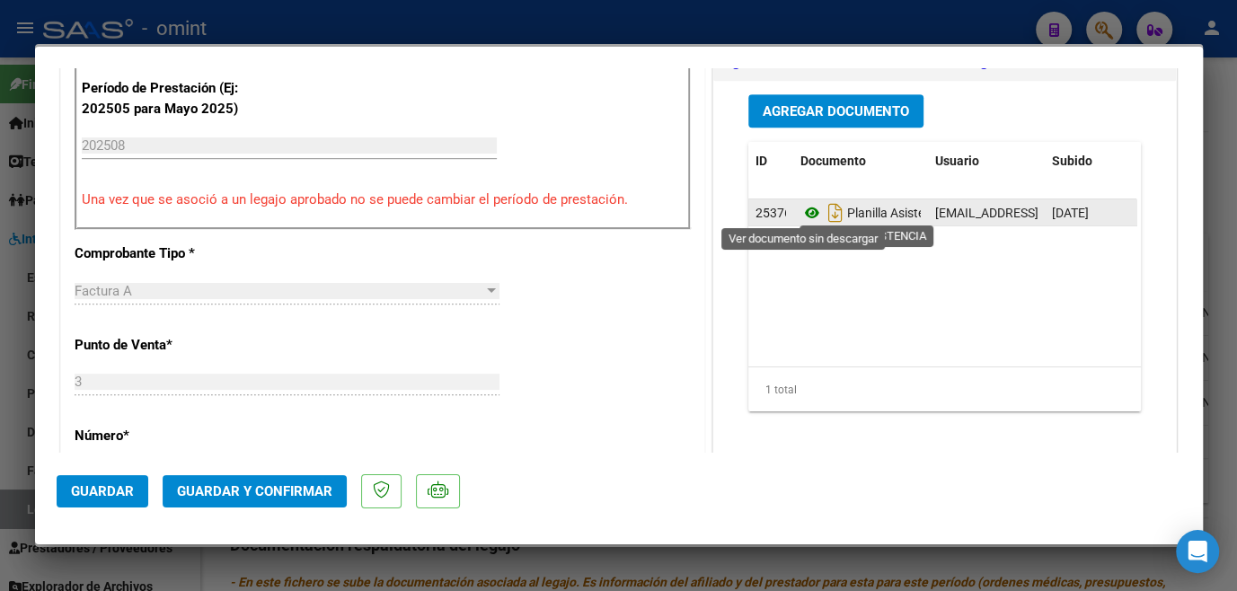
click at [801, 208] on icon at bounding box center [812, 213] width 23 height 22
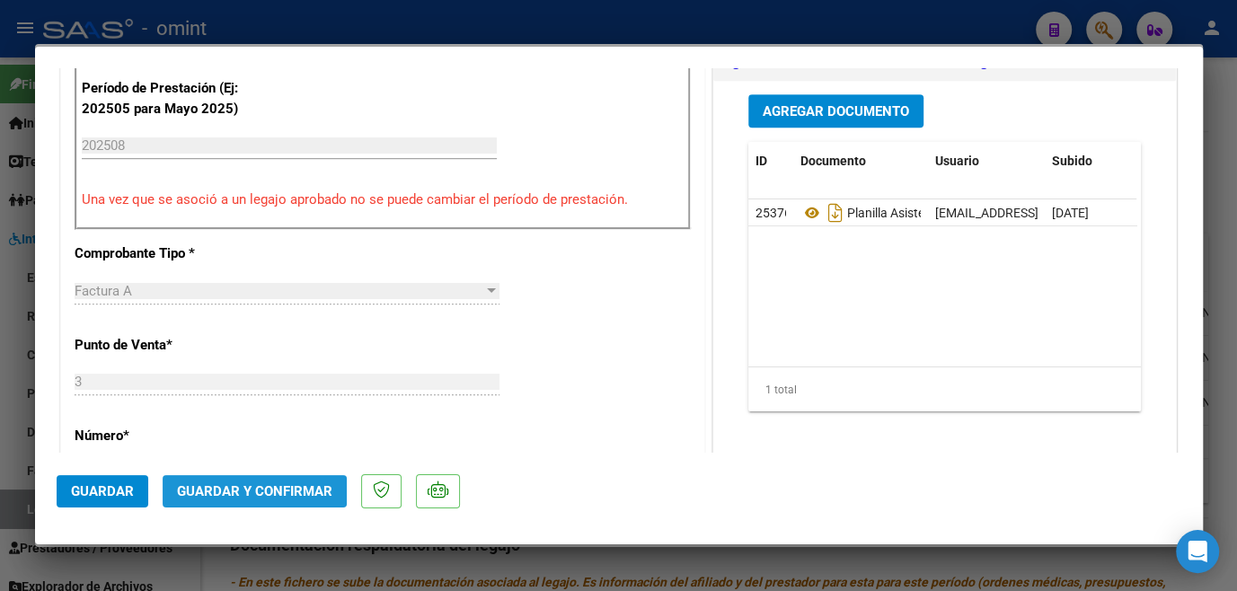
click at [282, 496] on span "Guardar y Confirmar" at bounding box center [254, 491] width 155 height 16
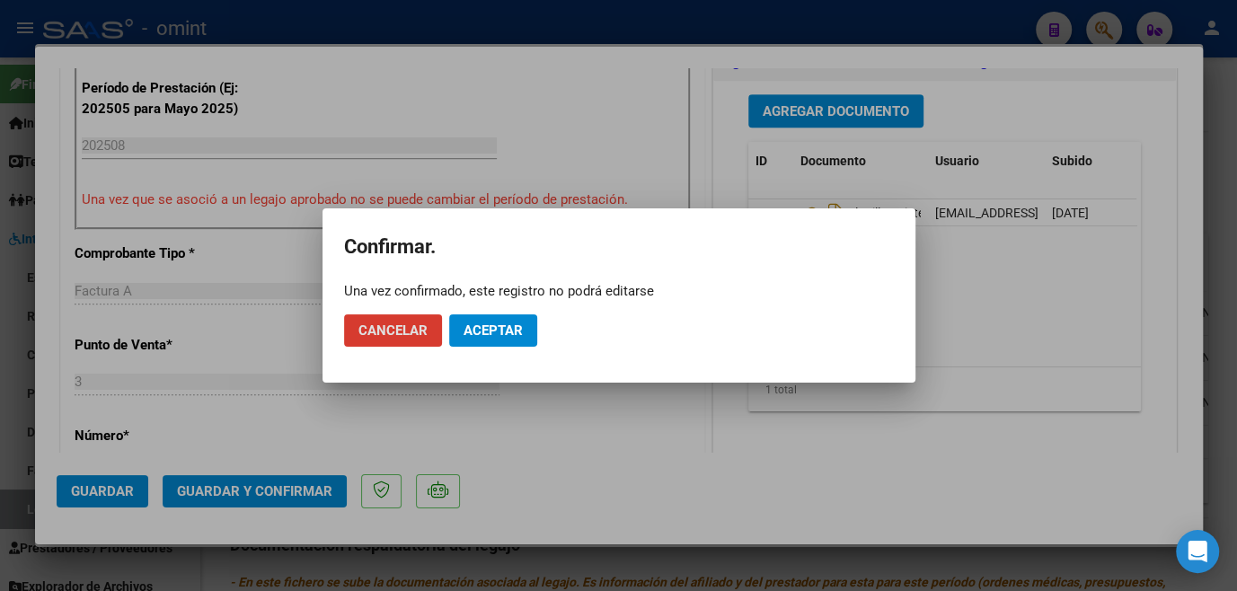
click at [517, 336] on span "Aceptar" at bounding box center [493, 331] width 59 height 16
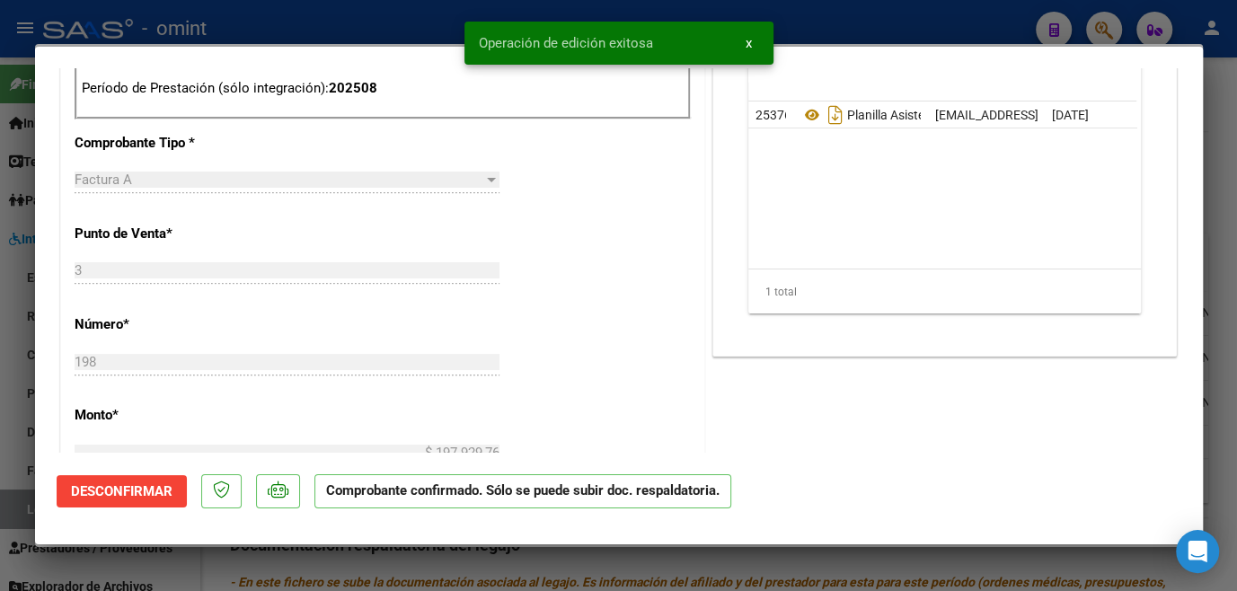
click at [515, 564] on div at bounding box center [618, 295] width 1237 height 591
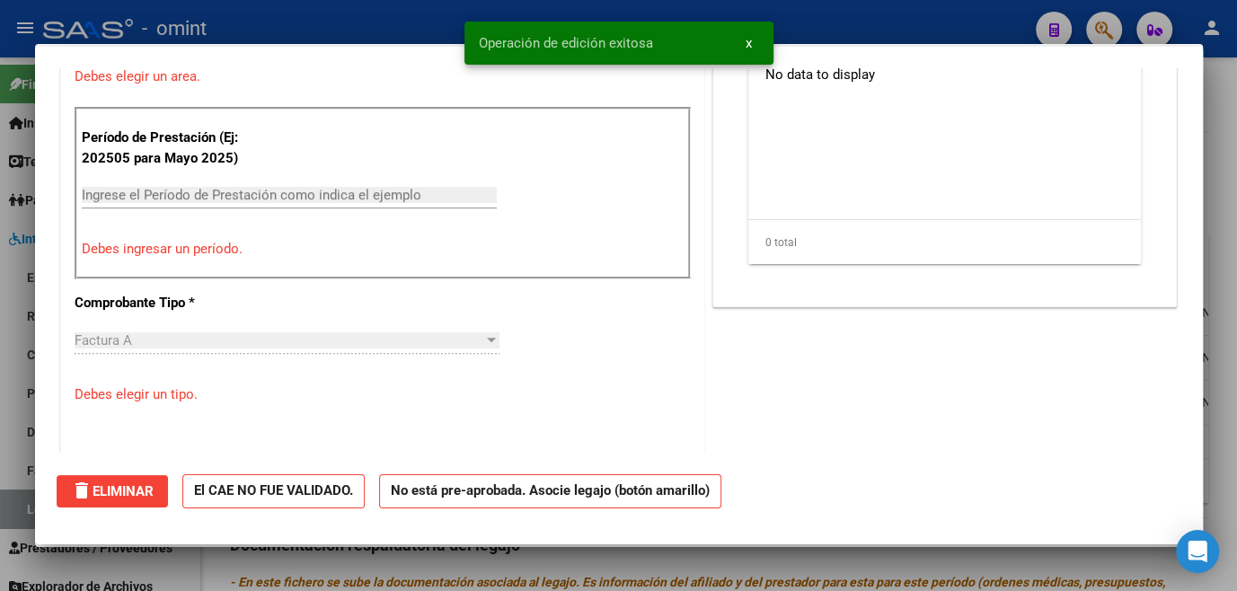
scroll to position [0, 0]
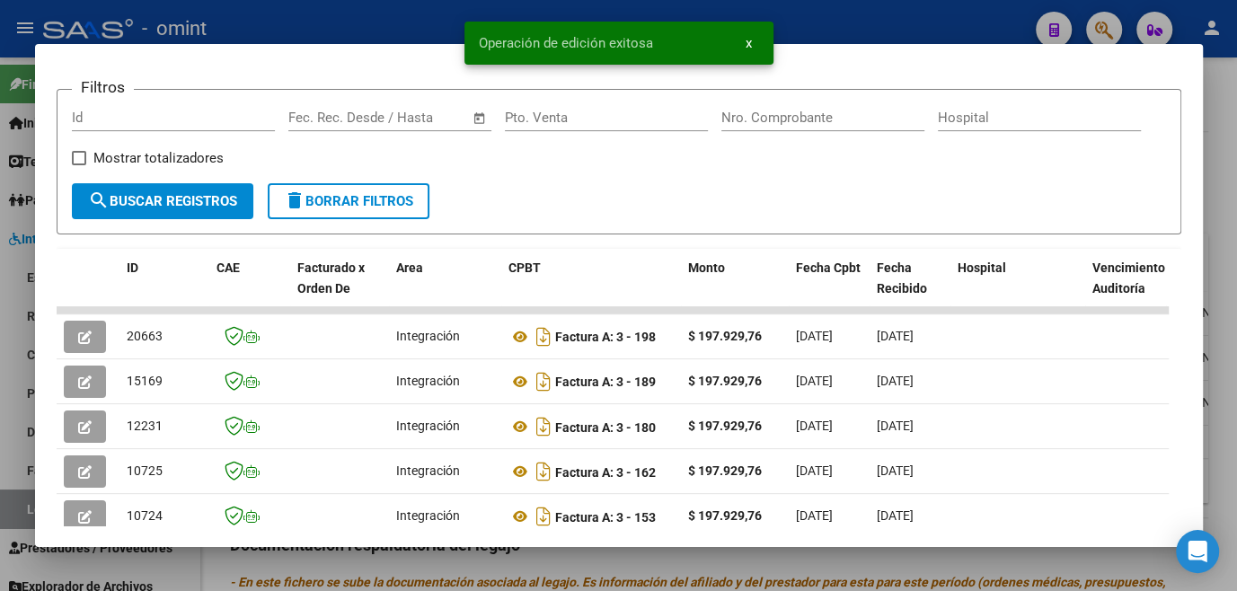
click at [669, 560] on div at bounding box center [618, 295] width 1237 height 591
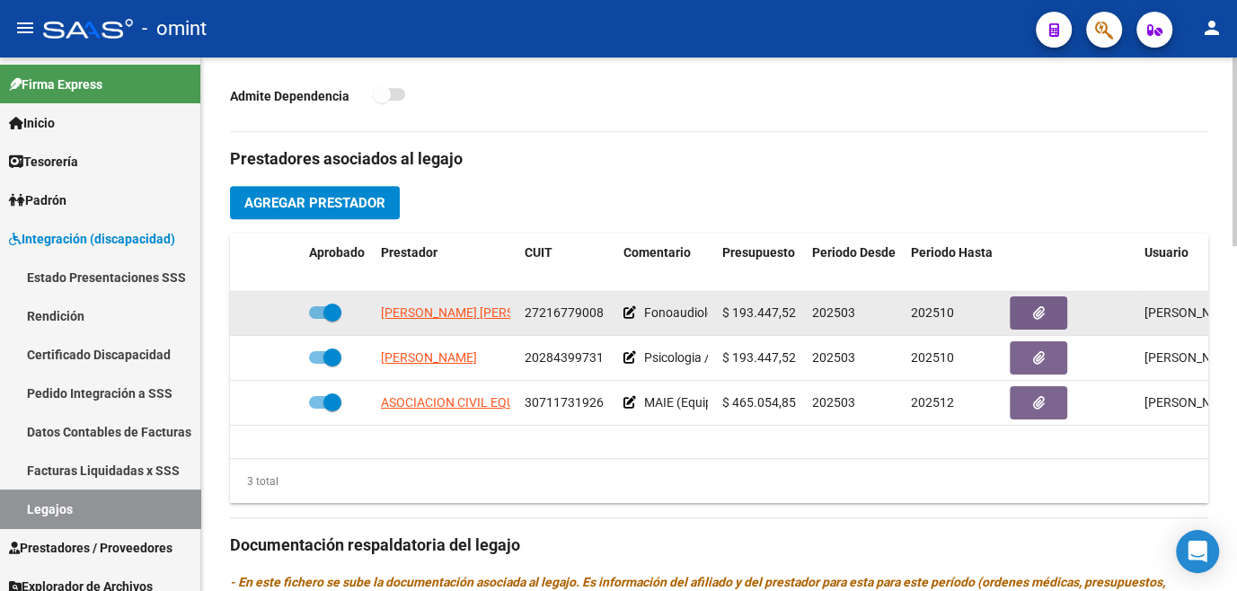
click at [633, 313] on icon at bounding box center [630, 312] width 13 height 13
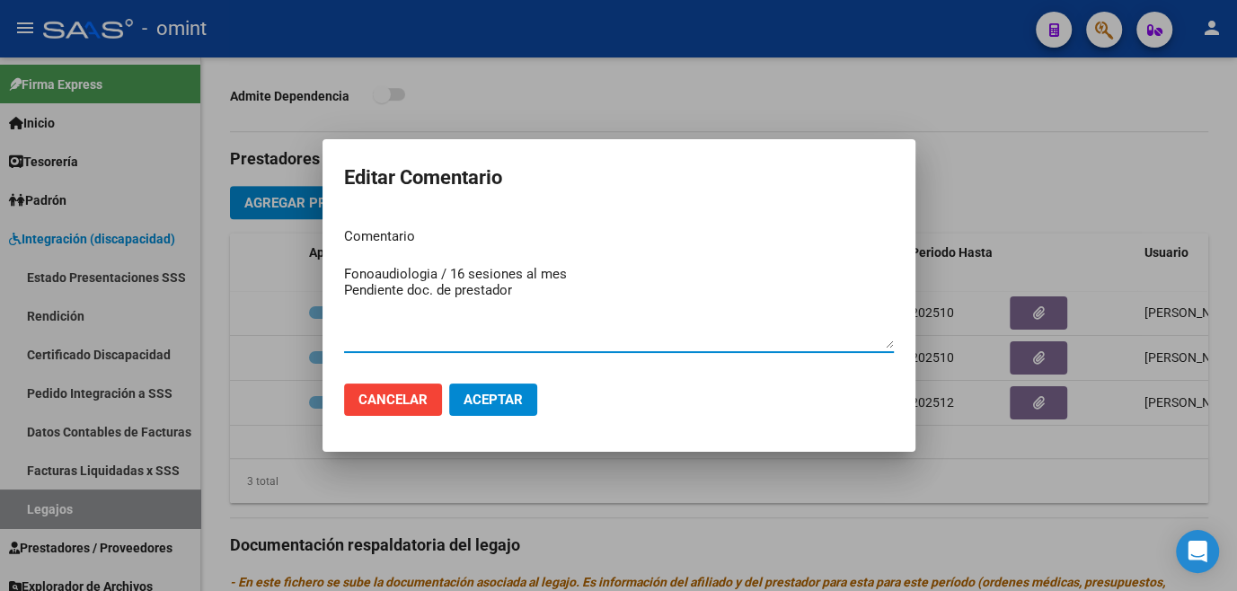
drag, startPoint x: 528, startPoint y: 292, endPoint x: 359, endPoint y: 284, distance: 170.0
click at [359, 284] on textarea "Fonoaudiologia / 16 sesiones al mes Pendiente doc. de prestador" at bounding box center [619, 306] width 550 height 84
drag, startPoint x: 589, startPoint y: 265, endPoint x: 483, endPoint y: 270, distance: 106.1
click at [483, 270] on textarea "Fonoaudiologia / 16 sesiones al mes" at bounding box center [619, 306] width 550 height 84
type textarea "Fonoaudiologia / 16 ss/mes"
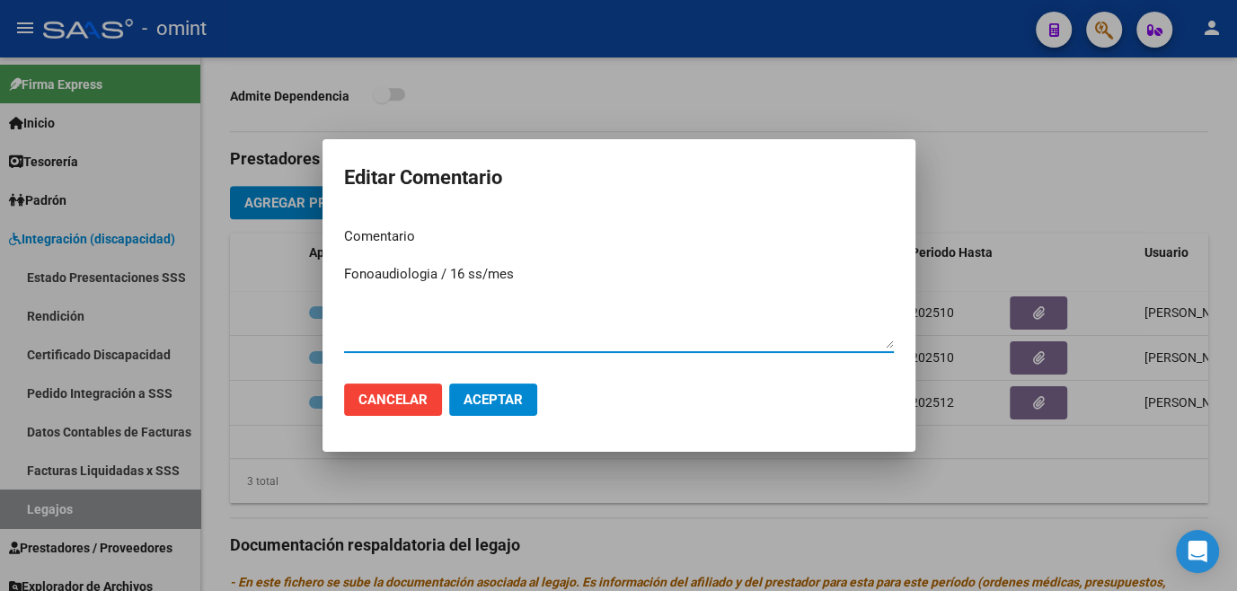
click at [508, 410] on button "Aceptar" at bounding box center [493, 400] width 88 height 32
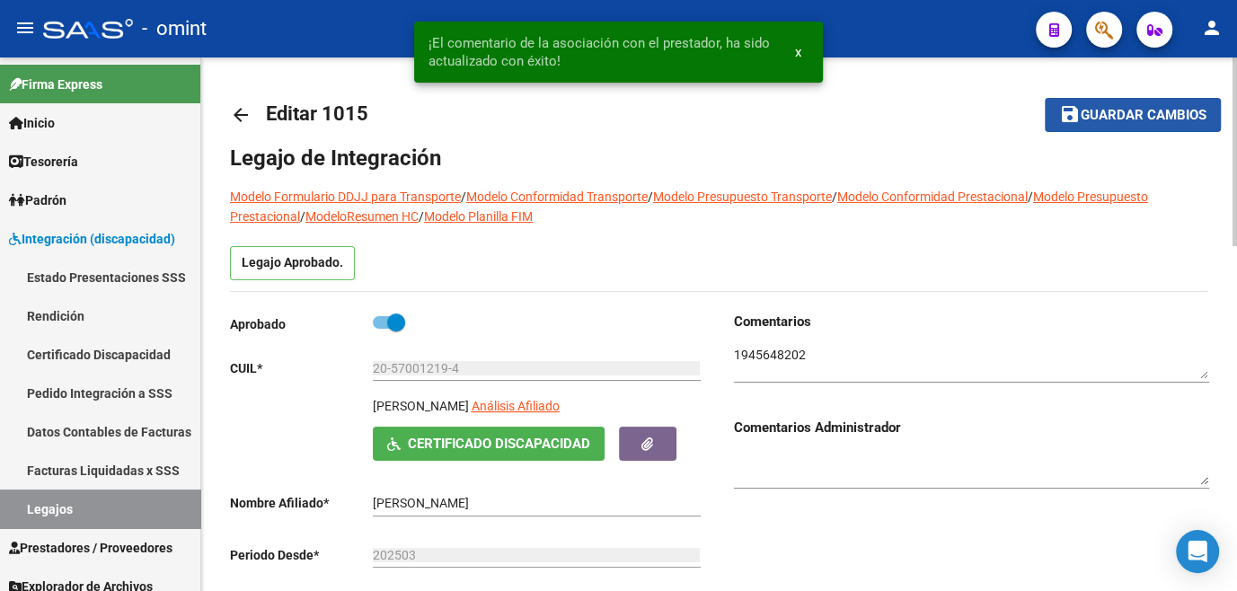
click at [1092, 119] on span "Guardar cambios" at bounding box center [1144, 116] width 126 height 16
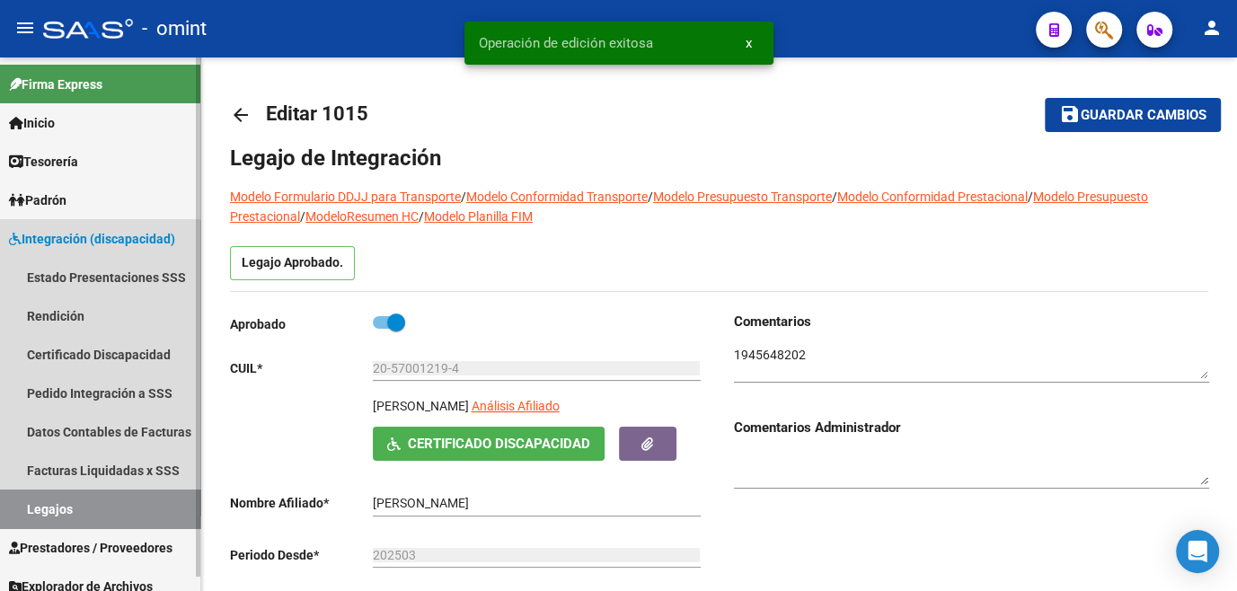
click at [81, 509] on link "Legajos" at bounding box center [100, 509] width 200 height 39
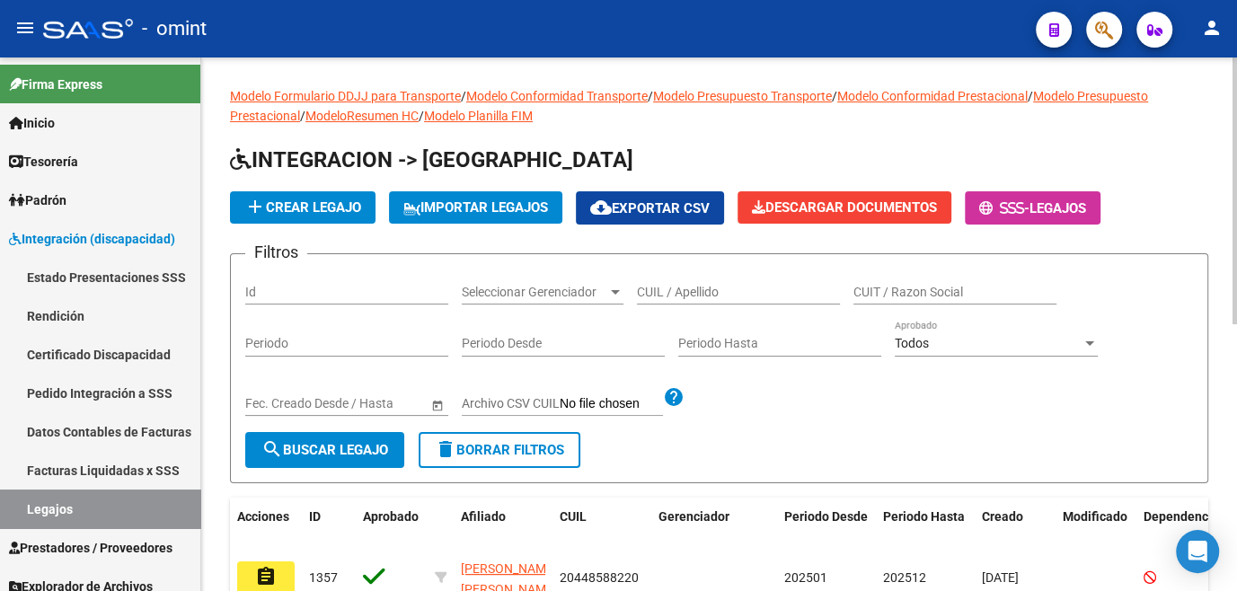
click at [725, 288] on input "CUIL / Apellido" at bounding box center [738, 292] width 203 height 15
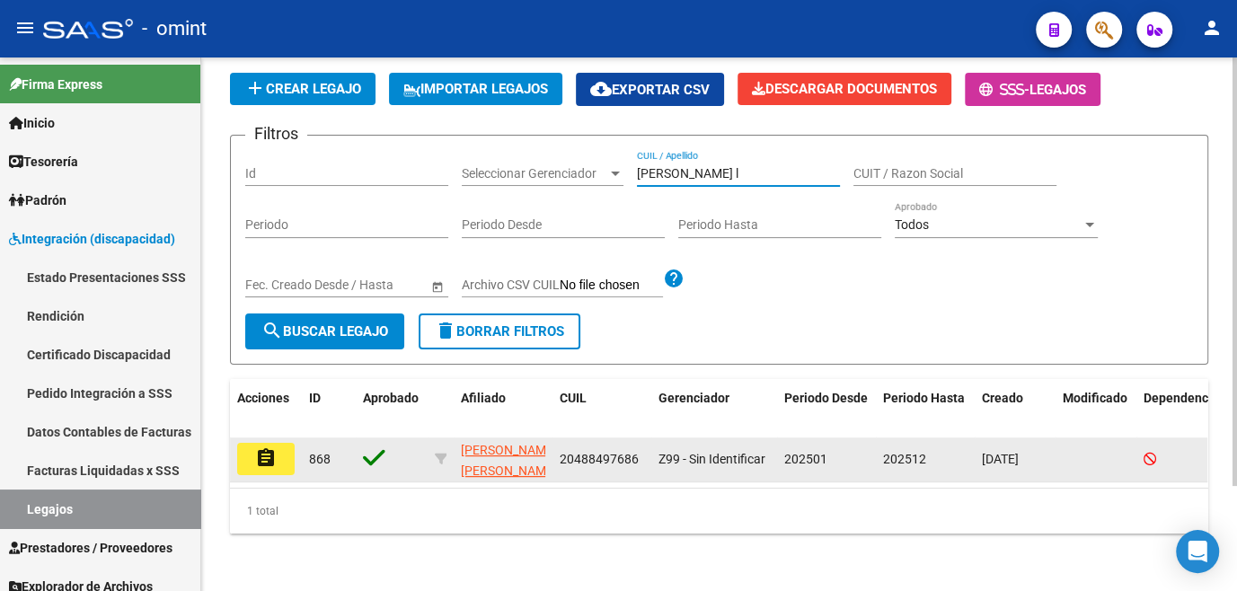
type input "ojeda l"
click at [253, 447] on button "assignment" at bounding box center [266, 459] width 58 height 32
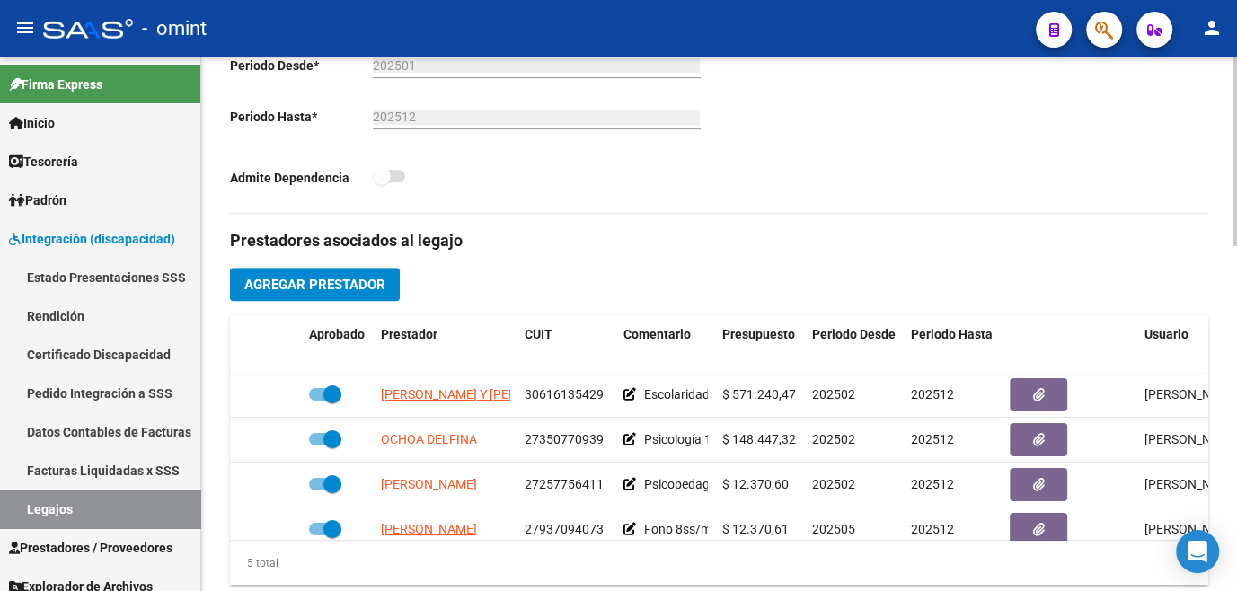
scroll to position [75, 0]
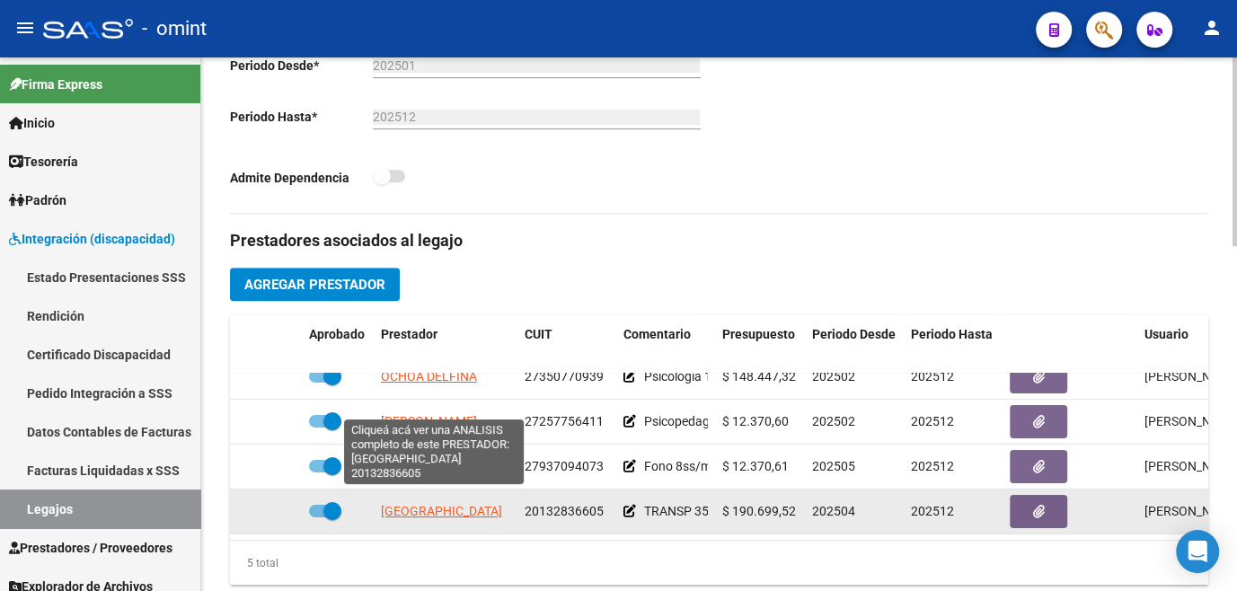
click at [447, 504] on span "BARRIO SANTIAGO" at bounding box center [441, 511] width 121 height 14
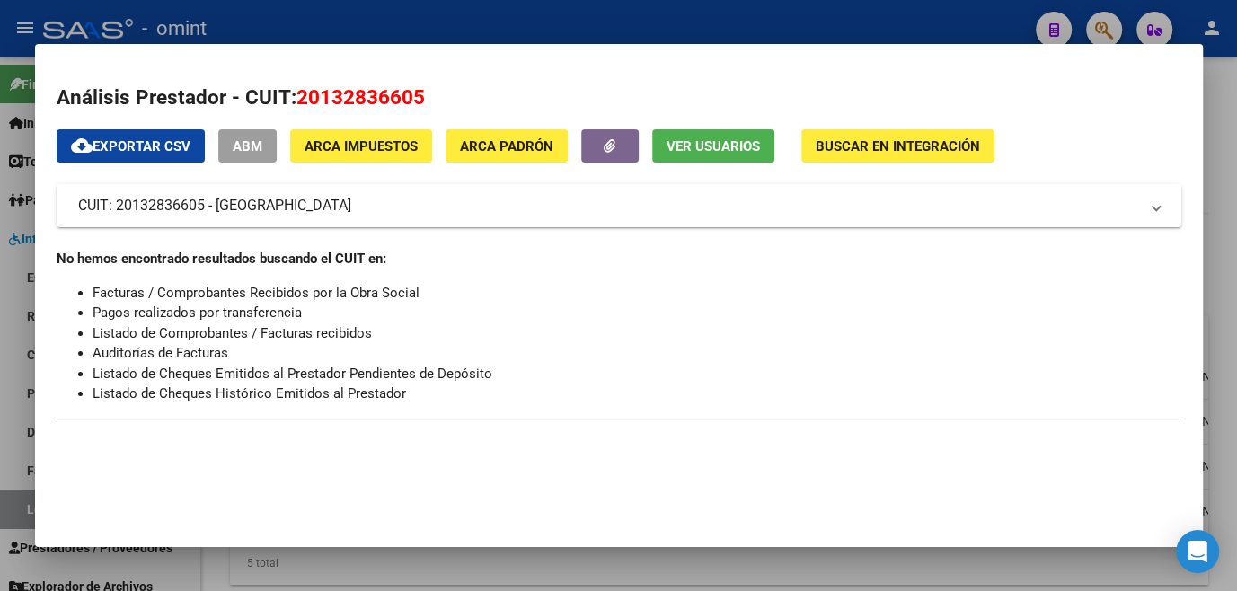
click at [407, 554] on div at bounding box center [618, 295] width 1237 height 591
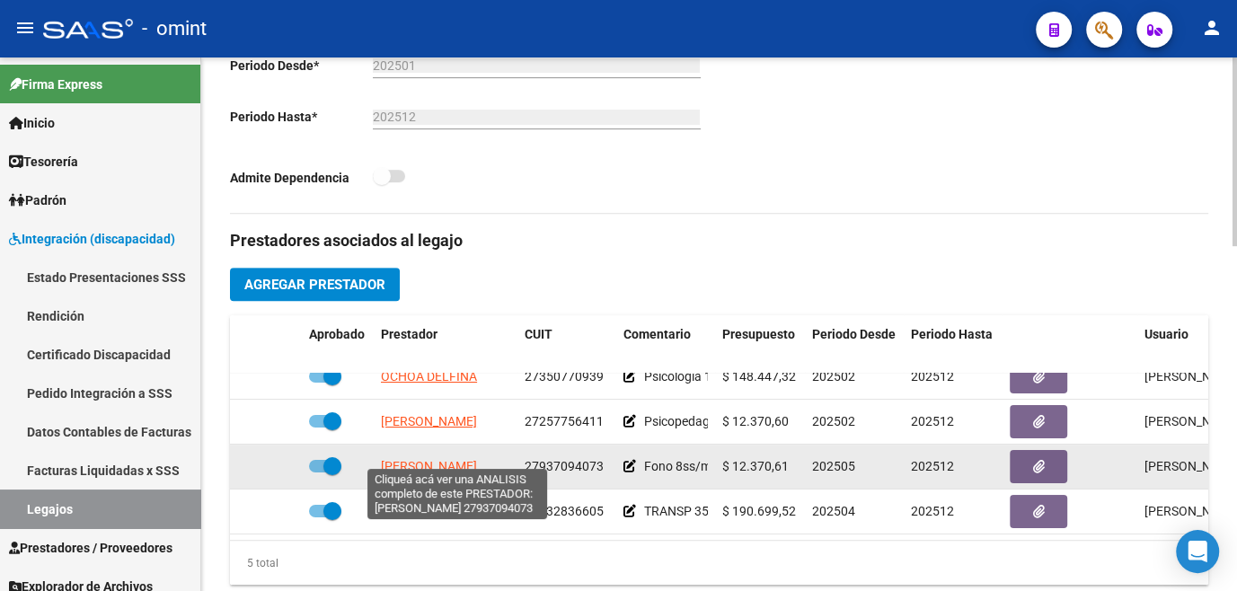
click at [413, 459] on span "WOODGATE SOSA DELFINA" at bounding box center [429, 466] width 96 height 14
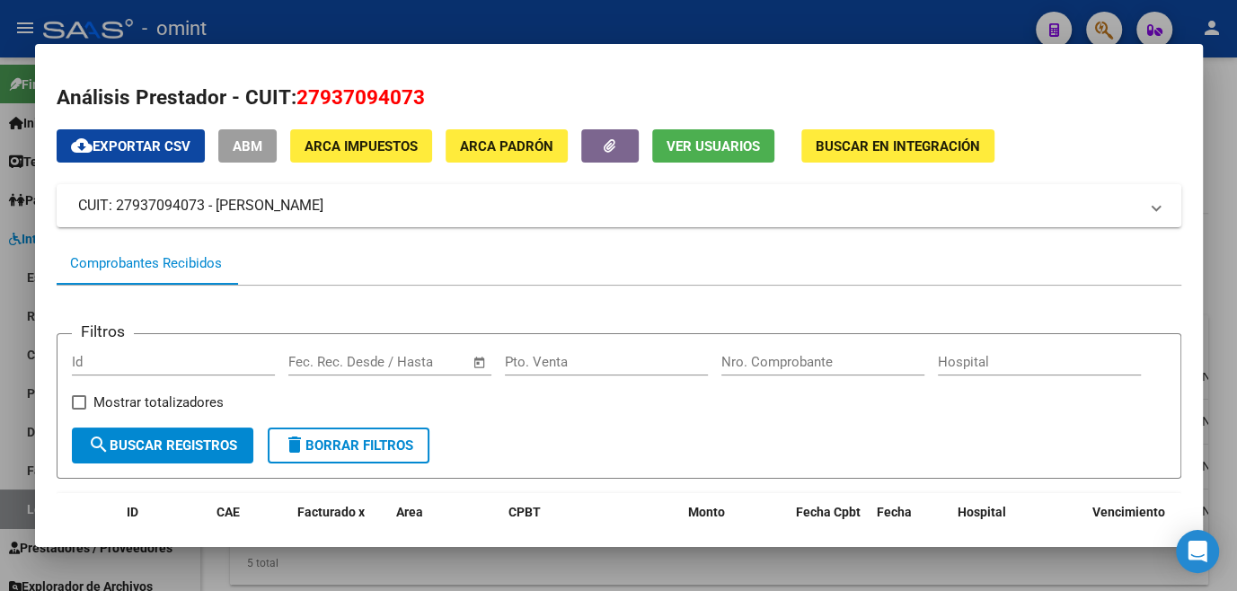
scroll to position [317, 0]
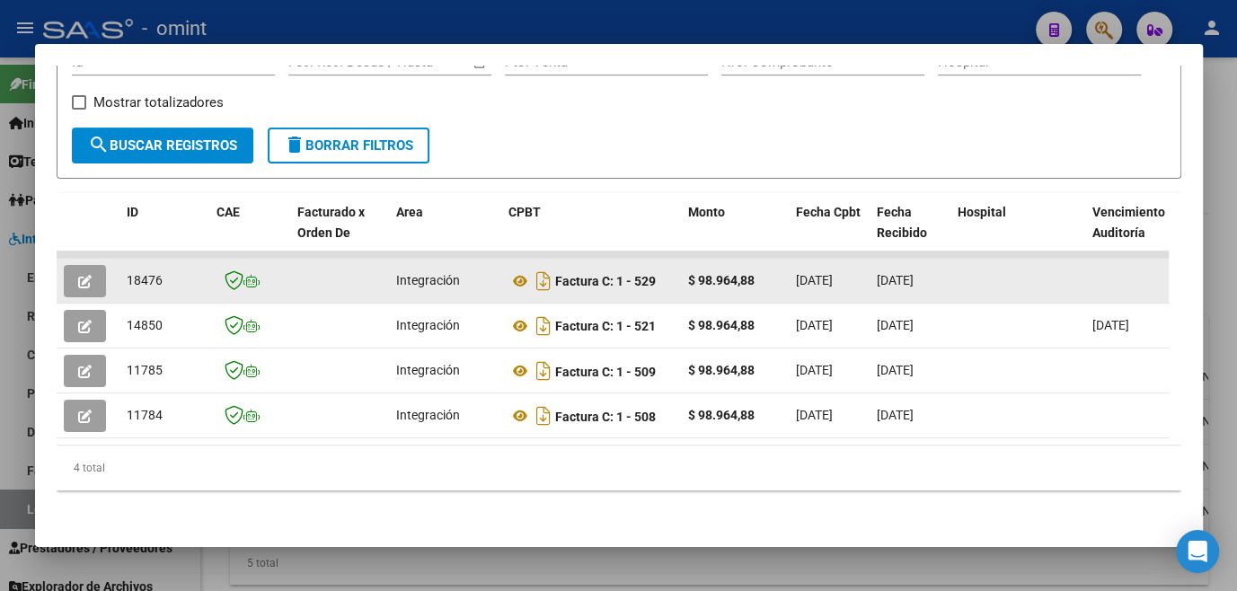
click at [69, 275] on button "button" at bounding box center [85, 281] width 42 height 32
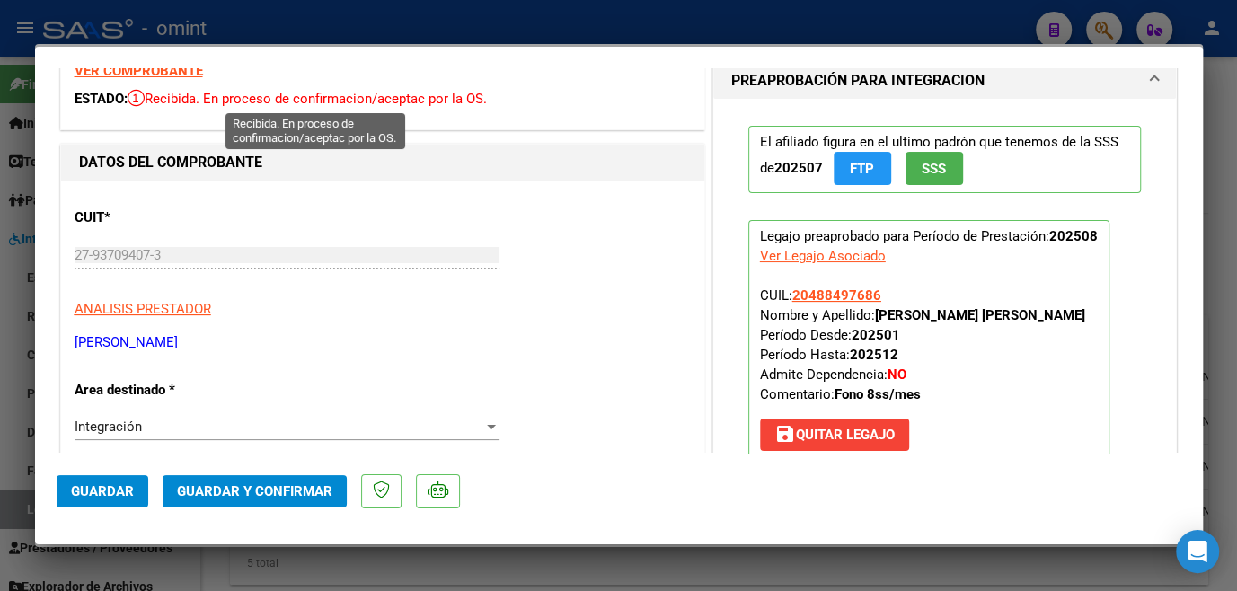
scroll to position [0, 0]
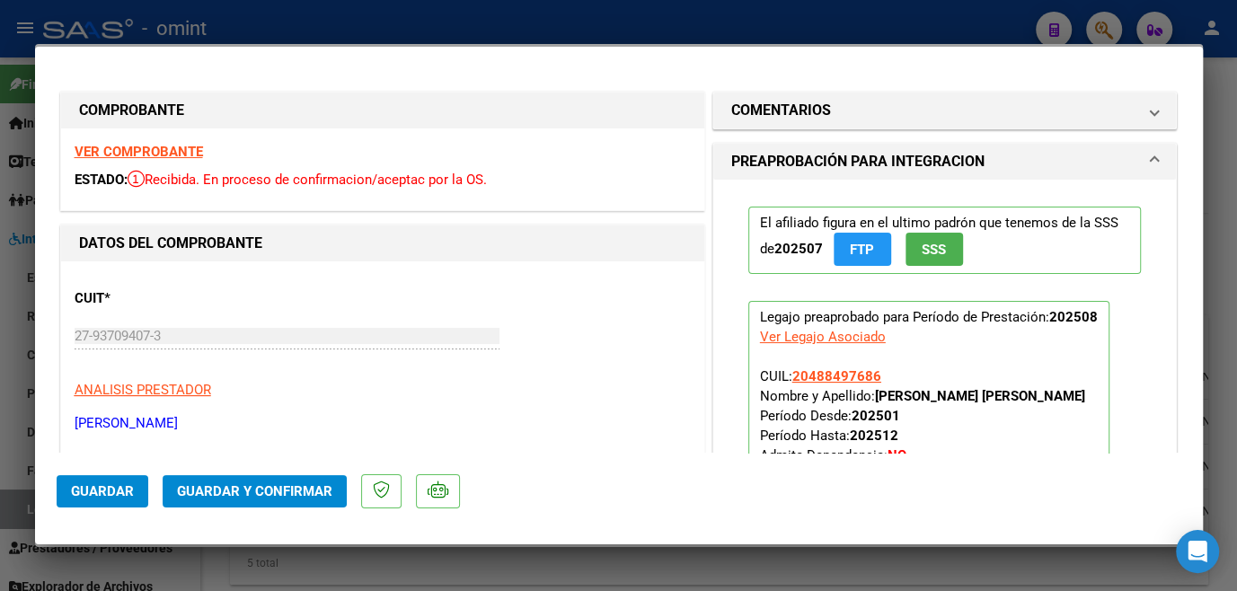
click at [128, 157] on strong "VER COMPROBANTE" at bounding box center [139, 152] width 128 height 16
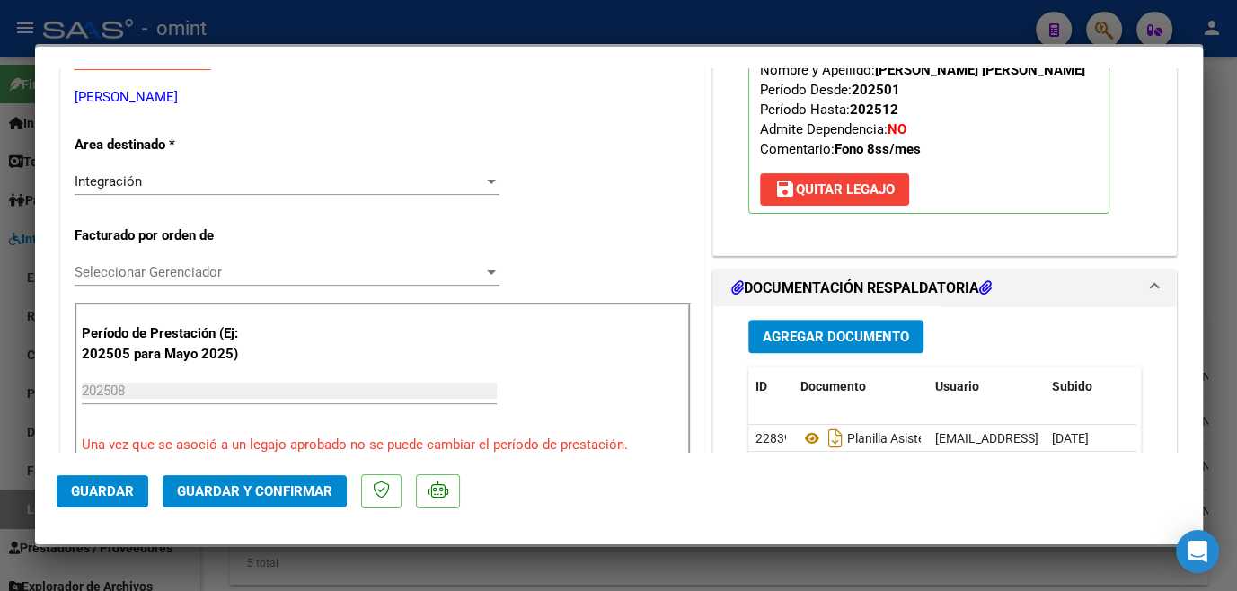
scroll to position [408, 0]
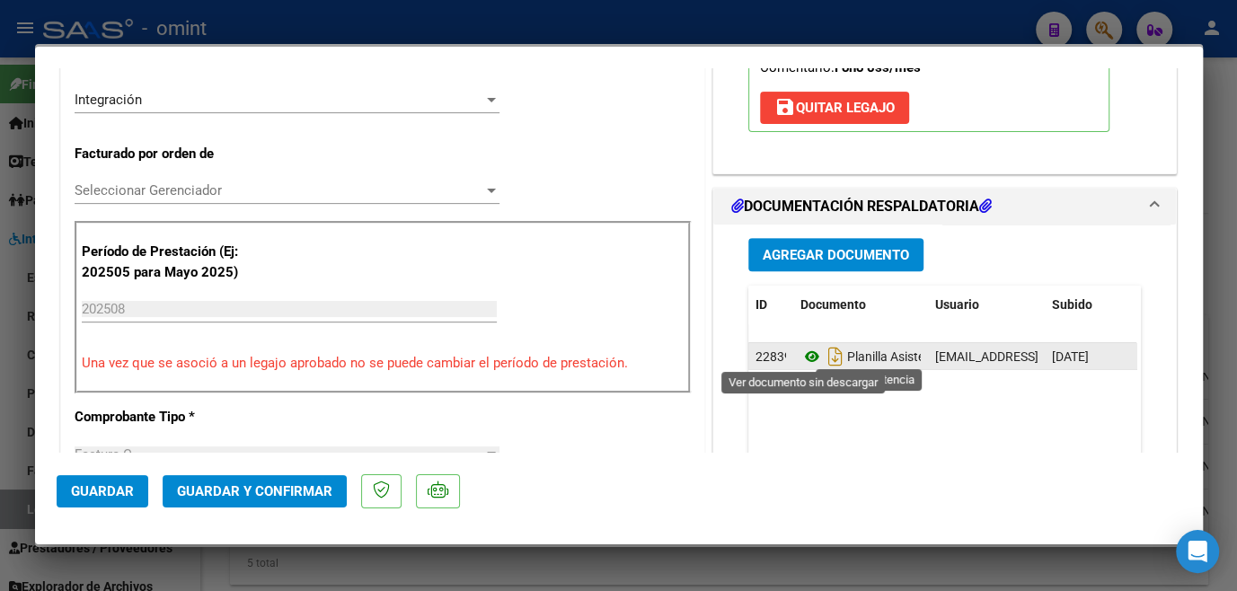
click at [801, 356] on icon at bounding box center [812, 357] width 23 height 22
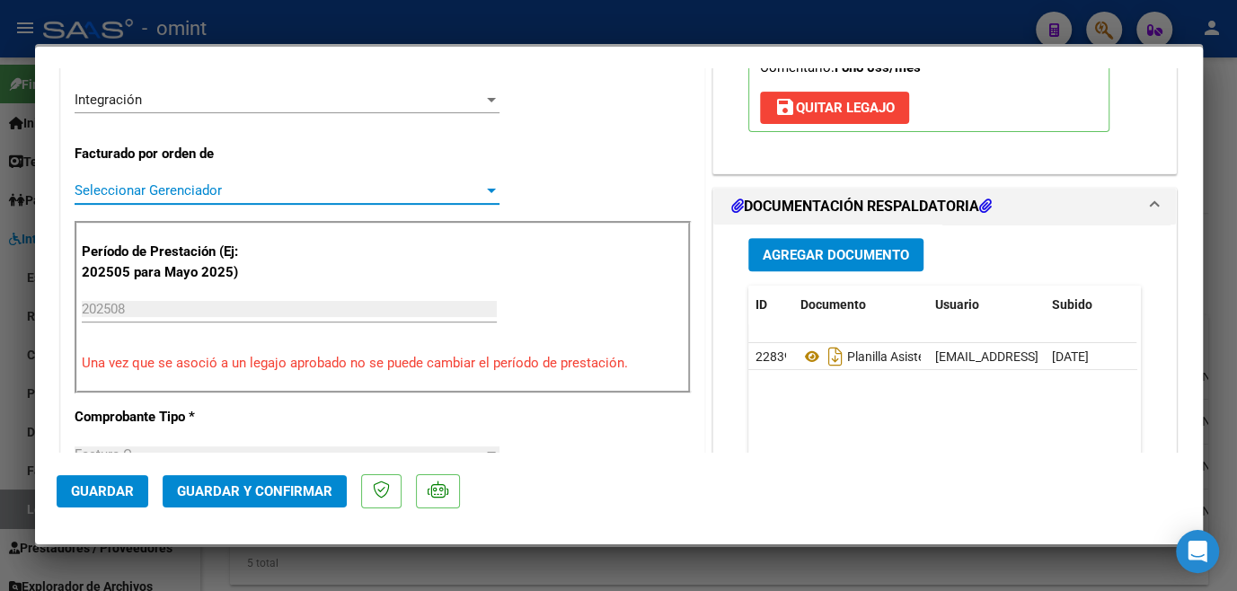
click at [207, 189] on span "Seleccionar Gerenciador" at bounding box center [279, 190] width 409 height 16
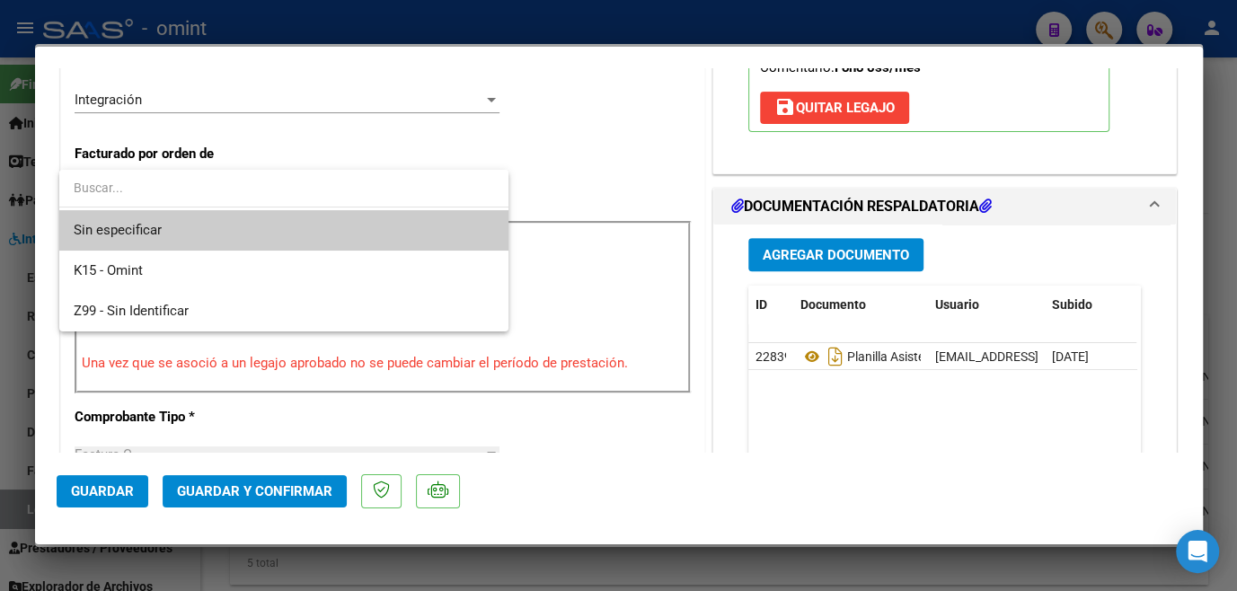
click at [188, 225] on span "Sin especificar" at bounding box center [284, 230] width 421 height 40
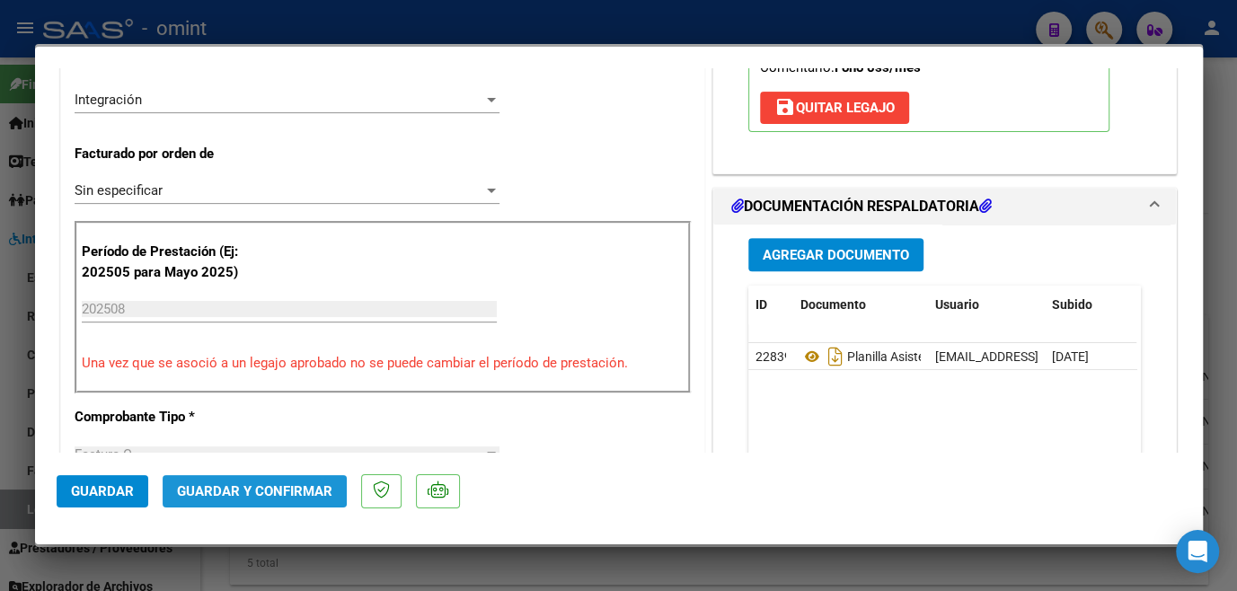
click at [243, 476] on button "Guardar y Confirmar" at bounding box center [255, 491] width 184 height 32
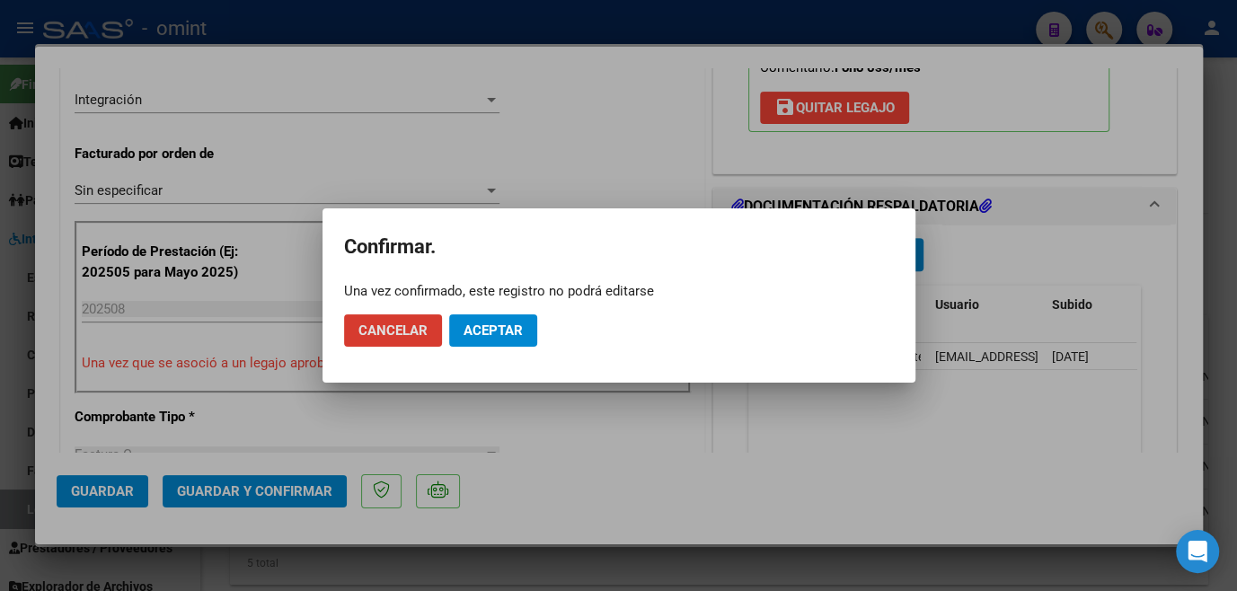
click at [486, 326] on span "Aceptar" at bounding box center [493, 331] width 59 height 16
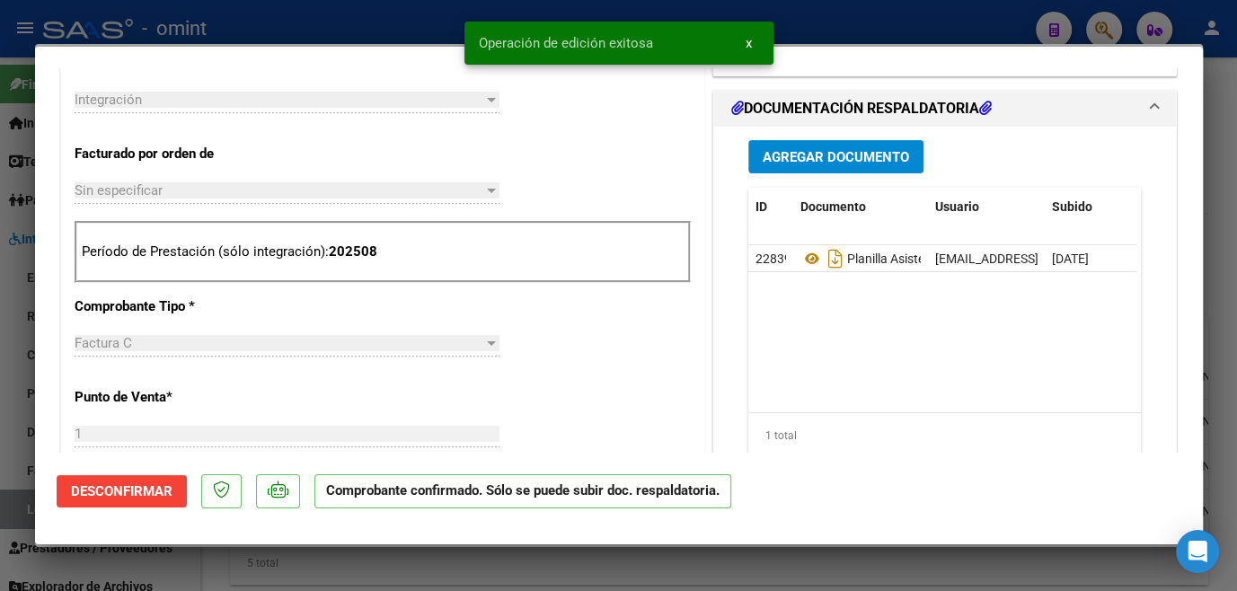
click at [480, 554] on div at bounding box center [618, 295] width 1237 height 591
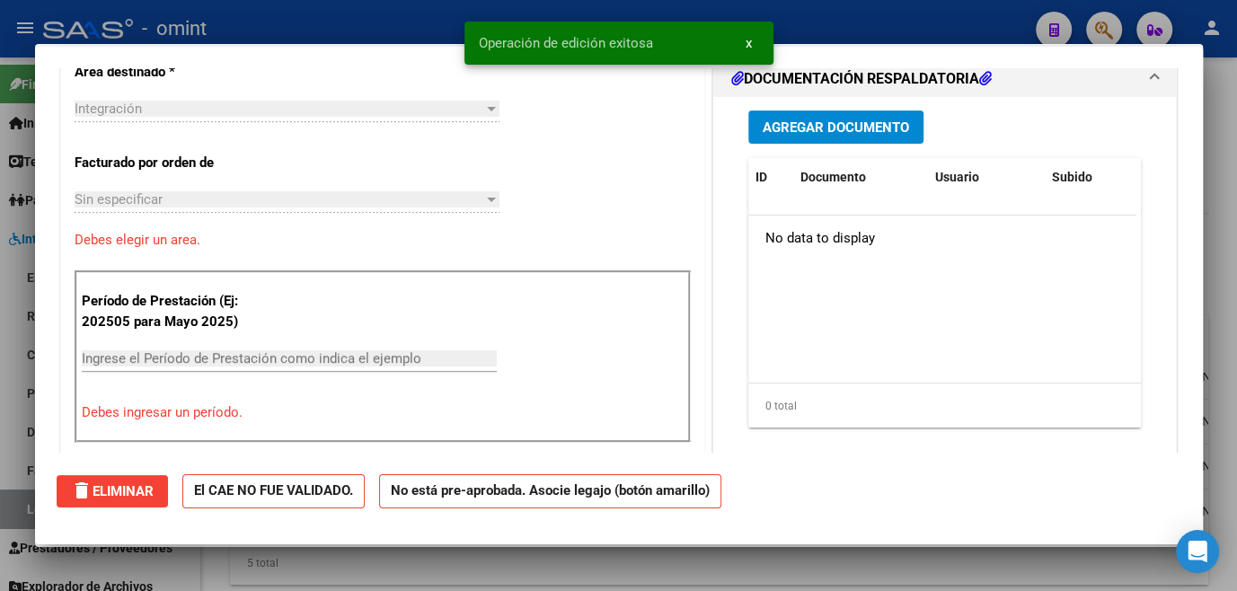
scroll to position [0, 0]
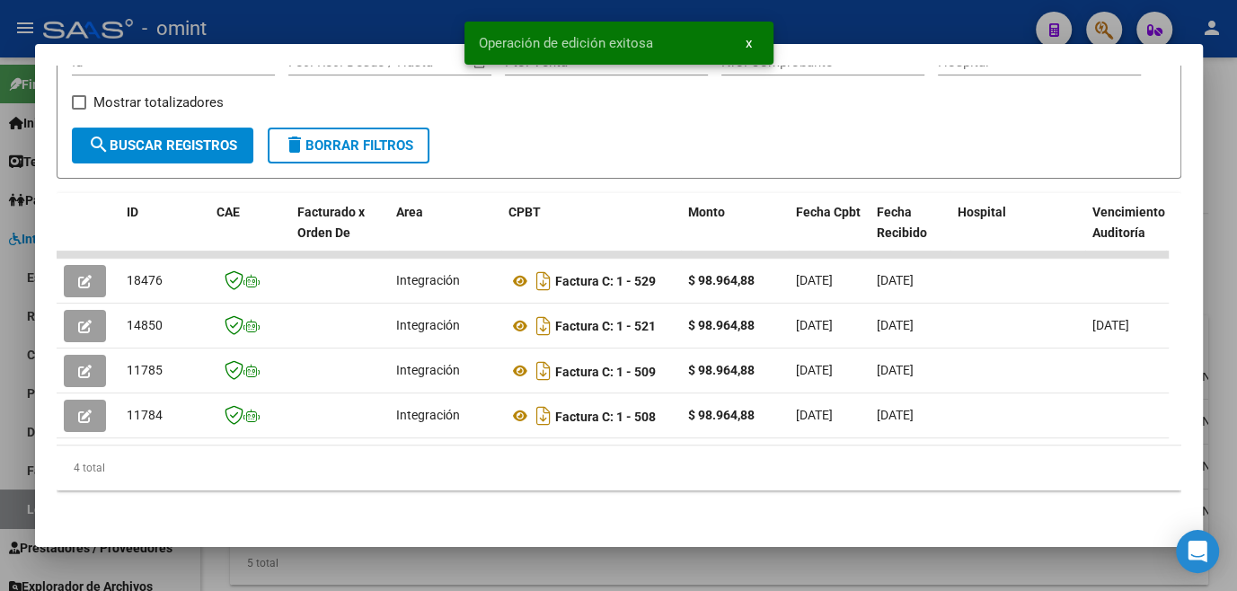
click at [480, 554] on div at bounding box center [618, 295] width 1237 height 591
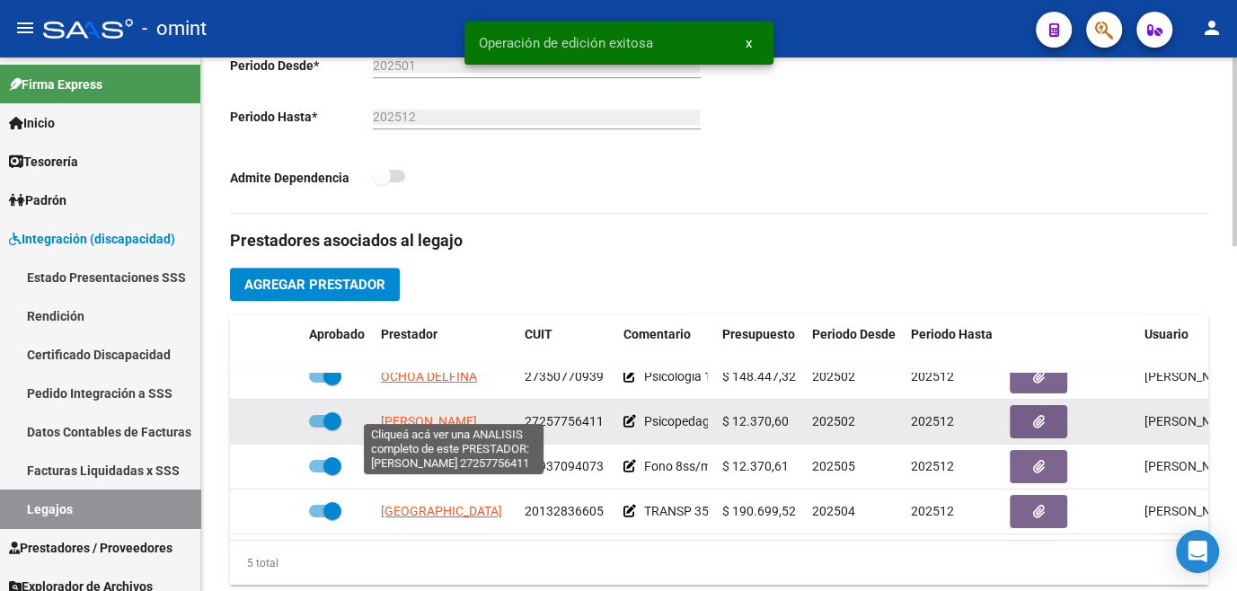
click at [430, 414] on span "SPINELLI MARIA CELESTE" at bounding box center [429, 421] width 96 height 14
type textarea "27257756411"
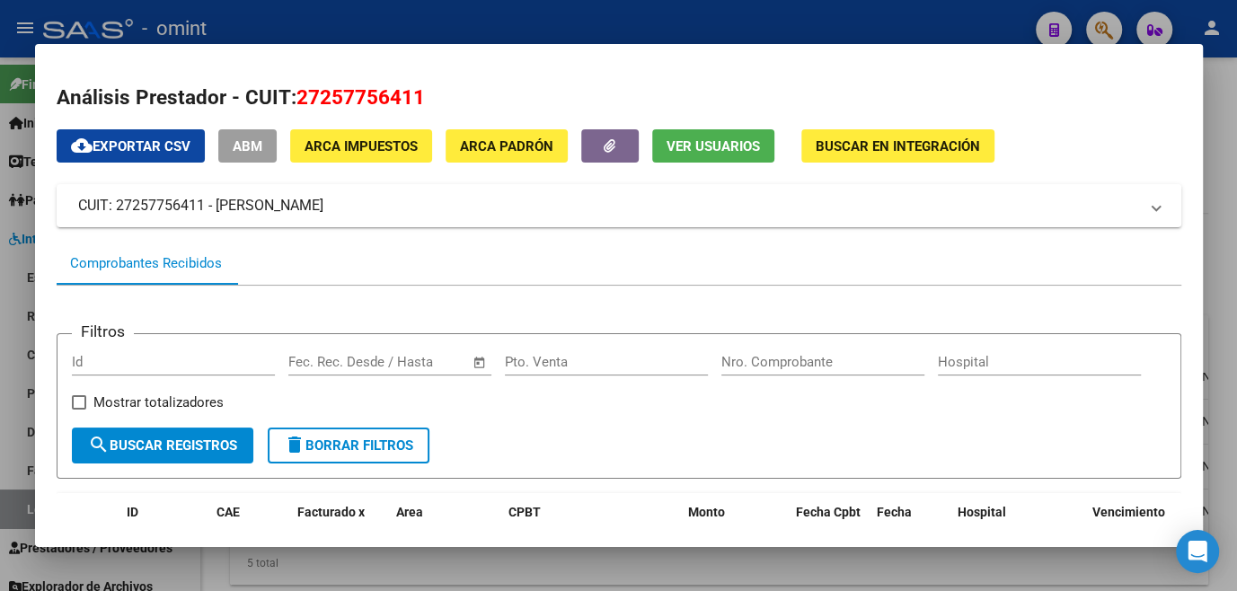
scroll to position [244, 0]
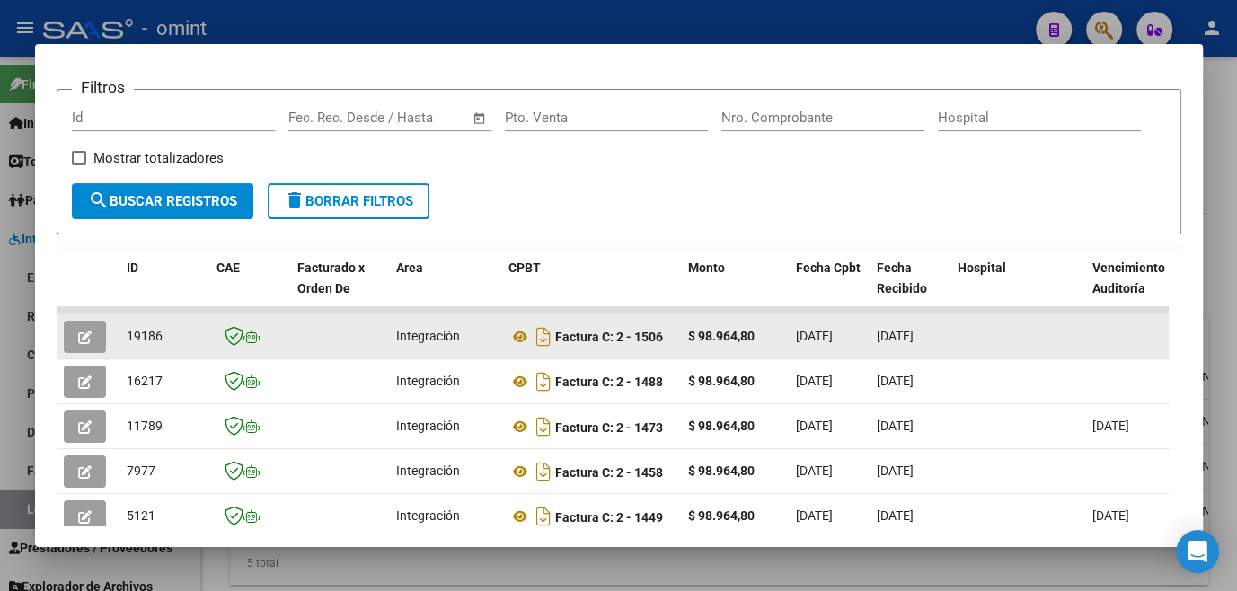
click at [95, 342] on button "button" at bounding box center [85, 337] width 42 height 32
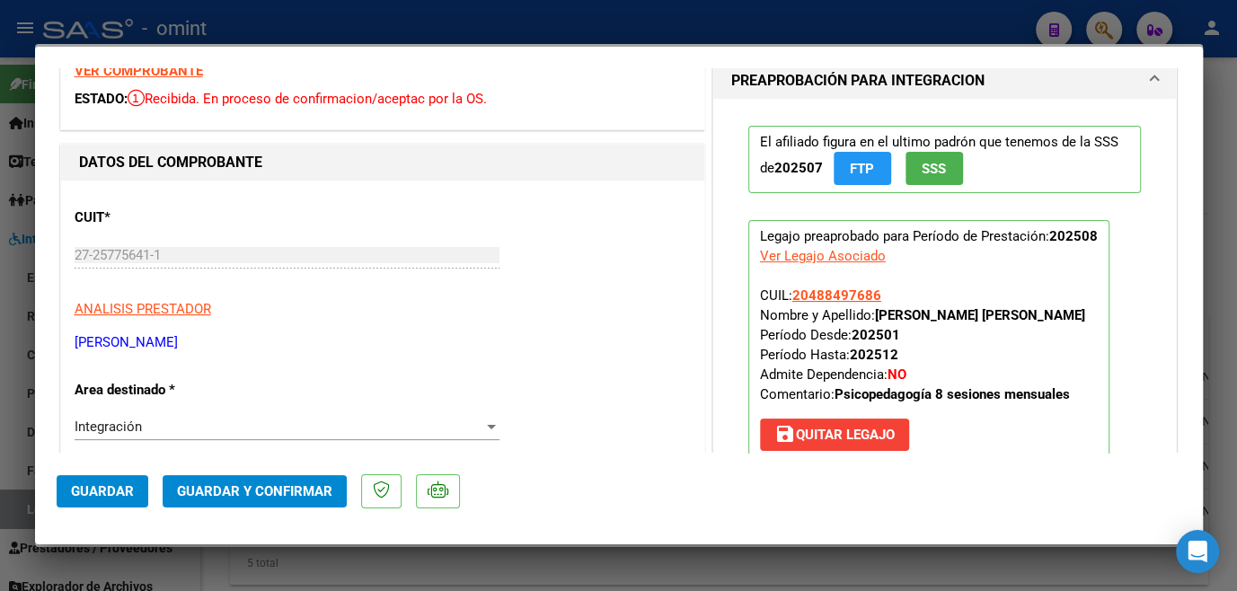
scroll to position [0, 0]
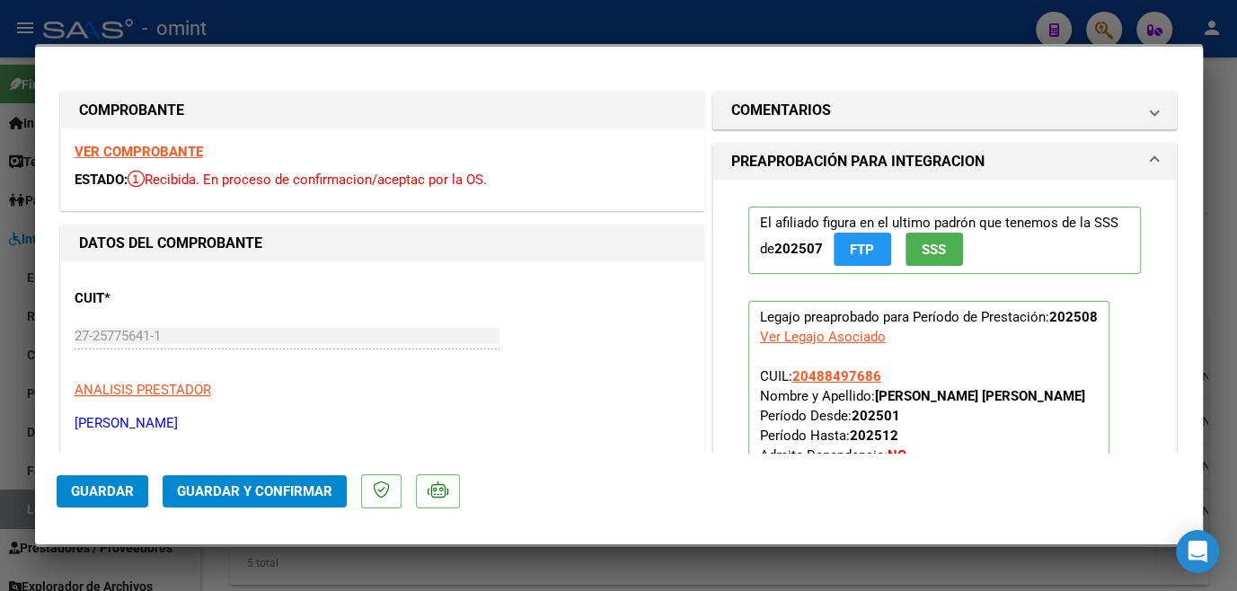
click at [173, 146] on strong "VER COMPROBANTE" at bounding box center [139, 152] width 128 height 16
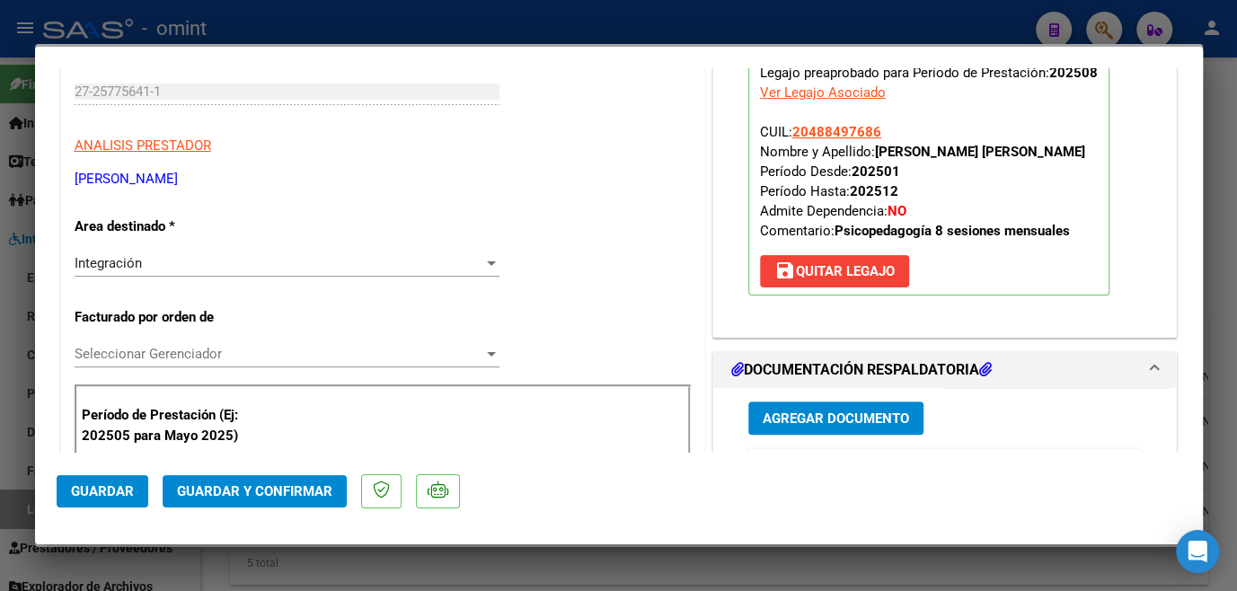
scroll to position [490, 0]
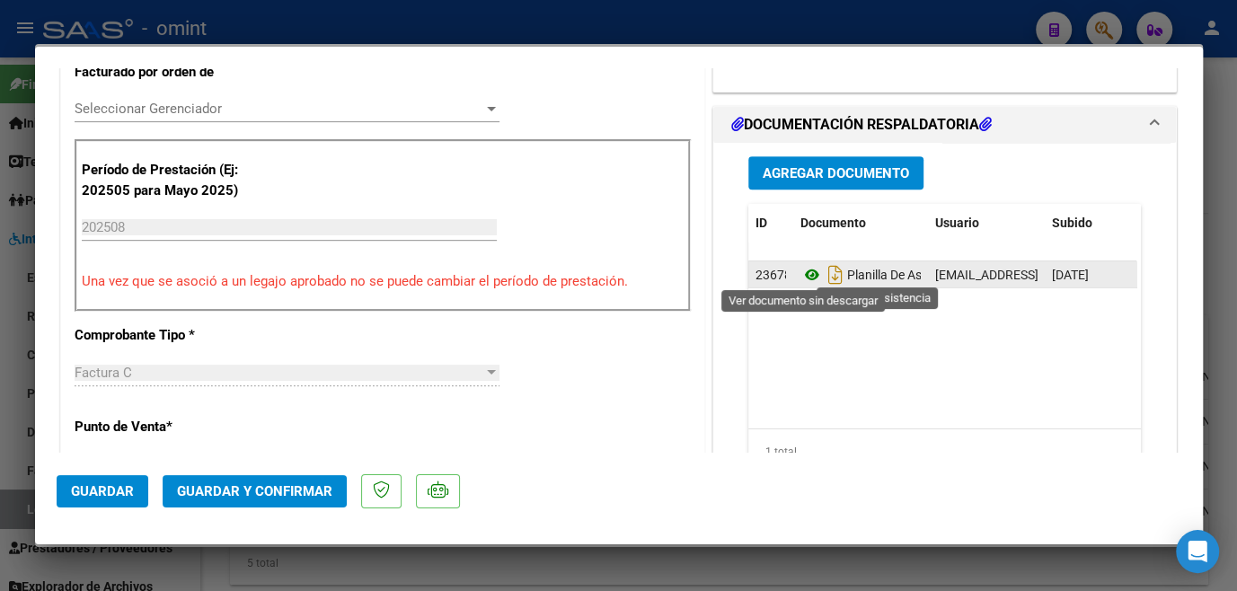
click at [804, 277] on icon at bounding box center [812, 275] width 23 height 22
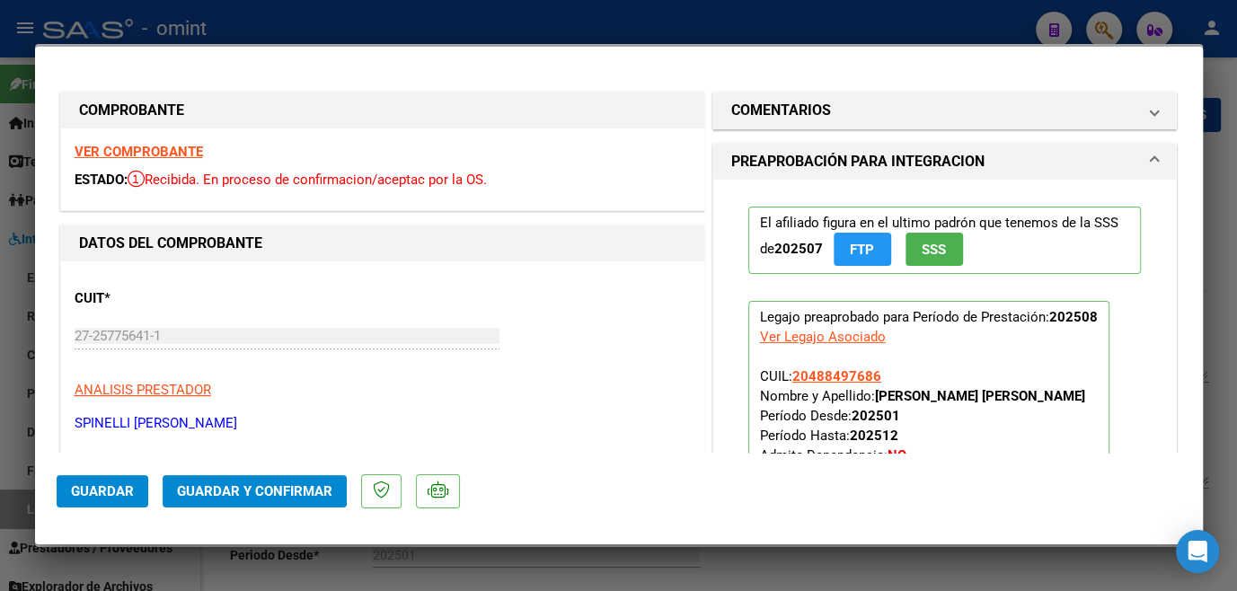
click at [196, 590] on span "Seleccionar Gerenciador" at bounding box center [279, 598] width 409 height 16
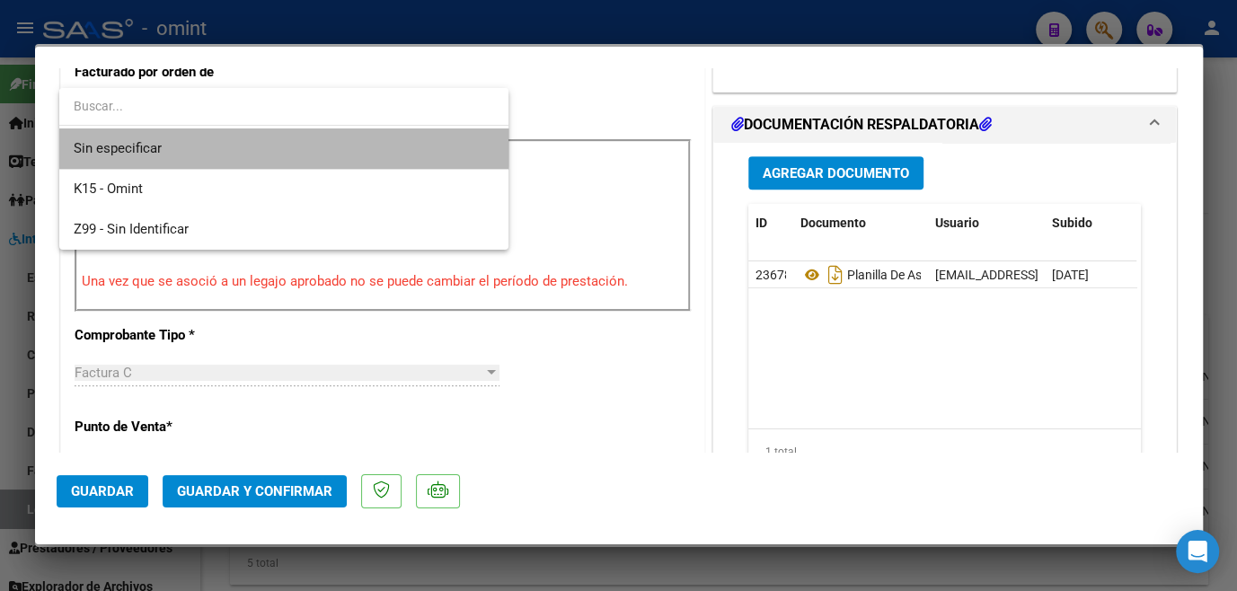
click at [180, 131] on span "Sin especificar" at bounding box center [284, 148] width 421 height 40
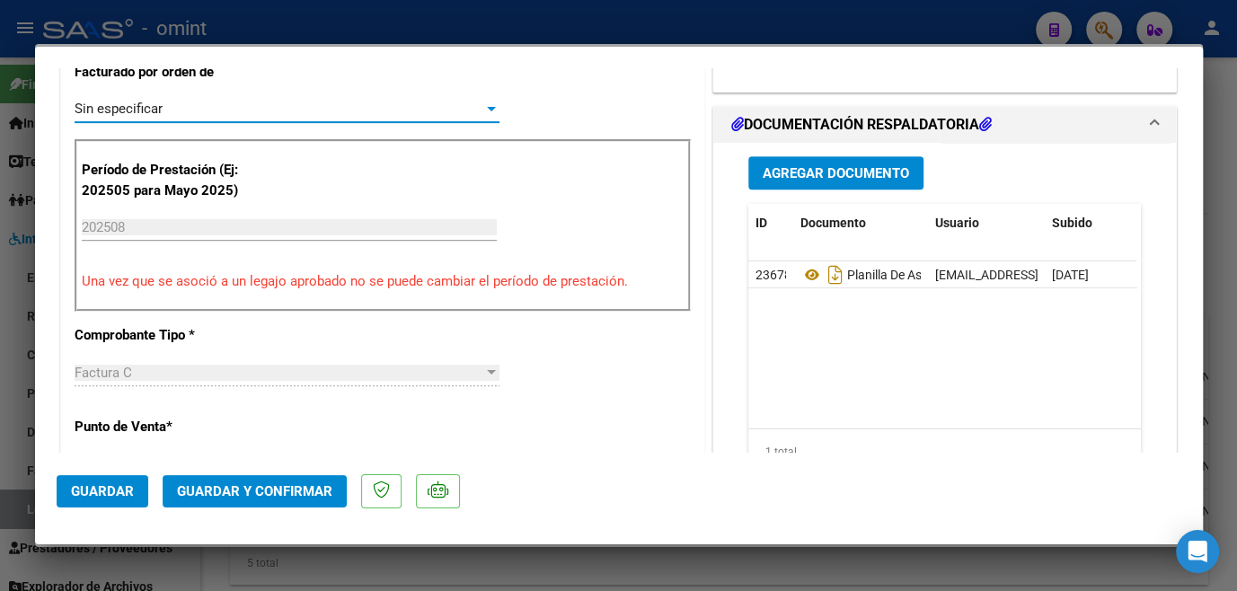
click at [278, 489] on span "Guardar y Confirmar" at bounding box center [254, 491] width 155 height 16
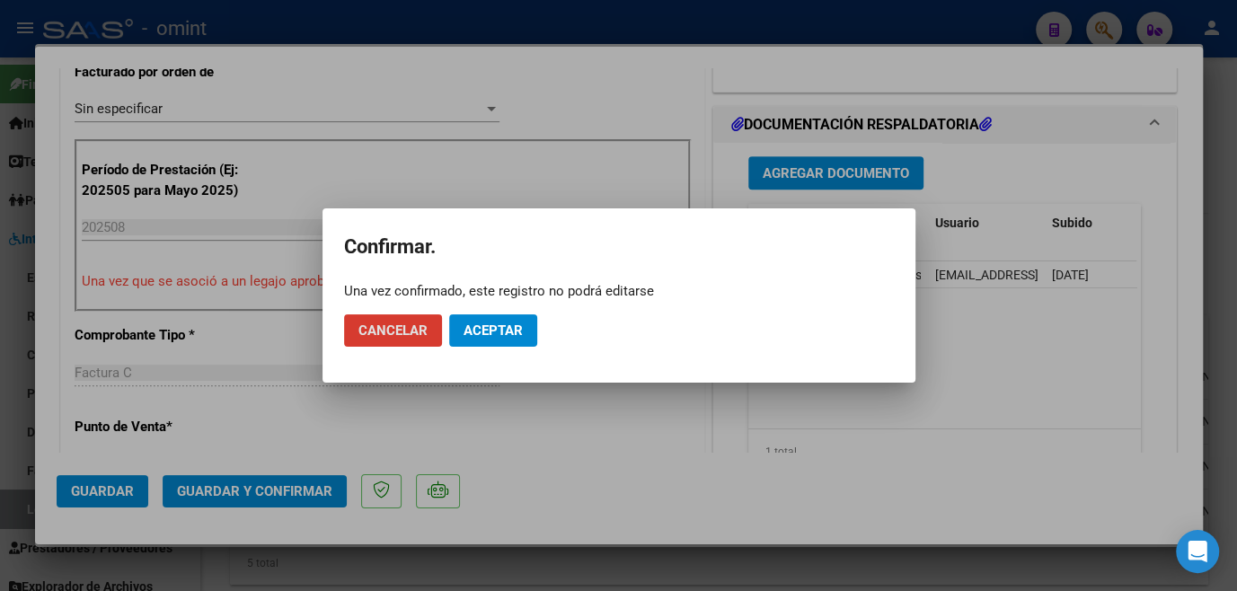
click at [500, 337] on span "Aceptar" at bounding box center [493, 331] width 59 height 16
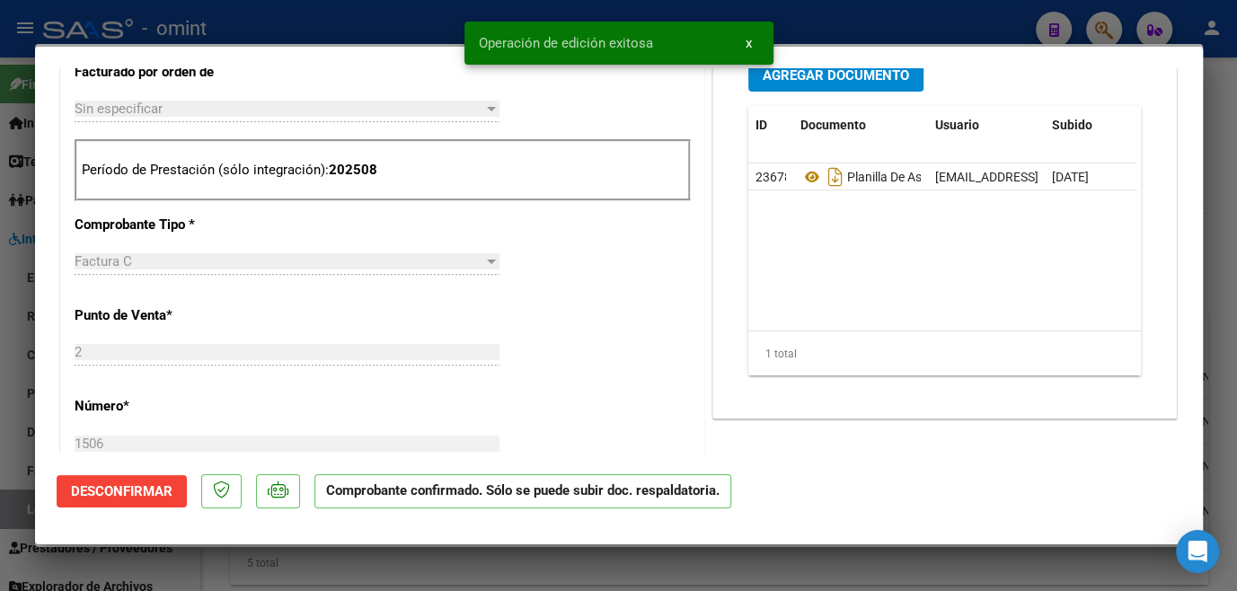
click at [505, 567] on div at bounding box center [618, 295] width 1237 height 591
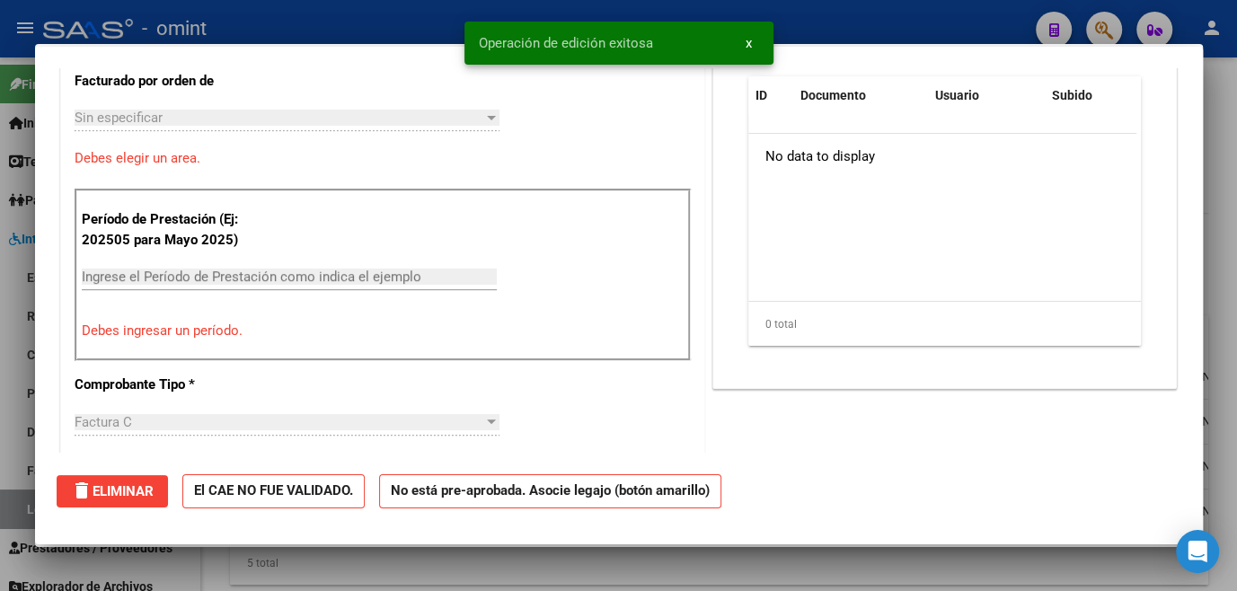
scroll to position [0, 0]
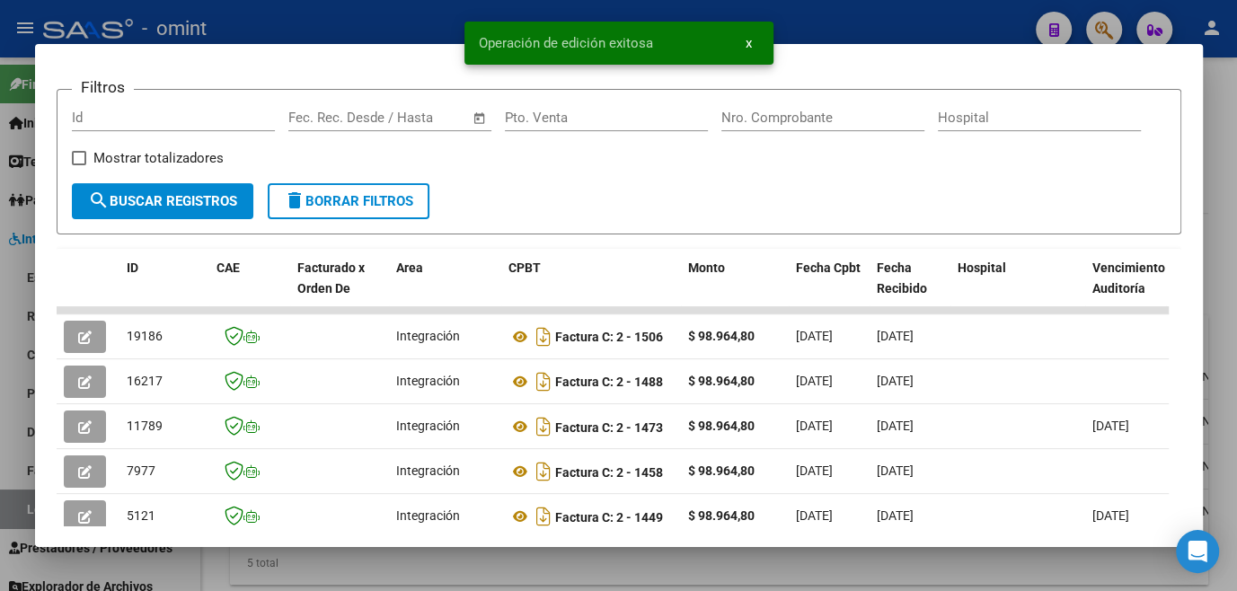
click at [505, 567] on div at bounding box center [618, 295] width 1237 height 591
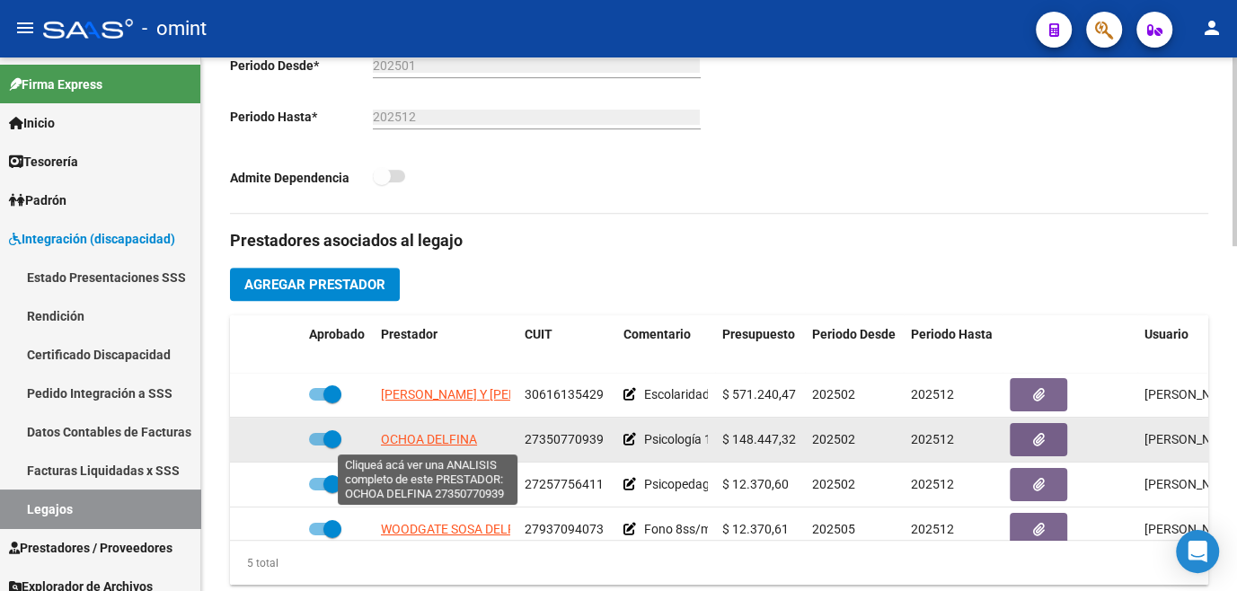
click at [440, 442] on span "OCHOA DELFINA" at bounding box center [429, 439] width 96 height 14
type textarea "27350770939"
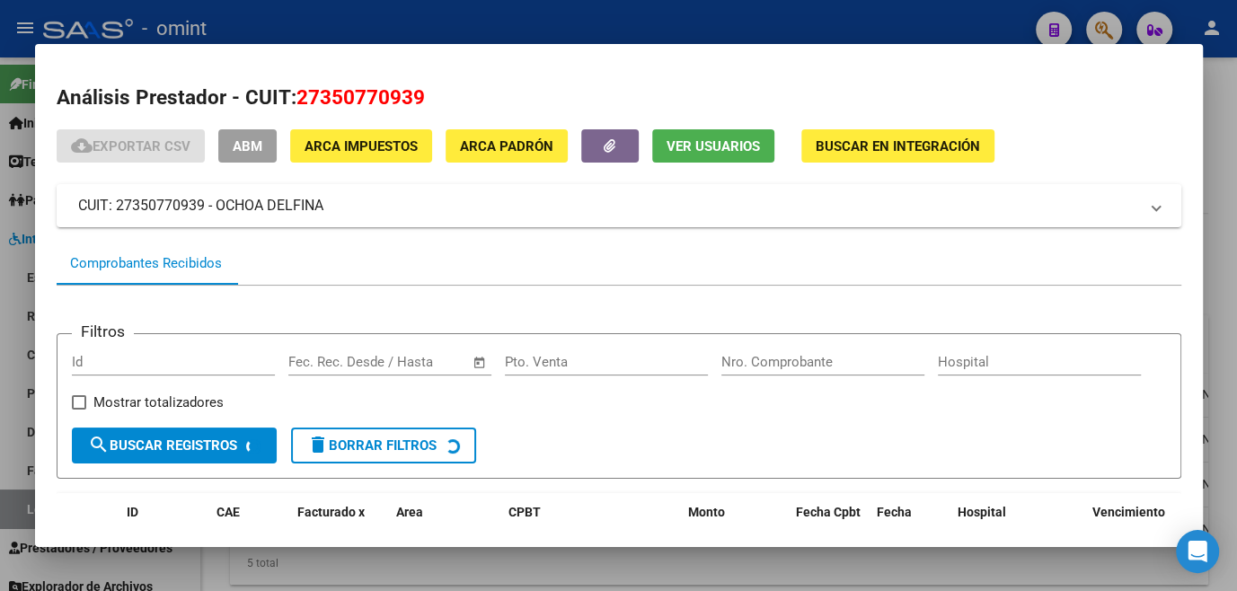
scroll to position [116, 0]
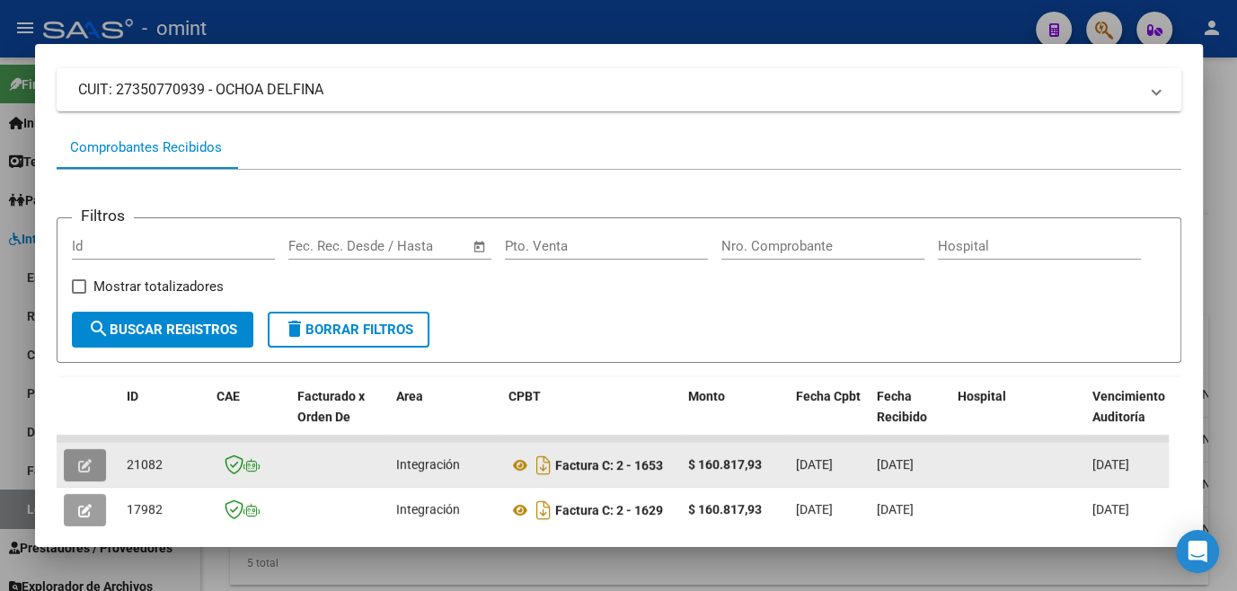
click at [79, 463] on span "button" at bounding box center [84, 465] width 13 height 16
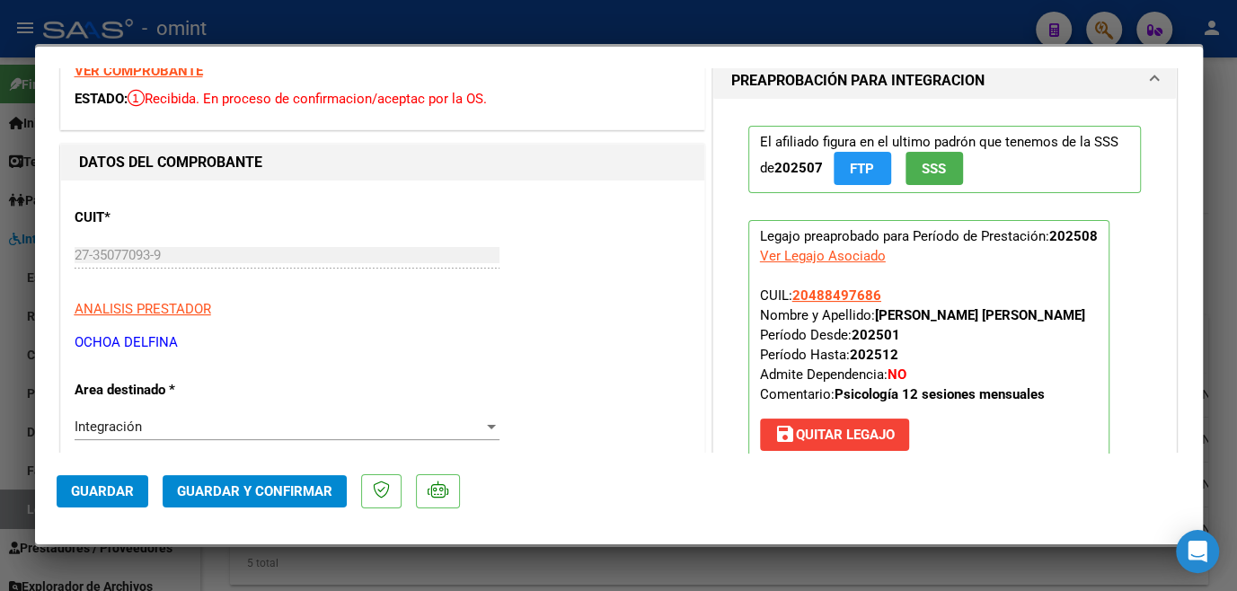
scroll to position [0, 0]
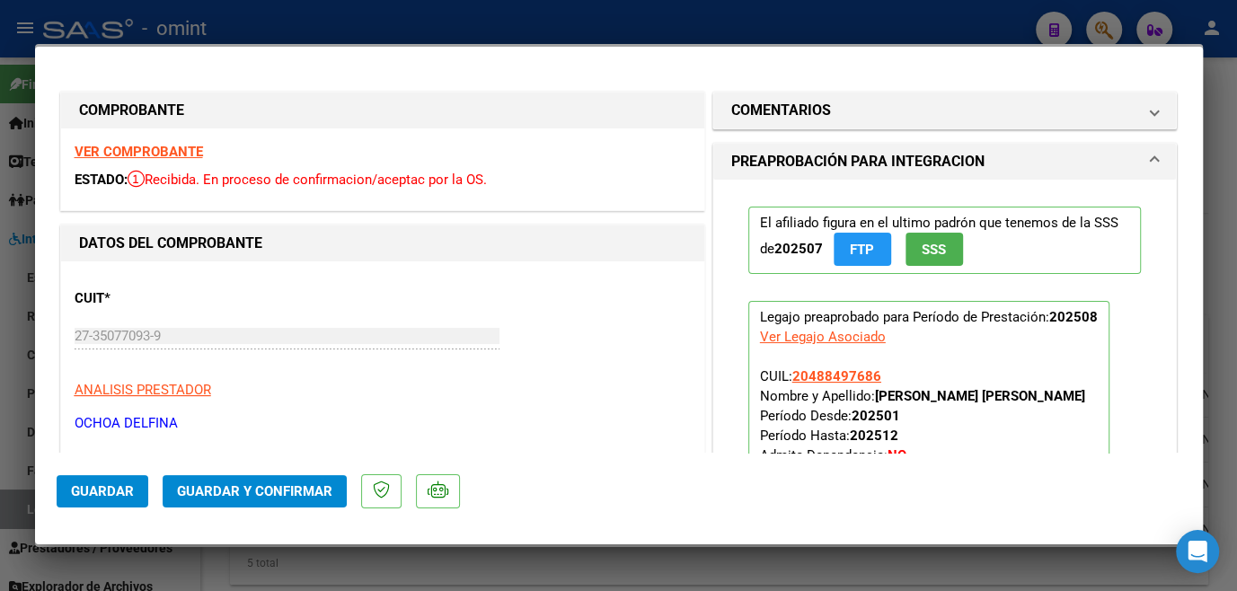
click at [139, 149] on strong "VER COMPROBANTE" at bounding box center [139, 152] width 128 height 16
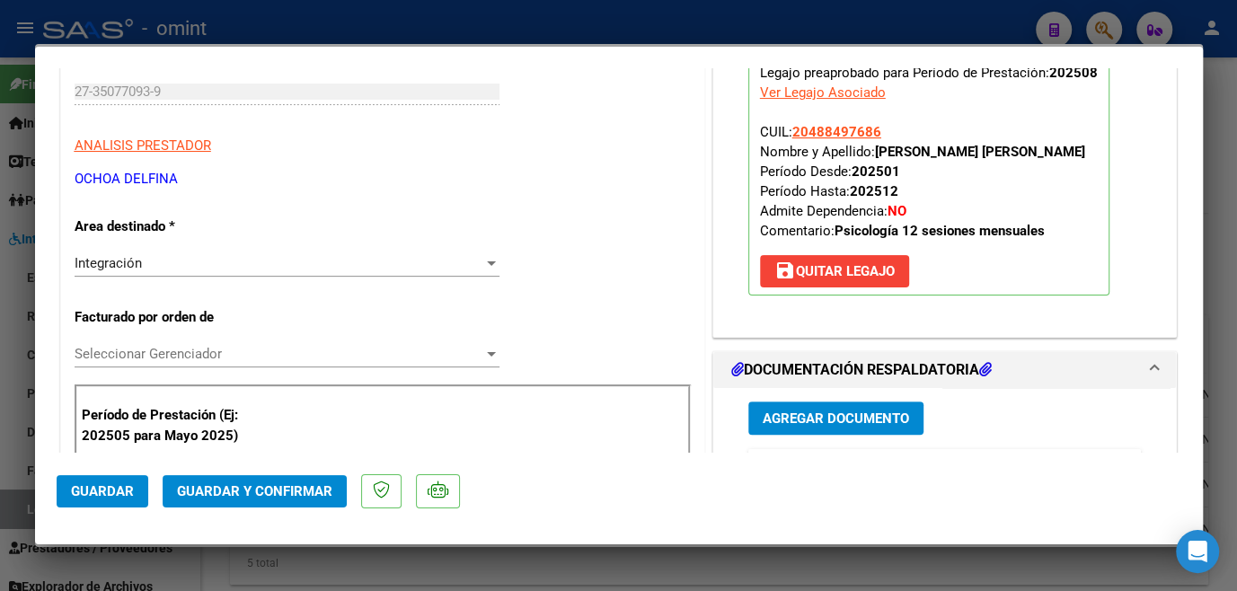
scroll to position [408, 0]
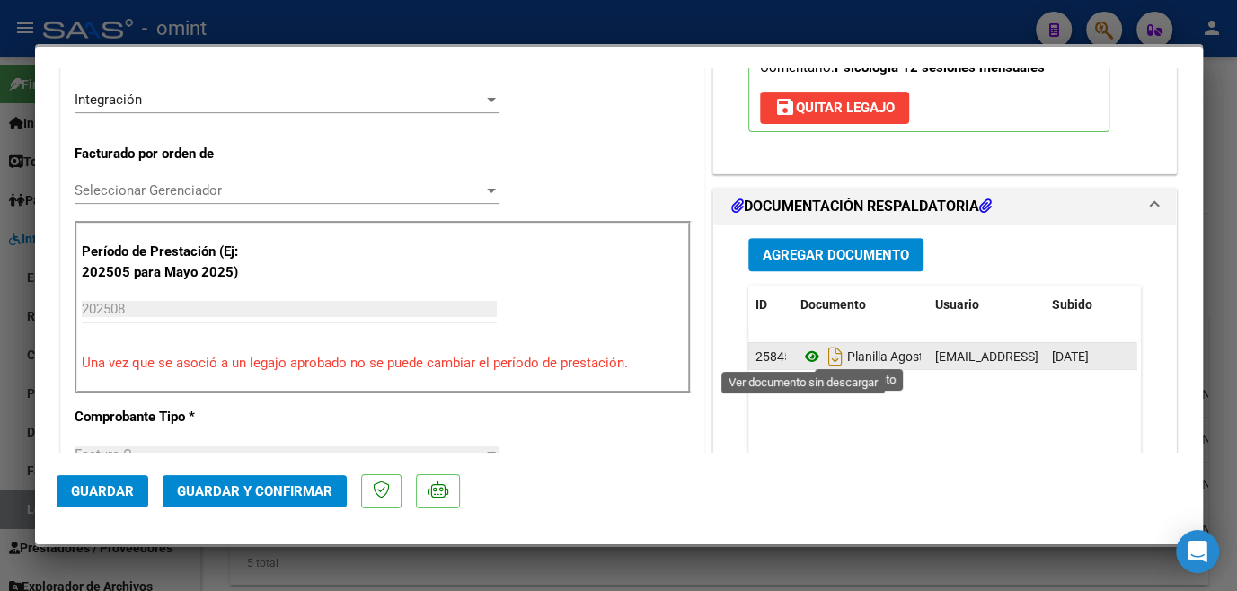
click at [801, 359] on icon at bounding box center [812, 357] width 23 height 22
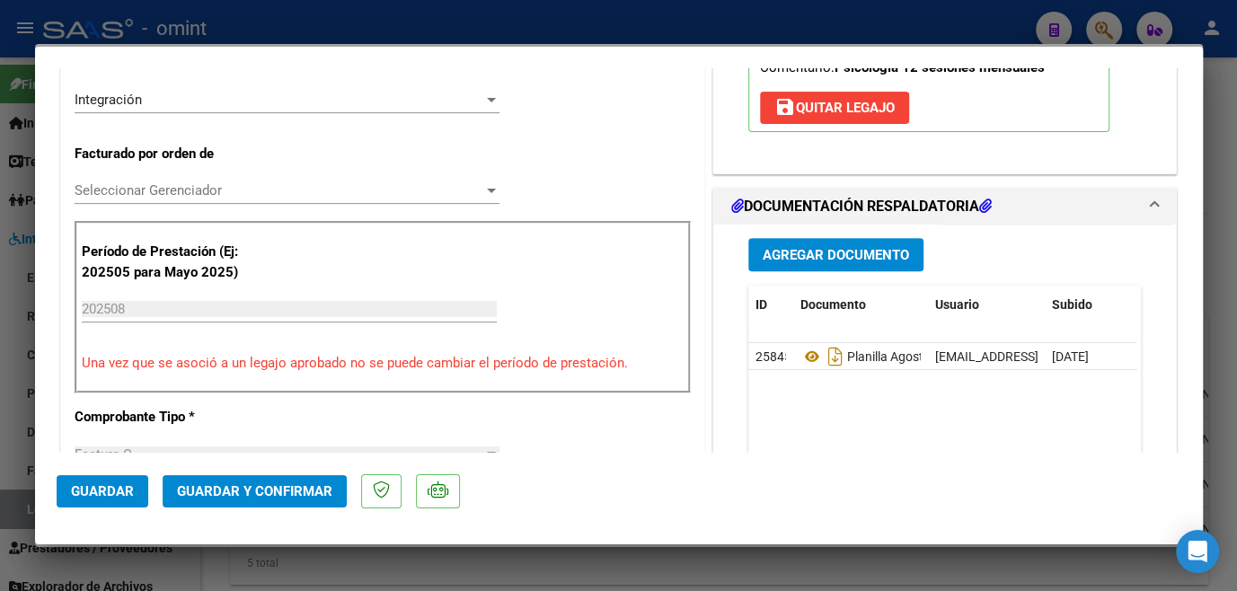
click at [536, 586] on div at bounding box center [618, 295] width 1237 height 591
type input "$ 0,00"
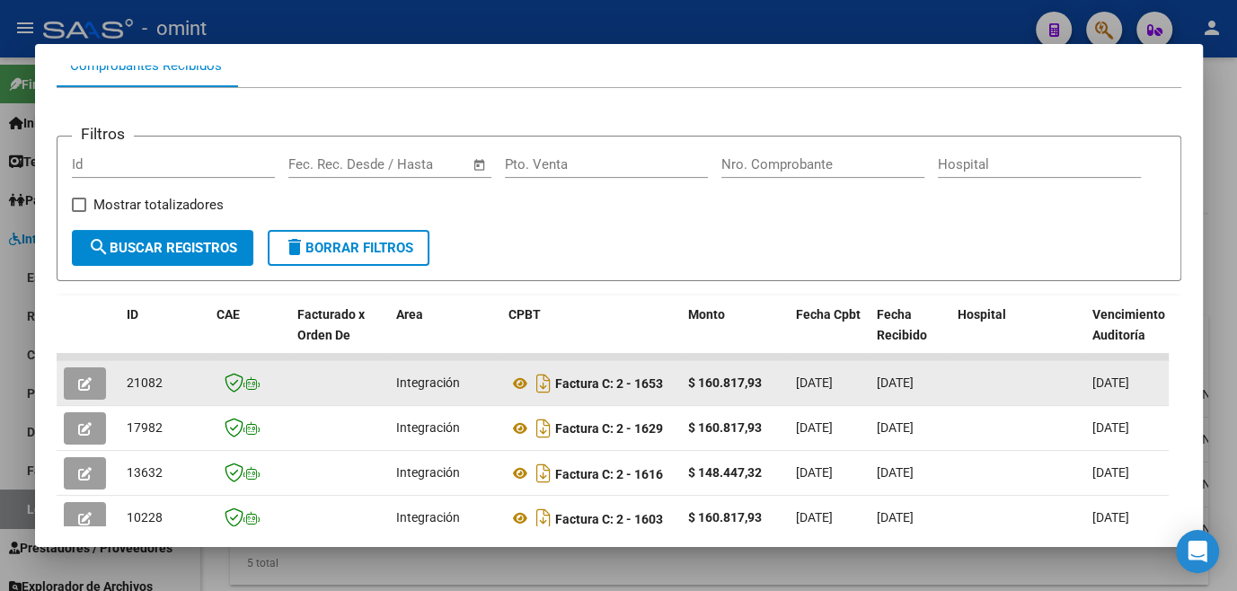
scroll to position [279, 0]
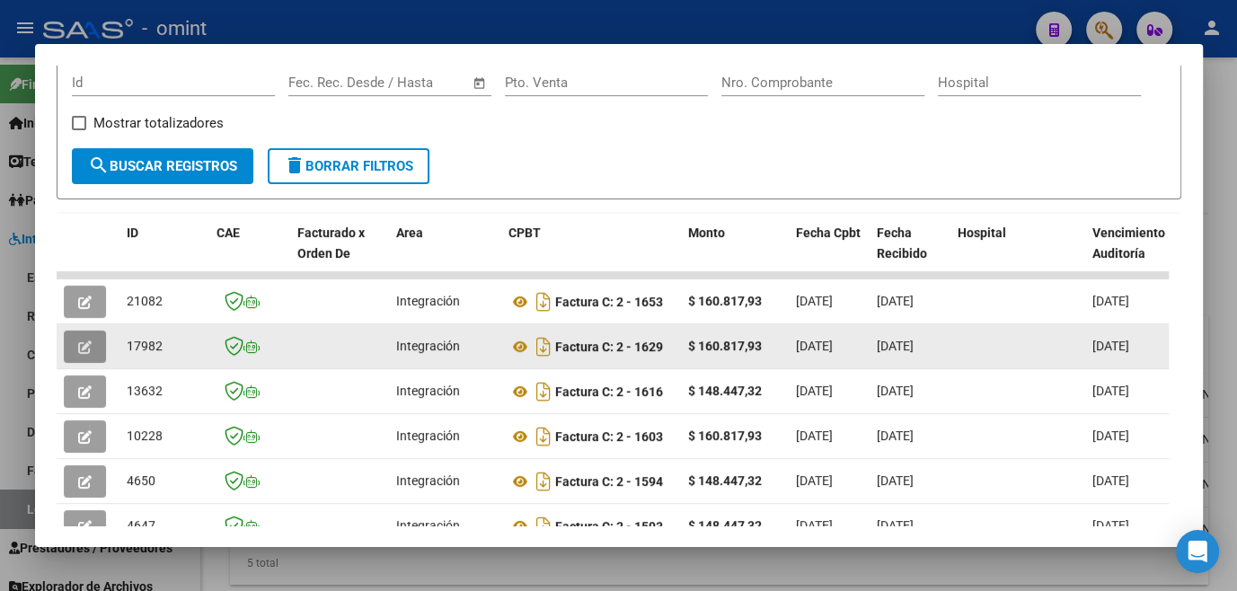
click at [93, 356] on button "button" at bounding box center [85, 347] width 42 height 32
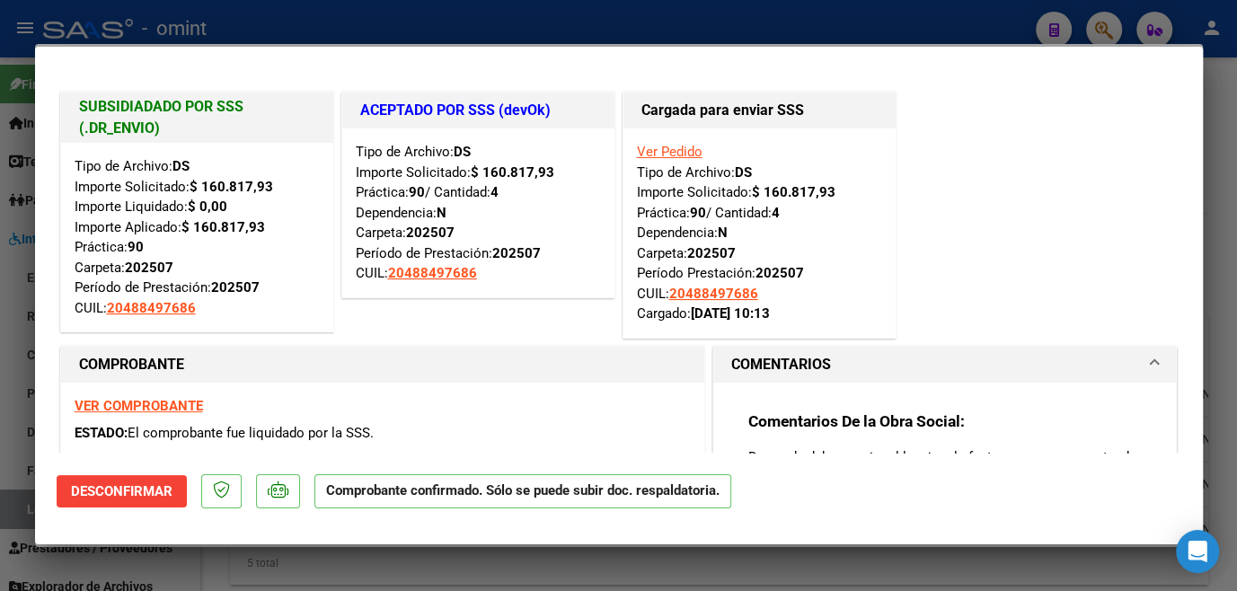
scroll to position [244, 0]
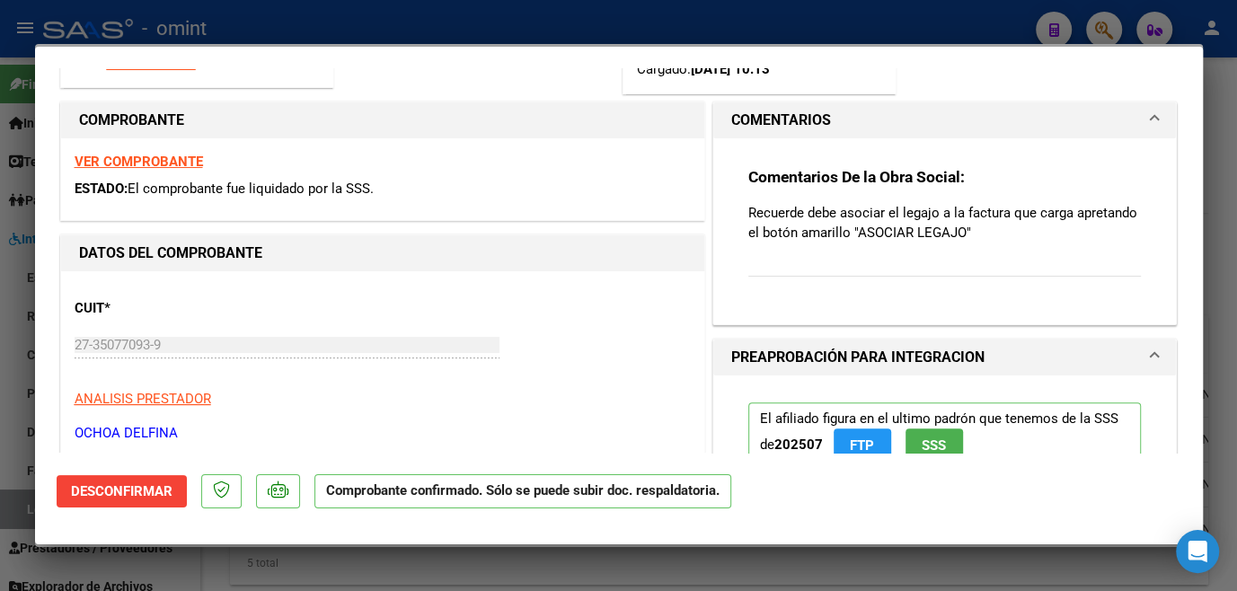
click at [705, 564] on div at bounding box center [618, 295] width 1237 height 591
type input "$ 0,00"
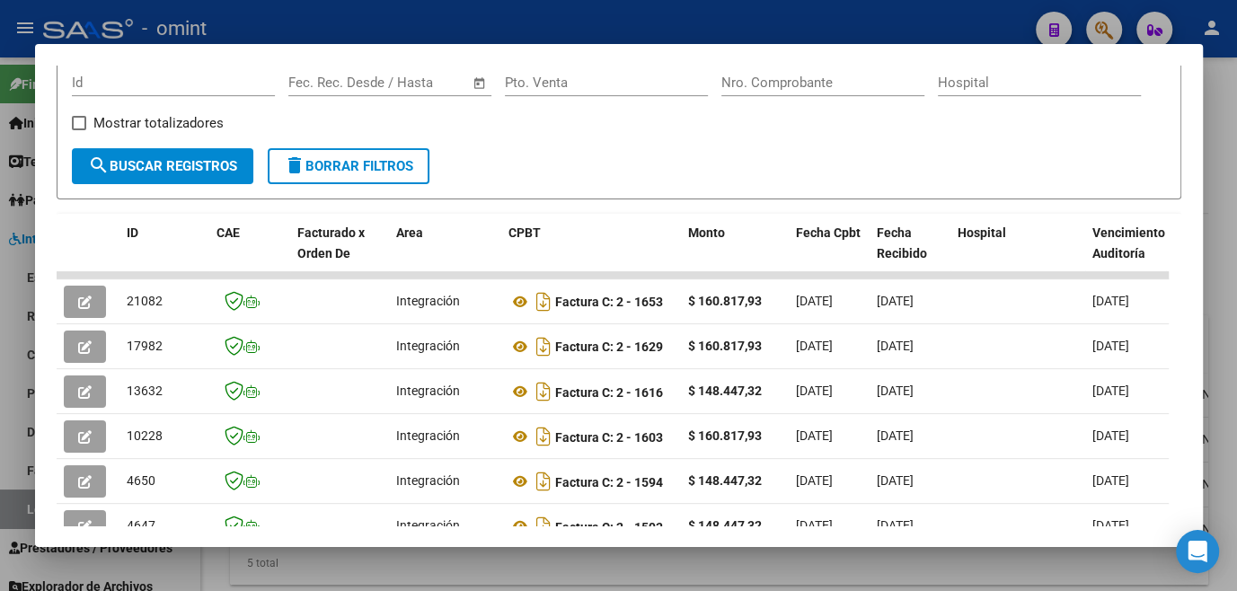
click at [705, 564] on div at bounding box center [618, 295] width 1237 height 591
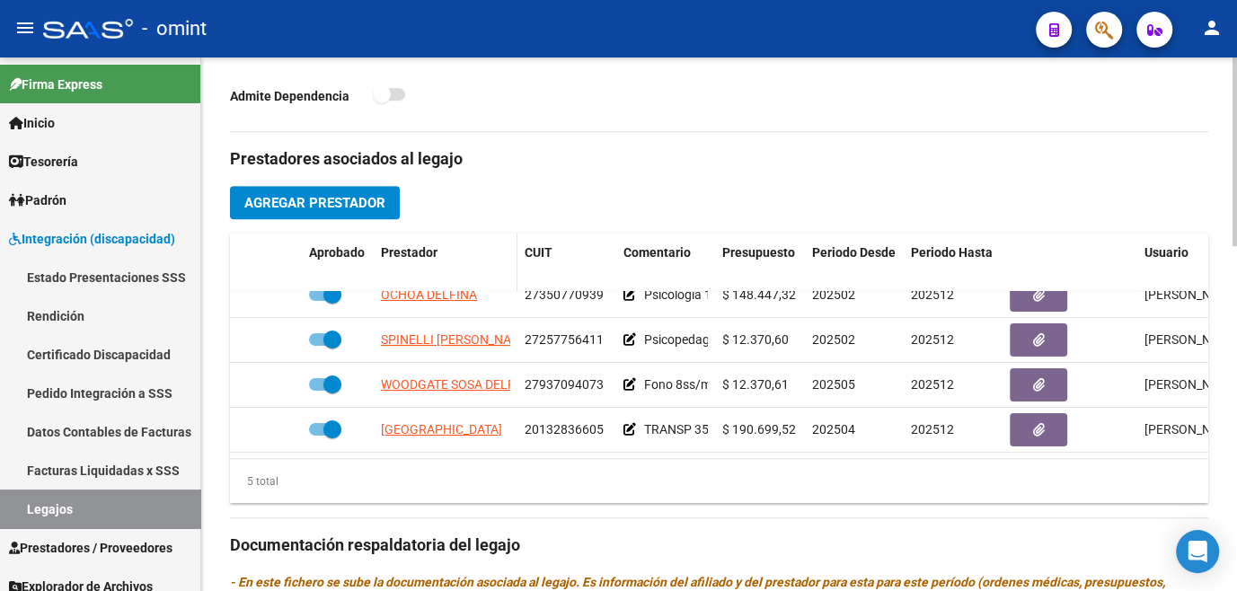
scroll to position [408, 0]
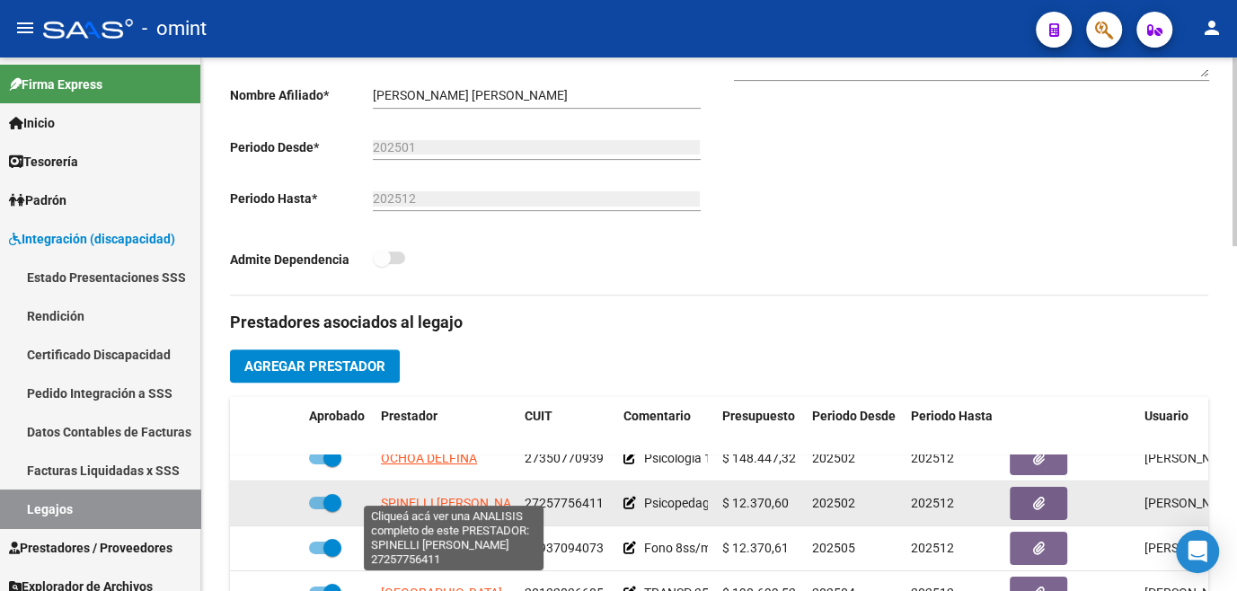
click at [464, 496] on span "SPINELLI MARIA CELESTE" at bounding box center [457, 503] width 152 height 14
type textarea "27257756411"
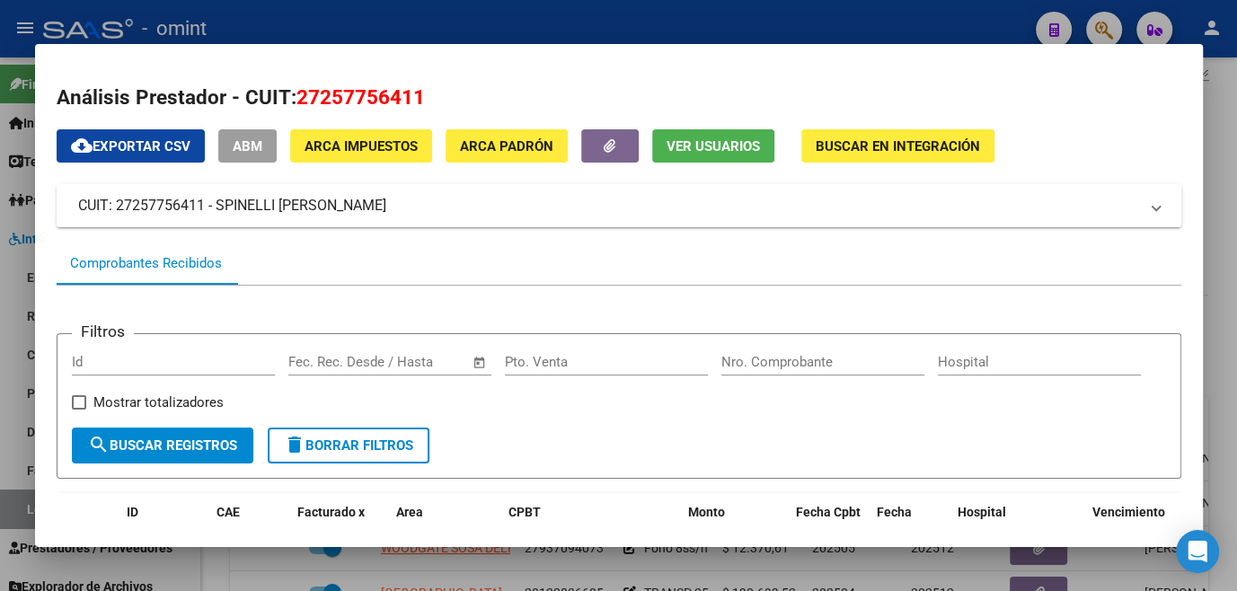
scroll to position [163, 0]
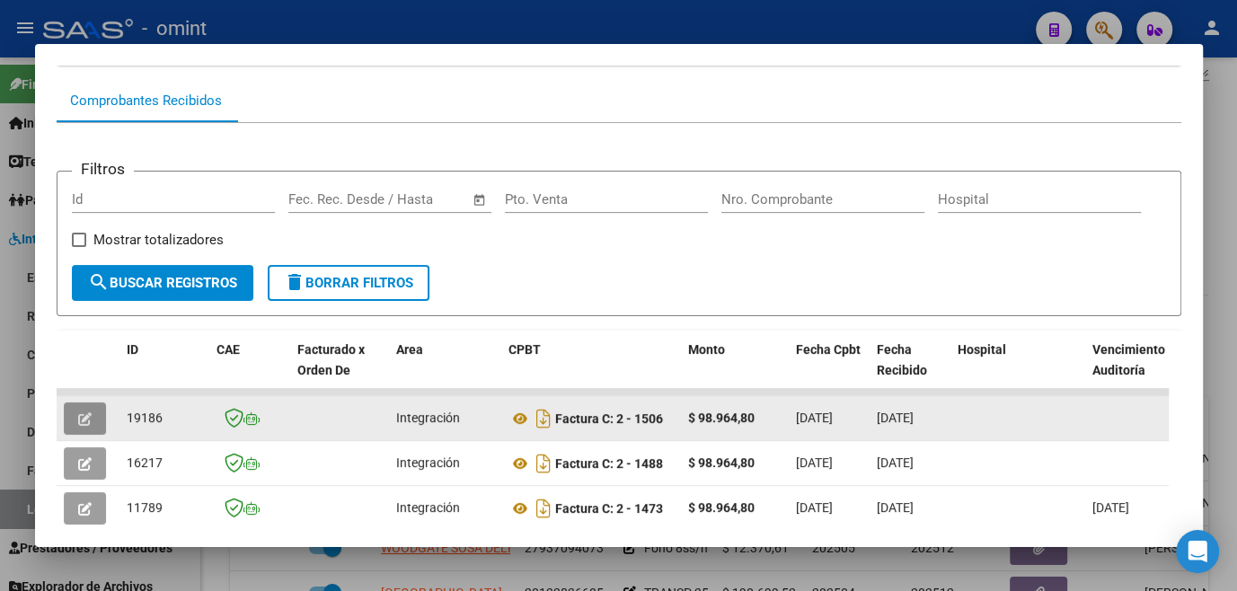
click at [93, 419] on button "button" at bounding box center [85, 419] width 42 height 32
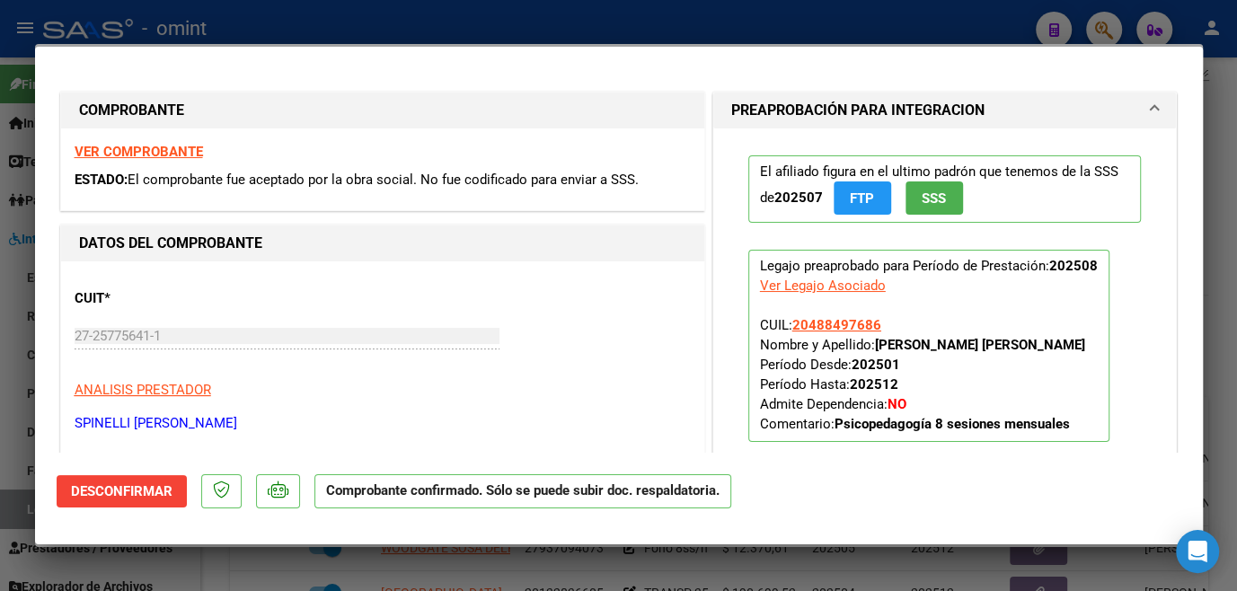
click at [749, 551] on div at bounding box center [618, 295] width 1237 height 591
type input "$ 0,00"
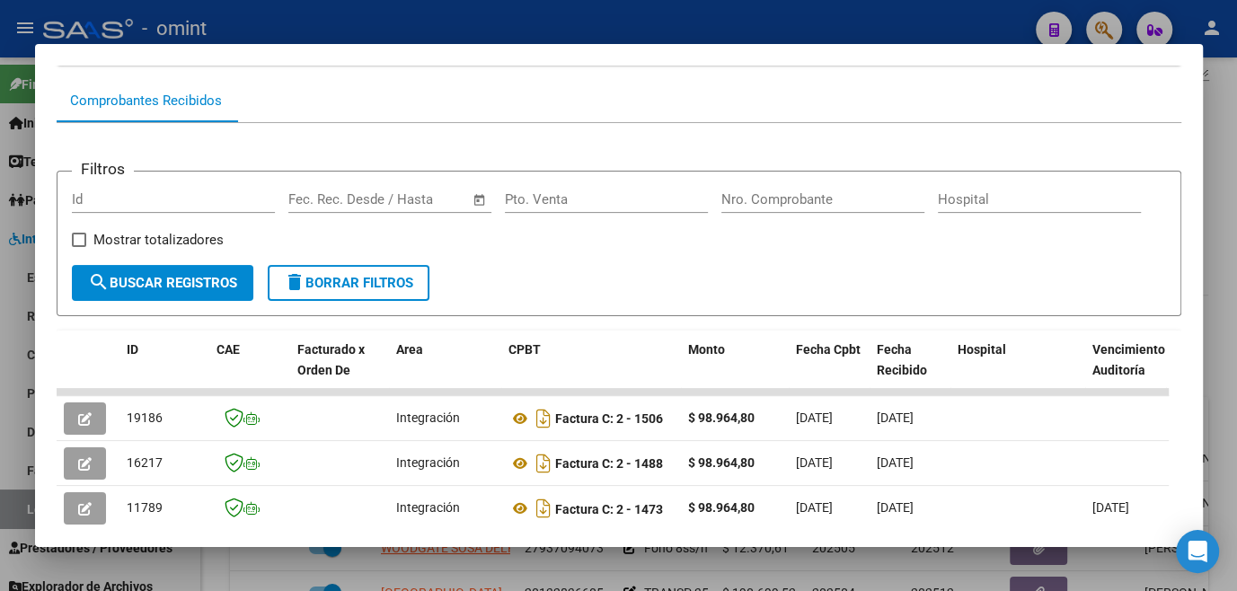
click at [759, 557] on div at bounding box center [618, 295] width 1237 height 591
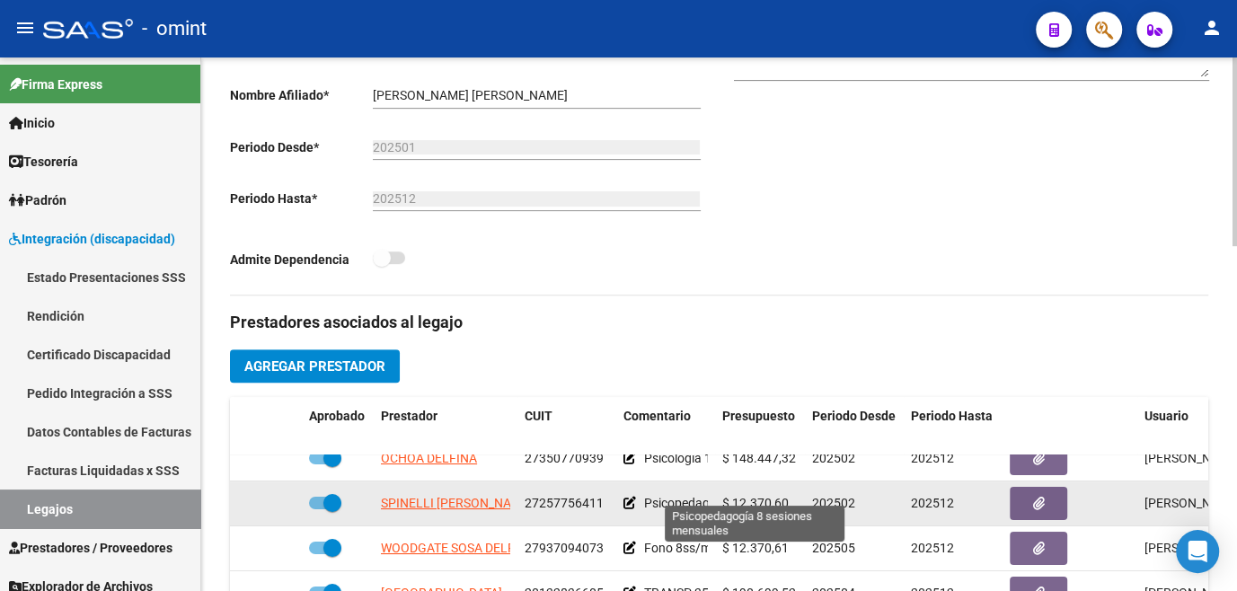
scroll to position [0, 0]
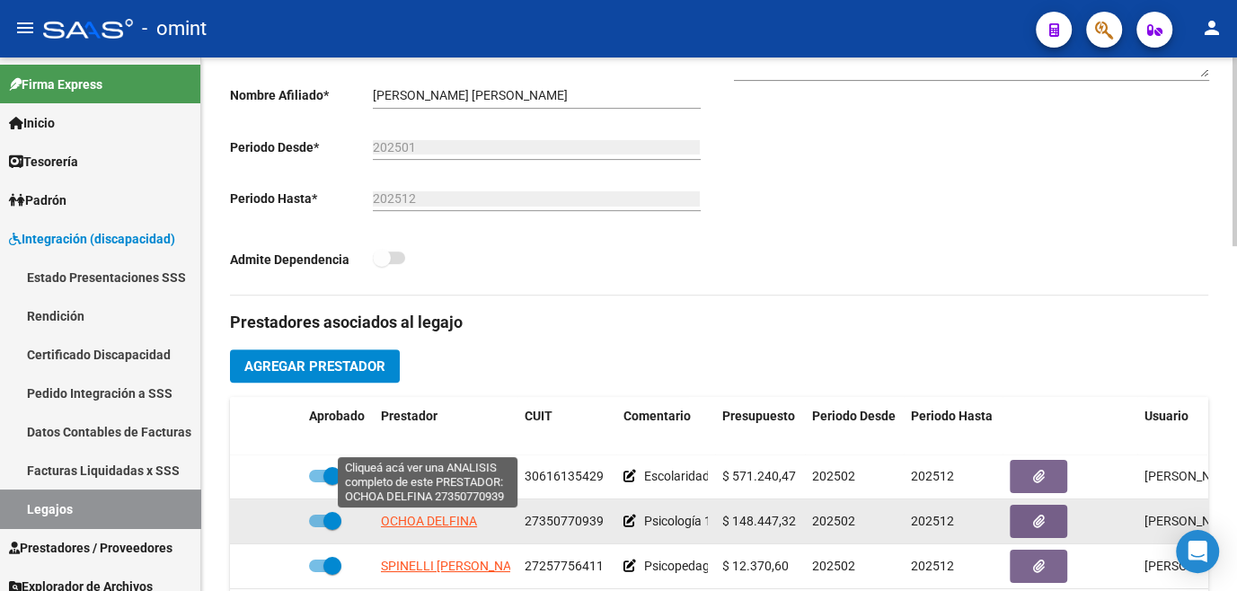
click at [430, 524] on span "OCHOA DELFINA" at bounding box center [429, 521] width 96 height 14
type textarea "27350770939"
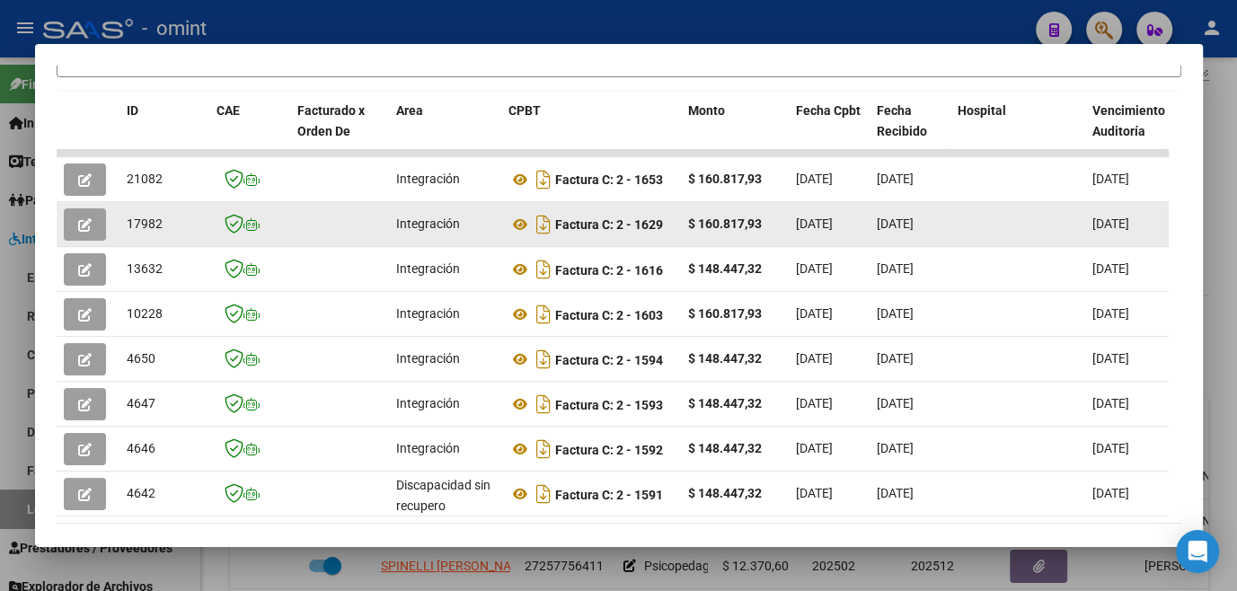
scroll to position [238, 0]
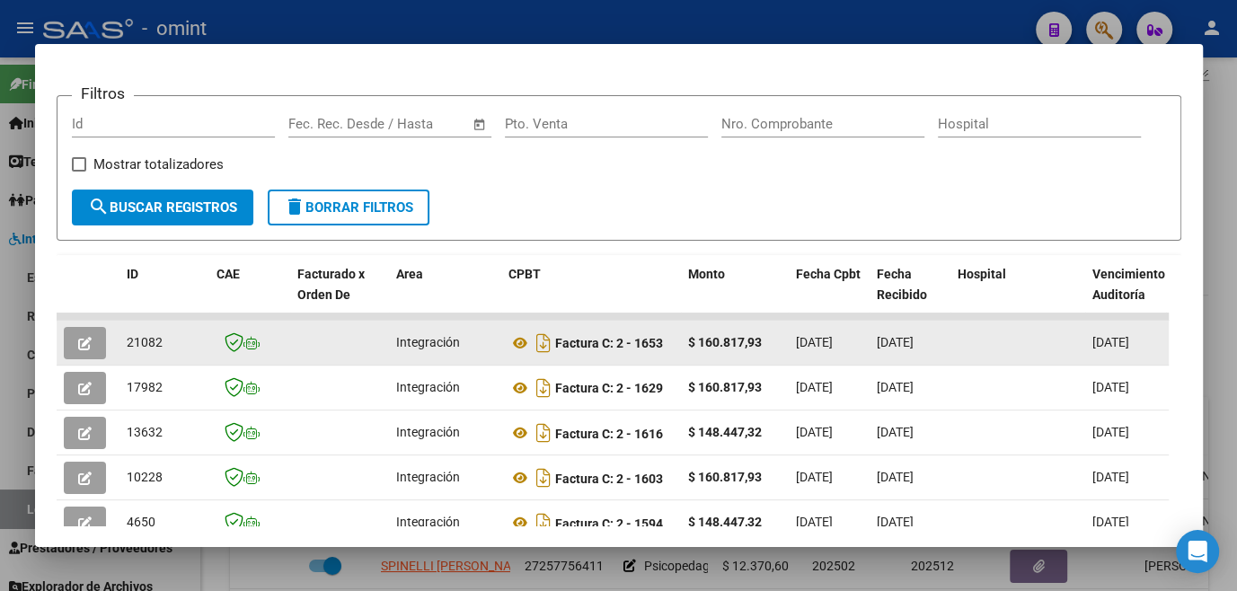
click at [95, 353] on button "button" at bounding box center [85, 343] width 42 height 32
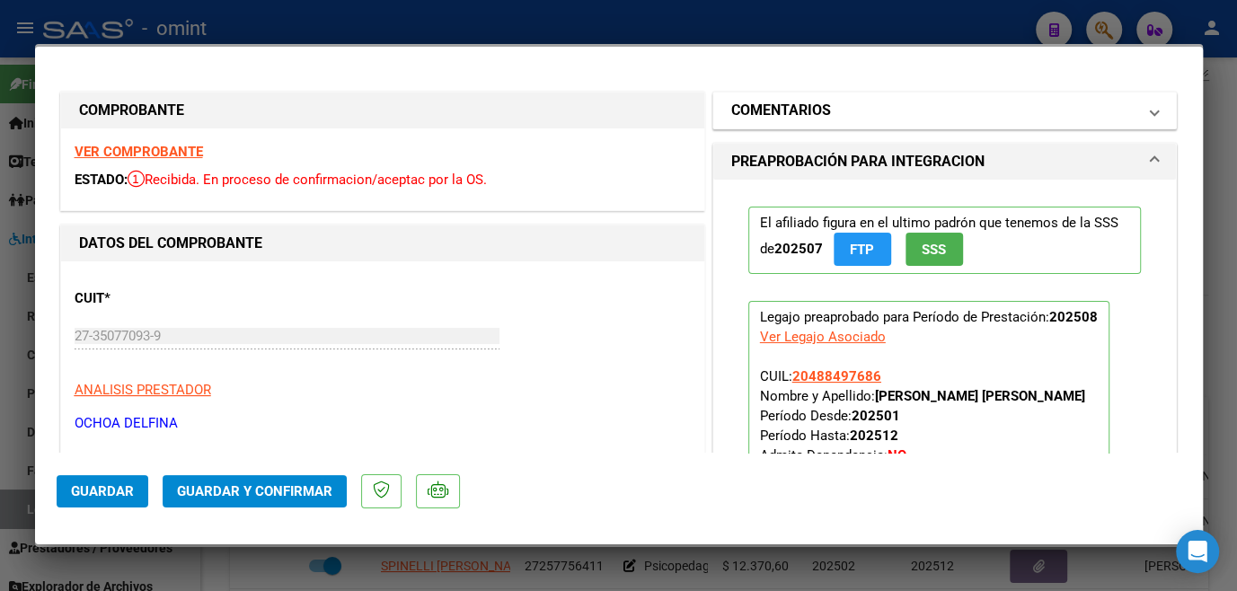
click at [797, 114] on h1 "COMENTARIOS" at bounding box center [781, 111] width 100 height 22
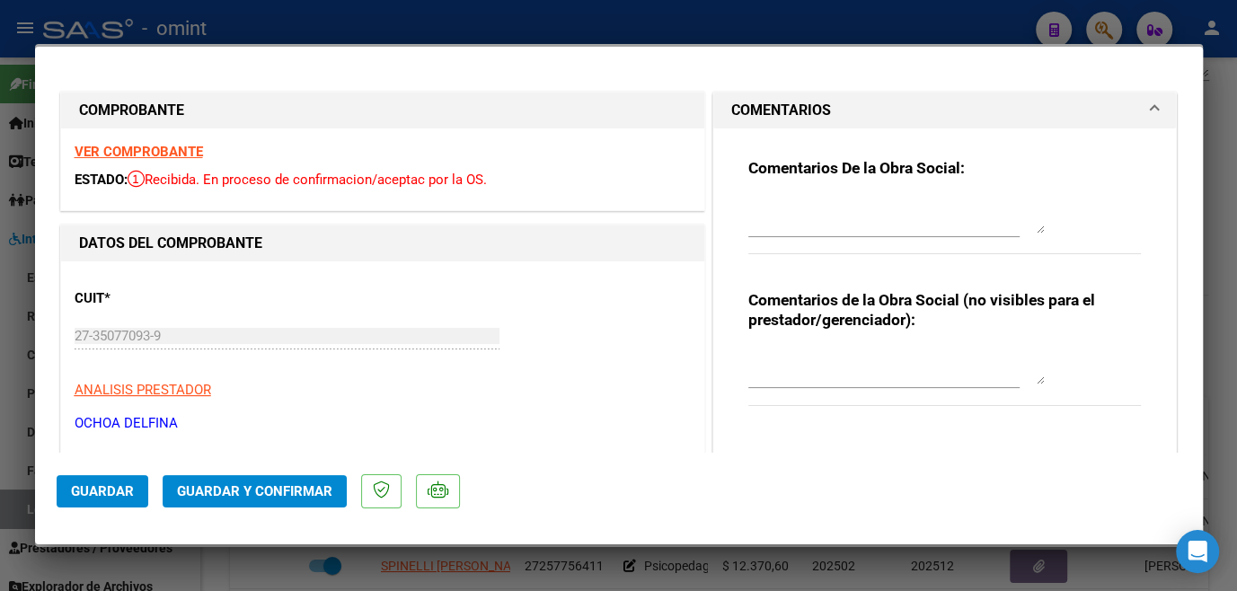
click at [791, 191] on div "Comentarios De la Obra Social:" at bounding box center [946, 216] width 394 height 116
click at [809, 235] on div at bounding box center [897, 215] width 297 height 43
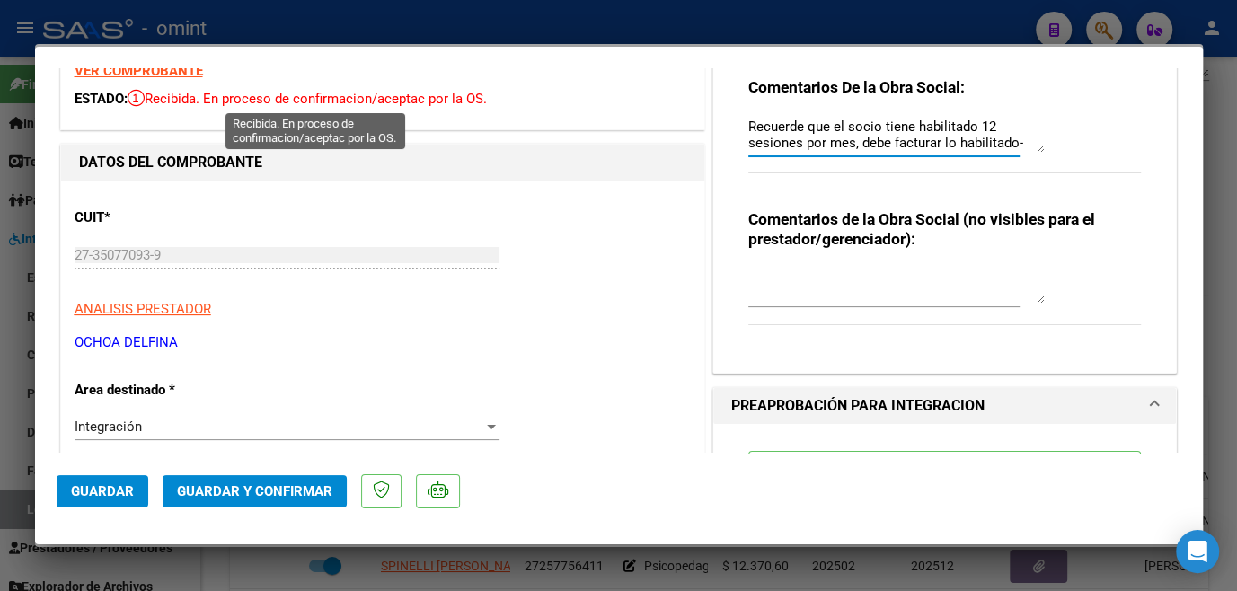
scroll to position [0, 0]
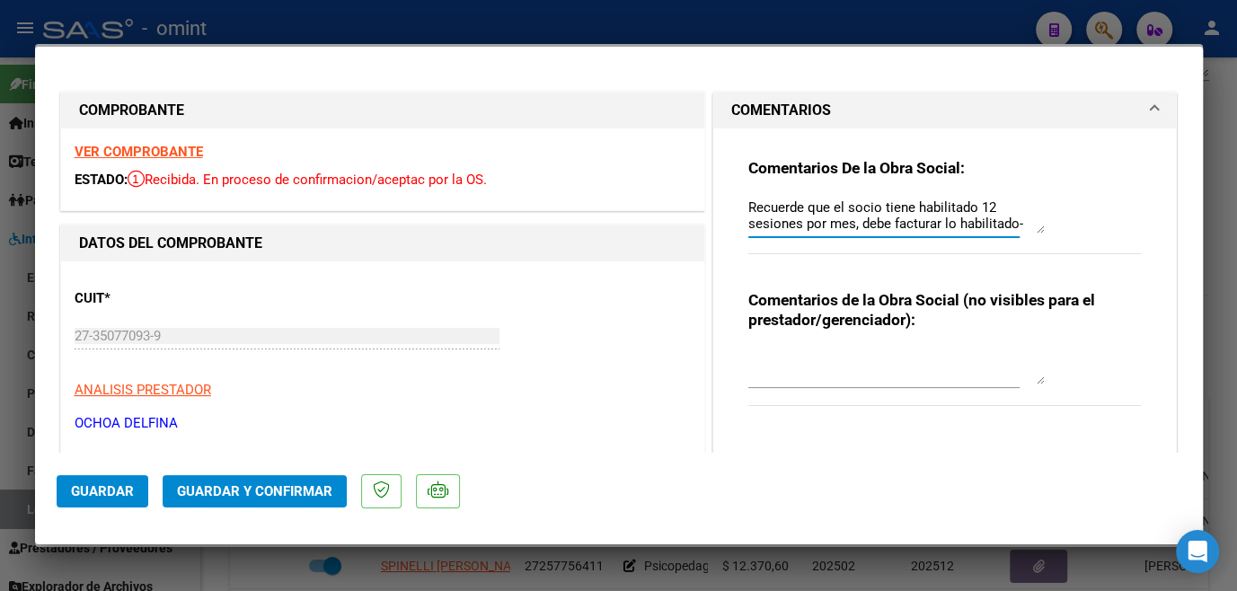
type textarea "Recuerde que el socio tiene habilitado 12 sesiones por mes, debe facturar lo ha…"
click at [134, 155] on strong "VER COMPROBANTE" at bounding box center [139, 152] width 128 height 16
click at [266, 492] on span "Guardar y Confirmar" at bounding box center [254, 491] width 155 height 16
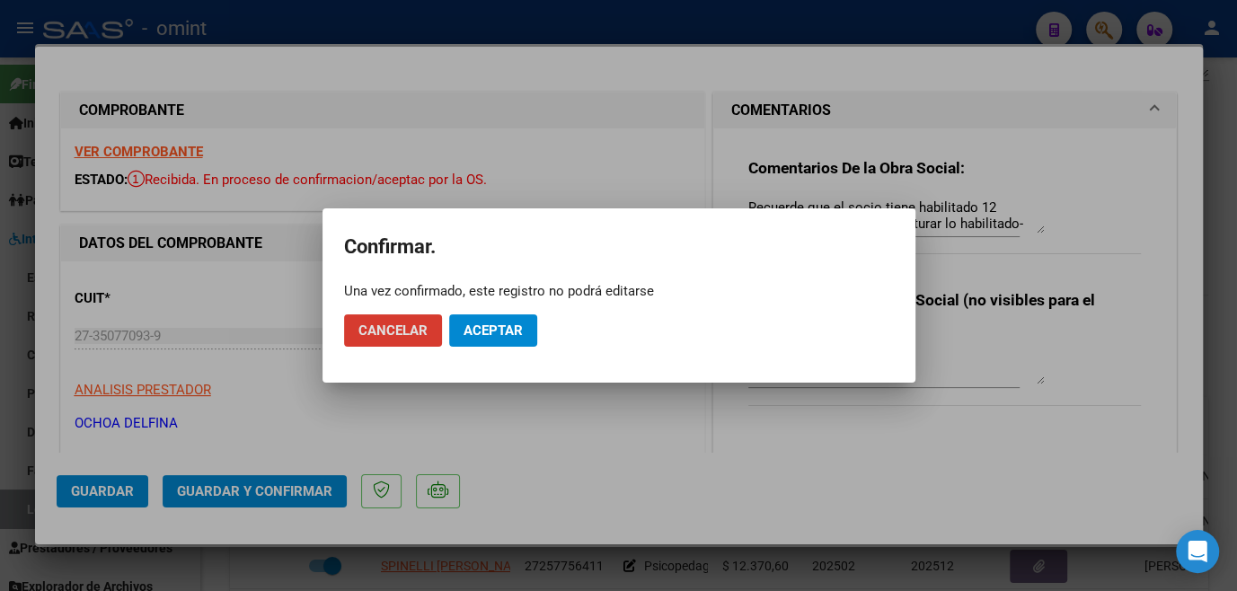
click at [492, 335] on span "Aceptar" at bounding box center [493, 331] width 59 height 16
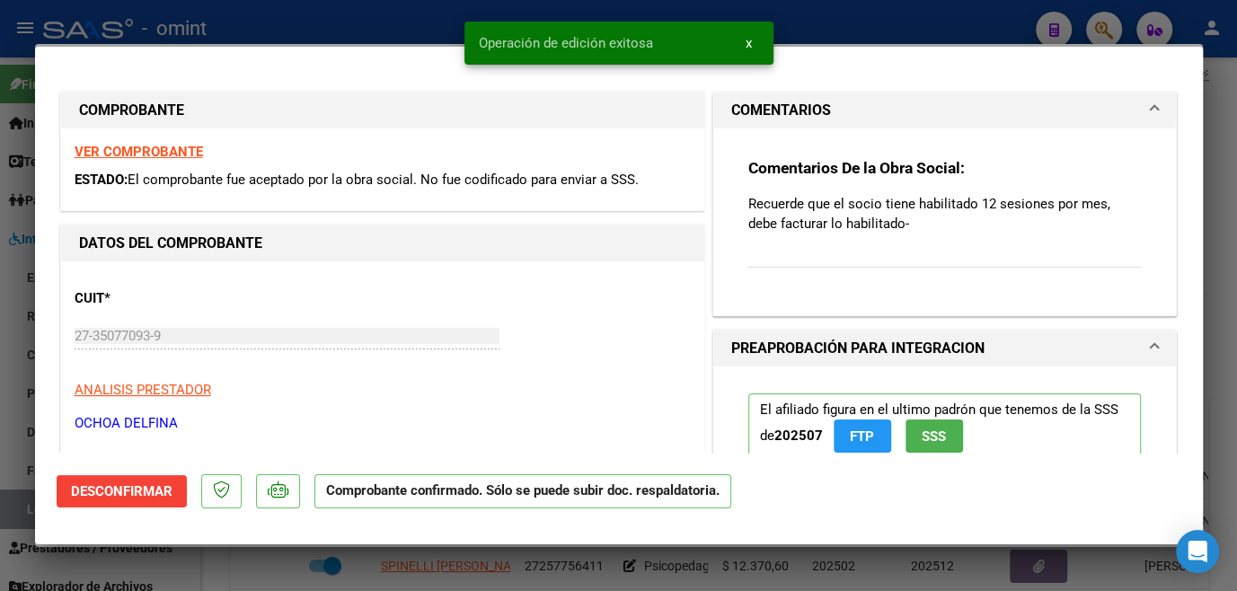
click at [474, 567] on div at bounding box center [618, 295] width 1237 height 591
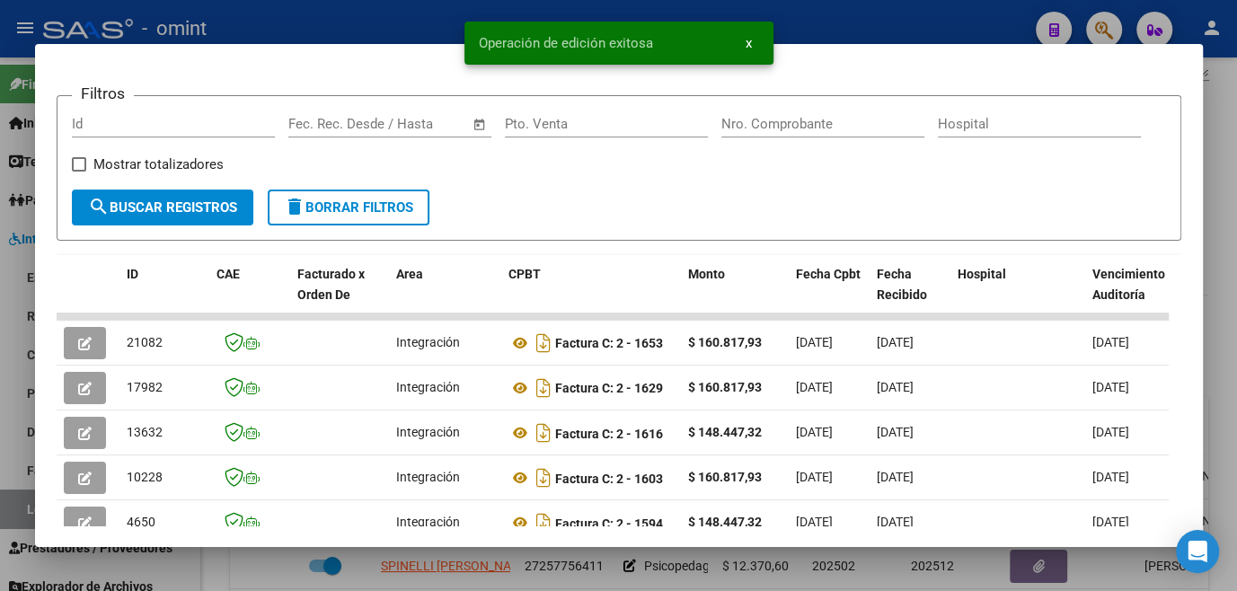
click at [474, 567] on div at bounding box center [618, 295] width 1237 height 591
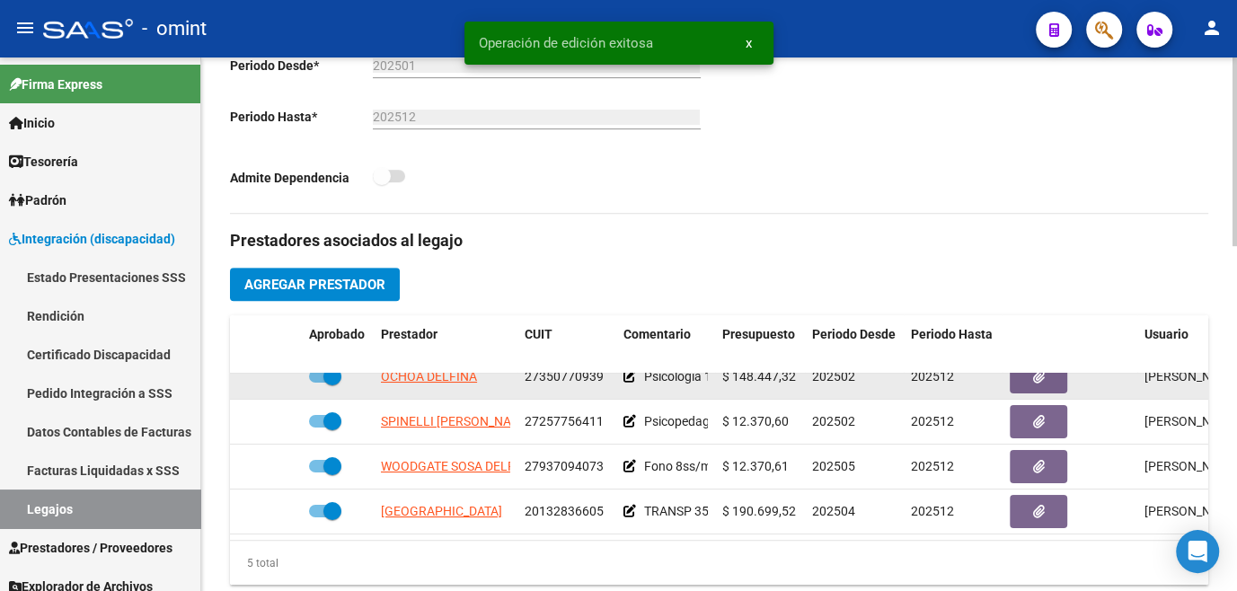
scroll to position [408, 0]
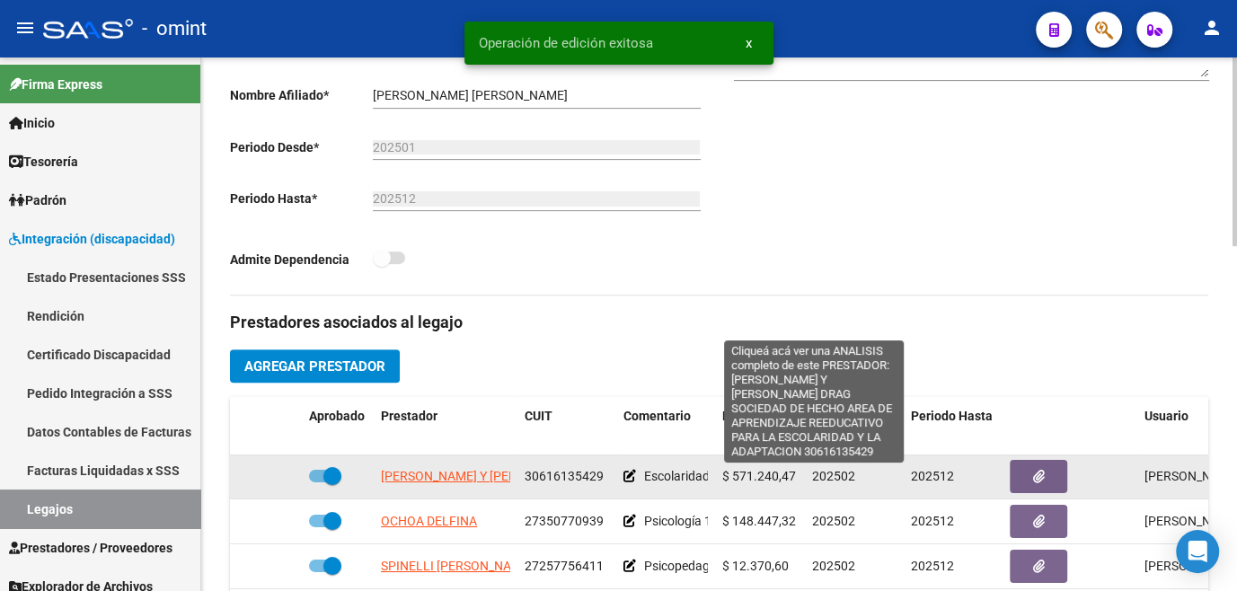
click at [459, 483] on span "CARLOS ALBERTO DRAG Y GUSTAVO FABIAN DRAG SOCIEDAD DE HECHO AREA DE APRENDIZAJE…" at bounding box center [796, 476] width 831 height 14
type textarea "30616135429"
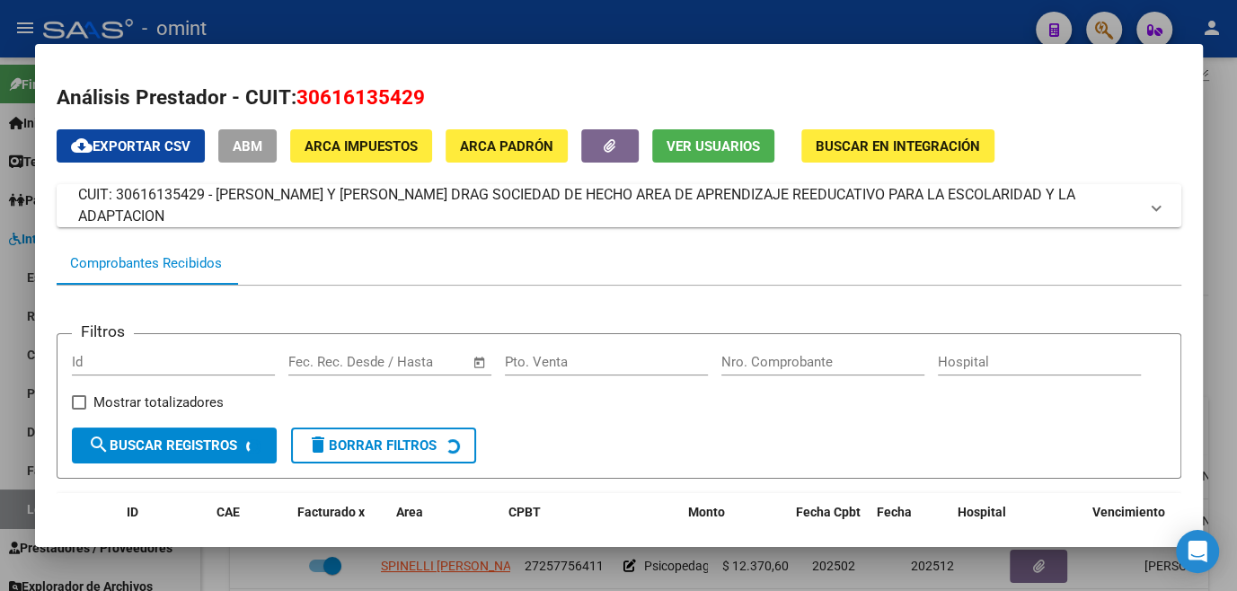
scroll to position [116, 0]
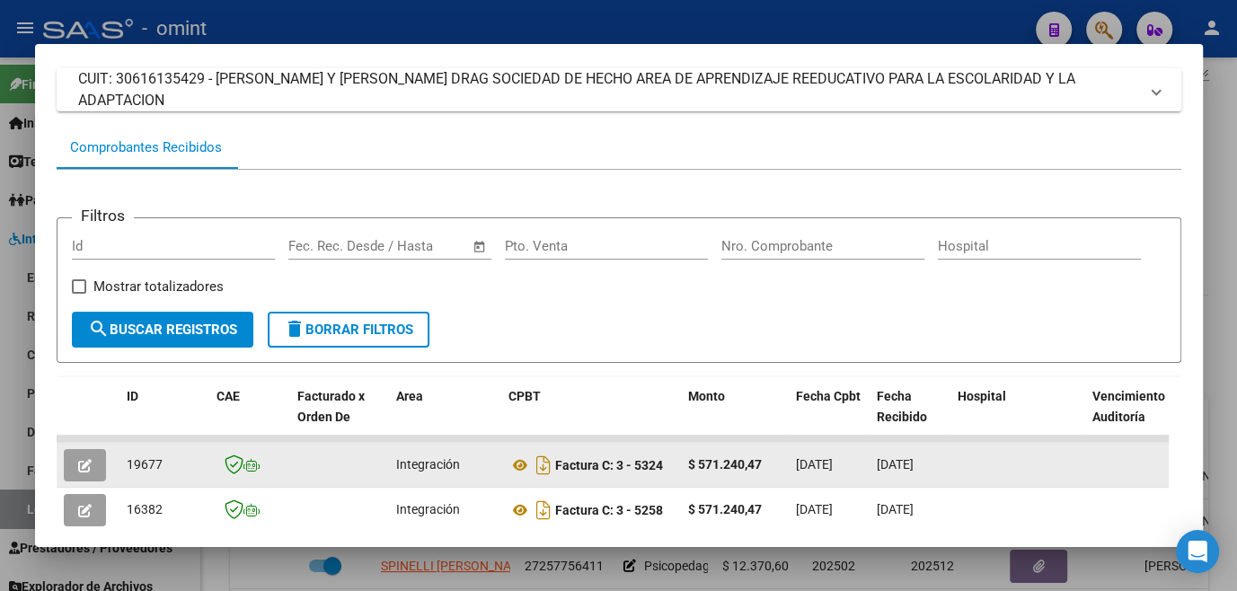
click at [85, 465] on icon "button" at bounding box center [84, 465] width 13 height 13
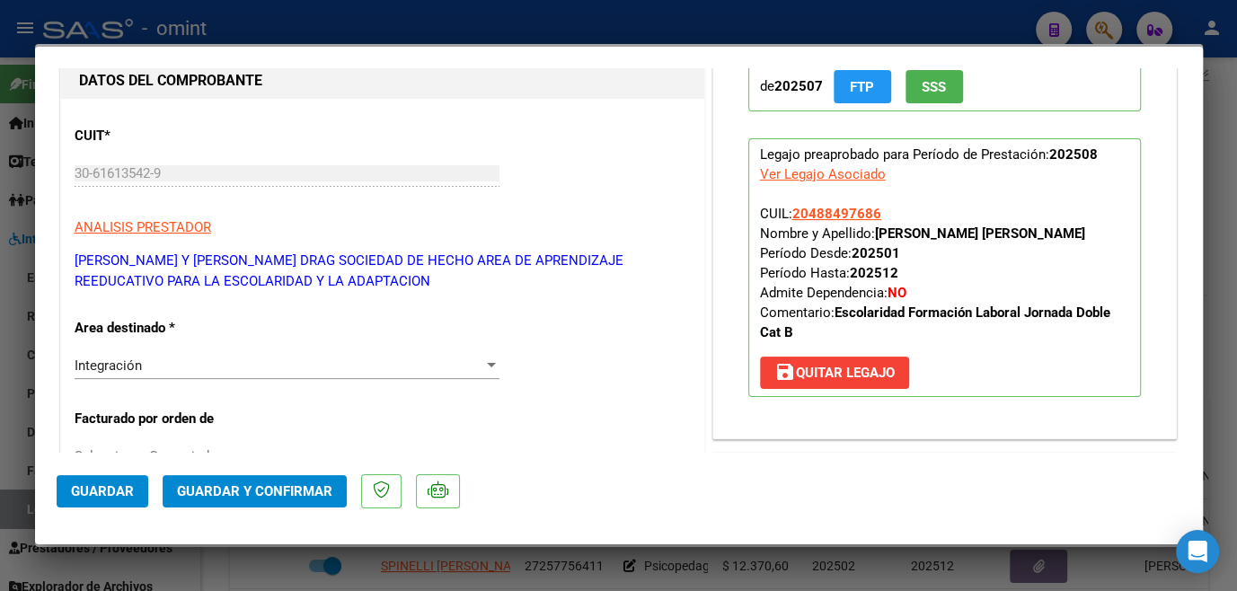
scroll to position [0, 0]
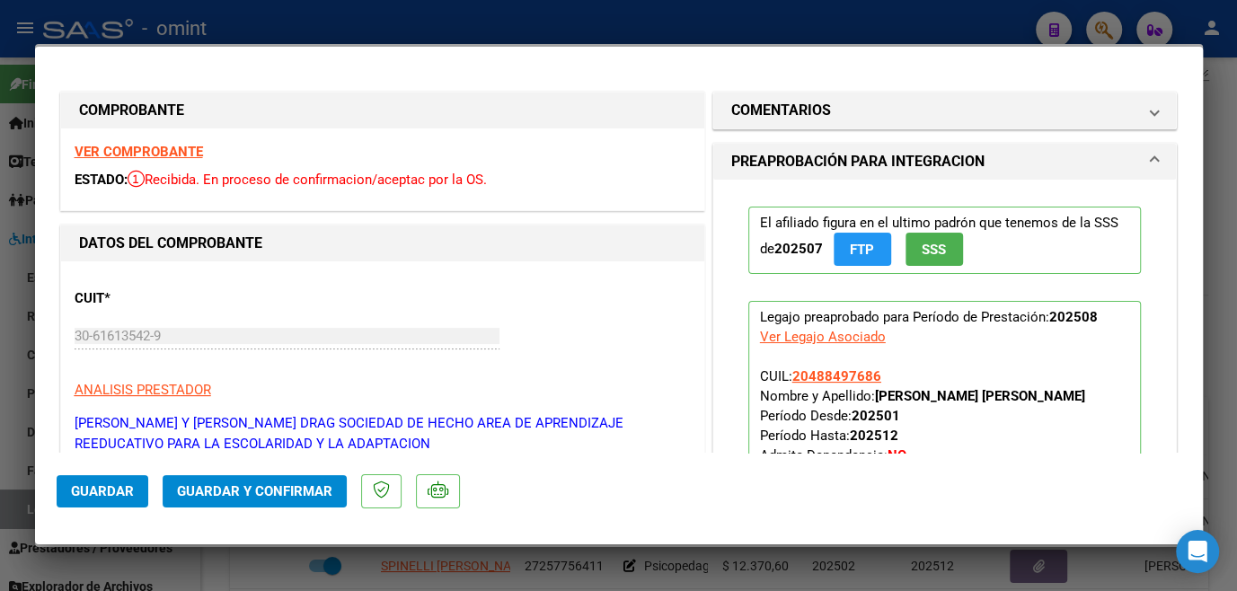
click at [148, 152] on strong "VER COMPROBANTE" at bounding box center [139, 152] width 128 height 16
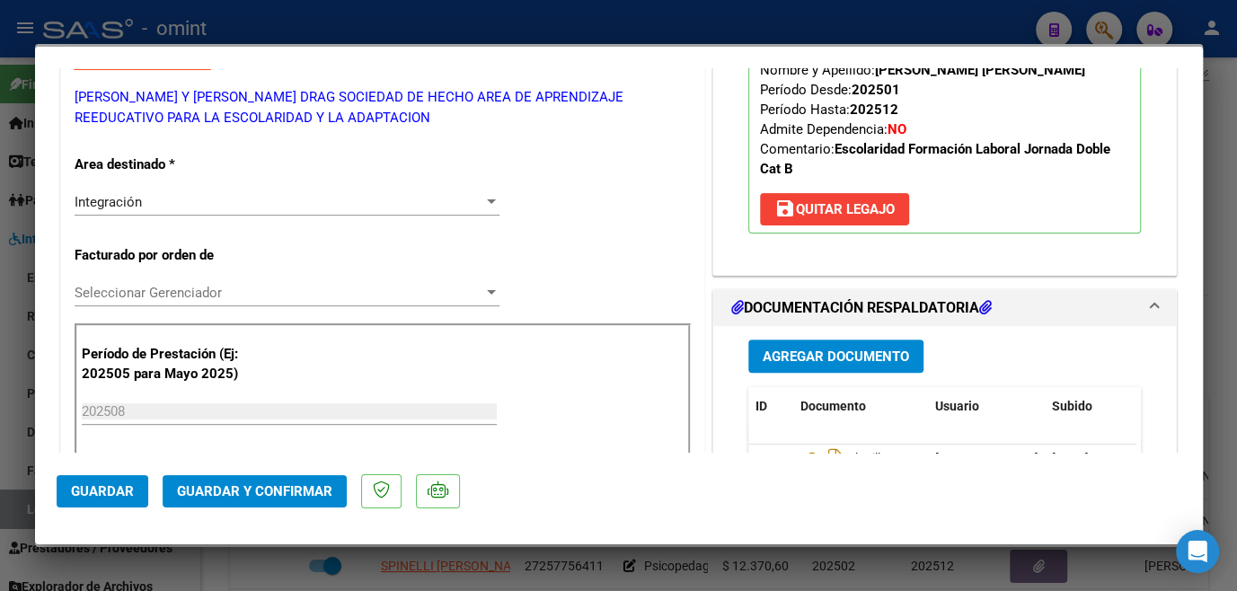
scroll to position [490, 0]
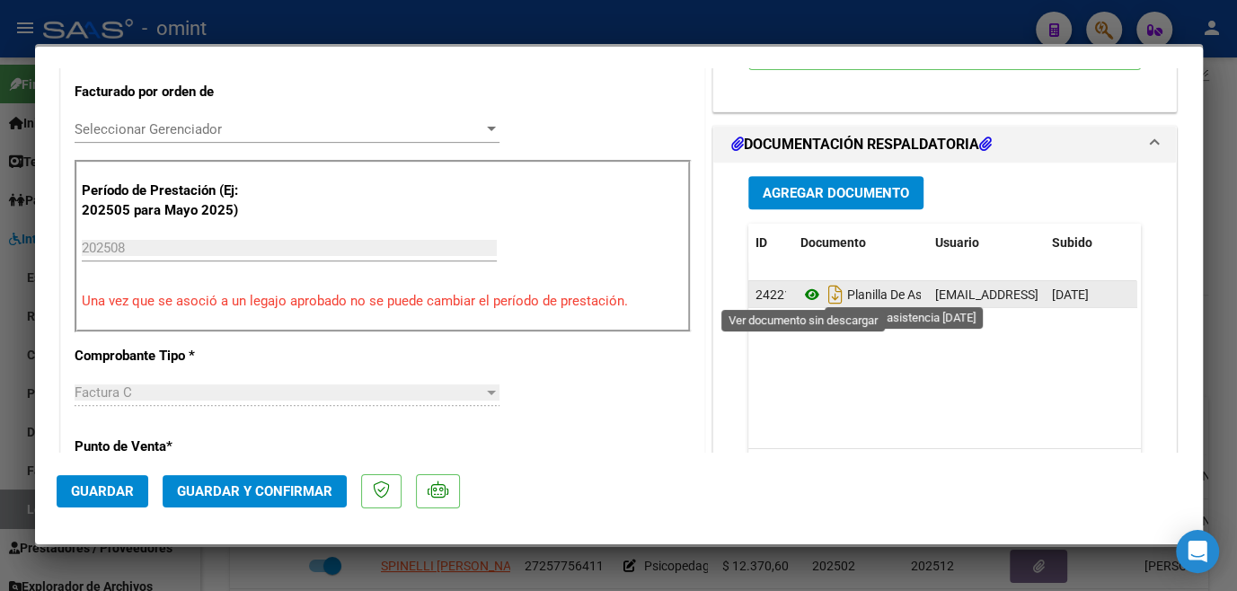
click at [803, 288] on icon at bounding box center [812, 295] width 23 height 22
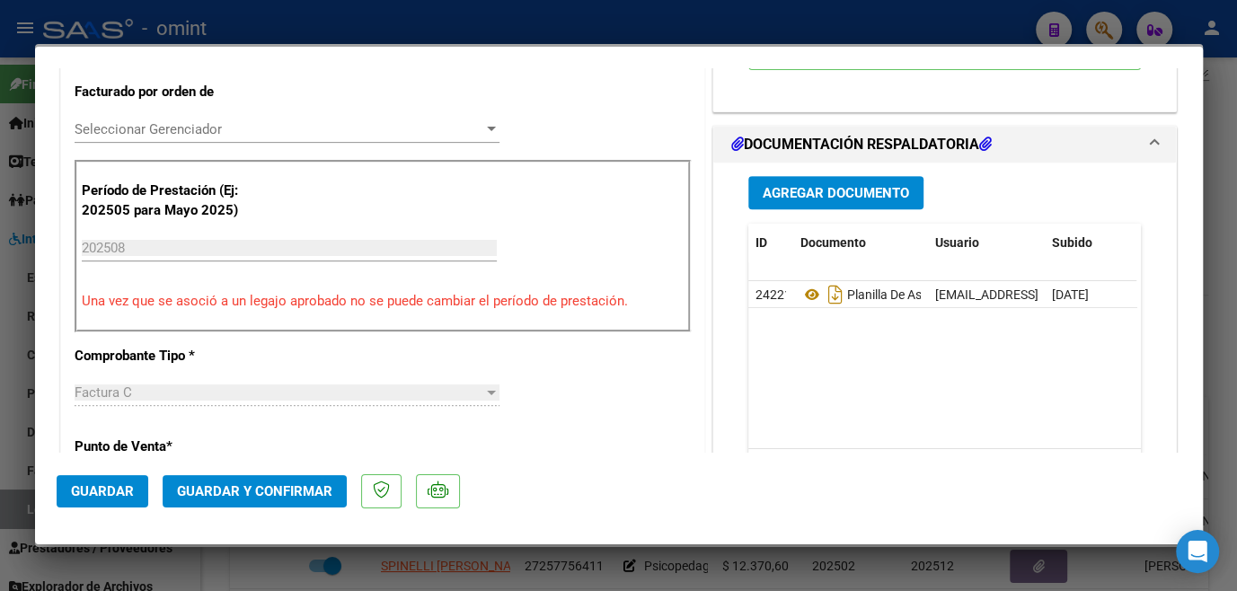
click at [217, 145] on div "Seleccionar Gerenciador Seleccionar Gerenciador" at bounding box center [287, 138] width 425 height 44
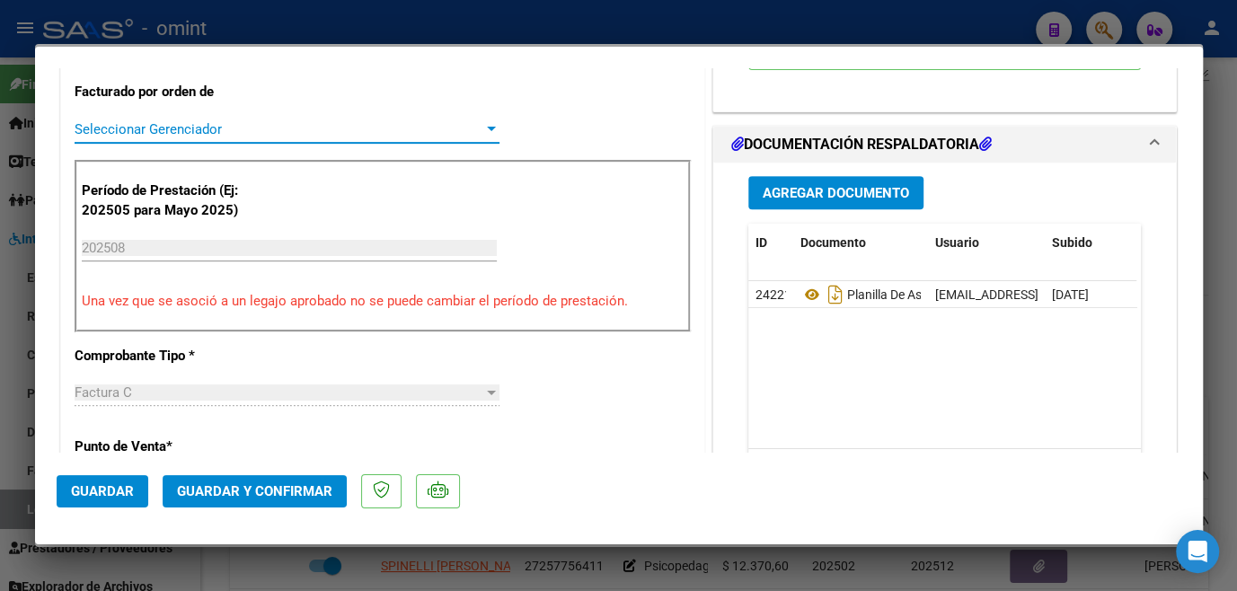
click at [217, 128] on span "Seleccionar Gerenciador" at bounding box center [279, 129] width 409 height 16
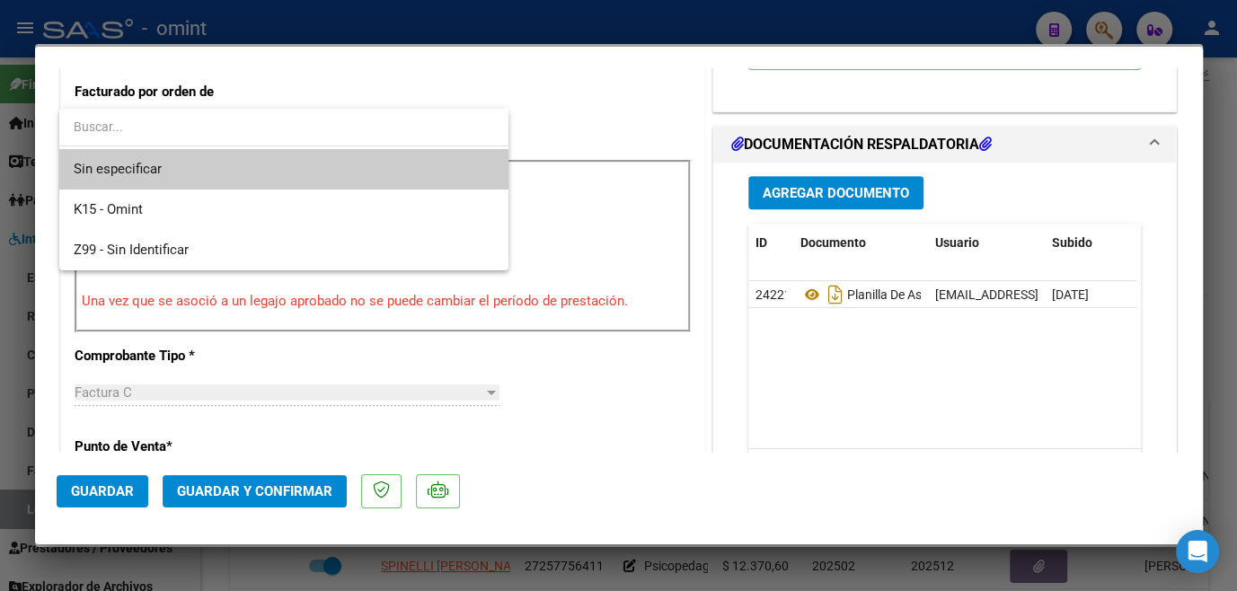
click at [199, 165] on span "Sin especificar" at bounding box center [284, 169] width 421 height 40
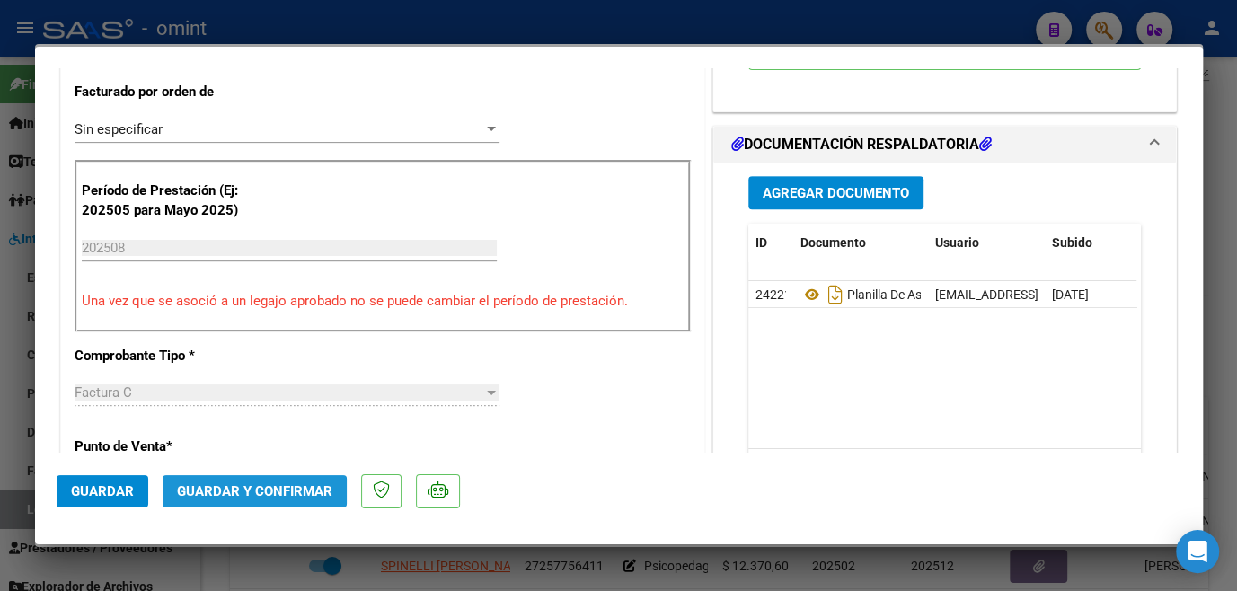
click at [231, 494] on span "Guardar y Confirmar" at bounding box center [254, 491] width 155 height 16
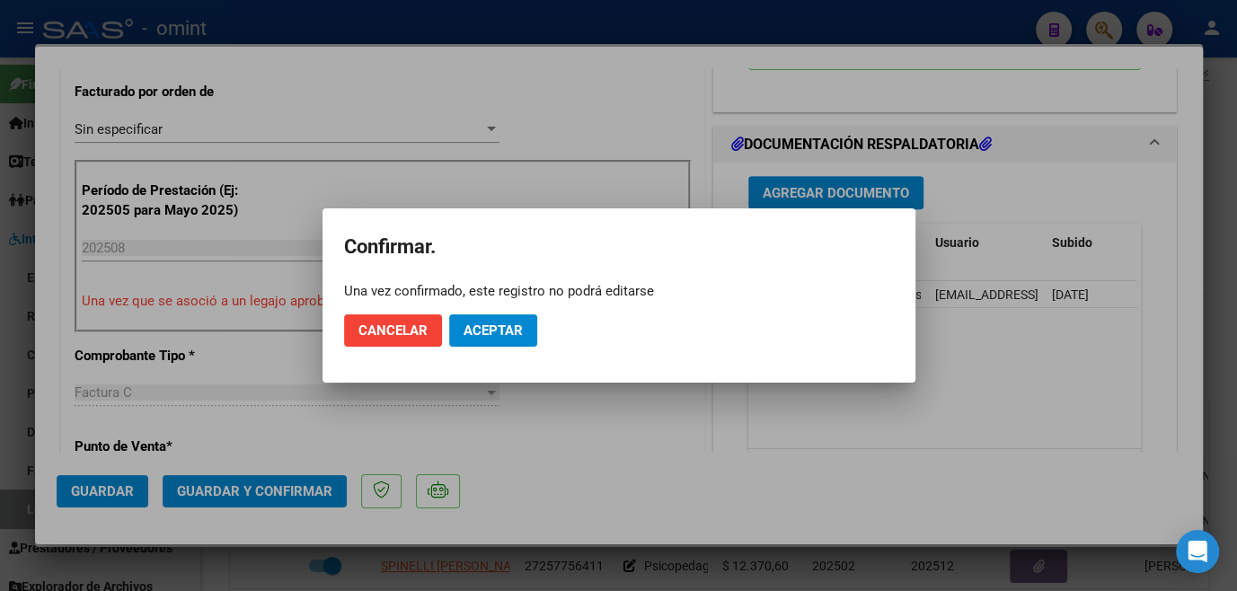
click at [500, 360] on mat-dialog-actions "Cancelar Aceptar" at bounding box center [619, 330] width 550 height 61
click at [504, 340] on button "Aceptar" at bounding box center [493, 330] width 88 height 32
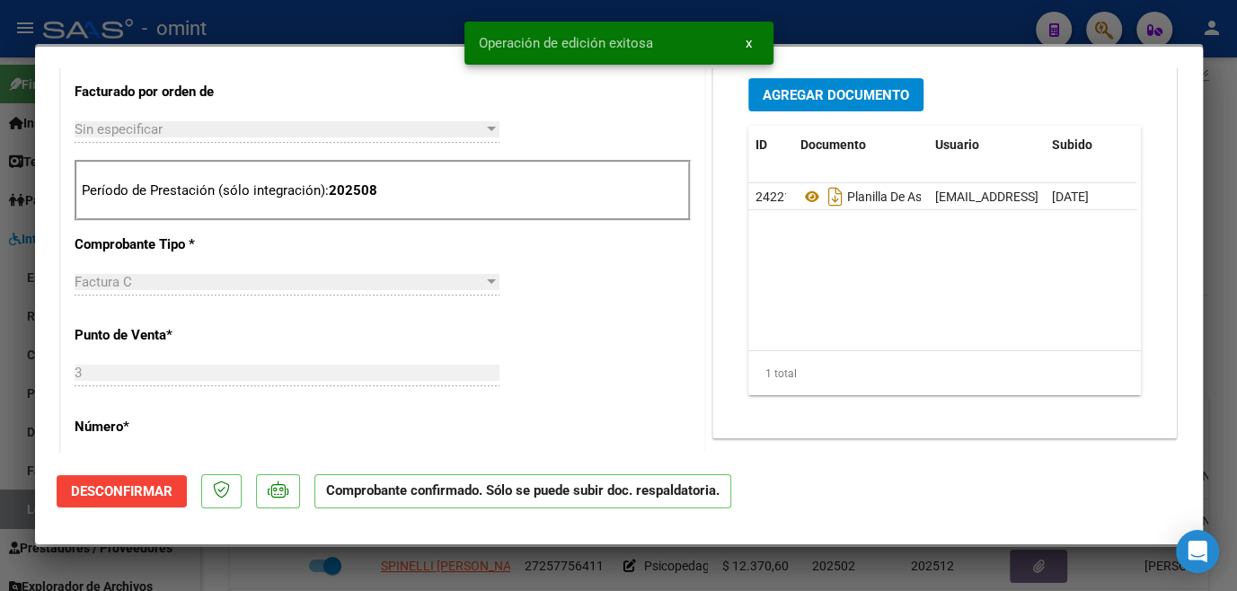
click at [456, 577] on div at bounding box center [618, 295] width 1237 height 591
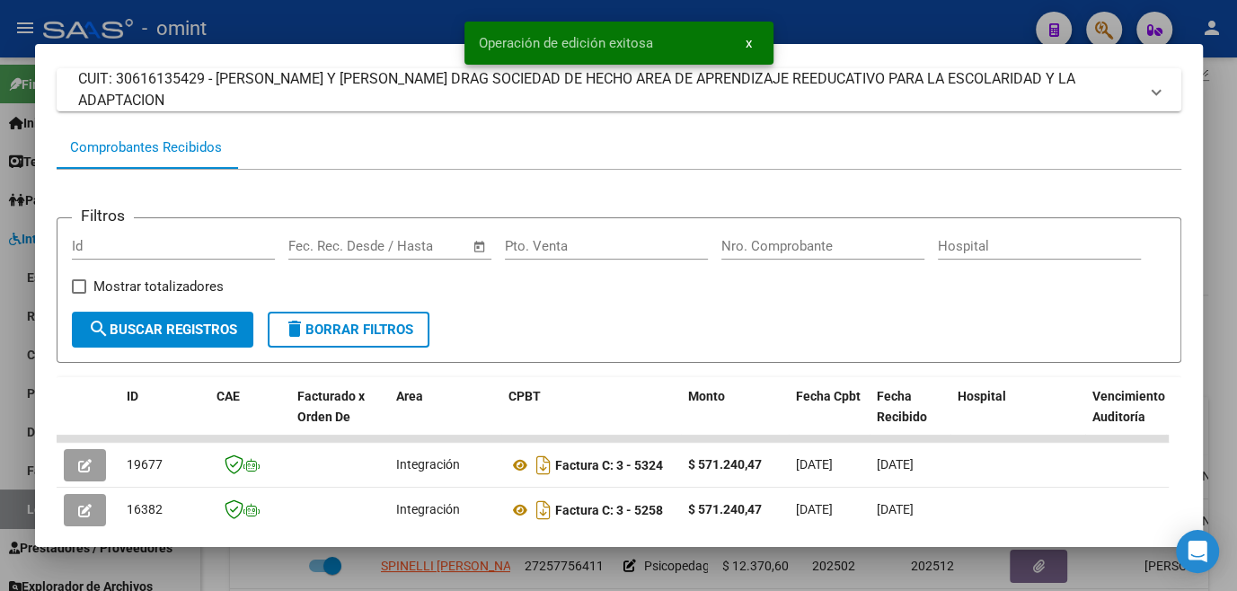
click at [456, 577] on div at bounding box center [618, 295] width 1237 height 591
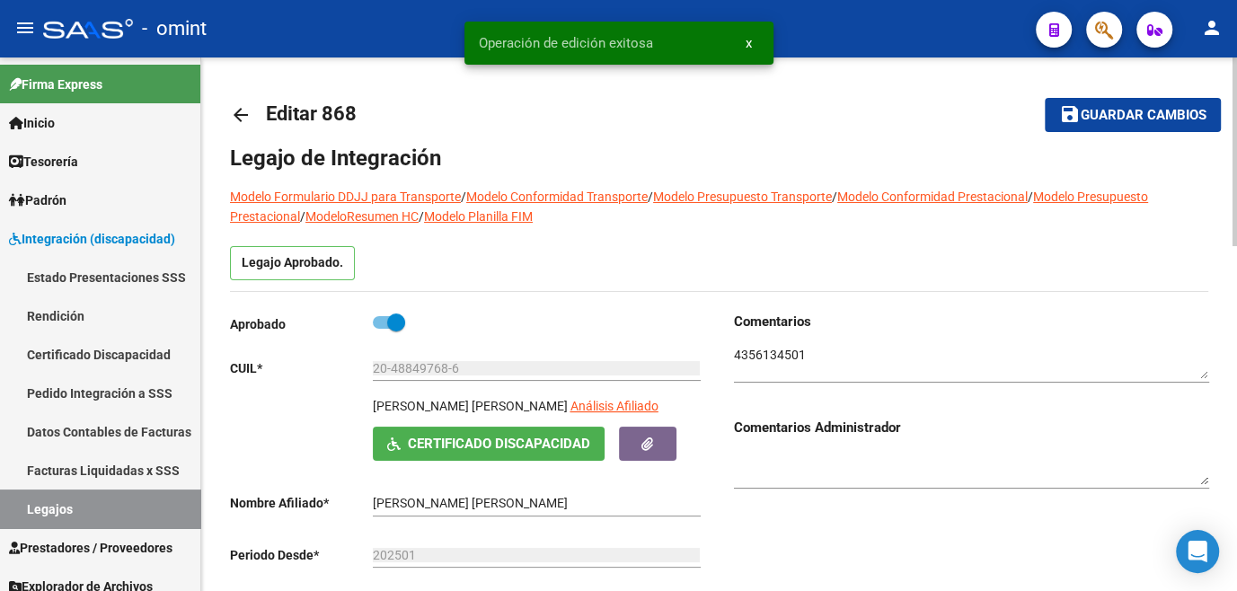
click at [1071, 103] on mat-icon "save" at bounding box center [1070, 114] width 22 height 22
click at [41, 507] on link "Legajos" at bounding box center [100, 509] width 200 height 39
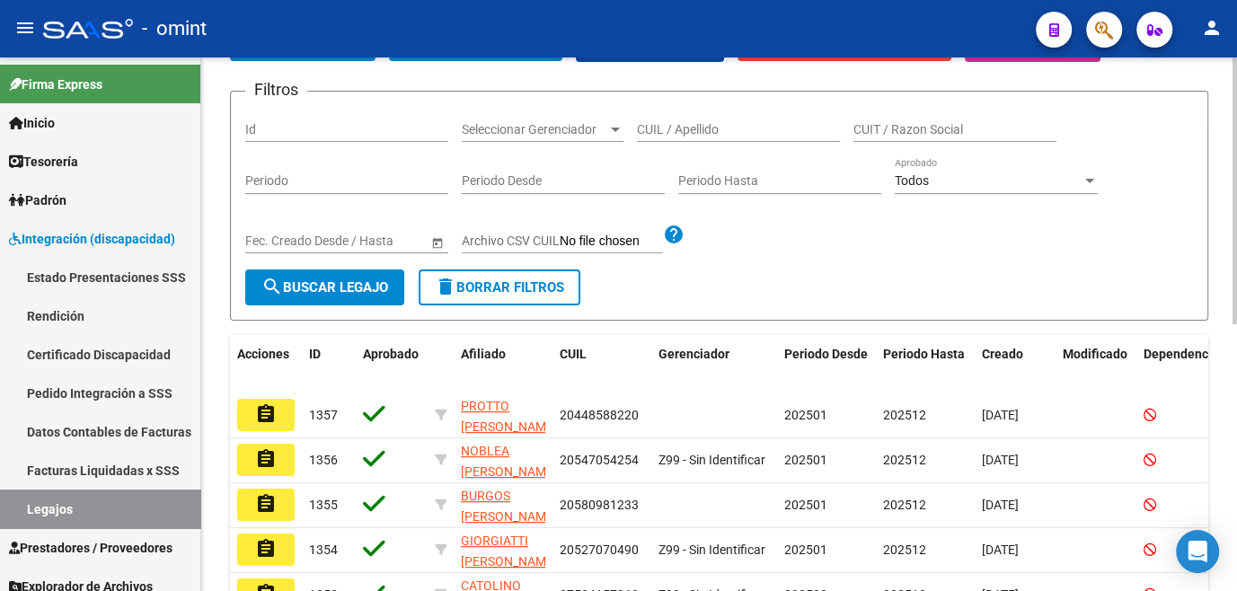
scroll to position [81, 0]
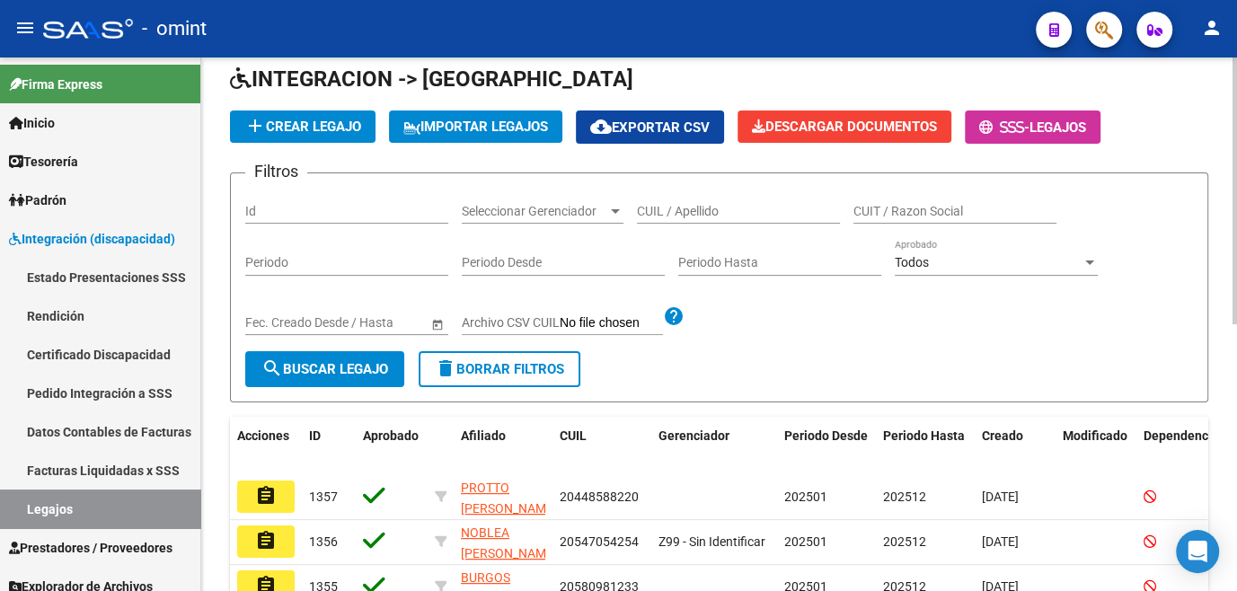
click at [733, 204] on input "CUIL / Apellido" at bounding box center [738, 211] width 203 height 15
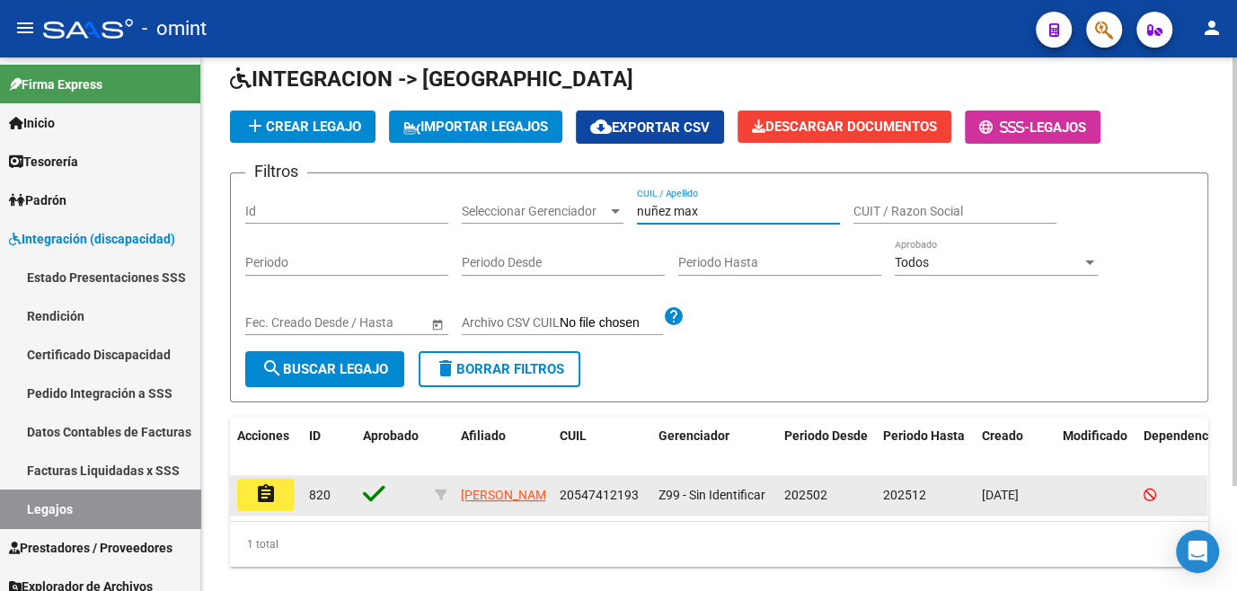
type input "nuñez max"
click at [282, 504] on button "assignment" at bounding box center [266, 495] width 58 height 32
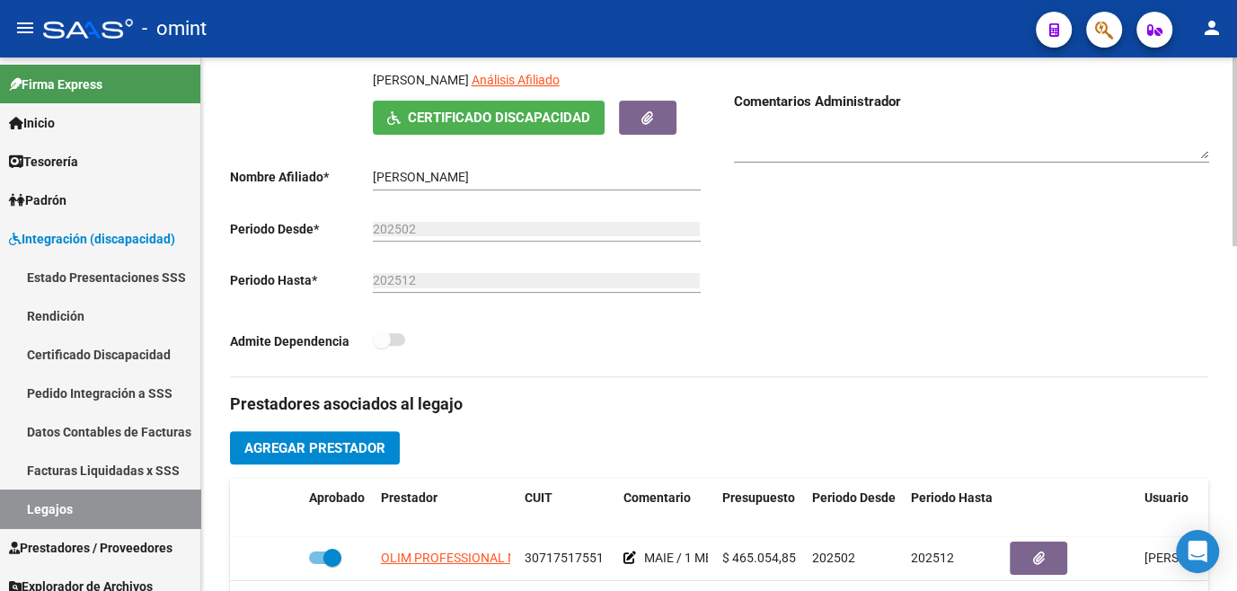
scroll to position [571, 0]
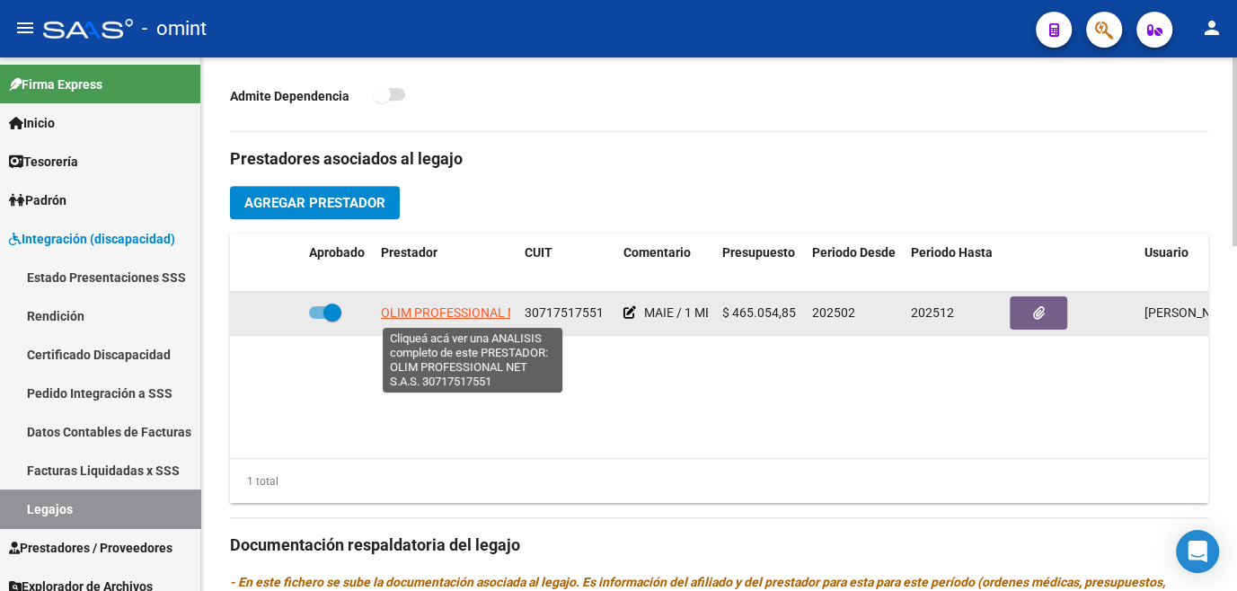
click at [455, 313] on span "OLIM PROFESSIONAL NET S.A.S." at bounding box center [474, 313] width 186 height 14
type textarea "30717517551"
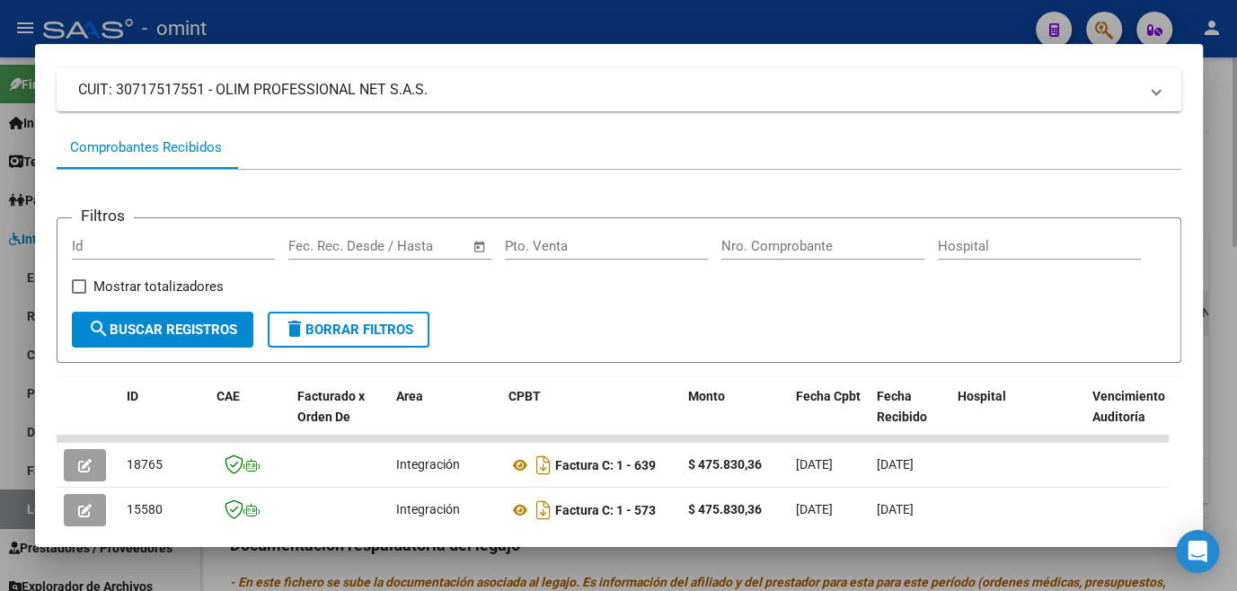
scroll to position [198, 0]
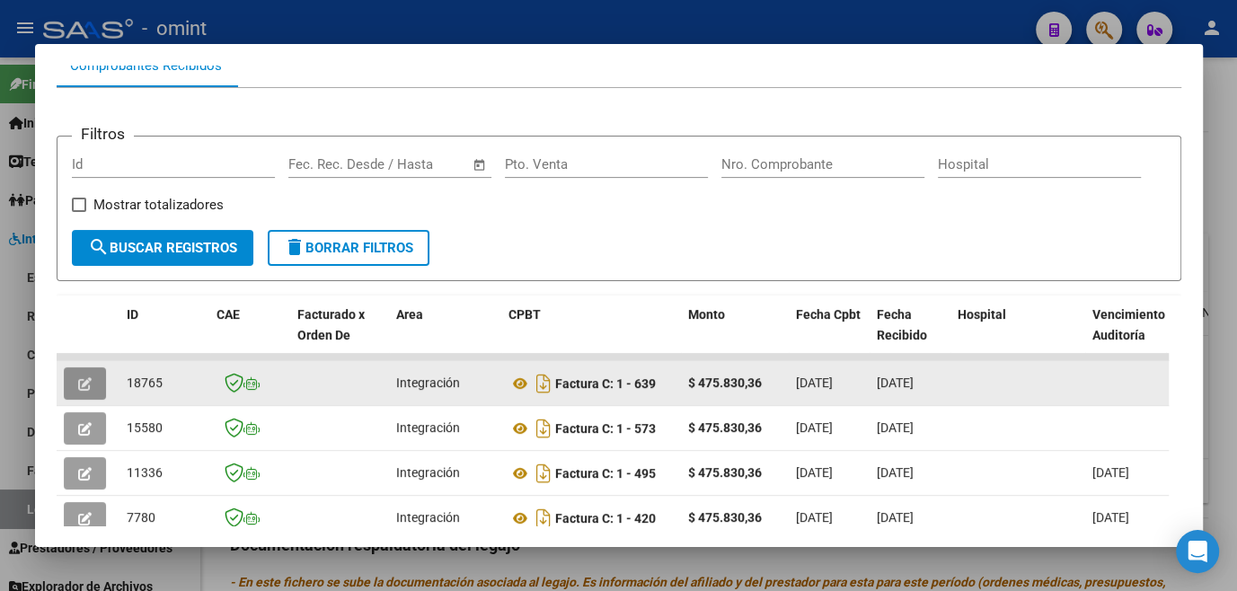
click at [81, 398] on button "button" at bounding box center [85, 384] width 42 height 32
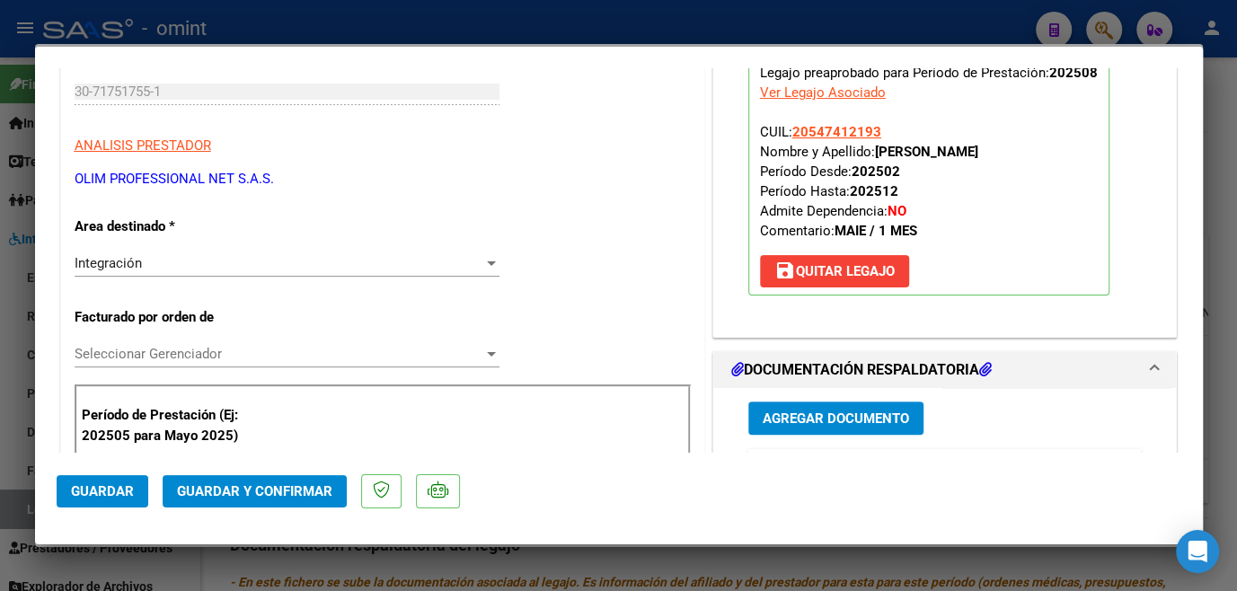
scroll to position [81, 0]
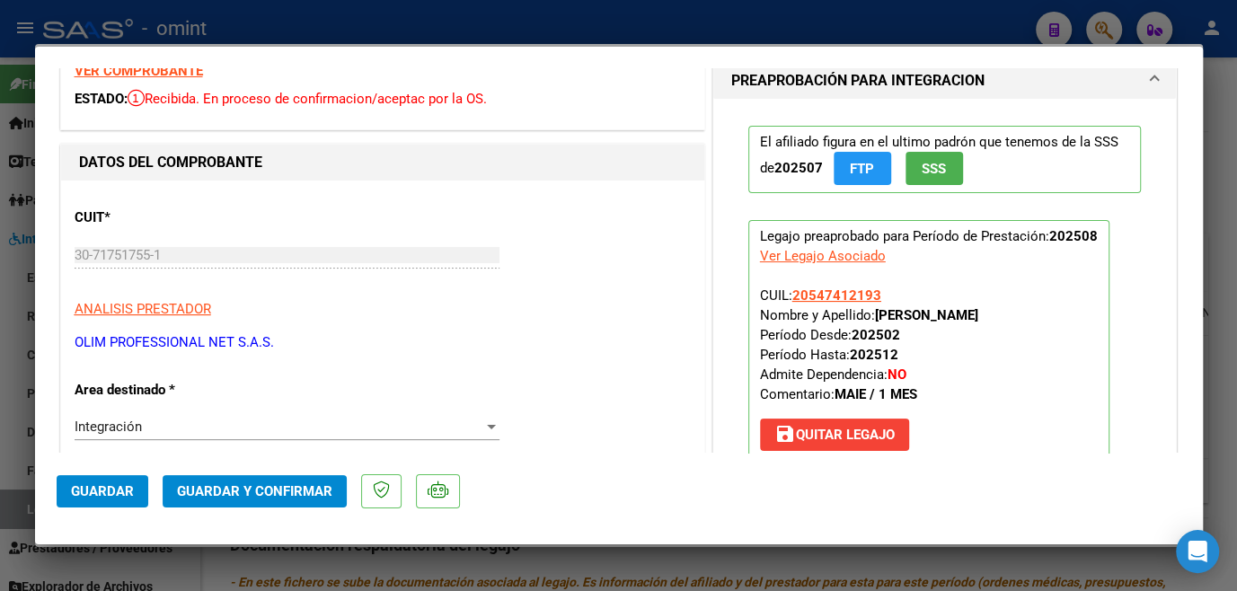
click at [146, 70] on strong "VER COMPROBANTE" at bounding box center [139, 71] width 128 height 16
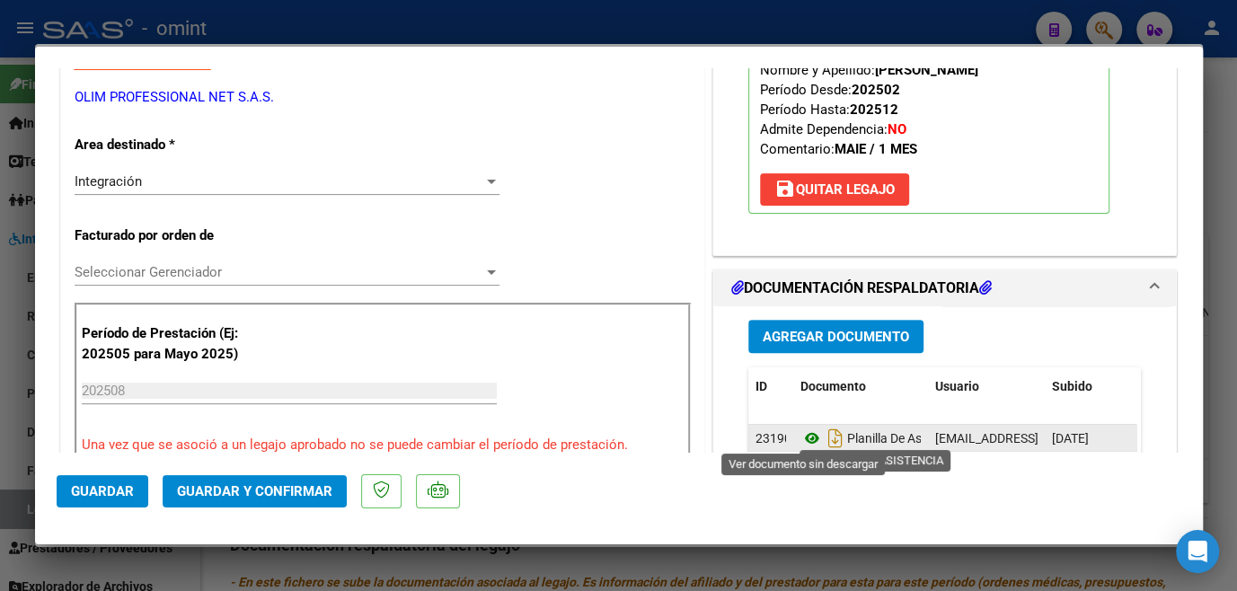
click at [802, 439] on icon at bounding box center [812, 439] width 23 height 22
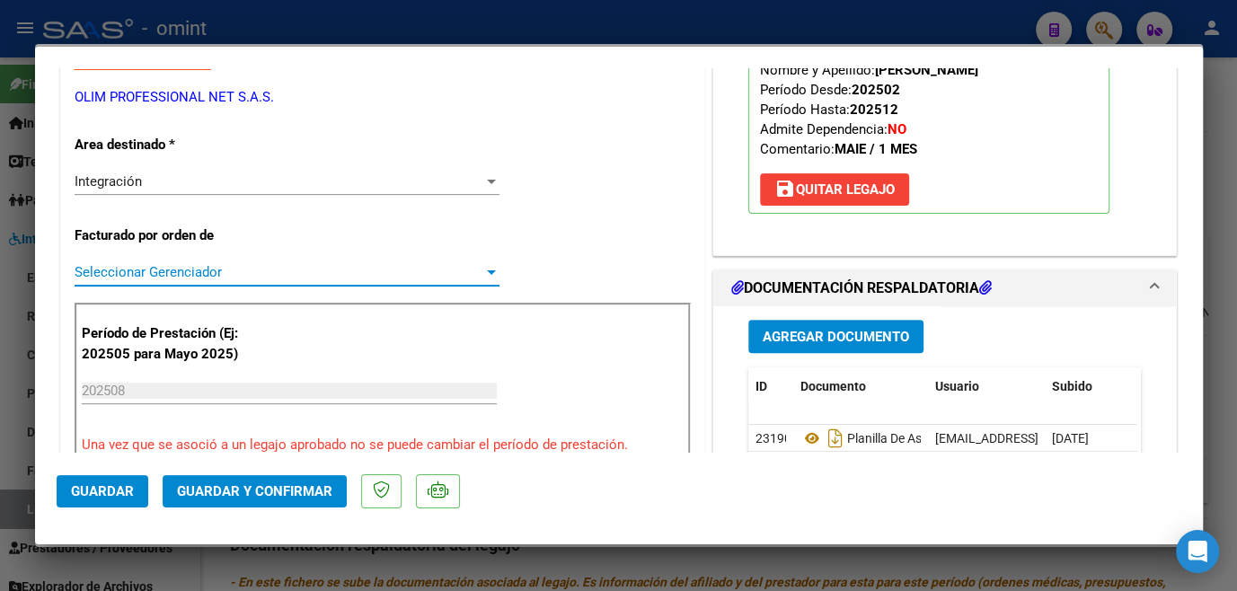
click at [164, 275] on span "Seleccionar Gerenciador" at bounding box center [279, 272] width 409 height 16
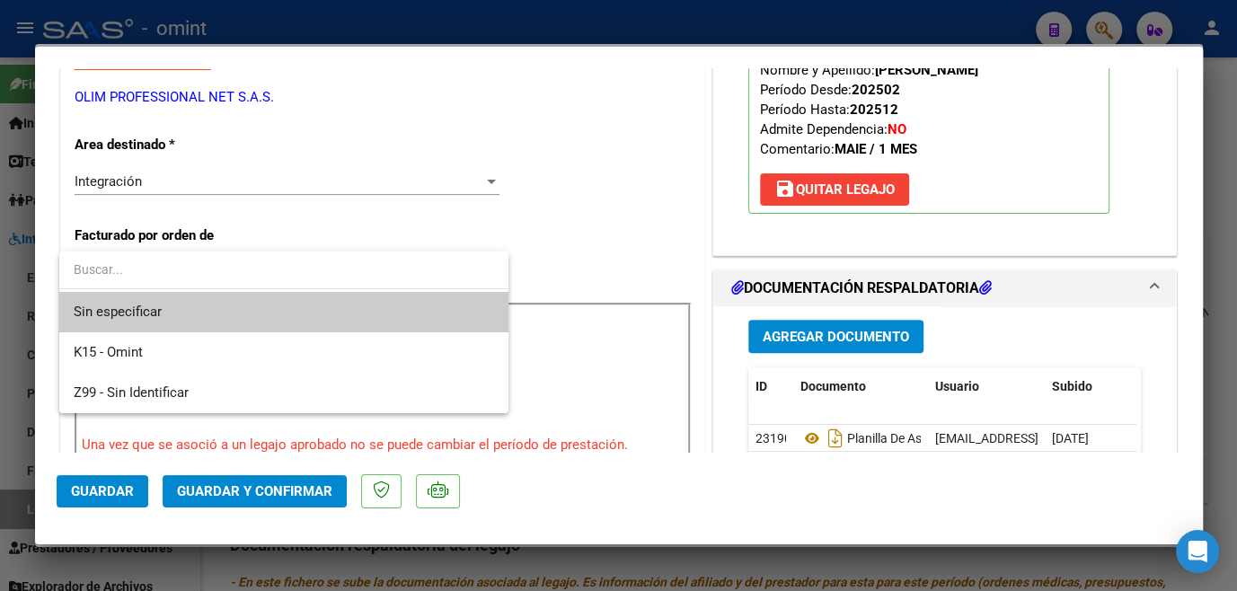
click at [166, 311] on span "Sin especificar" at bounding box center [284, 312] width 421 height 40
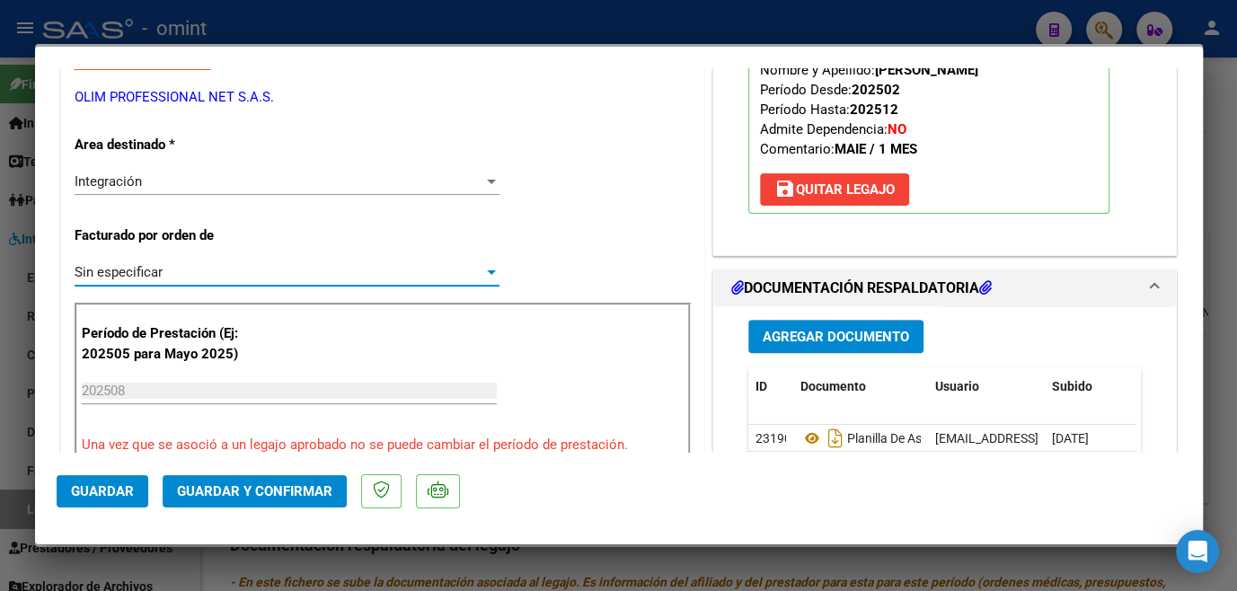
click at [220, 507] on button "Guardar y Confirmar" at bounding box center [255, 491] width 184 height 32
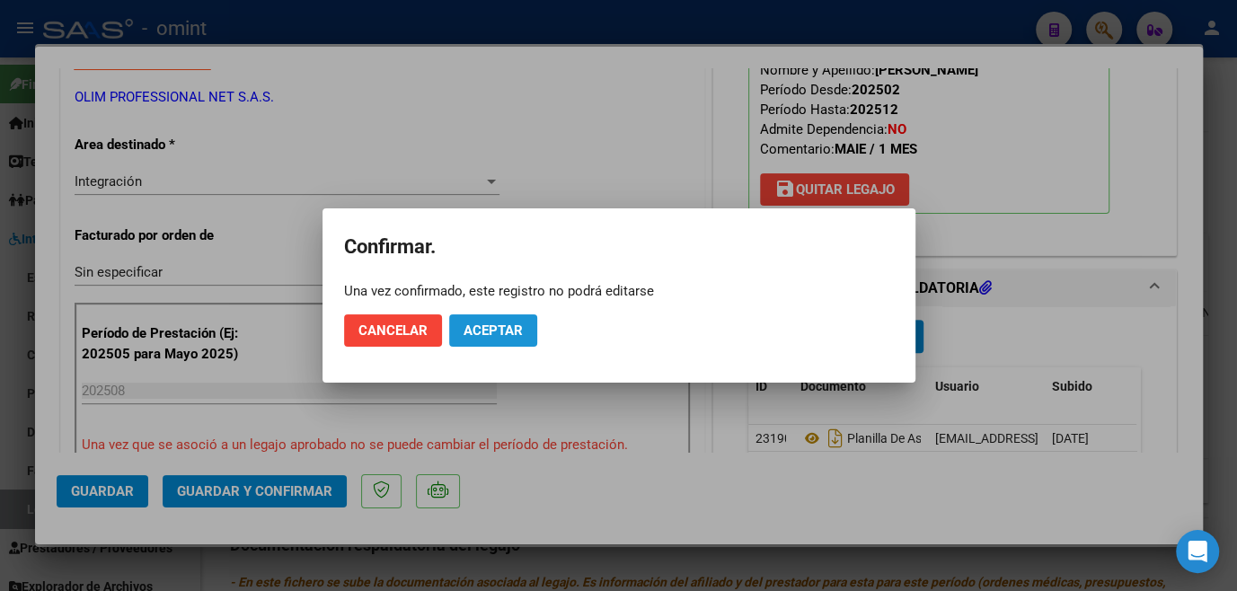
click at [529, 341] on button "Aceptar" at bounding box center [493, 330] width 88 height 32
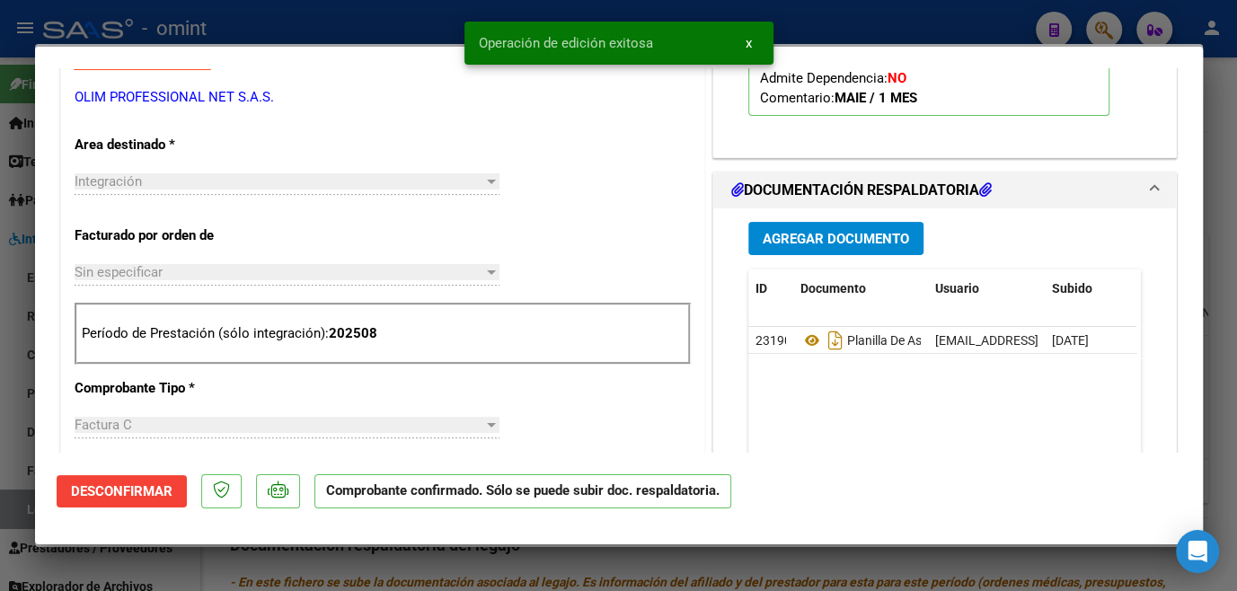
click at [574, 564] on div at bounding box center [618, 295] width 1237 height 591
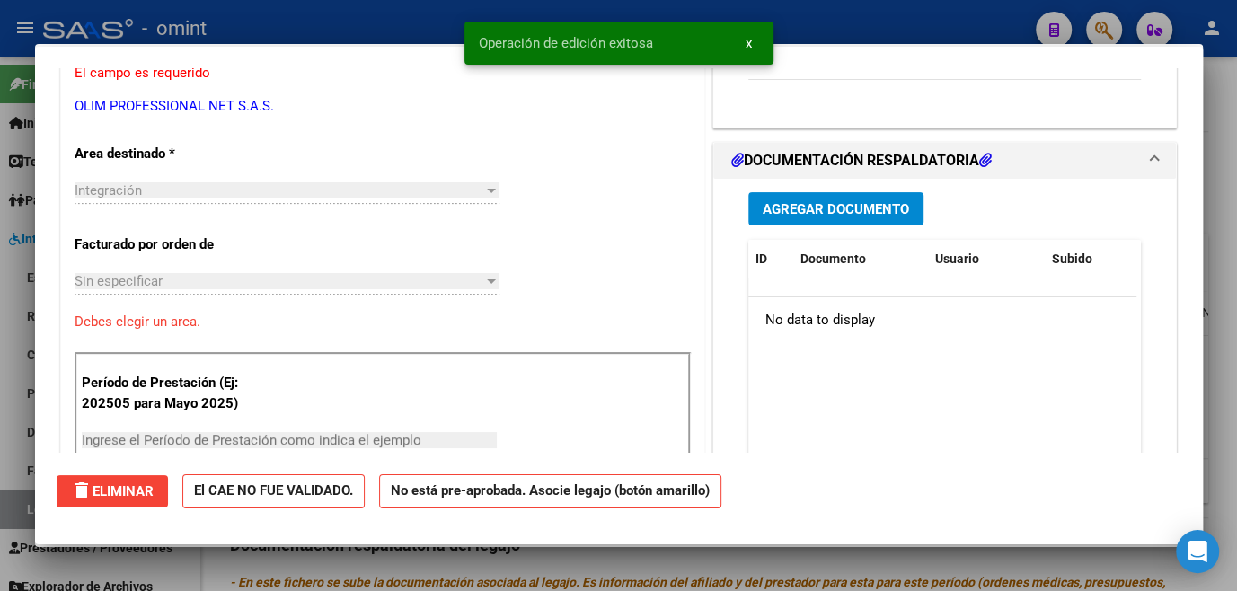
scroll to position [0, 0]
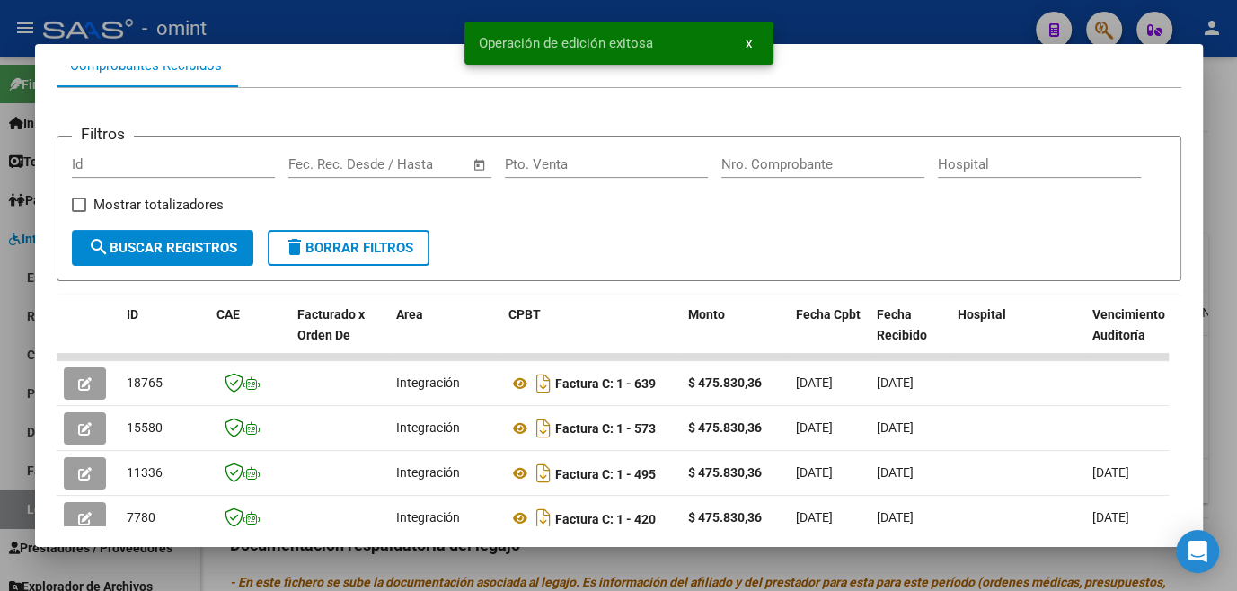
click at [574, 564] on div at bounding box center [618, 295] width 1237 height 591
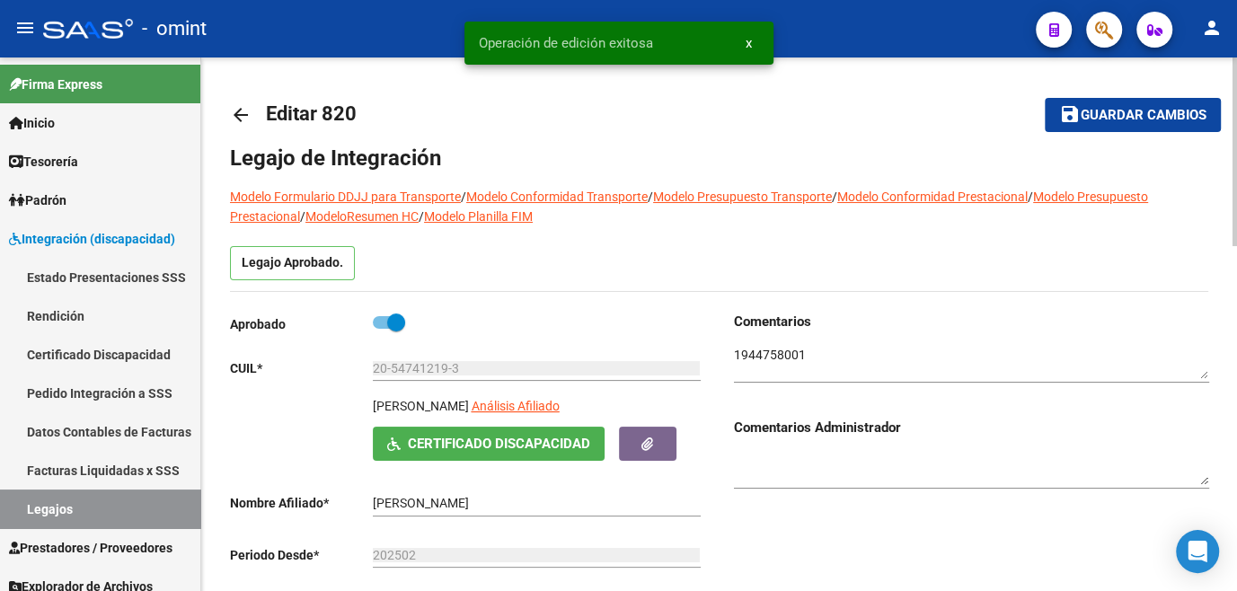
click at [1113, 114] on span "Guardar cambios" at bounding box center [1144, 116] width 126 height 16
click at [80, 511] on link "Legajos" at bounding box center [100, 509] width 200 height 39
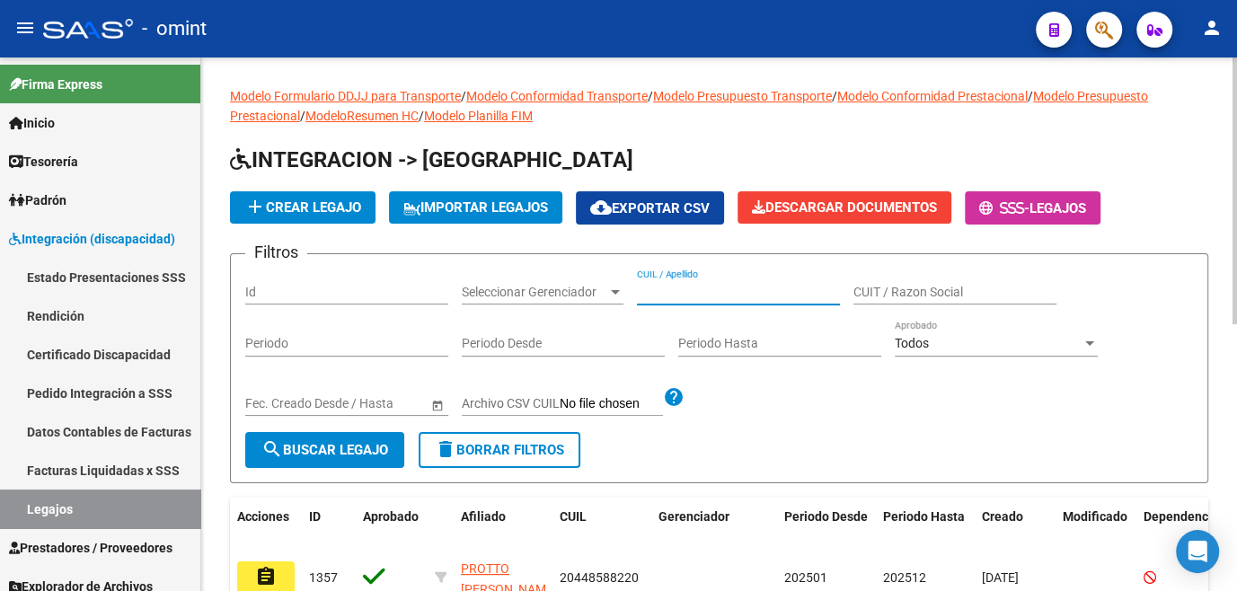
click at [699, 294] on input "CUIL / Apellido" at bounding box center [738, 292] width 203 height 15
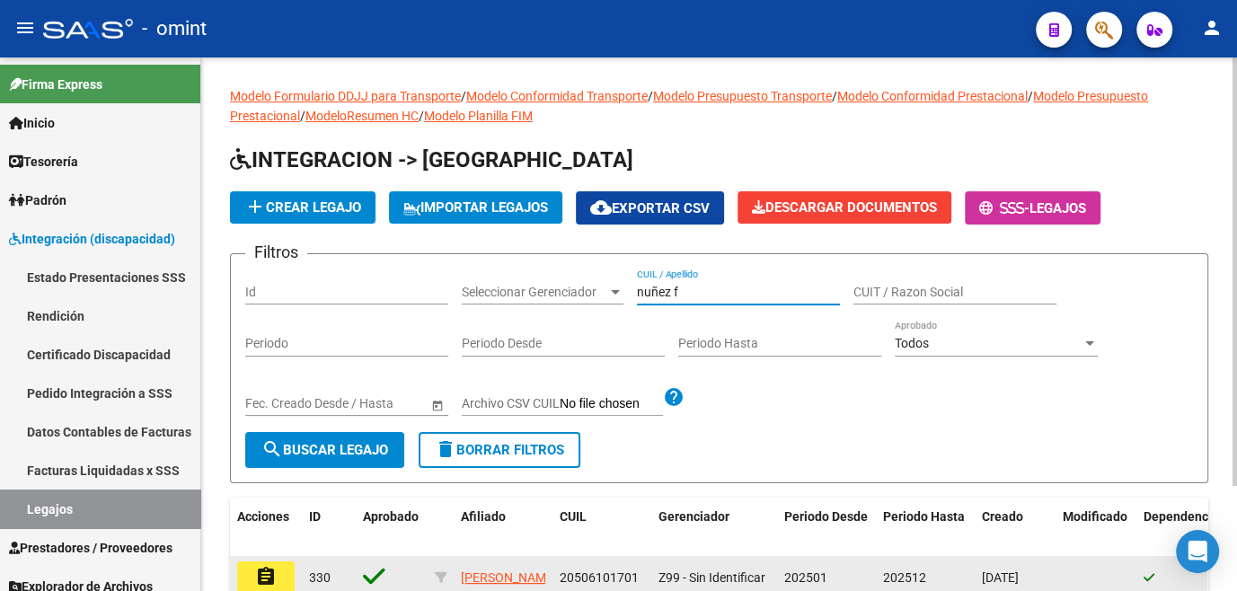
type input "nuñez f"
click at [279, 581] on button "assignment" at bounding box center [266, 578] width 58 height 32
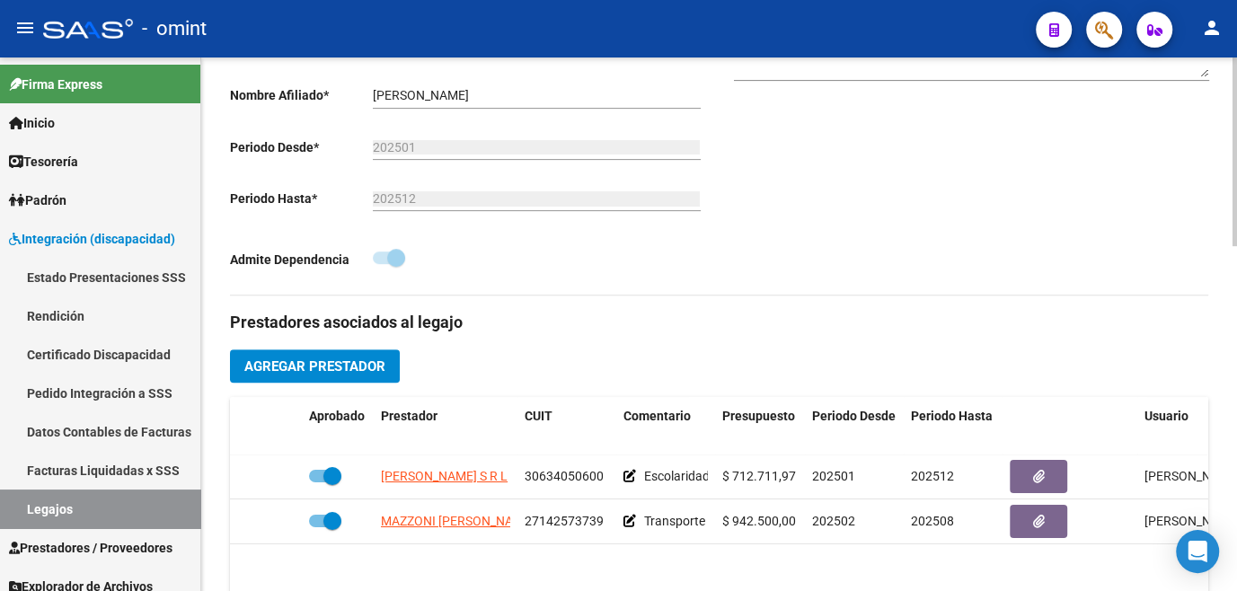
scroll to position [571, 0]
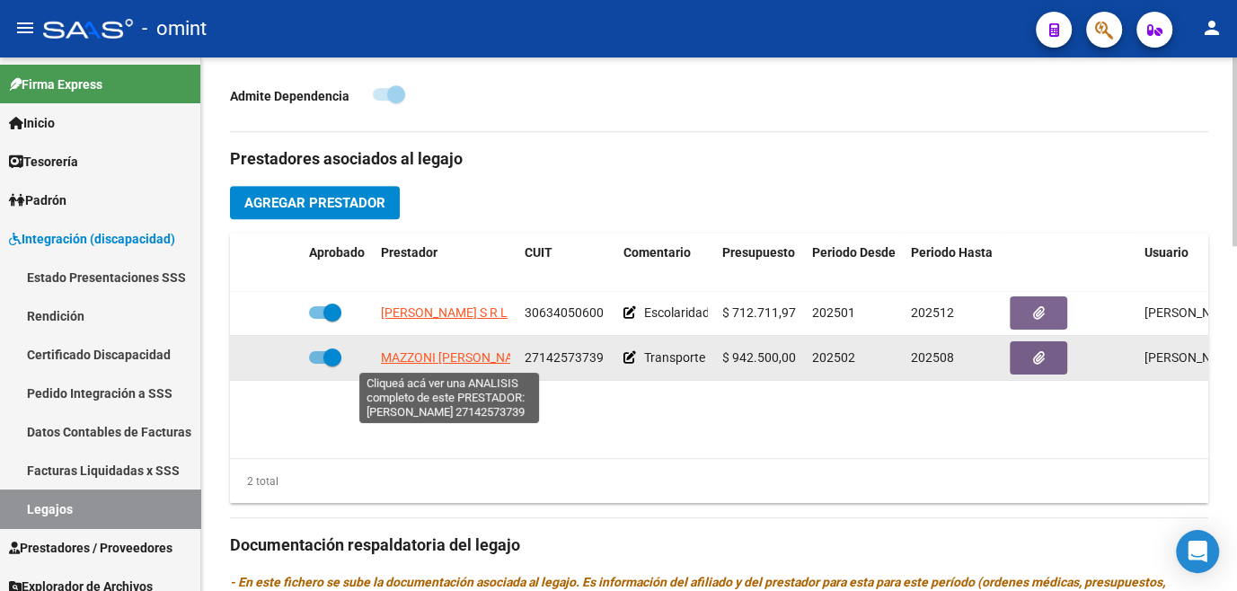
click at [426, 356] on span "MAZZONI PETRA MARIA" at bounding box center [458, 357] width 154 height 14
type textarea "27142573739"
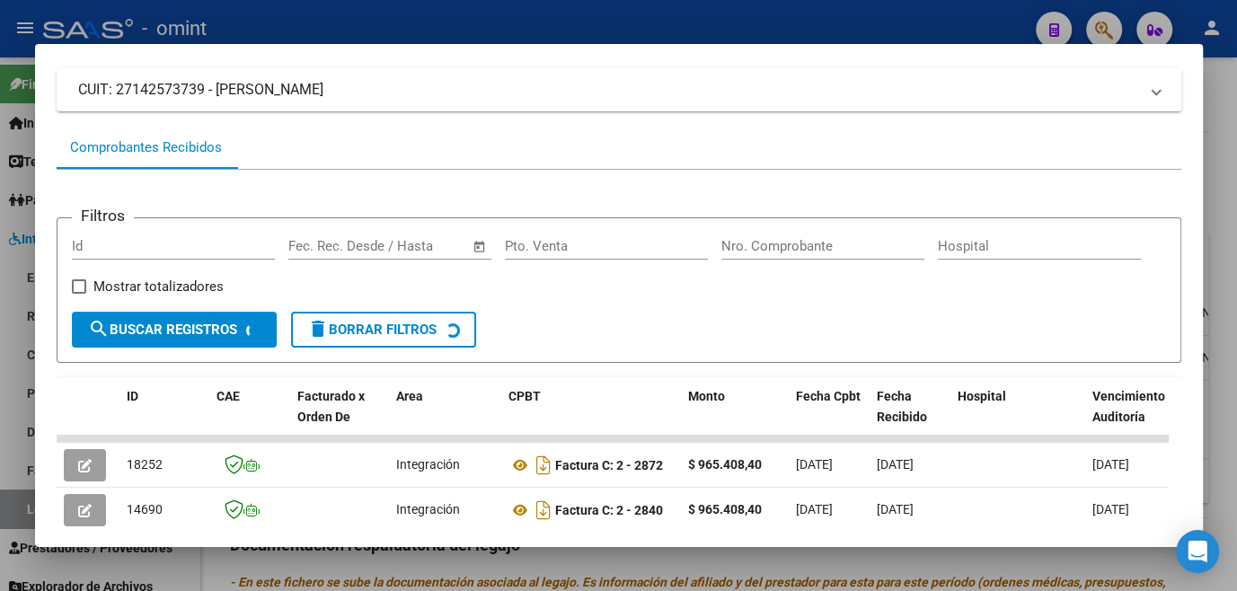
scroll to position [279, 0]
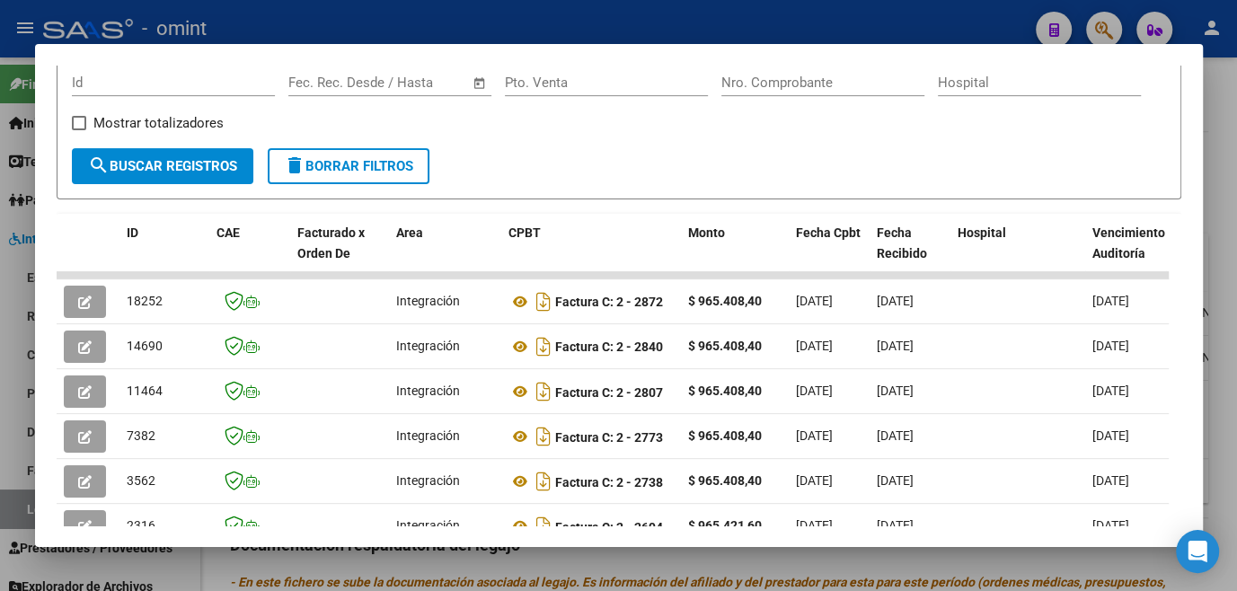
click at [412, 575] on div at bounding box center [618, 295] width 1237 height 591
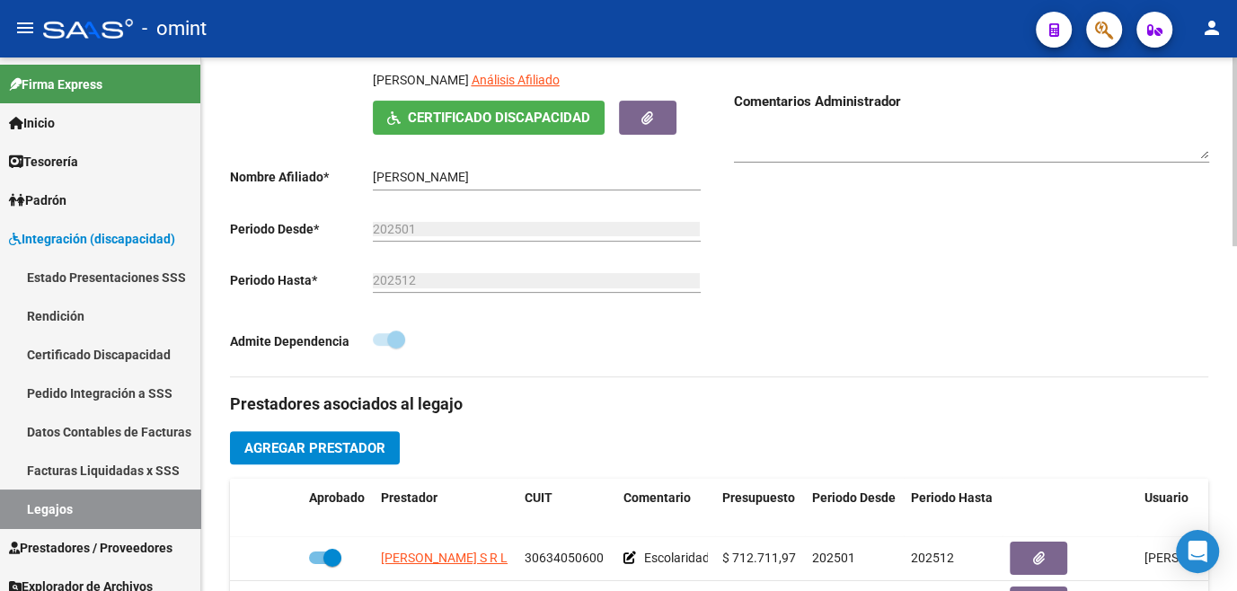
scroll to position [163, 0]
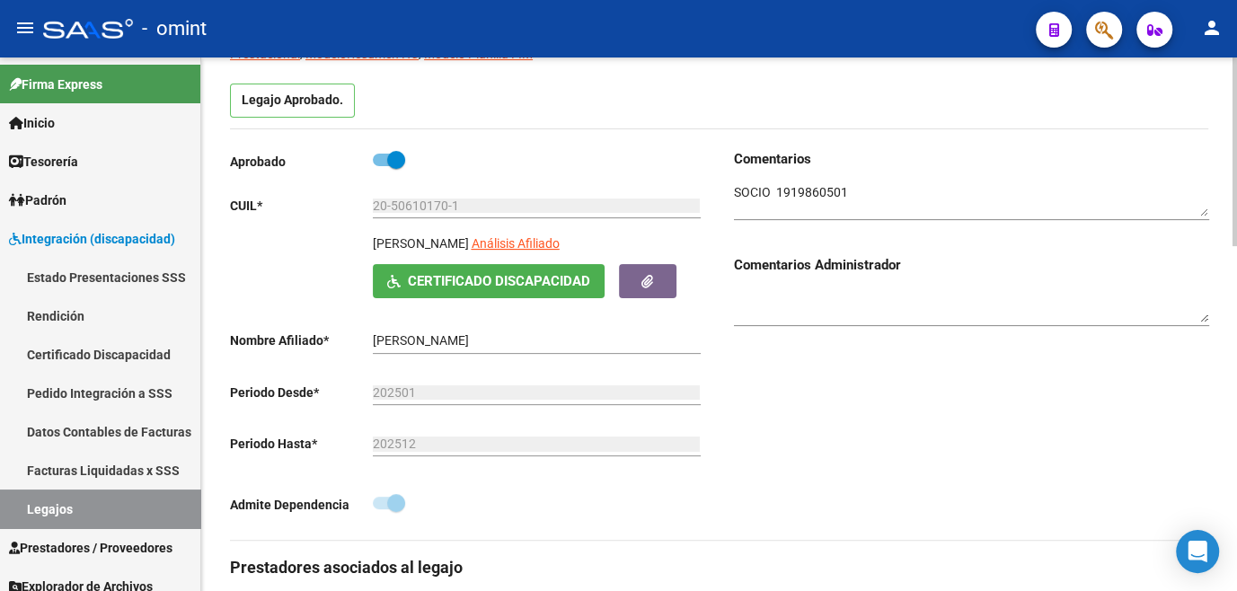
click at [793, 186] on textarea at bounding box center [971, 200] width 475 height 34
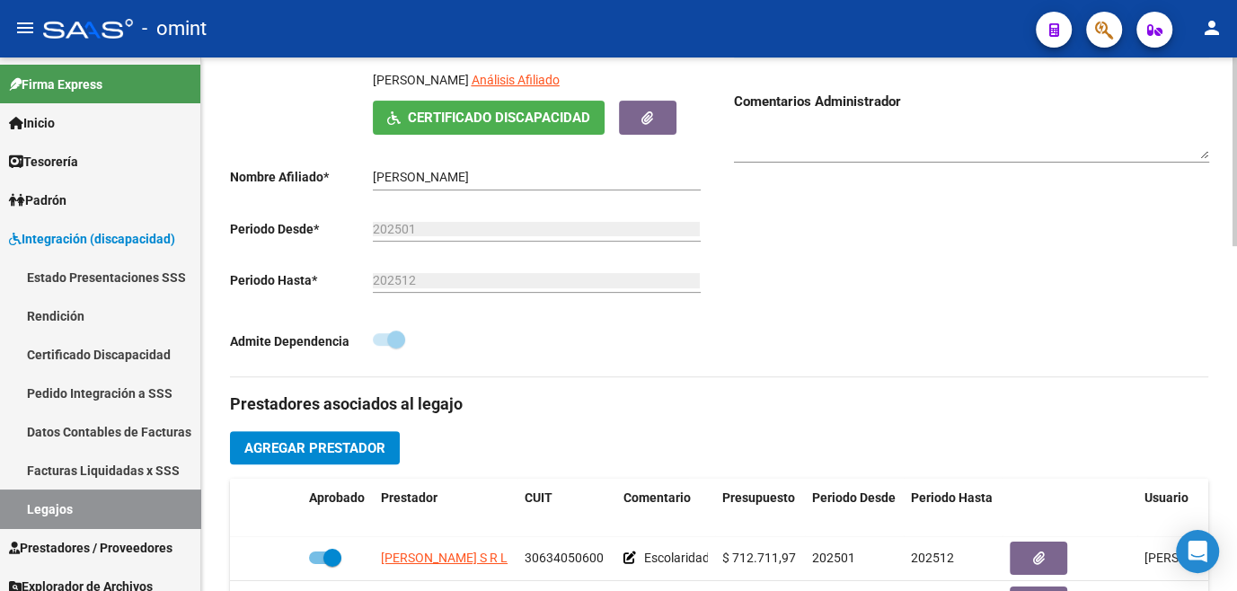
scroll to position [490, 0]
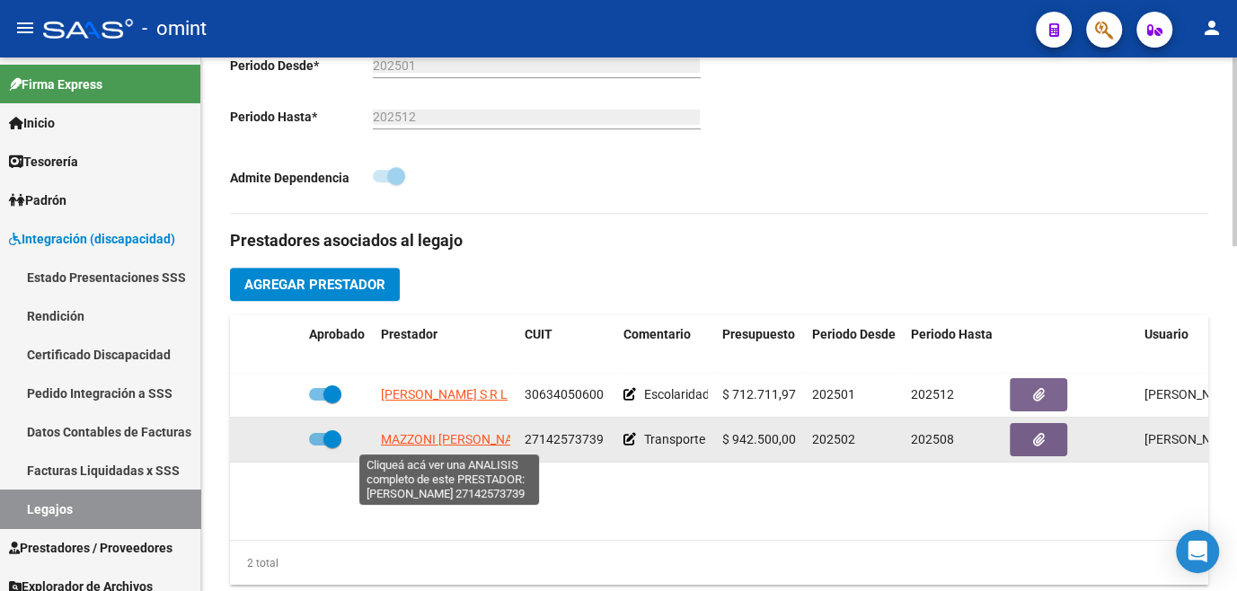
click at [440, 435] on span "MAZZONI PETRA MARIA" at bounding box center [458, 439] width 154 height 14
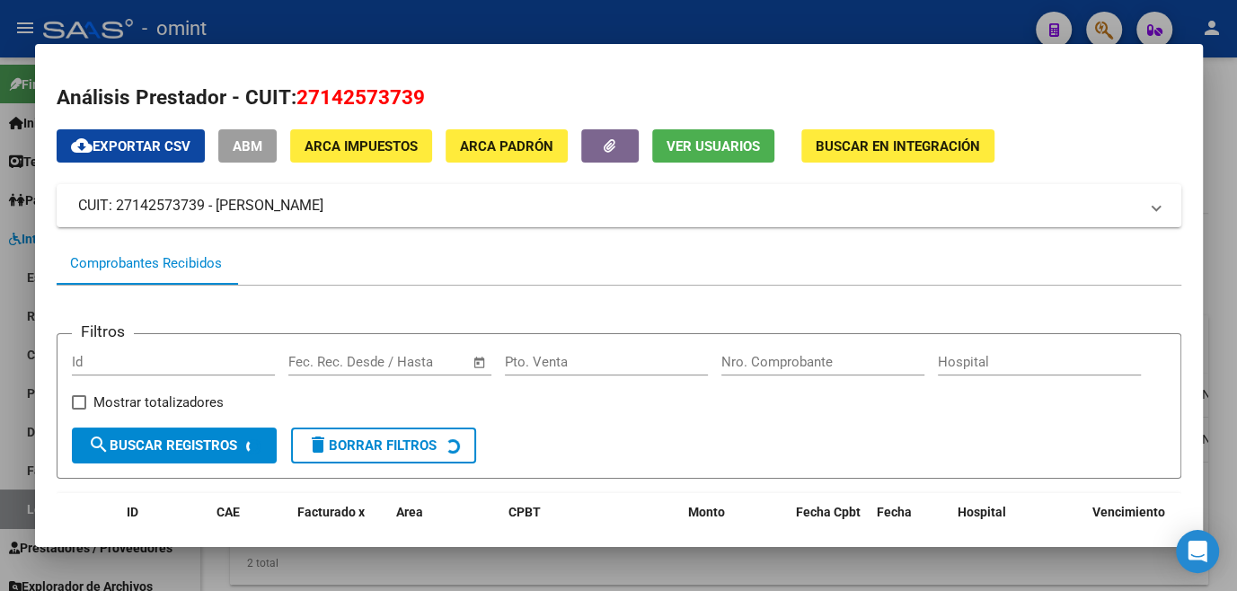
scroll to position [244, 0]
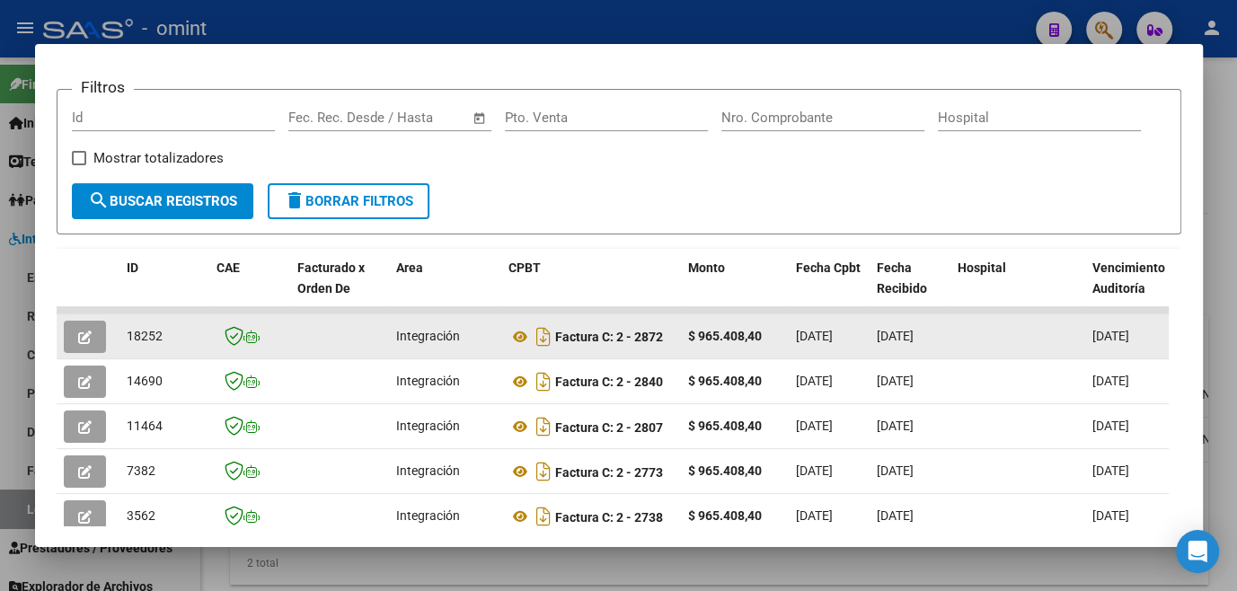
click at [84, 341] on icon "button" at bounding box center [84, 337] width 13 height 13
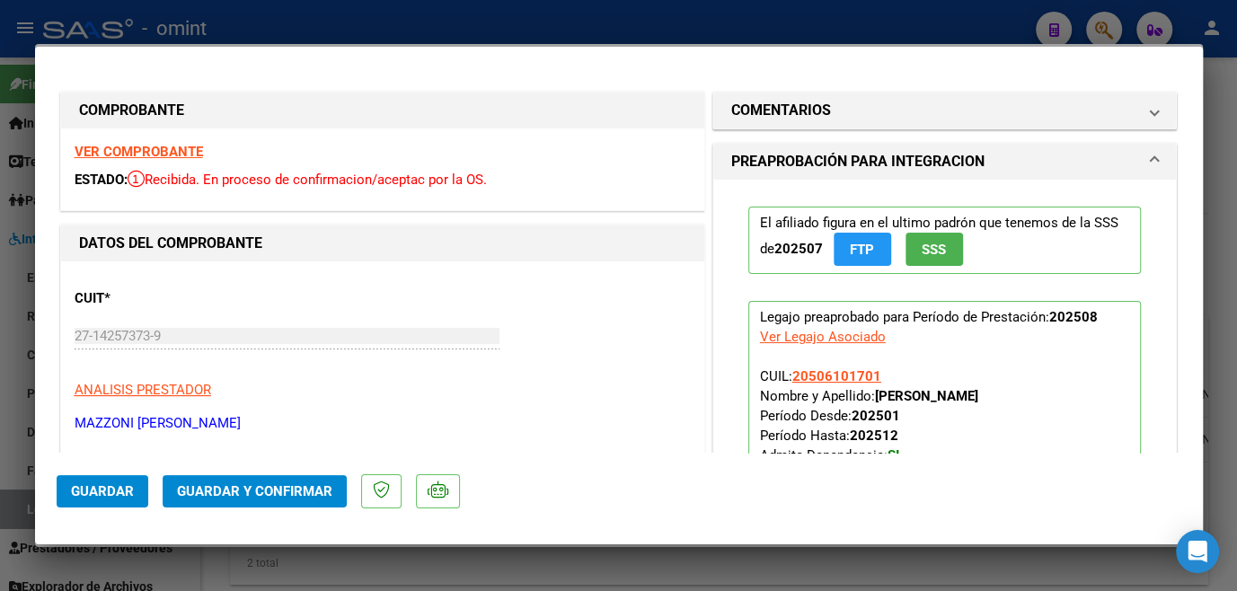
click at [190, 150] on strong "VER COMPROBANTE" at bounding box center [139, 152] width 128 height 16
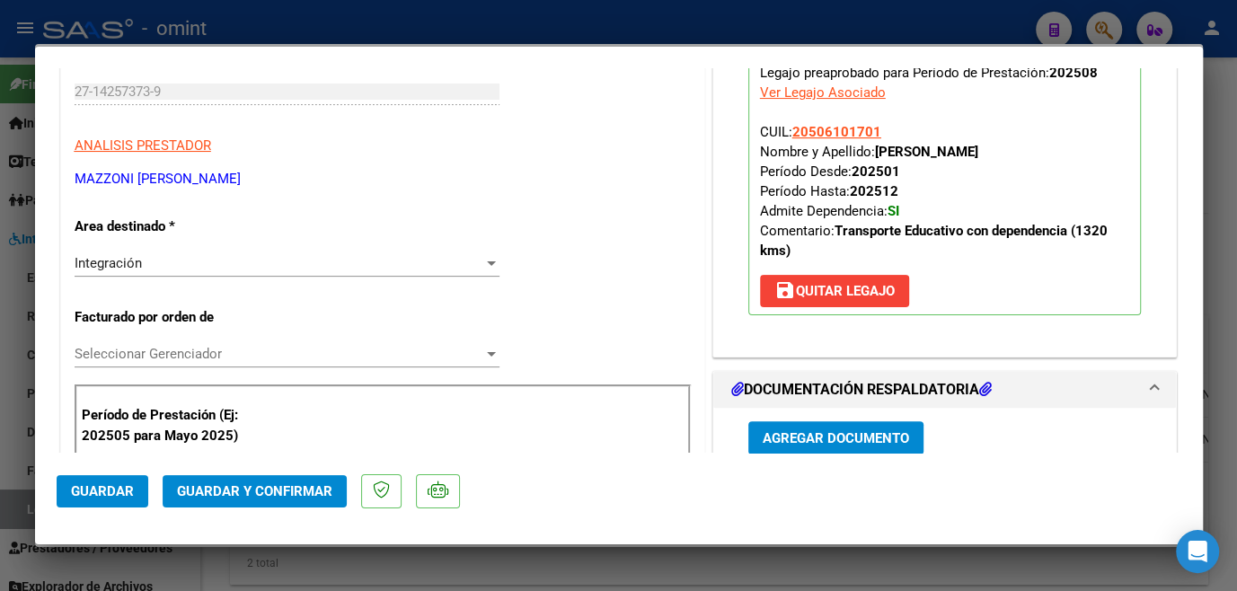
scroll to position [408, 0]
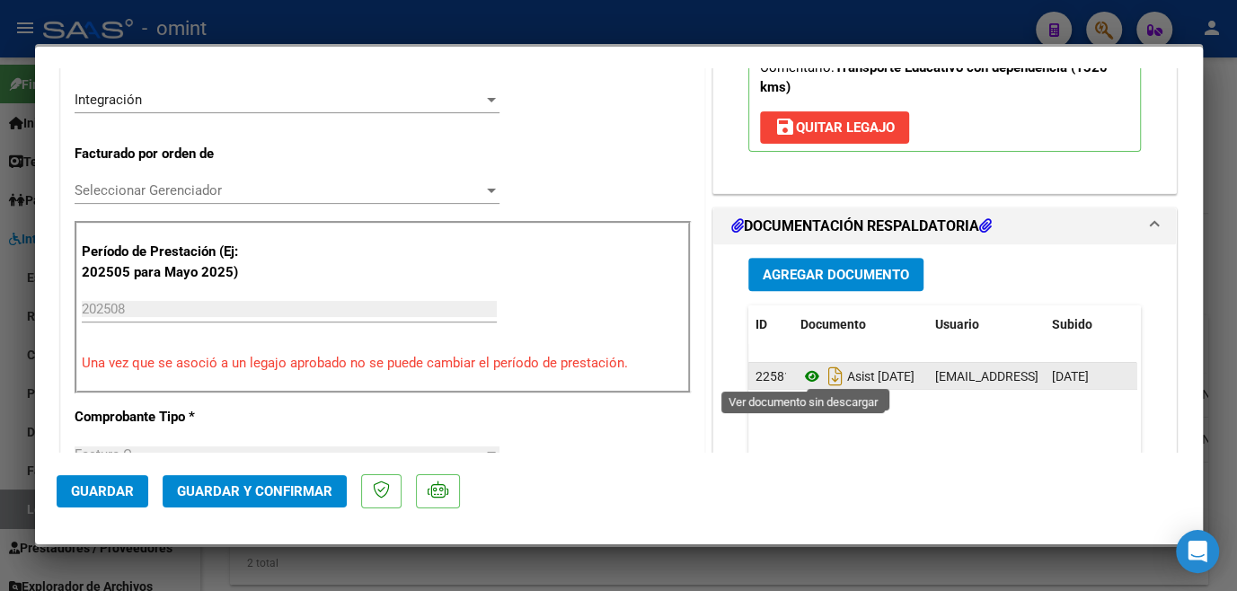
click at [802, 372] on icon at bounding box center [812, 377] width 23 height 22
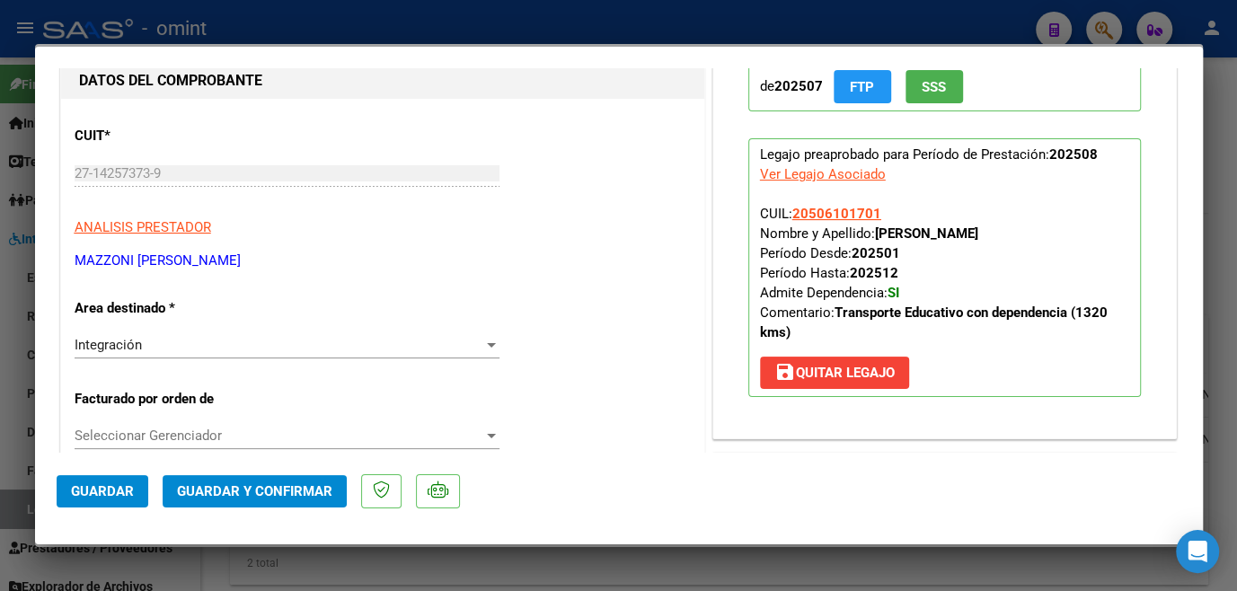
scroll to position [0, 0]
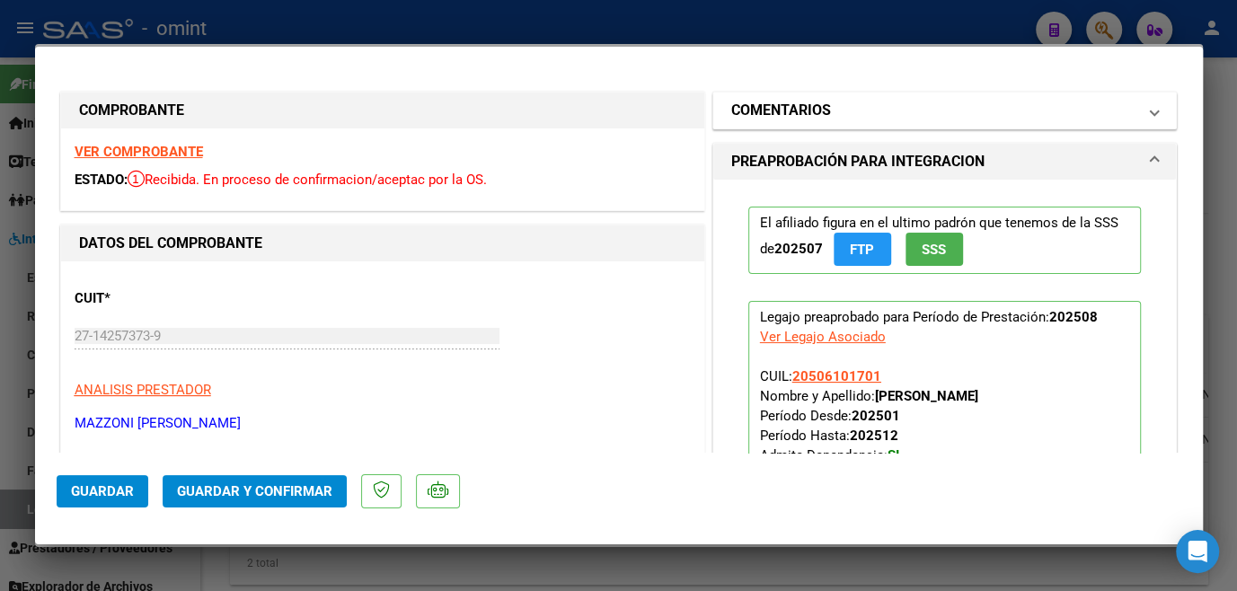
click at [819, 114] on h1 "COMENTARIOS" at bounding box center [781, 111] width 100 height 22
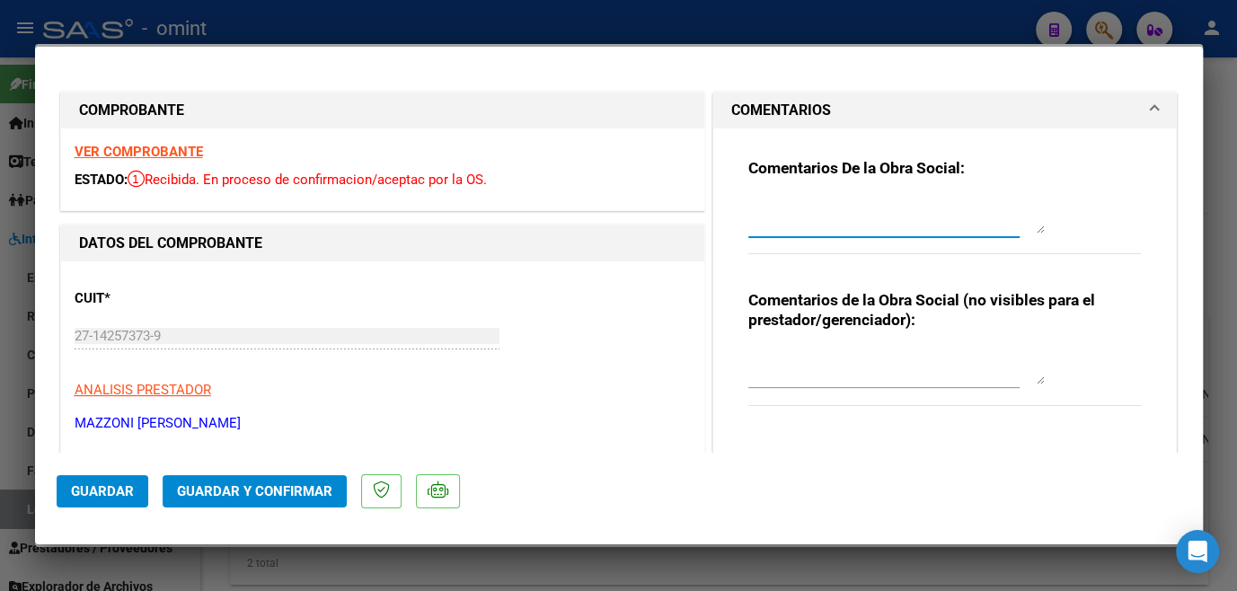
click at [802, 217] on textarea at bounding box center [897, 216] width 297 height 36
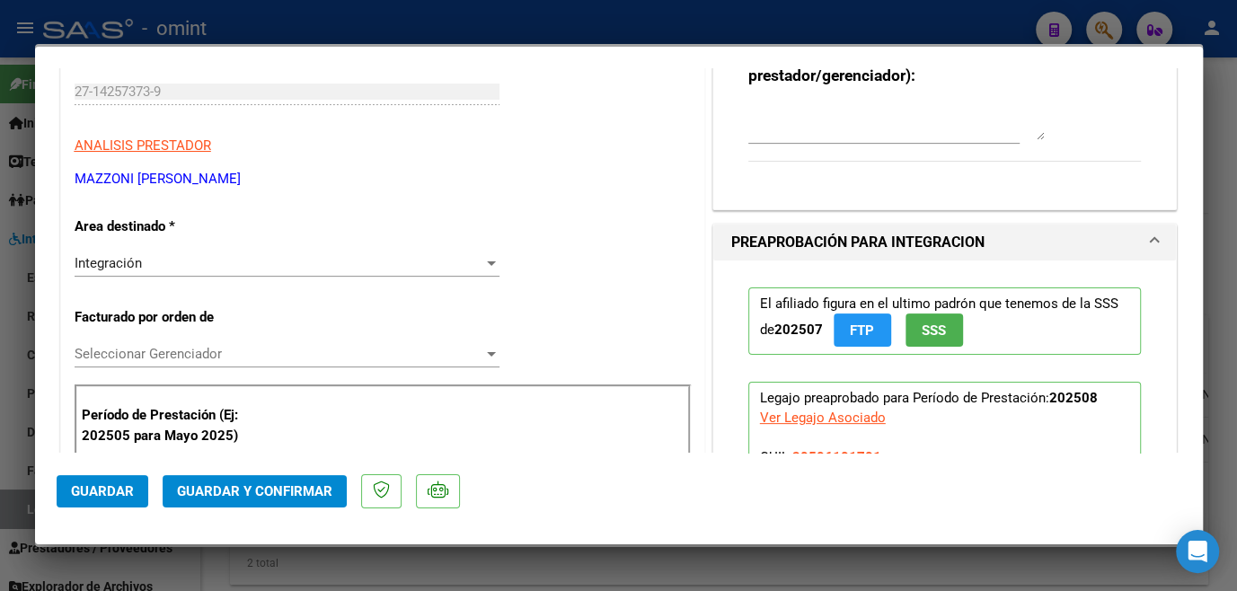
type textarea "Recuerde entregar a la flia la poliza y vtv vigentes para poder extender la hab…"
click at [253, 366] on div "Seleccionar Gerenciador Seleccionar Gerenciador" at bounding box center [287, 354] width 425 height 27
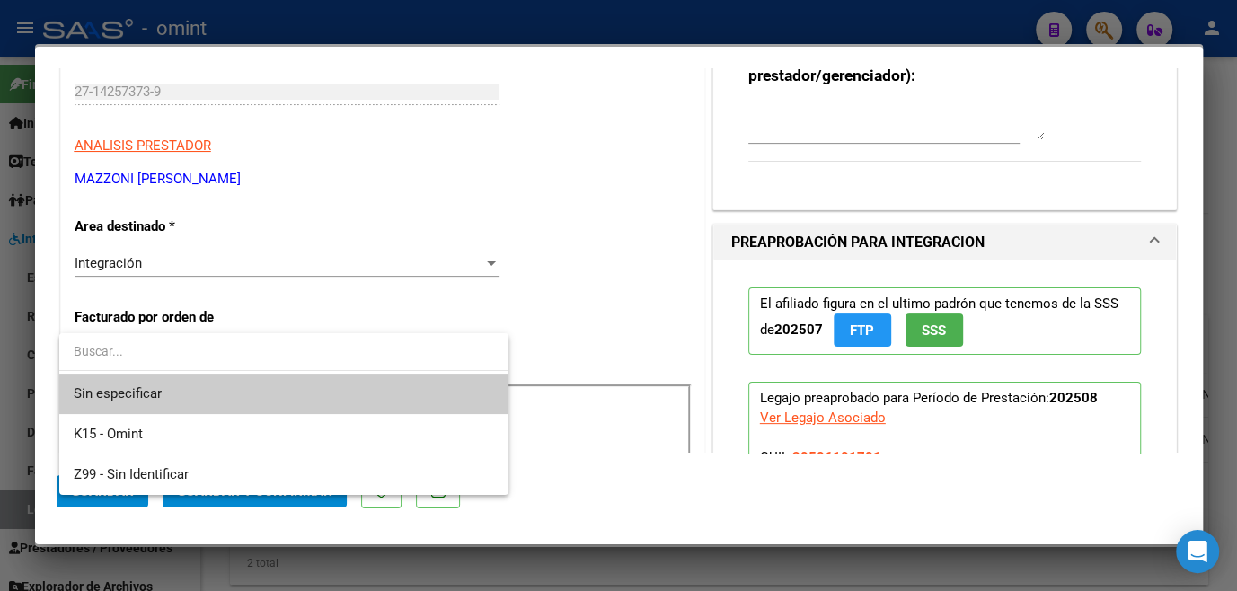
click at [212, 388] on span "Sin especificar" at bounding box center [284, 394] width 421 height 40
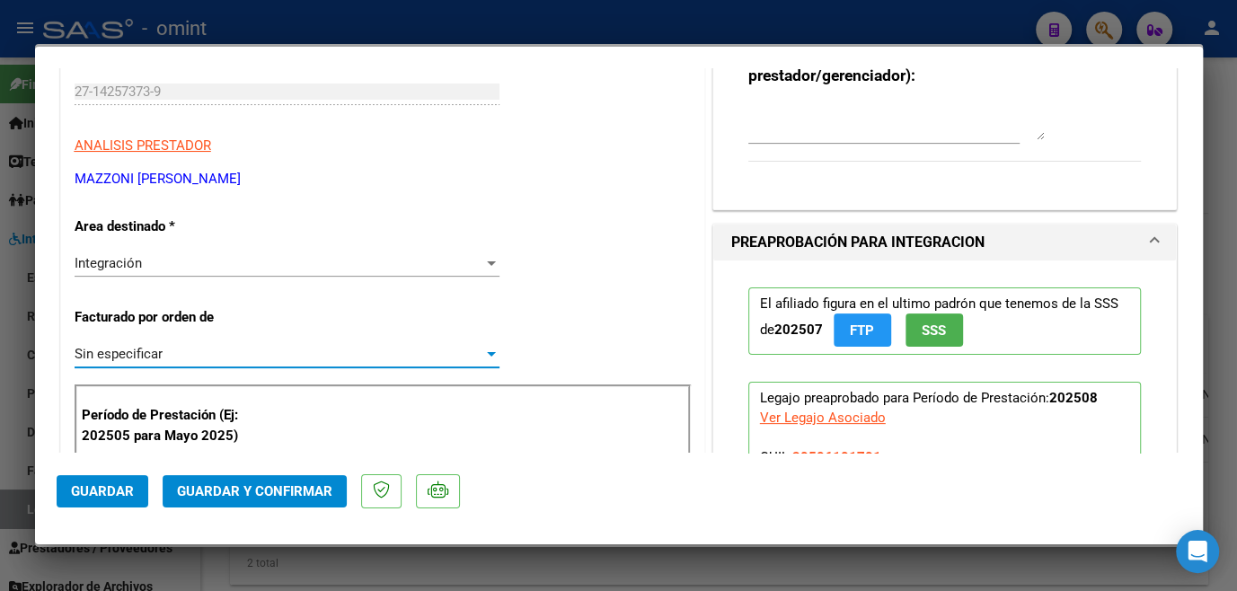
click at [243, 485] on span "Guardar y Confirmar" at bounding box center [254, 491] width 155 height 16
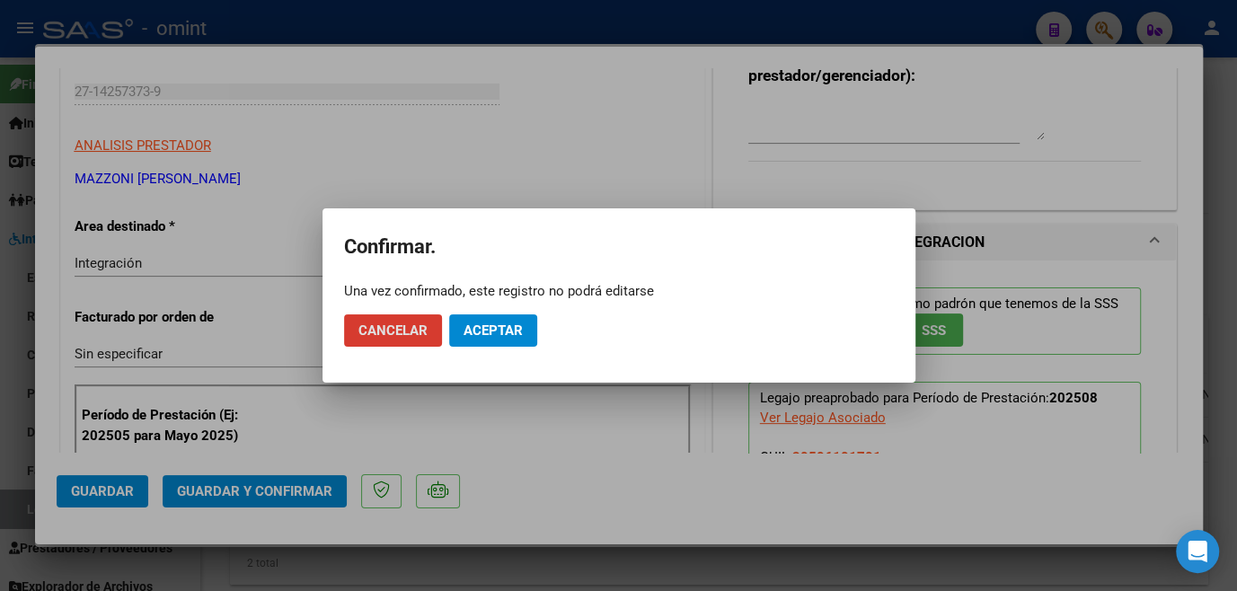
click at [497, 332] on span "Aceptar" at bounding box center [493, 331] width 59 height 16
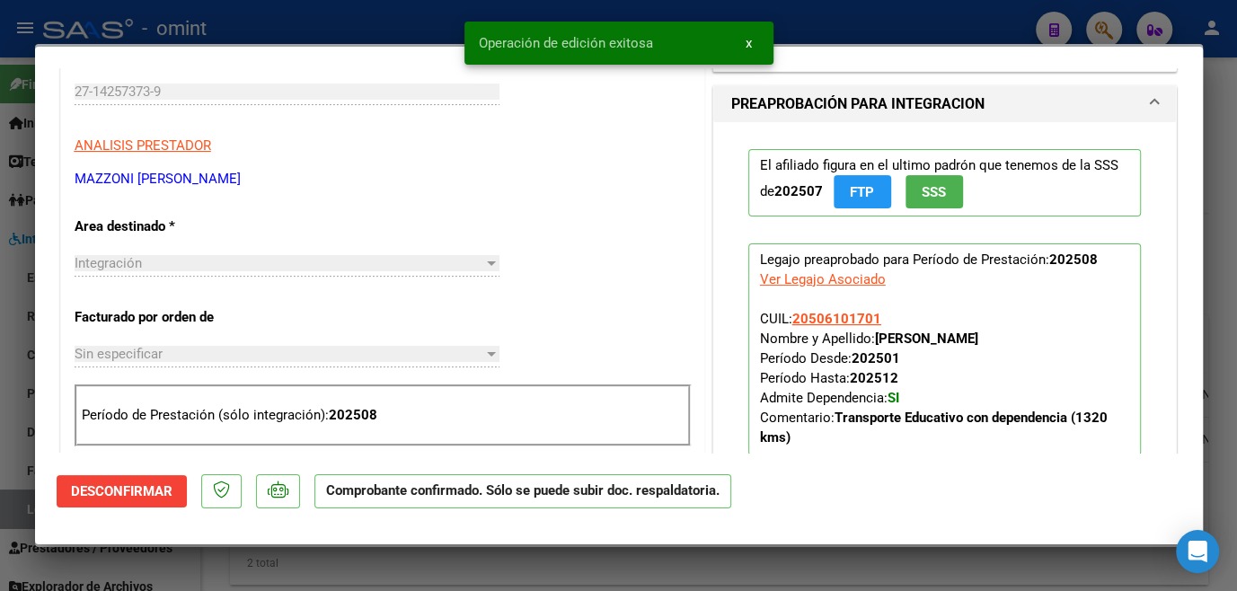
click at [428, 571] on div at bounding box center [618, 295] width 1237 height 591
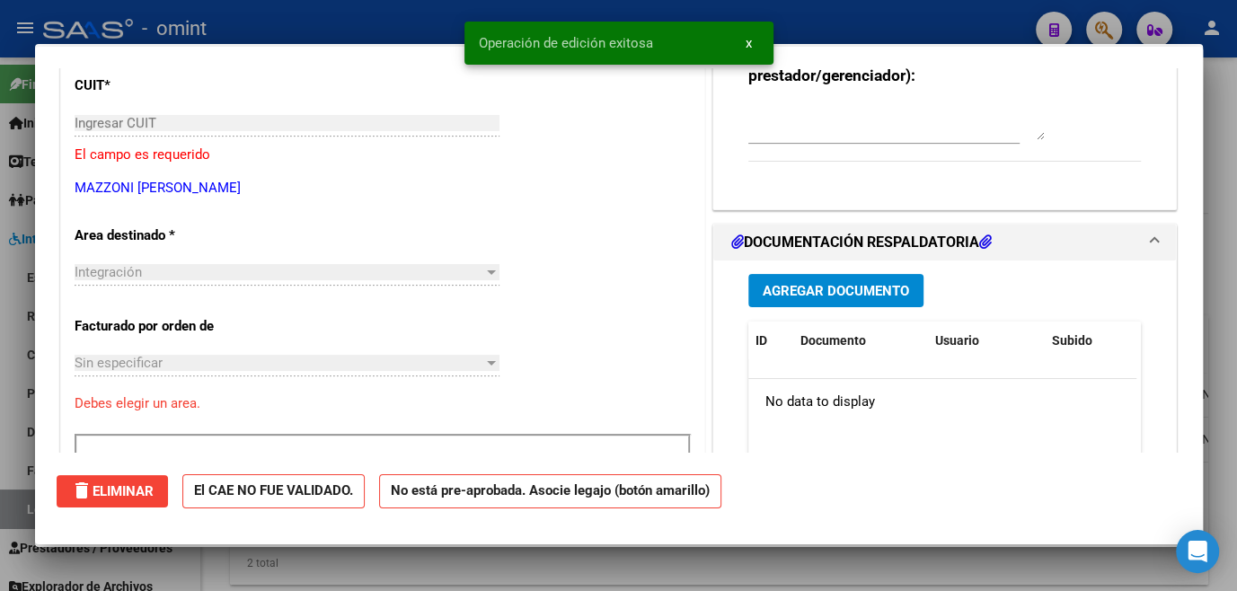
scroll to position [0, 0]
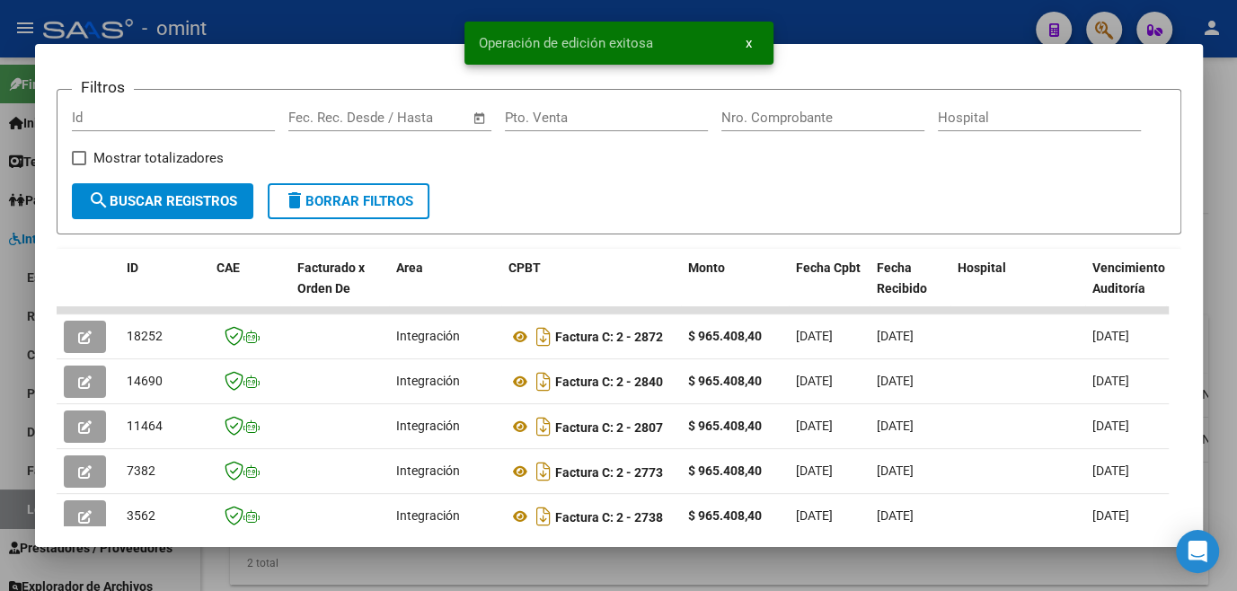
click at [450, 563] on div at bounding box center [618, 295] width 1237 height 591
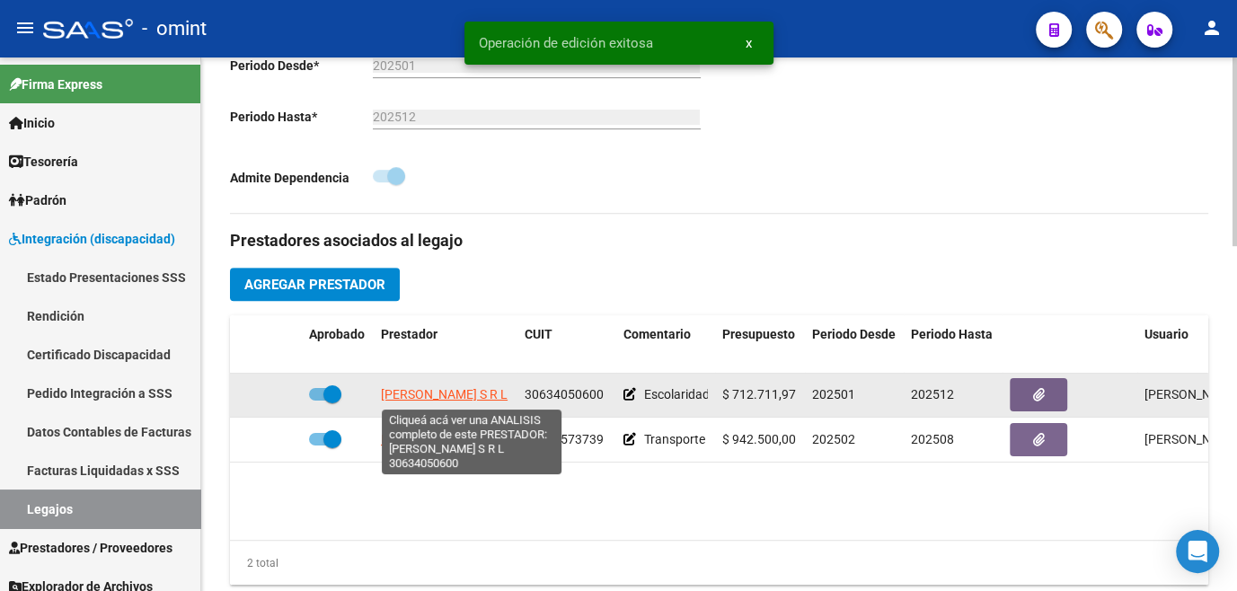
click at [417, 393] on span "BARRON BOERIS CASALINI S R L" at bounding box center [444, 394] width 127 height 14
type textarea "30634050600"
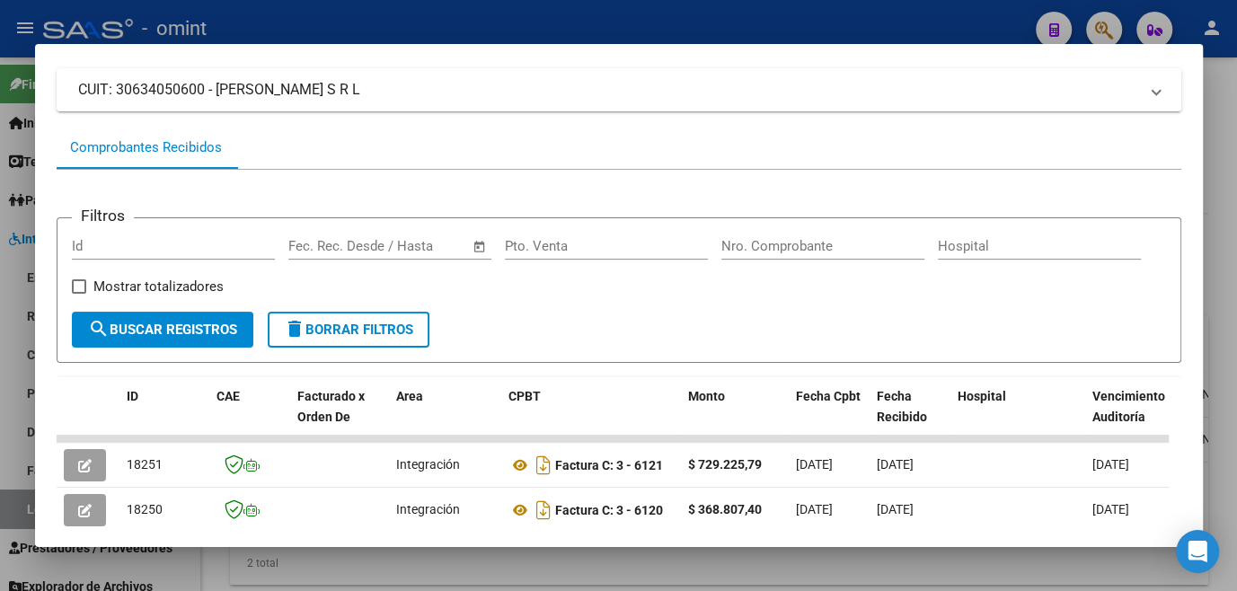
scroll to position [279, 0]
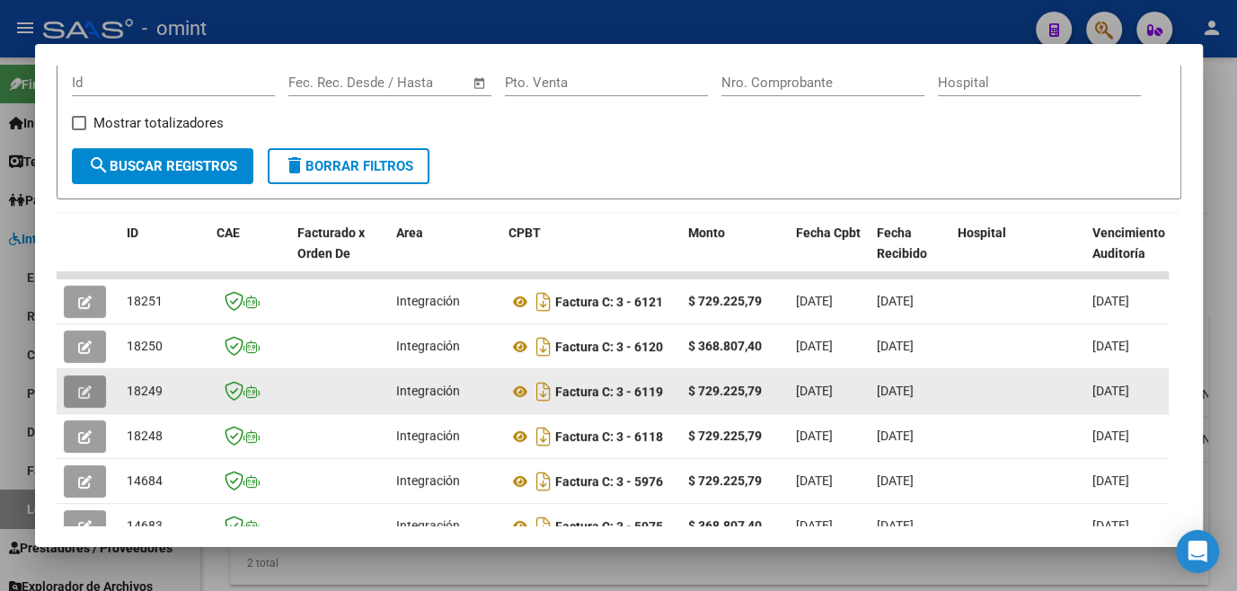
click at [81, 389] on icon "button" at bounding box center [84, 391] width 13 height 13
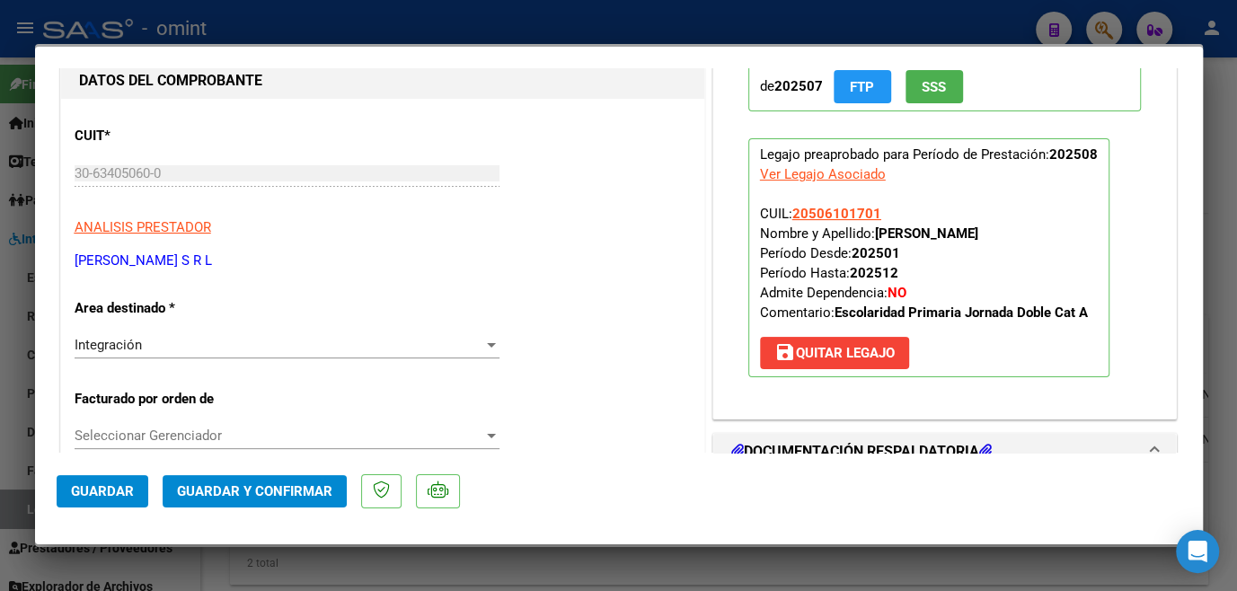
scroll to position [0, 0]
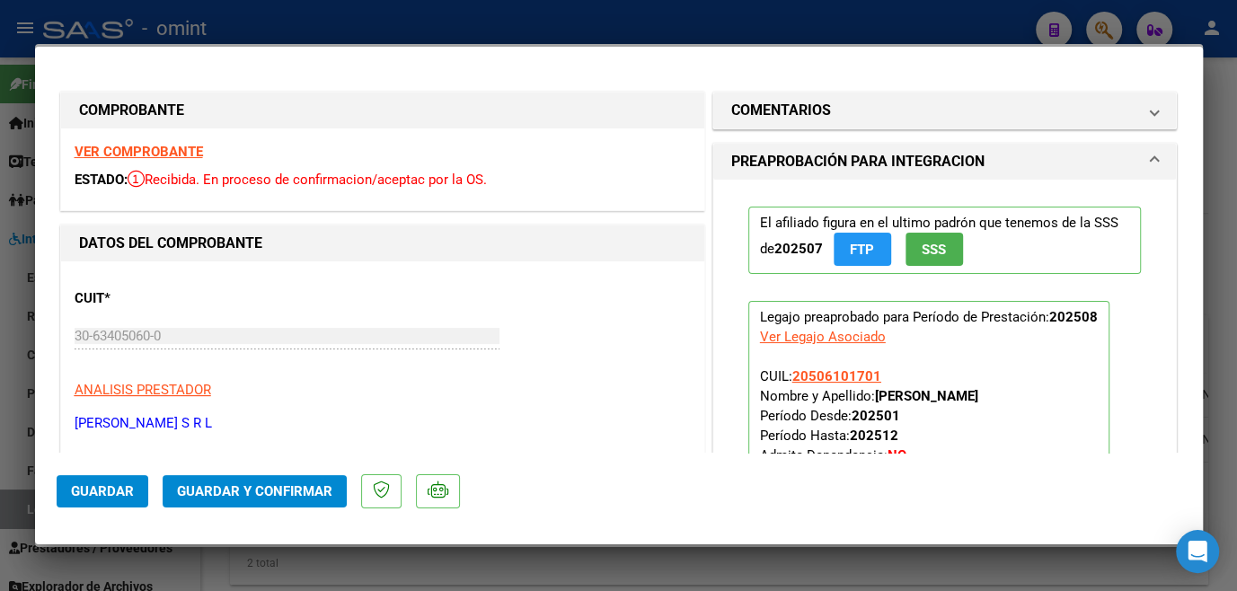
click at [182, 146] on strong "VER COMPROBANTE" at bounding box center [139, 152] width 128 height 16
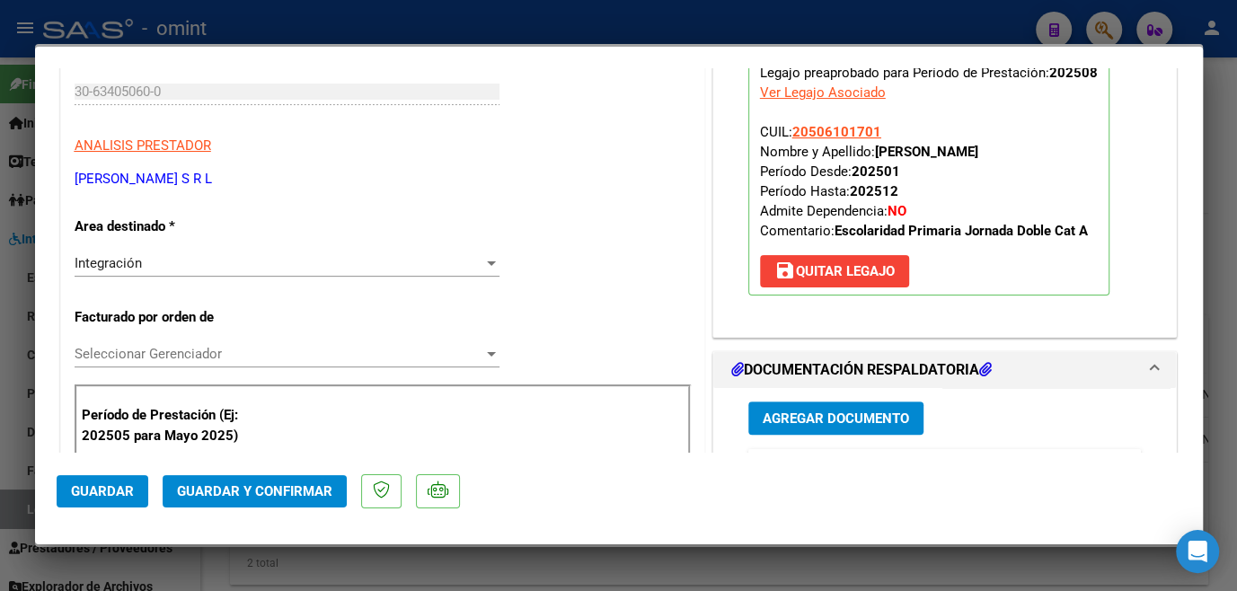
scroll to position [490, 0]
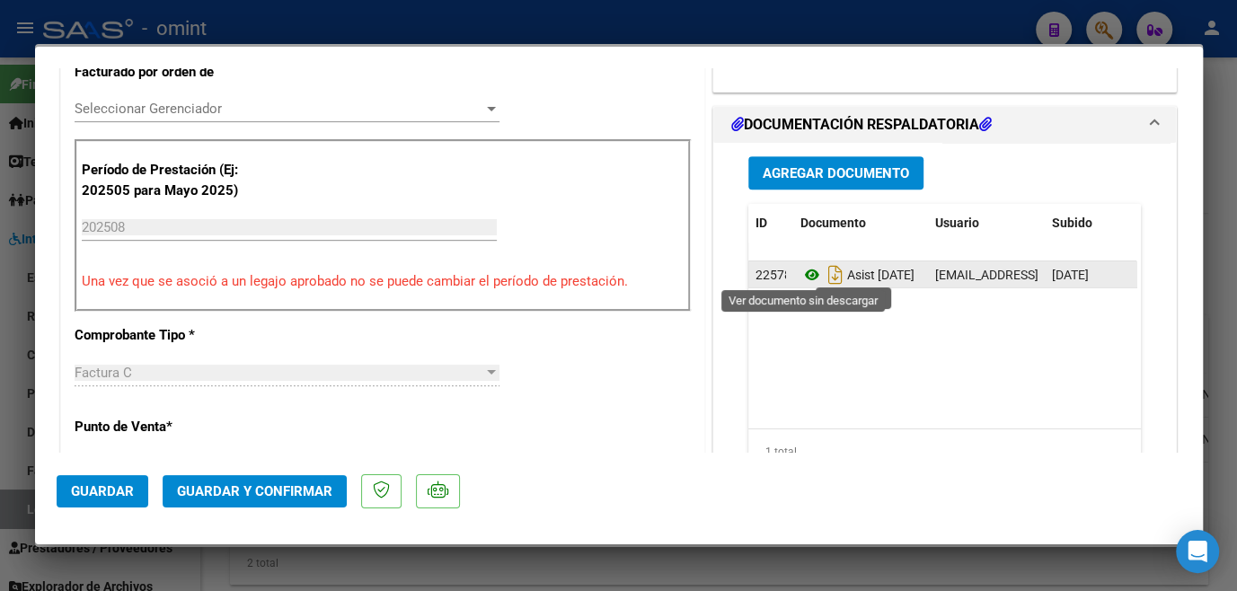
click at [802, 269] on icon at bounding box center [812, 275] width 23 height 22
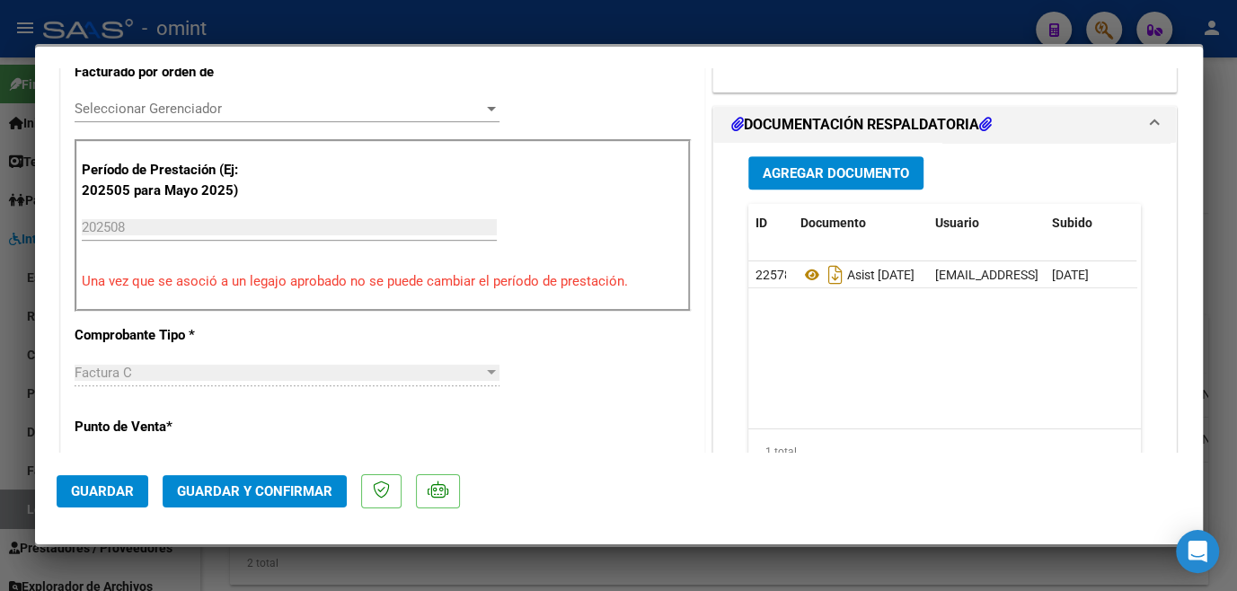
click at [237, 104] on span "Seleccionar Gerenciador" at bounding box center [279, 109] width 409 height 16
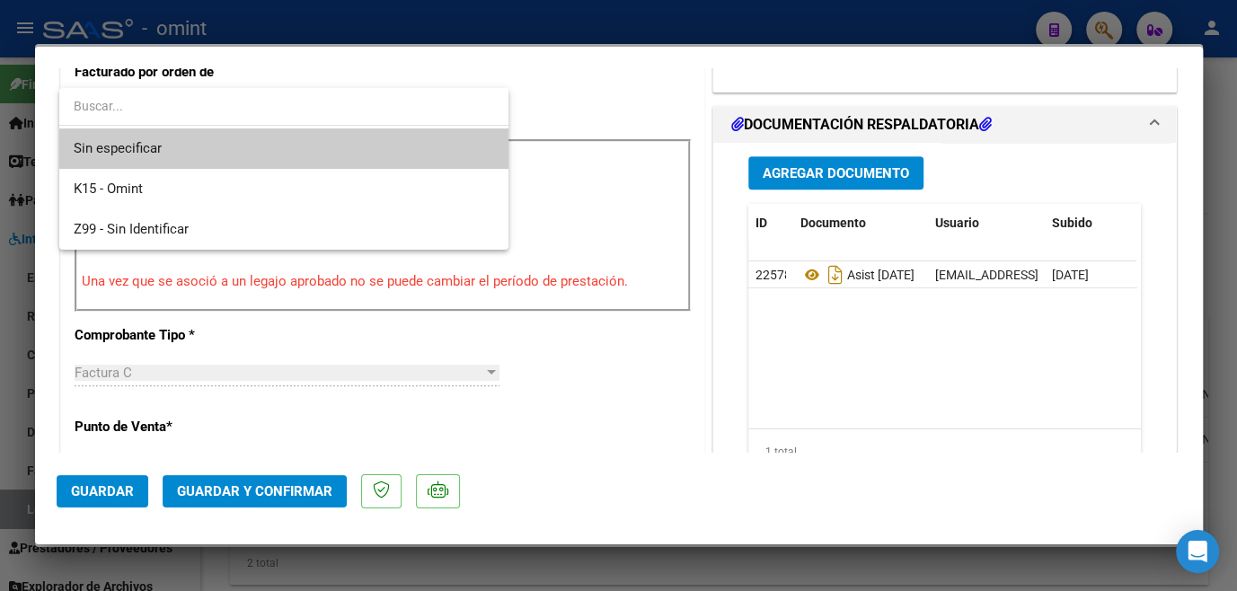
click at [203, 140] on span "Sin especificar" at bounding box center [284, 148] width 421 height 40
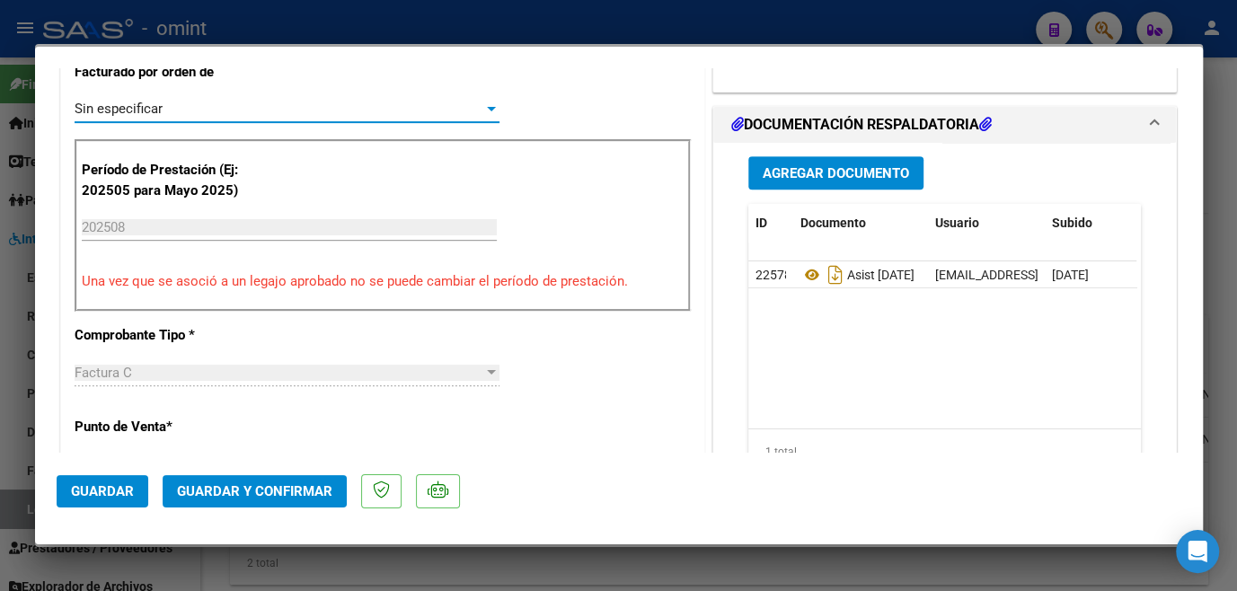
click at [237, 493] on span "Guardar y Confirmar" at bounding box center [254, 491] width 155 height 16
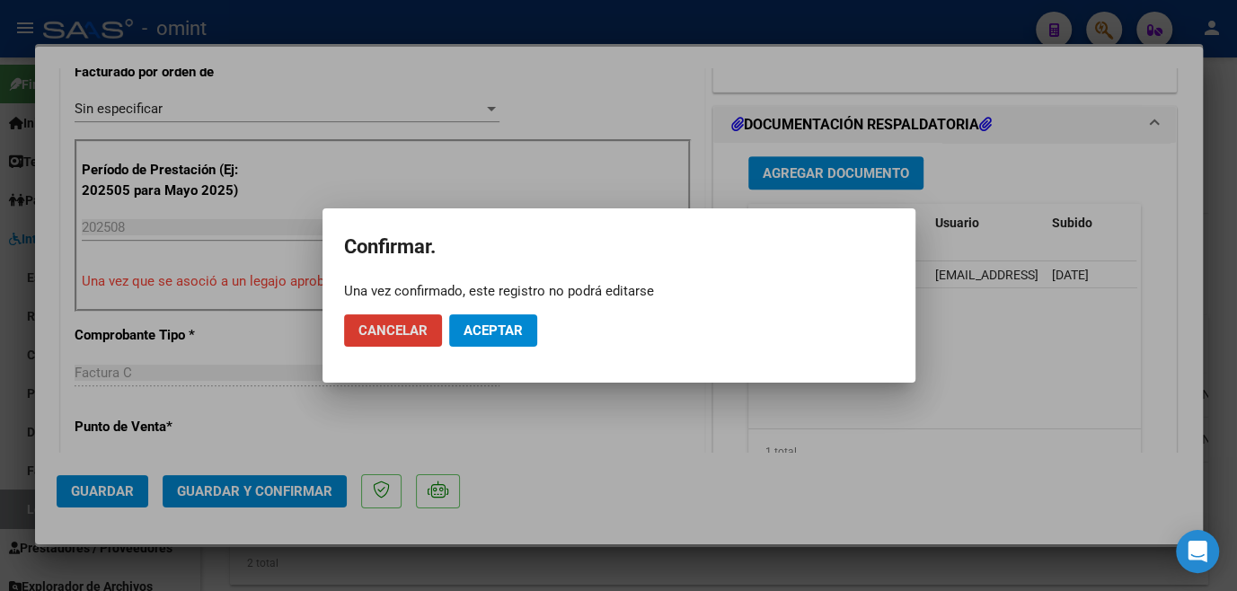
click at [507, 327] on span "Aceptar" at bounding box center [493, 331] width 59 height 16
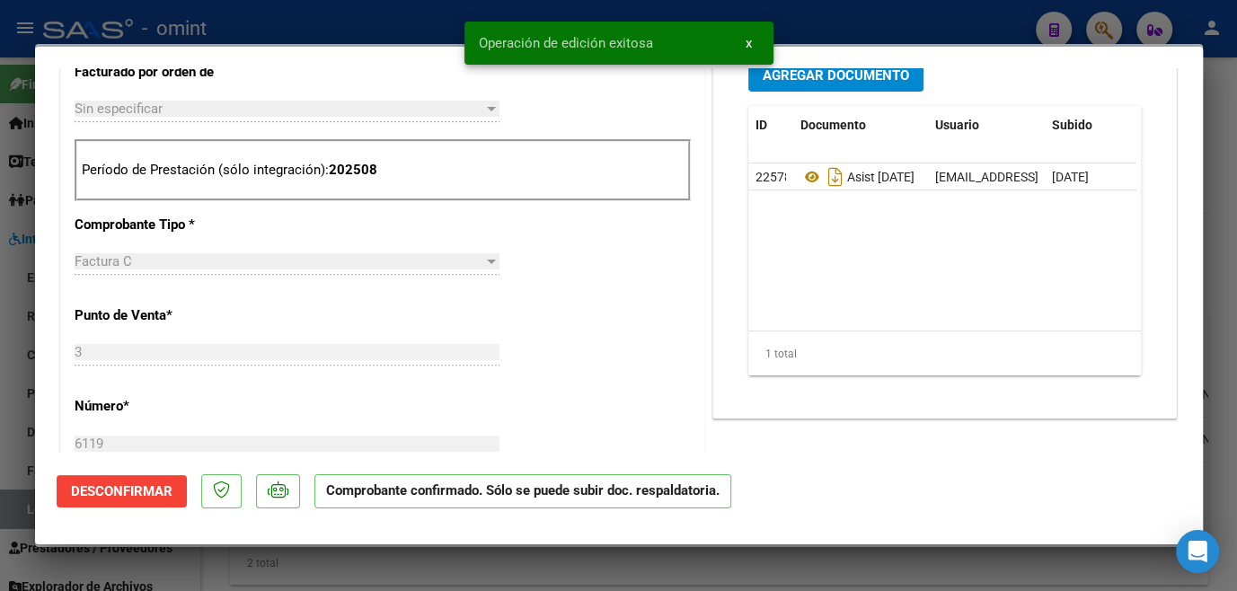
click at [563, 585] on div at bounding box center [618, 295] width 1237 height 591
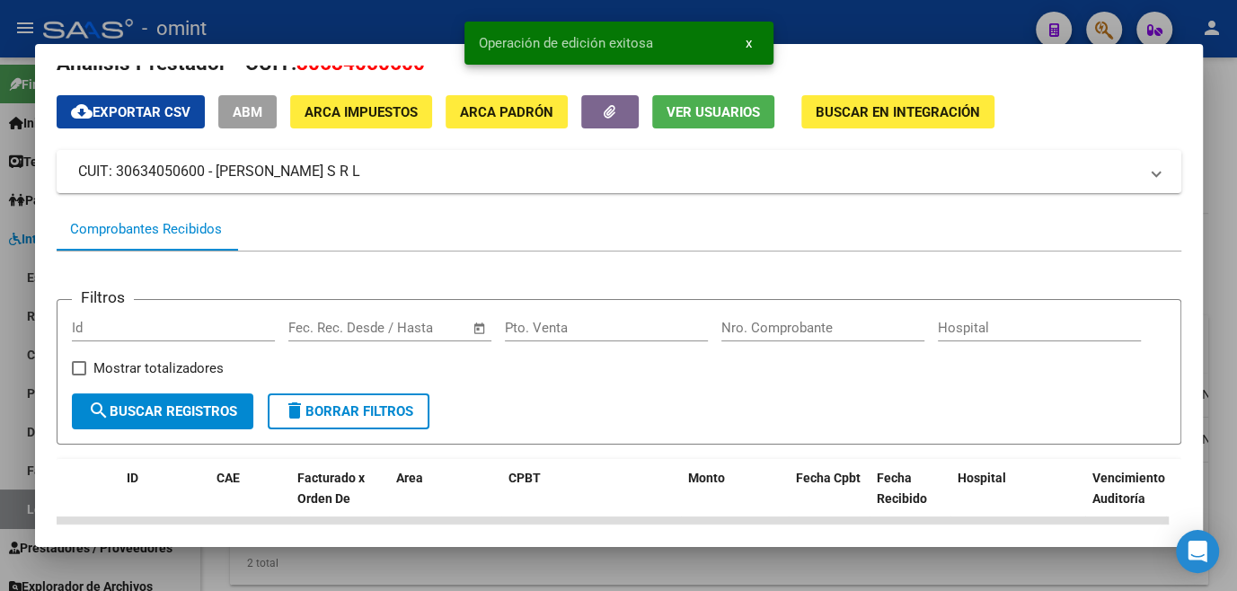
scroll to position [0, 0]
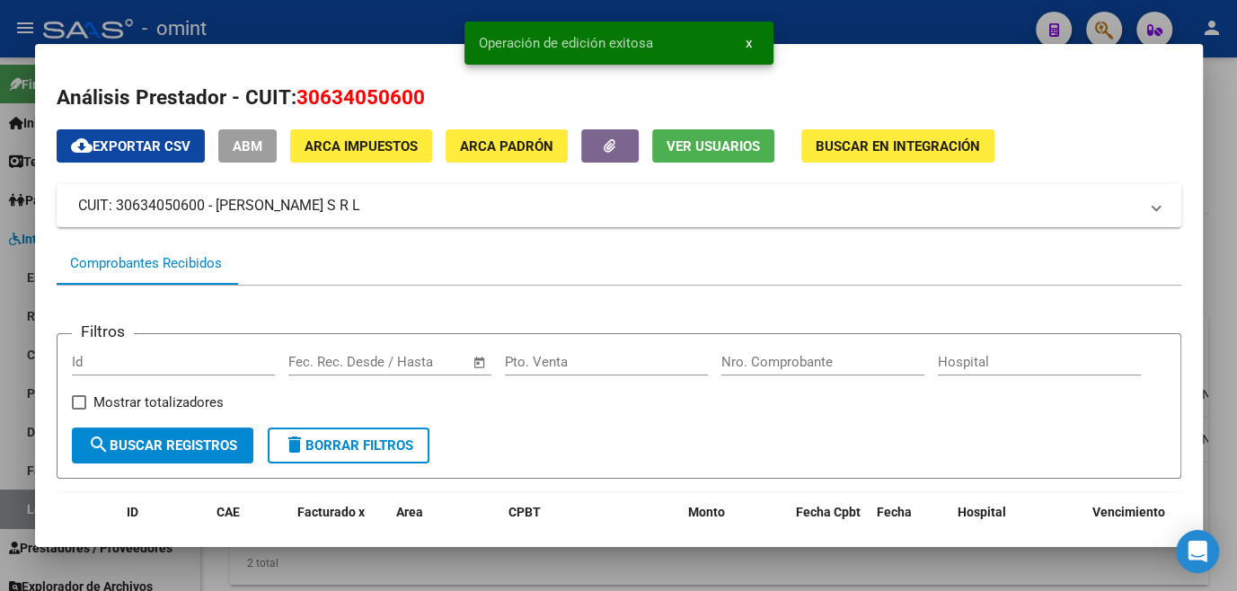
click at [687, 580] on div at bounding box center [618, 295] width 1237 height 591
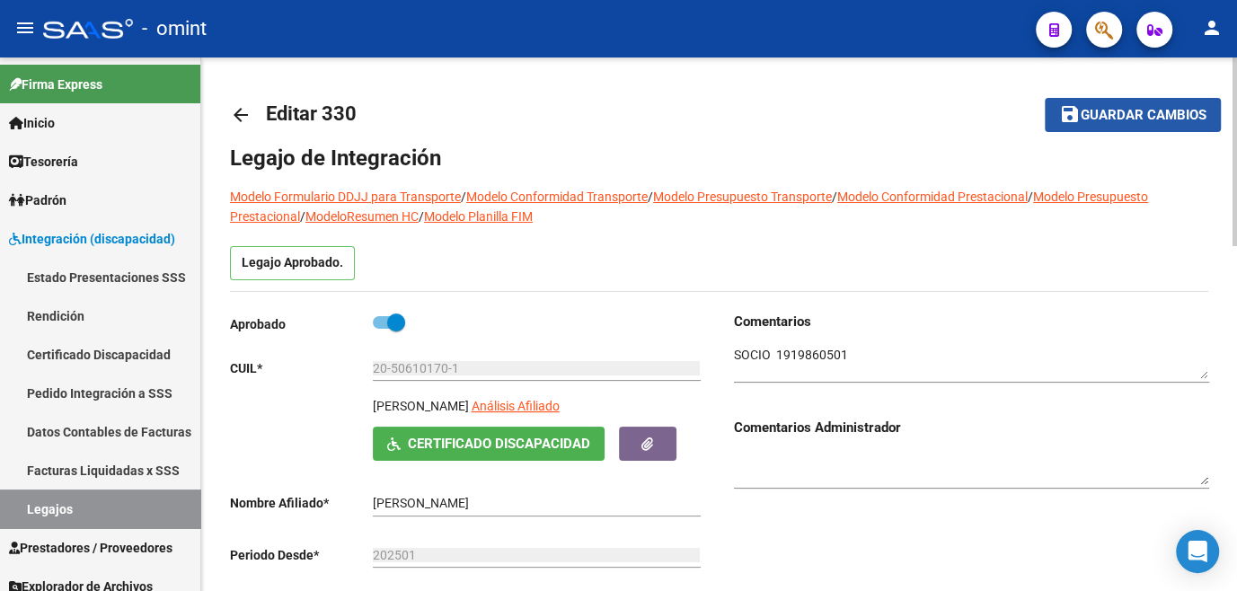
click at [1122, 120] on span "Guardar cambios" at bounding box center [1144, 116] width 126 height 16
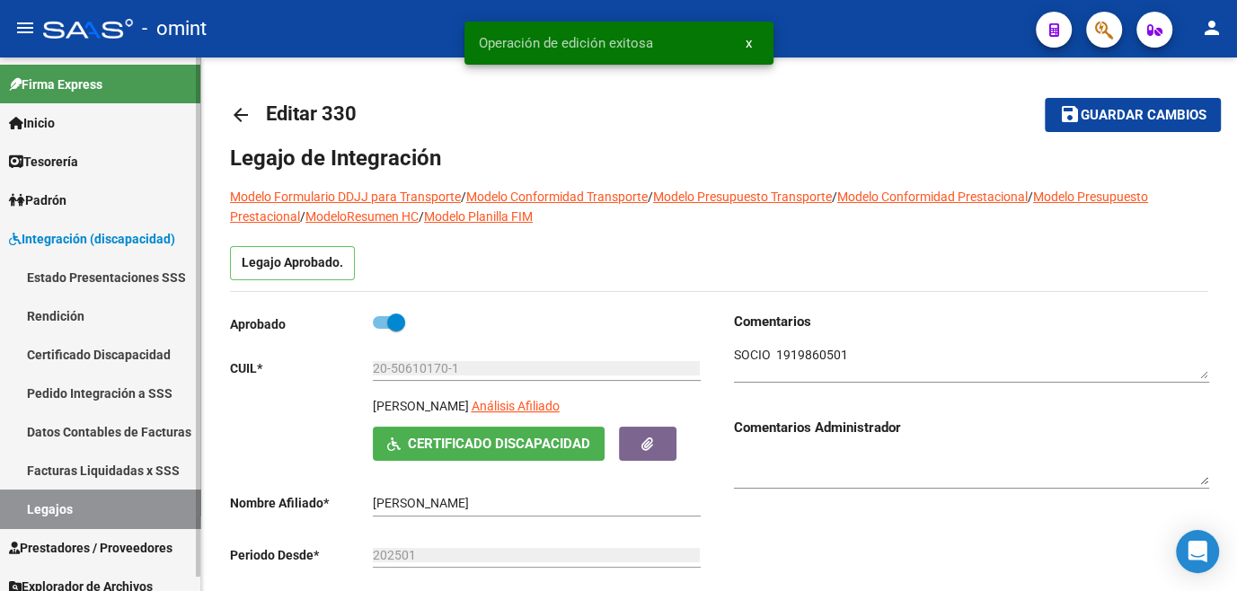
click at [58, 487] on link "Facturas Liquidadas x SSS" at bounding box center [100, 470] width 200 height 39
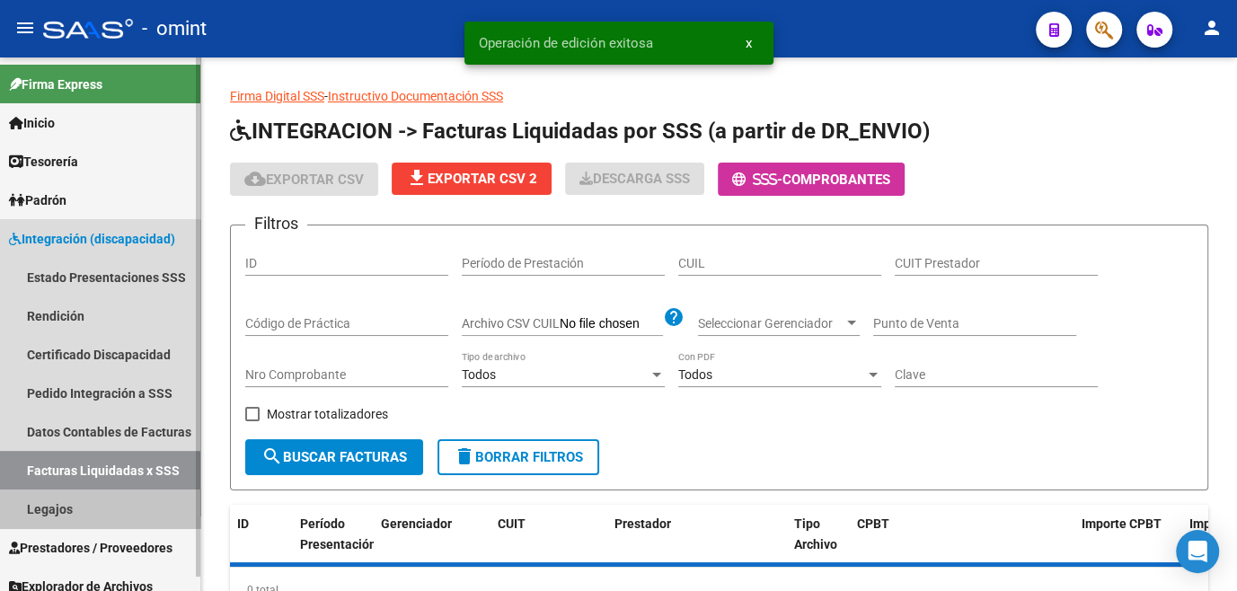
click at [55, 504] on link "Legajos" at bounding box center [100, 509] width 200 height 39
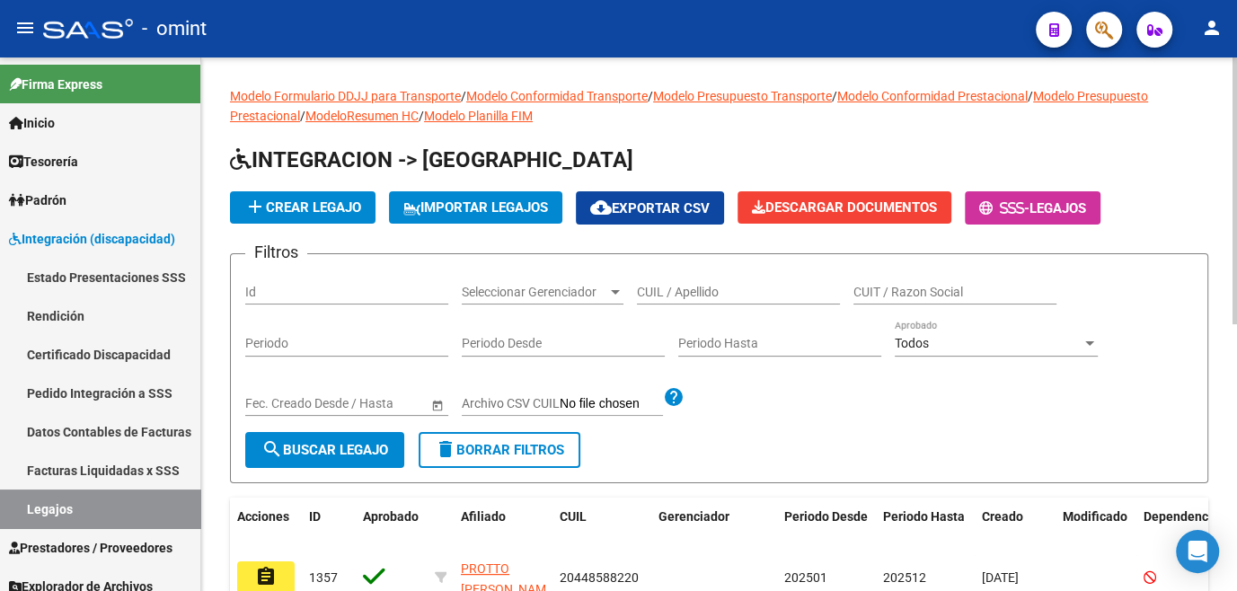
click at [669, 297] on input "CUIL / Apellido" at bounding box center [738, 292] width 203 height 15
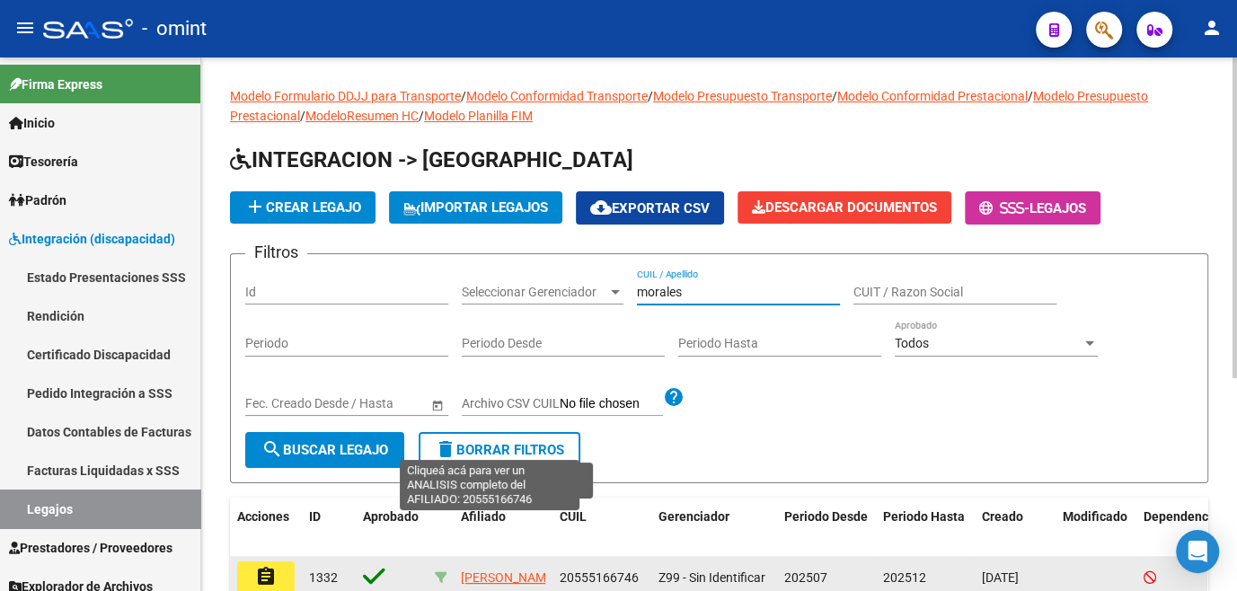
scroll to position [163, 0]
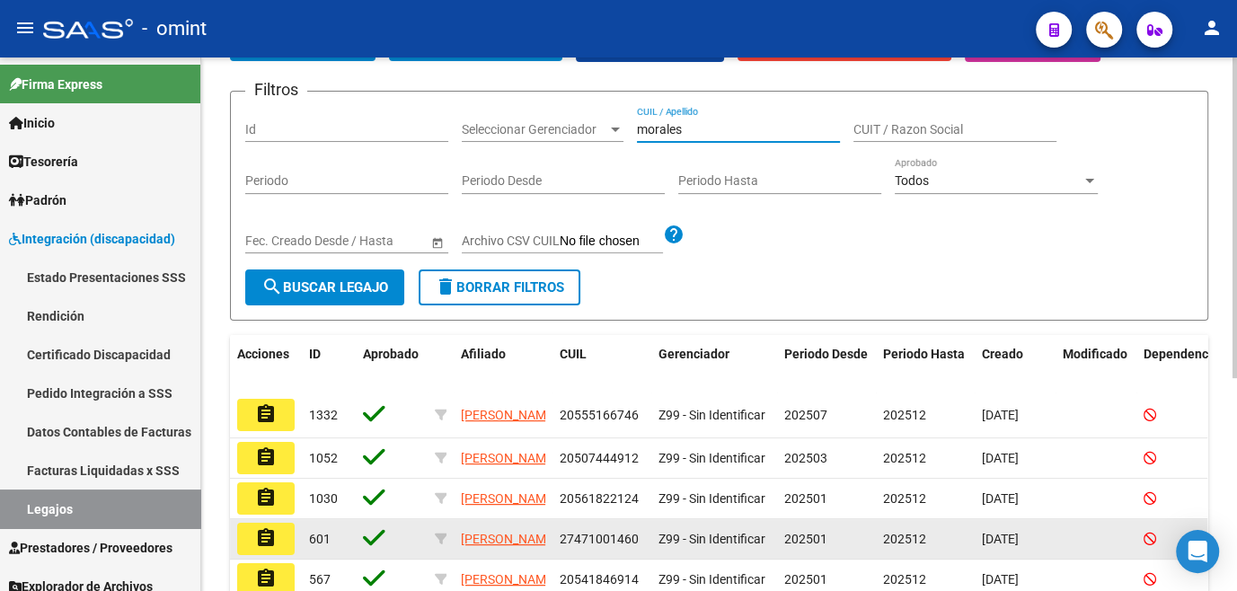
type input "morales"
click at [278, 555] on button "assignment" at bounding box center [266, 539] width 58 height 32
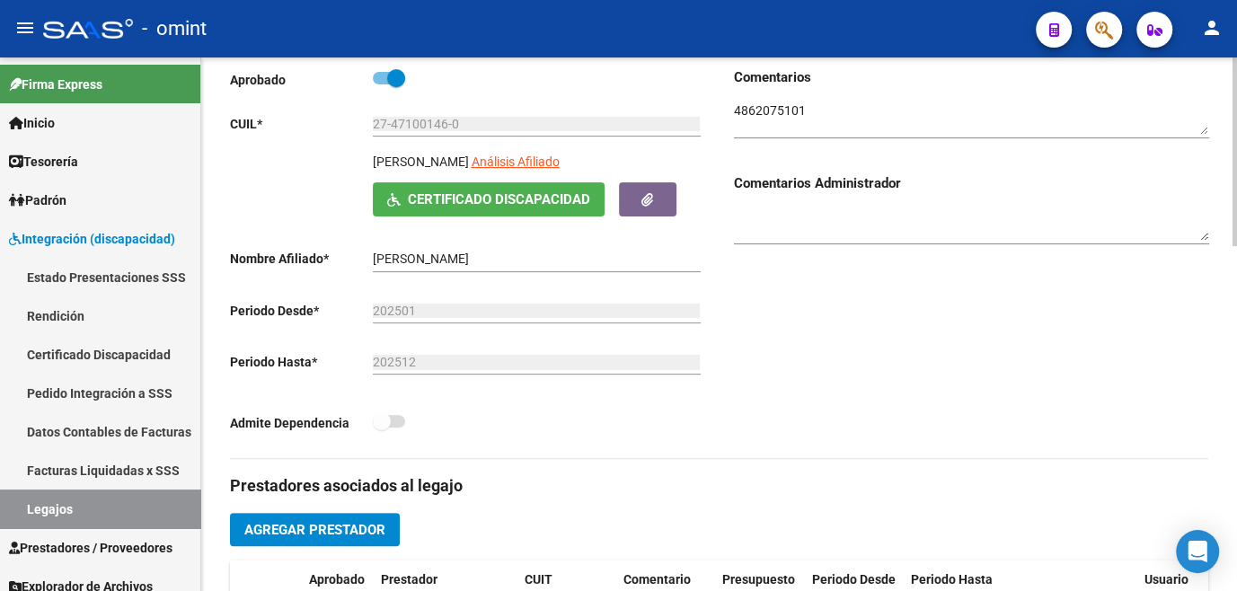
scroll to position [490, 0]
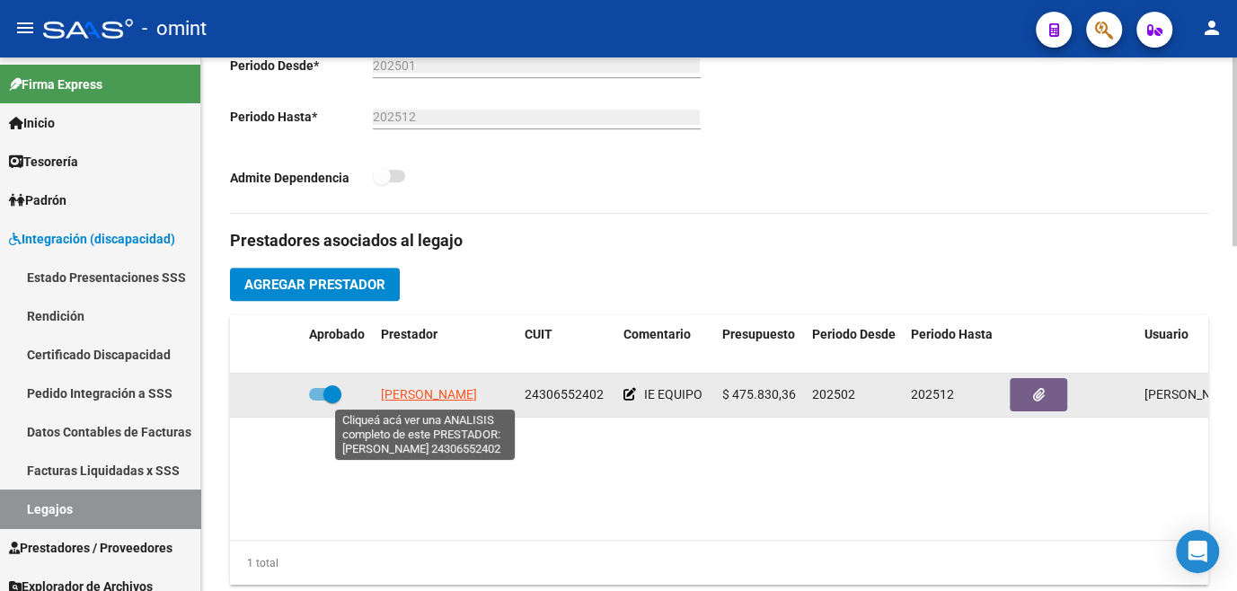
click at [419, 395] on span "SIMOND MARIA" at bounding box center [429, 394] width 96 height 14
type textarea "24306552402"
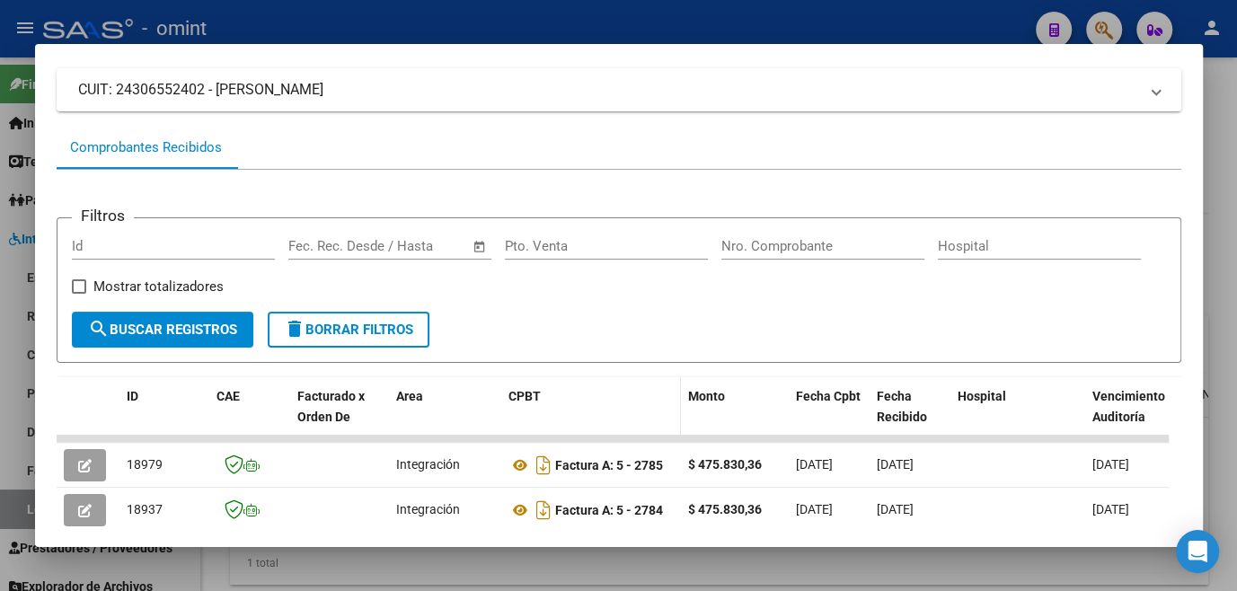
scroll to position [198, 0]
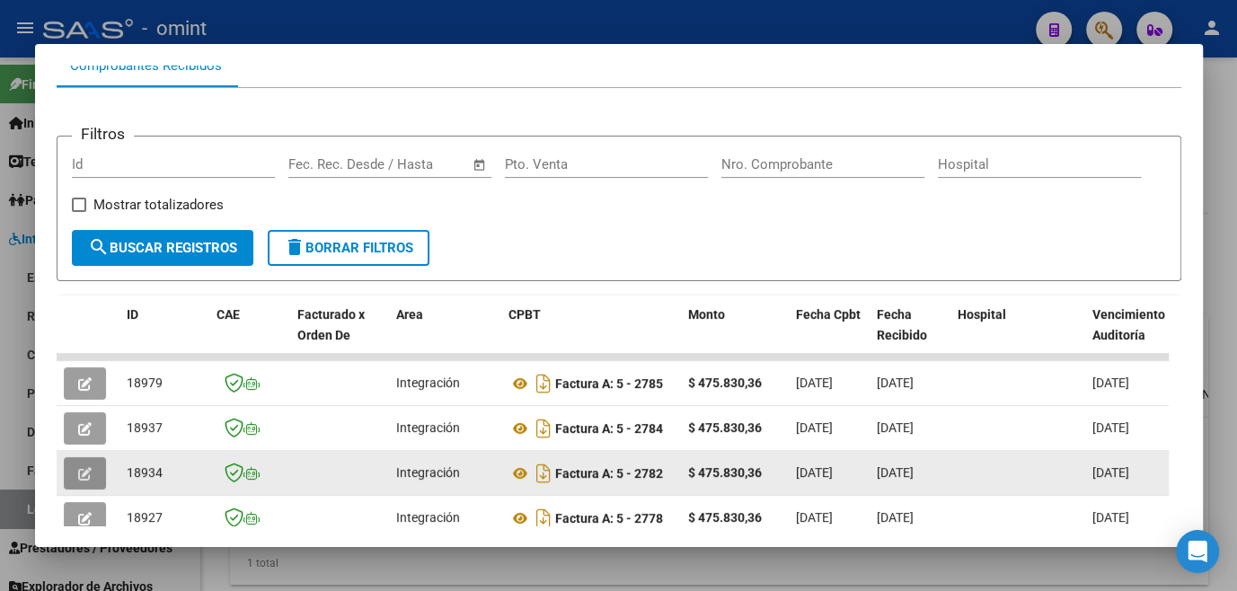
click at [93, 485] on button "button" at bounding box center [85, 473] width 42 height 32
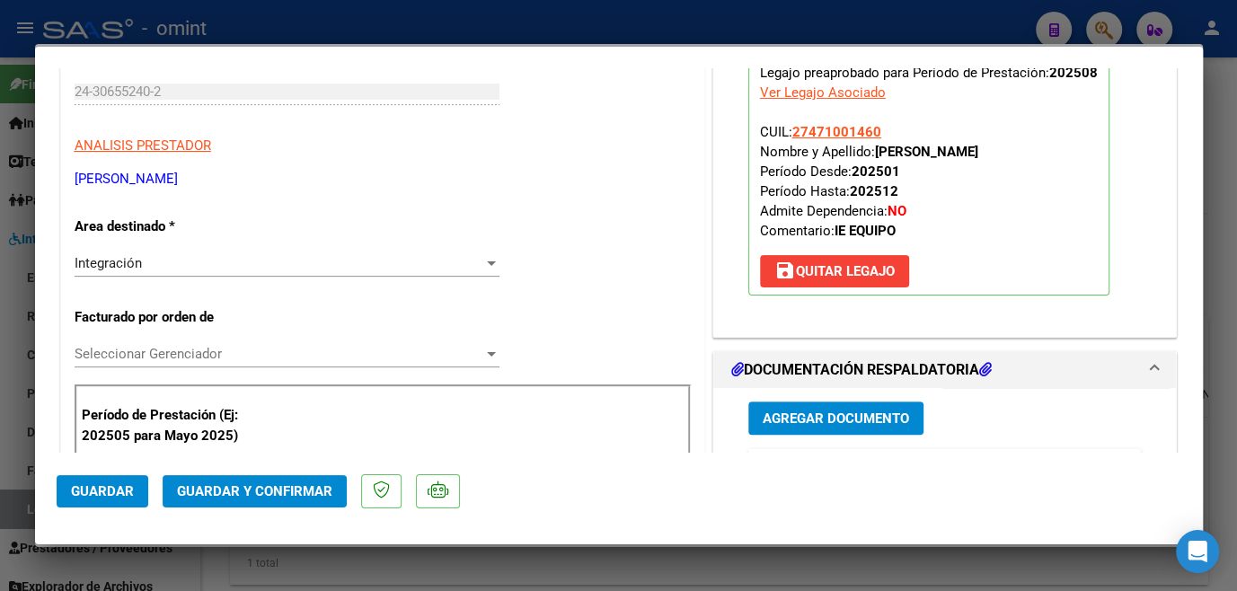
scroll to position [0, 0]
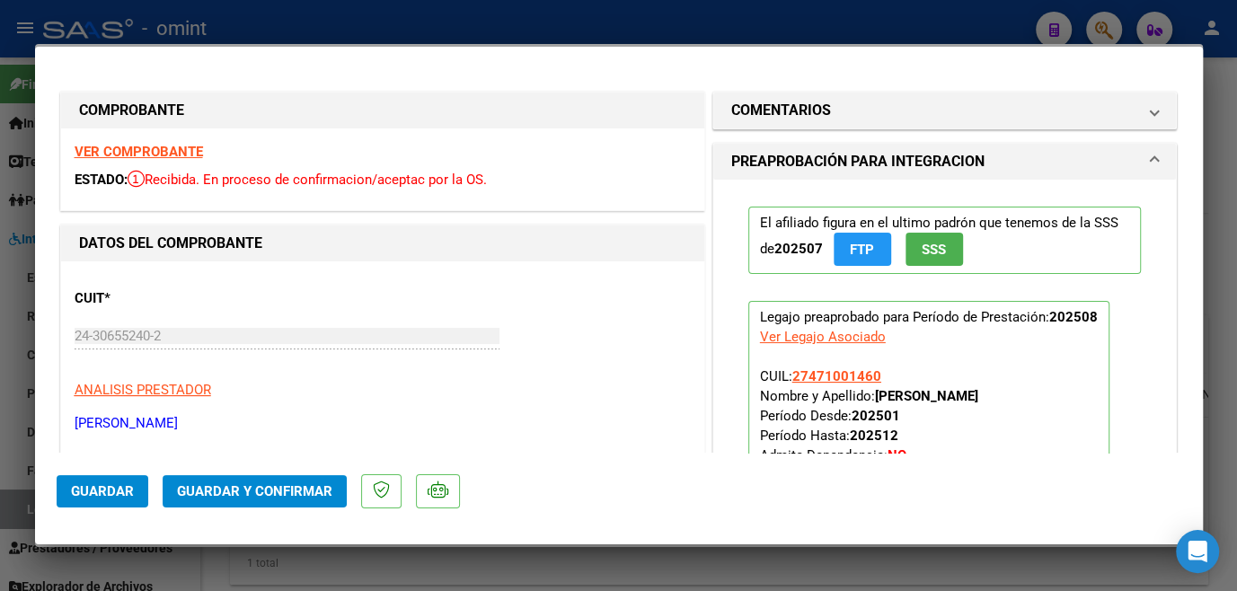
click at [187, 152] on strong "VER COMPROBANTE" at bounding box center [139, 152] width 128 height 16
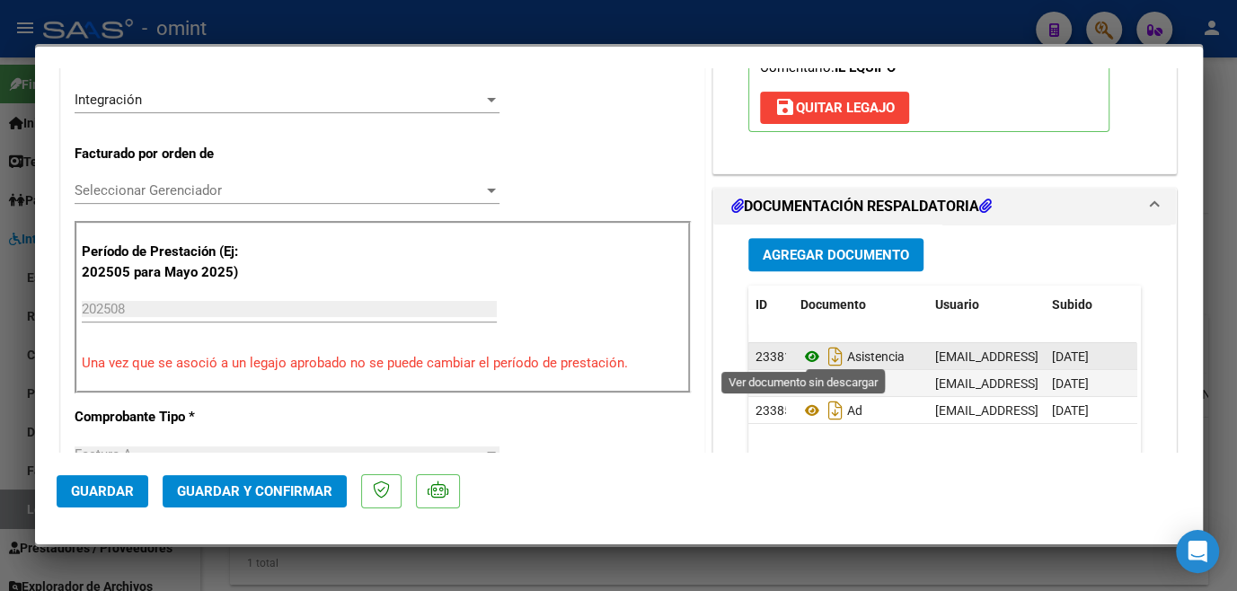
click at [807, 351] on icon at bounding box center [812, 357] width 23 height 22
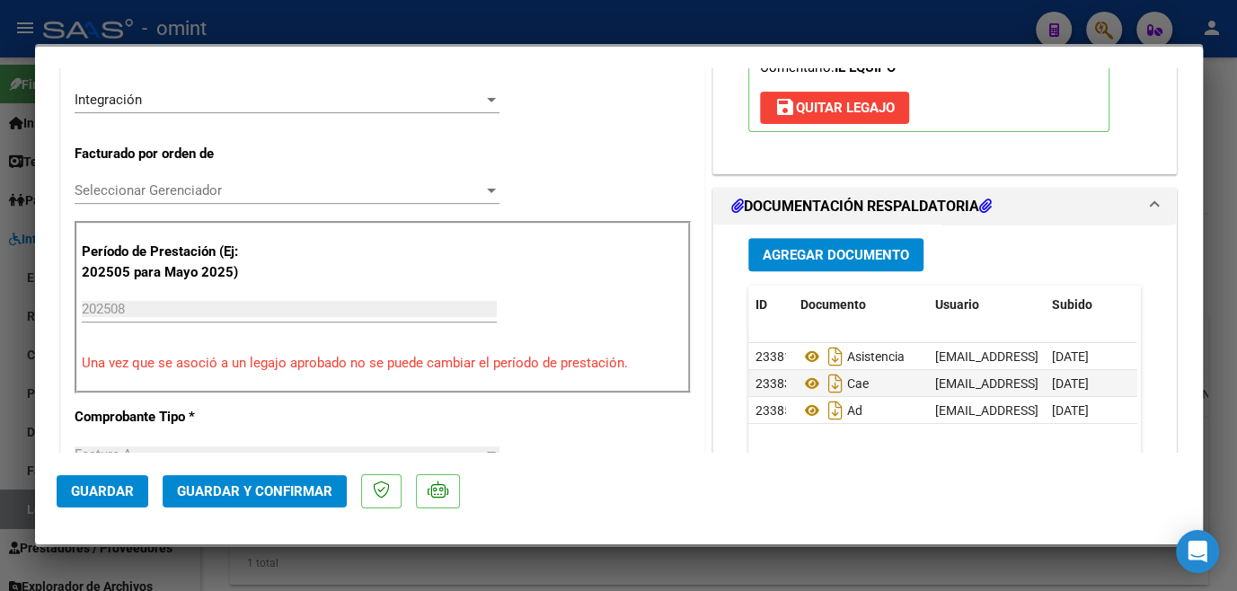
click at [290, 182] on span "Seleccionar Gerenciador" at bounding box center [279, 190] width 409 height 16
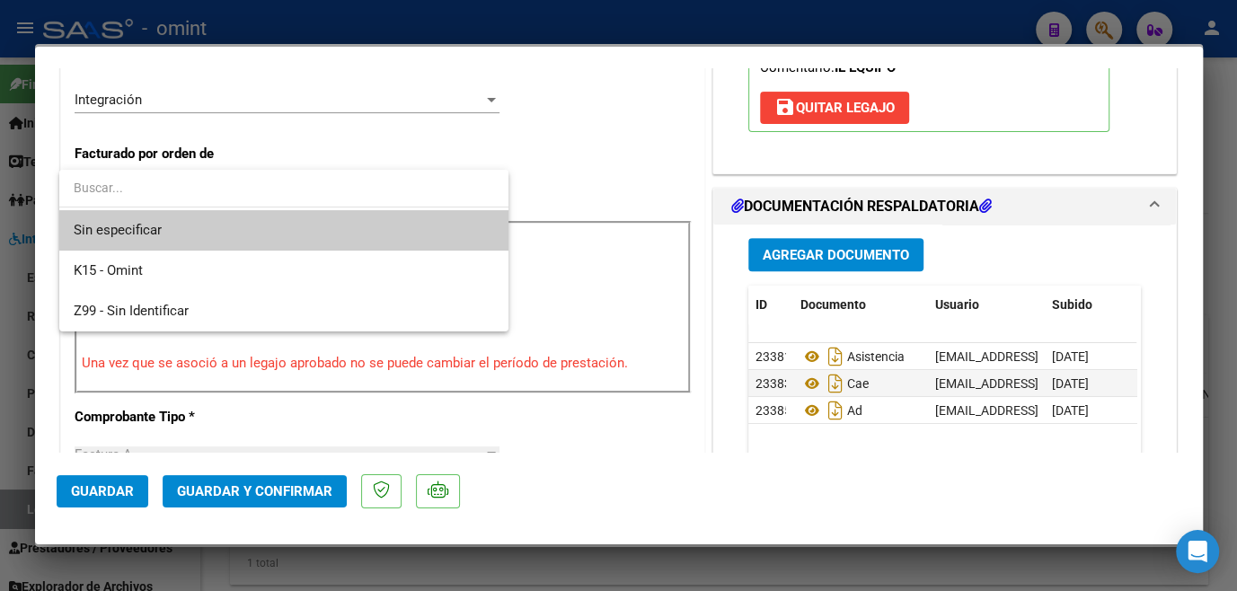
click at [266, 234] on span "Sin especificar" at bounding box center [284, 230] width 421 height 40
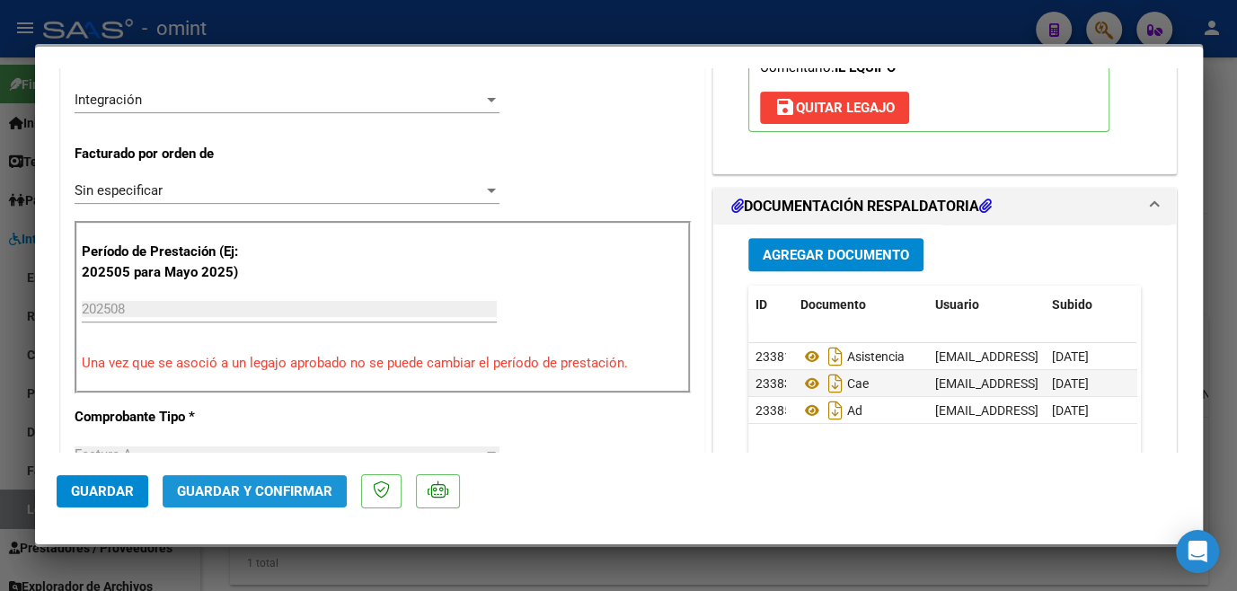
click at [253, 476] on button "Guardar y Confirmar" at bounding box center [255, 491] width 184 height 32
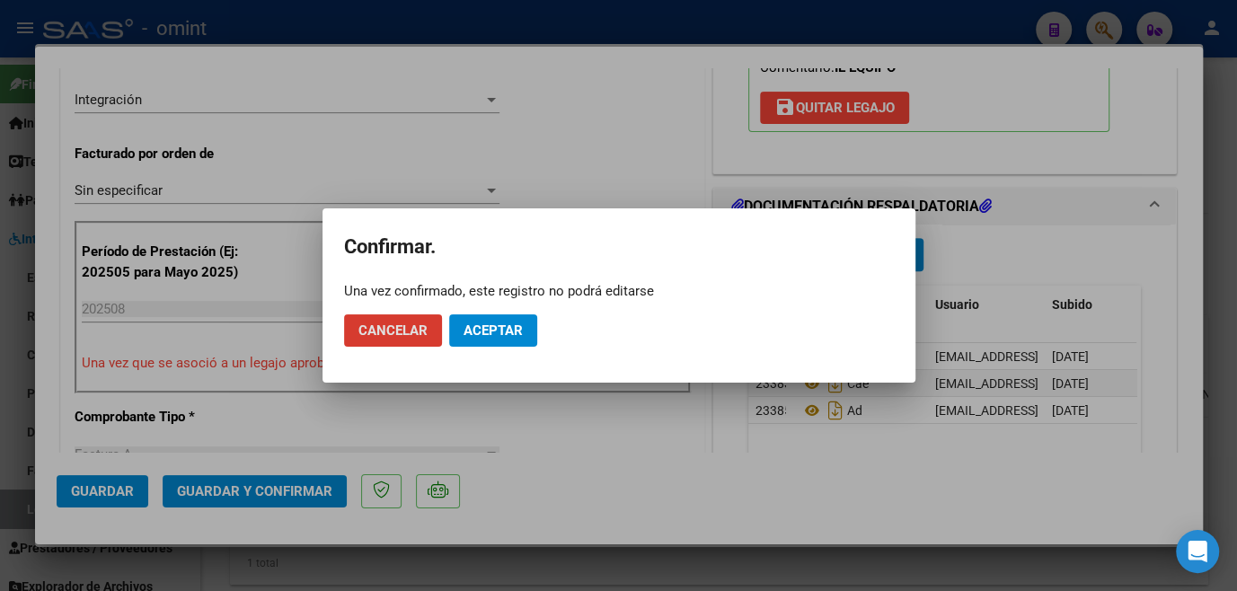
click at [472, 335] on span "Aceptar" at bounding box center [493, 331] width 59 height 16
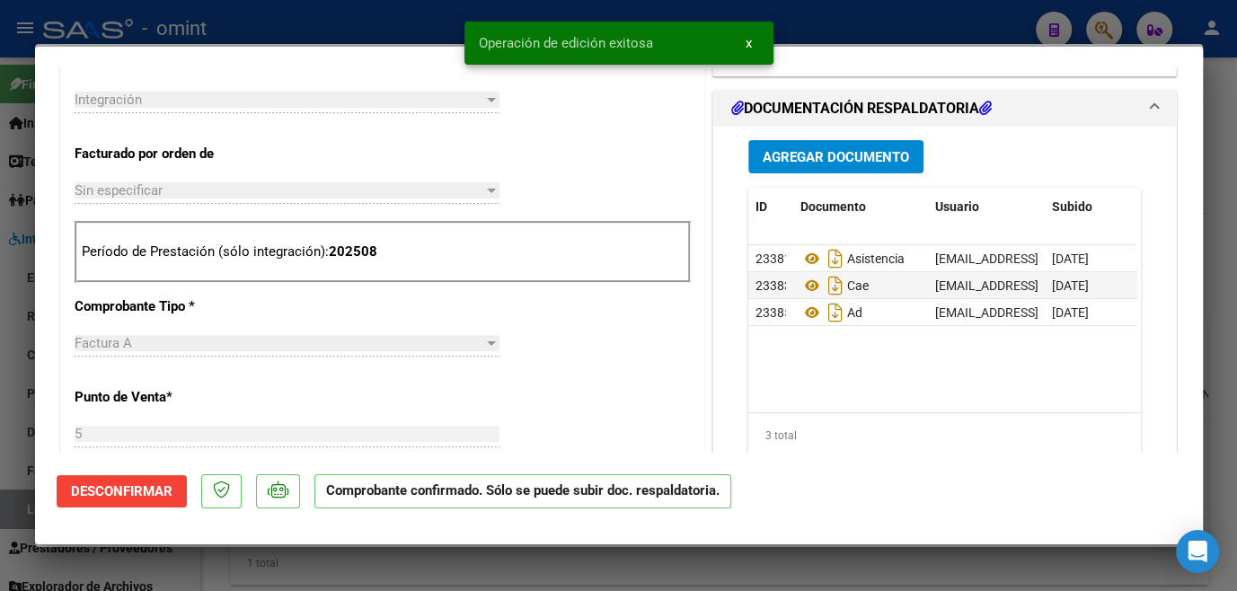
click at [472, 551] on div at bounding box center [618, 295] width 1237 height 591
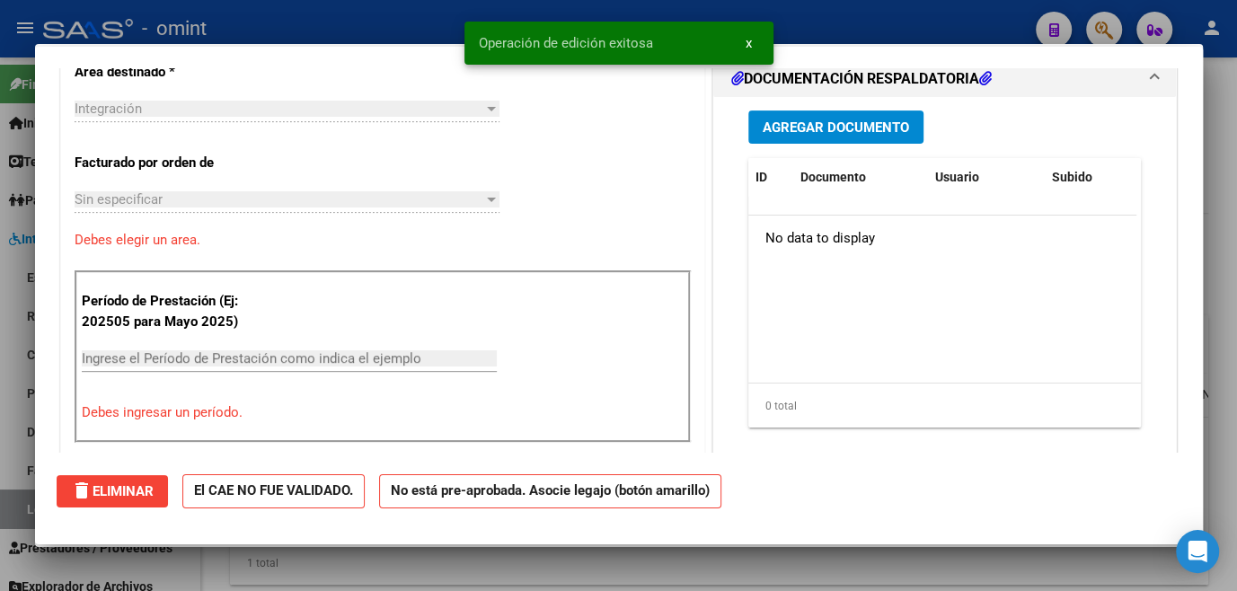
scroll to position [0, 0]
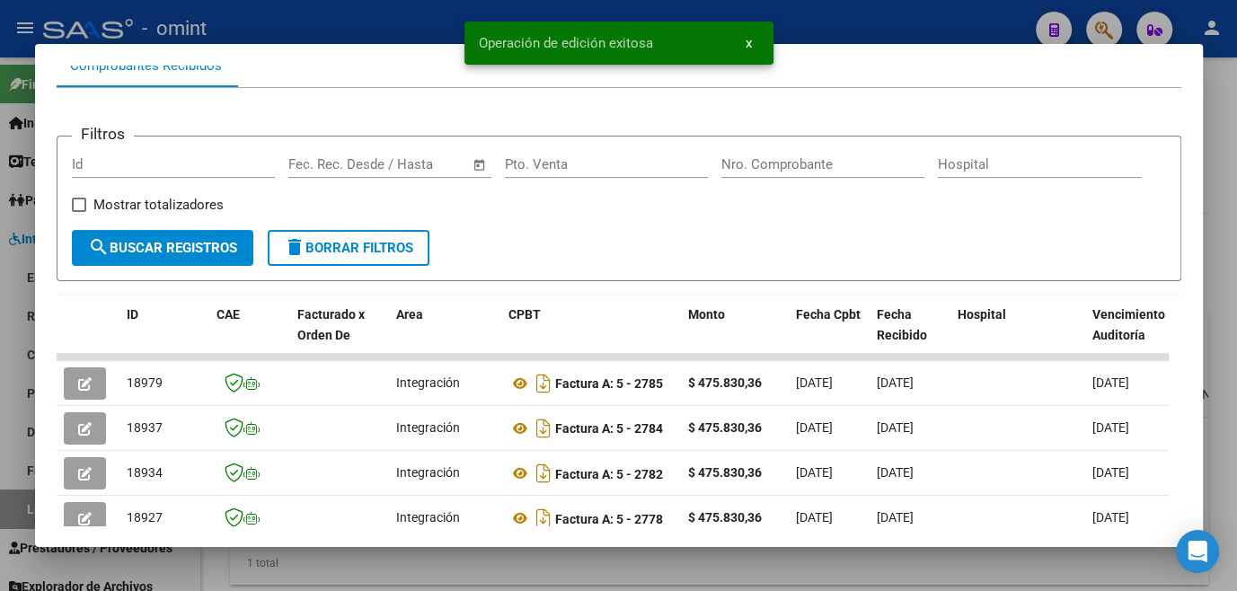
click at [472, 551] on div at bounding box center [618, 295] width 1237 height 591
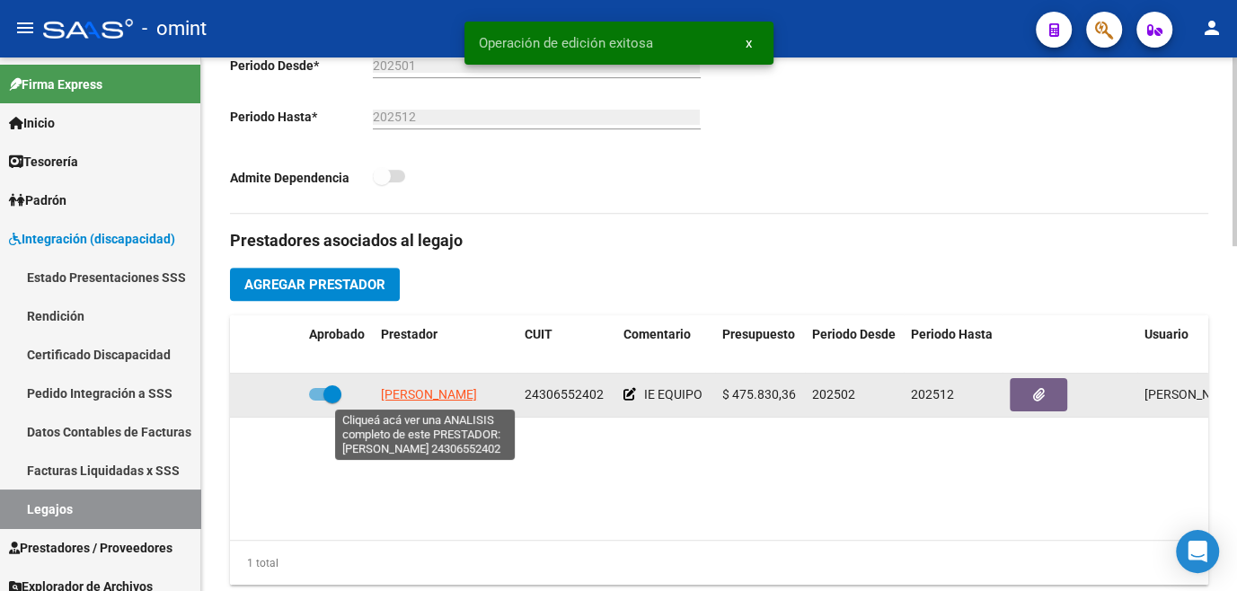
click at [419, 397] on span "SIMOND MARIA" at bounding box center [429, 394] width 96 height 14
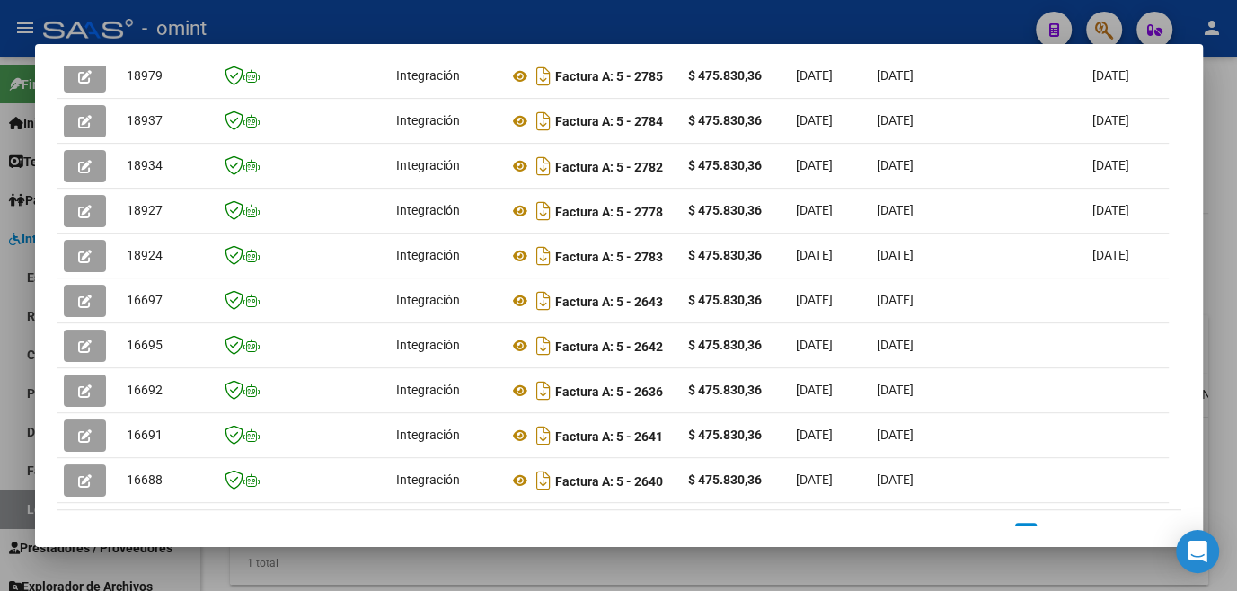
click at [417, 571] on div at bounding box center [618, 295] width 1237 height 591
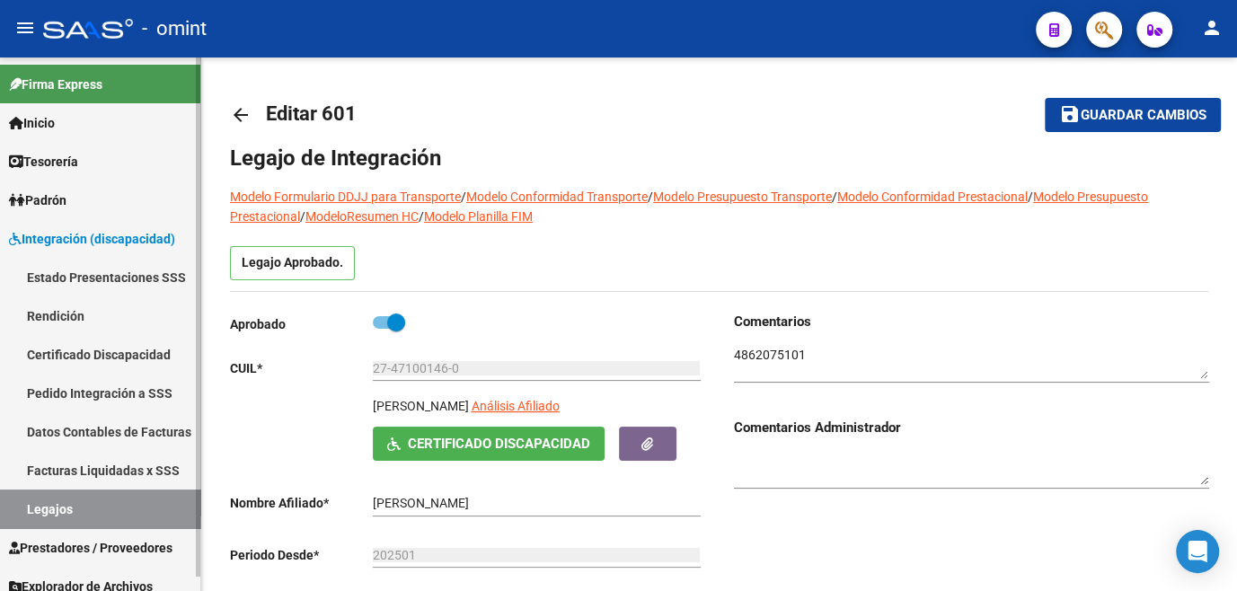
click at [1086, 119] on span "Guardar cambios" at bounding box center [1144, 116] width 126 height 16
click at [44, 501] on link "Legajos" at bounding box center [100, 509] width 200 height 39
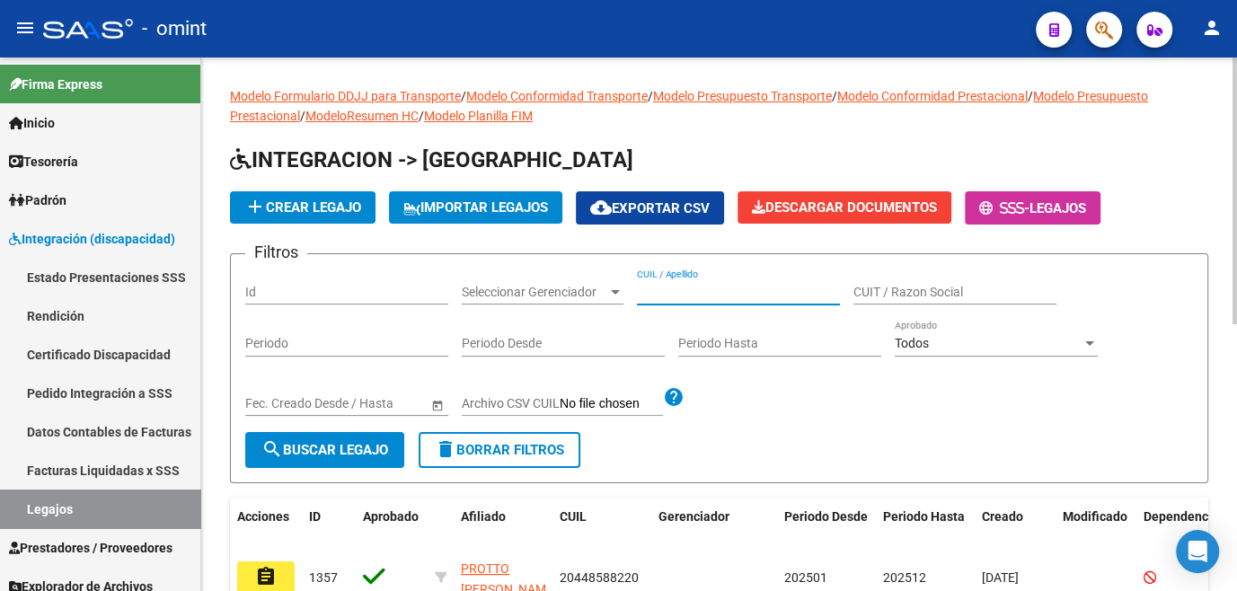
click at [683, 296] on input "CUIL / Apellido" at bounding box center [738, 292] width 203 height 15
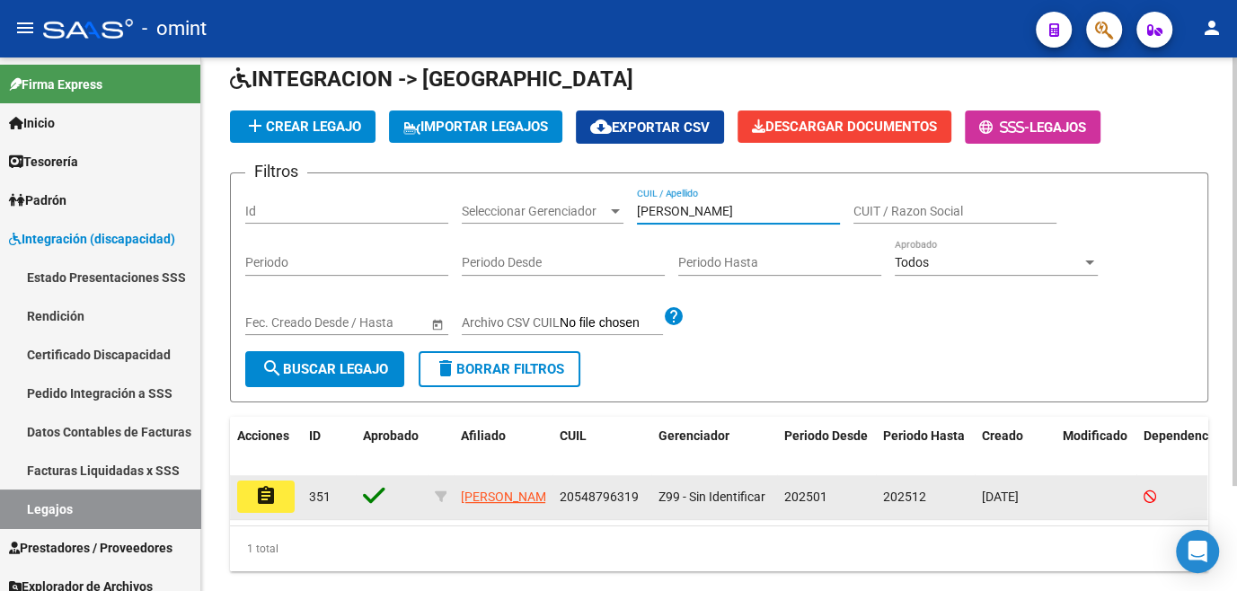
type input "moreno nicol"
click at [275, 505] on button "assignment" at bounding box center [266, 497] width 58 height 32
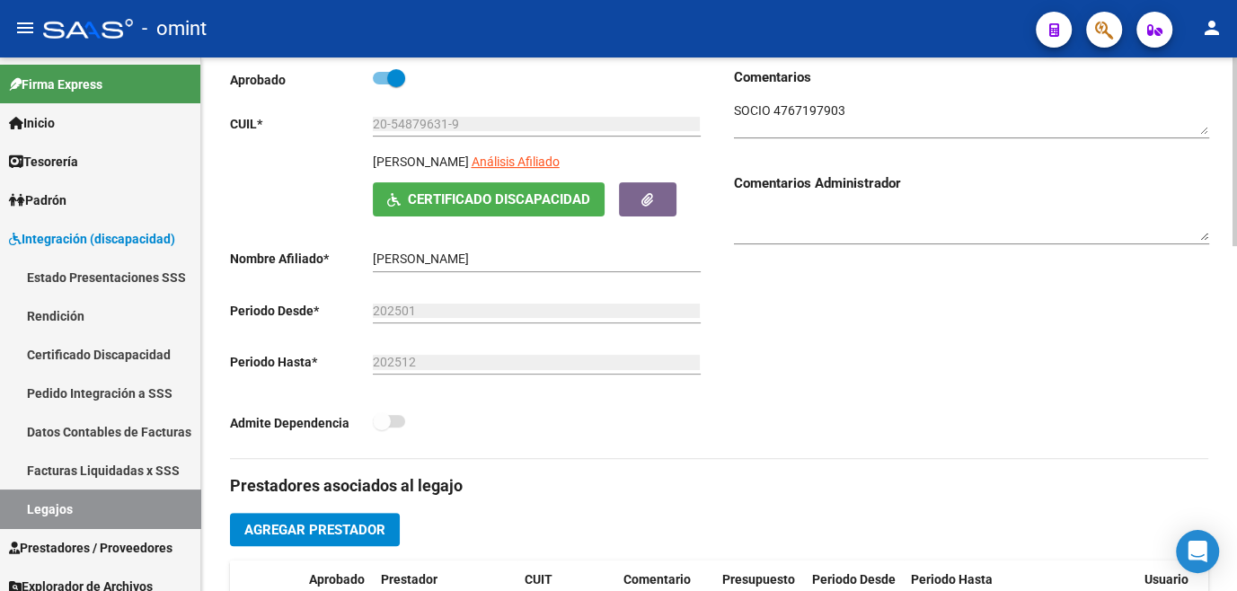
scroll to position [490, 0]
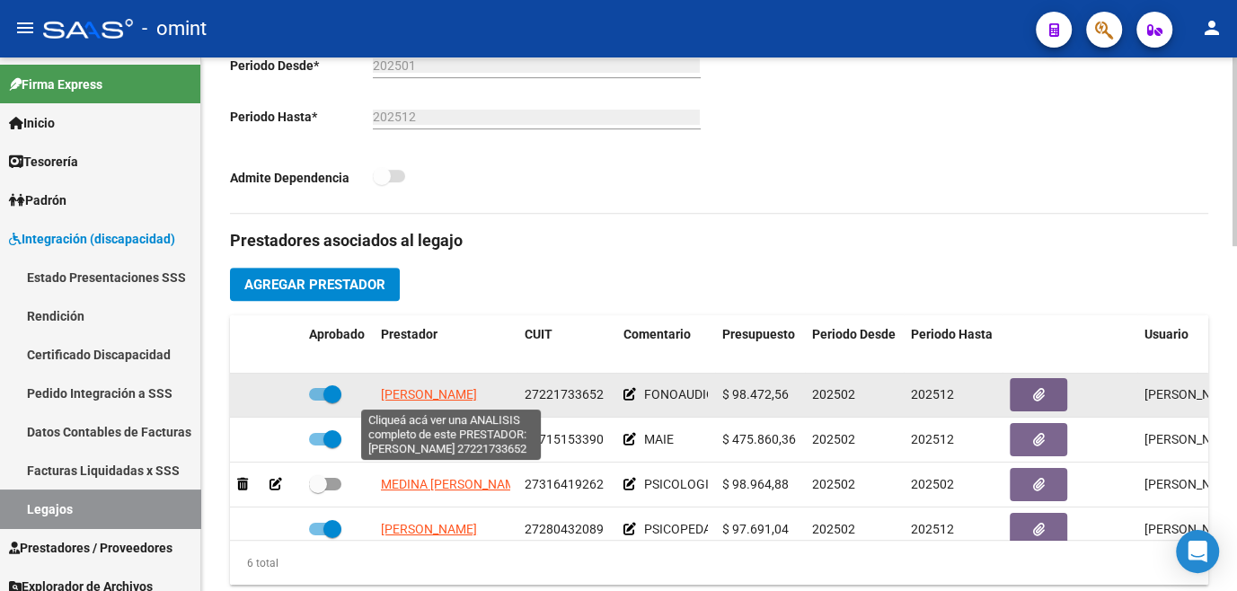
click at [441, 397] on span "LOPEZ GRACIELA MABEL" at bounding box center [429, 394] width 96 height 14
type textarea "27221733652"
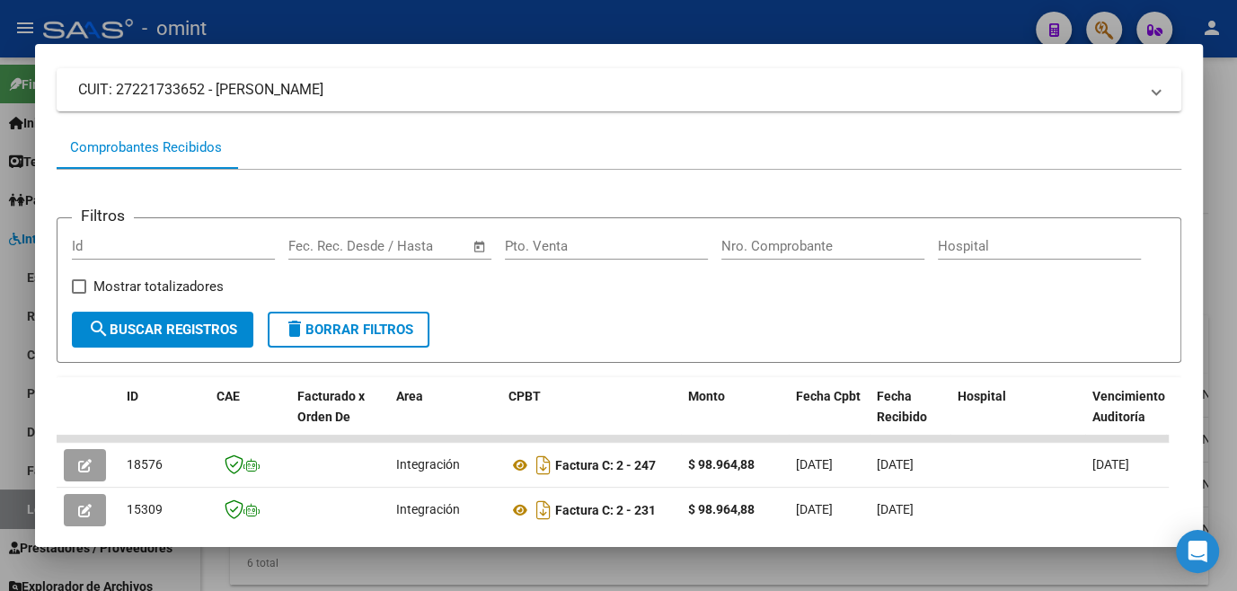
scroll to position [198, 0]
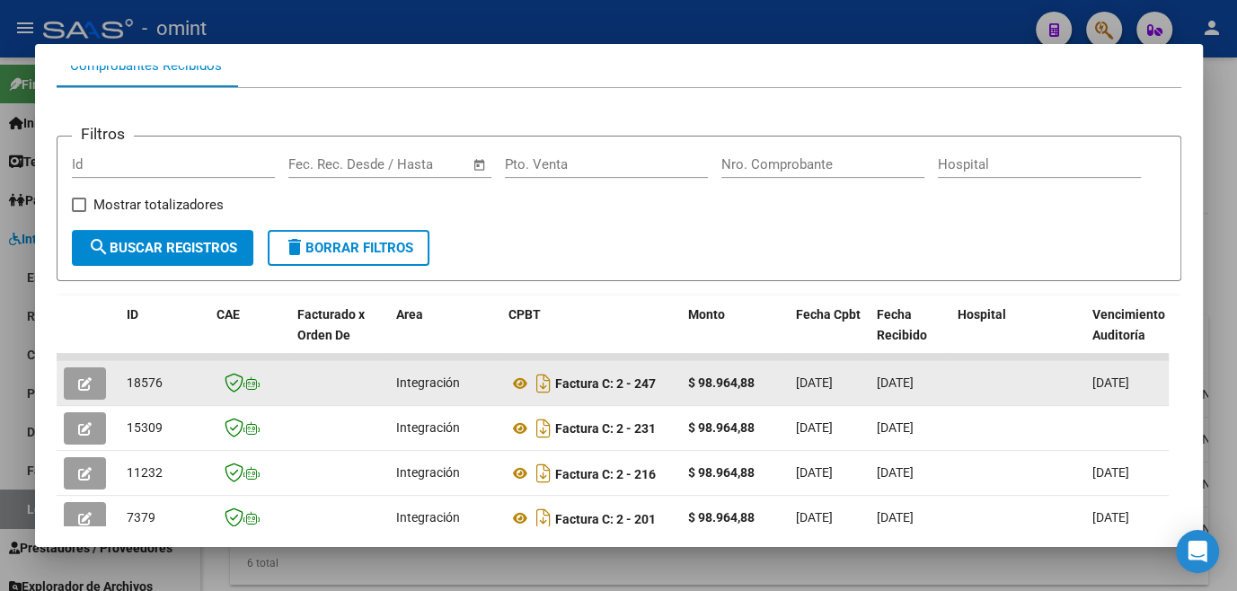
click at [79, 387] on icon "button" at bounding box center [84, 383] width 13 height 13
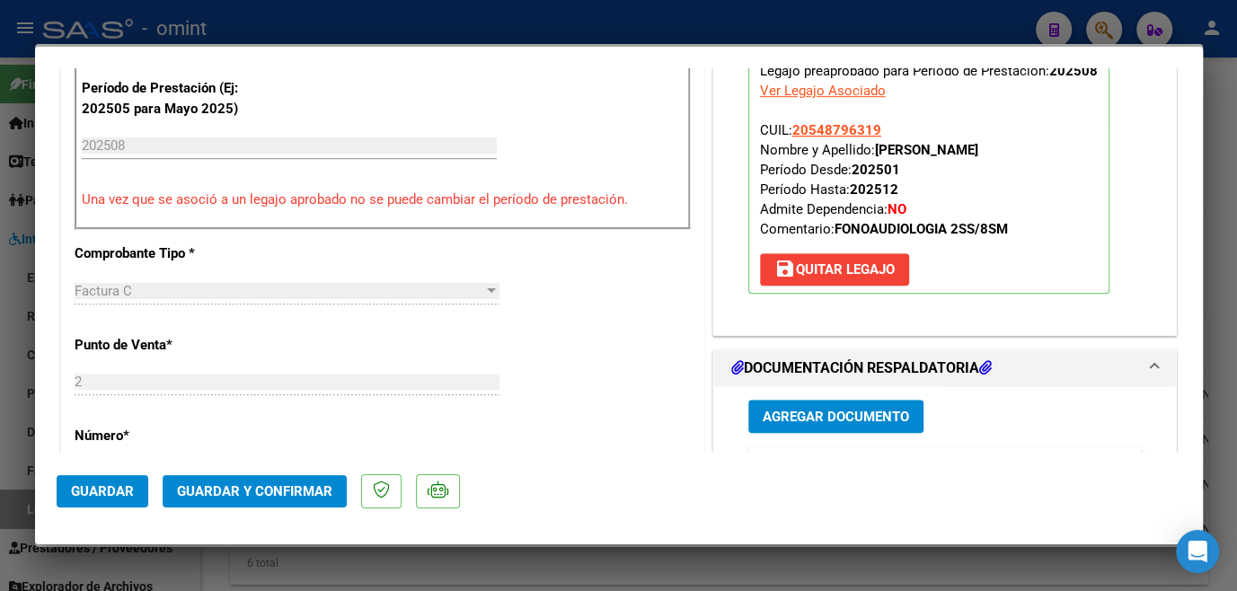
scroll to position [817, 0]
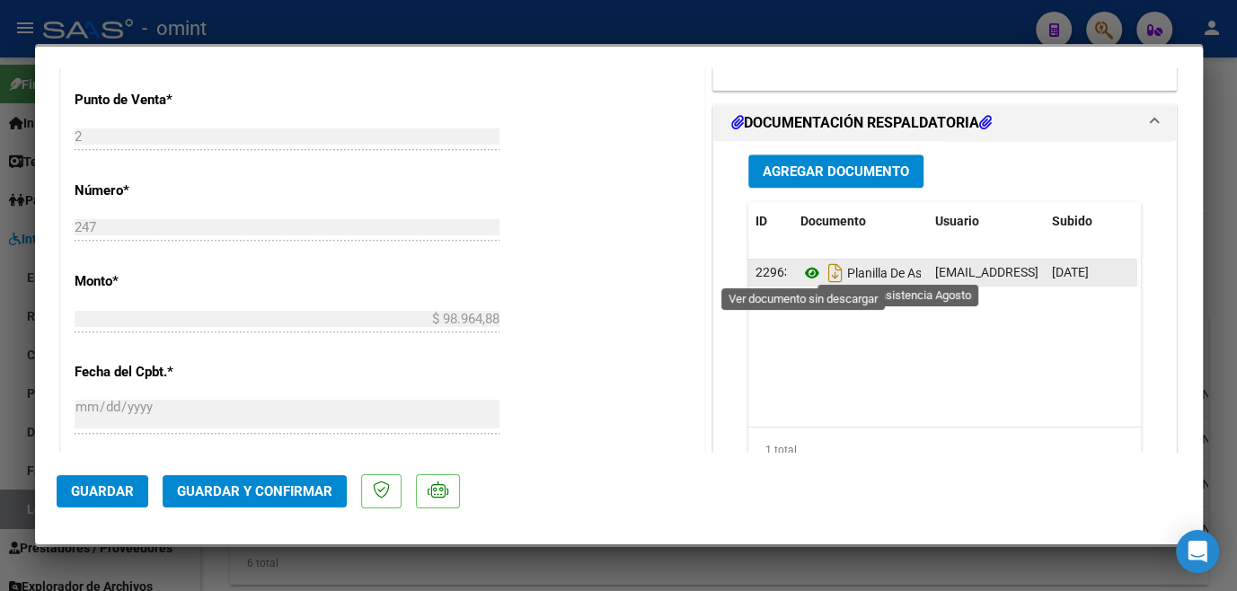
click at [805, 270] on icon at bounding box center [812, 273] width 23 height 22
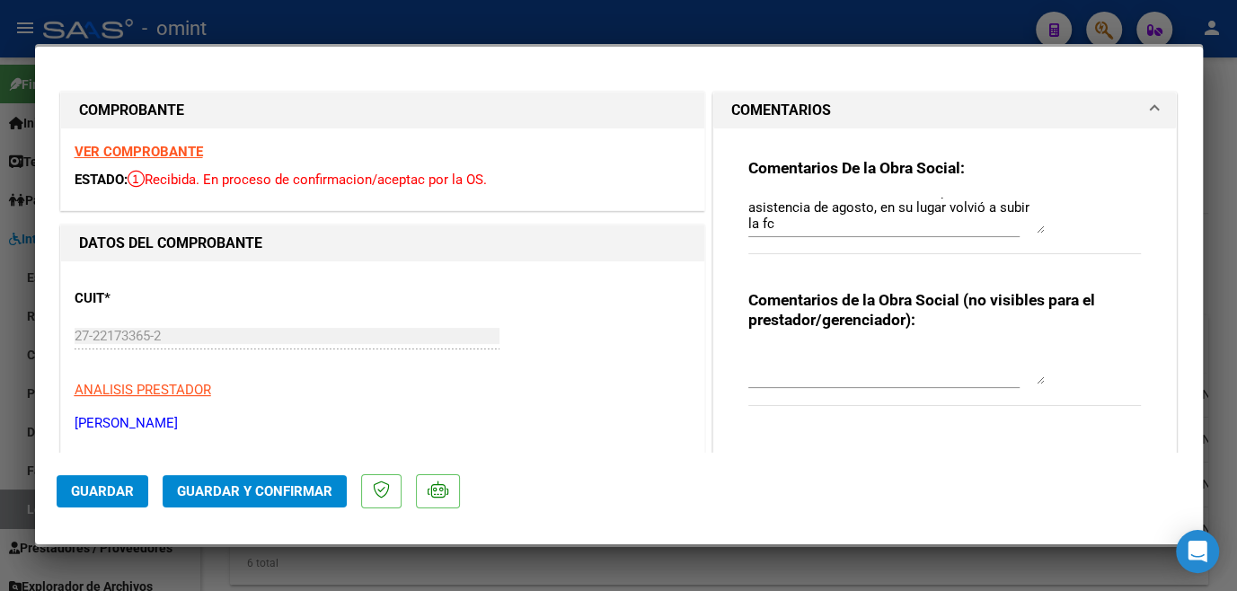
scroll to position [244, 0]
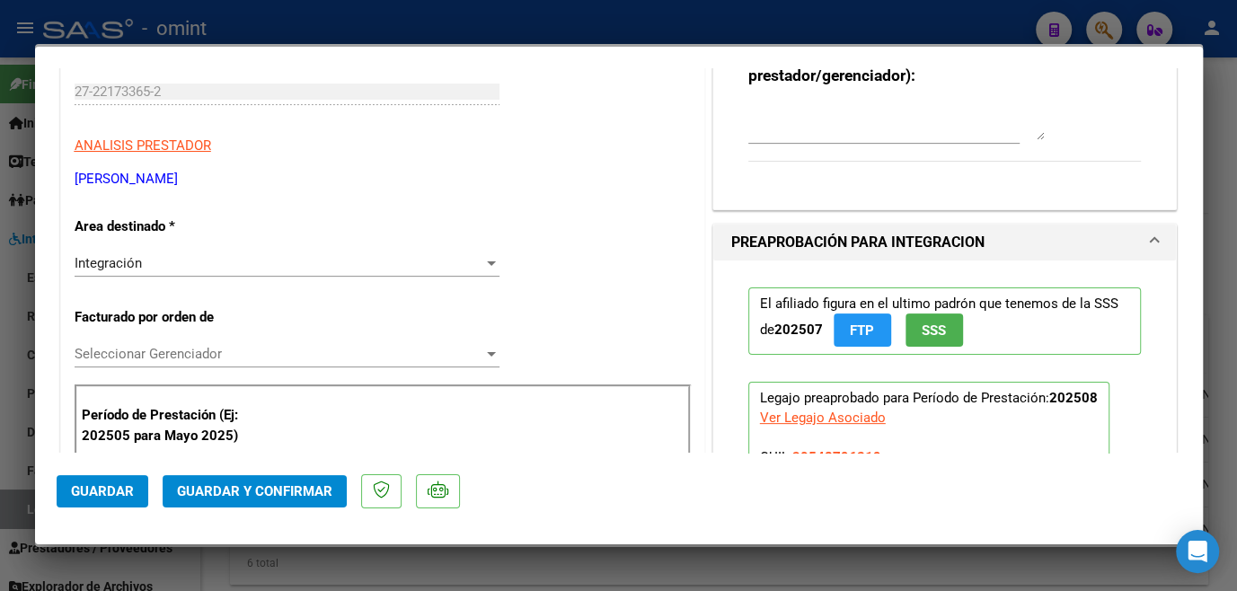
click at [522, 553] on div at bounding box center [618, 295] width 1237 height 591
type input "$ 0,00"
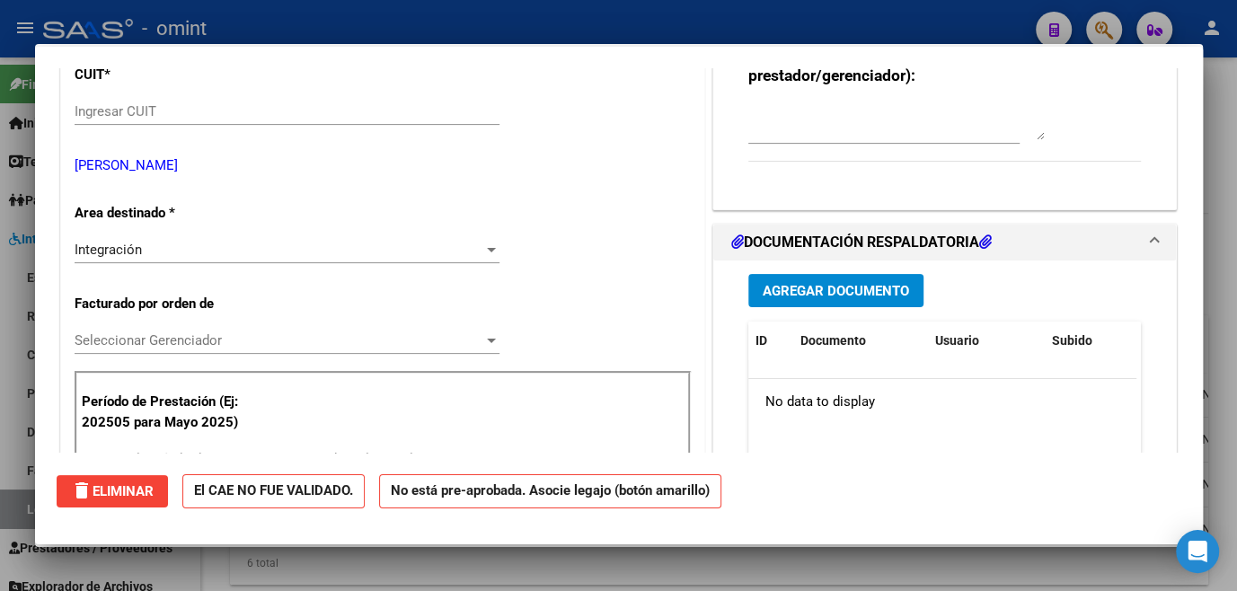
scroll to position [0, 0]
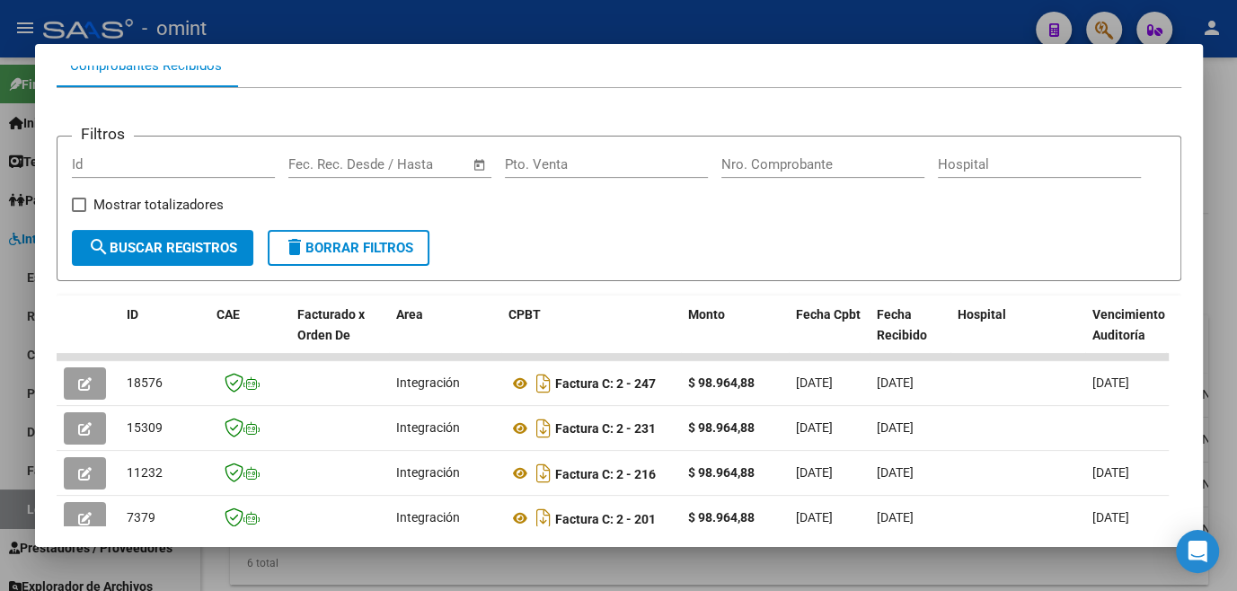
click at [522, 554] on div at bounding box center [618, 295] width 1237 height 591
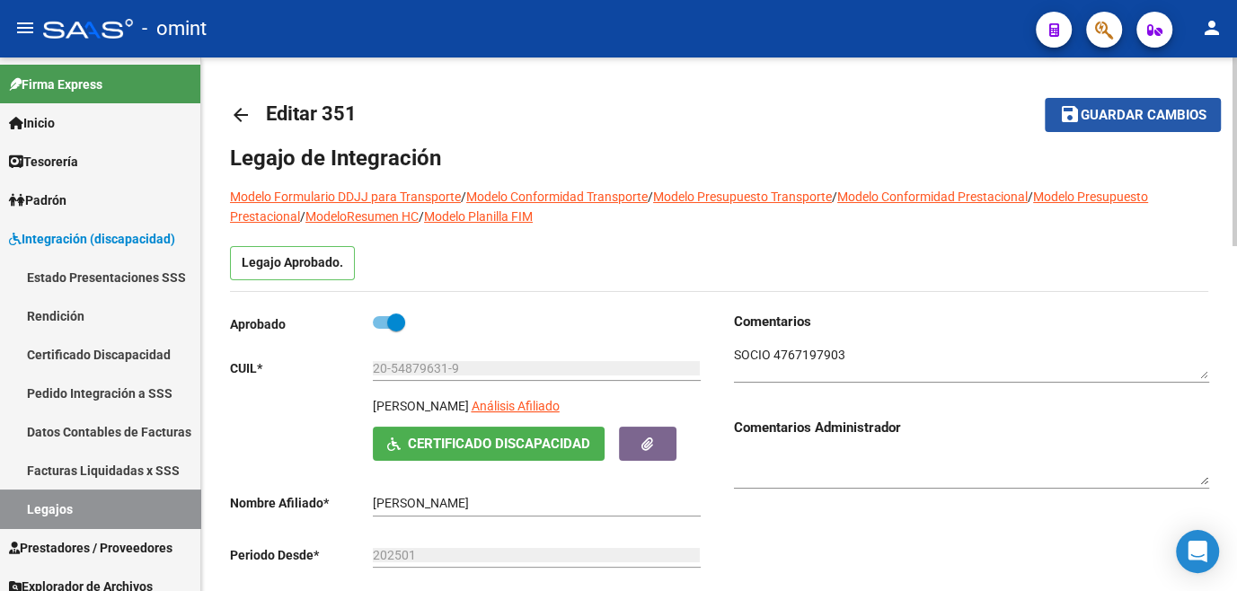
click at [1104, 120] on span "Guardar cambios" at bounding box center [1144, 116] width 126 height 16
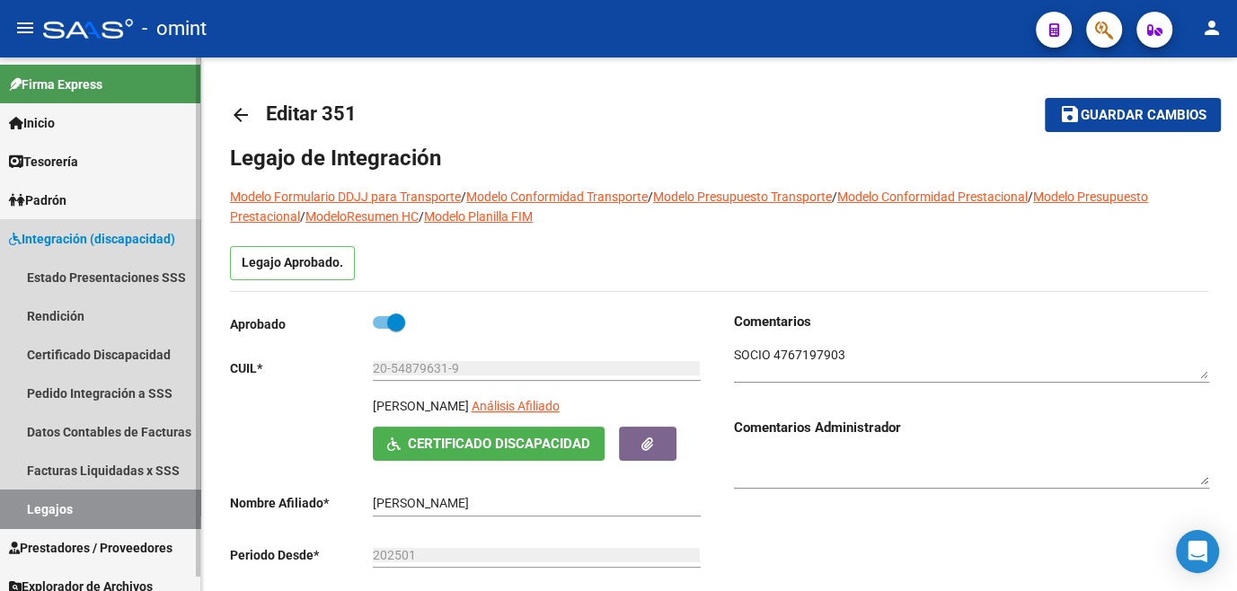
click at [115, 511] on link "Legajos" at bounding box center [100, 509] width 200 height 39
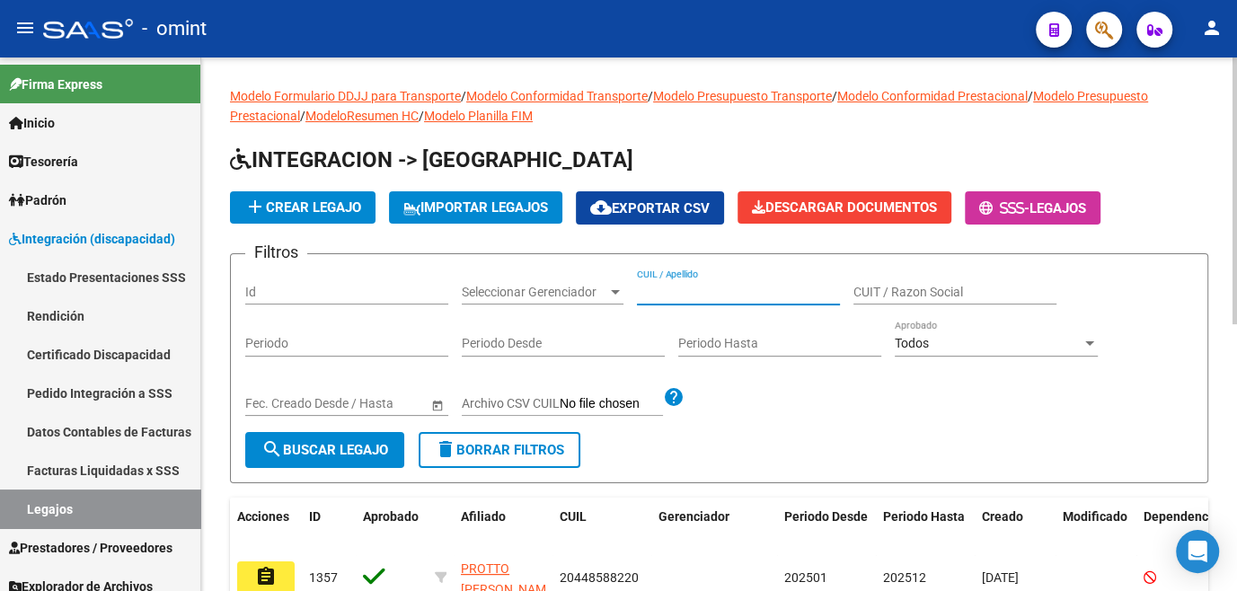
click at [740, 297] on input "CUIL / Apellido" at bounding box center [738, 292] width 203 height 15
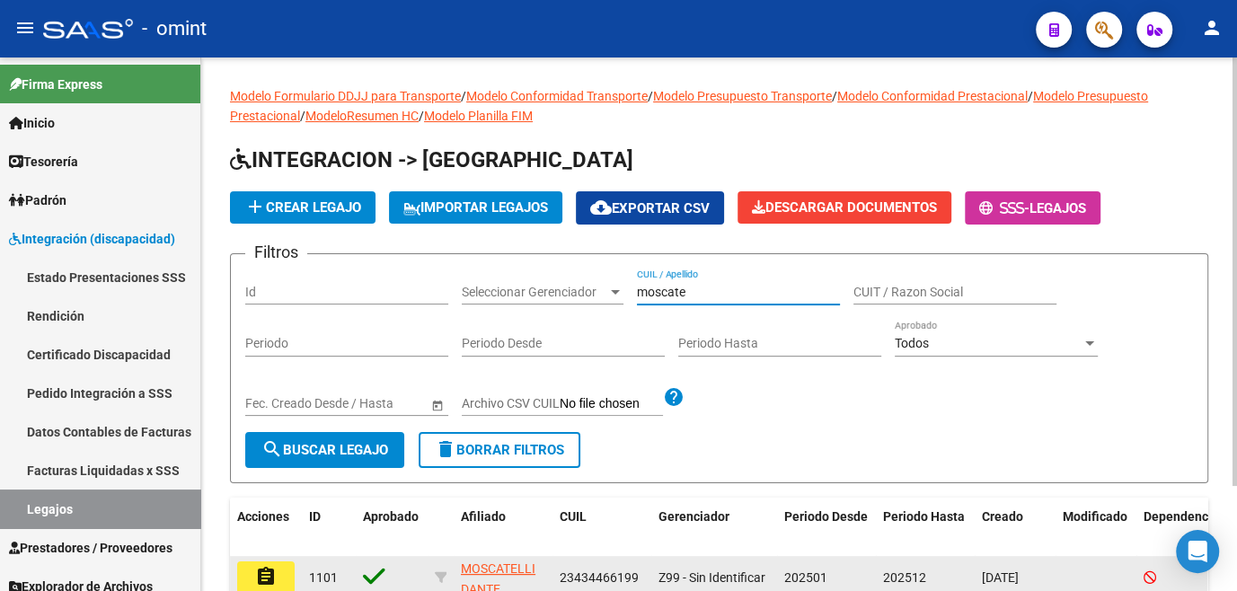
scroll to position [81, 0]
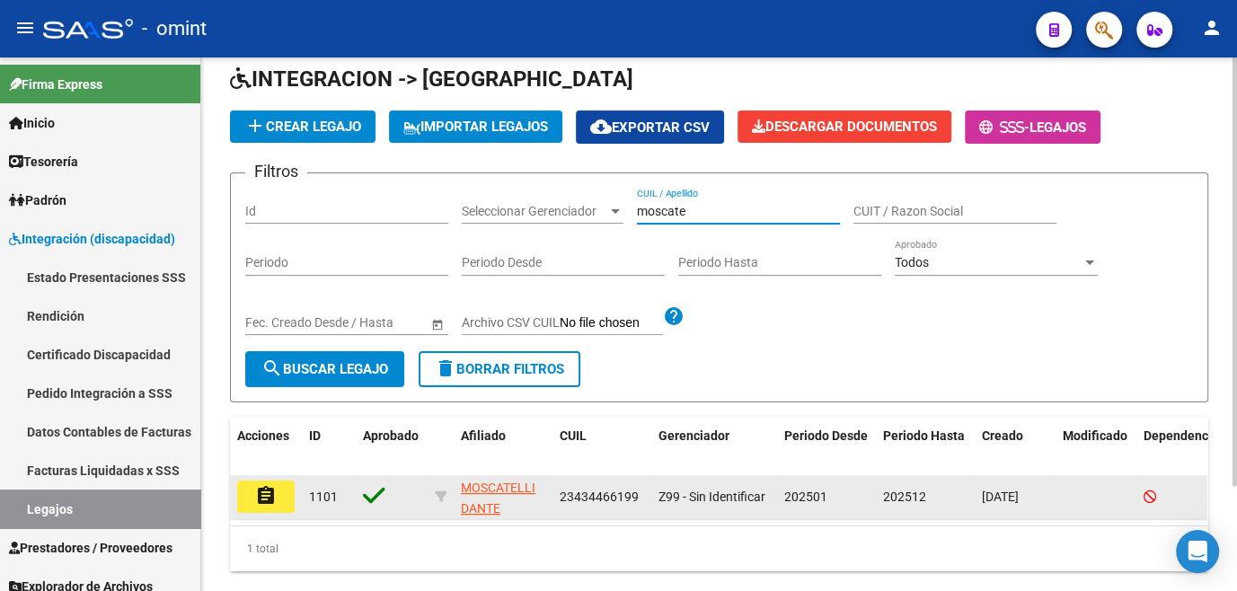
type input "moscate"
click at [268, 497] on mat-icon "assignment" at bounding box center [266, 496] width 22 height 22
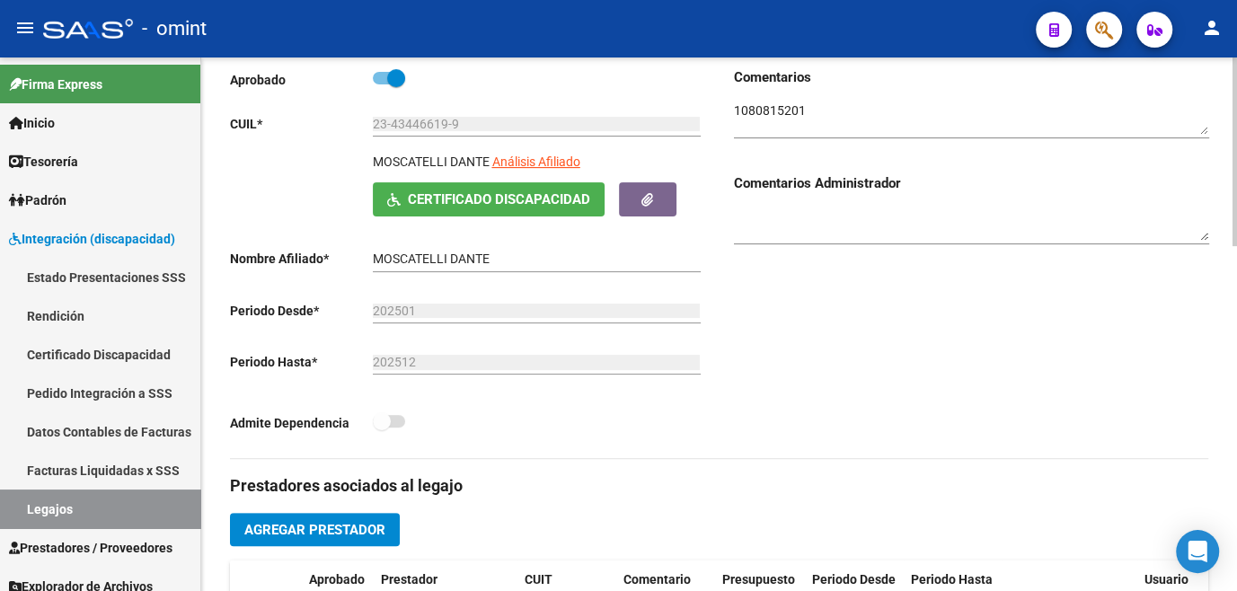
scroll to position [490, 0]
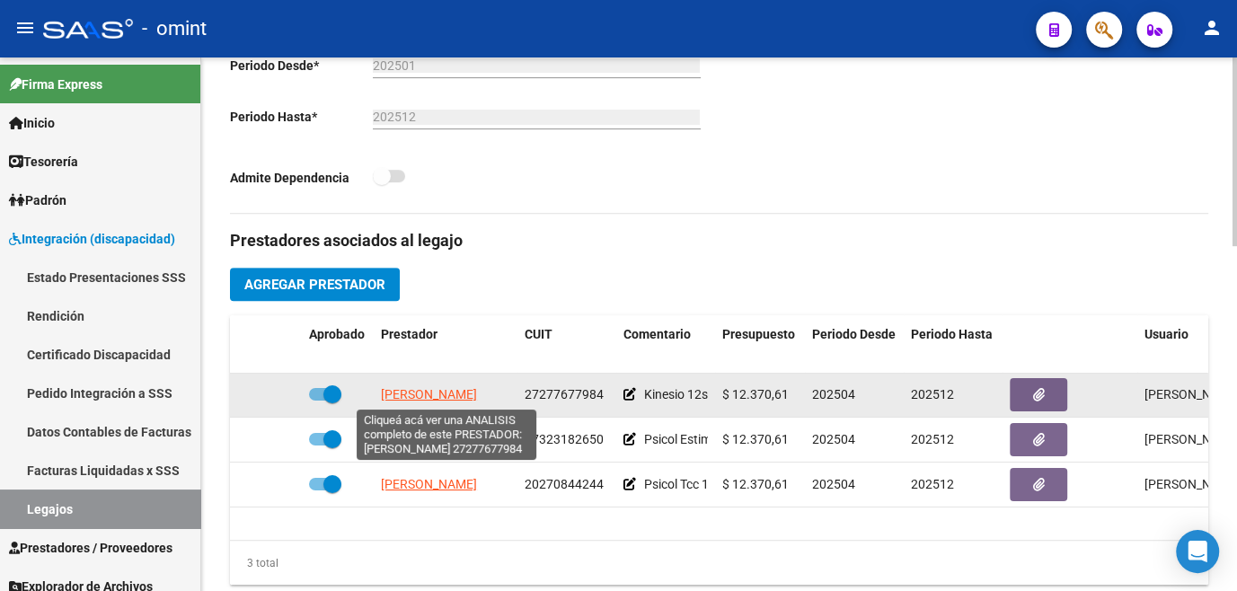
click at [459, 394] on span "ESTEVEZ MARA CINTIA" at bounding box center [429, 394] width 96 height 14
type textarea "27277677984"
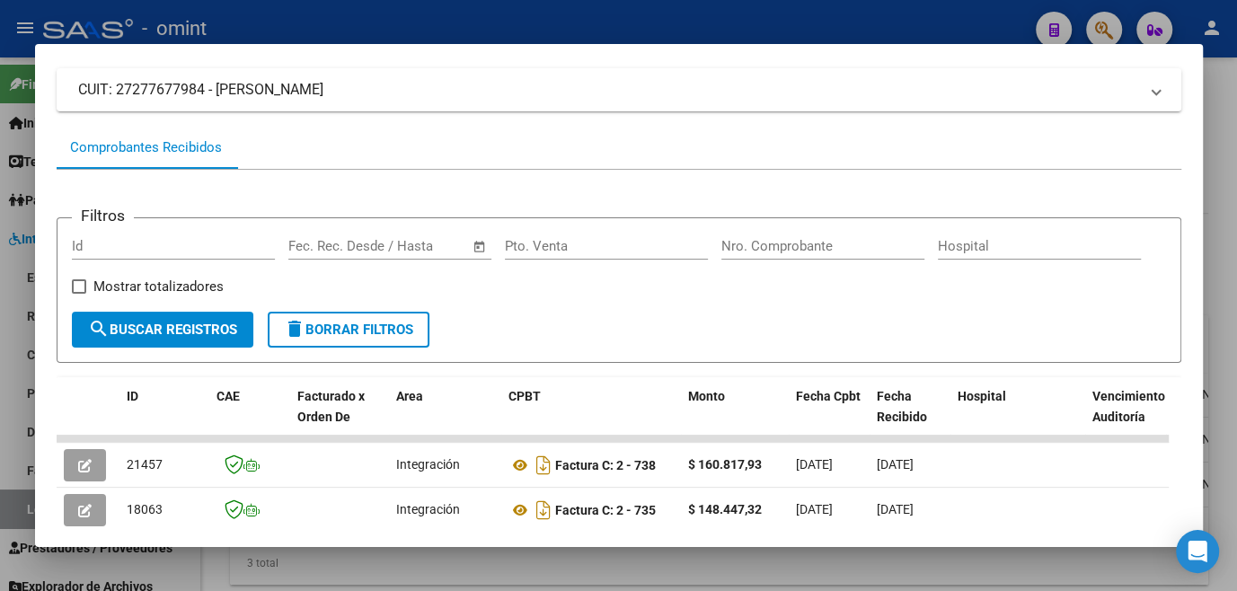
scroll to position [279, 0]
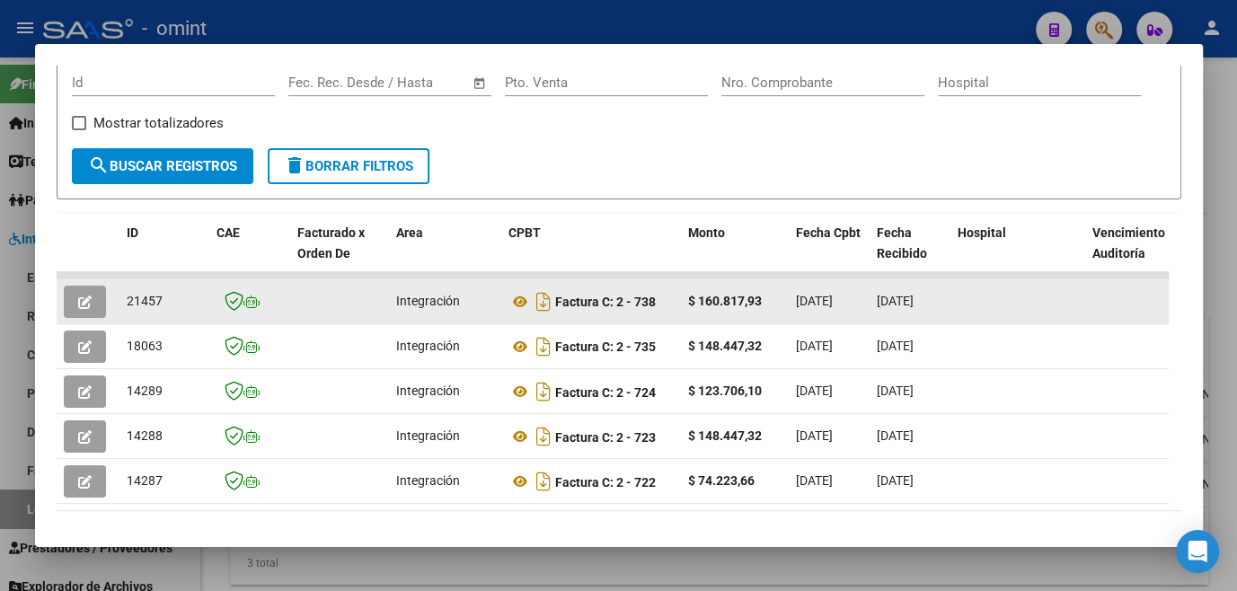
click at [75, 308] on button "button" at bounding box center [85, 302] width 42 height 32
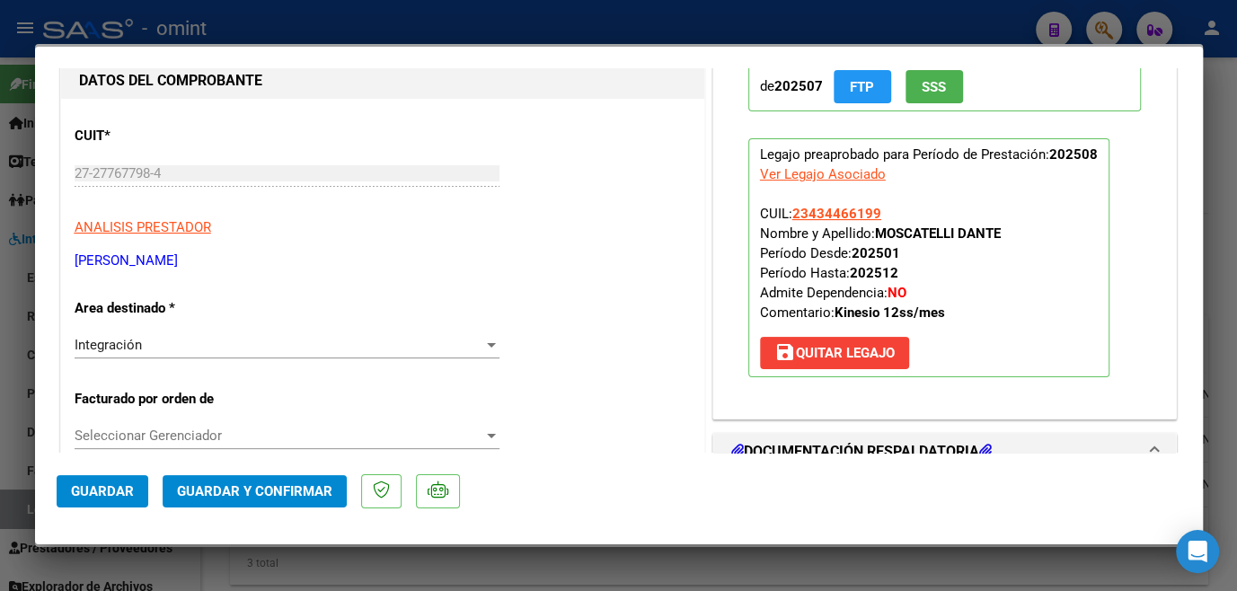
scroll to position [326, 0]
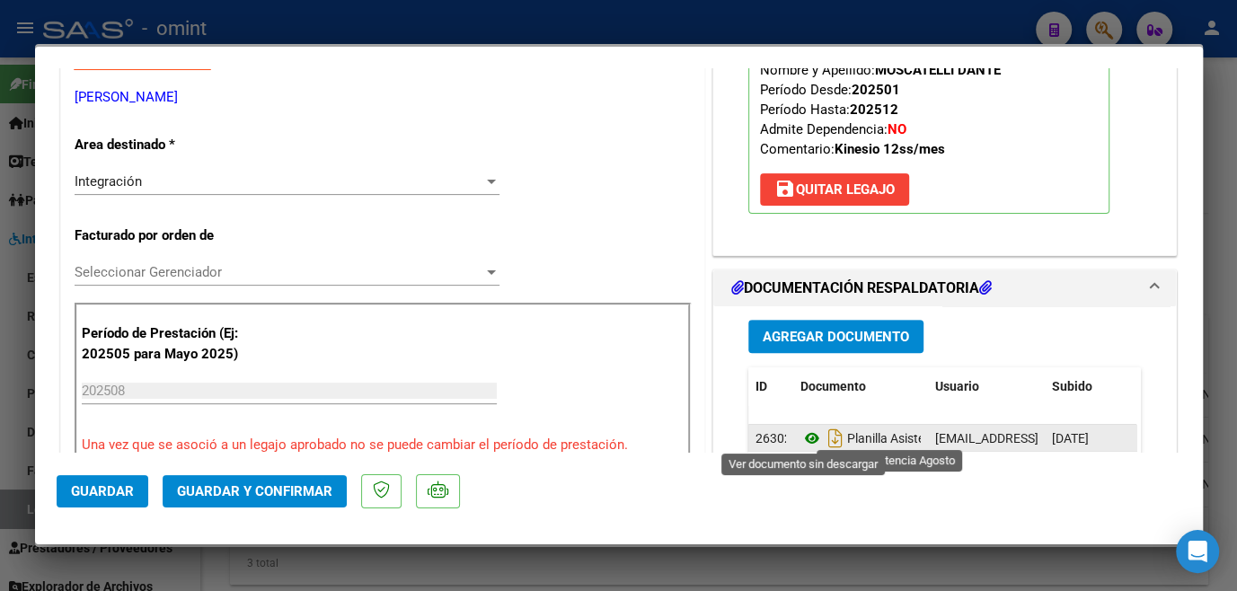
click at [812, 438] on icon at bounding box center [812, 439] width 23 height 22
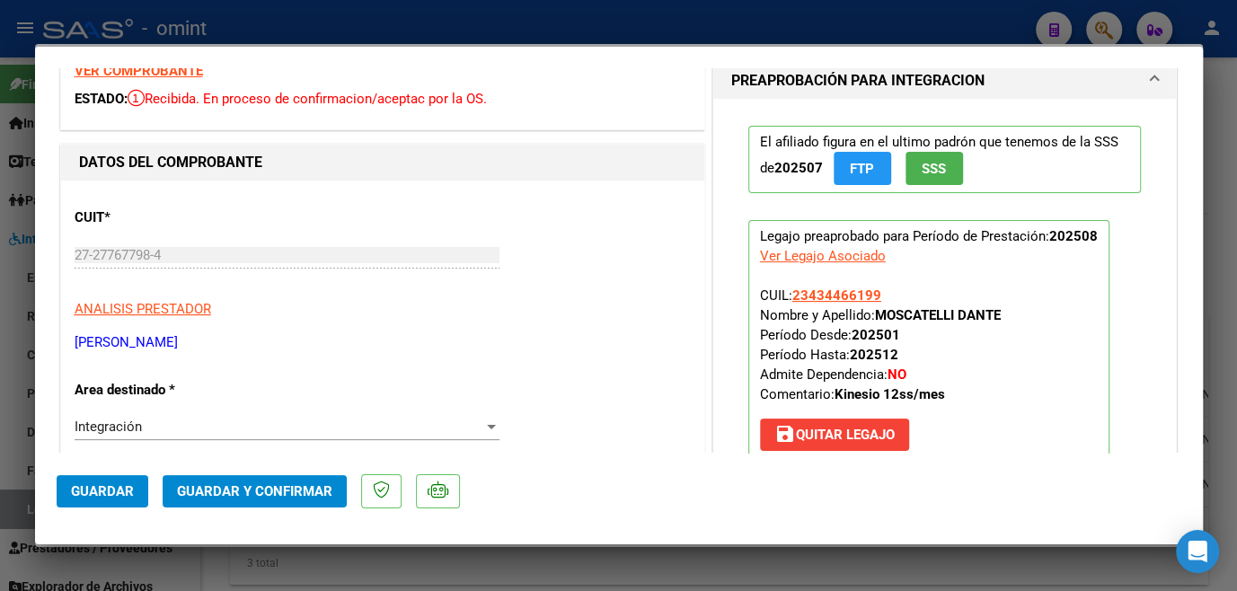
scroll to position [0, 0]
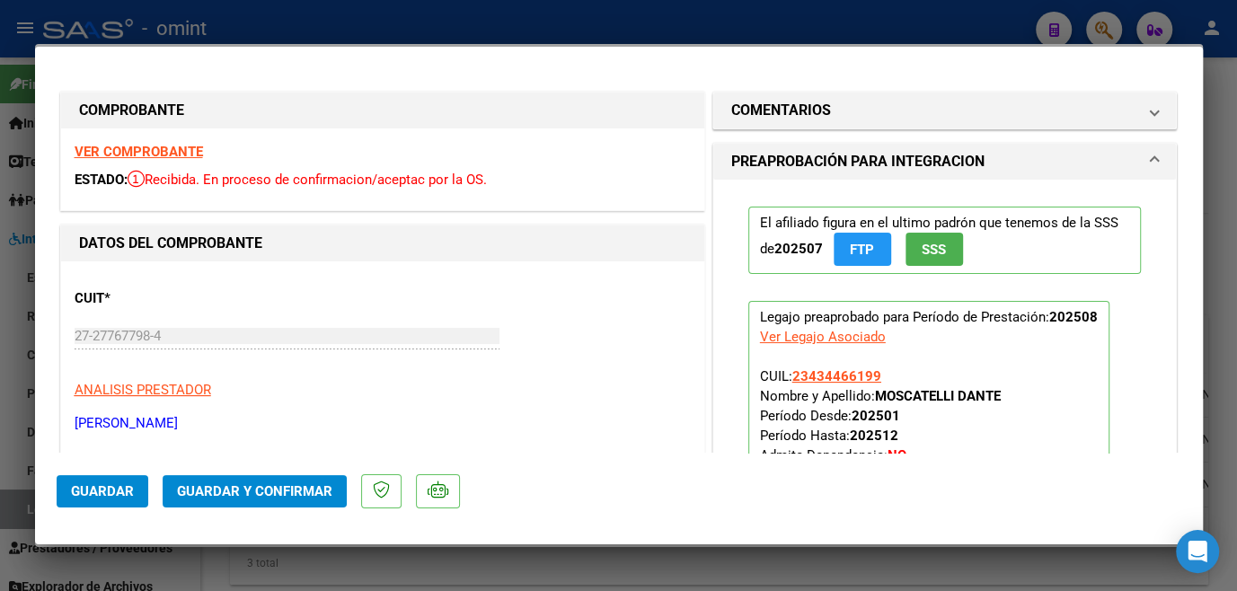
click at [170, 152] on strong "VER COMPROBANTE" at bounding box center [139, 152] width 128 height 16
click at [527, 571] on div at bounding box center [618, 295] width 1237 height 591
type input "$ 0,00"
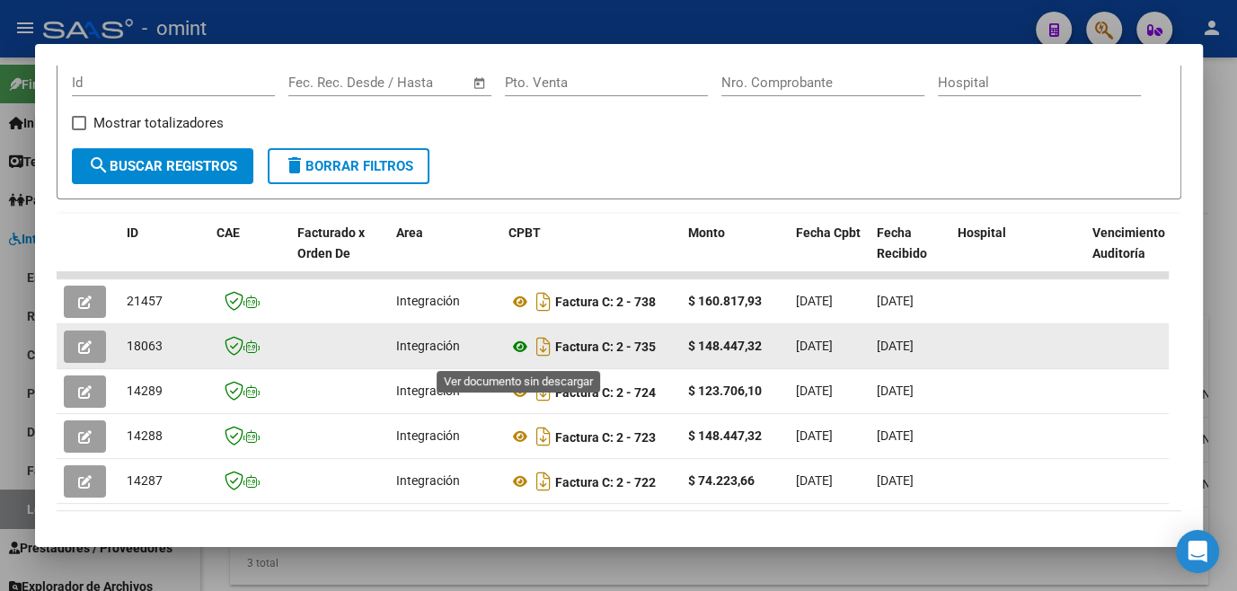
click at [519, 352] on icon at bounding box center [520, 347] width 23 height 22
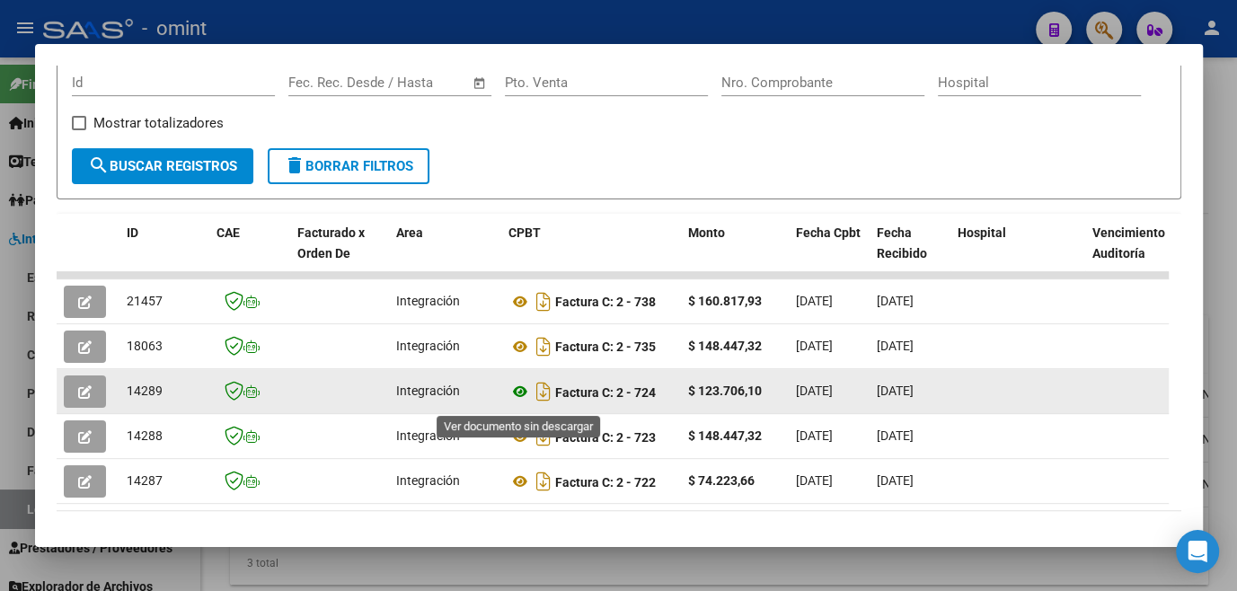
click at [514, 403] on icon at bounding box center [520, 392] width 23 height 22
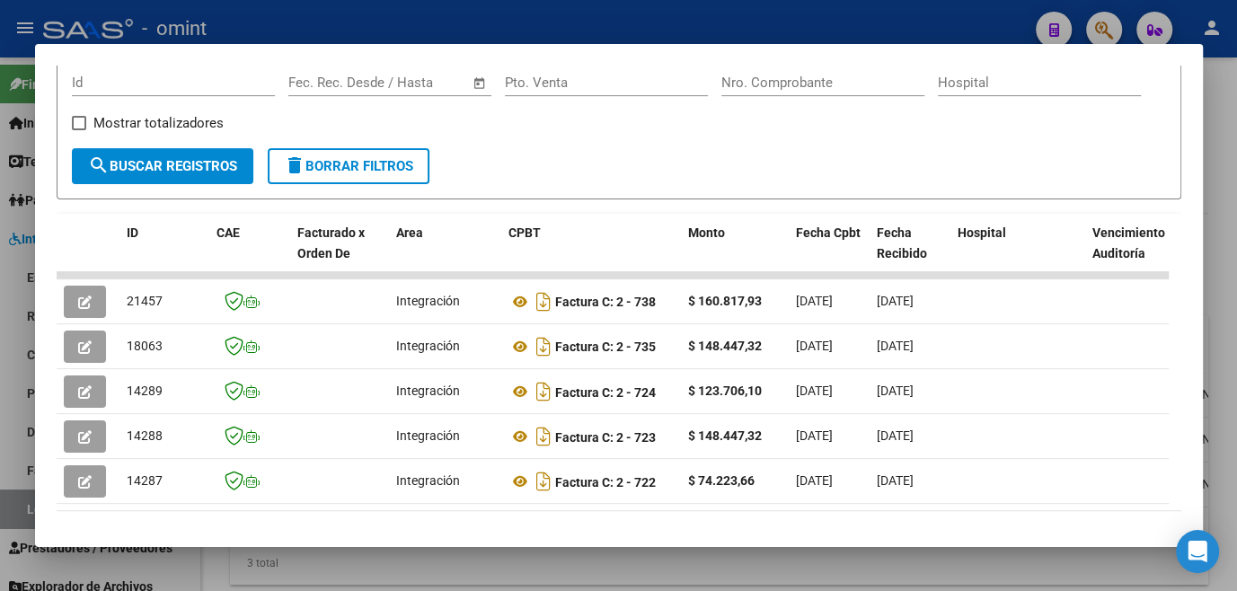
click at [474, 575] on div at bounding box center [618, 295] width 1237 height 591
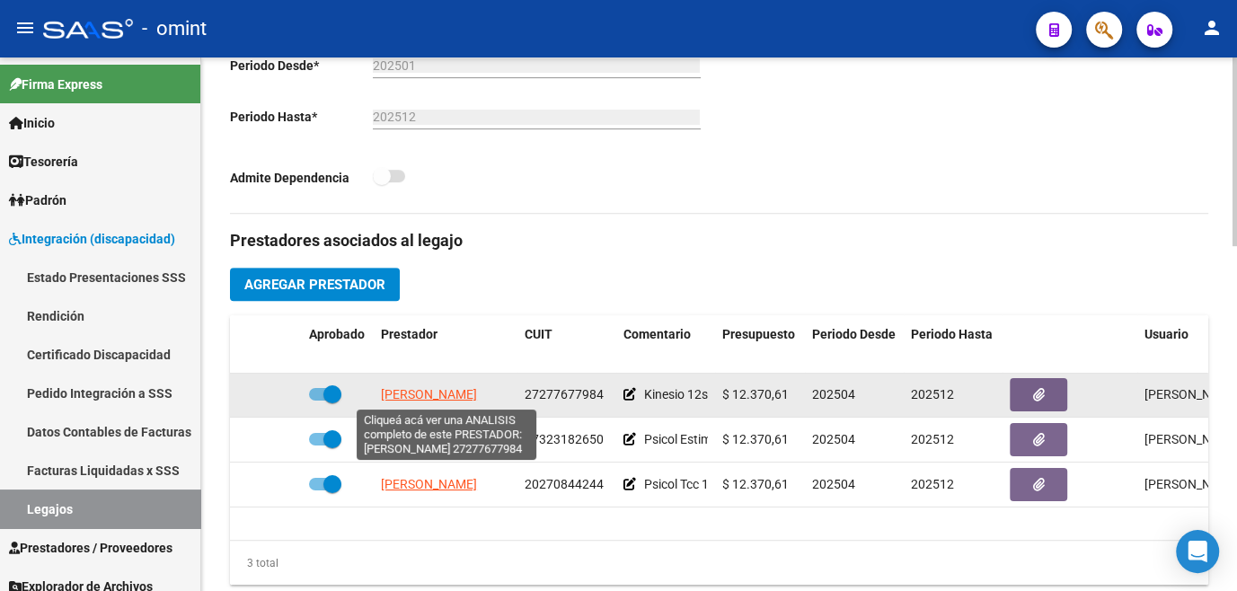
click at [452, 394] on span "ESTEVEZ MARA CINTIA" at bounding box center [429, 394] width 96 height 14
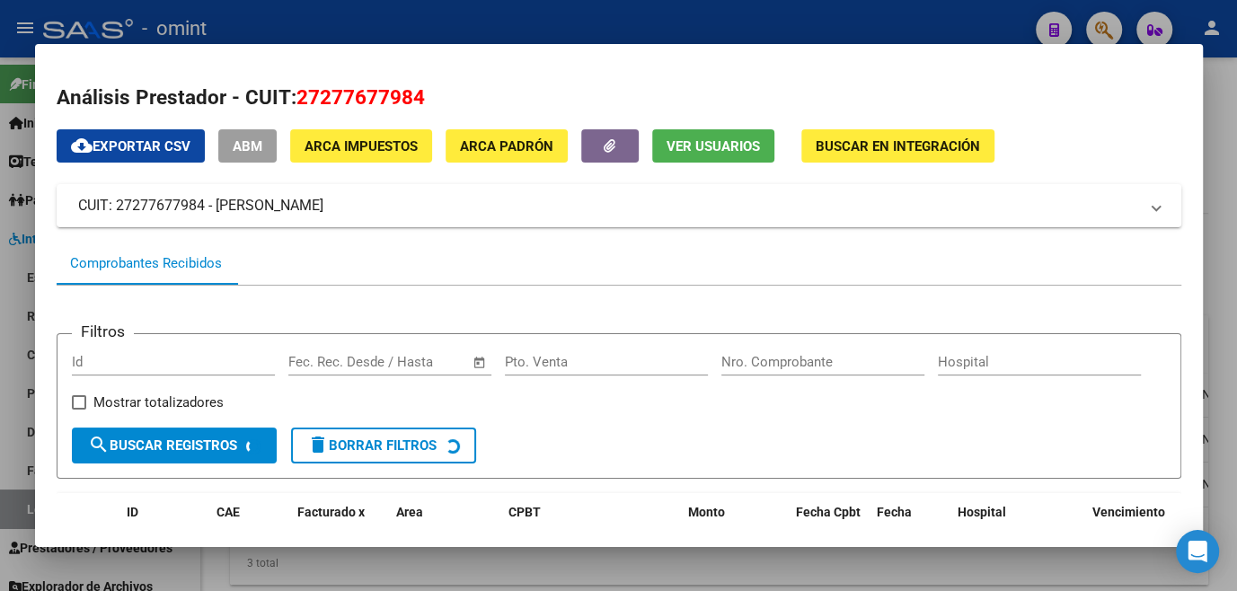
scroll to position [244, 0]
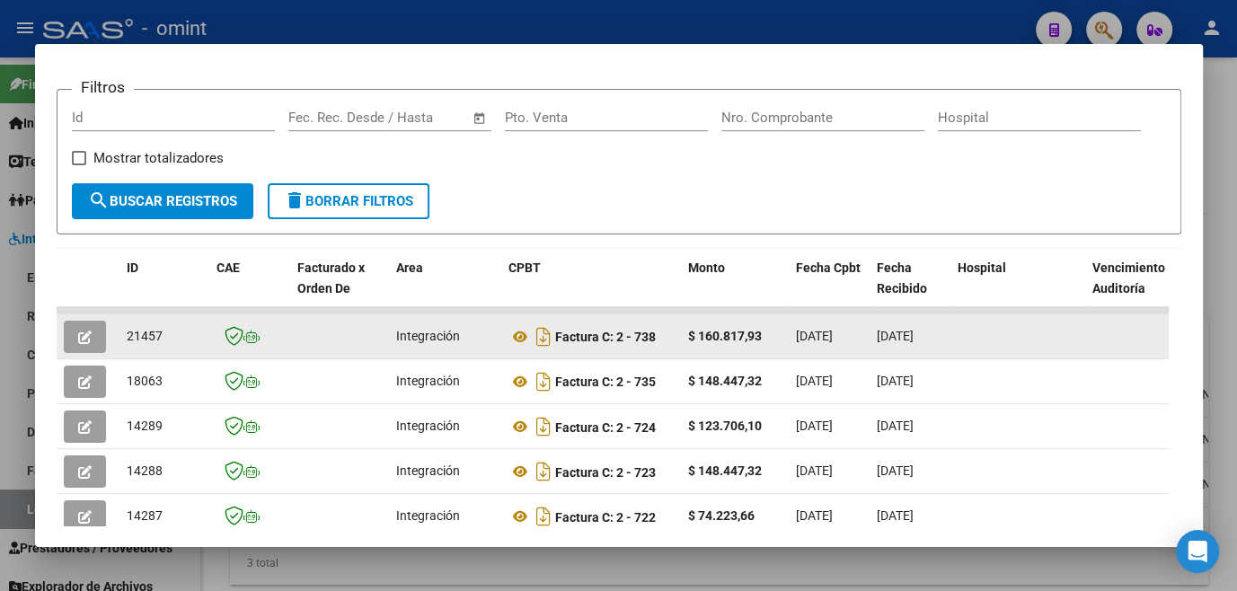
click at [93, 332] on button "button" at bounding box center [85, 337] width 42 height 32
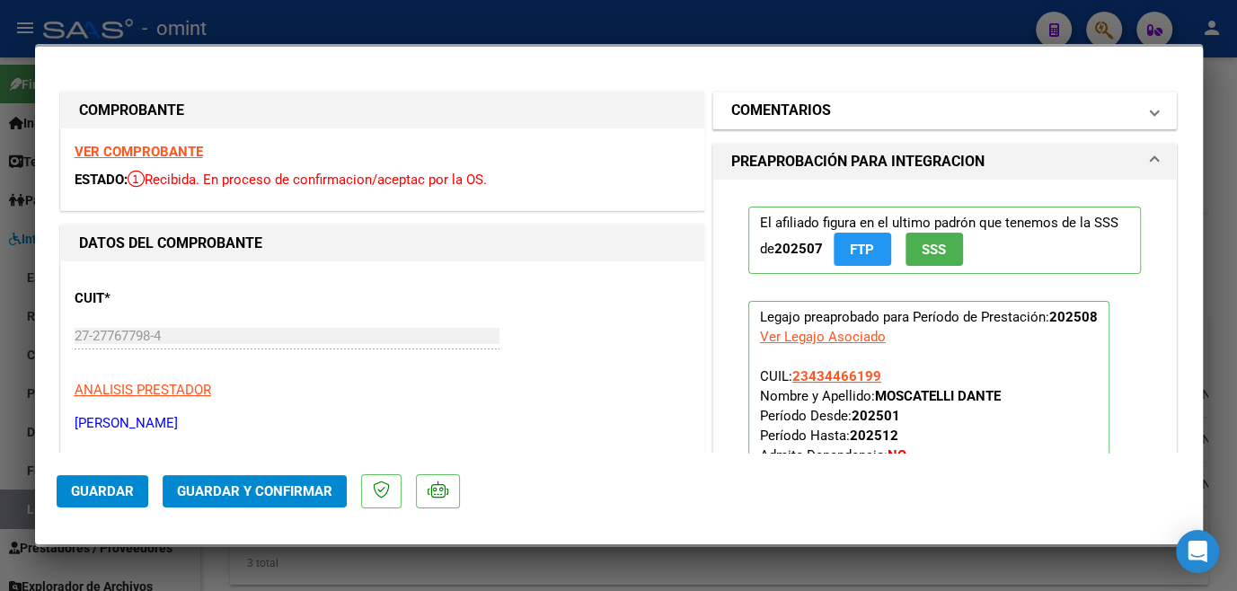
click at [802, 116] on h1 "COMENTARIOS" at bounding box center [781, 111] width 100 height 22
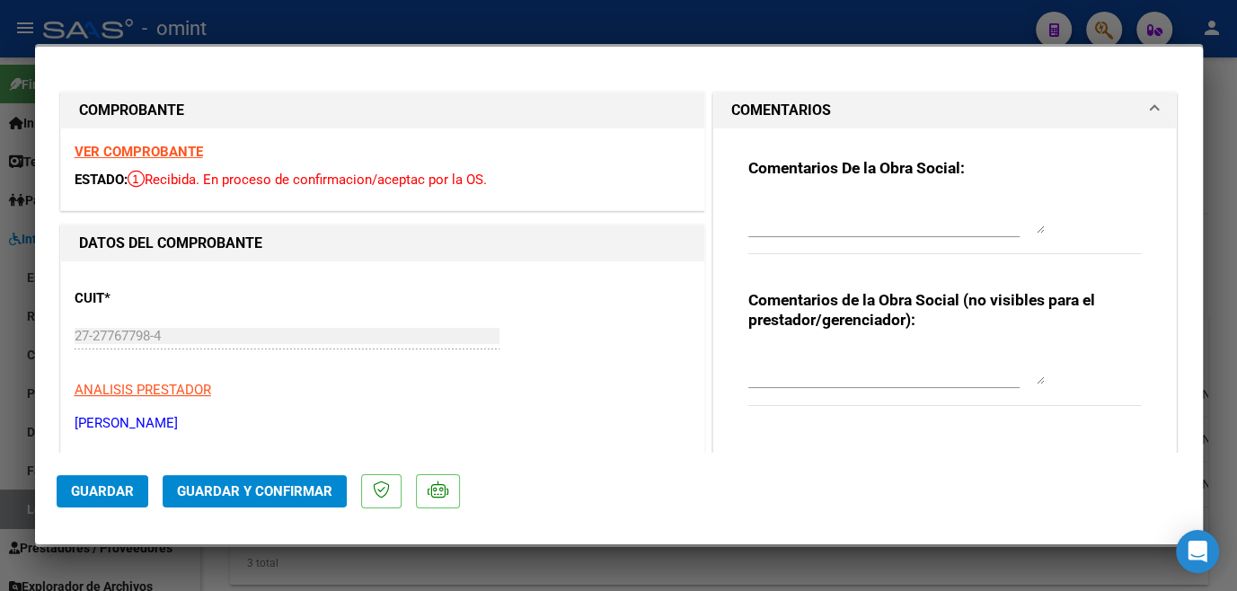
click at [784, 216] on textarea at bounding box center [897, 216] width 297 height 36
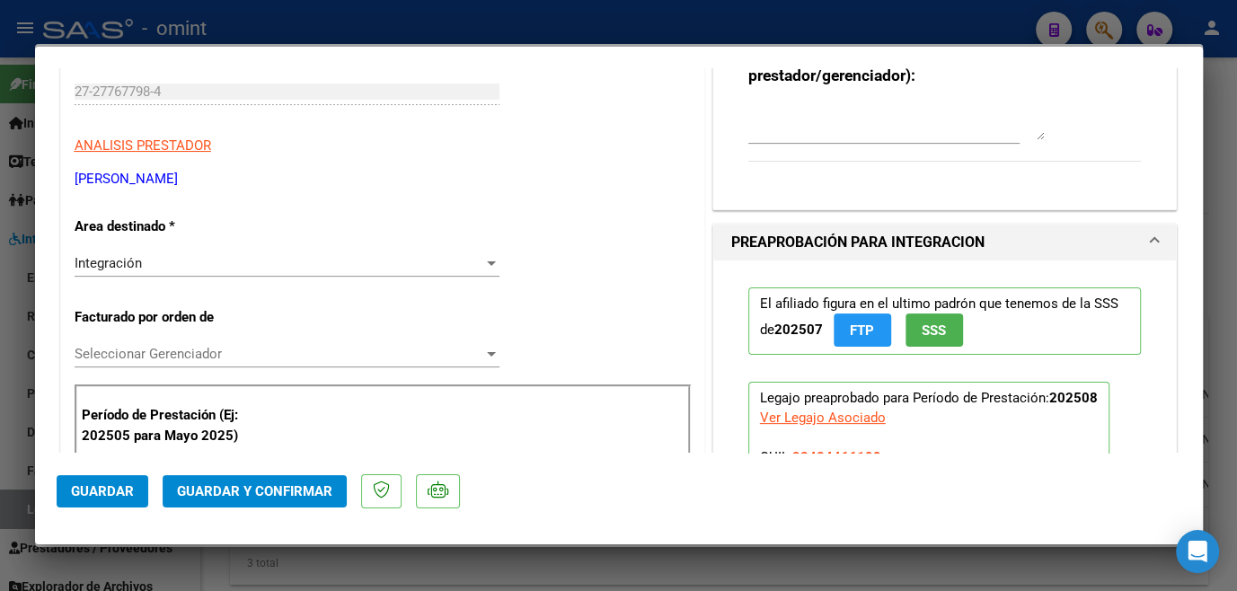
scroll to position [408, 0]
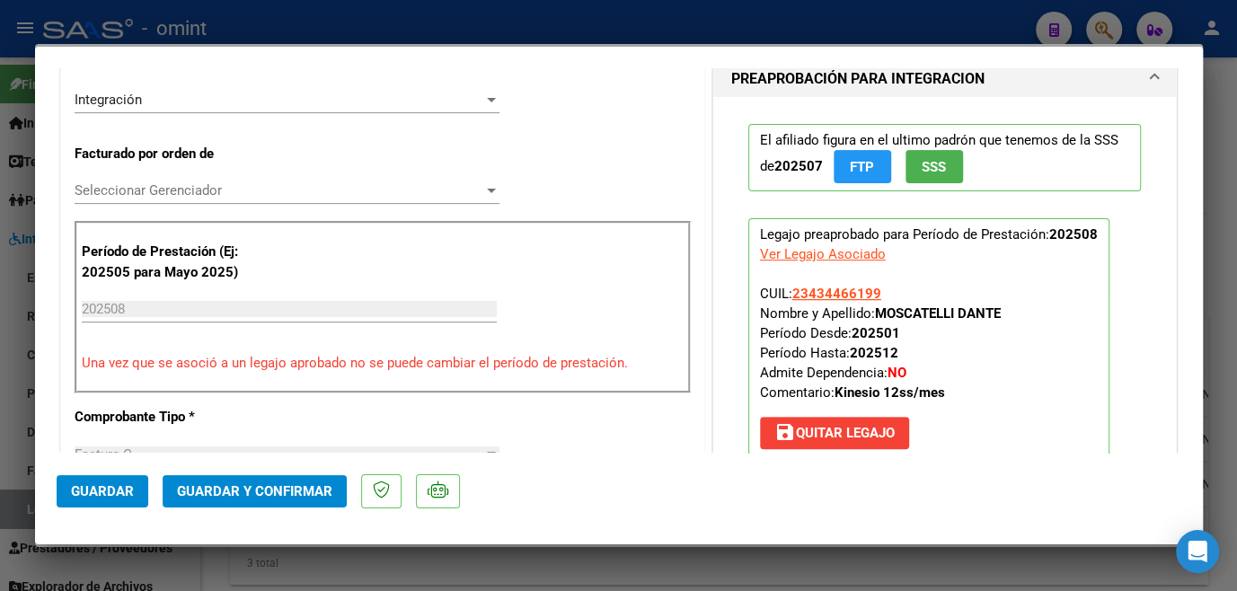
click at [922, 312] on strong "MOSCATELLI DANTE" at bounding box center [938, 314] width 126 height 16
copy strong "MOSCATELLI"
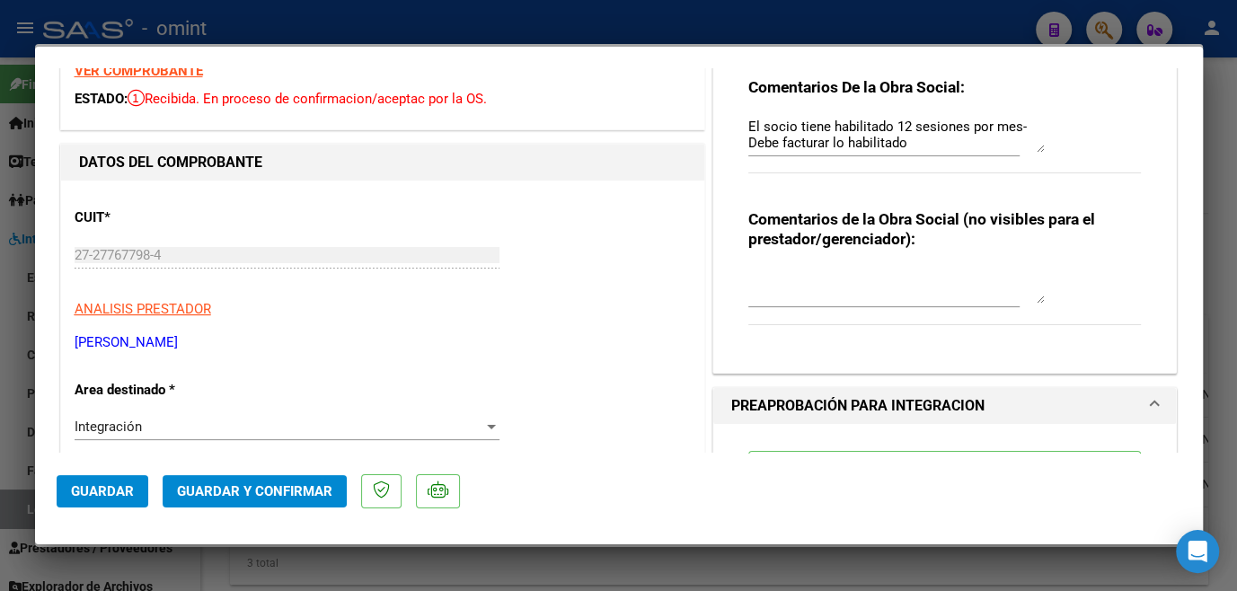
scroll to position [0, 0]
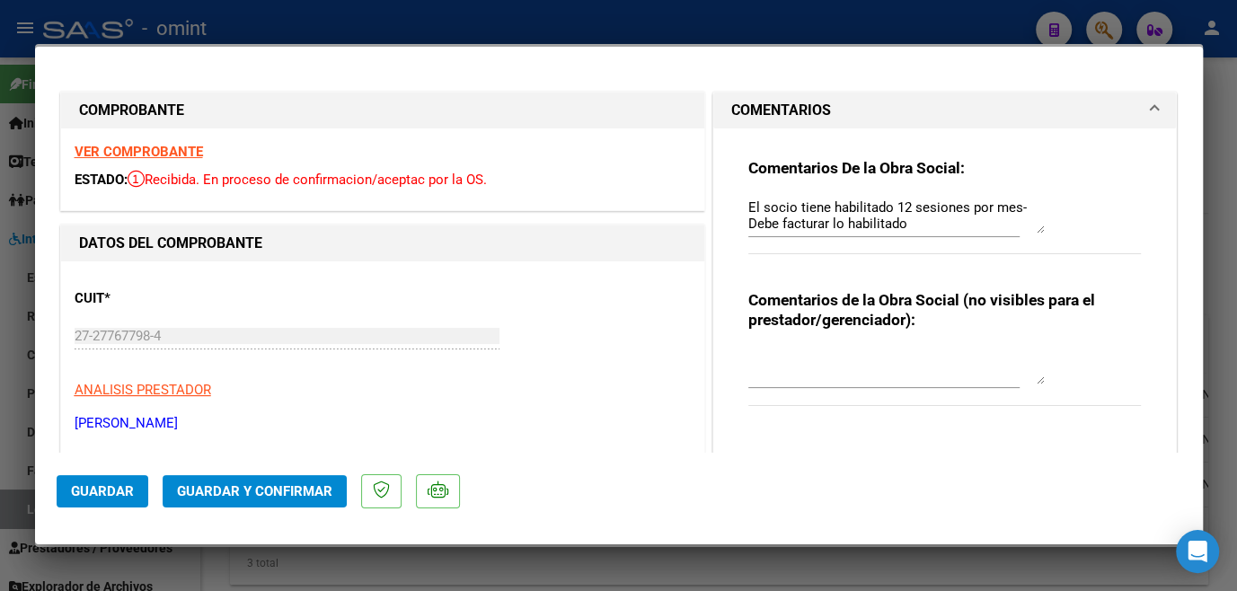
click at [793, 208] on textarea "El socio tiene habilitado 12 sesiones por mes- Debe facturar lo habilitado" at bounding box center [897, 216] width 297 height 36
paste textarea "MOSCATELLI"
type textarea "El socio MOSCATELLI tiene habilitado 12 sesiones por mes- Debe facturar lo habi…"
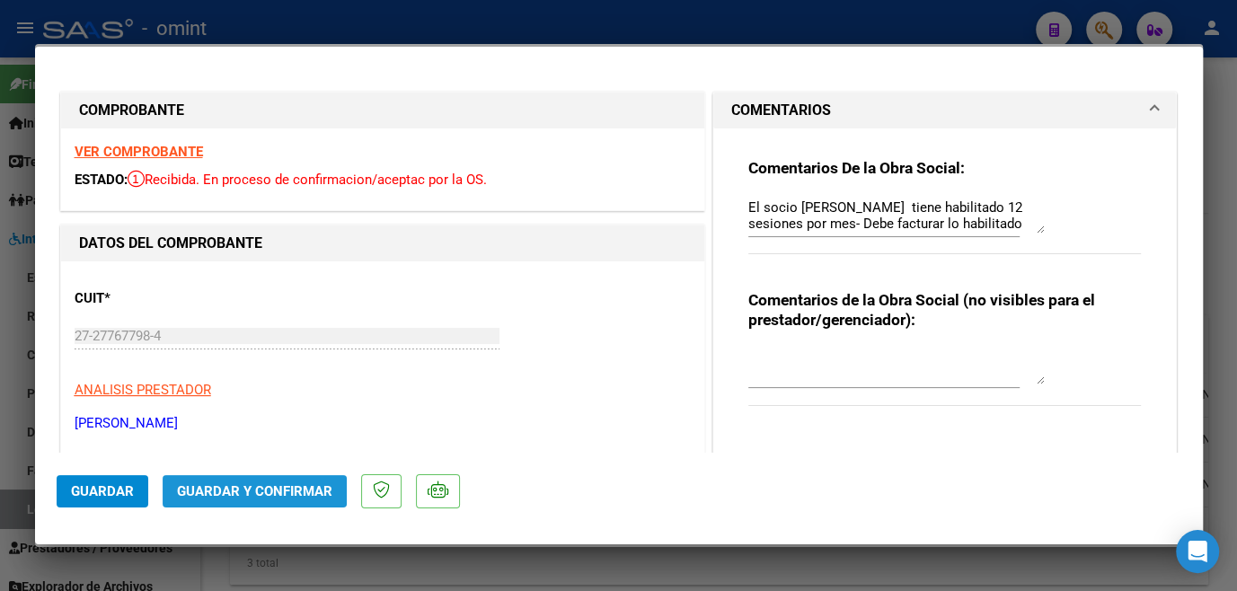
click at [280, 492] on span "Guardar y Confirmar" at bounding box center [254, 491] width 155 height 16
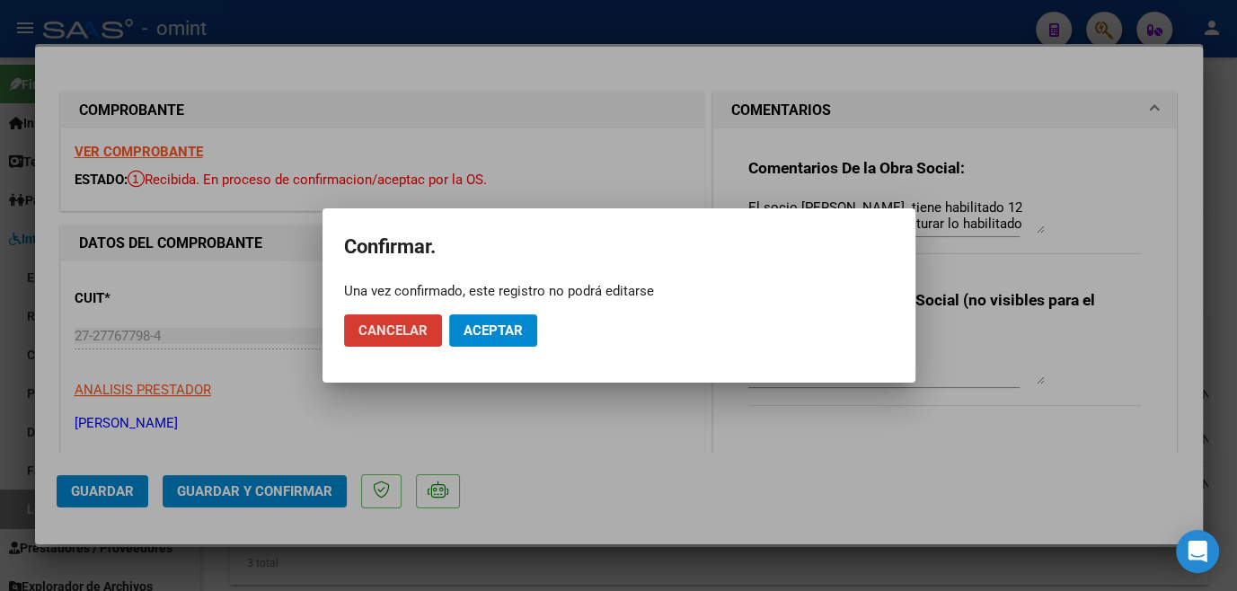
click at [489, 331] on span "Aceptar" at bounding box center [493, 331] width 59 height 16
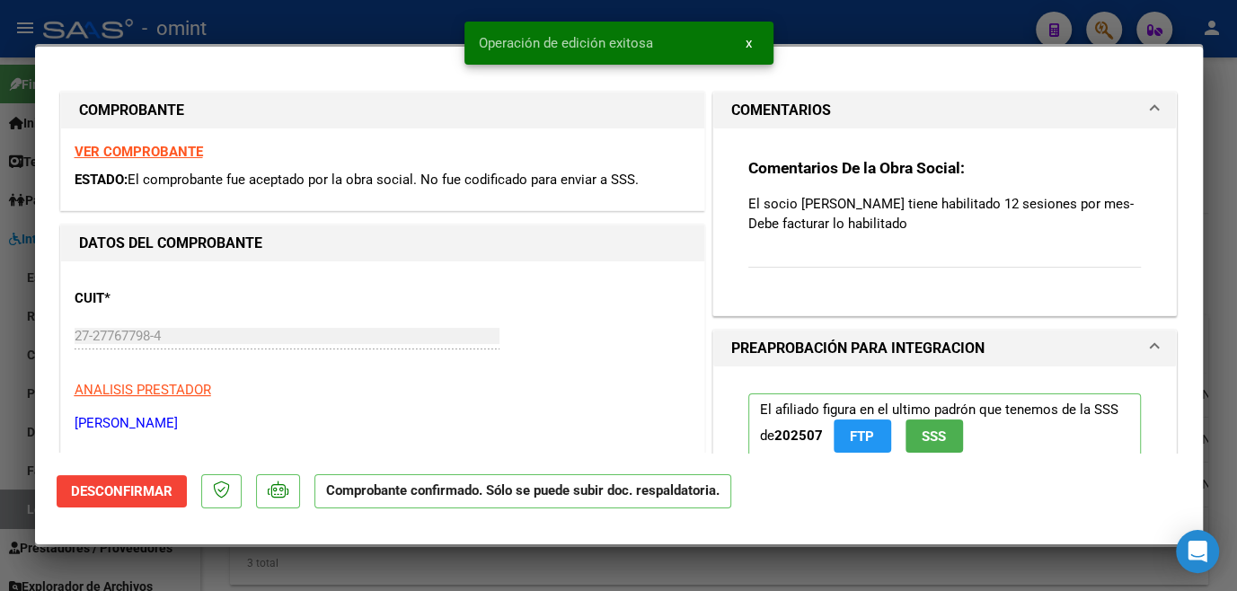
click at [498, 564] on div at bounding box center [618, 295] width 1237 height 591
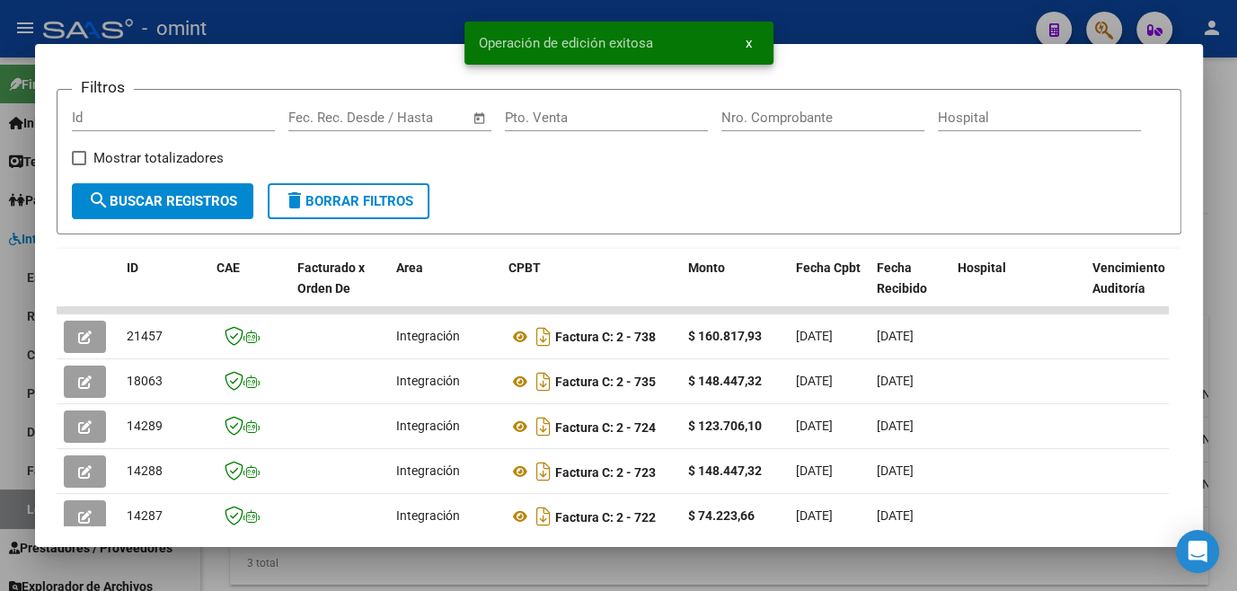
click at [498, 564] on div at bounding box center [618, 295] width 1237 height 591
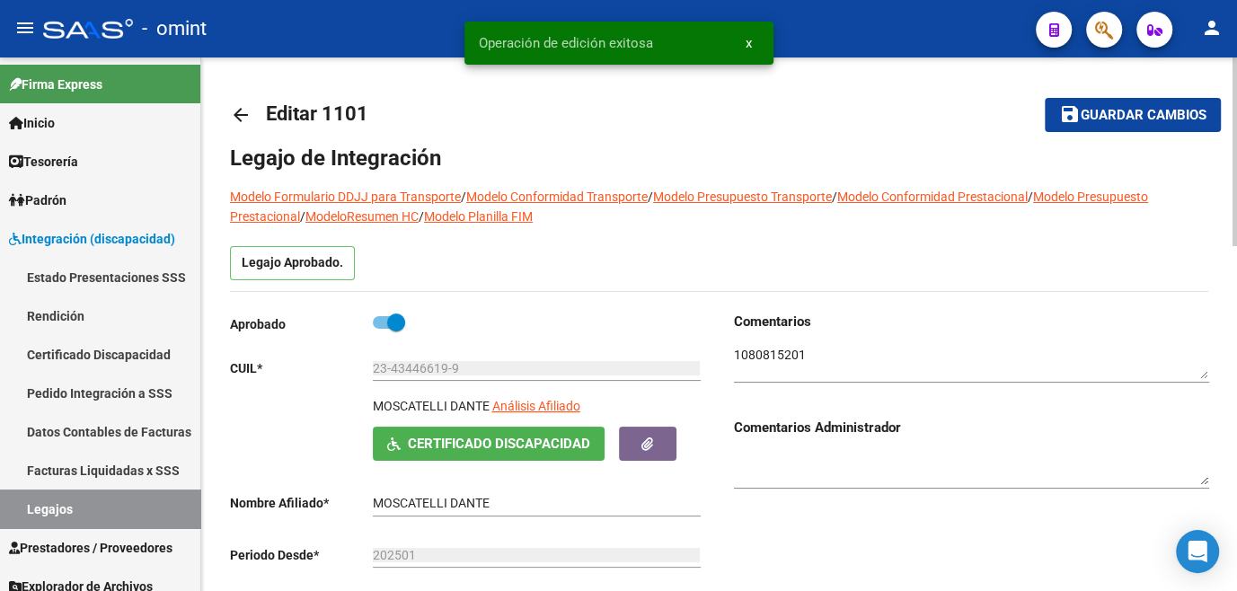
click at [1087, 126] on button "save Guardar cambios" at bounding box center [1133, 114] width 176 height 33
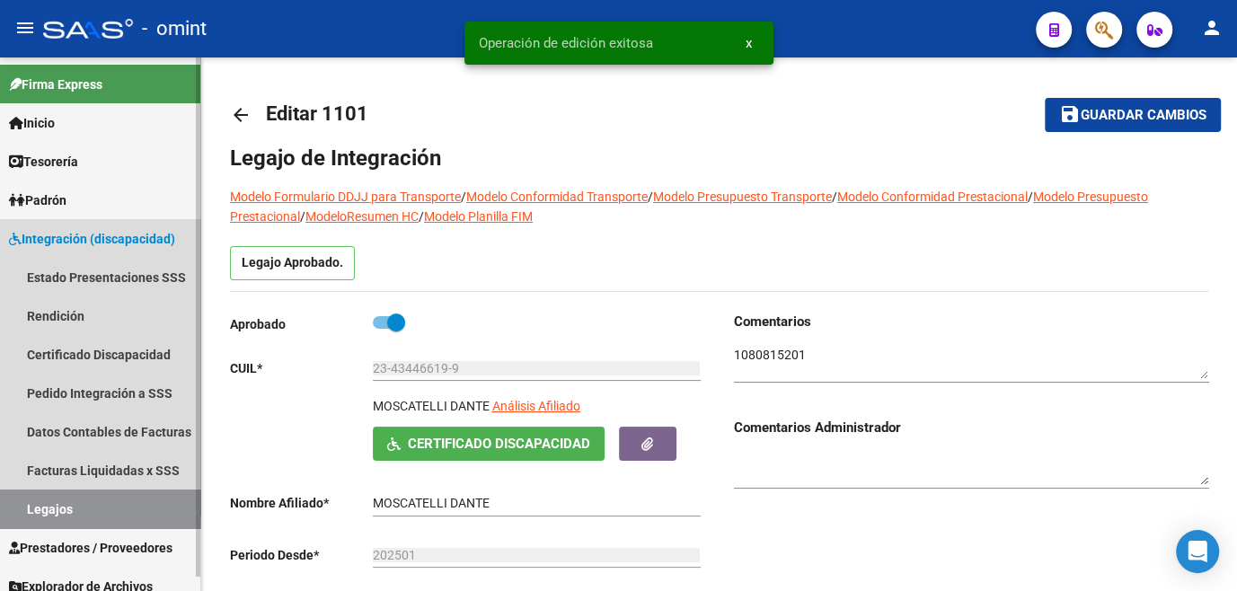
click at [88, 517] on link "Legajos" at bounding box center [100, 509] width 200 height 39
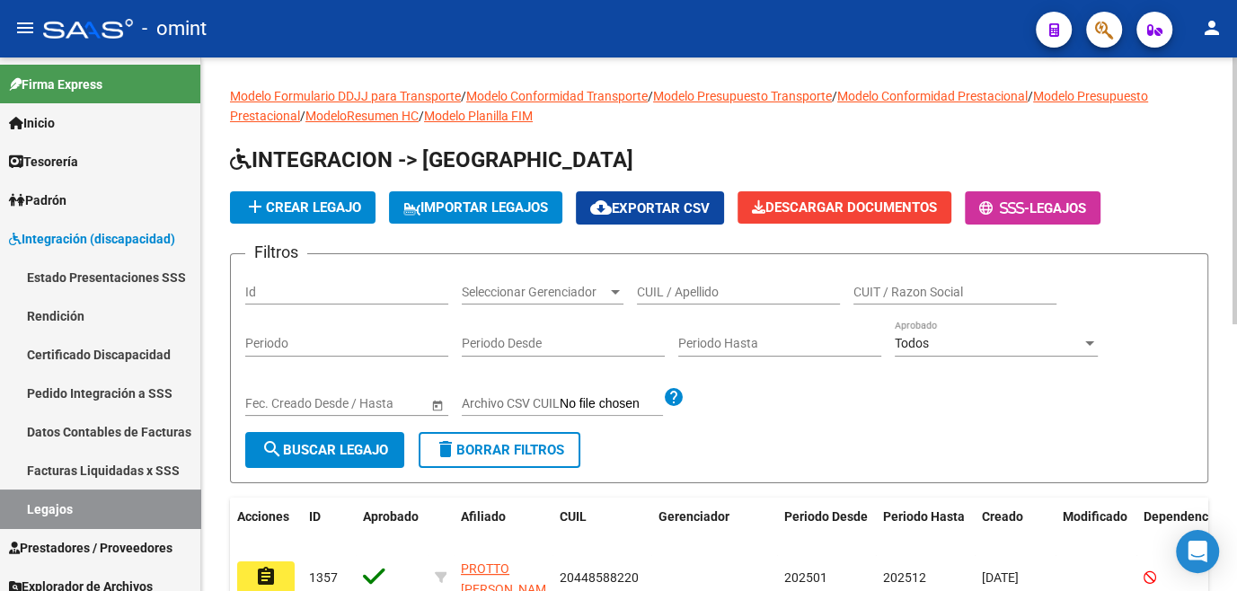
click at [734, 291] on input "CUIL / Apellido" at bounding box center [738, 292] width 203 height 15
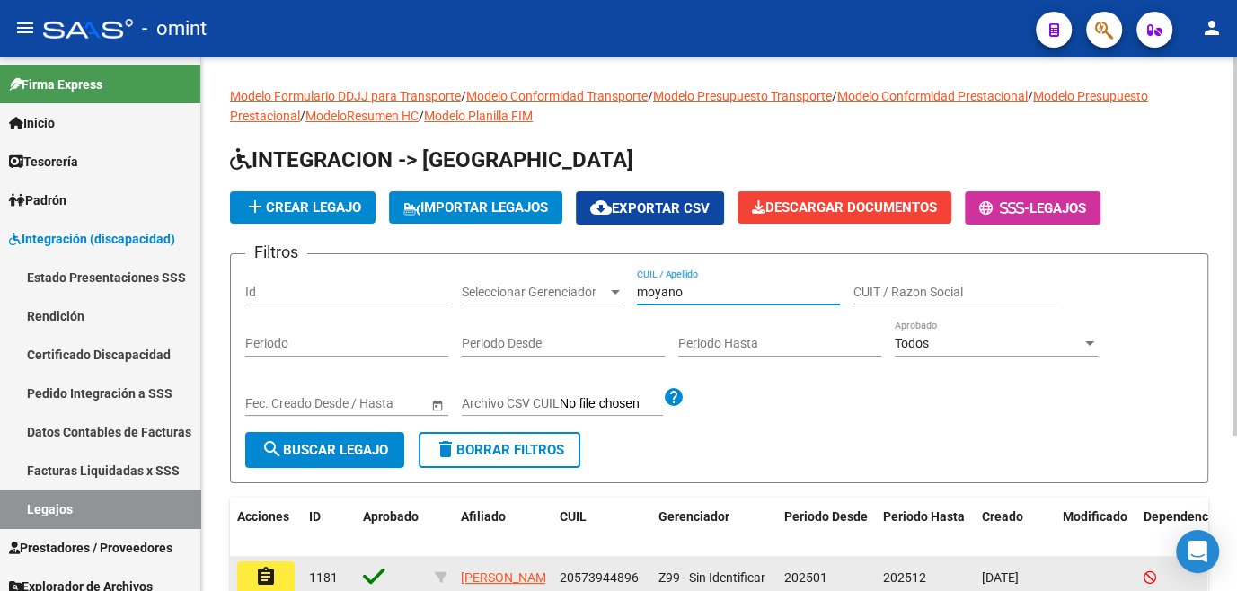
scroll to position [81, 0]
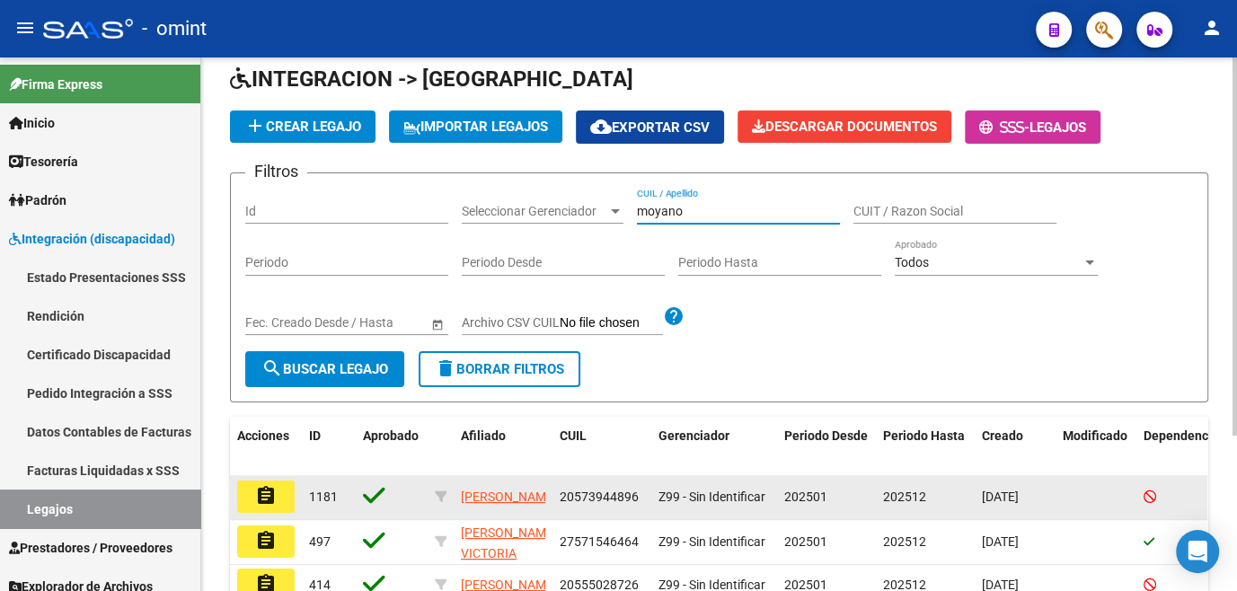
type input "moyano"
click at [275, 485] on mat-icon "assignment" at bounding box center [266, 496] width 22 height 22
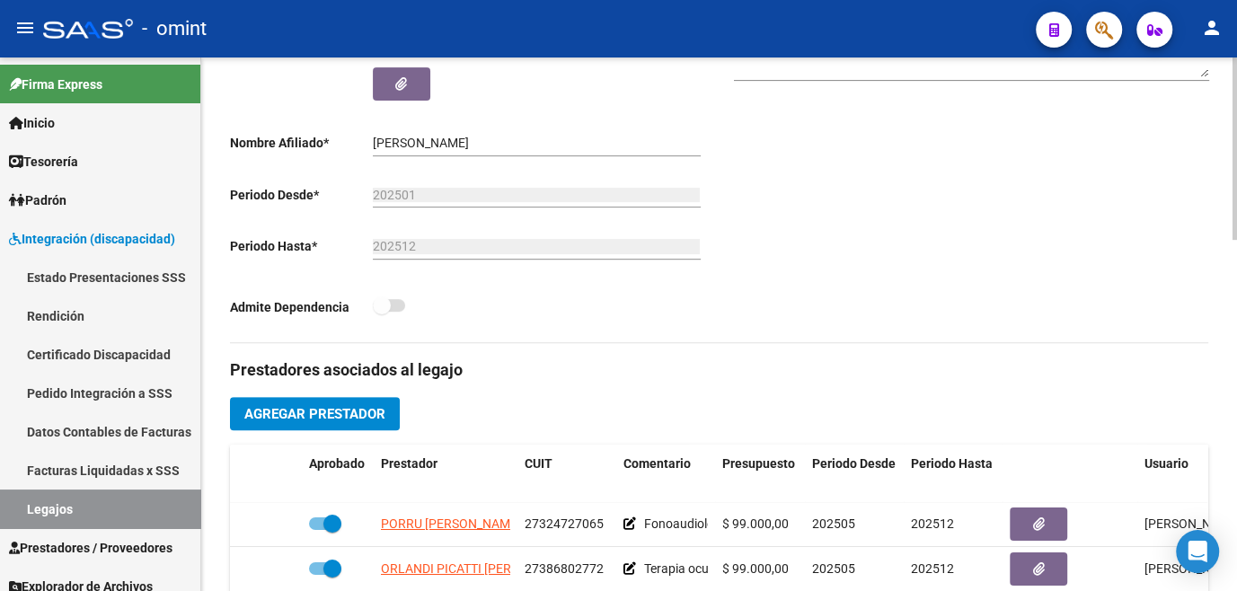
scroll to position [571, 0]
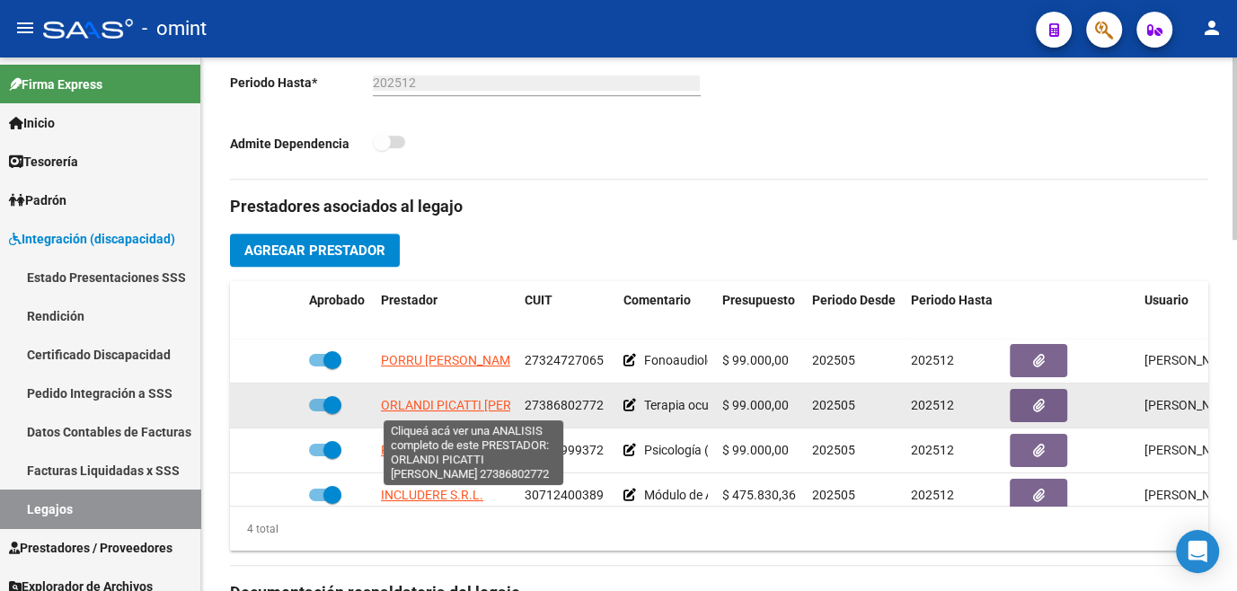
click at [465, 408] on span "ORLANDI PICATTI YANET ELIANA" at bounding box center [480, 405] width 199 height 14
type textarea "27386802772"
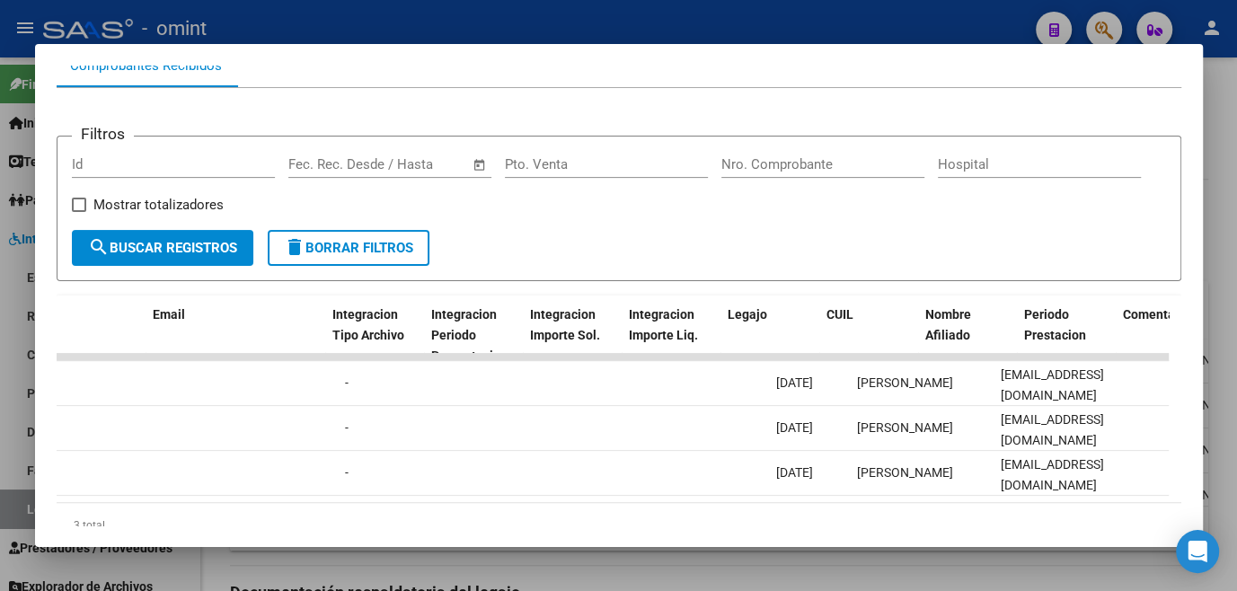
scroll to position [0, 0]
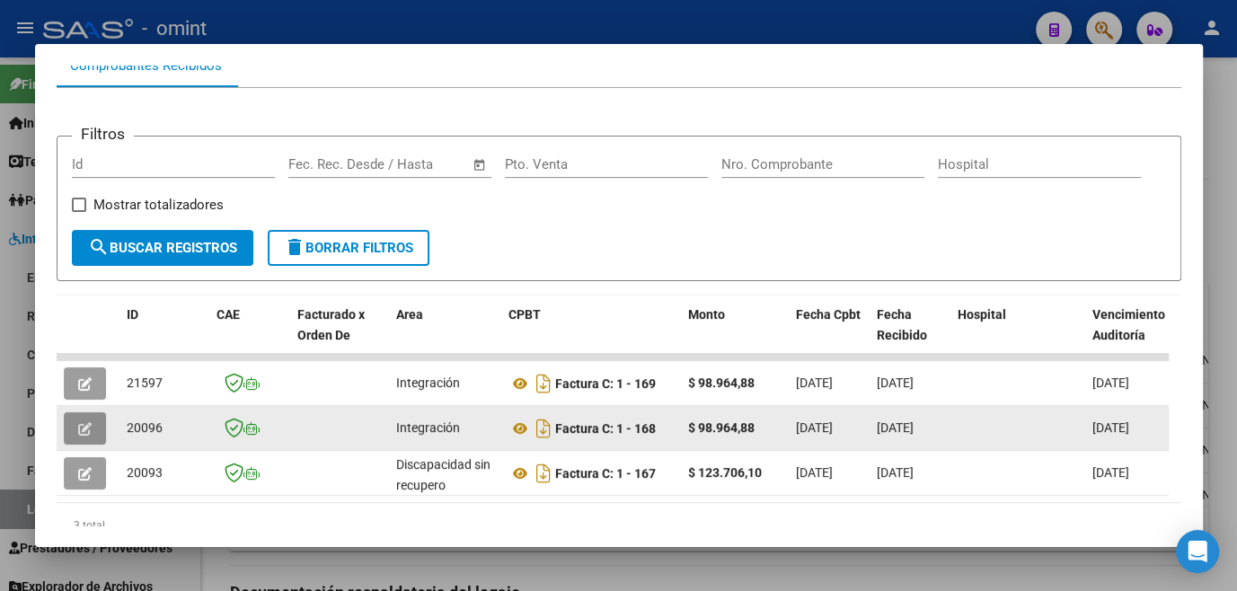
click at [85, 436] on icon "button" at bounding box center [84, 428] width 13 height 13
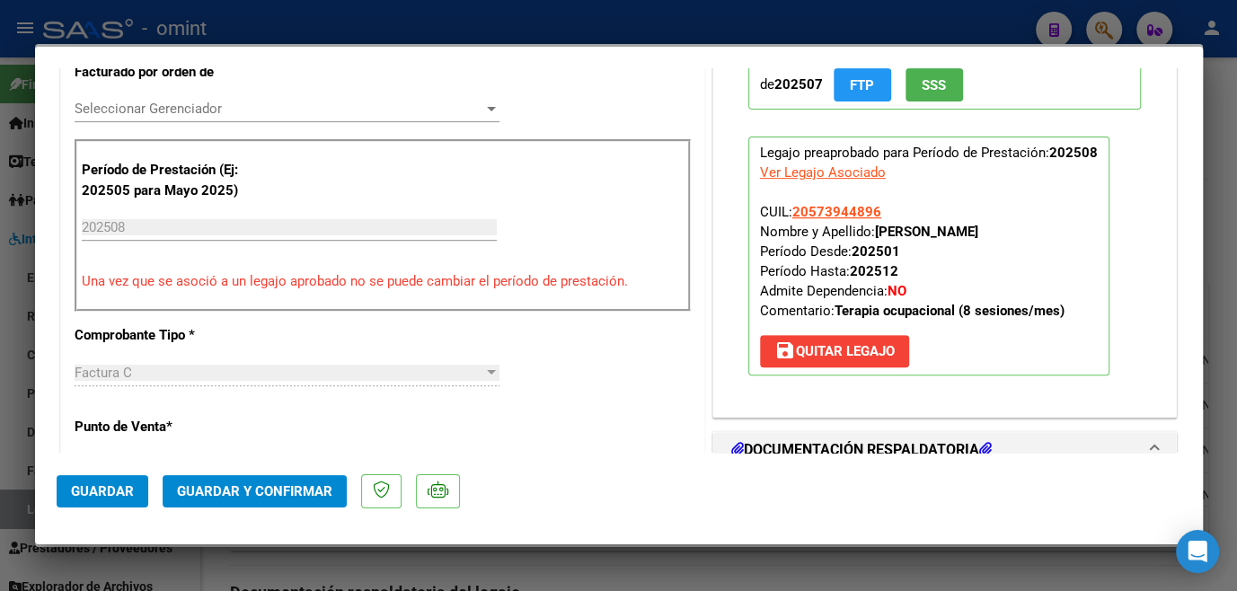
scroll to position [735, 0]
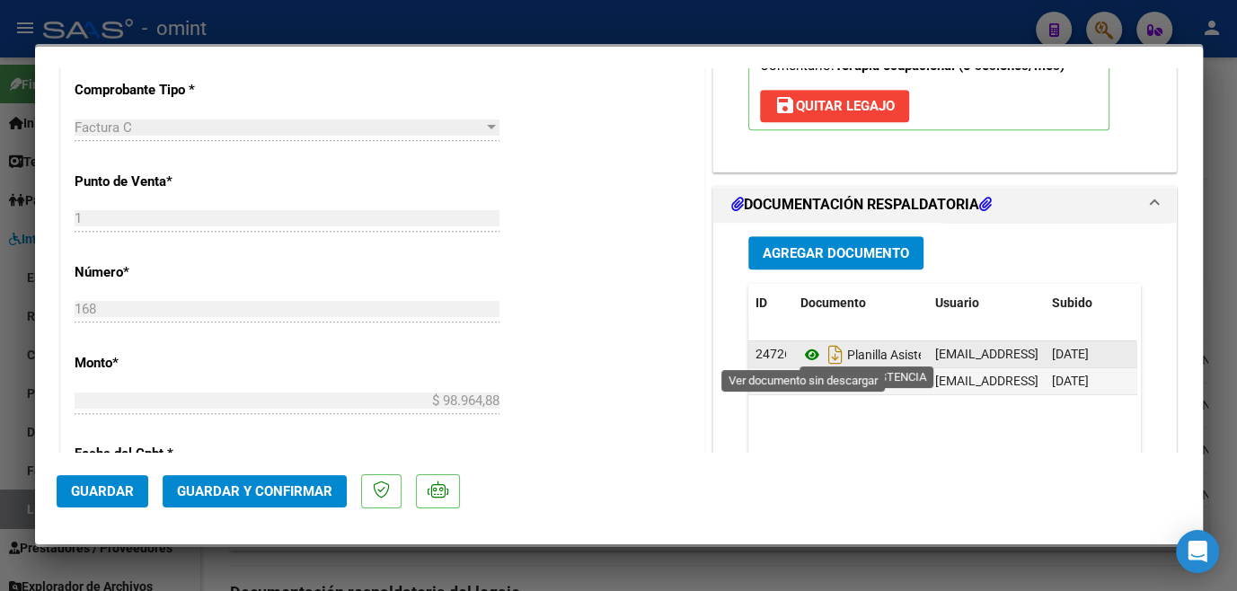
click at [801, 351] on icon at bounding box center [812, 355] width 23 height 22
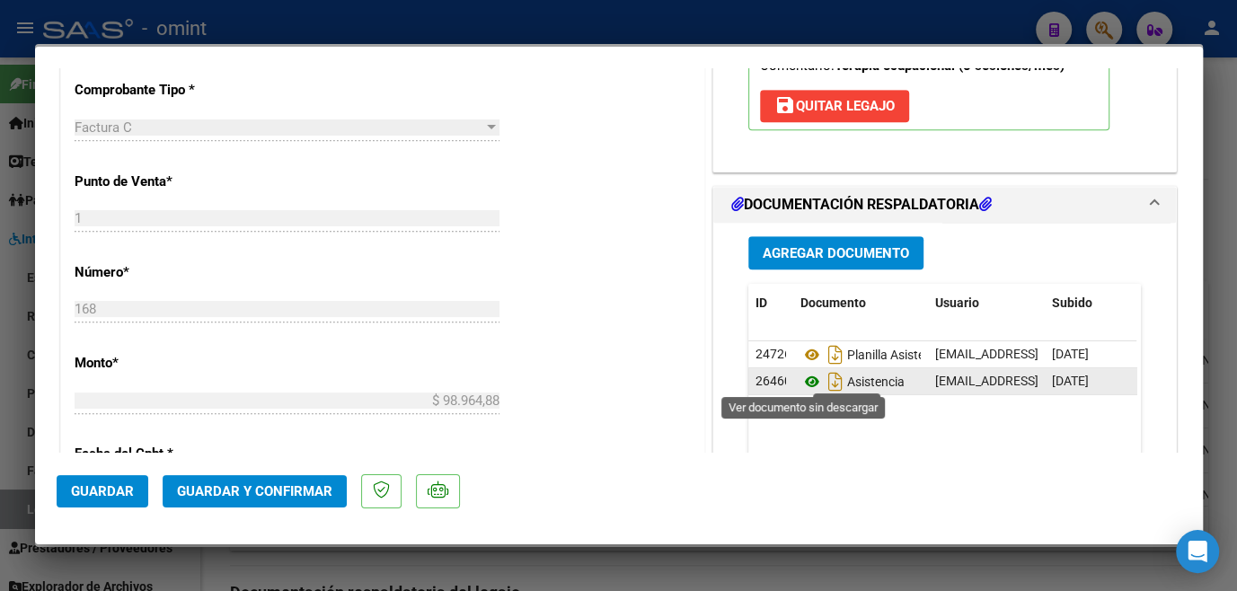
click at [801, 373] on icon at bounding box center [812, 382] width 23 height 22
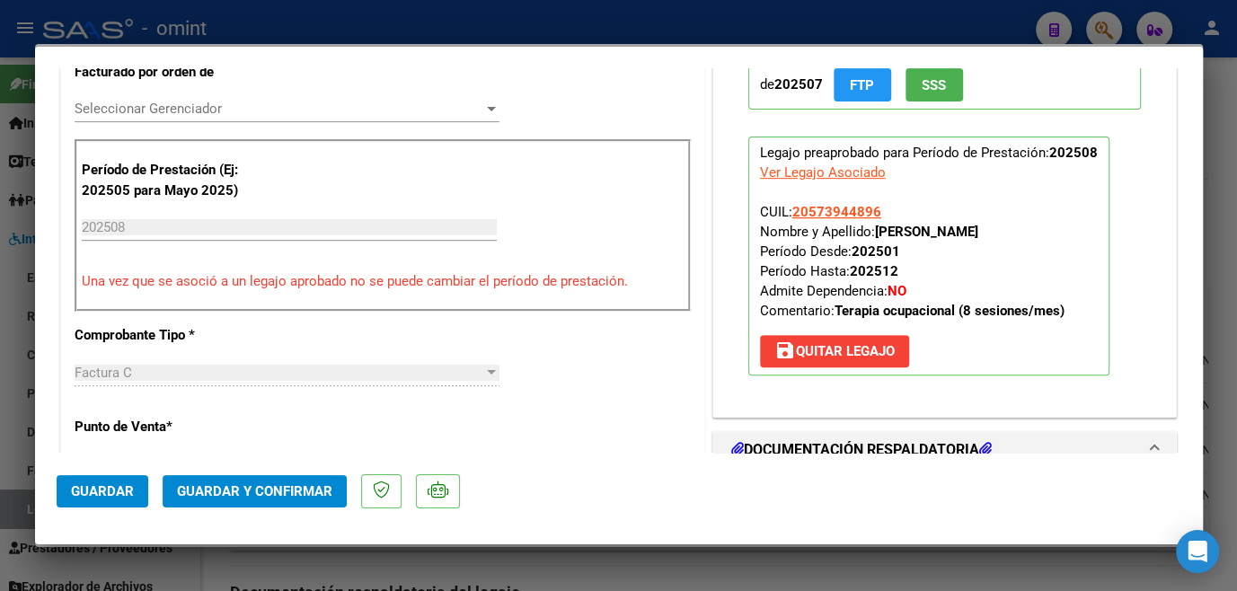
scroll to position [408, 0]
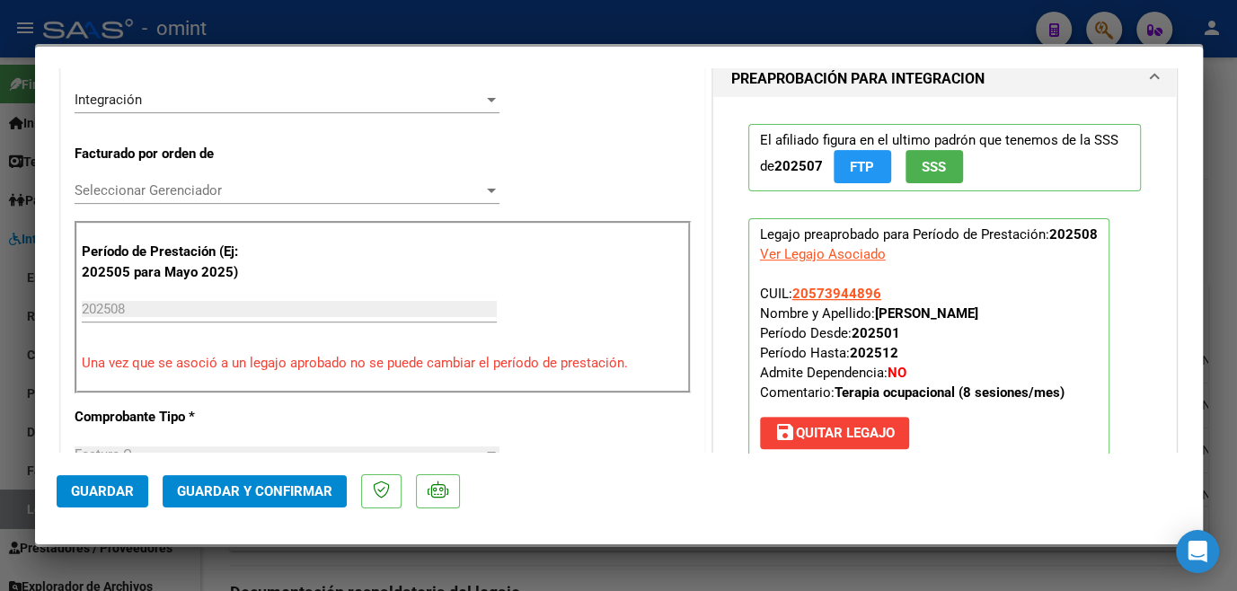
click at [213, 197] on span "Seleccionar Gerenciador" at bounding box center [279, 190] width 409 height 16
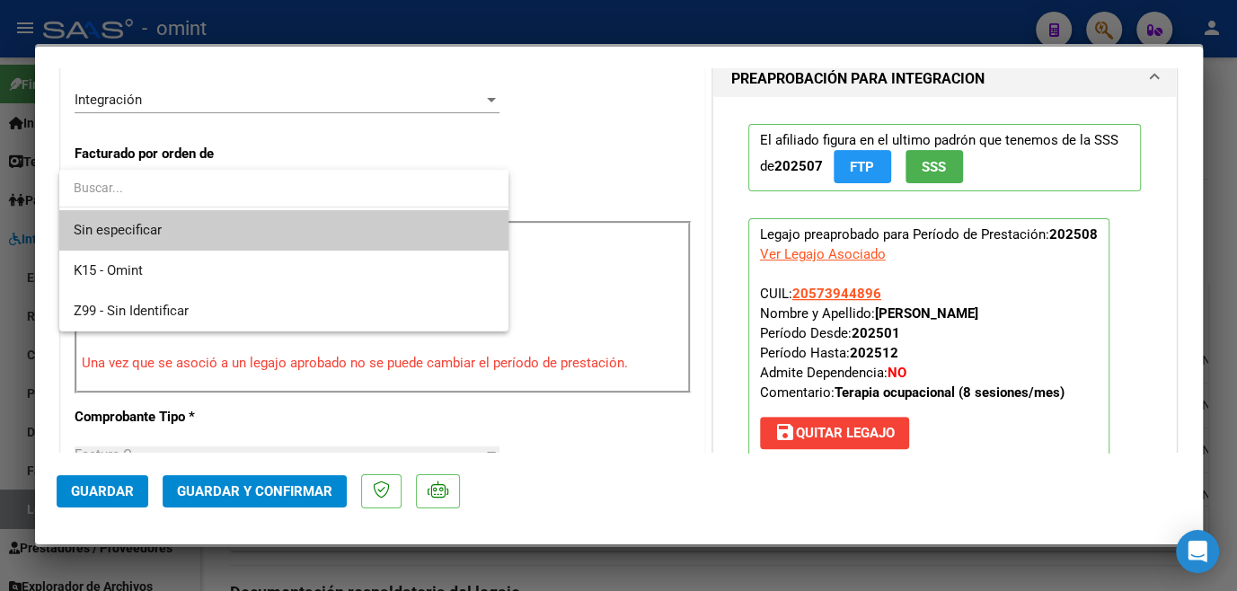
click at [202, 220] on span "Sin especificar" at bounding box center [284, 230] width 421 height 40
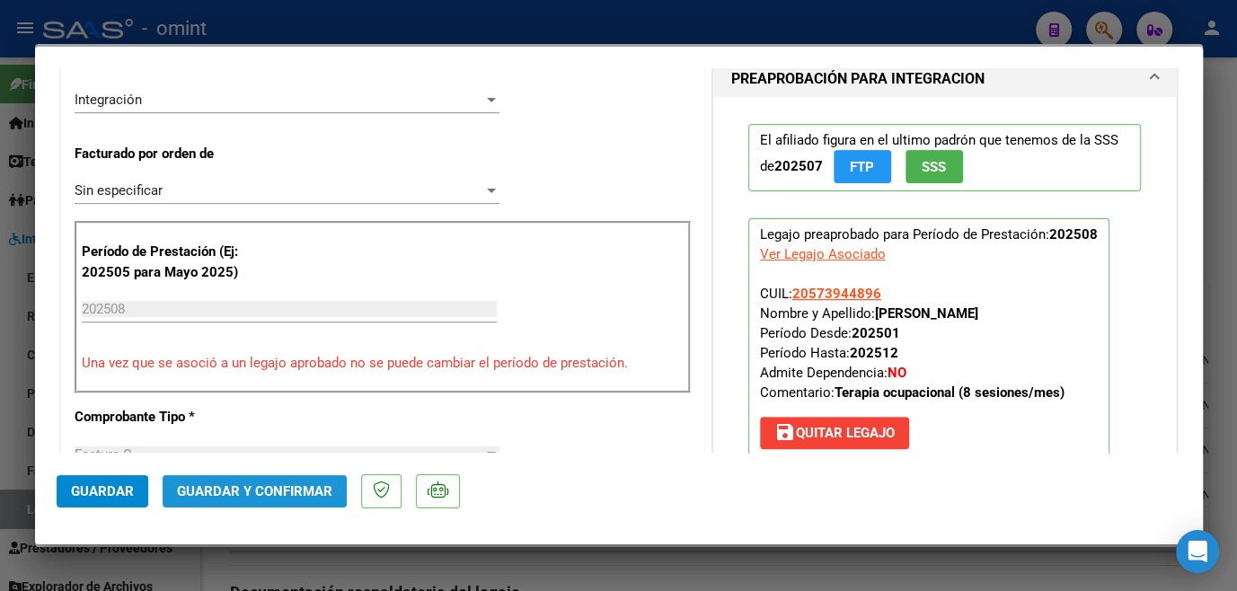
click at [239, 488] on span "Guardar y Confirmar" at bounding box center [254, 491] width 155 height 16
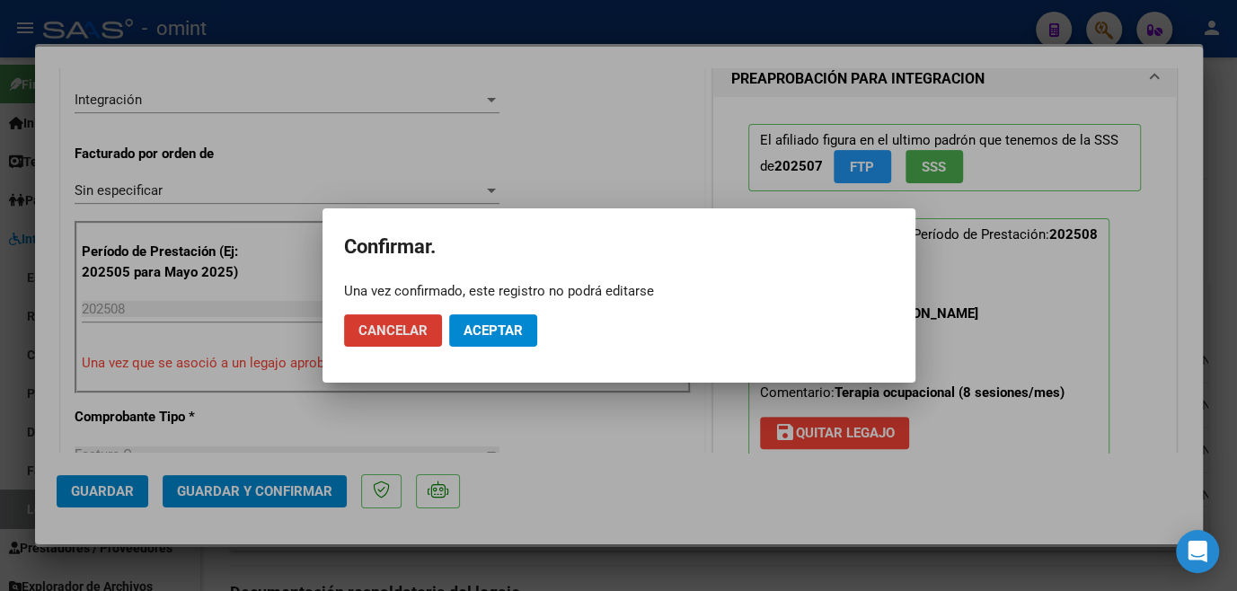
click at [493, 323] on span "Aceptar" at bounding box center [493, 331] width 59 height 16
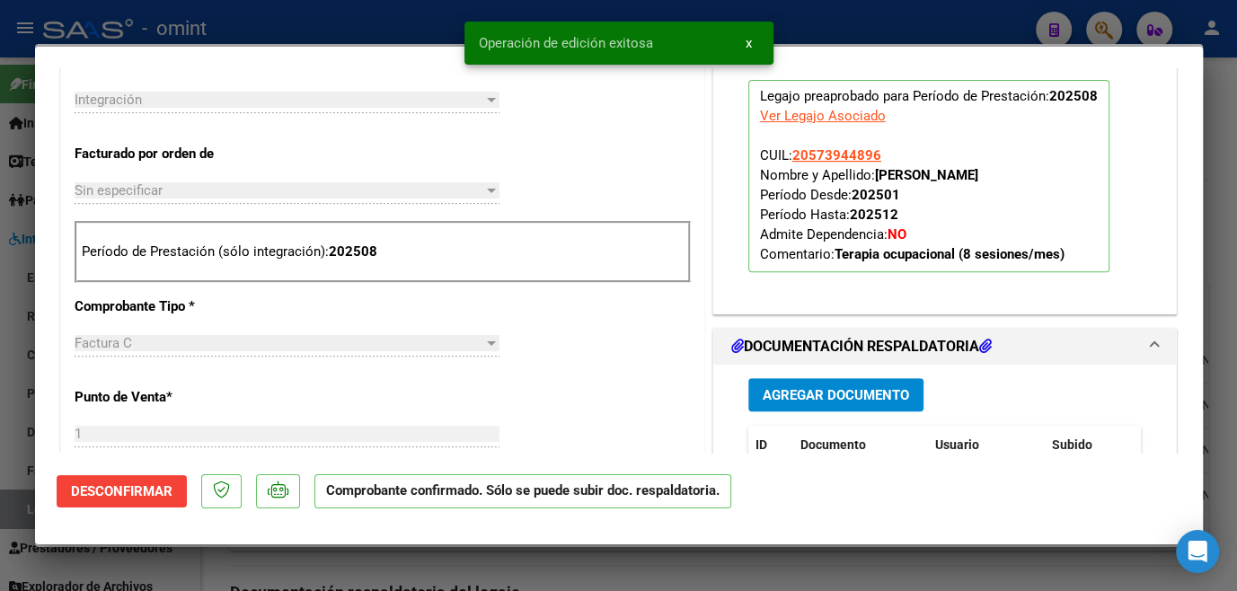
click at [419, 573] on div at bounding box center [618, 295] width 1237 height 591
type input "$ 0,00"
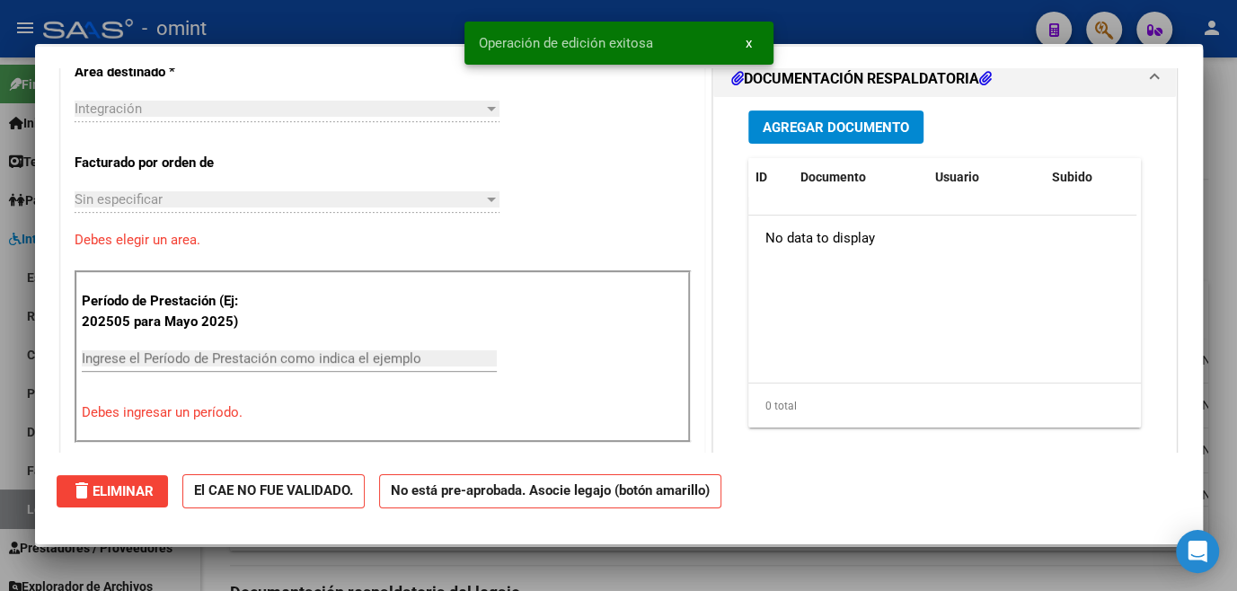
scroll to position [0, 0]
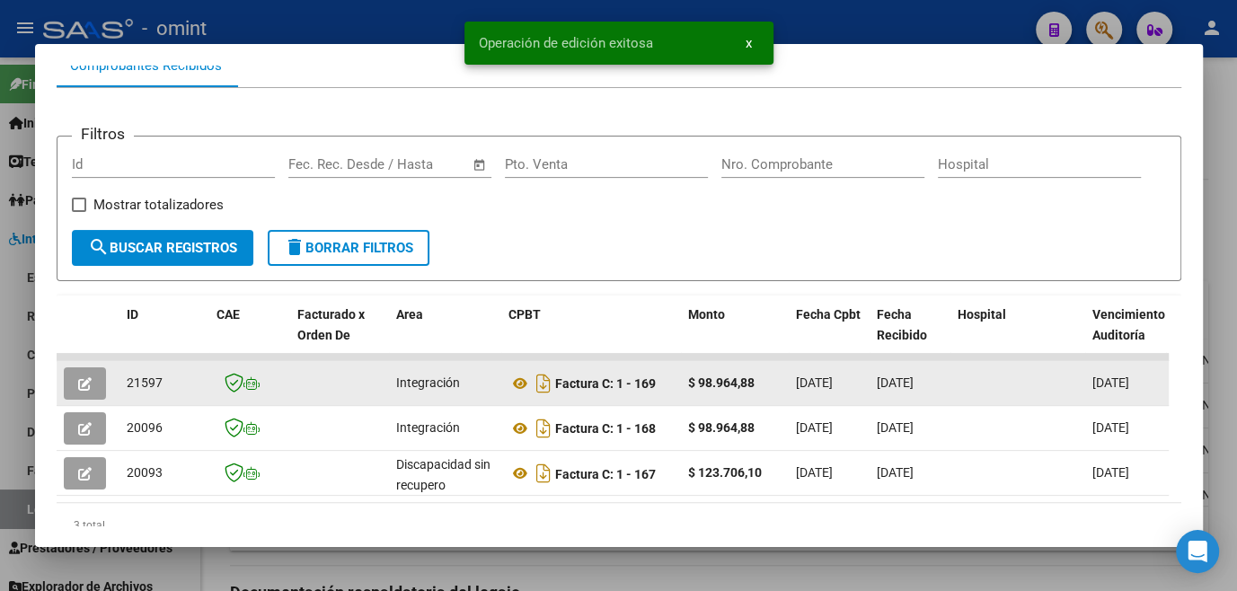
click at [79, 387] on icon "button" at bounding box center [84, 383] width 13 height 13
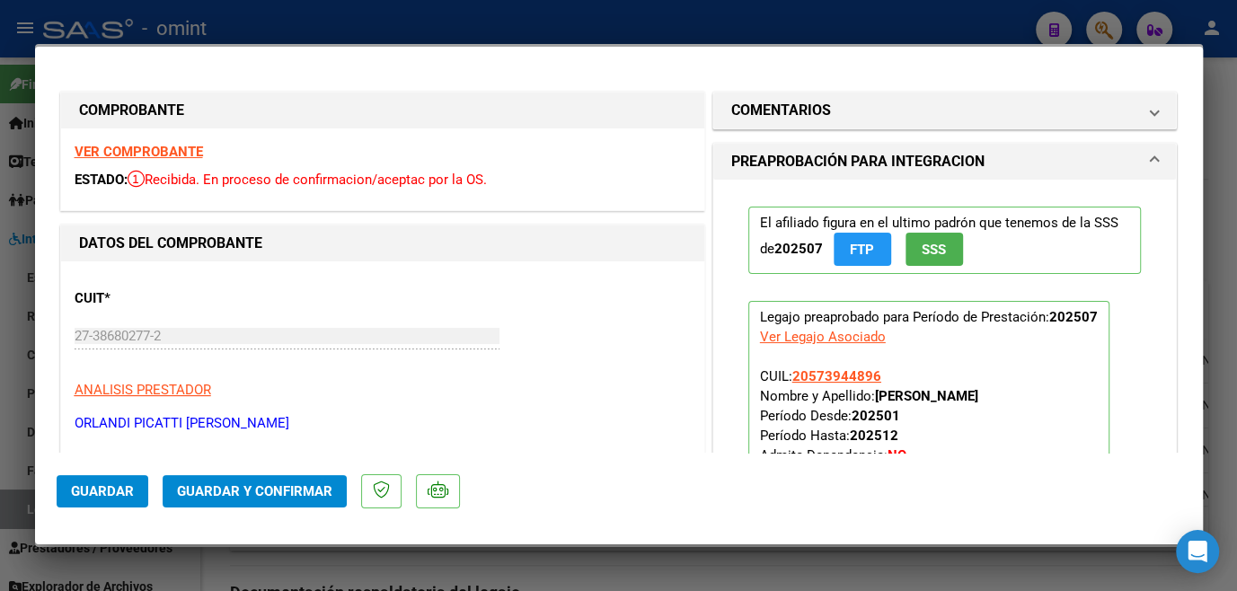
click at [131, 148] on strong "VER COMPROBANTE" at bounding box center [139, 152] width 128 height 16
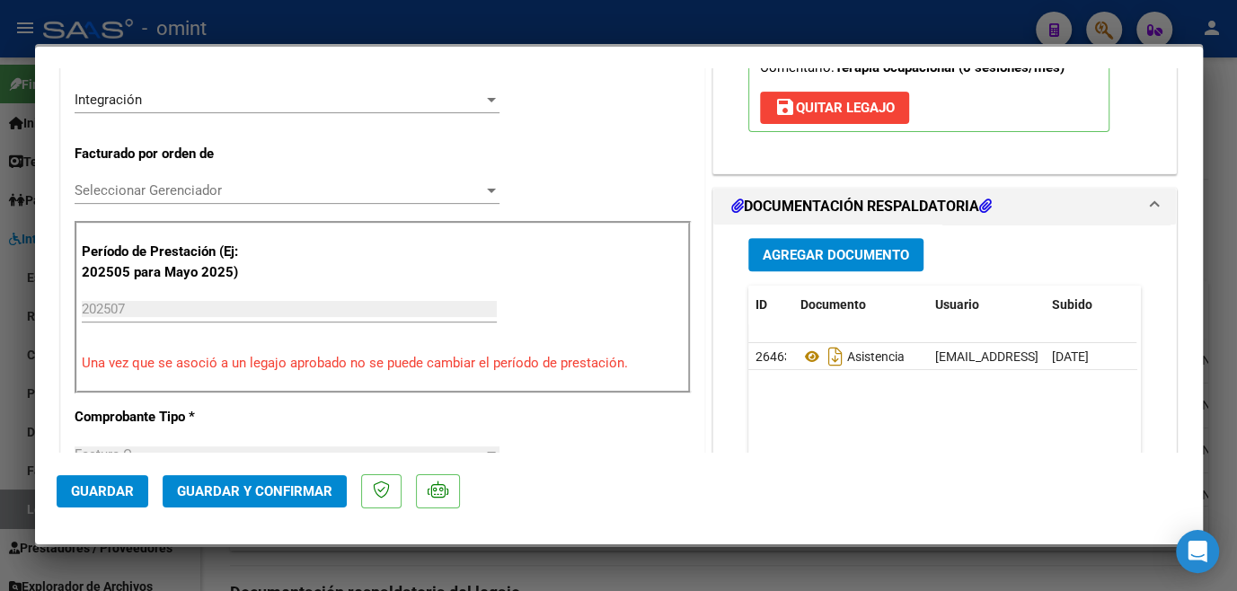
scroll to position [490, 0]
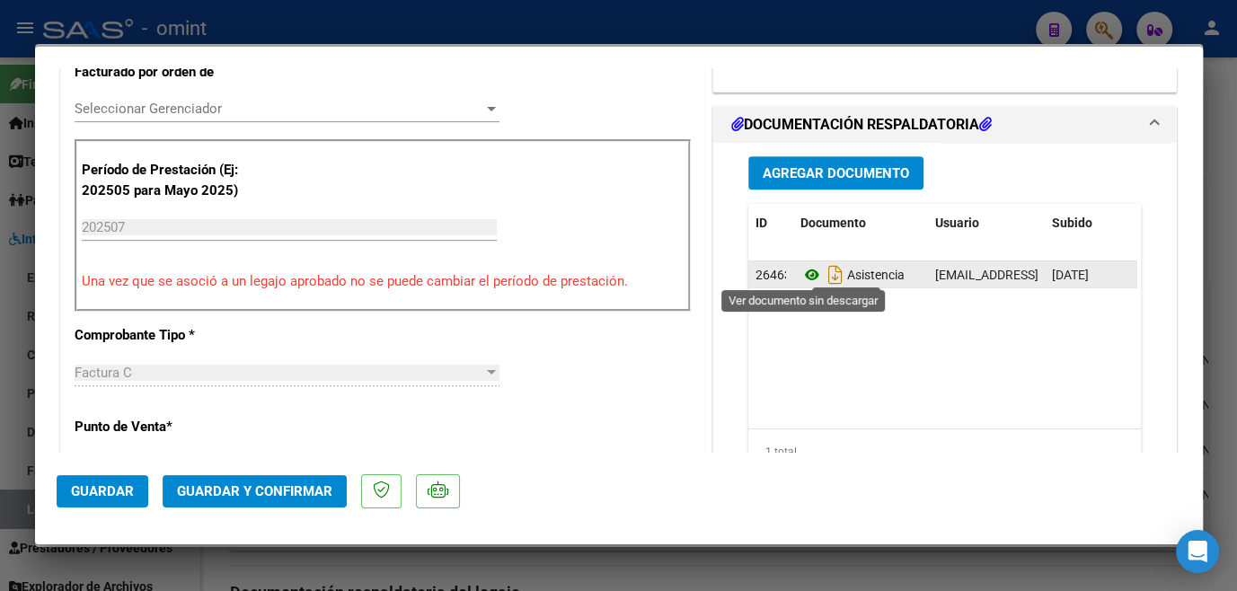
click at [801, 273] on icon at bounding box center [812, 275] width 23 height 22
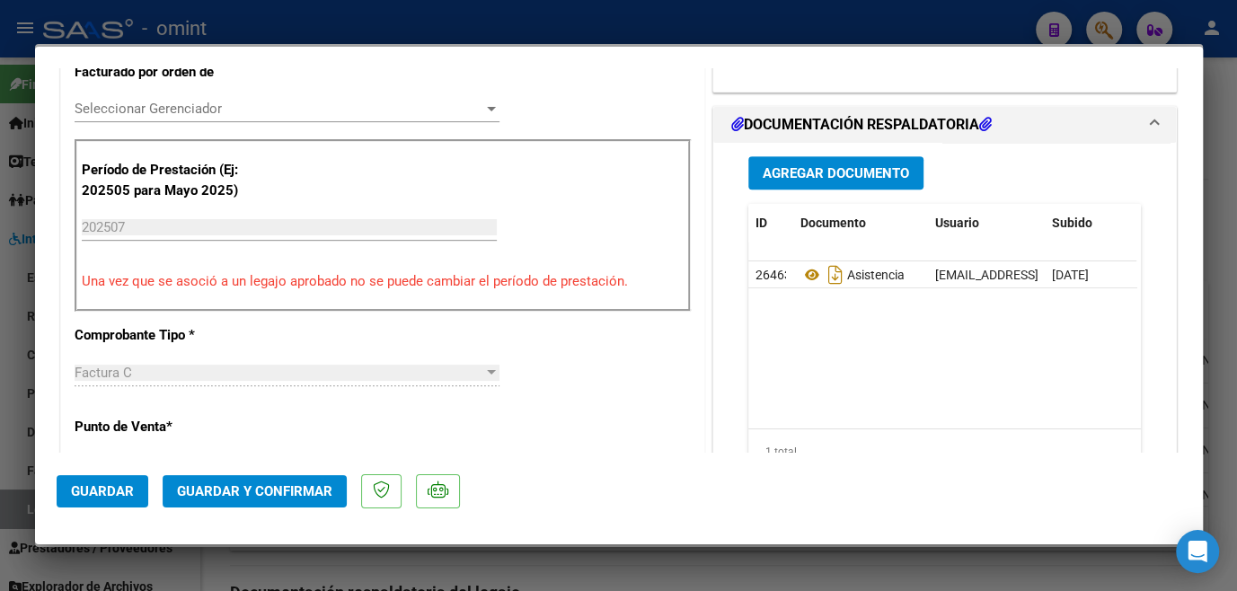
click at [450, 584] on div at bounding box center [618, 295] width 1237 height 591
type input "$ 0,00"
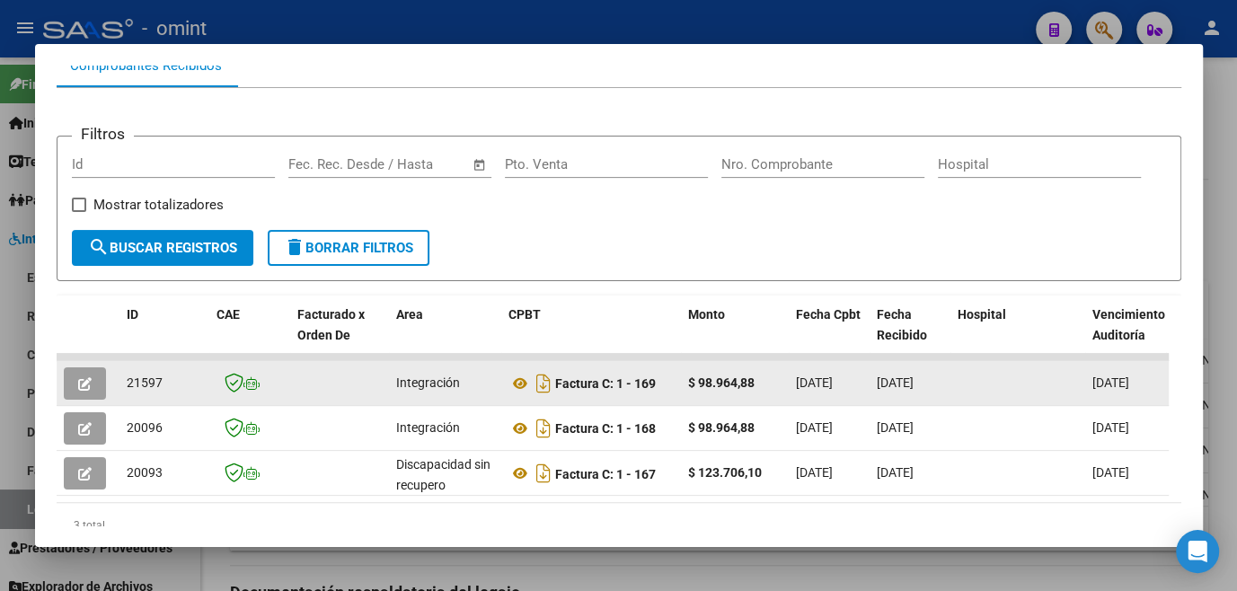
scroll to position [272, 0]
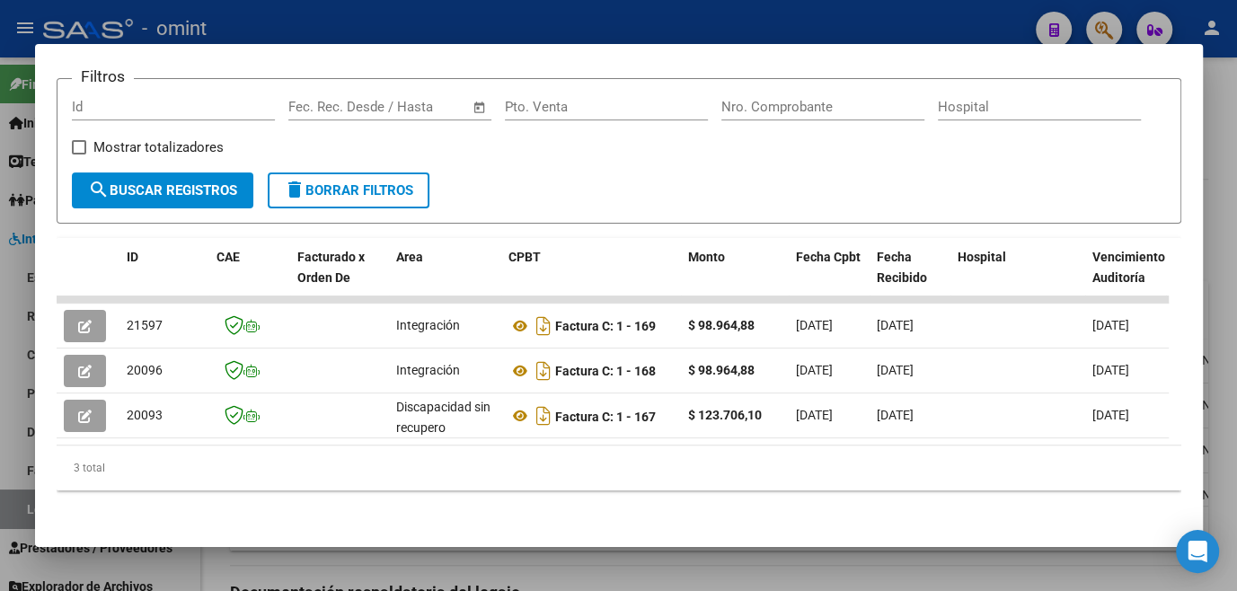
click at [509, 572] on div at bounding box center [618, 295] width 1237 height 591
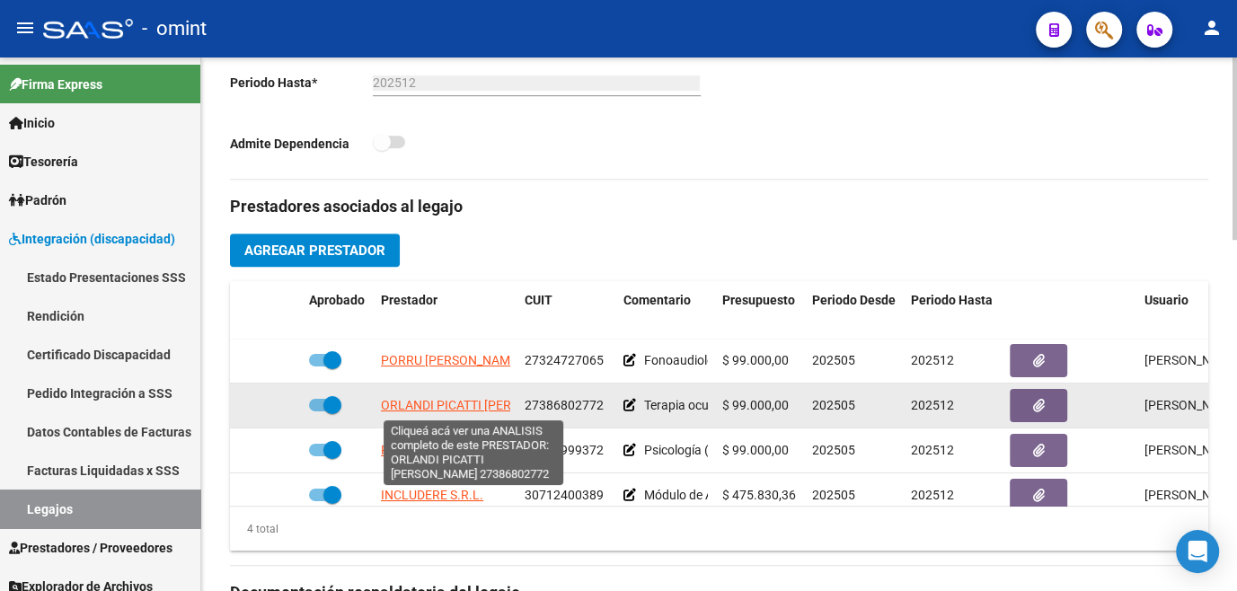
click at [479, 406] on span "ORLANDI PICATTI YANET ELIANA" at bounding box center [480, 405] width 199 height 14
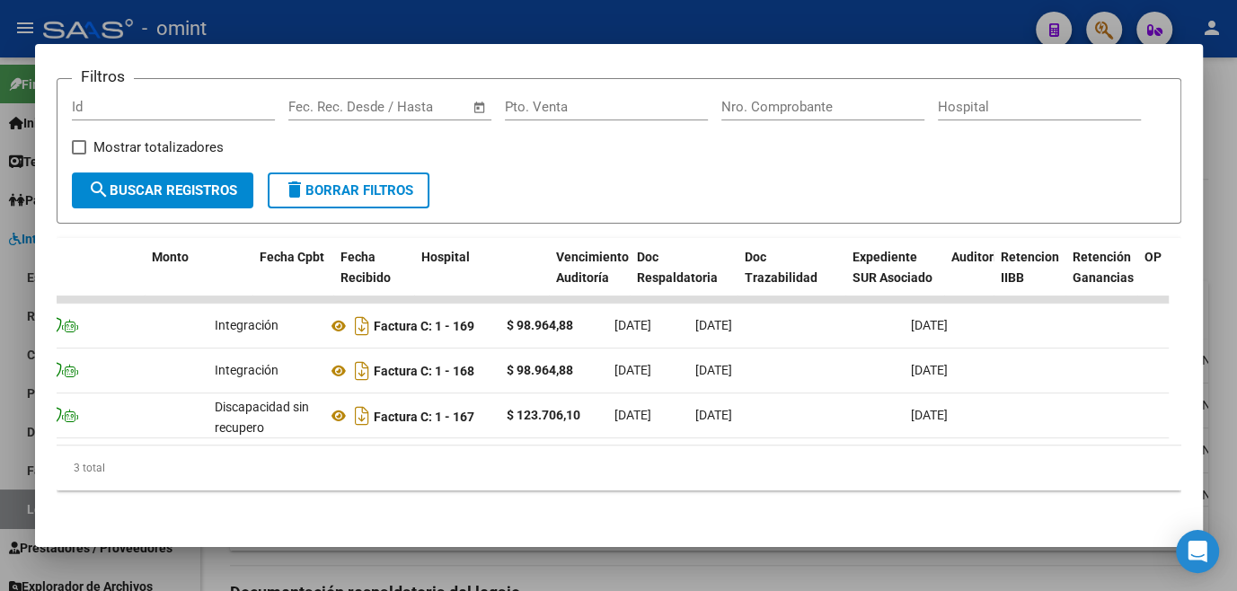
scroll to position [0, 0]
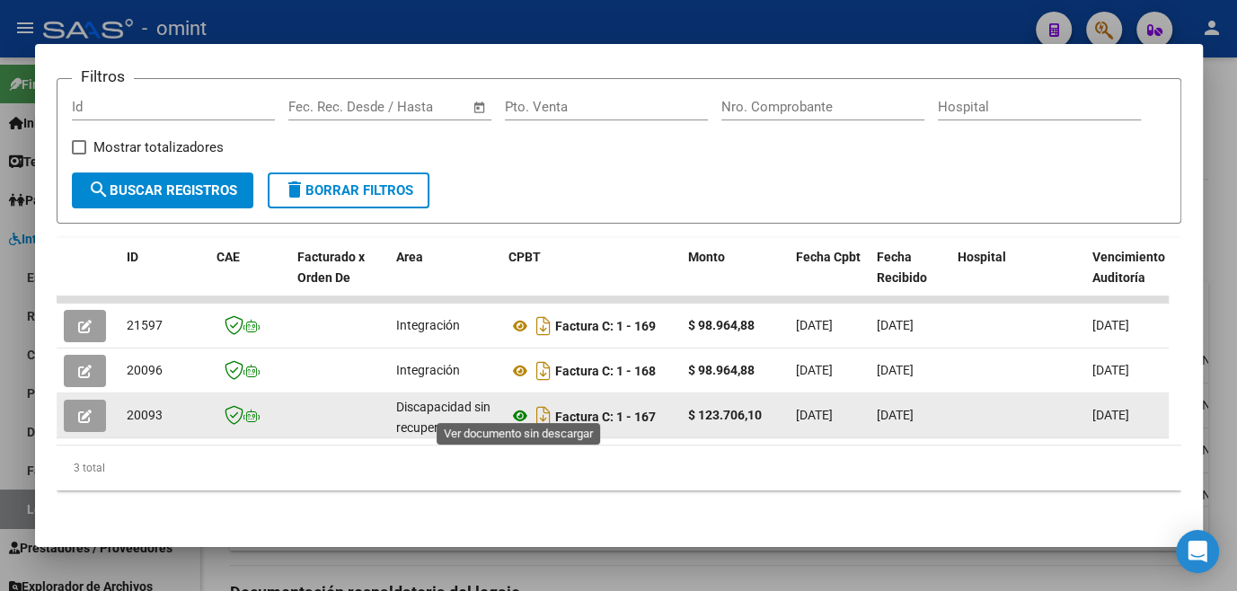
click at [520, 405] on icon at bounding box center [520, 416] width 23 height 22
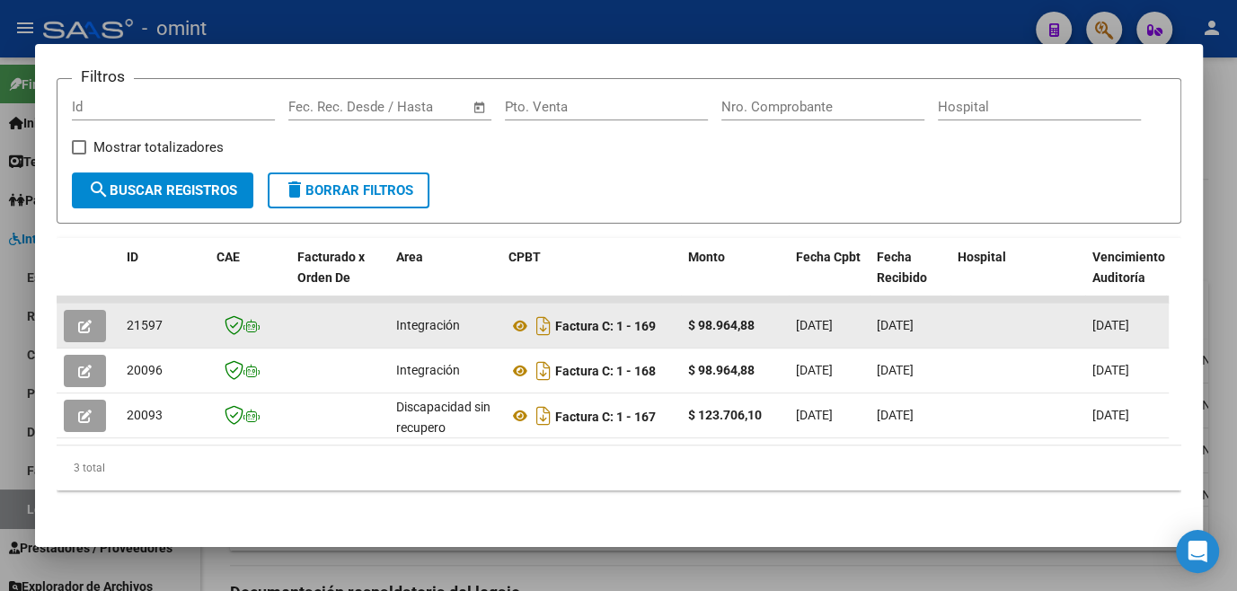
click at [70, 315] on button "button" at bounding box center [85, 326] width 42 height 32
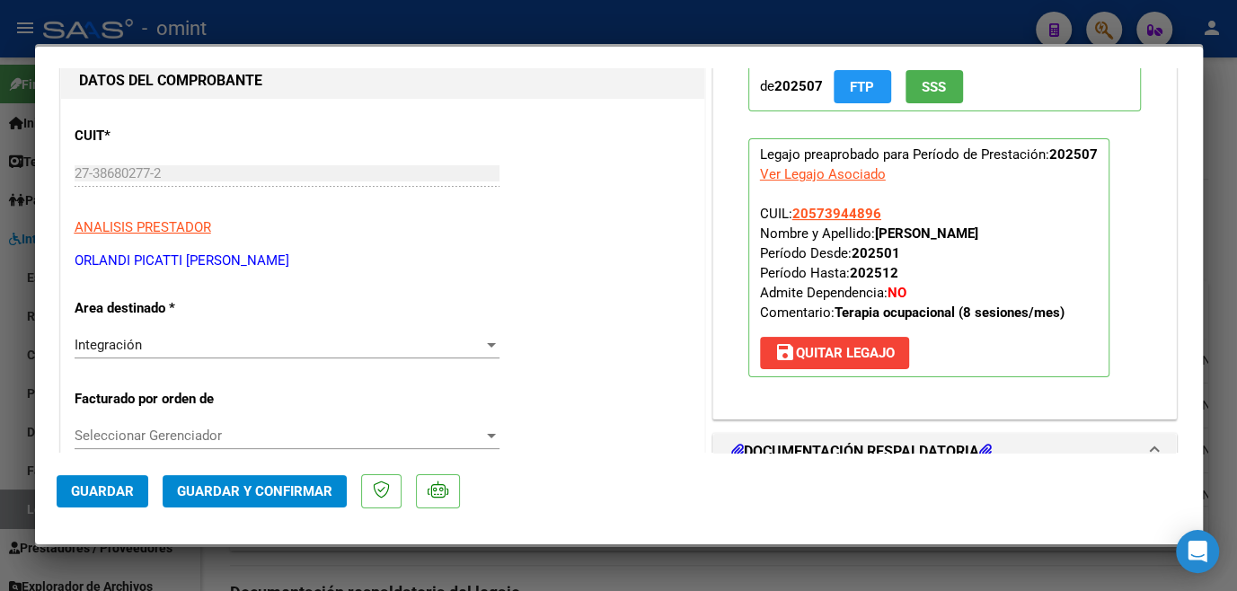
scroll to position [326, 0]
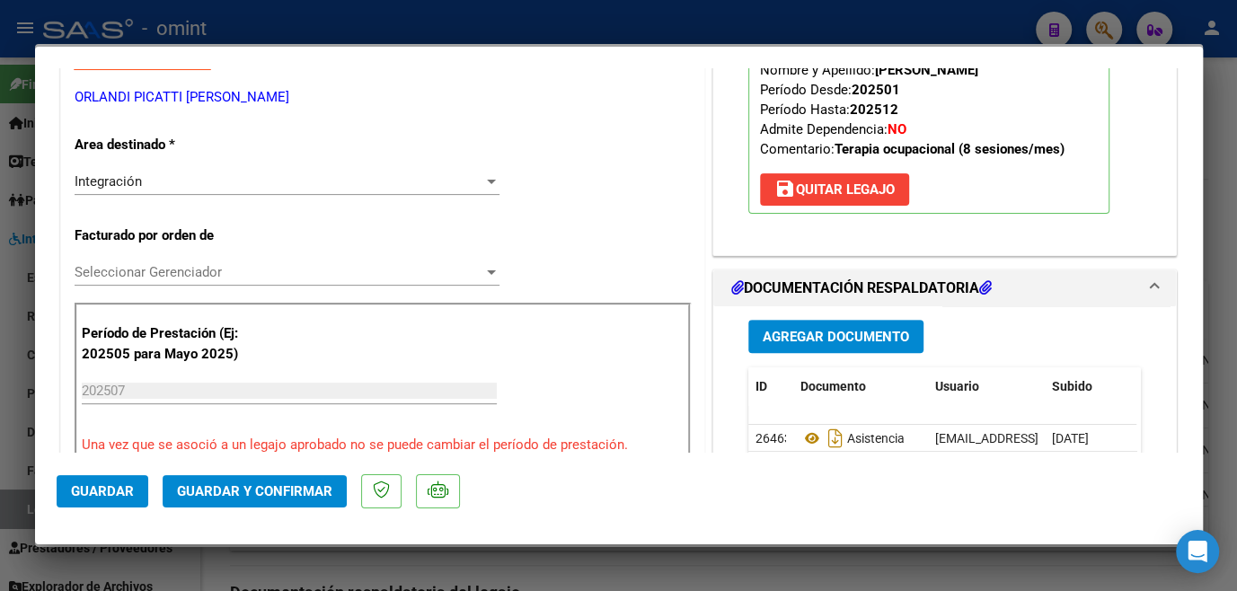
click at [240, 261] on div "Seleccionar Gerenciador Seleccionar Gerenciador" at bounding box center [287, 272] width 425 height 27
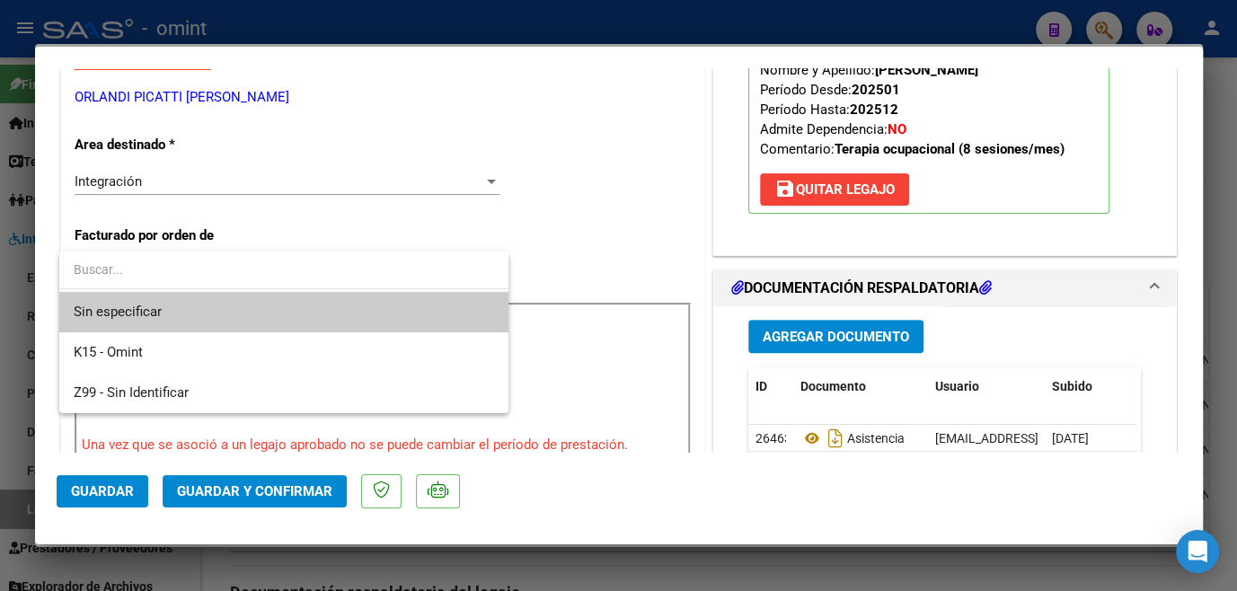
click at [218, 308] on span "Sin especificar" at bounding box center [284, 312] width 421 height 40
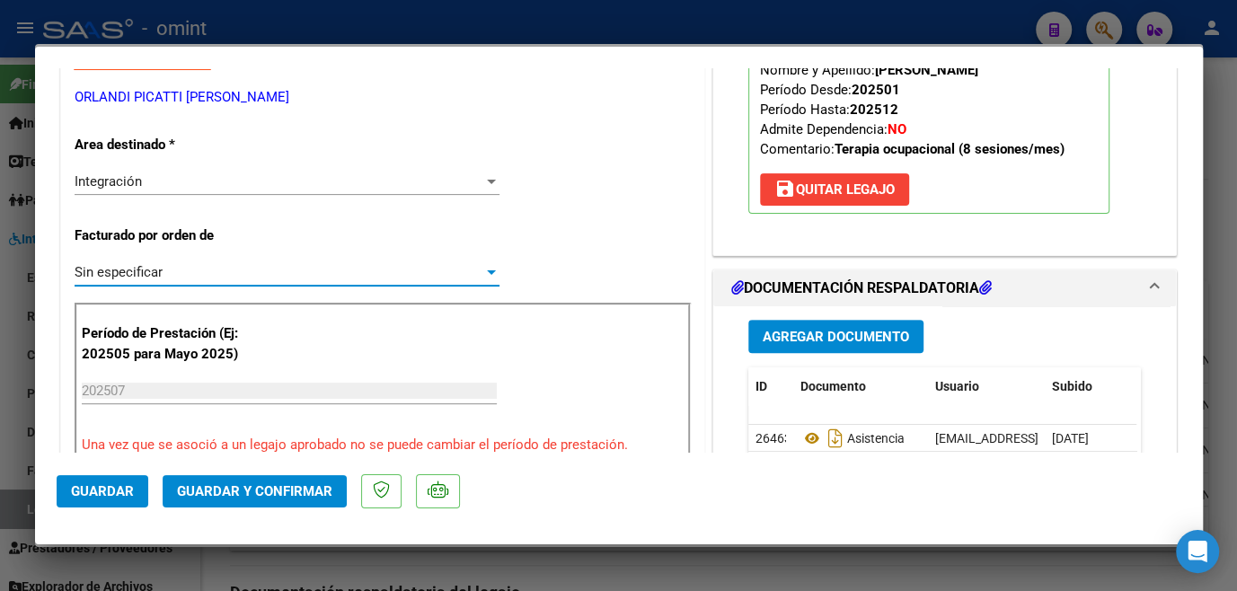
click at [243, 491] on span "Guardar y Confirmar" at bounding box center [254, 491] width 155 height 16
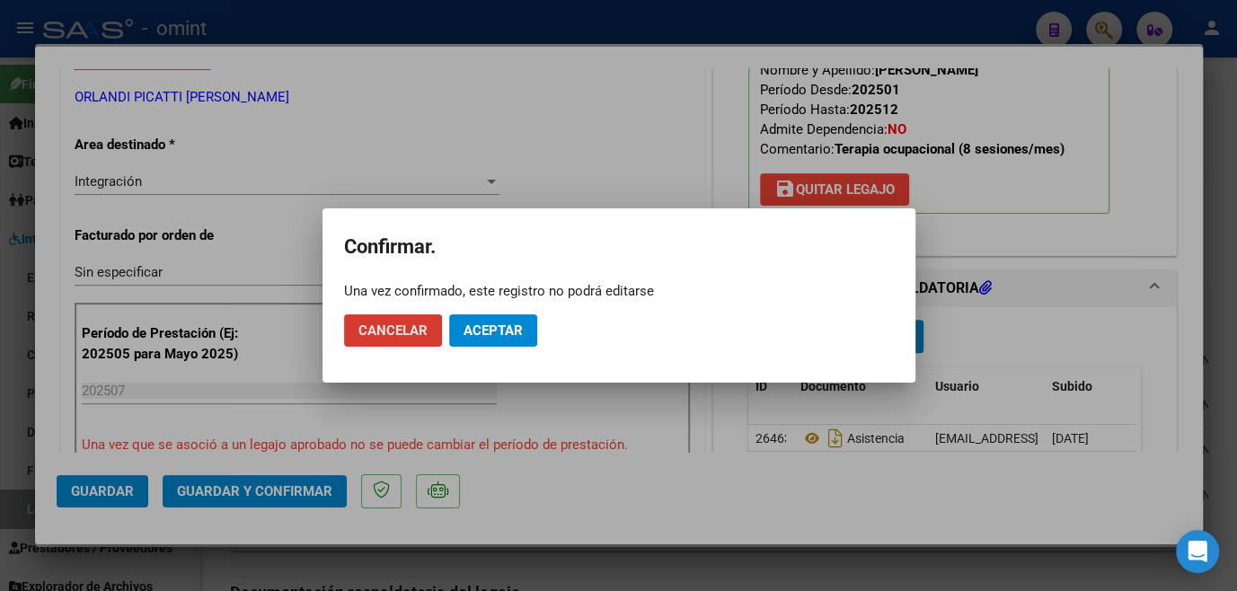
click at [499, 332] on span "Aceptar" at bounding box center [493, 331] width 59 height 16
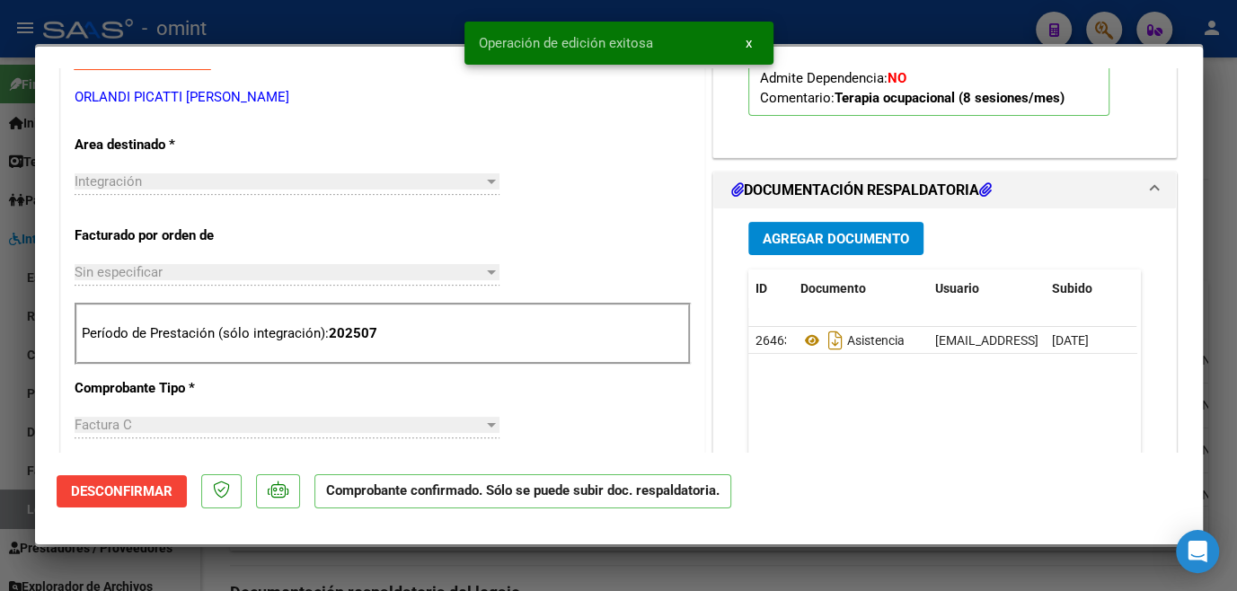
click at [459, 581] on div at bounding box center [618, 295] width 1237 height 591
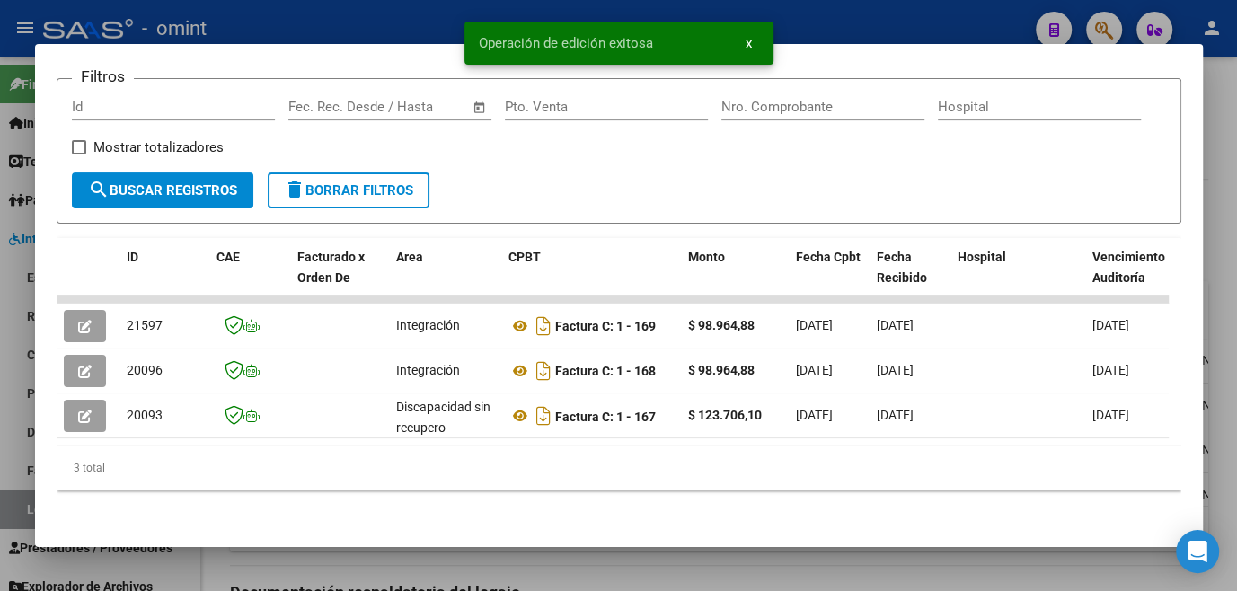
click at [459, 581] on div at bounding box center [618, 295] width 1237 height 591
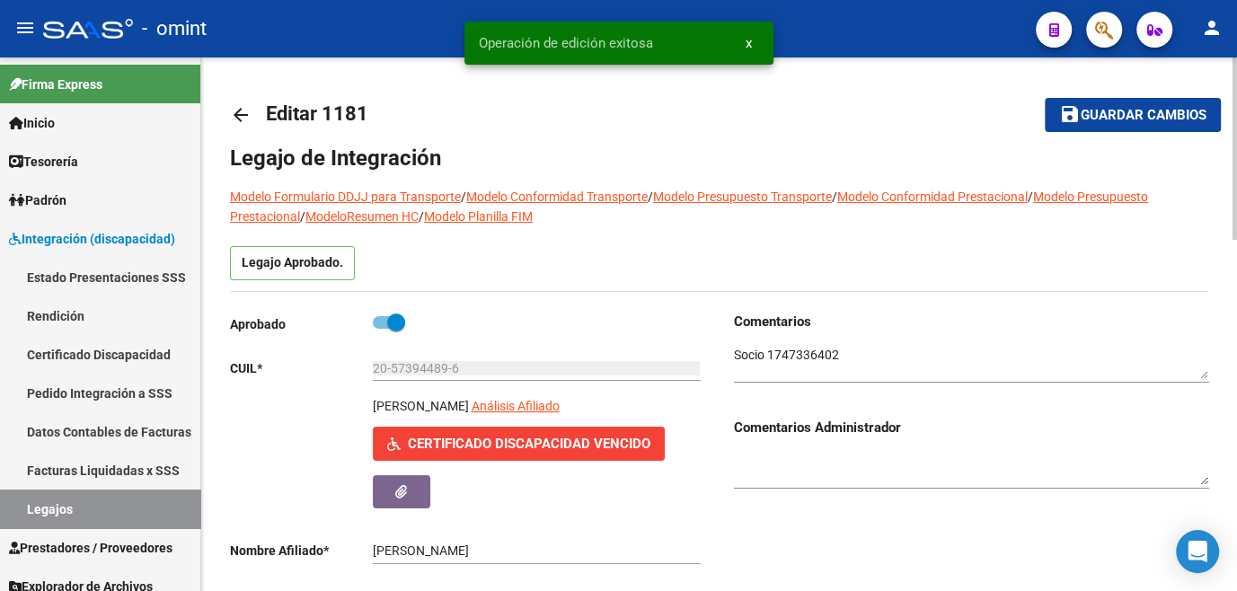
click at [1093, 124] on button "save Guardar cambios" at bounding box center [1133, 114] width 176 height 33
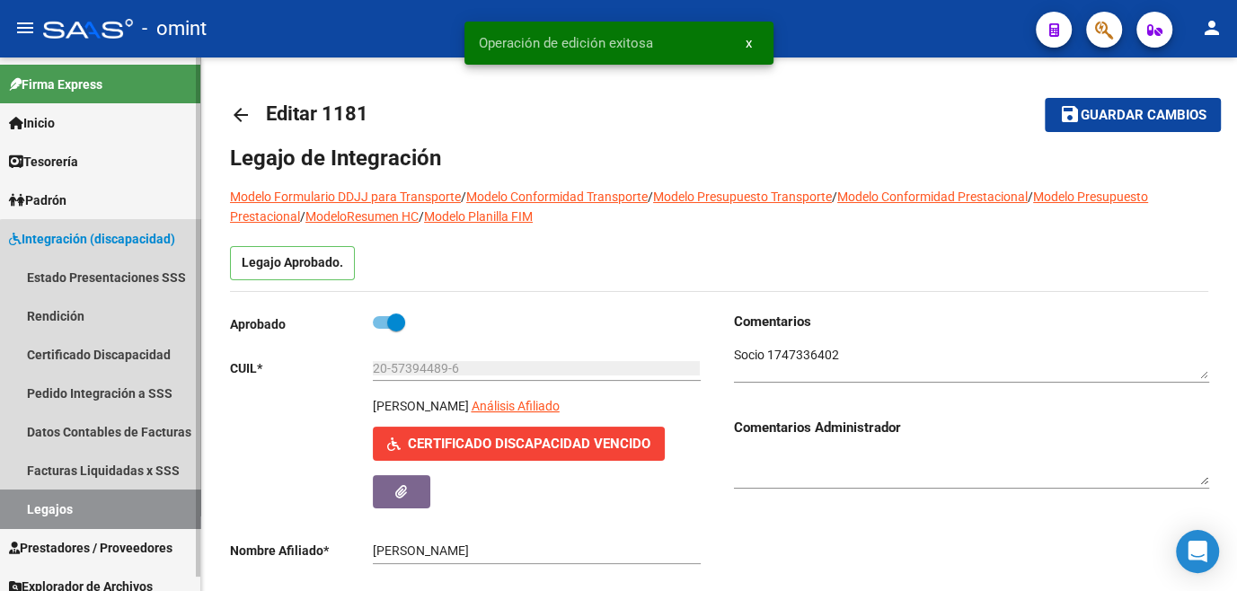
click at [116, 515] on link "Legajos" at bounding box center [100, 509] width 200 height 39
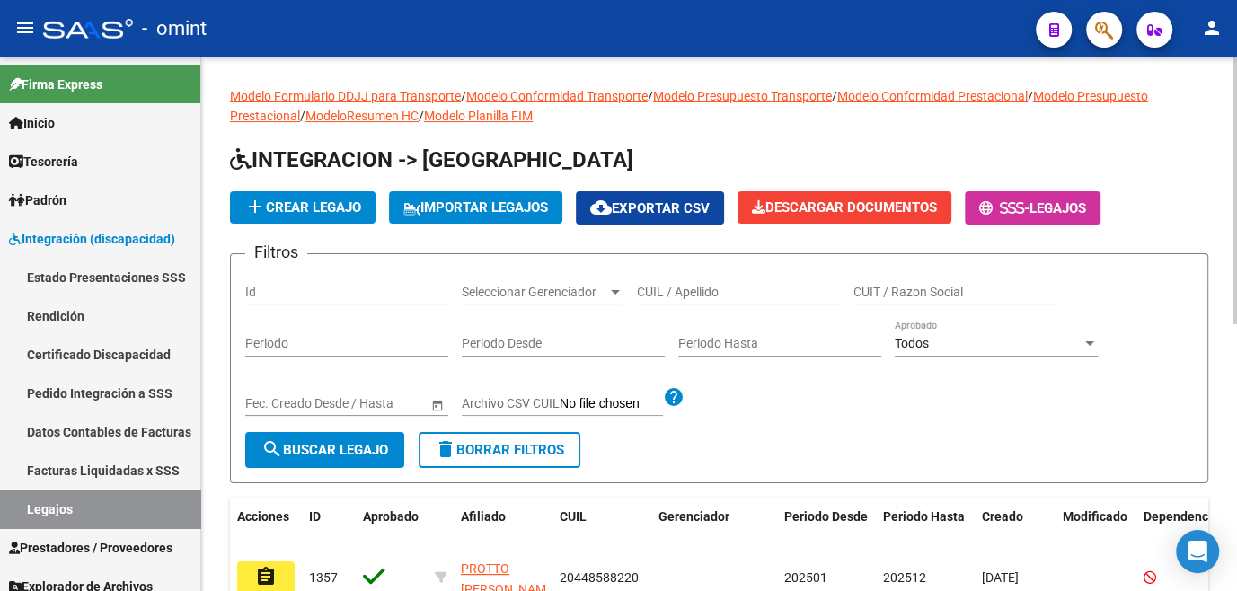
click at [670, 291] on input "CUIL / Apellido" at bounding box center [738, 292] width 203 height 15
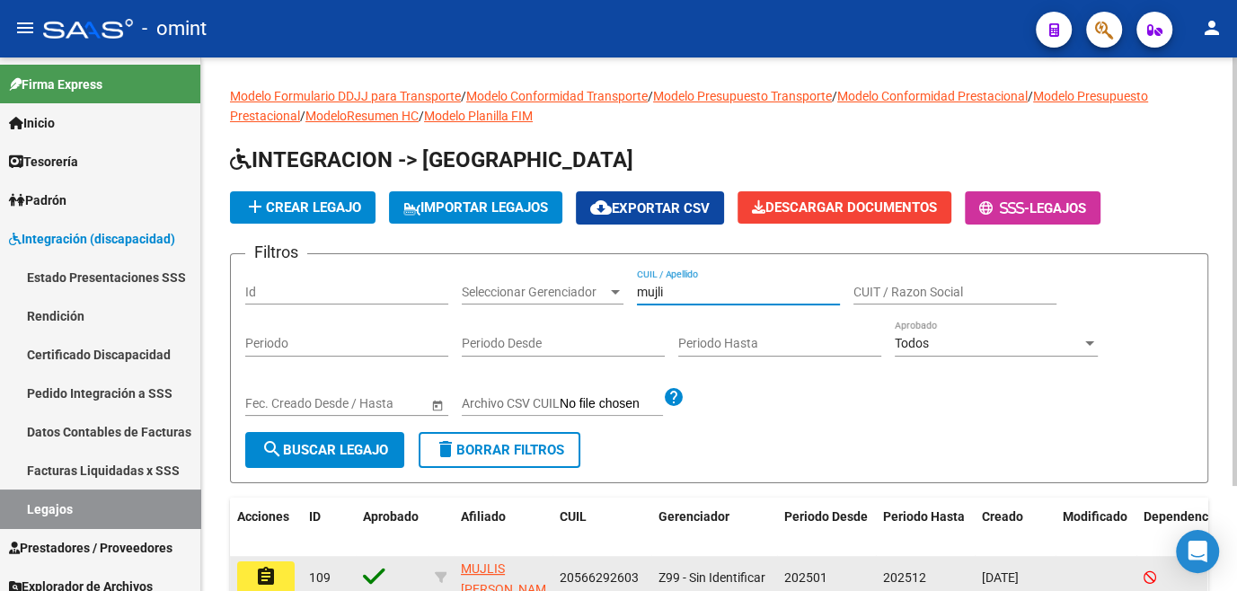
type input "mujli"
click at [281, 578] on button "assignment" at bounding box center [266, 578] width 58 height 32
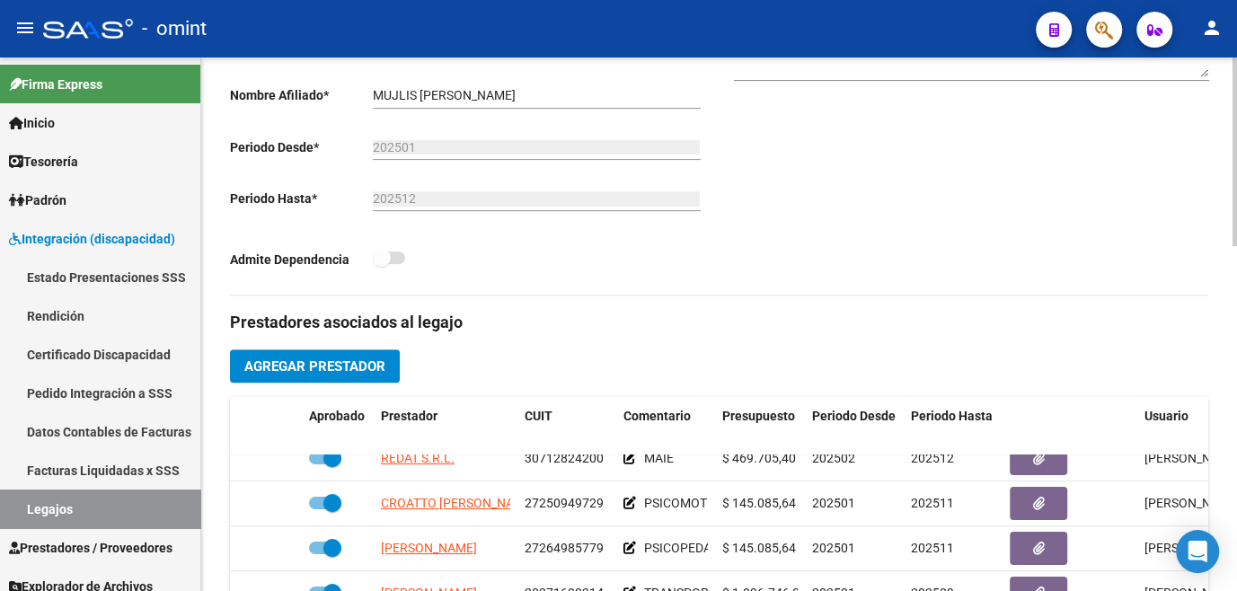
scroll to position [490, 0]
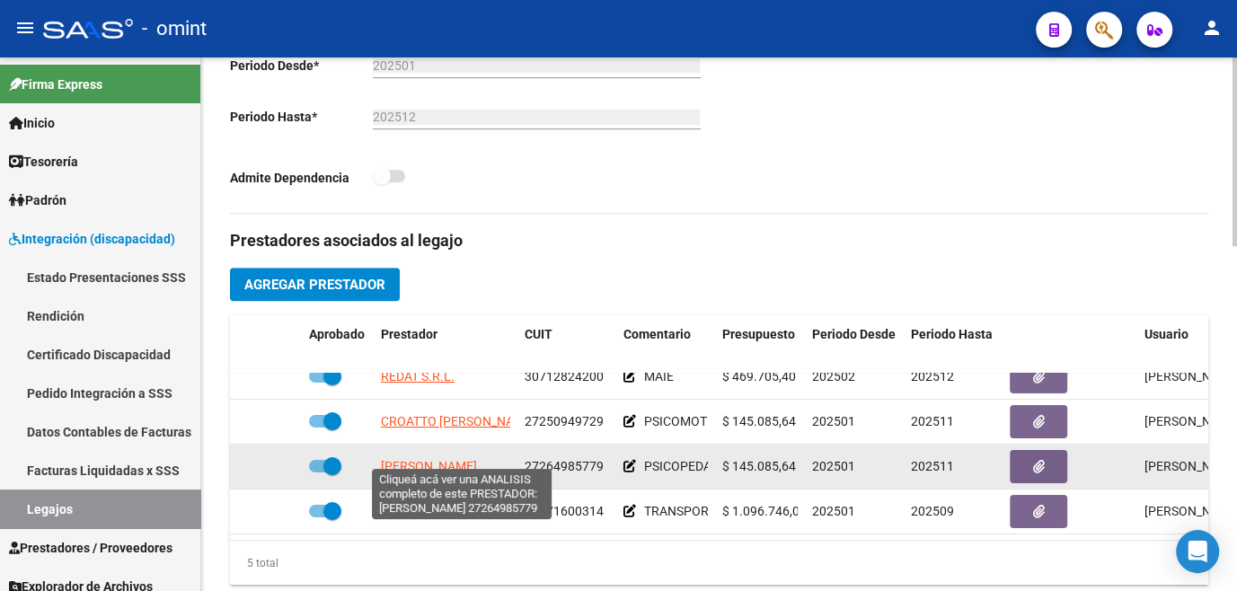
click at [448, 459] on span "GIMENEZ CAROLINA NOELIA" at bounding box center [429, 466] width 96 height 14
type textarea "27264985779"
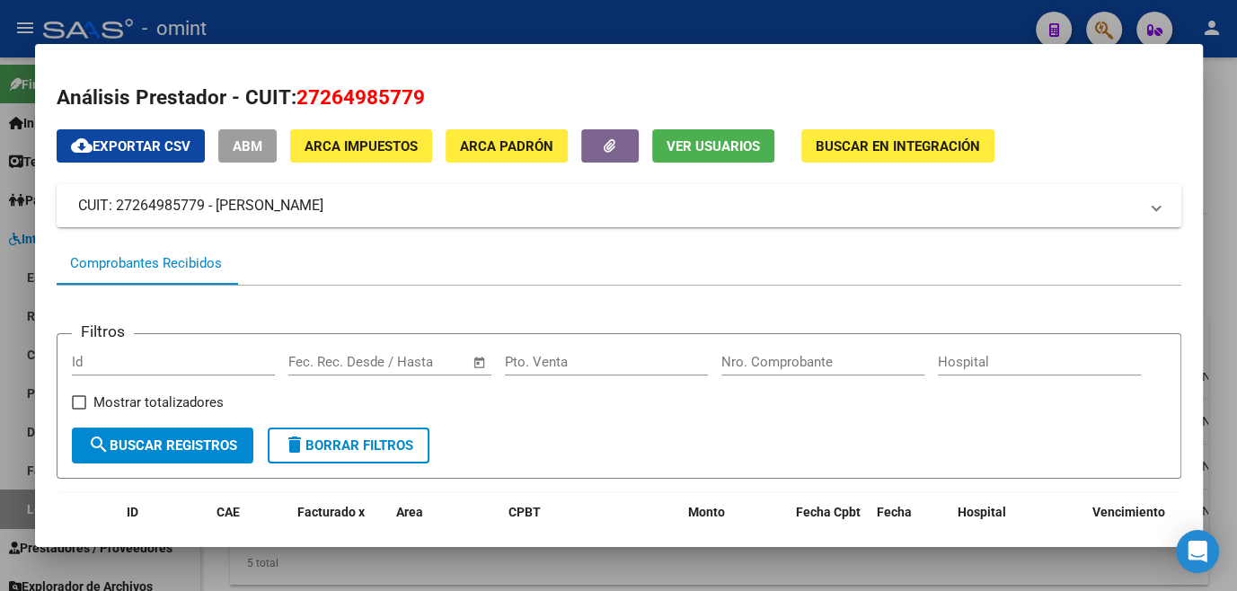
scroll to position [326, 0]
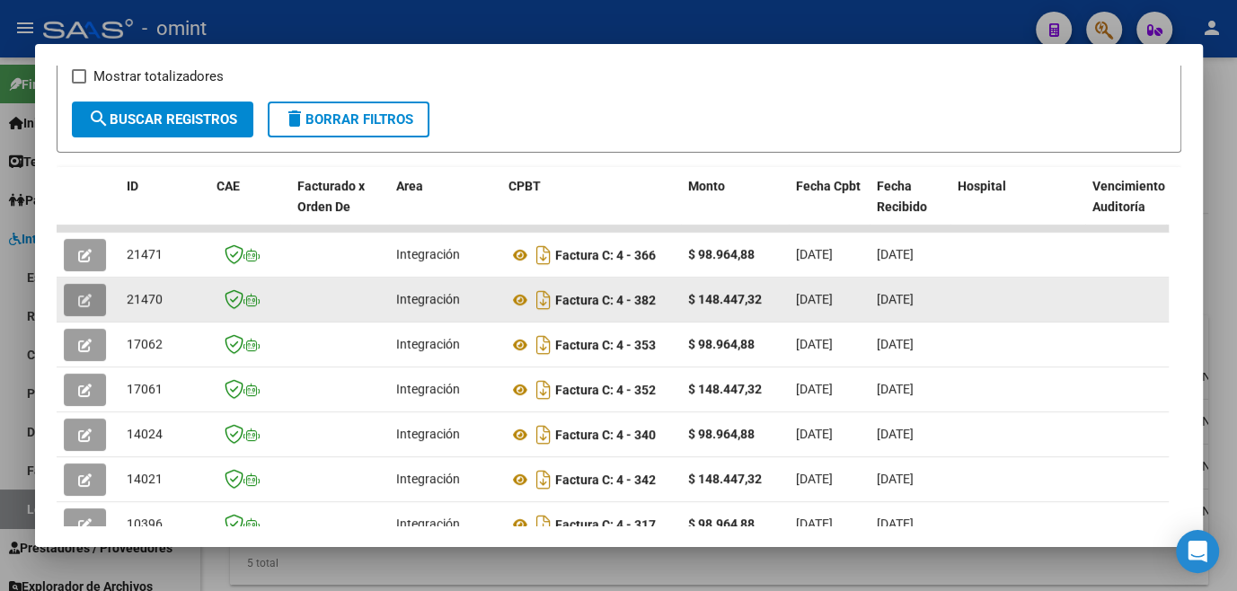
click at [66, 299] on button "button" at bounding box center [85, 300] width 42 height 32
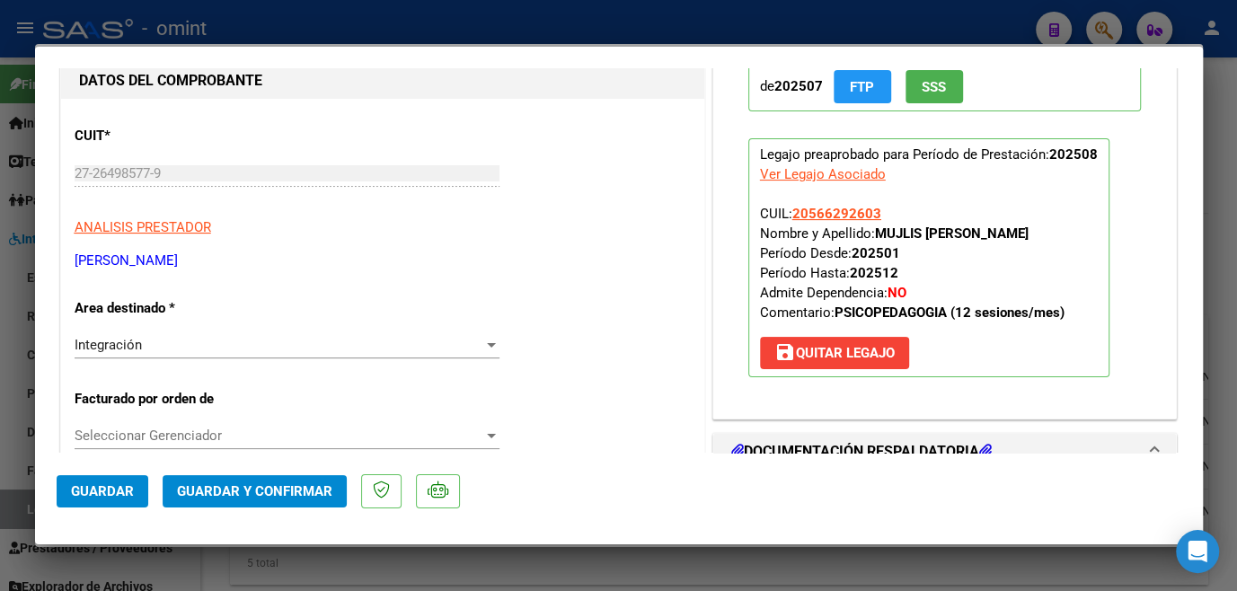
scroll to position [0, 0]
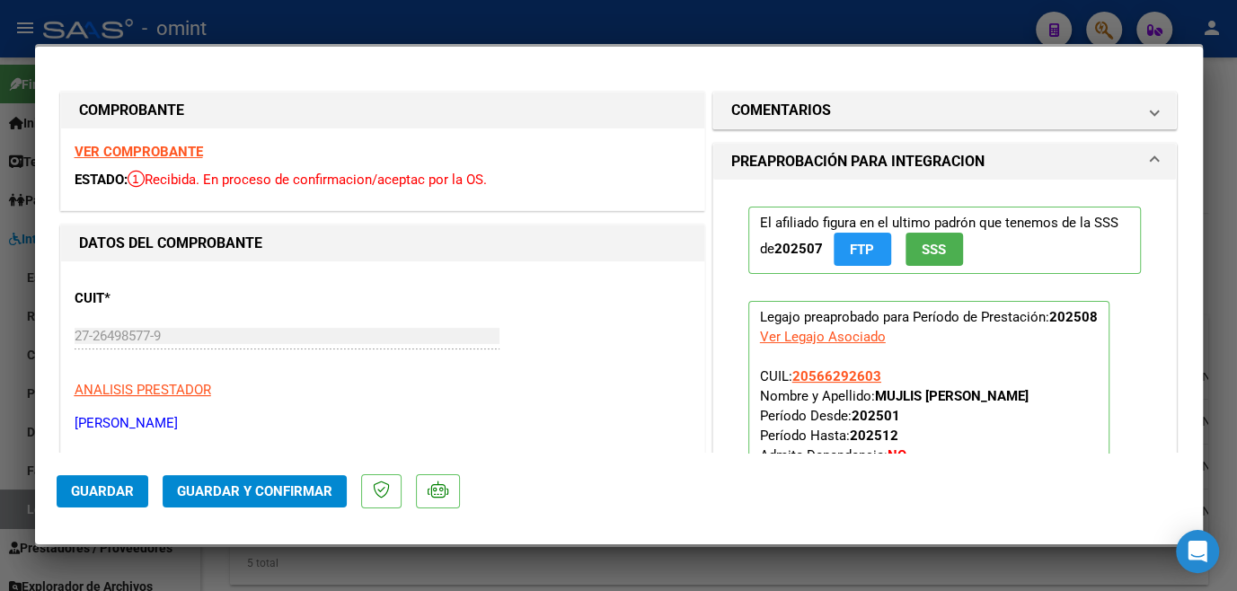
click at [163, 153] on strong "VER COMPROBANTE" at bounding box center [139, 152] width 128 height 16
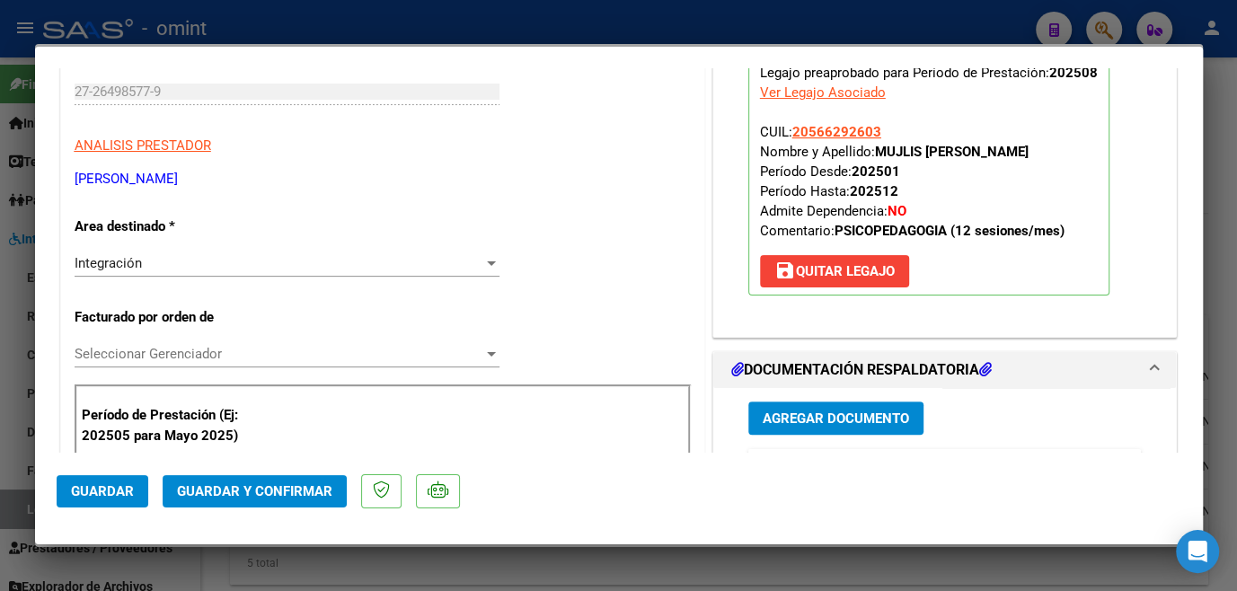
scroll to position [408, 0]
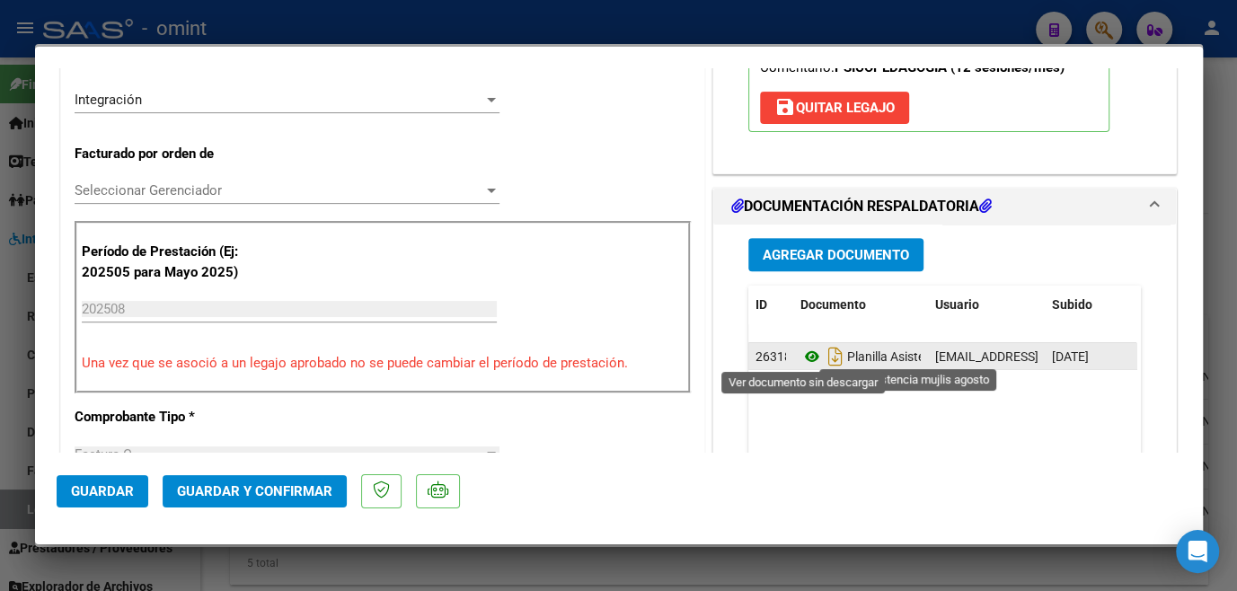
click at [808, 350] on icon at bounding box center [812, 357] width 23 height 22
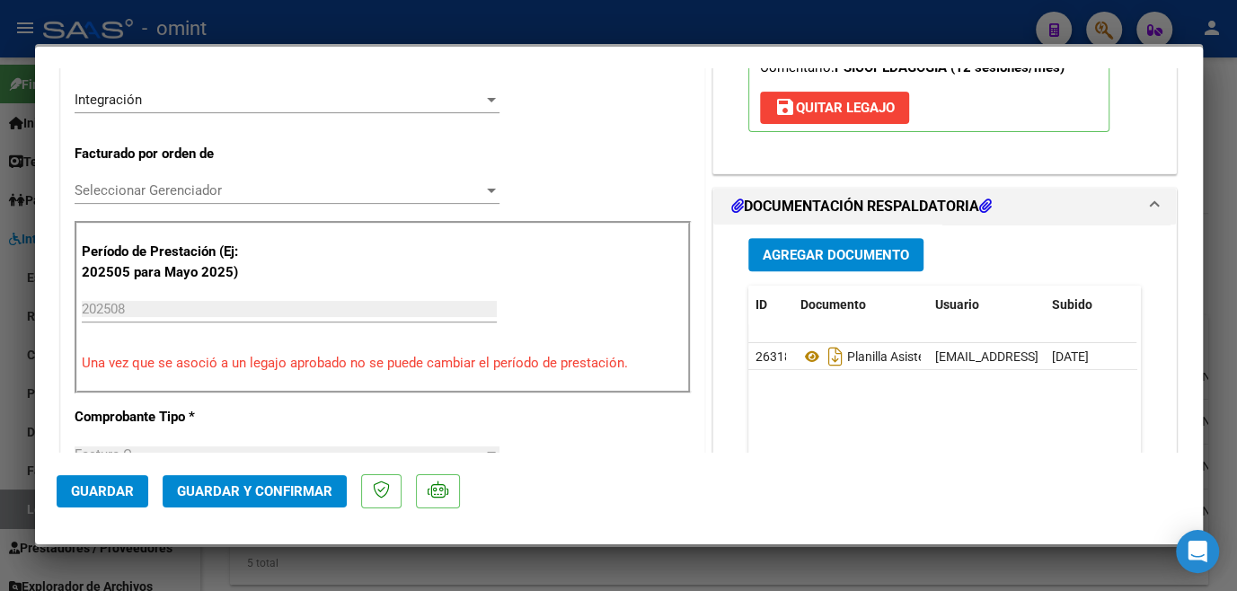
click at [177, 189] on span "Seleccionar Gerenciador" at bounding box center [279, 190] width 409 height 16
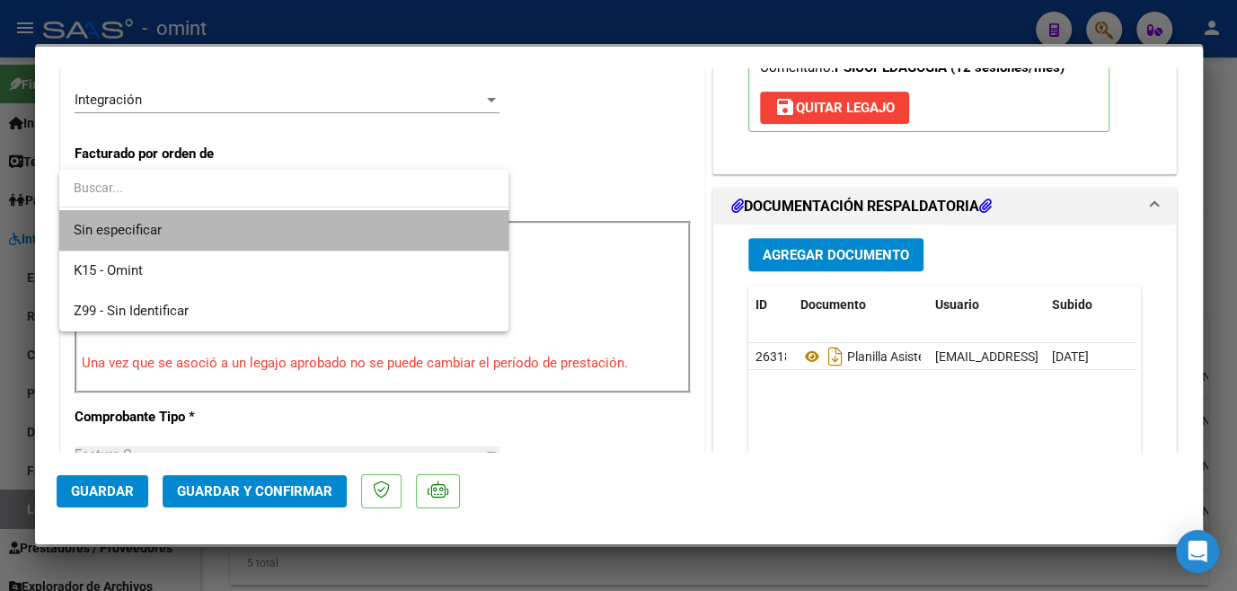
click at [163, 211] on span "Sin especificar" at bounding box center [284, 230] width 421 height 40
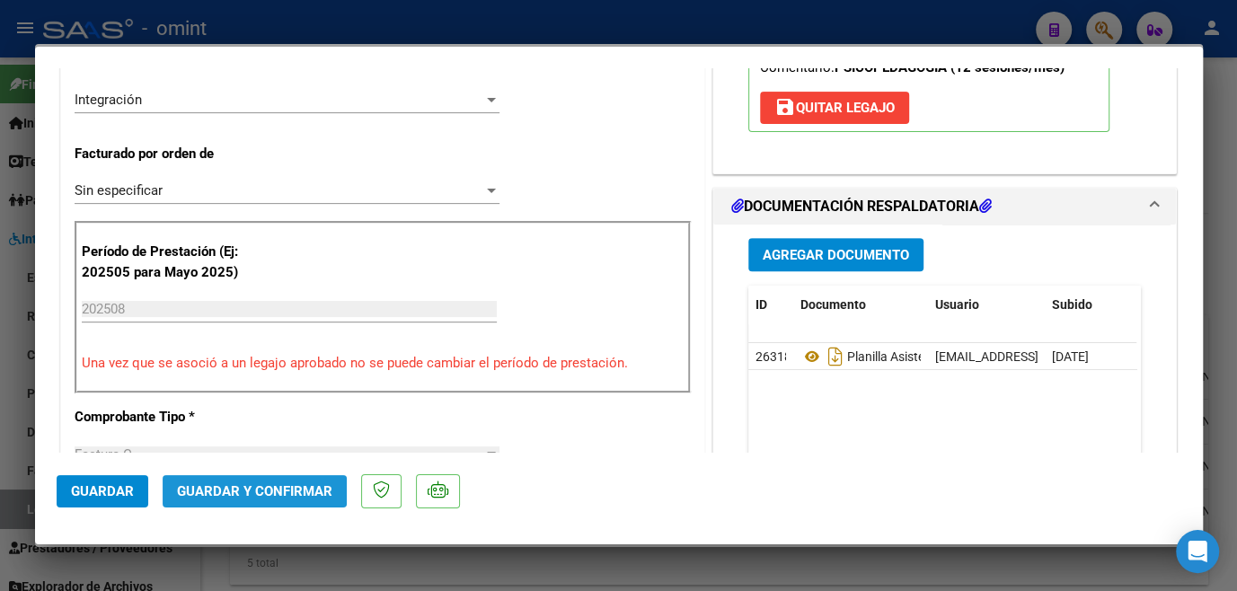
click at [235, 499] on button "Guardar y Confirmar" at bounding box center [255, 491] width 184 height 32
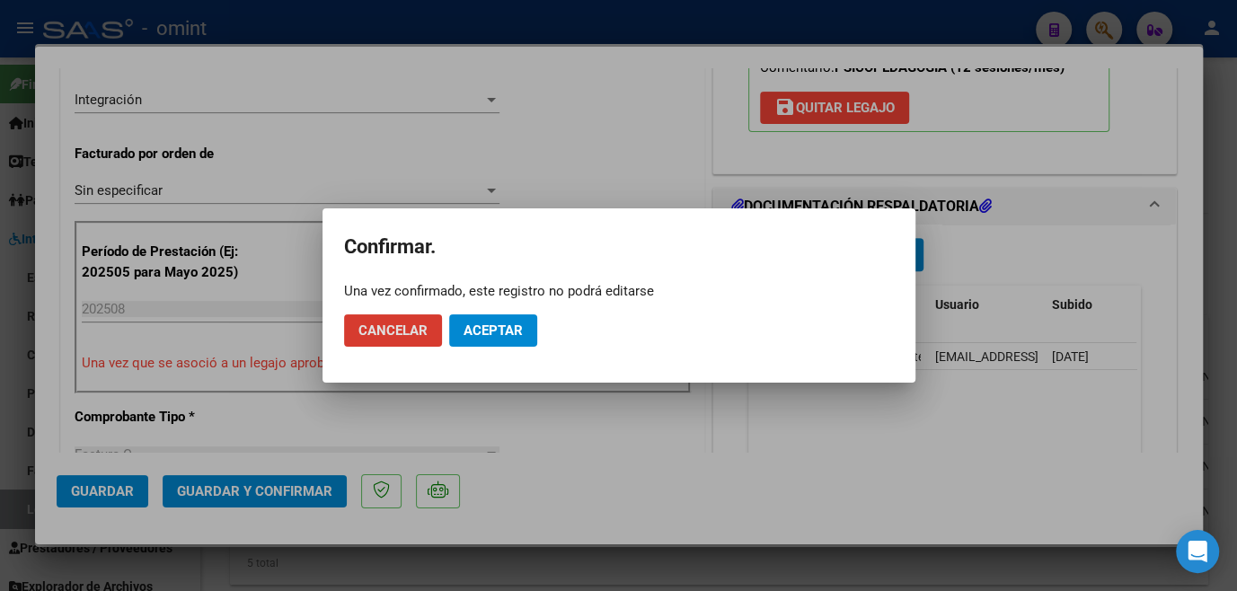
click at [509, 345] on button "Aceptar" at bounding box center [493, 330] width 88 height 32
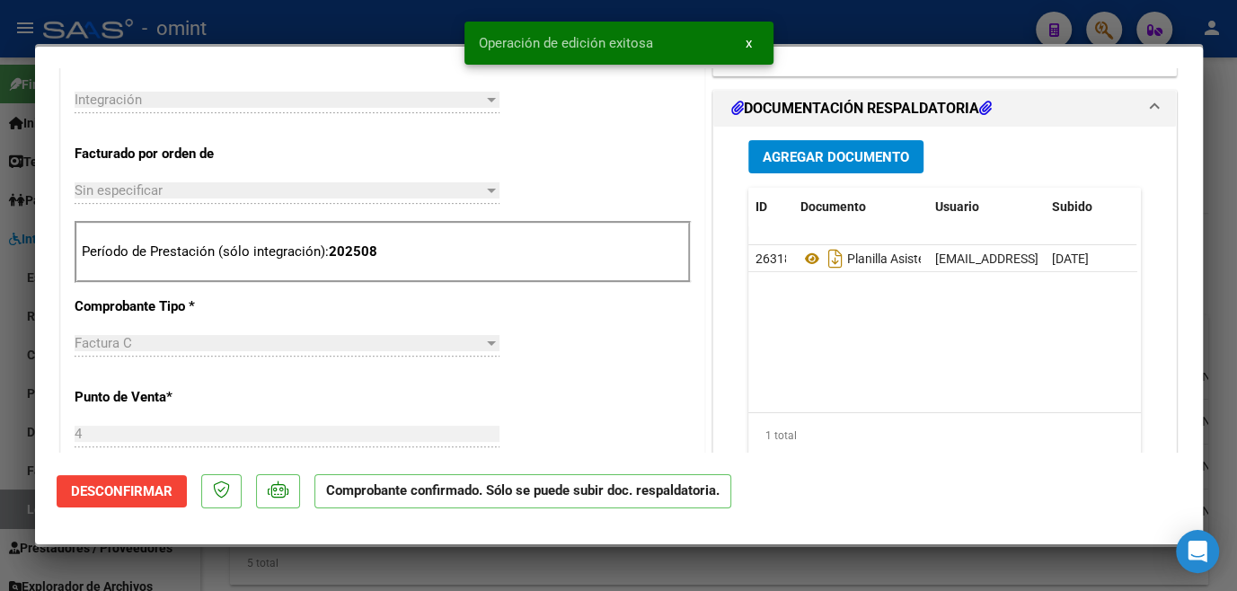
click at [476, 557] on div at bounding box center [618, 295] width 1237 height 591
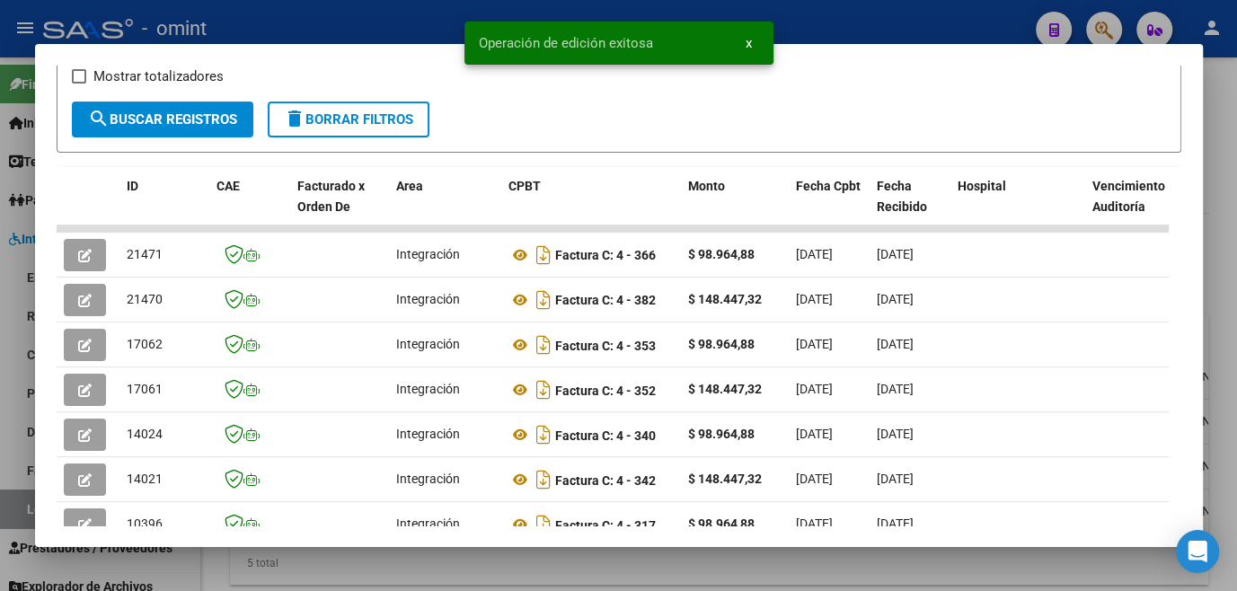
click at [476, 557] on div at bounding box center [618, 295] width 1237 height 591
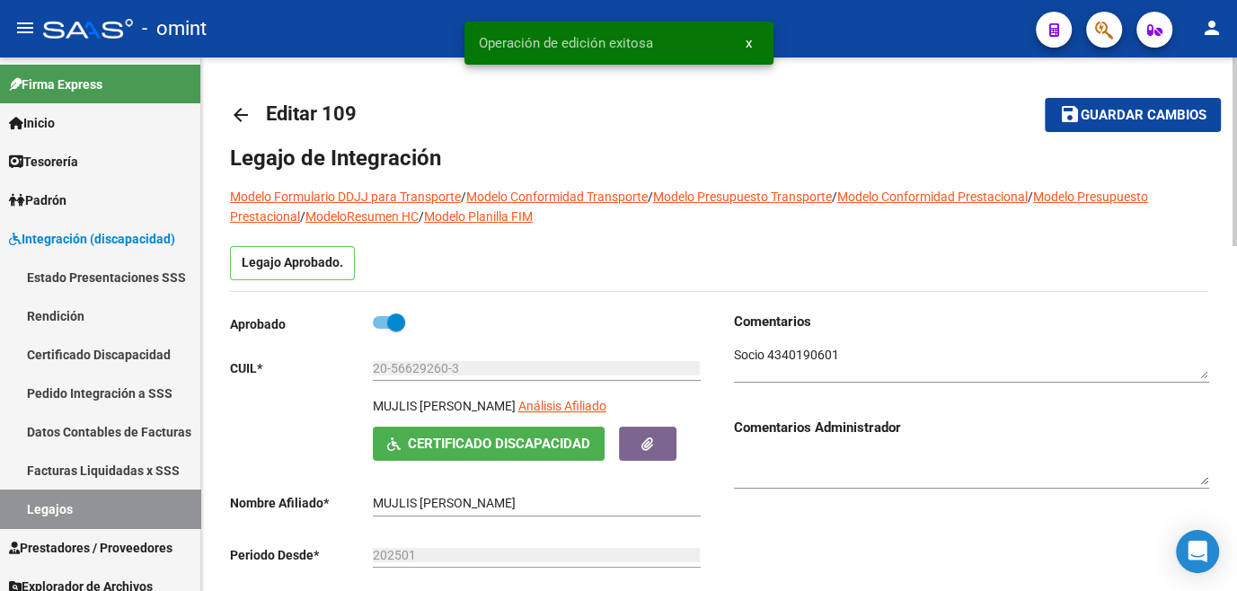
click at [1081, 110] on span "Guardar cambios" at bounding box center [1144, 116] width 126 height 16
click at [57, 503] on link "Legajos" at bounding box center [100, 509] width 200 height 39
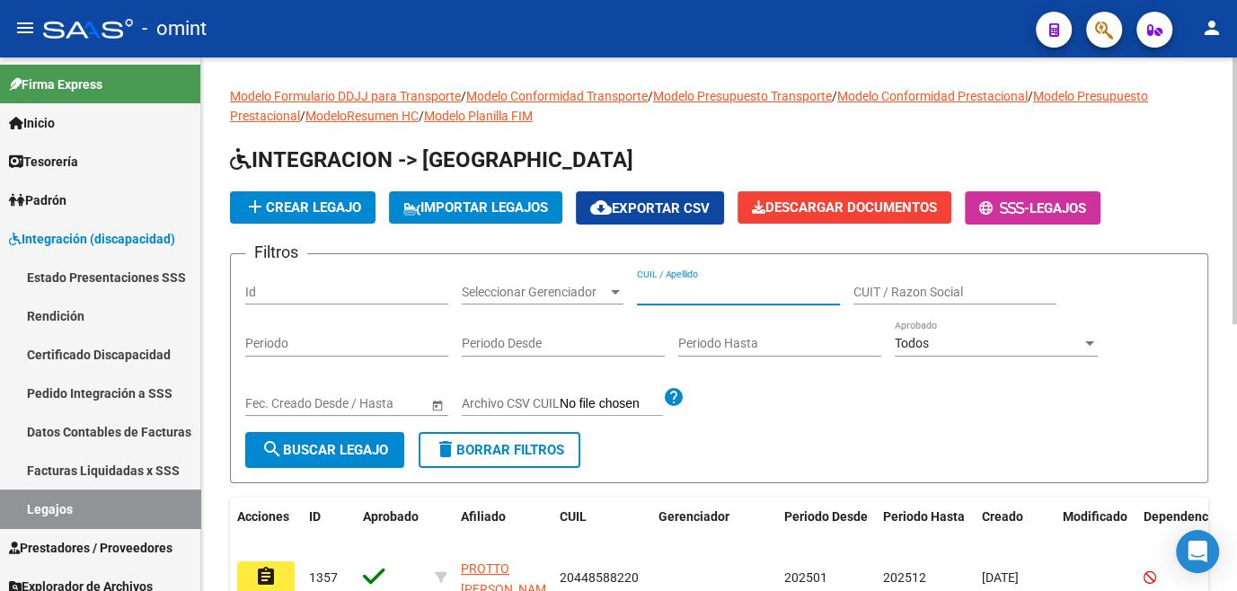
click at [670, 288] on input "CUIL / Apellido" at bounding box center [738, 292] width 203 height 15
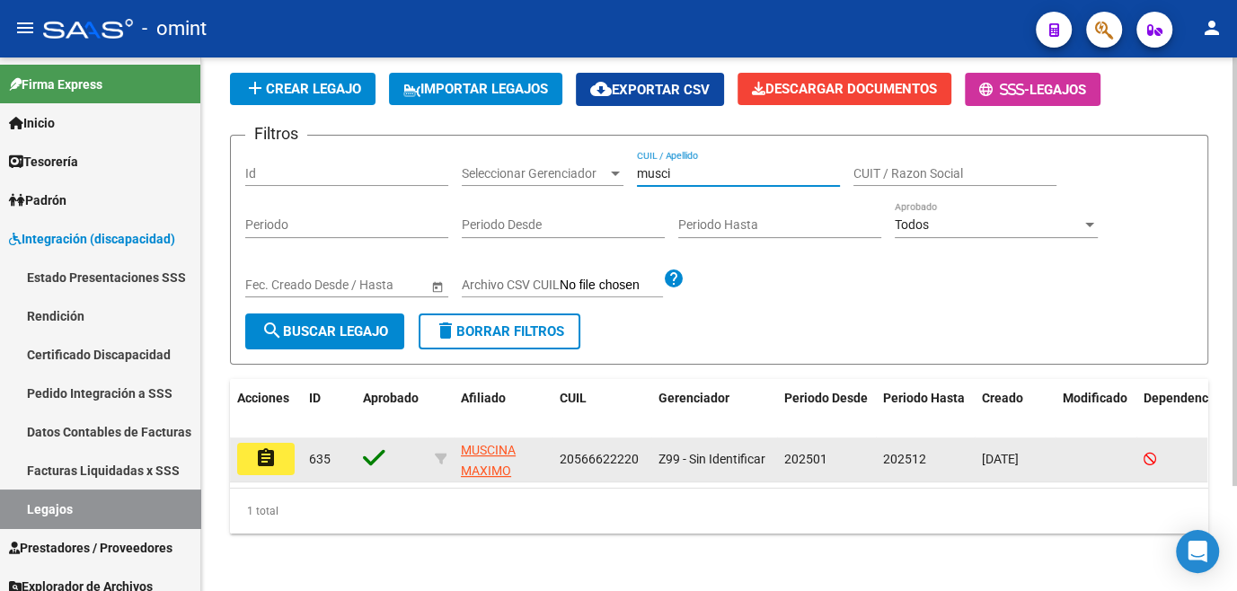
type input "musci"
click at [268, 447] on mat-icon "assignment" at bounding box center [266, 458] width 22 height 22
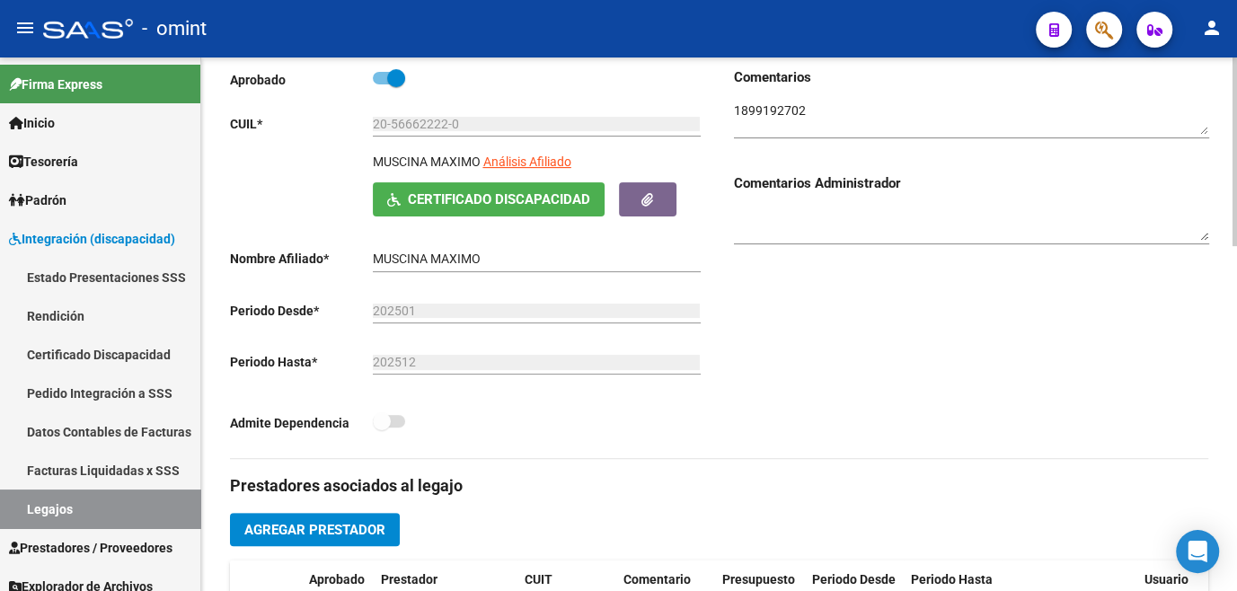
scroll to position [490, 0]
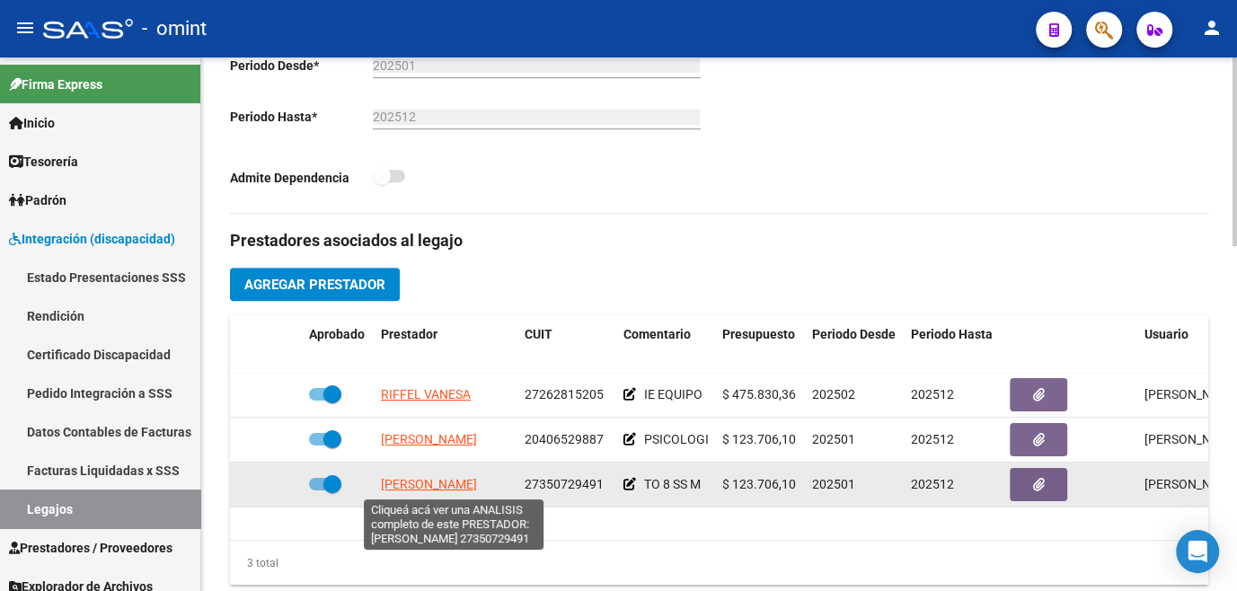
click at [426, 484] on span "ALVAREZ DANIELA BELEN" at bounding box center [429, 484] width 96 height 14
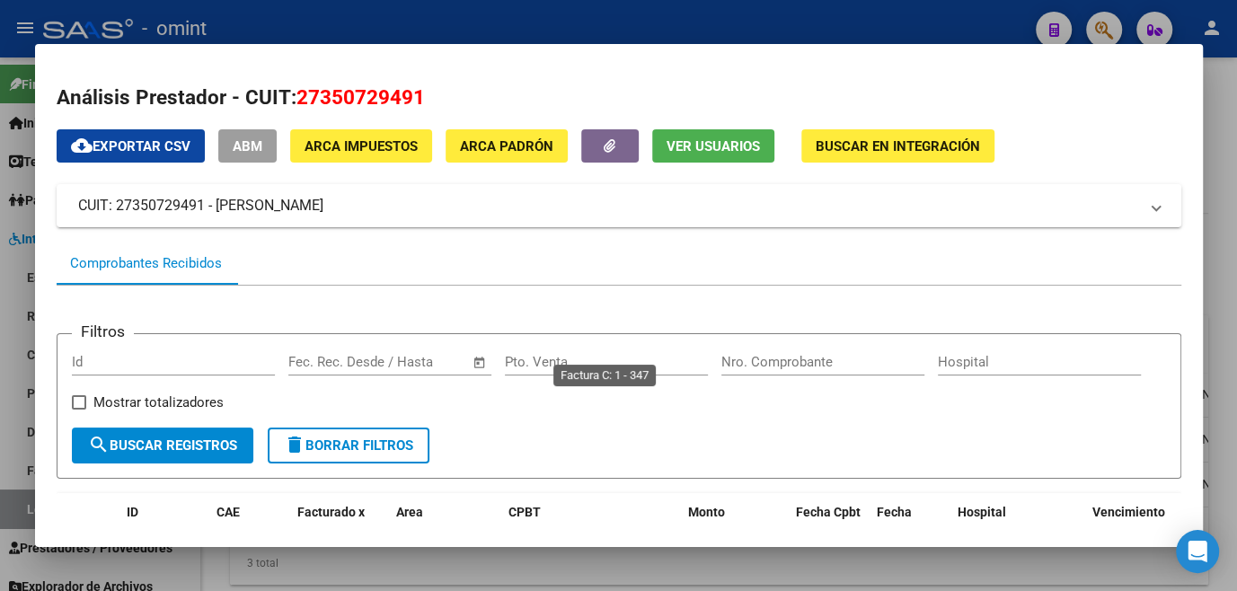
scroll to position [326, 0]
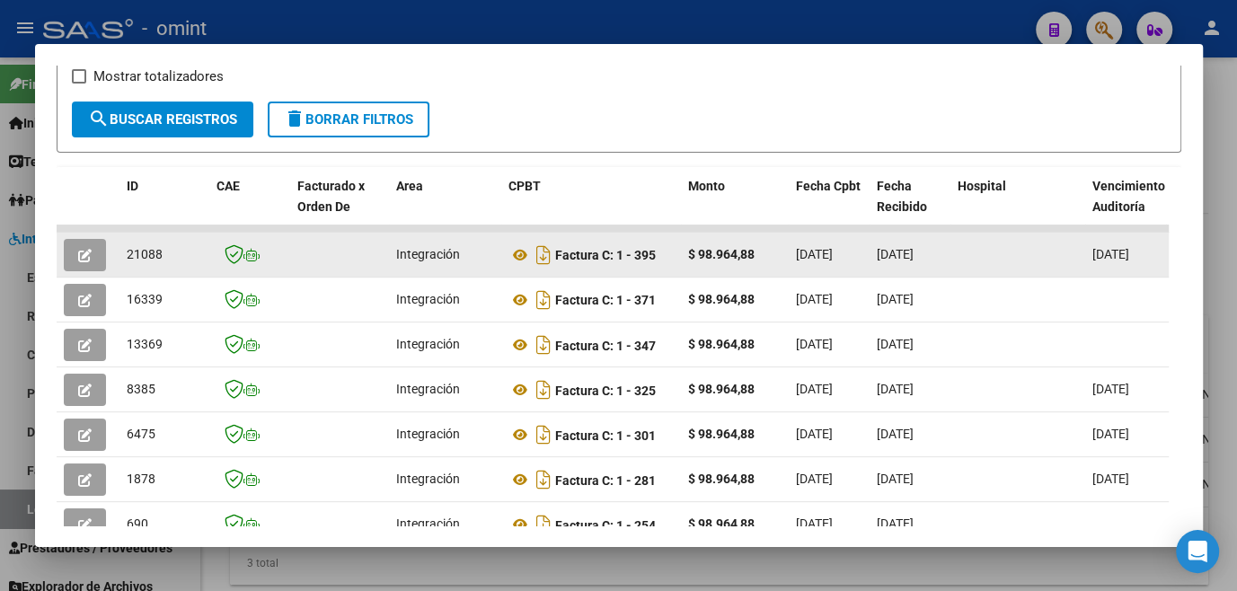
click at [101, 270] on button "button" at bounding box center [85, 255] width 42 height 32
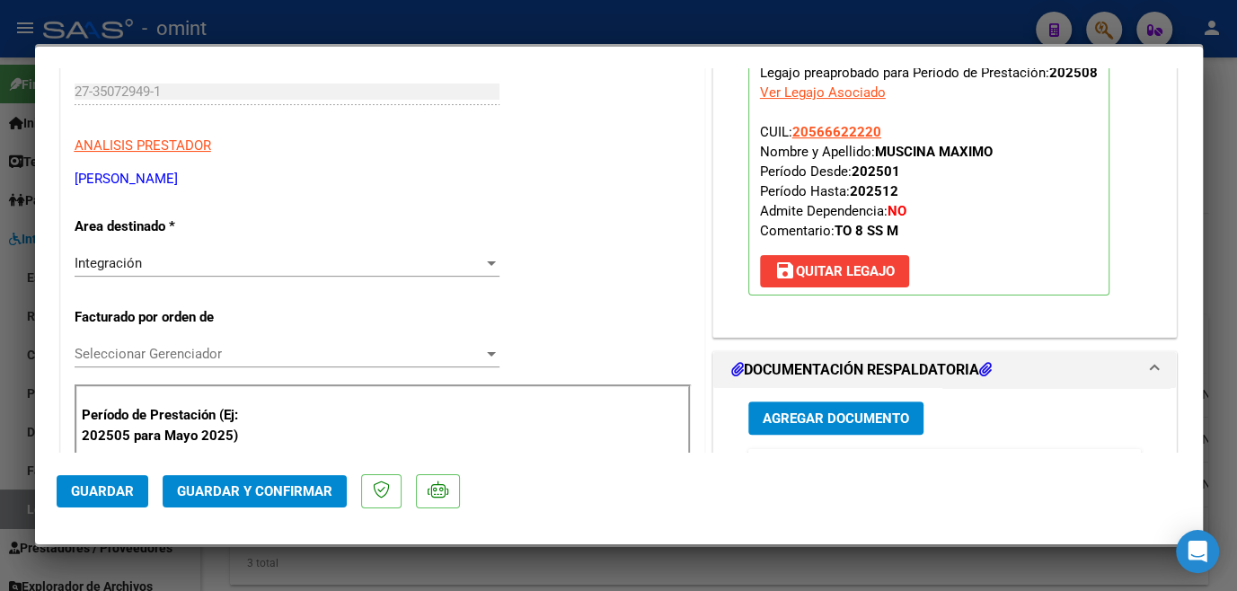
scroll to position [0, 0]
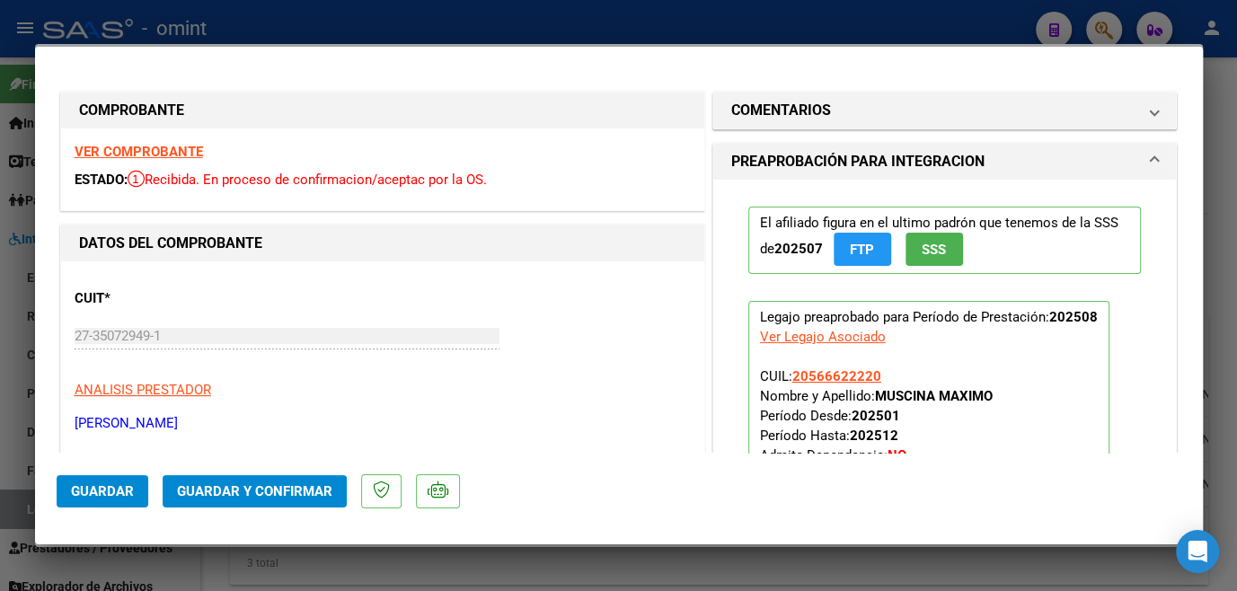
click at [140, 154] on strong "VER COMPROBANTE" at bounding box center [139, 152] width 128 height 16
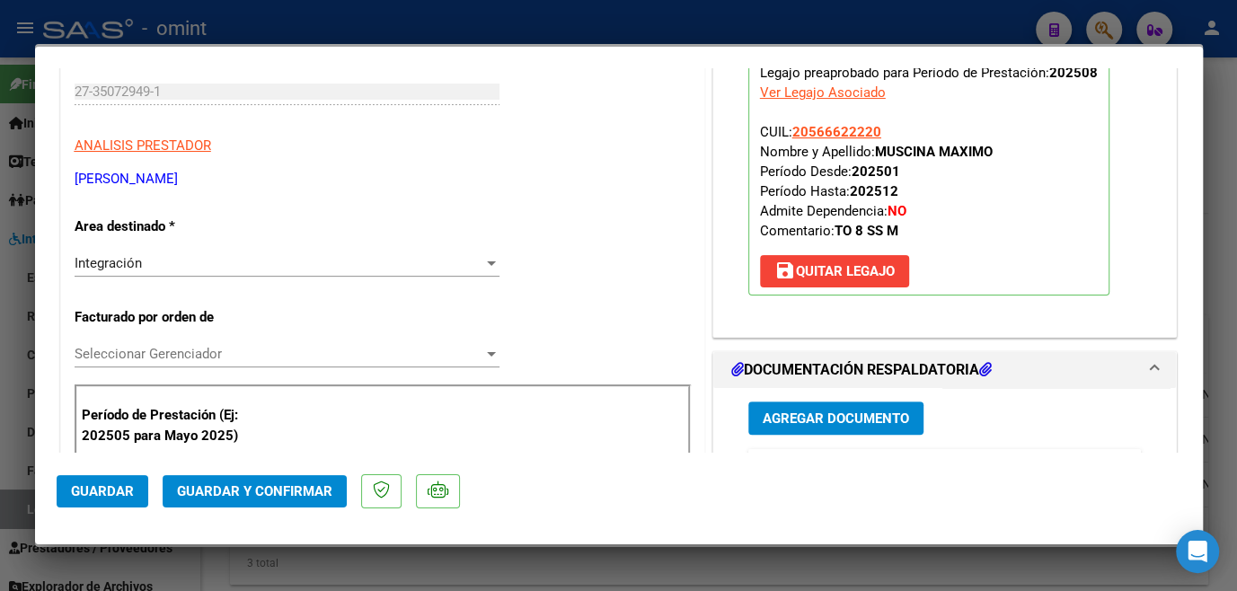
scroll to position [490, 0]
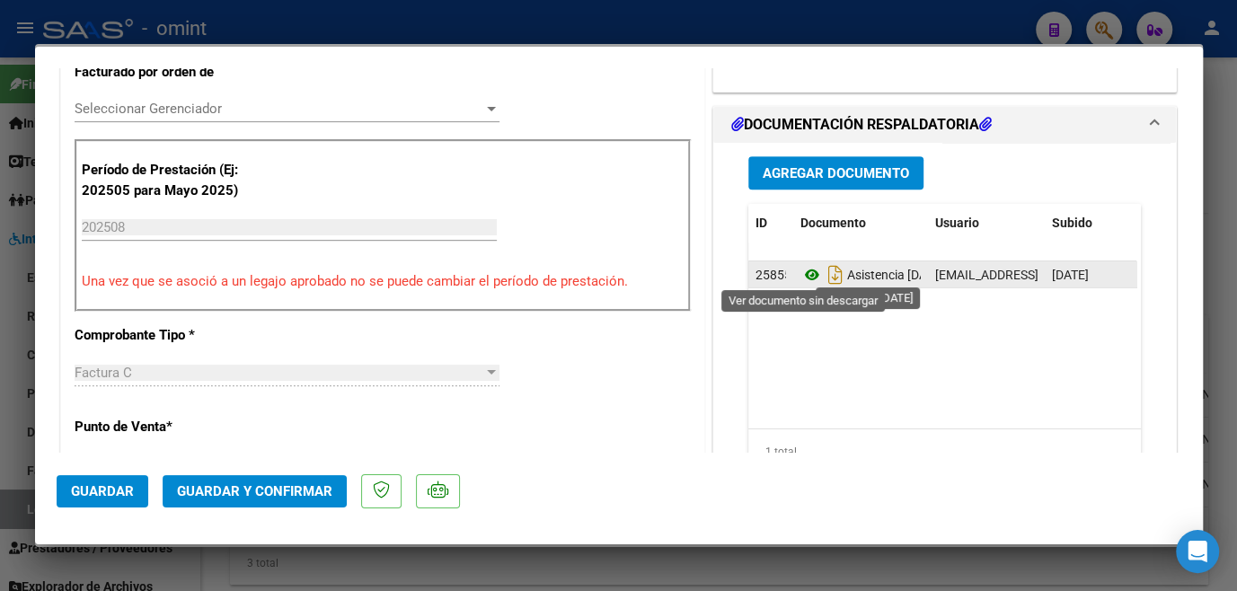
click at [806, 271] on icon at bounding box center [812, 275] width 23 height 22
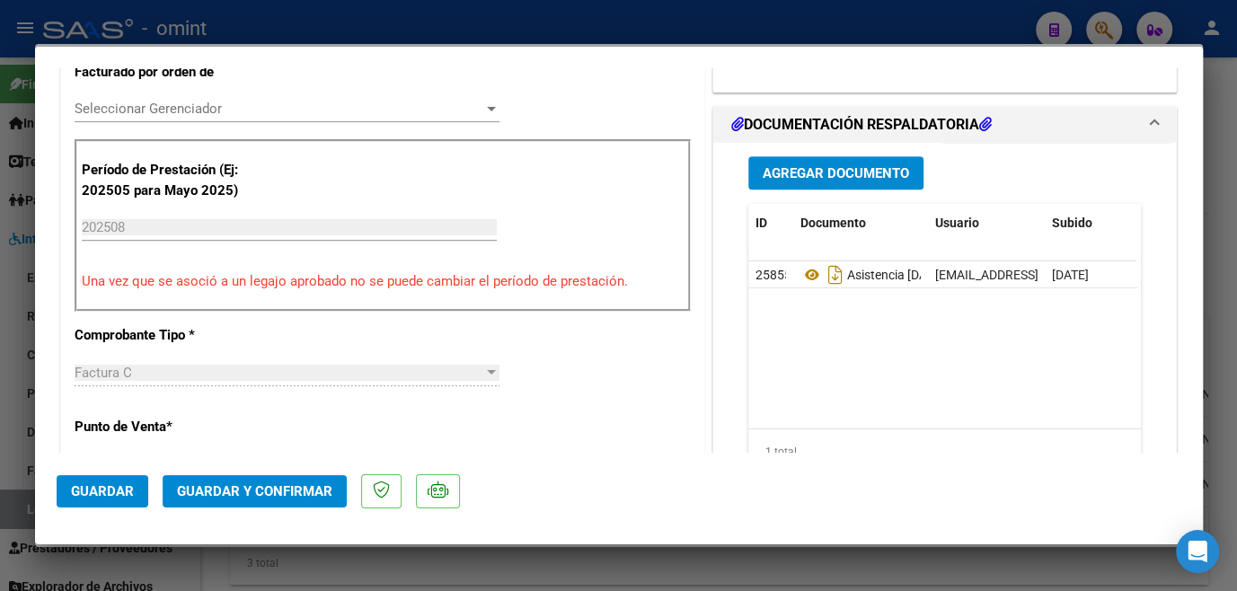
click at [235, 102] on span "Seleccionar Gerenciador" at bounding box center [279, 109] width 409 height 16
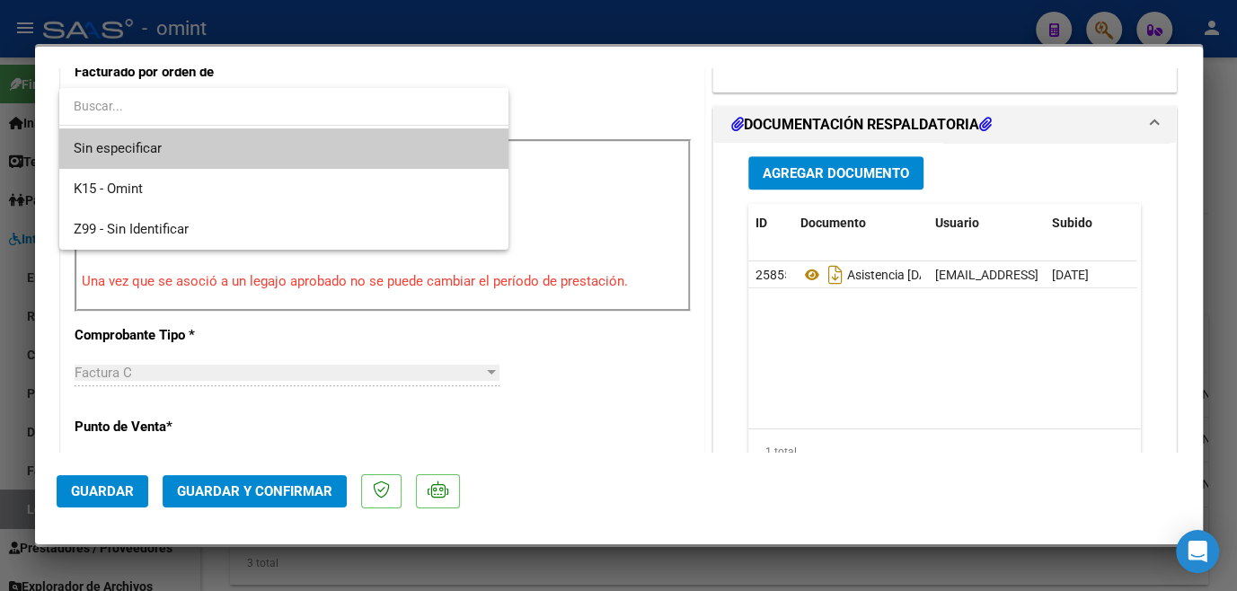
click at [200, 146] on span "Sin especificar" at bounding box center [284, 148] width 421 height 40
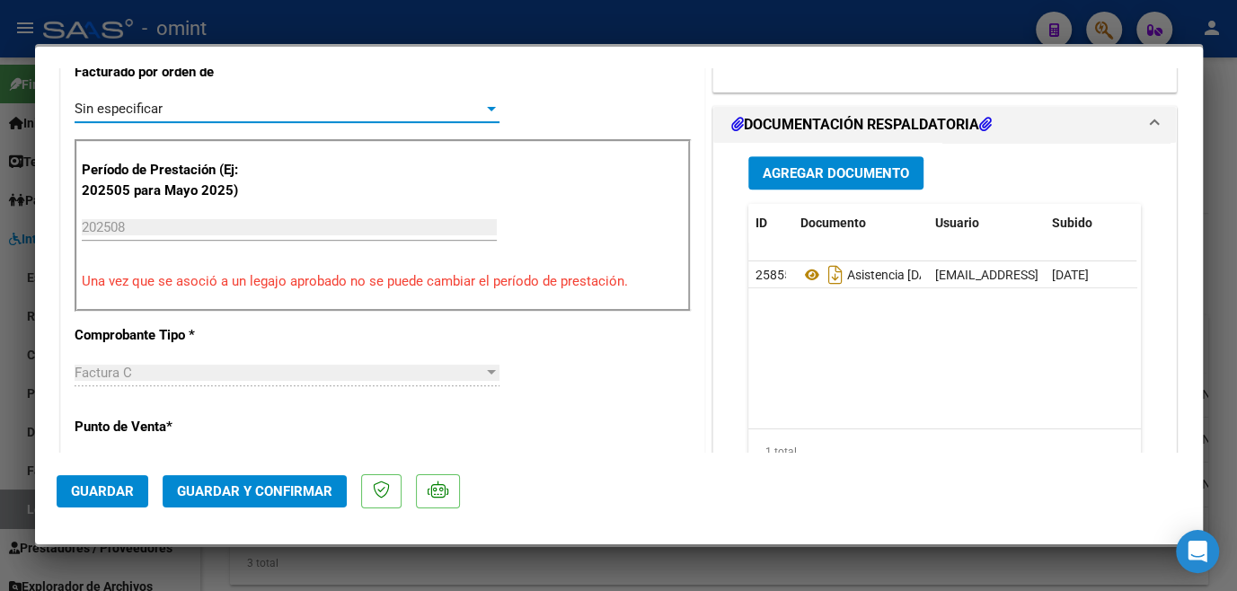
click at [248, 491] on span "Guardar y Confirmar" at bounding box center [254, 491] width 155 height 16
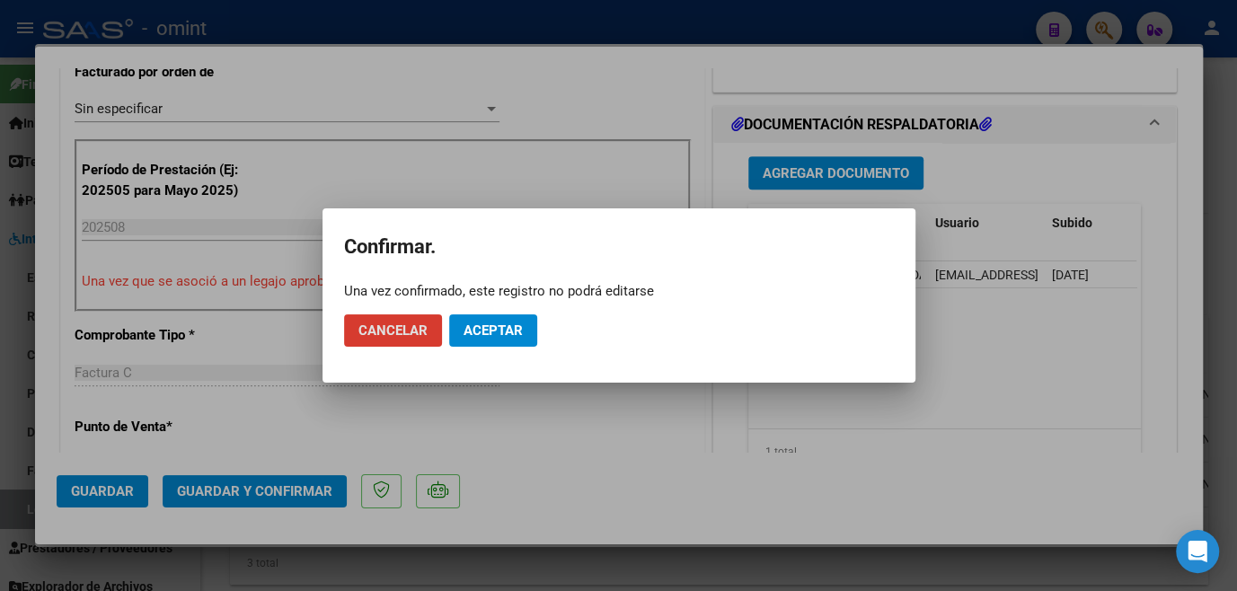
click at [505, 334] on span "Aceptar" at bounding box center [493, 331] width 59 height 16
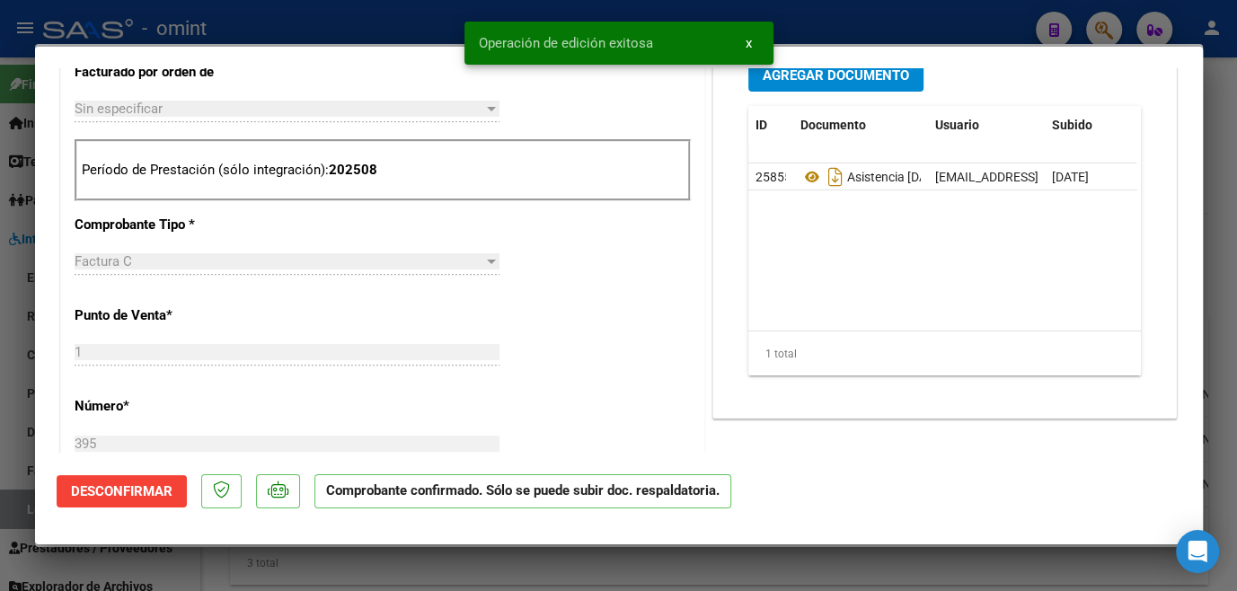
click at [499, 571] on div at bounding box center [618, 295] width 1237 height 591
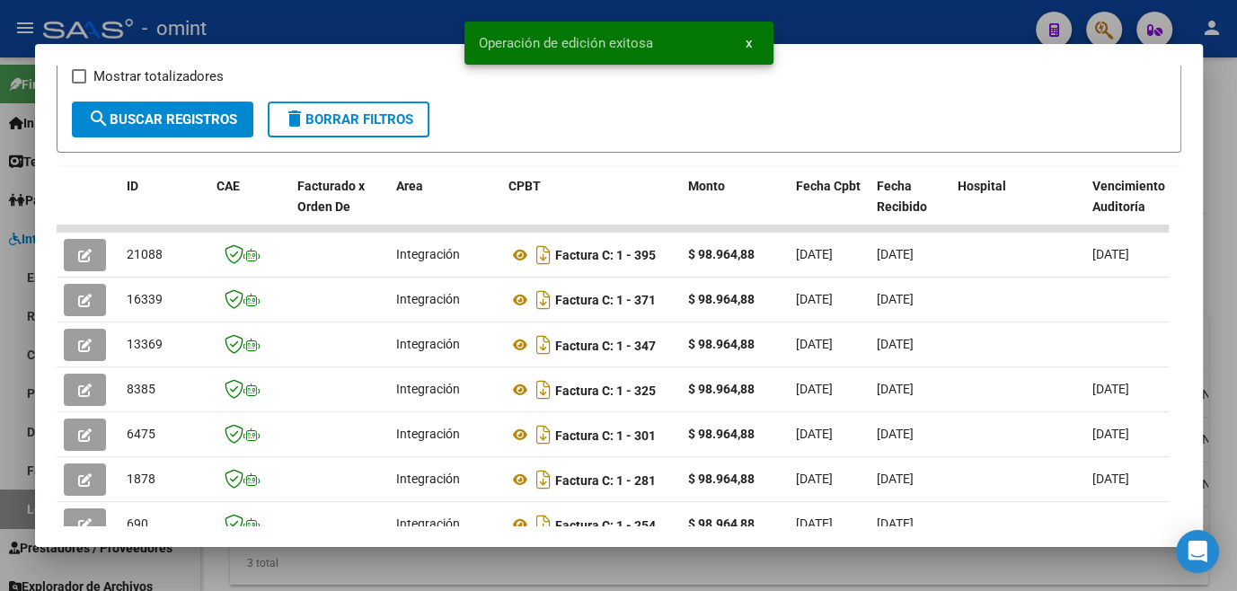
click at [456, 574] on div at bounding box center [618, 295] width 1237 height 591
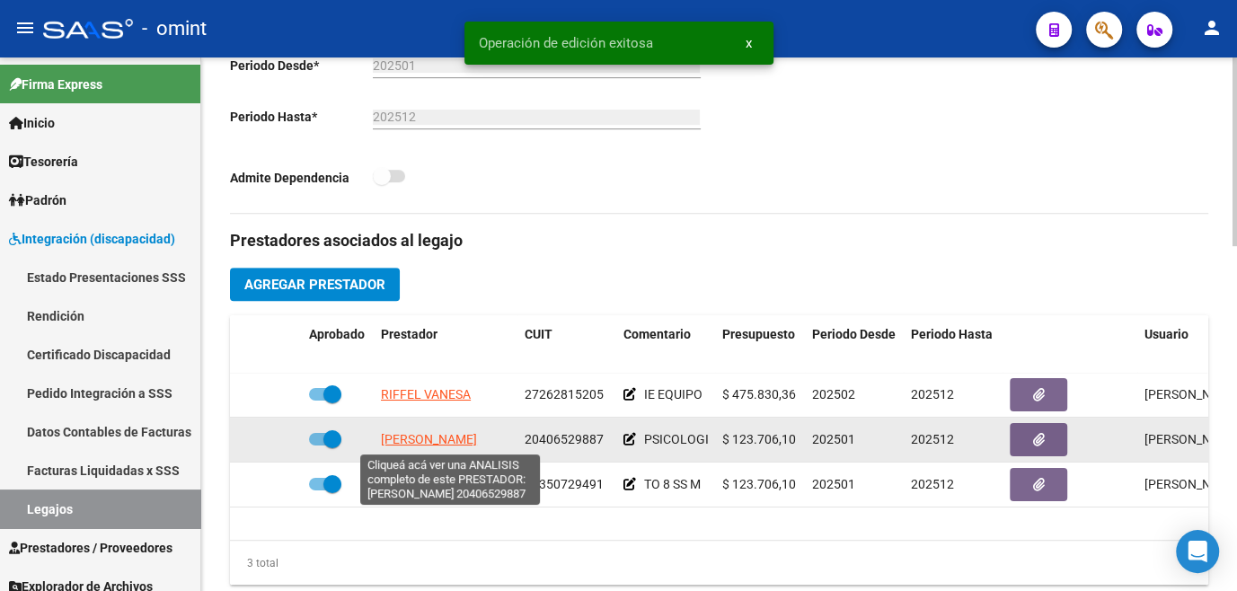
click at [457, 445] on span "BATALLE JOAN MANUEL" at bounding box center [429, 439] width 96 height 14
type textarea "20406529887"
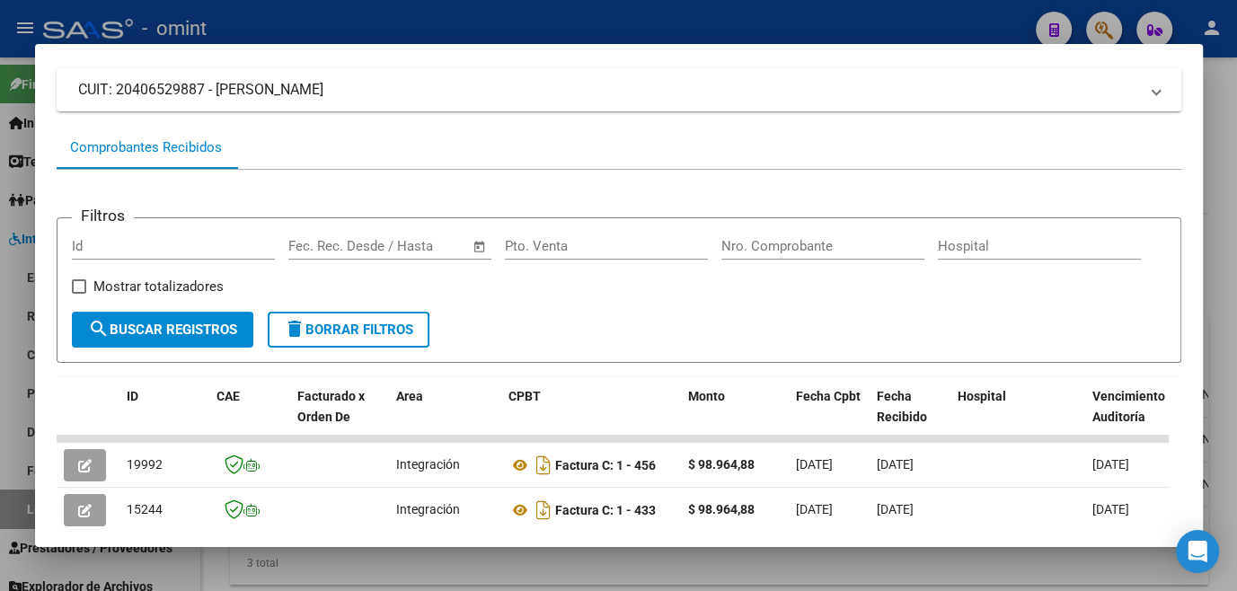
scroll to position [279, 0]
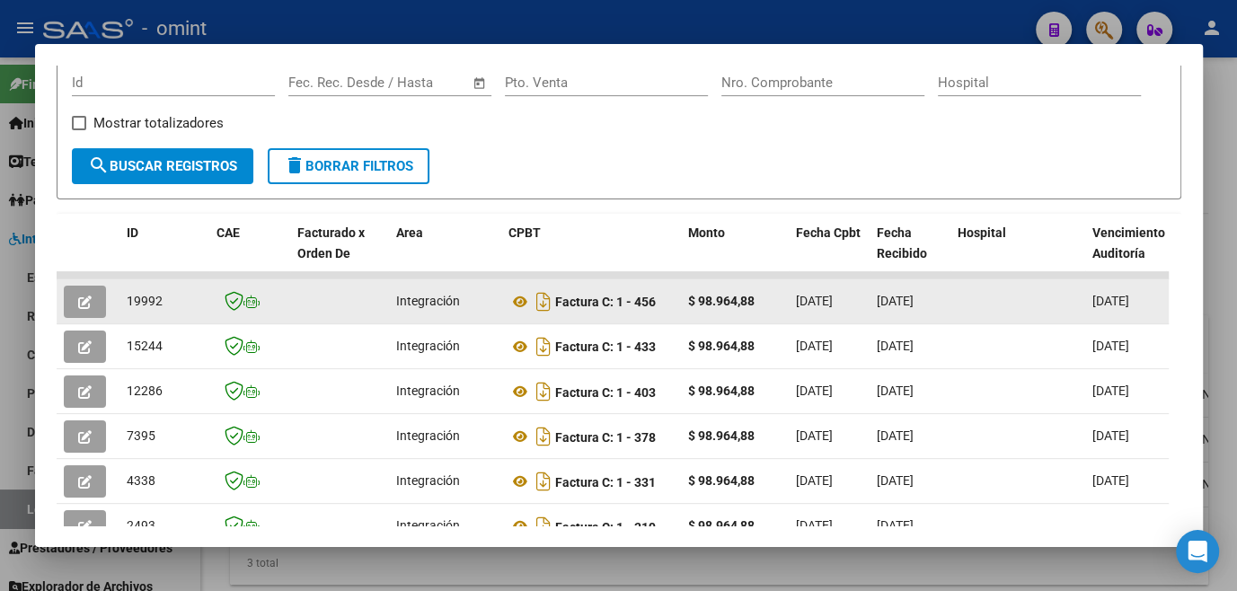
click at [84, 297] on button "button" at bounding box center [85, 302] width 42 height 32
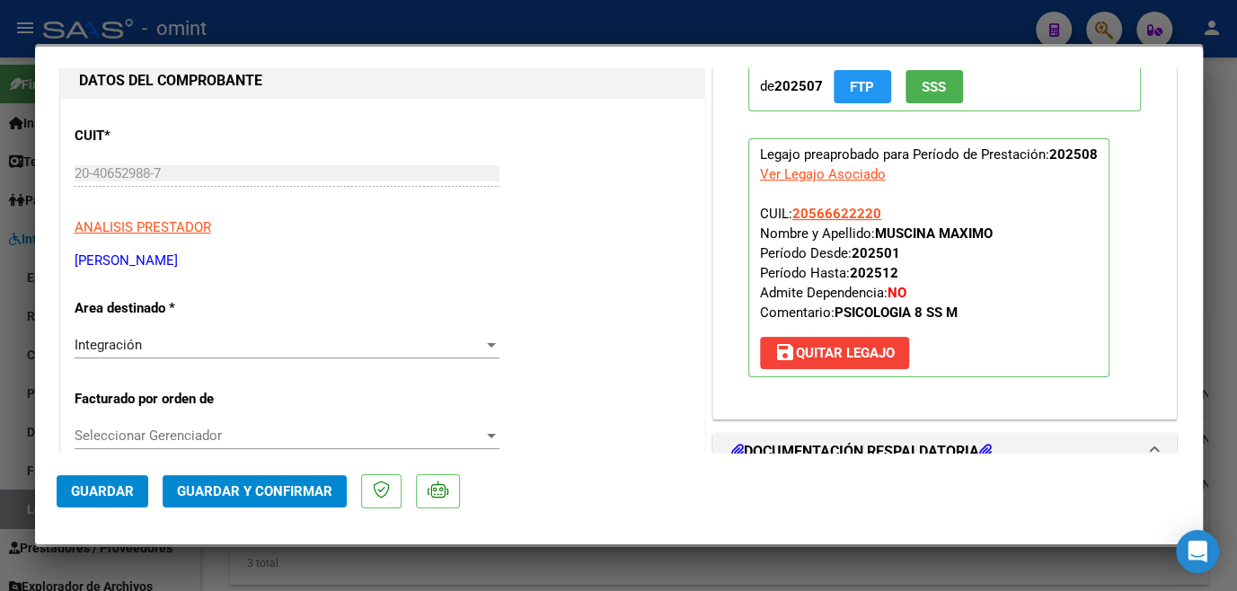
scroll to position [0, 0]
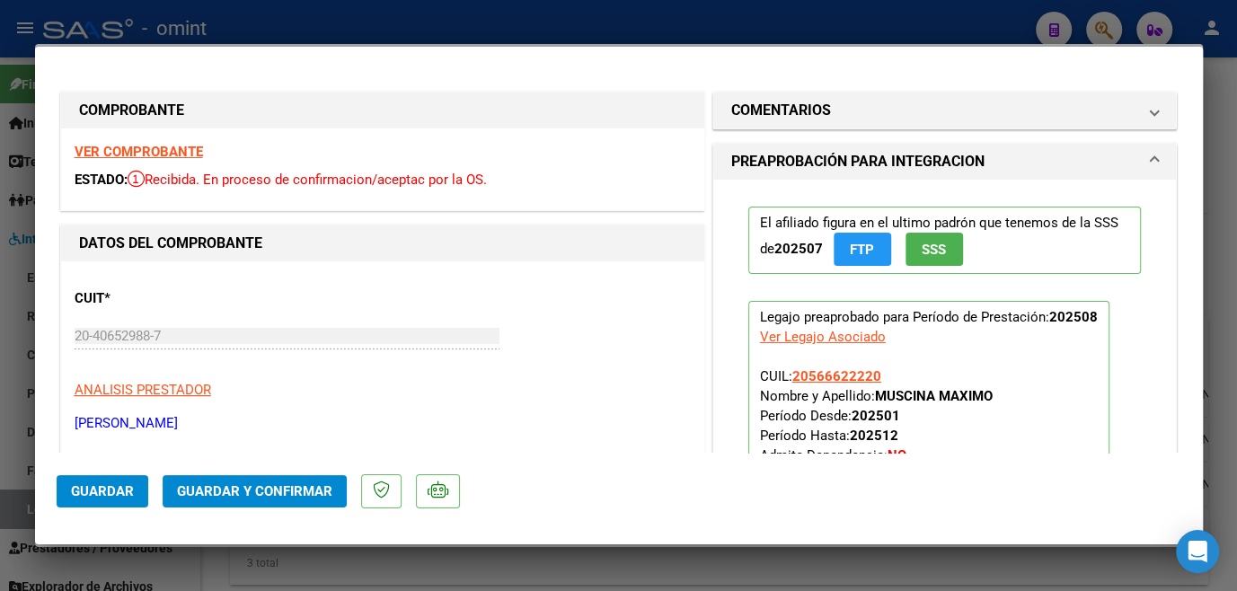
click at [131, 150] on strong "VER COMPROBANTE" at bounding box center [139, 152] width 128 height 16
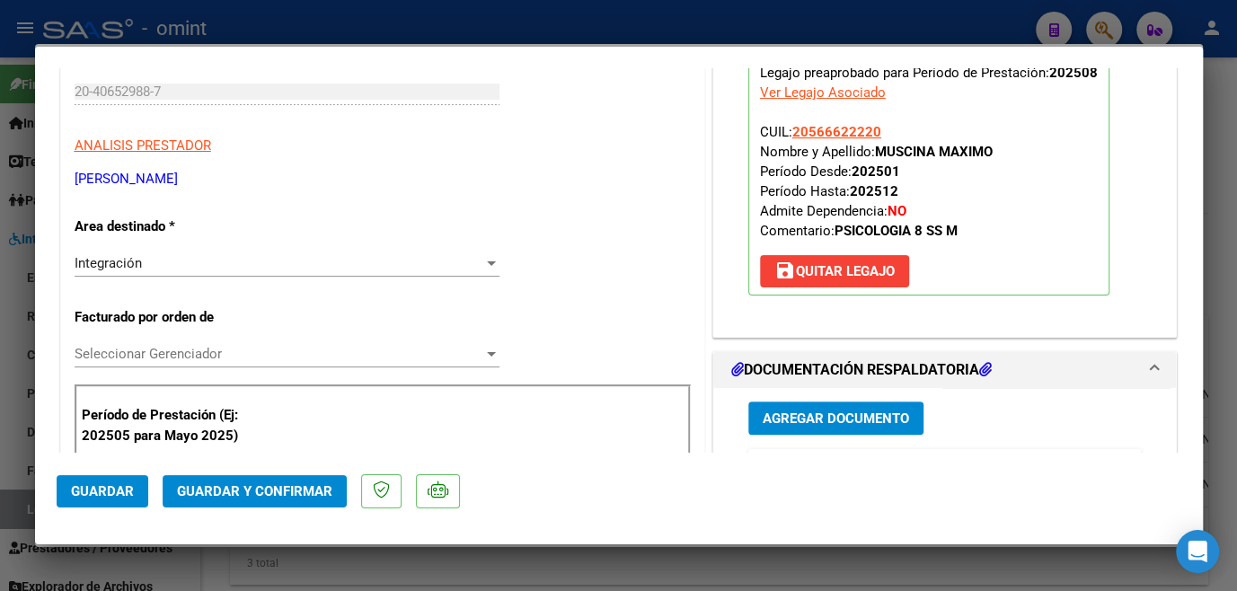
scroll to position [490, 0]
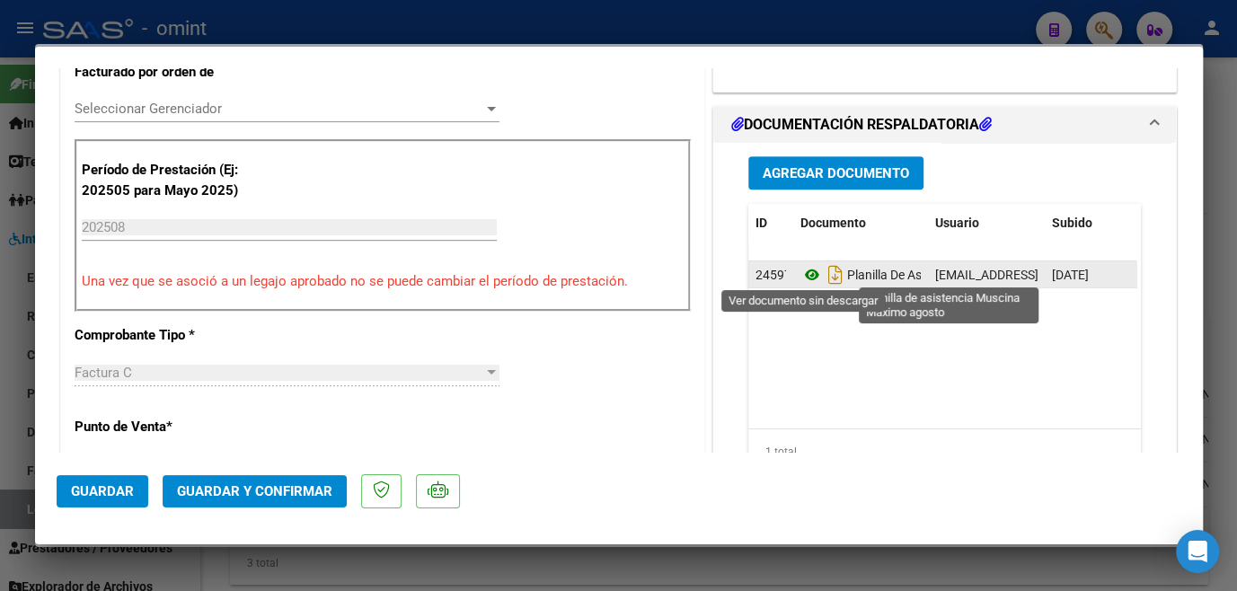
click at [802, 271] on icon at bounding box center [812, 275] width 23 height 22
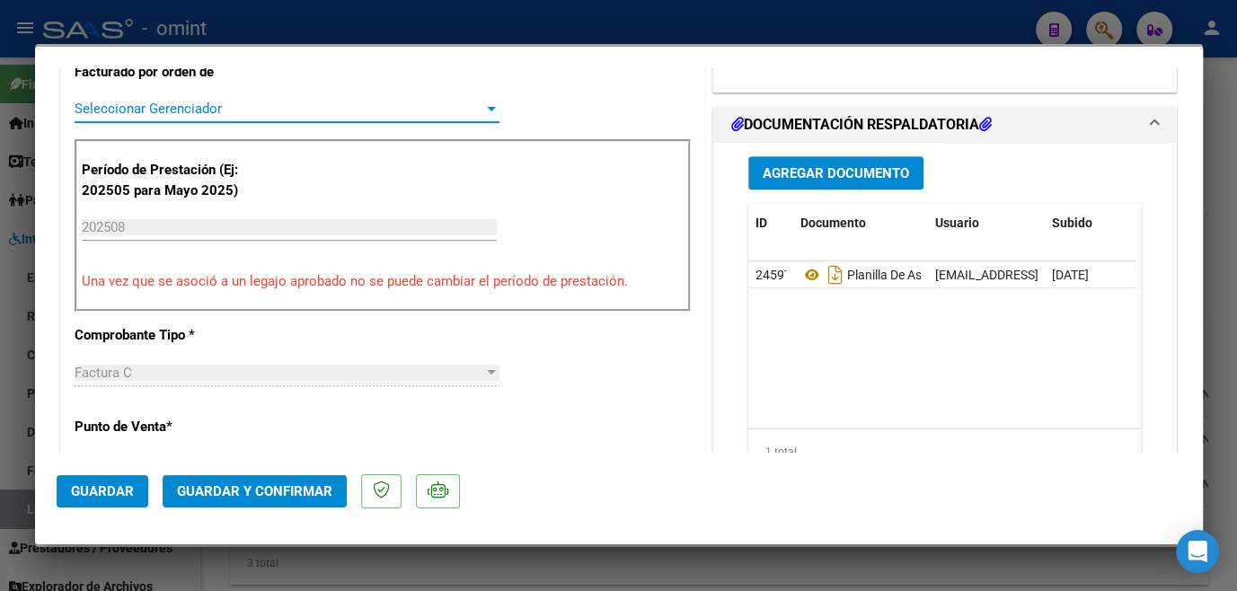
click at [199, 108] on span "Seleccionar Gerenciador" at bounding box center [279, 109] width 409 height 16
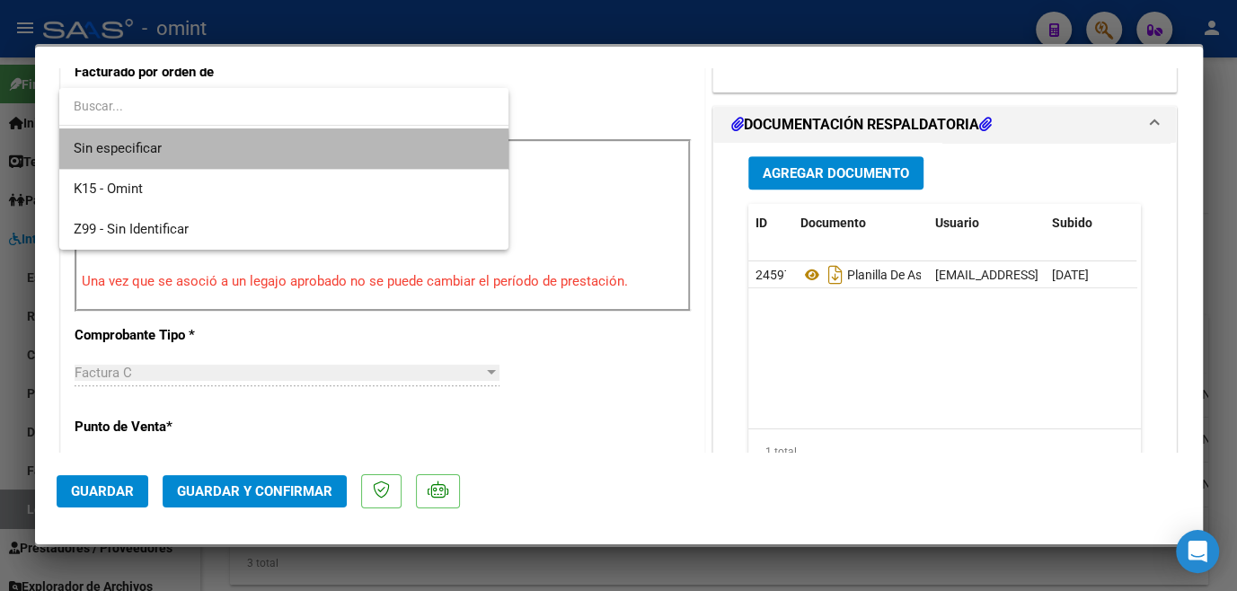
click at [184, 160] on span "Sin especificar" at bounding box center [284, 148] width 421 height 40
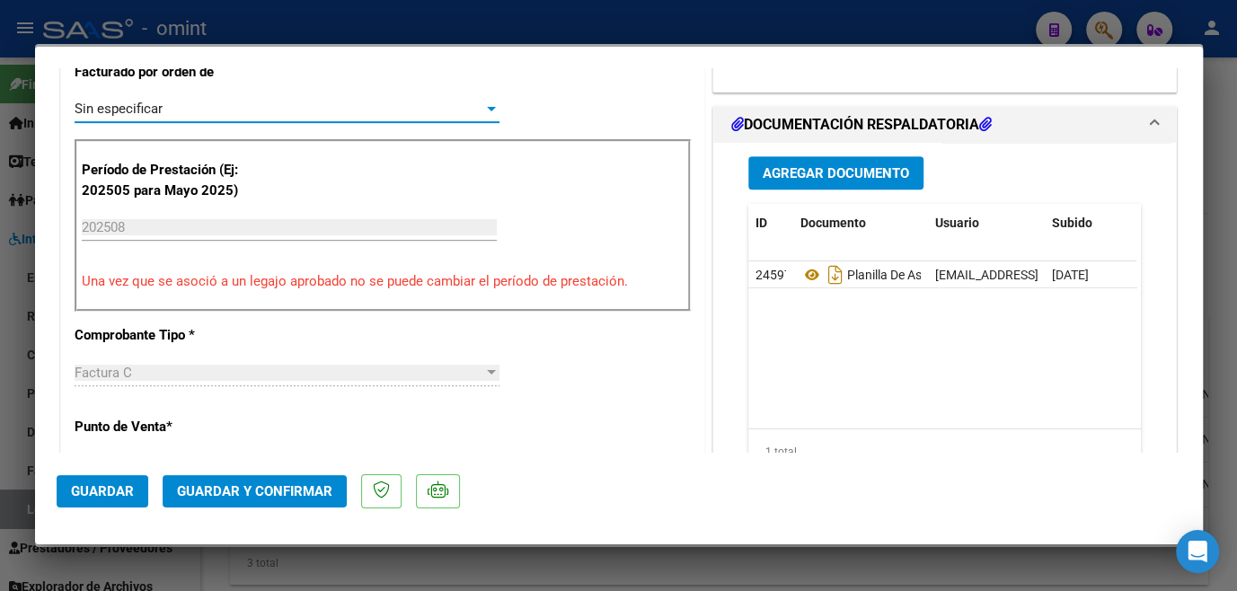
click at [264, 495] on span "Guardar y Confirmar" at bounding box center [254, 491] width 155 height 16
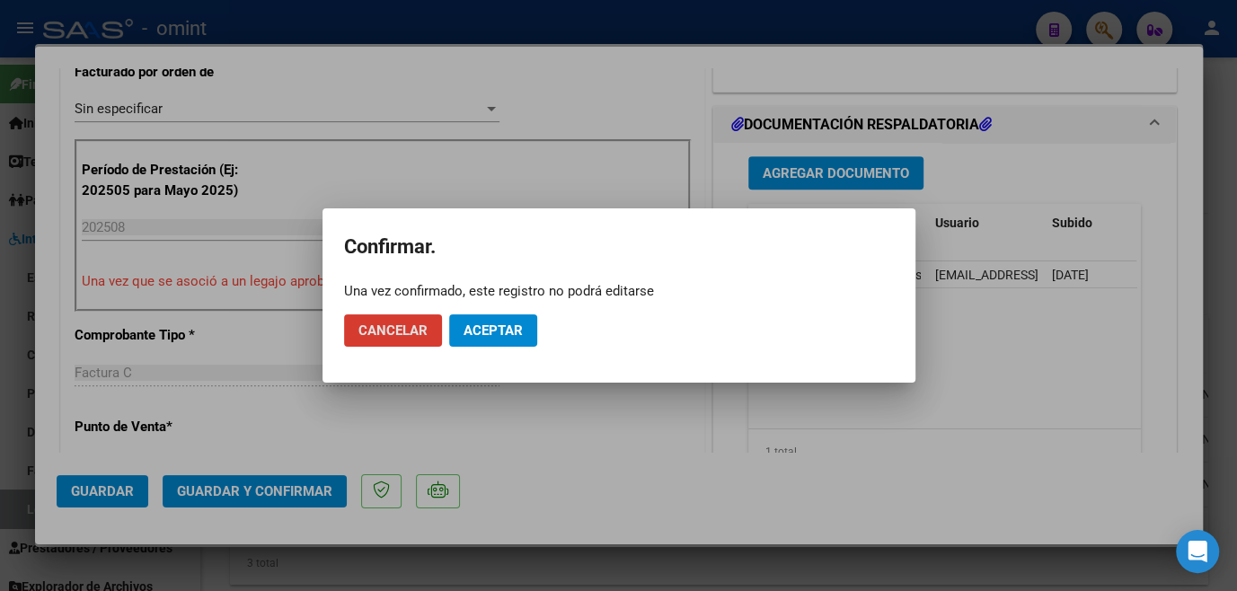
click at [517, 343] on button "Aceptar" at bounding box center [493, 330] width 88 height 32
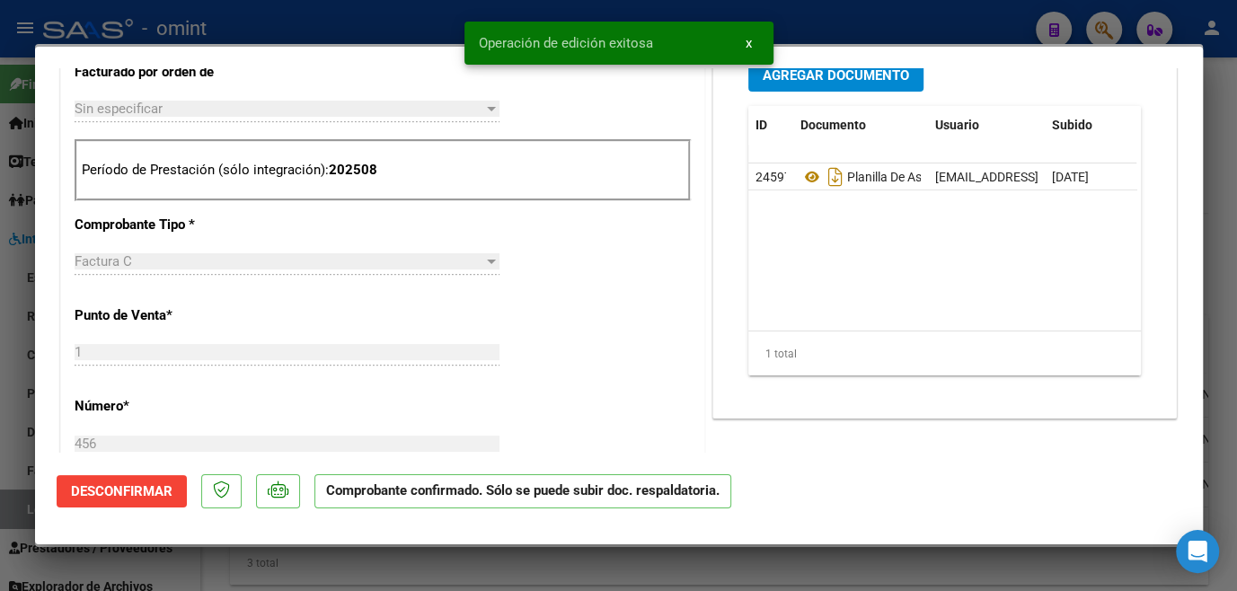
click at [515, 590] on html "menu - omint person Firma Express Inicio Calendario SSS Instructivos Contacto O…" at bounding box center [618, 295] width 1237 height 591
click at [521, 578] on div at bounding box center [618, 295] width 1237 height 591
type input "$ 0,00"
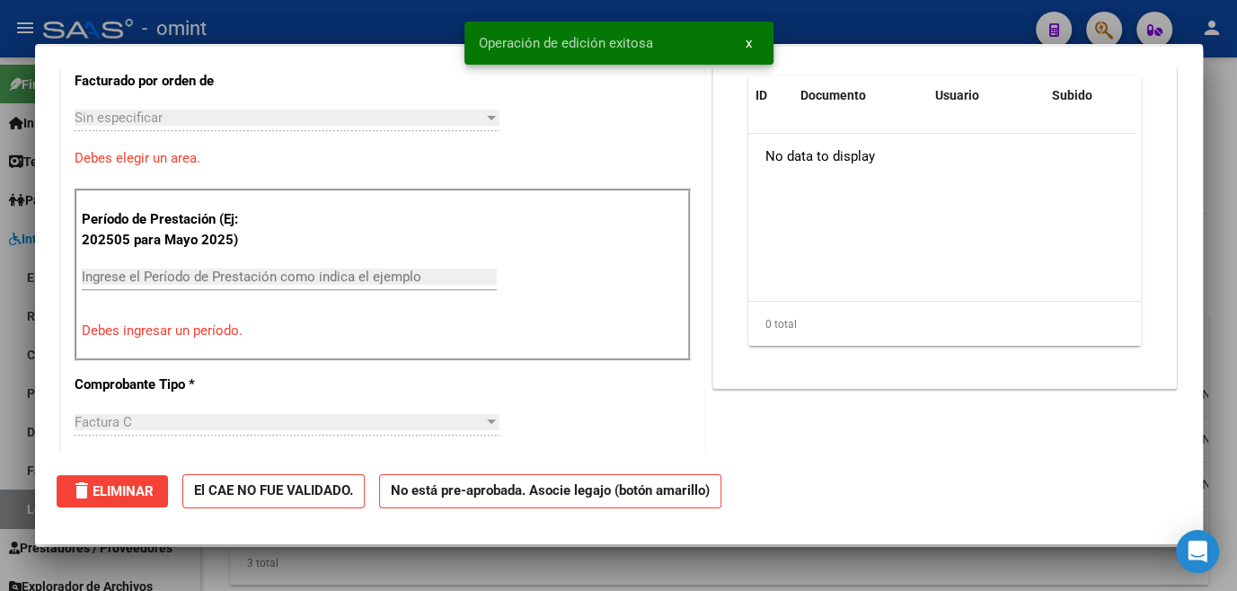
scroll to position [0, 0]
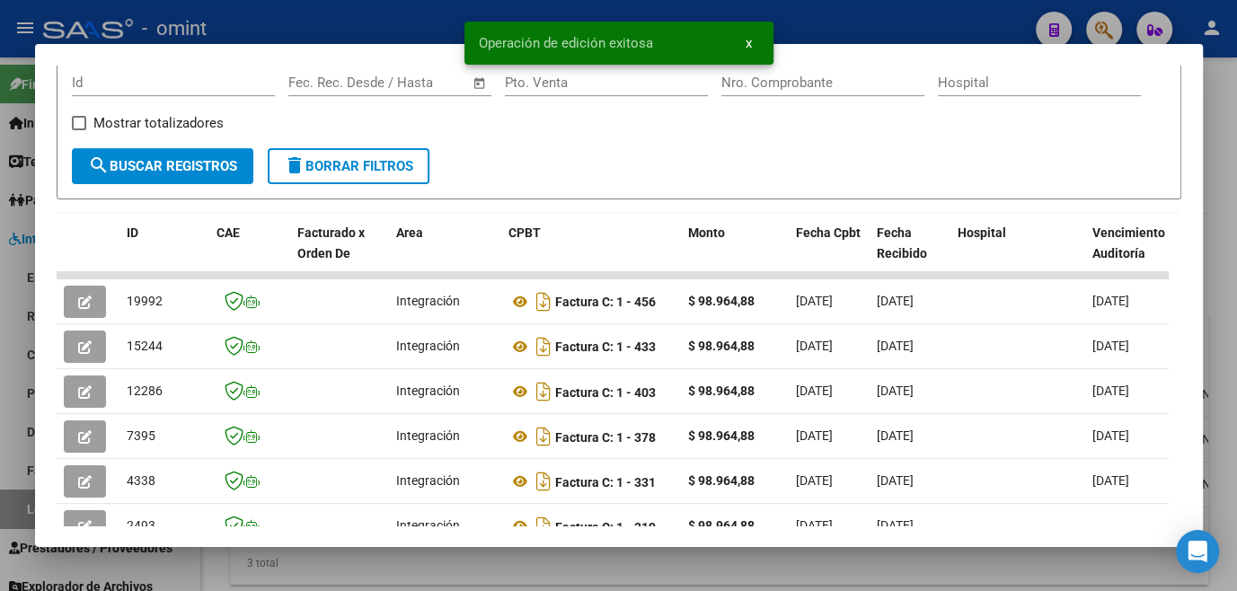
click at [521, 578] on div at bounding box center [618, 295] width 1237 height 591
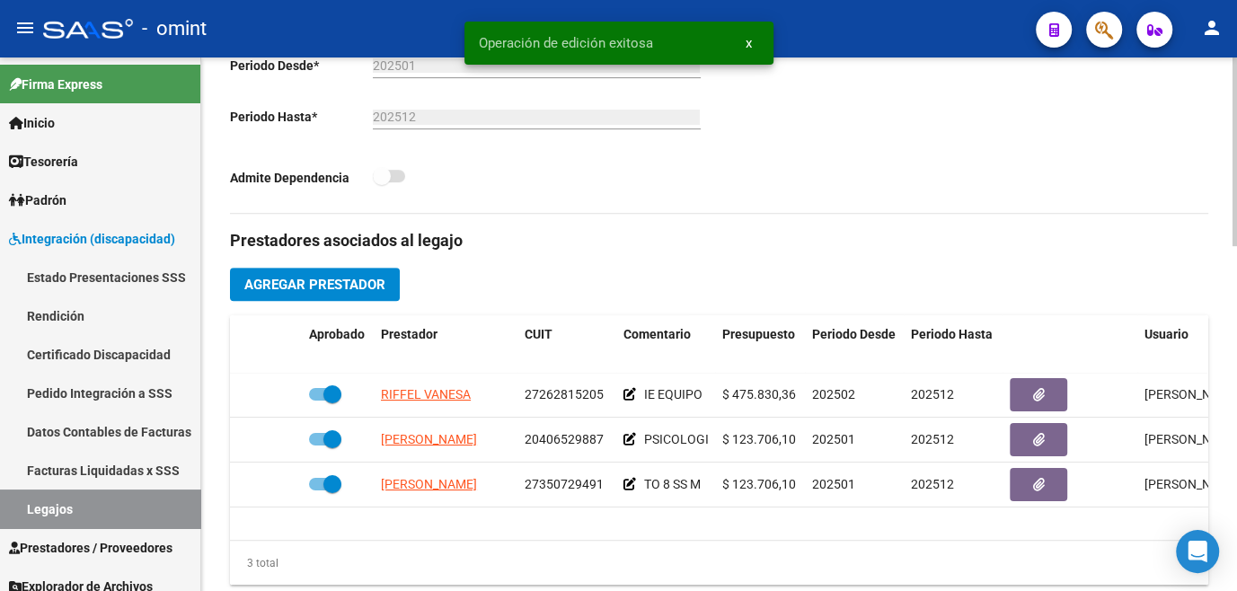
scroll to position [571, 0]
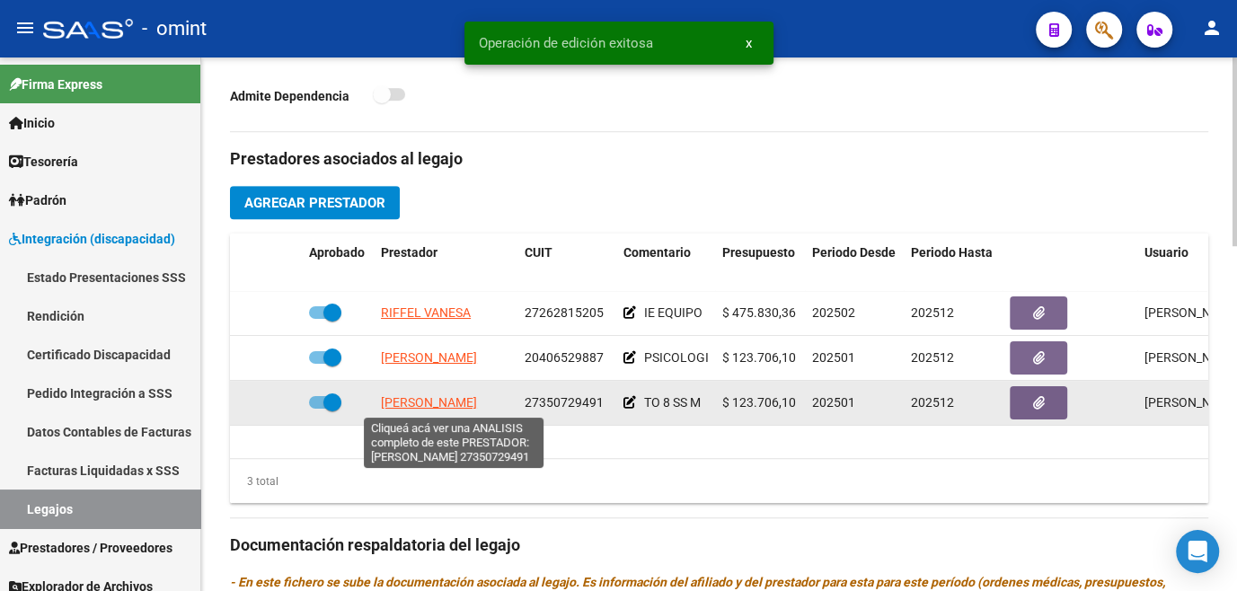
click at [446, 403] on span "ALVAREZ DANIELA BELEN" at bounding box center [429, 402] width 96 height 14
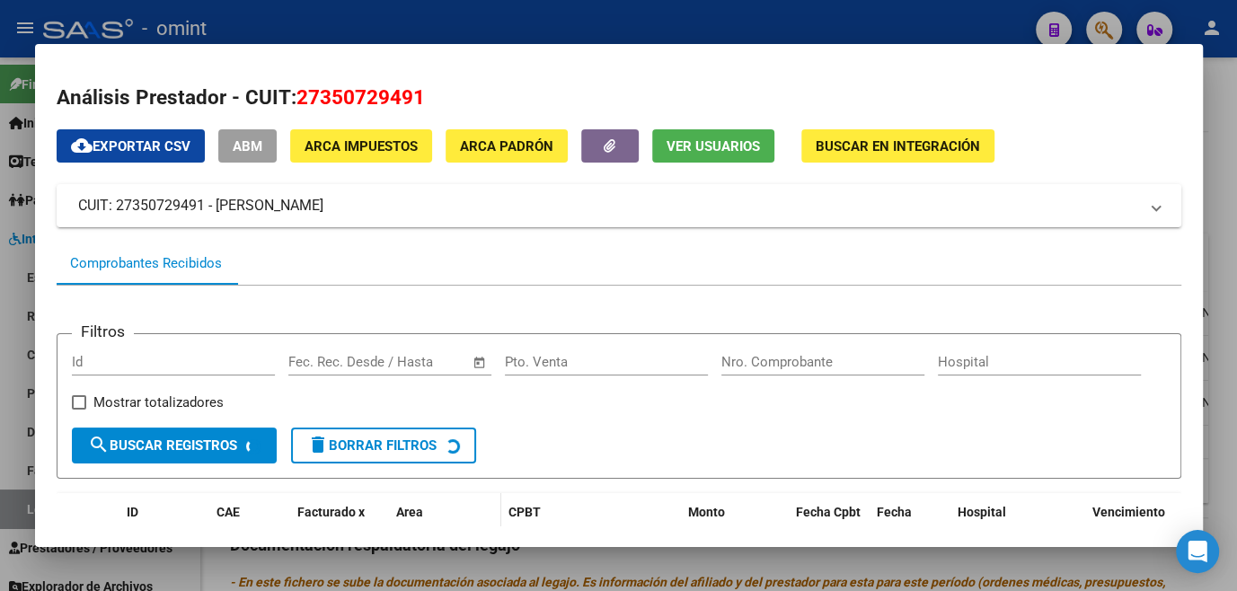
scroll to position [156, 0]
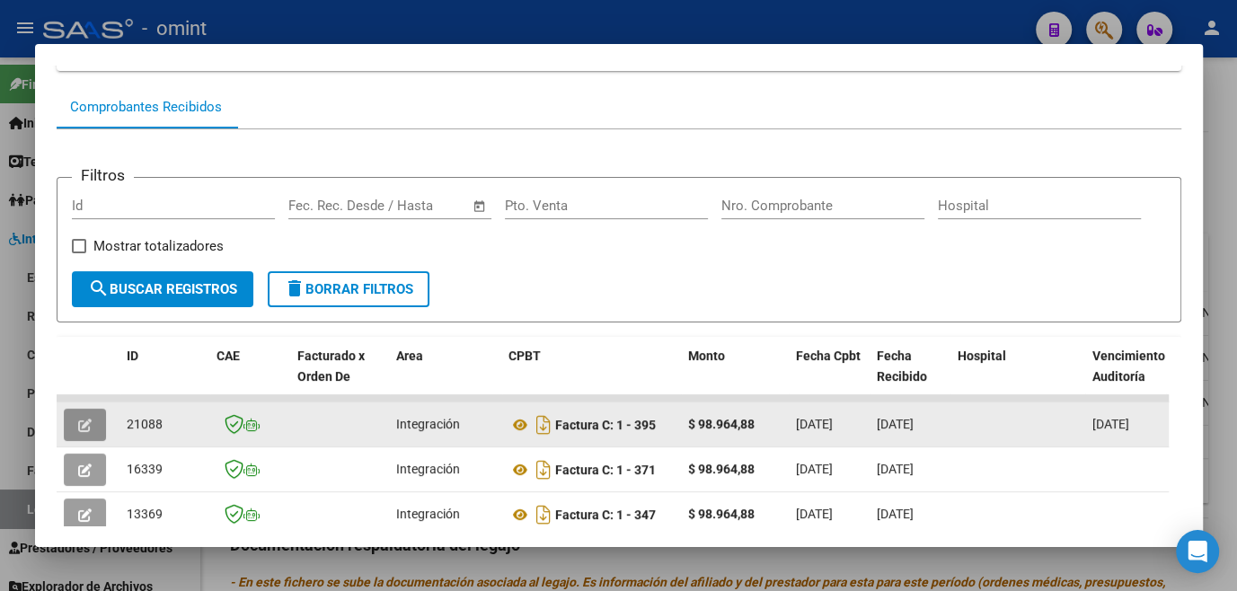
click at [87, 428] on icon "button" at bounding box center [84, 425] width 13 height 13
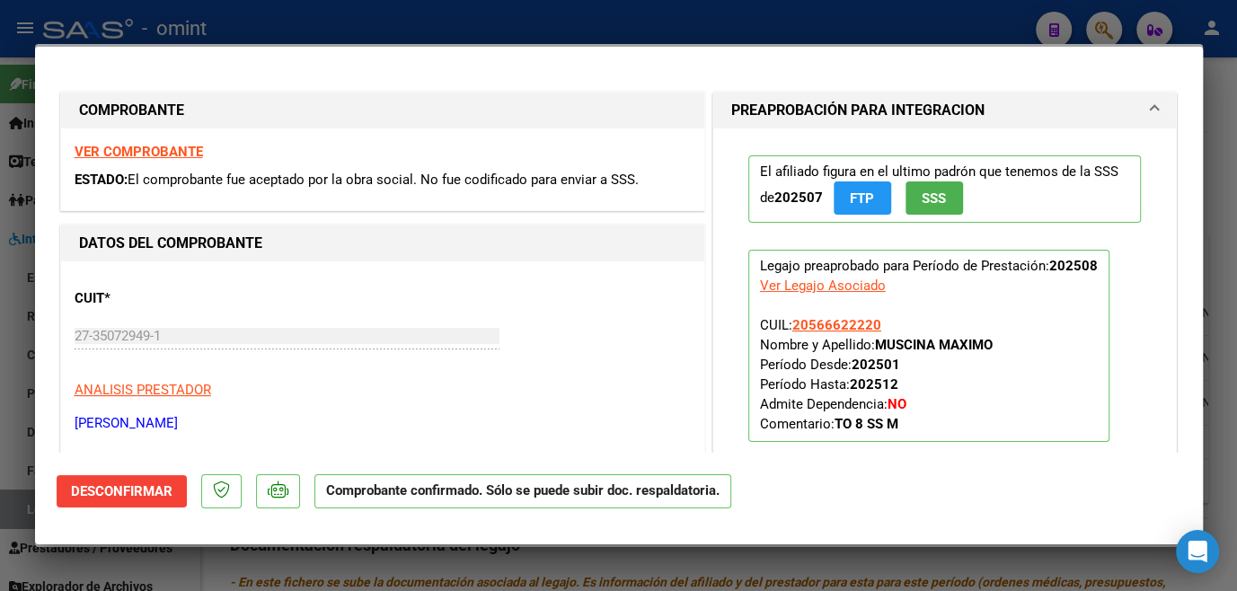
click at [22, 438] on div at bounding box center [618, 295] width 1237 height 591
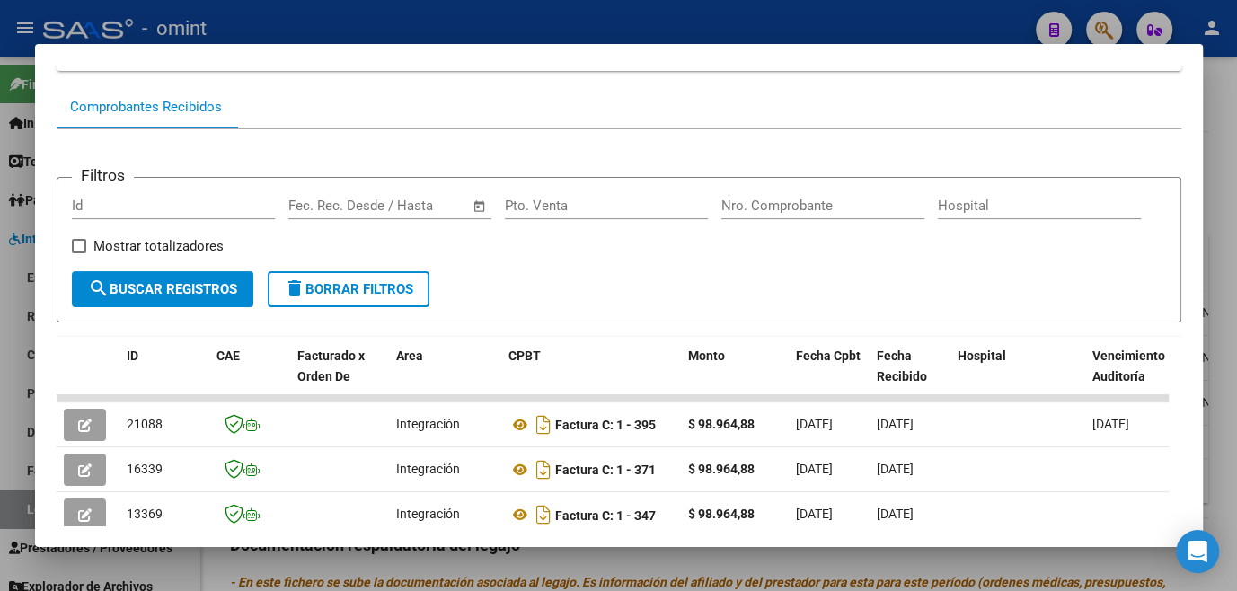
click at [22, 438] on div at bounding box center [618, 295] width 1237 height 591
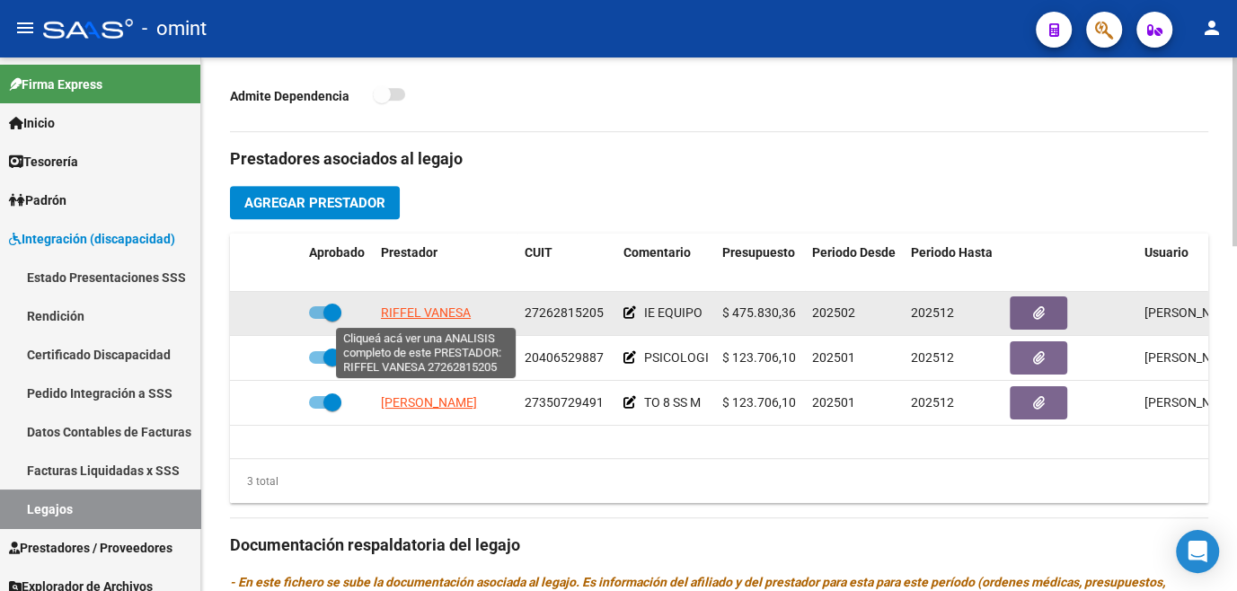
click at [422, 311] on span "RIFFEL VANESA" at bounding box center [426, 313] width 90 height 14
type textarea "27262815205"
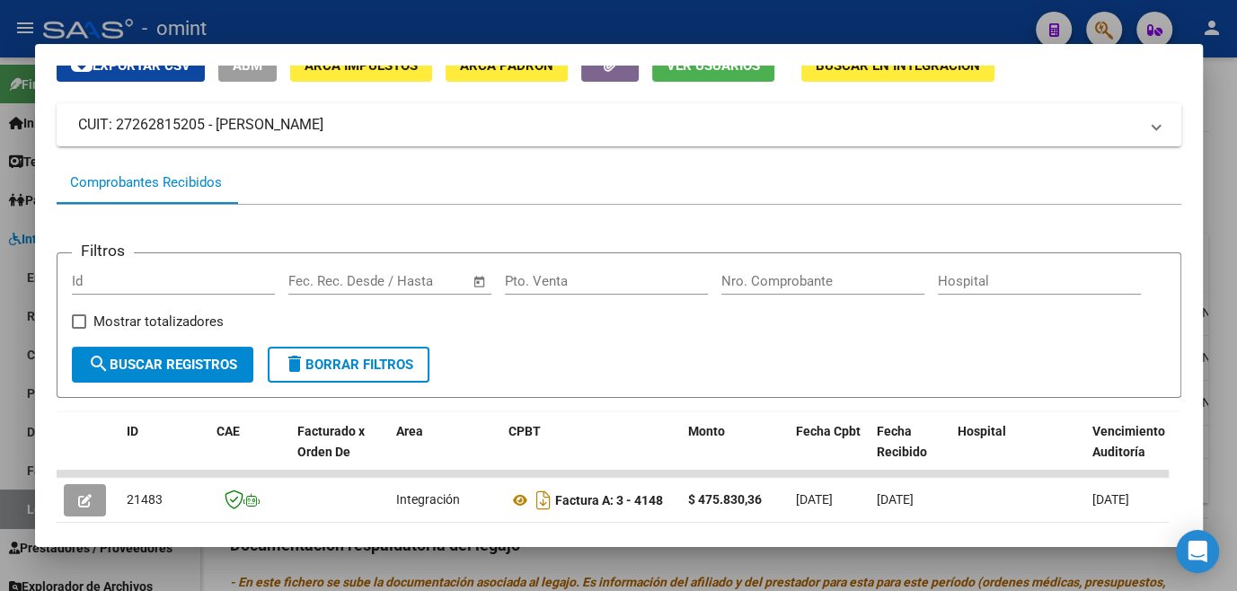
scroll to position [326, 0]
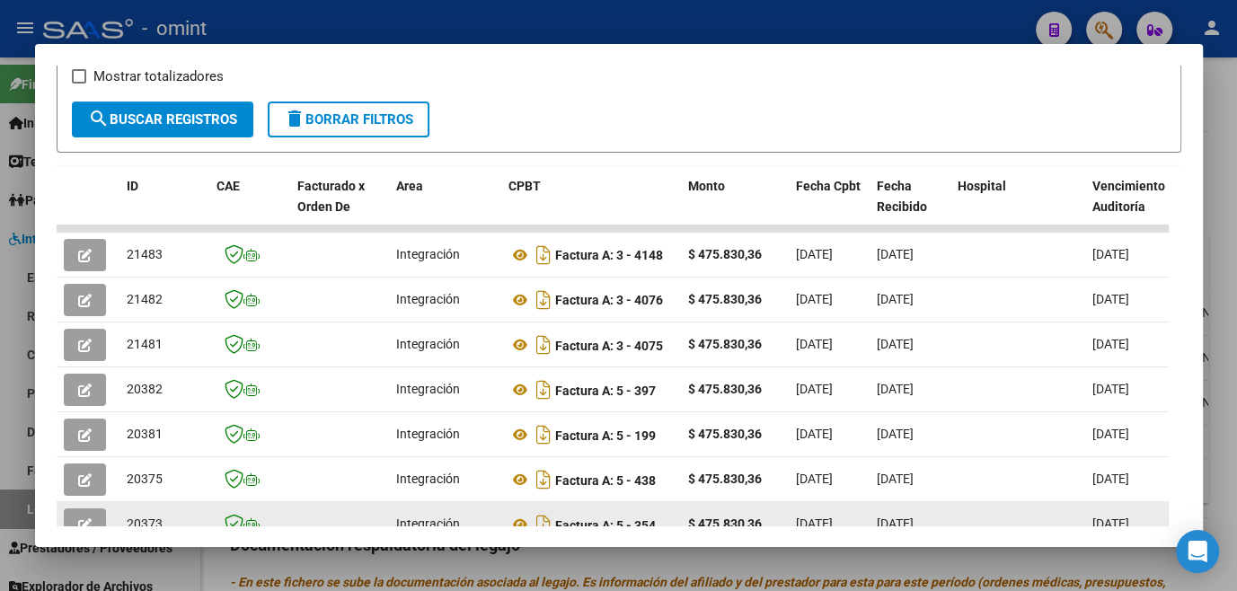
click at [84, 518] on icon "button" at bounding box center [84, 524] width 13 height 13
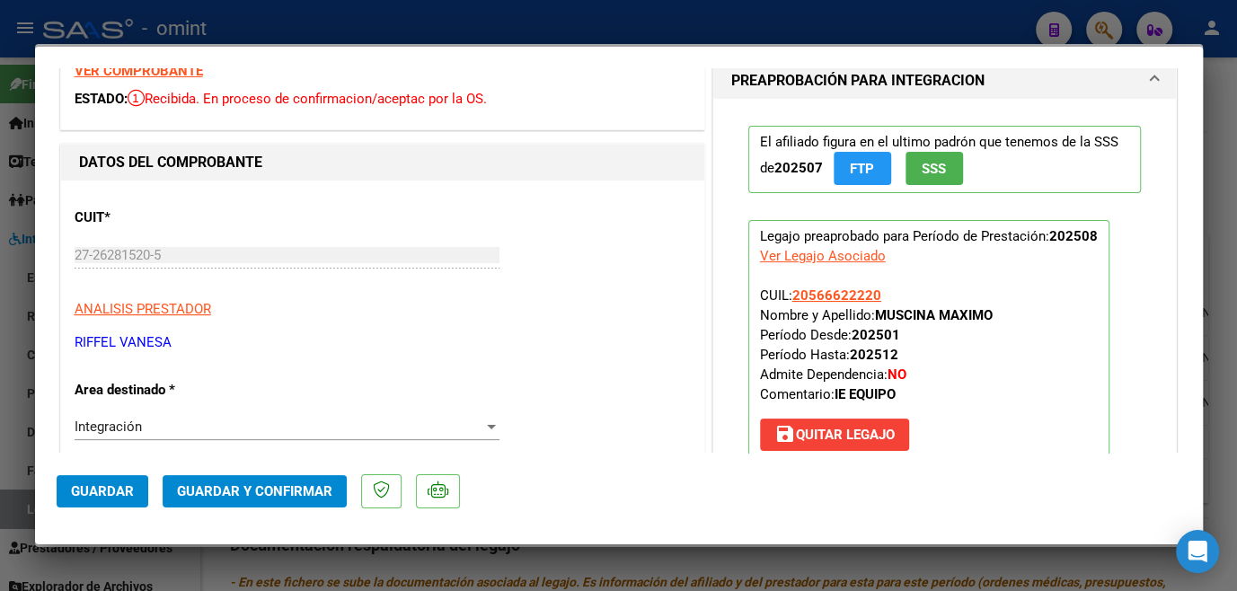
scroll to position [0, 0]
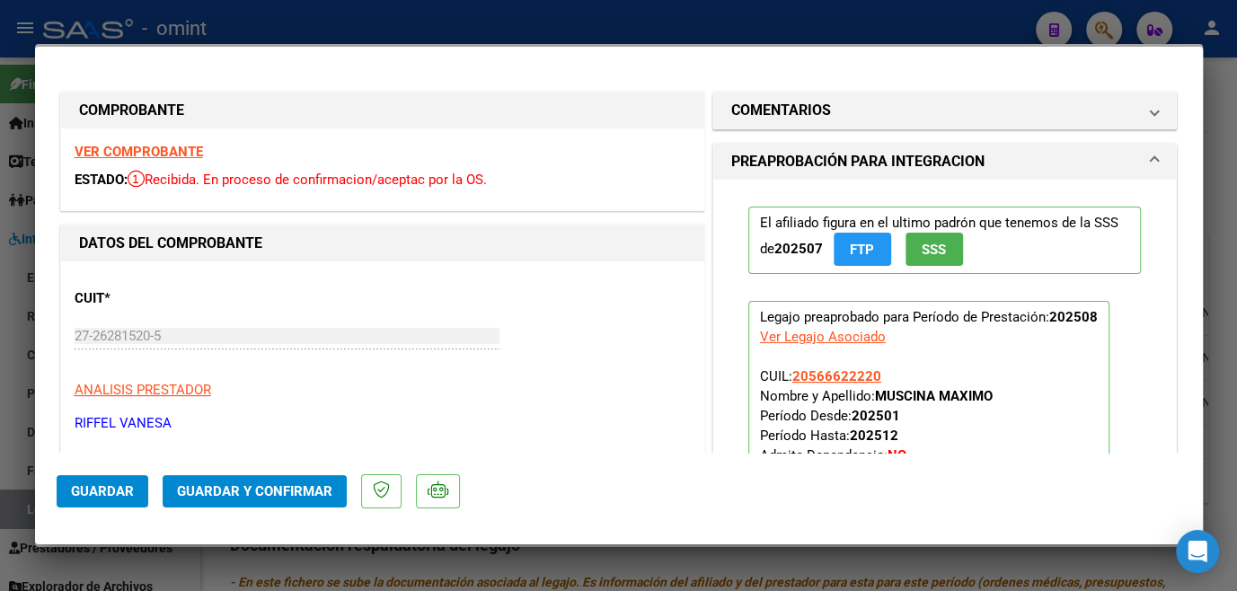
click at [176, 150] on strong "VER COMPROBANTE" at bounding box center [139, 152] width 128 height 16
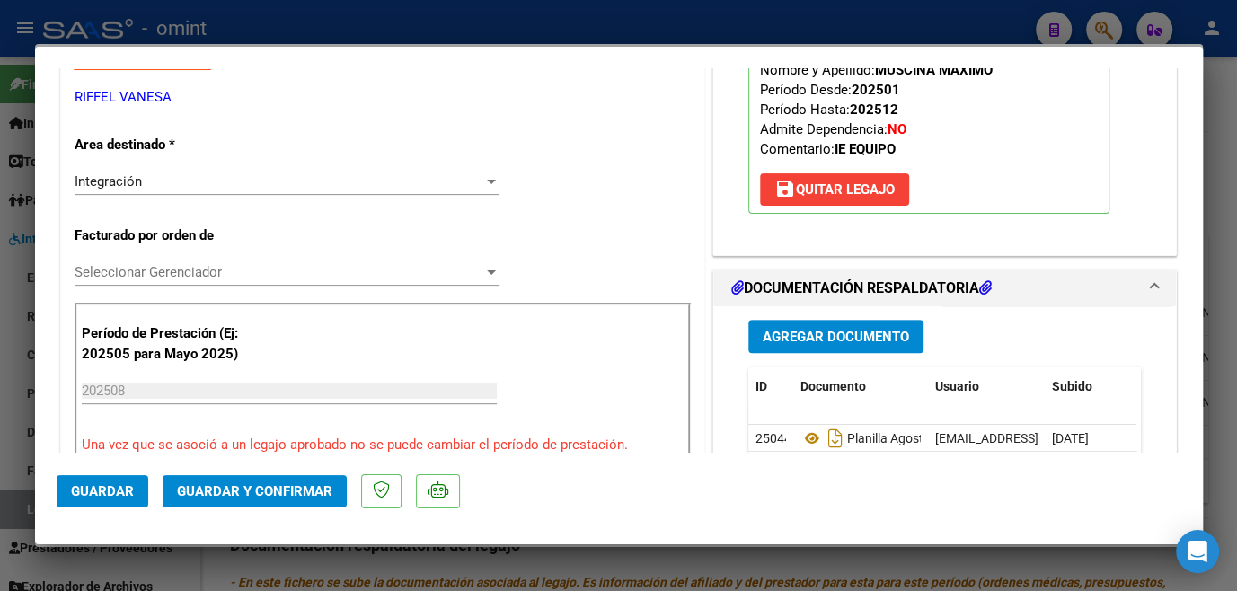
scroll to position [490, 0]
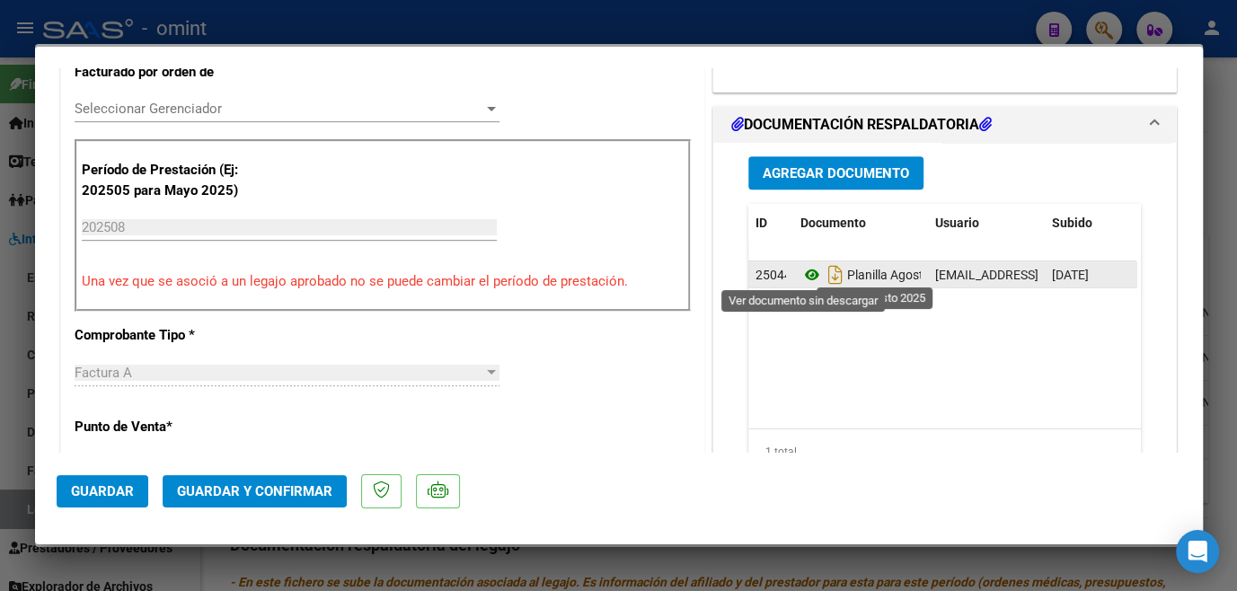
click at [802, 266] on icon at bounding box center [812, 275] width 23 height 22
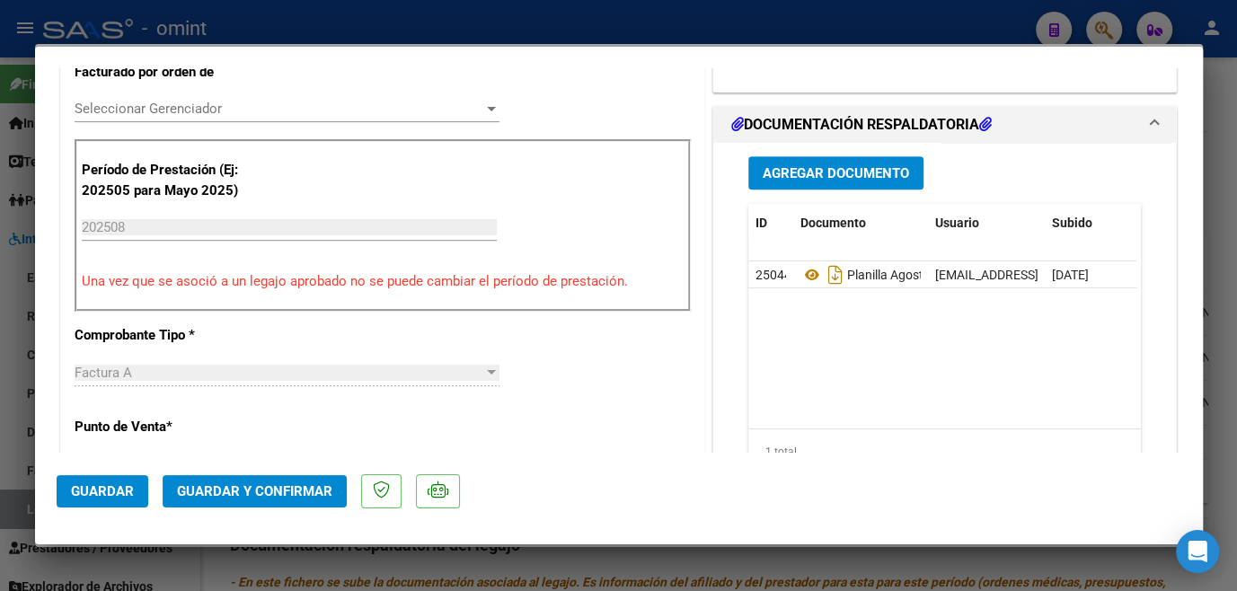
click at [203, 90] on div "CUIT * 27-26281520-5 Ingresar CUIT ANALISIS PRESTADOR RIFFEL VANESA ARCA Padrón…" at bounding box center [382, 540] width 643 height 1537
click at [201, 102] on span "Seleccionar Gerenciador" at bounding box center [279, 109] width 409 height 16
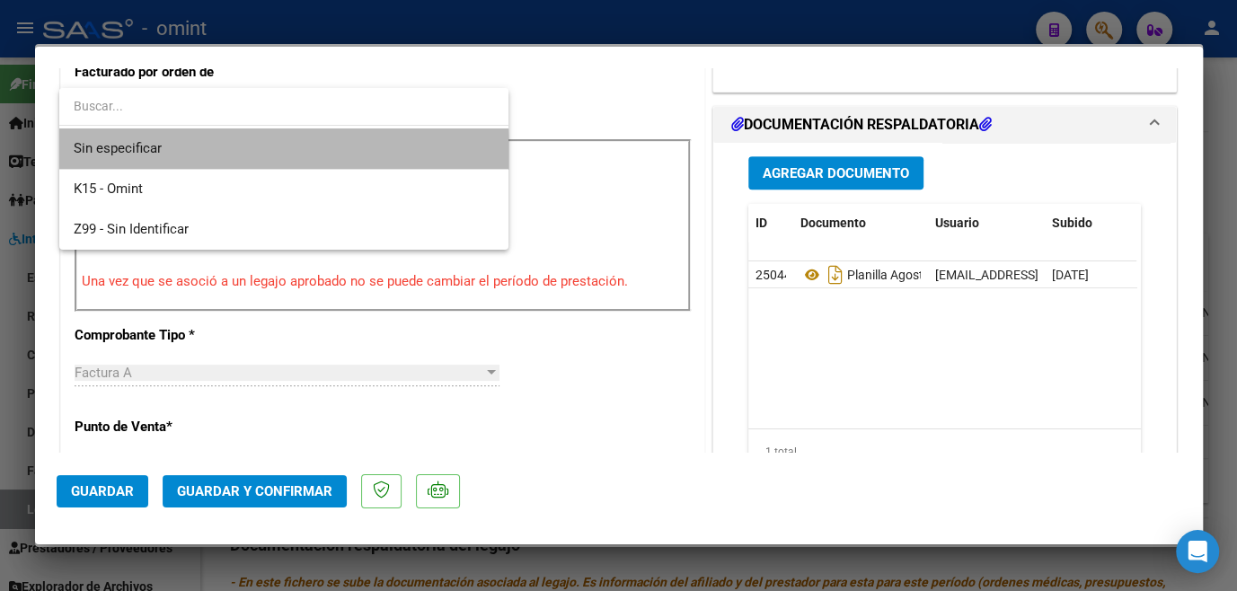
click at [180, 161] on span "Sin especificar" at bounding box center [284, 148] width 421 height 40
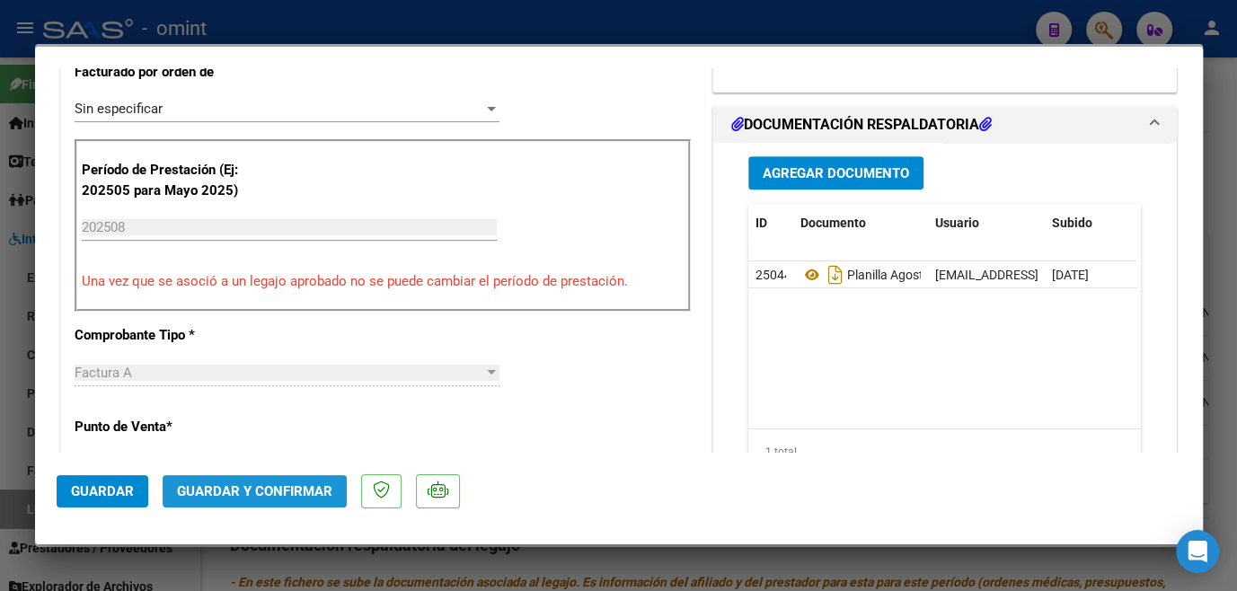
click at [249, 507] on button "Guardar y Confirmar" at bounding box center [255, 491] width 184 height 32
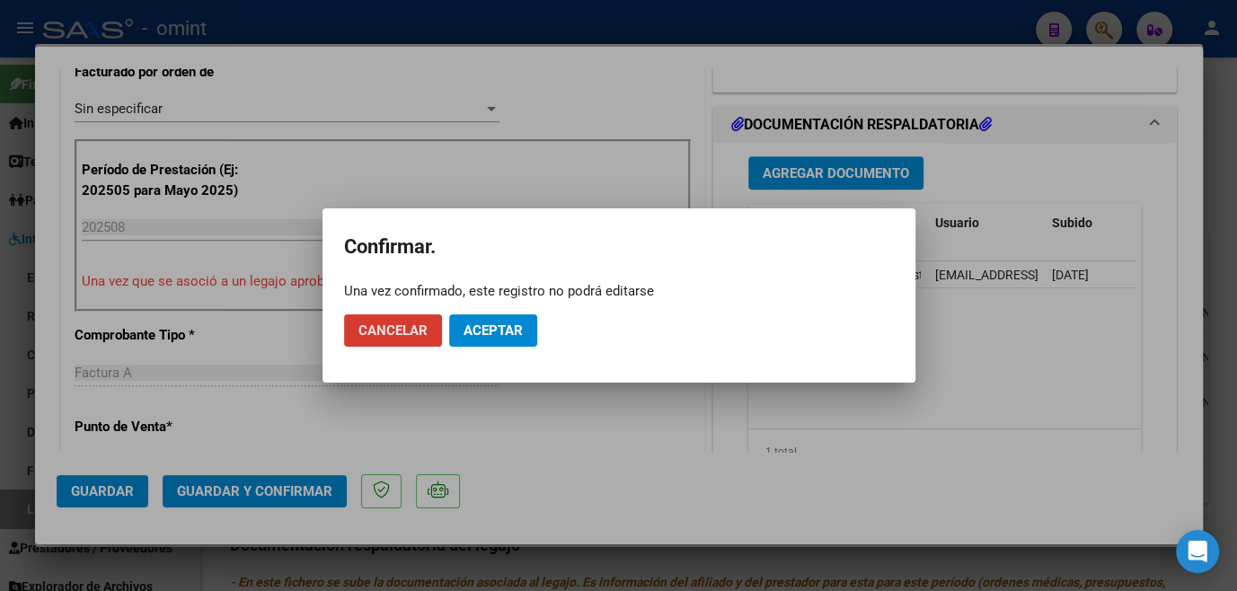
click at [503, 323] on span "Aceptar" at bounding box center [493, 331] width 59 height 16
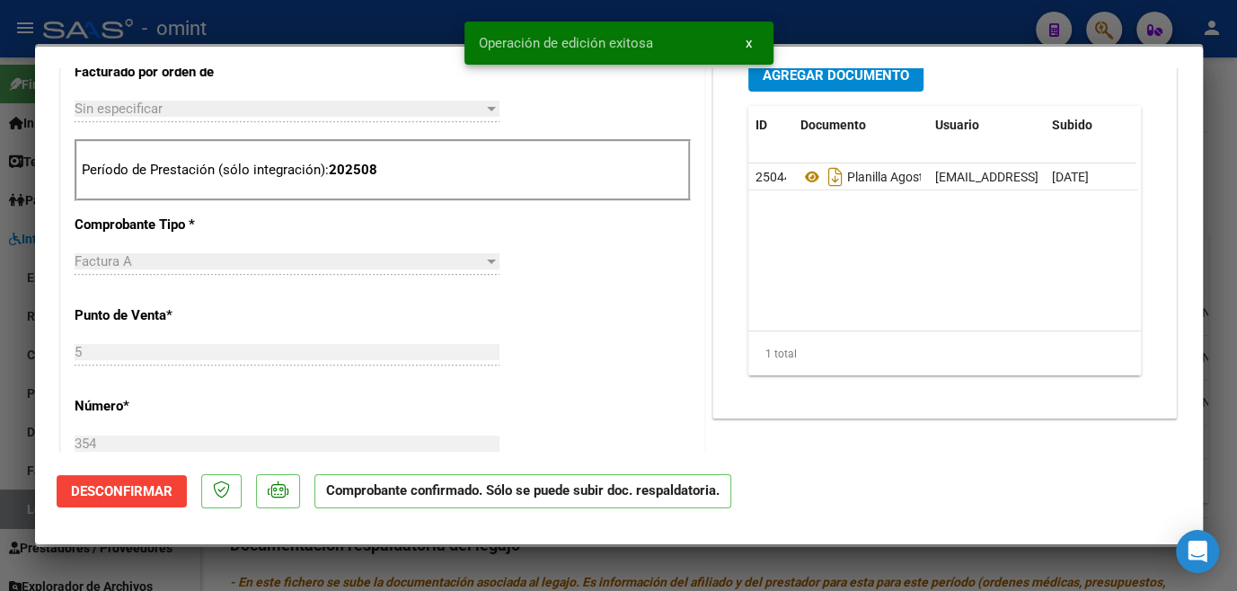
click at [534, 550] on div at bounding box center [618, 295] width 1237 height 591
type input "$ 0,00"
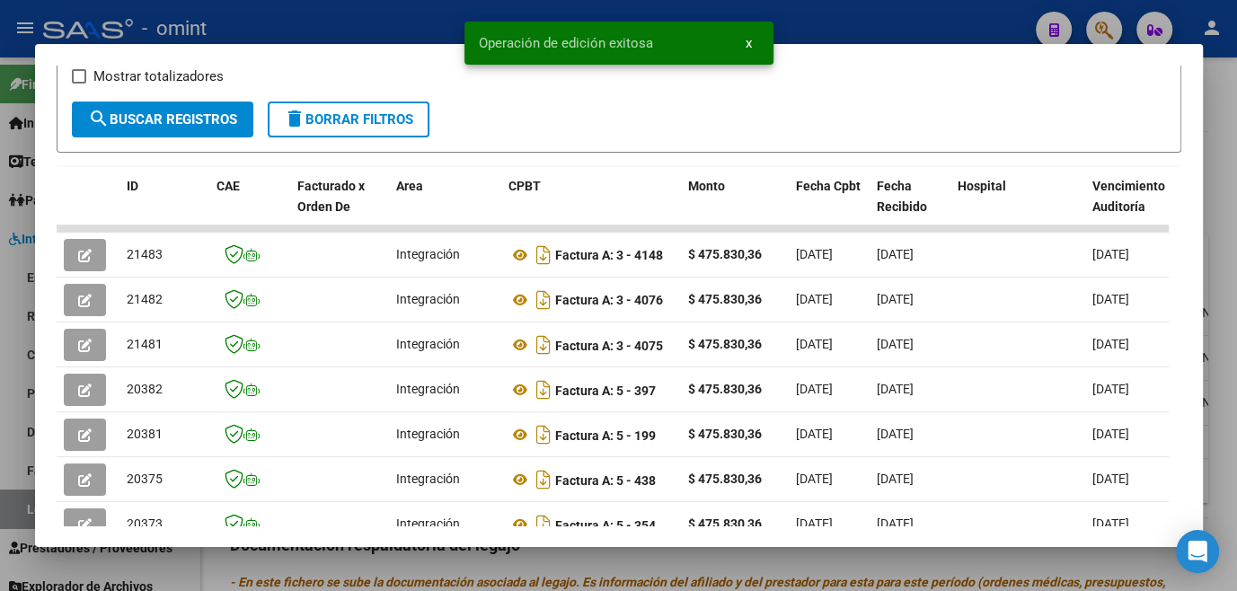
click at [534, 550] on div at bounding box center [618, 295] width 1237 height 591
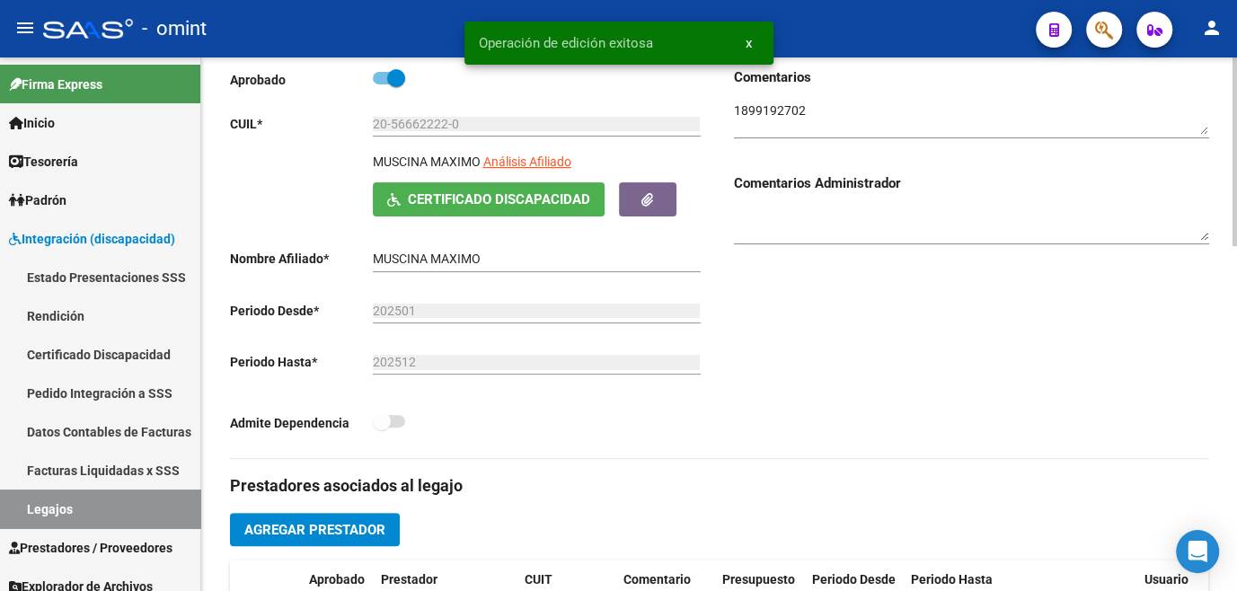
scroll to position [0, 0]
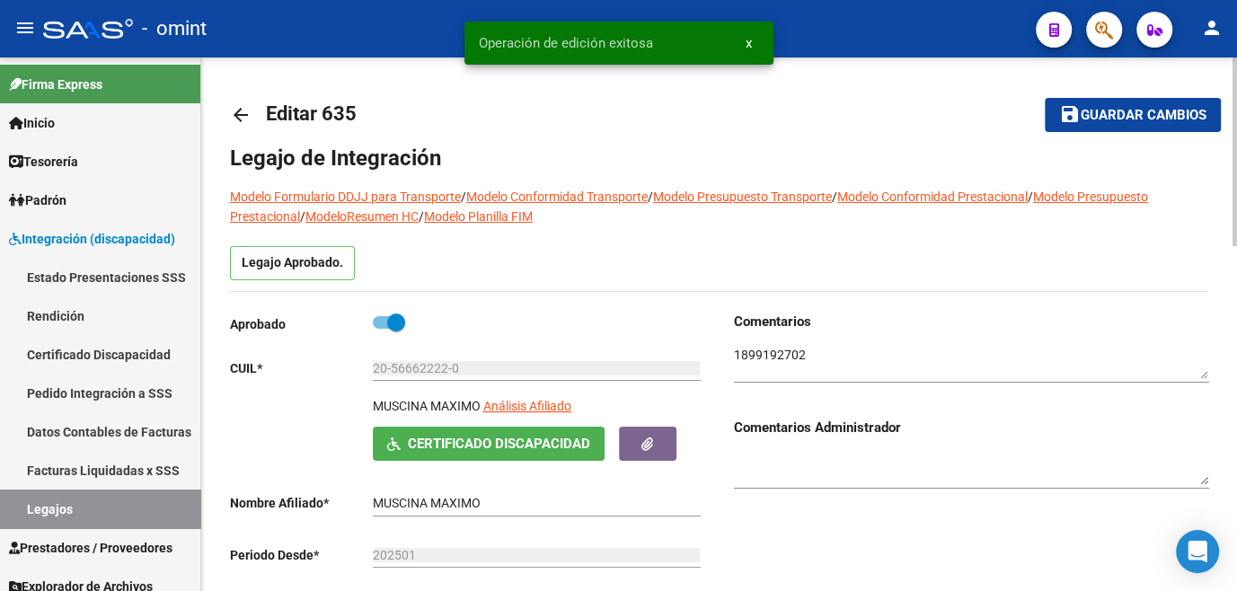
click at [1098, 99] on button "save Guardar cambios" at bounding box center [1133, 114] width 176 height 33
click at [105, 507] on link "Legajos" at bounding box center [100, 509] width 200 height 39
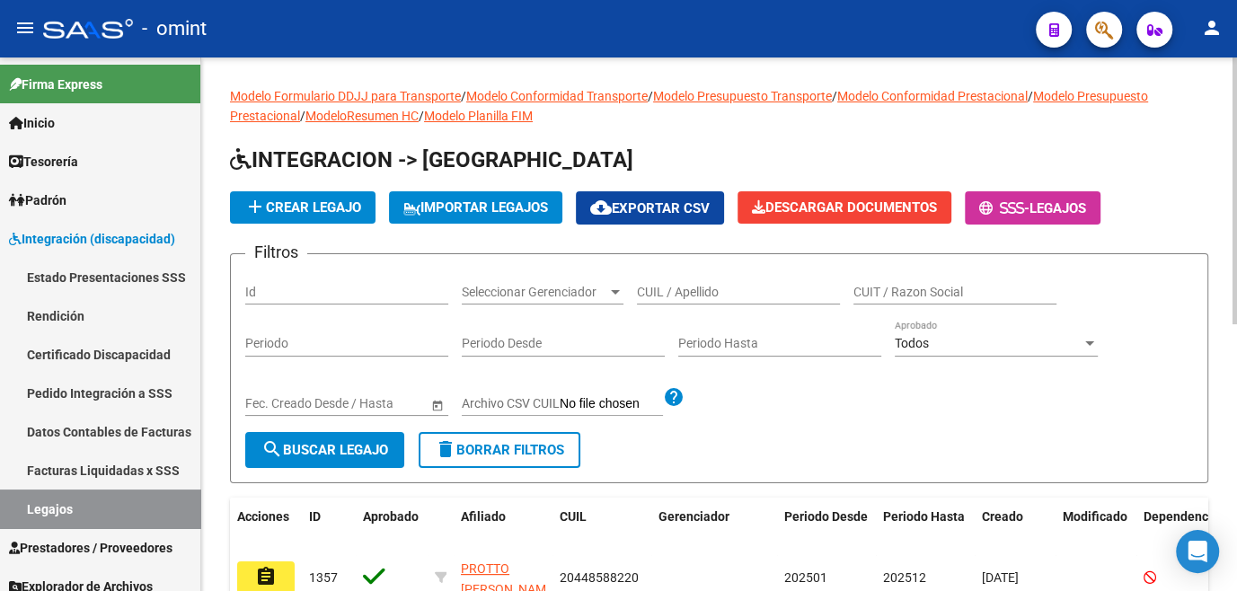
click at [642, 281] on div "CUIL / Apellido" at bounding box center [738, 287] width 203 height 36
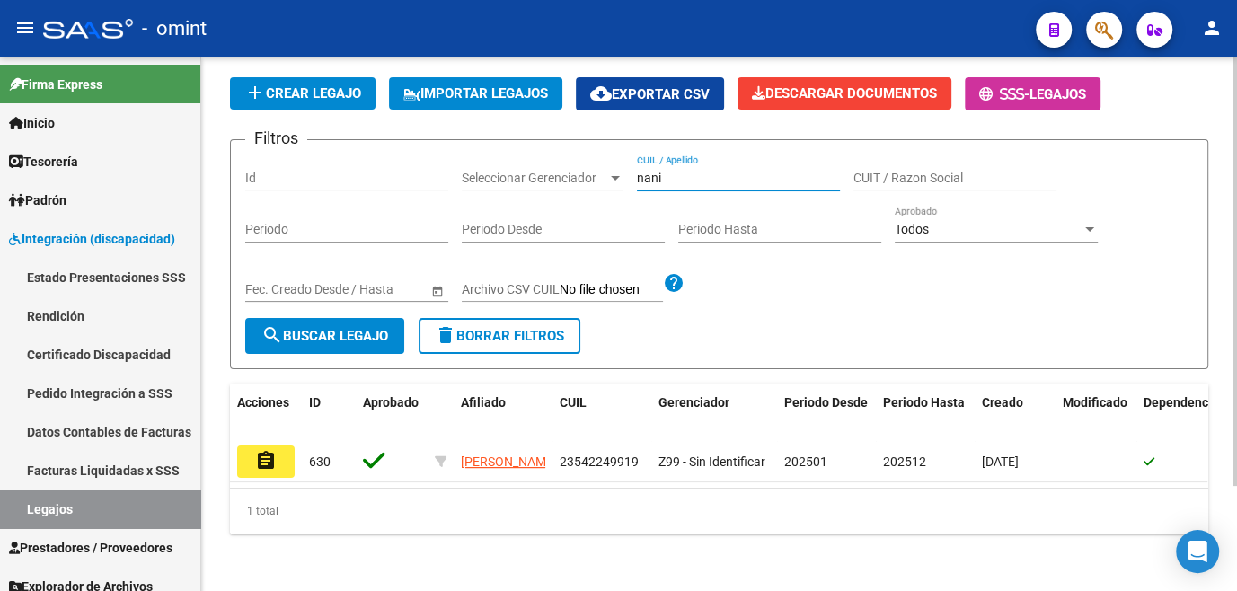
scroll to position [129, 0]
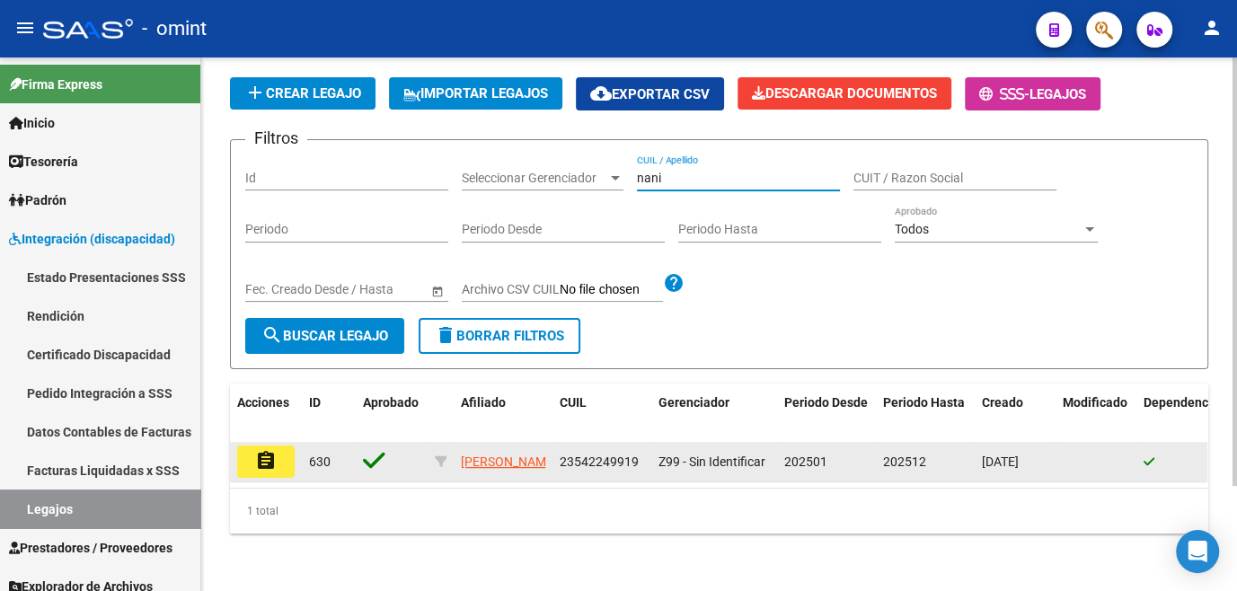
type input "nani"
click at [297, 444] on datatable-body-cell "assignment" at bounding box center [266, 462] width 72 height 40
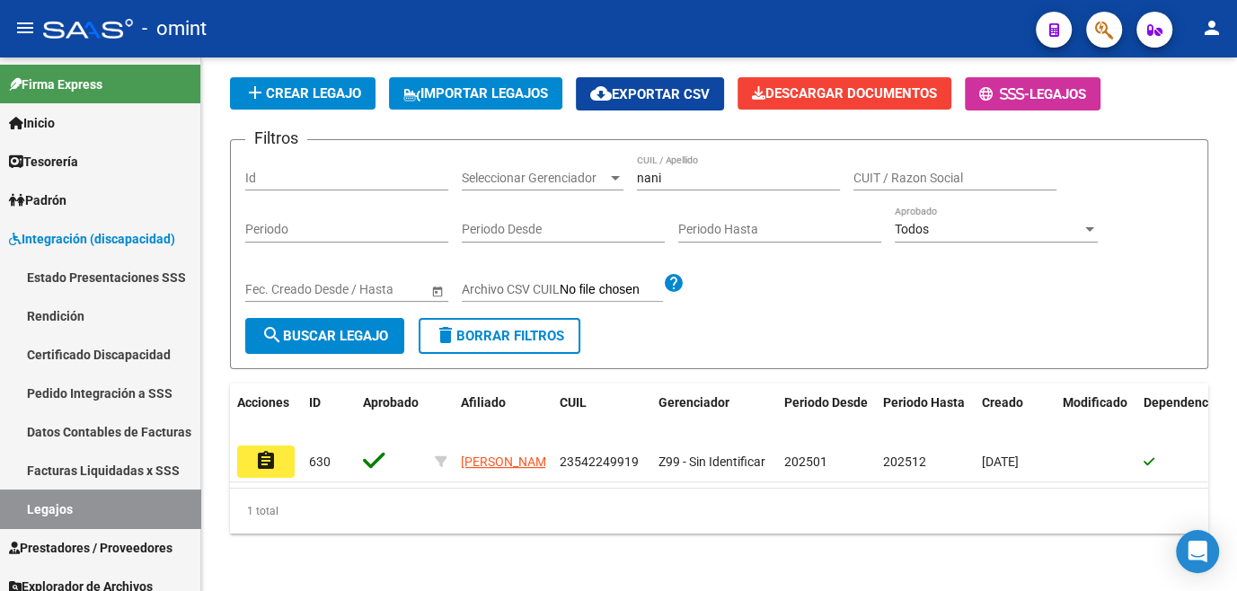
click at [263, 450] on mat-icon "assignment" at bounding box center [266, 461] width 22 height 22
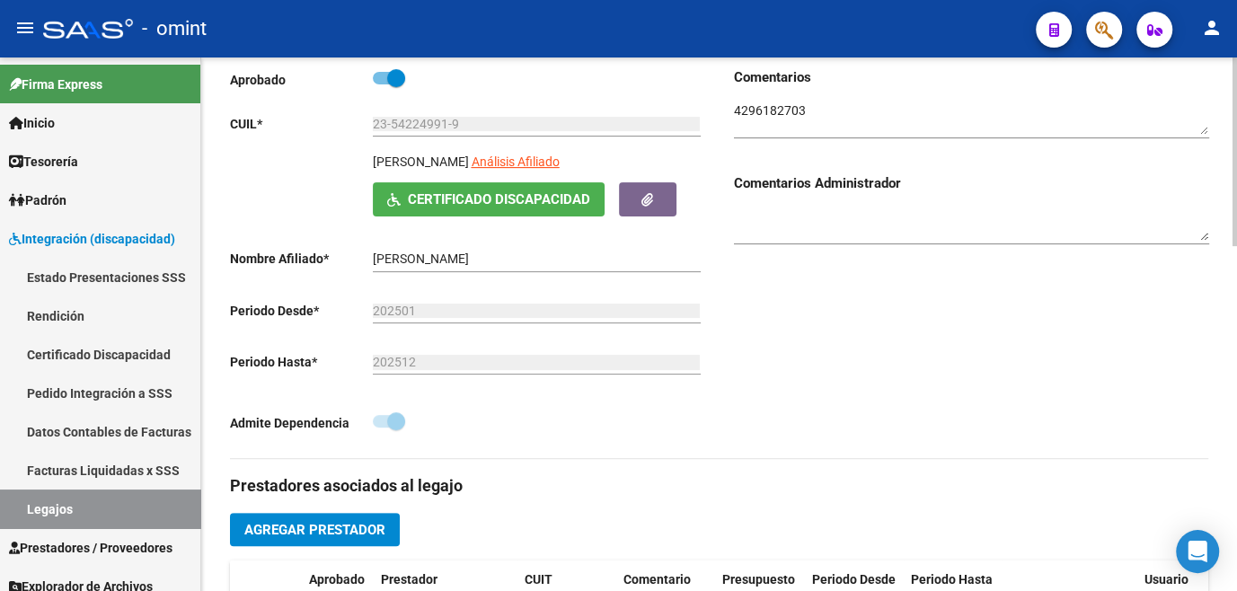
scroll to position [490, 0]
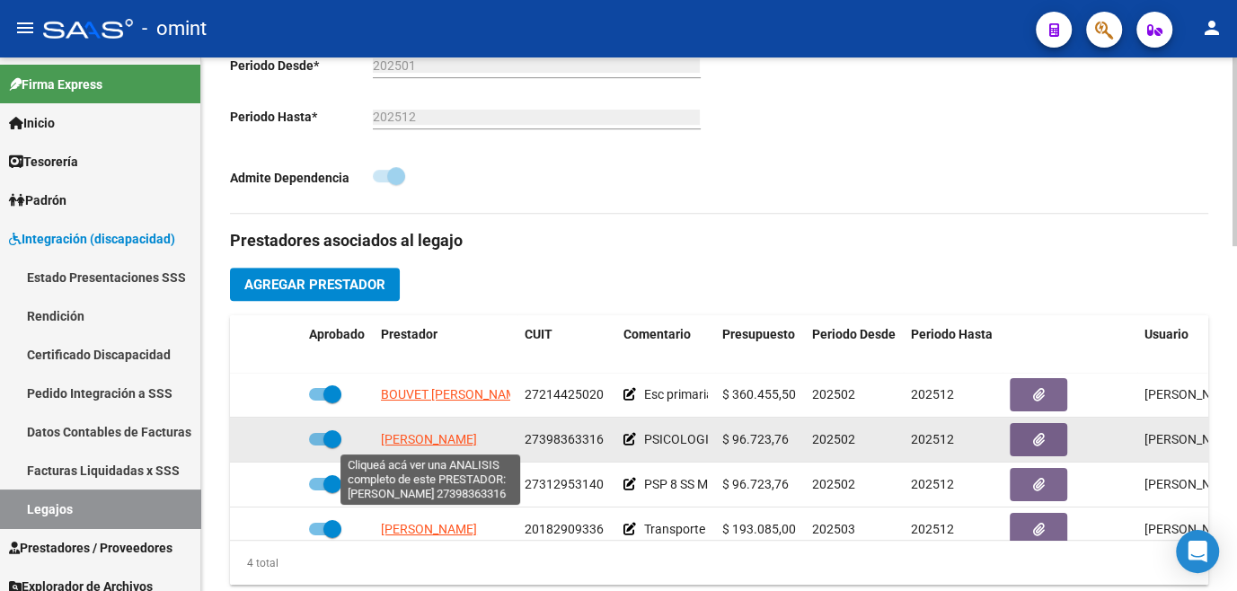
click at [430, 440] on span "GARCIA MARISOL" at bounding box center [429, 439] width 96 height 14
type textarea "27398363316"
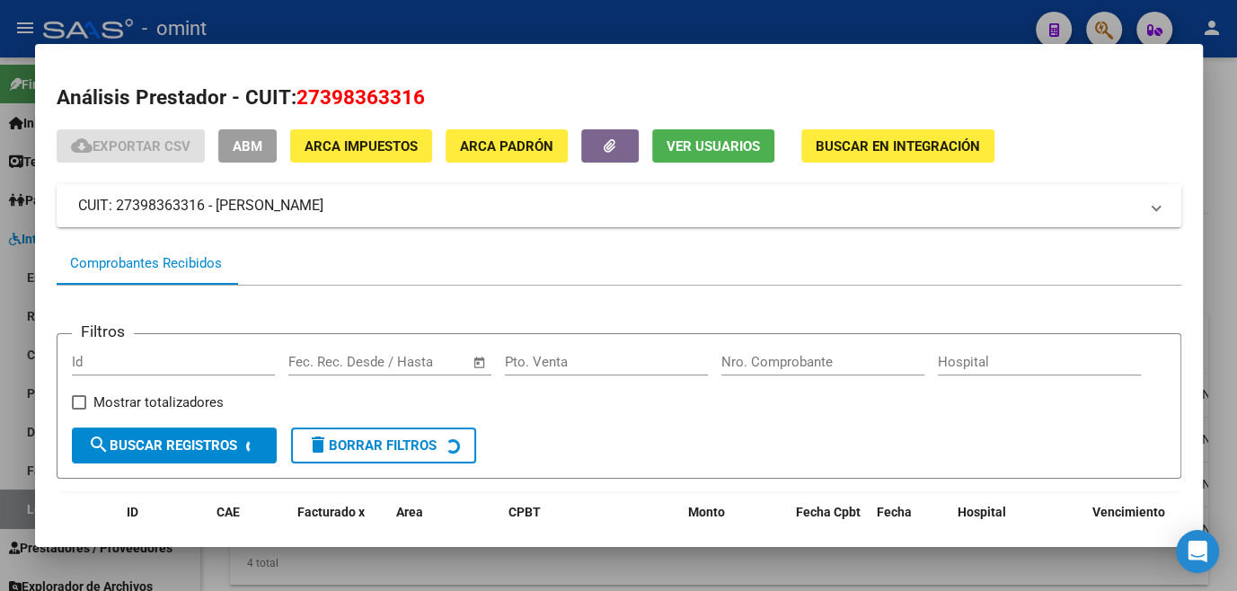
scroll to position [116, 0]
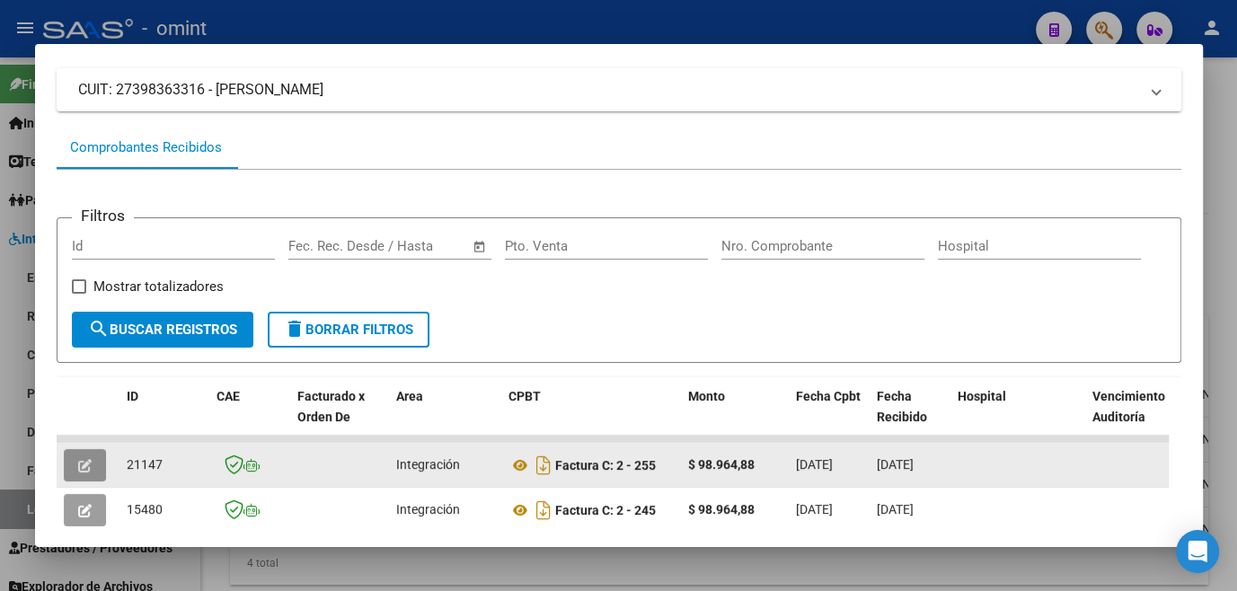
click at [69, 475] on button "button" at bounding box center [85, 465] width 42 height 32
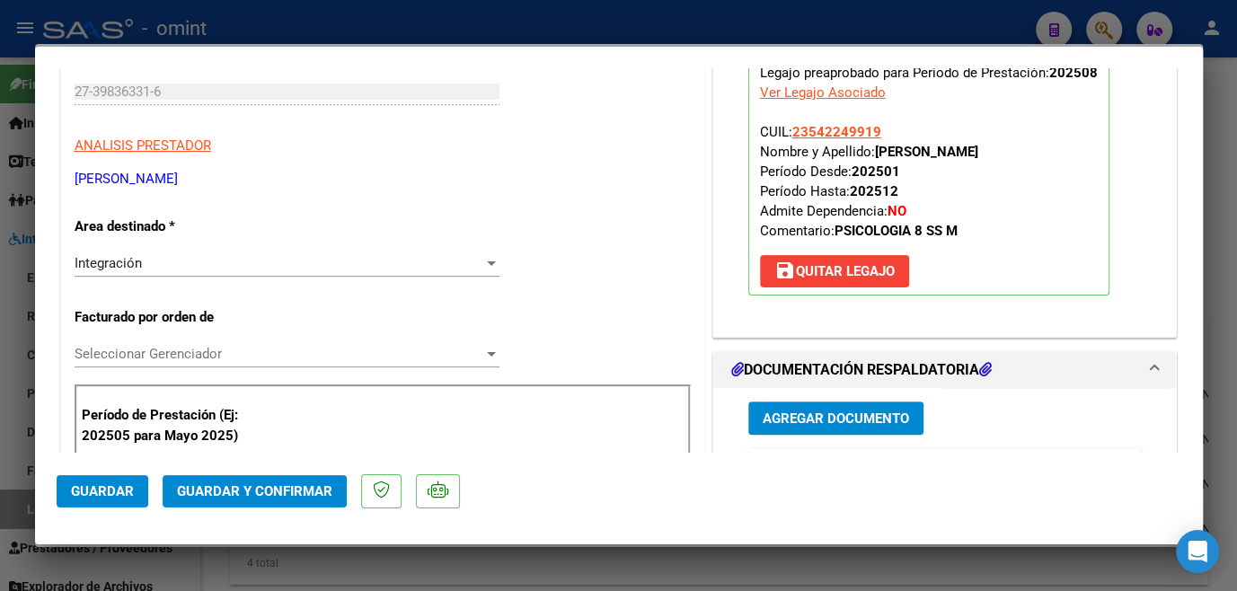
scroll to position [0, 0]
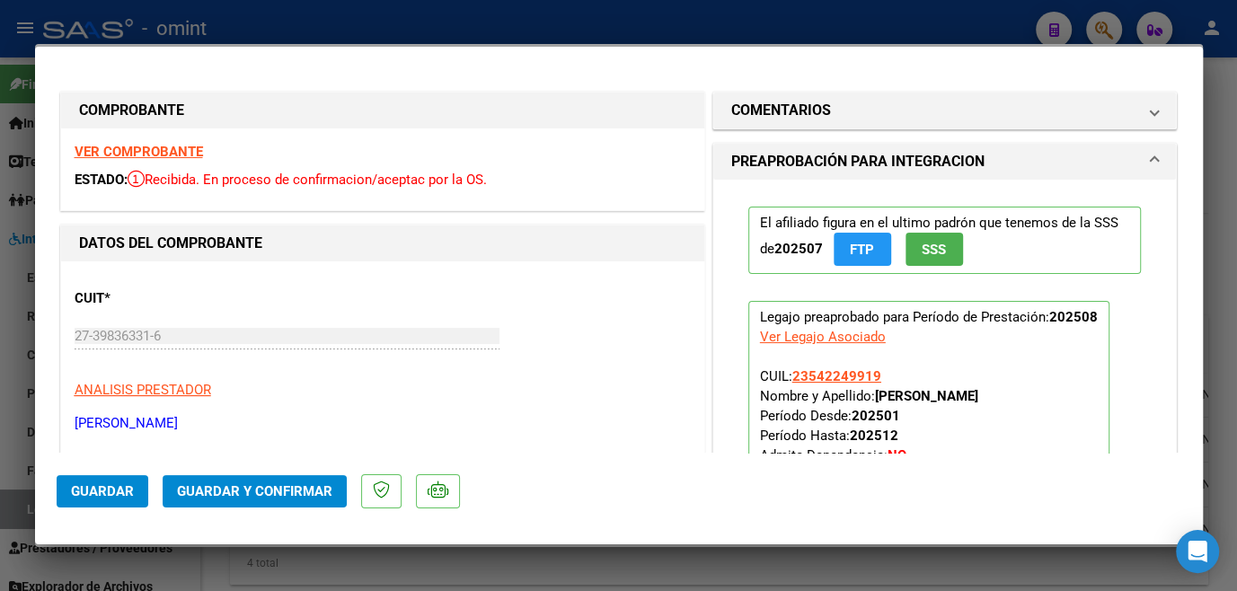
click at [99, 150] on strong "VER COMPROBANTE" at bounding box center [139, 152] width 128 height 16
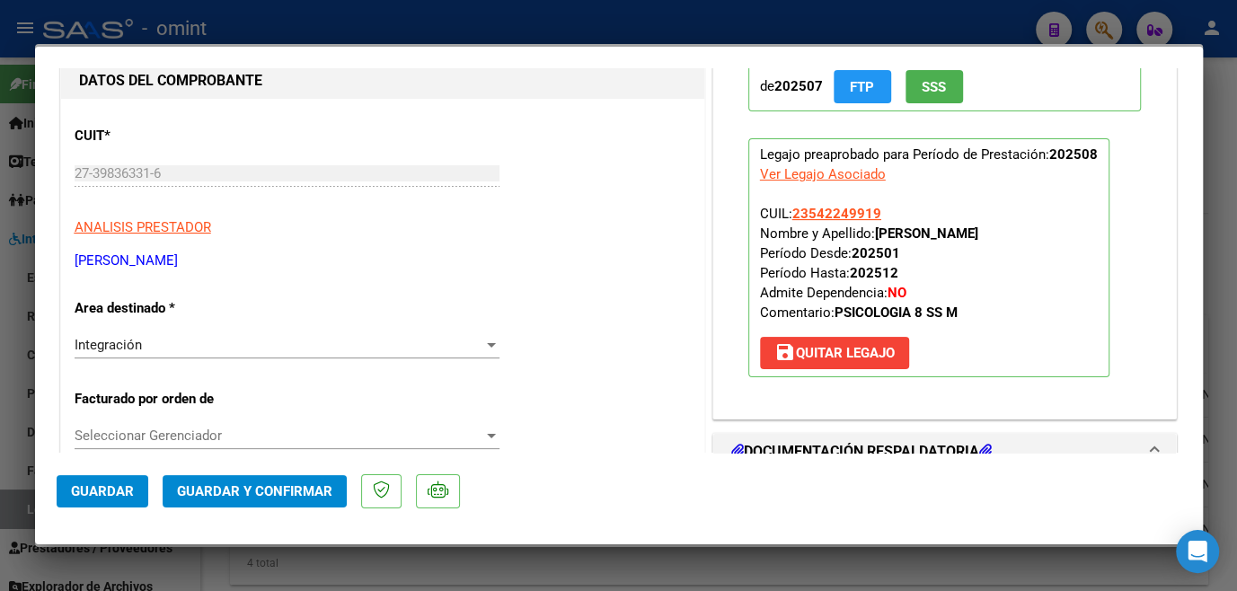
scroll to position [408, 0]
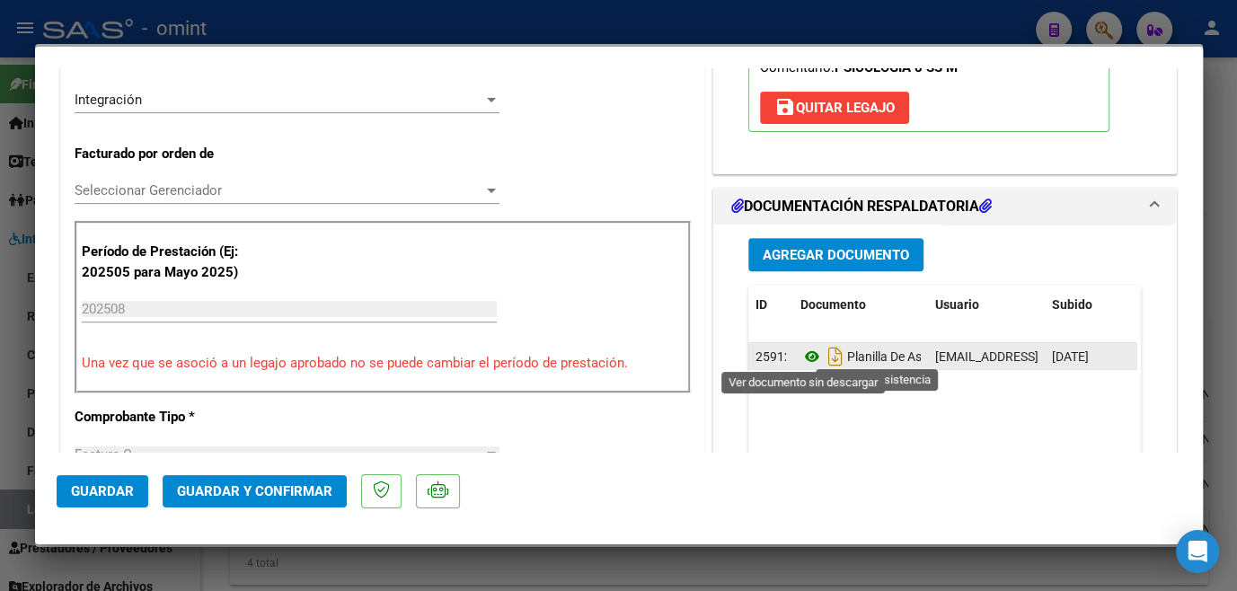
click at [801, 353] on icon at bounding box center [812, 357] width 23 height 22
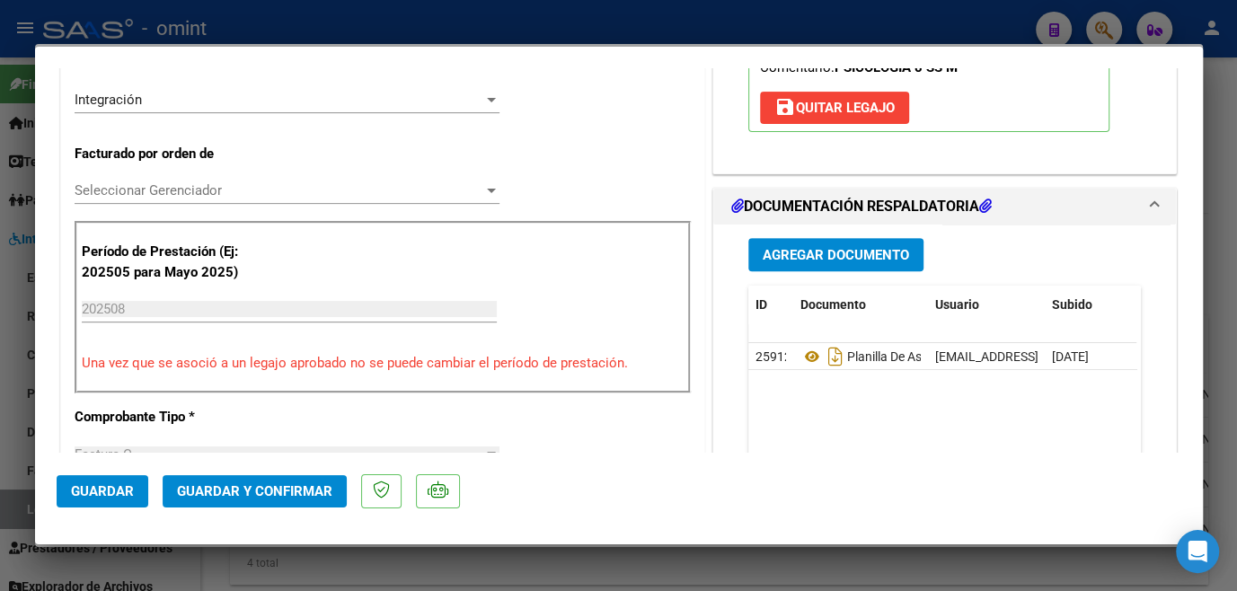
click at [117, 190] on span "Seleccionar Gerenciador" at bounding box center [279, 190] width 409 height 16
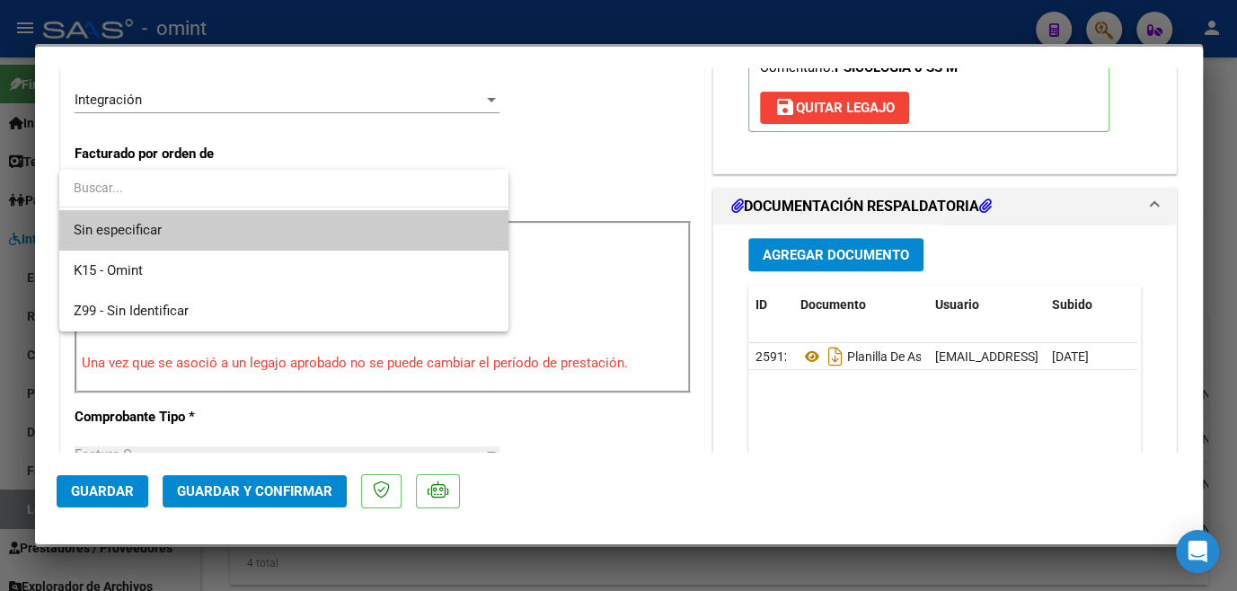
click at [112, 224] on span "Sin especificar" at bounding box center [284, 230] width 421 height 40
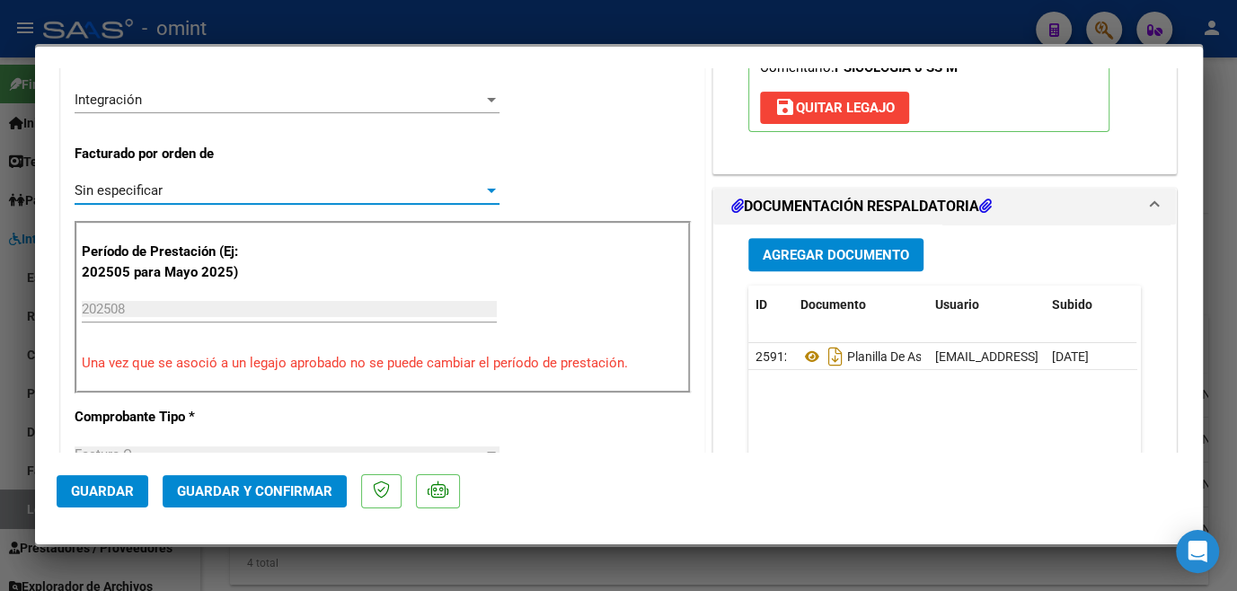
click at [232, 499] on button "Guardar y Confirmar" at bounding box center [255, 491] width 184 height 32
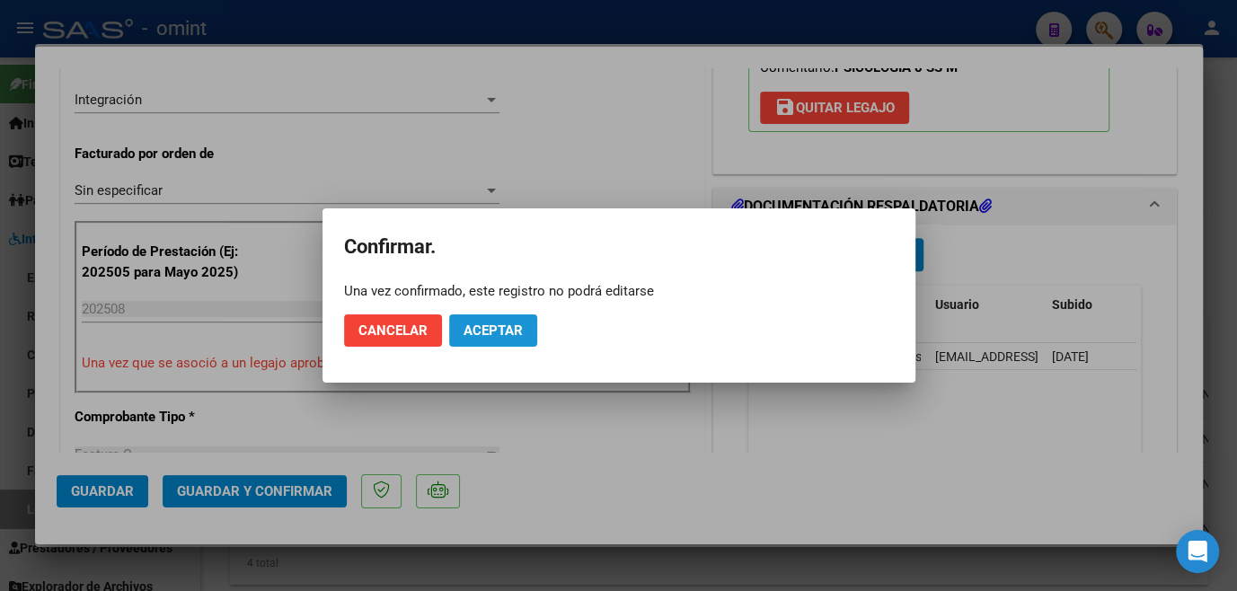
click at [503, 323] on span "Aceptar" at bounding box center [493, 331] width 59 height 16
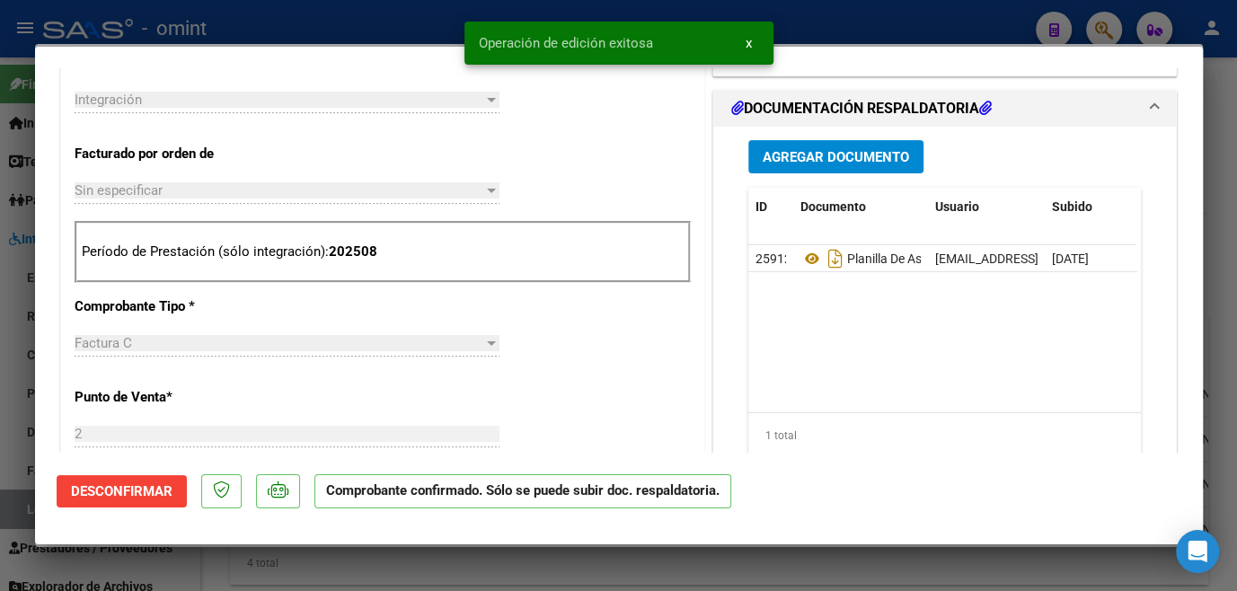
click at [497, 578] on div at bounding box center [618, 295] width 1237 height 591
type input "$ 0,00"
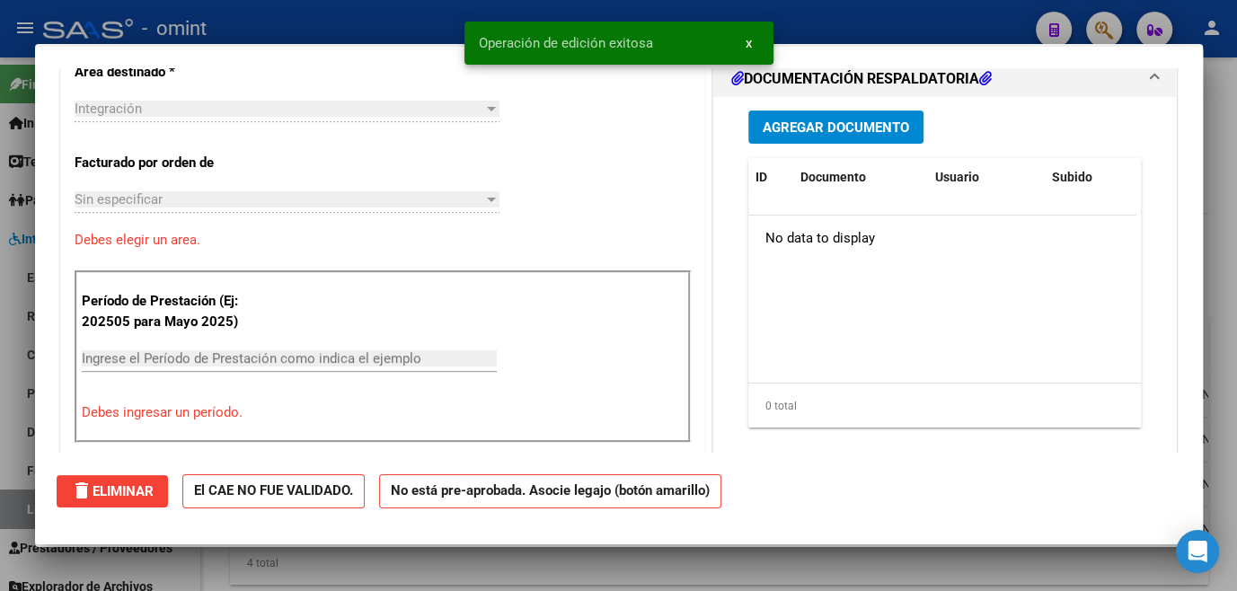
scroll to position [0, 0]
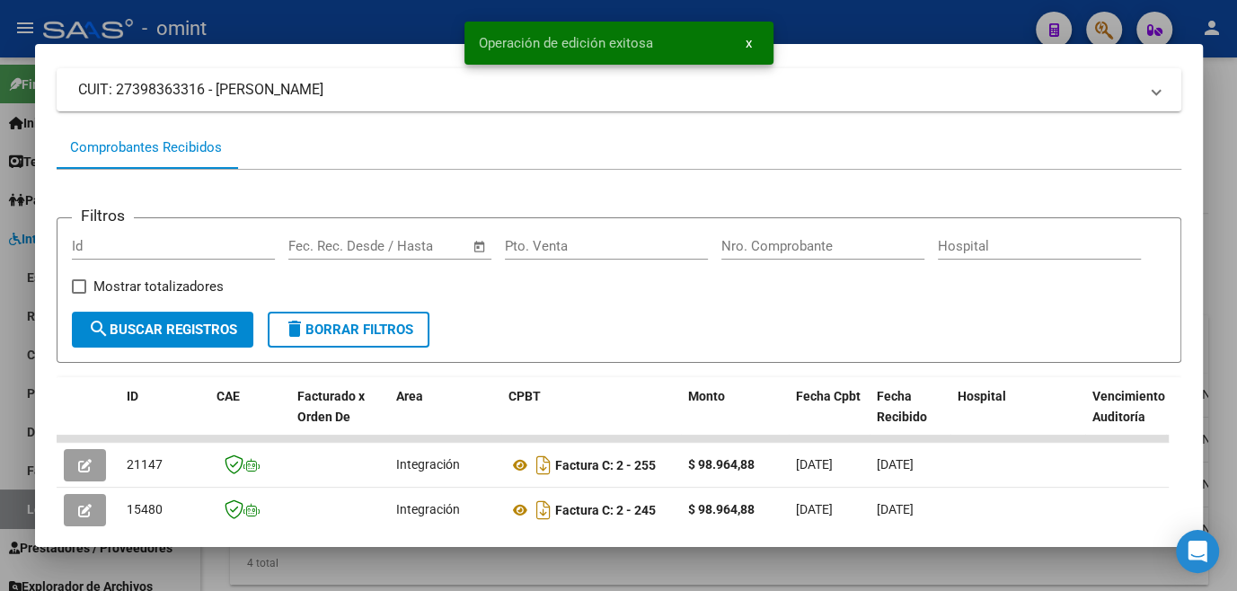
click at [509, 579] on div at bounding box center [618, 295] width 1237 height 591
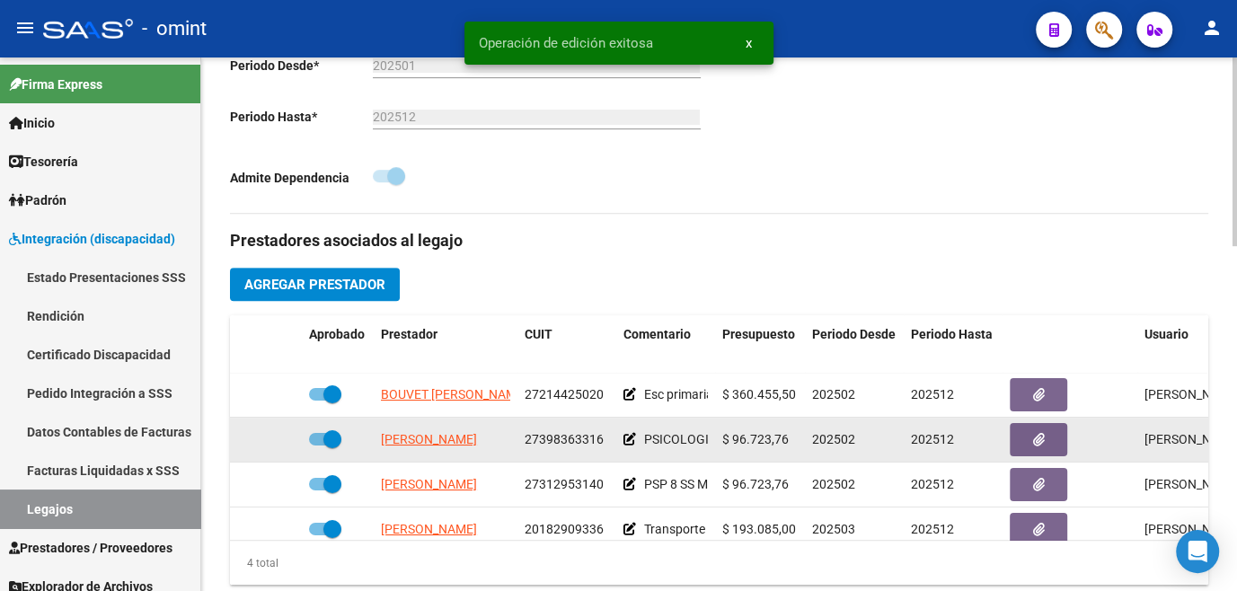
scroll to position [31, 0]
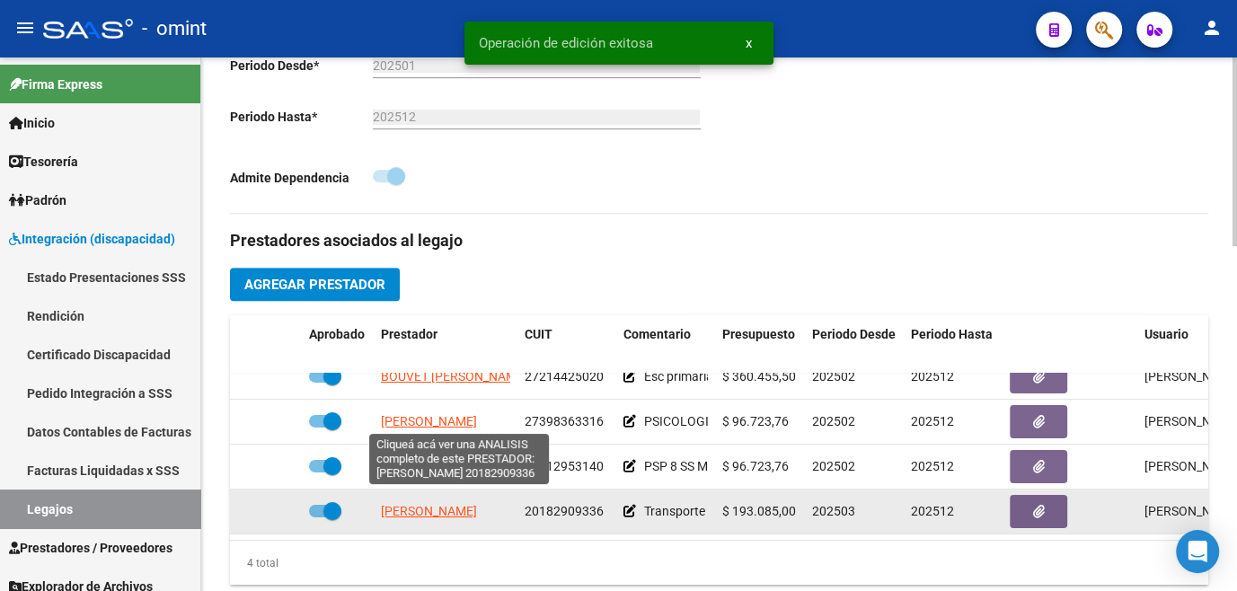
click at [447, 504] on span "BONADEO JAVIER OSVALDO" at bounding box center [429, 511] width 96 height 14
type textarea "20182909336"
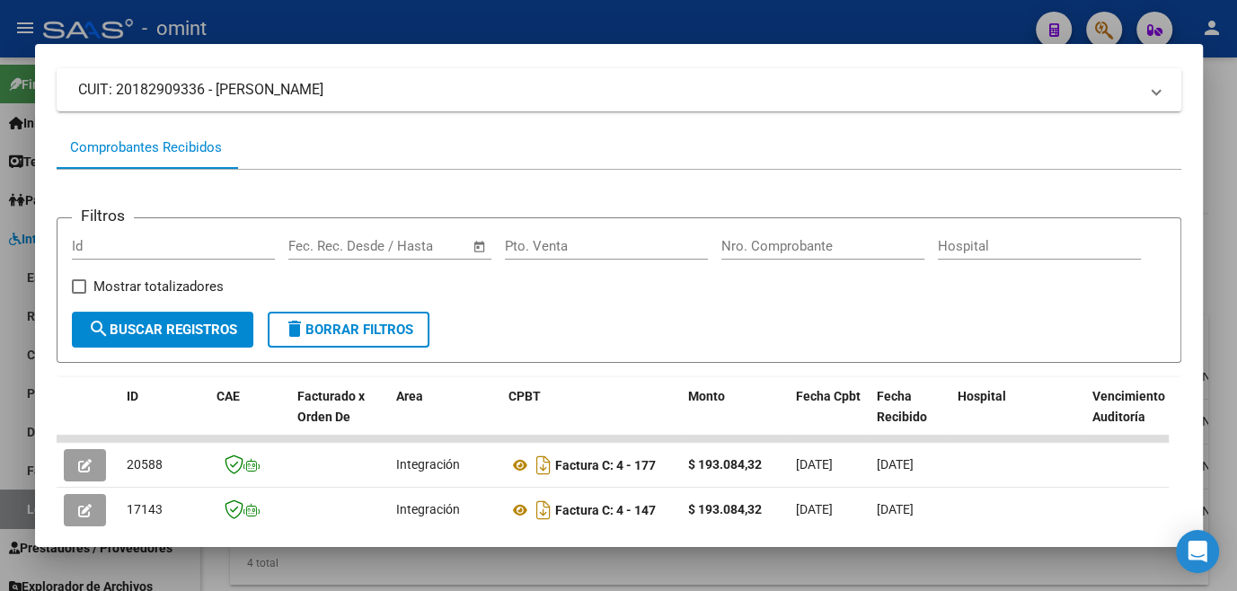
scroll to position [279, 0]
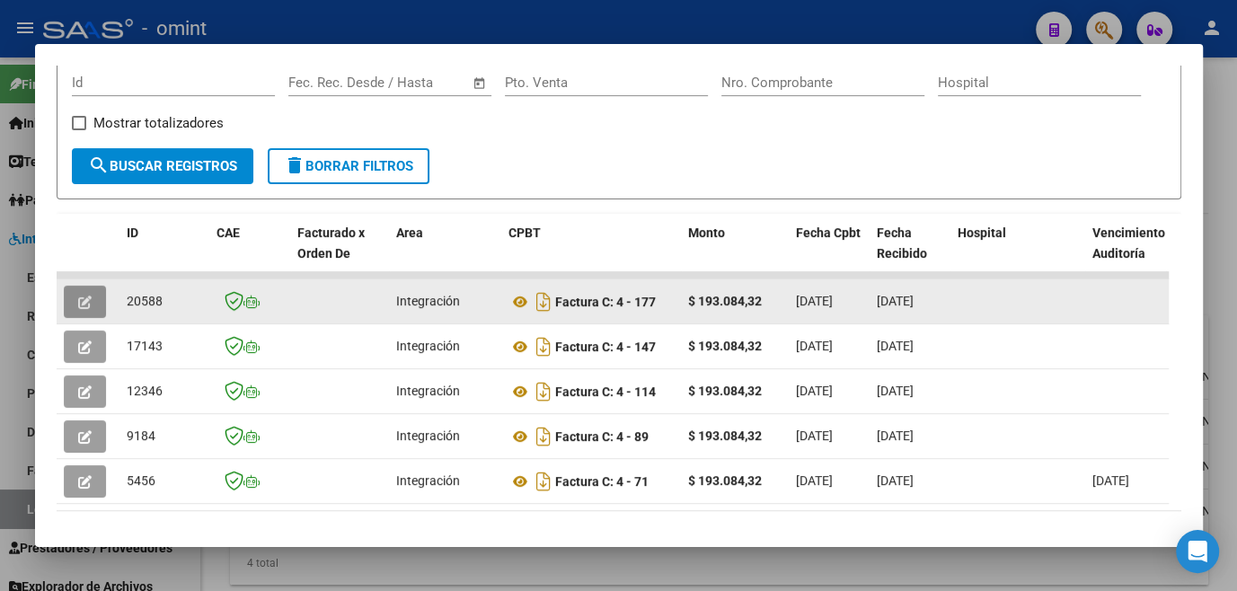
click at [99, 301] on button "button" at bounding box center [85, 302] width 42 height 32
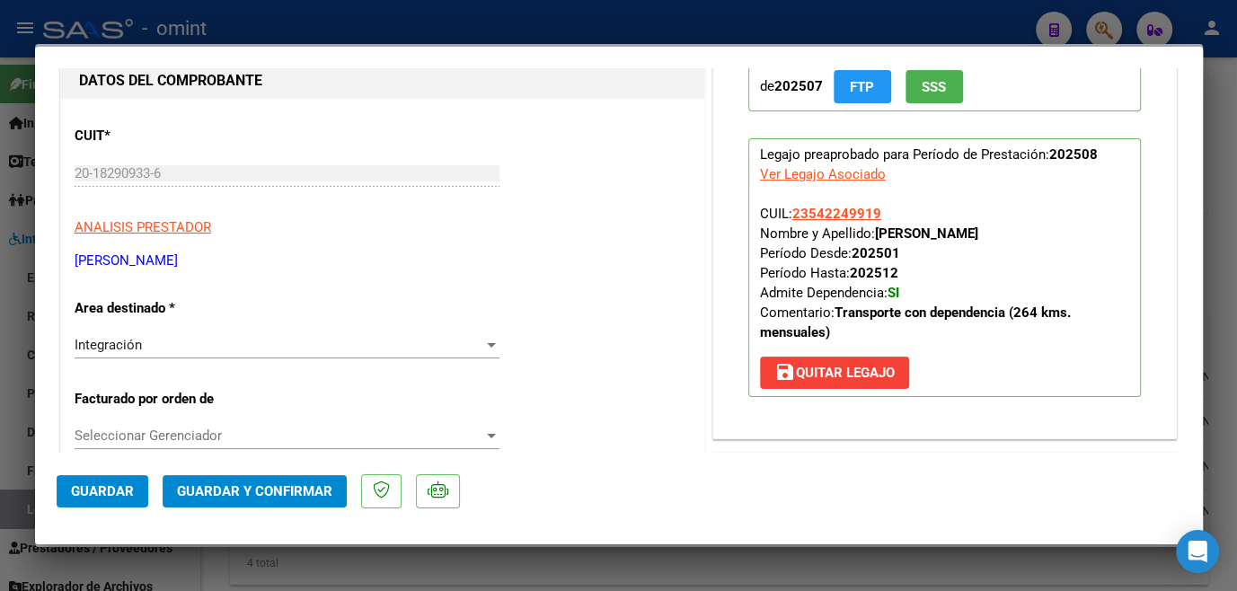
scroll to position [0, 0]
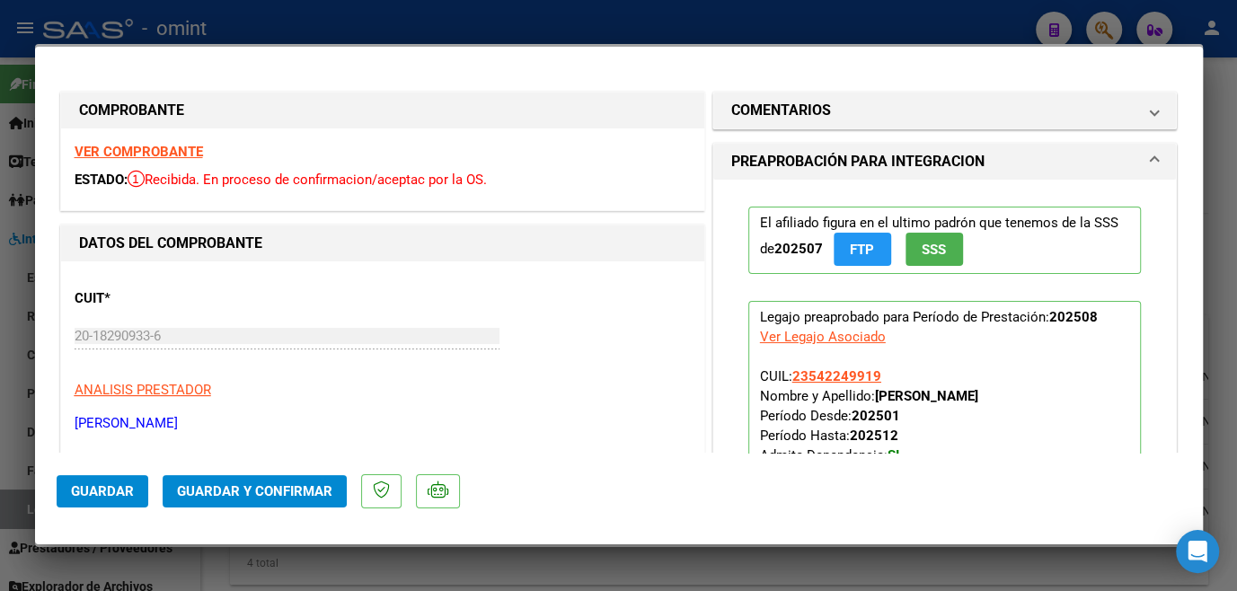
click at [159, 146] on strong "VER COMPROBANTE" at bounding box center [139, 152] width 128 height 16
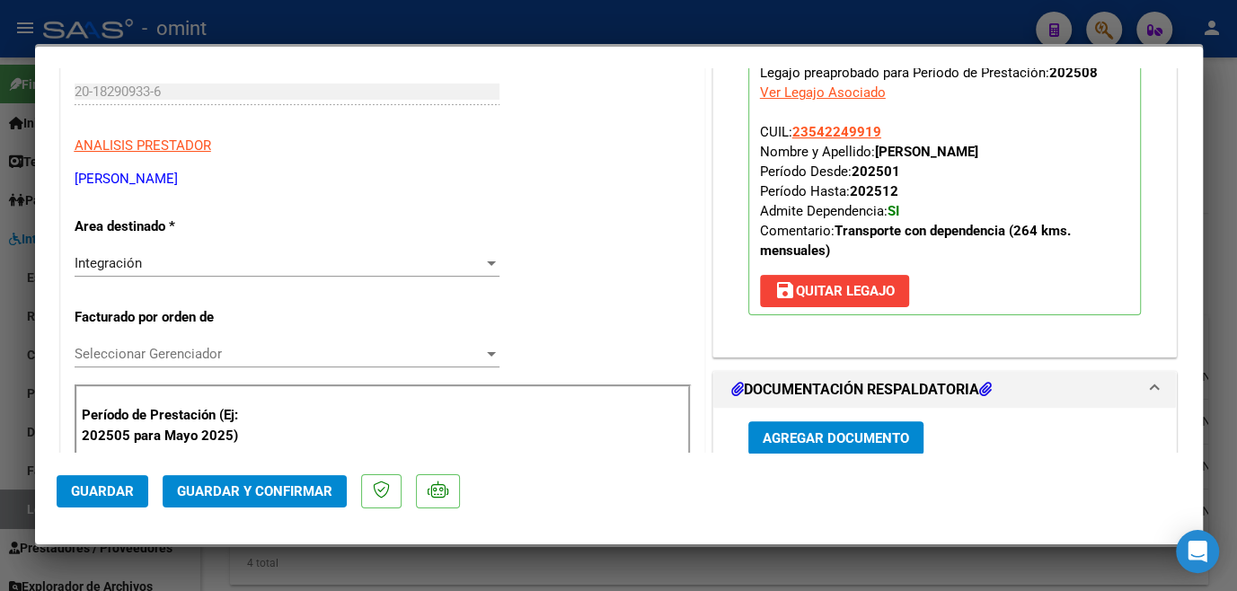
scroll to position [490, 0]
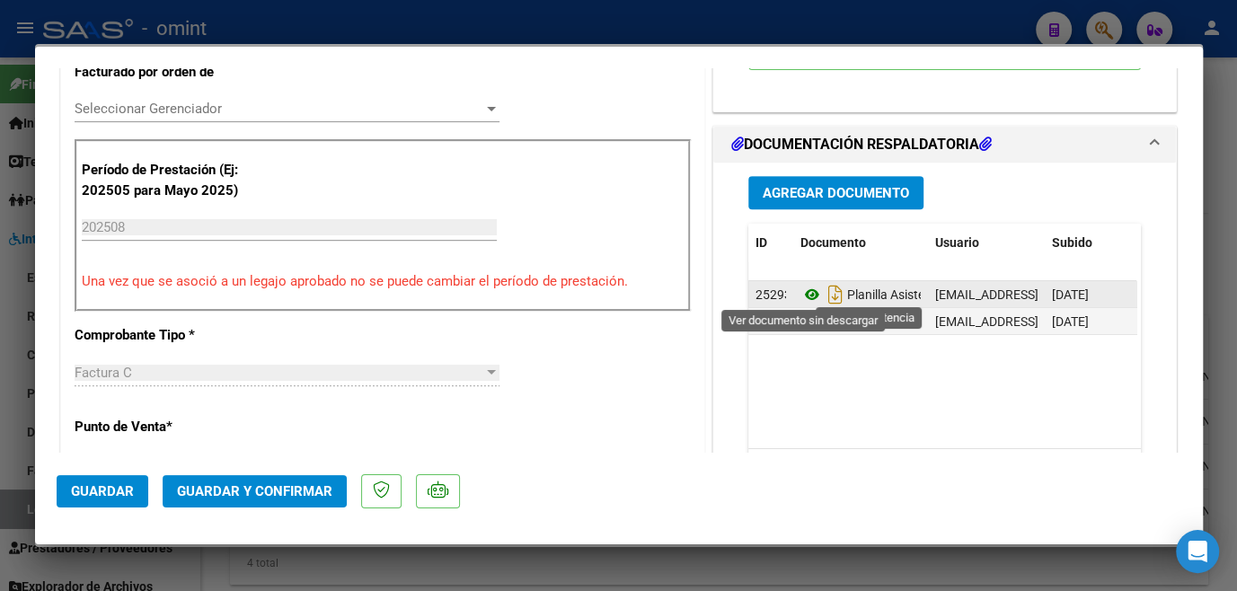
click at [801, 291] on icon at bounding box center [812, 295] width 23 height 22
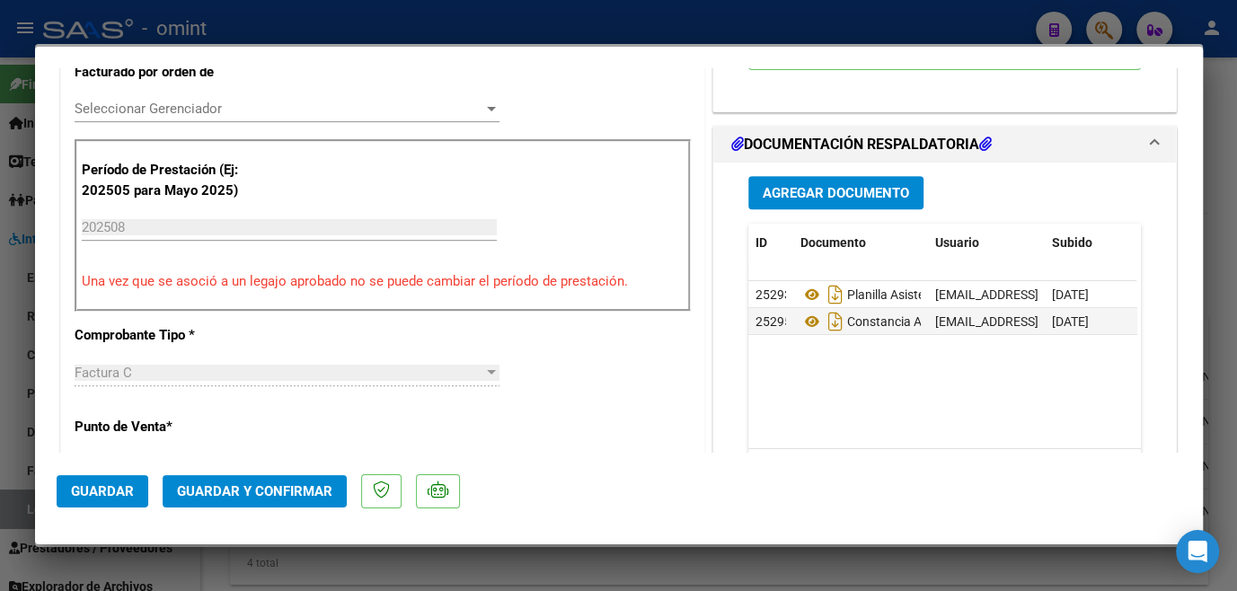
click at [291, 114] on span "Seleccionar Gerenciador" at bounding box center [279, 109] width 409 height 16
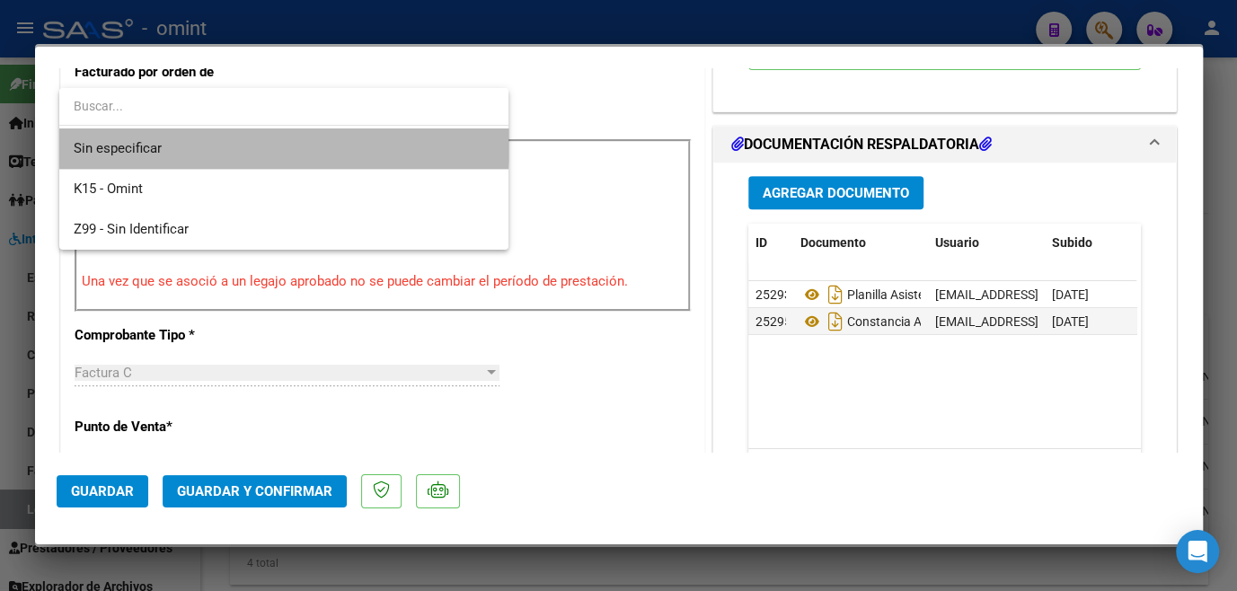
click at [270, 140] on span "Sin especificar" at bounding box center [284, 148] width 421 height 40
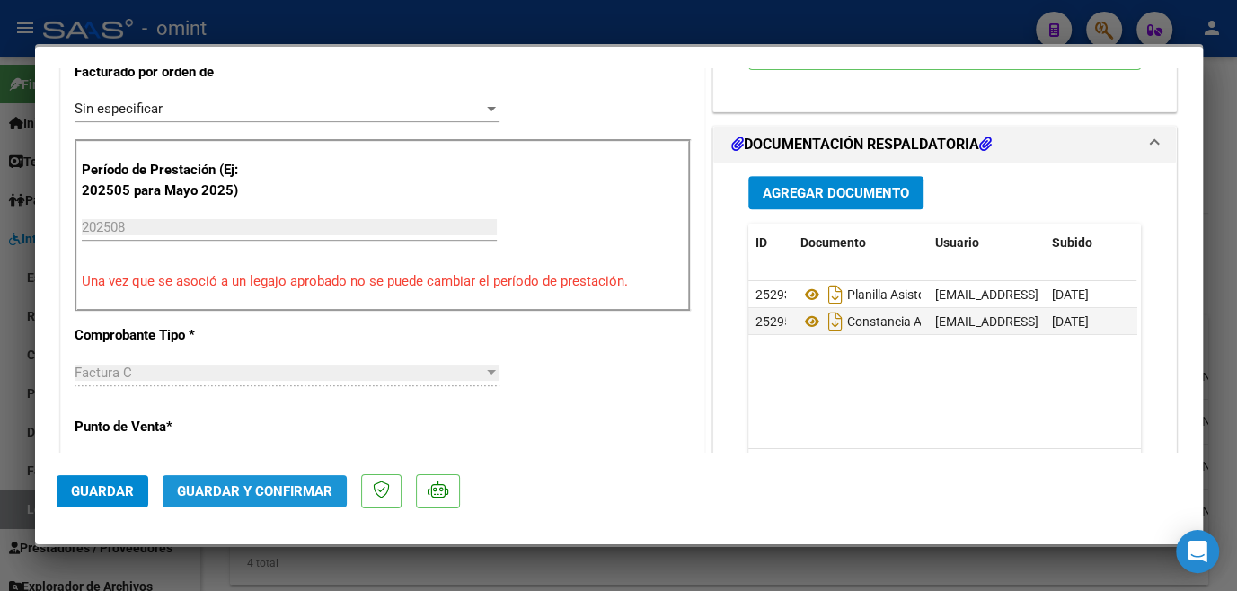
click at [252, 489] on span "Guardar y Confirmar" at bounding box center [254, 491] width 155 height 16
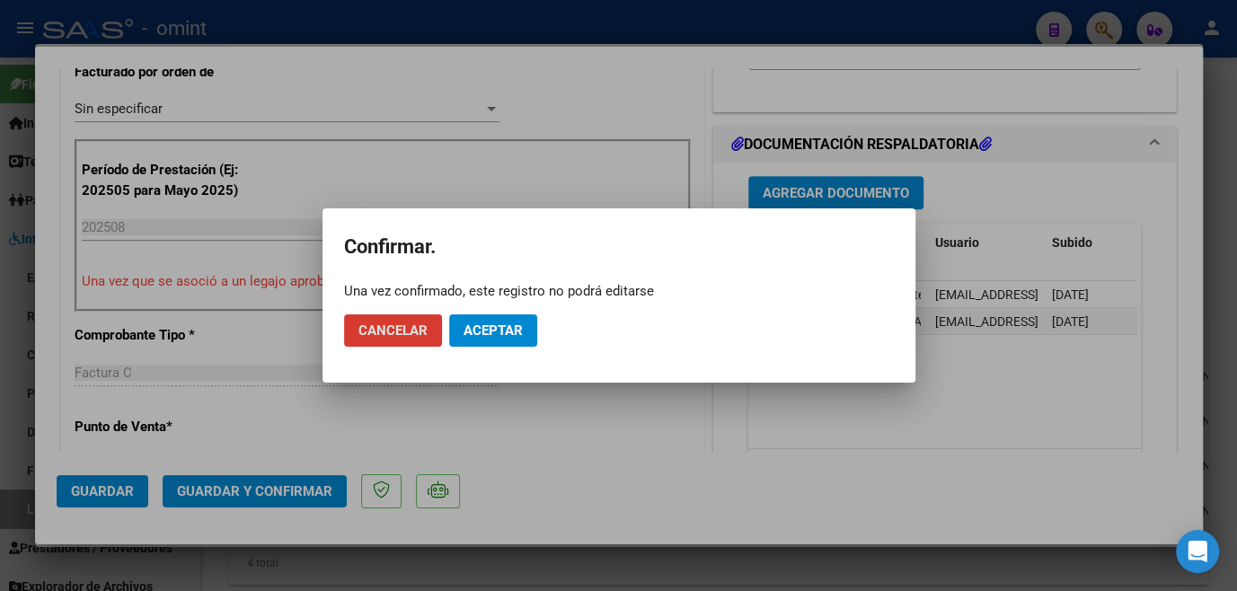
click at [522, 335] on span "Aceptar" at bounding box center [493, 331] width 59 height 16
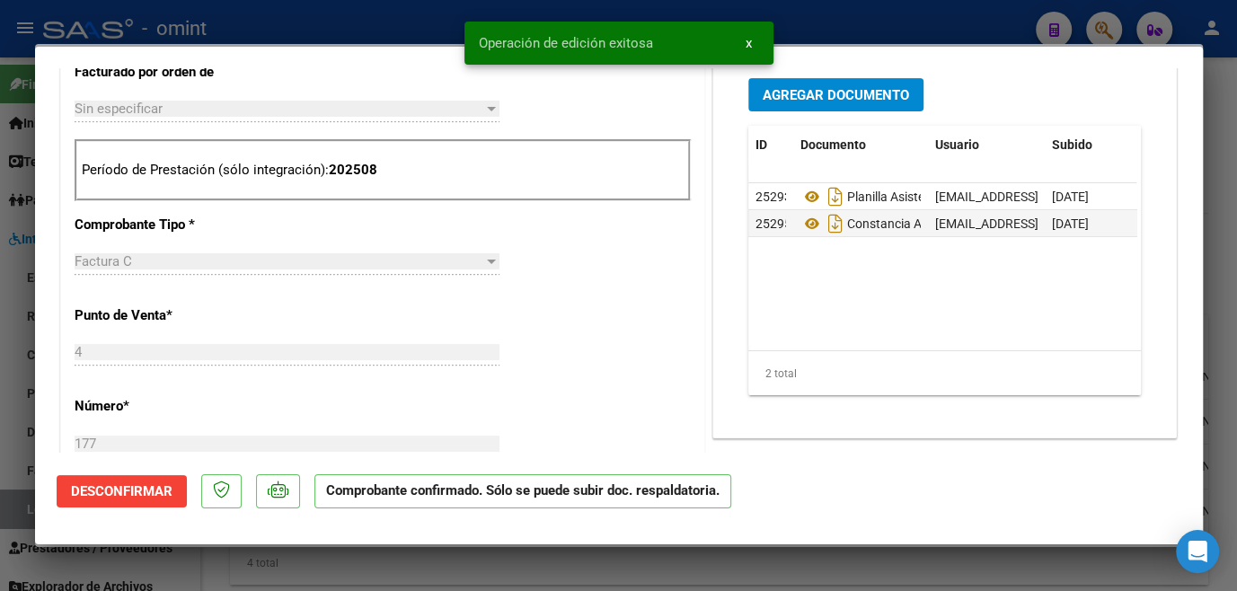
click at [516, 565] on div at bounding box center [618, 295] width 1237 height 591
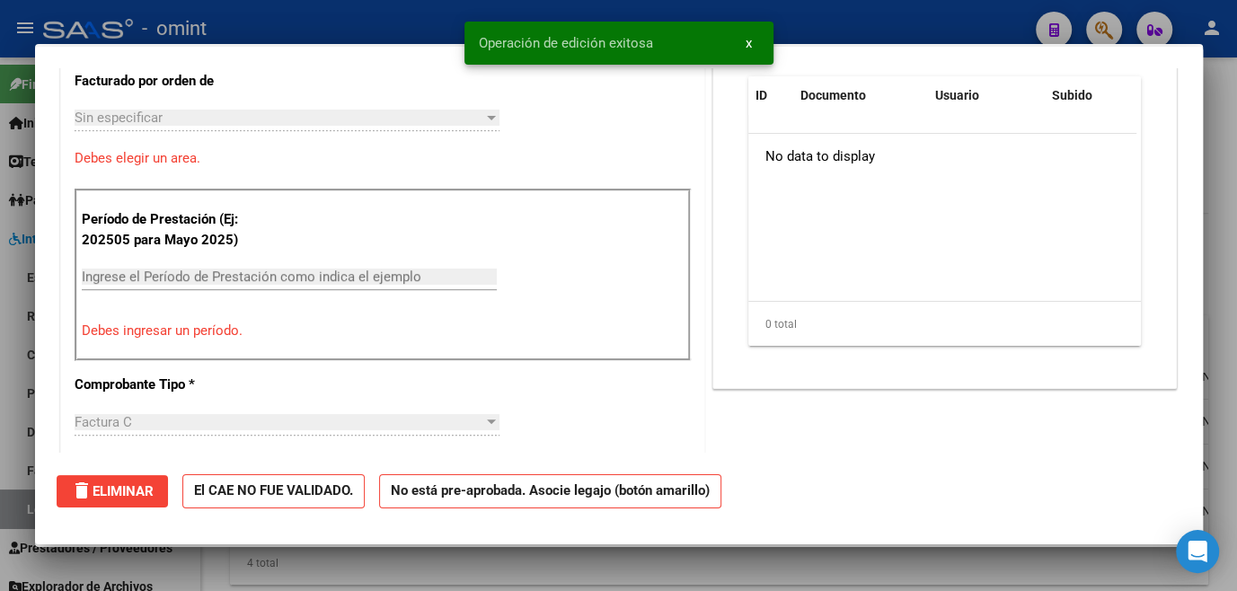
scroll to position [0, 0]
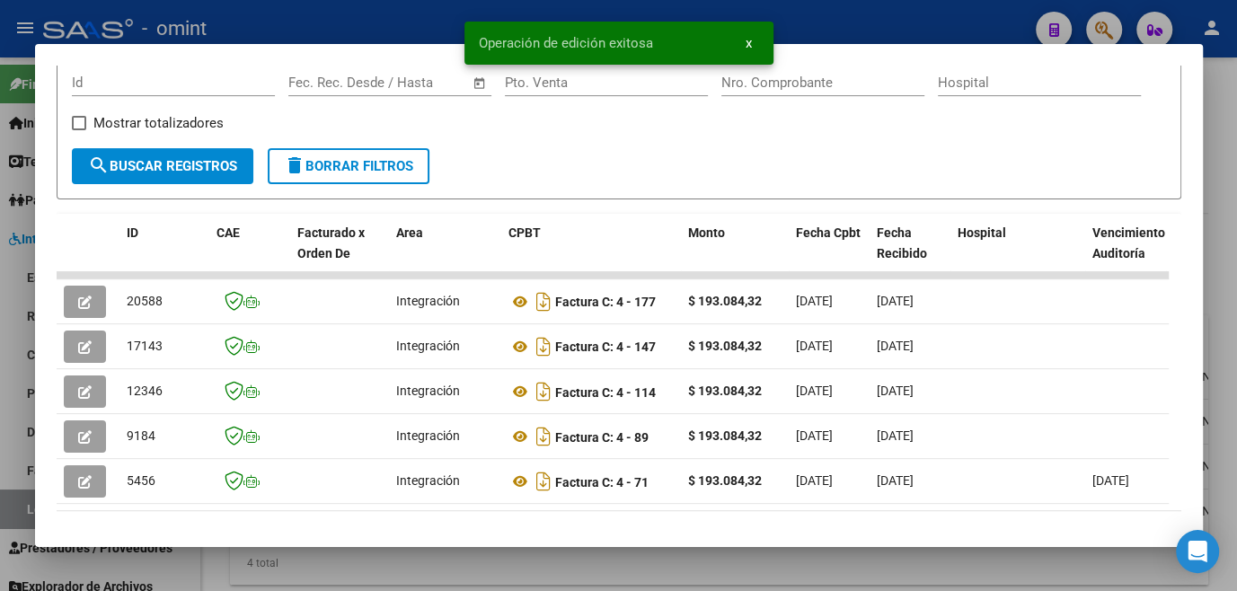
click at [516, 565] on div at bounding box center [618, 295] width 1237 height 591
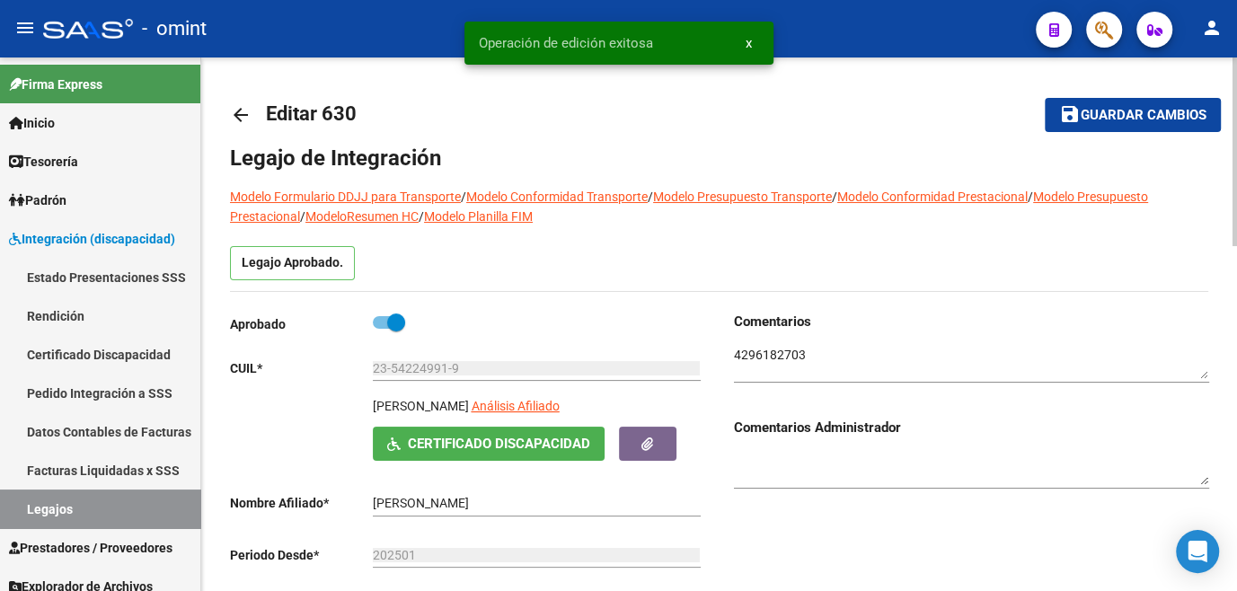
click at [1112, 116] on span "Guardar cambios" at bounding box center [1144, 116] width 126 height 16
click at [115, 507] on link "Legajos" at bounding box center [100, 509] width 200 height 39
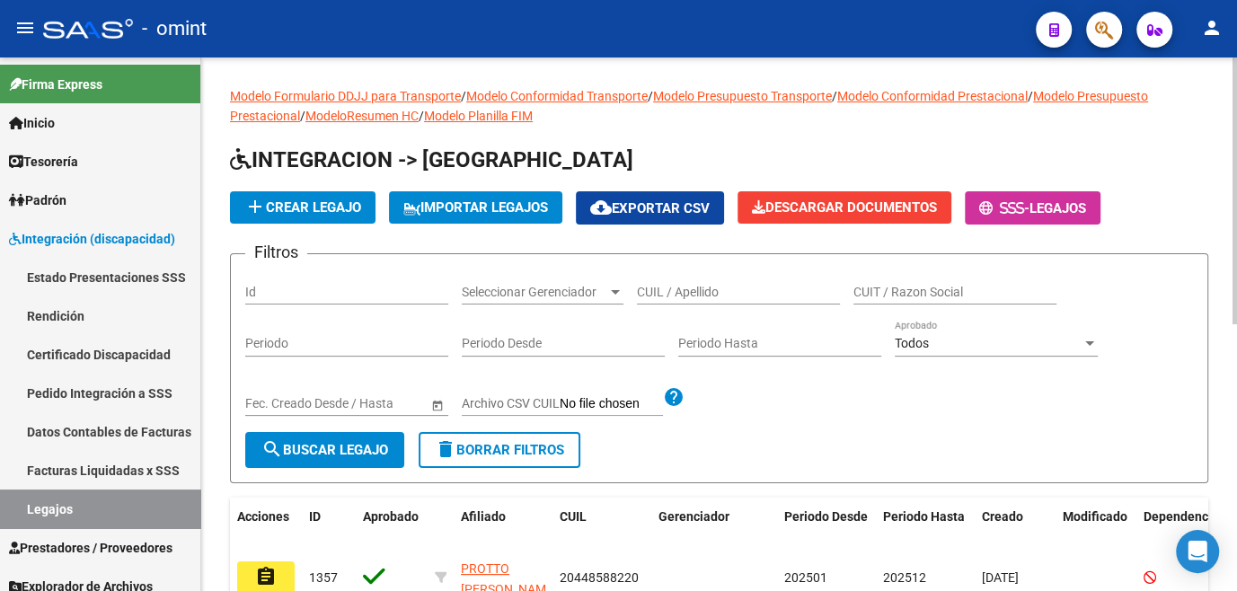
click at [672, 287] on input "CUIL / Apellido" at bounding box center [738, 292] width 203 height 15
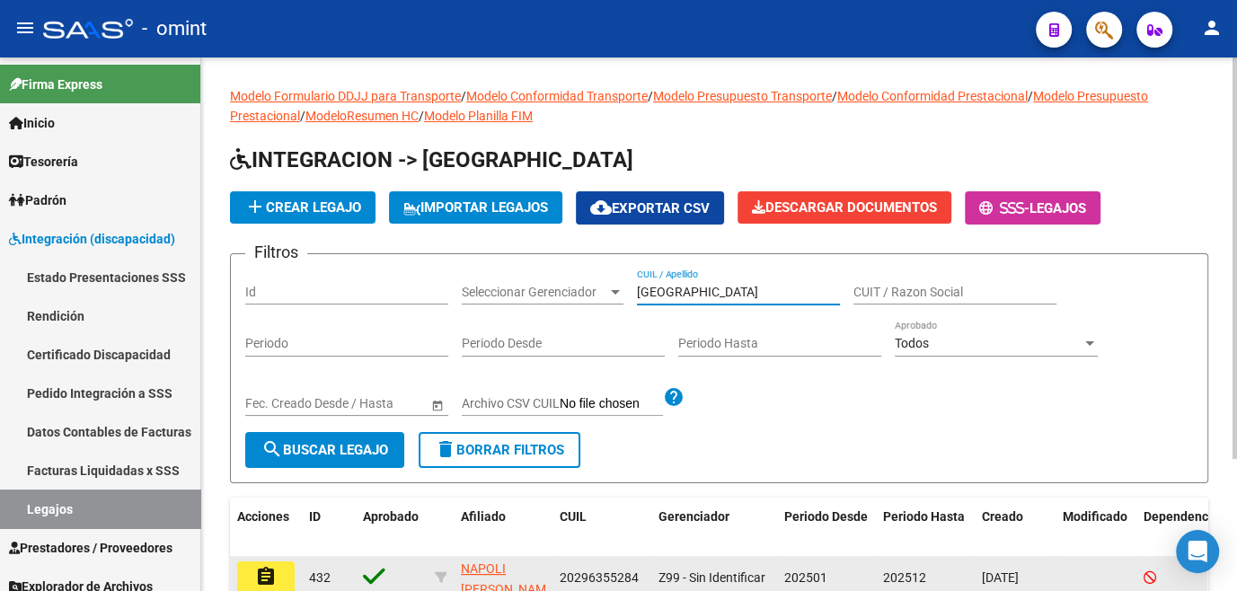
scroll to position [81, 0]
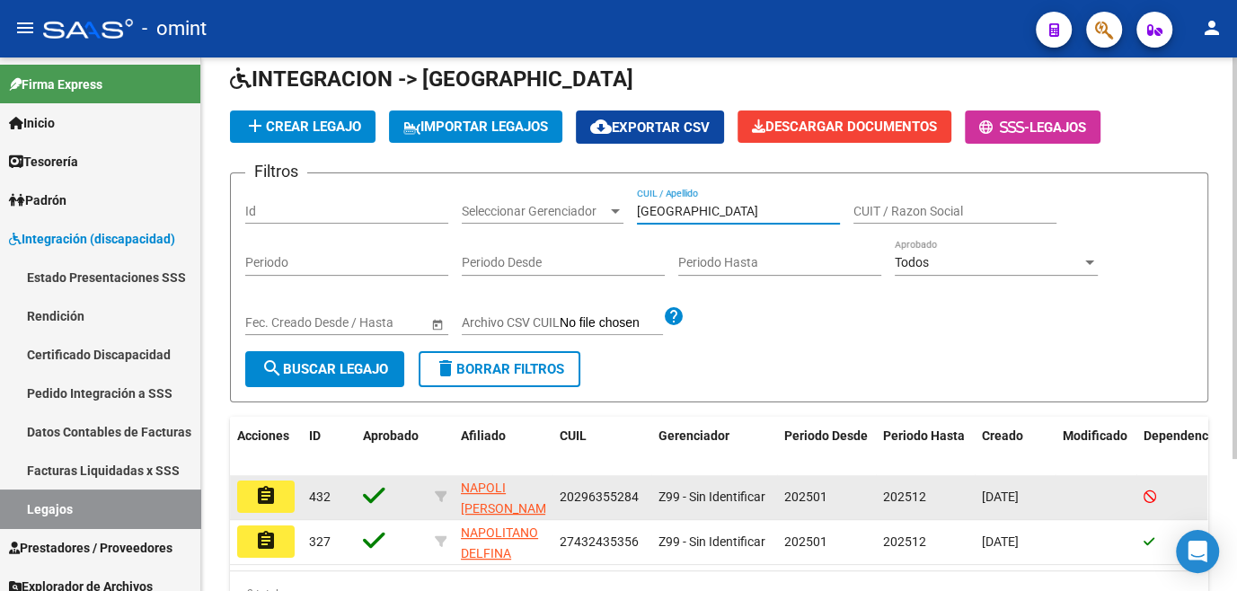
type input "napoli"
click at [276, 492] on mat-icon "assignment" at bounding box center [266, 496] width 22 height 22
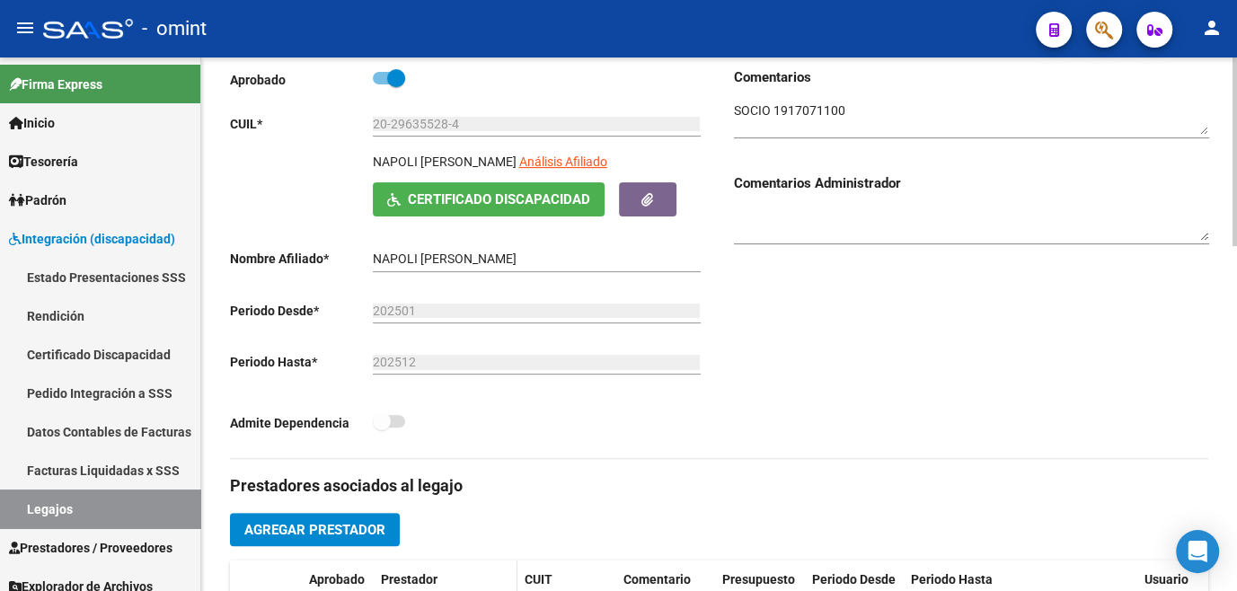
scroll to position [490, 0]
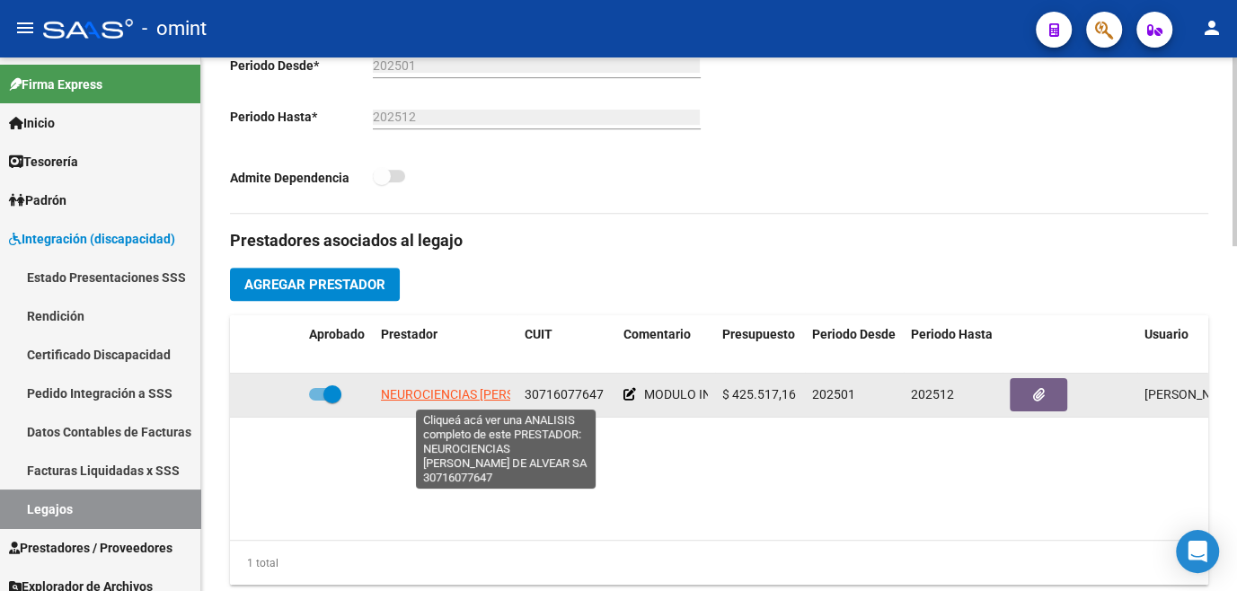
click at [419, 387] on span "NEUROCIENCIAS MARCELO T. DE ALVEAR SA" at bounding box center [520, 394] width 279 height 14
type textarea "30716077647"
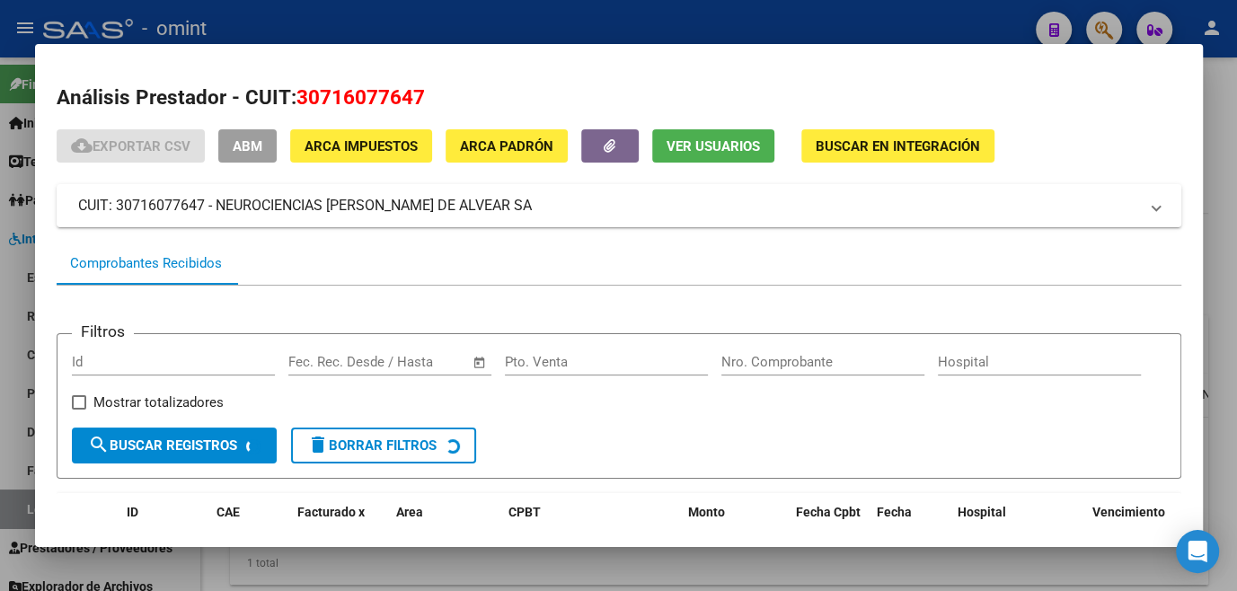
scroll to position [116, 0]
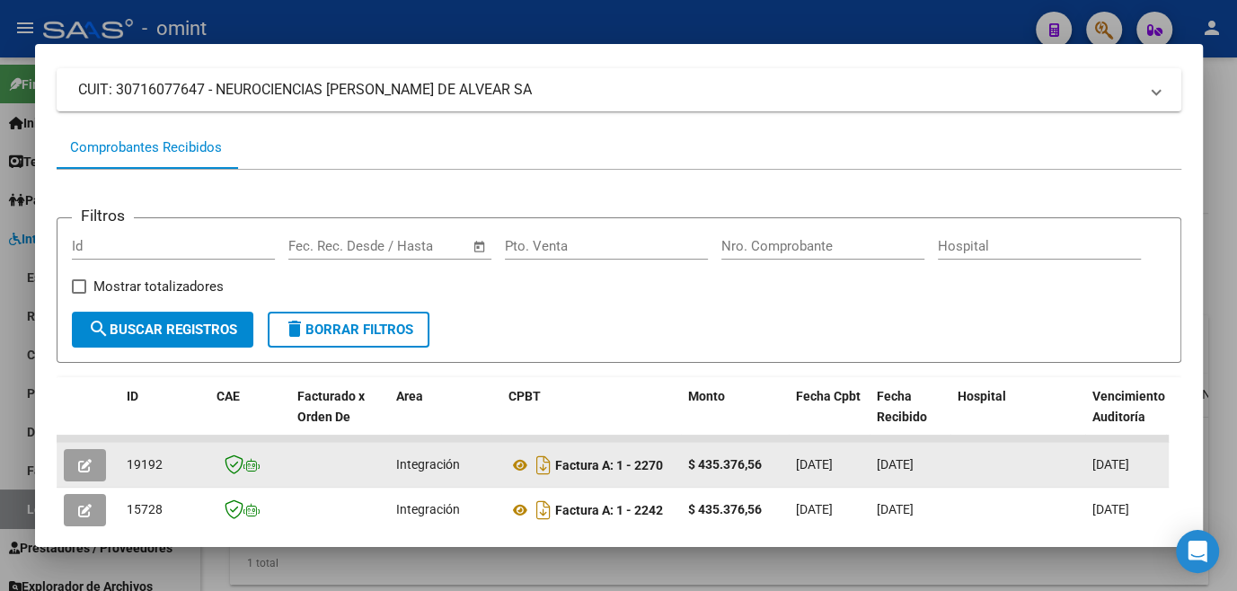
click at [66, 478] on button "button" at bounding box center [85, 465] width 42 height 32
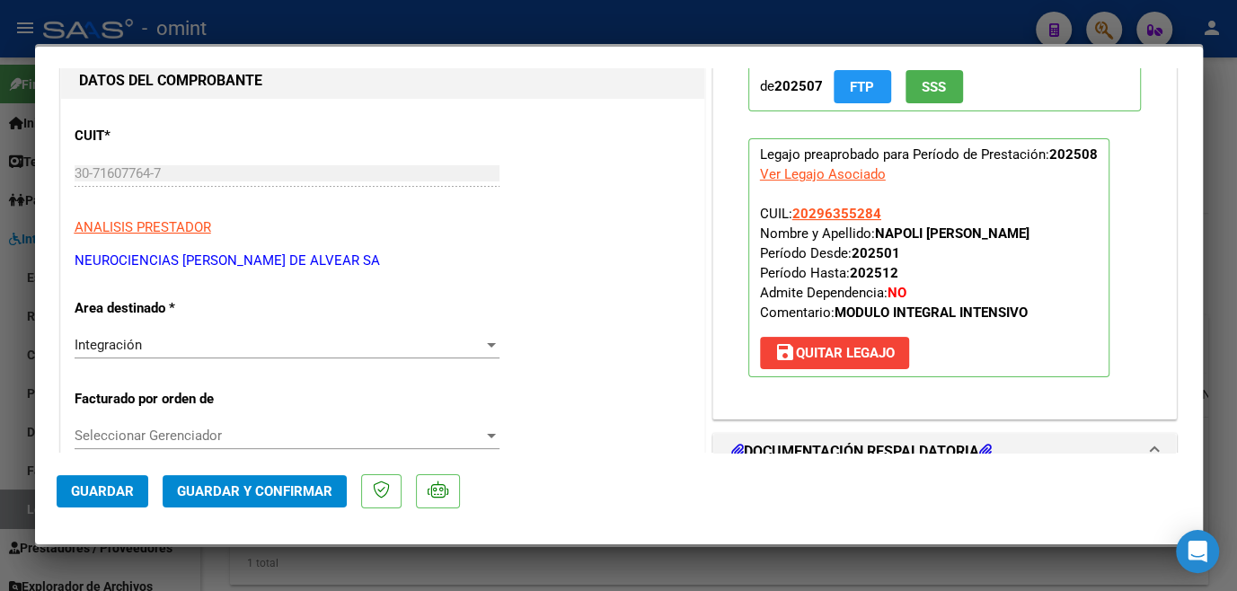
scroll to position [0, 0]
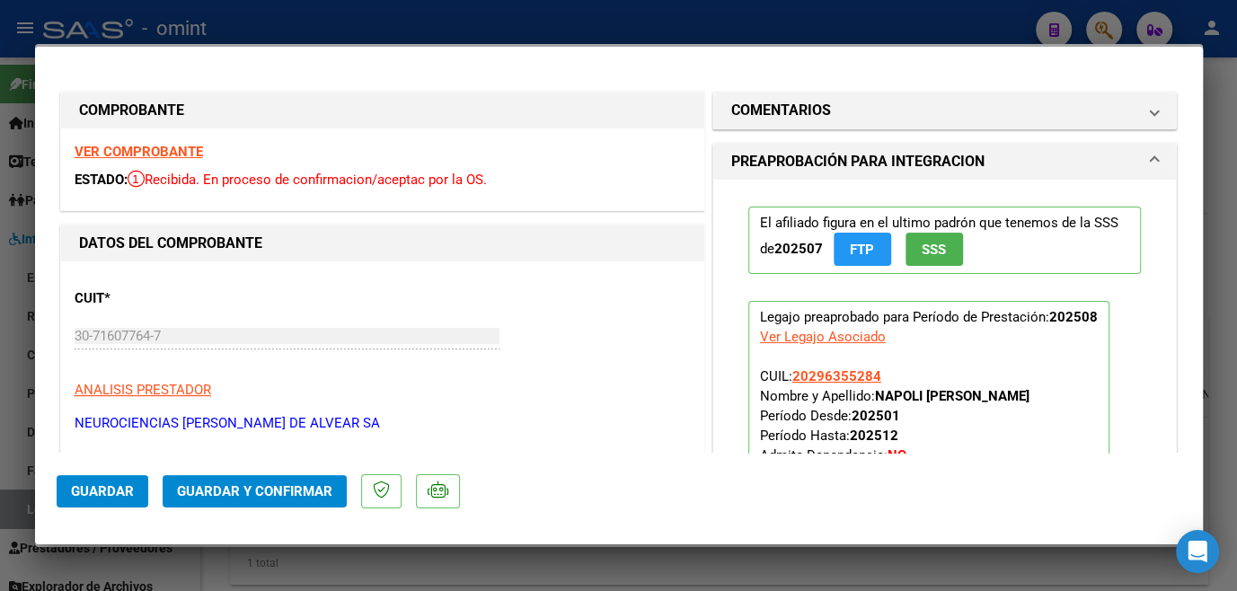
click at [191, 152] on strong "VER COMPROBANTE" at bounding box center [139, 152] width 128 height 16
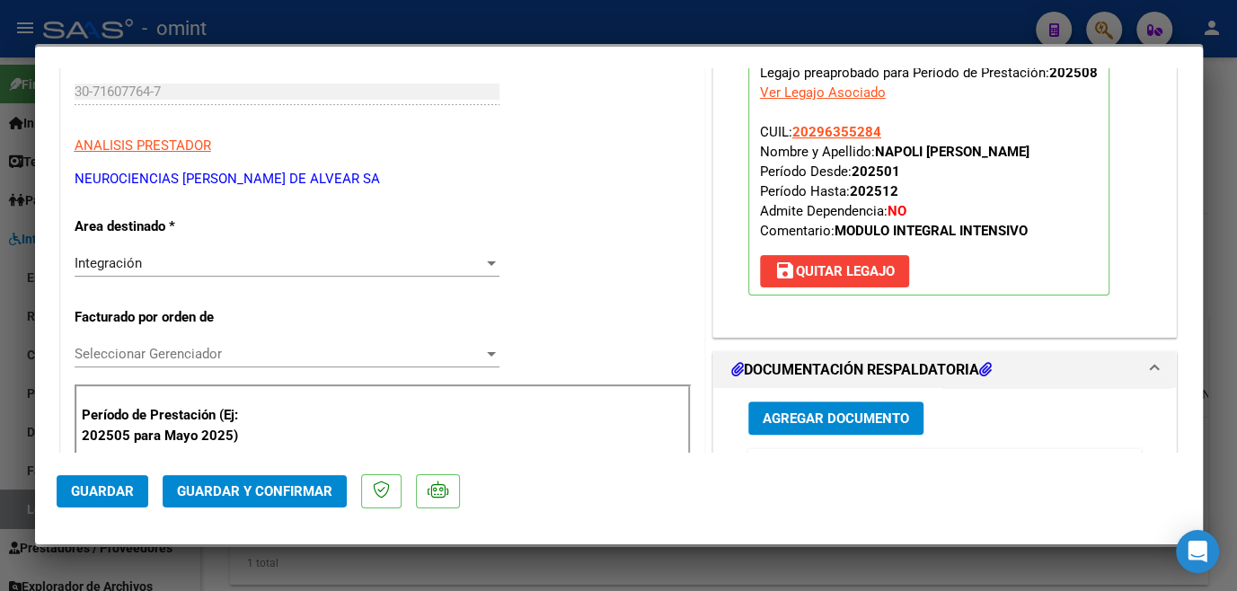
scroll to position [490, 0]
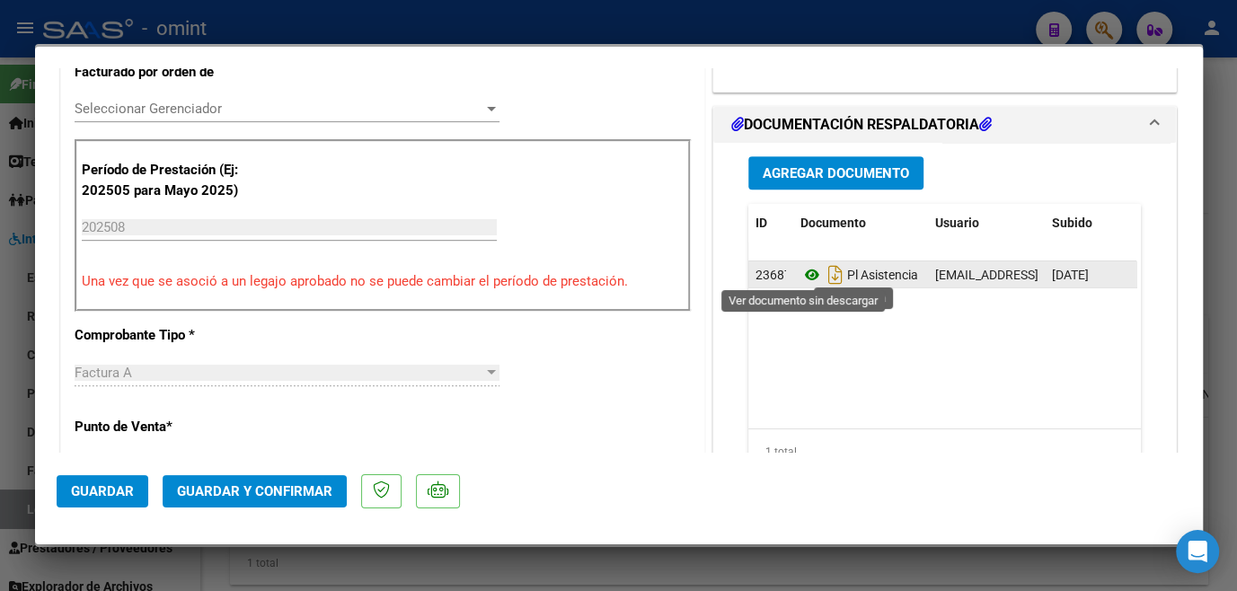
click at [803, 272] on icon at bounding box center [812, 275] width 23 height 22
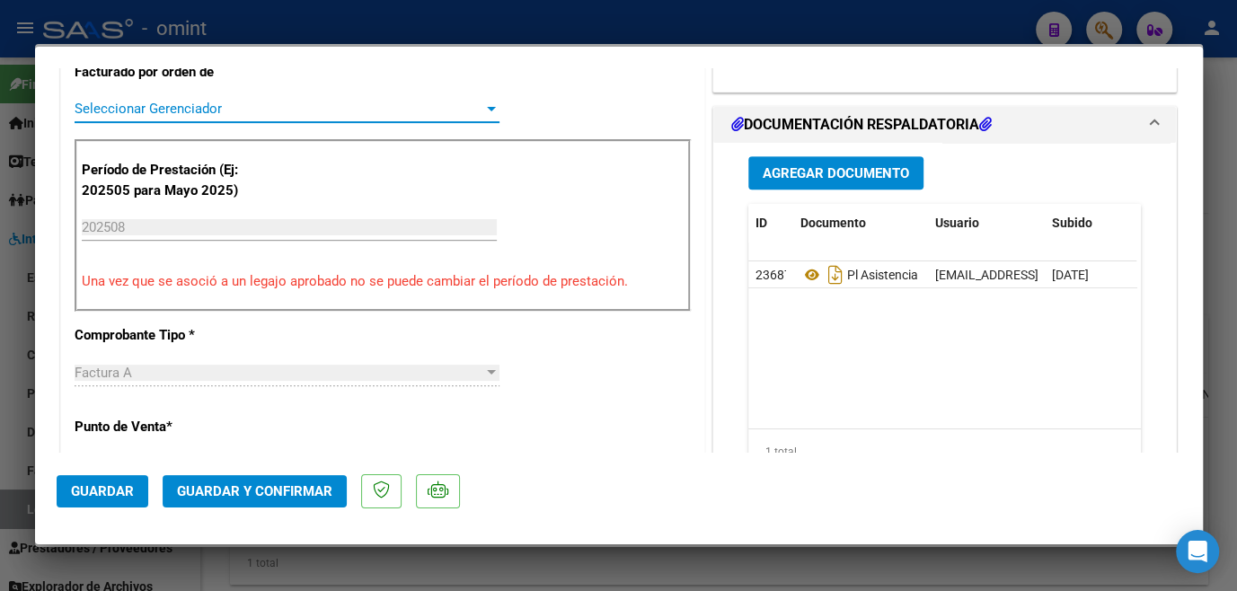
click at [252, 109] on span "Seleccionar Gerenciador" at bounding box center [279, 109] width 409 height 16
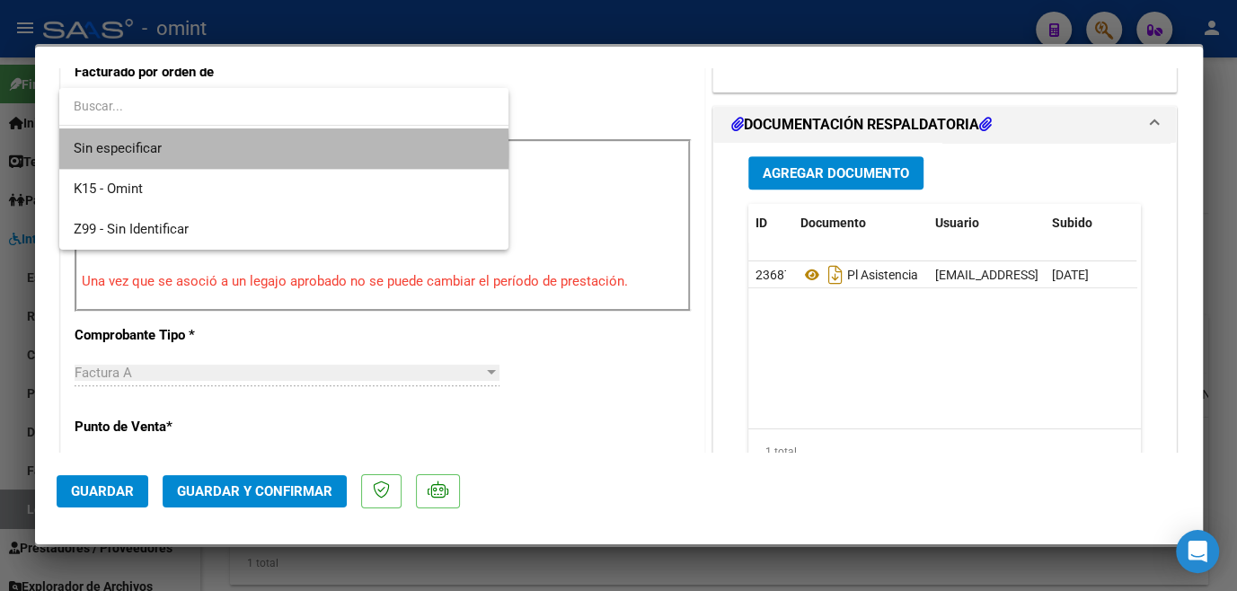
click at [215, 153] on span "Sin especificar" at bounding box center [284, 148] width 421 height 40
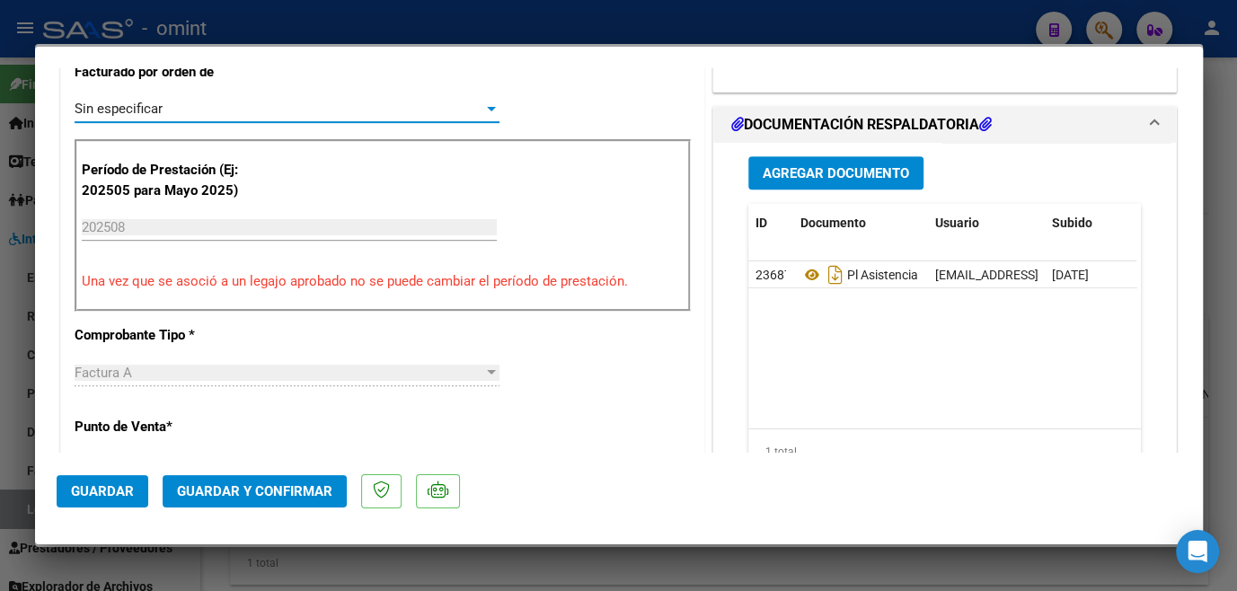
click at [253, 486] on span "Guardar y Confirmar" at bounding box center [254, 491] width 155 height 16
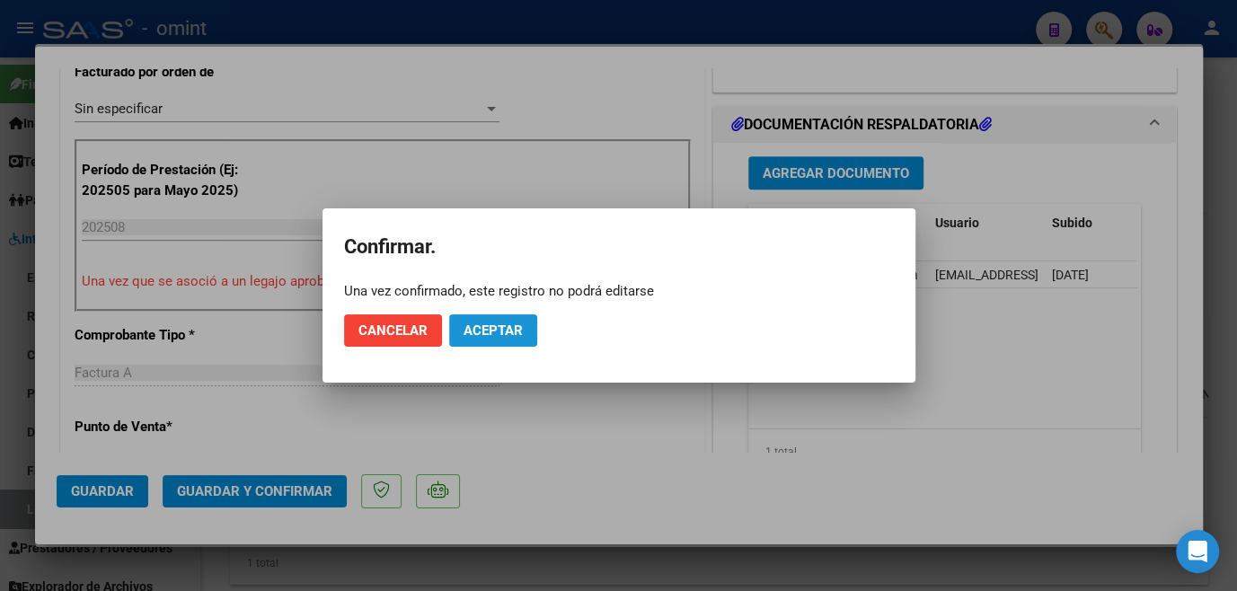
click at [486, 329] on span "Aceptar" at bounding box center [493, 331] width 59 height 16
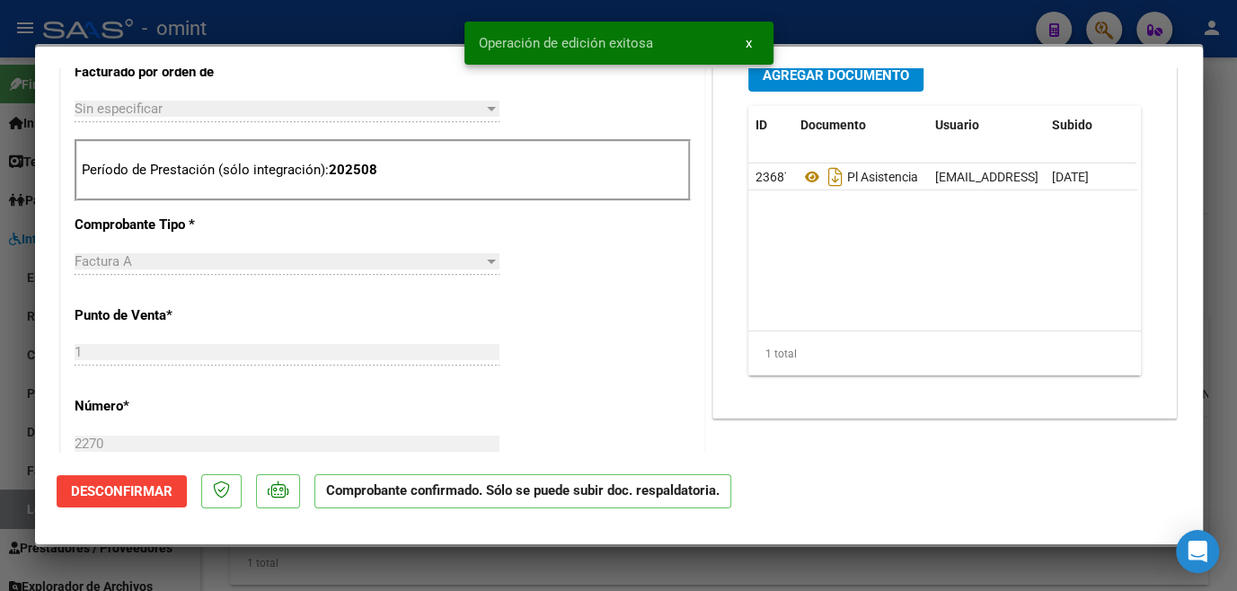
click at [450, 575] on div at bounding box center [618, 295] width 1237 height 591
type input "$ 0,00"
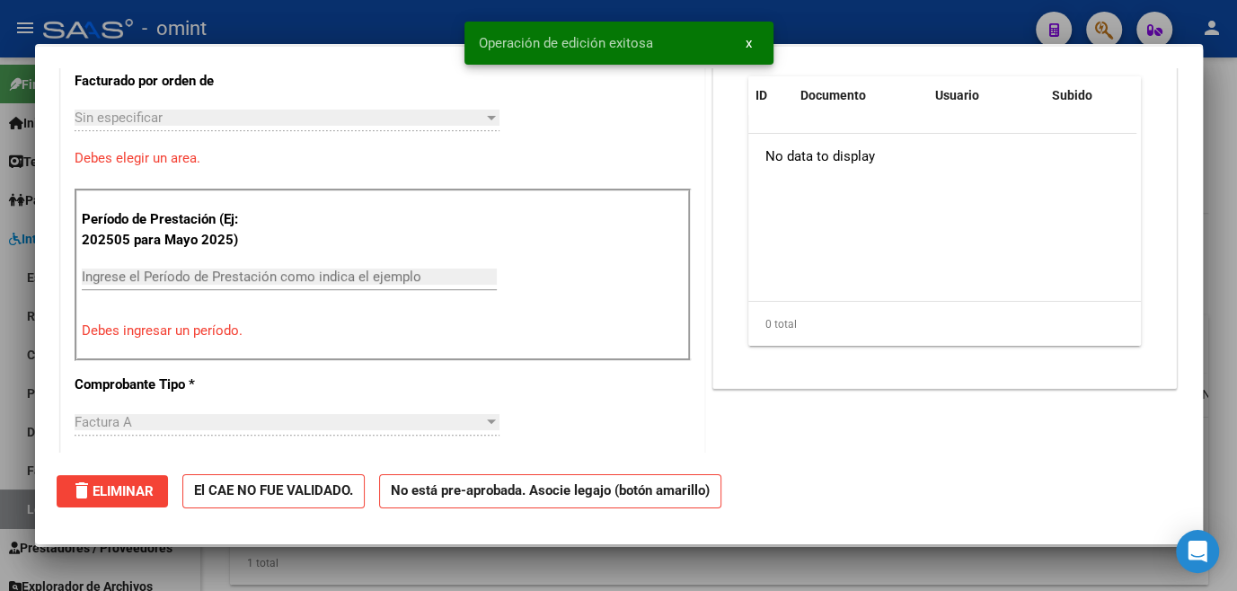
scroll to position [0, 0]
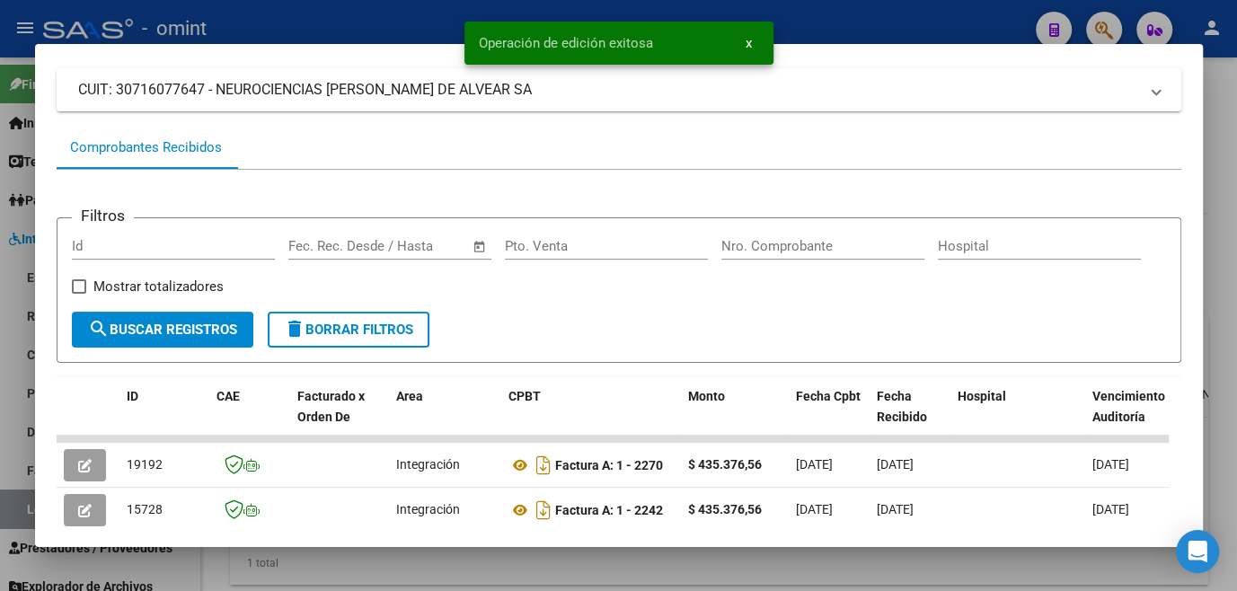
click at [450, 575] on div at bounding box center [618, 295] width 1237 height 591
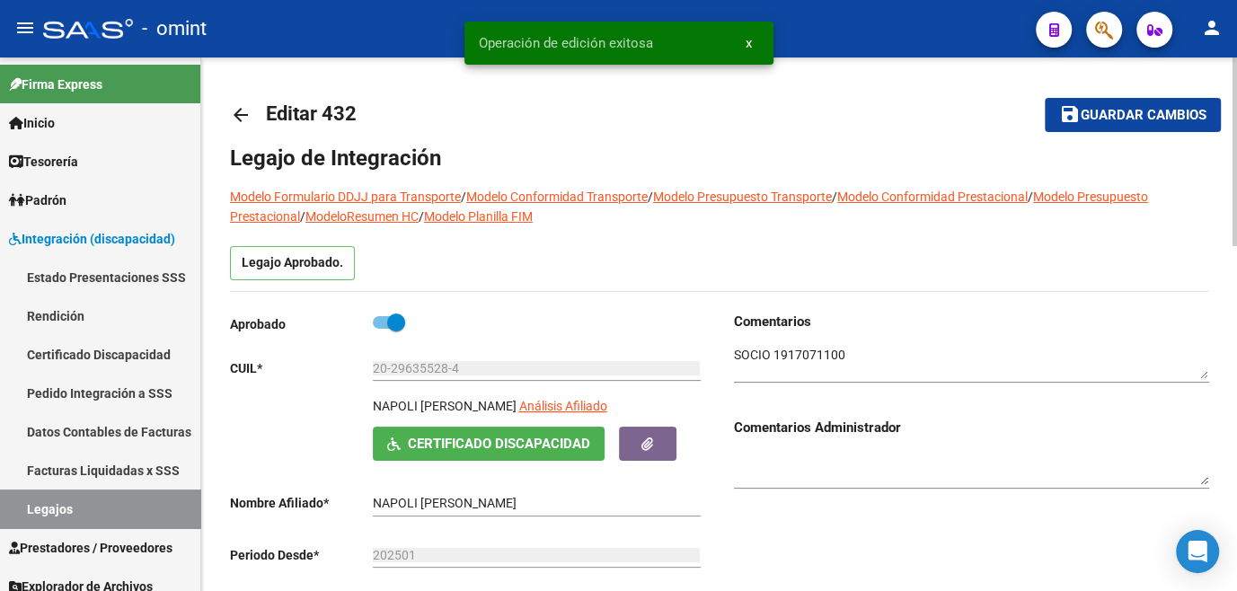
click at [1076, 115] on mat-icon "save" at bounding box center [1070, 114] width 22 height 22
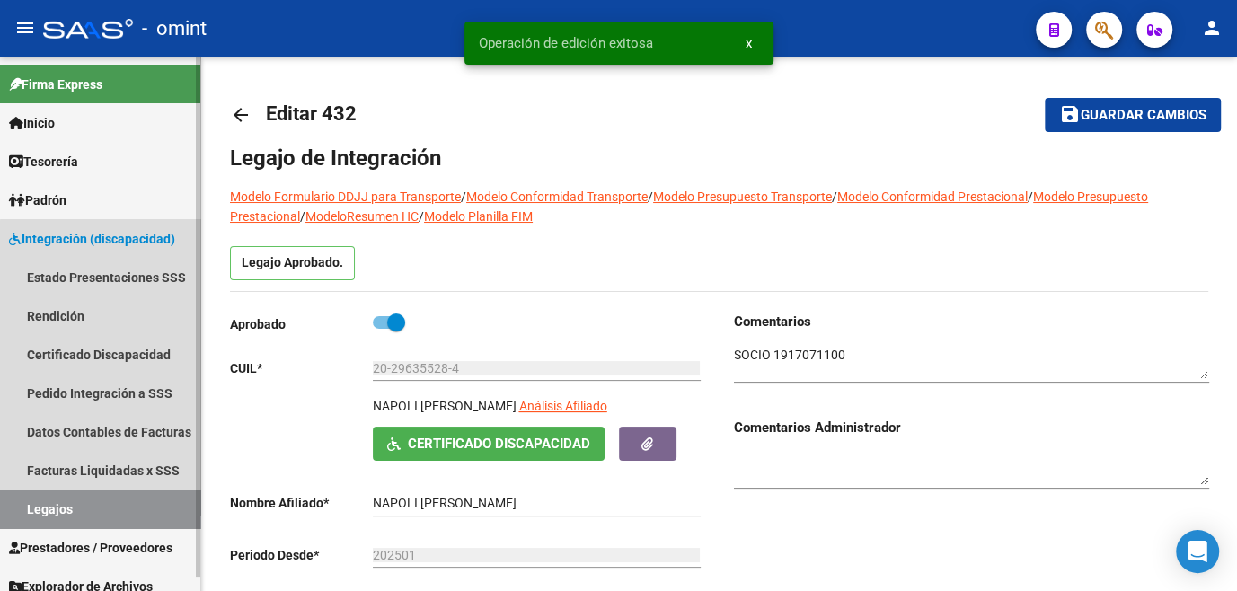
click at [147, 509] on link "Legajos" at bounding box center [100, 509] width 200 height 39
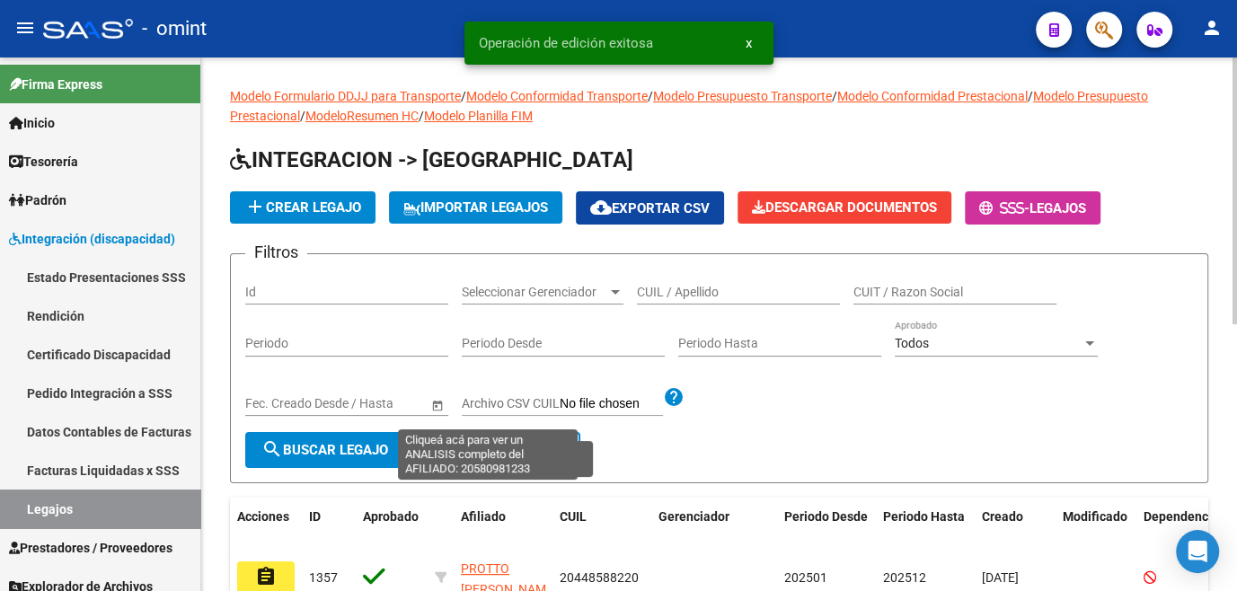
scroll to position [163, 0]
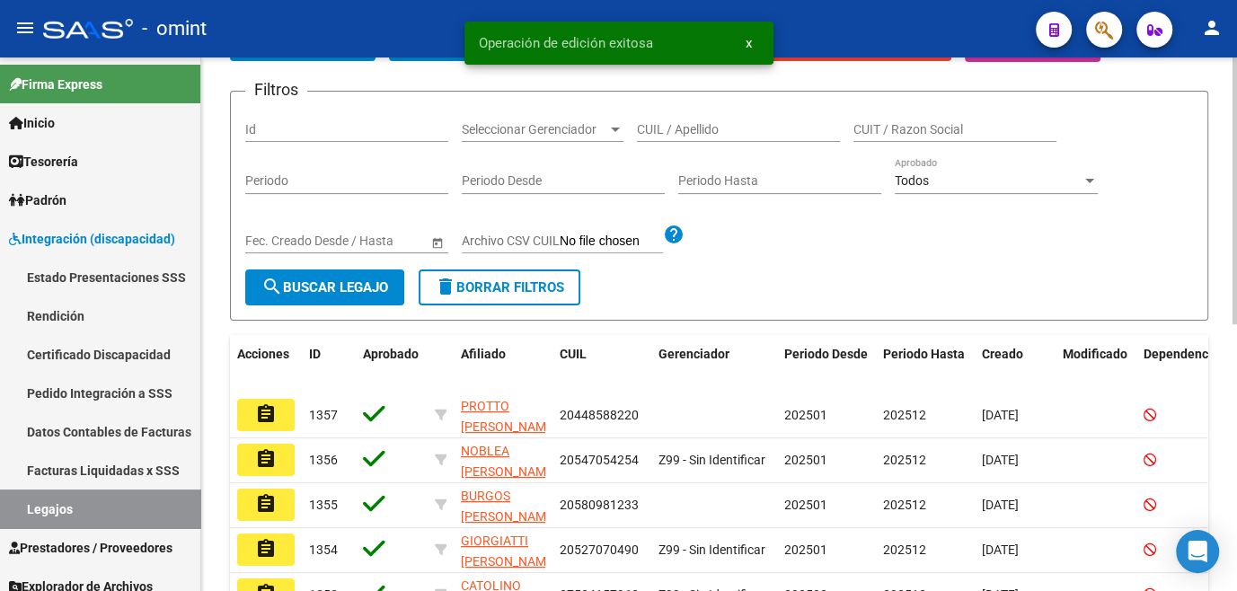
click at [681, 122] on input "CUIL / Apellido" at bounding box center [738, 129] width 203 height 15
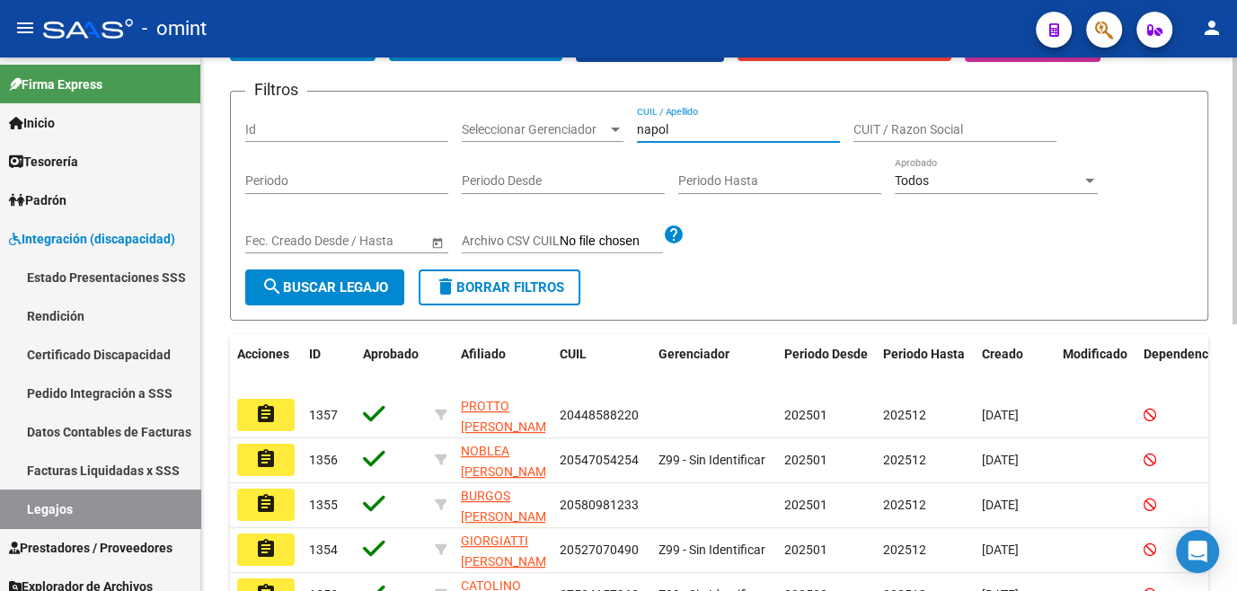
type input "napoli"
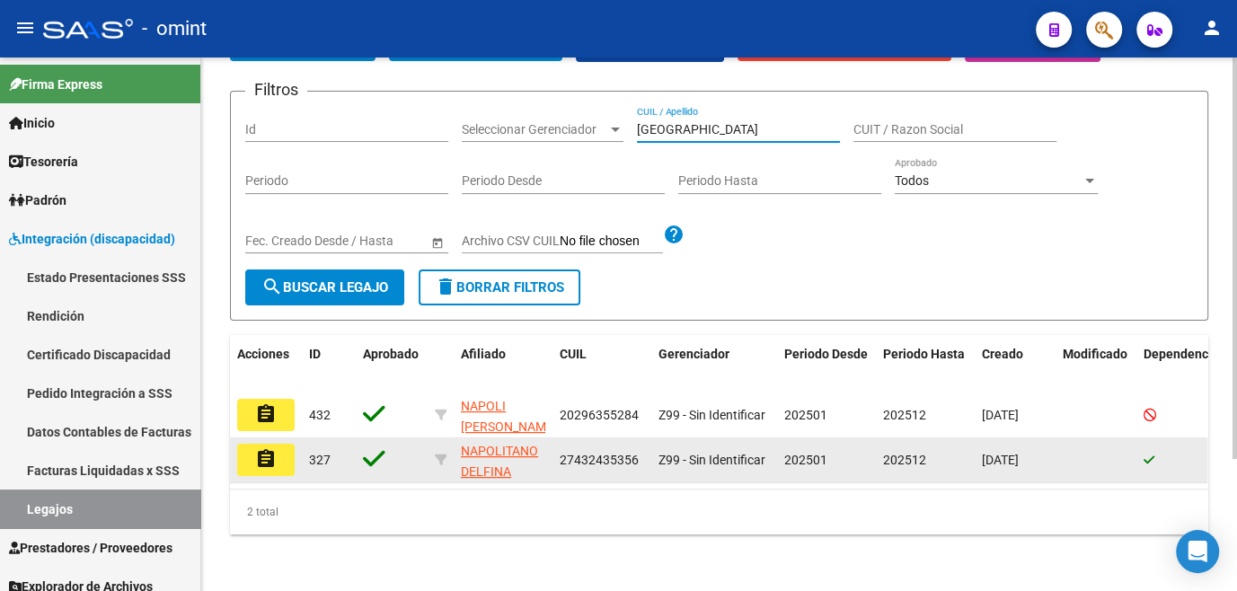
click at [255, 456] on mat-icon "assignment" at bounding box center [266, 459] width 22 height 22
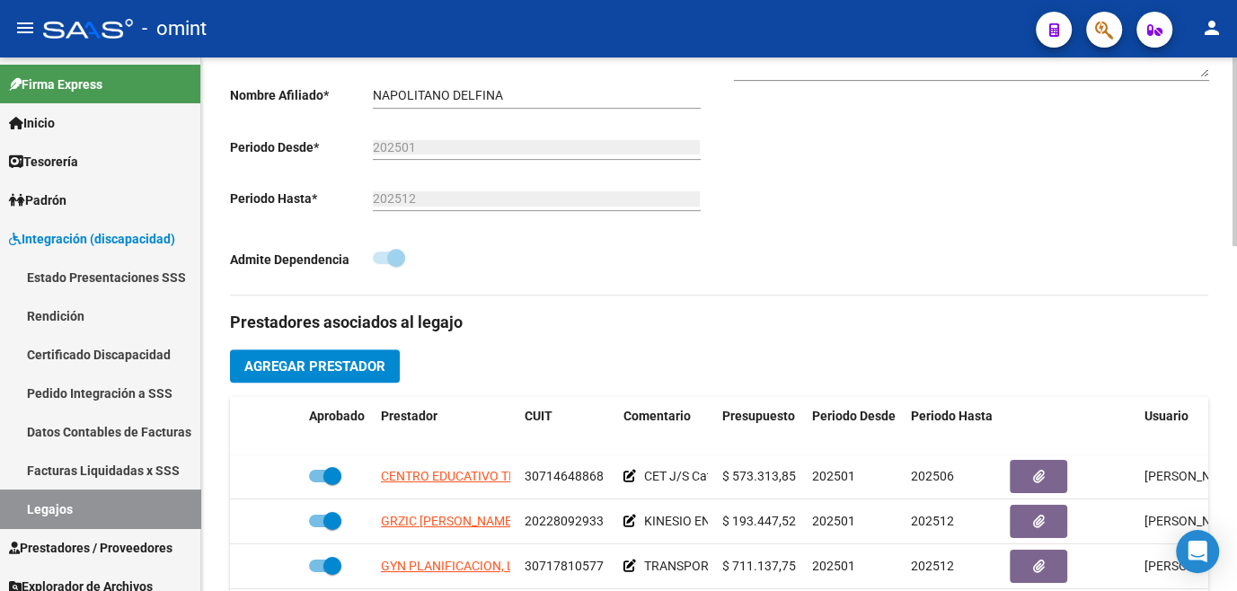
scroll to position [490, 0]
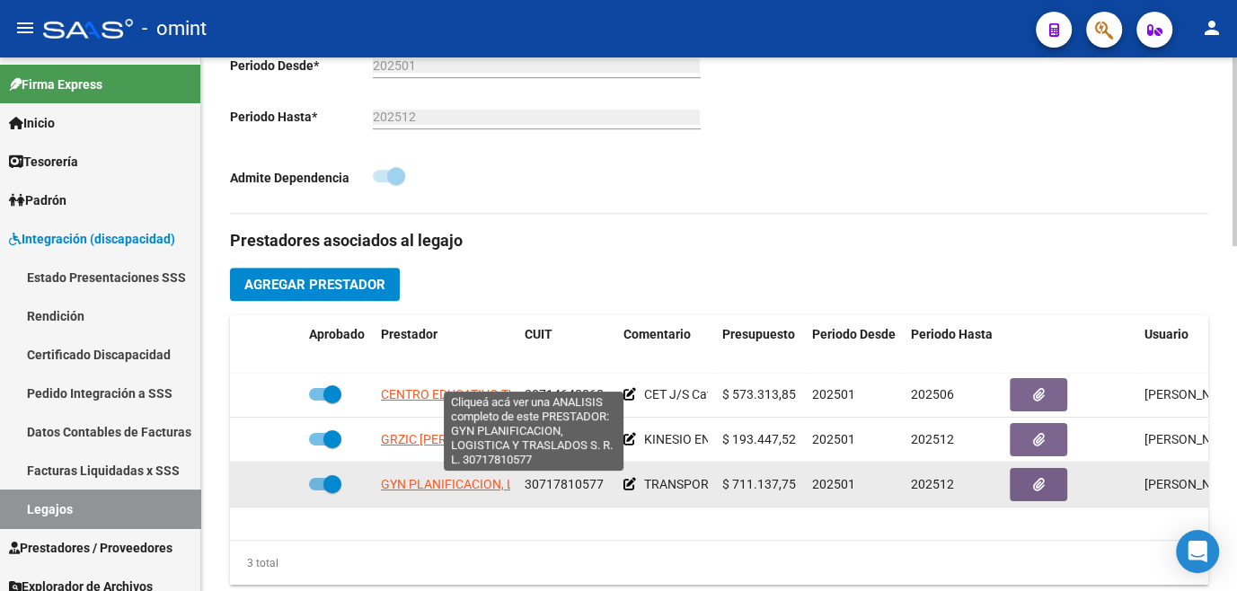
click at [447, 485] on span "GYN PLANIFICACION, LOGISTICA Y TRASLADOS S. R. L." at bounding box center [537, 484] width 313 height 14
type textarea "30717810577"
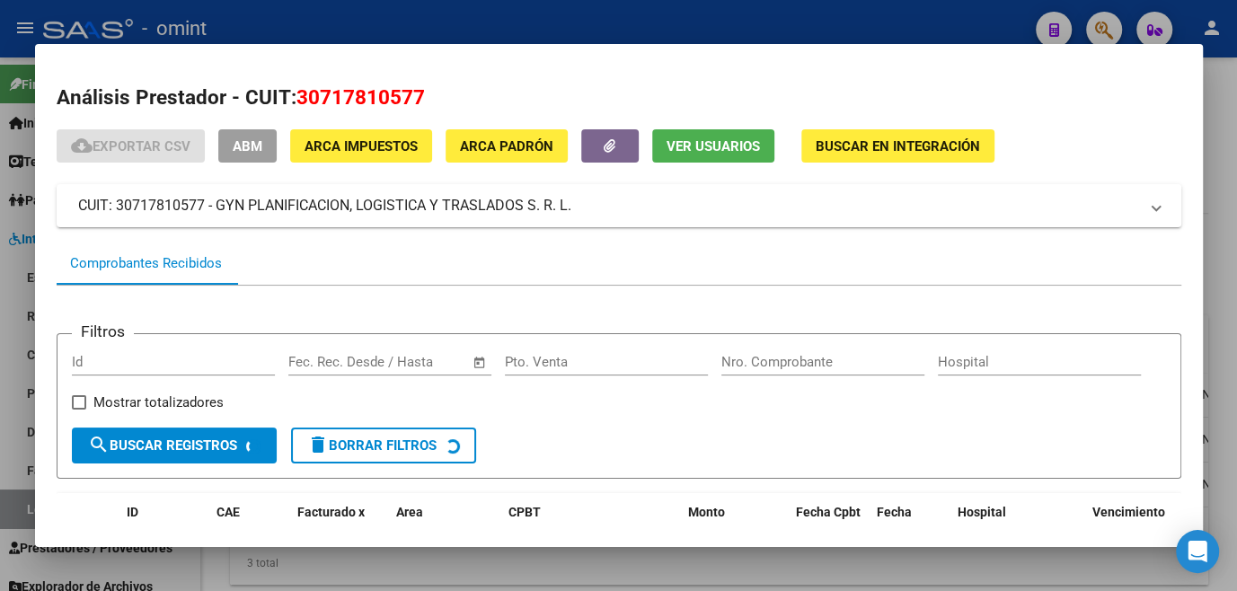
scroll to position [116, 0]
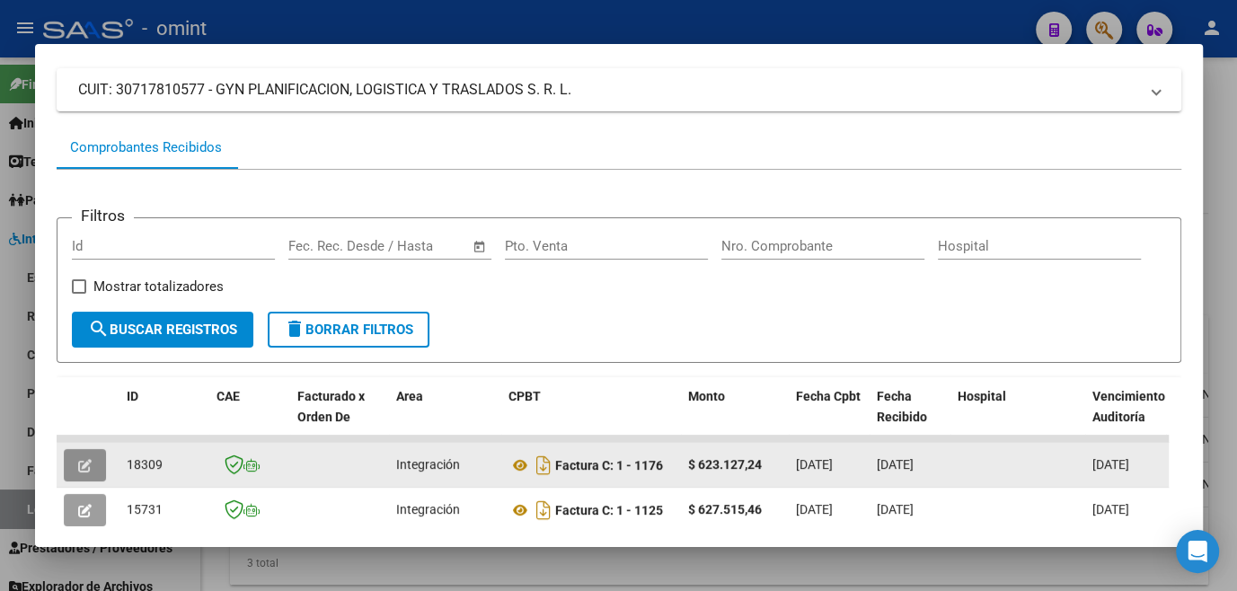
click at [102, 471] on button "button" at bounding box center [85, 465] width 42 height 32
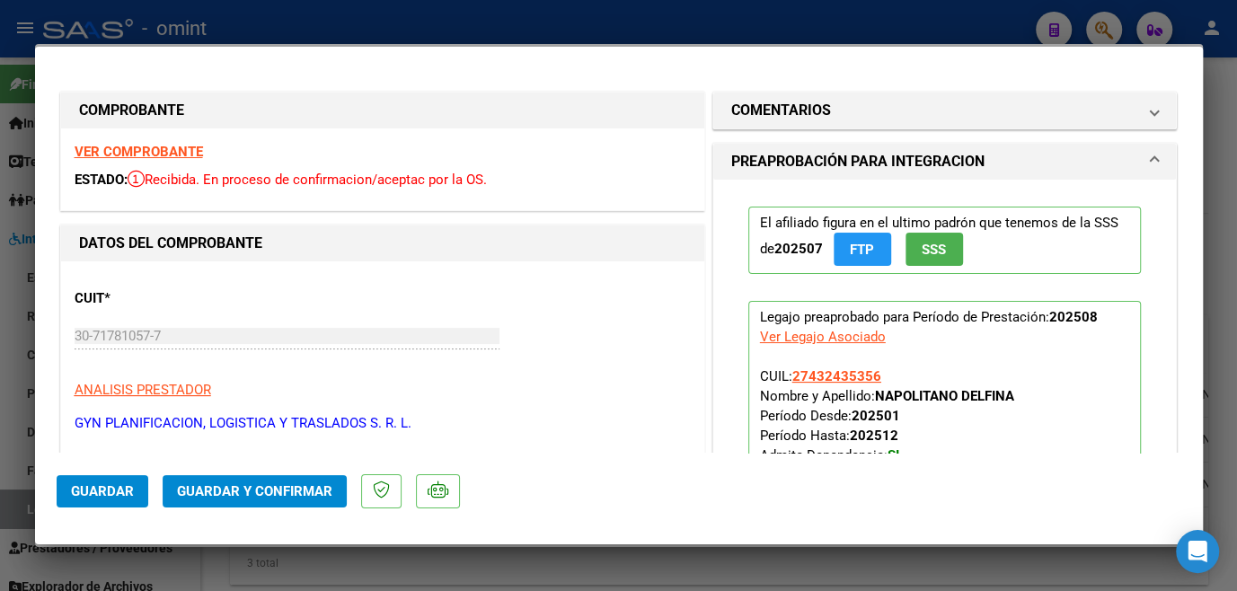
scroll to position [244, 0]
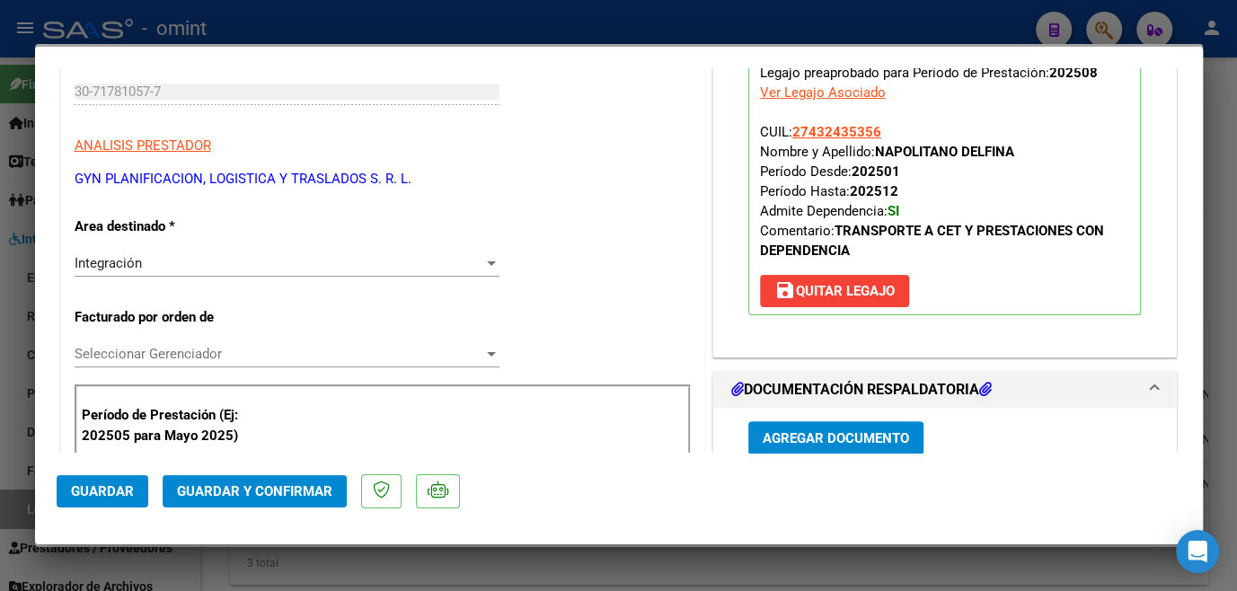
click at [433, 560] on div at bounding box center [618, 295] width 1237 height 591
type input "$ 0,00"
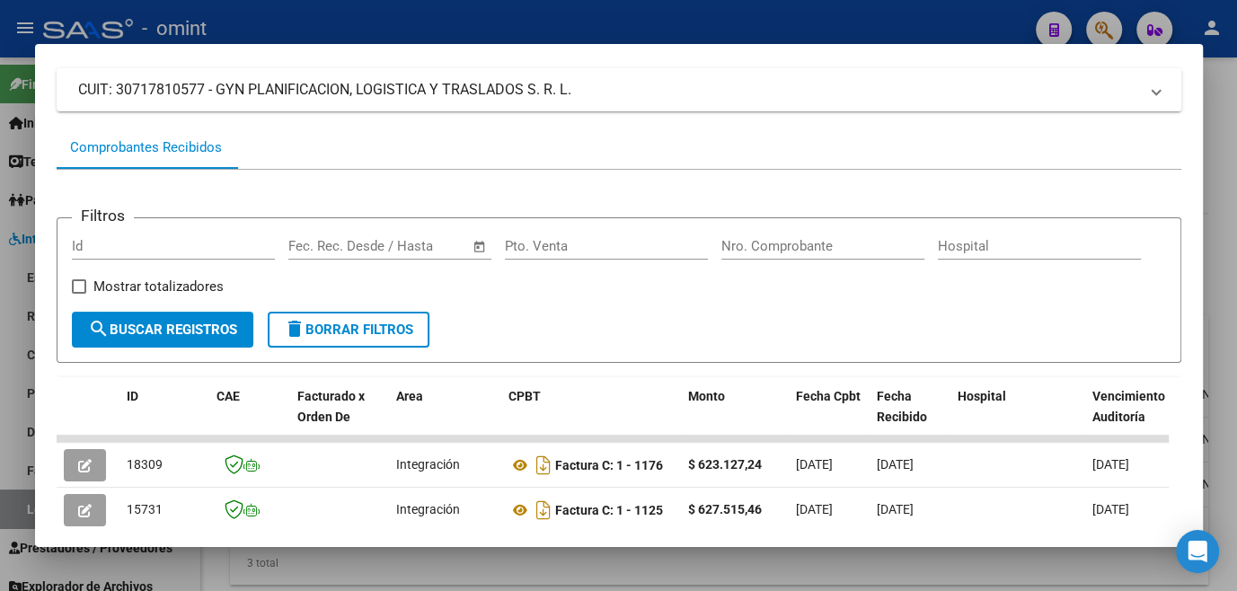
click at [454, 569] on div at bounding box center [618, 295] width 1237 height 591
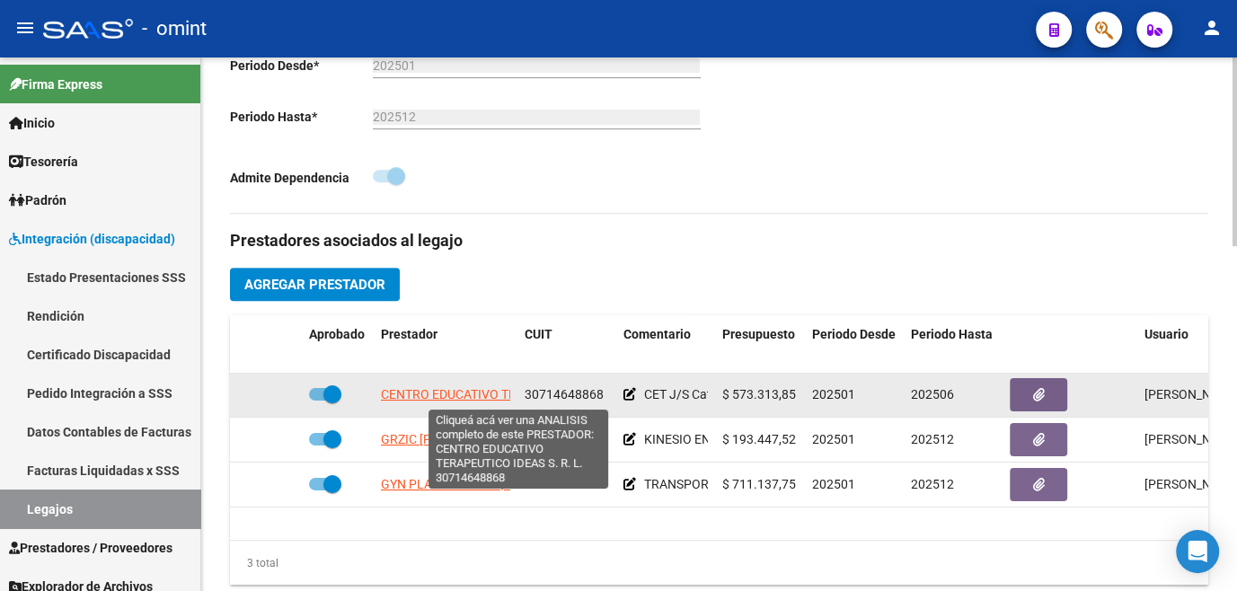
click at [485, 394] on span "CENTRO EDUCATIVO TERAPEUTICO IDEAS S. R. L." at bounding box center [521, 394] width 280 height 14
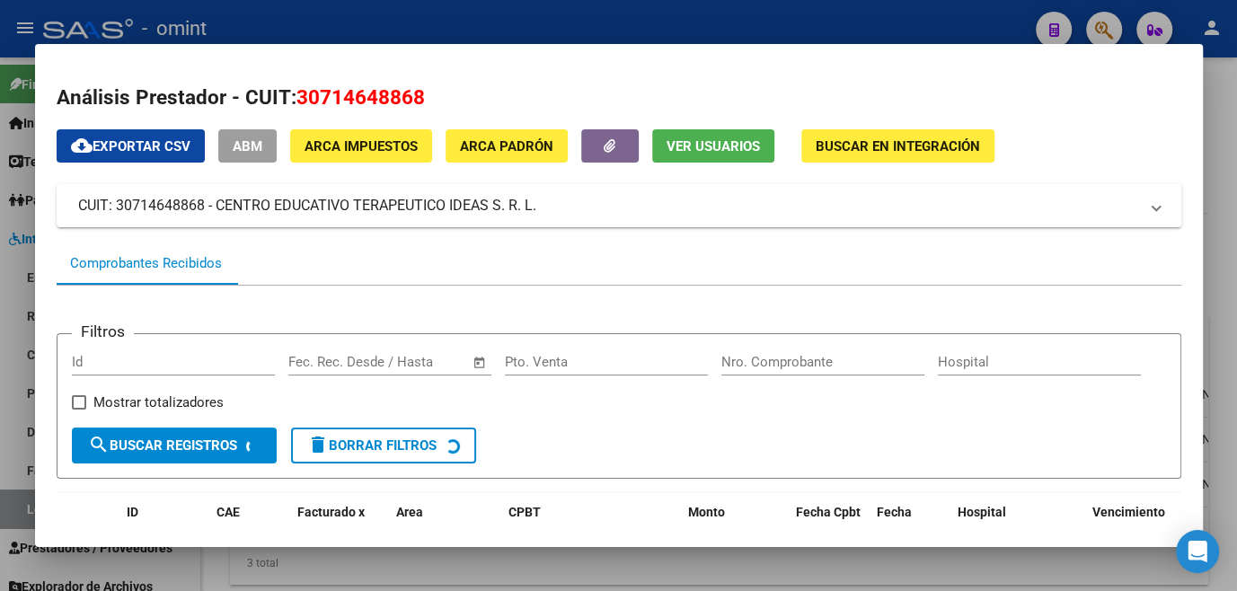
scroll to position [182, 0]
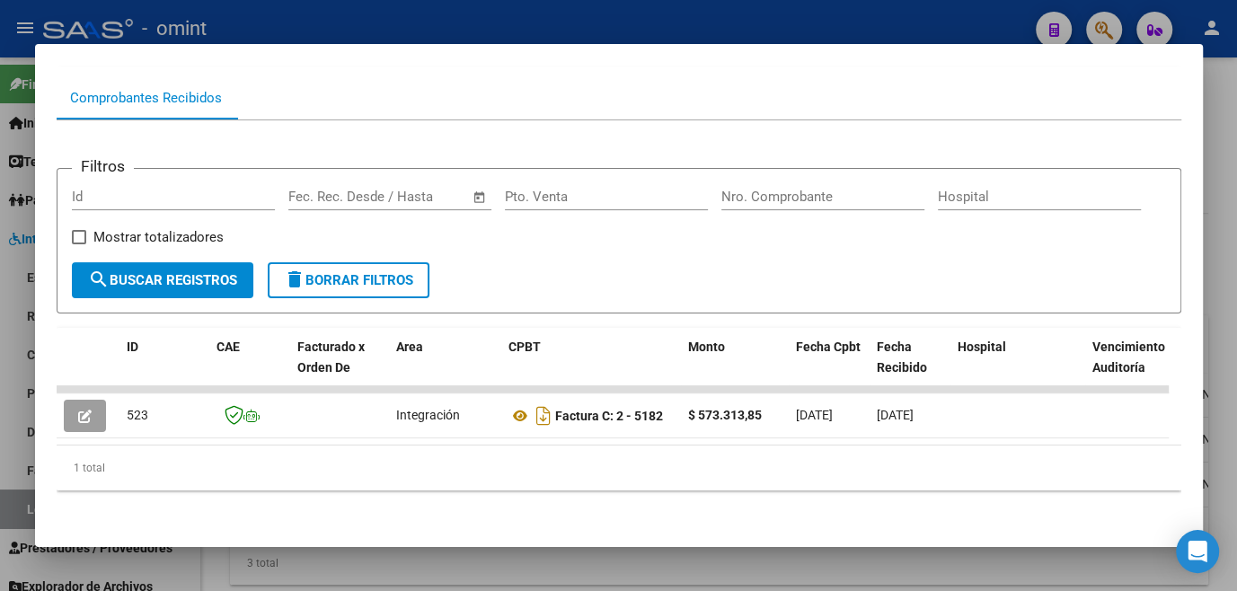
click at [490, 563] on div at bounding box center [618, 295] width 1237 height 591
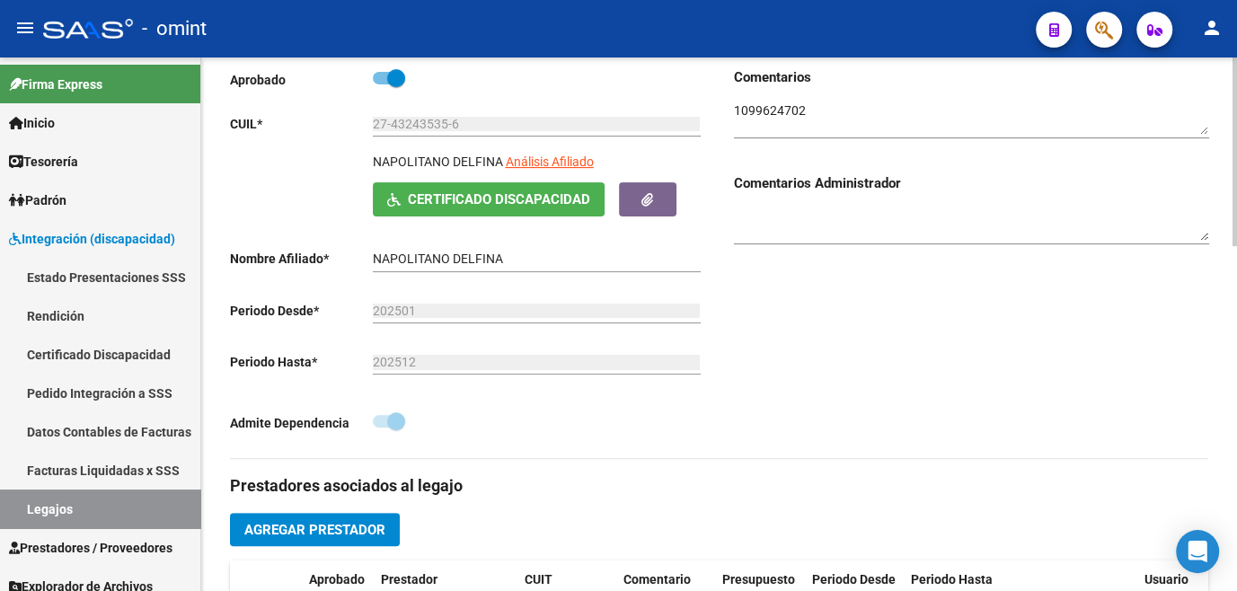
scroll to position [81, 0]
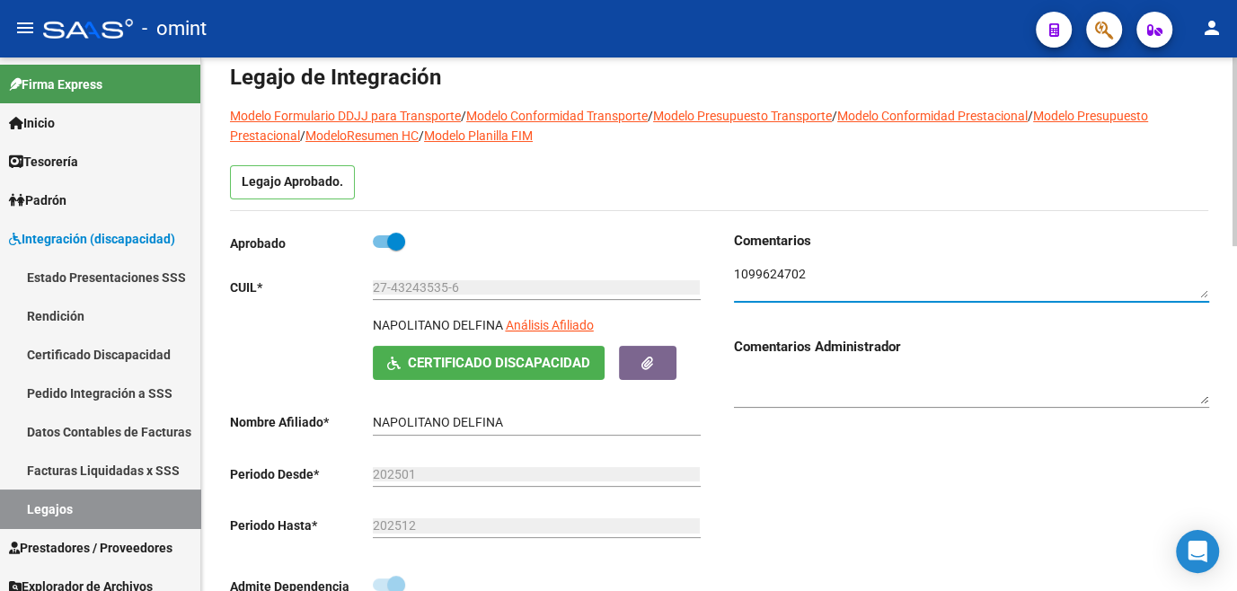
click at [759, 276] on textarea at bounding box center [971, 282] width 475 height 34
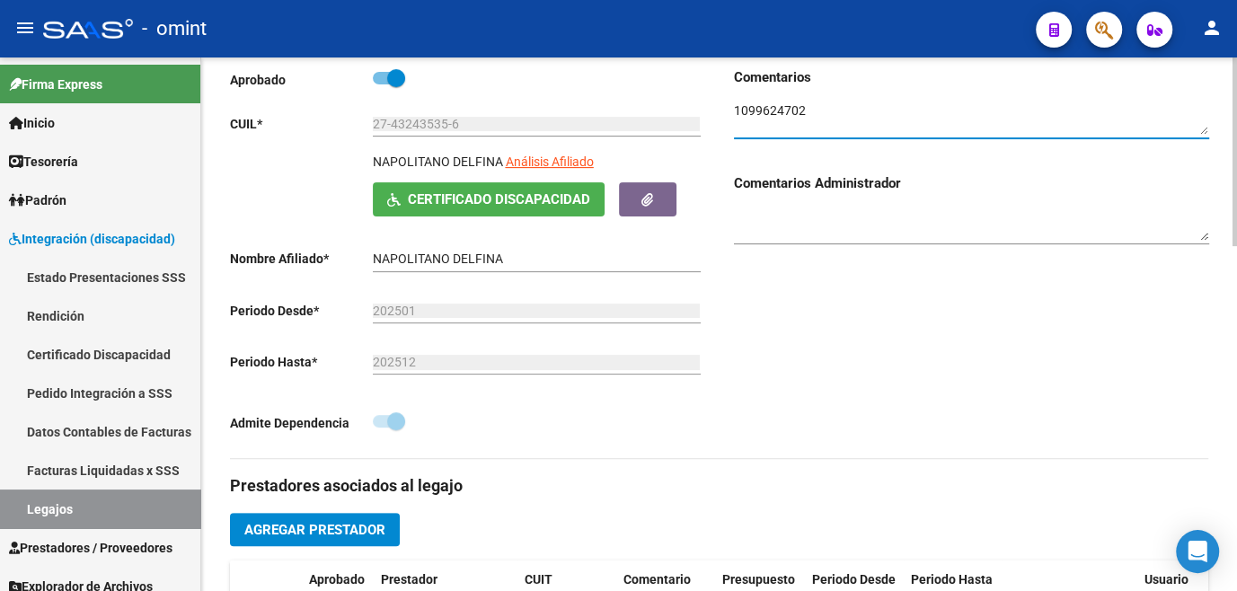
scroll to position [571, 0]
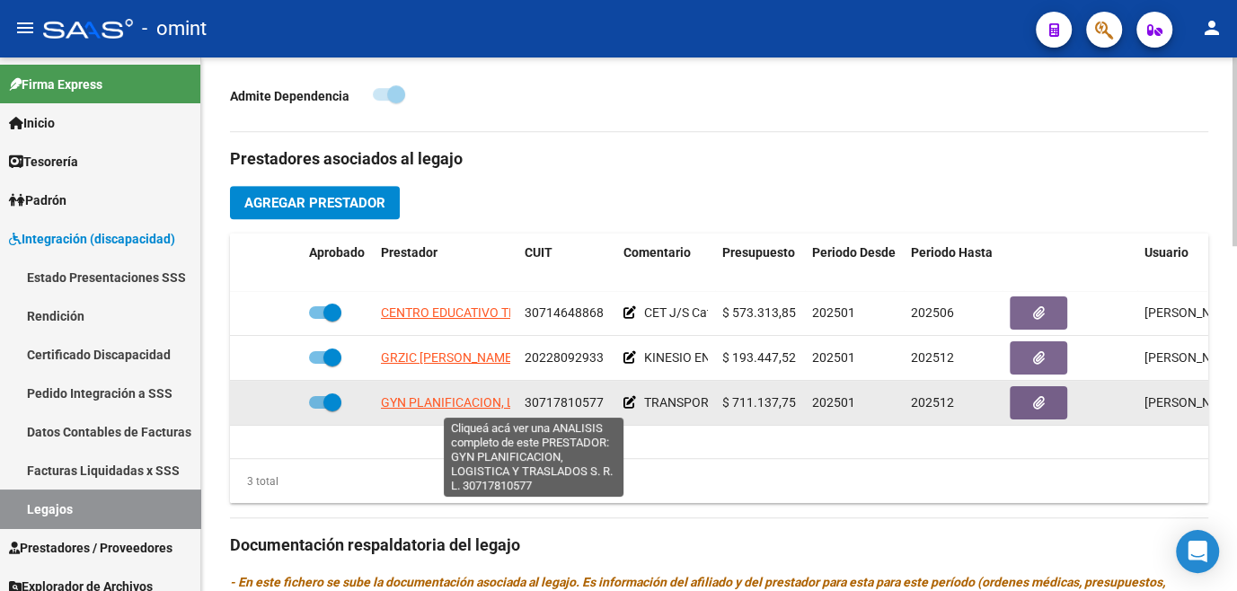
click at [438, 405] on span "GYN PLANIFICACION, LOGISTICA Y TRASLADOS S. R. L." at bounding box center [537, 402] width 313 height 14
type textarea "30717810577"
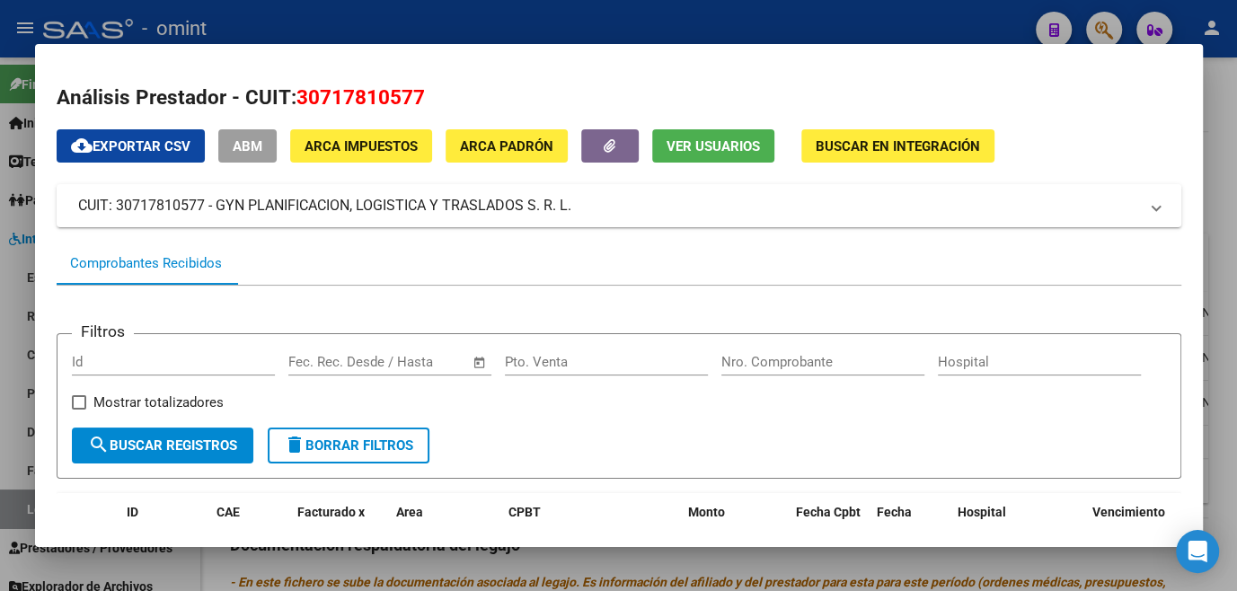
scroll to position [163, 0]
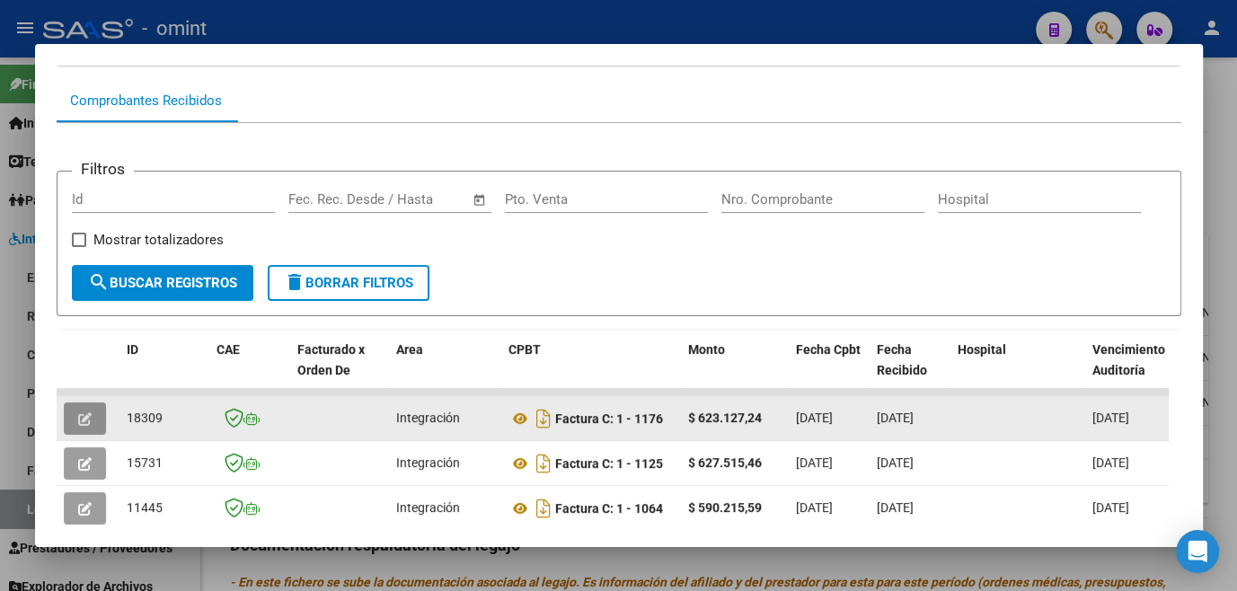
click at [78, 425] on icon "button" at bounding box center [84, 418] width 13 height 13
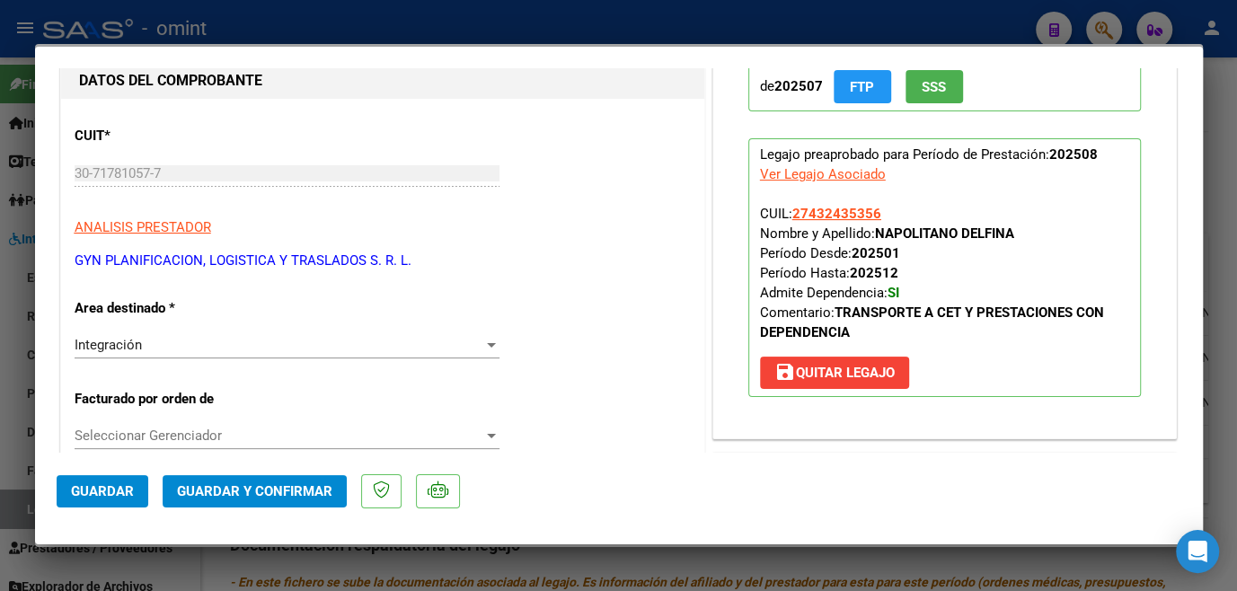
scroll to position [0, 0]
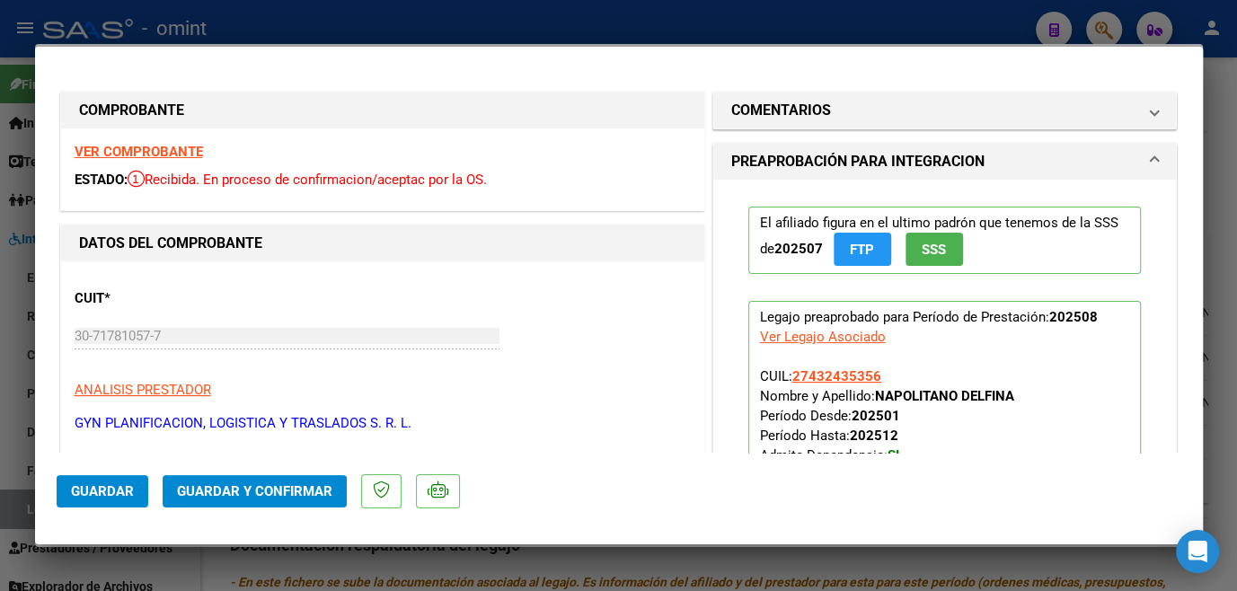
click at [155, 148] on strong "VER COMPROBANTE" at bounding box center [139, 152] width 128 height 16
click at [571, 557] on div at bounding box center [618, 295] width 1237 height 591
type input "$ 0,00"
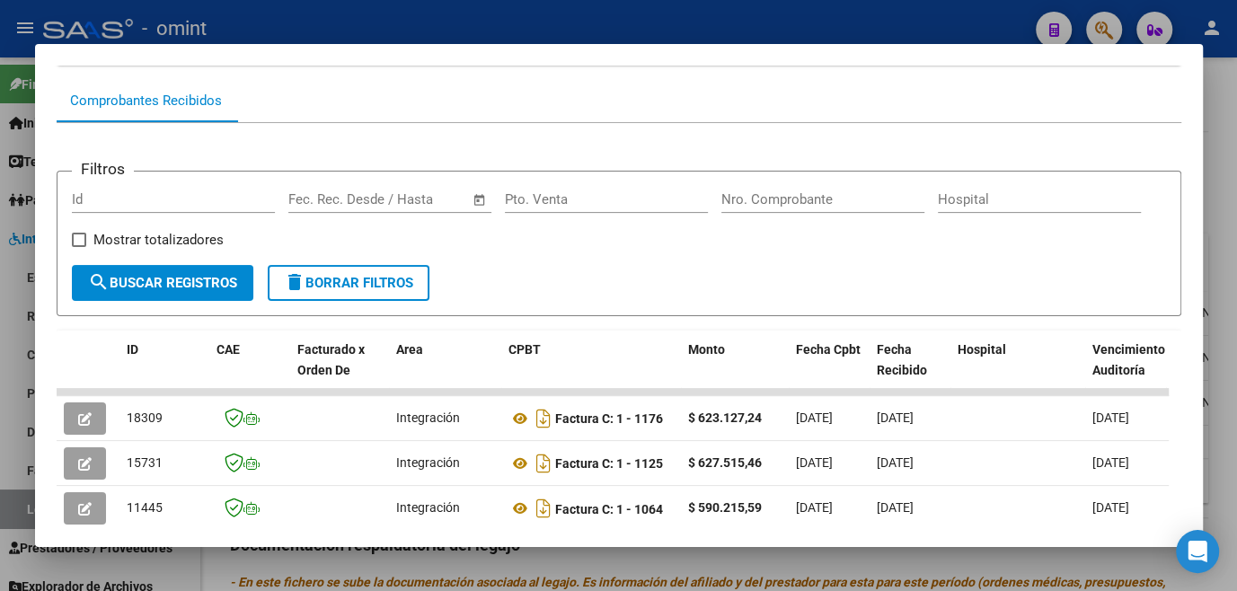
click at [580, 557] on div at bounding box center [618, 295] width 1237 height 591
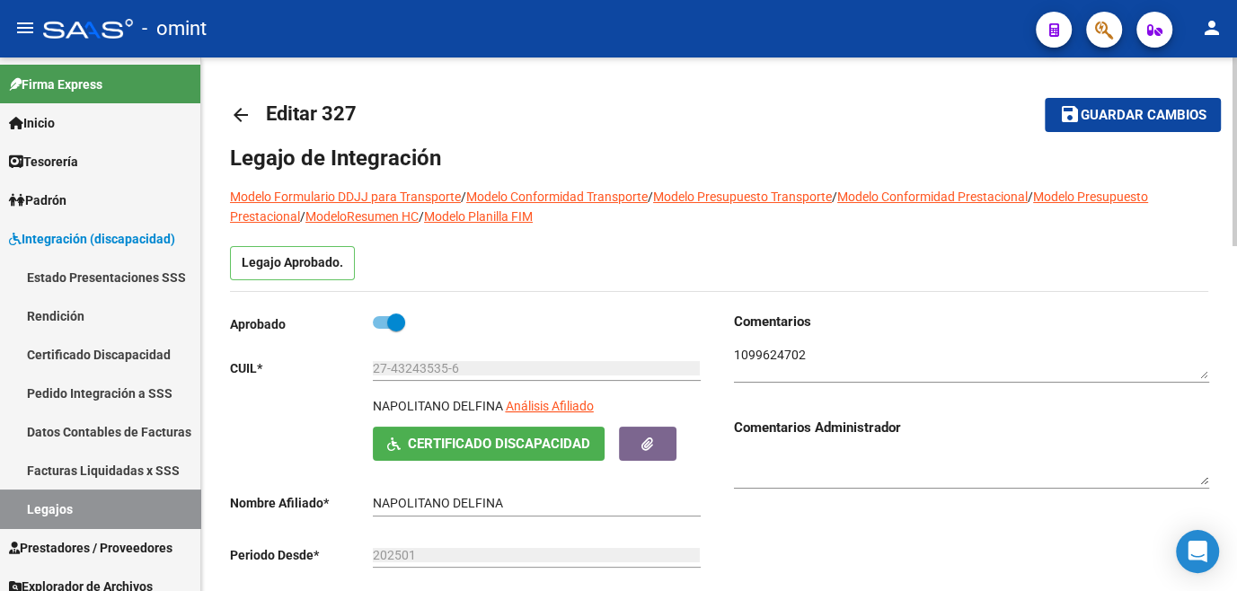
click at [1089, 133] on mat-toolbar-row "save Guardar cambios" at bounding box center [1117, 115] width 208 height 58
click at [1095, 123] on button "save Guardar cambios" at bounding box center [1133, 114] width 176 height 33
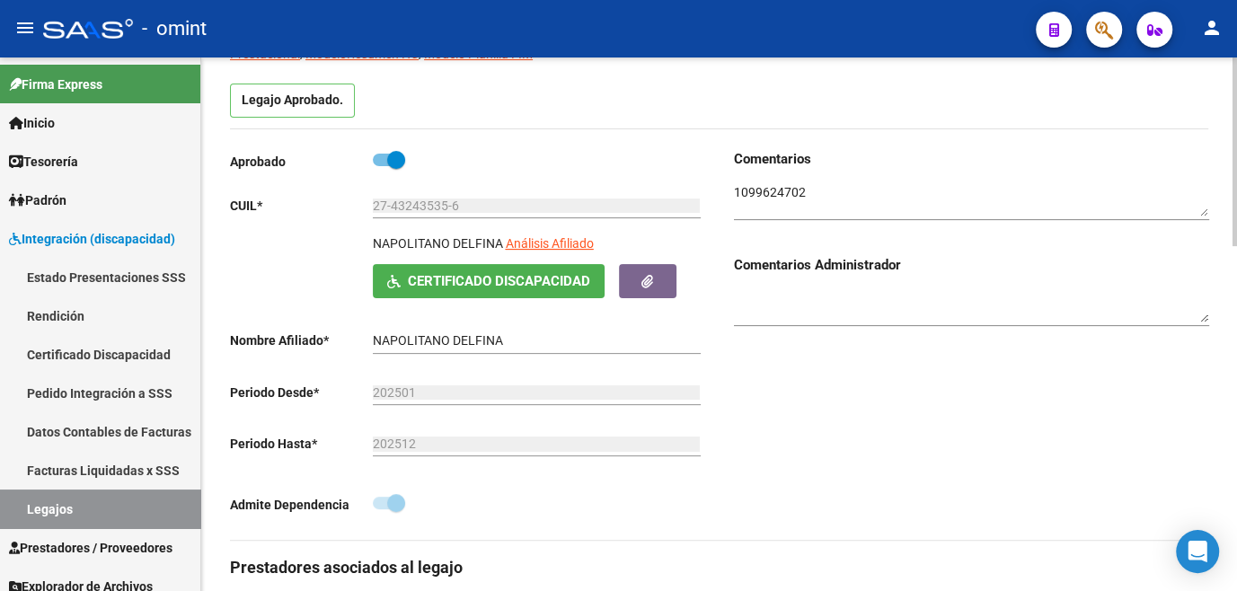
scroll to position [408, 0]
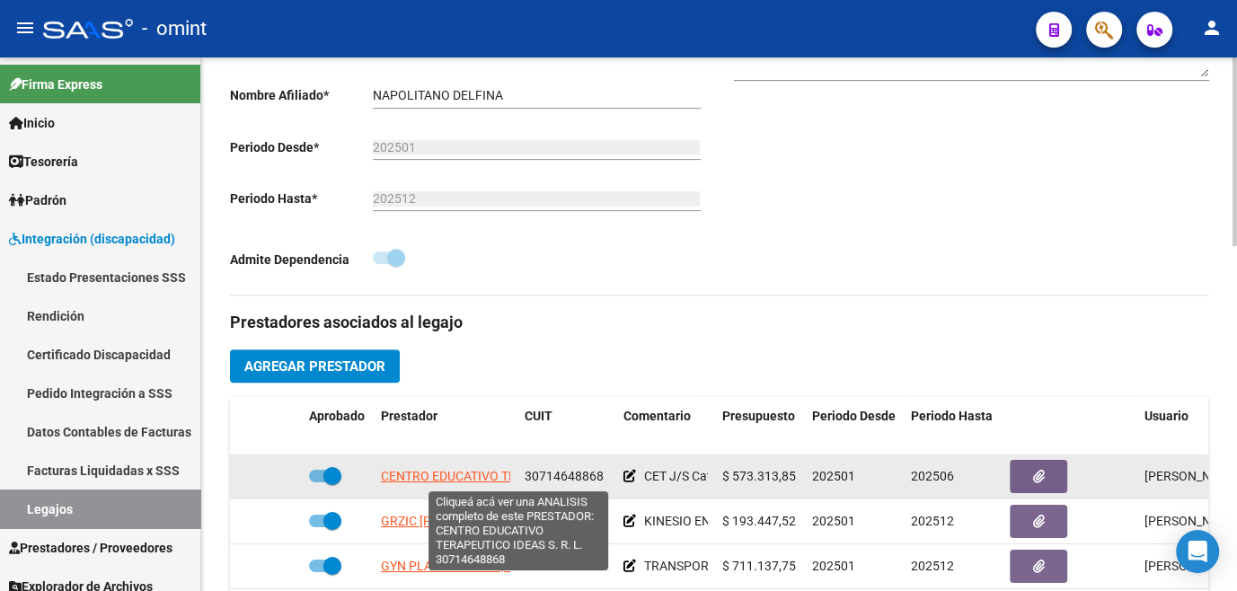
click at [462, 476] on span "CENTRO EDUCATIVO TERAPEUTICO IDEAS S. R. L." at bounding box center [521, 476] width 280 height 14
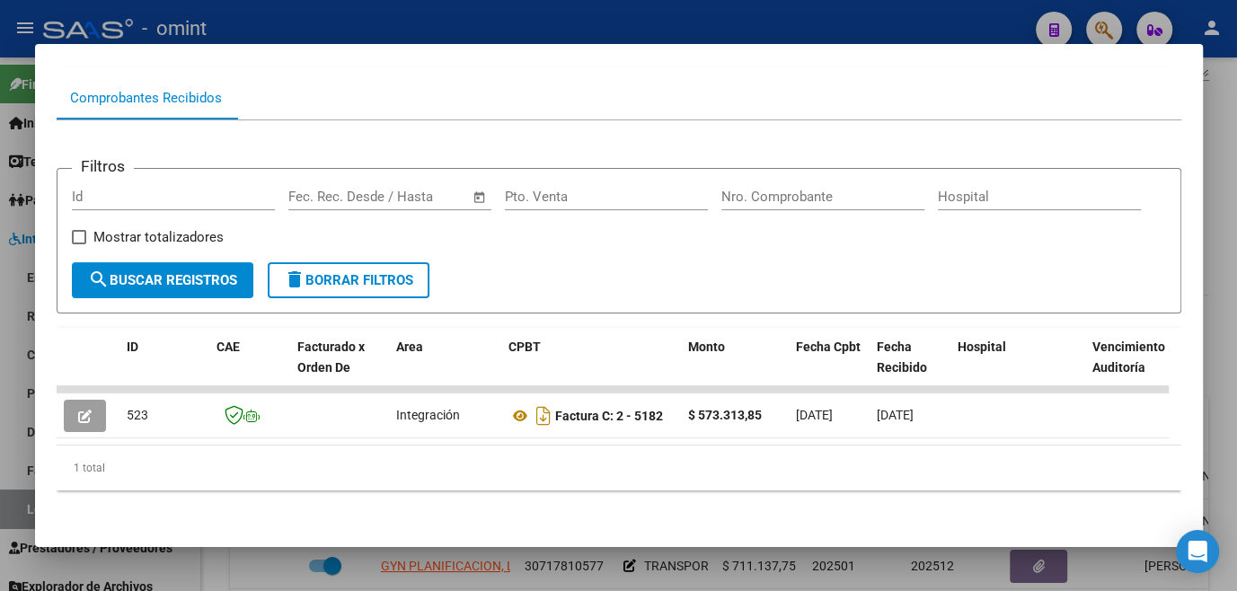
scroll to position [0, 0]
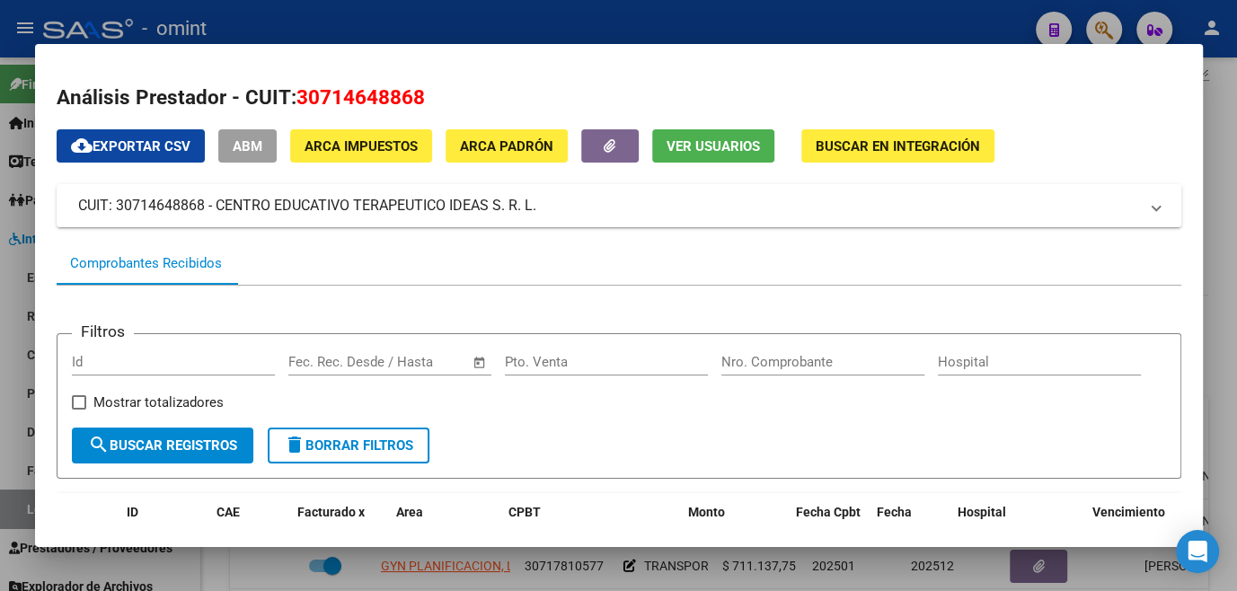
click at [370, 87] on span "30714648868" at bounding box center [361, 96] width 128 height 23
copy span "30714648868"
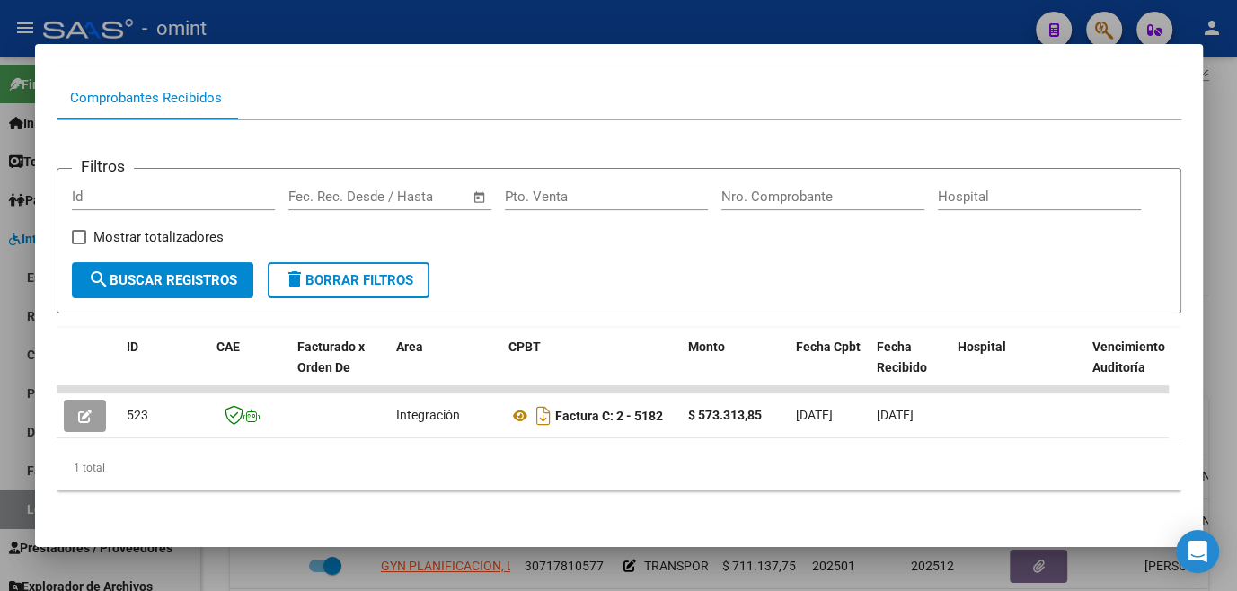
click at [554, 563] on div at bounding box center [618, 295] width 1237 height 591
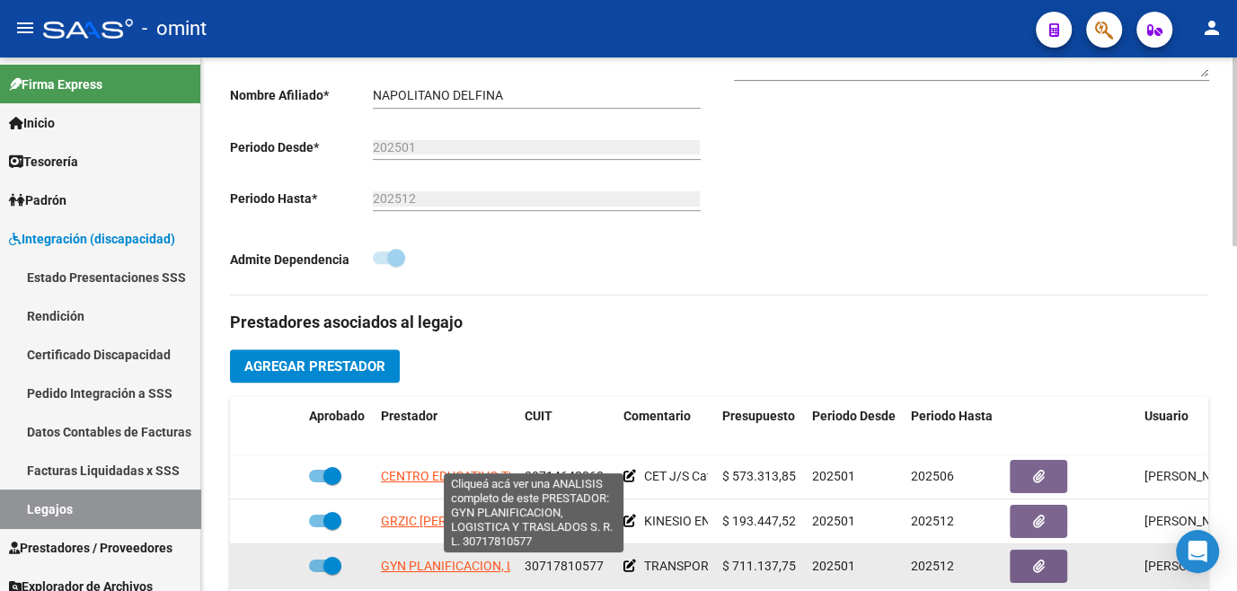
click at [438, 562] on span "GYN PLANIFICACION, LOGISTICA Y TRASLADOS S. R. L." at bounding box center [537, 566] width 313 height 14
type textarea "30717810577"
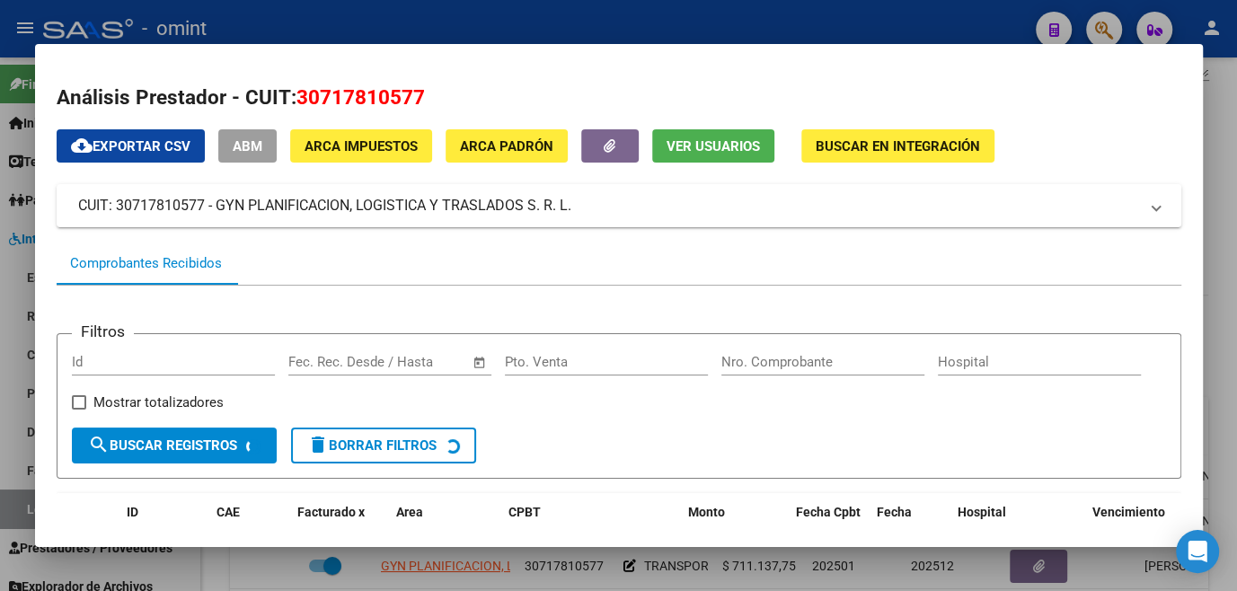
scroll to position [163, 0]
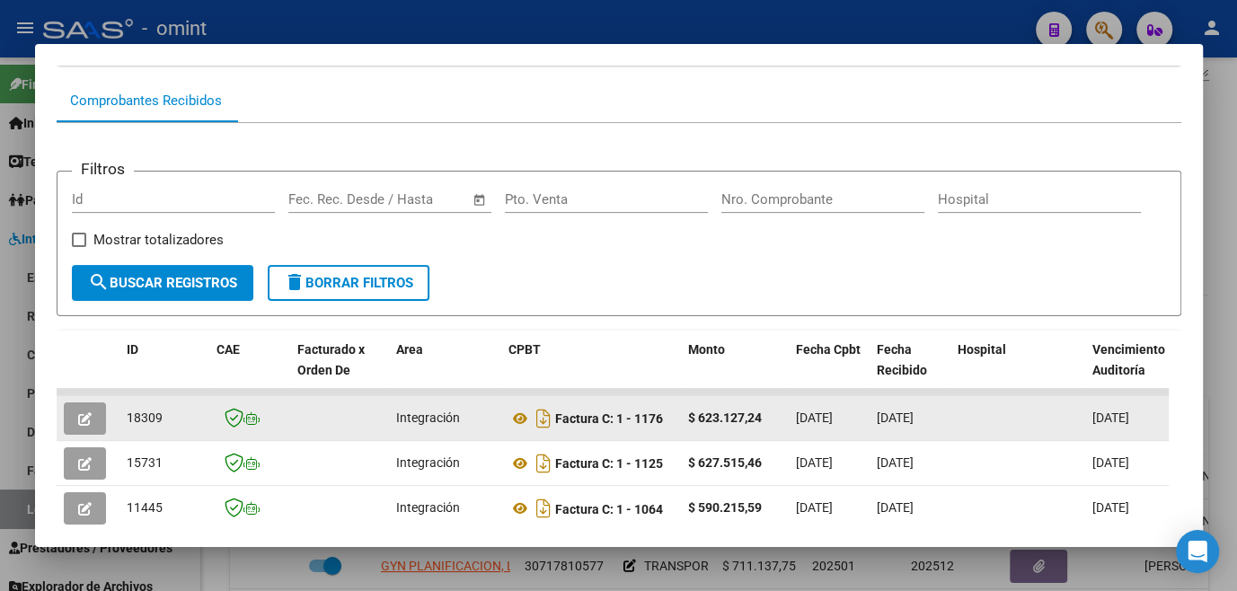
click at [79, 426] on icon "button" at bounding box center [84, 418] width 13 height 13
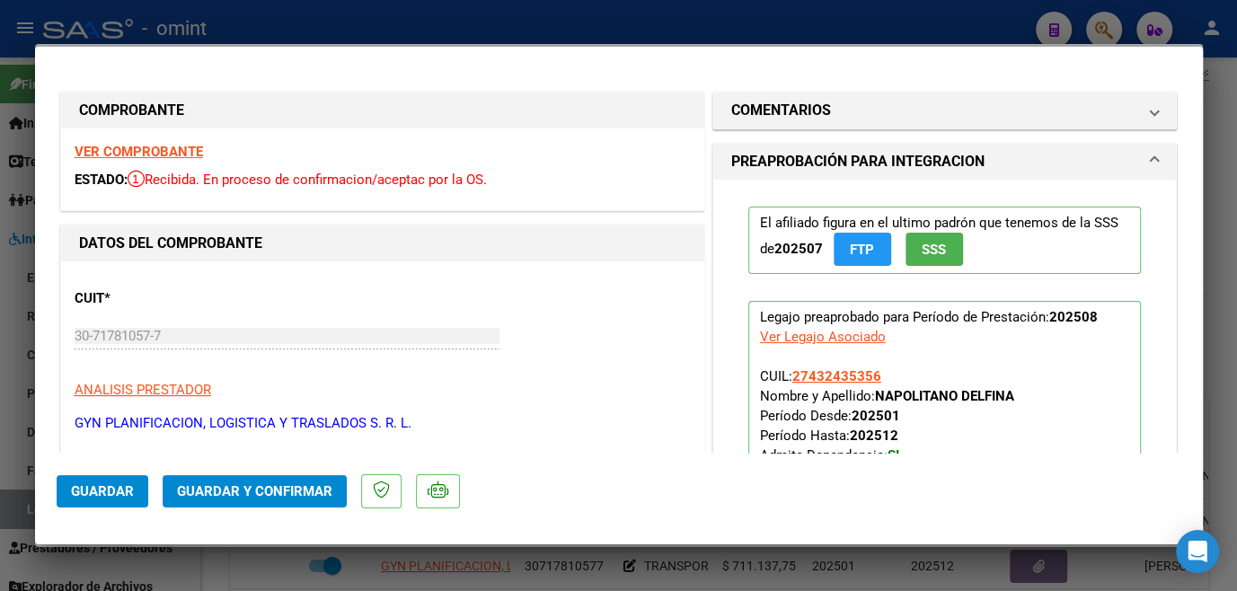
scroll to position [244, 0]
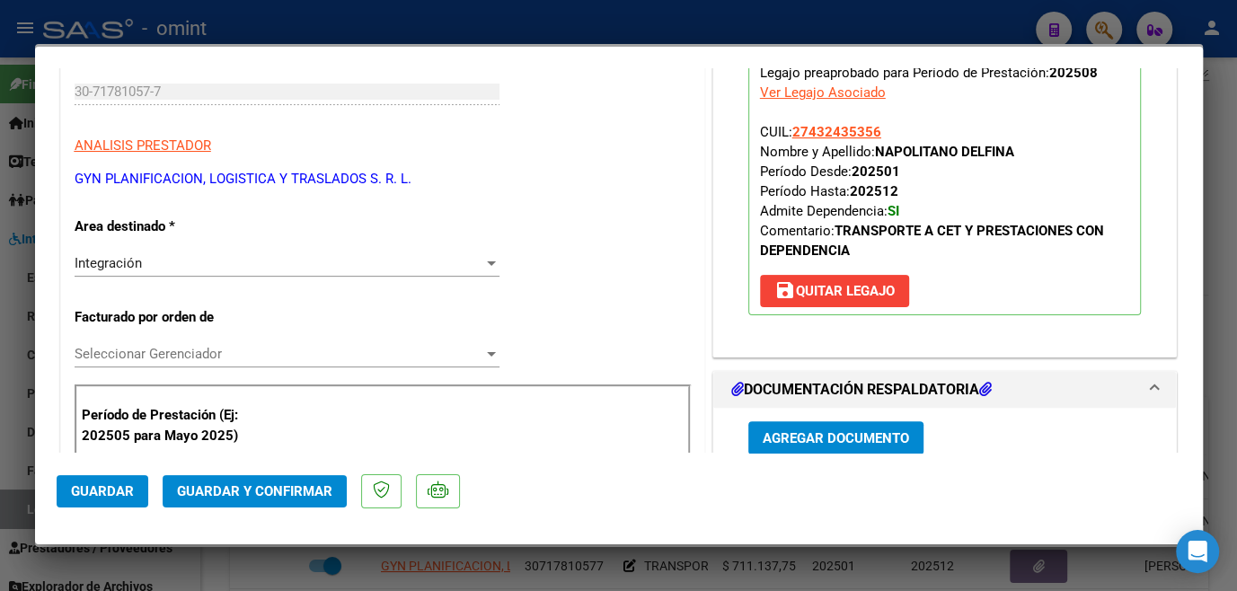
click at [307, 363] on div "Seleccionar Gerenciador Seleccionar Gerenciador" at bounding box center [287, 354] width 425 height 27
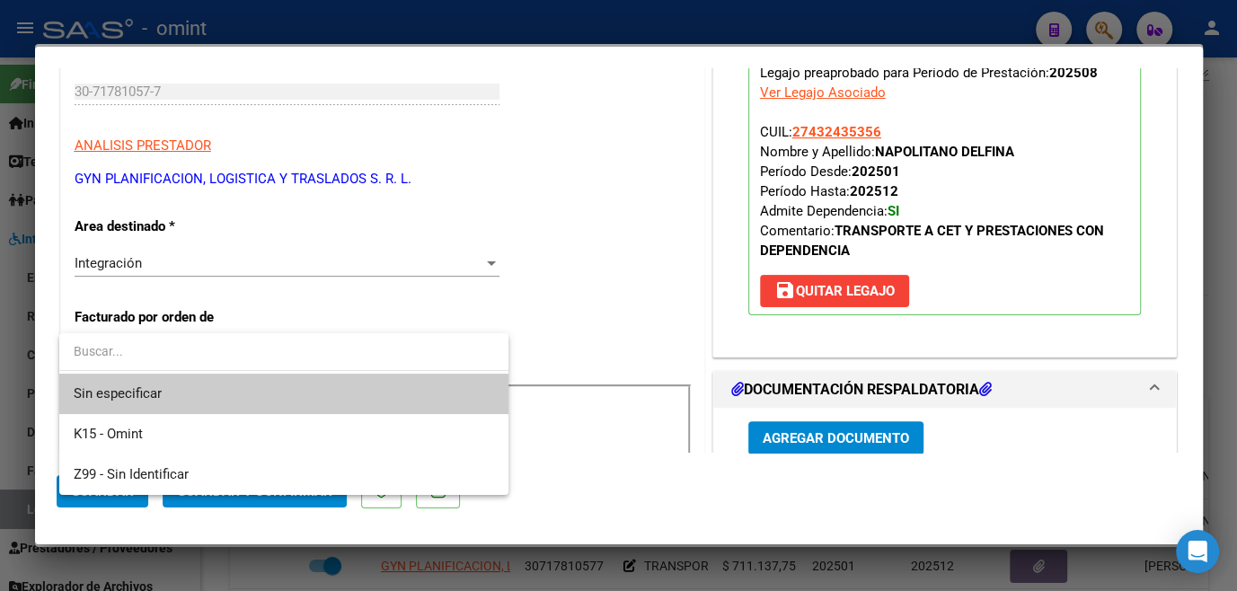
click at [275, 381] on span "Sin especificar" at bounding box center [284, 394] width 421 height 40
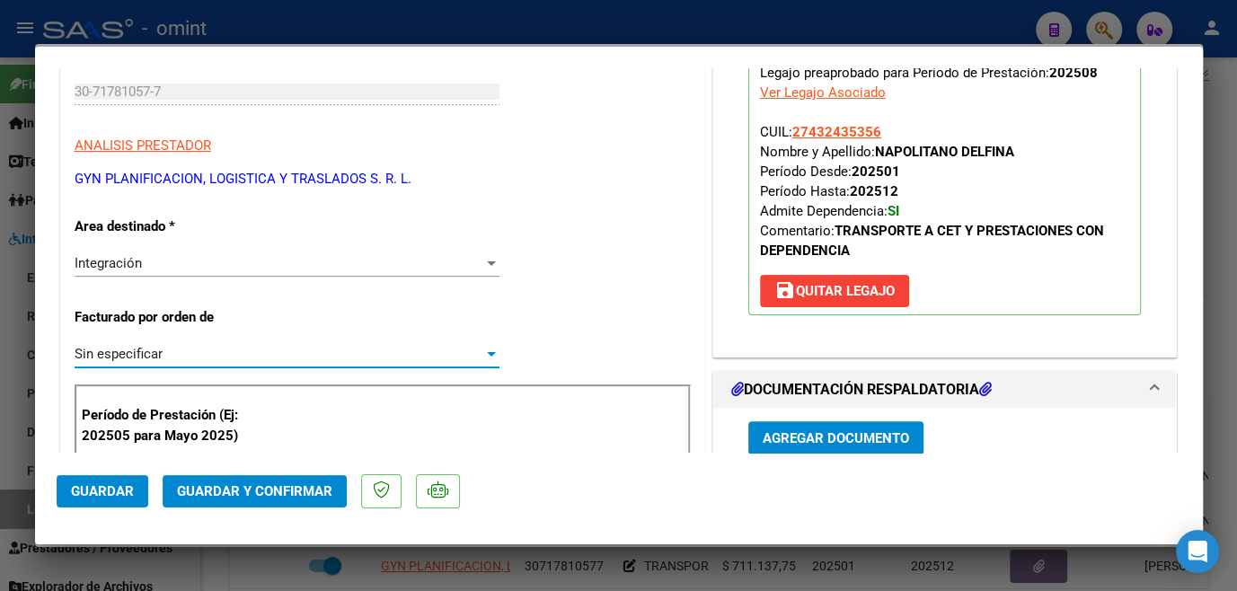
click at [280, 494] on span "Guardar y Confirmar" at bounding box center [254, 491] width 155 height 16
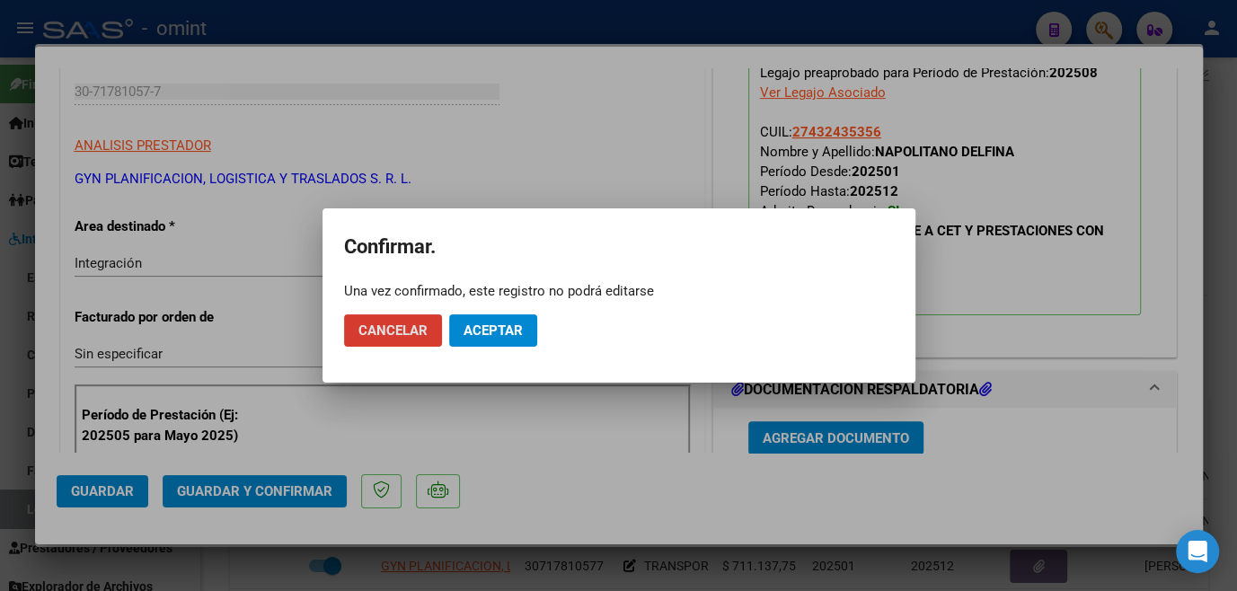
click at [523, 336] on span "Aceptar" at bounding box center [493, 331] width 59 height 16
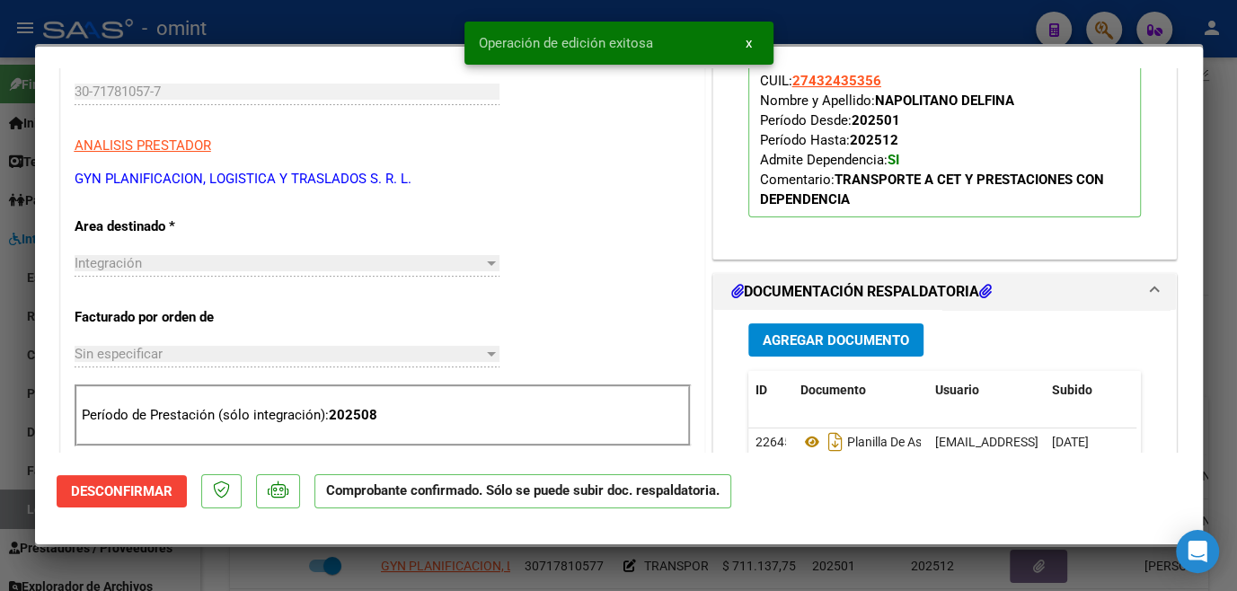
click at [261, 577] on div at bounding box center [618, 295] width 1237 height 591
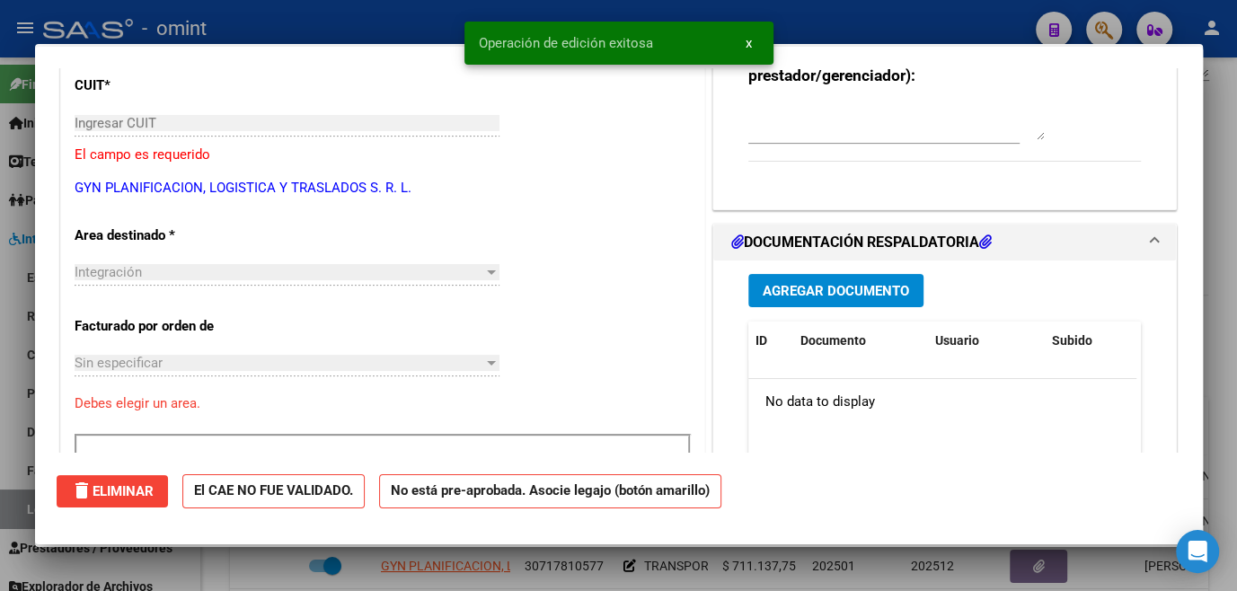
scroll to position [0, 0]
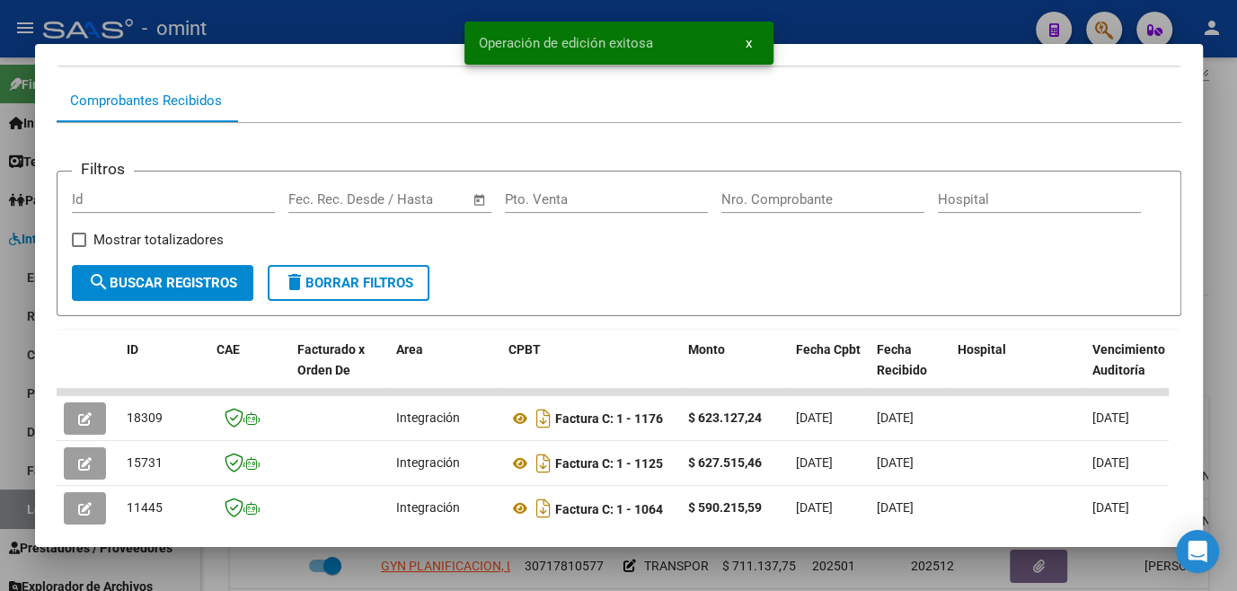
click at [261, 577] on div at bounding box center [618, 295] width 1237 height 591
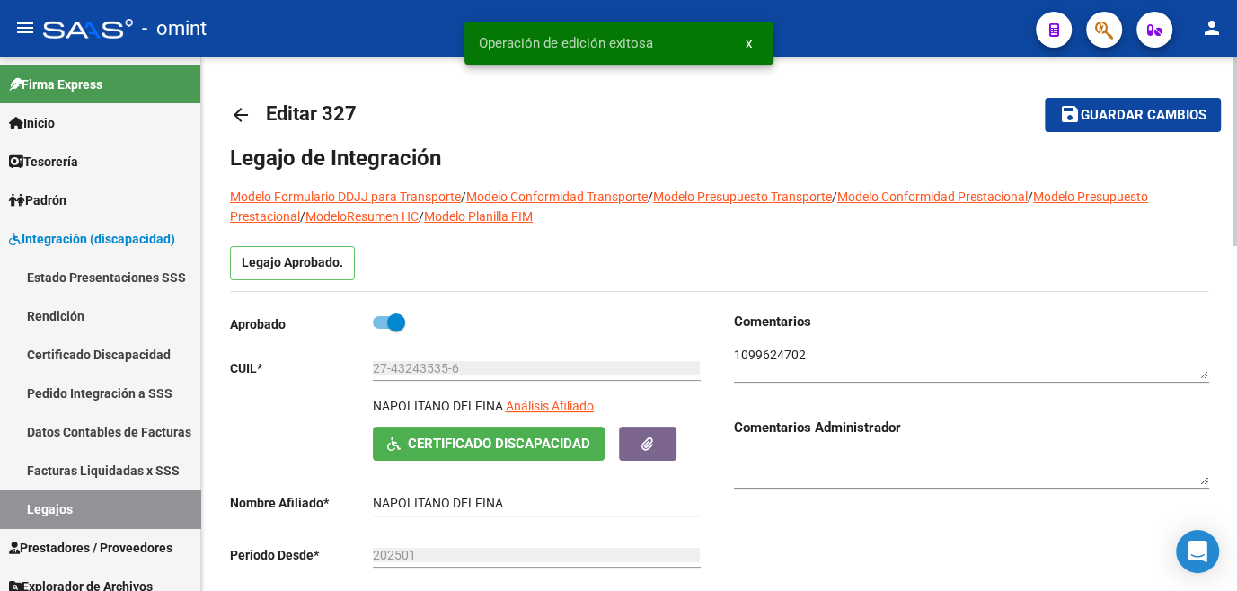
click at [1078, 110] on mat-icon "save" at bounding box center [1070, 114] width 22 height 22
click at [59, 506] on link "Legajos" at bounding box center [100, 509] width 200 height 39
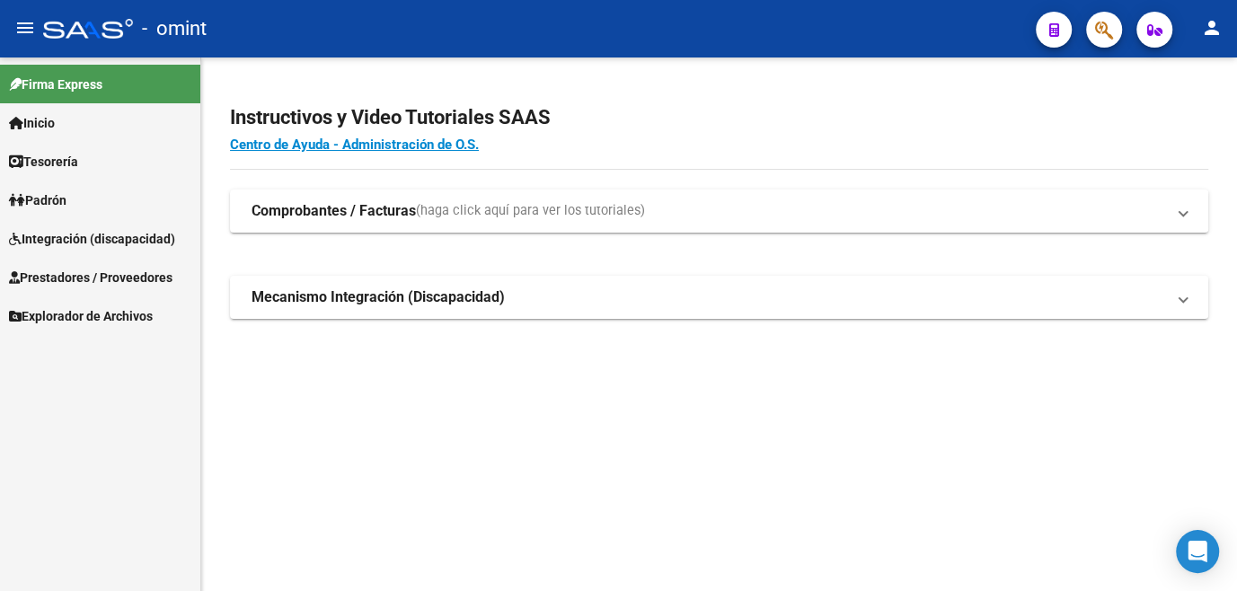
click at [90, 226] on link "Integración (discapacidad)" at bounding box center [100, 238] width 200 height 39
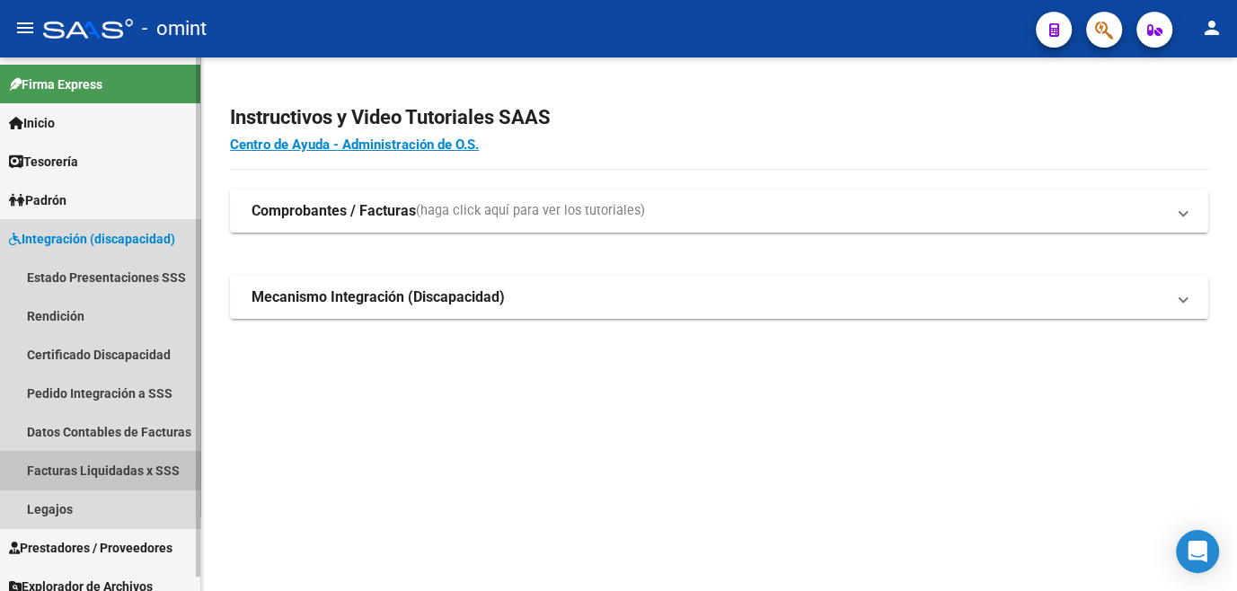
click at [88, 469] on link "Facturas Liquidadas x SSS" at bounding box center [100, 470] width 200 height 39
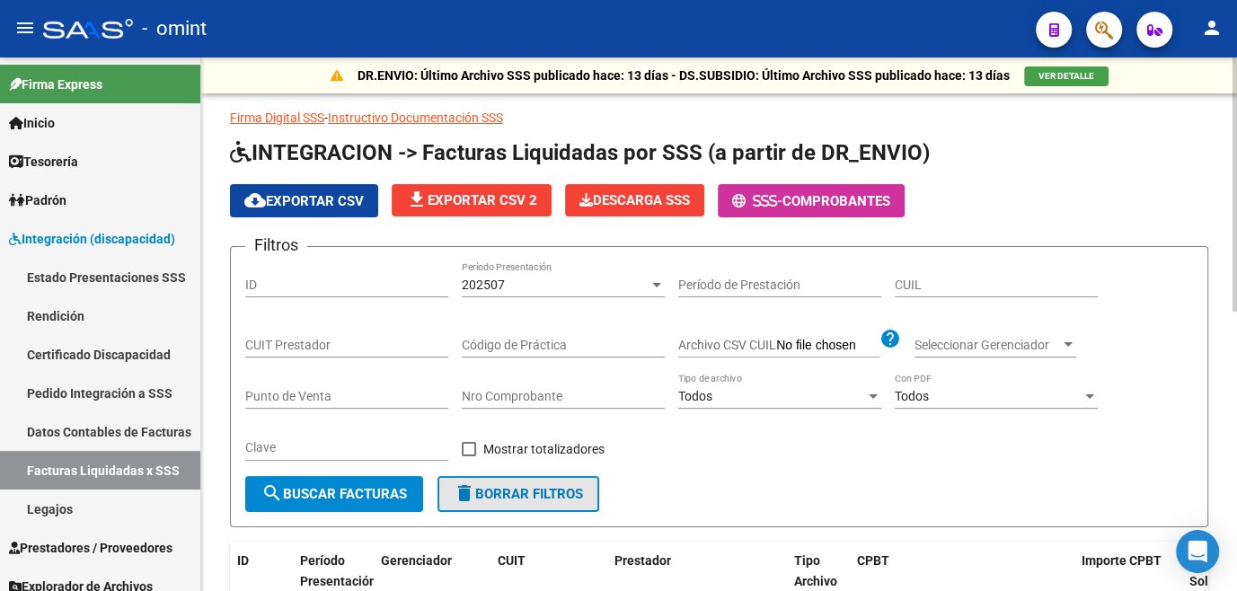
click at [509, 486] on span "delete Borrar Filtros" at bounding box center [518, 494] width 129 height 16
click at [342, 341] on input "CUIT Prestador" at bounding box center [346, 345] width 203 height 15
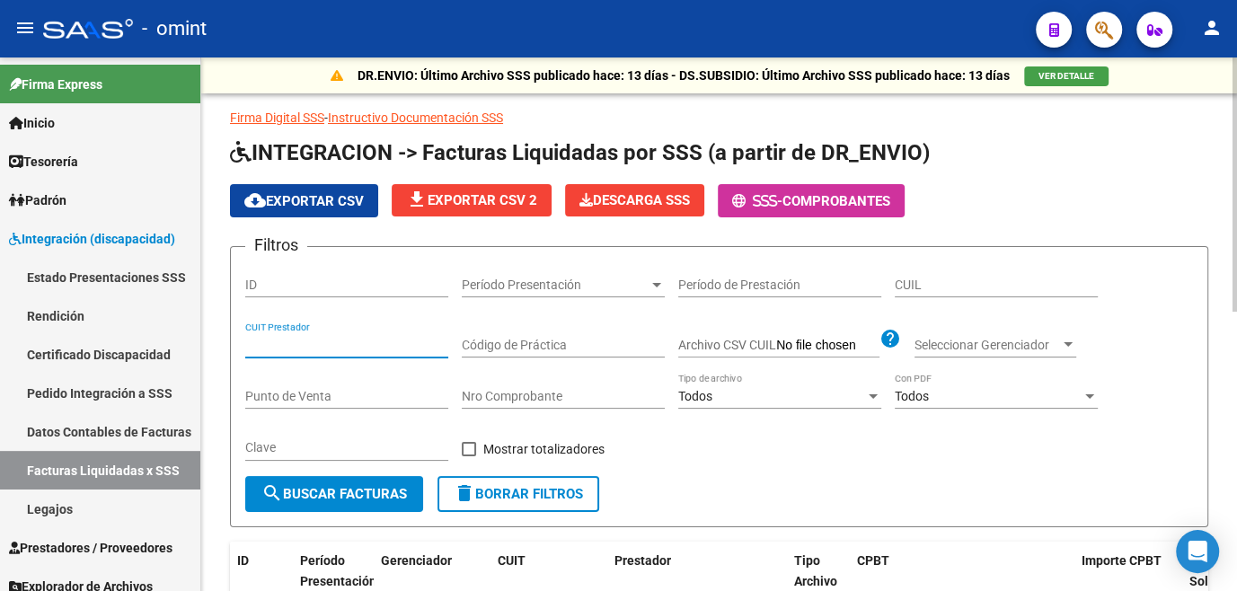
paste input "30-71464886-8"
type input "30-71464886-8"
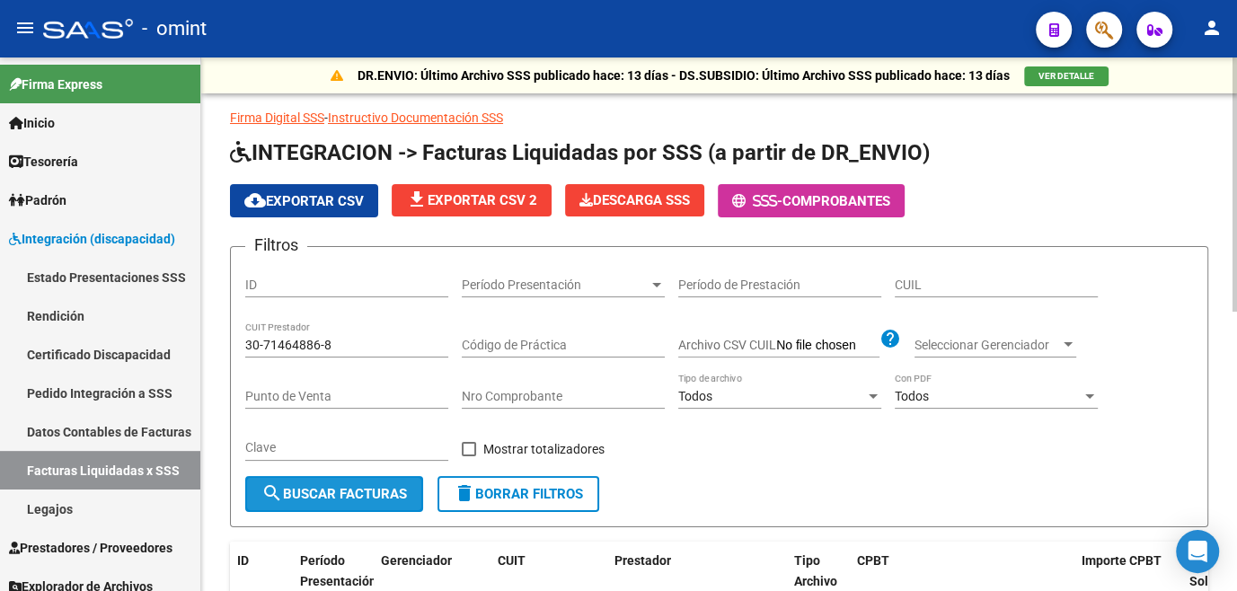
click at [396, 488] on span "search Buscar Facturas" at bounding box center [334, 494] width 146 height 16
